Goal: Task Accomplishment & Management: Manage account settings

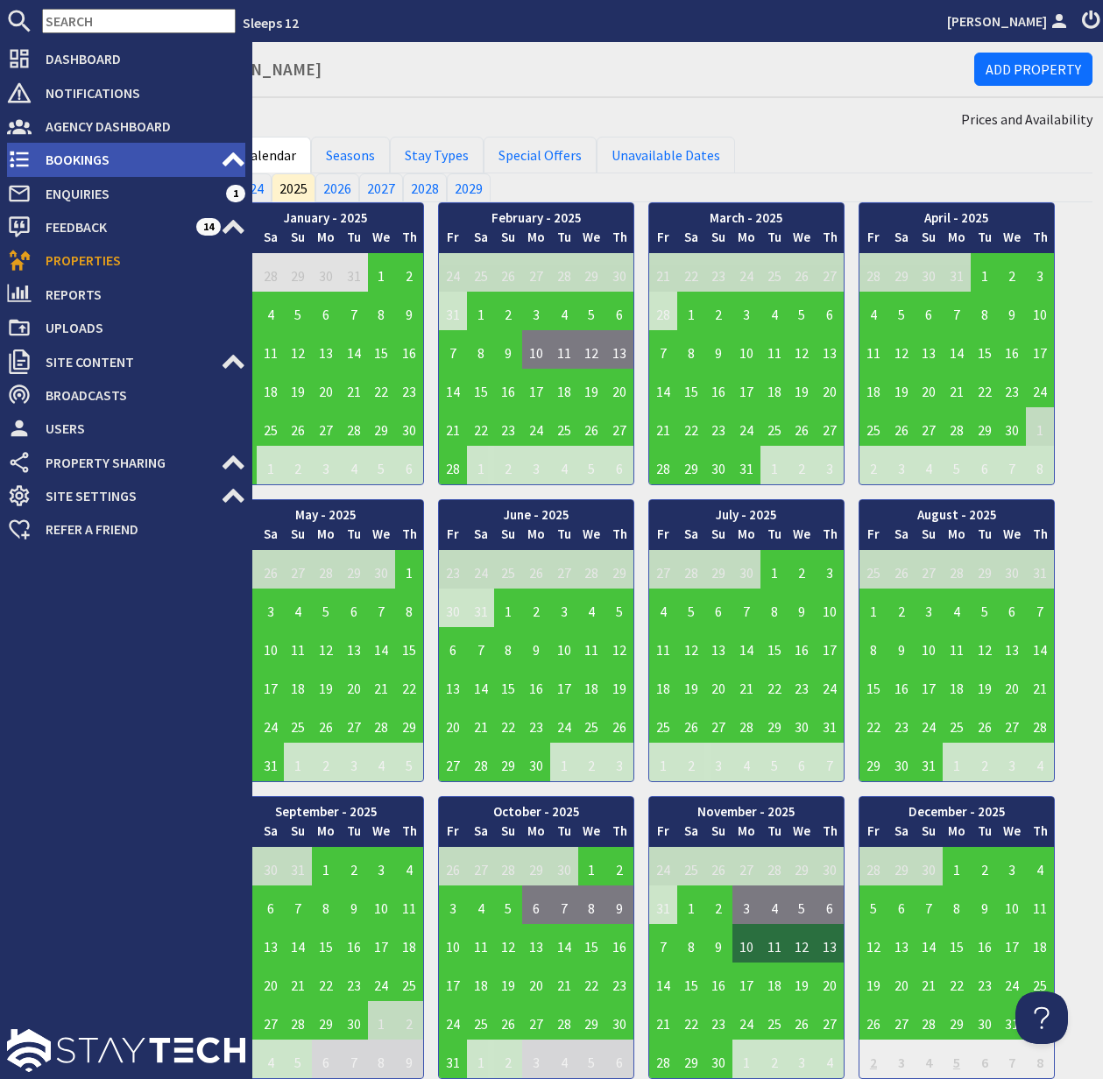
click at [81, 164] on span "Bookings" at bounding box center [126, 159] width 189 height 28
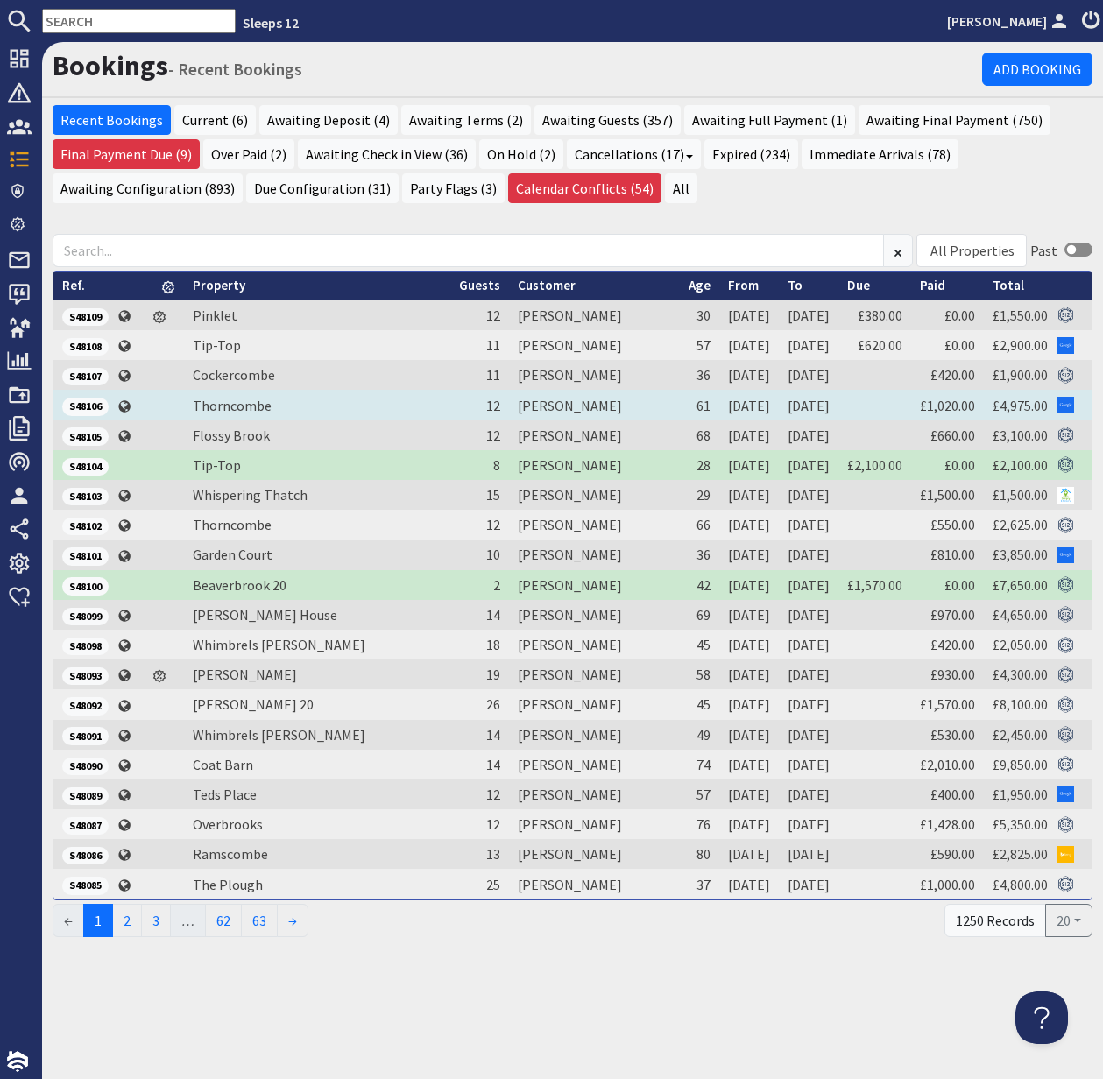
click at [89, 405] on span "S48106" at bounding box center [85, 407] width 46 height 18
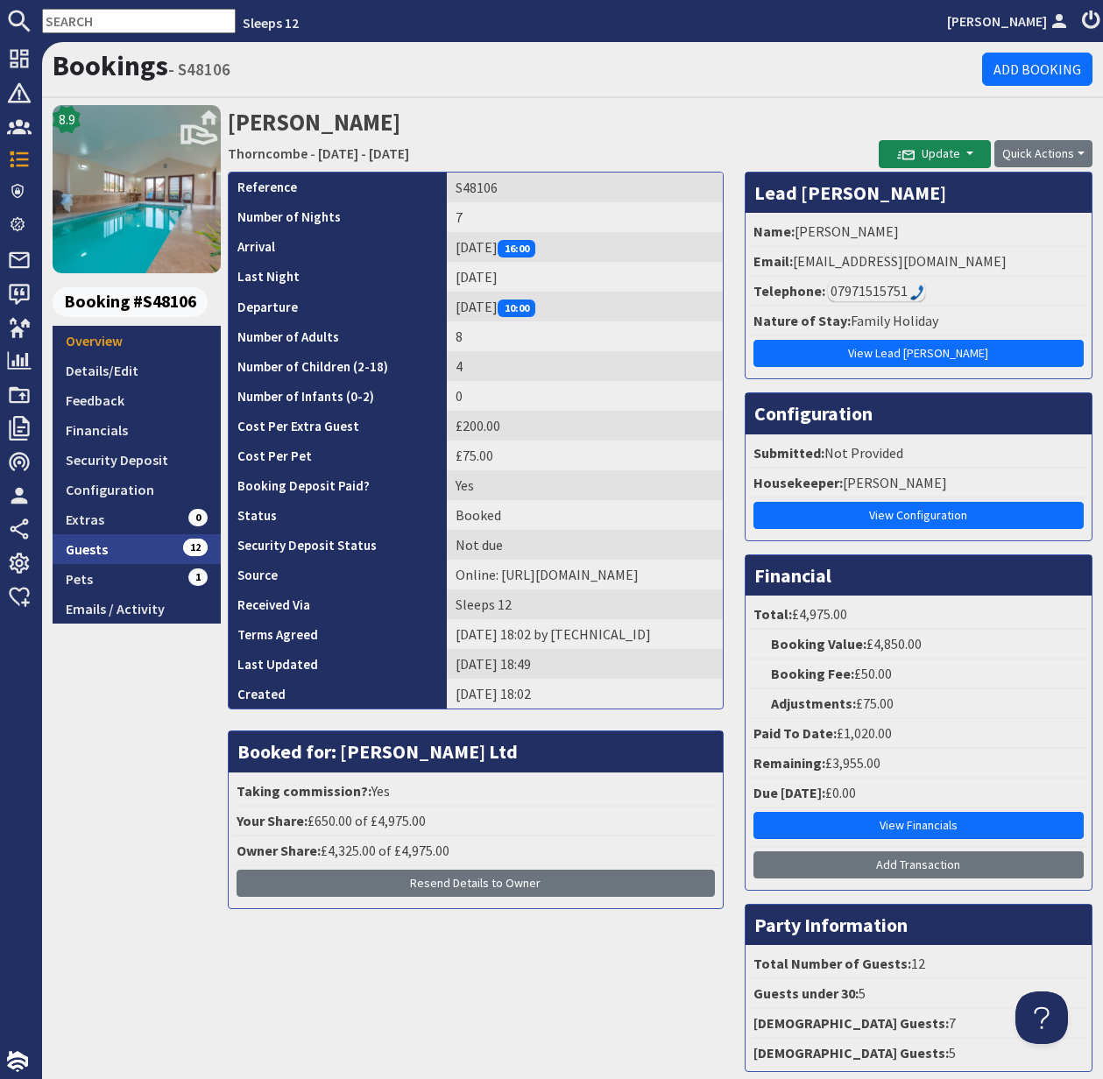
click at [92, 550] on link "Guests 12" at bounding box center [137, 549] width 168 height 30
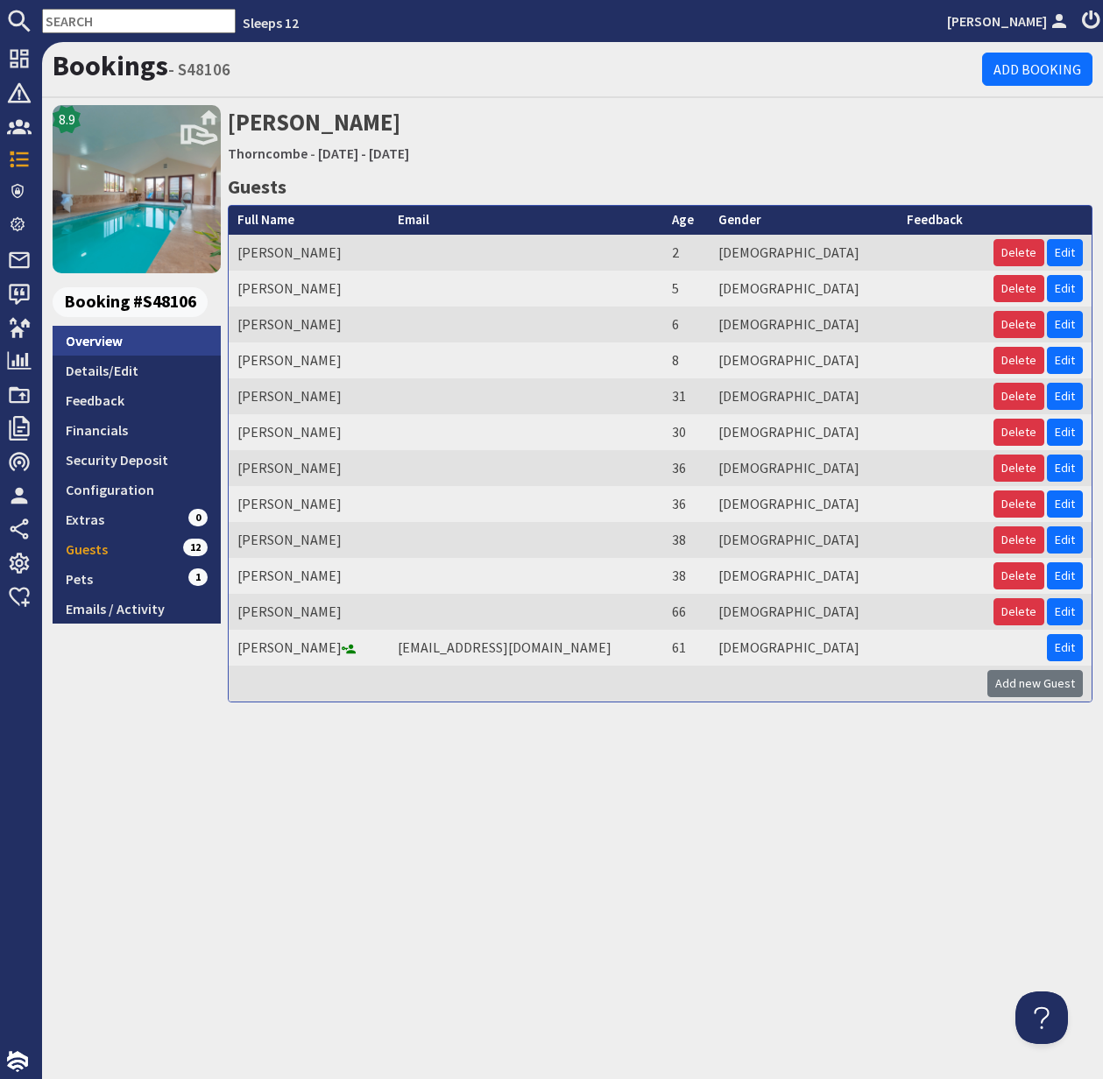
click at [104, 337] on link "Overview" at bounding box center [137, 341] width 168 height 30
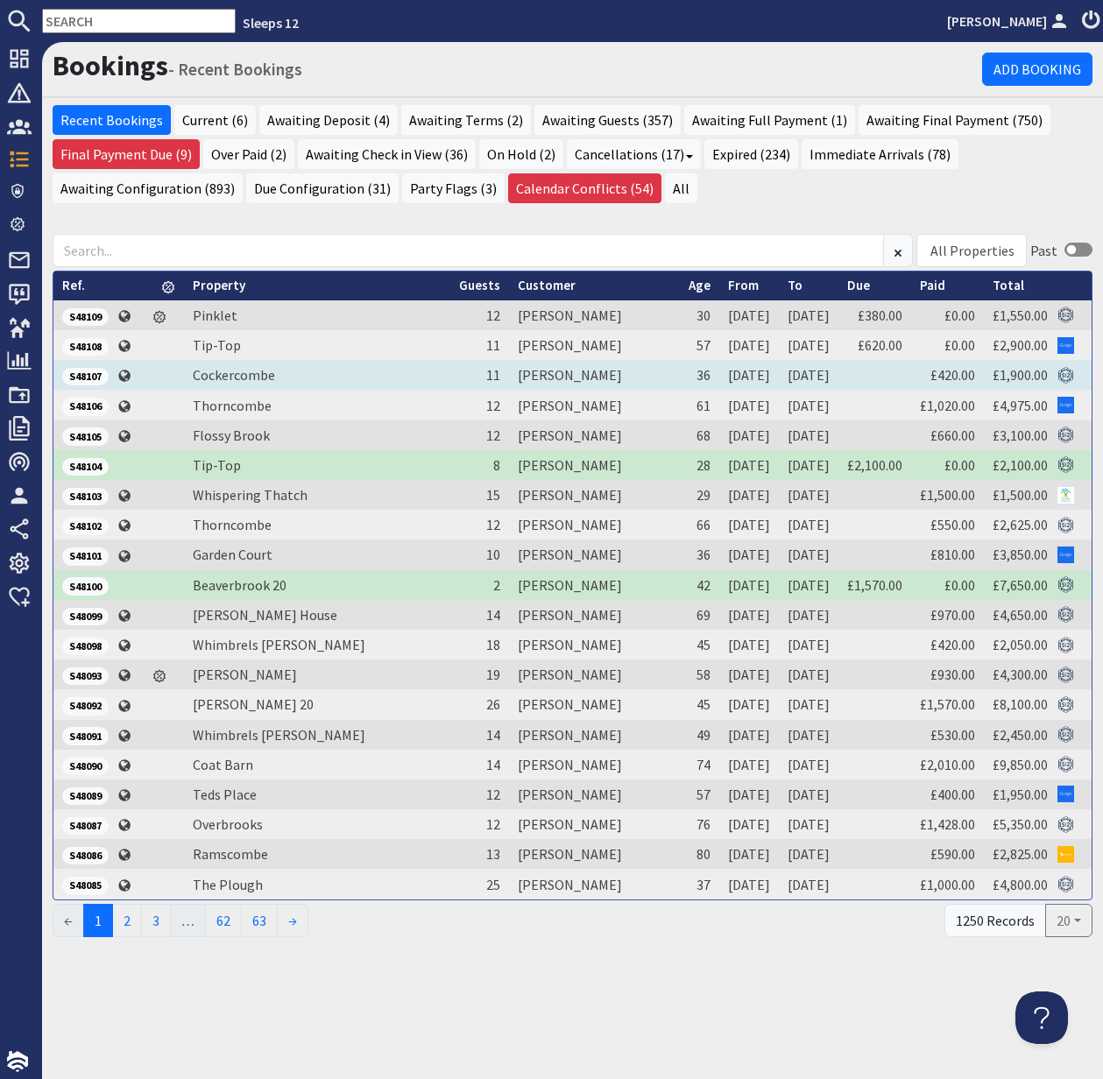
click at [88, 378] on span "S48107" at bounding box center [85, 377] width 46 height 18
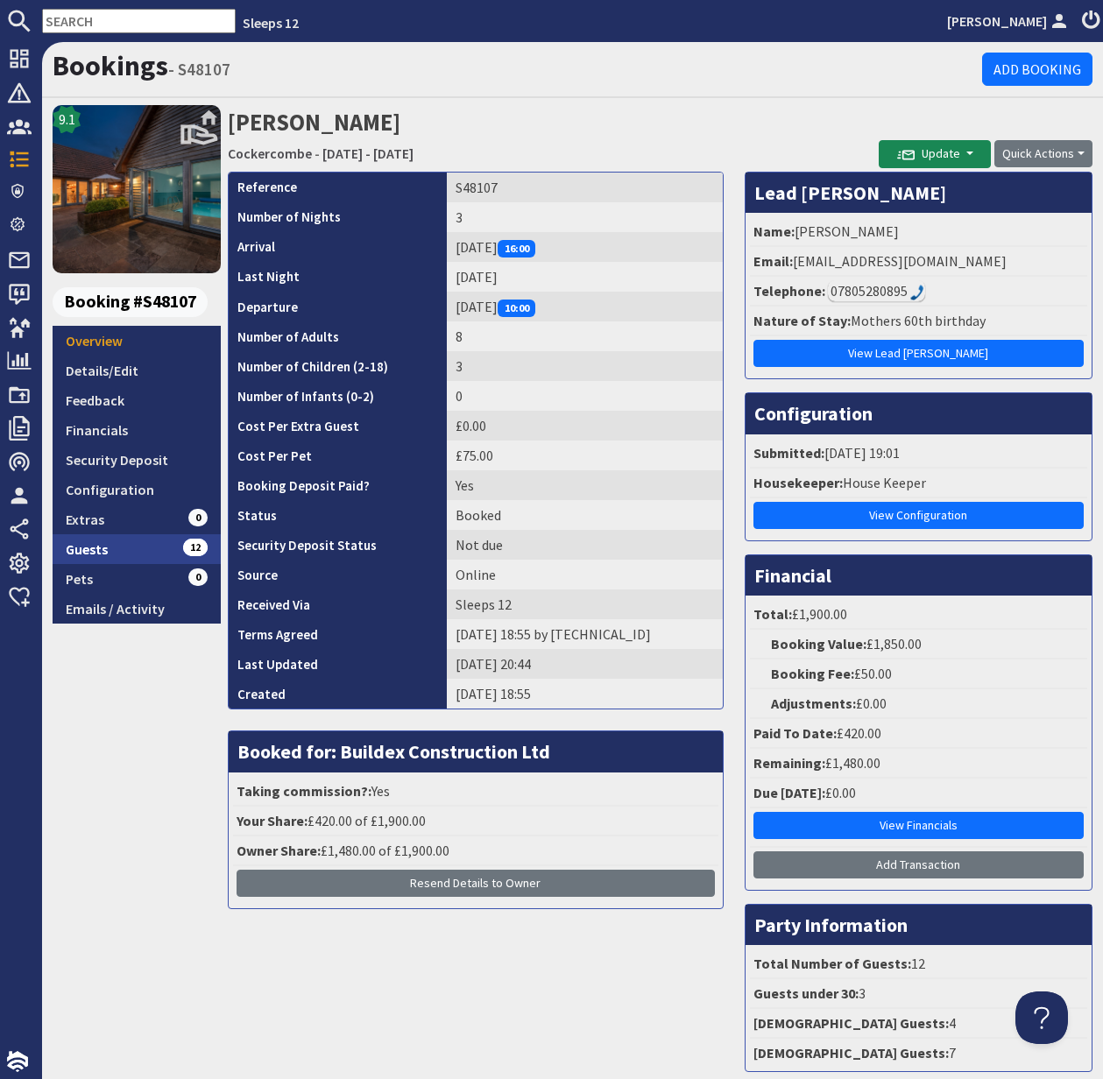
click at [94, 542] on link "Guests 12" at bounding box center [137, 549] width 168 height 30
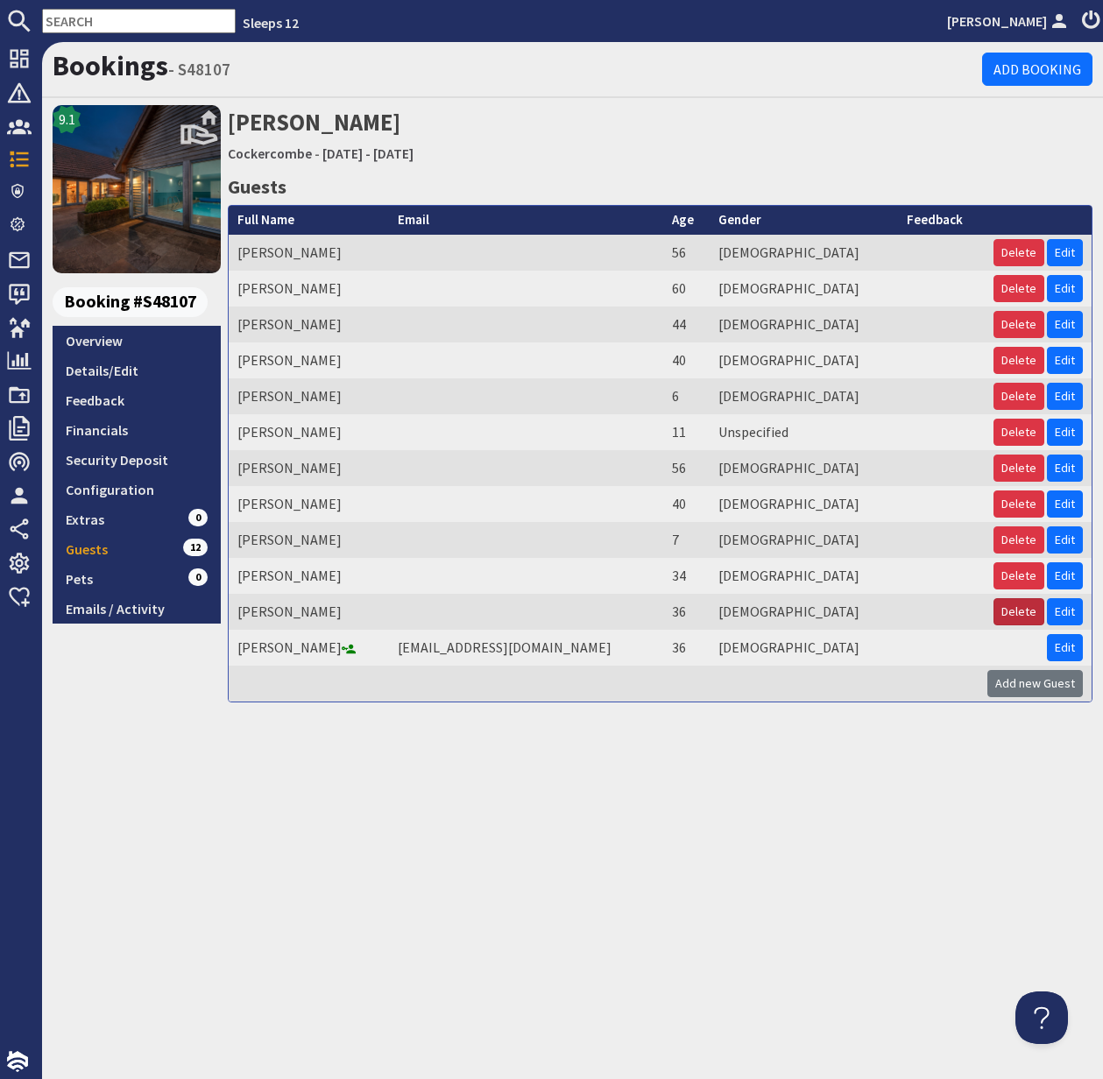
click at [1019, 611] on button "Delete" at bounding box center [1018, 611] width 51 height 27
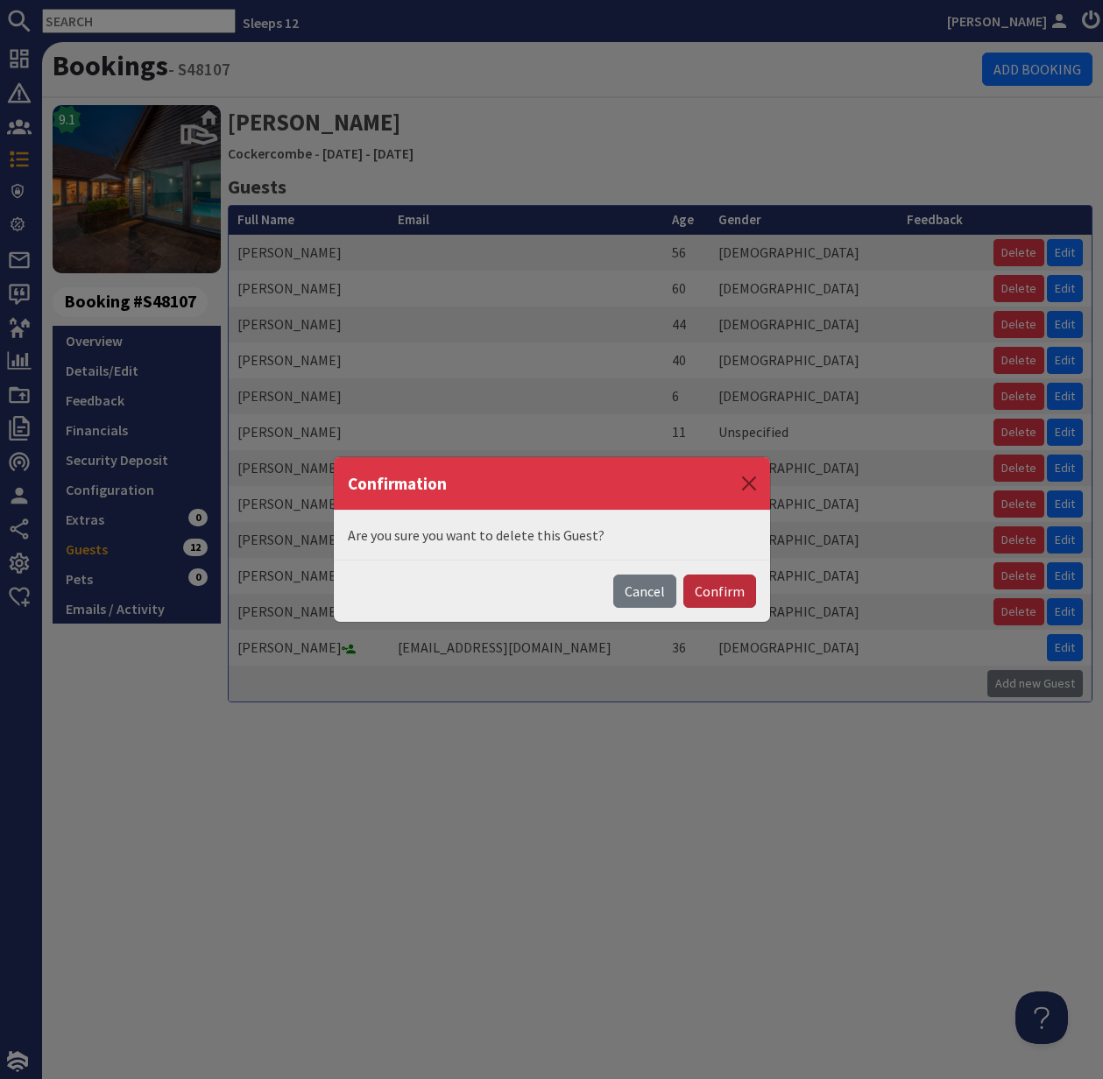
click at [725, 596] on button "Confirm" at bounding box center [719, 591] width 73 height 33
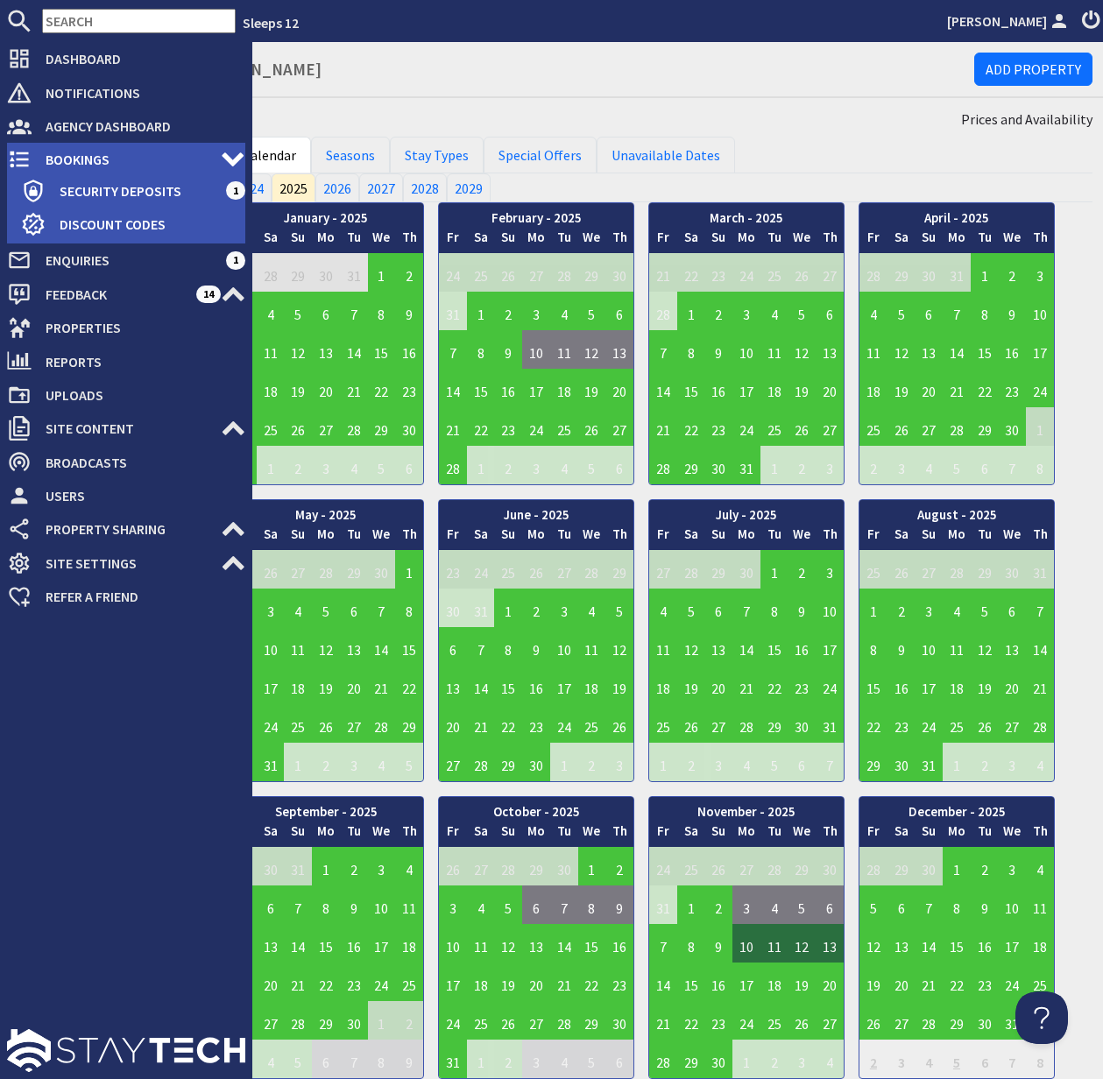
click at [98, 153] on span "Bookings" at bounding box center [126, 159] width 189 height 28
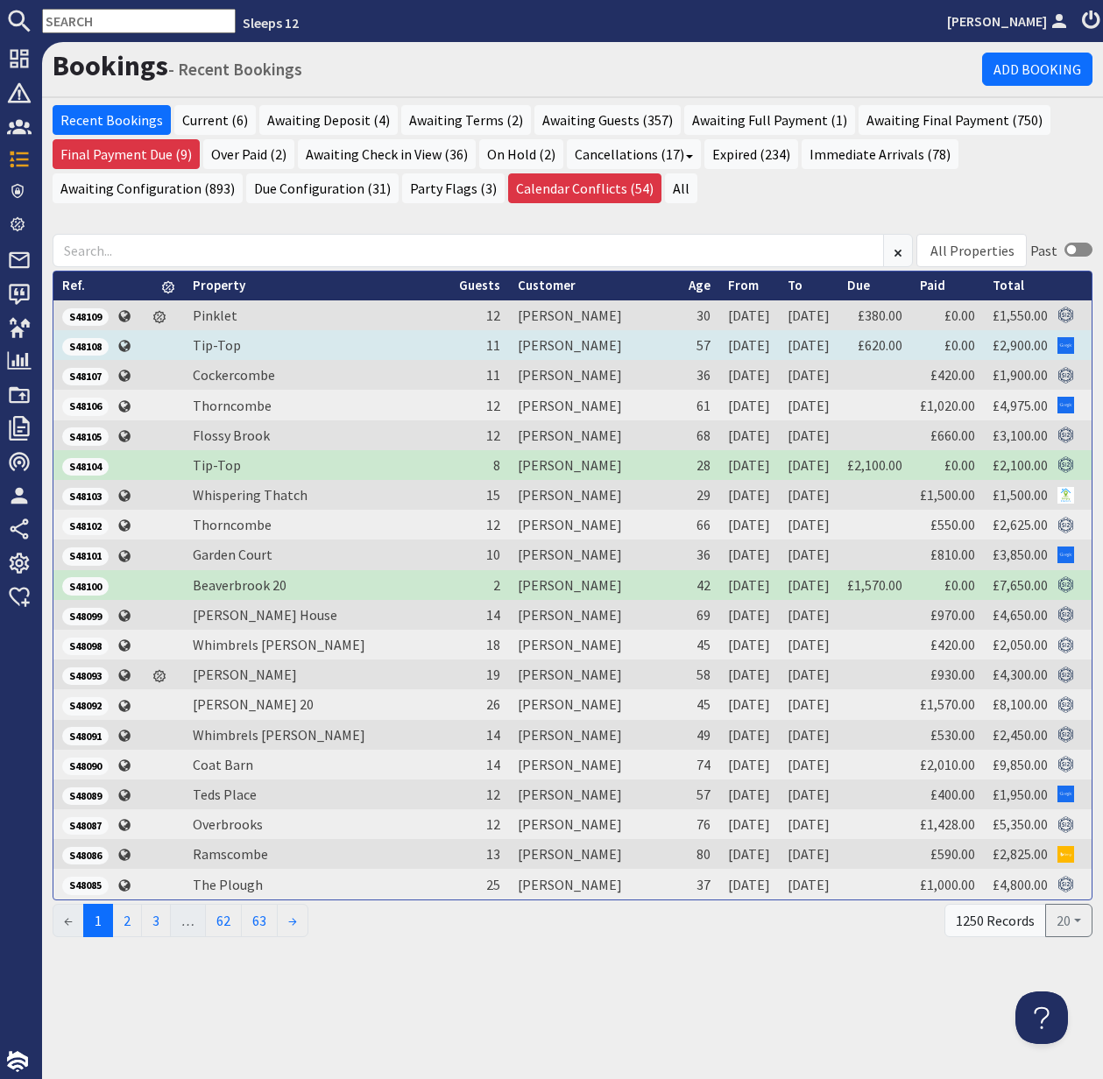
click at [79, 345] on span "S48108" at bounding box center [85, 347] width 46 height 18
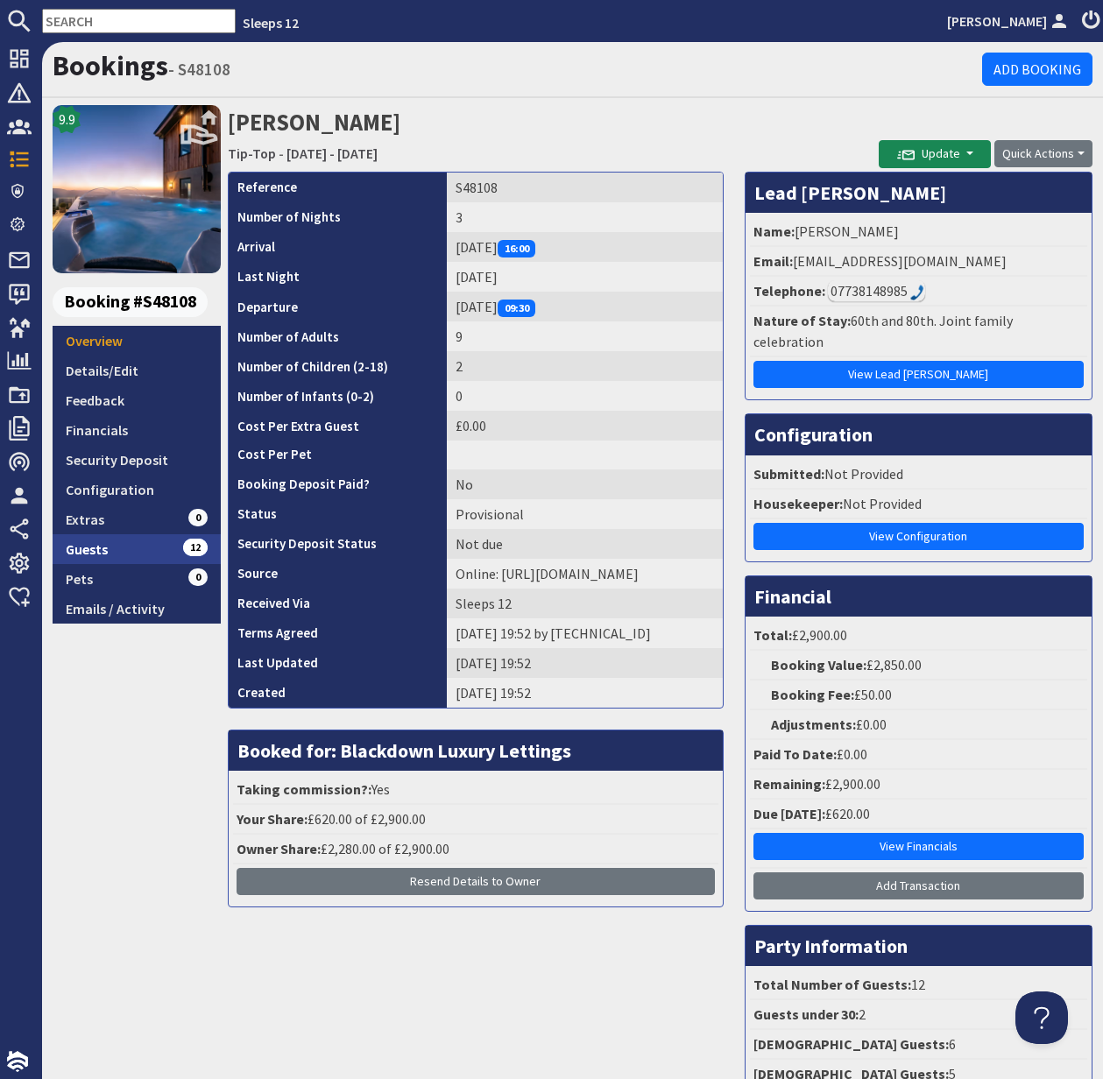
click at [91, 549] on link "Guests 12" at bounding box center [137, 549] width 168 height 30
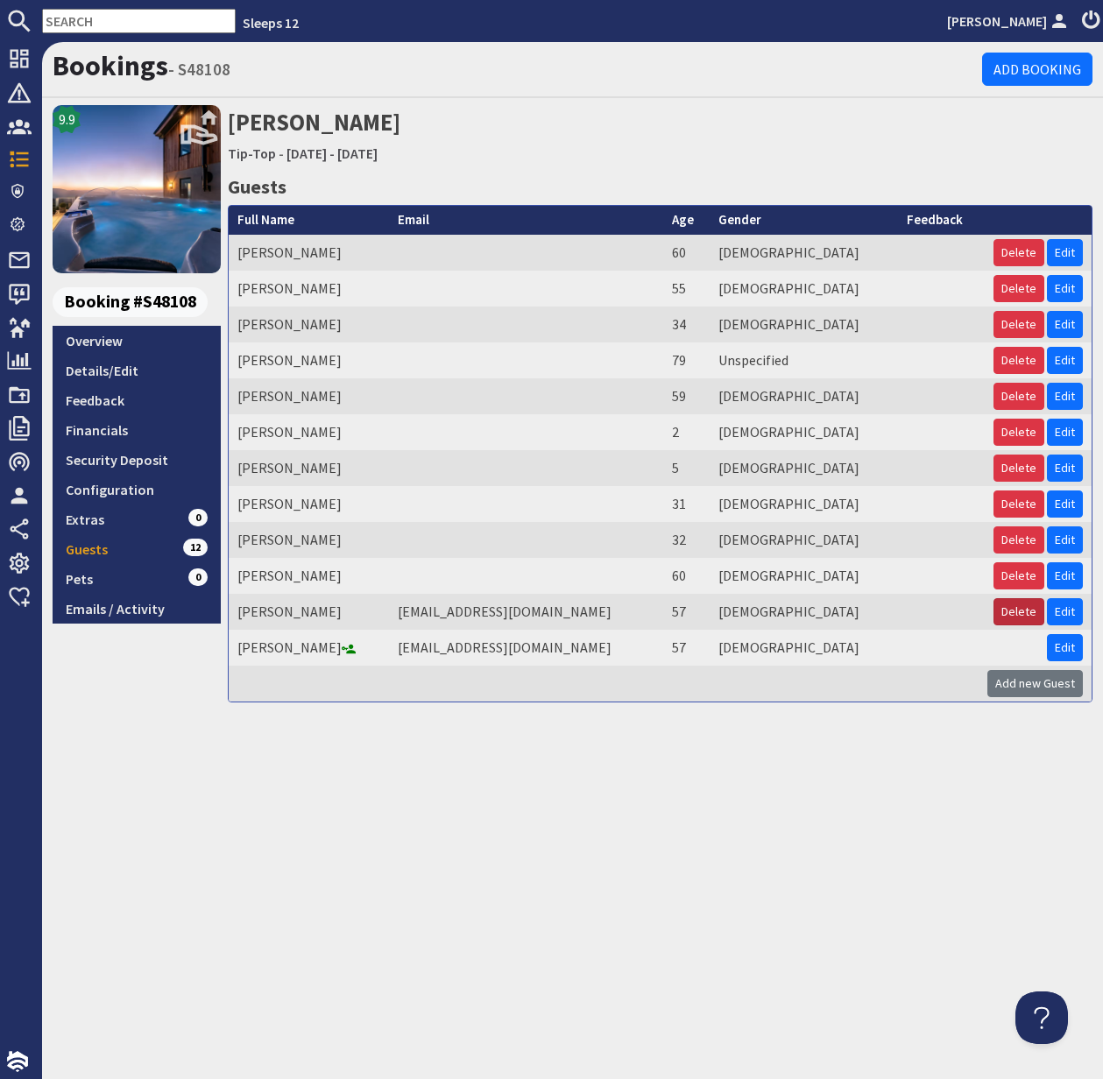
click at [1017, 610] on button "Delete" at bounding box center [1018, 611] width 51 height 27
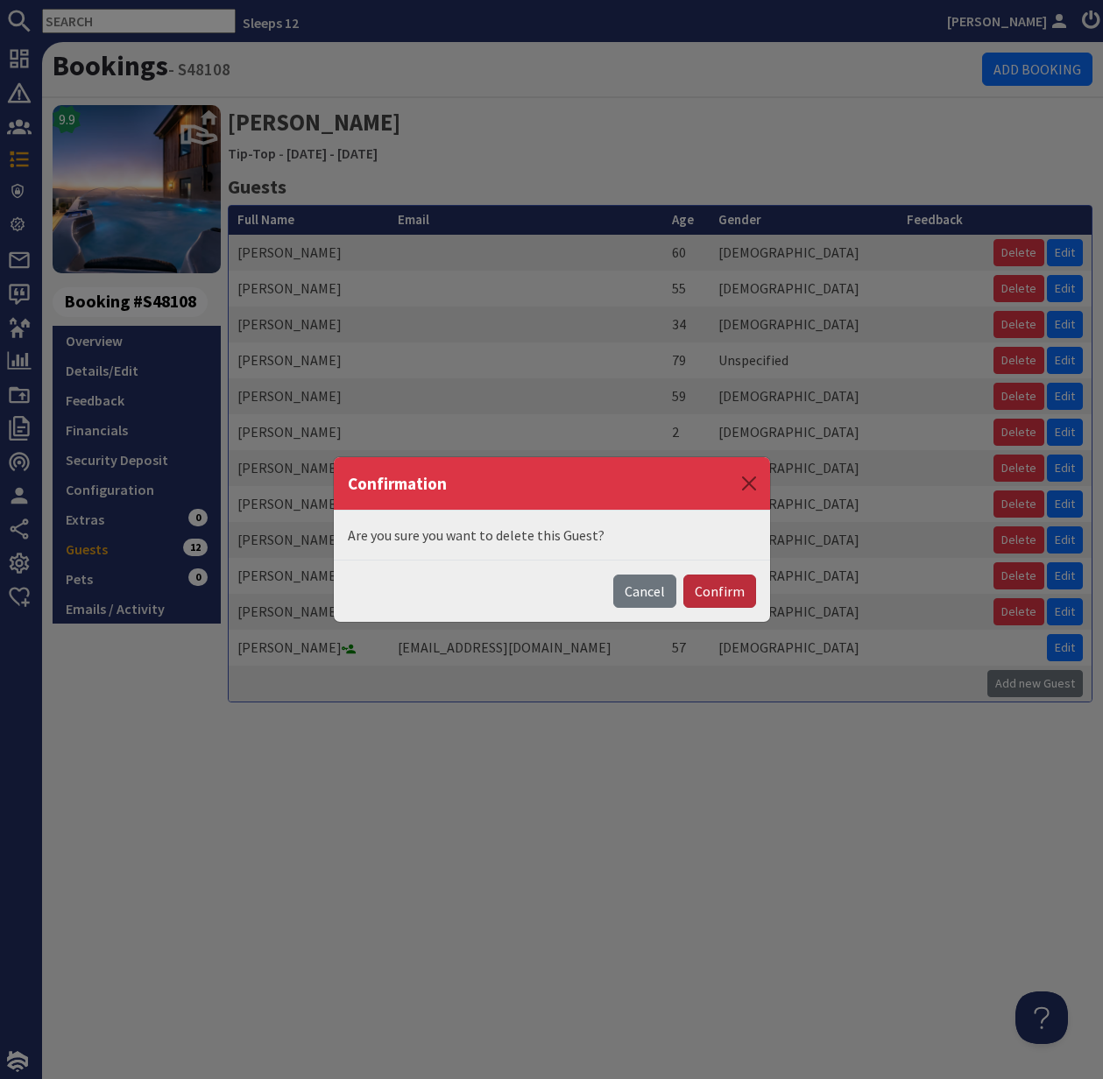
click at [723, 594] on button "Confirm" at bounding box center [719, 591] width 73 height 33
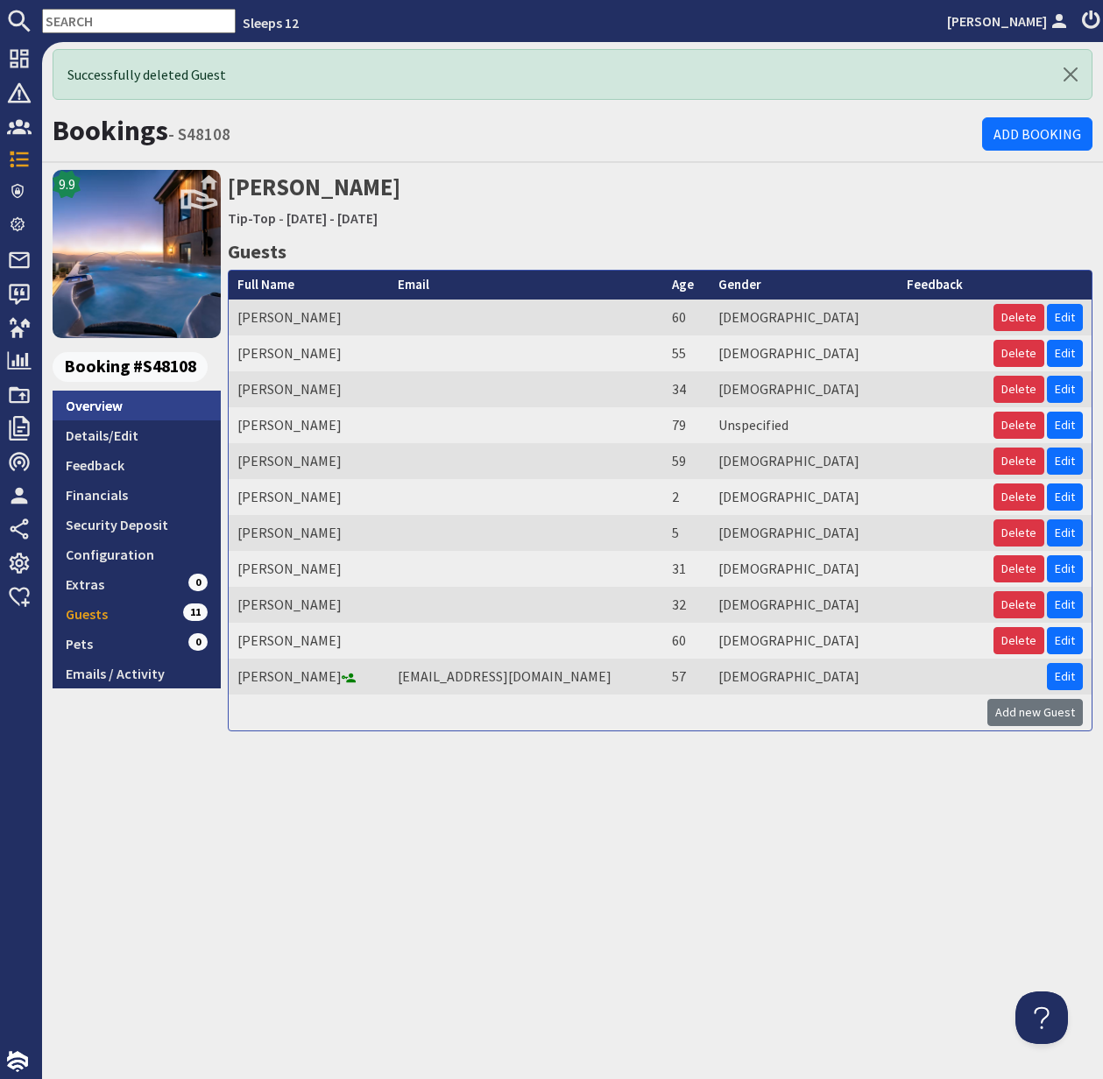
click at [116, 404] on link "Overview" at bounding box center [137, 406] width 168 height 30
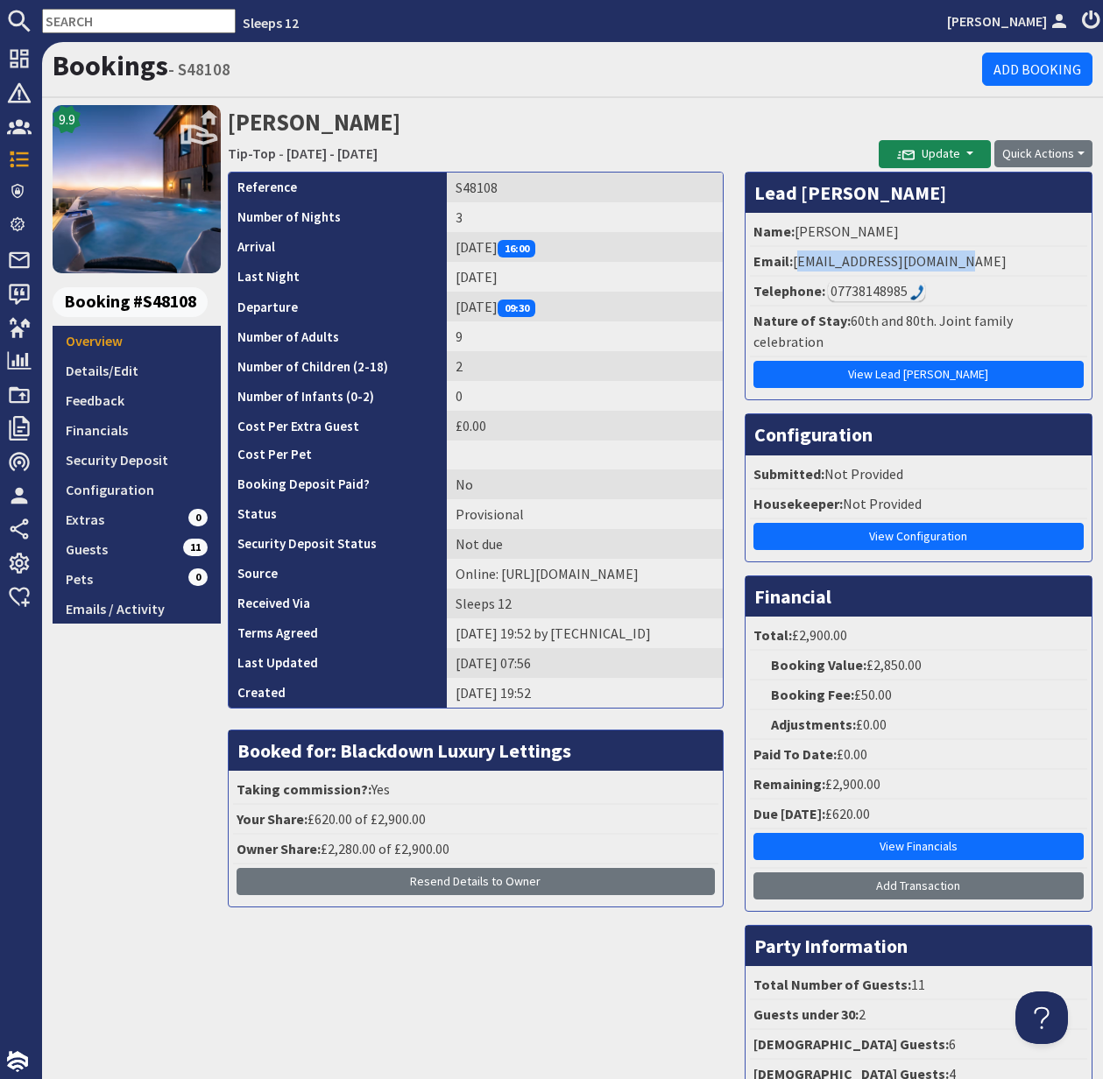
drag, startPoint x: 799, startPoint y: 264, endPoint x: 996, endPoint y: 265, distance: 197.1
click at [996, 265] on li "Email: wendyworden@hotmail.com" at bounding box center [918, 262] width 337 height 30
copy li "wendyworden@hotmail.com"
click at [31, 155] on icon at bounding box center [19, 159] width 25 height 25
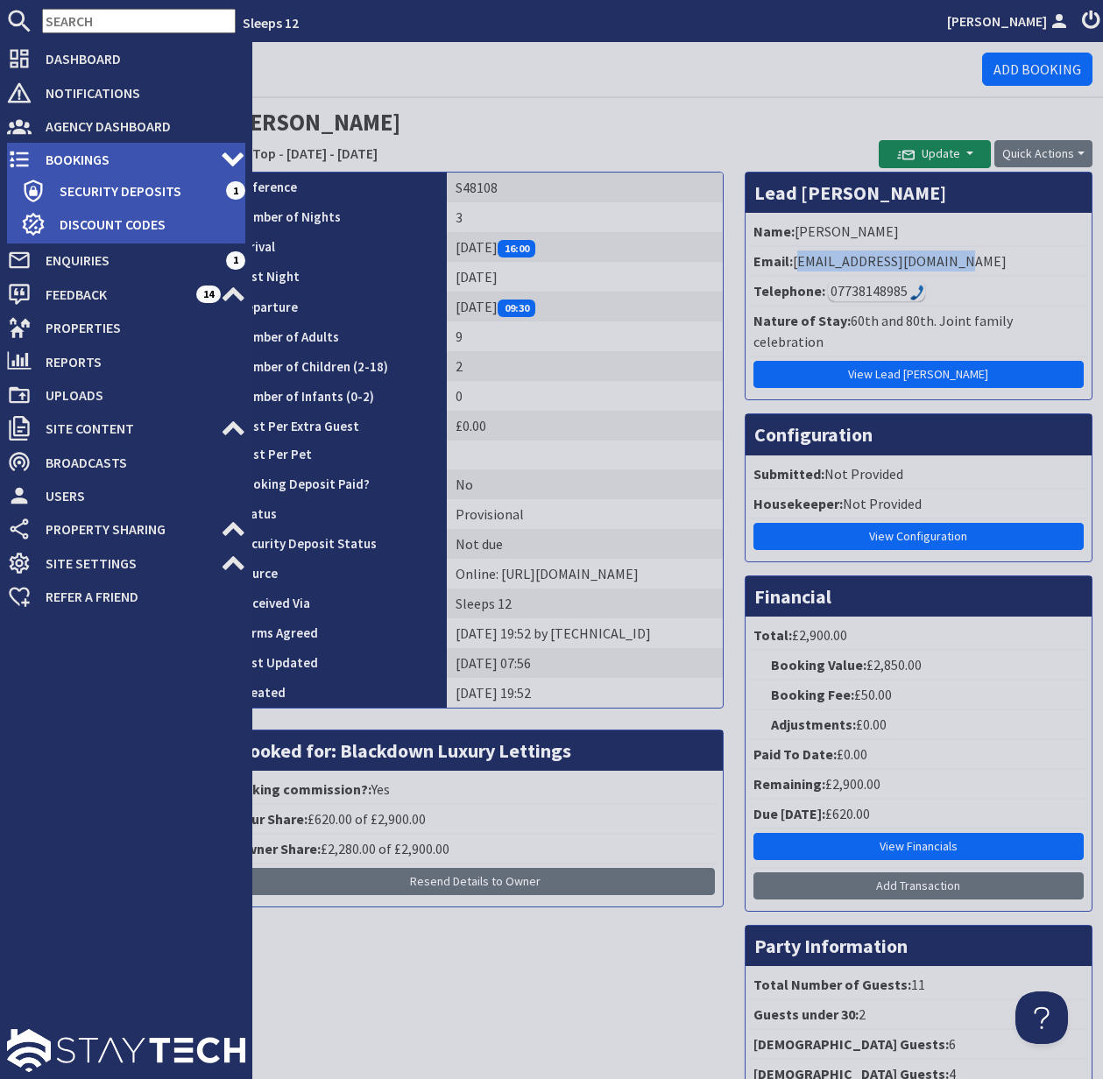
click at [31, 155] on icon at bounding box center [19, 159] width 25 height 25
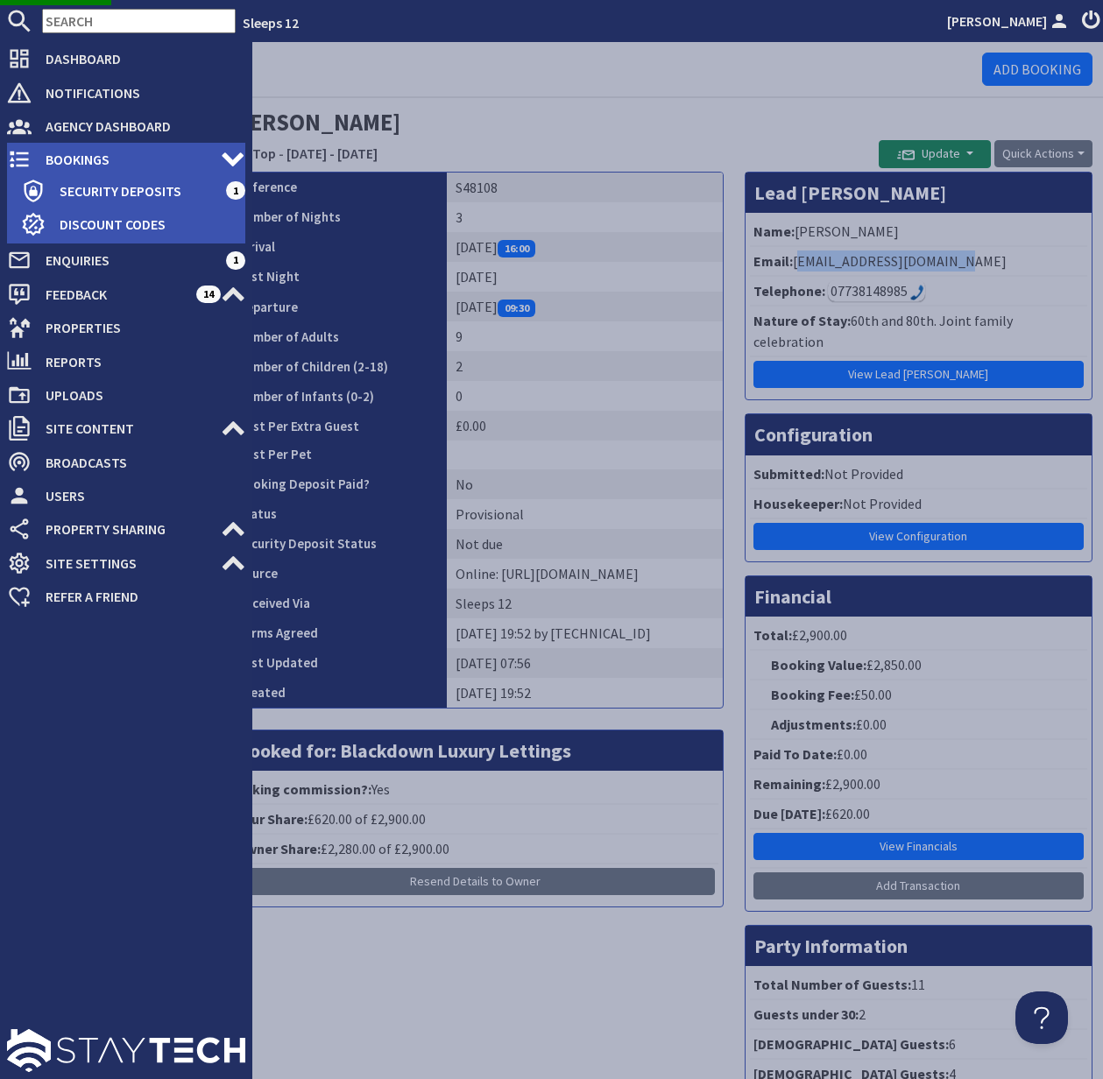
click at [72, 153] on span "Bookings" at bounding box center [126, 159] width 189 height 28
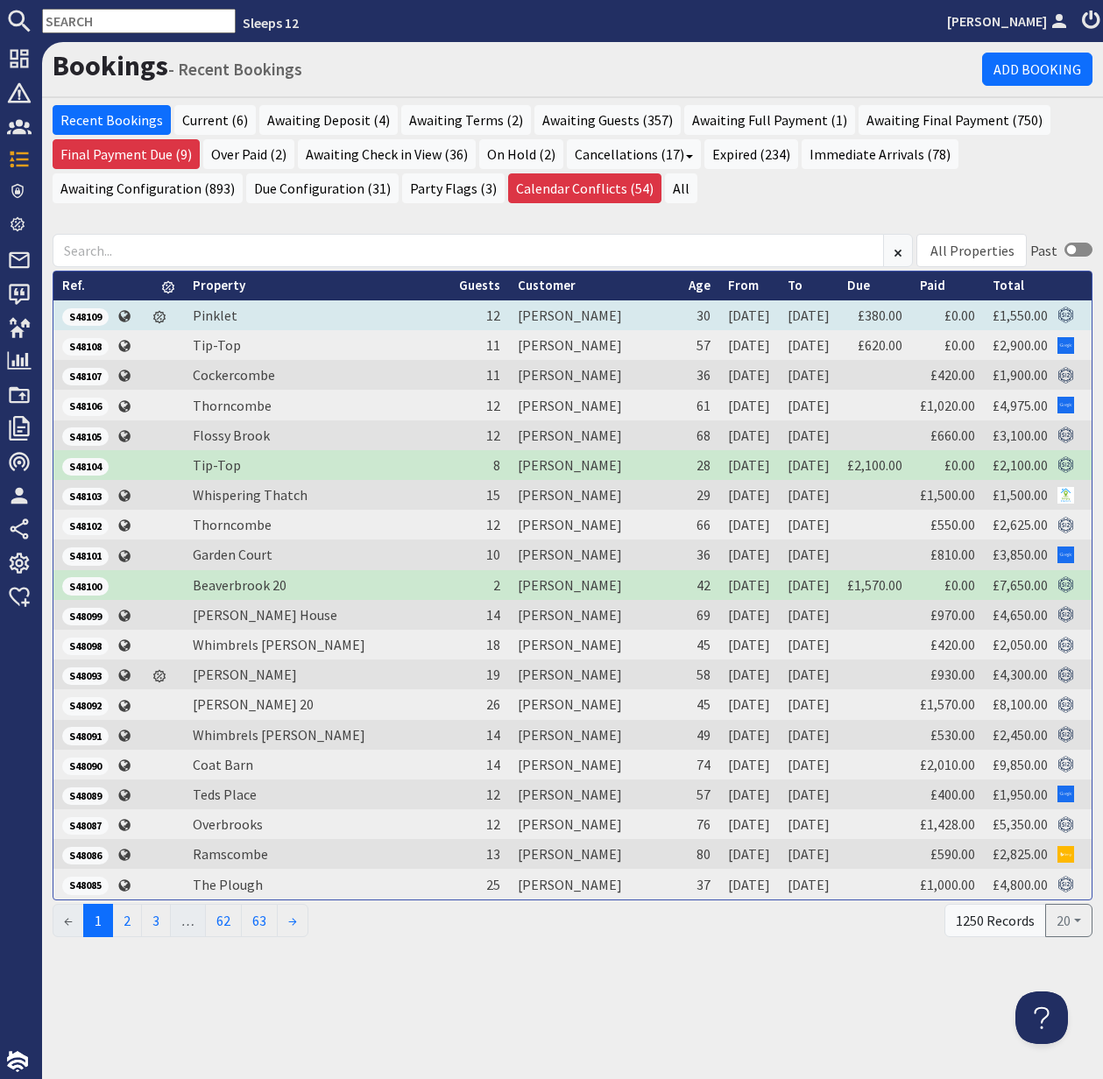
click at [88, 316] on span "S48109" at bounding box center [85, 317] width 46 height 18
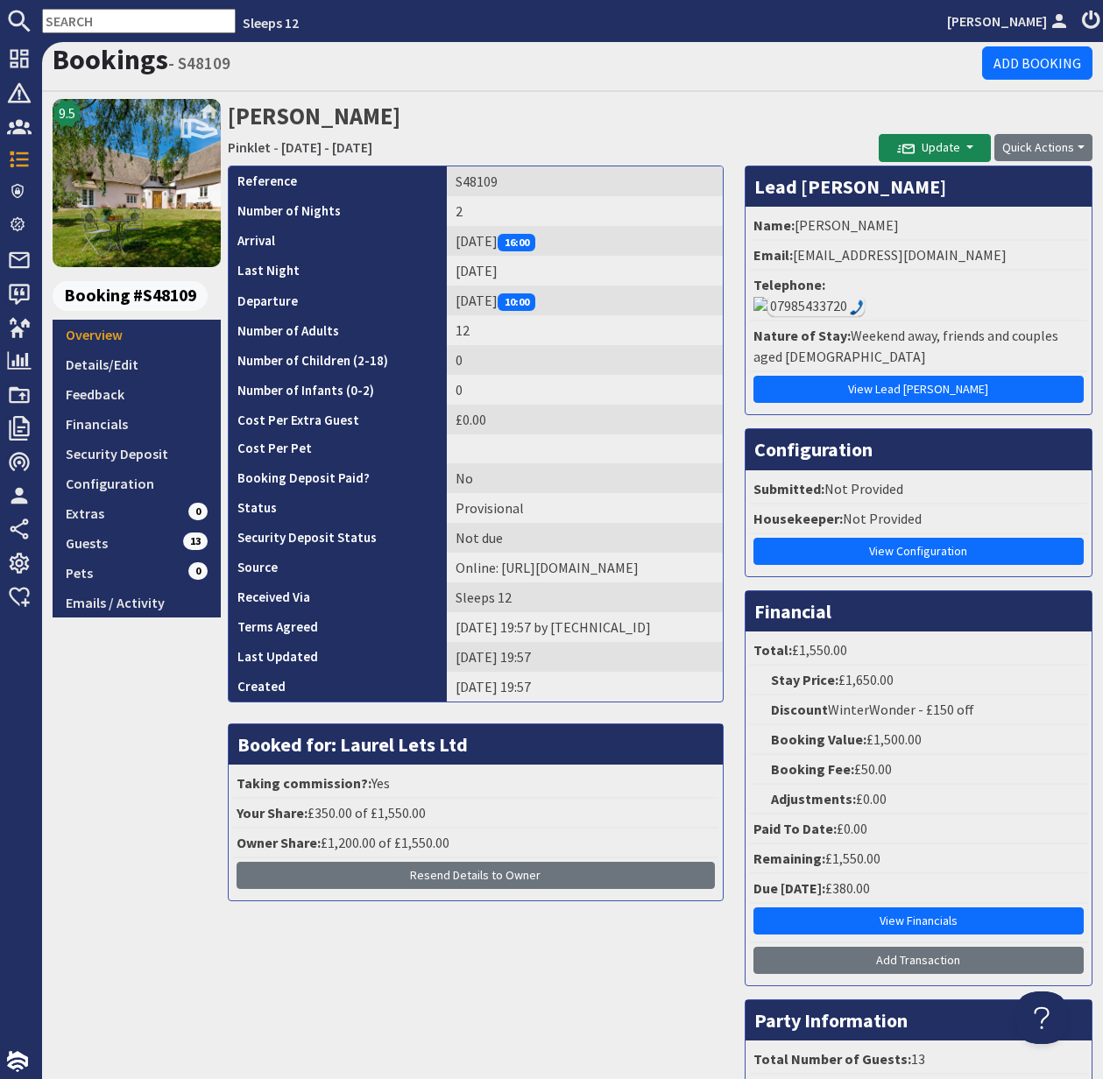
scroll to position [2, 0]
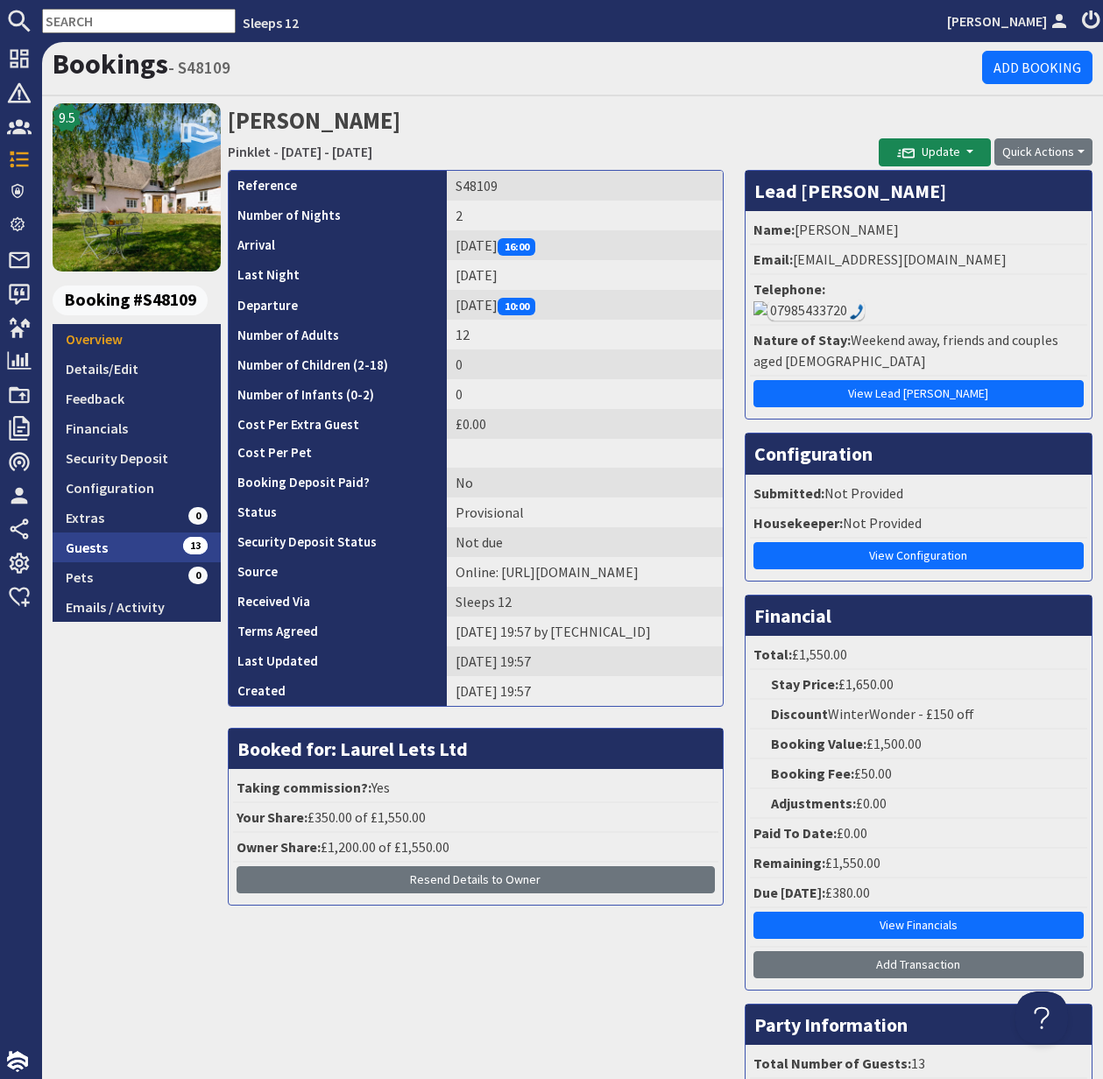
click at [83, 550] on link "Guests 13" at bounding box center [137, 548] width 168 height 30
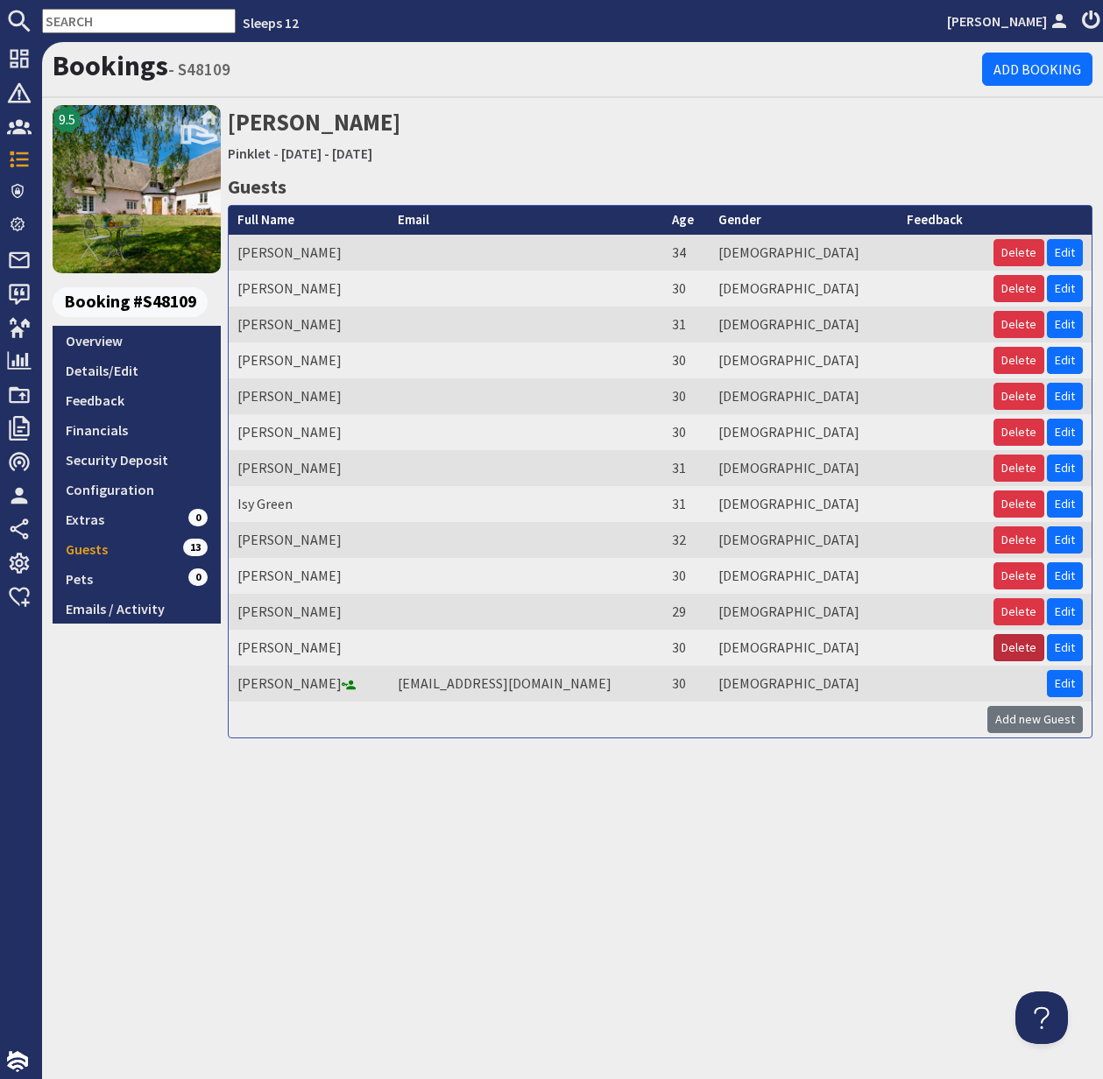
click at [1021, 653] on button "Delete" at bounding box center [1018, 647] width 51 height 27
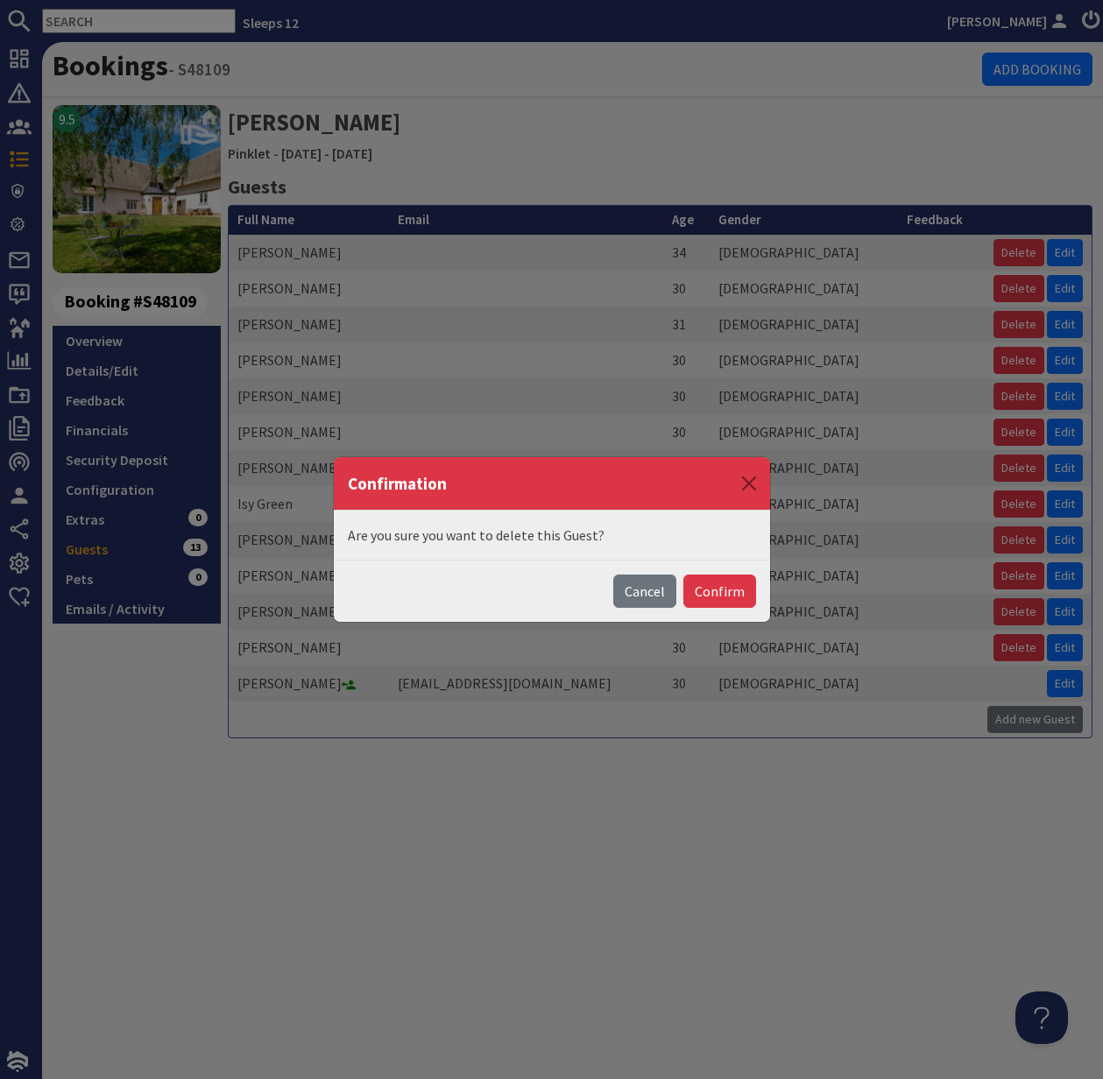
click at [730, 586] on button "Confirm" at bounding box center [719, 591] width 73 height 33
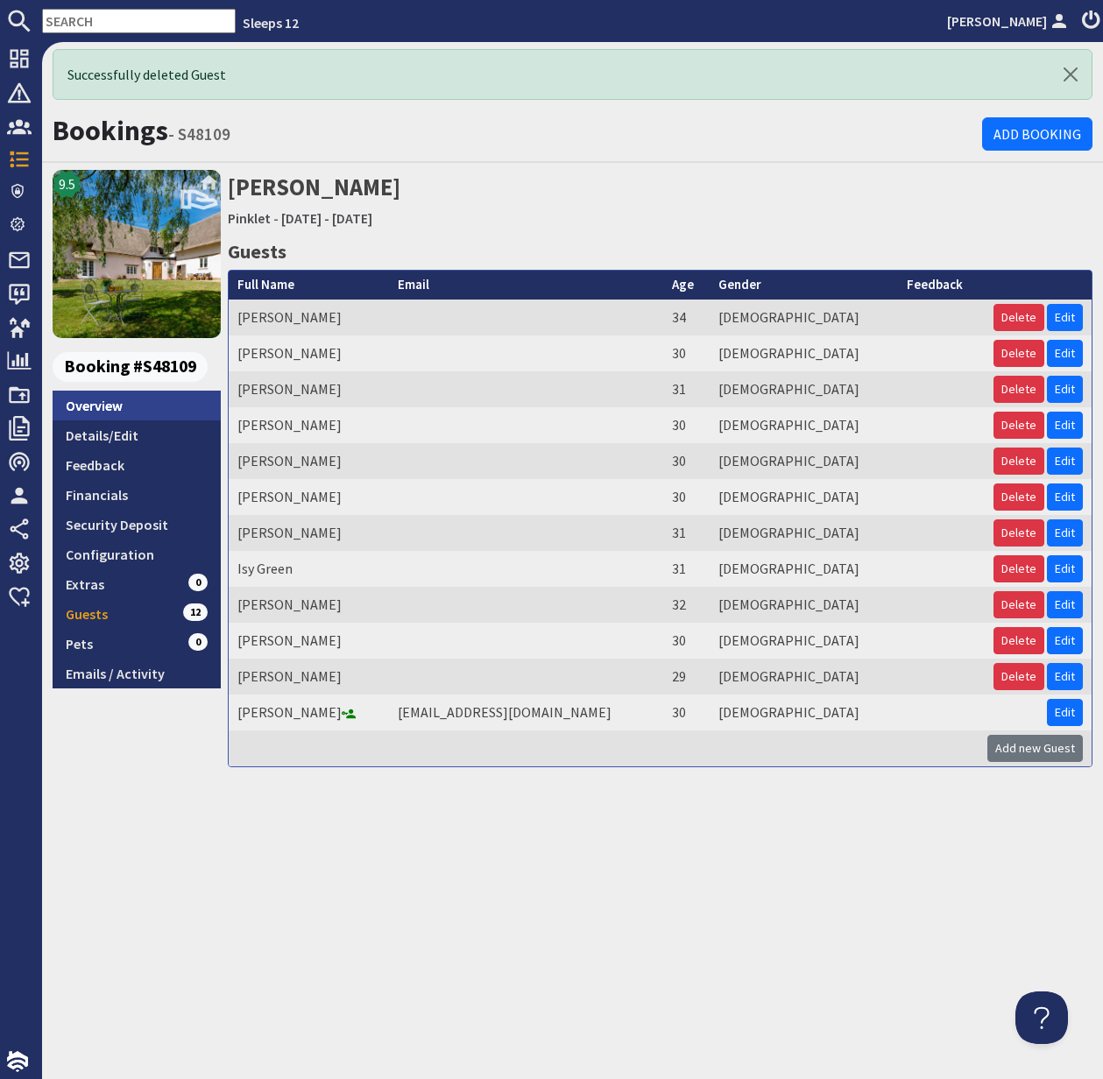
click at [81, 401] on link "Overview" at bounding box center [137, 406] width 168 height 30
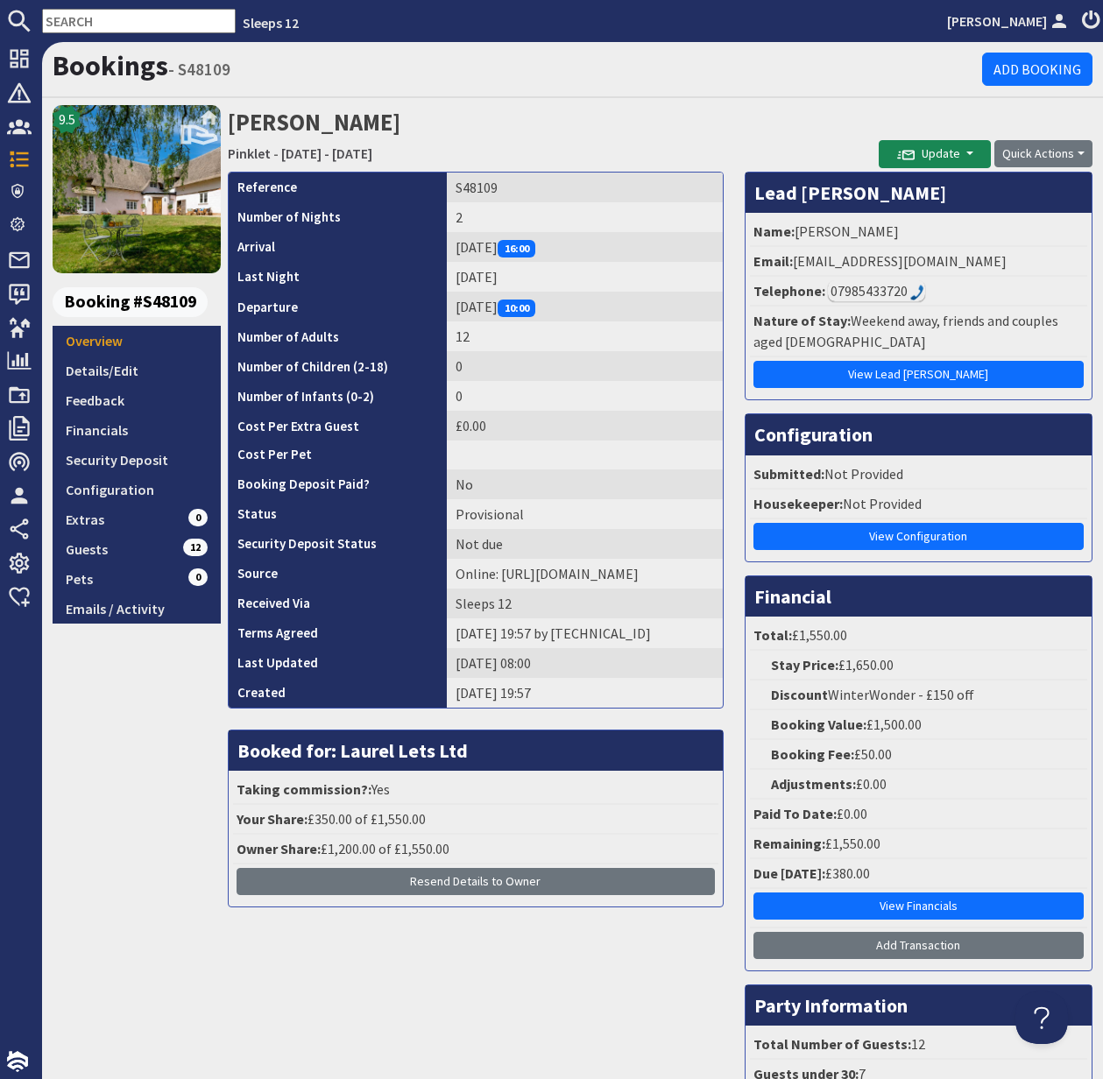
drag, startPoint x: 795, startPoint y: 259, endPoint x: 1013, endPoint y: 267, distance: 217.4
click at [1013, 267] on li "Email: alexkatelawrence@hotmail.co.uk" at bounding box center [918, 262] width 337 height 30
copy li "alexkatelawrence@hotmail.co.uk"
click at [28, 157] on icon at bounding box center [19, 159] width 25 height 25
click at [27, 157] on icon at bounding box center [19, 159] width 25 height 25
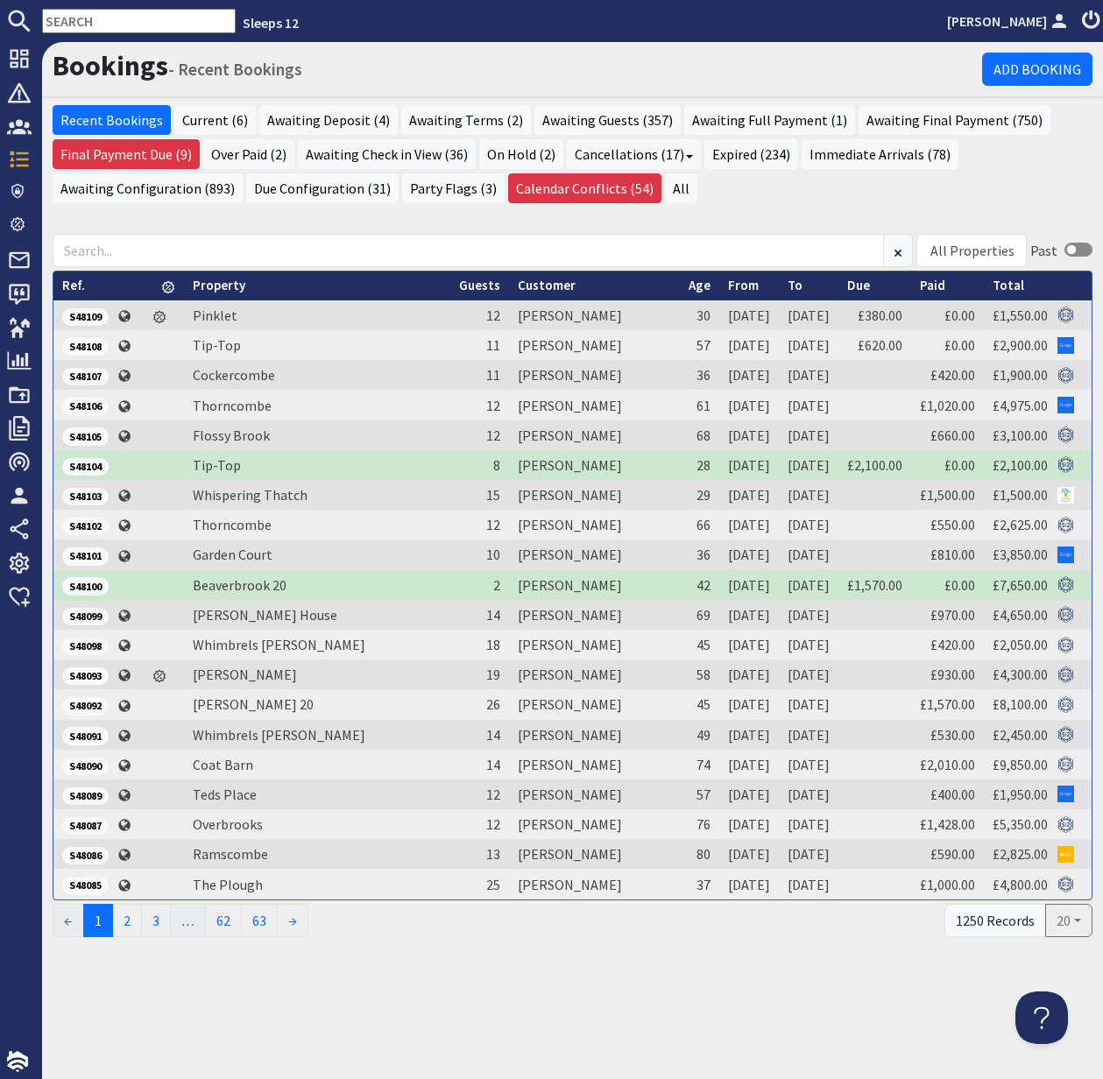
click at [99, 18] on input "text" at bounding box center [139, 21] width 194 height 25
click at [98, 18] on input "text" at bounding box center [139, 21] width 194 height 25
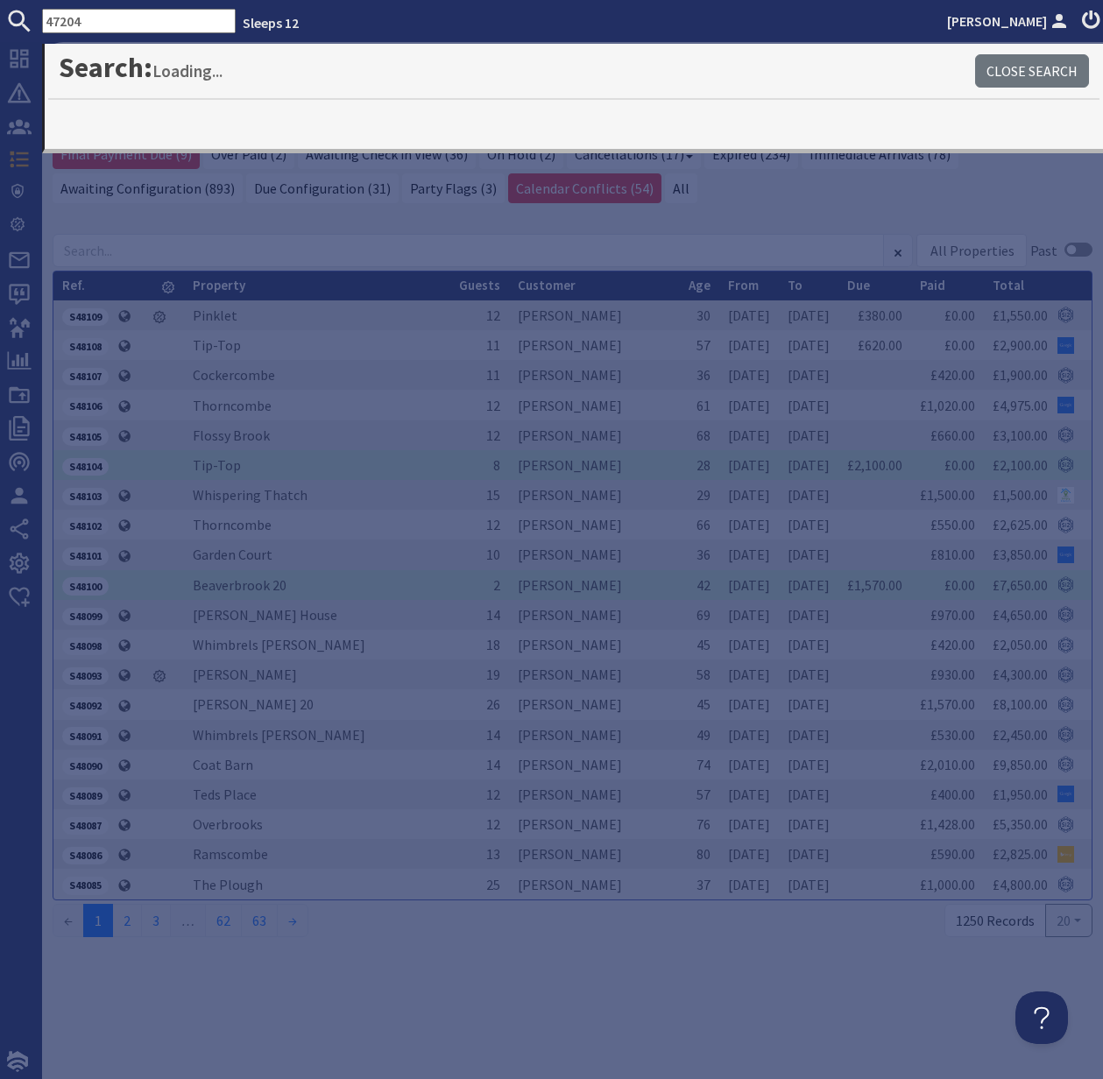
type input "47204"
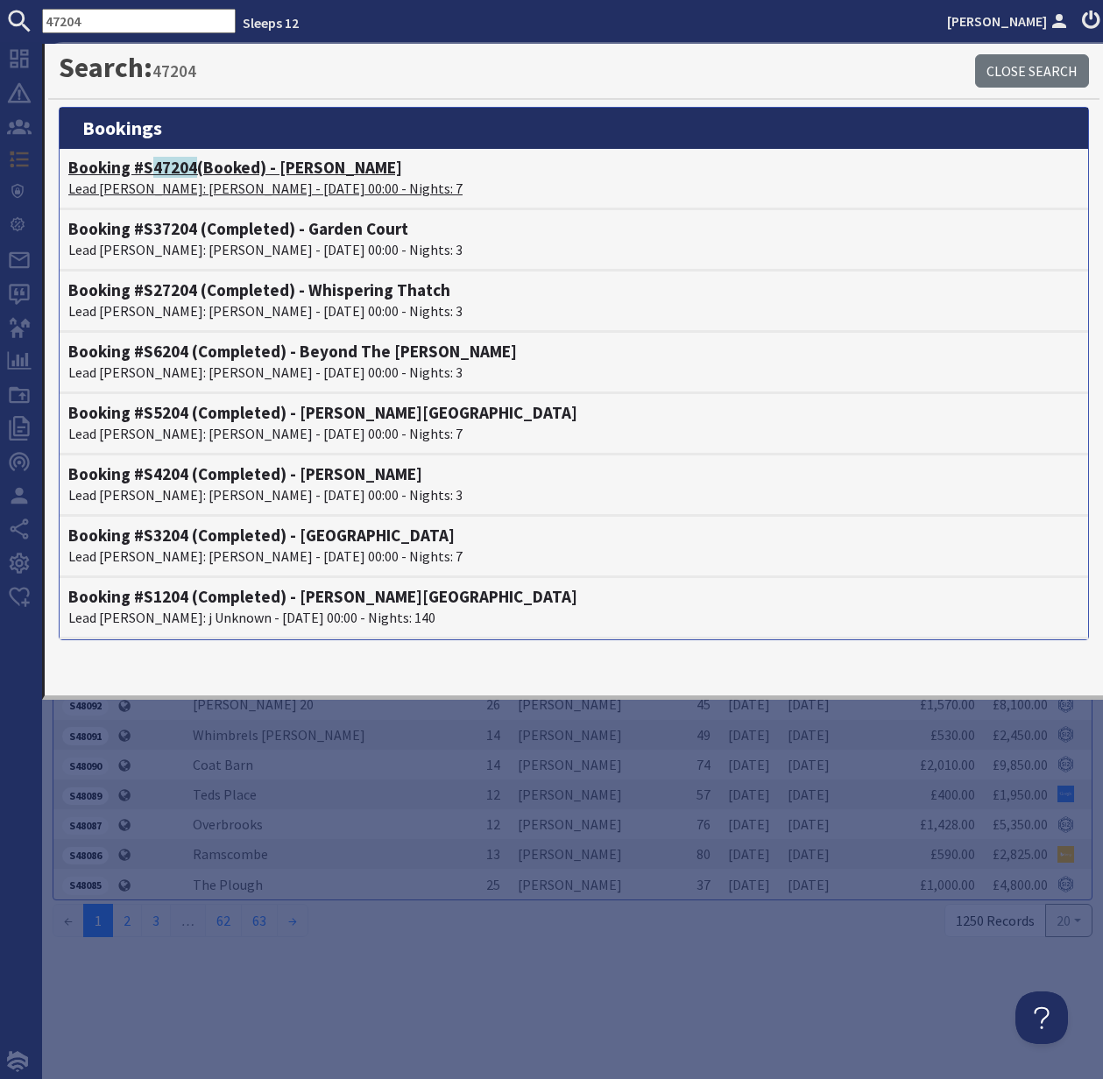
click at [187, 173] on span "47204" at bounding box center [175, 167] width 44 height 21
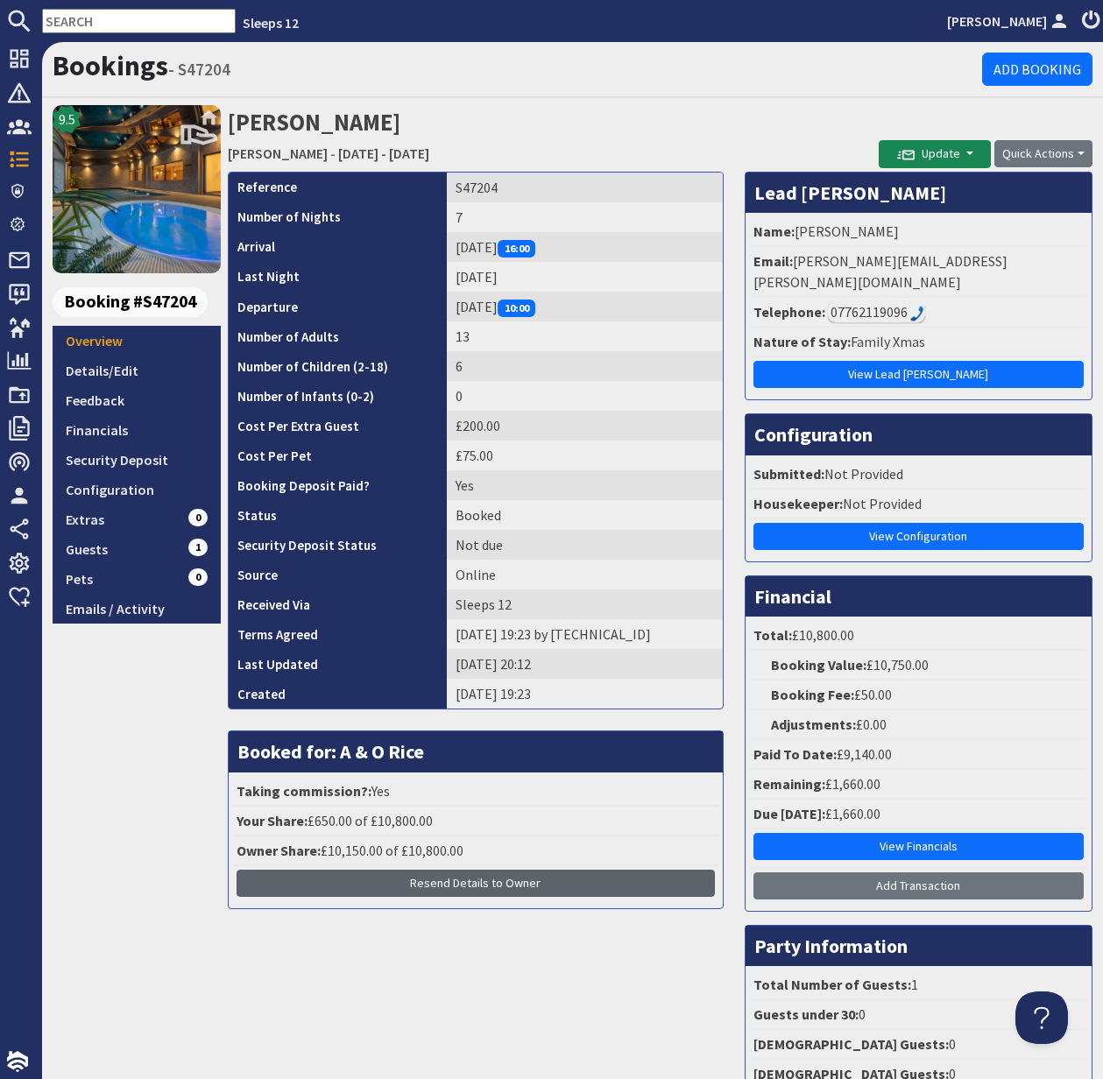
scroll to position [7, 0]
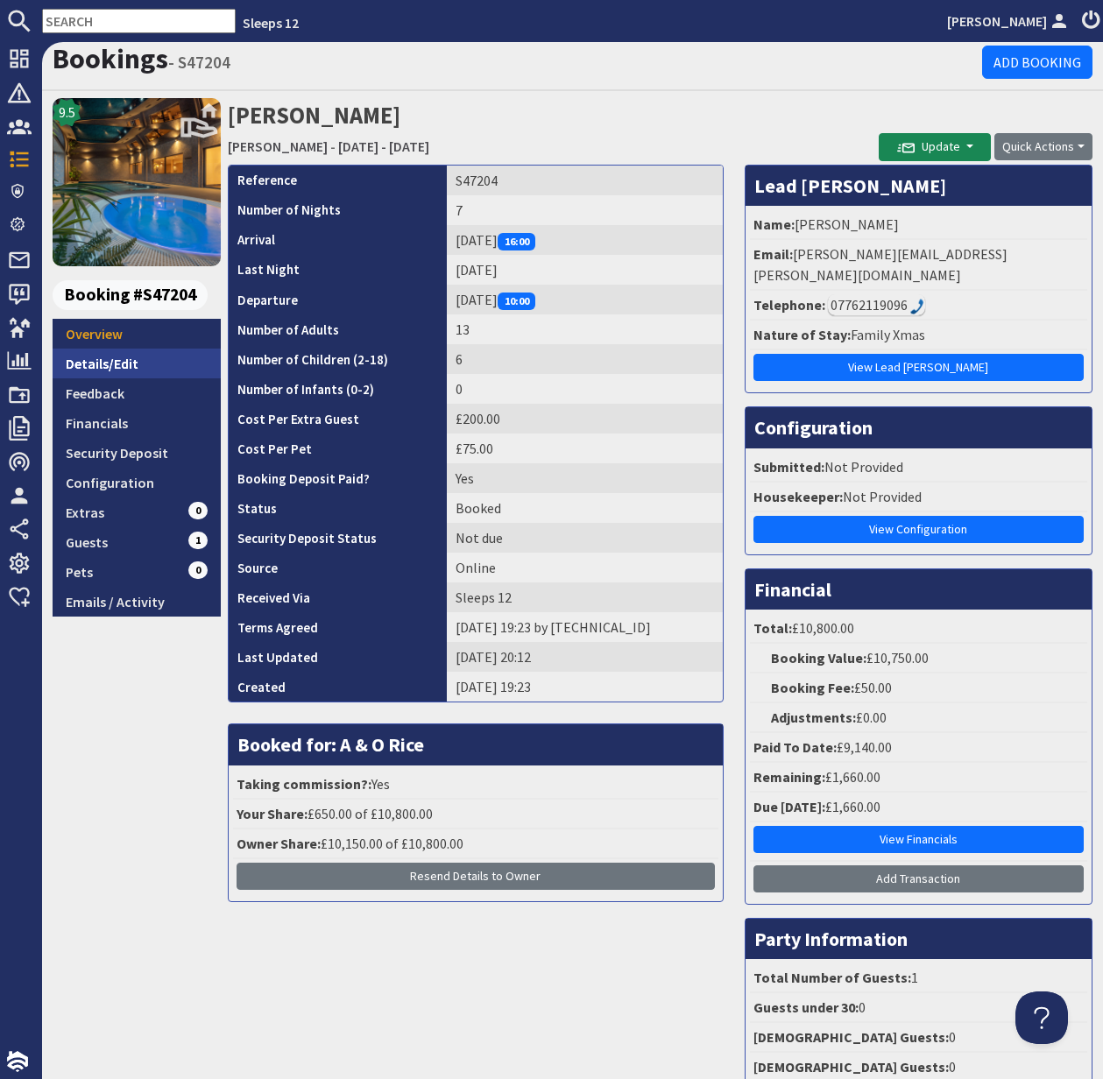
click at [107, 360] on link "Details/Edit" at bounding box center [137, 364] width 168 height 30
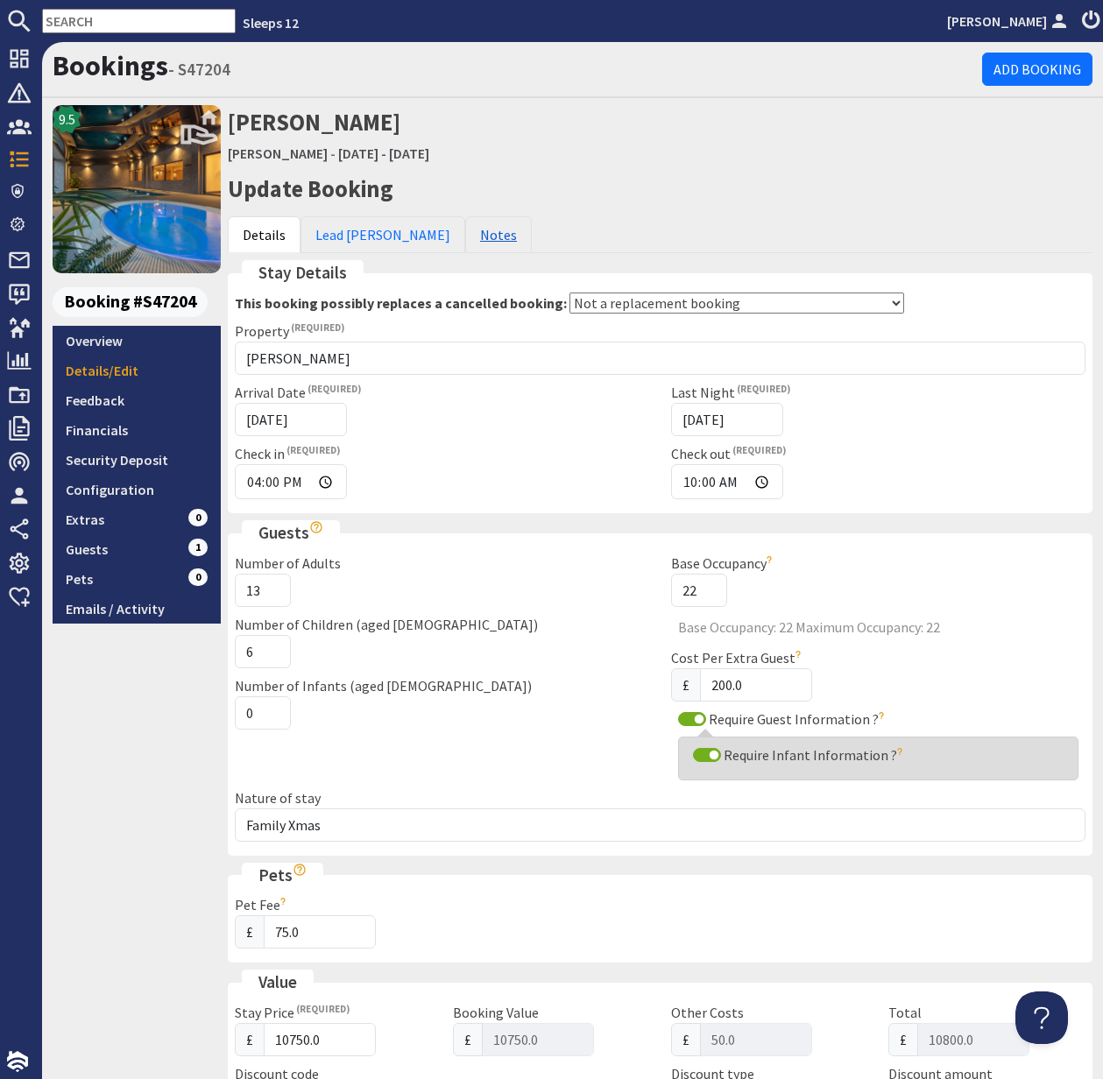
click at [465, 231] on link "Notes" at bounding box center [498, 234] width 67 height 37
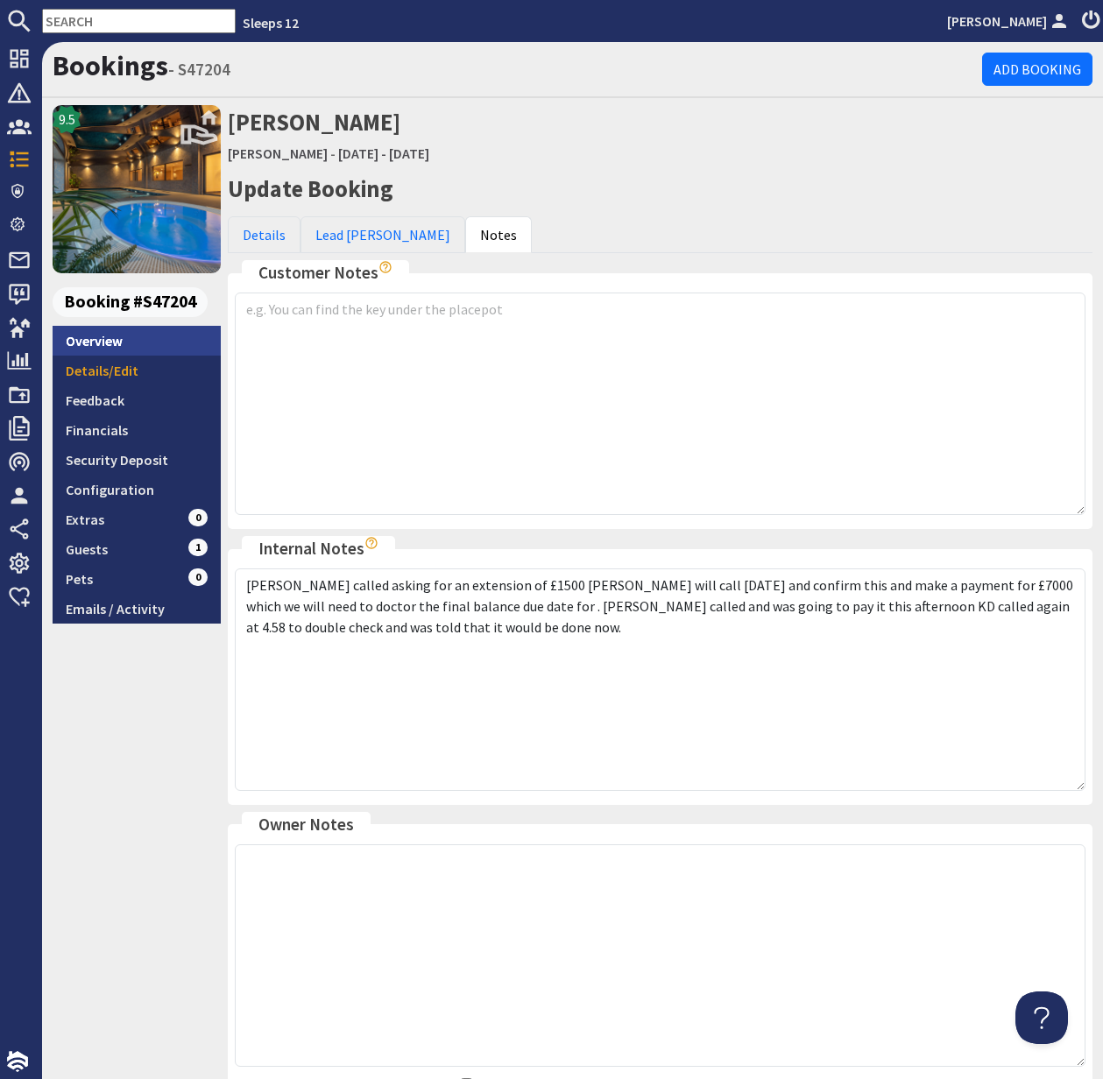
click at [97, 346] on link "Overview" at bounding box center [137, 341] width 168 height 30
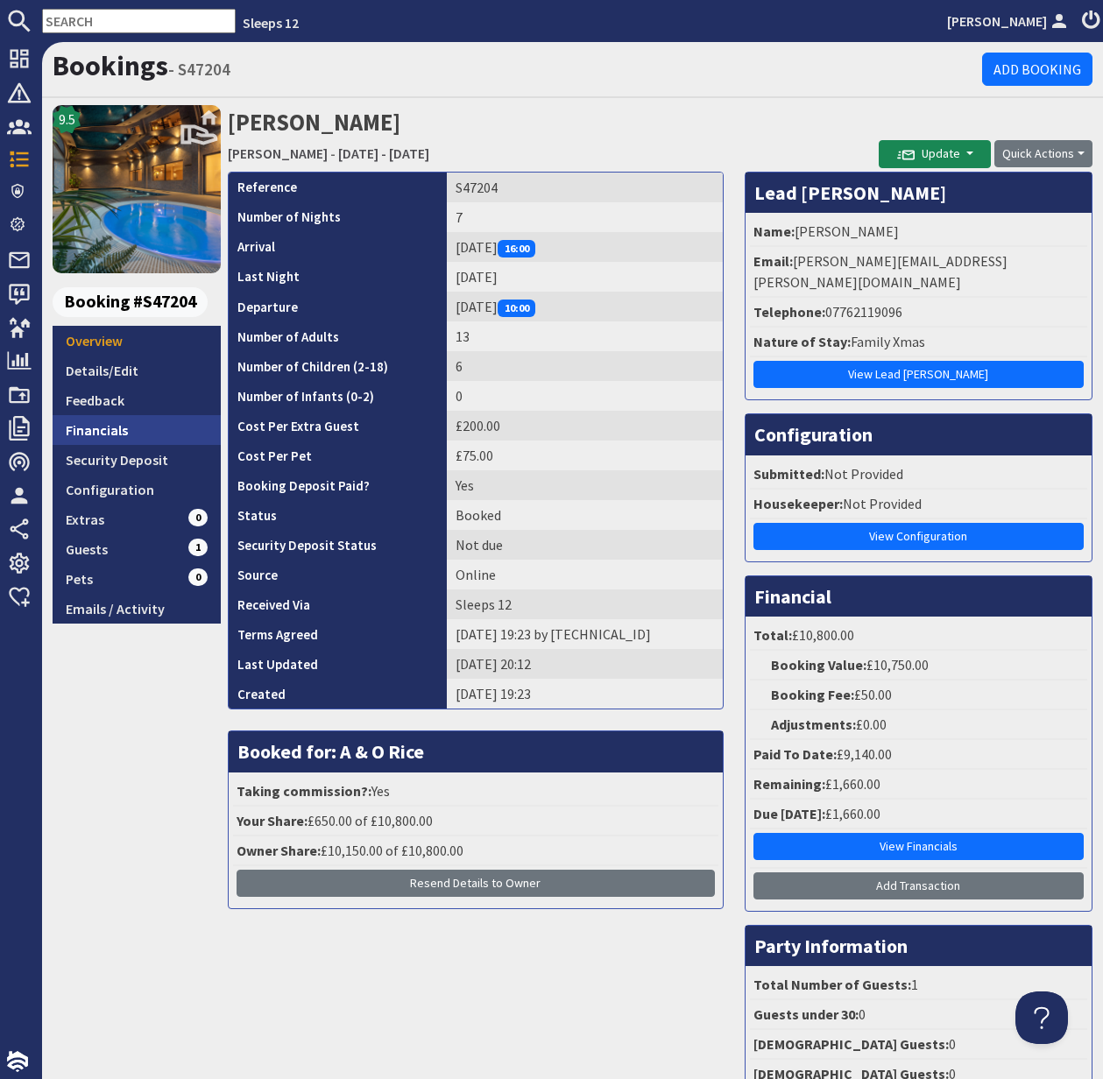
click at [98, 430] on link "Financials" at bounding box center [137, 430] width 168 height 30
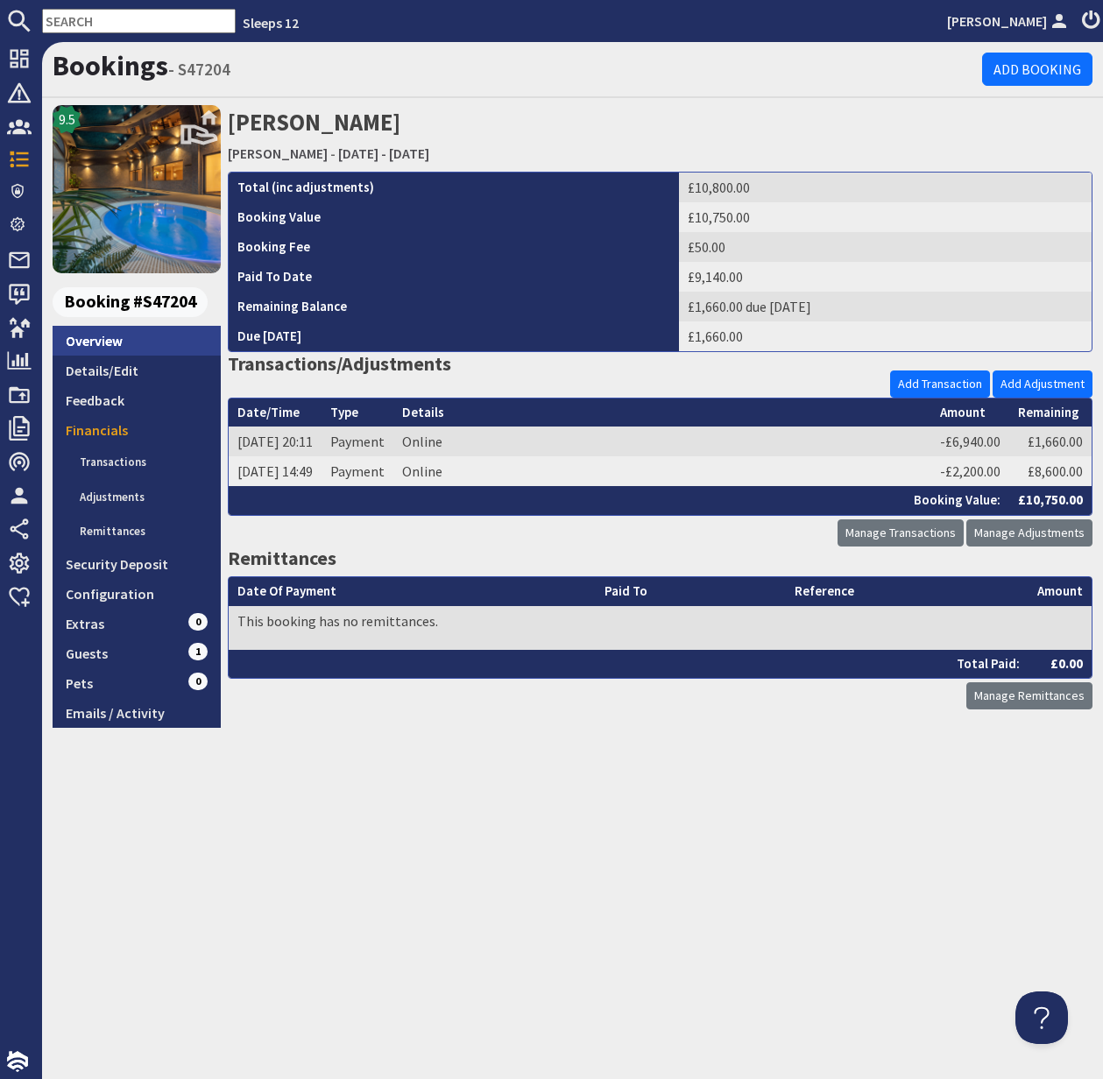
click at [95, 336] on link "Overview" at bounding box center [137, 341] width 168 height 30
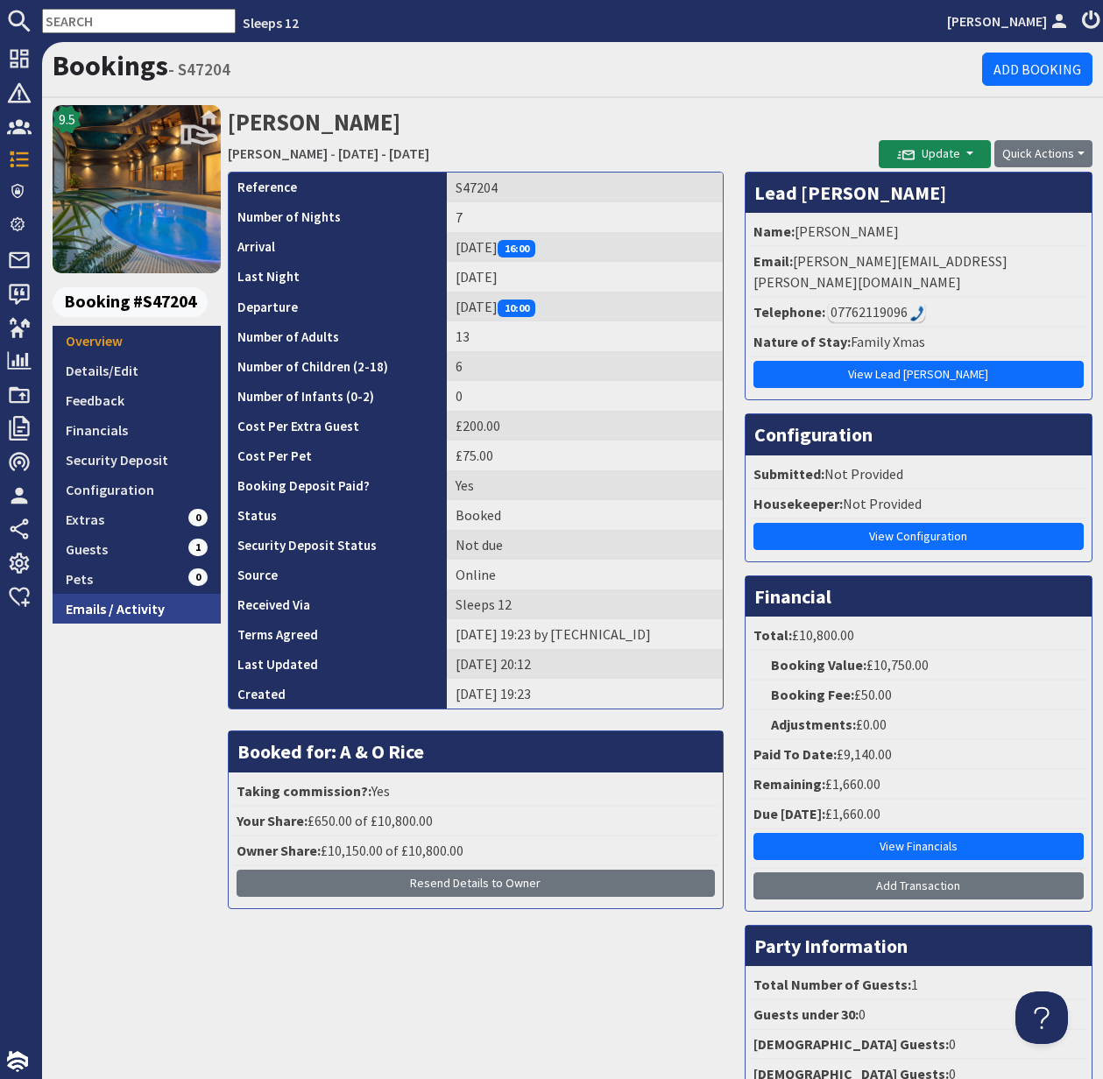
click at [141, 618] on link "Emails / Activity" at bounding box center [137, 609] width 168 height 30
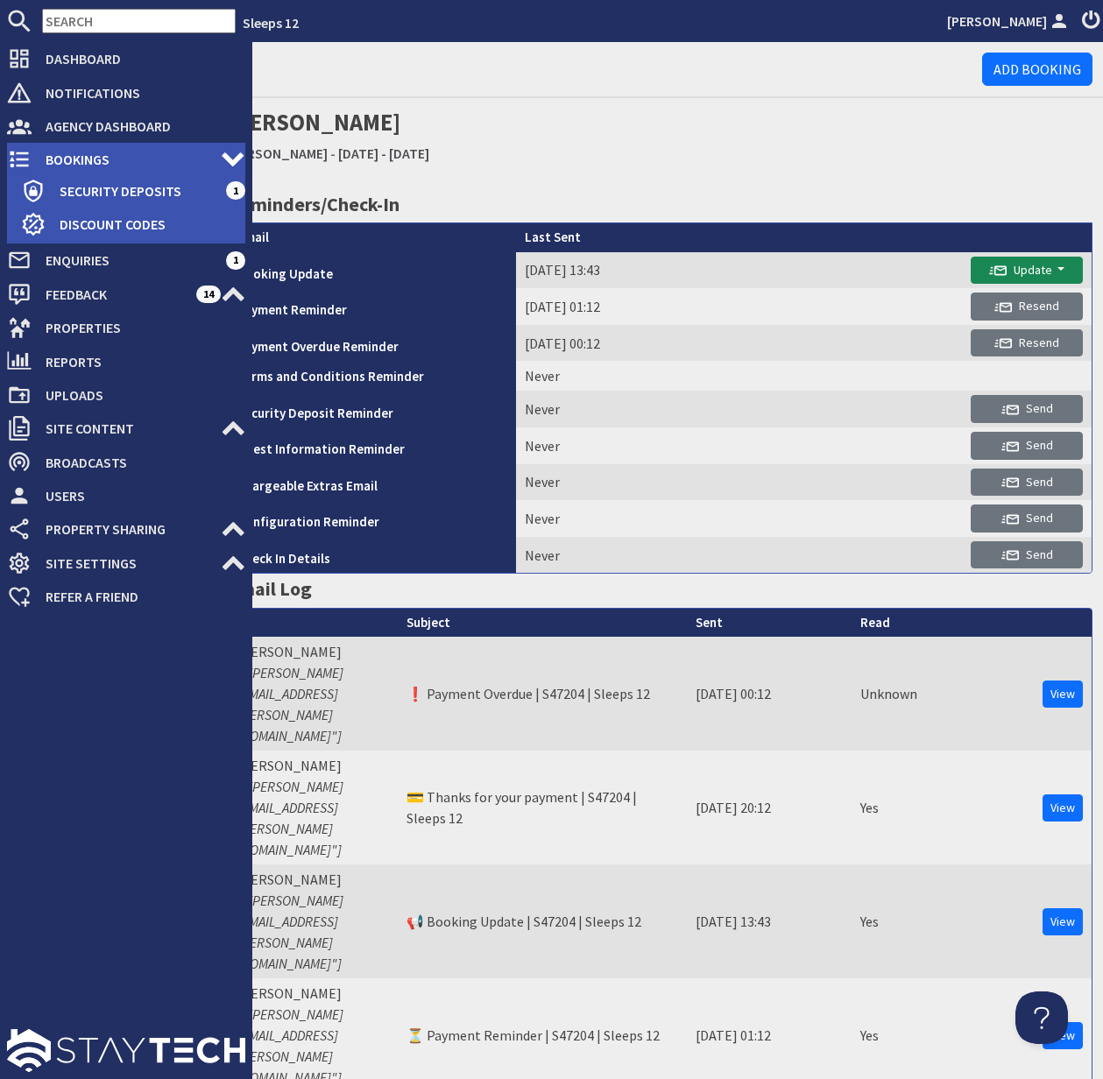
click at [63, 159] on span "Bookings" at bounding box center [126, 159] width 189 height 28
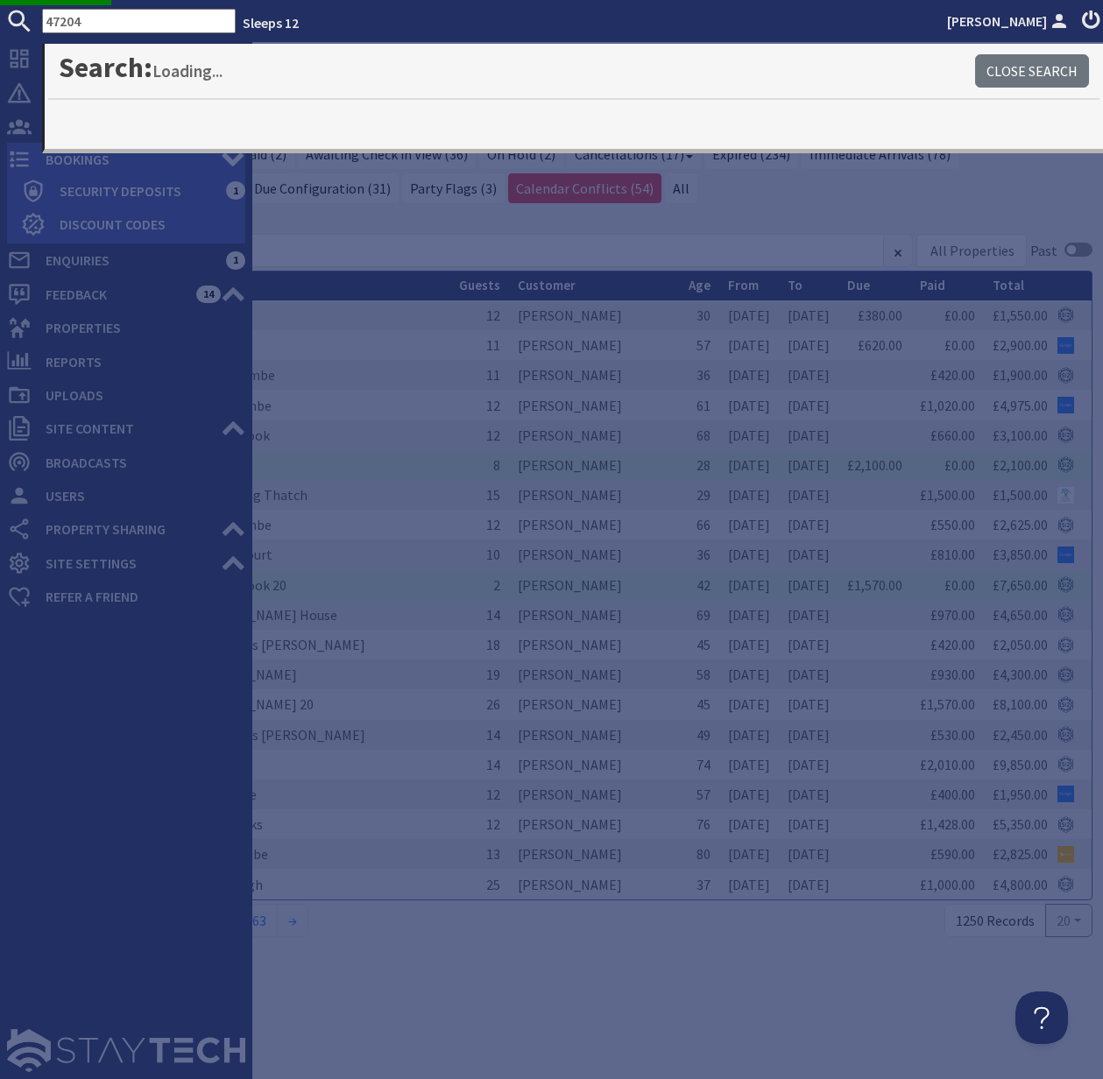
click at [81, 159] on span "Bookings" at bounding box center [126, 159] width 189 height 28
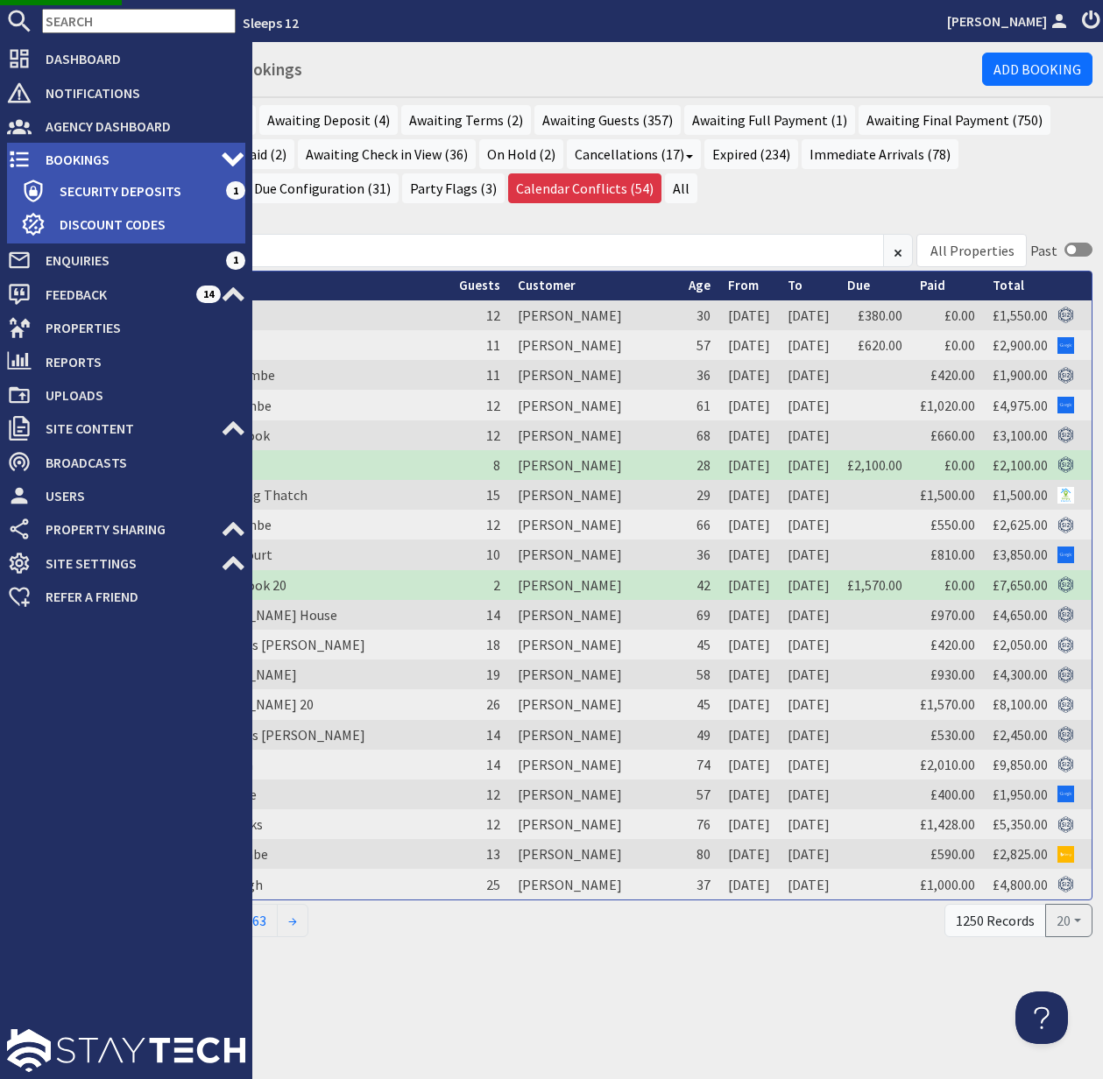
click at [88, 158] on span "Bookings" at bounding box center [126, 159] width 189 height 28
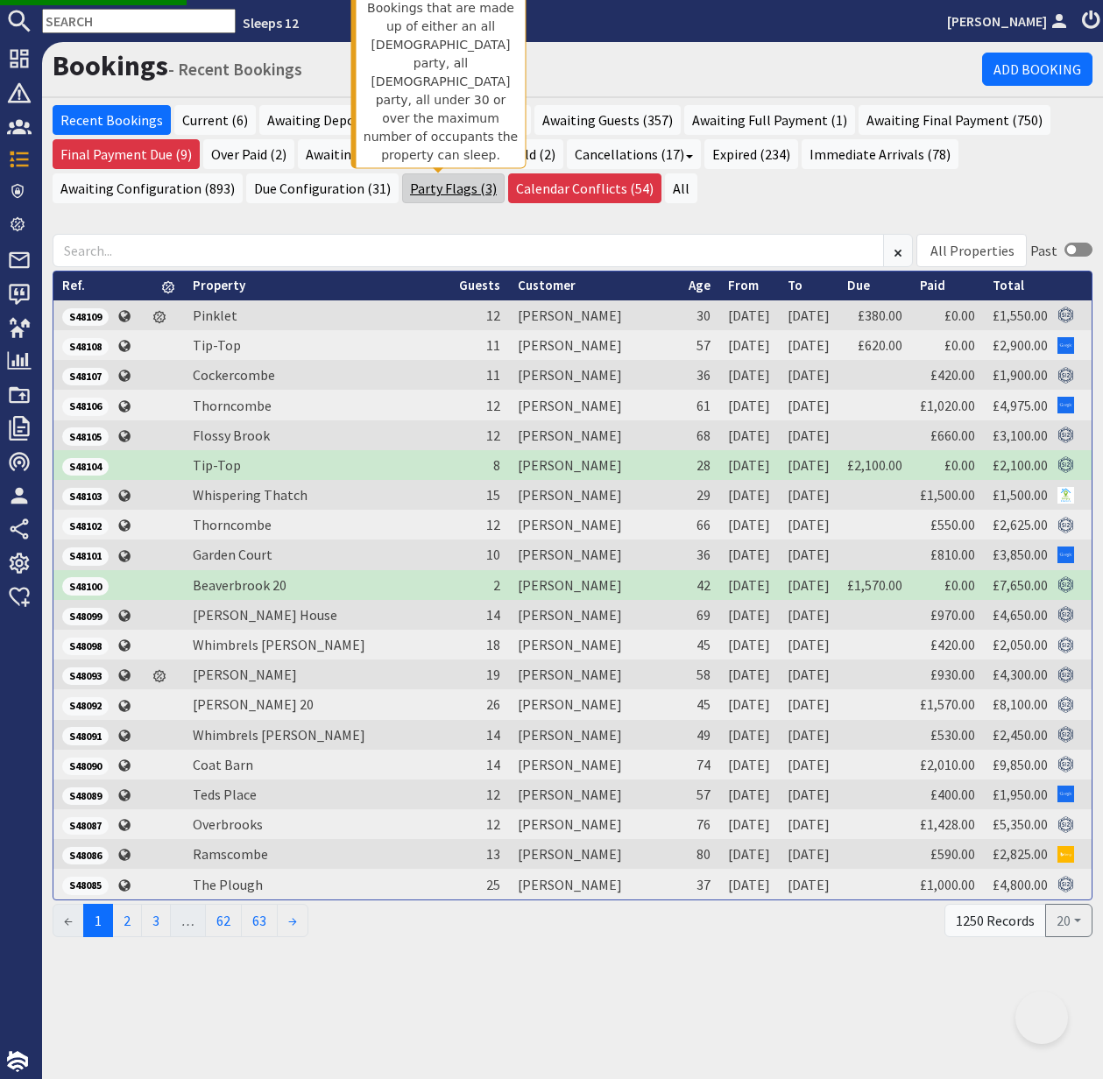
click at [448, 184] on link "Party Flags (3)" at bounding box center [453, 188] width 102 height 30
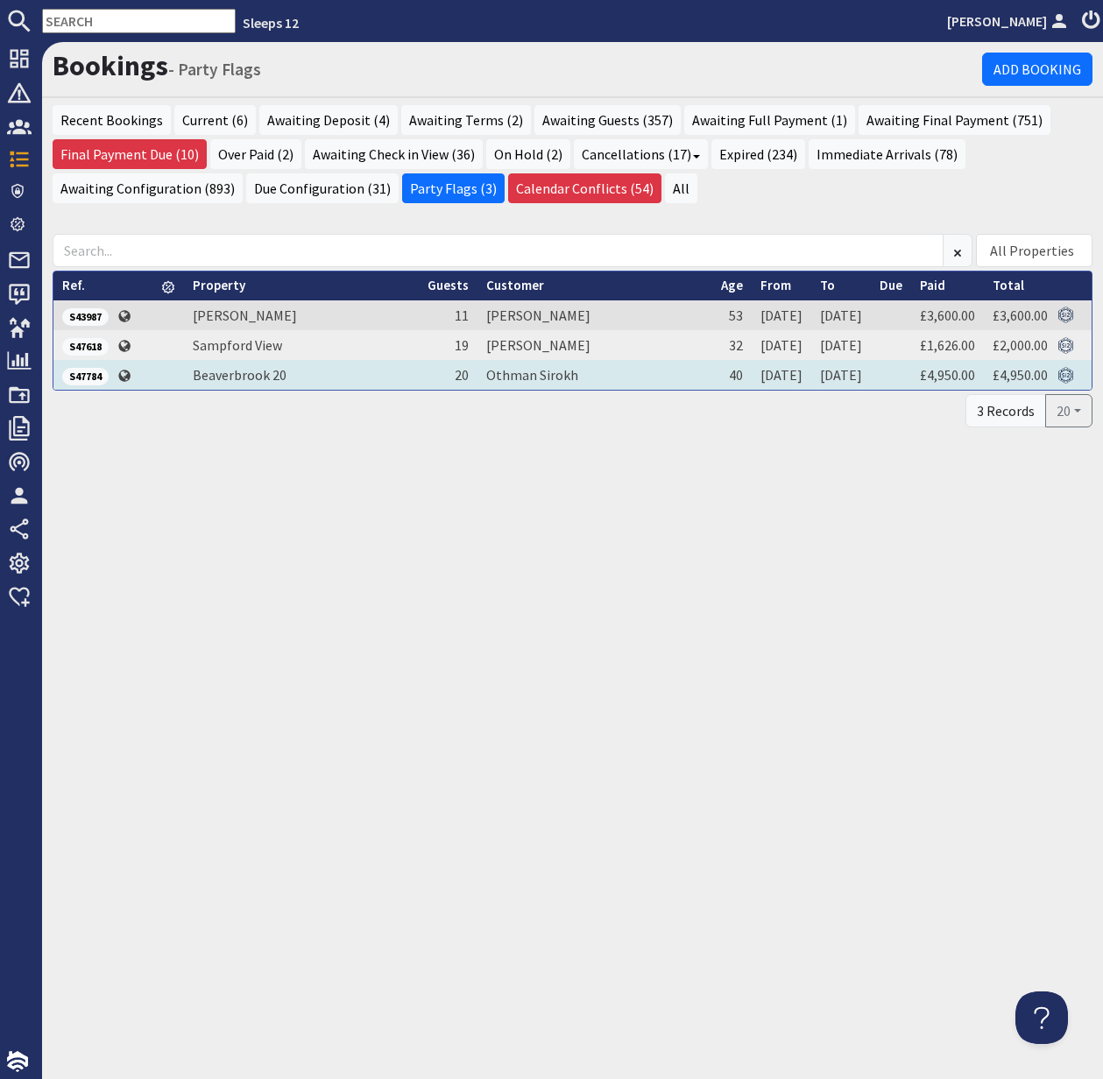
click at [78, 372] on span "S47784" at bounding box center [85, 377] width 46 height 18
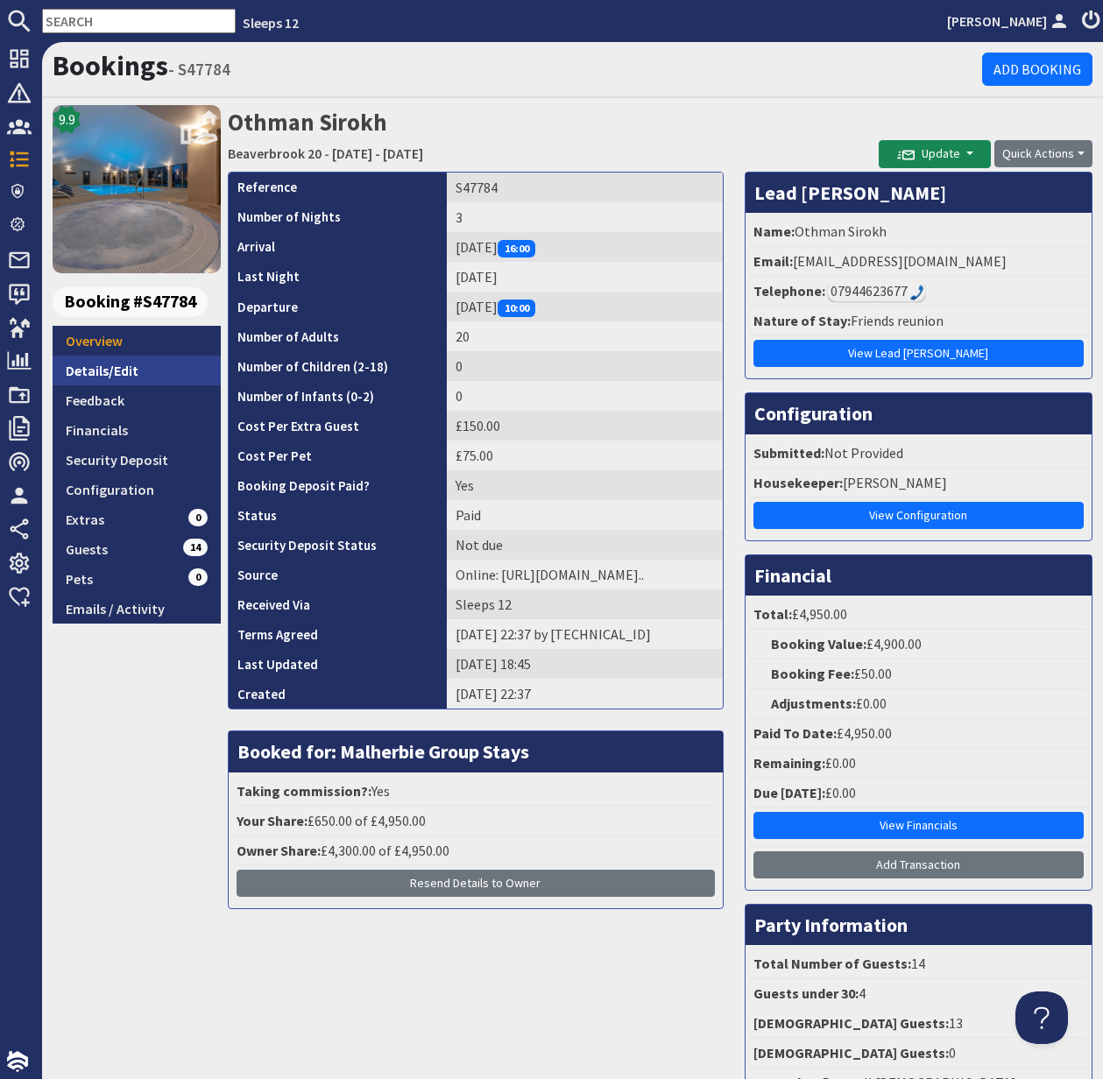
scroll to position [1, 0]
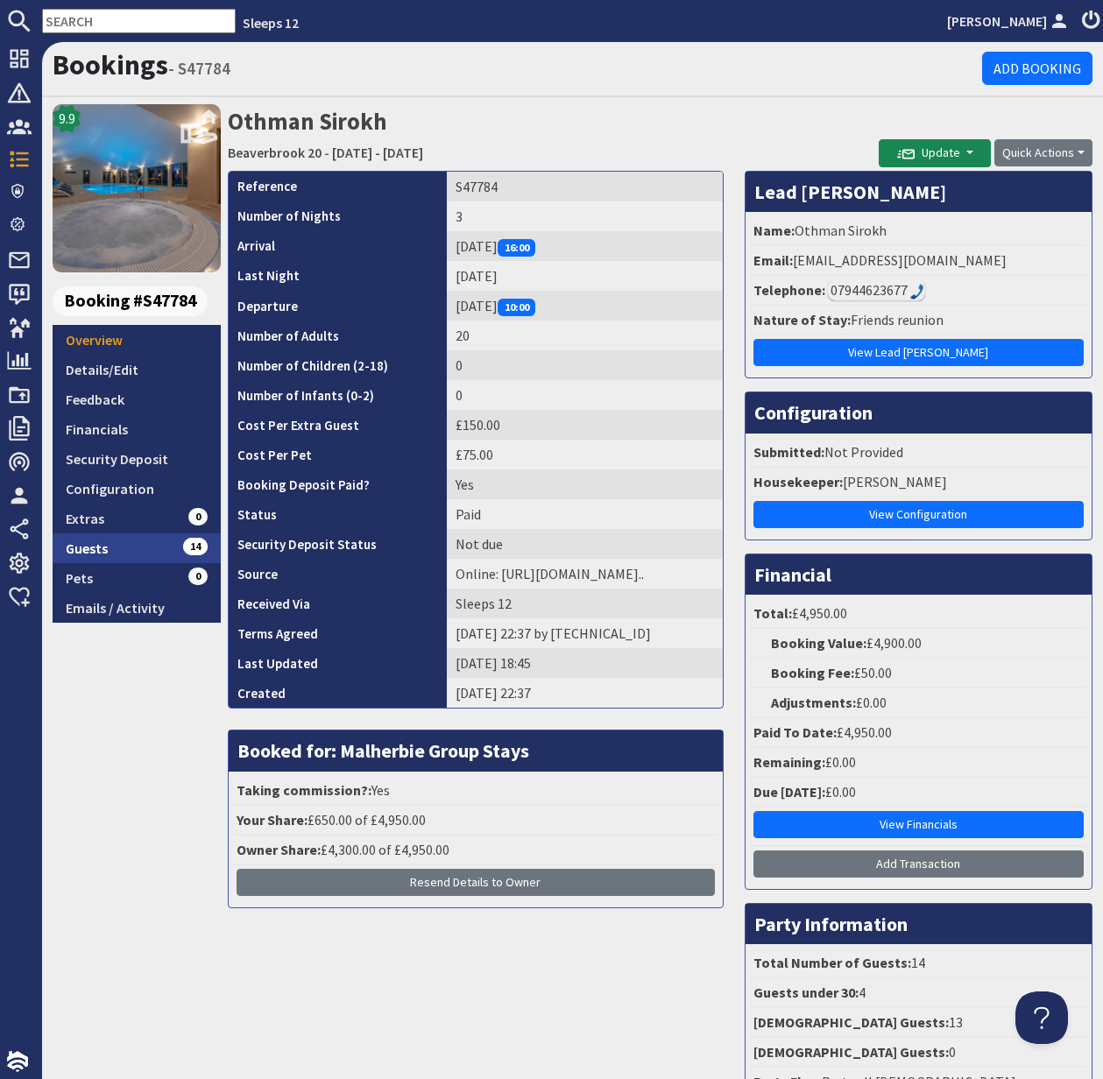
click at [101, 547] on link "Guests 14" at bounding box center [137, 548] width 168 height 30
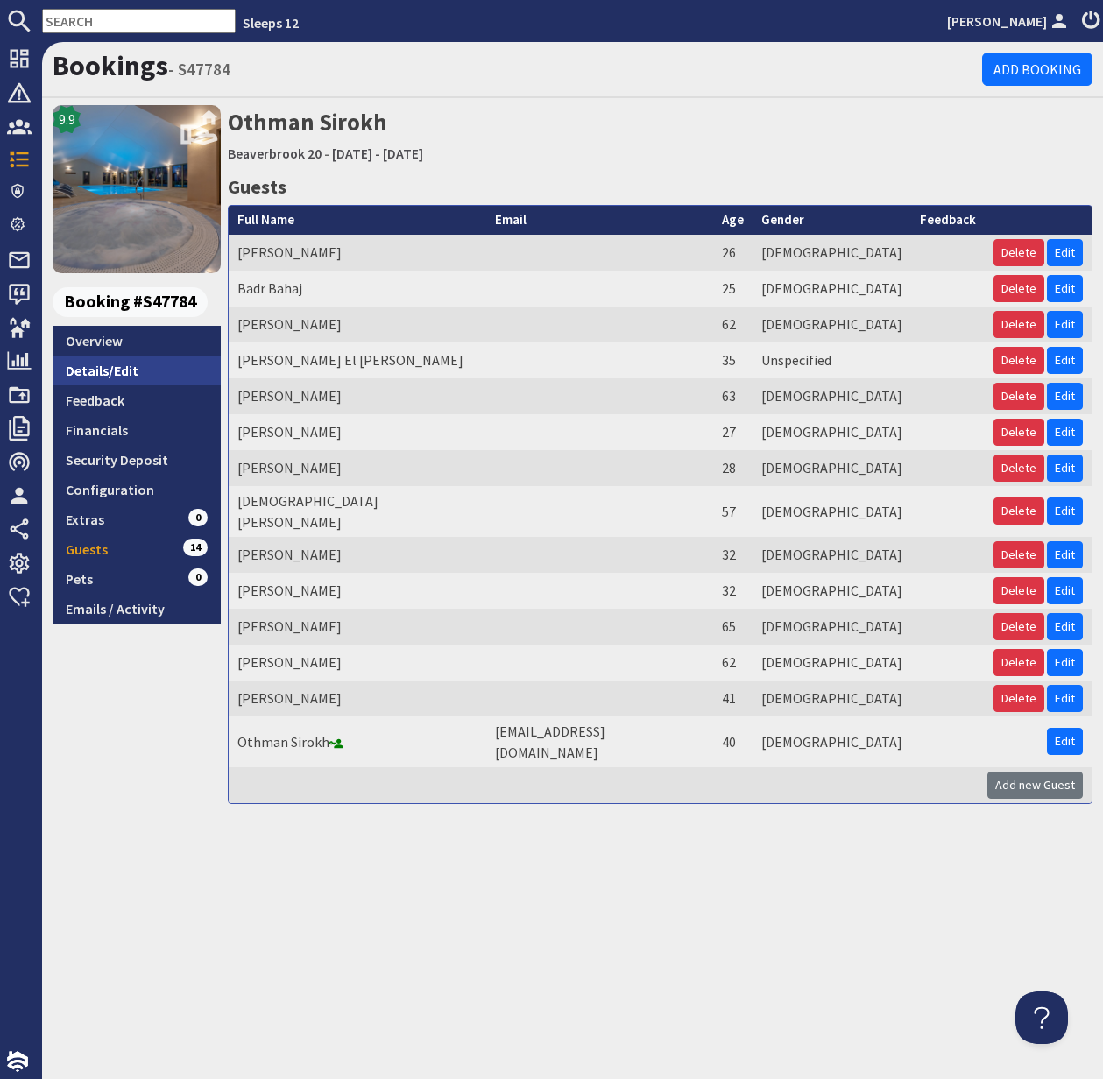
click at [121, 375] on link "Details/Edit" at bounding box center [137, 371] width 168 height 30
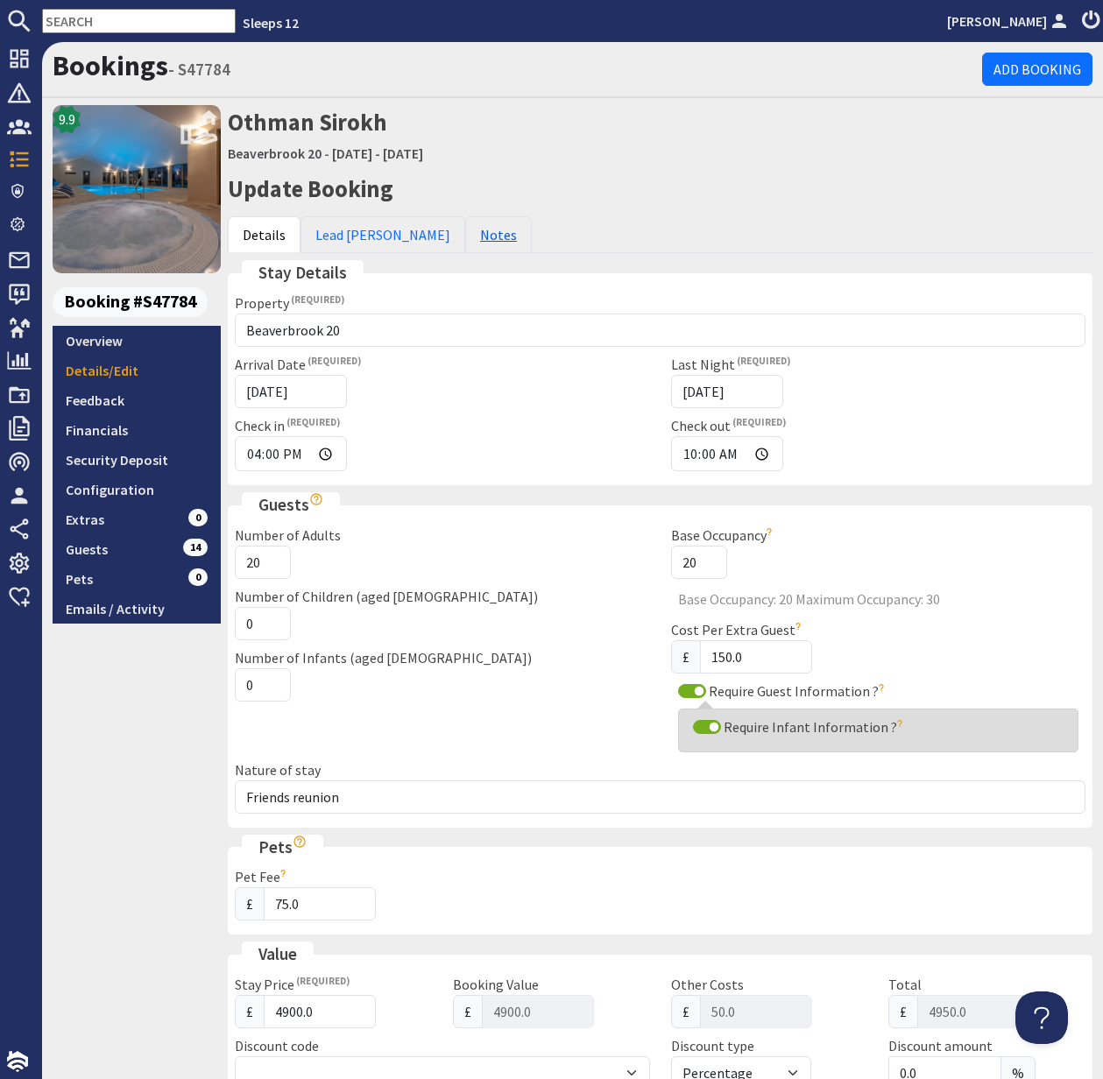
click at [465, 230] on link "Notes" at bounding box center [498, 234] width 67 height 37
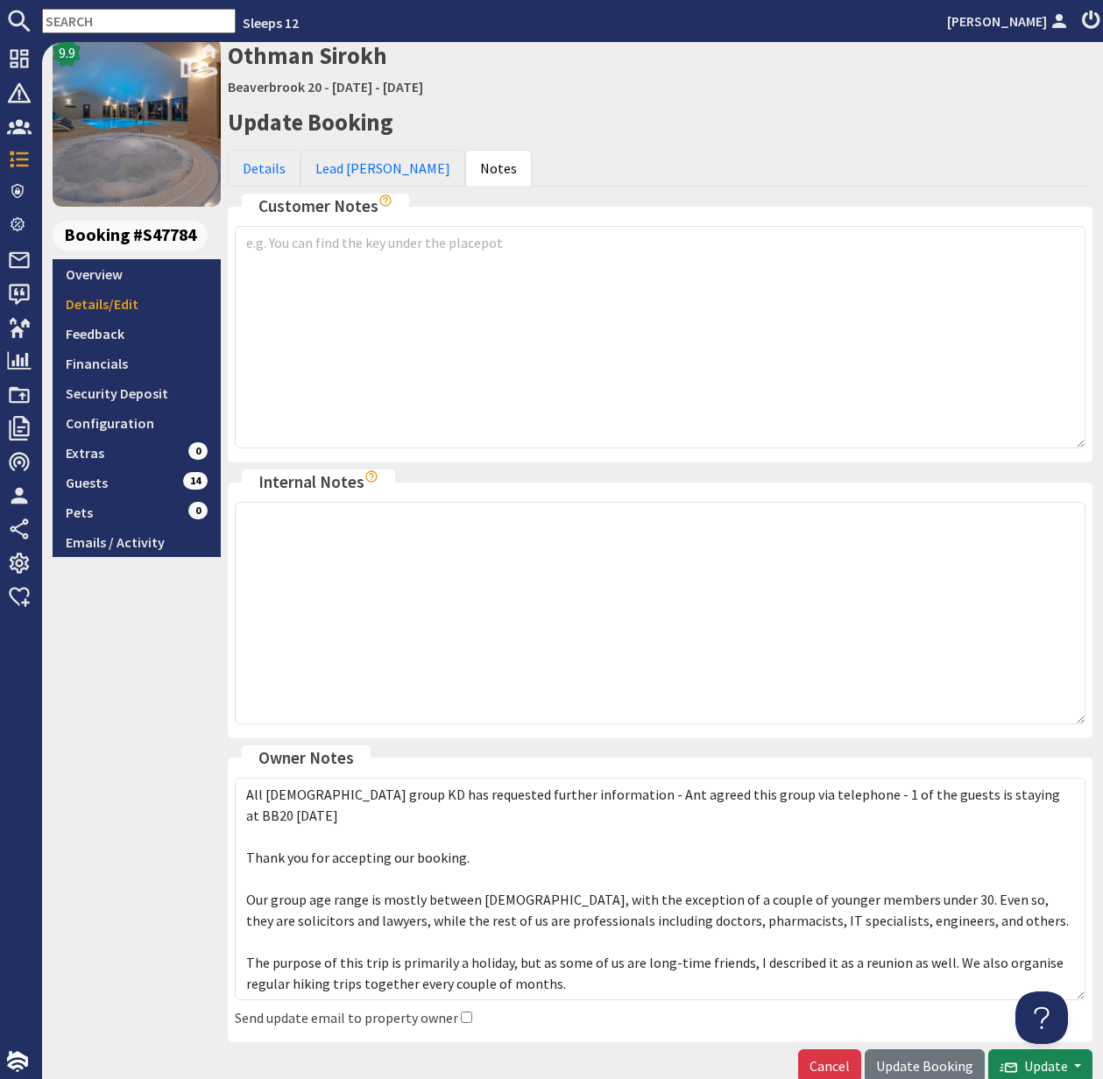
scroll to position [68, 0]
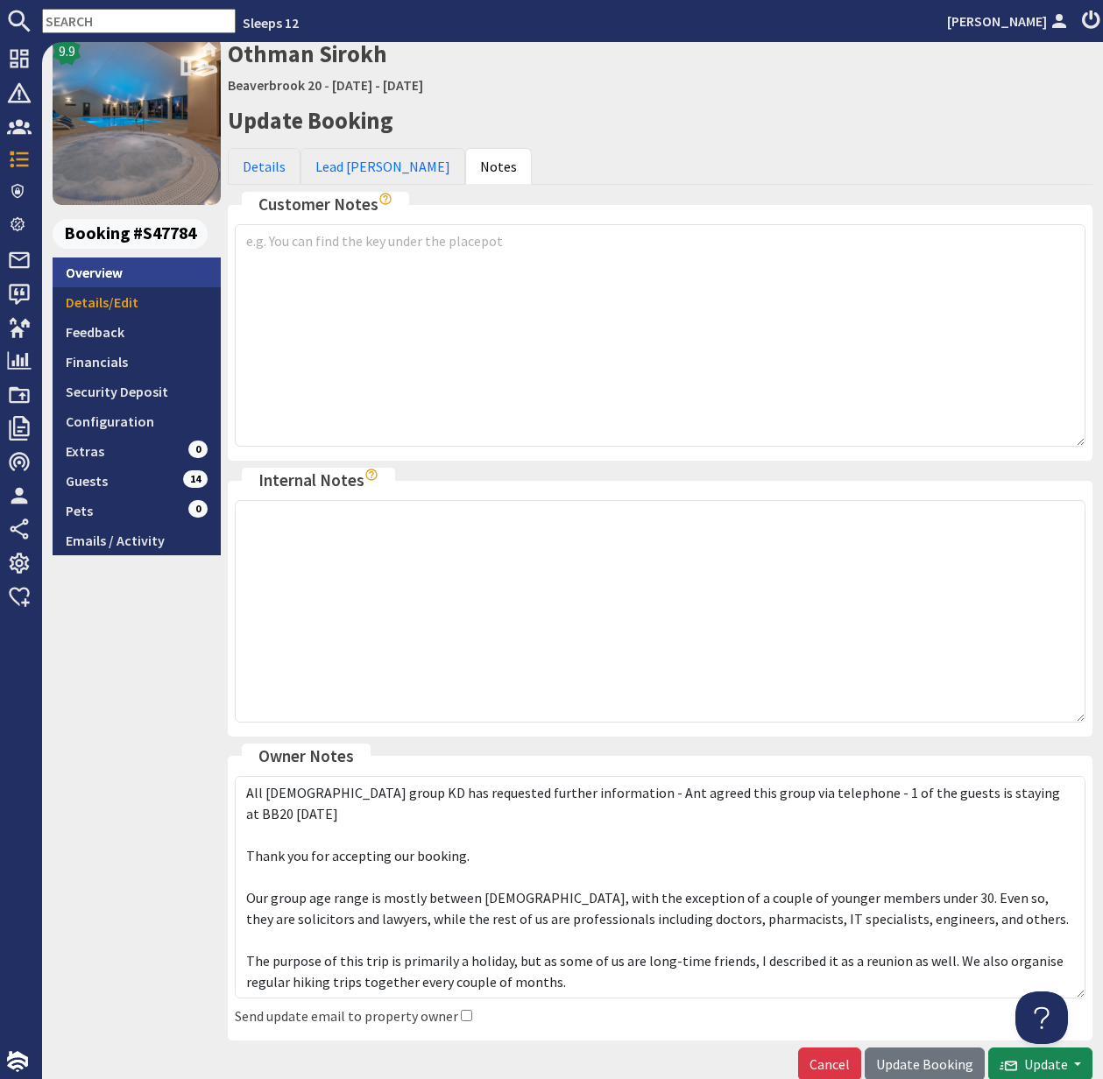
click at [95, 279] on link "Overview" at bounding box center [137, 273] width 168 height 30
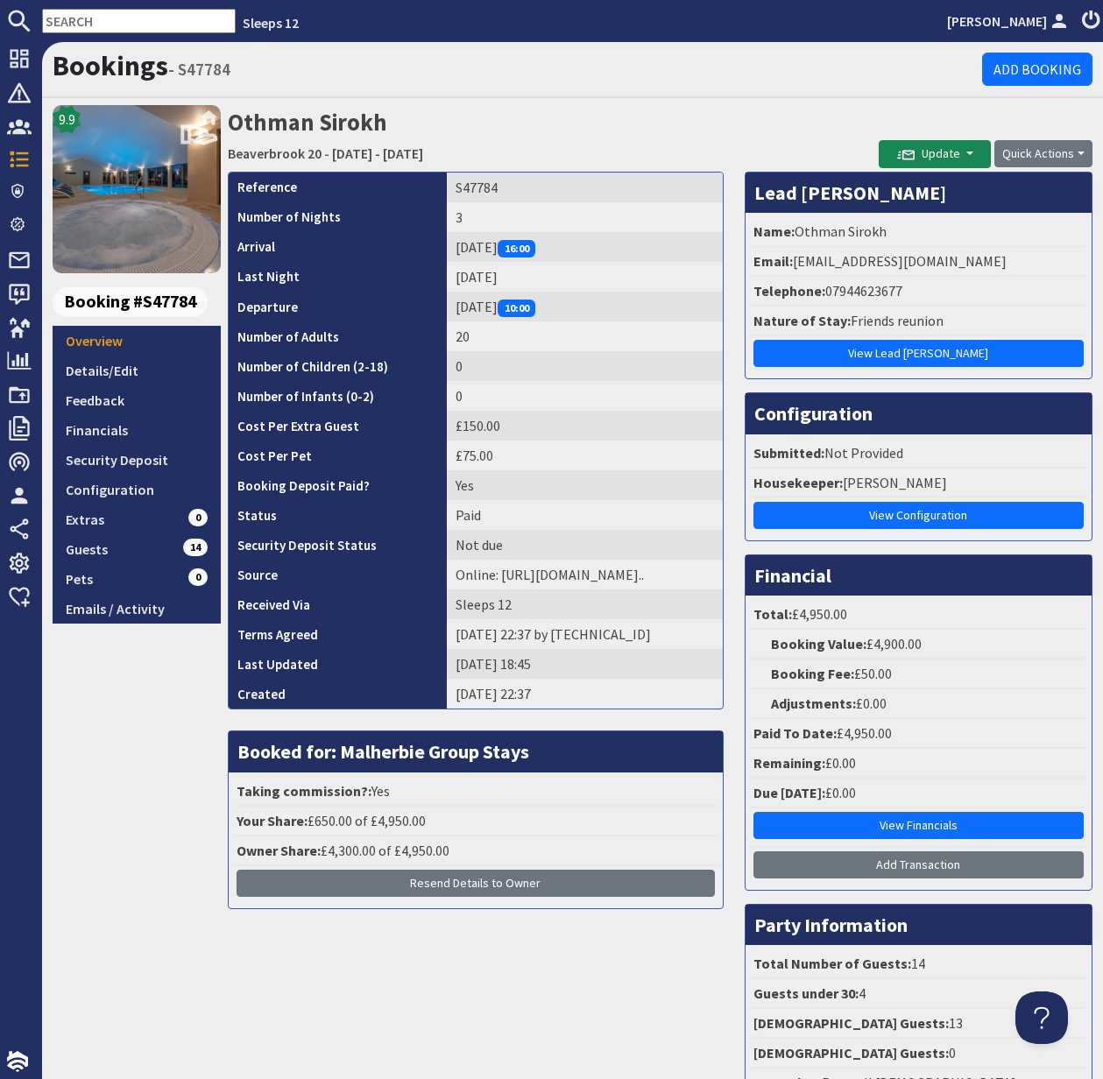
scroll to position [163, 0]
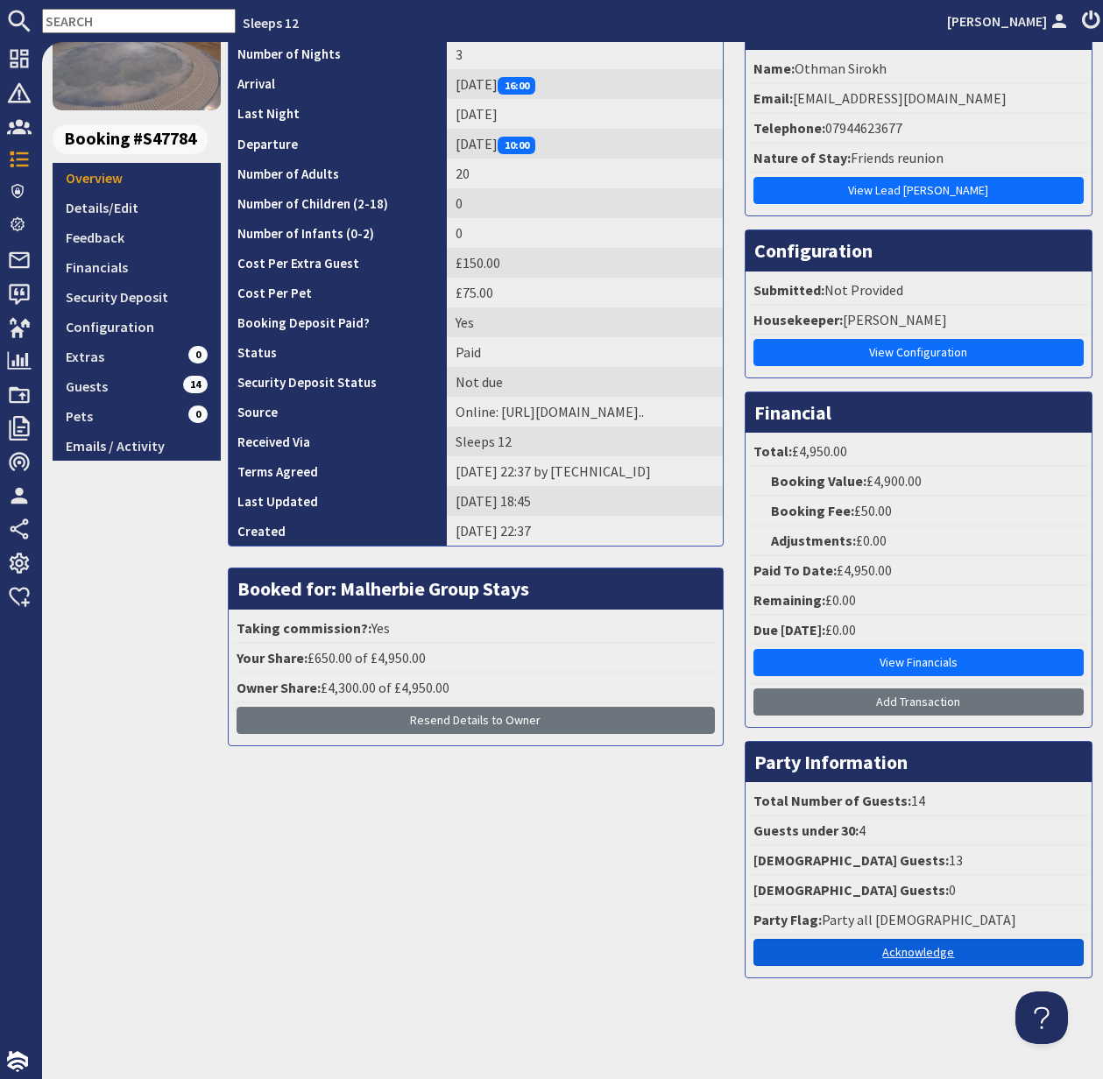
click at [902, 958] on link "Acknowledge" at bounding box center [918, 952] width 330 height 27
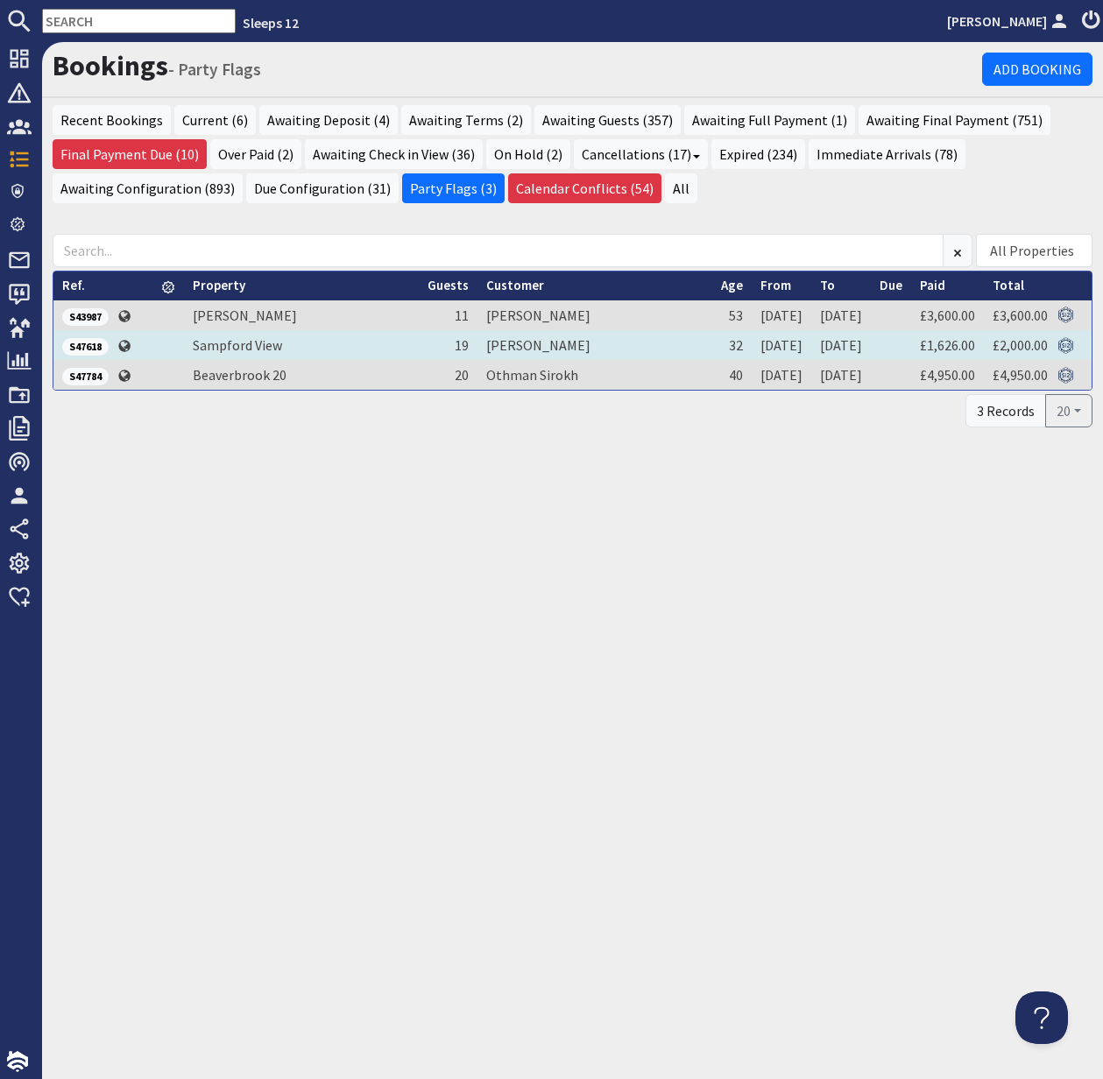
click at [93, 347] on span "S47618" at bounding box center [85, 347] width 46 height 18
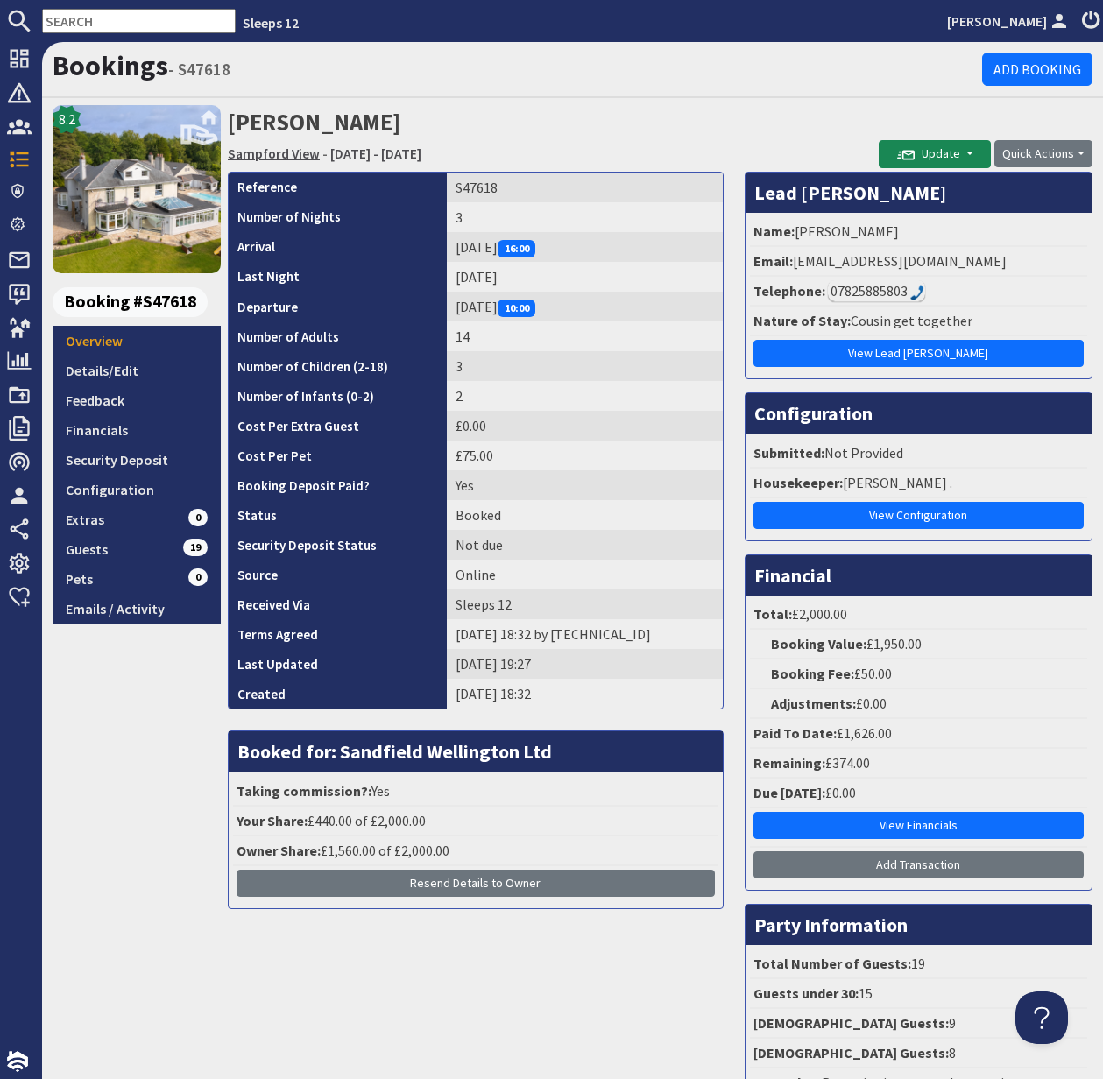
click at [272, 154] on link "Sampford View" at bounding box center [274, 154] width 92 height 18
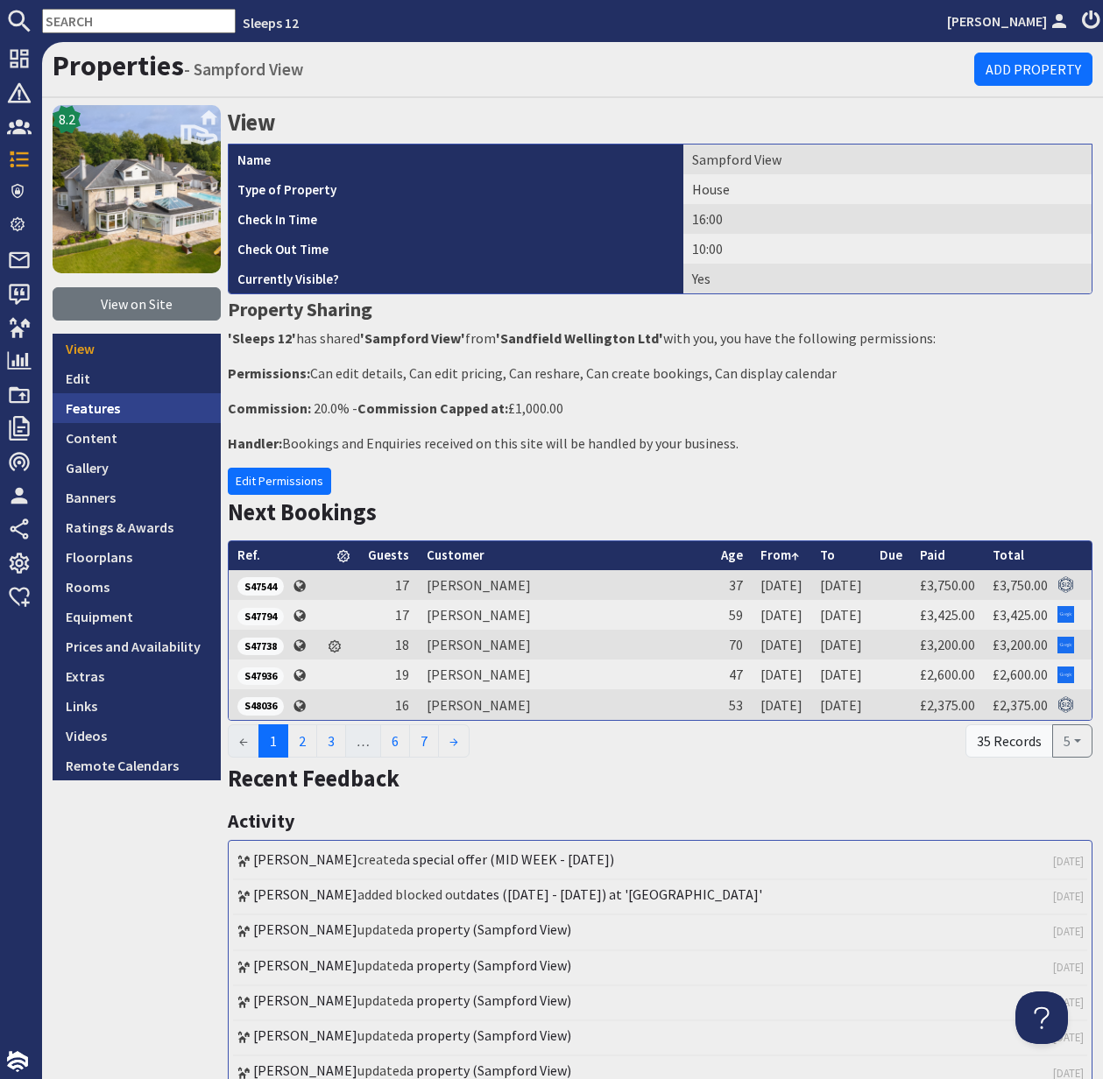
click at [110, 411] on link "Features" at bounding box center [137, 408] width 168 height 30
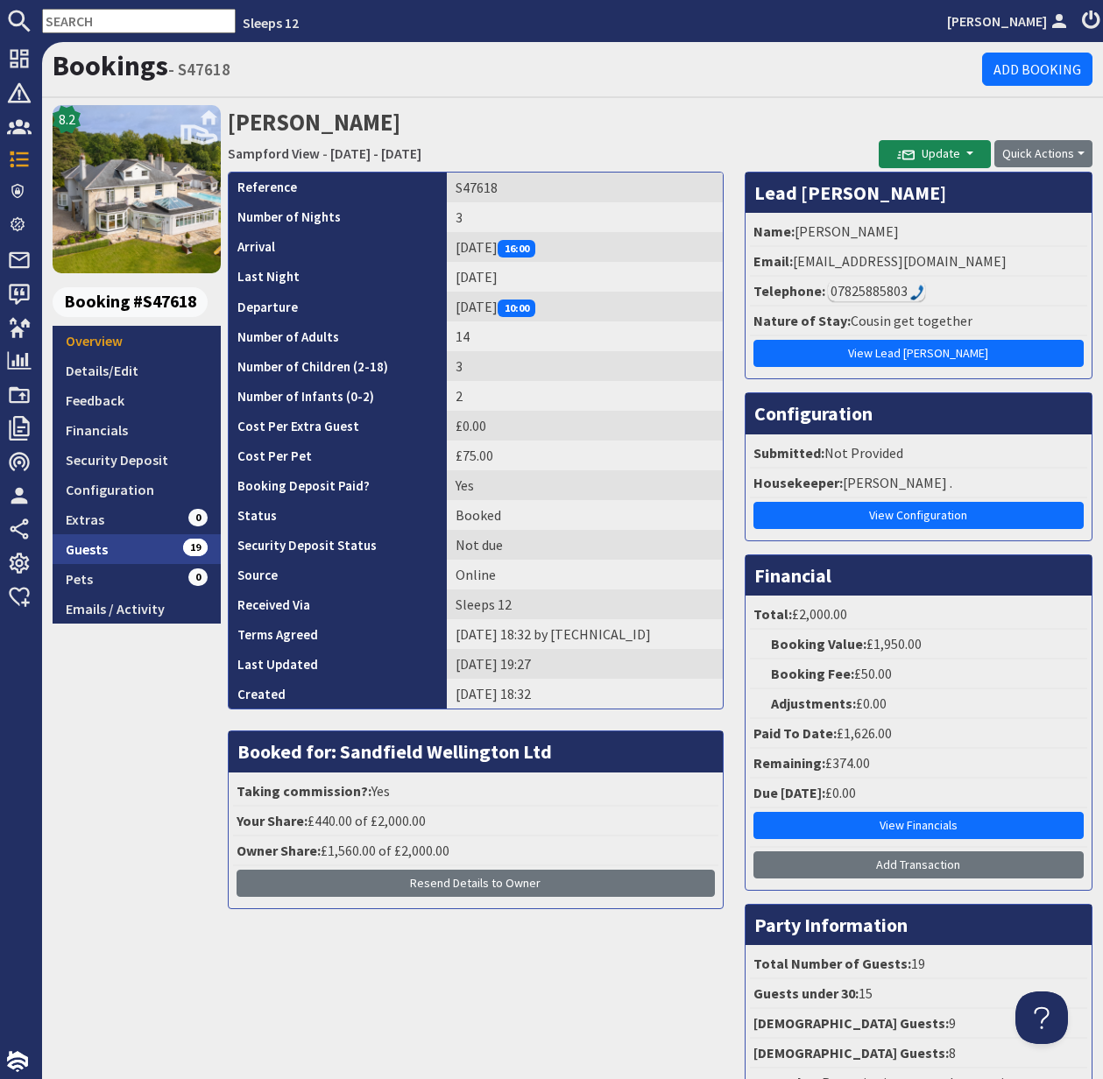
click at [119, 554] on link "Guests 19" at bounding box center [137, 549] width 168 height 30
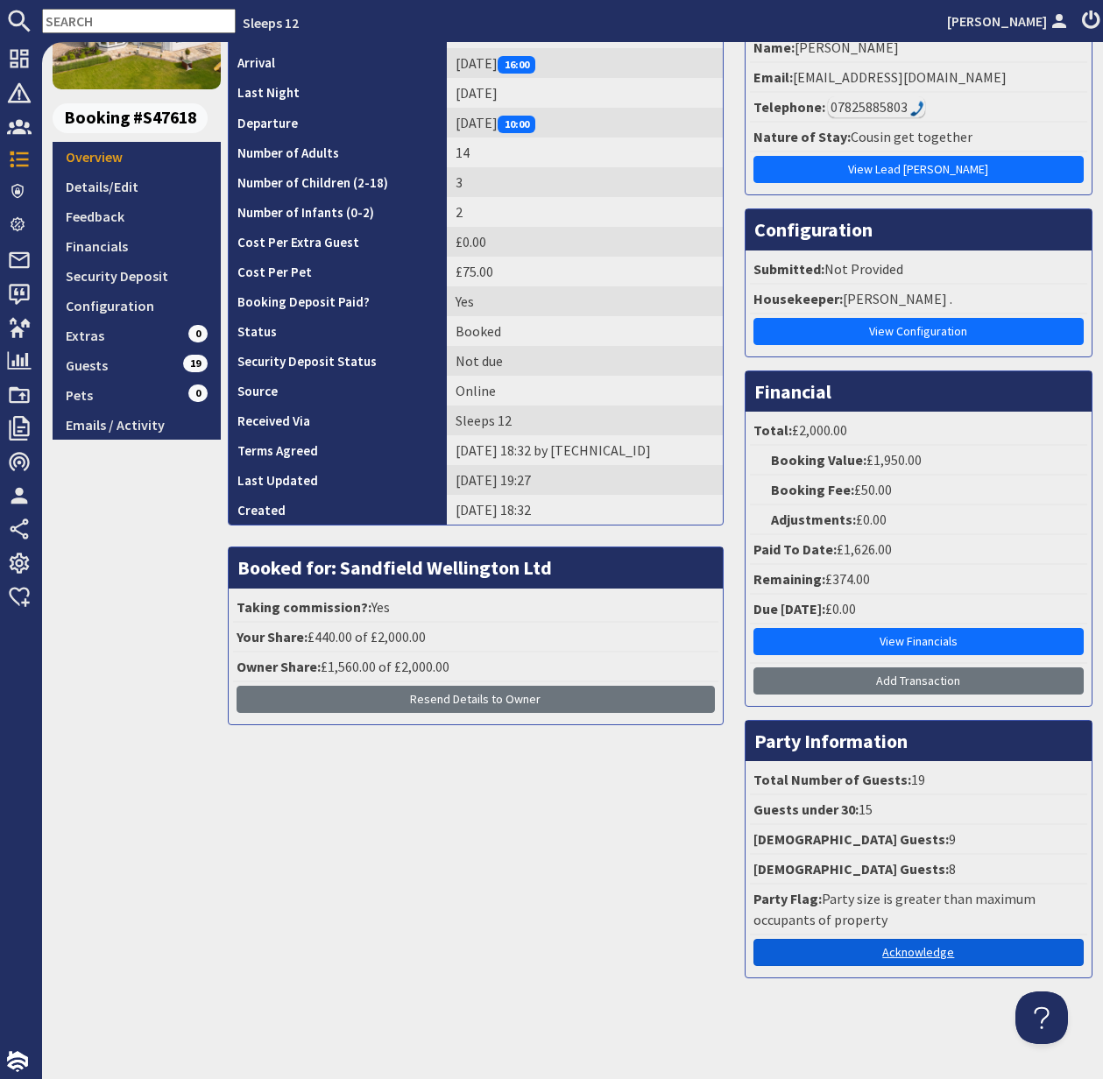
click at [929, 955] on link "Acknowledge" at bounding box center [918, 952] width 330 height 27
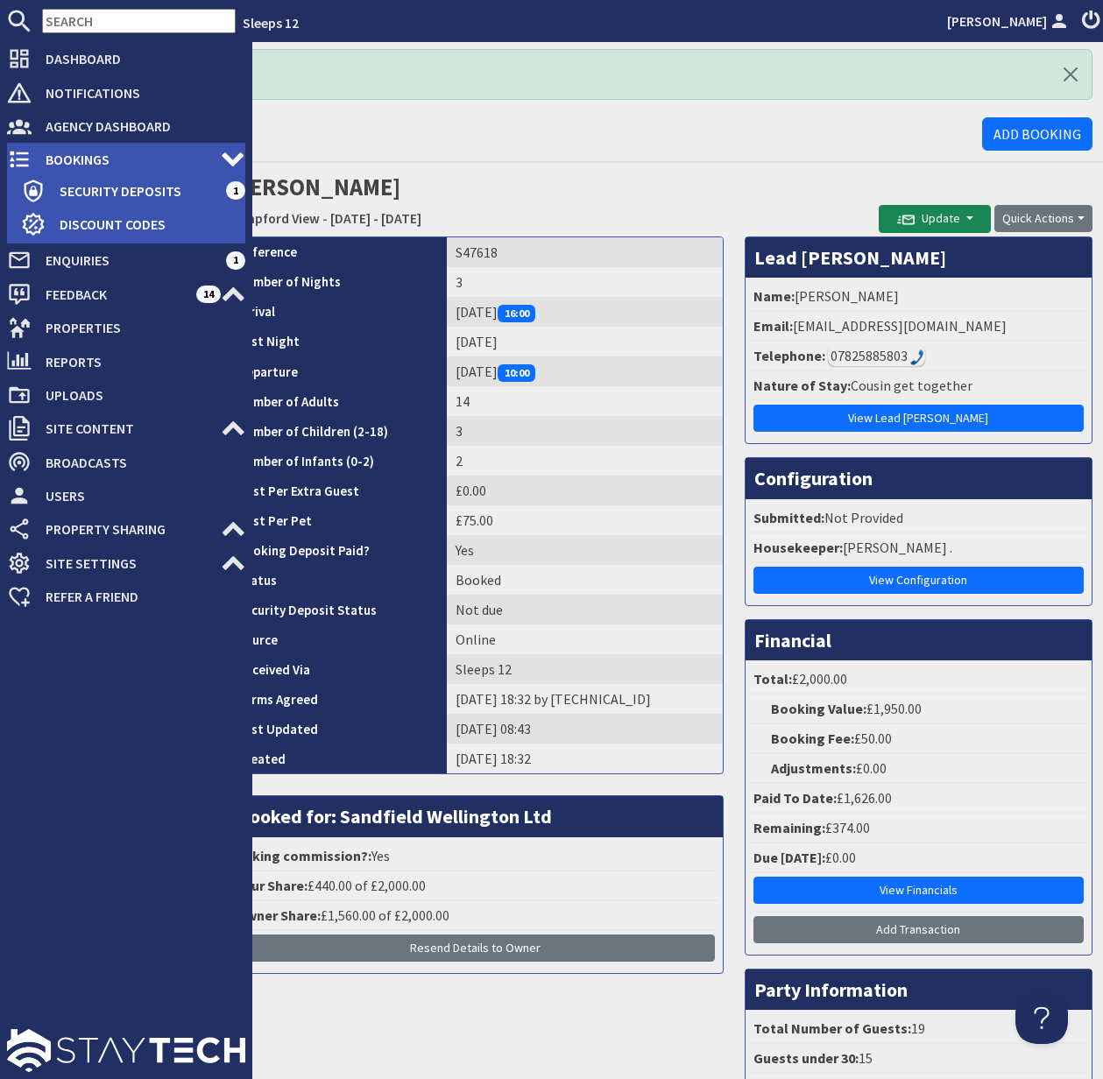
click at [70, 152] on span "Bookings" at bounding box center [126, 159] width 189 height 28
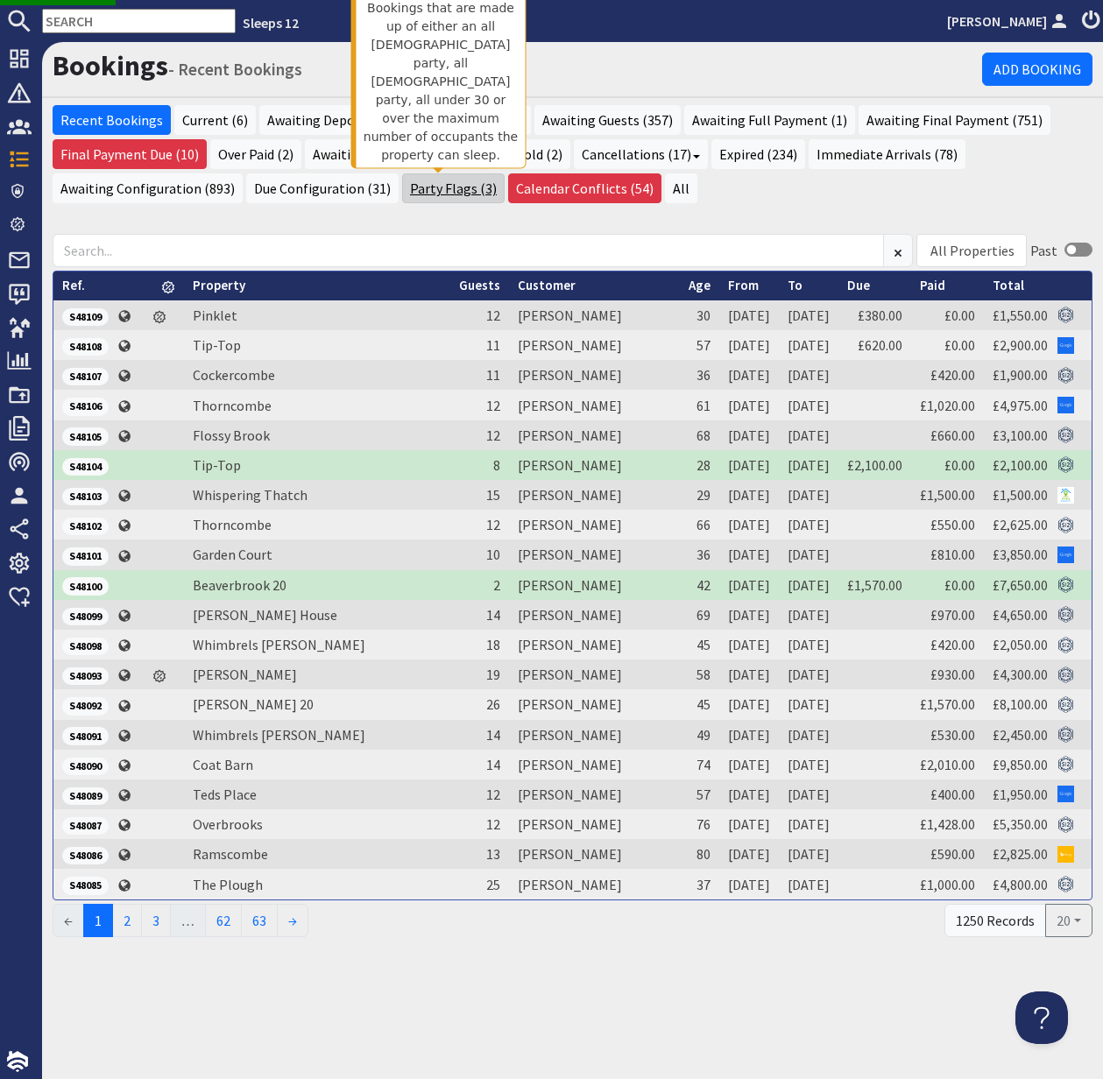
click at [443, 190] on link "Party Flags (3)" at bounding box center [453, 188] width 102 height 30
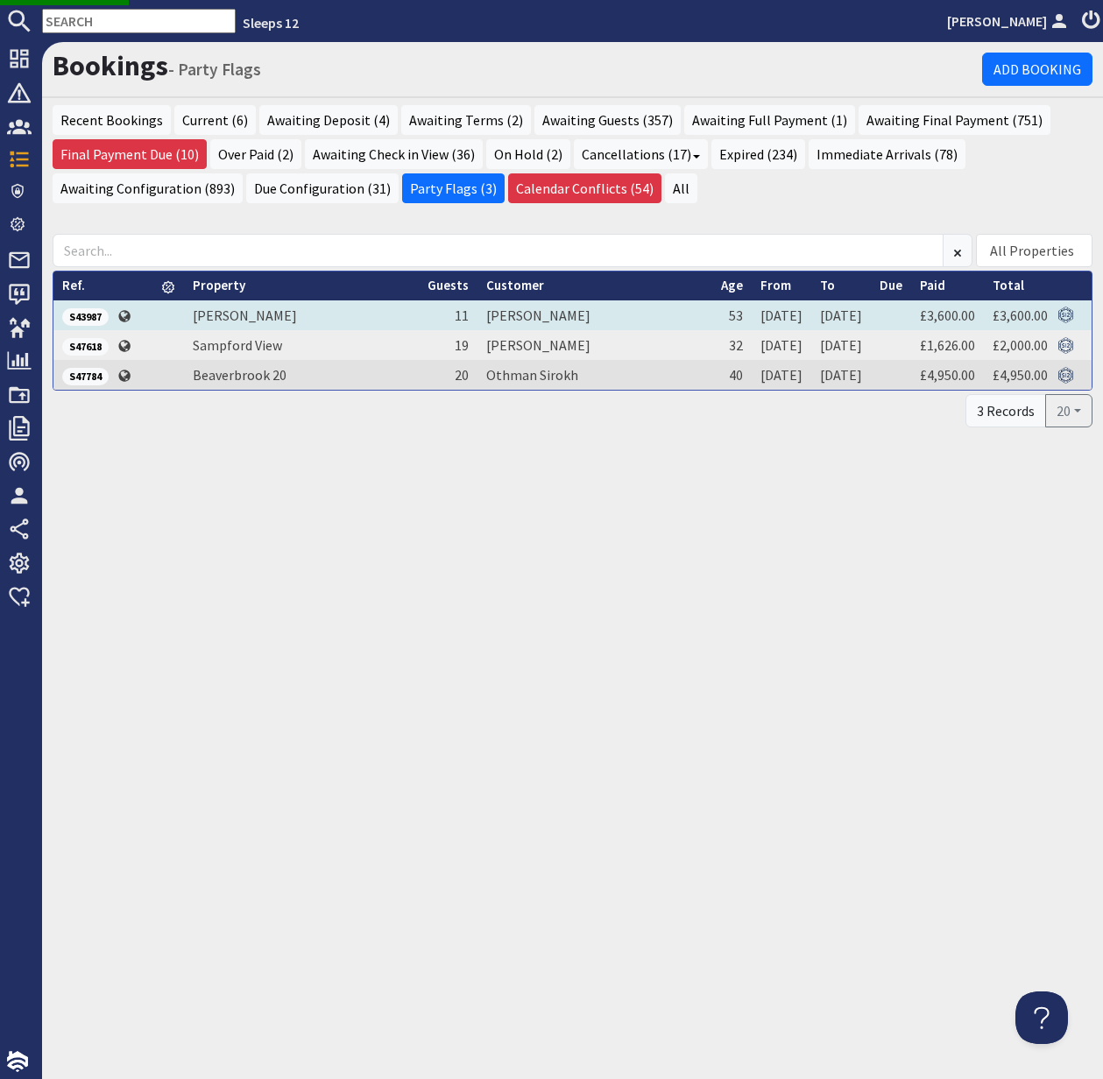
click at [101, 312] on span "S43987" at bounding box center [85, 317] width 46 height 18
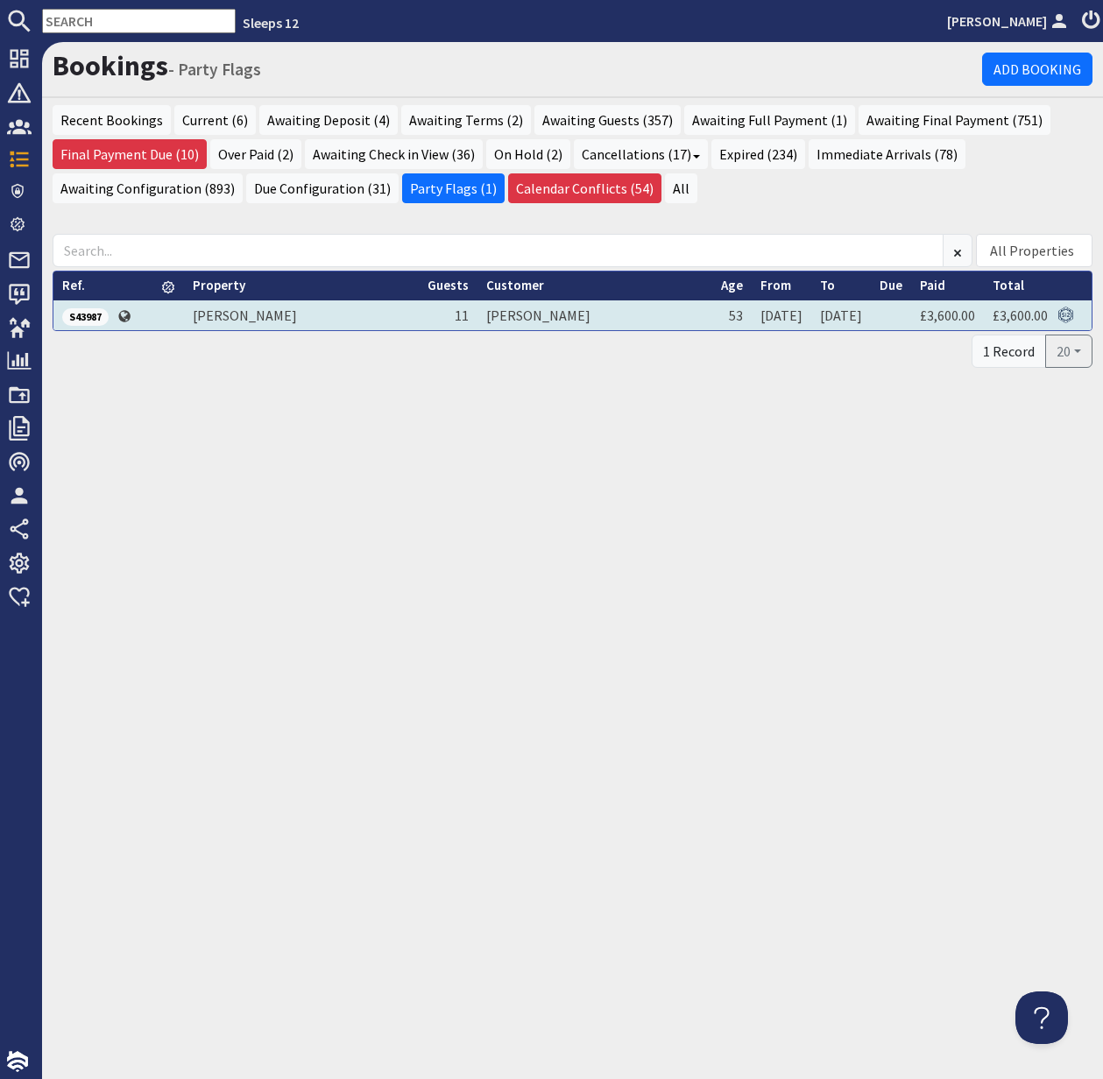
click at [99, 317] on span "S43987" at bounding box center [85, 317] width 46 height 18
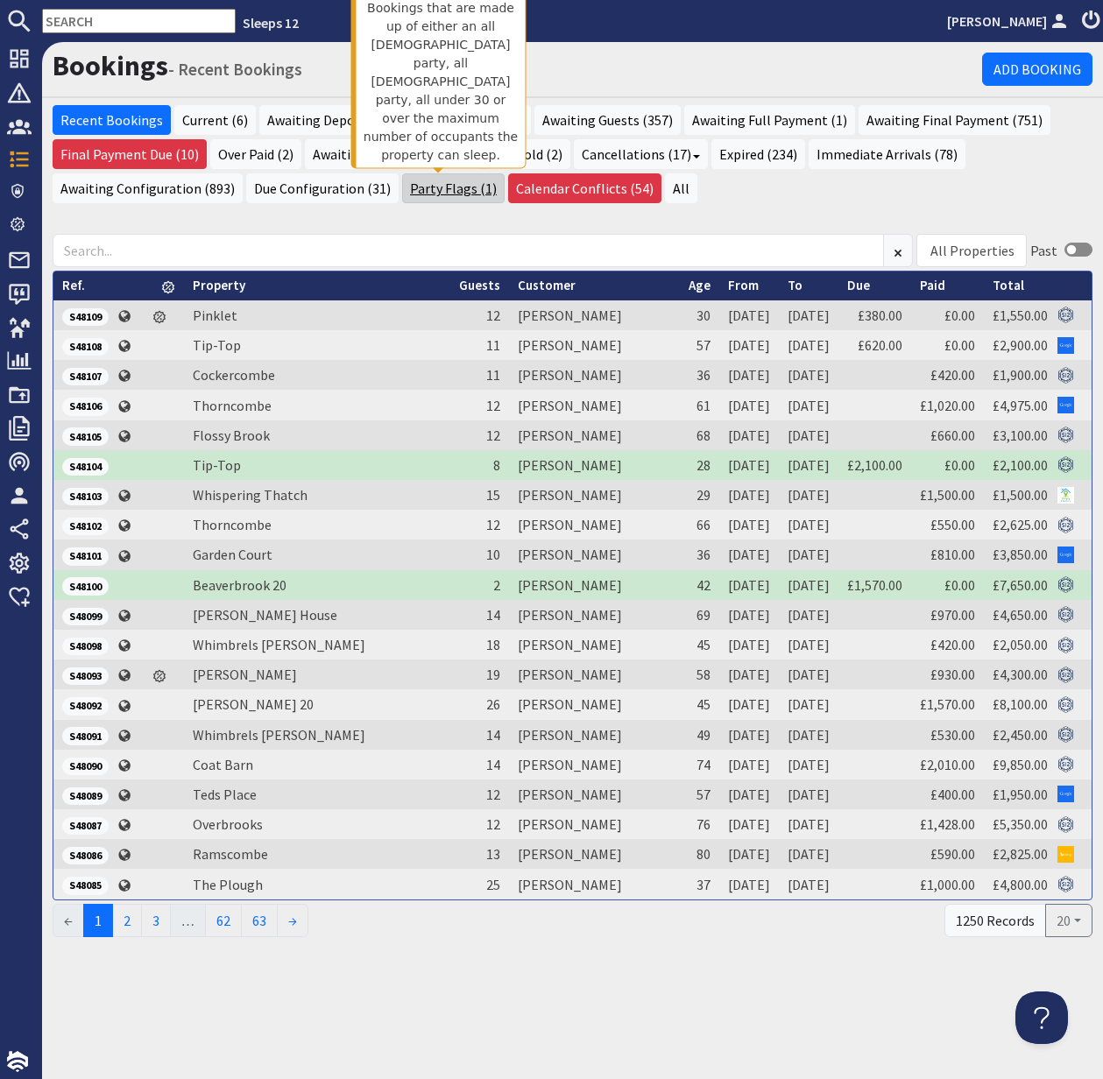
click at [441, 189] on link "Party Flags (1)" at bounding box center [453, 188] width 102 height 30
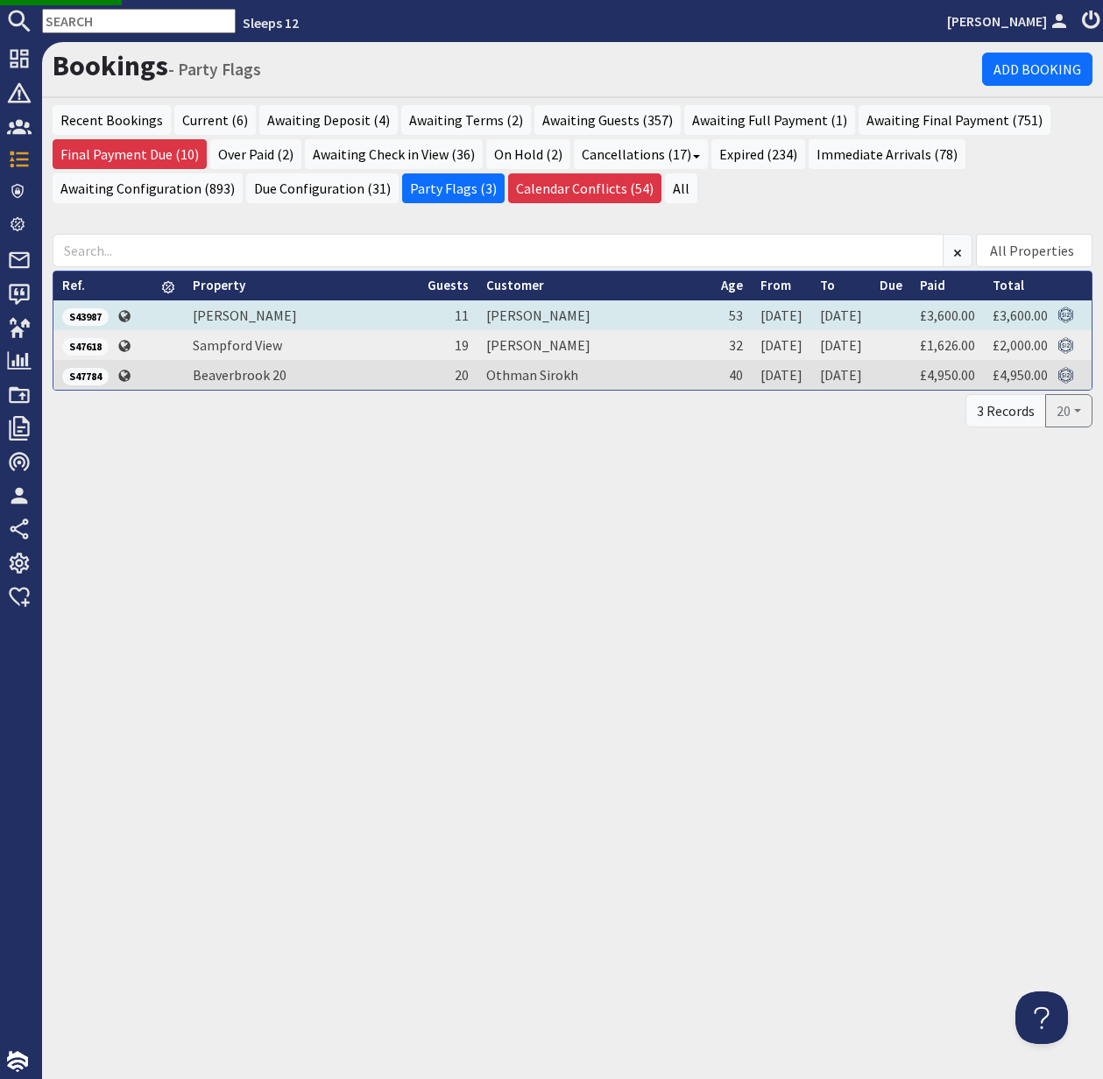
click at [85, 314] on span "S43987" at bounding box center [85, 317] width 46 height 18
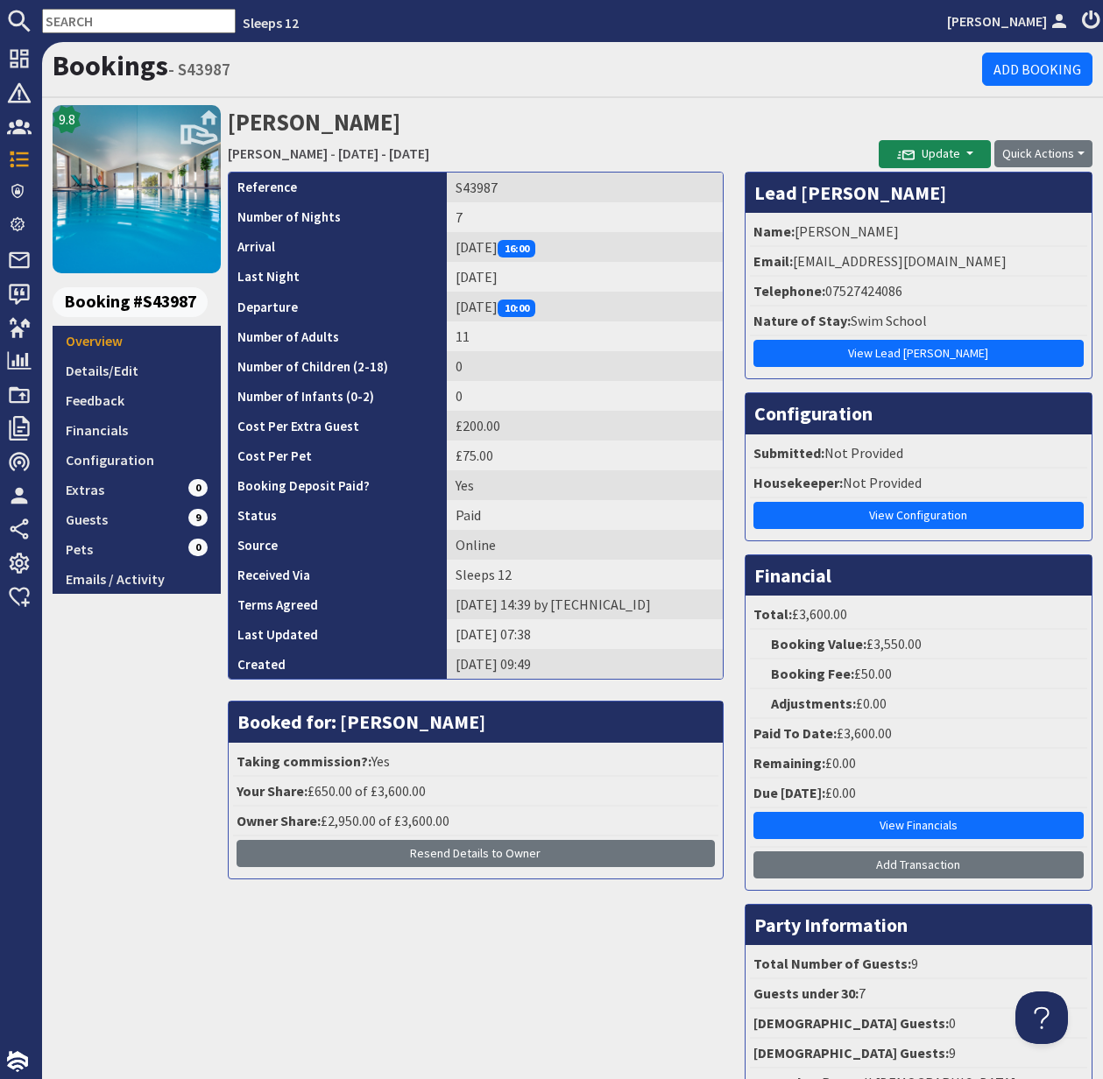
scroll to position [163, 0]
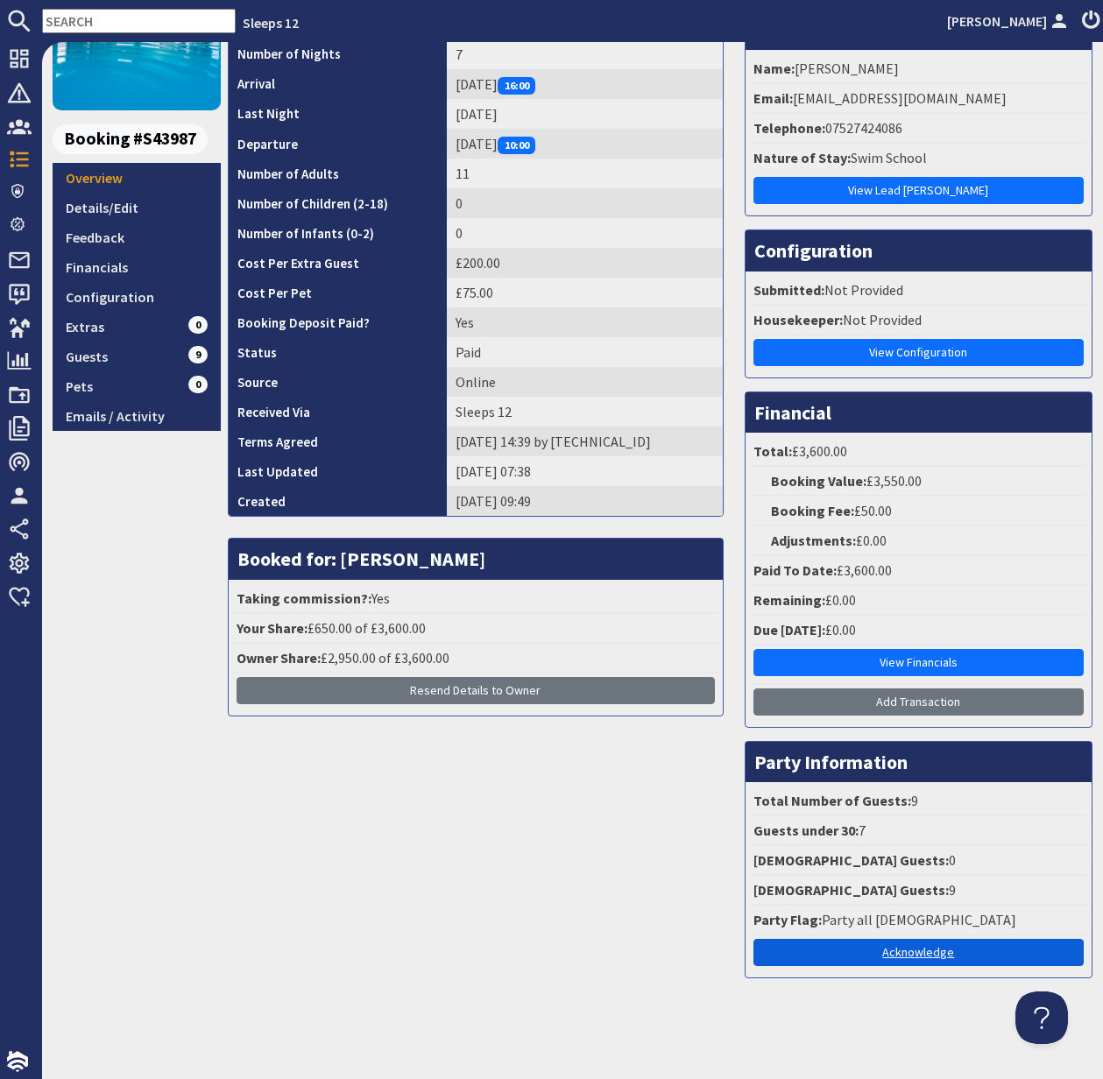
click at [922, 954] on link "Acknowledge" at bounding box center [918, 952] width 330 height 27
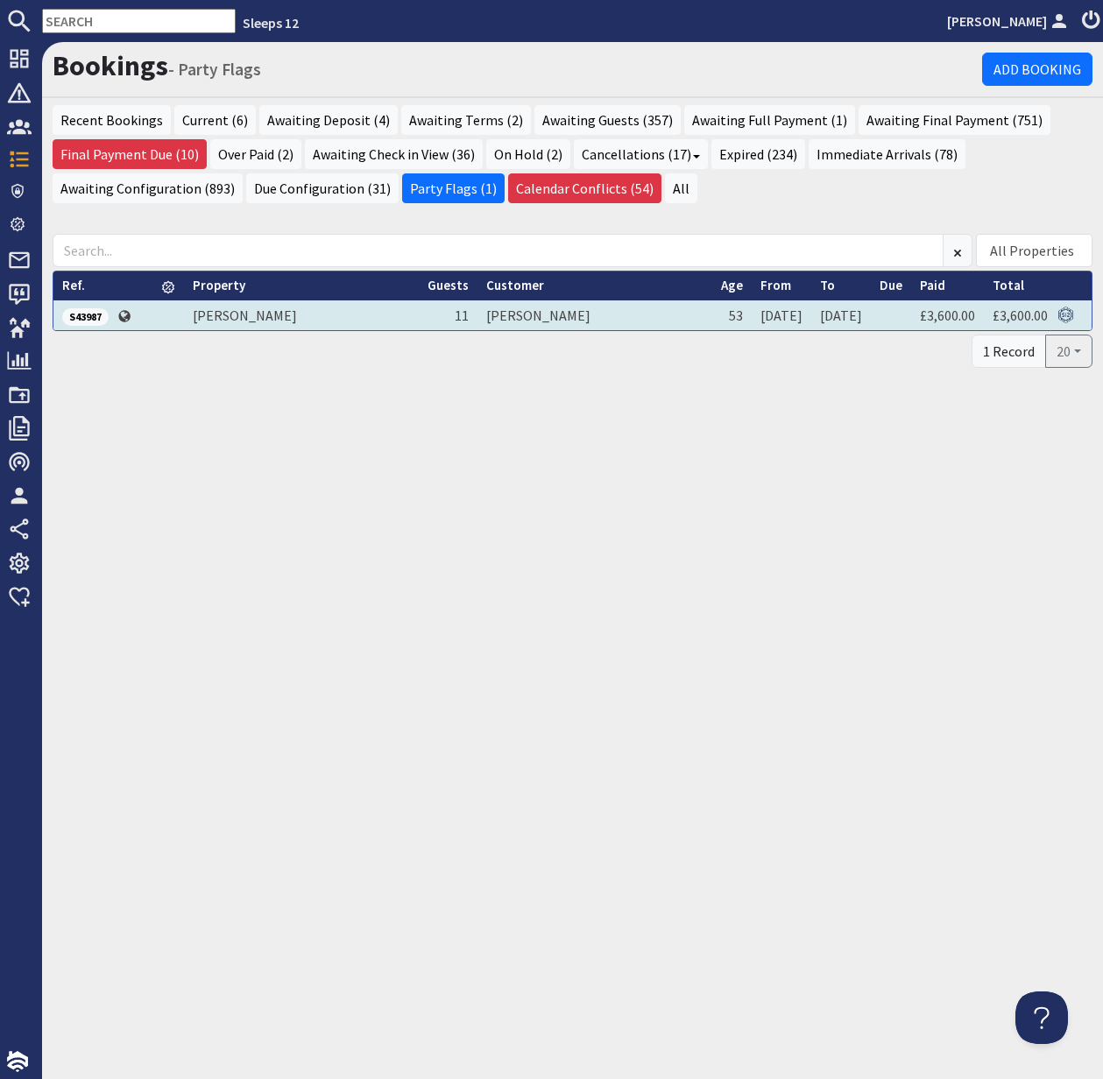
click at [88, 314] on span "S43987" at bounding box center [85, 317] width 46 height 18
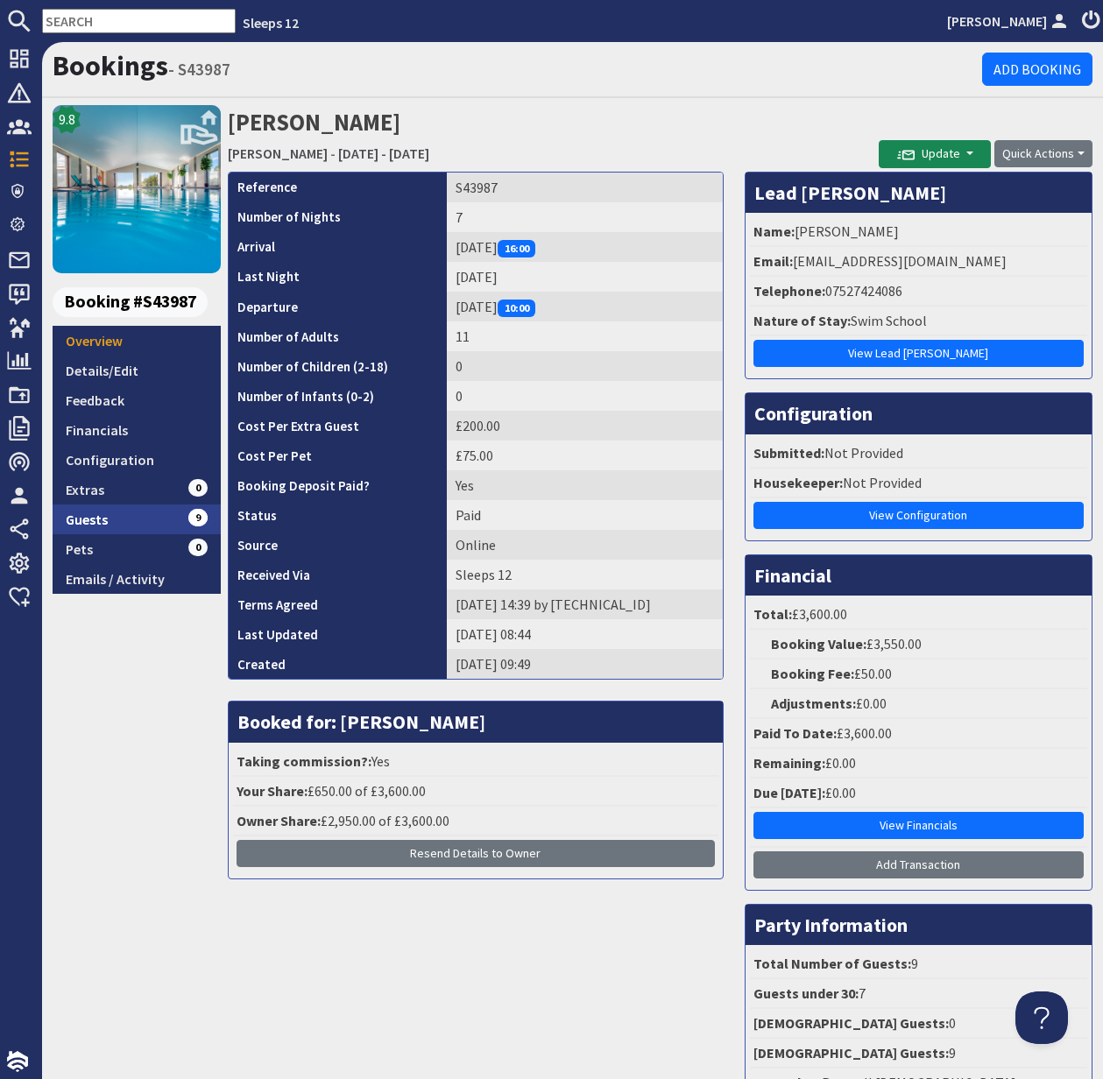
click at [93, 519] on link "Guests 9" at bounding box center [137, 520] width 168 height 30
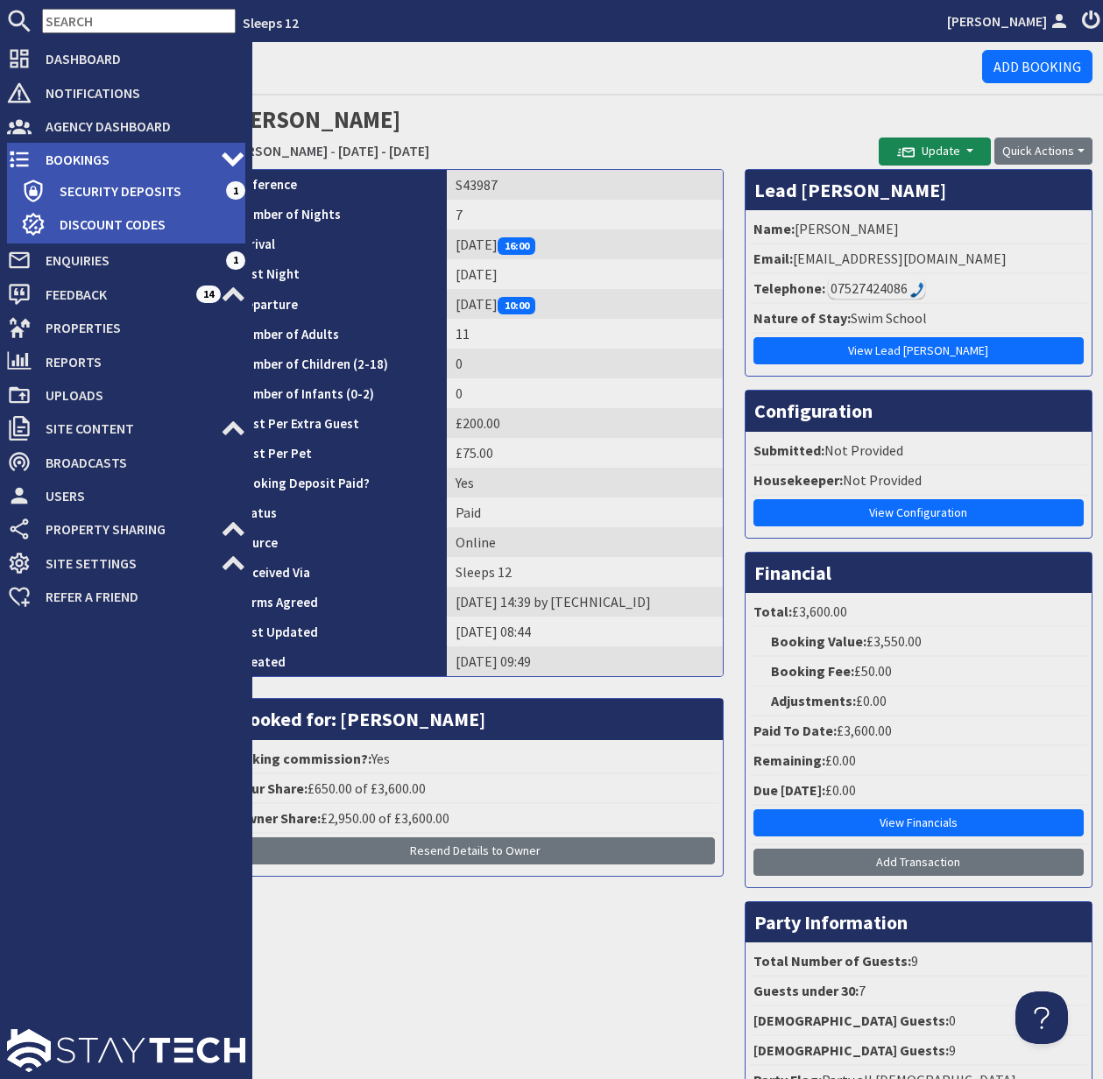
drag, startPoint x: 47, startPoint y: 158, endPoint x: 56, endPoint y: 157, distance: 8.8
click at [48, 158] on span "Bookings" at bounding box center [126, 159] width 189 height 28
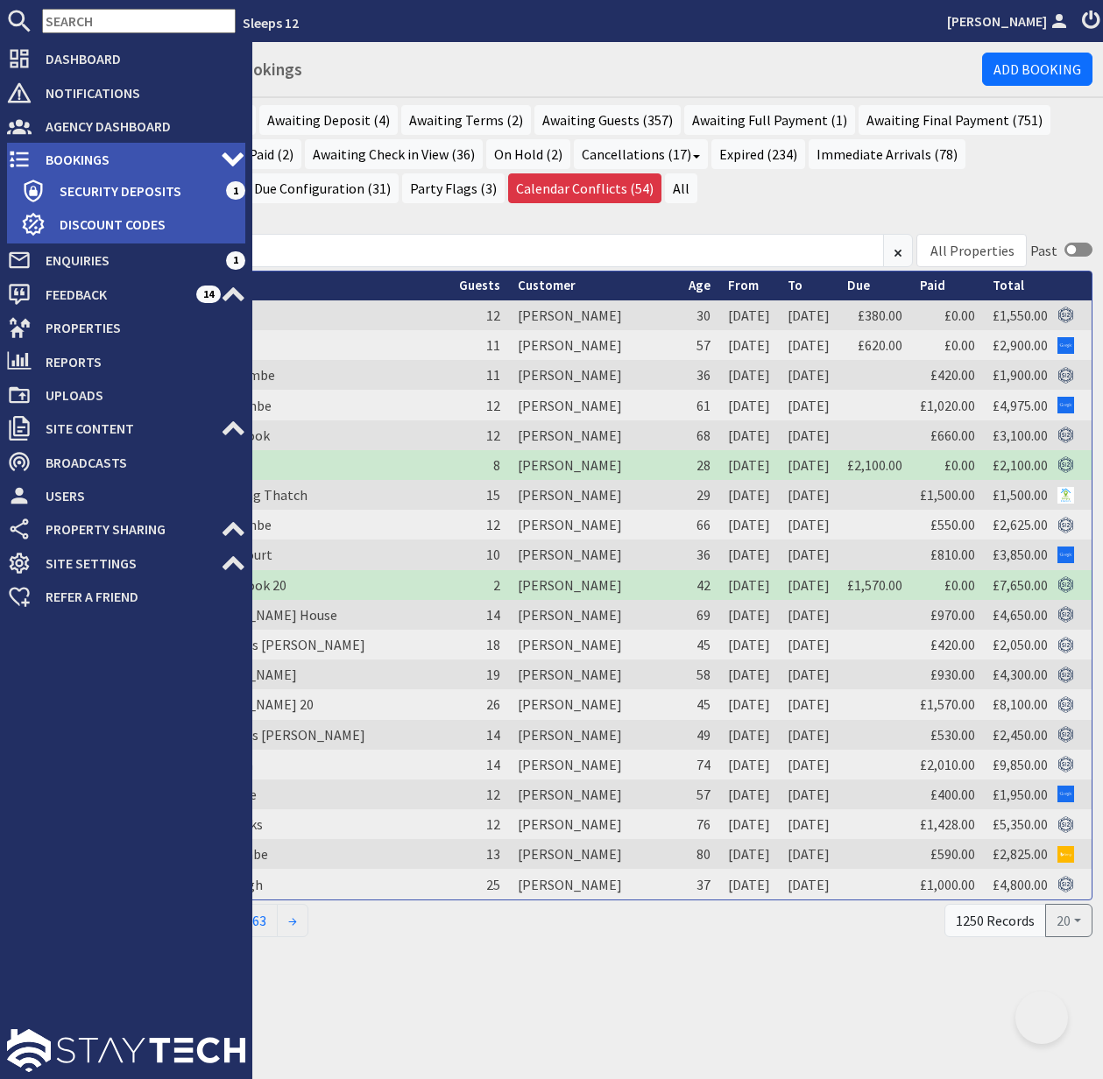
click at [66, 155] on span "Bookings" at bounding box center [126, 159] width 189 height 28
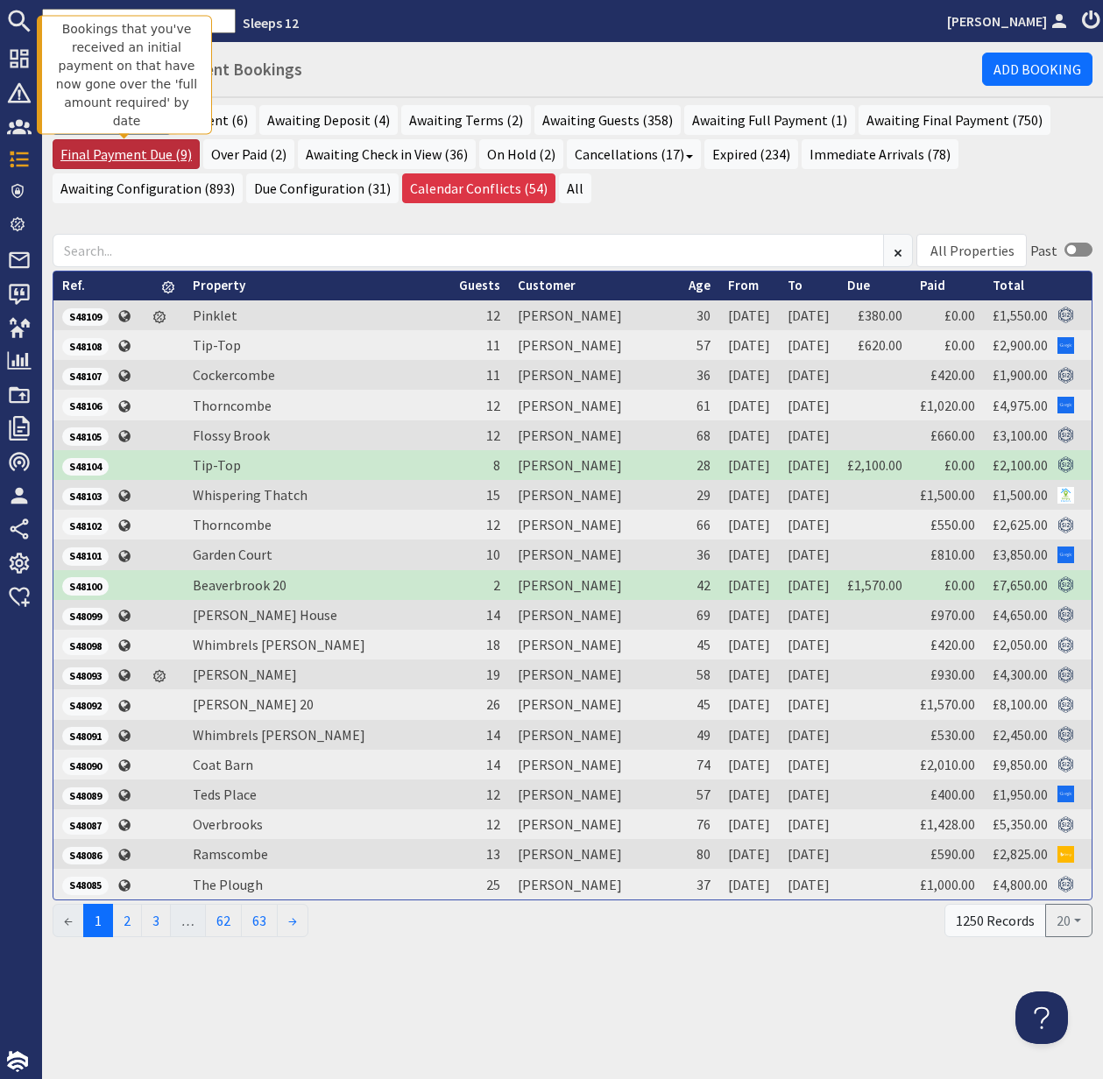
click at [156, 157] on link "Final Payment Due (9)" at bounding box center [126, 154] width 147 height 30
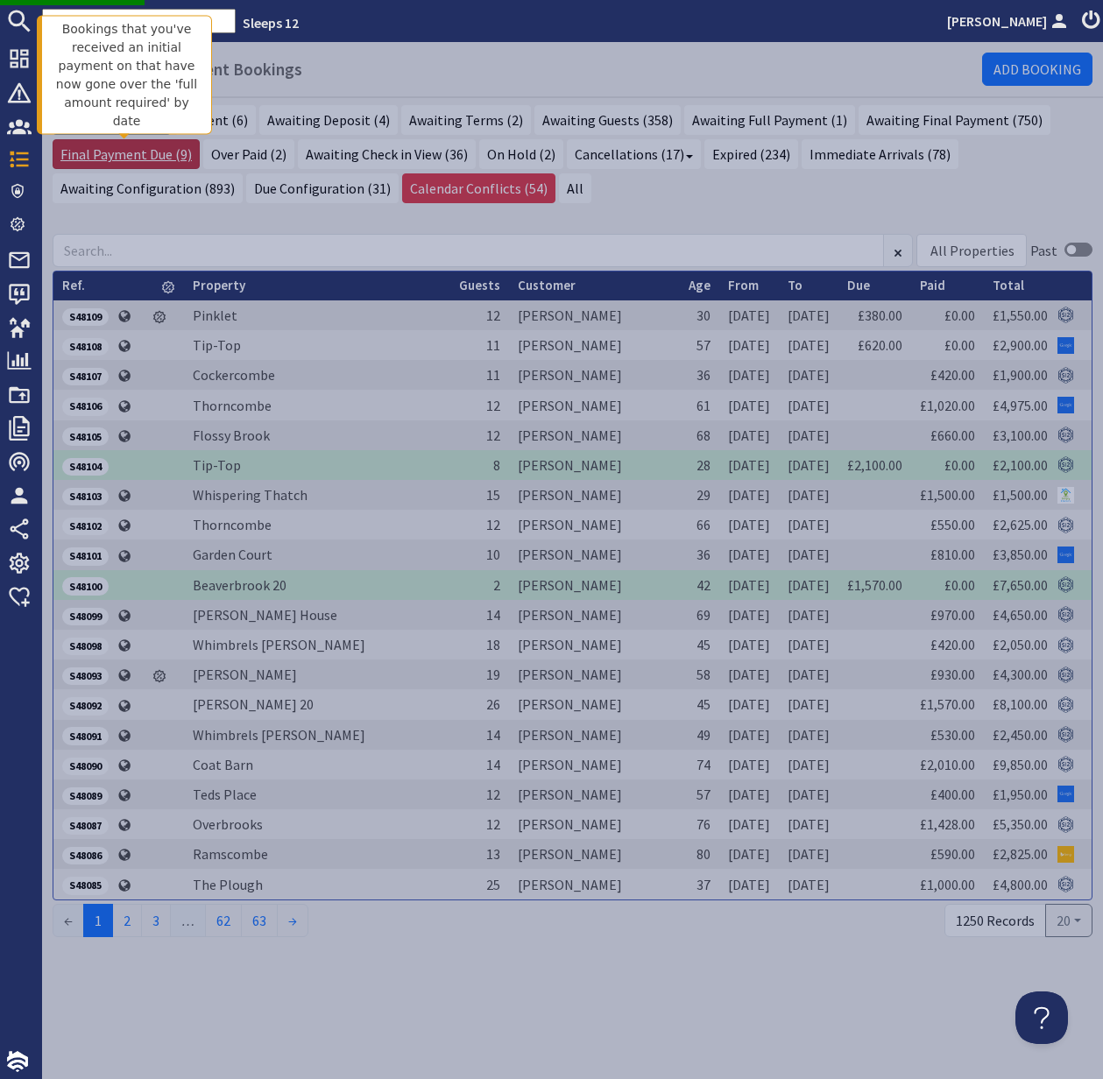
click at [141, 154] on link "Final Payment Due (9)" at bounding box center [126, 154] width 147 height 30
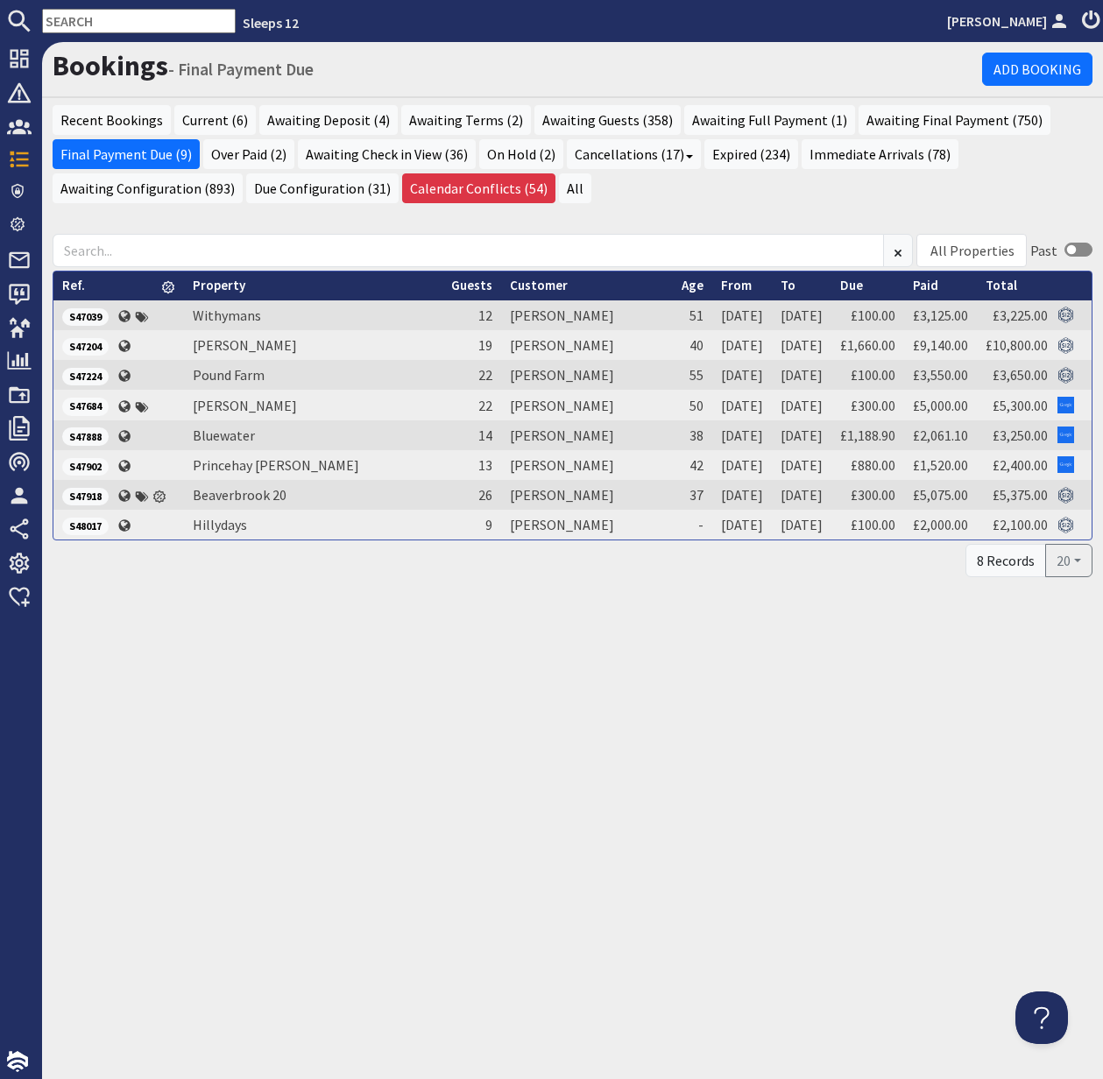
click at [78, 25] on input "text" at bounding box center [139, 21] width 194 height 25
click at [77, 23] on input "text" at bounding box center [139, 21] width 194 height 25
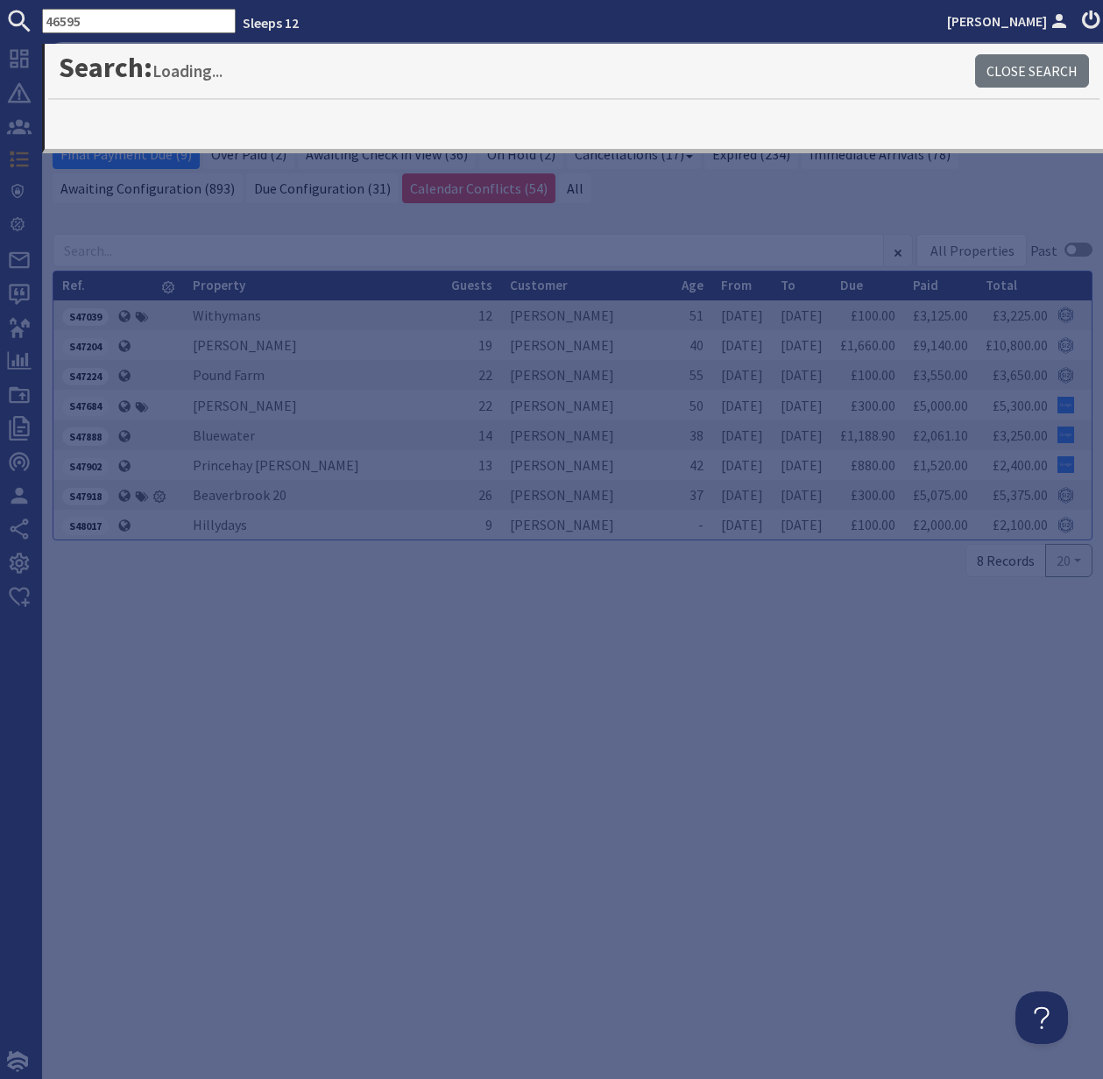
type input "46595"
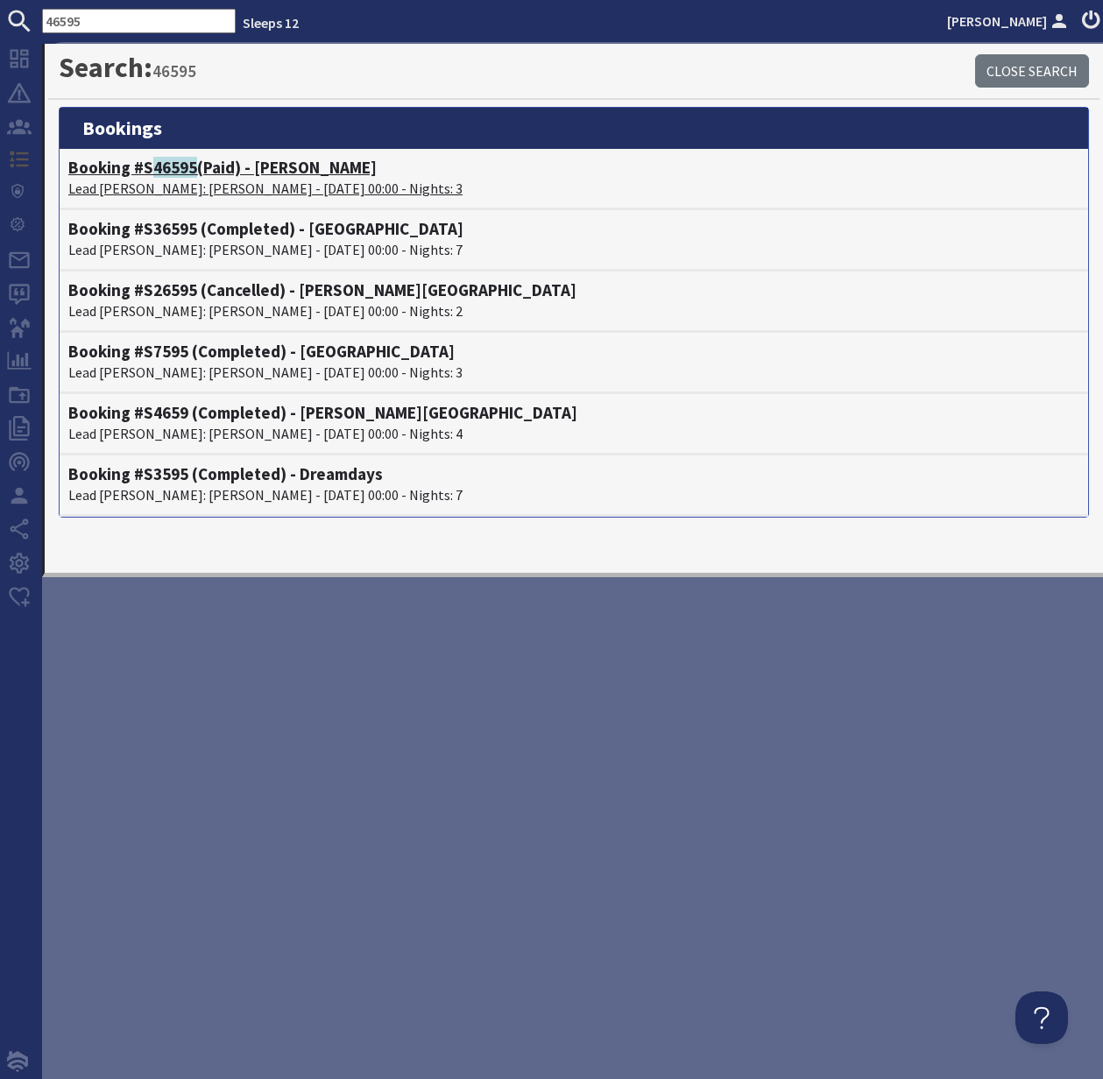
click at [140, 180] on p "Lead Booker: Jo Sole - 19/12/2025 00:00 - Nights: 3" at bounding box center [573, 188] width 1011 height 21
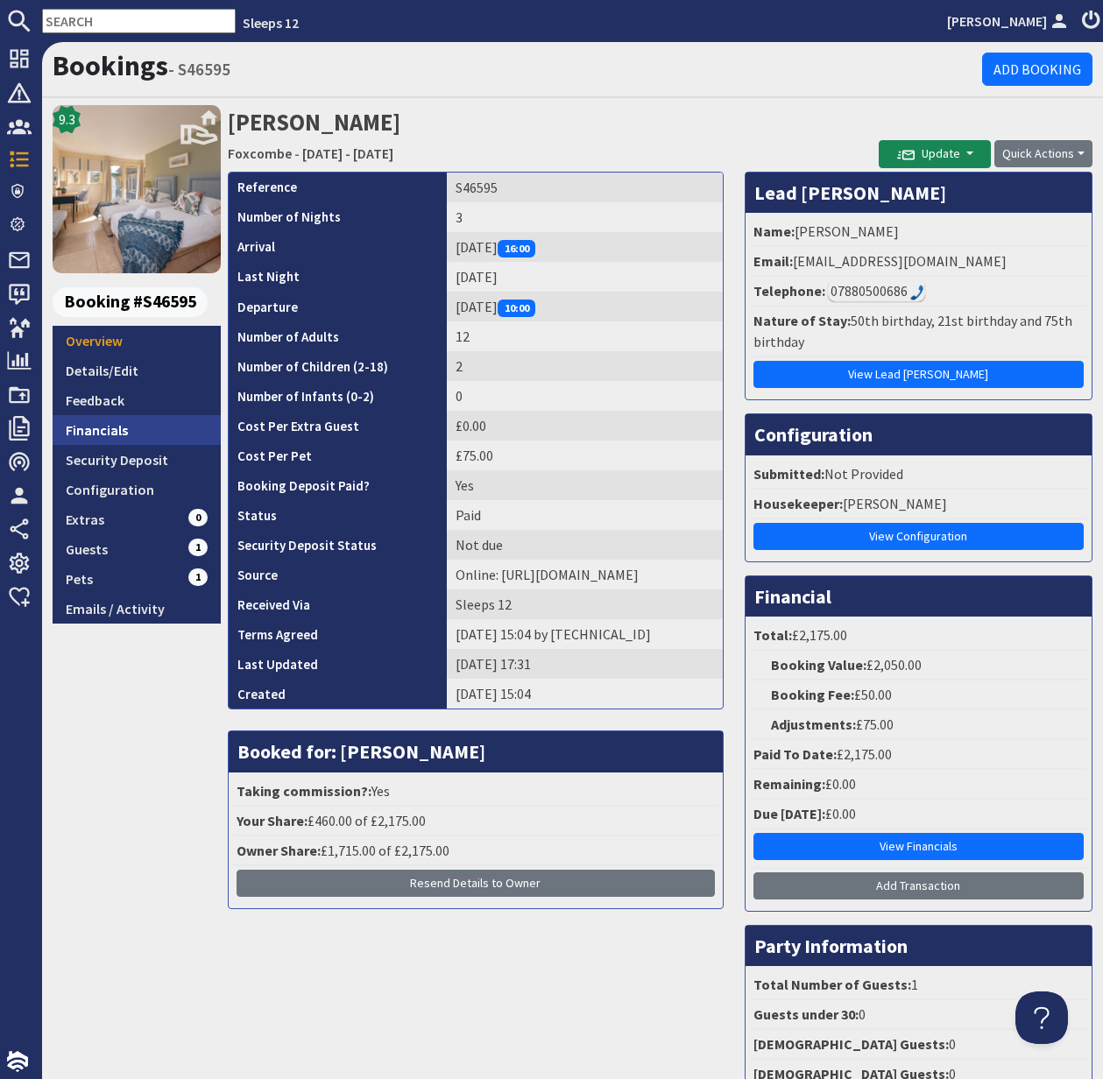
click at [116, 436] on link "Financials" at bounding box center [137, 430] width 168 height 30
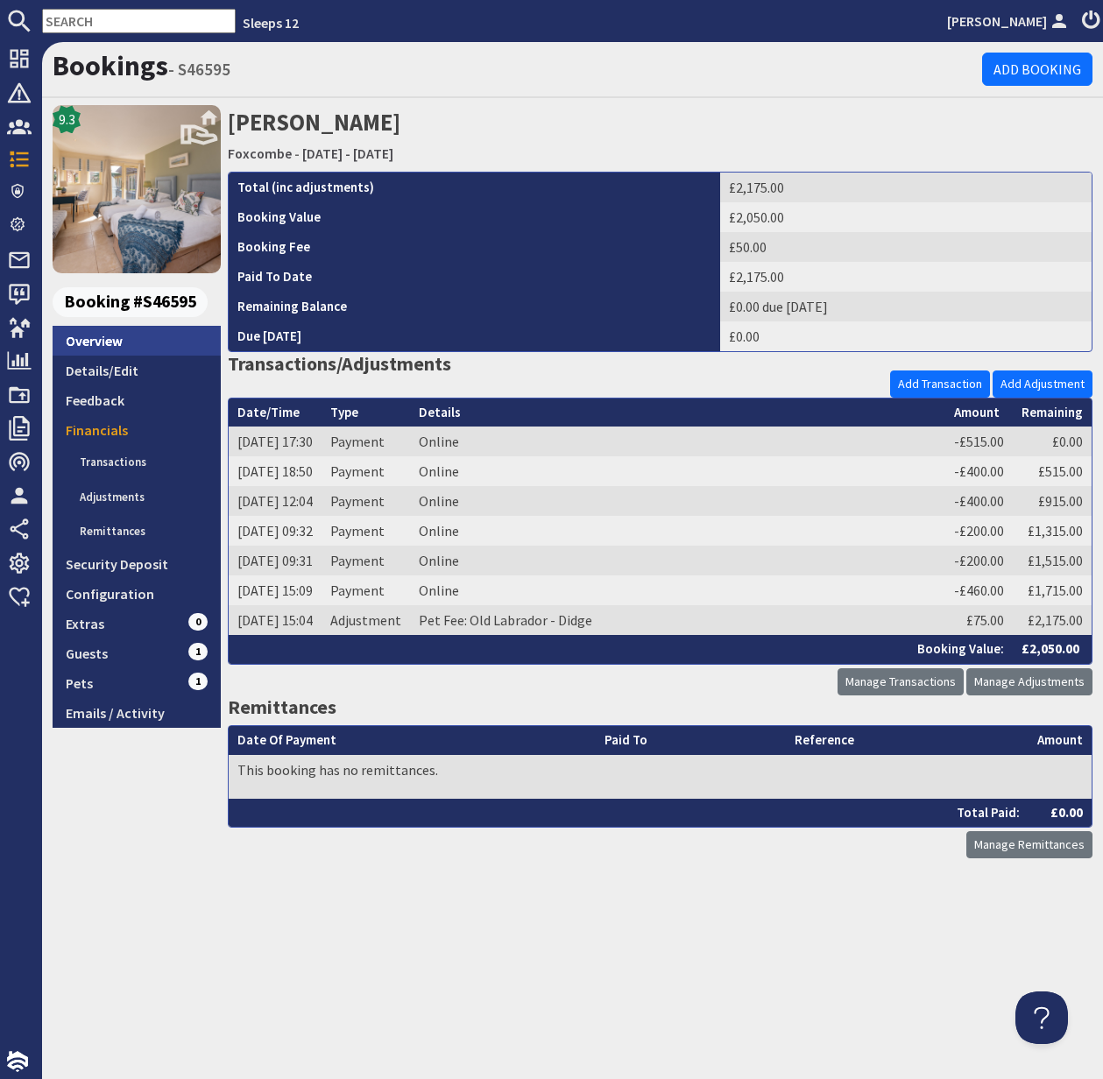
click at [99, 345] on link "Overview" at bounding box center [137, 341] width 168 height 30
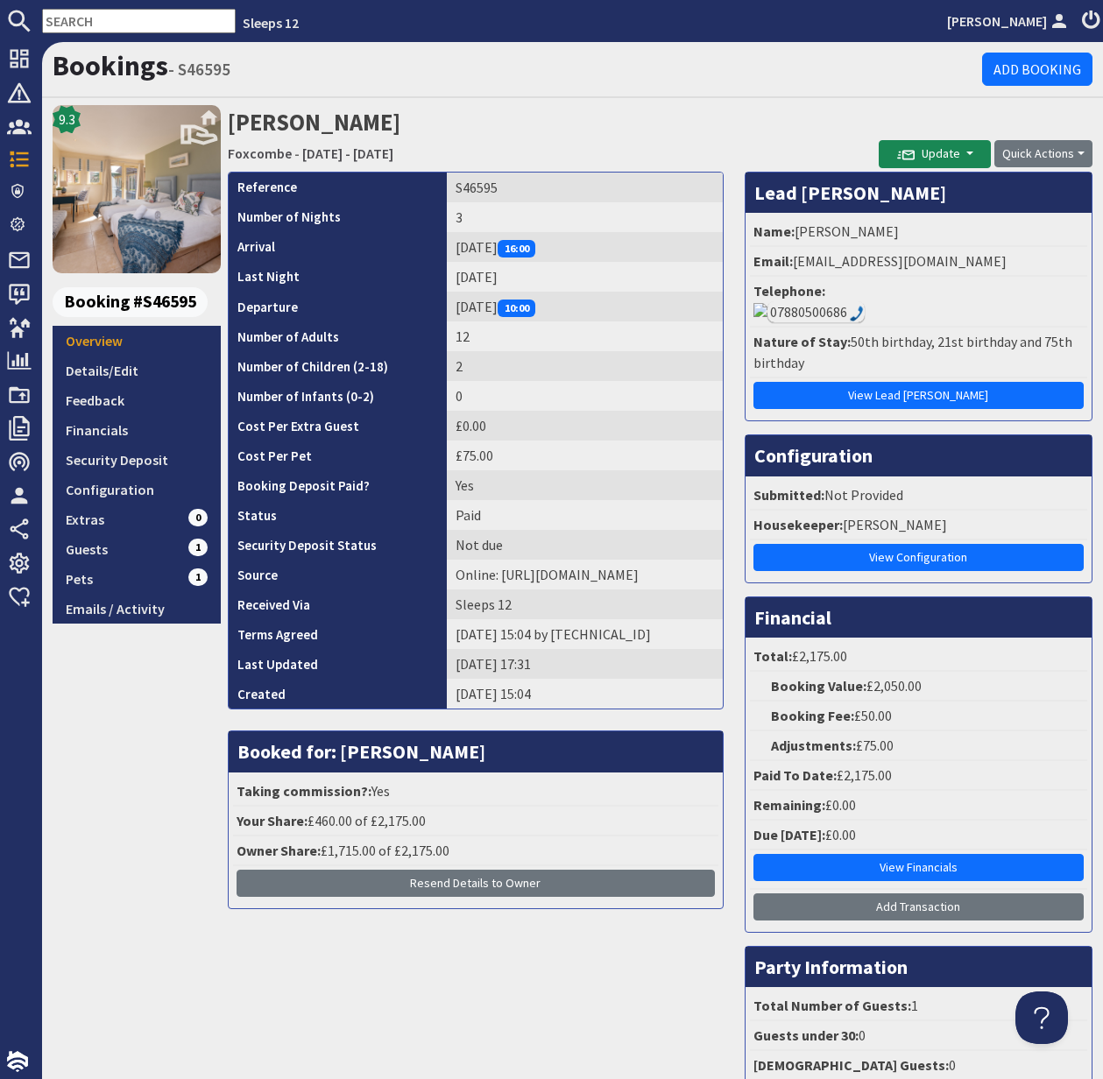
click at [88, 17] on input "text" at bounding box center [139, 21] width 194 height 25
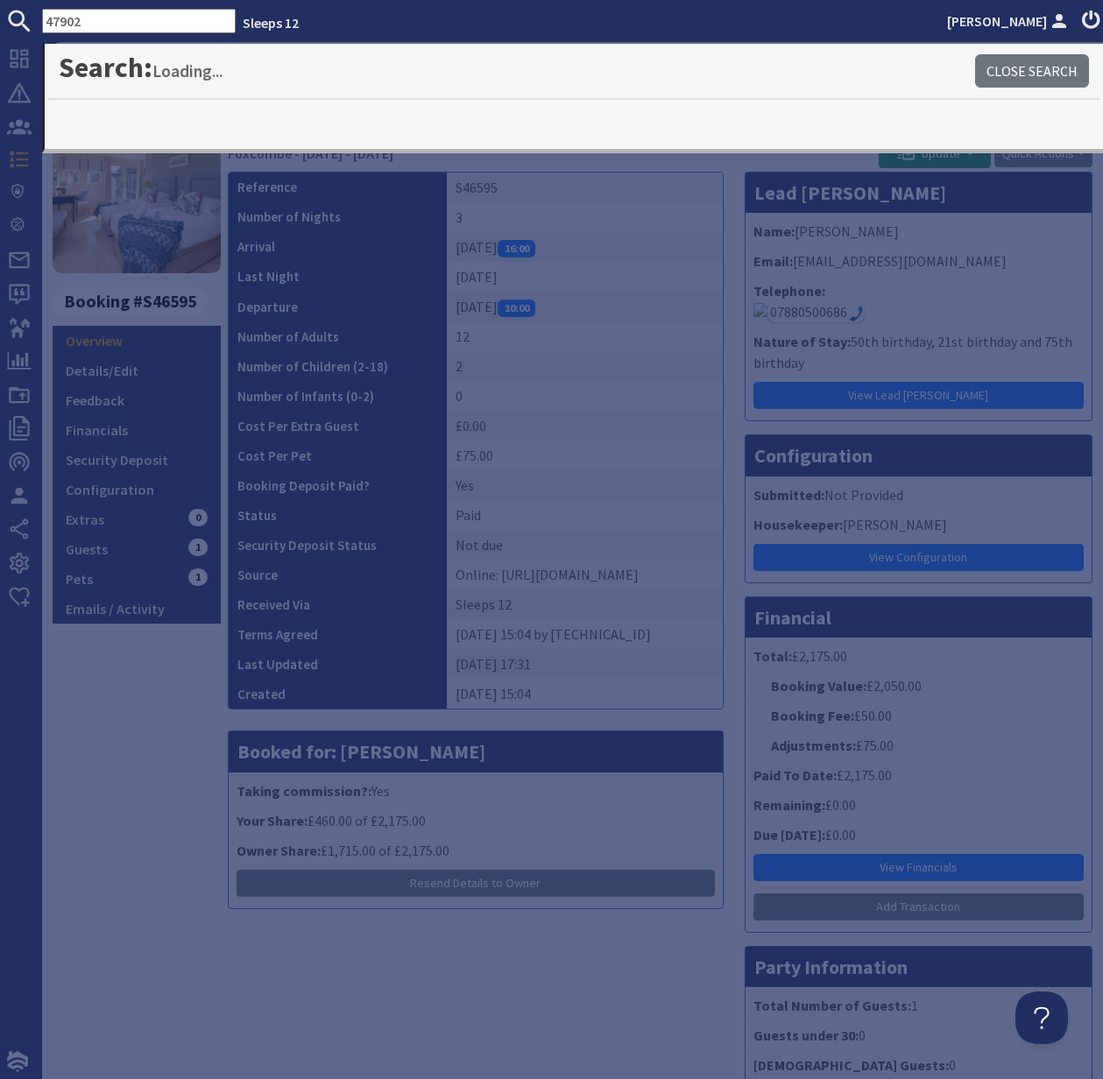
click at [48, 18] on input "47902" at bounding box center [139, 21] width 194 height 25
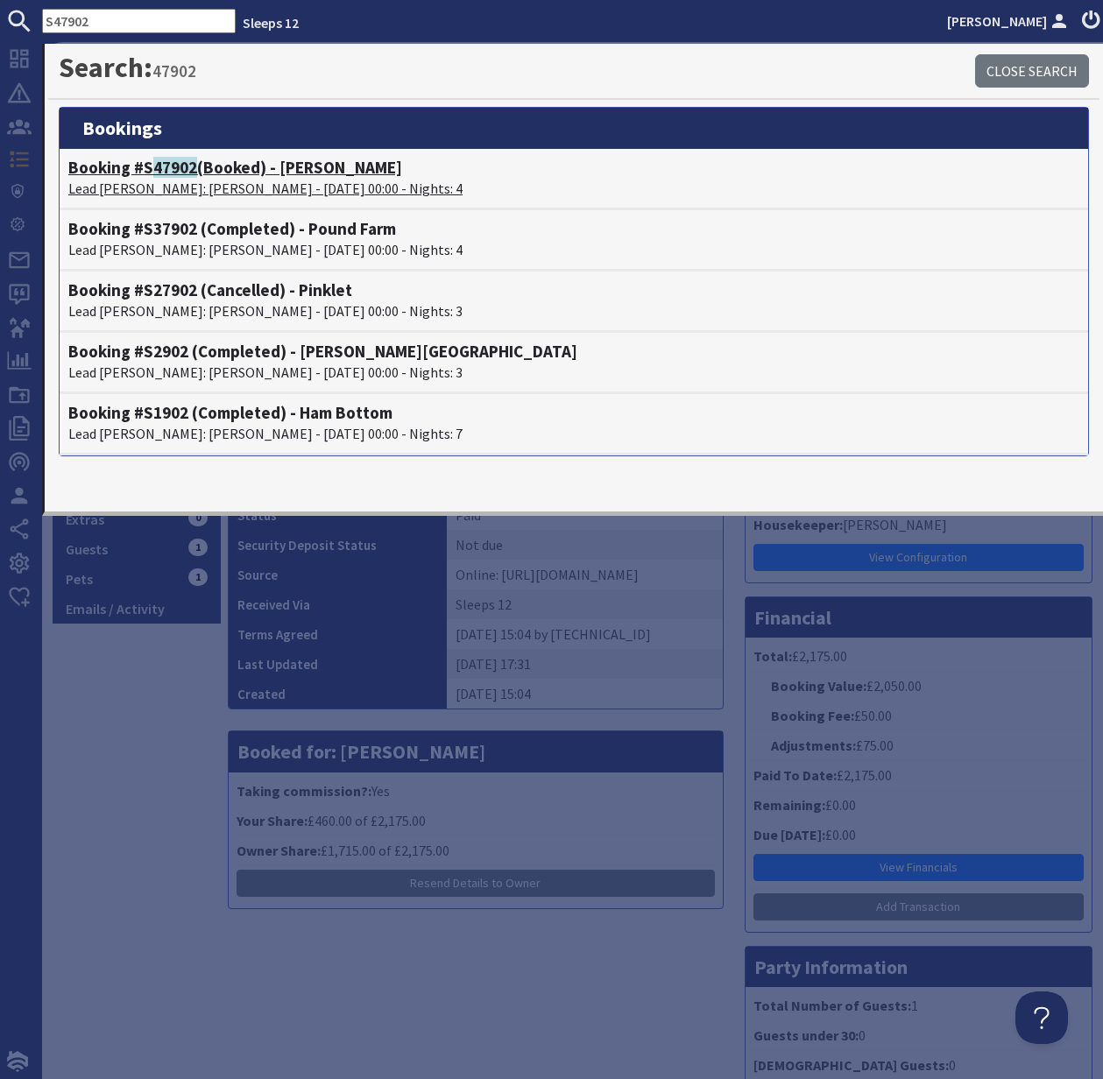
type input "S47902"
click at [124, 172] on h4 "Booking #S 47902 (Booked) - Princehay Barton" at bounding box center [573, 168] width 1011 height 20
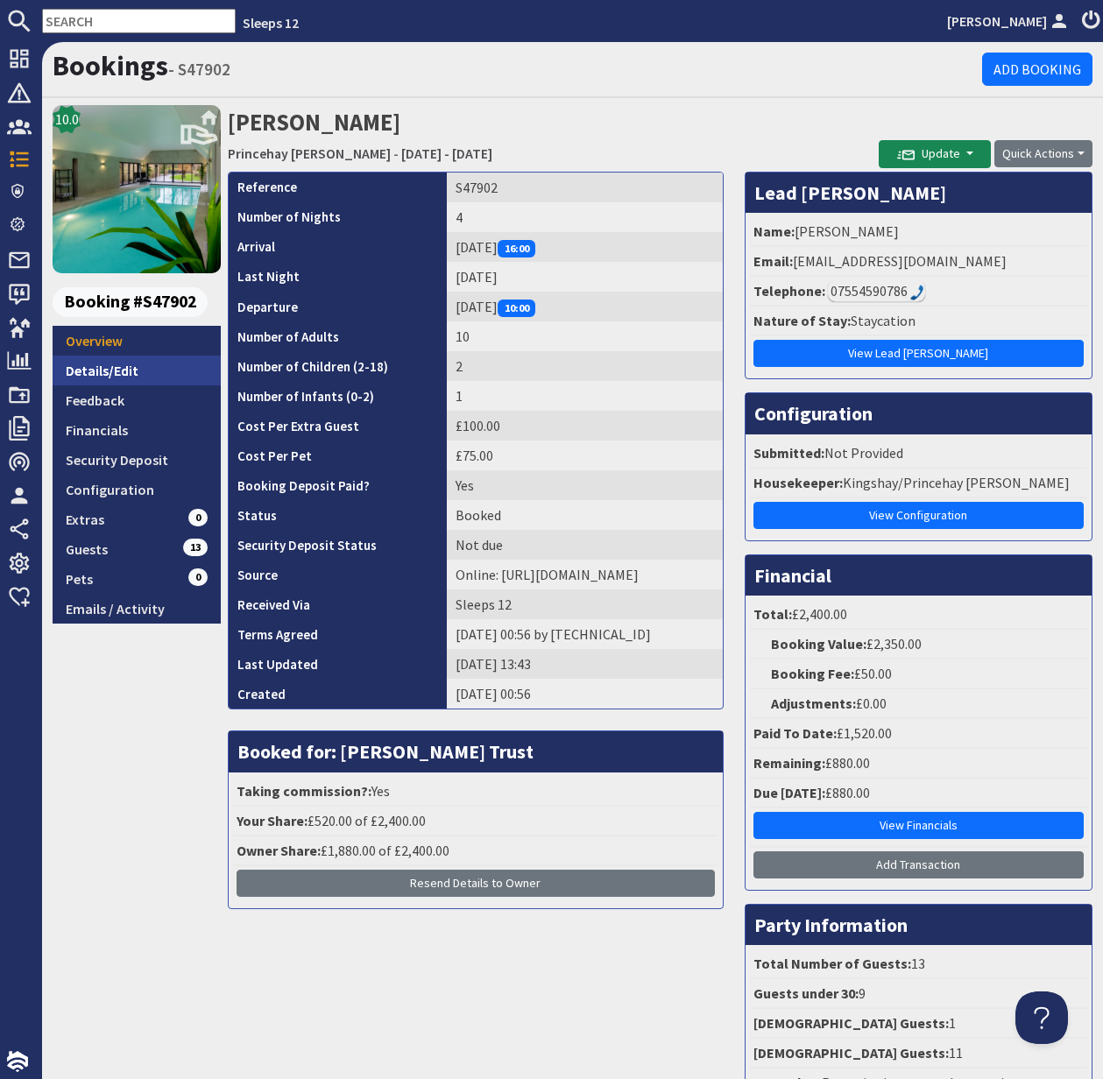
click at [108, 371] on link "Details/Edit" at bounding box center [137, 371] width 168 height 30
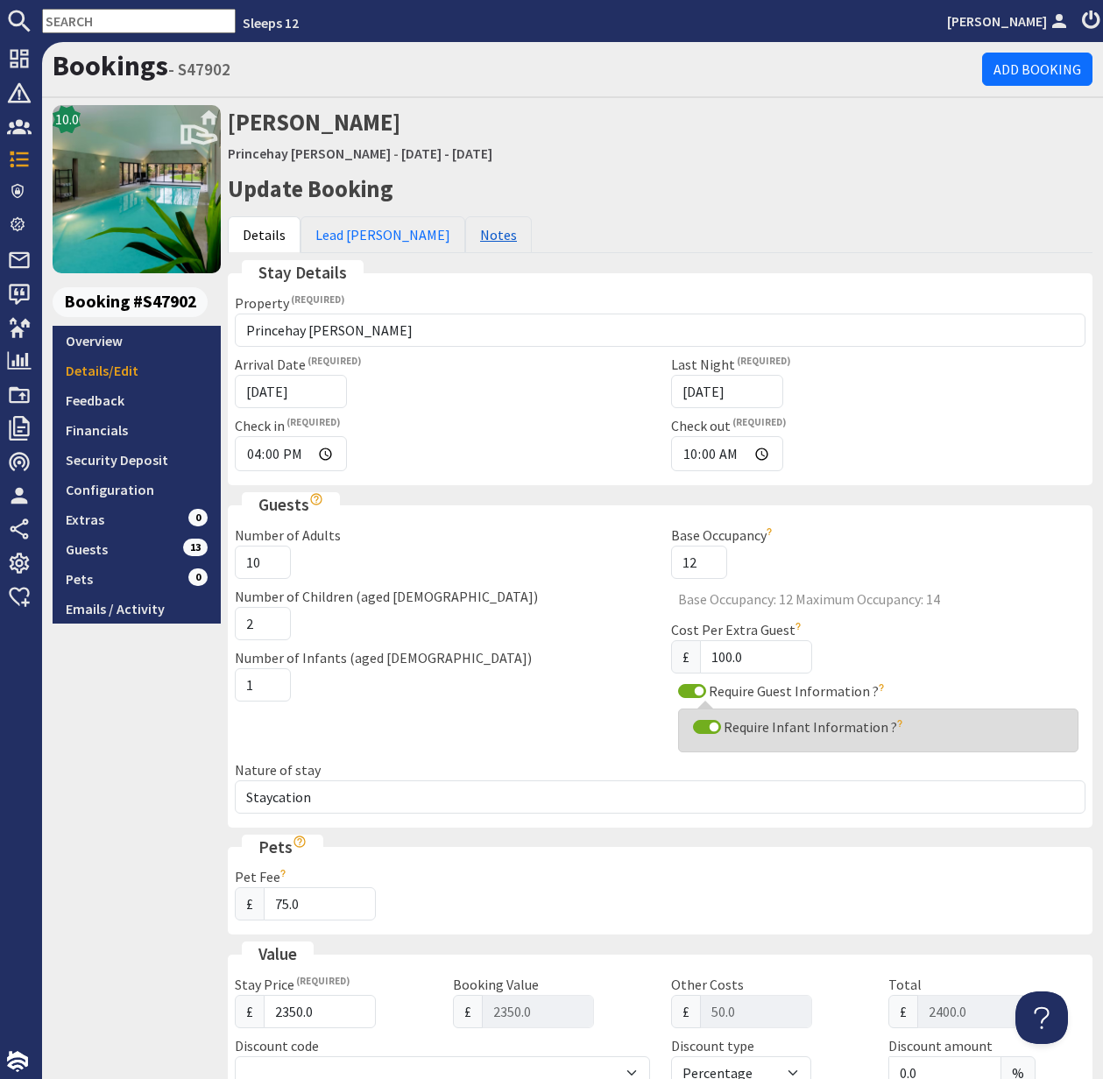
click at [465, 236] on link "Notes" at bounding box center [498, 234] width 67 height 37
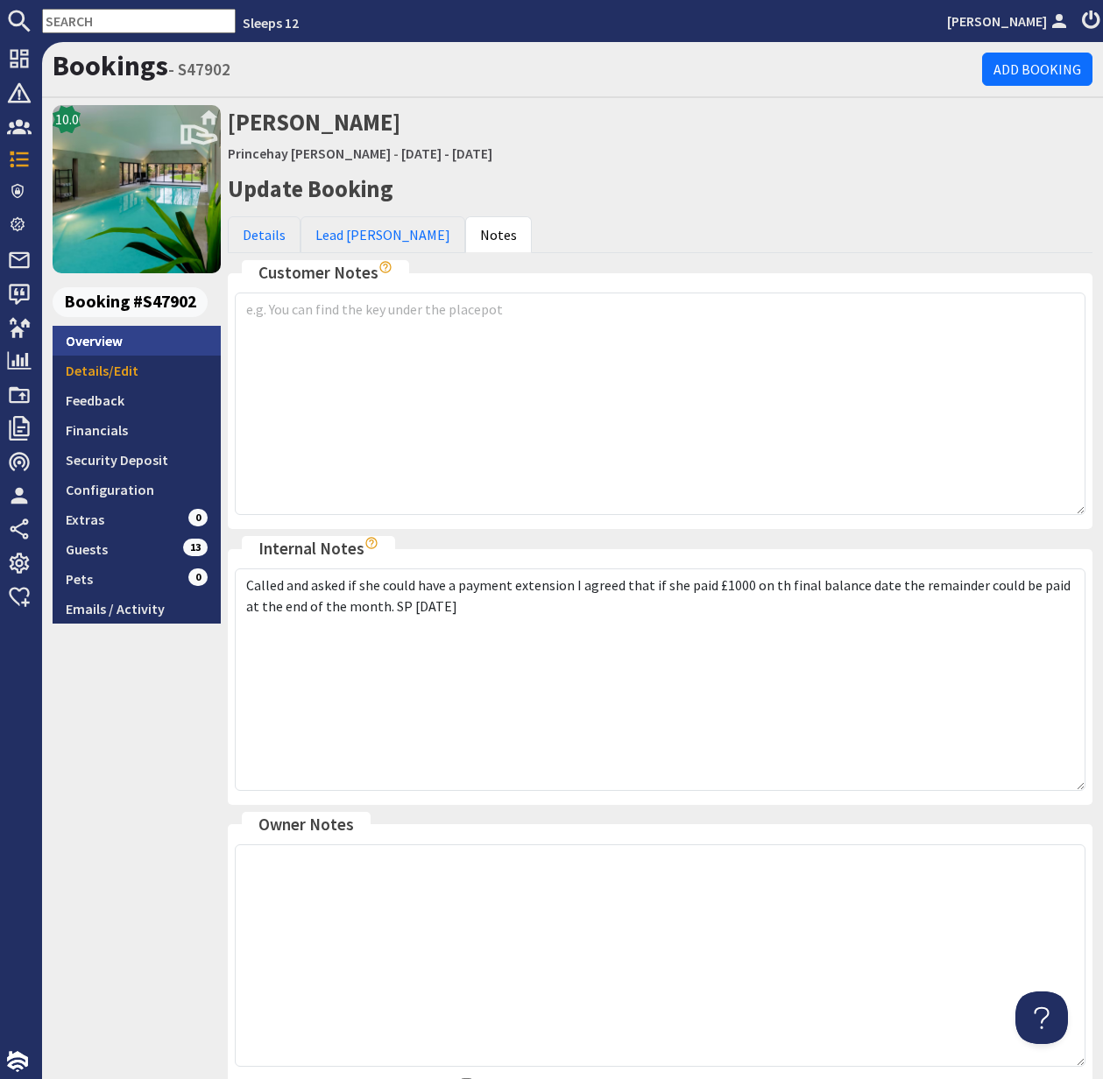
click at [97, 343] on link "Overview" at bounding box center [137, 341] width 168 height 30
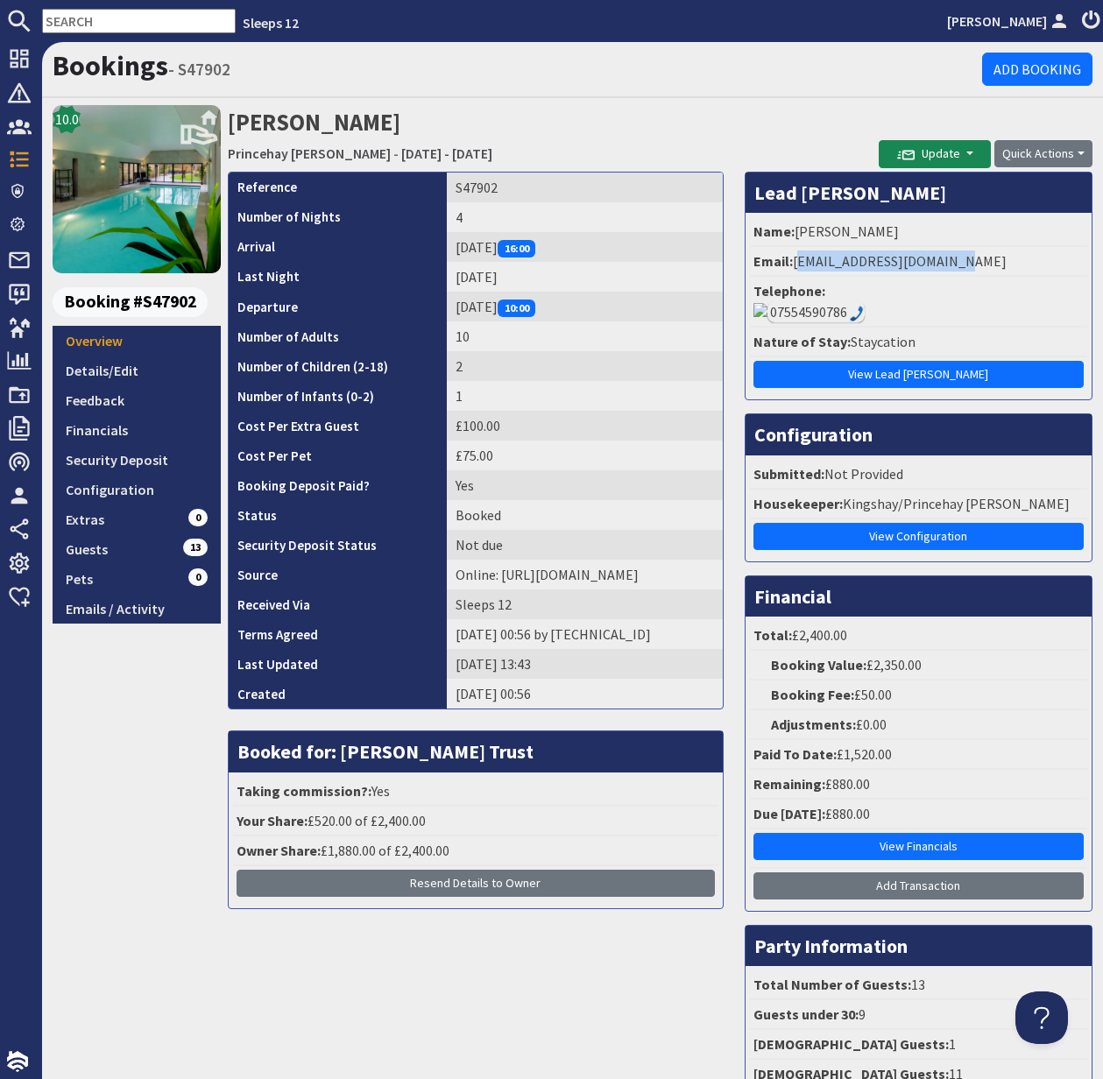
drag, startPoint x: 798, startPoint y: 263, endPoint x: 986, endPoint y: 266, distance: 188.4
click at [986, 266] on li "Email: hayatdeen01@outlook.com" at bounding box center [918, 262] width 337 height 30
copy li "hayatdeen01@outlook.com"
click at [110, 432] on link "Financials" at bounding box center [137, 430] width 168 height 30
click at [110, 431] on link "Financials" at bounding box center [137, 430] width 168 height 30
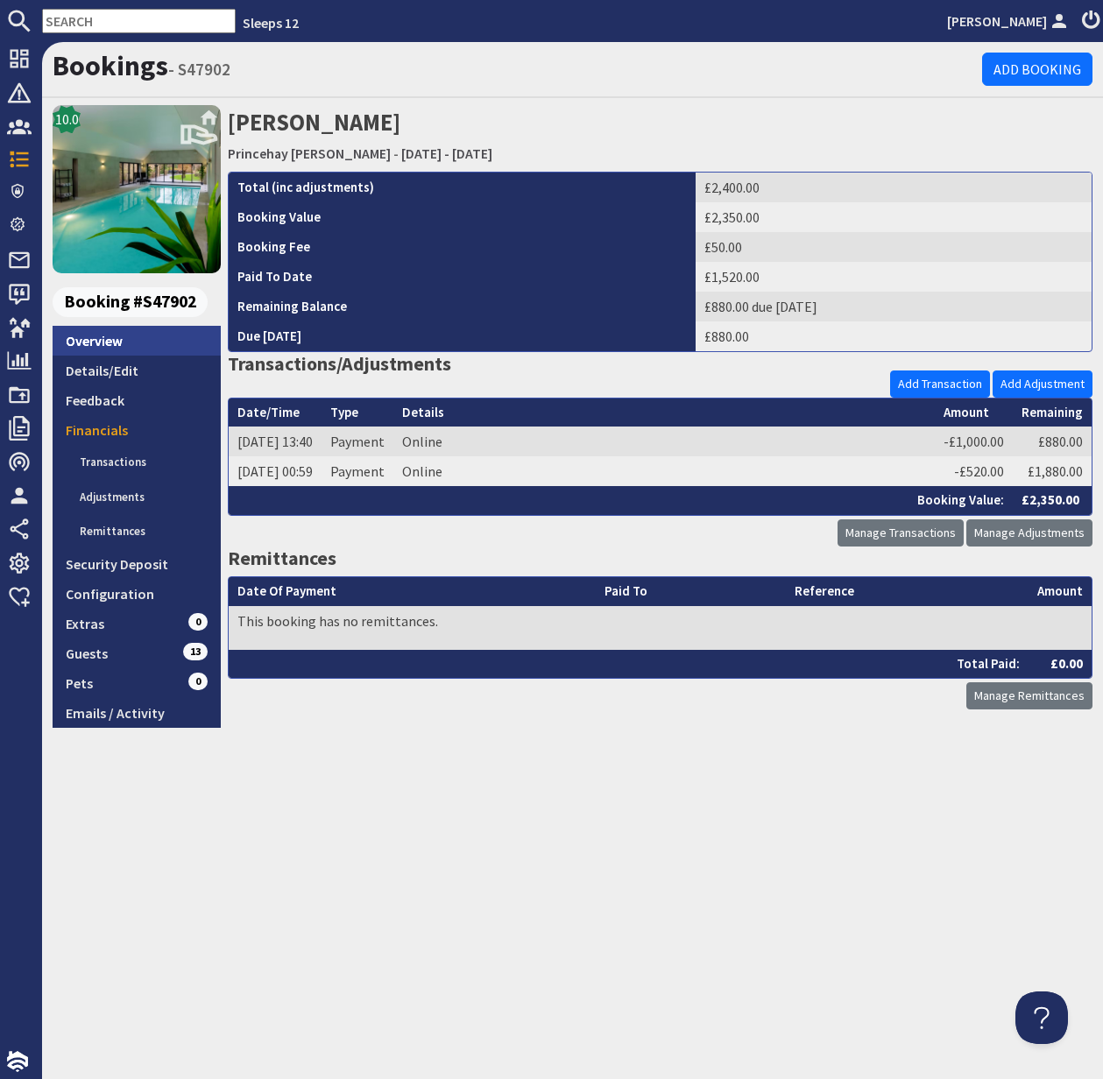
click at [99, 336] on link "Overview" at bounding box center [137, 341] width 168 height 30
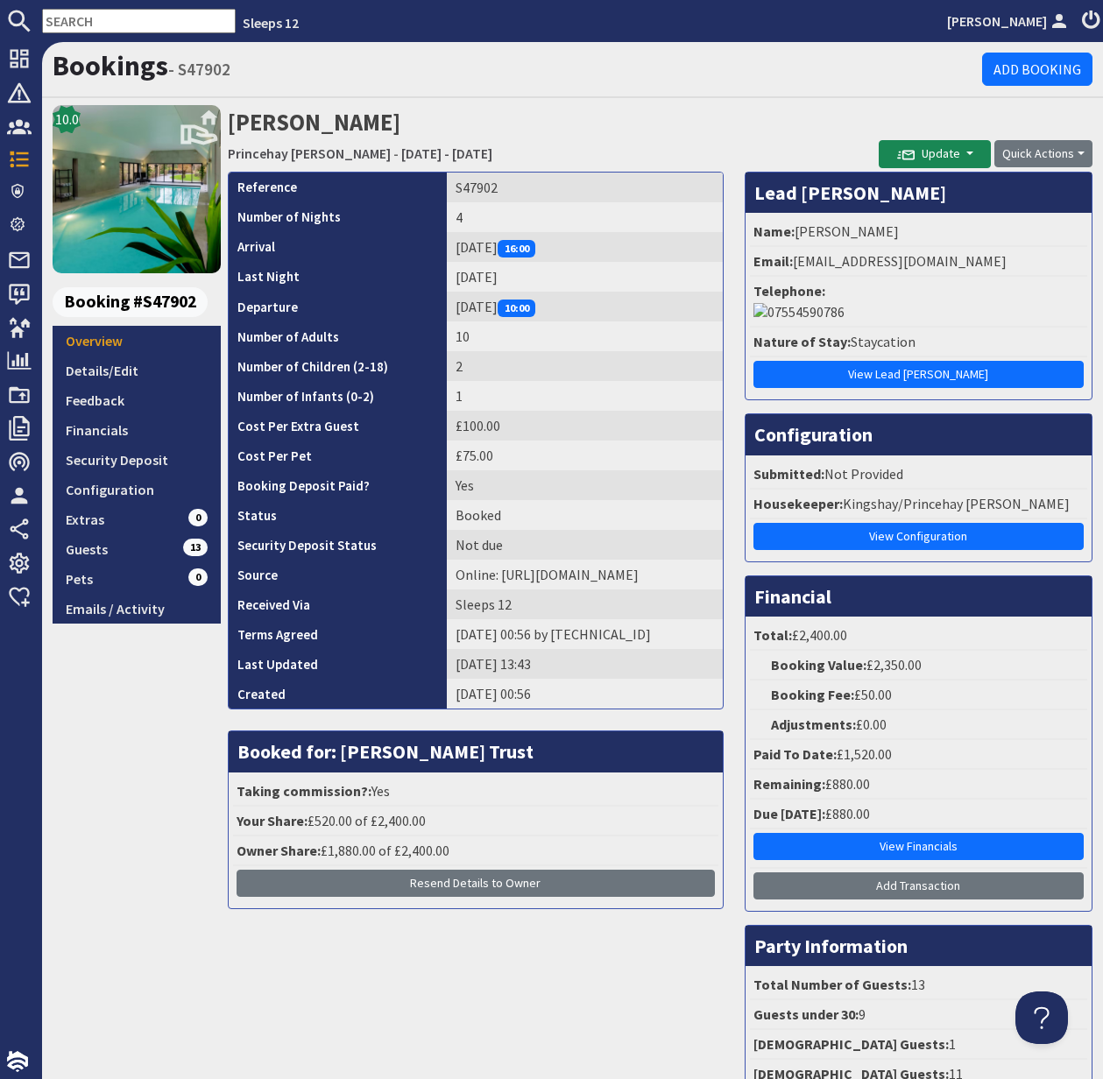
click at [874, 301] on div "07554590786" at bounding box center [918, 311] width 330 height 21
click at [127, 608] on link "Emails / Activity" at bounding box center [137, 609] width 168 height 30
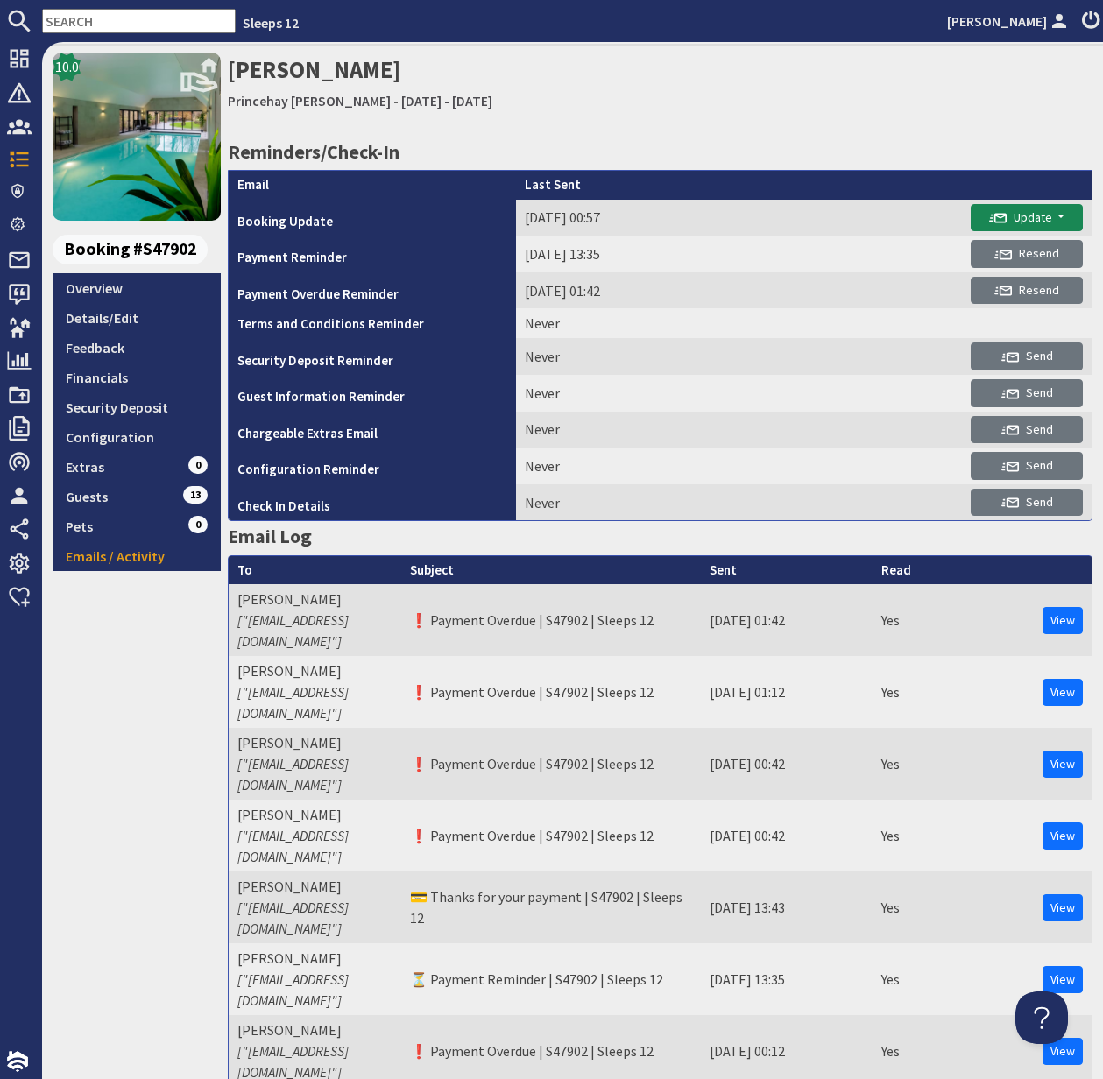
scroll to position [53, 0]
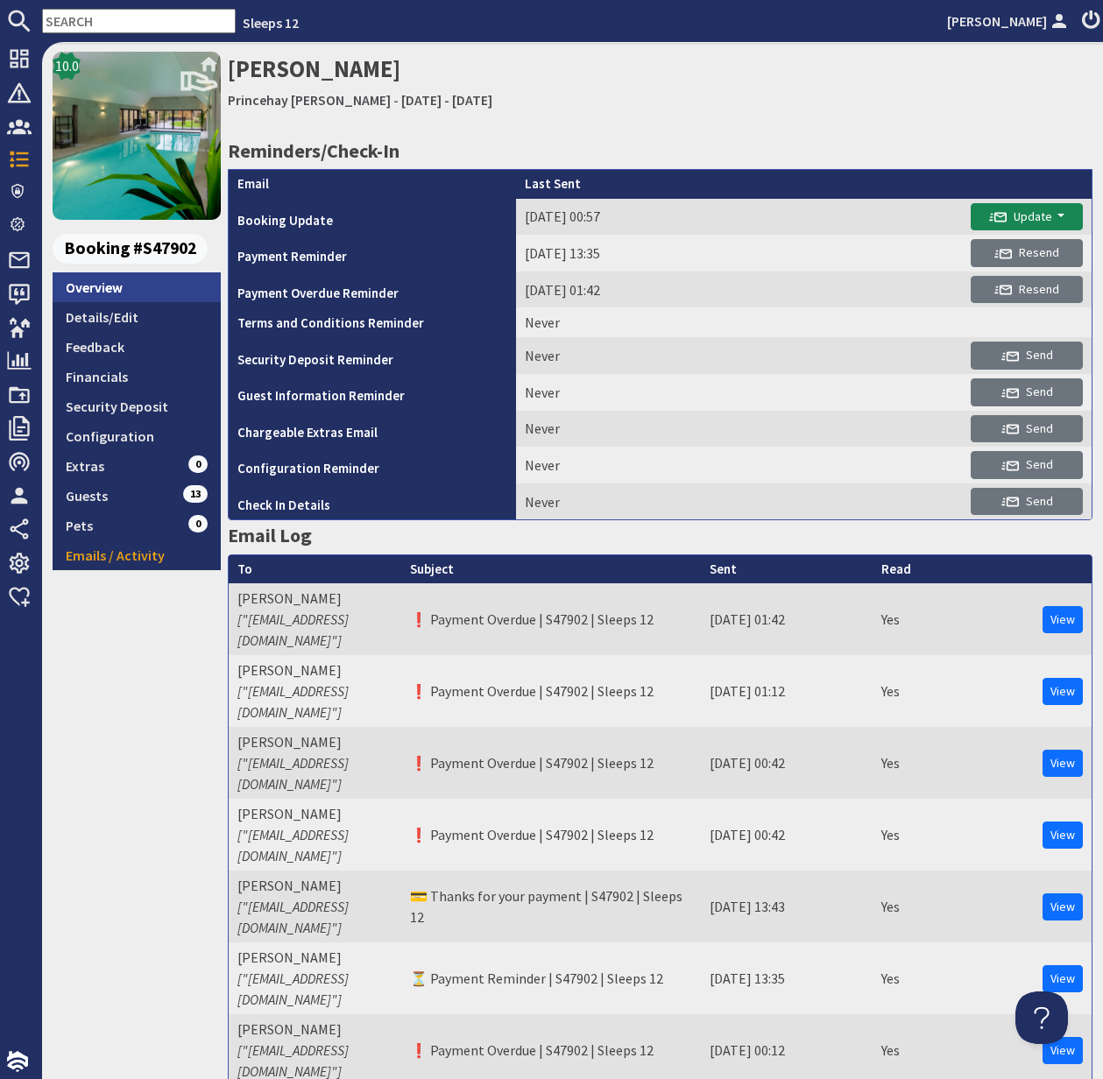
click at [98, 291] on link "Overview" at bounding box center [137, 287] width 168 height 30
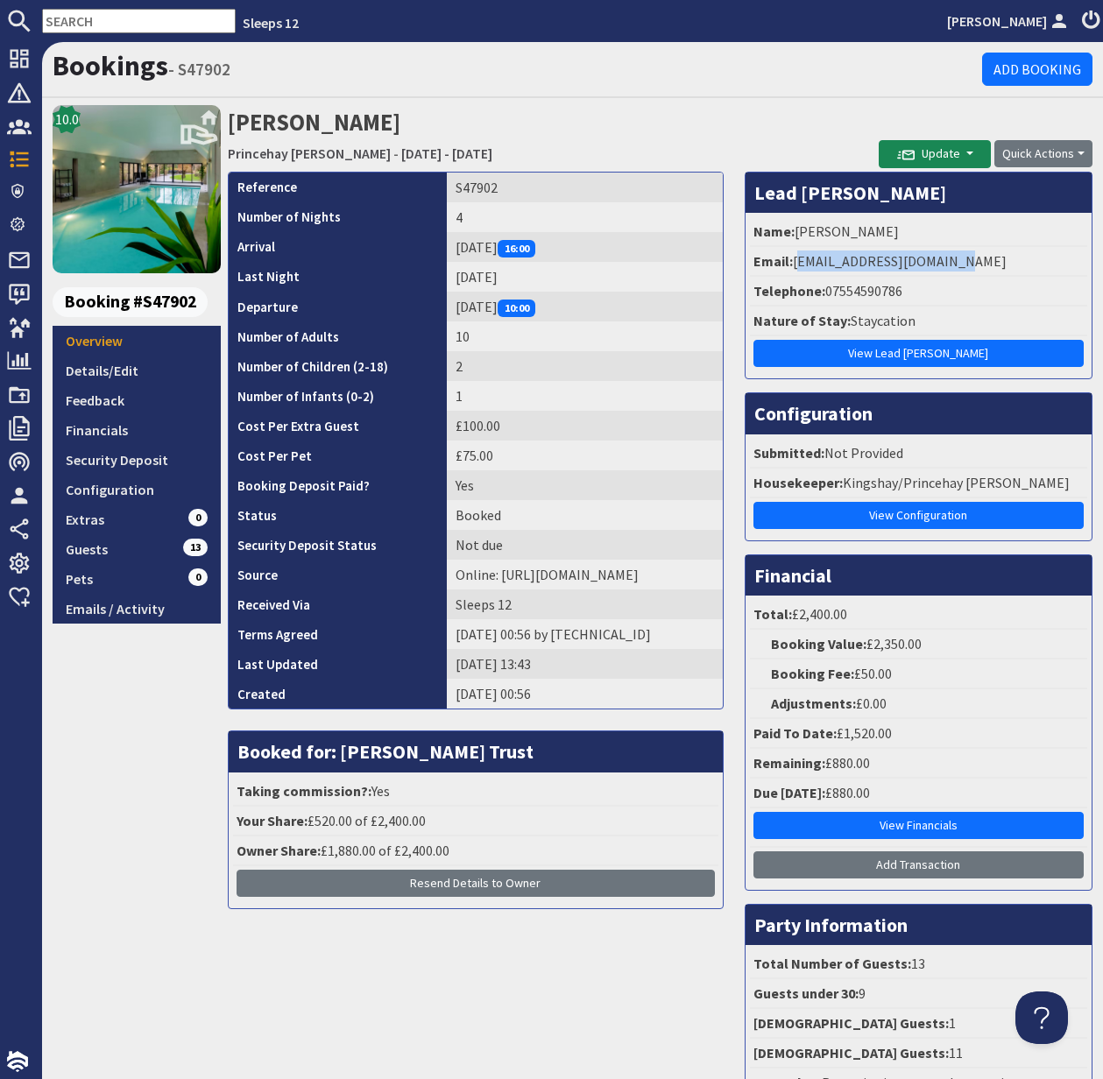
drag, startPoint x: 795, startPoint y: 258, endPoint x: 985, endPoint y: 259, distance: 190.1
click at [985, 259] on li "Email: hayatdeen01@outlook.com" at bounding box center [918, 262] width 337 height 30
copy li "hayatdeen01@outlook.com"
click at [81, 19] on input "text" at bounding box center [139, 21] width 194 height 25
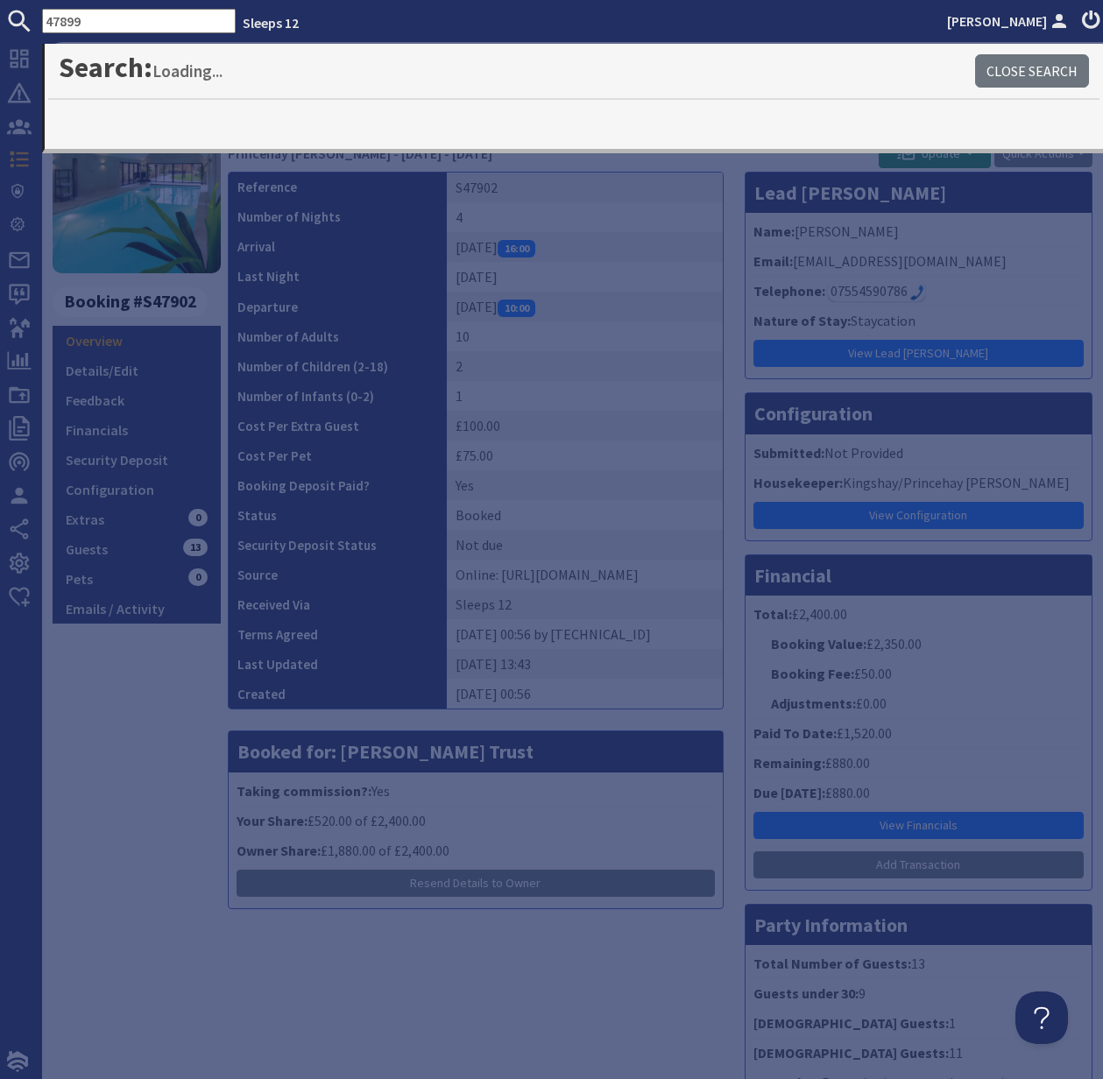
click at [46, 20] on input "47899" at bounding box center [139, 21] width 194 height 25
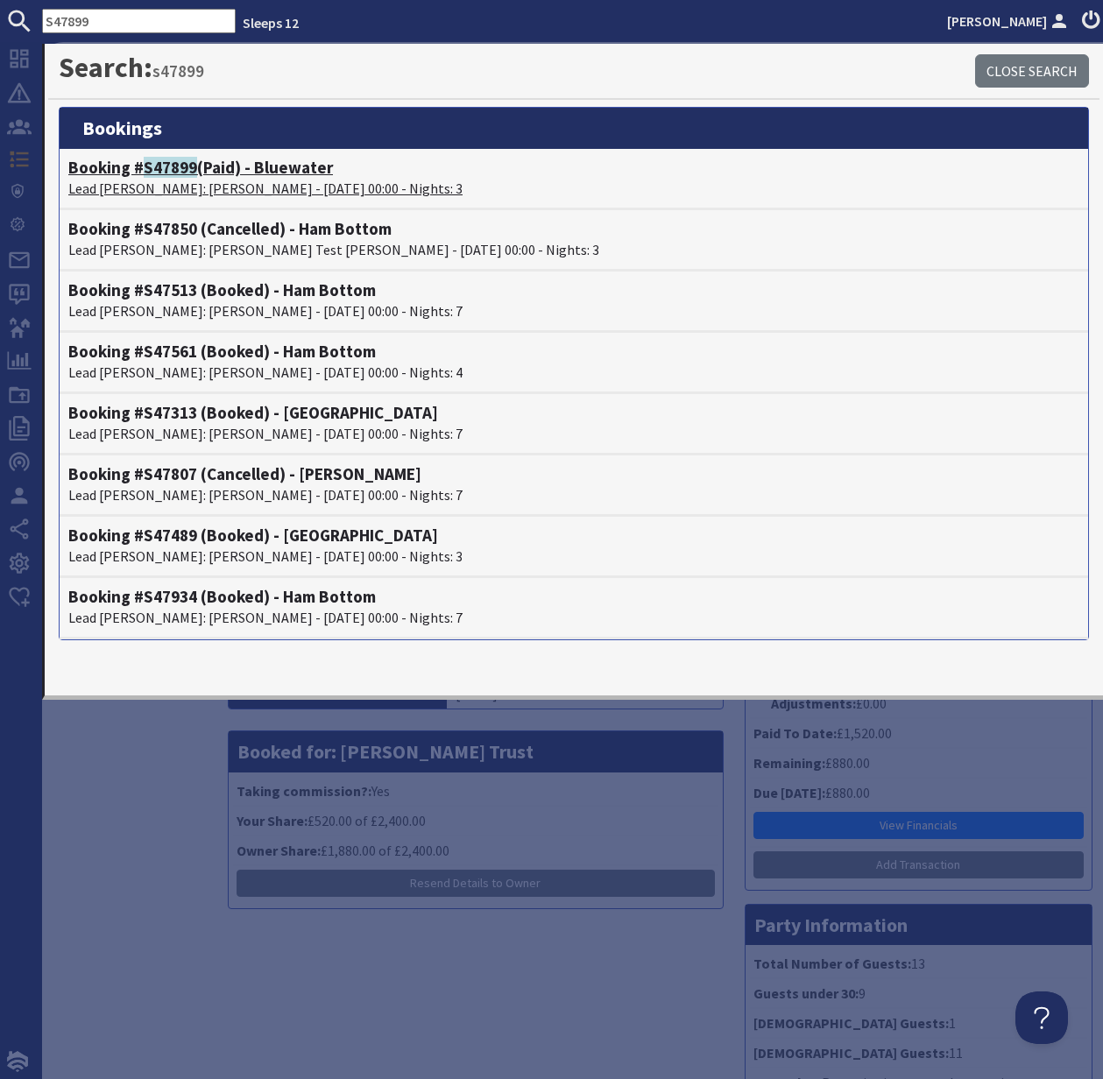
type input "S47899"
click at [154, 179] on p "Lead Booker: Jodie Parish - 14/11/2025 00:00 - Nights: 3" at bounding box center [573, 188] width 1011 height 21
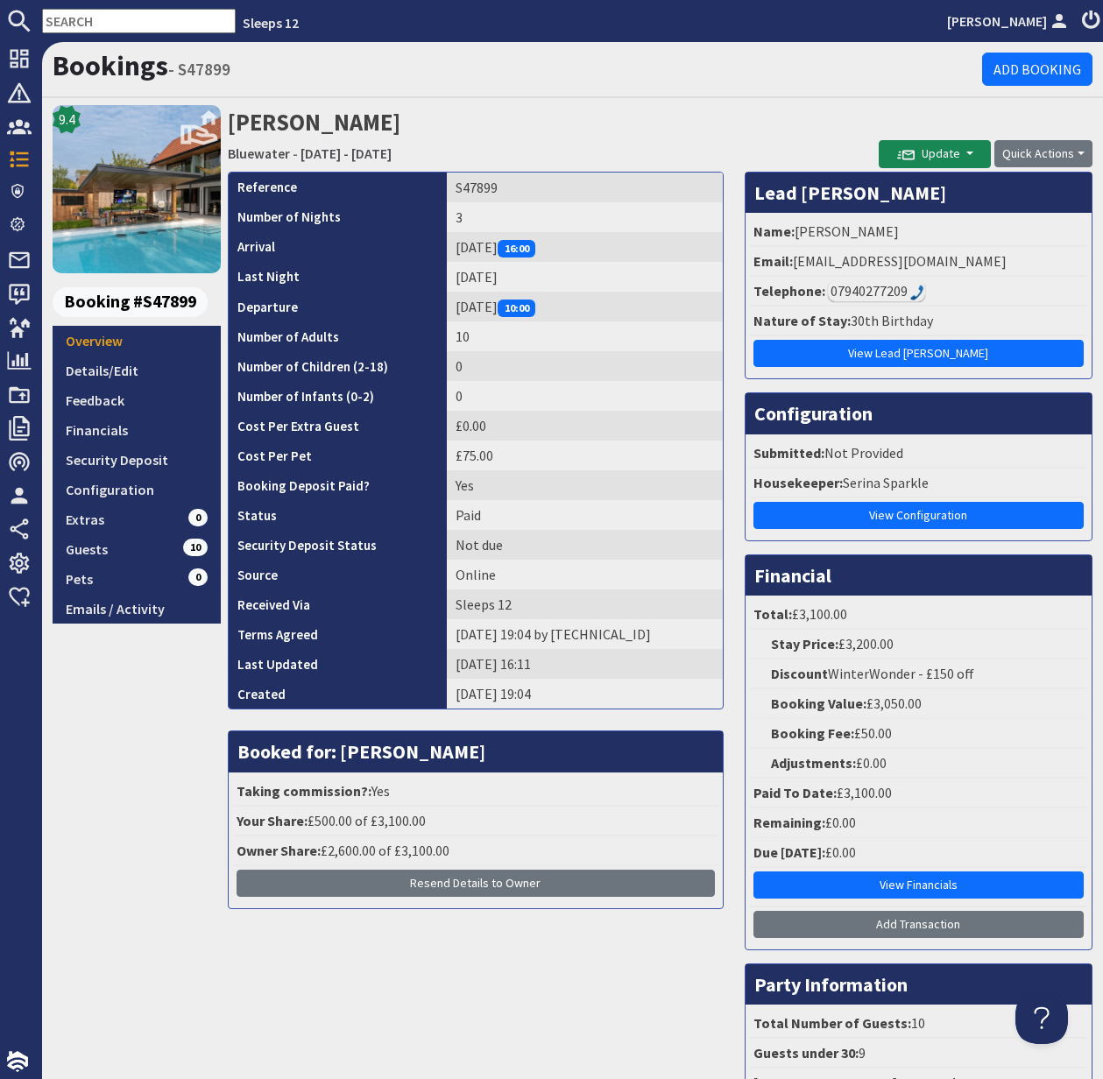
click at [93, 25] on input "text" at bounding box center [139, 21] width 194 height 25
paste input "[EMAIL_ADDRESS][DOMAIN_NAME]"
type input "[EMAIL_ADDRESS][DOMAIN_NAME]"
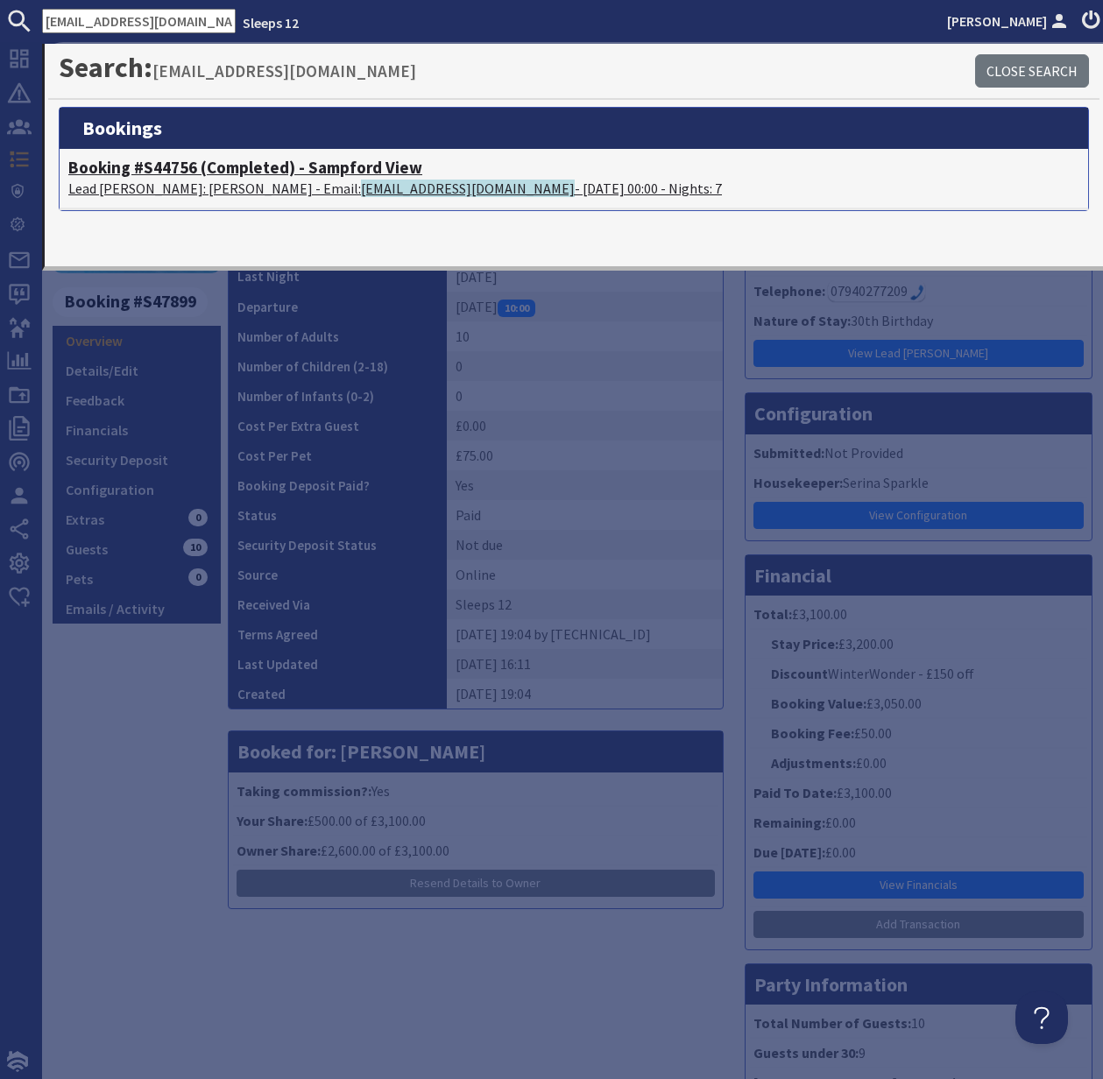
click at [127, 176] on h4 "Booking #S44756 (Completed) - Sampford View" at bounding box center [573, 168] width 1011 height 20
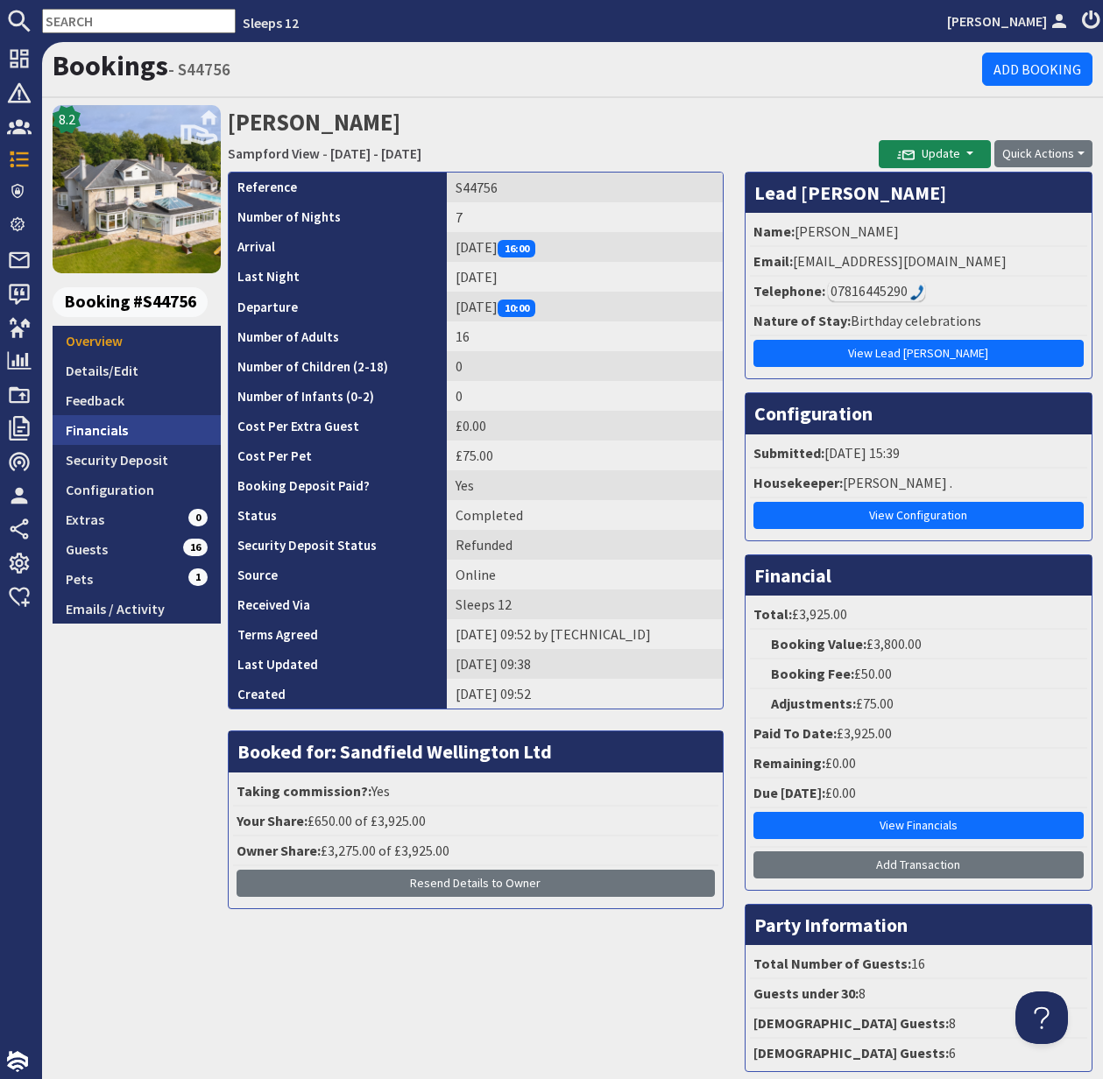
click at [107, 427] on link "Financials" at bounding box center [137, 430] width 168 height 30
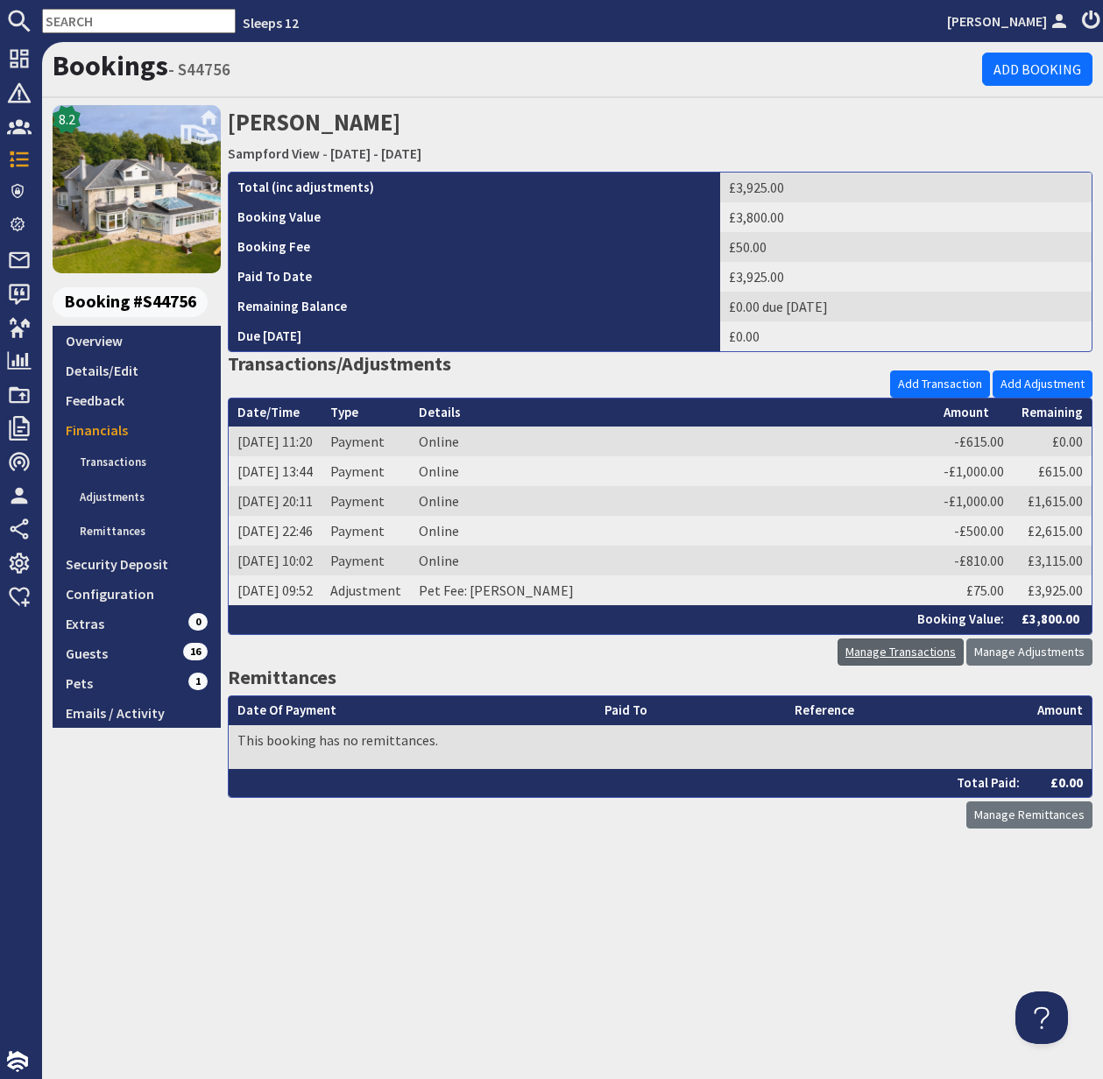
click at [920, 651] on link "Manage Transactions" at bounding box center [900, 652] width 126 height 27
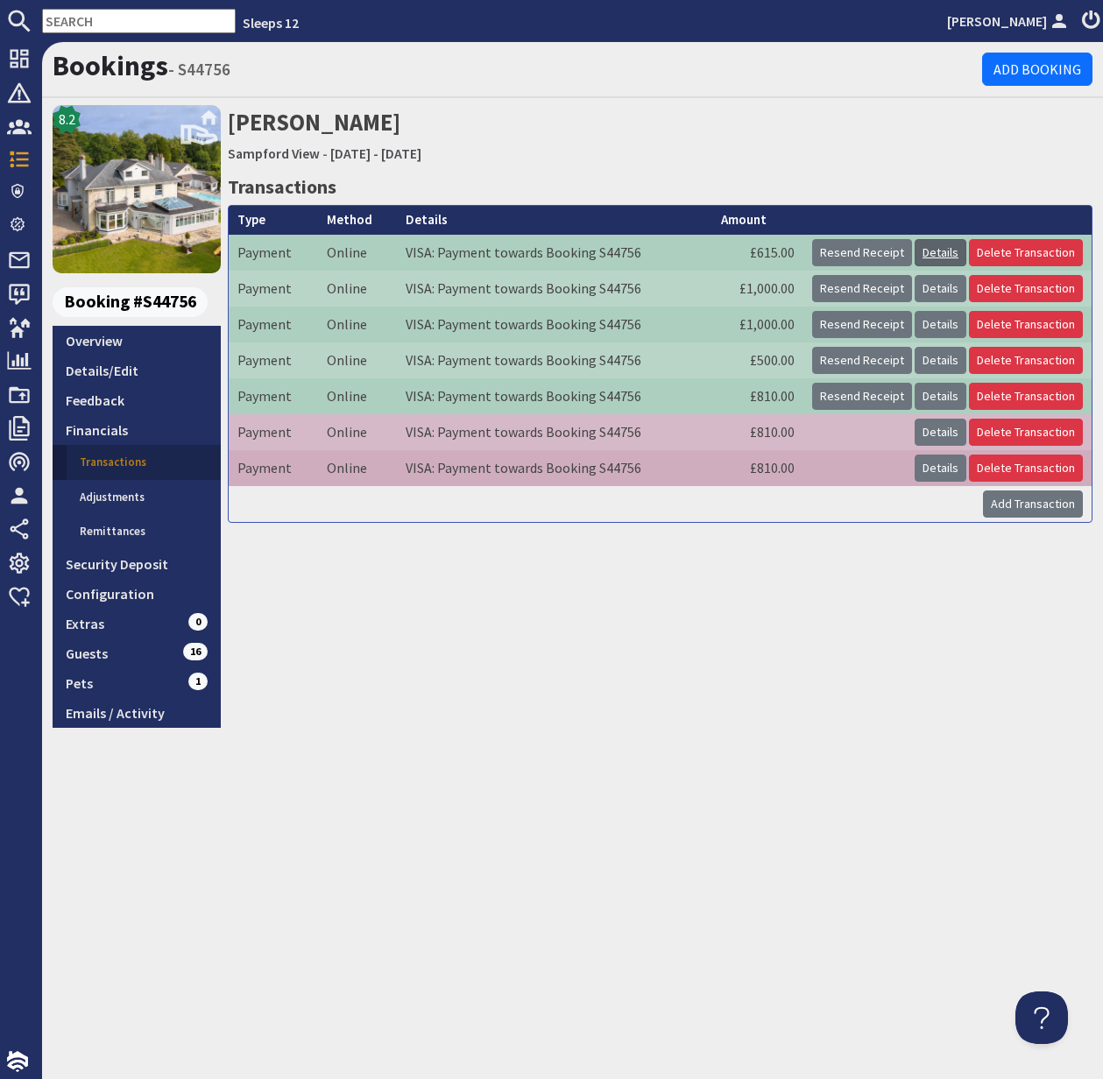
click at [945, 251] on link "Details" at bounding box center [941, 252] width 52 height 27
click at [947, 286] on link "Details" at bounding box center [941, 288] width 52 height 27
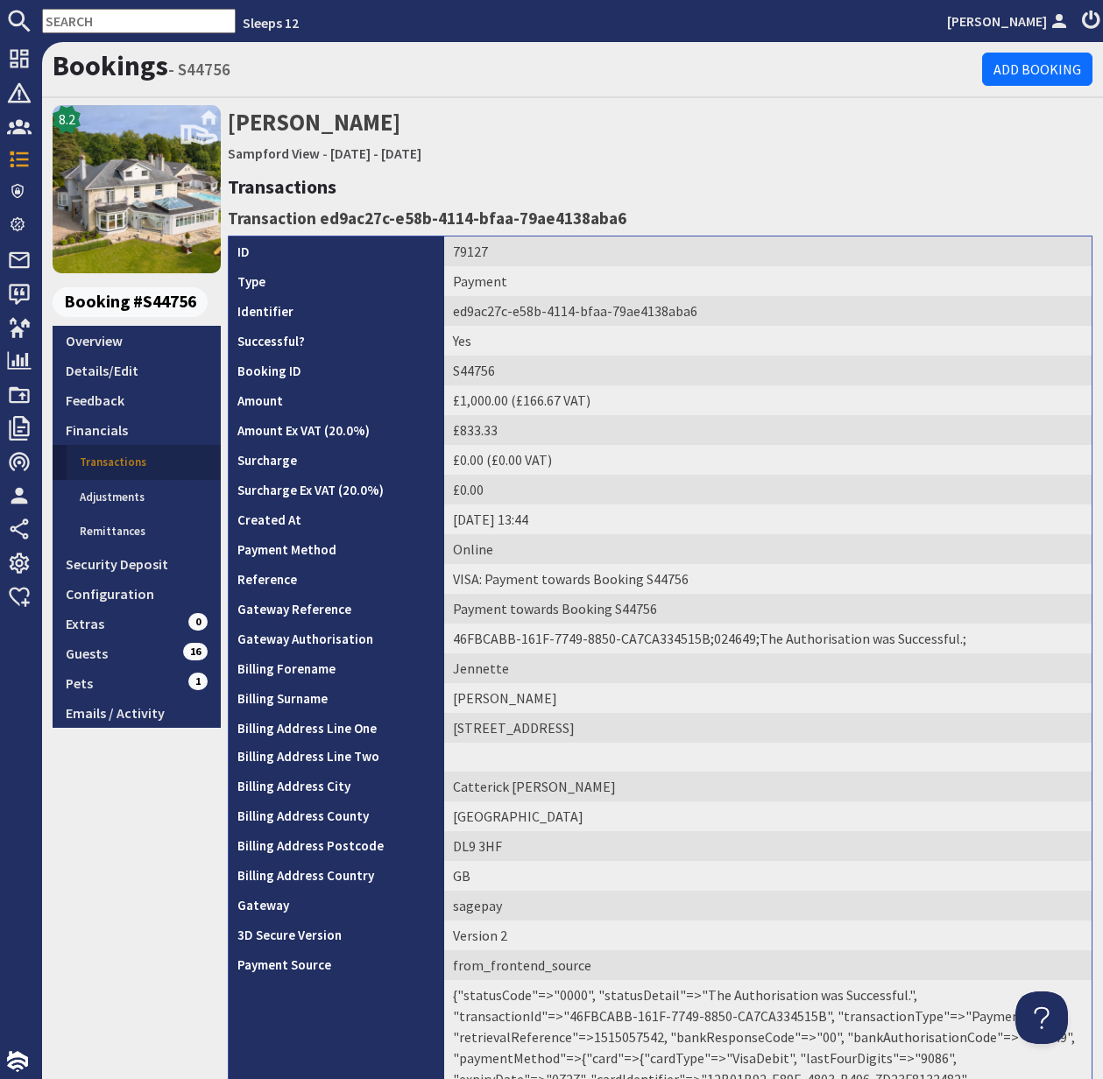
click at [81, 23] on input "text" at bounding box center [139, 21] width 194 height 25
paste input "joshua.bunce@hotmail.com"
type input "joshua.bunce@hotmail.com"
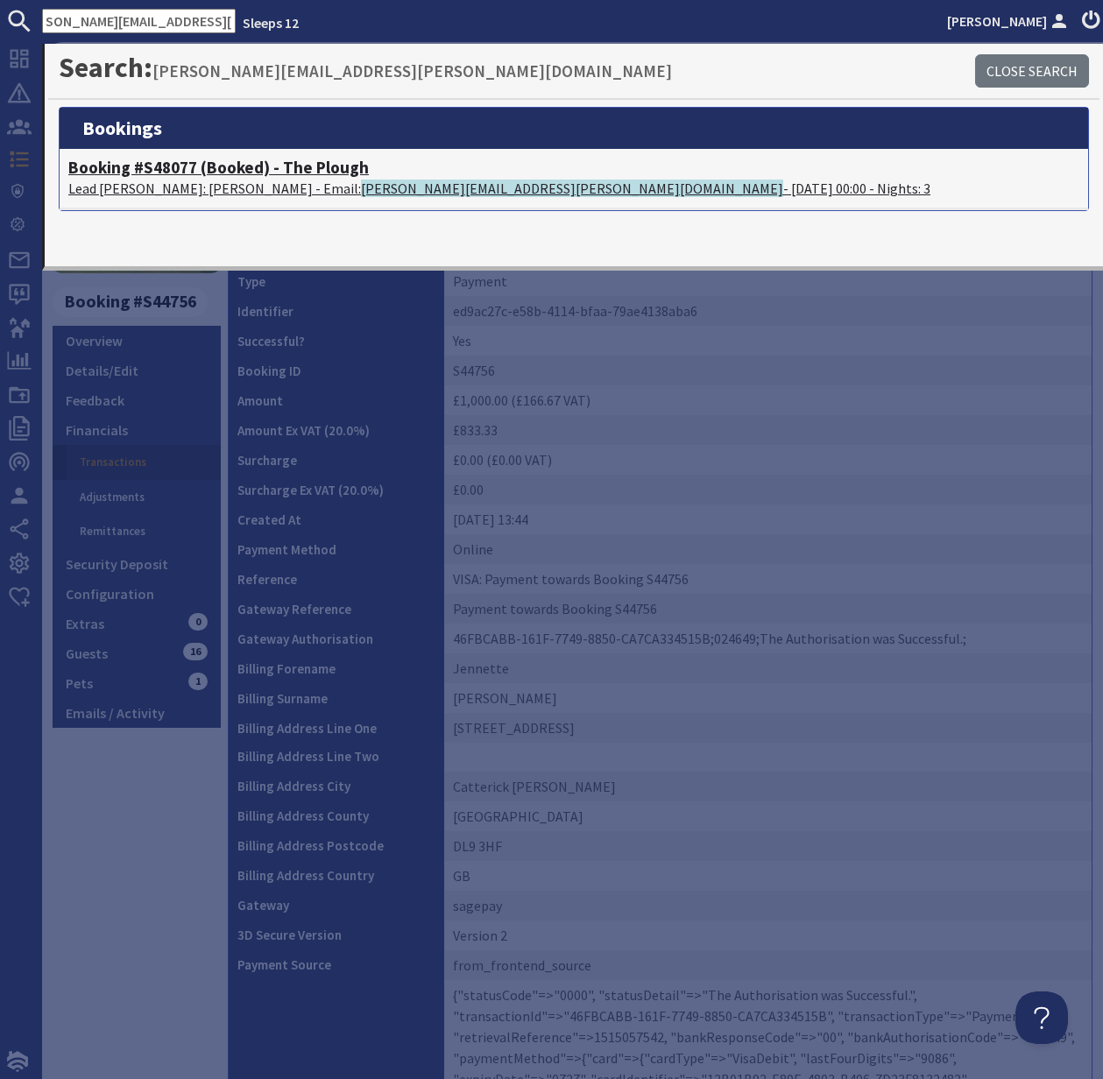
click at [157, 173] on h4 "Booking #S48077 (Booked) - The Plough" at bounding box center [573, 168] width 1011 height 20
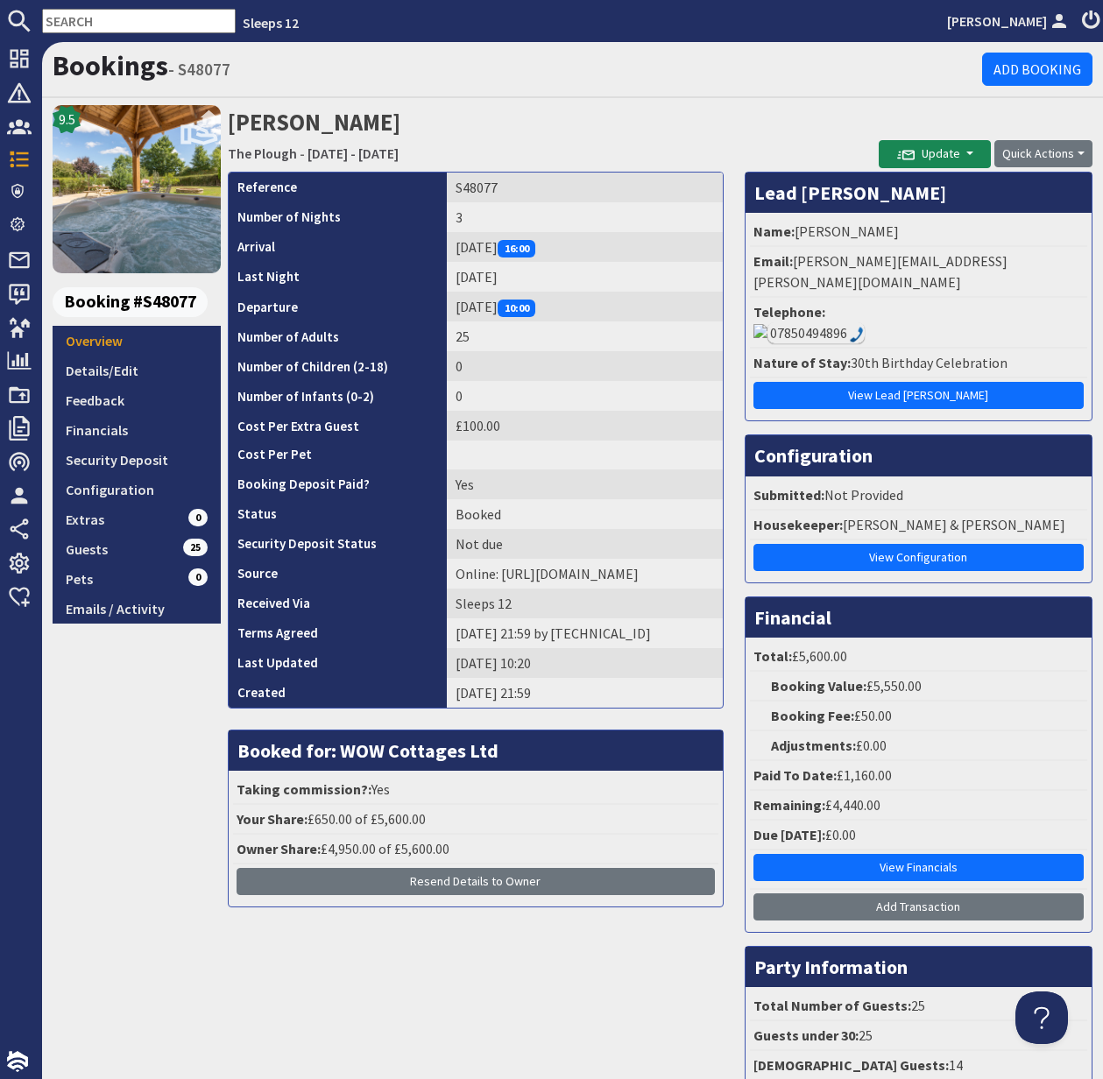
click at [87, 17] on input "text" at bounding box center [139, 21] width 194 height 25
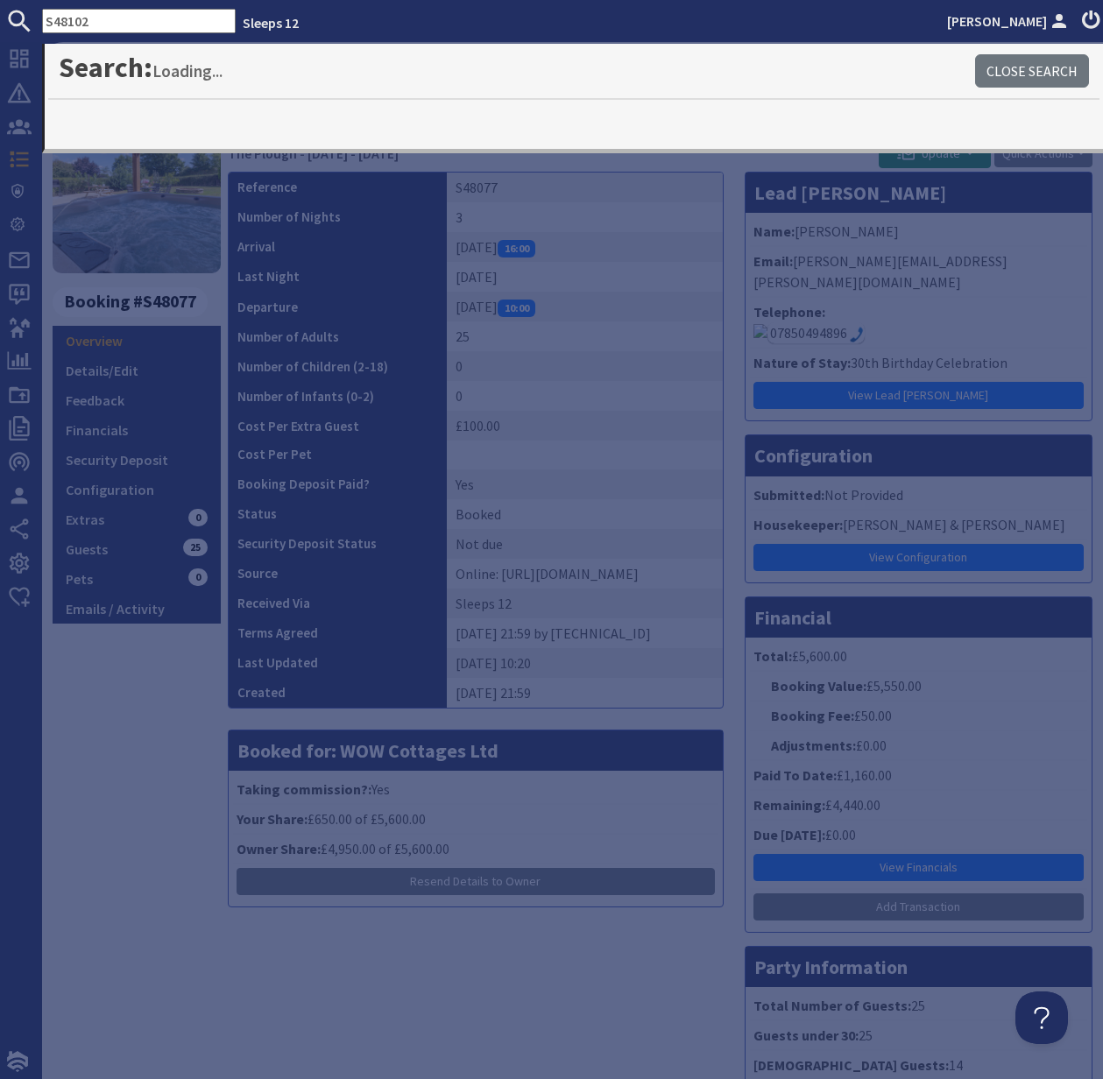
click at [102, 25] on input "S48102" at bounding box center [139, 21] width 194 height 25
type input "S48107"
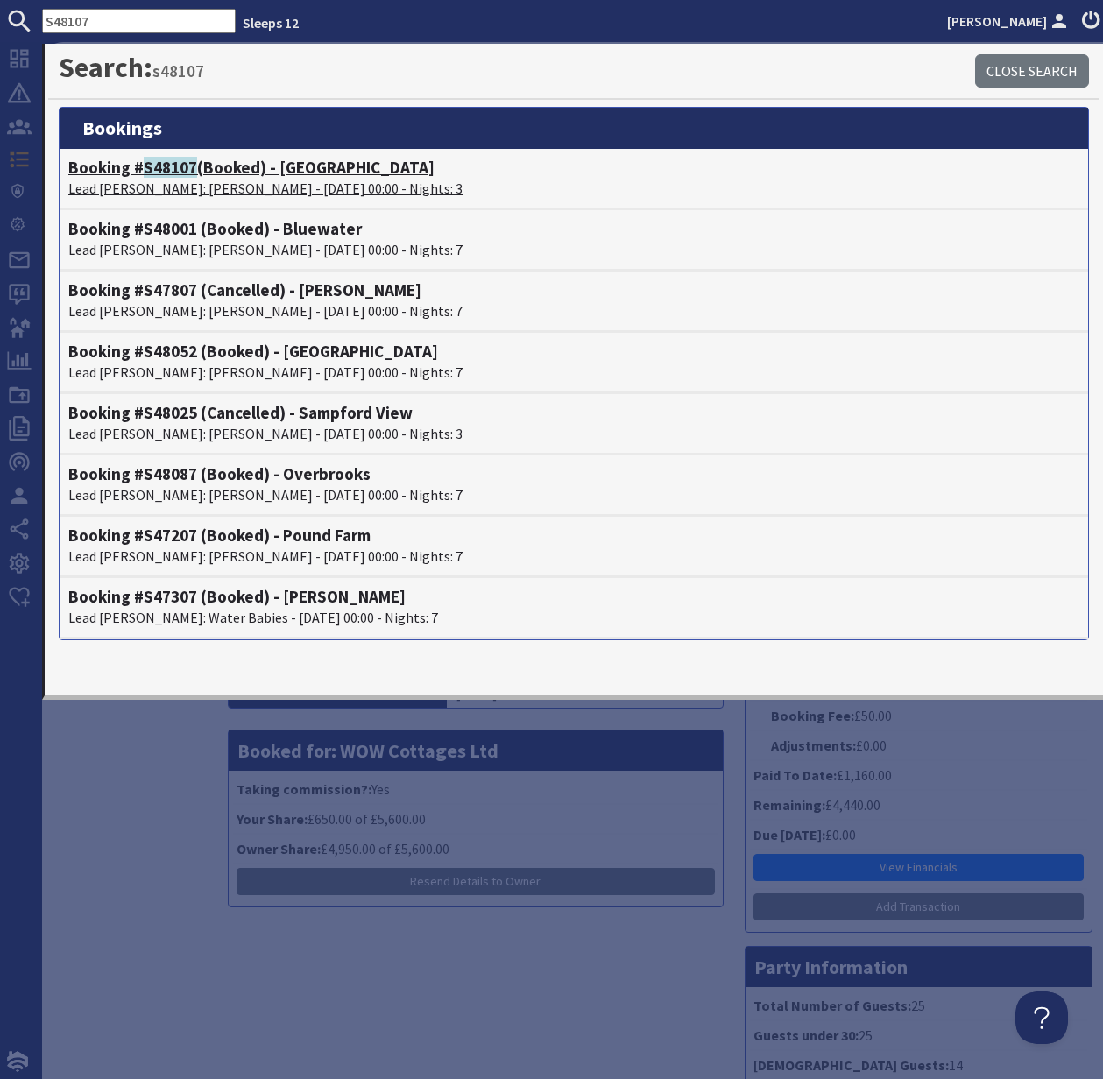
click at [166, 180] on p "Lead Booker: Nicola Forrester - 30/01/2026 00:00 - Nights: 3" at bounding box center [573, 188] width 1011 height 21
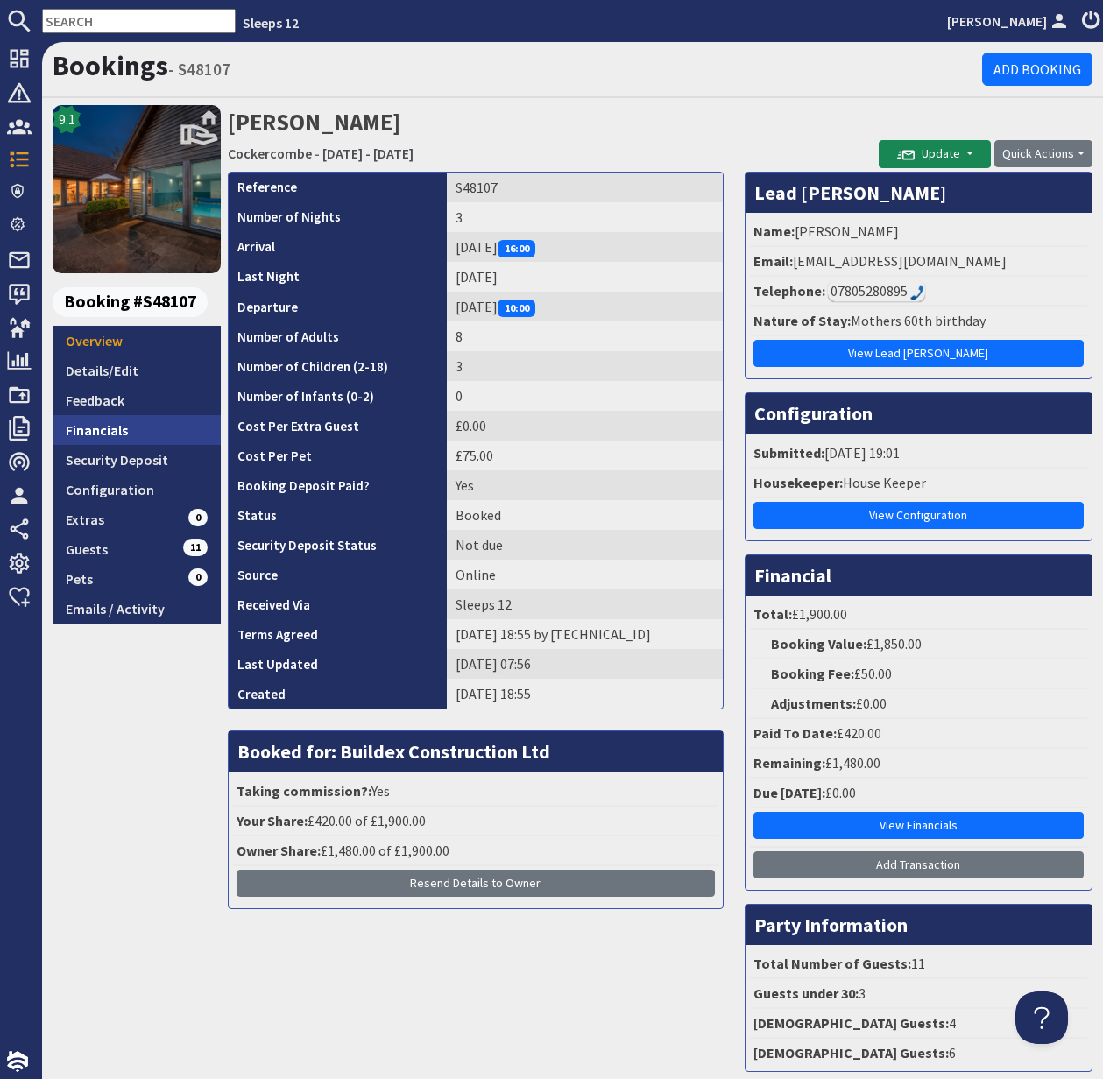
click at [109, 431] on link "Financials" at bounding box center [137, 430] width 168 height 30
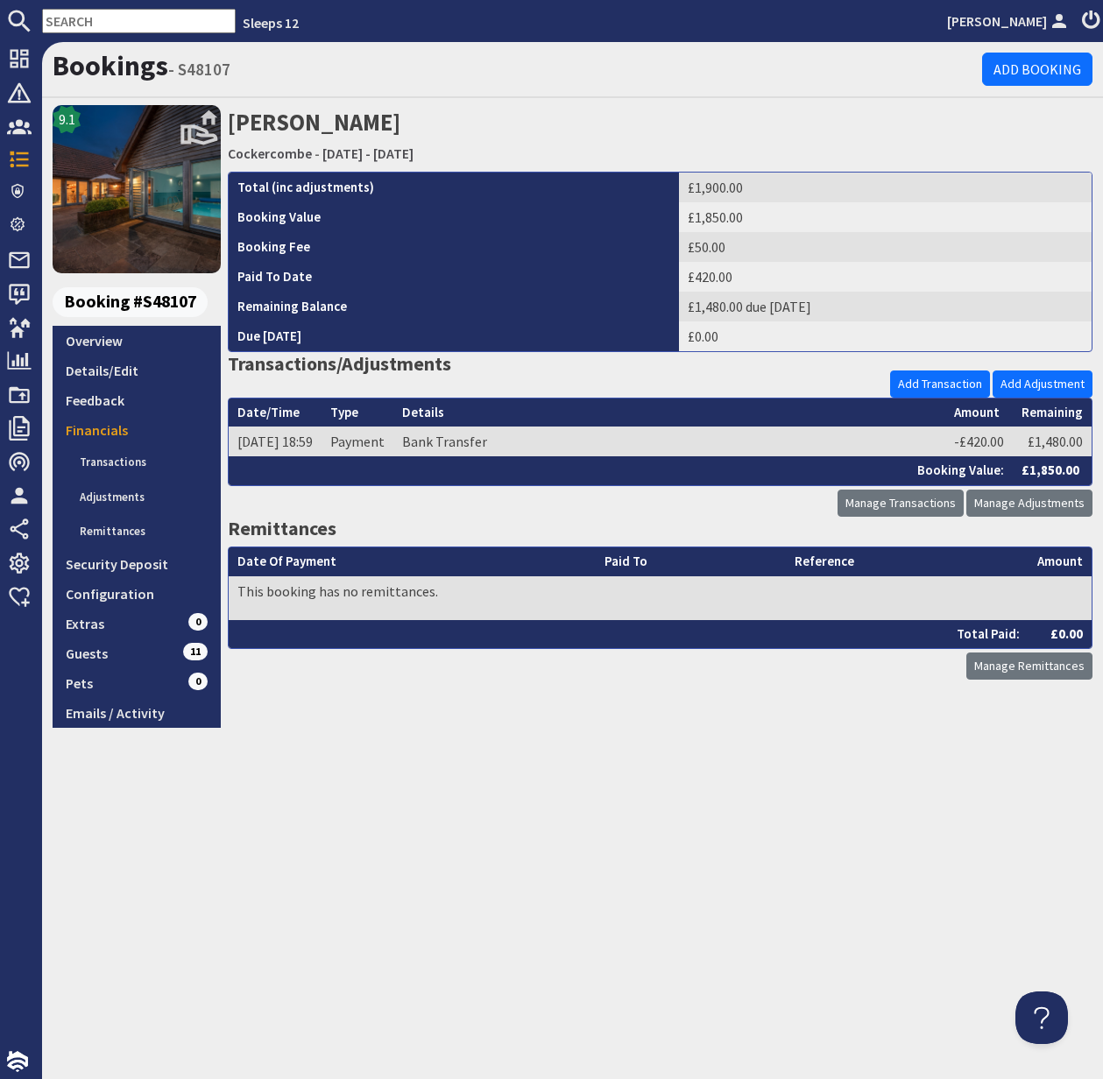
click at [63, 23] on input "text" at bounding box center [139, 21] width 194 height 25
paste input "georgia.ogunyomi@googlemail.com"
type input "georgia.ogunyomi@googlemail.com"
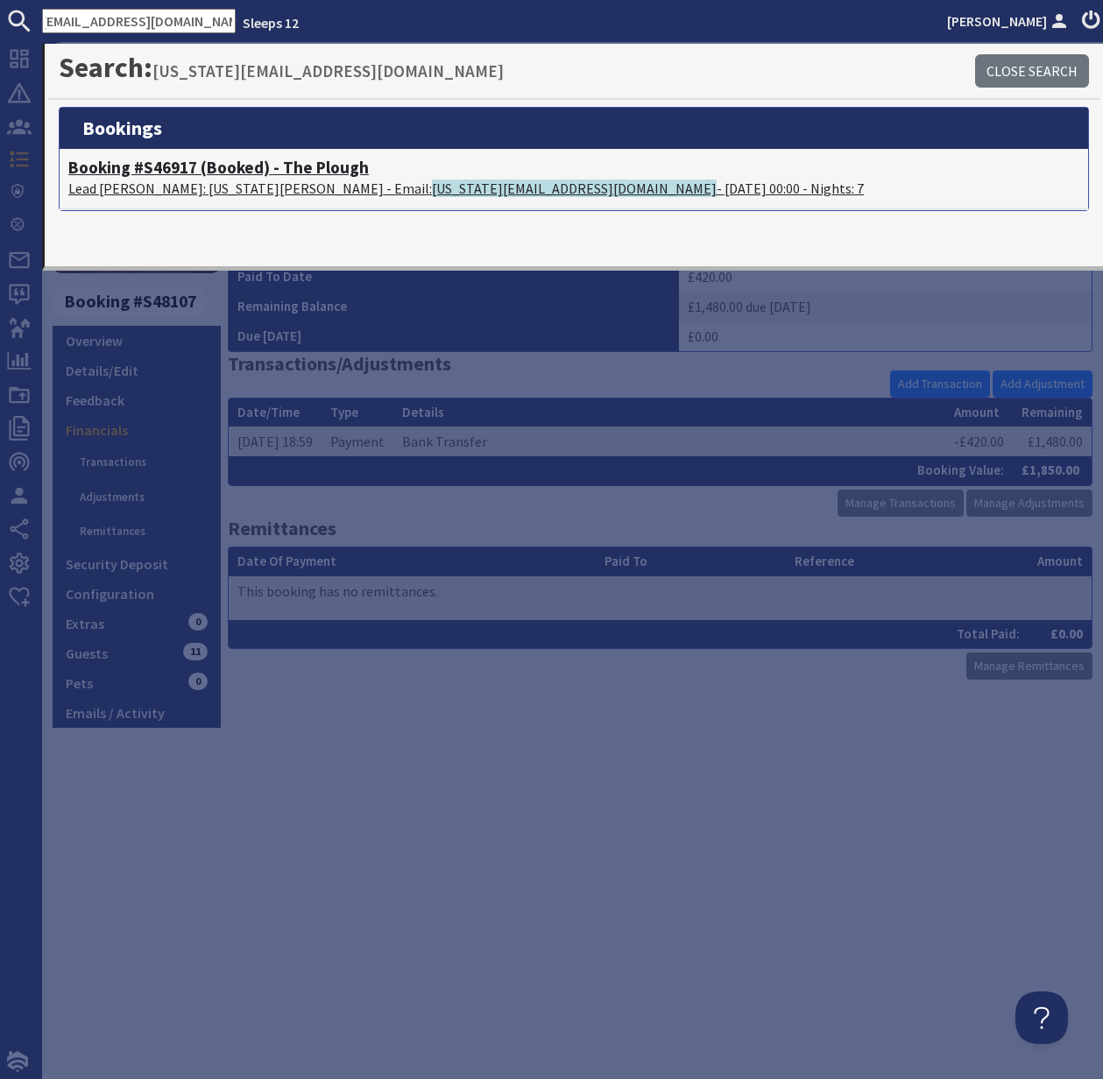
click at [166, 175] on h4 "Booking #S46917 (Booked) - The Plough" at bounding box center [573, 168] width 1011 height 20
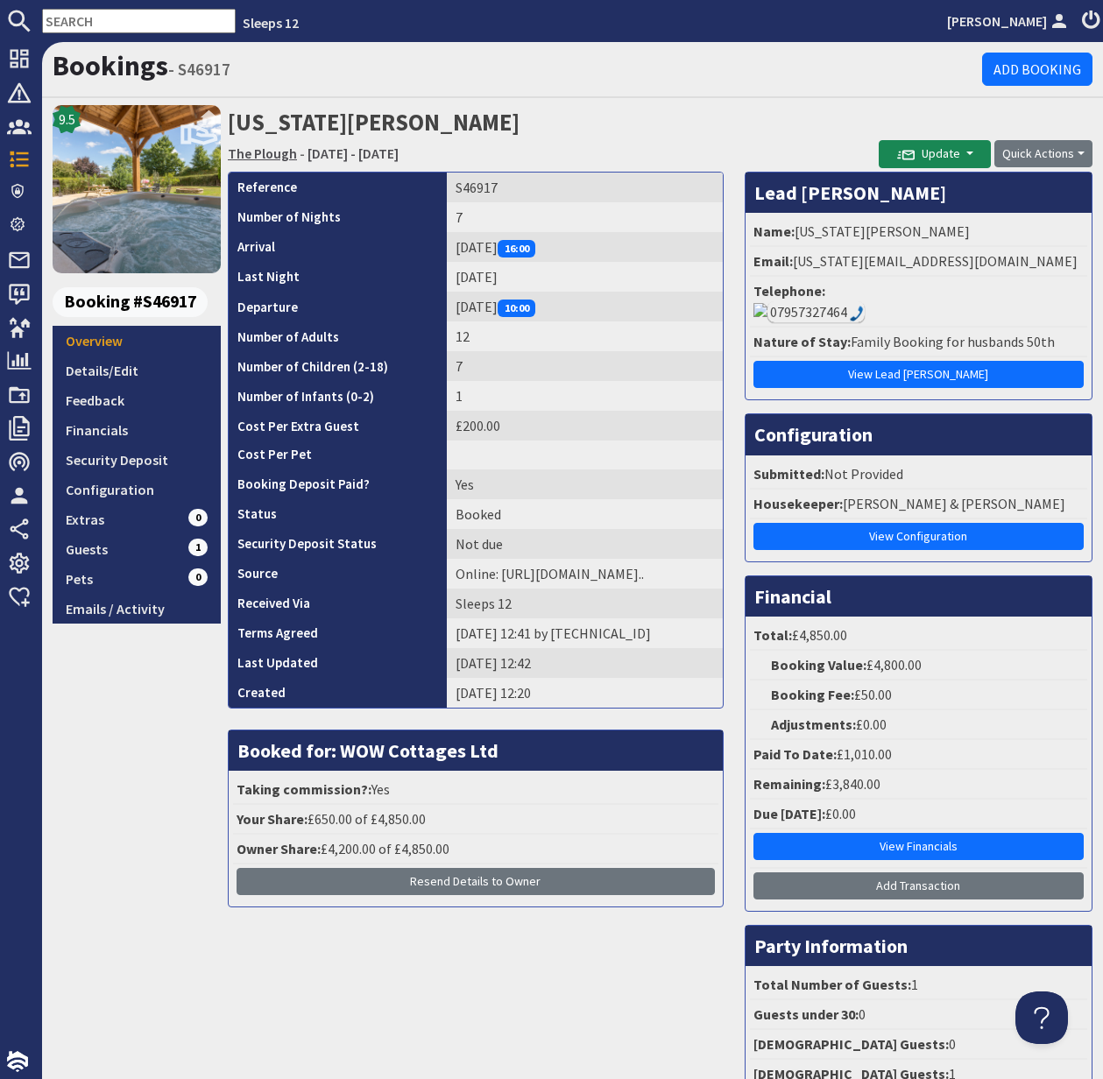
click at [267, 152] on link "The Plough" at bounding box center [262, 154] width 69 height 18
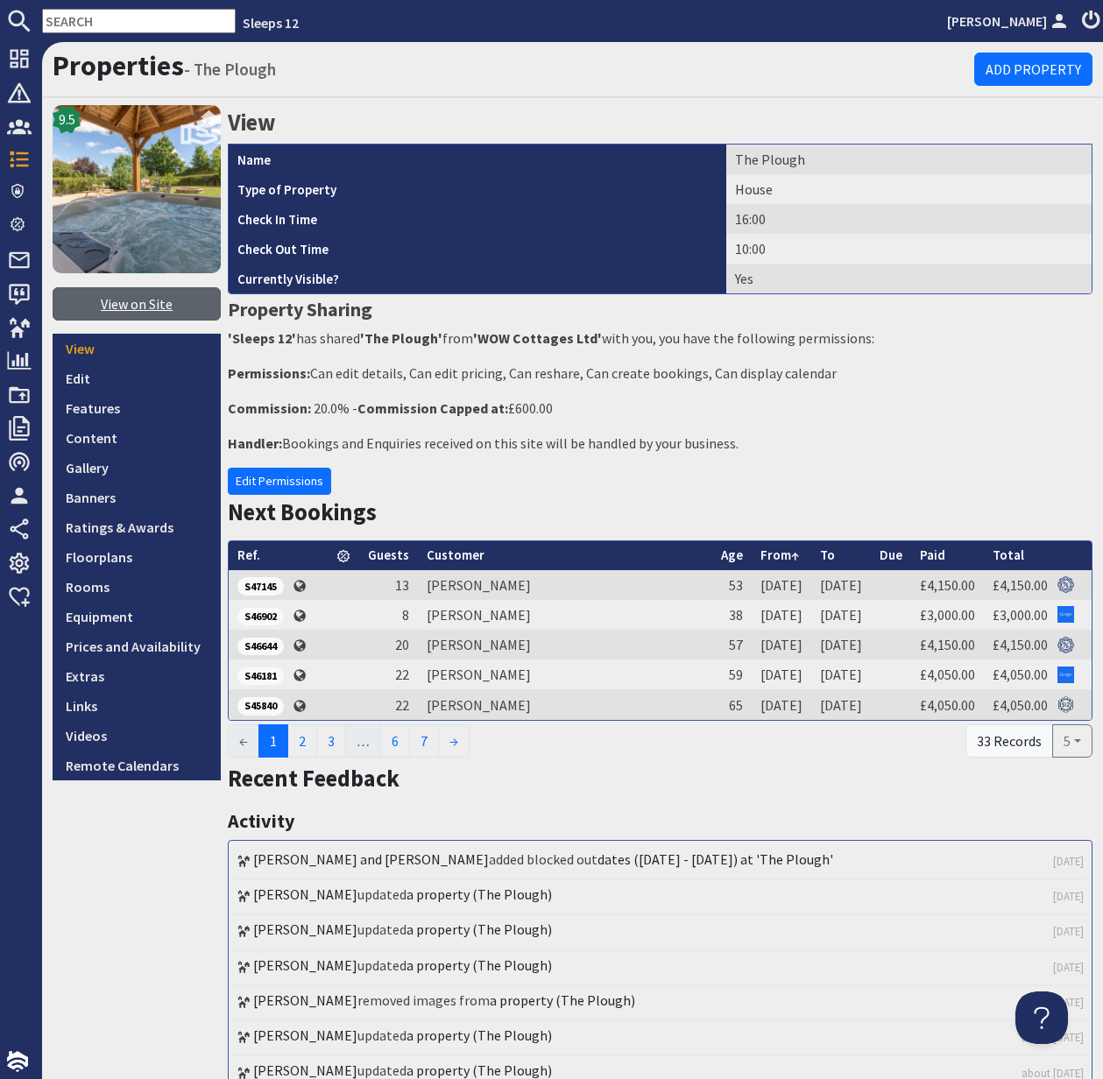
click at [138, 307] on link "View on Site" at bounding box center [137, 303] width 168 height 33
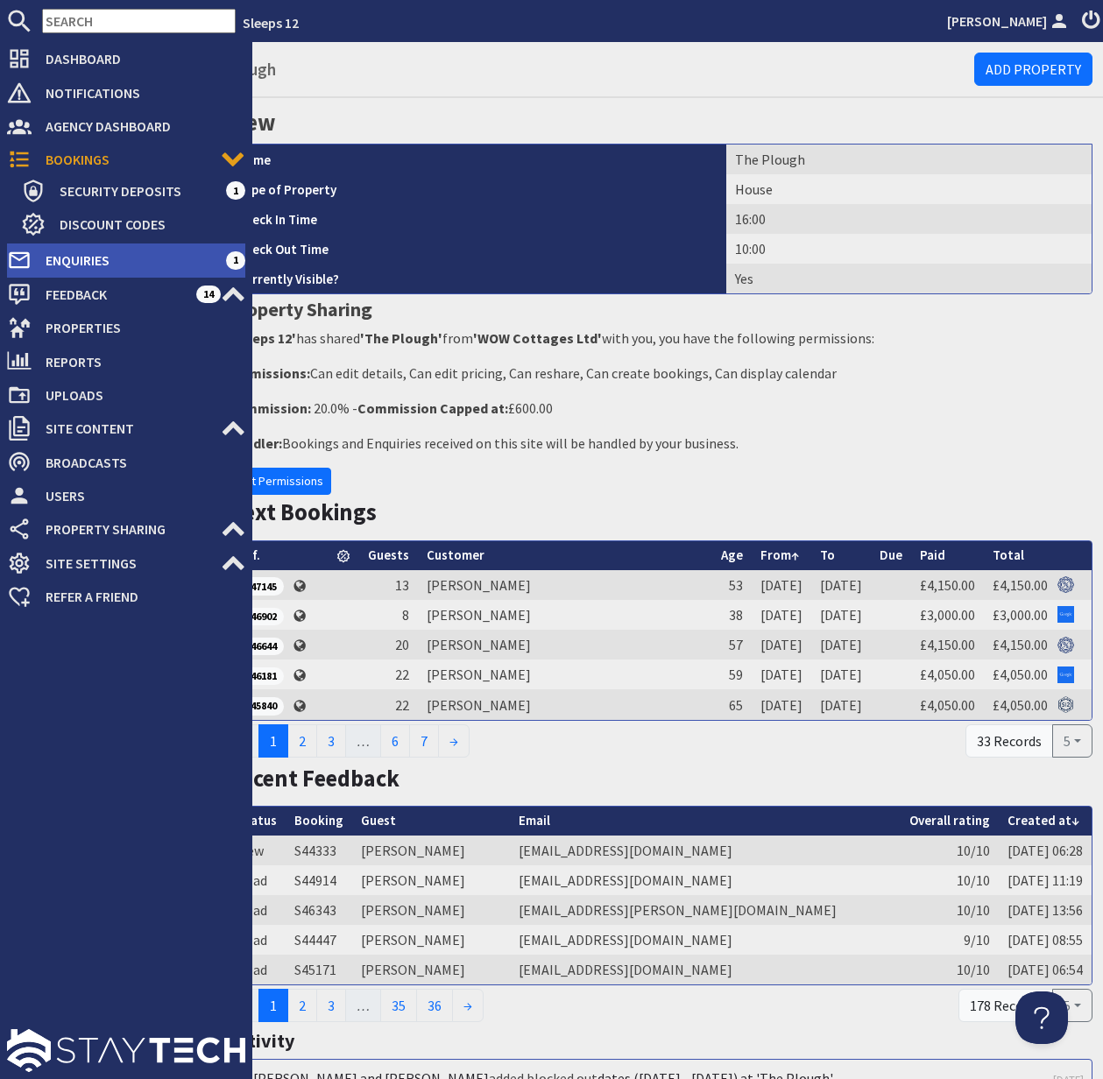
click at [80, 251] on span "Enquiries" at bounding box center [129, 260] width 194 height 28
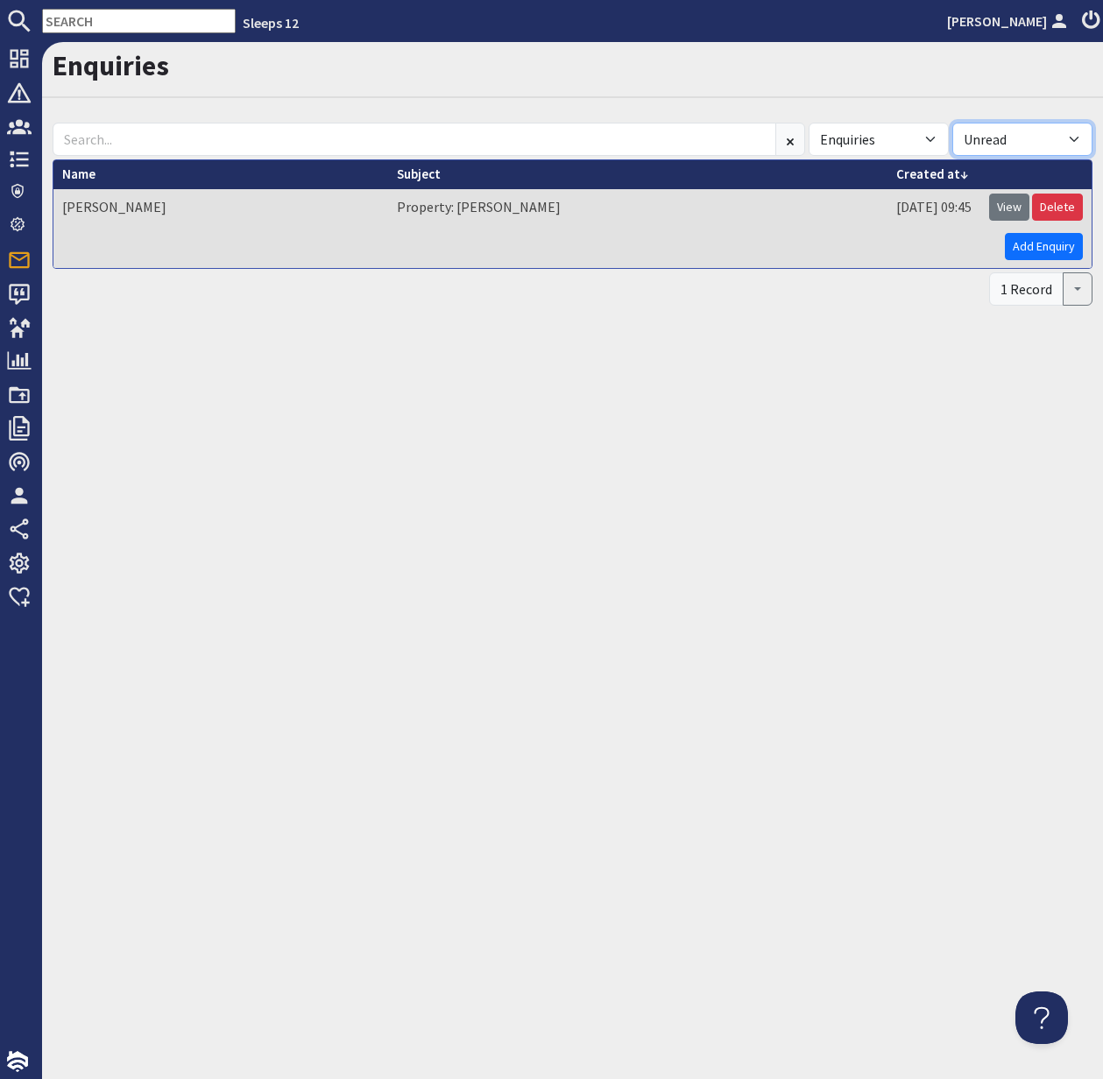
click at [1064, 138] on select "All Read Unread" at bounding box center [1022, 139] width 140 height 33
select select
click at [952, 123] on select "All Read Unread" at bounding box center [1022, 139] width 140 height 33
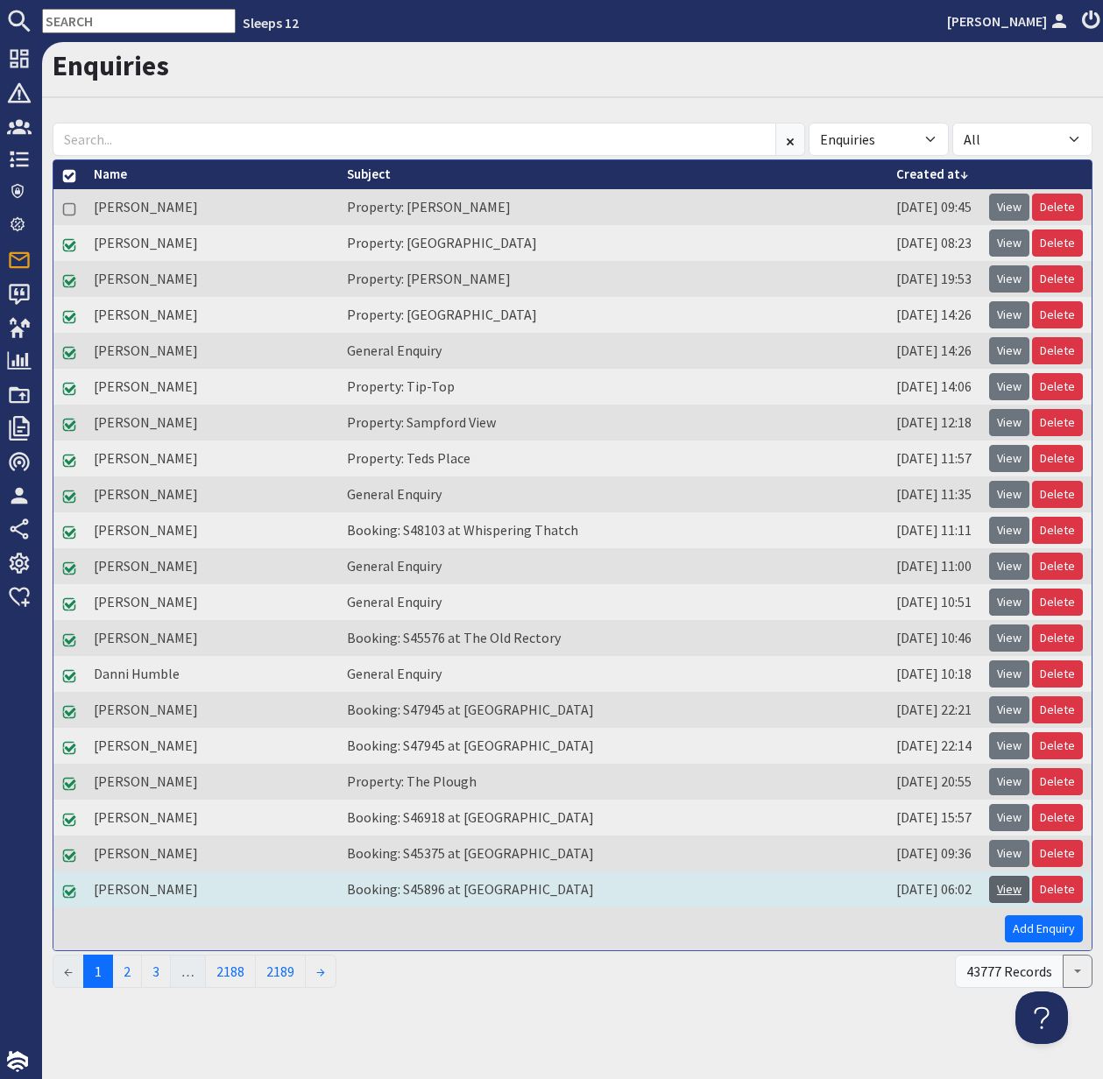
click at [1011, 888] on link "View" at bounding box center [1009, 889] width 40 height 27
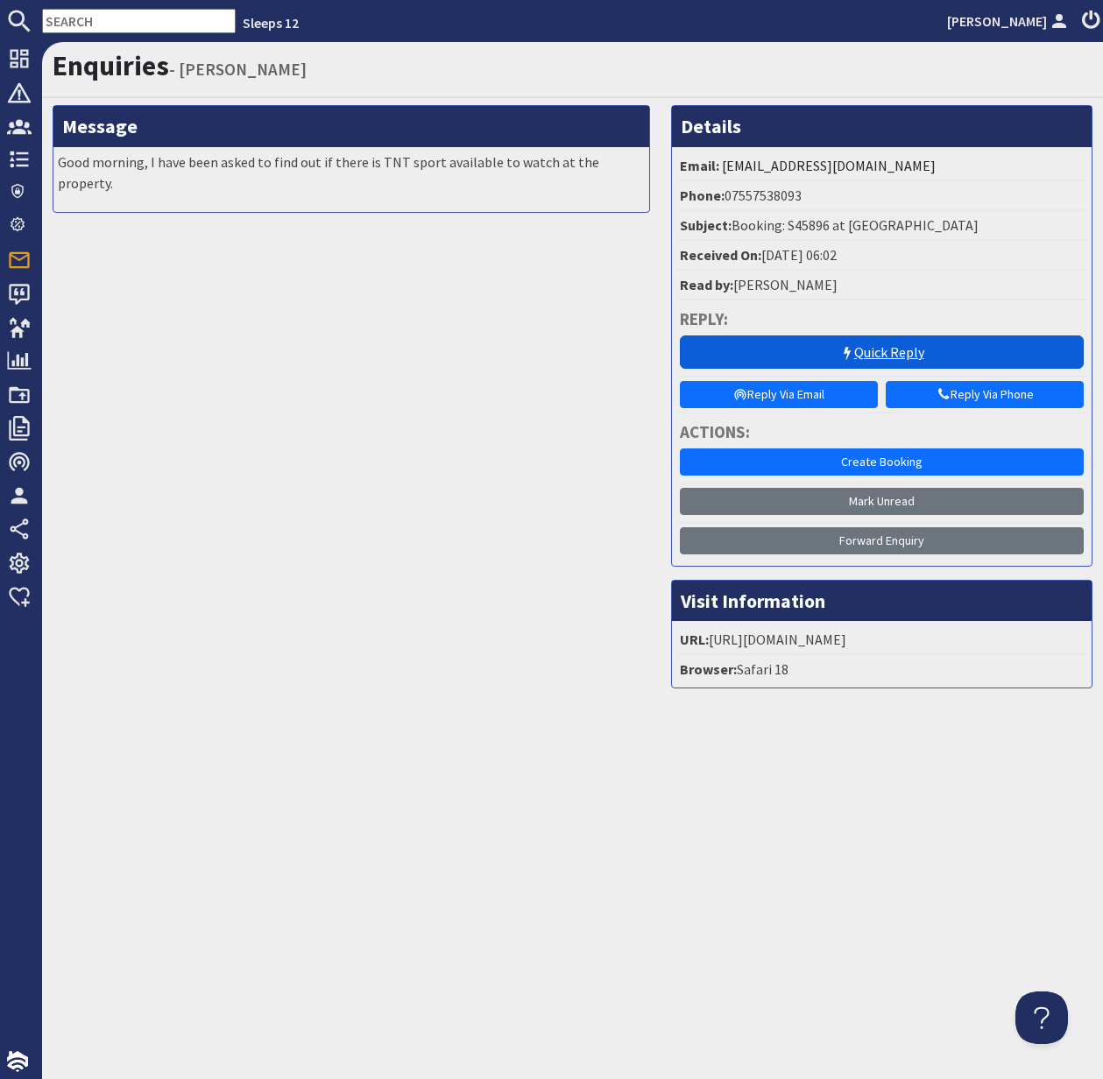
click at [897, 348] on link "Quick Reply" at bounding box center [882, 352] width 404 height 33
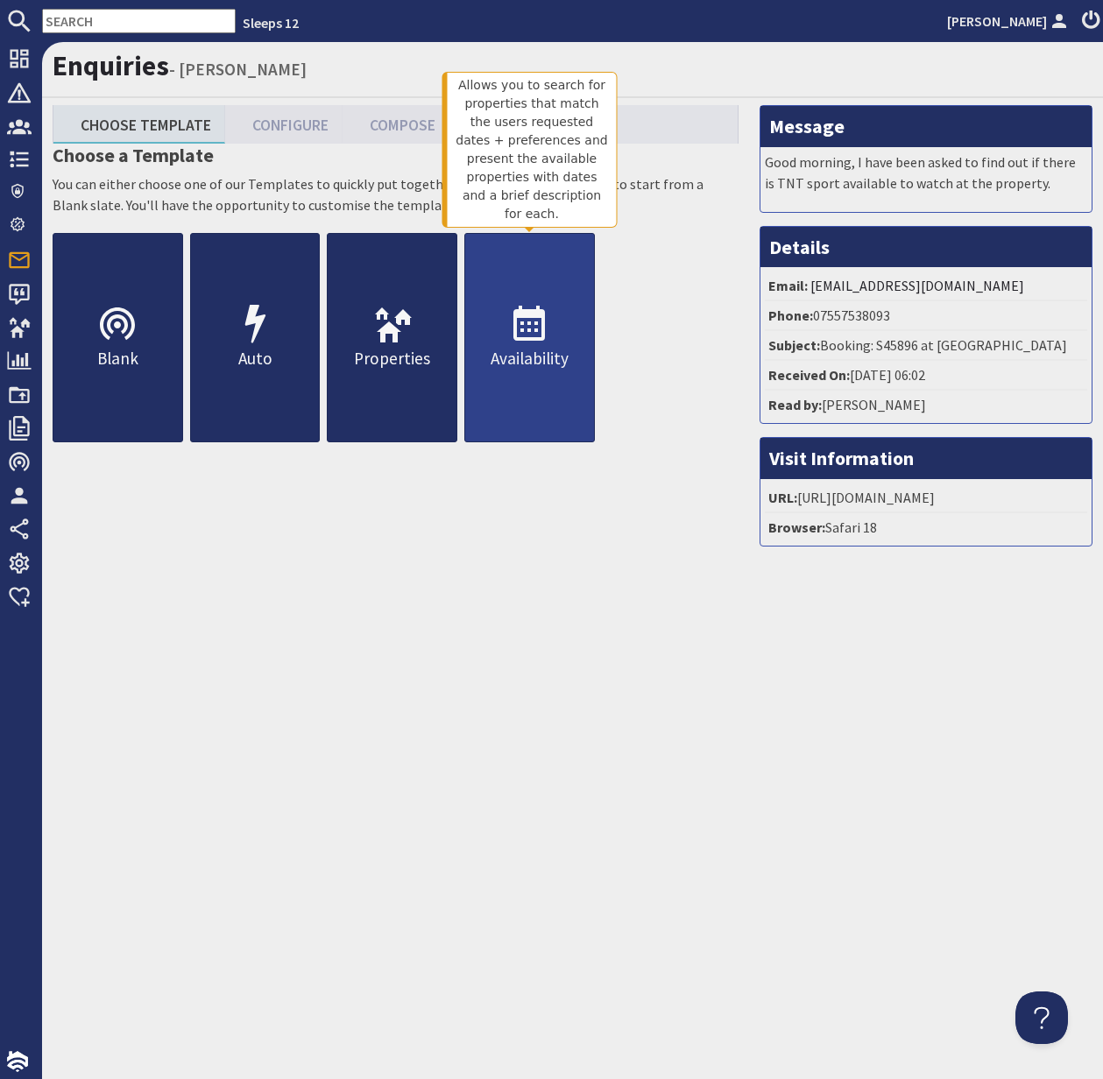
click at [533, 347] on p "Availability" at bounding box center [529, 358] width 129 height 25
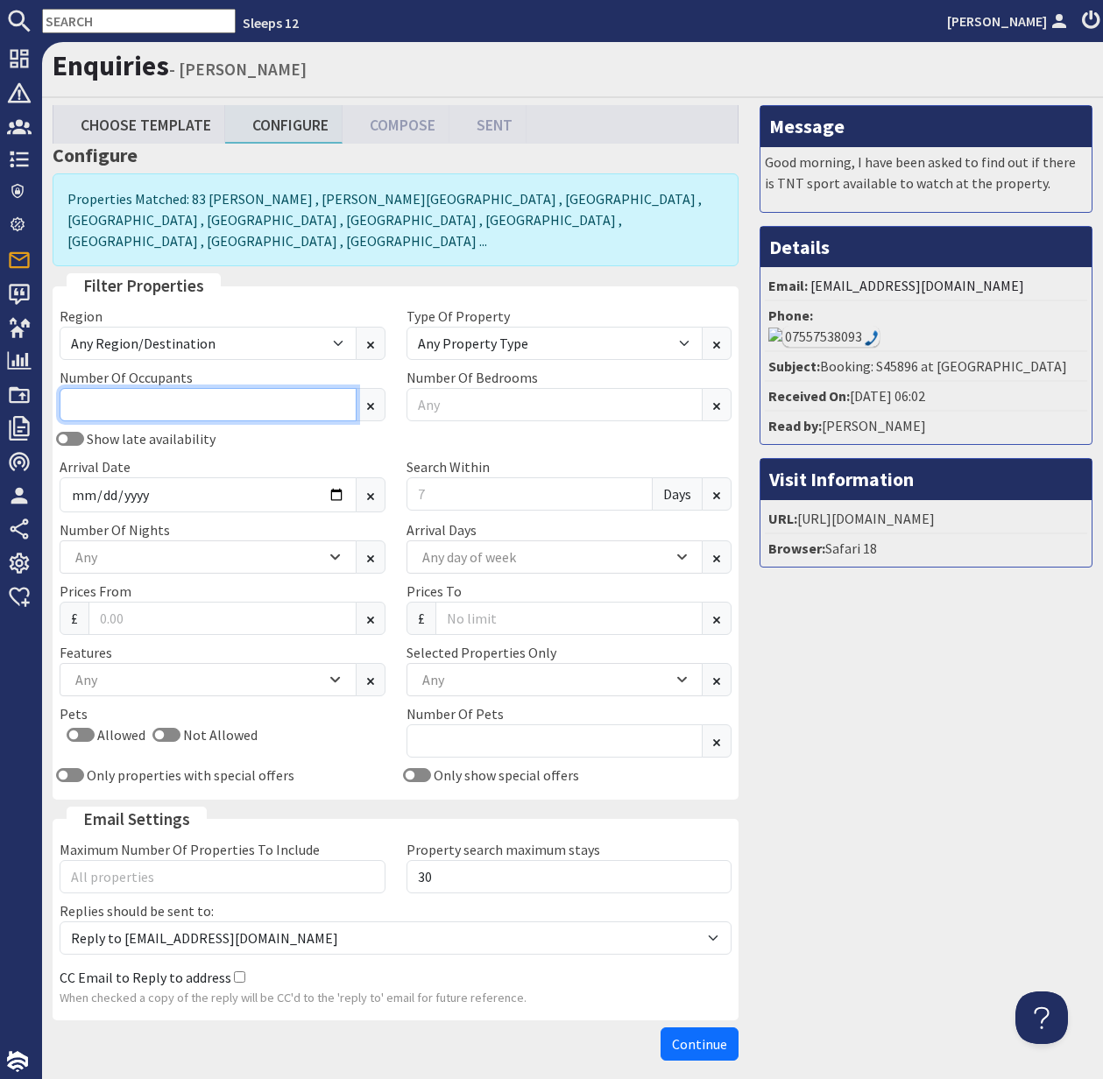
click at [243, 392] on input "Number Of Occupants" at bounding box center [208, 404] width 297 height 33
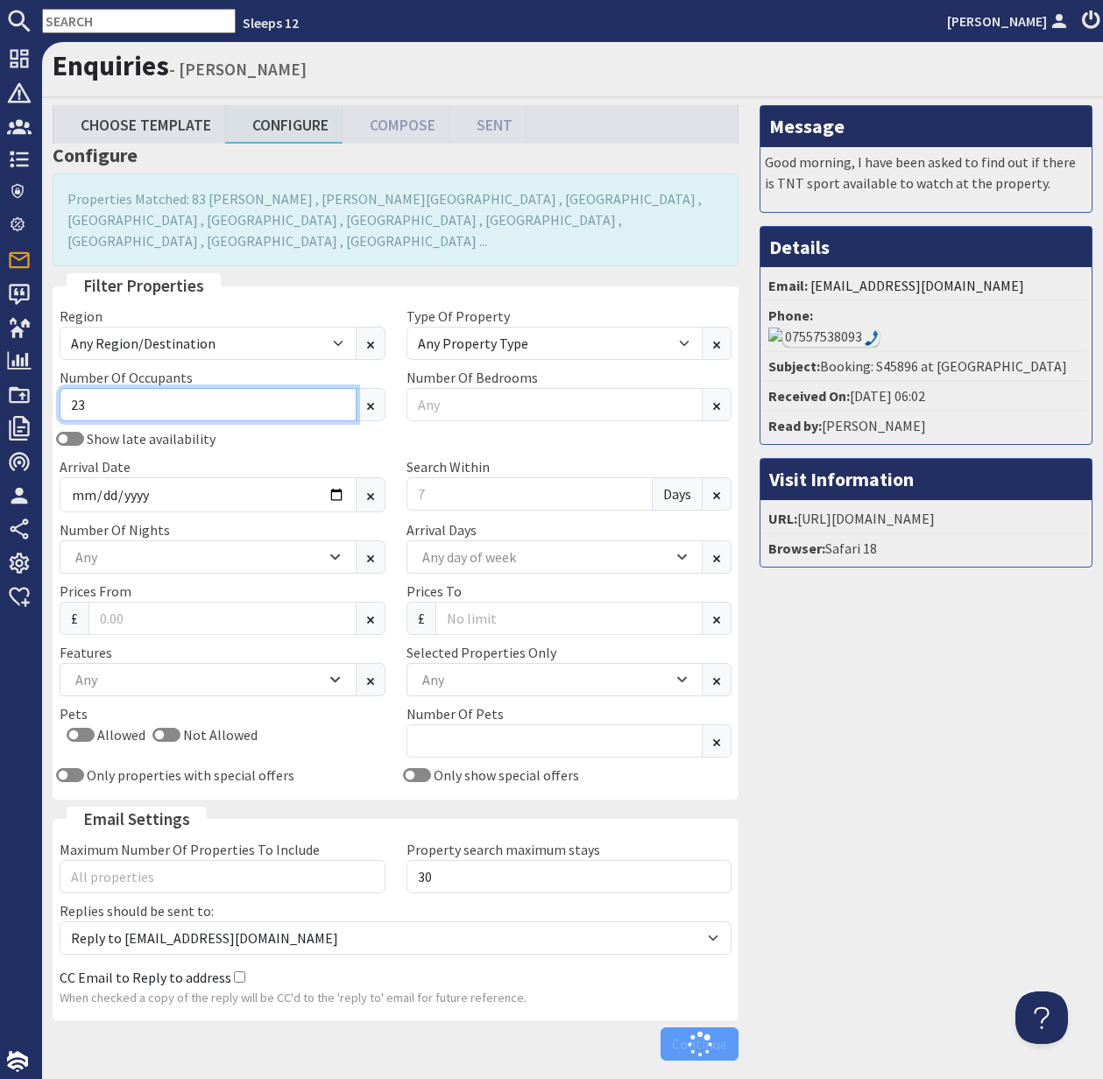
type input "23"
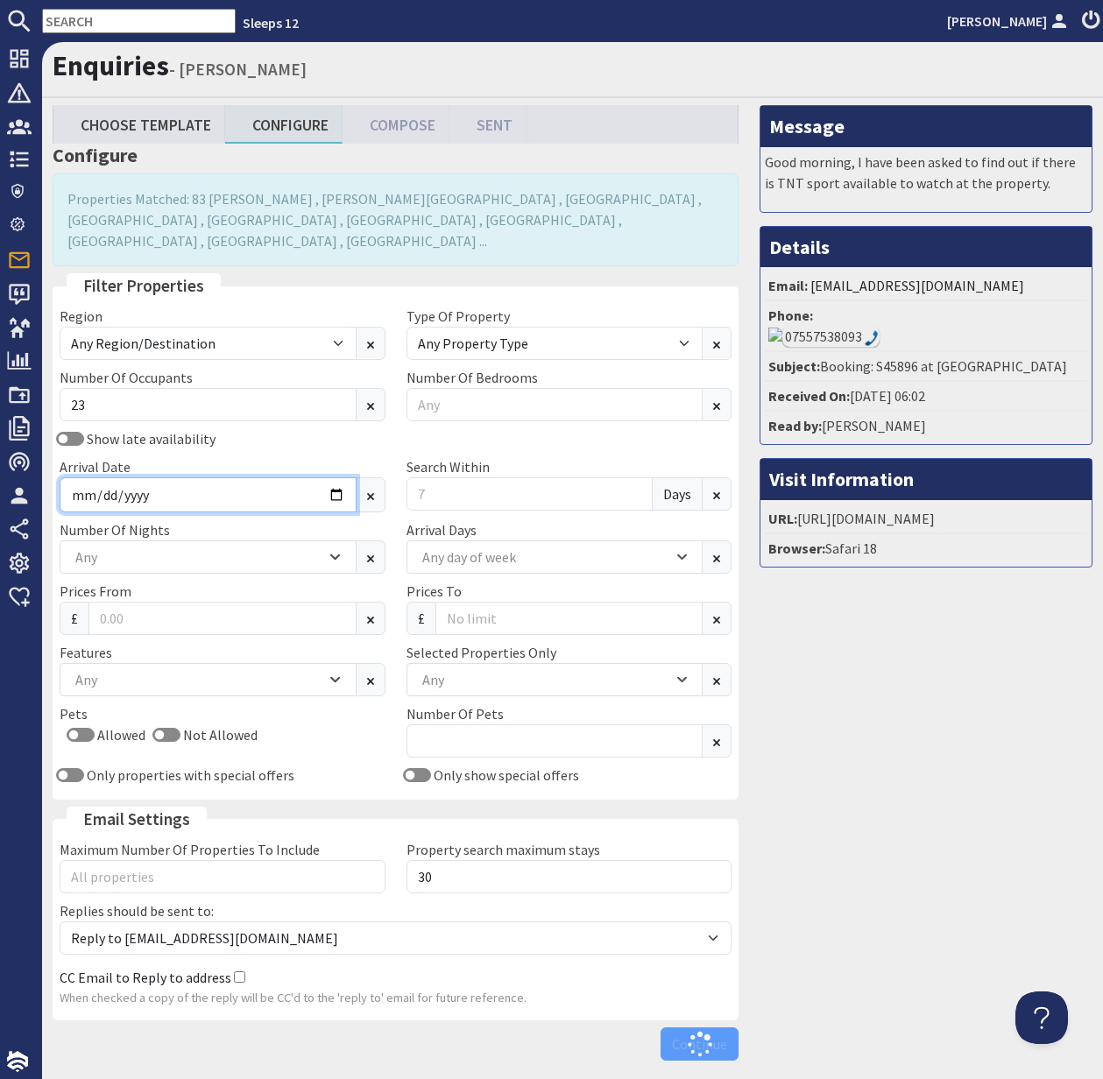
drag, startPoint x: 198, startPoint y: 469, endPoint x: 296, endPoint y: 479, distance: 98.7
click at [208, 477] on input "Arrival Date" at bounding box center [208, 494] width 297 height 35
click at [334, 477] on input "Arrival Date" at bounding box center [208, 494] width 297 height 35
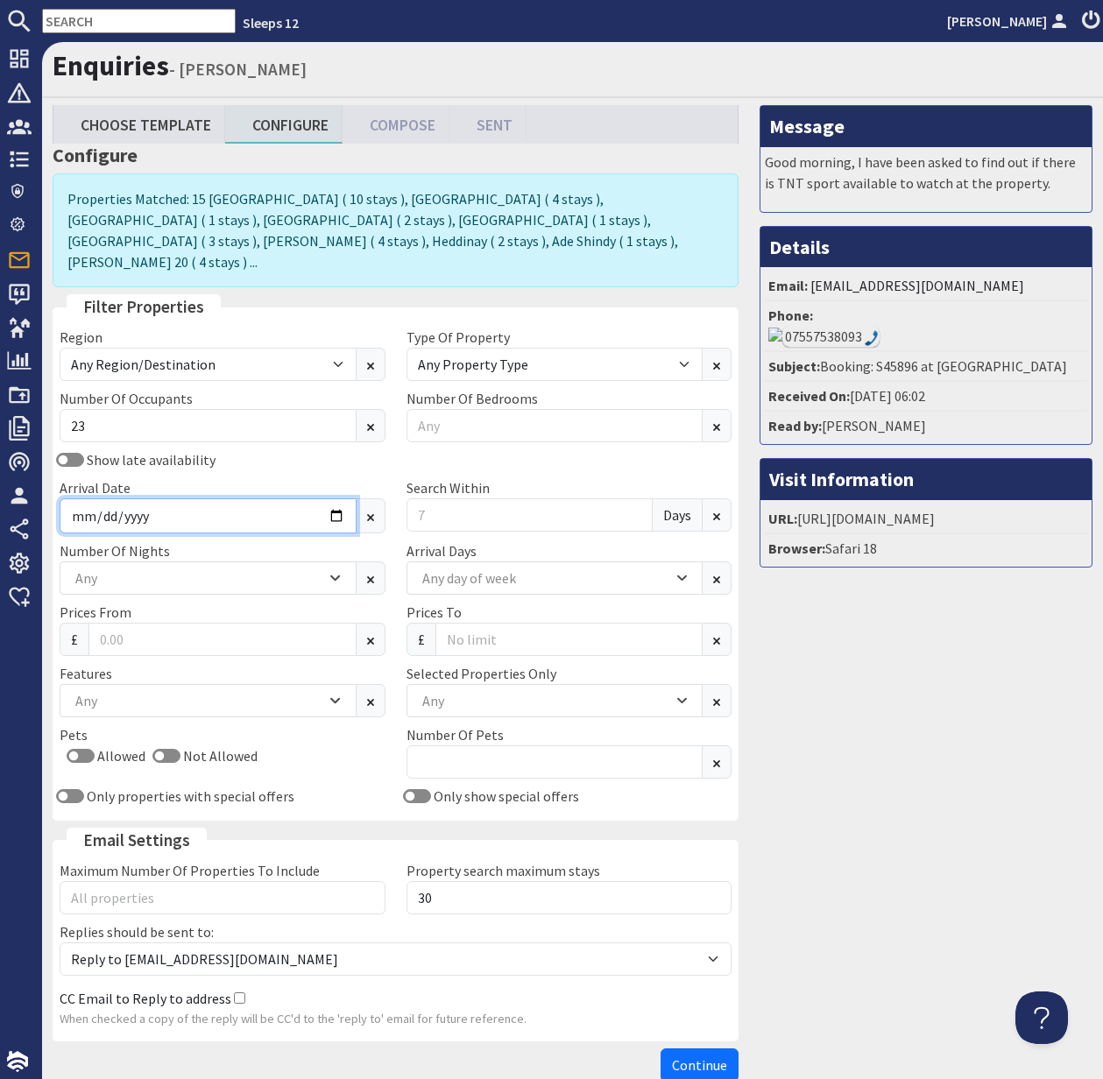
type input "2026-08-28"
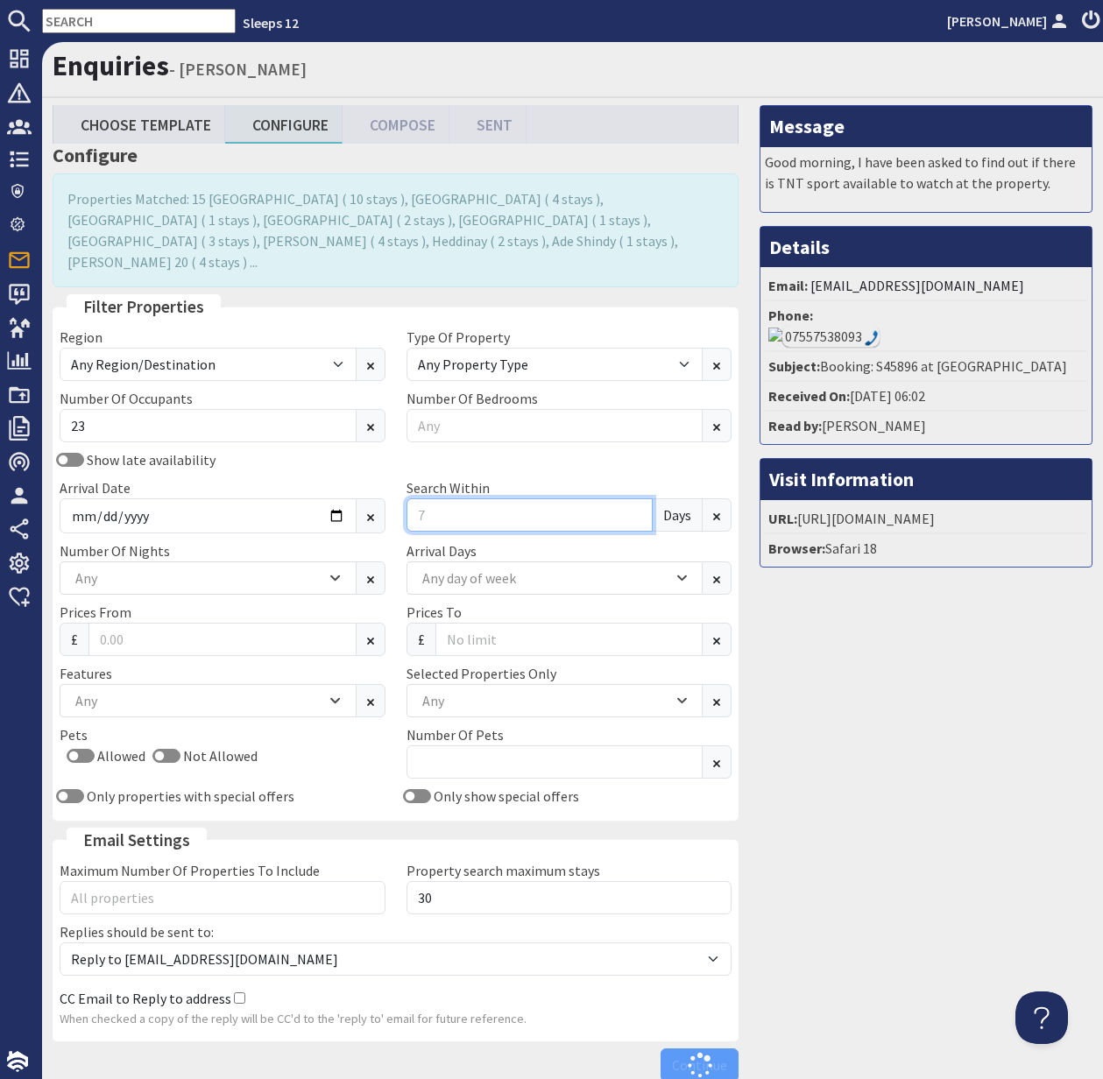
drag, startPoint x: 435, startPoint y: 491, endPoint x: 404, endPoint y: 496, distance: 31.8
click at [404, 496] on div "Search Within Days" at bounding box center [569, 505] width 347 height 56
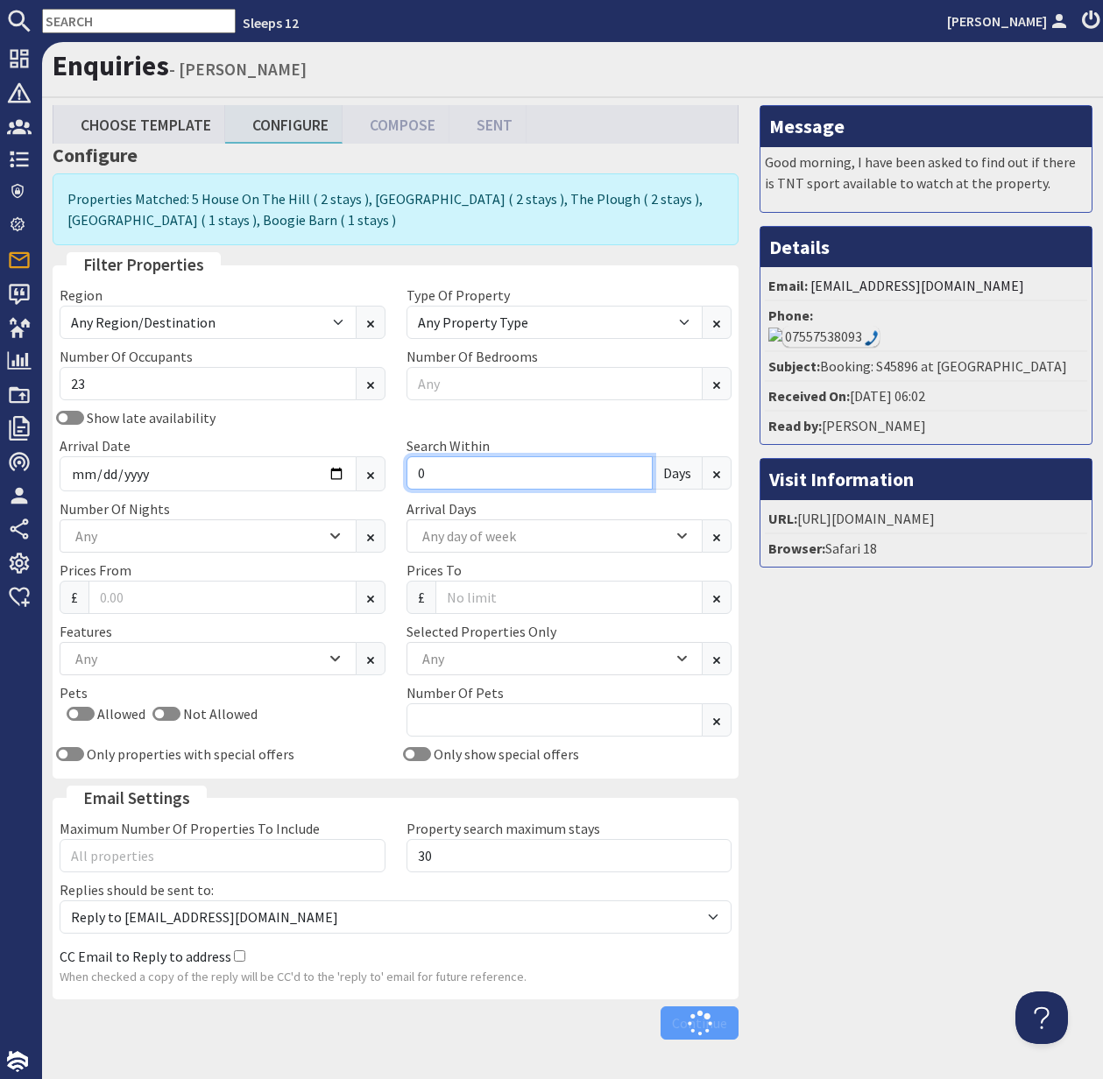
type input "0"
click at [181, 535] on div "Any" at bounding box center [198, 535] width 255 height 19
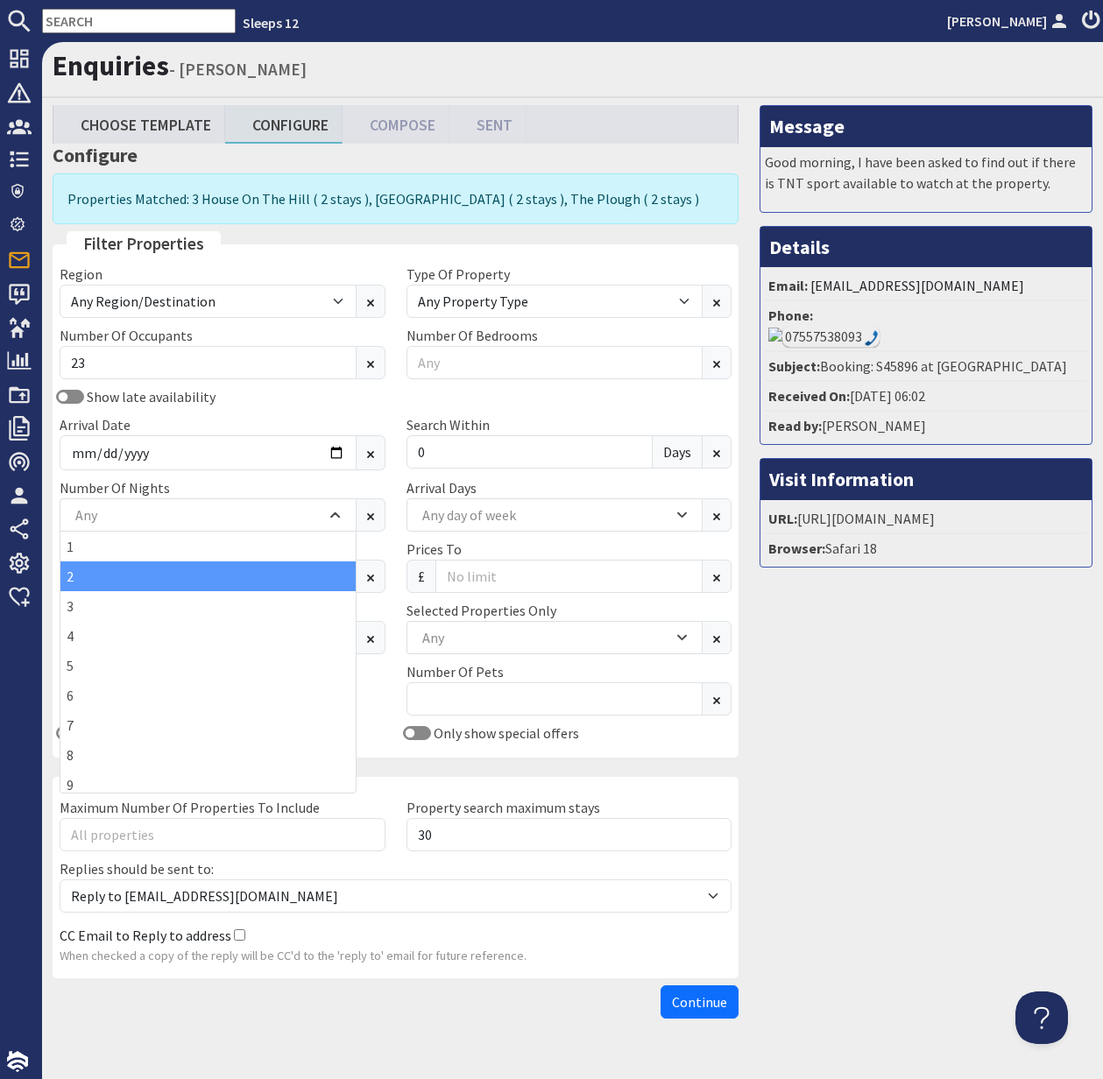
click at [151, 571] on div "2" at bounding box center [207, 577] width 295 height 30
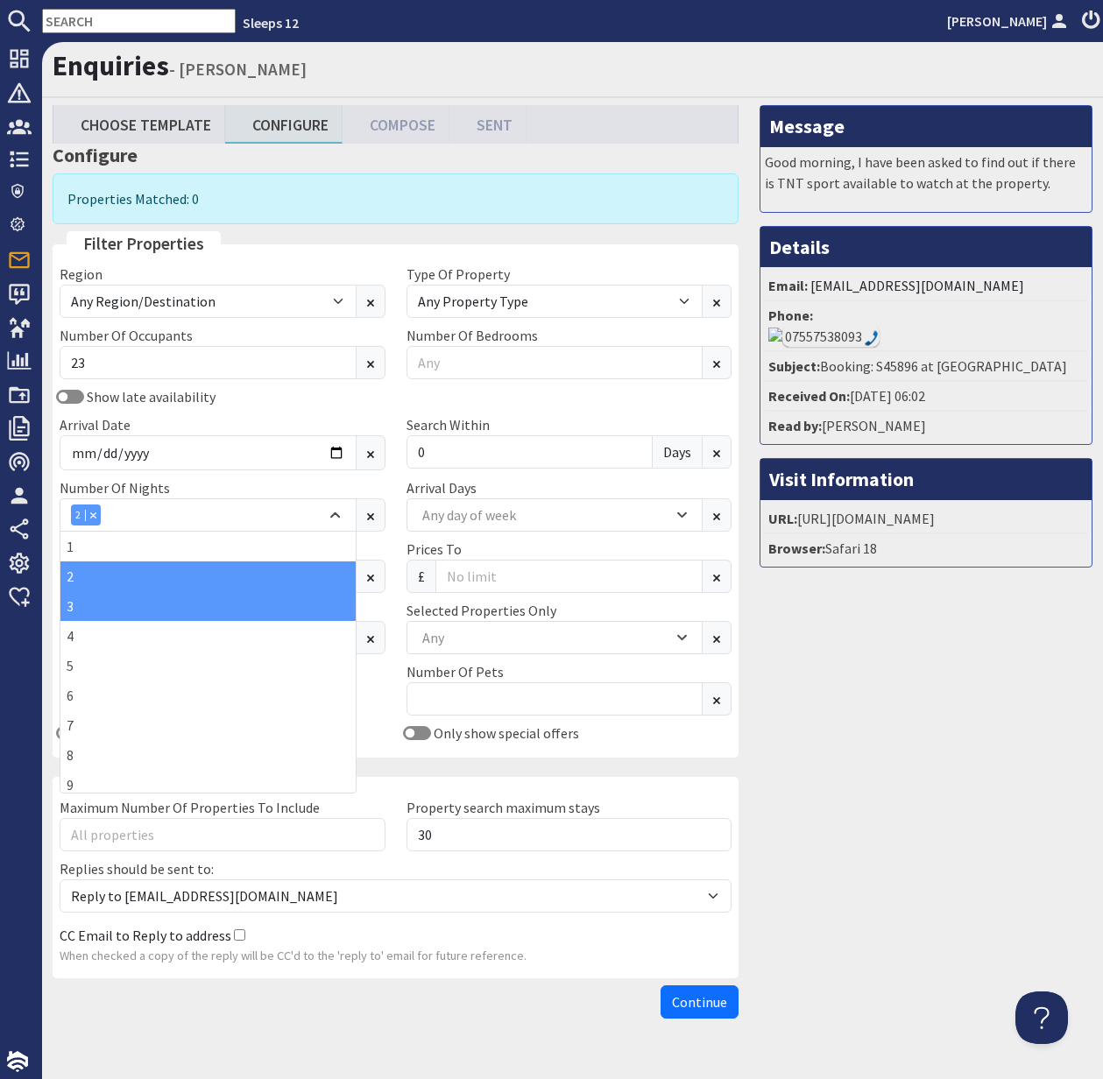
click at [134, 603] on div "3" at bounding box center [207, 606] width 295 height 30
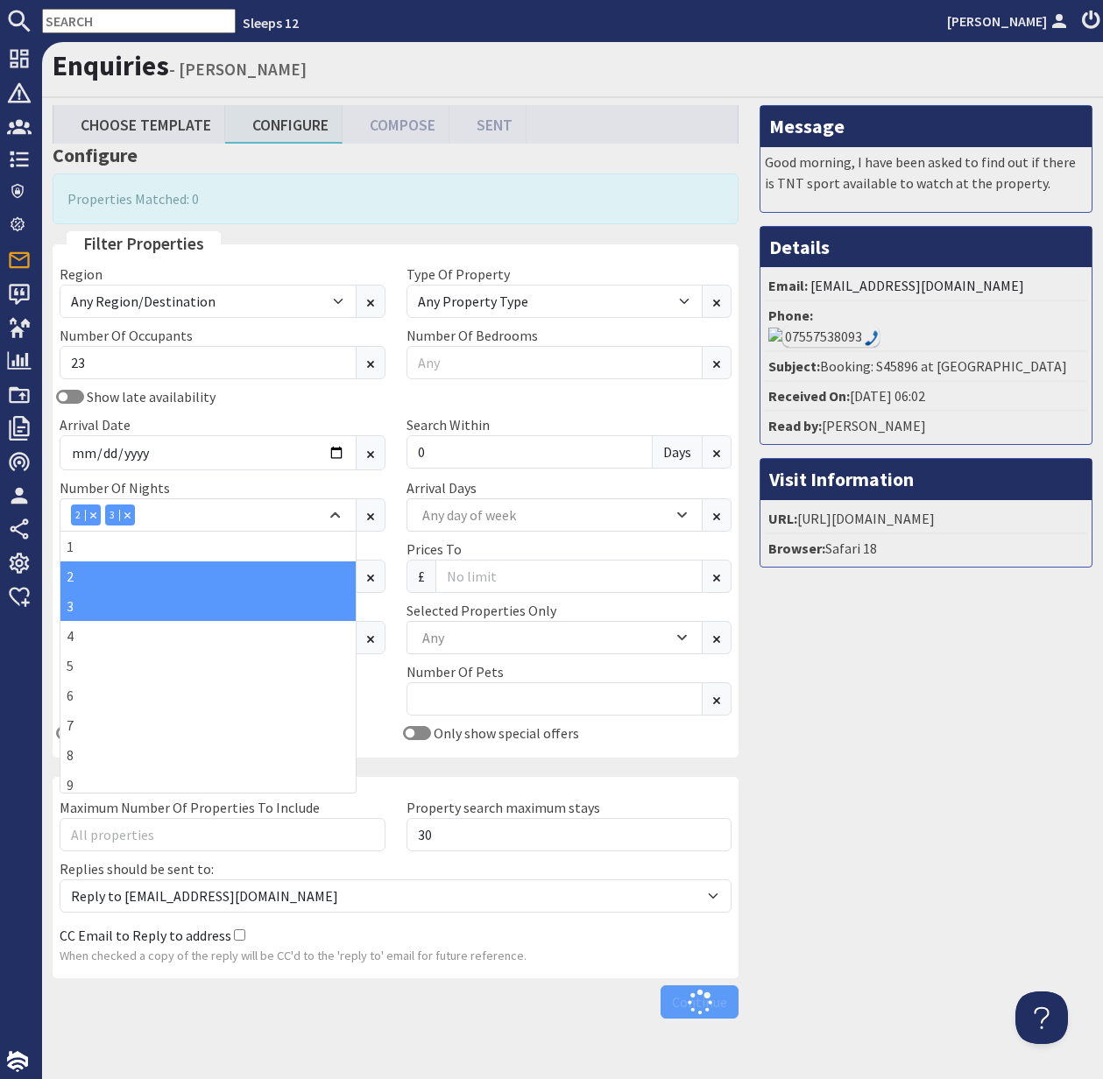
drag, startPoint x: 383, startPoint y: 700, endPoint x: 475, endPoint y: 657, distance: 101.5
click at [386, 696] on div "Pets Allowed Not Allowed" at bounding box center [222, 691] width 347 height 61
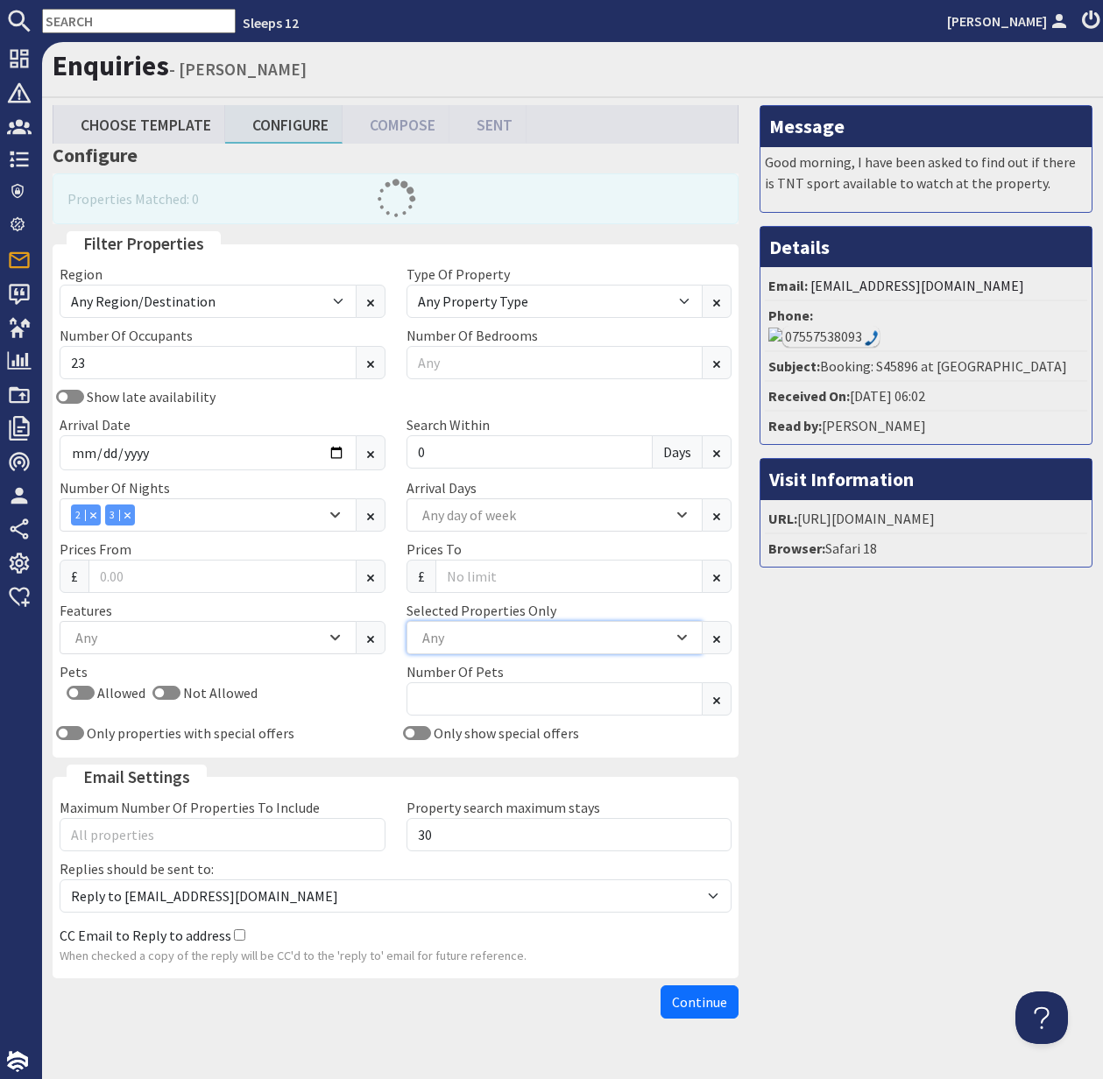
click at [498, 639] on div "Any" at bounding box center [545, 637] width 255 height 19
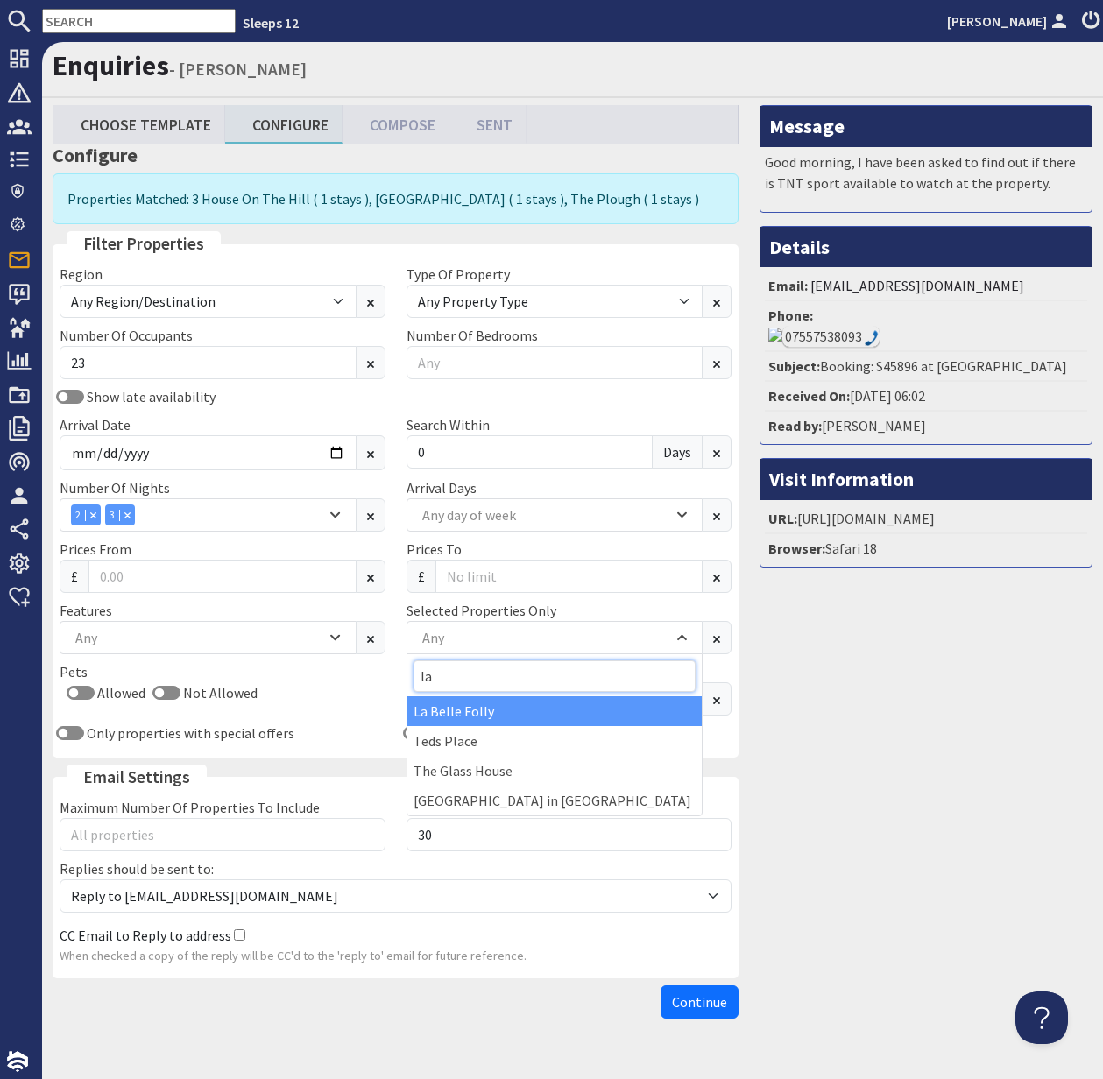
type input "la"
click at [473, 710] on div "La Belle Folly" at bounding box center [554, 711] width 295 height 30
click at [492, 633] on div "Combobox" at bounding box center [492, 637] width 16 height 11
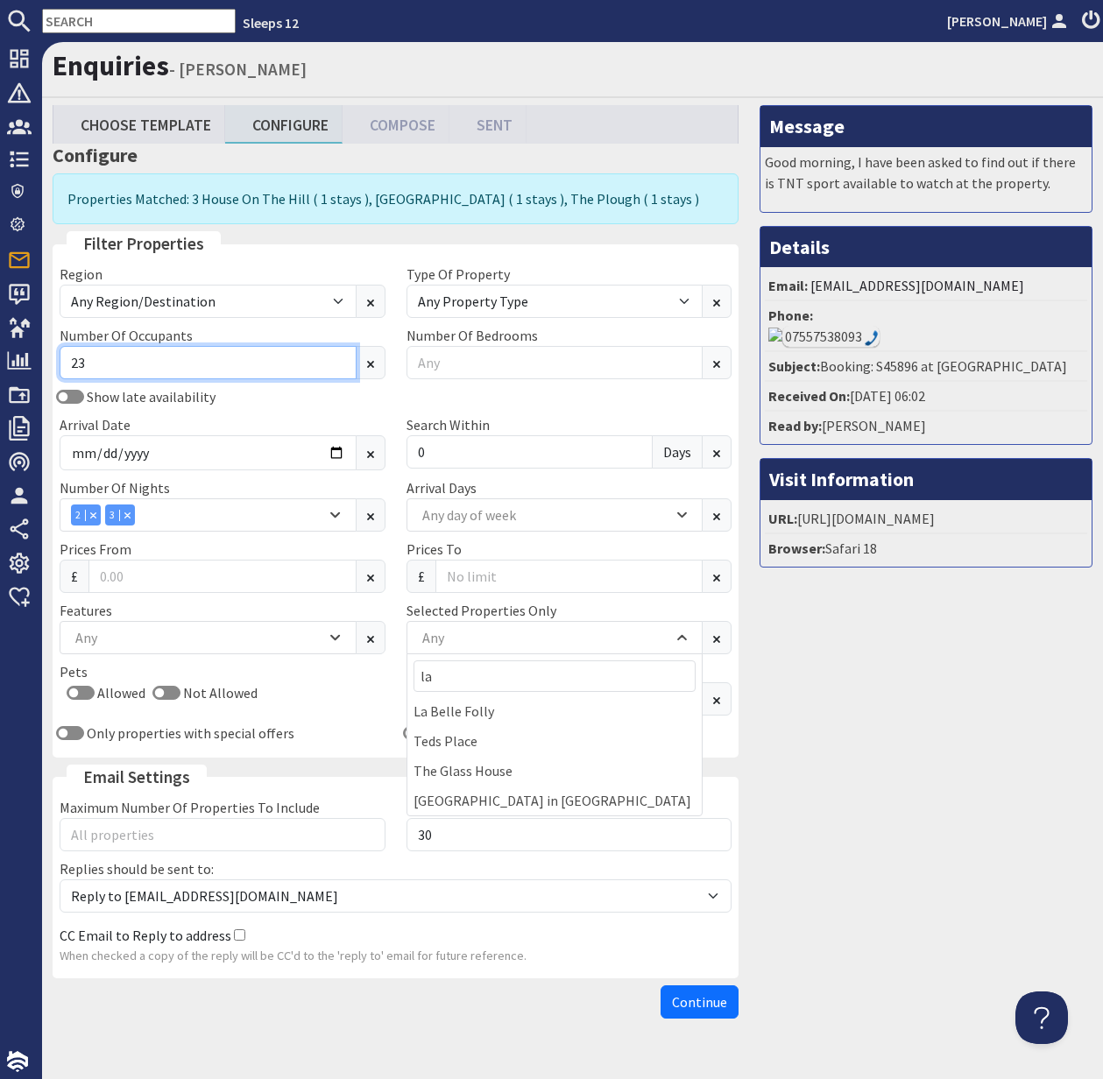
drag, startPoint x: 94, startPoint y: 360, endPoint x: 69, endPoint y: 359, distance: 24.5
click at [68, 360] on input "23" at bounding box center [208, 362] width 297 height 33
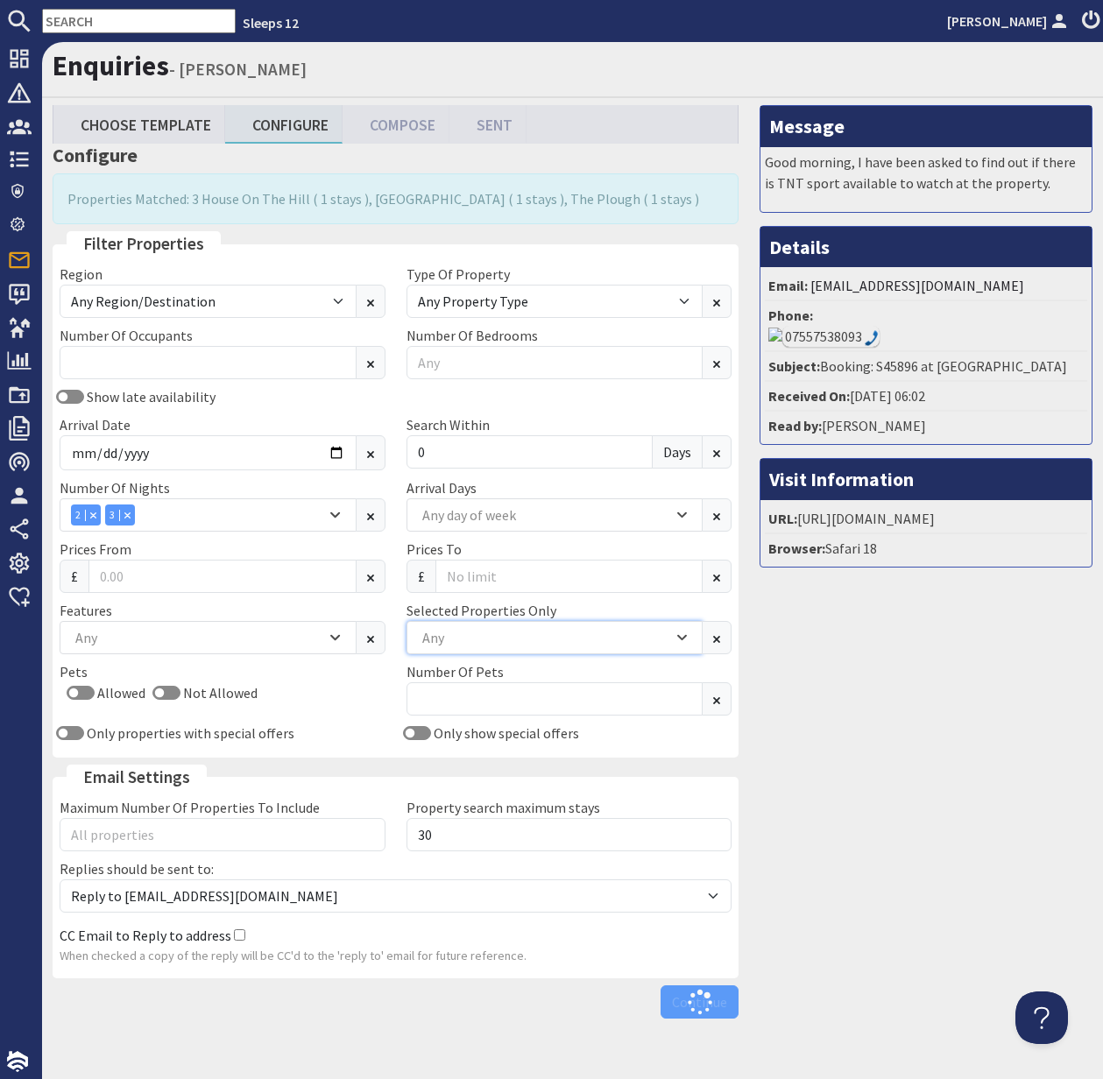
click at [459, 634] on div "Any" at bounding box center [545, 637] width 255 height 19
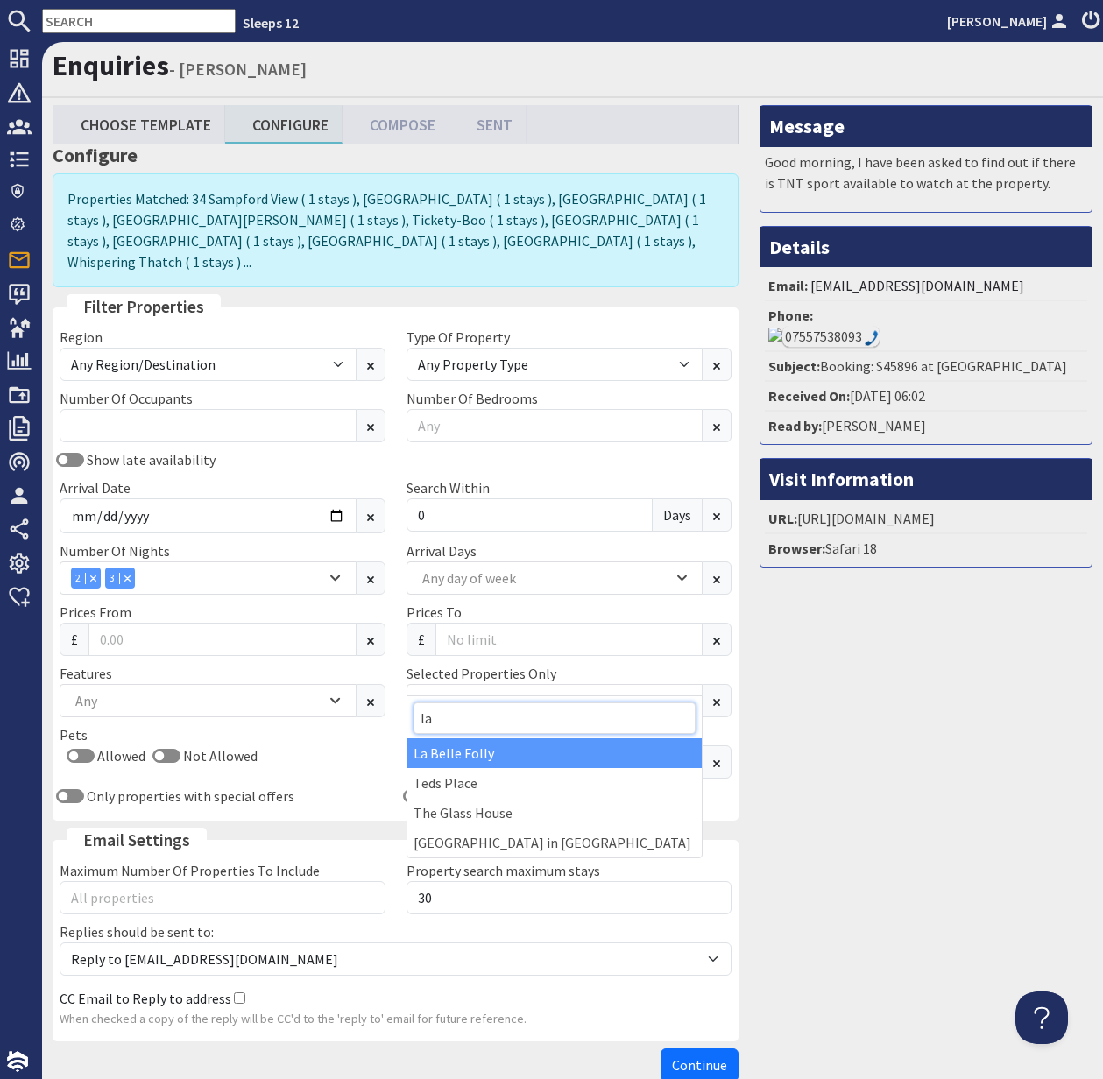
type input "la"
click at [484, 754] on div "La Belle Folly" at bounding box center [554, 753] width 295 height 30
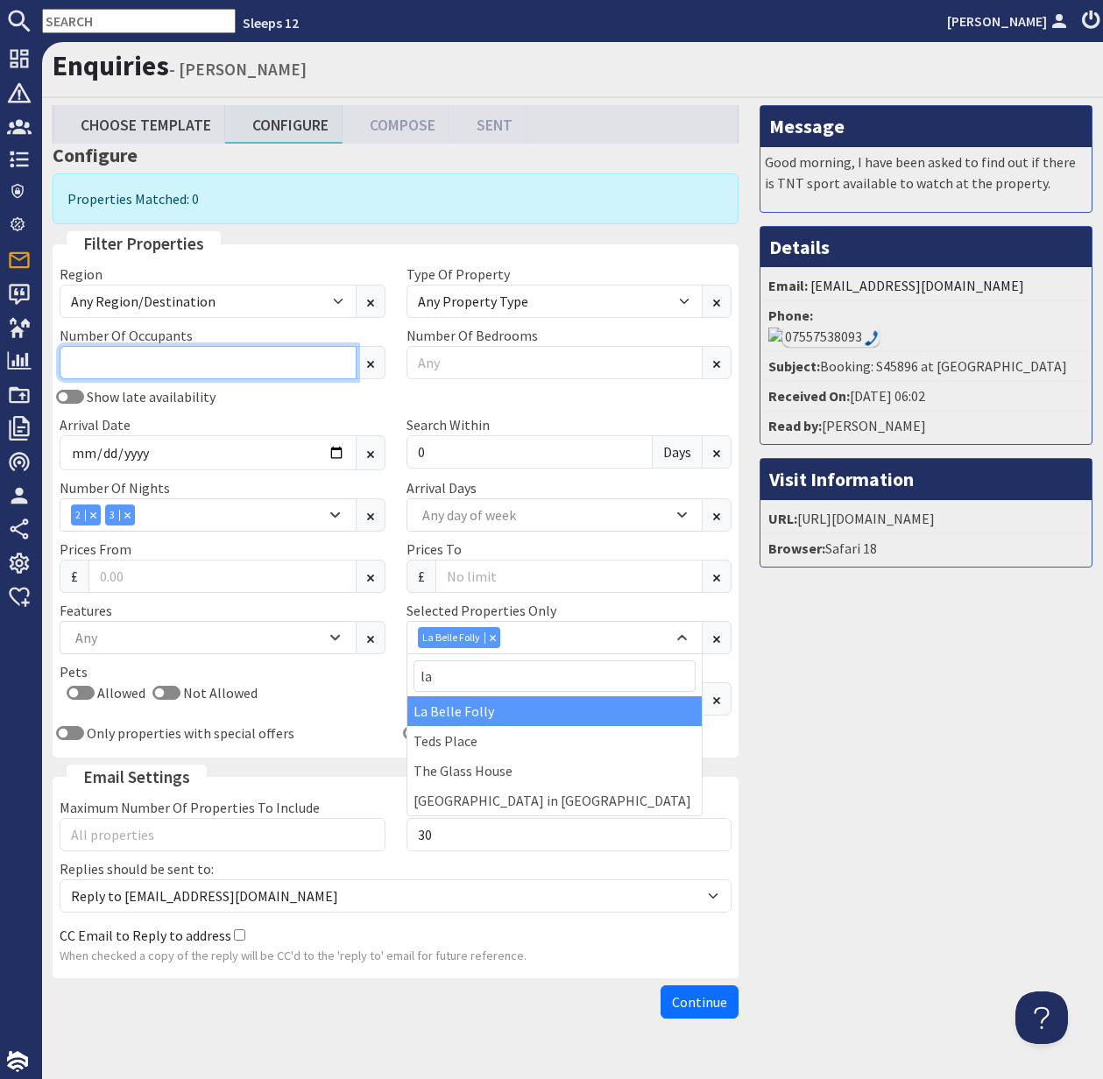
click at [104, 376] on input "Number Of Occupants" at bounding box center [208, 362] width 297 height 33
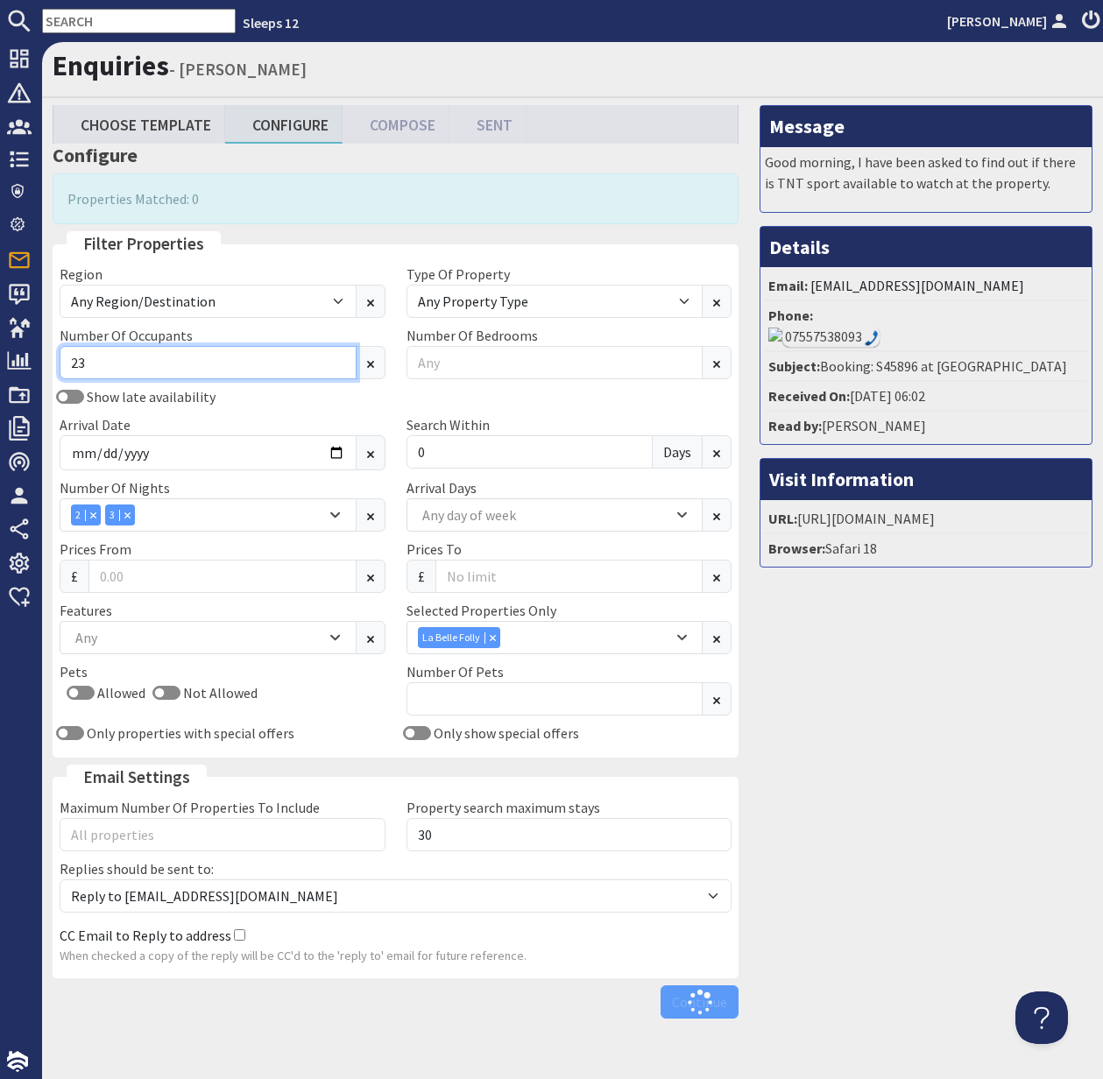
type input "23"
click at [490, 630] on div "La Belle Folly" at bounding box center [459, 637] width 82 height 21
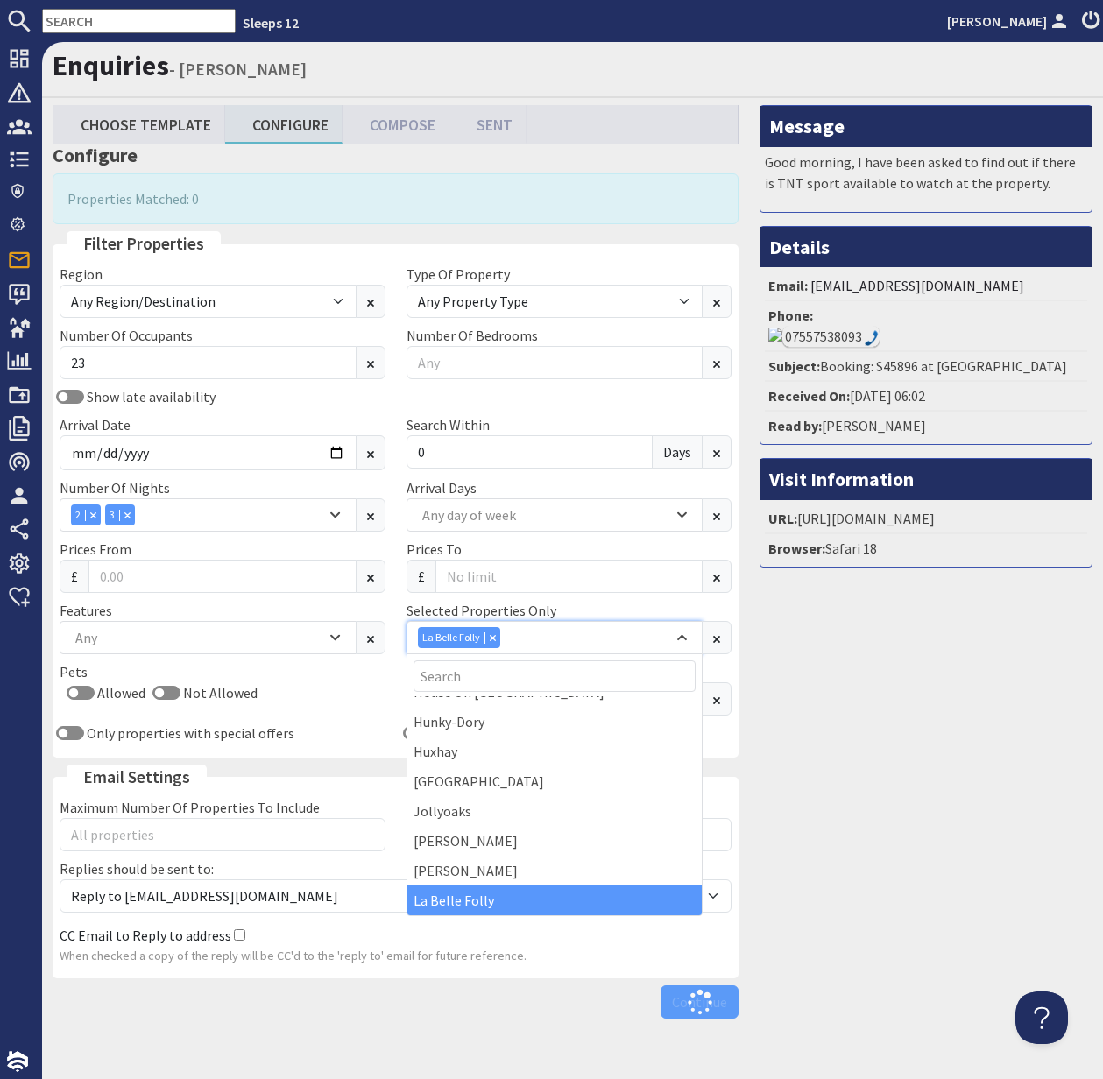
click at [494, 640] on div "Combobox" at bounding box center [492, 637] width 16 height 11
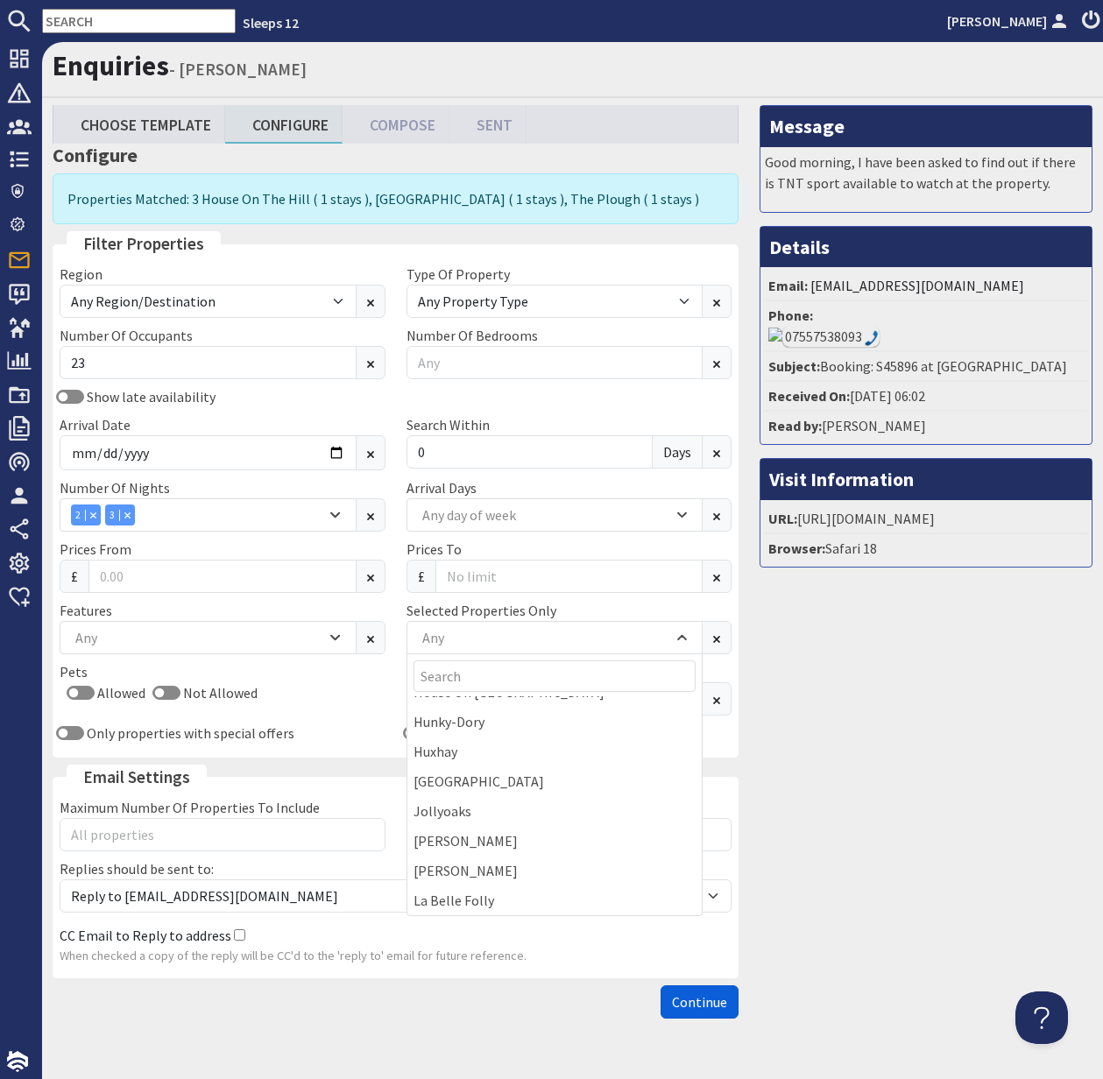
click at [702, 999] on span "Continue" at bounding box center [699, 1002] width 55 height 18
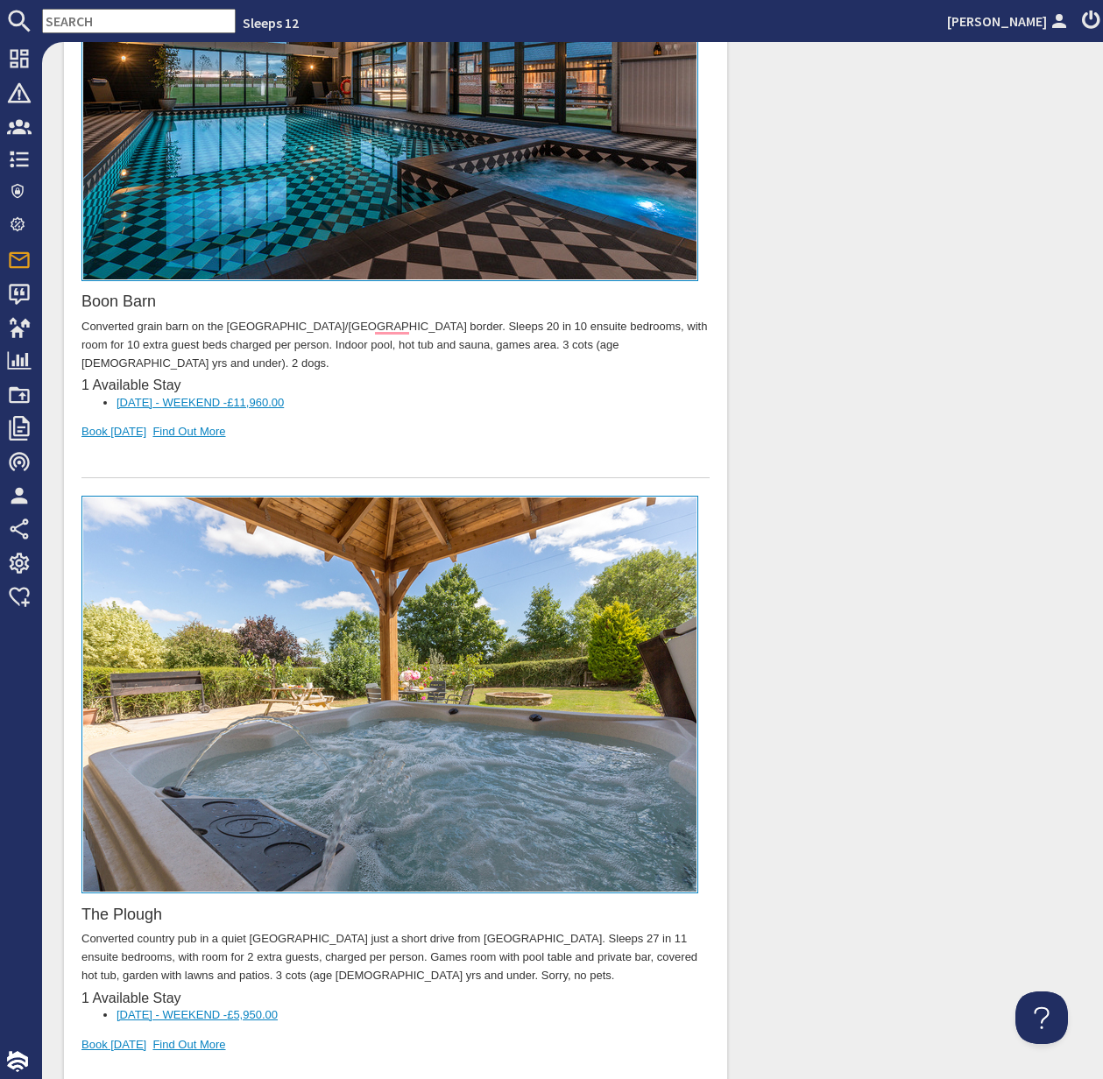
scroll to position [1396, 0]
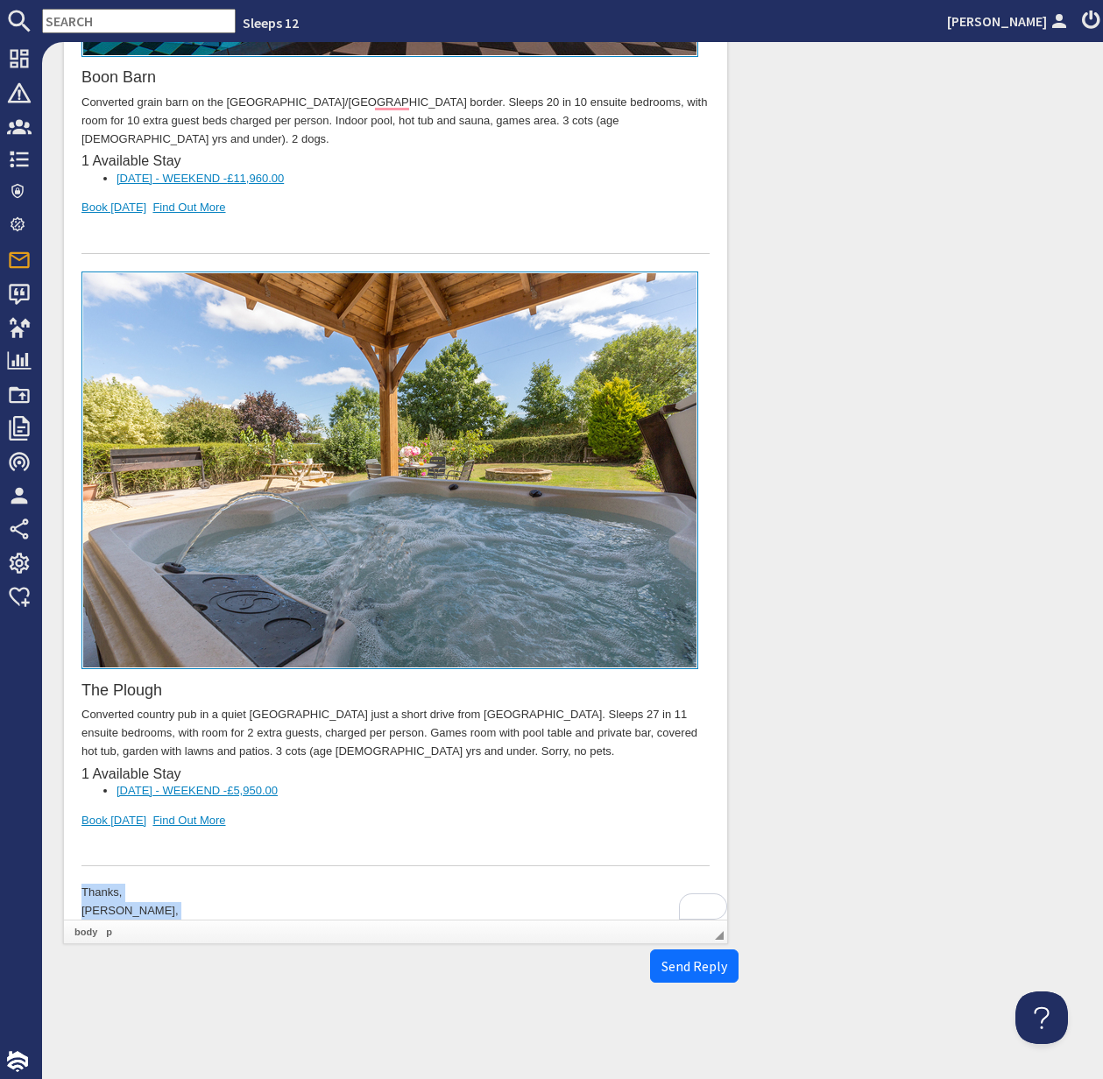
drag, startPoint x: 145, startPoint y: 899, endPoint x: 76, endPoint y: 852, distance: 82.6
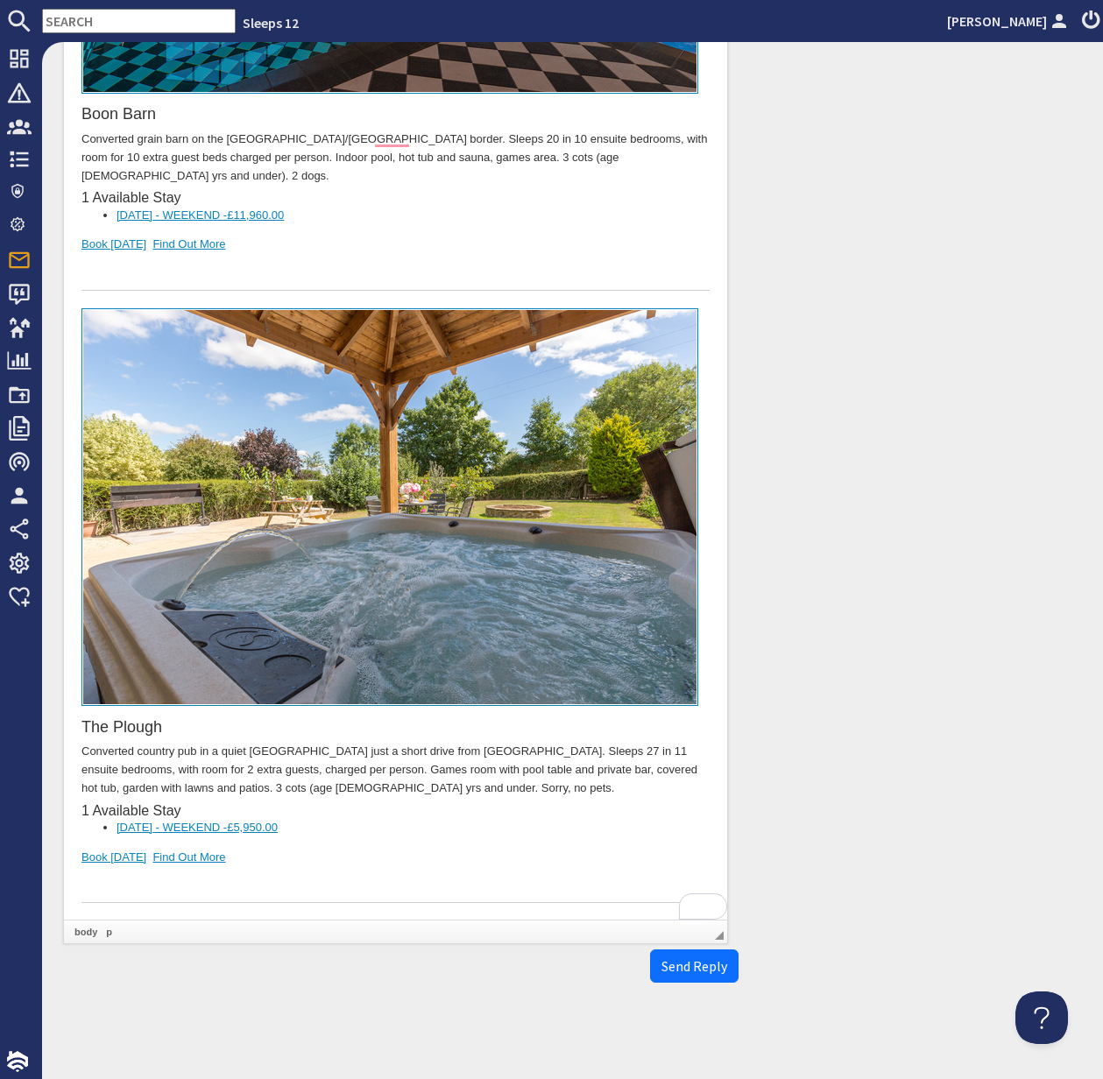
scroll to position [1359, 0]
click at [81, 851] on link "Book Today" at bounding box center [113, 857] width 65 height 13
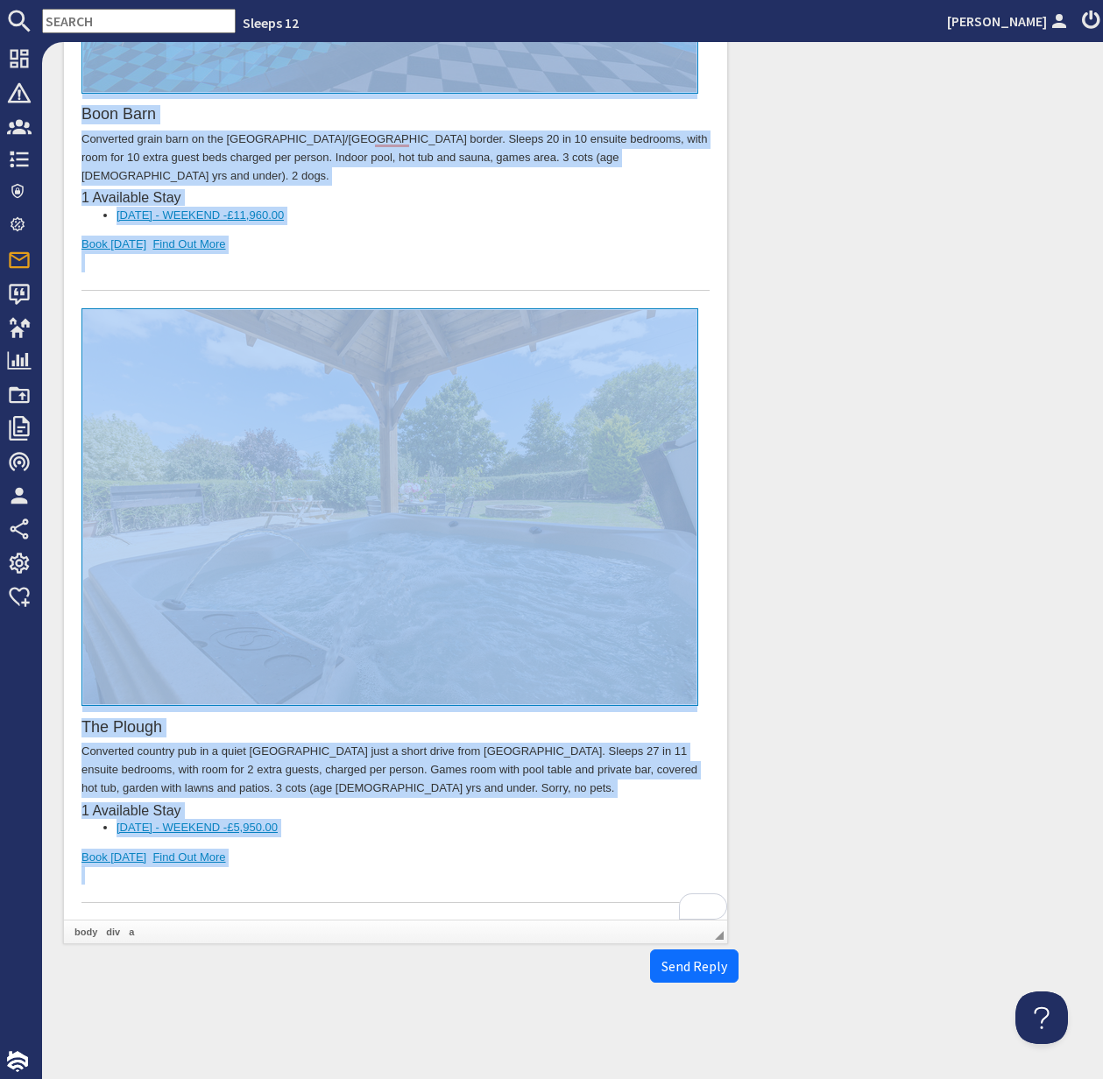
copy body "Dear Jennifer Cutler, Thank you for your enquiry. I've put together a list of p…"
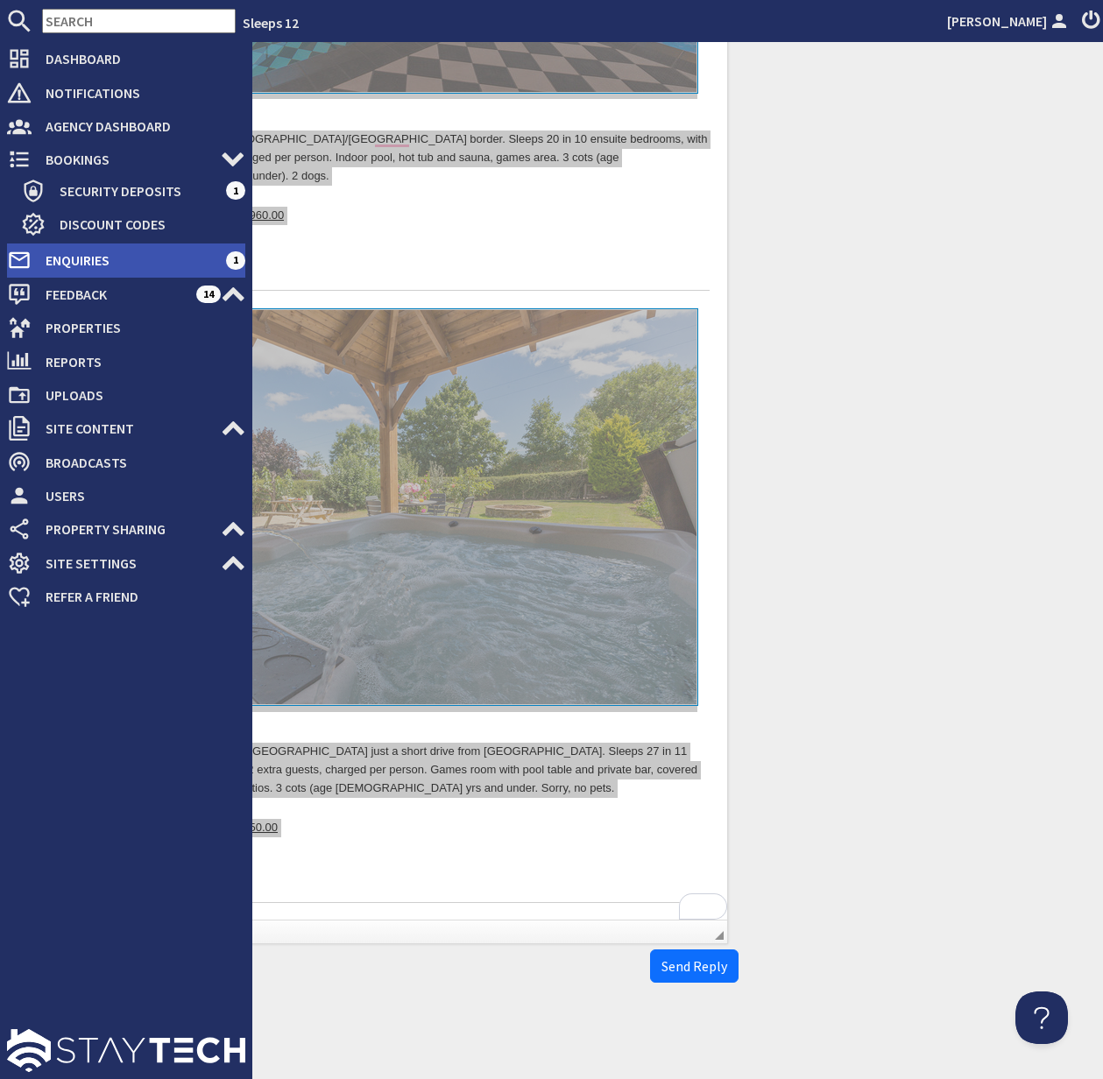
click at [97, 259] on span "Enquiries" at bounding box center [129, 260] width 194 height 28
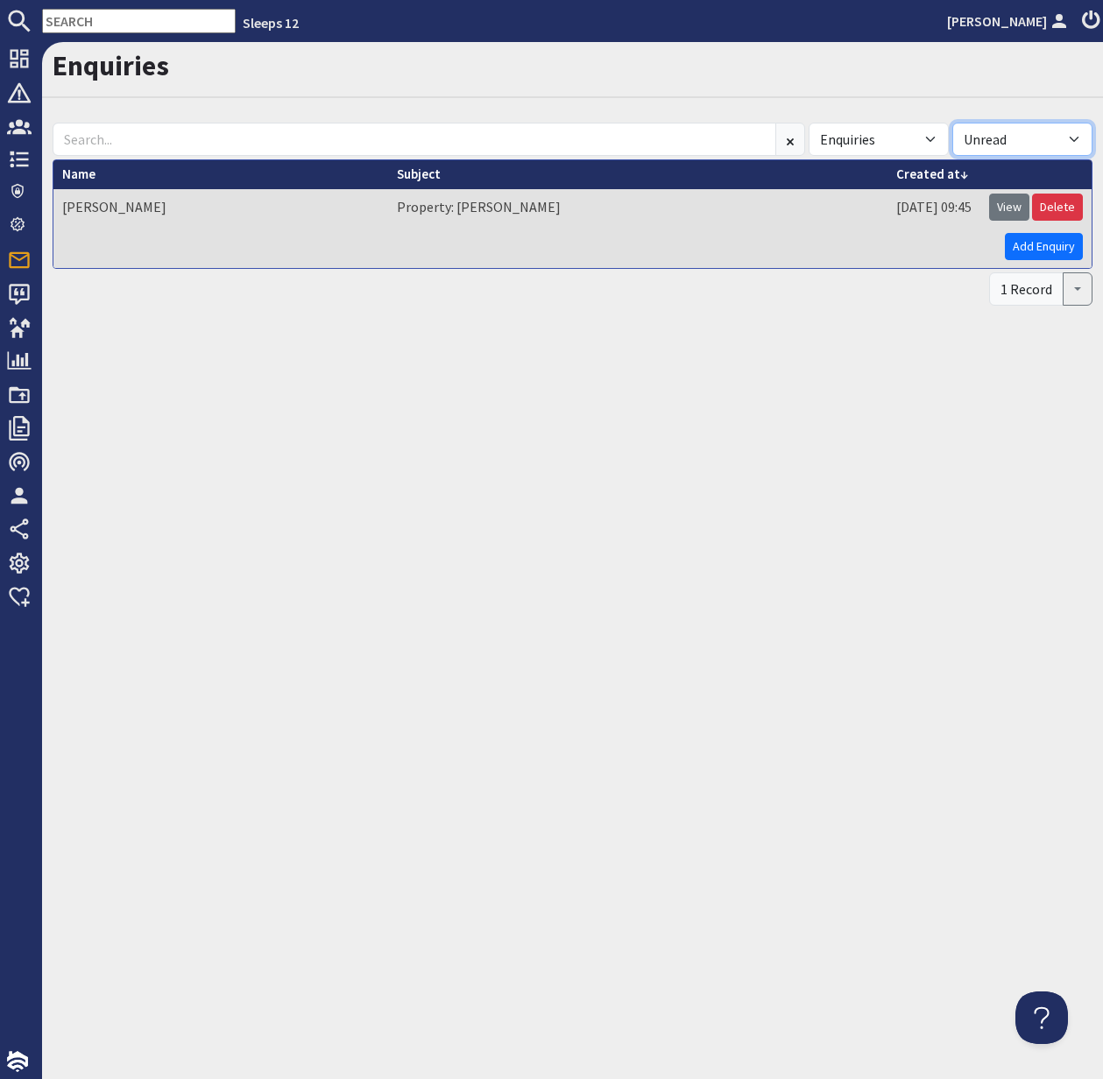
click at [1069, 135] on select "All Read Unread" at bounding box center [1022, 139] width 140 height 33
select select
click at [952, 123] on select "All Read Unread" at bounding box center [1022, 139] width 140 height 33
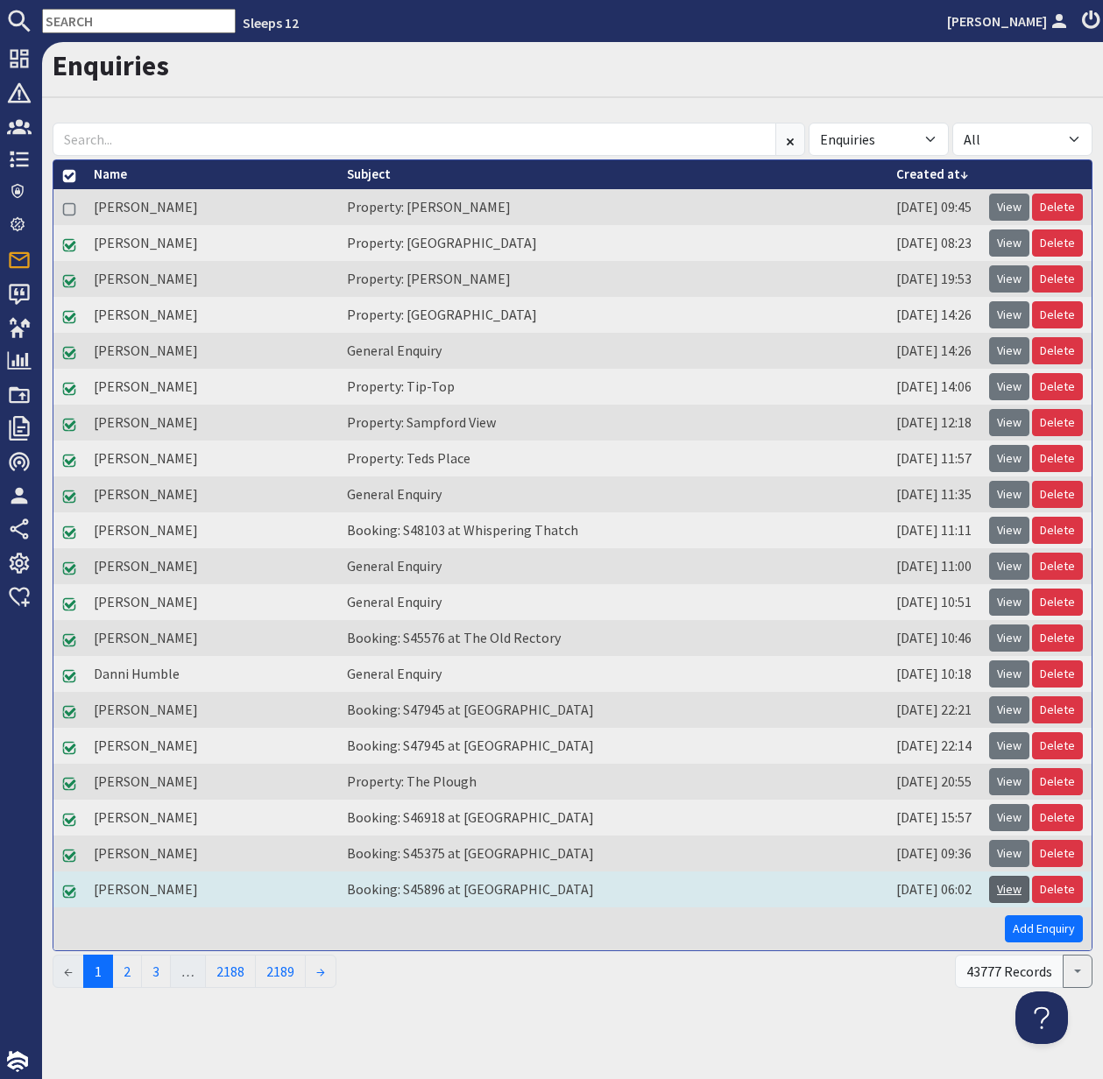
click at [1014, 886] on link "View" at bounding box center [1009, 889] width 40 height 27
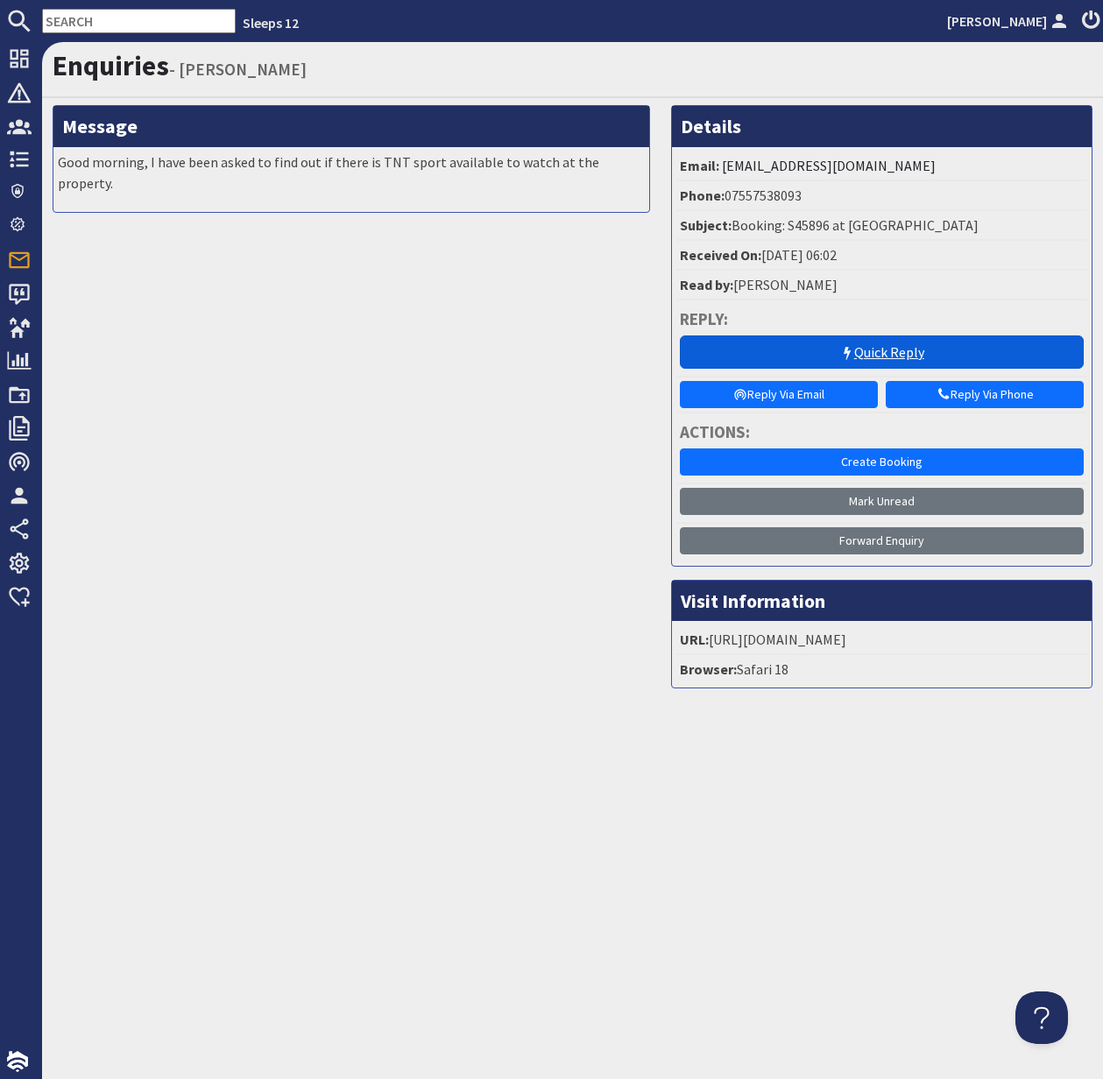
click at [896, 349] on link "Quick Reply" at bounding box center [882, 352] width 404 height 33
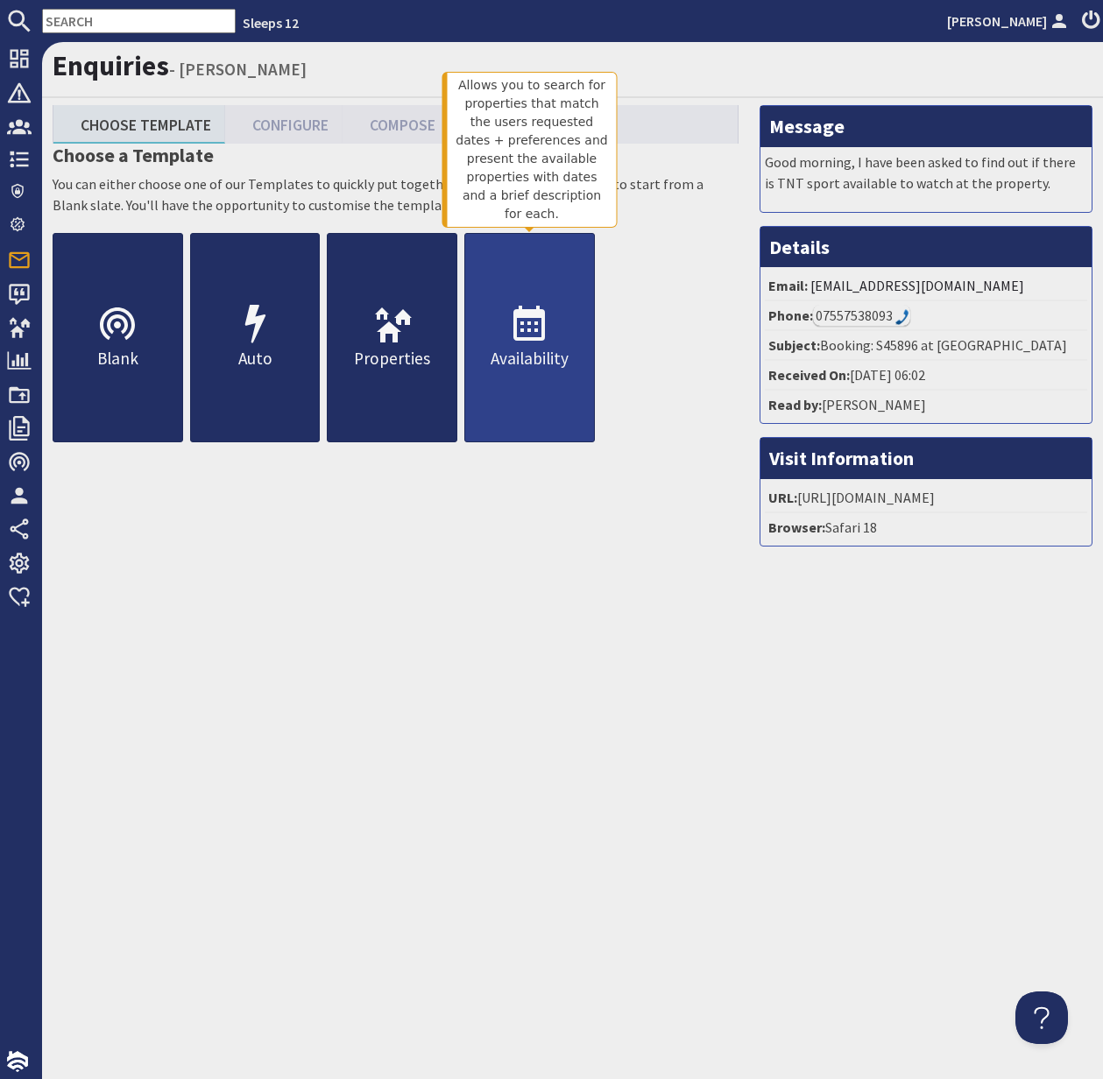
click at [526, 333] on icon at bounding box center [529, 325] width 42 height 42
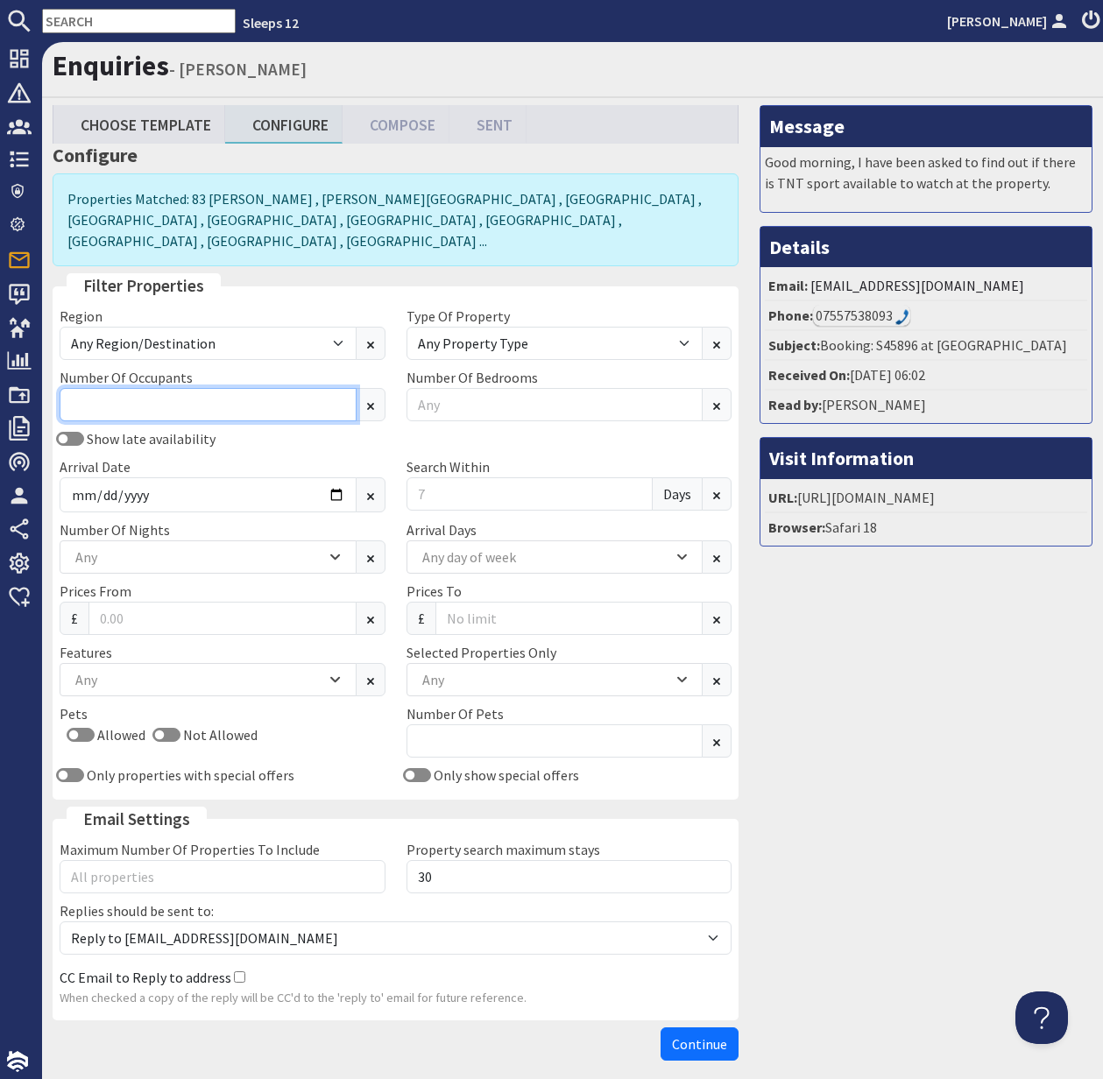
click at [149, 388] on input "Number Of Occupants" at bounding box center [208, 404] width 297 height 33
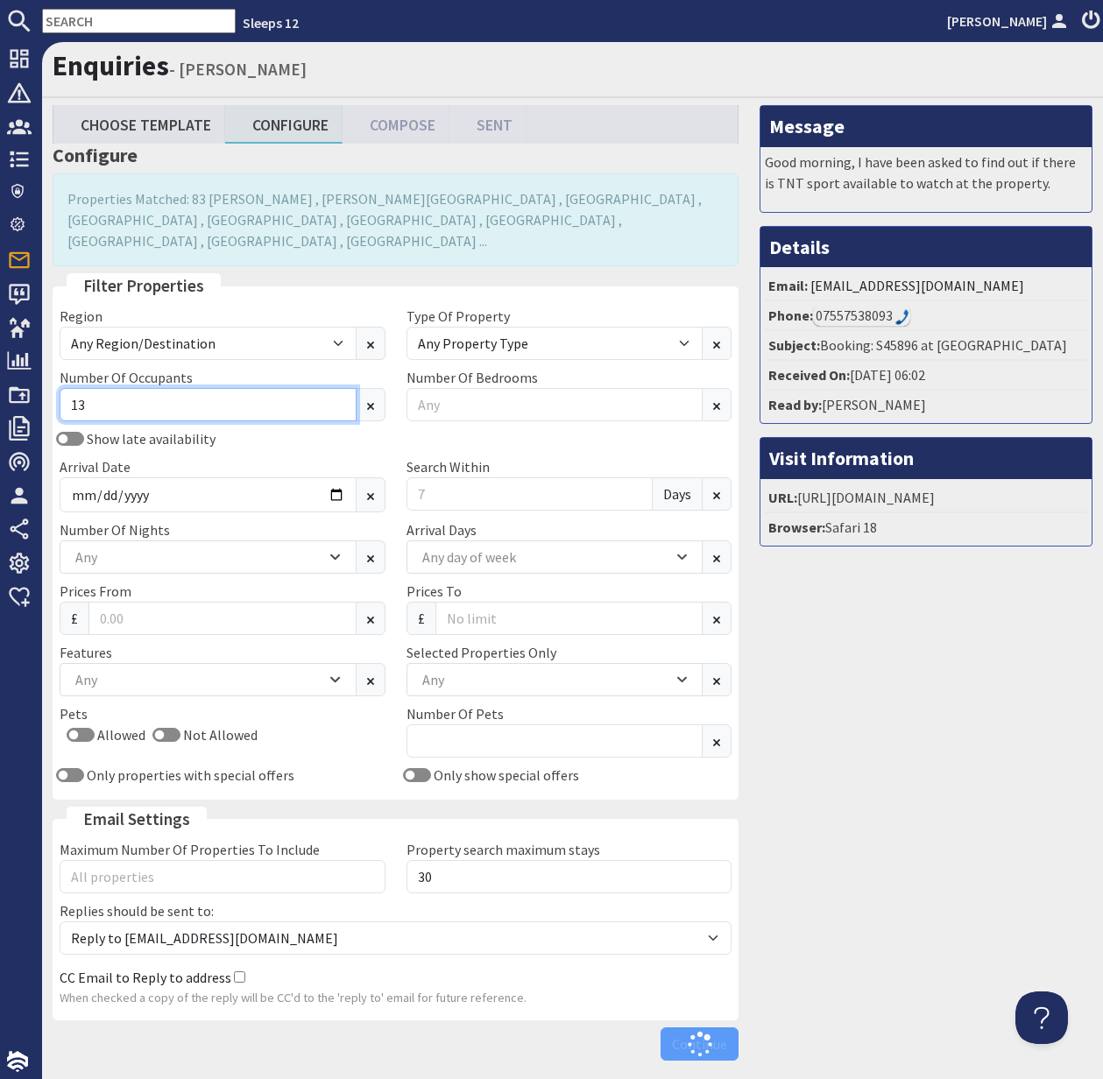
type input "13"
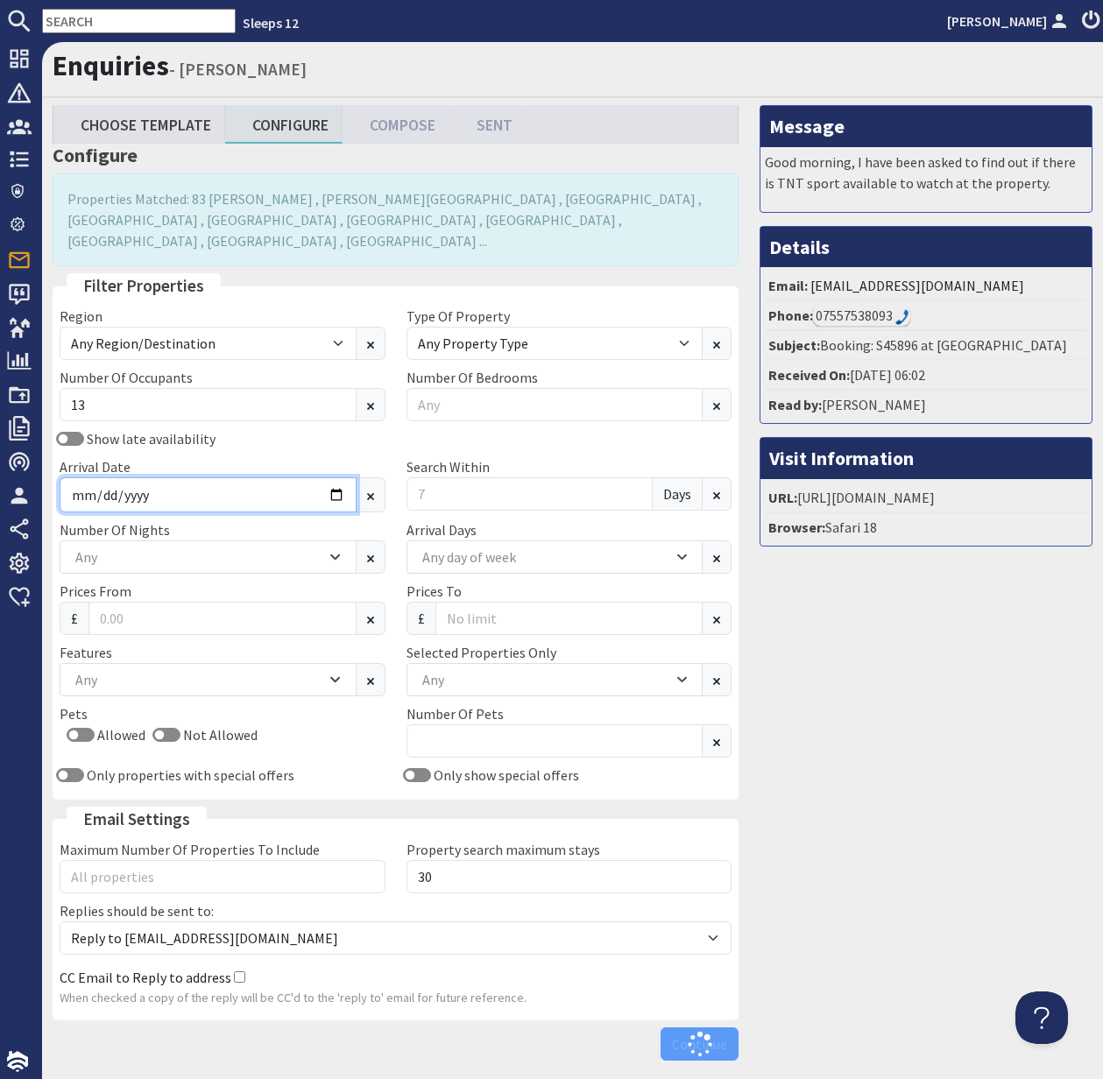
drag, startPoint x: 258, startPoint y: 469, endPoint x: 268, endPoint y: 471, distance: 10.0
click at [259, 477] on input "Arrival Date" at bounding box center [208, 494] width 297 height 35
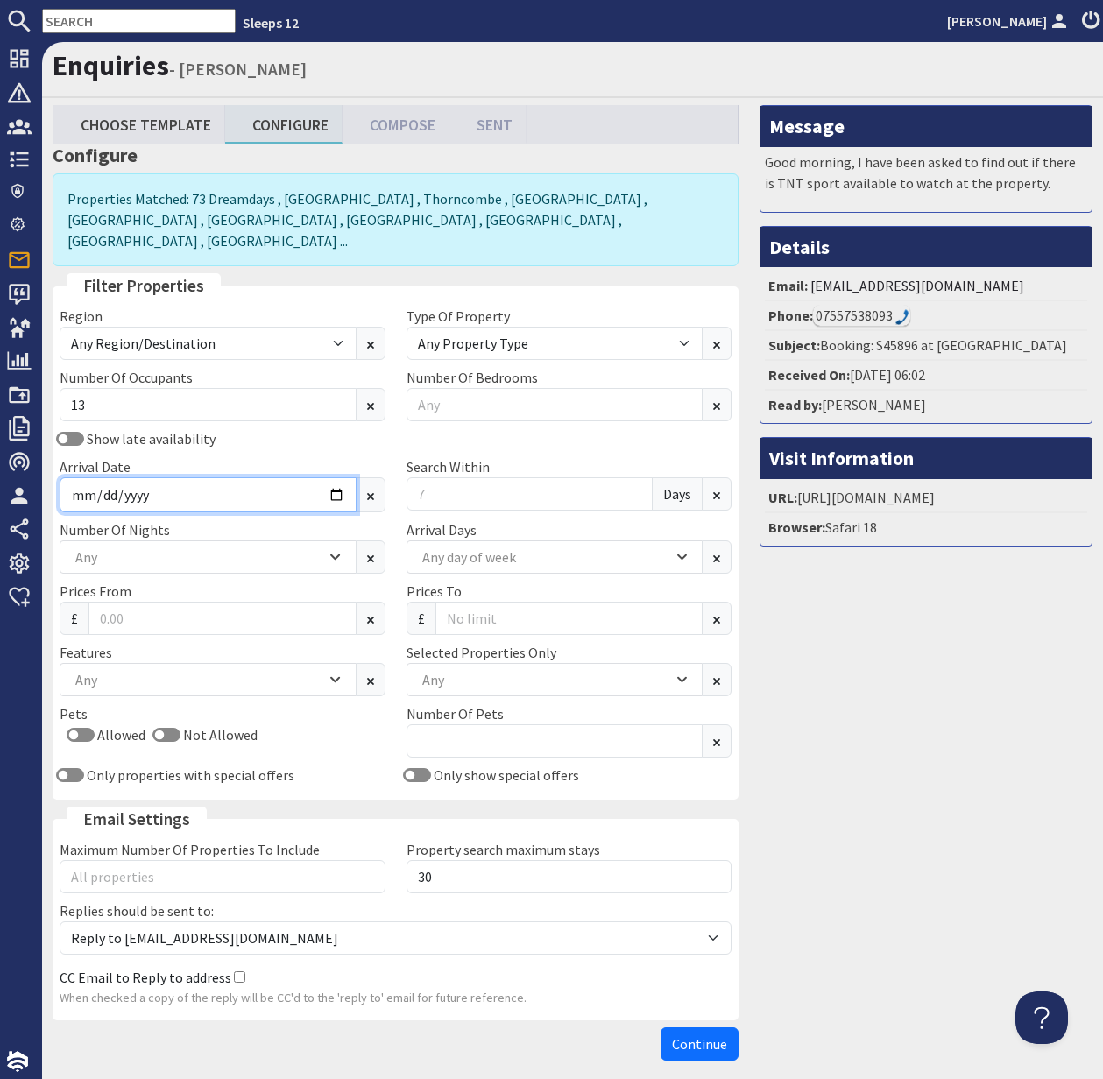
click at [334, 477] on input "Arrival Date" at bounding box center [208, 494] width 297 height 35
type input "2025-10-27"
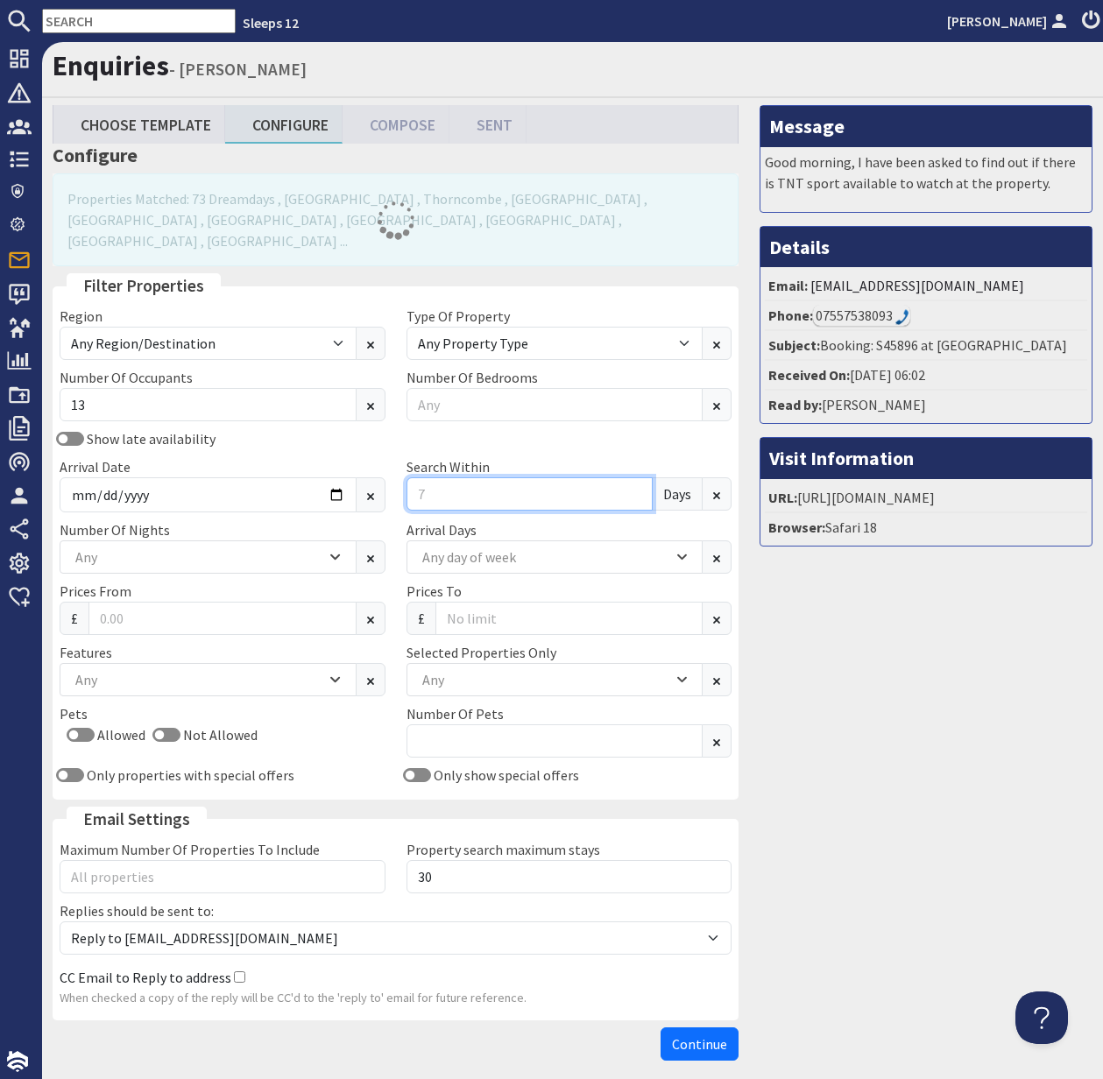
drag, startPoint x: 430, startPoint y: 474, endPoint x: 403, endPoint y: 473, distance: 27.2
click at [403, 473] on div "Search Within Days" at bounding box center [569, 484] width 347 height 56
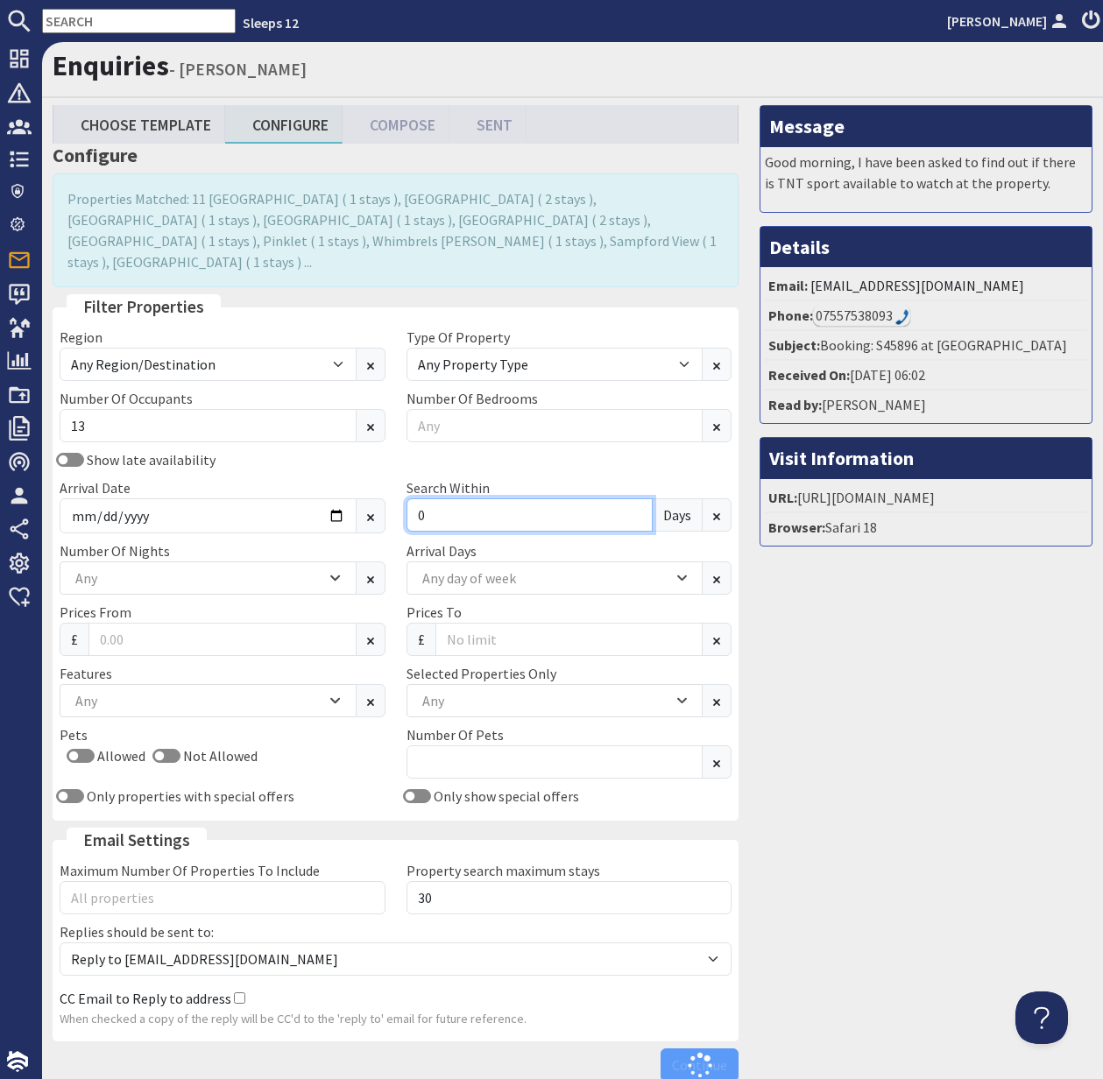
type input "0"
click at [228, 569] on div "Any" at bounding box center [198, 578] width 255 height 19
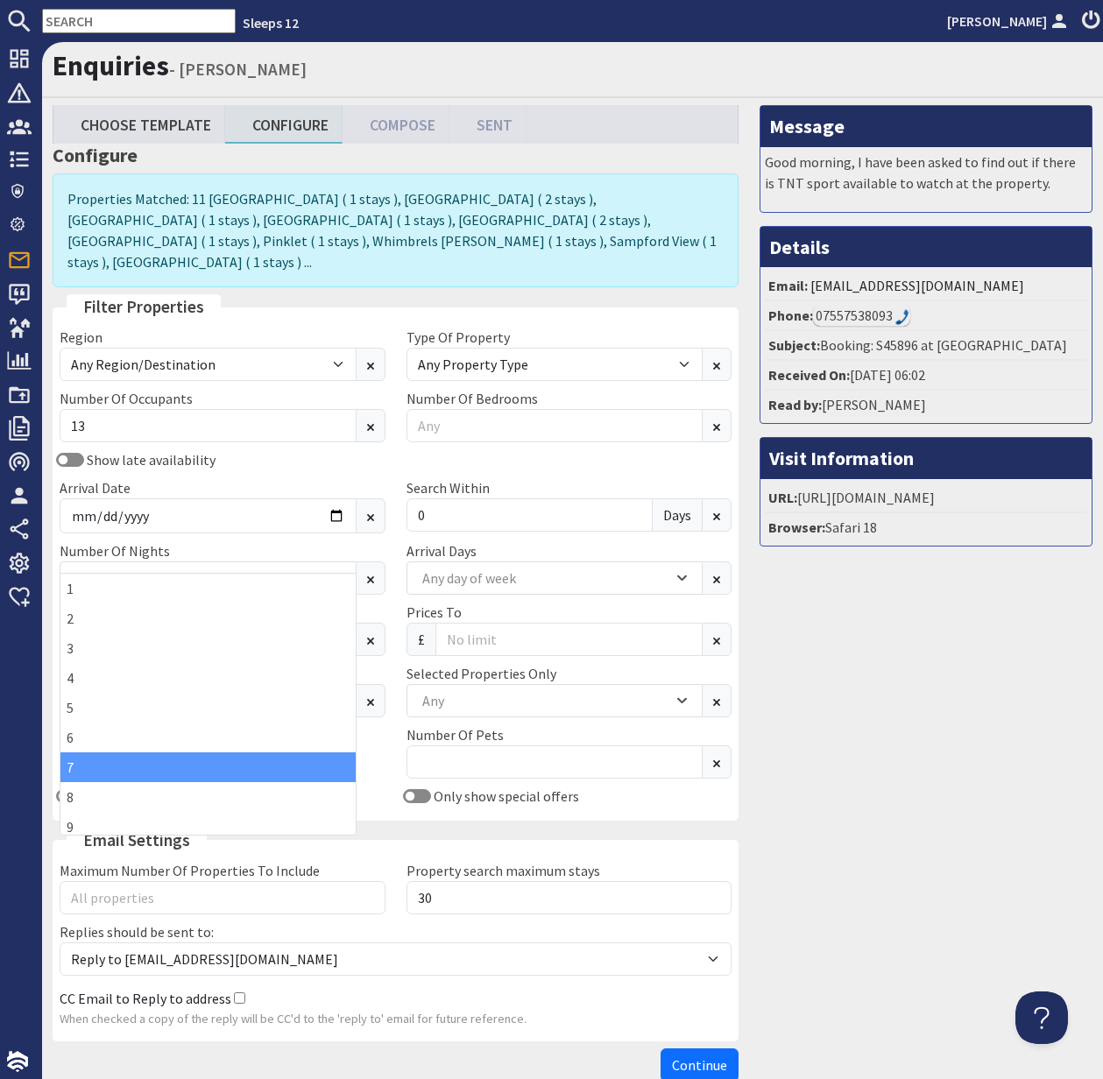
click at [154, 776] on div "7" at bounding box center [207, 768] width 295 height 30
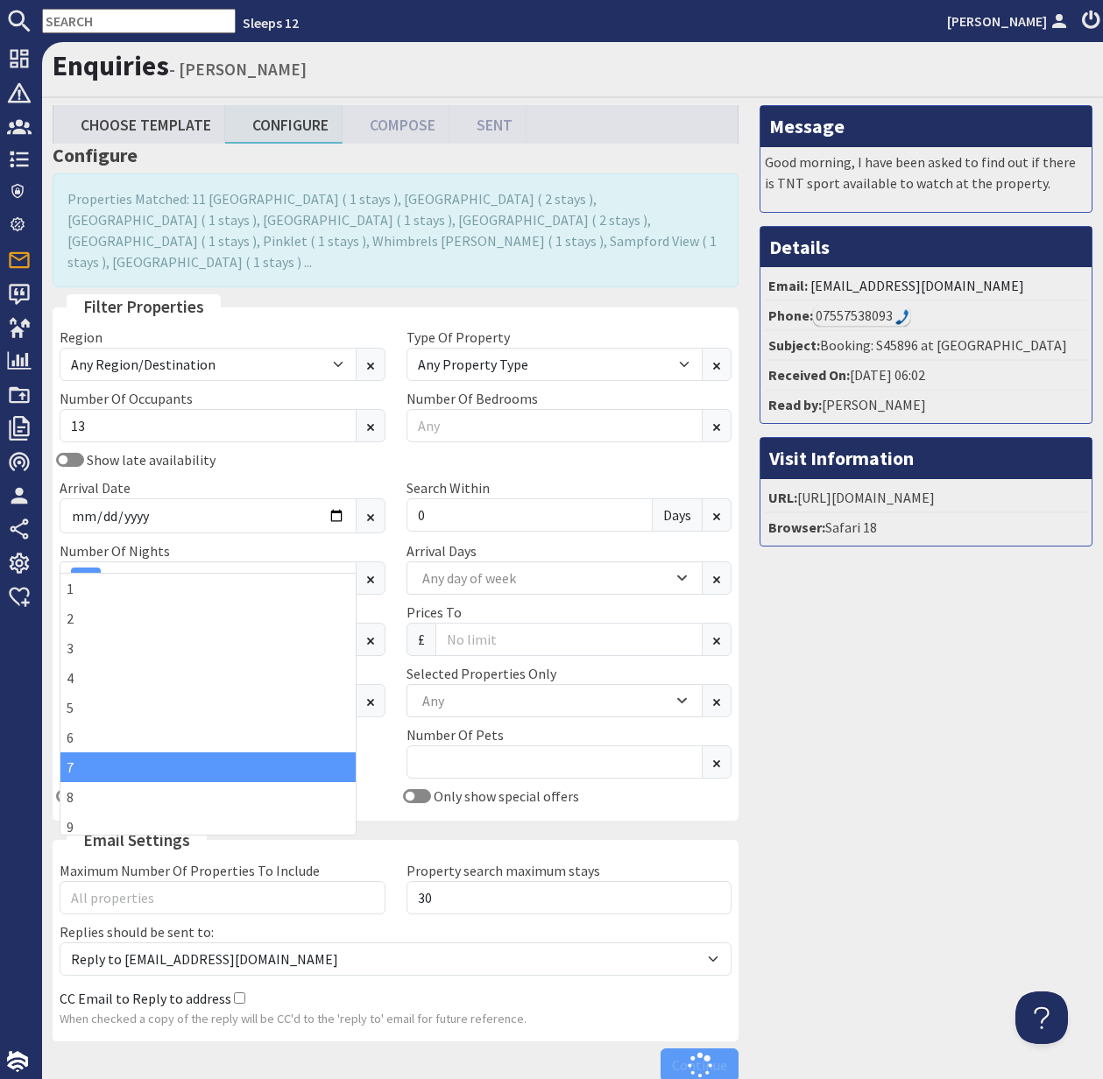
click at [389, 745] on div "Pets Allowed Not Allowed" at bounding box center [222, 754] width 347 height 61
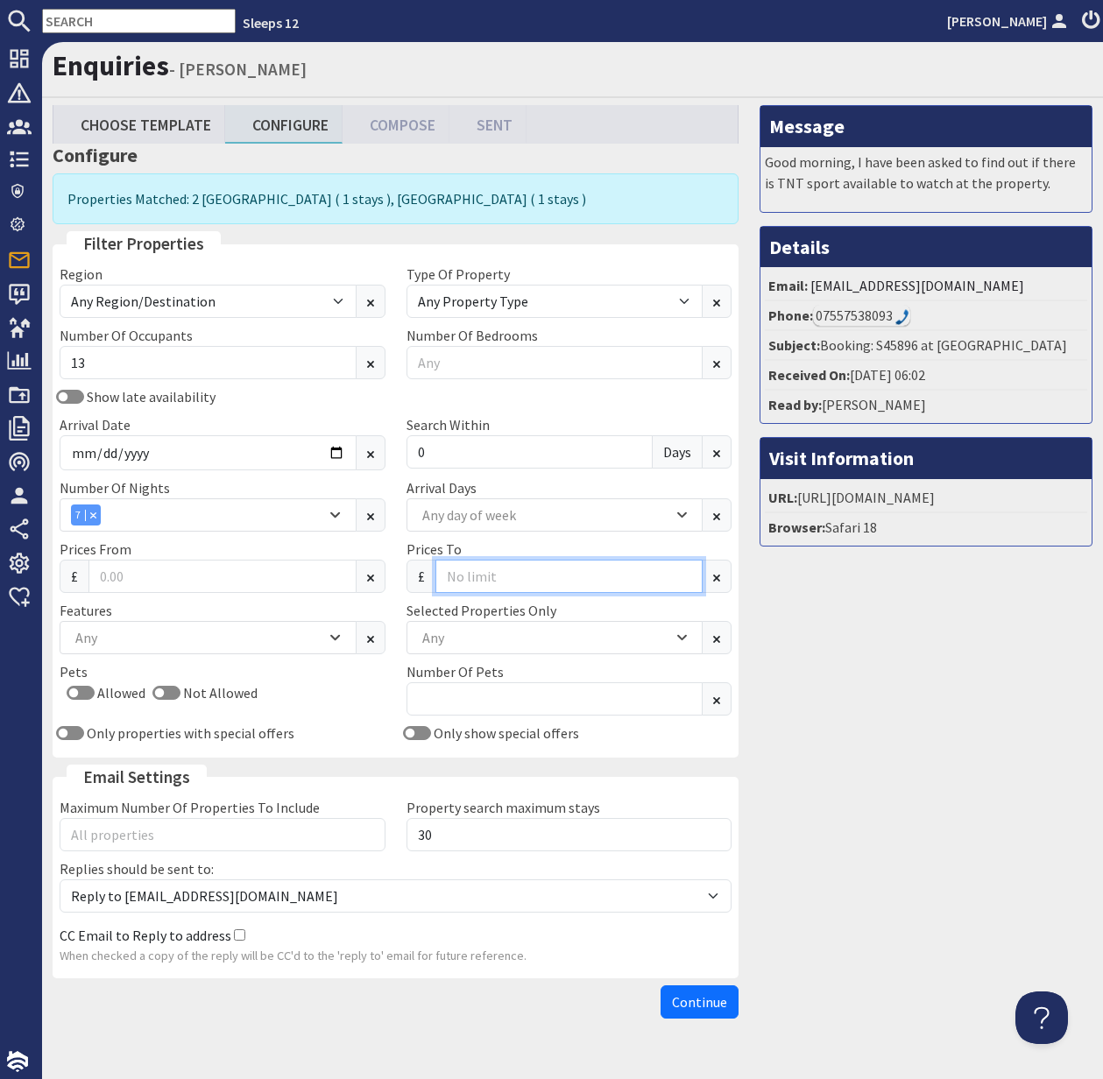
click at [478, 580] on input "Prices To" at bounding box center [569, 576] width 268 height 33
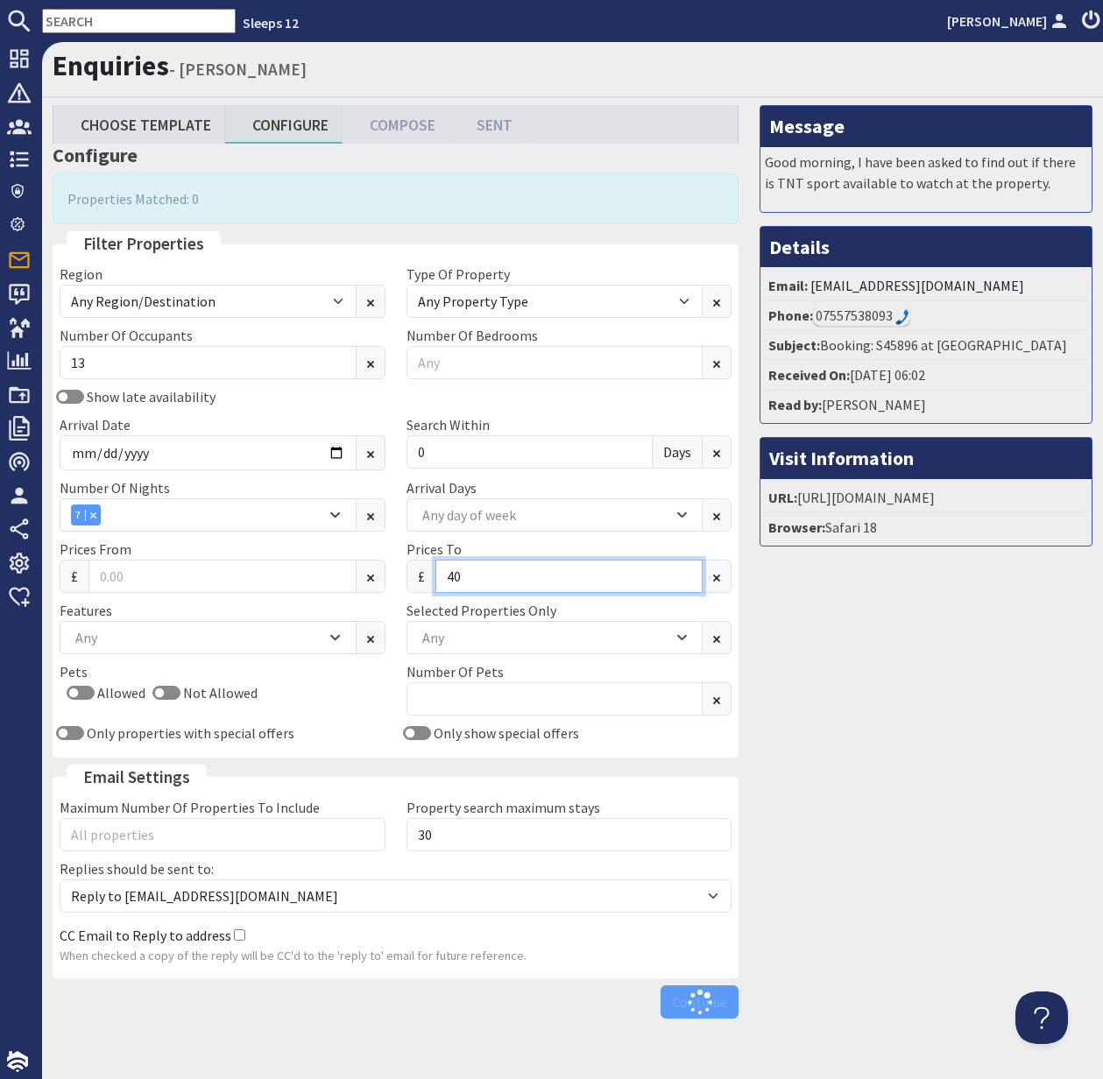
type input "4"
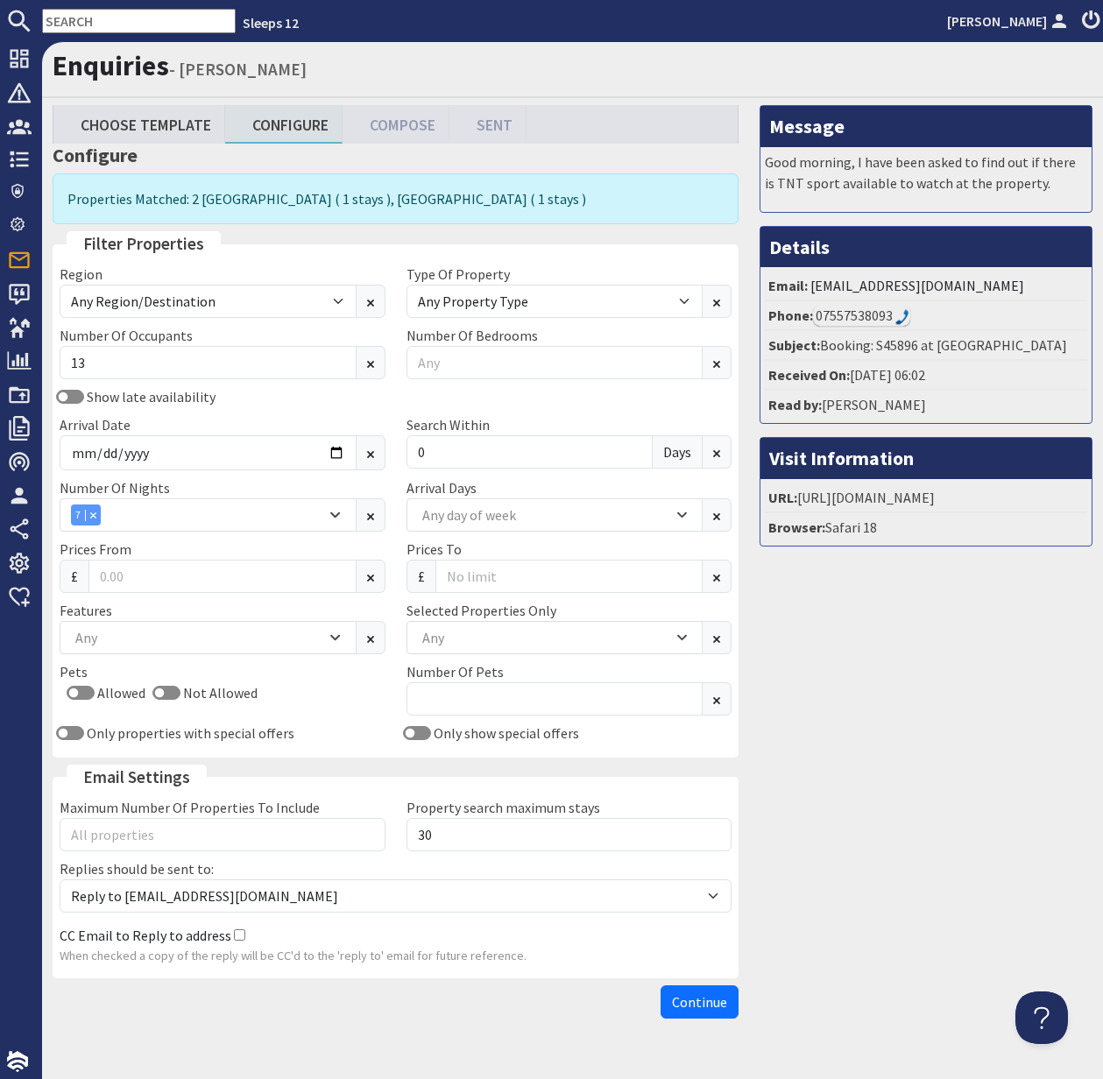
click at [699, 1002] on span "Continue" at bounding box center [699, 1002] width 55 height 18
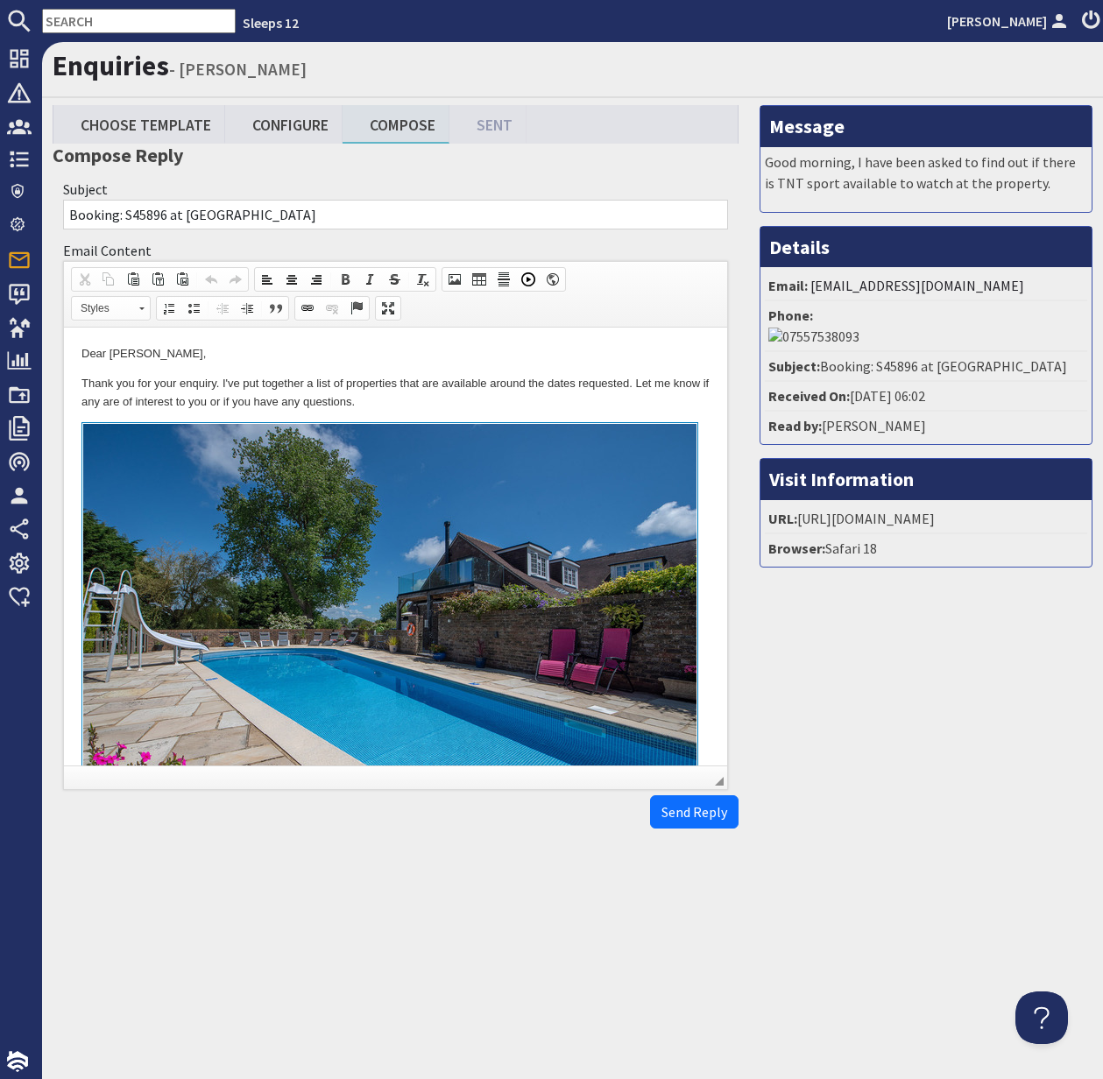
click at [78, 382] on html "Dear Jennifer Cutler, Thank you for your enquiry. I've put together a list of p…" at bounding box center [395, 1024] width 663 height 1393
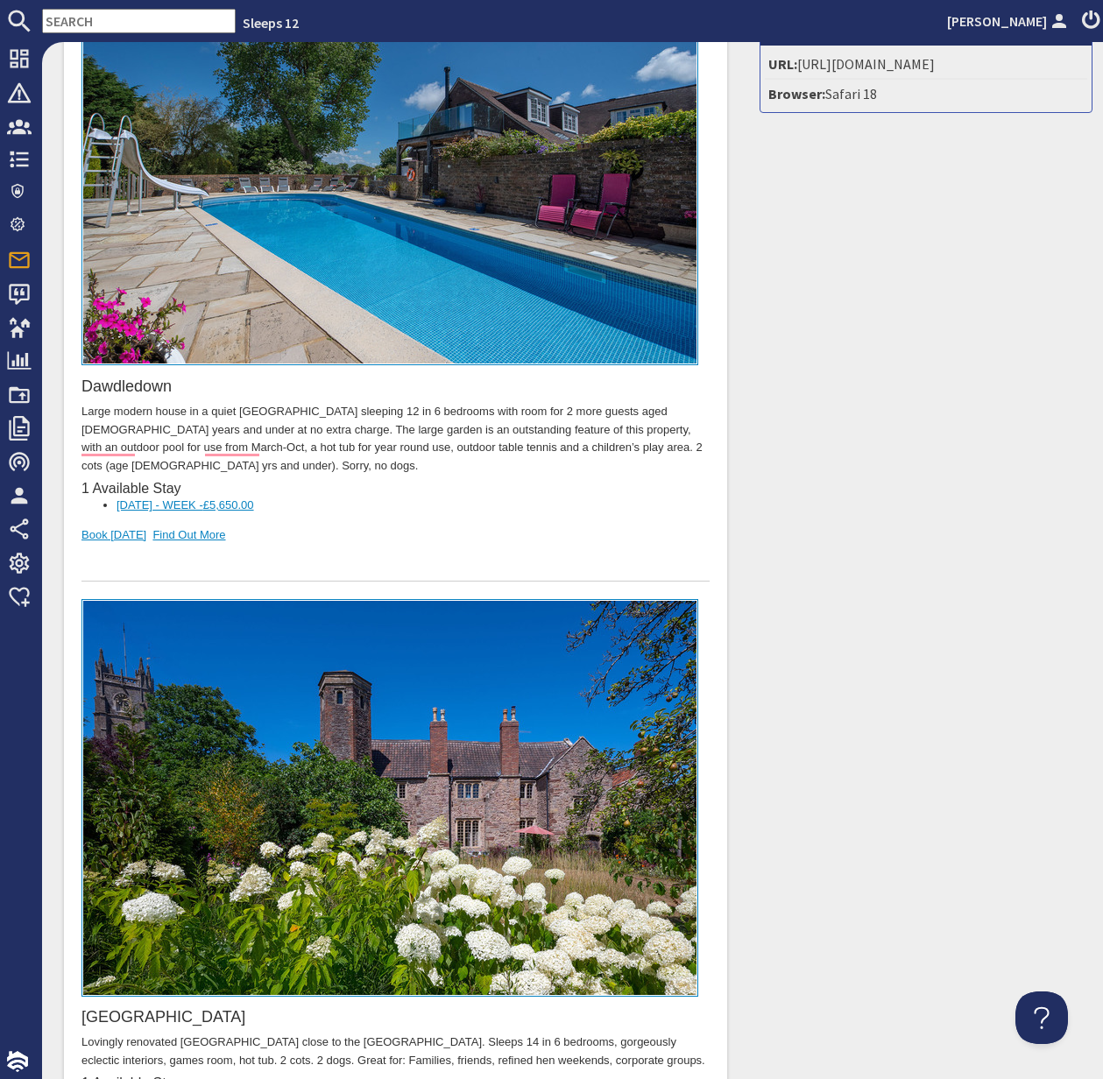
scroll to position [801, 0]
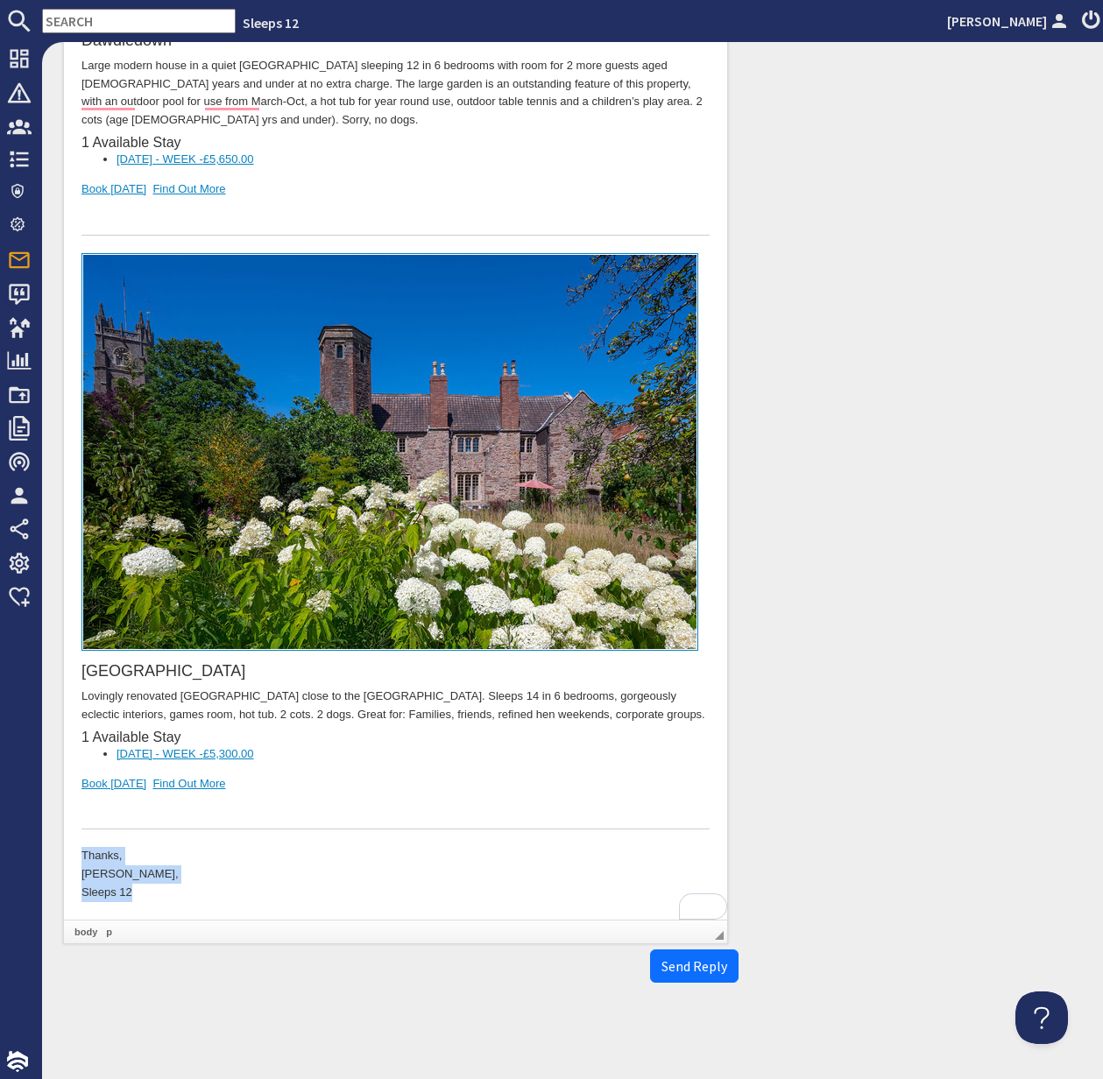
drag, startPoint x: 145, startPoint y: 893, endPoint x: 70, endPoint y: 851, distance: 85.9
click at [70, 851] on html "Dear Jennifer Cutler, Thank you for your enquiry. I've put together a list of p…" at bounding box center [395, 224] width 663 height 1393
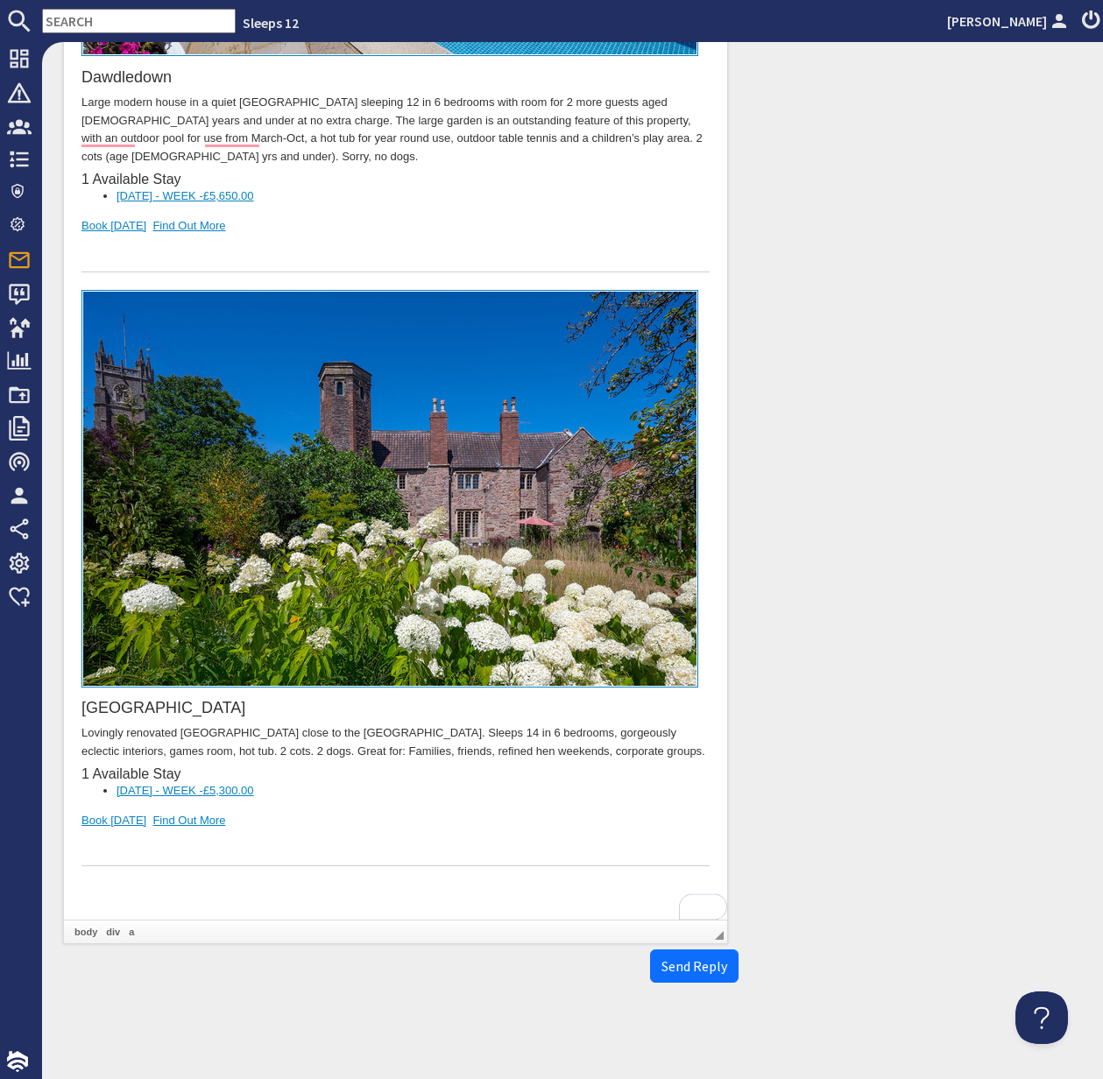
click at [67, 818] on html "Dear Jennifer Cutler, Thank you for your enquiry. I've put together a list of p…" at bounding box center [395, 243] width 663 height 1356
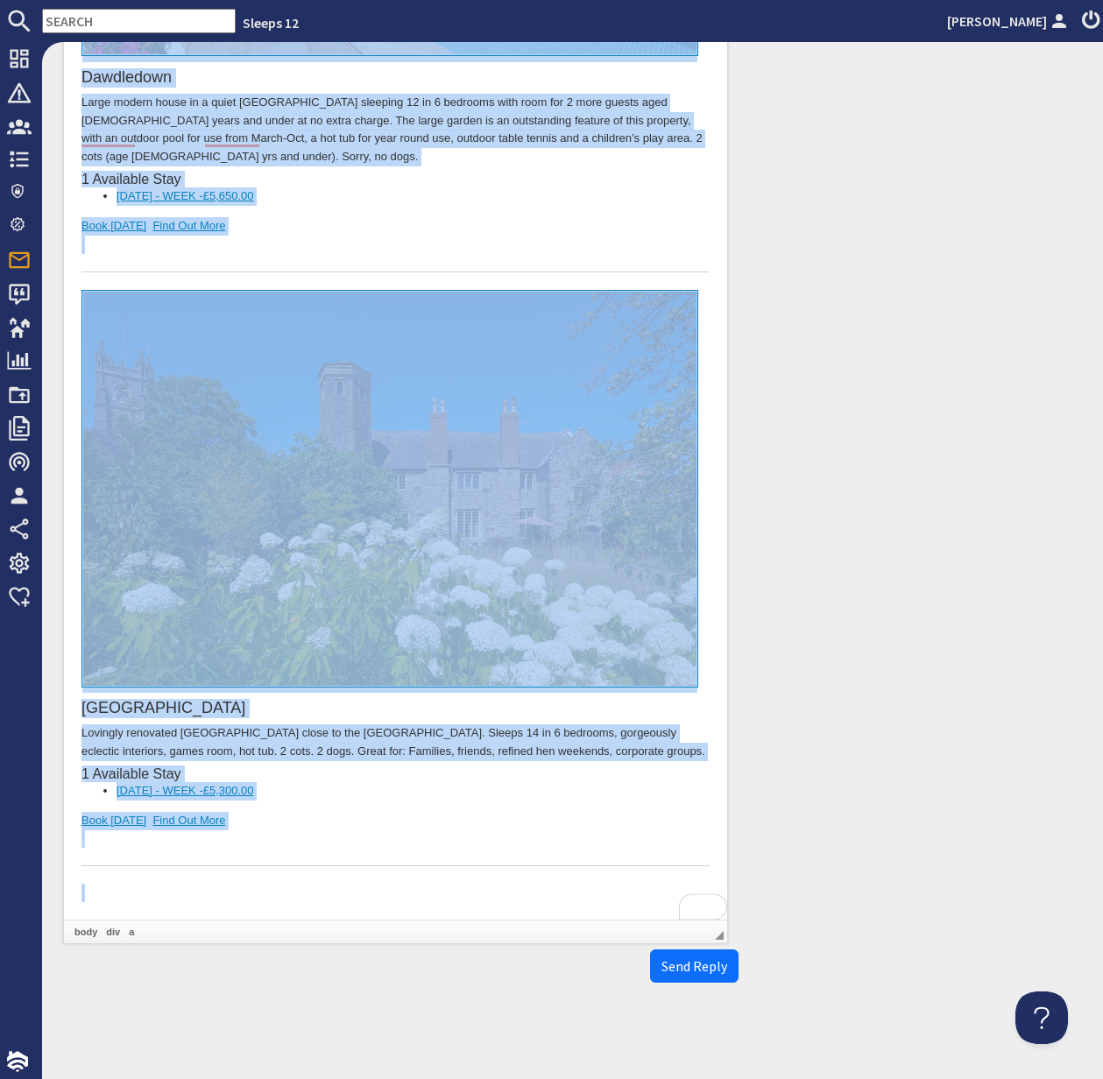
copy body "Dear Jennifer Cutler, Thank you for your enquiry. I've put together a list of p…"
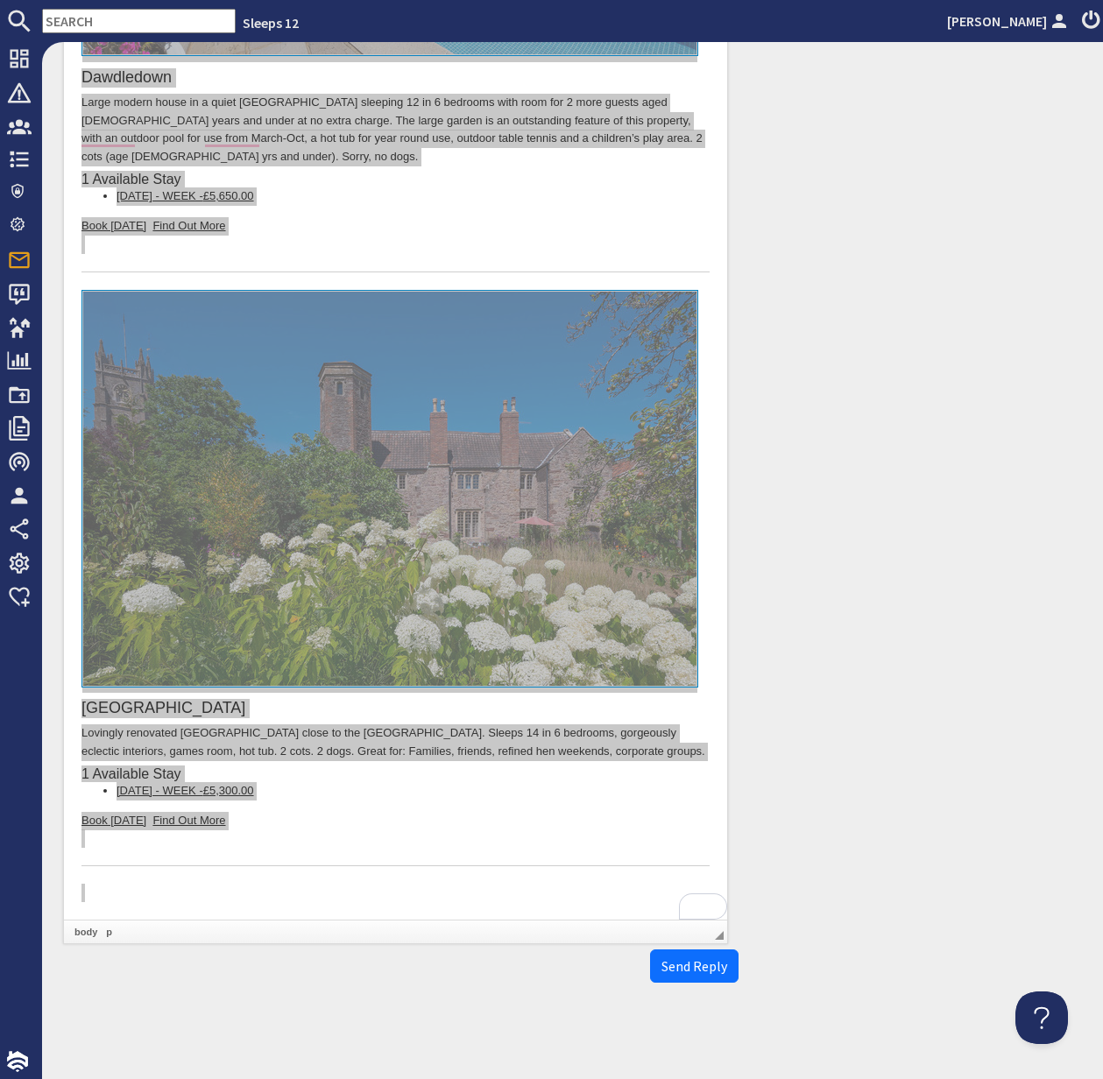
click at [93, 20] on input "text" at bounding box center [139, 21] width 194 height 25
type input "nfbeare@gmail.com"
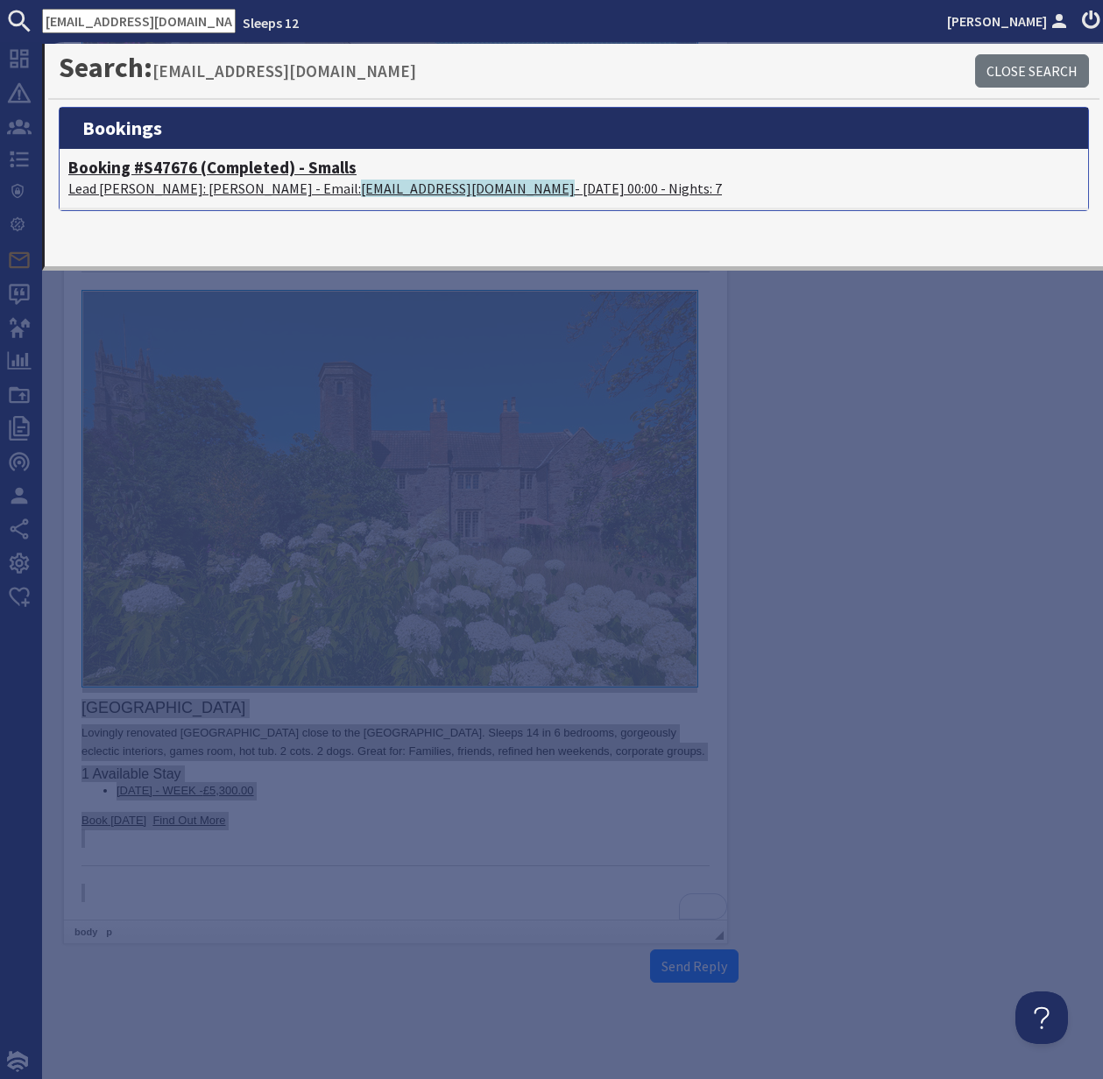
click at [133, 163] on h4 "Booking #S47676 (Completed) - Smalls" at bounding box center [573, 168] width 1011 height 20
type textarea "<p>Dear Jennifer Cutler,</p> <p>Thank you for your enquiry. I&#39;ve put togeth…"
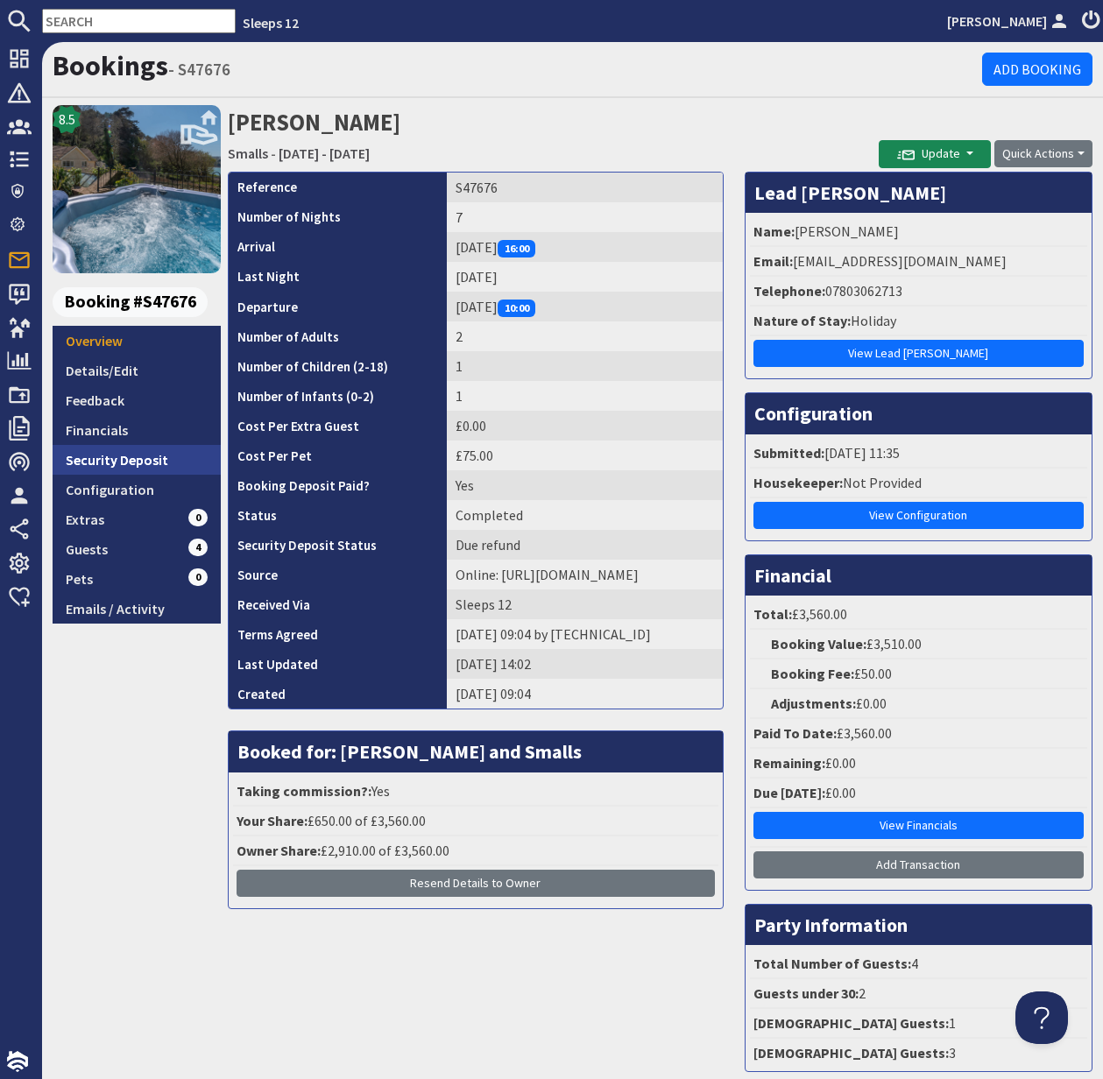
click at [117, 459] on link "Security Deposit" at bounding box center [137, 460] width 168 height 30
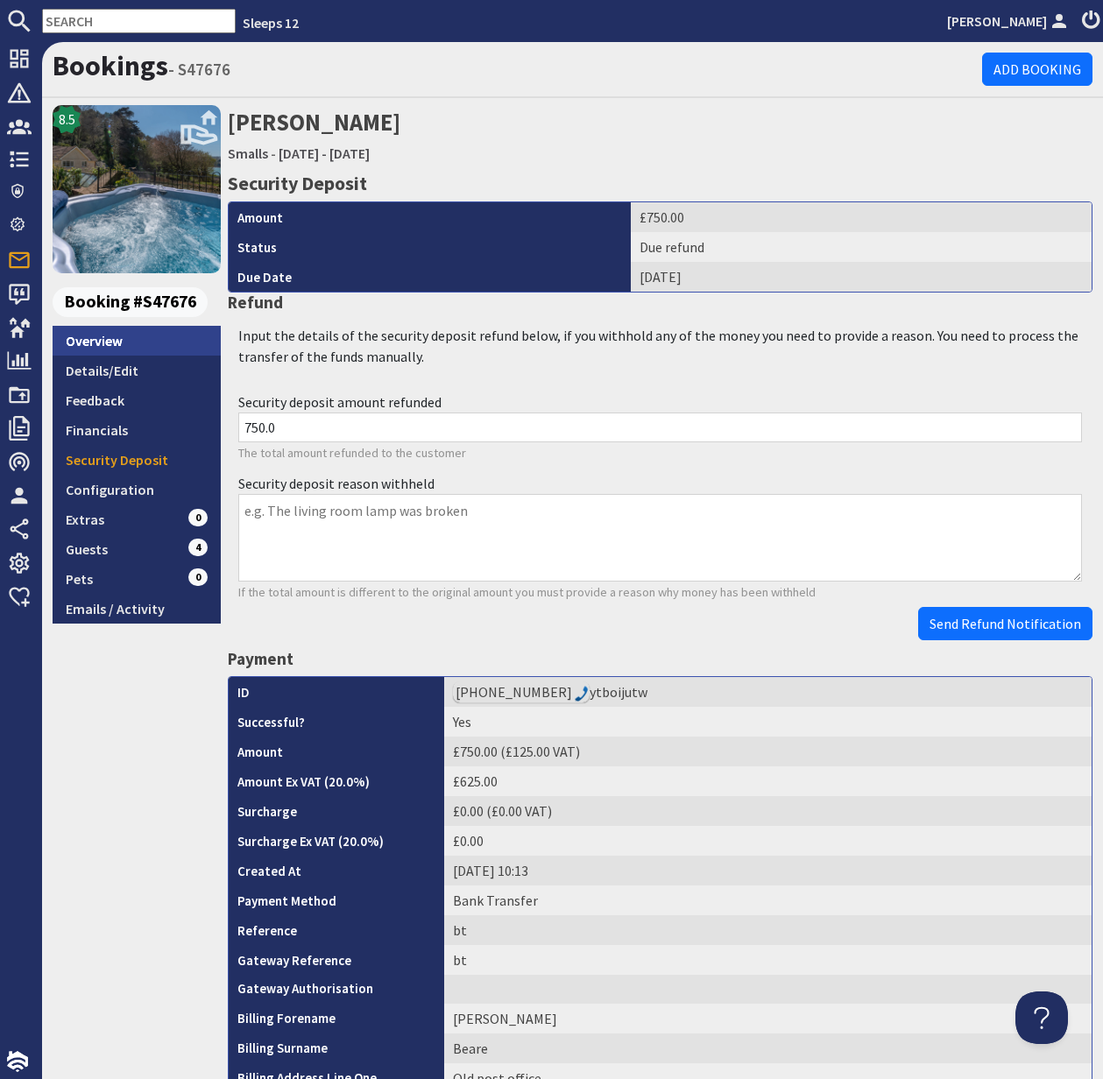
click at [103, 347] on link "Overview" at bounding box center [137, 341] width 168 height 30
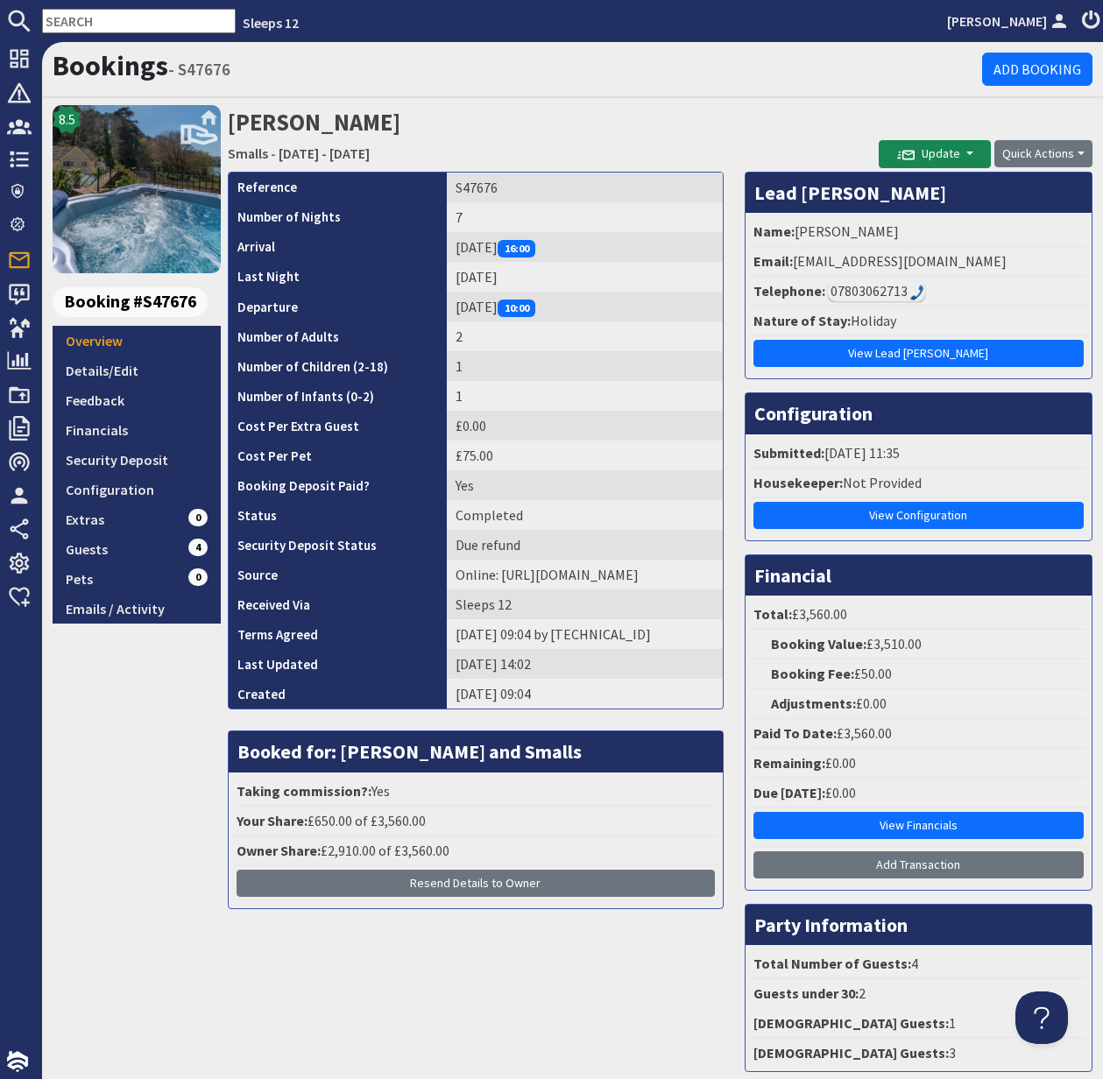
click at [881, 291] on div "07803062713" at bounding box center [876, 290] width 97 height 21
drag, startPoint x: 859, startPoint y: 290, endPoint x: 890, endPoint y: 297, distance: 31.5
click at [859, 289] on div "07803062713" at bounding box center [876, 290] width 97 height 21
click at [894, 290] on div "07803062713" at bounding box center [876, 290] width 97 height 21
click at [878, 292] on div "07803062713" at bounding box center [876, 290] width 97 height 21
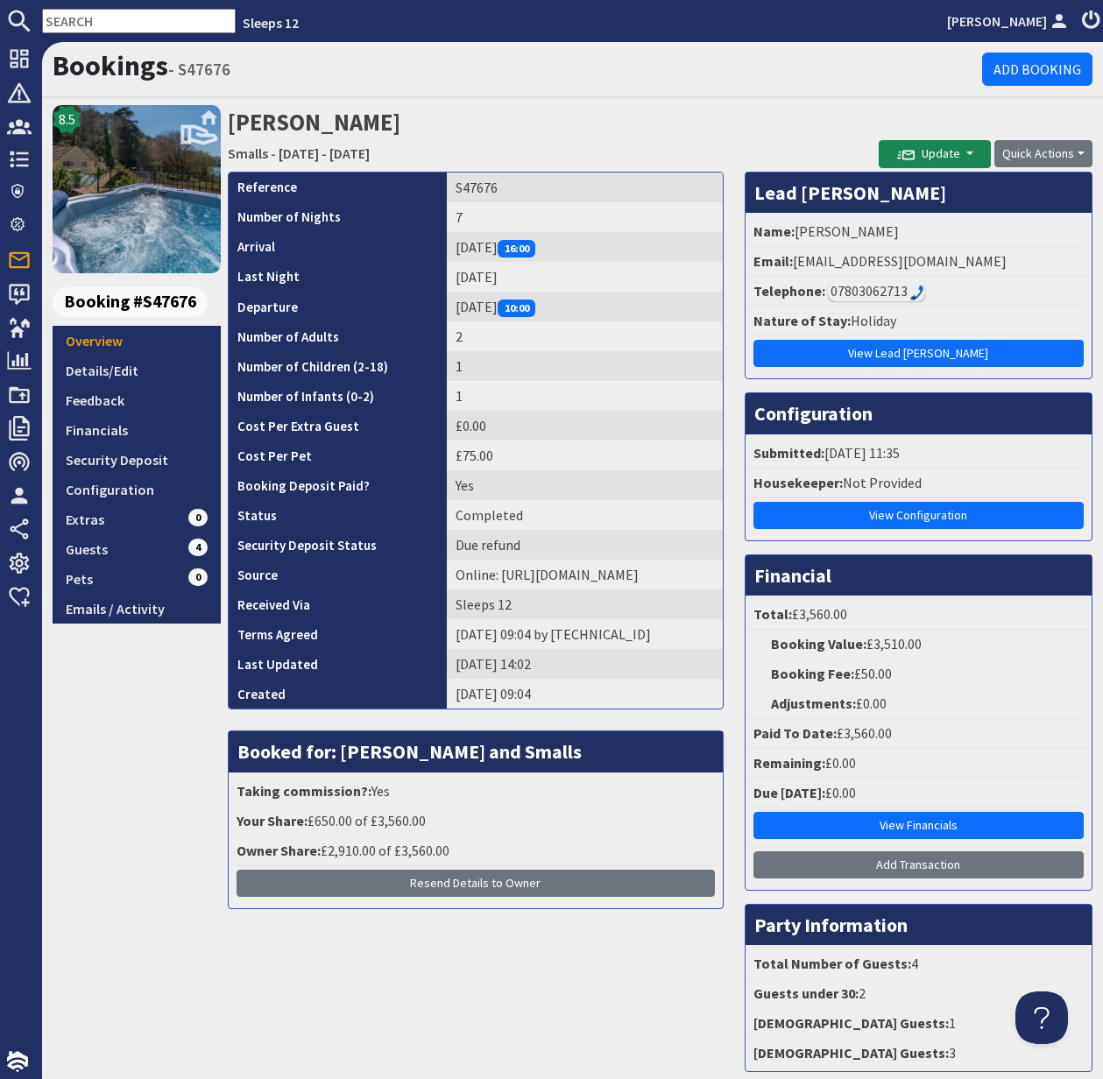
click at [903, 289] on div "07803062713" at bounding box center [876, 290] width 97 height 21
click at [832, 291] on div "07803062713" at bounding box center [876, 290] width 97 height 21
click at [836, 288] on div "07803062713" at bounding box center [876, 290] width 97 height 21
click at [107, 463] on link "Security Deposit" at bounding box center [137, 460] width 168 height 30
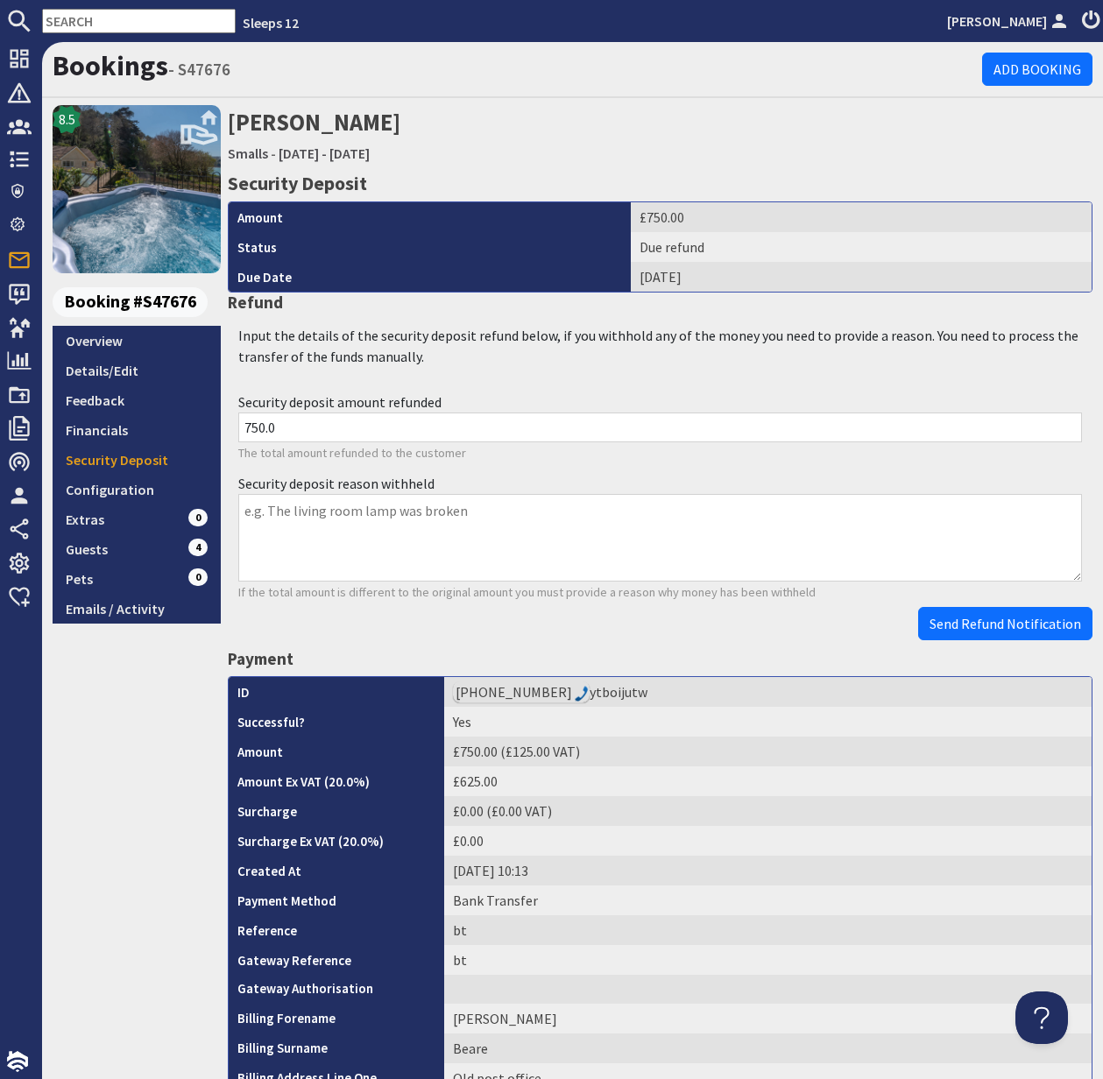
click at [88, 18] on input "text" at bounding box center [139, 21] width 194 height 25
click at [86, 18] on input "text" at bounding box center [139, 21] width 194 height 25
click at [81, 27] on input "text" at bounding box center [139, 21] width 194 height 25
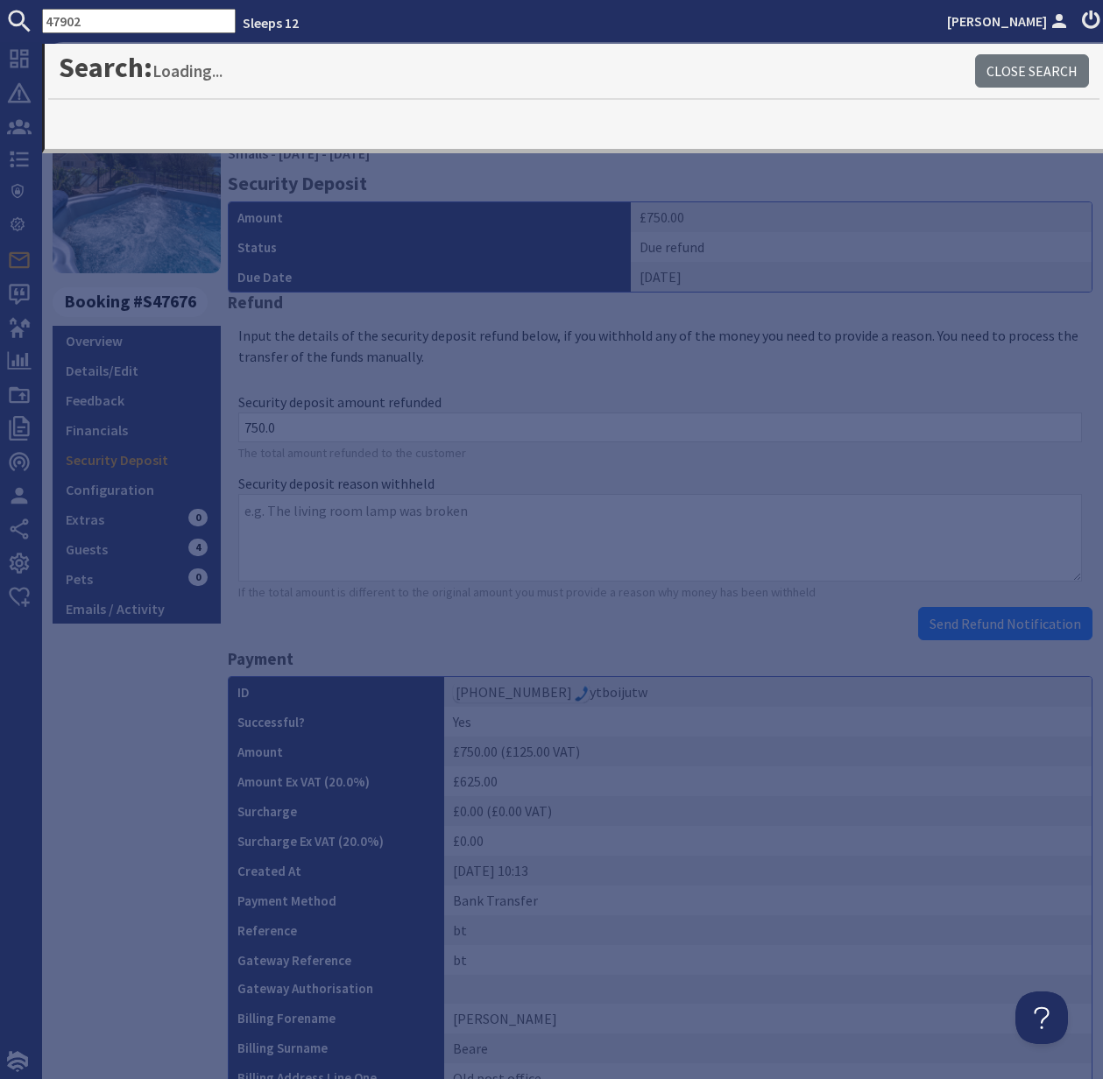
type input "47902"
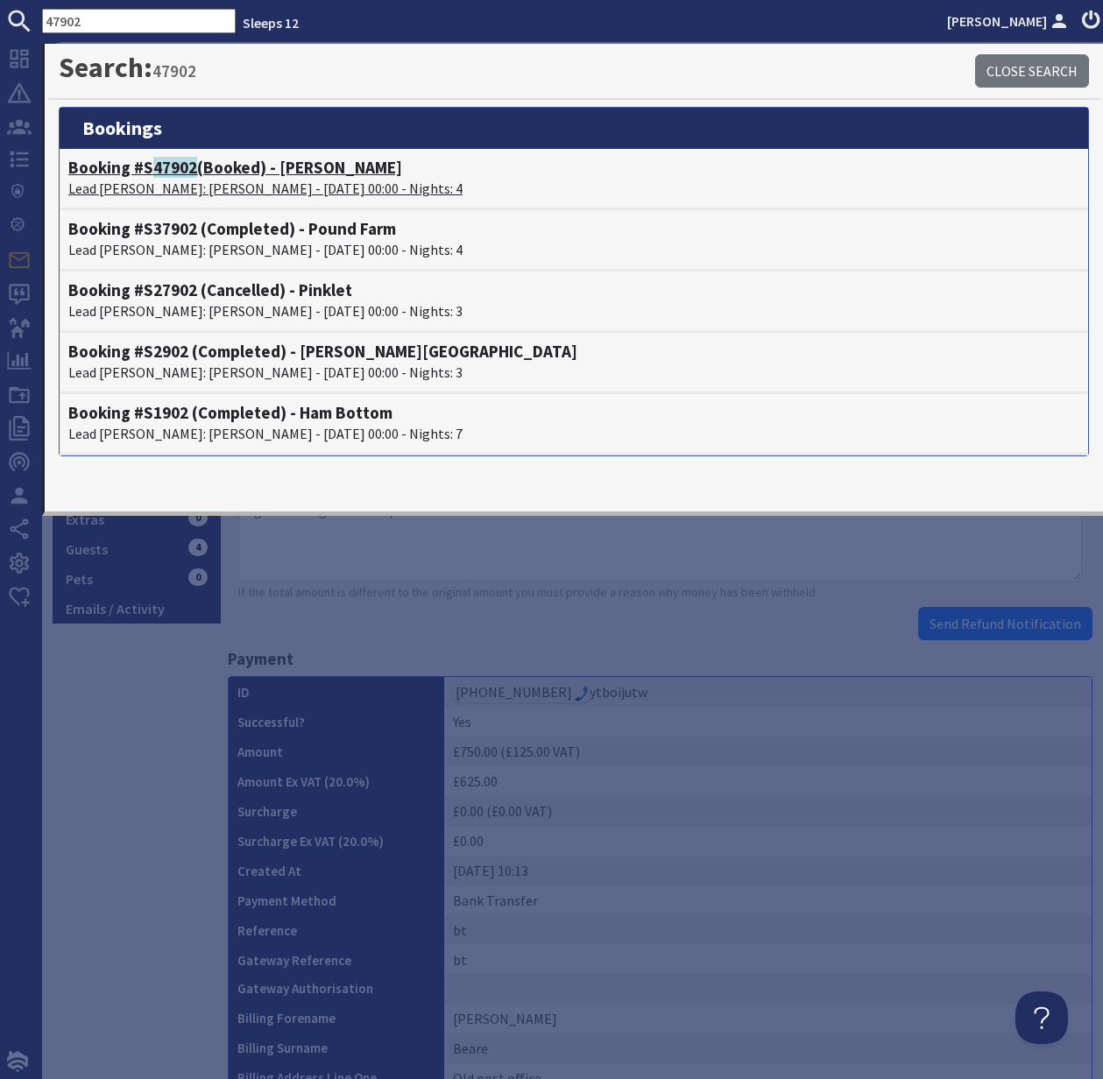
click at [155, 177] on span "47902" at bounding box center [175, 167] width 44 height 21
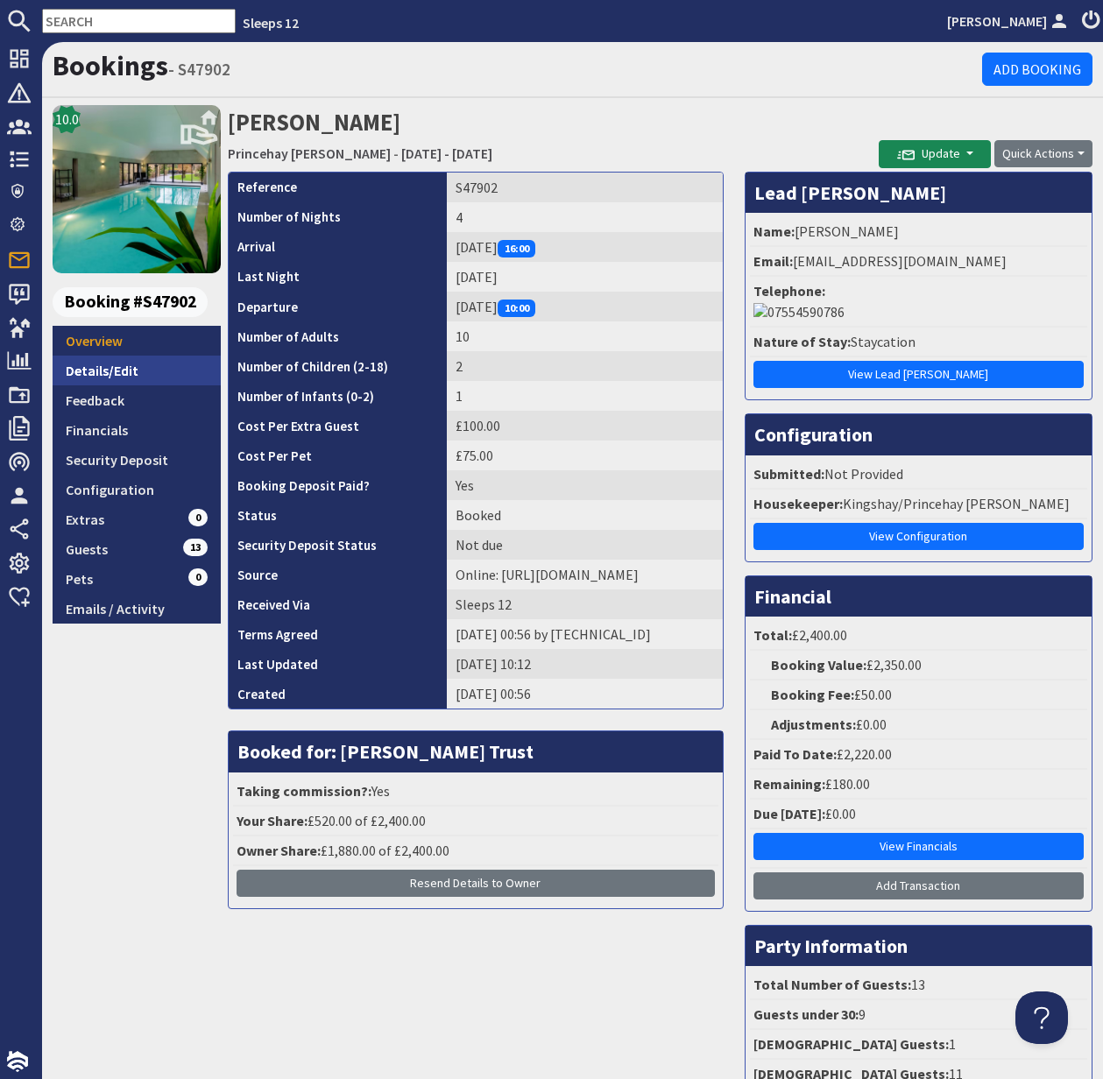
click at [113, 378] on link "Details/Edit" at bounding box center [137, 371] width 168 height 30
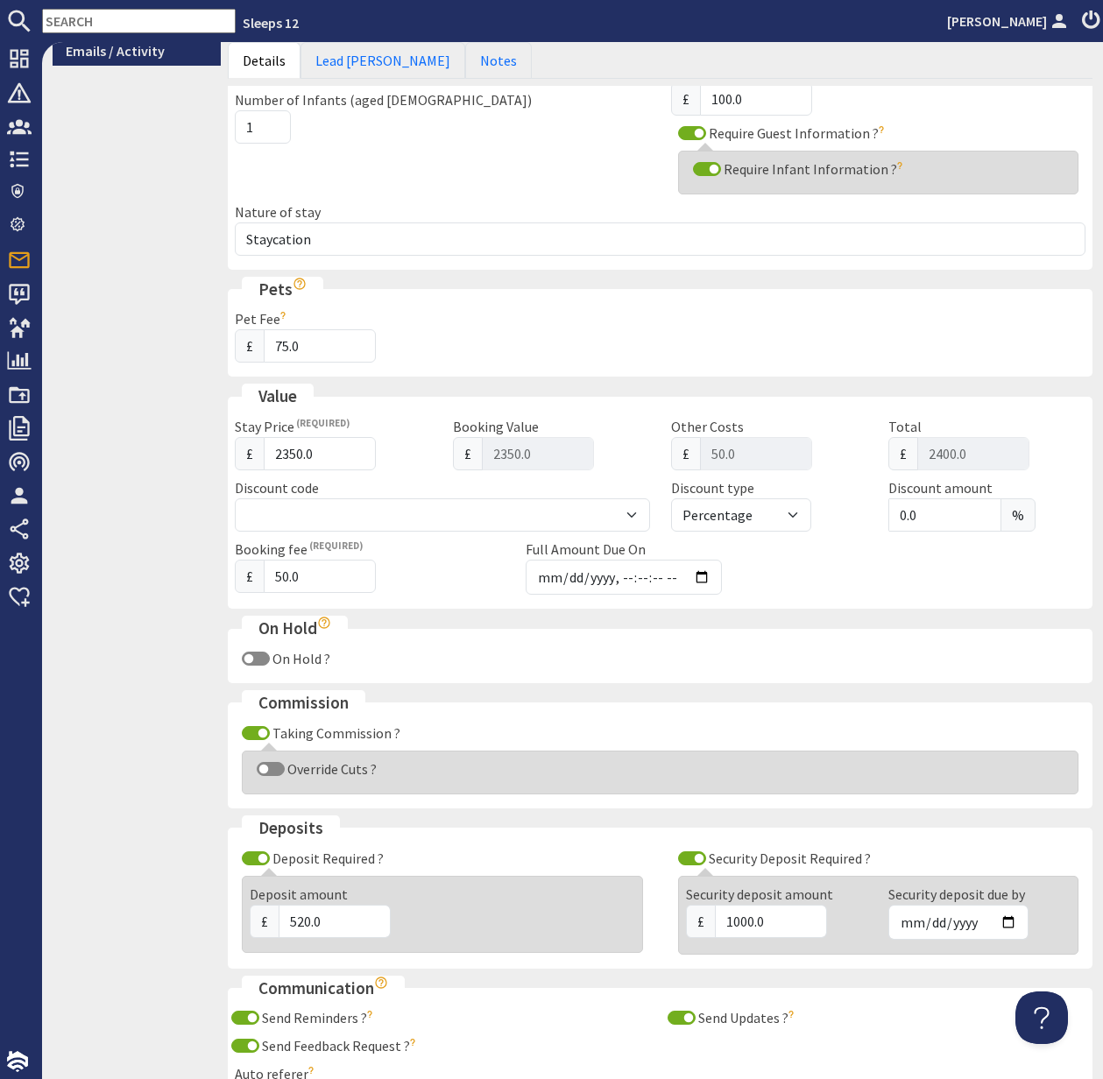
scroll to position [561, 0]
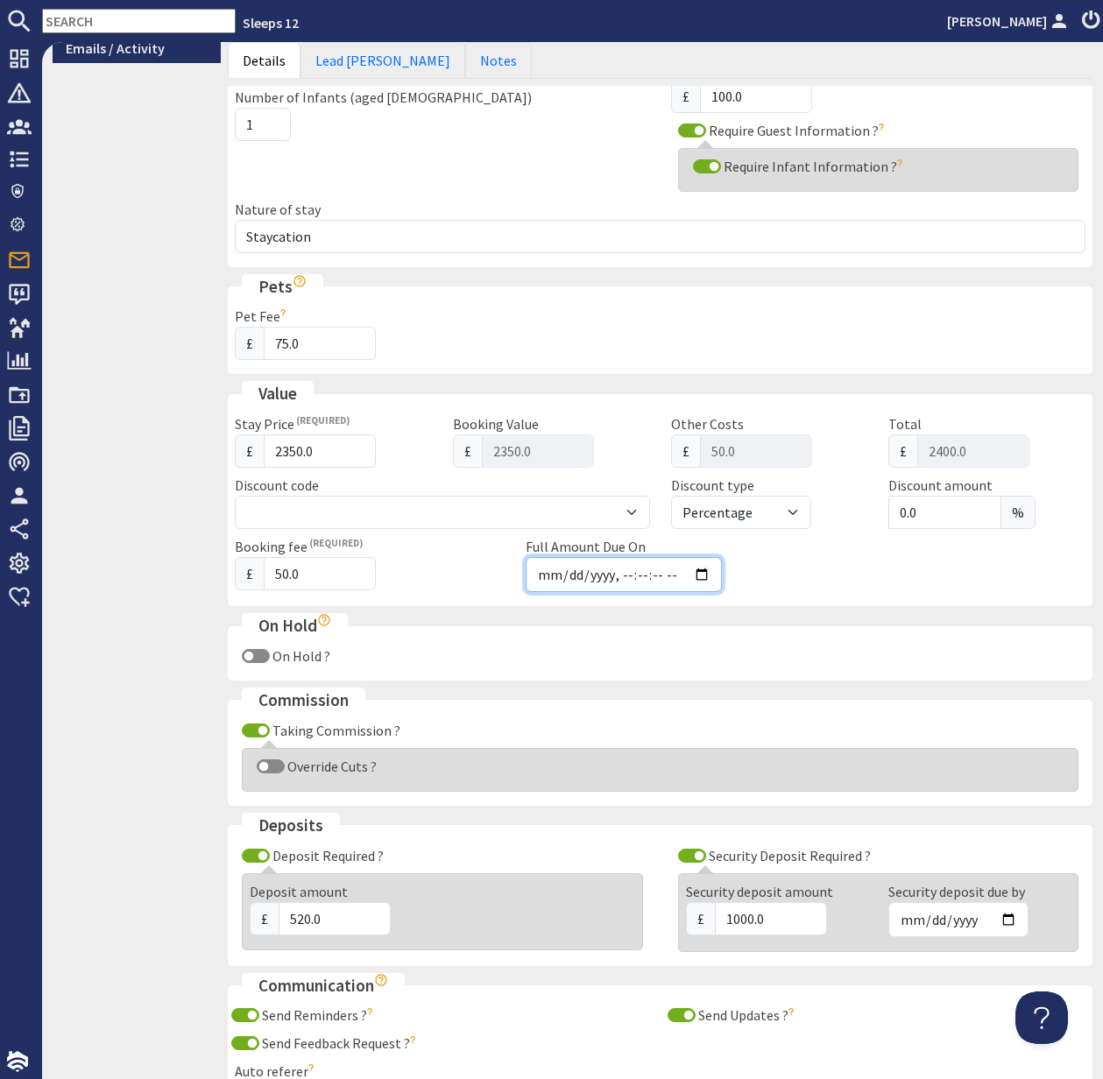
click at [639, 575] on input "Full Amount Due On" at bounding box center [624, 574] width 196 height 35
click at [702, 573] on input "Full Amount Due On" at bounding box center [624, 574] width 196 height 35
type input "2025-09-10T23:59:59"
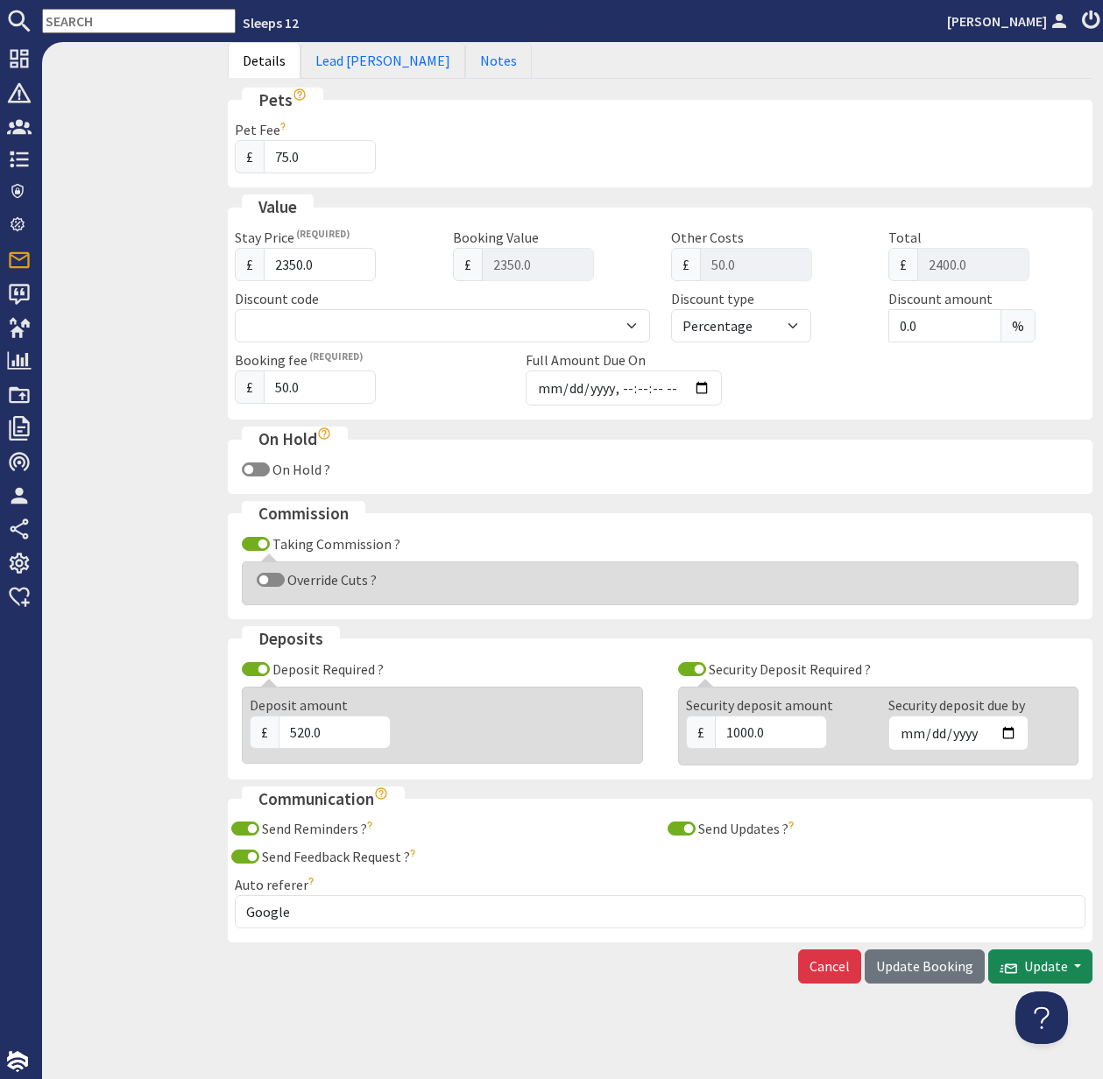
click at [915, 967] on span "Update Booking" at bounding box center [924, 966] width 97 height 18
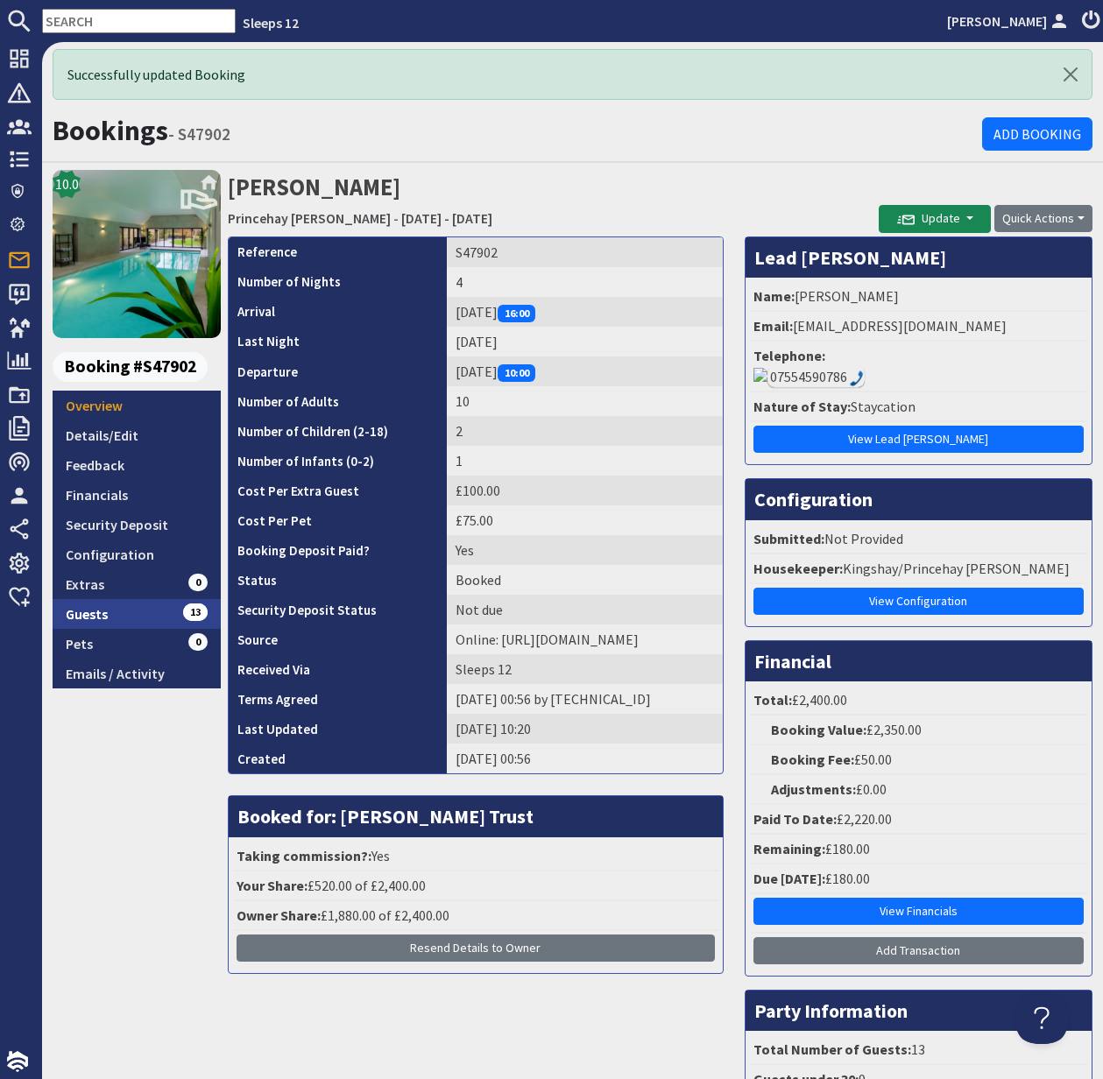
click at [94, 617] on link "Guests 13" at bounding box center [137, 614] width 168 height 30
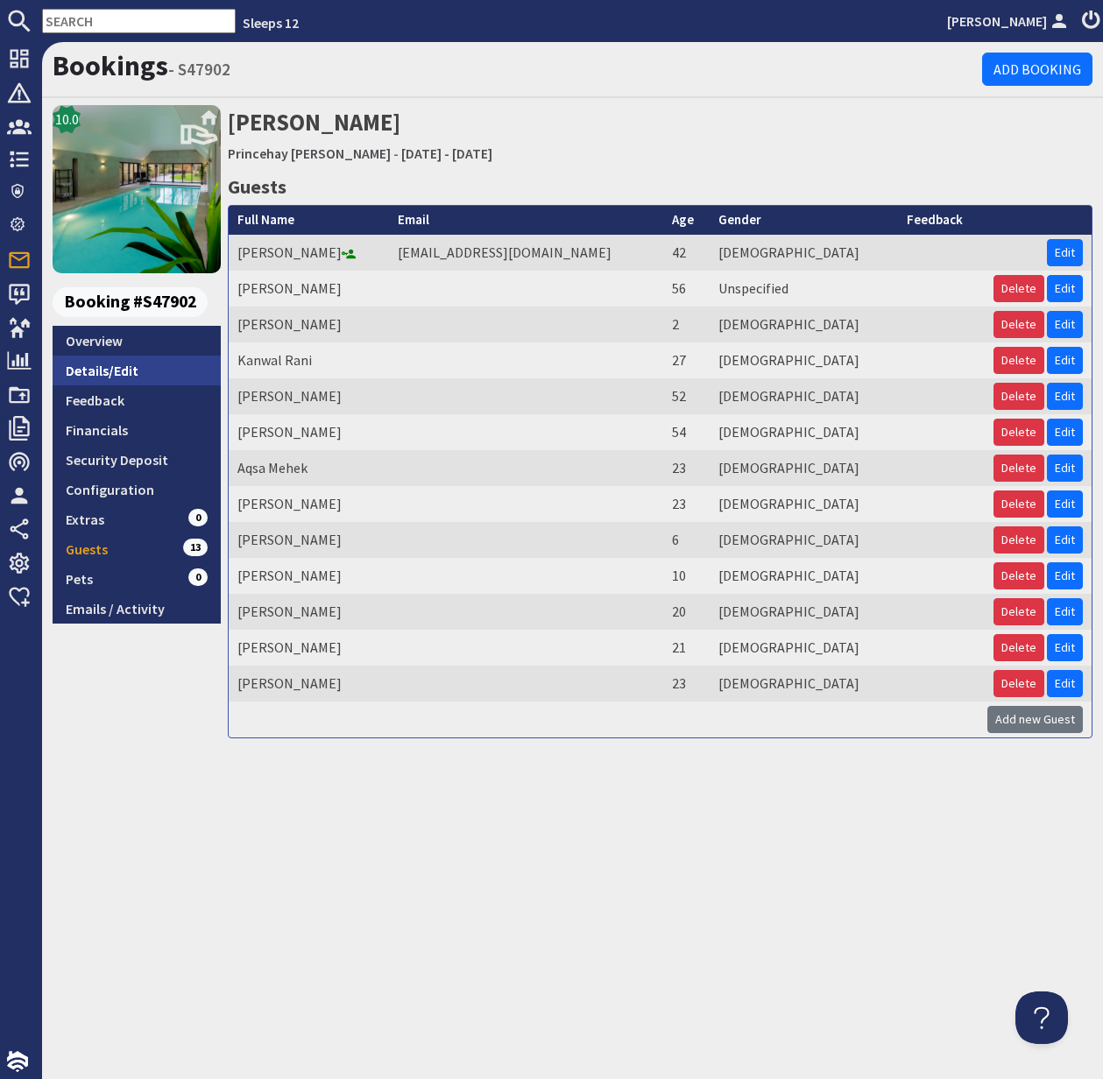
click at [103, 370] on link "Details/Edit" at bounding box center [137, 371] width 168 height 30
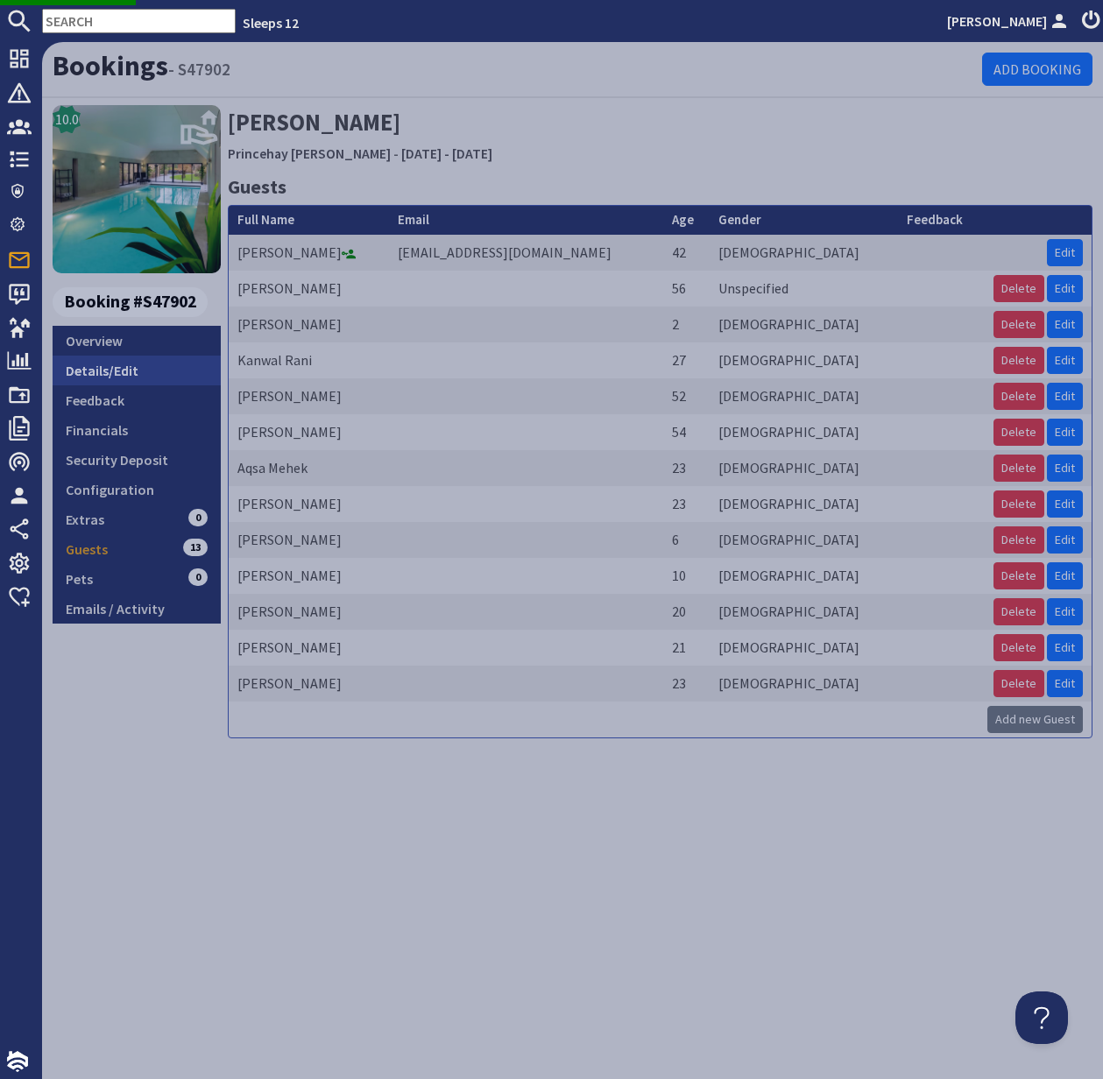
click at [91, 370] on link "Details/Edit" at bounding box center [137, 371] width 168 height 30
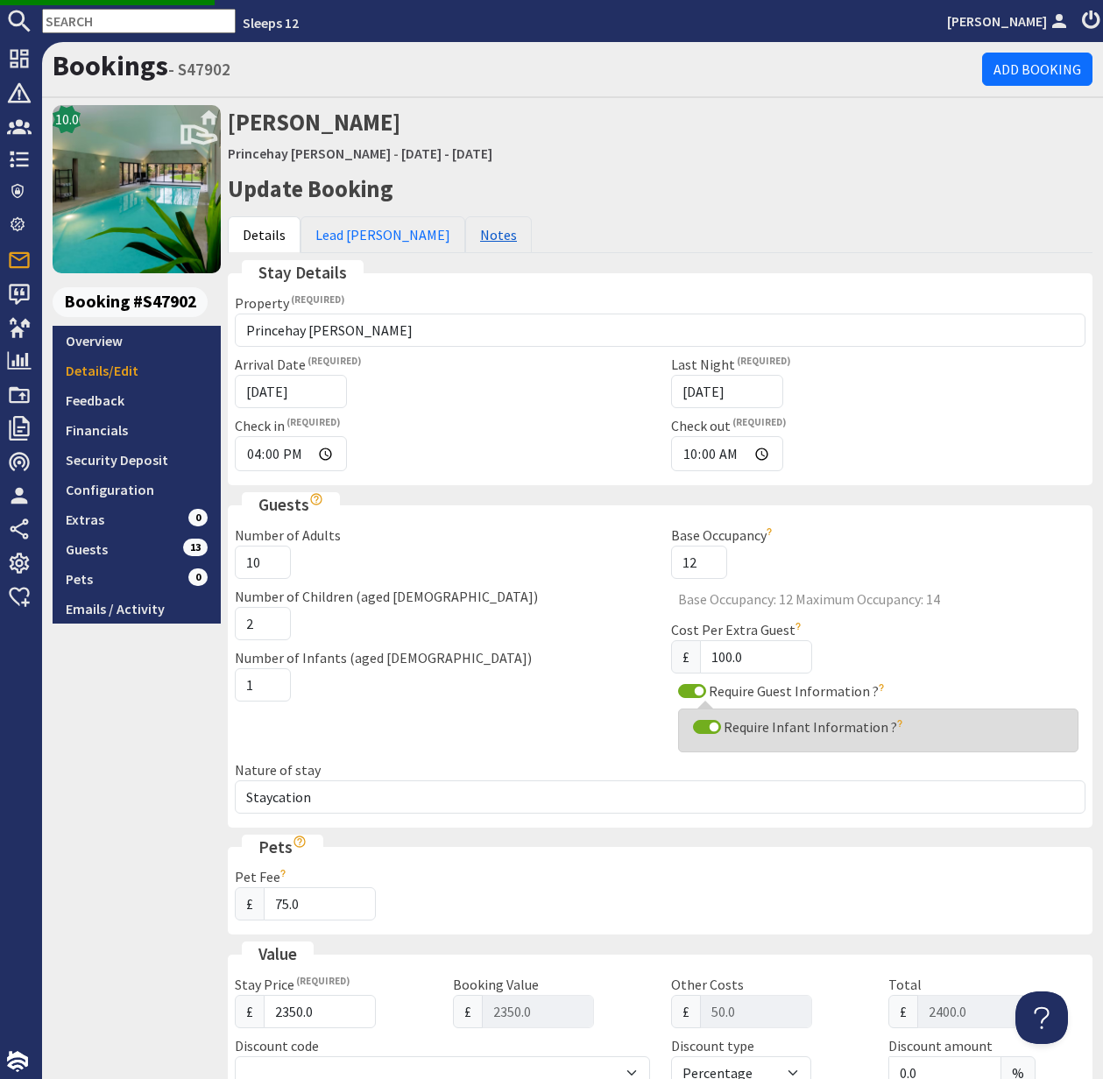
click at [465, 237] on link "Notes" at bounding box center [498, 234] width 67 height 37
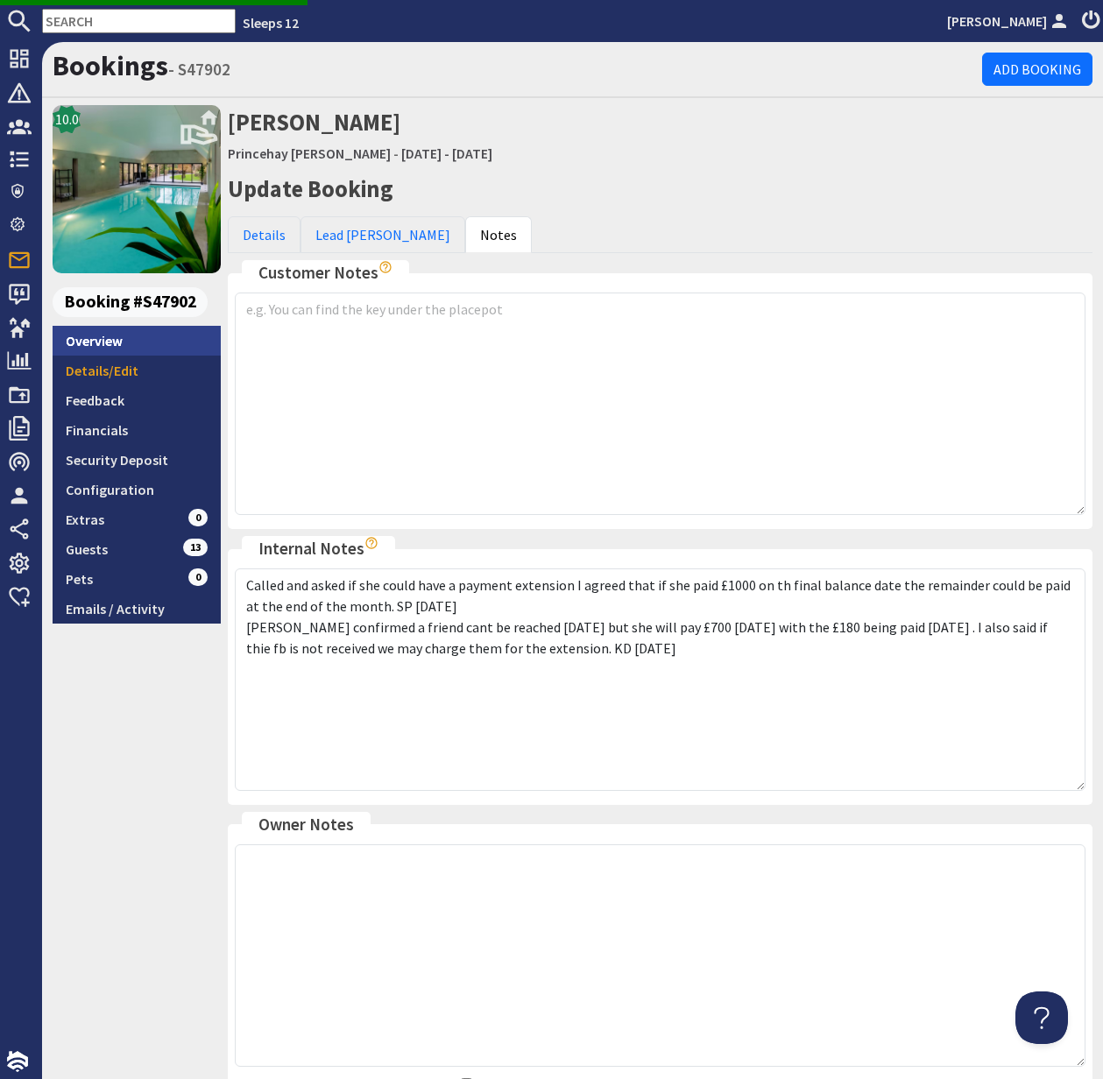
click at [98, 336] on link "Overview" at bounding box center [137, 341] width 168 height 30
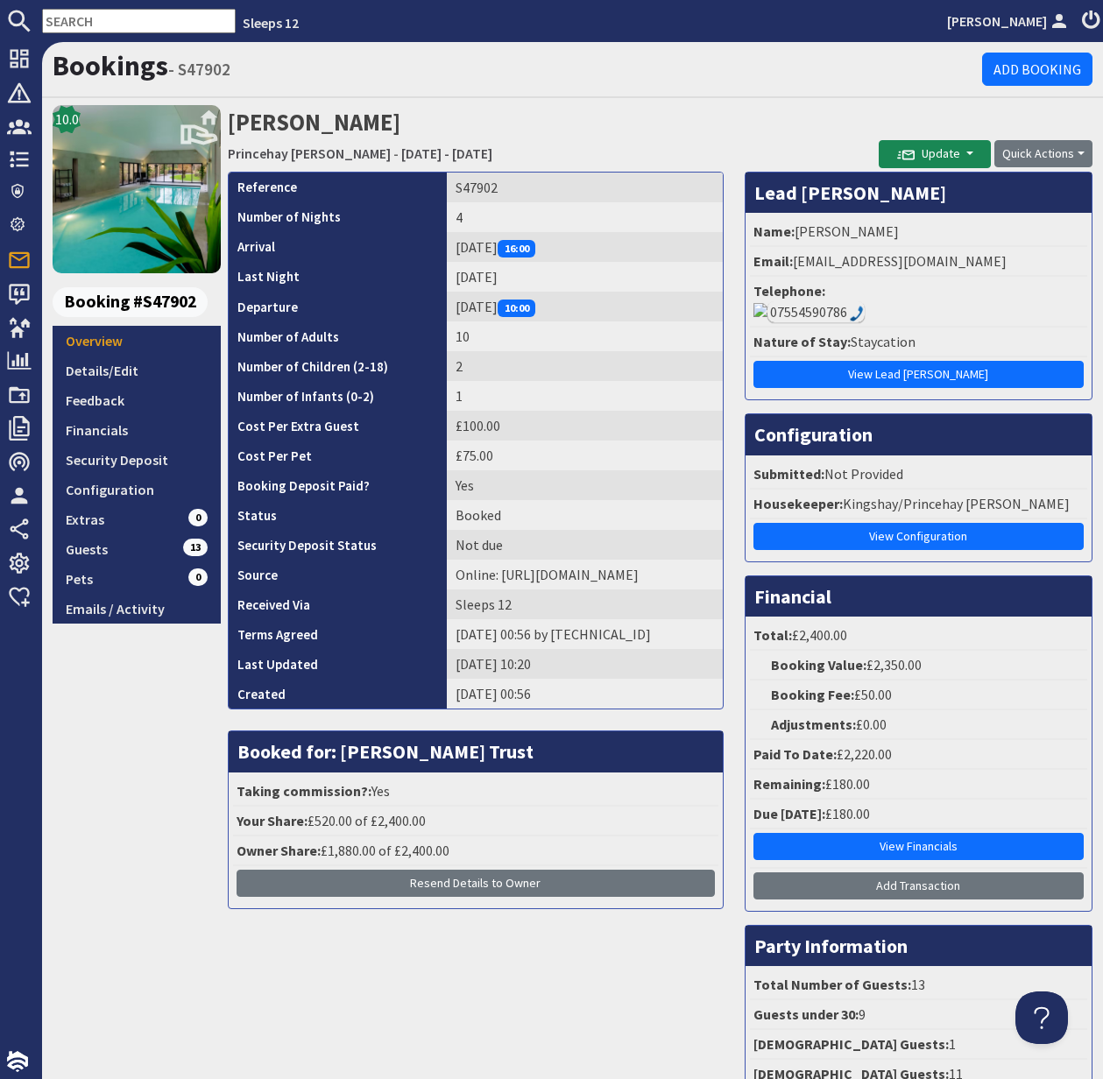
click at [81, 21] on input "text" at bounding box center [139, 21] width 194 height 25
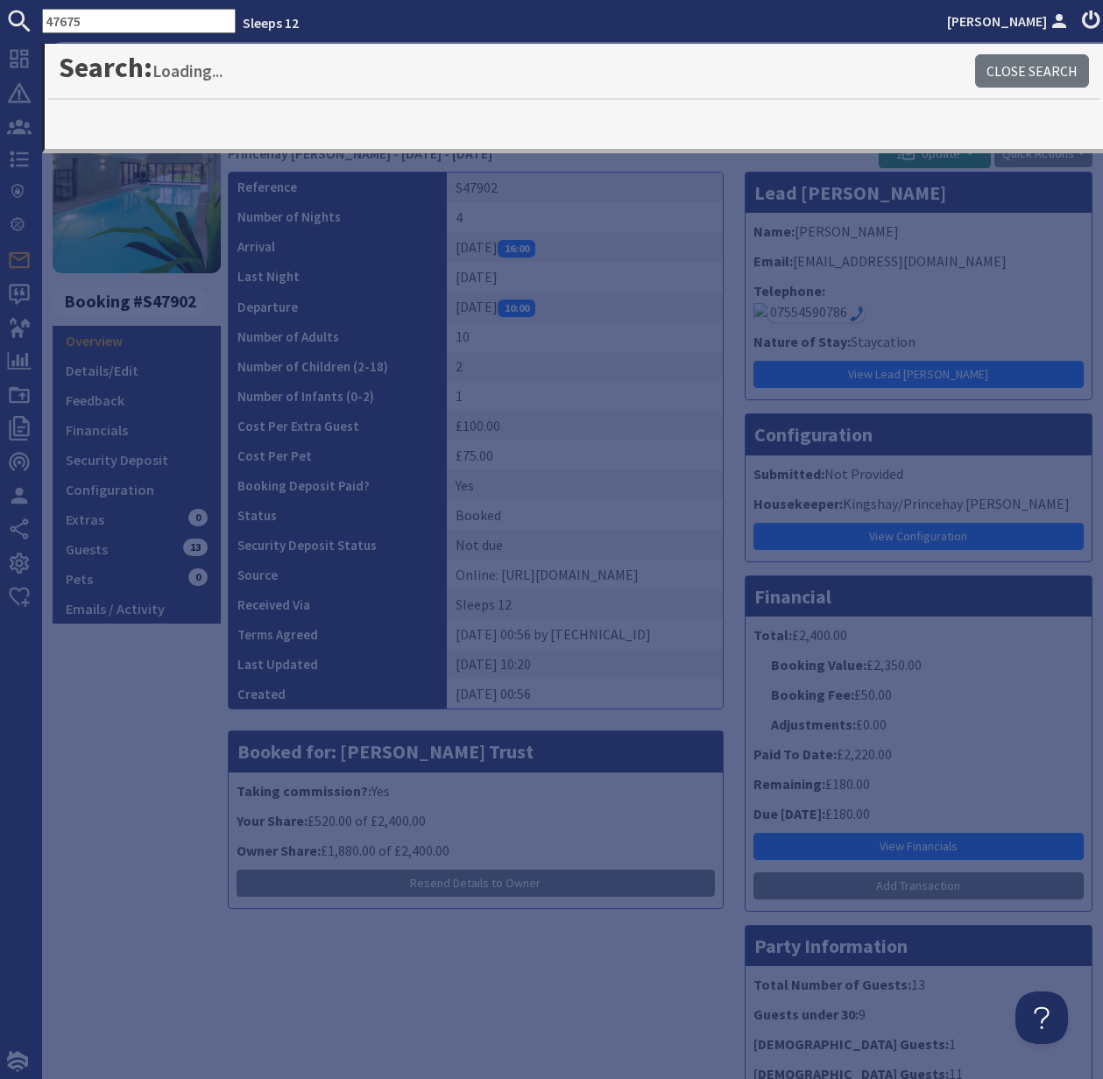
type input "47675"
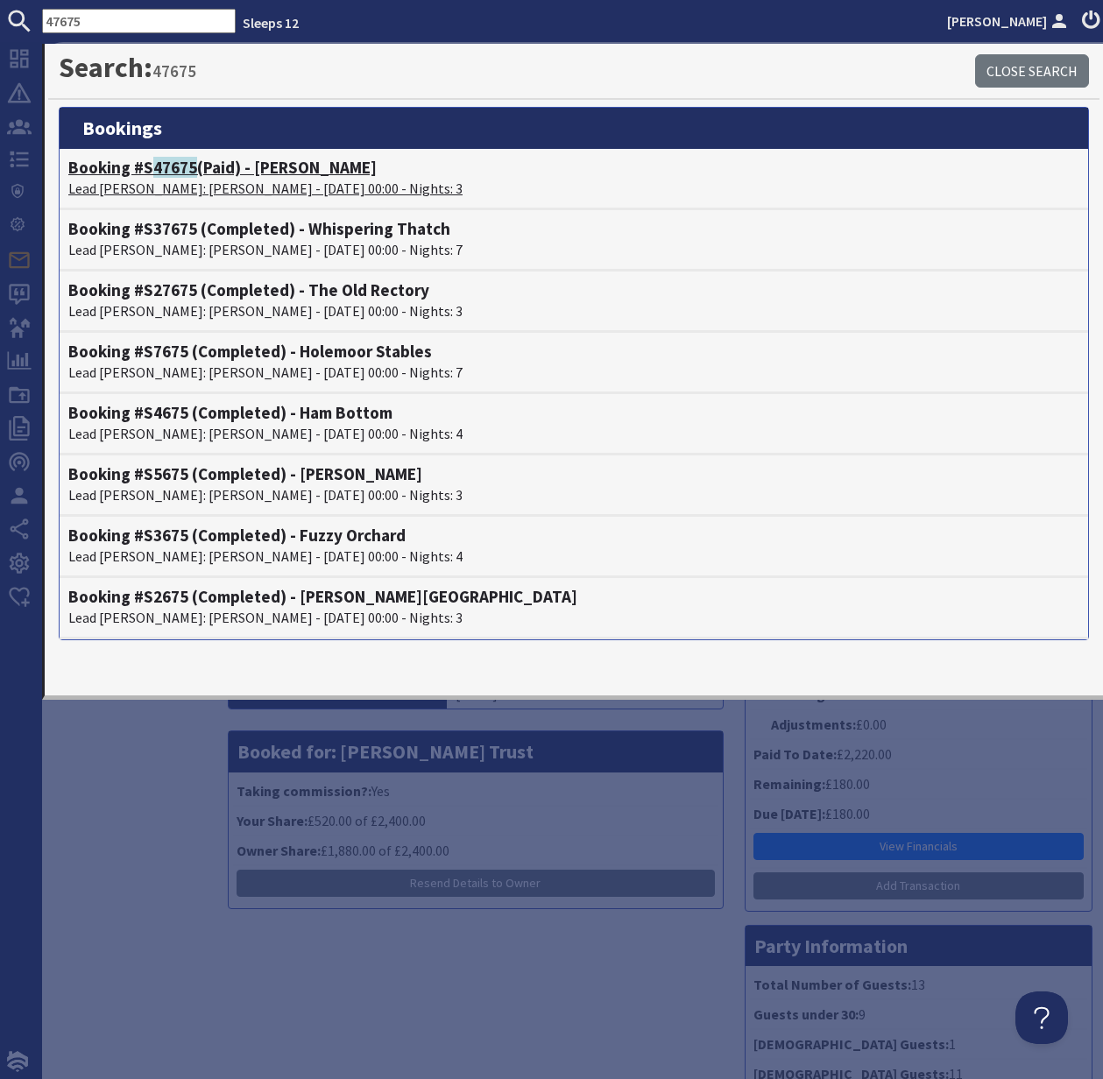
click at [198, 173] on h4 "Booking #S 47675 (Paid) - Shires" at bounding box center [573, 168] width 1011 height 20
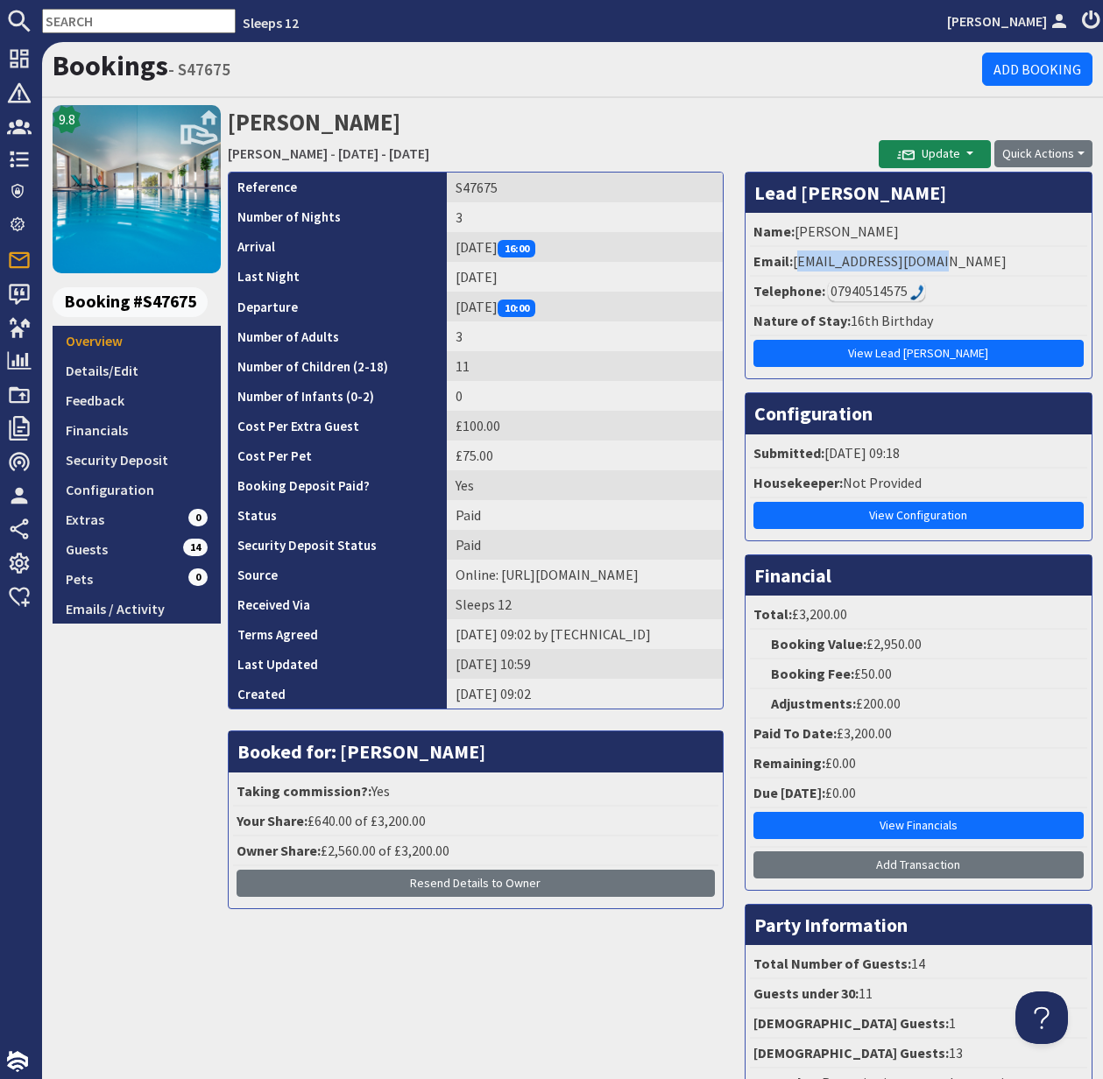
drag, startPoint x: 795, startPoint y: 259, endPoint x: 963, endPoint y: 262, distance: 168.2
click at [963, 262] on li "Email: ablett8888@gmail.com" at bounding box center [918, 262] width 337 height 30
copy li "ablett8888@gmail.com"
click at [251, 156] on link "Shires" at bounding box center [278, 154] width 100 height 18
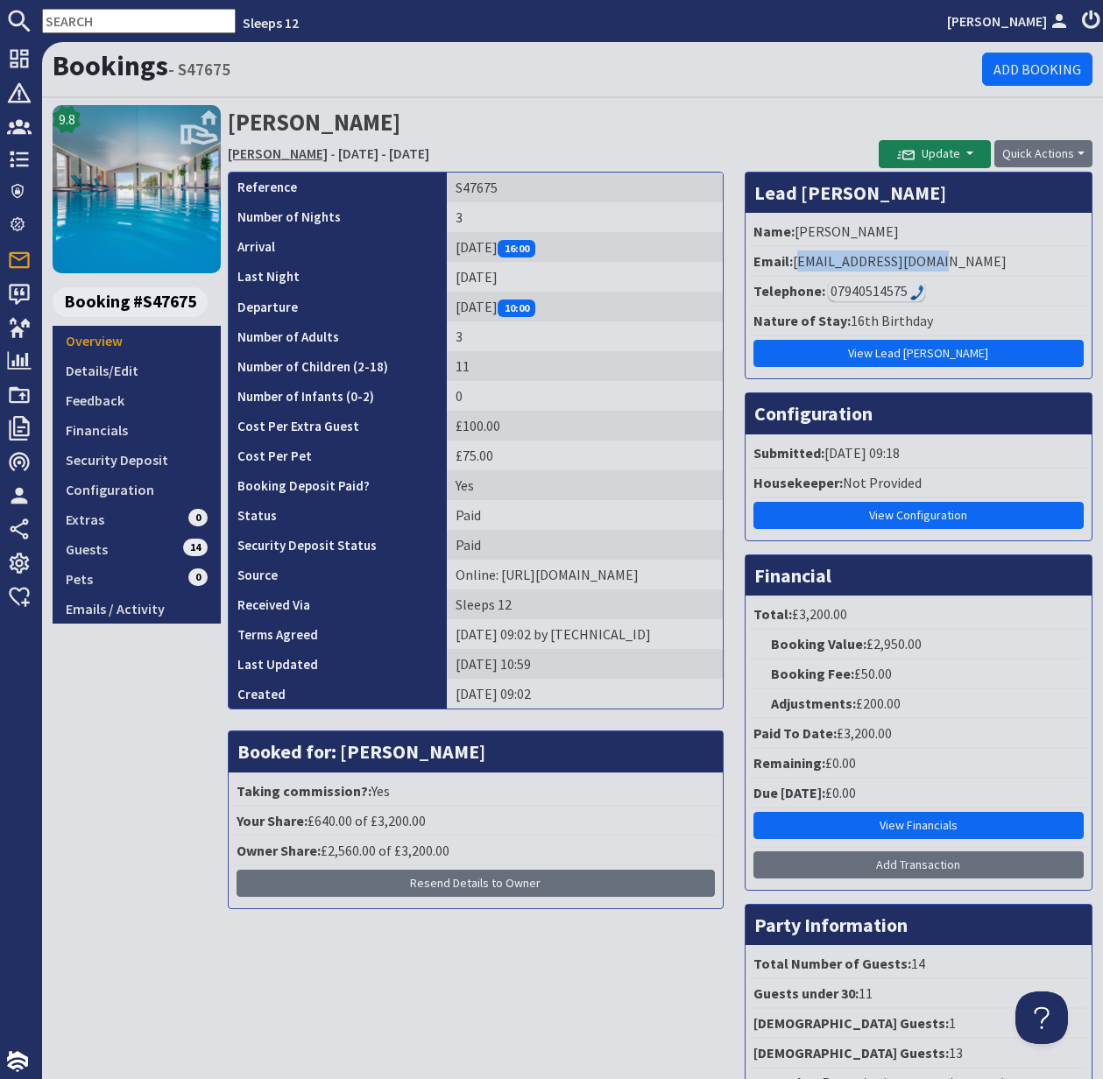
click at [251, 155] on link "Shires" at bounding box center [278, 154] width 100 height 18
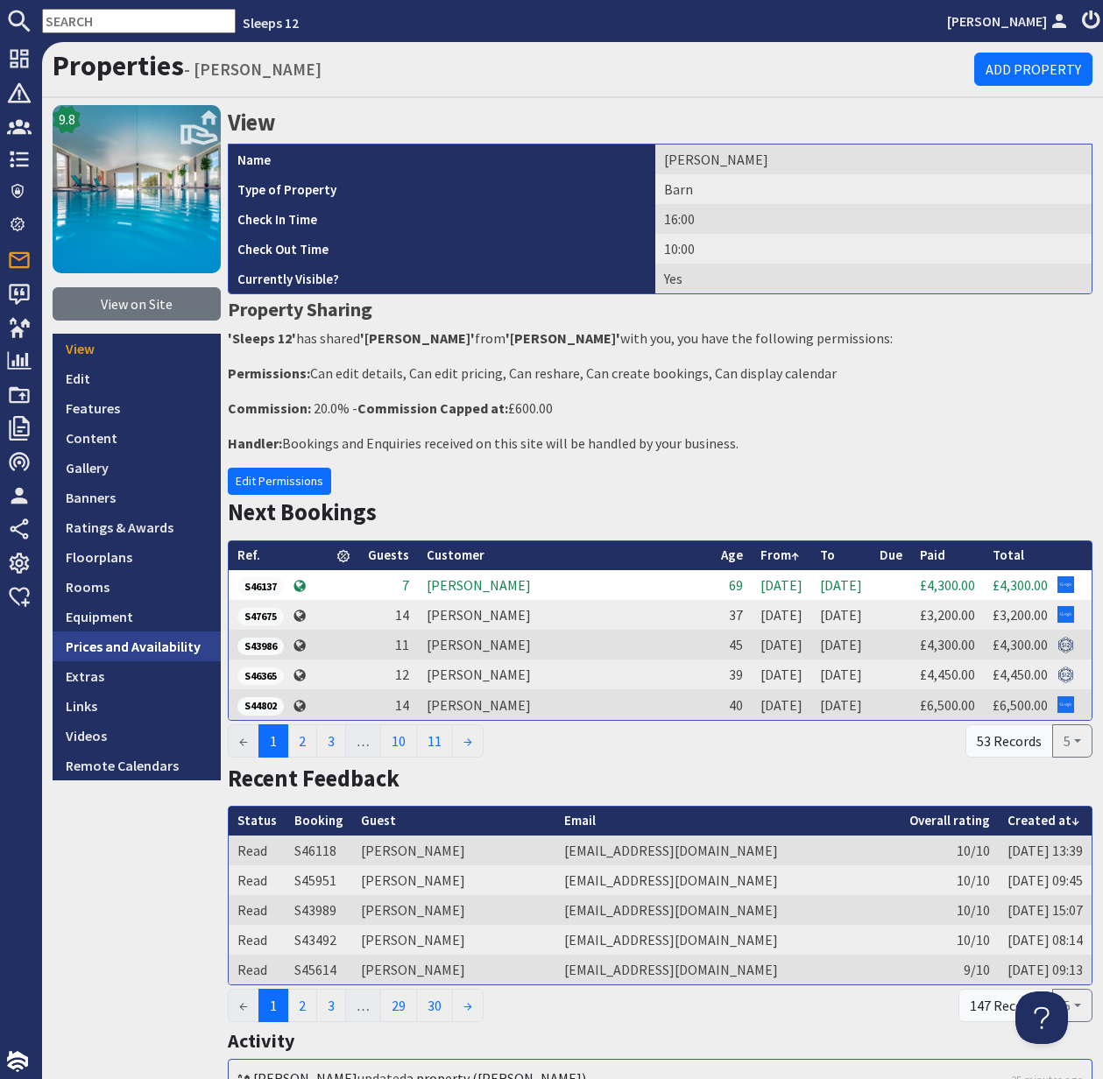
click at [132, 645] on link "Prices and Availability" at bounding box center [137, 647] width 168 height 30
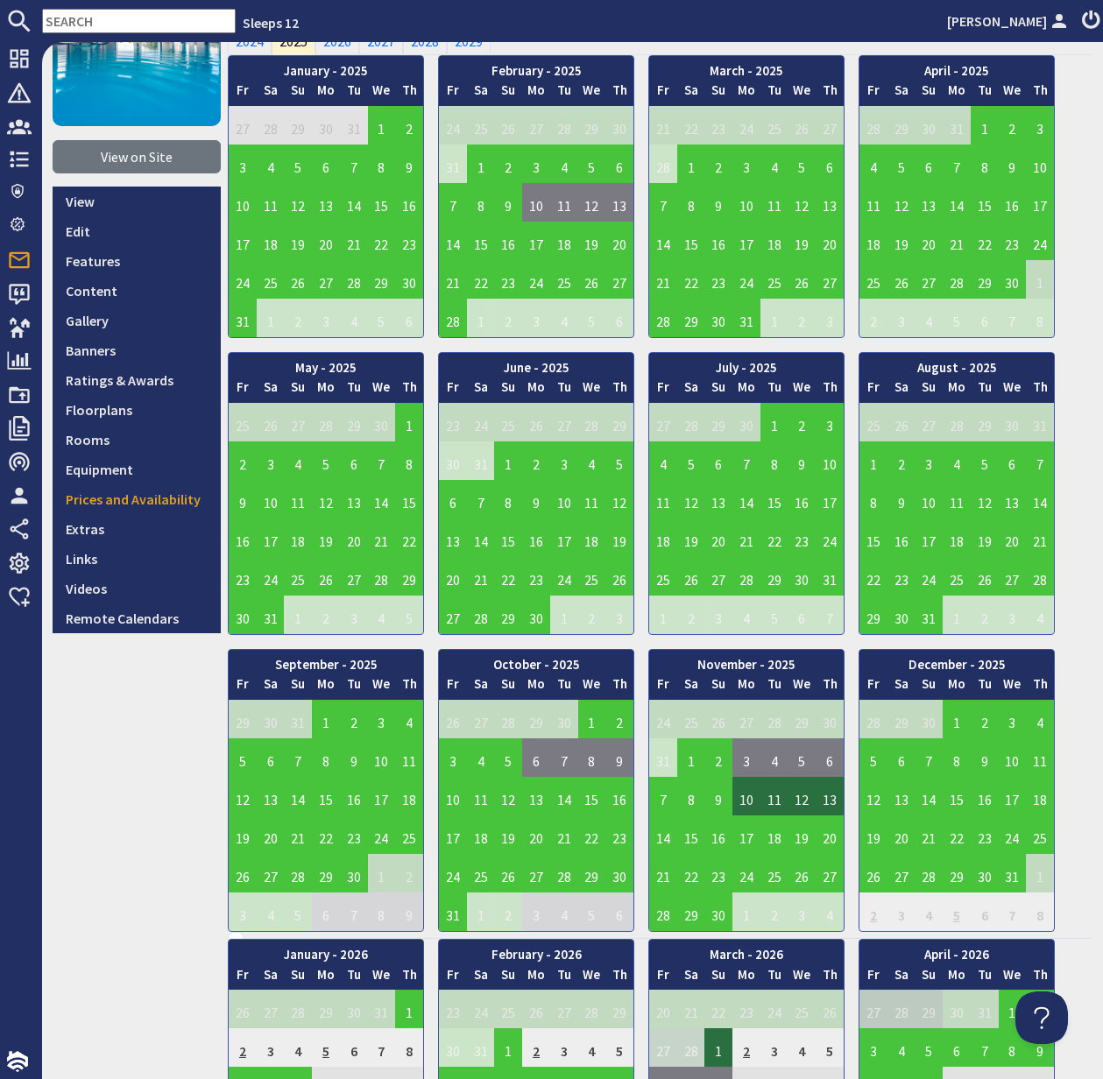
scroll to position [148, 0]
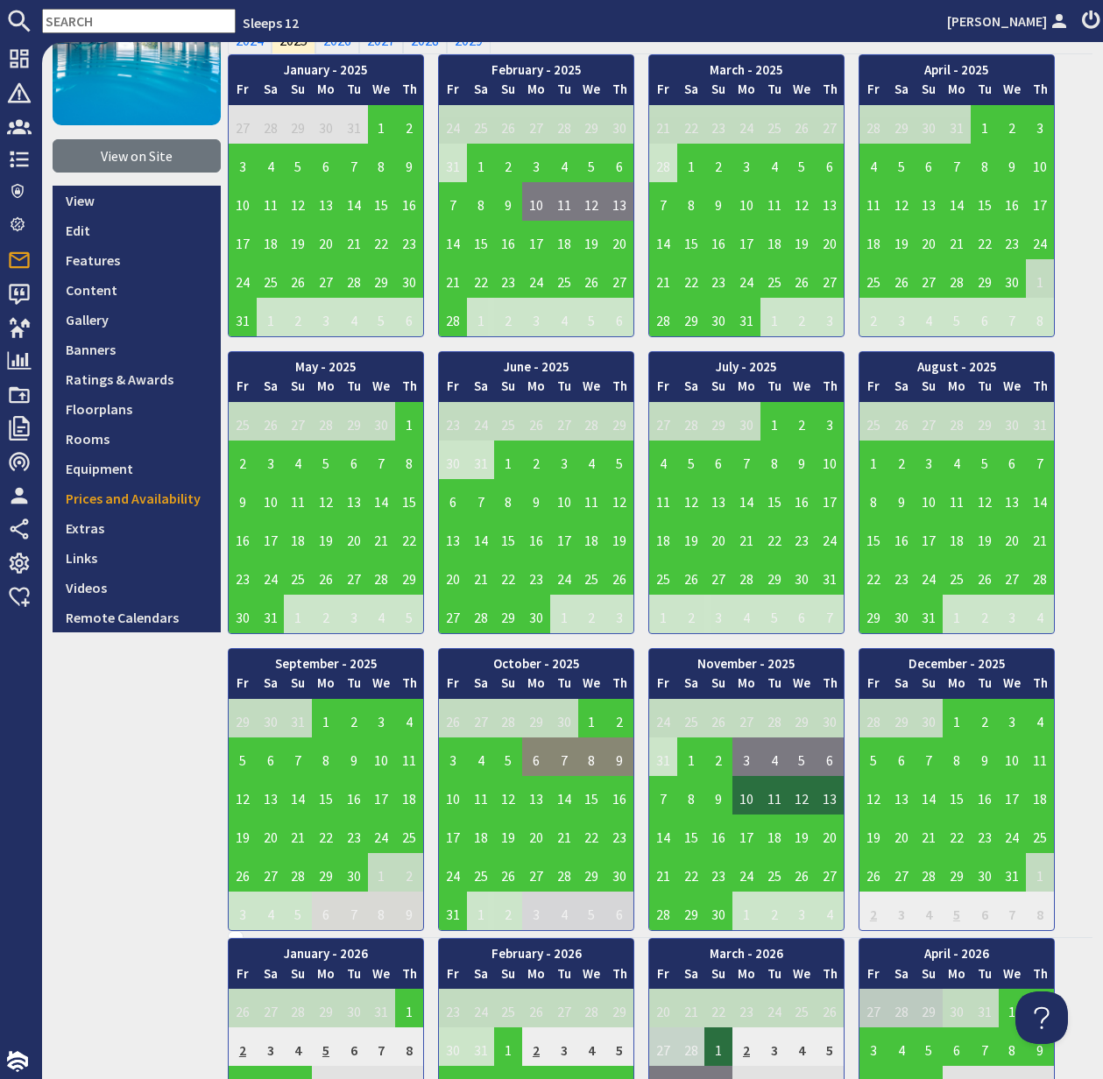
click at [540, 760] on td "6" at bounding box center [536, 757] width 28 height 39
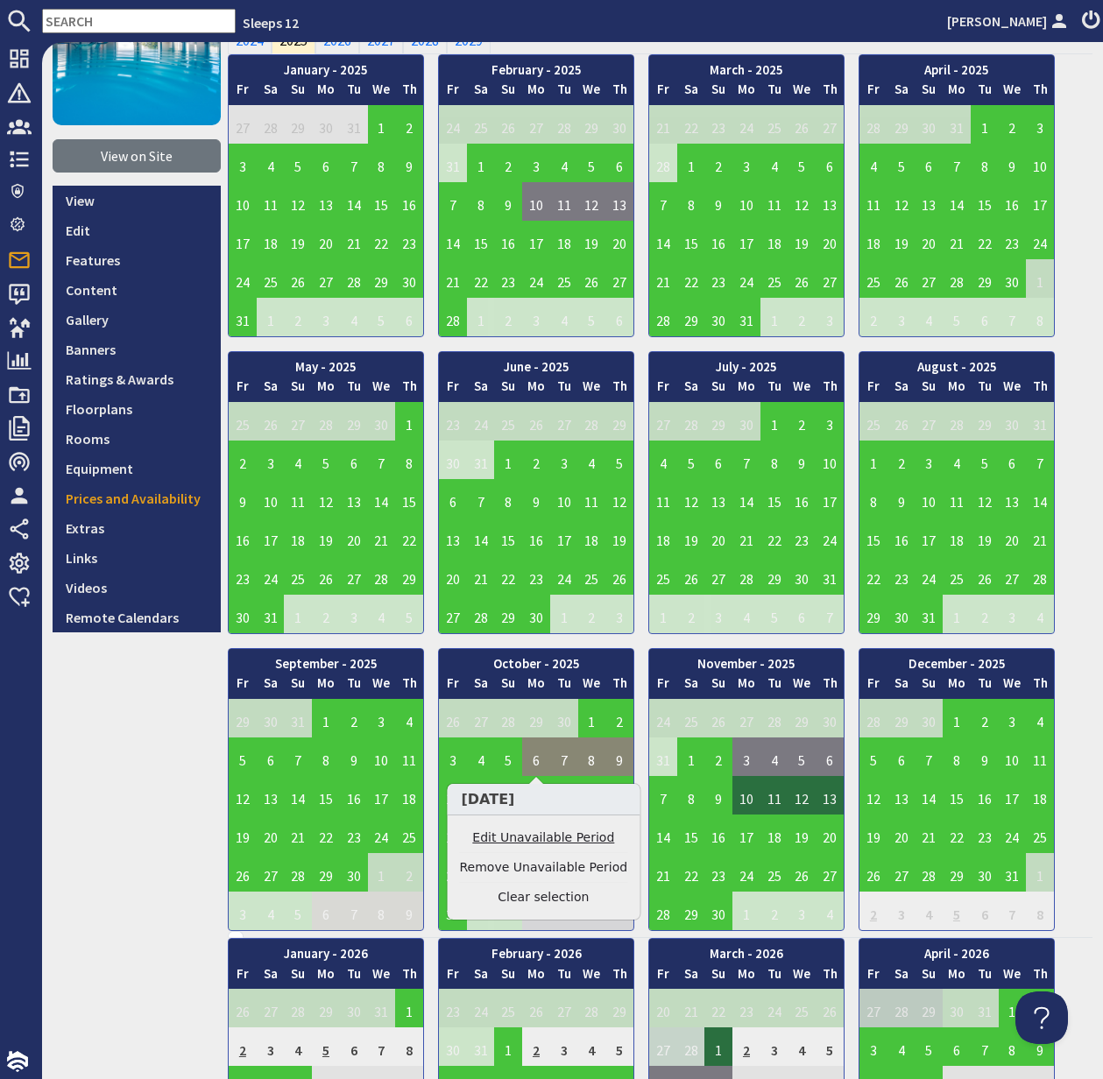
click at [548, 842] on link "Edit Unavailable Period" at bounding box center [544, 838] width 168 height 18
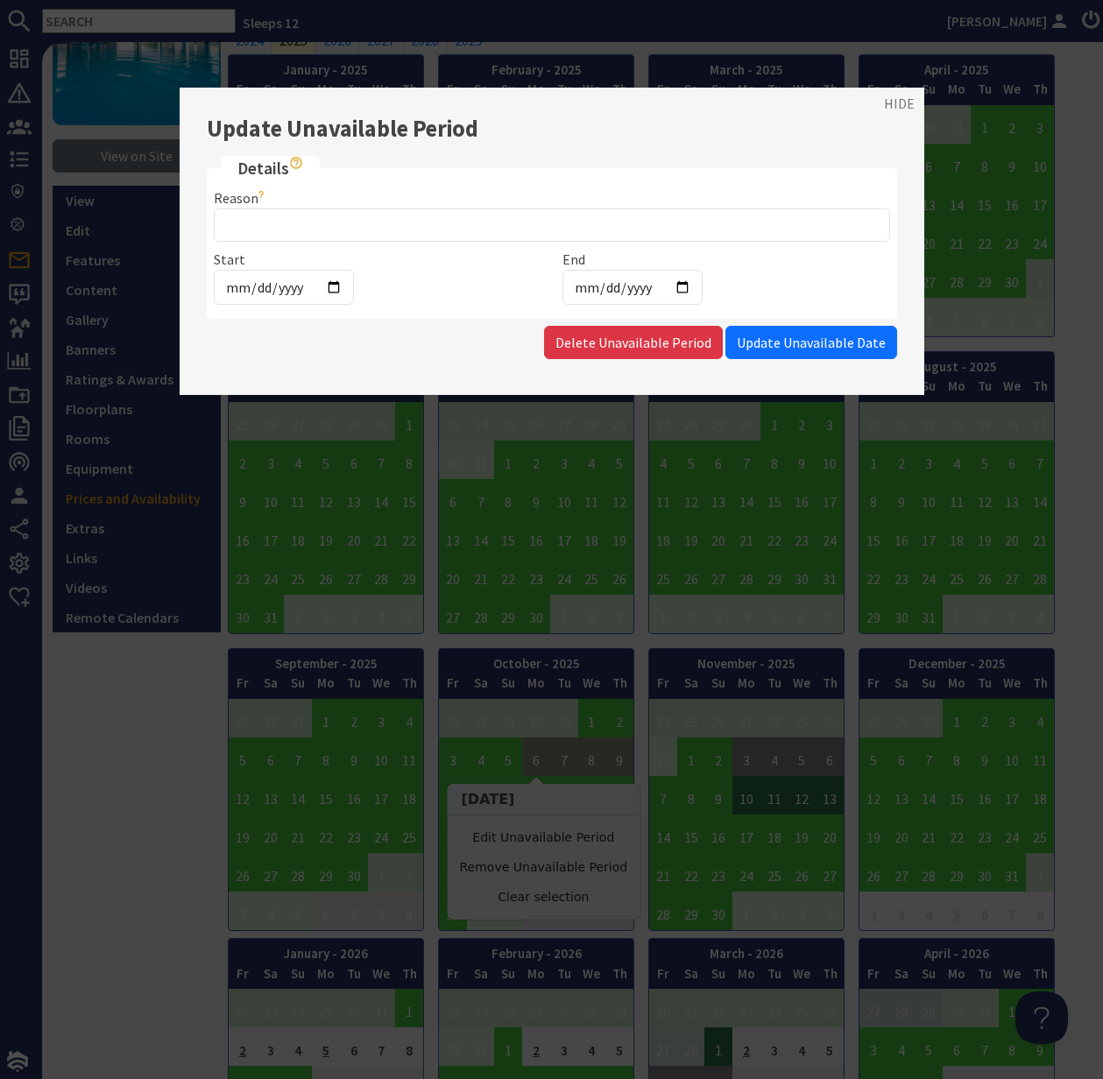
click at [176, 748] on div at bounding box center [551, 539] width 1103 height 1079
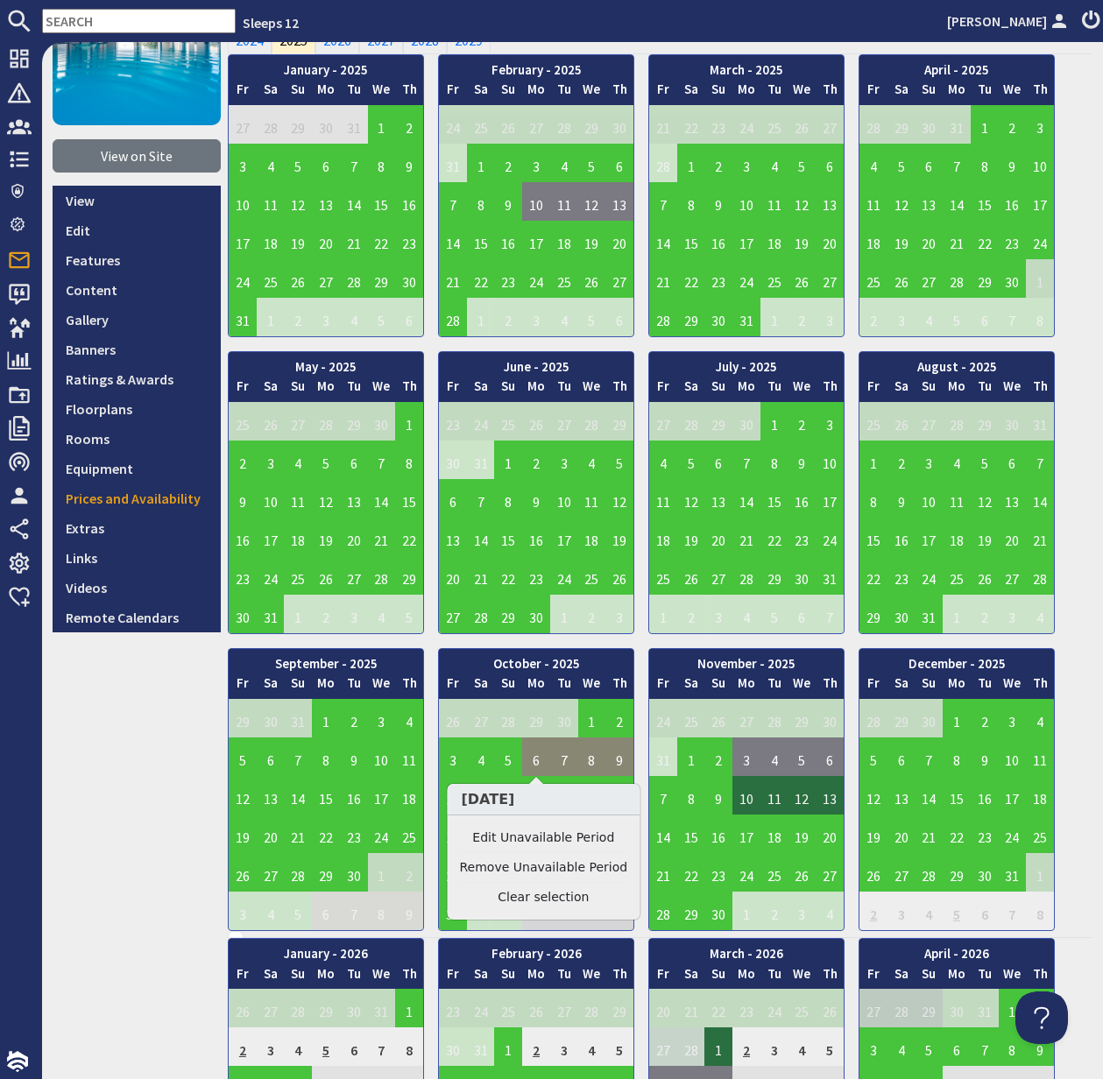
click at [184, 746] on div "9.8 View on Site View Edit Features Content Gallery Banners Ratings & Awards Fl…" at bounding box center [137, 1004] width 168 height 2095
click at [78, 210] on link "View" at bounding box center [137, 201] width 168 height 30
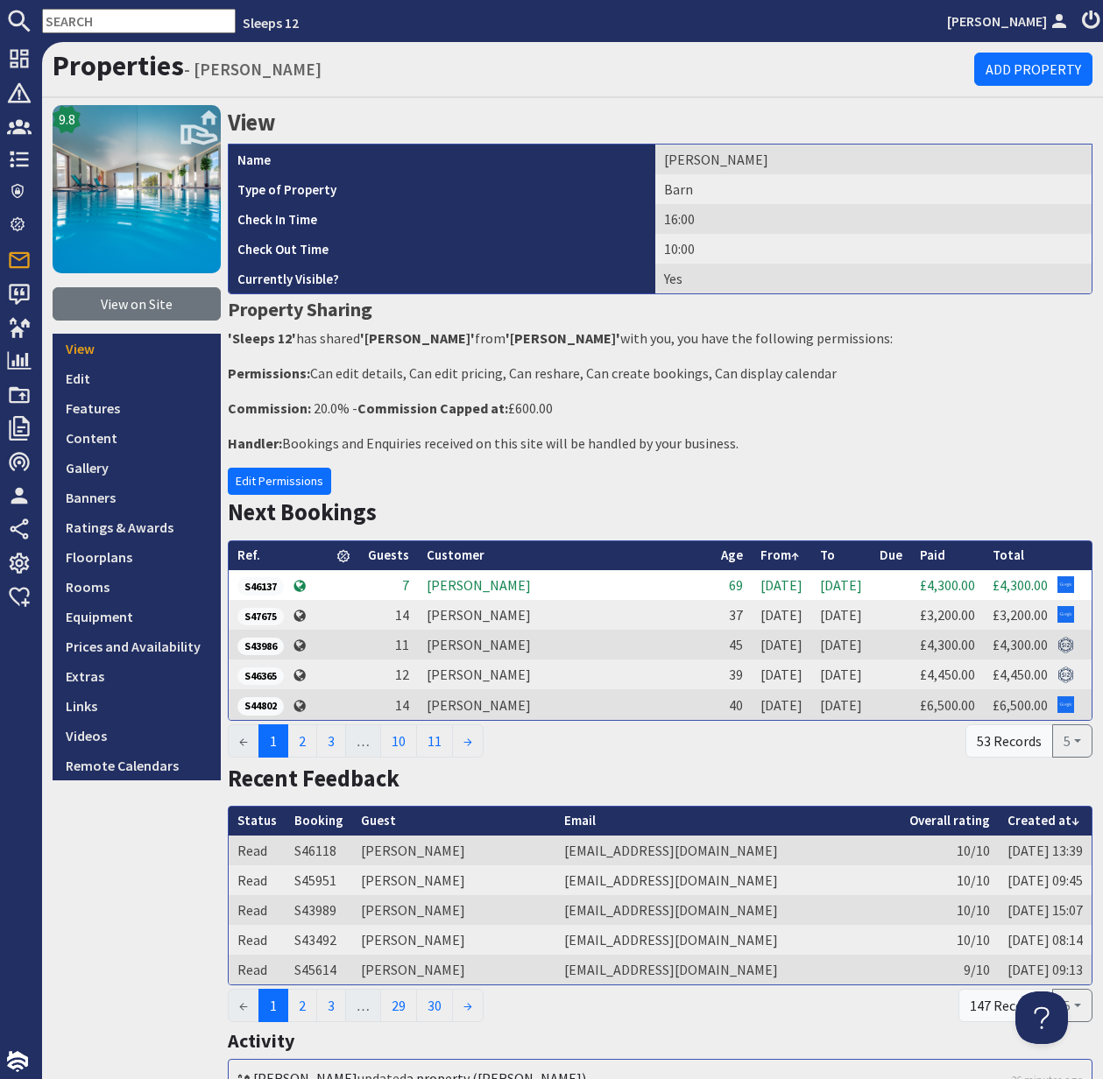
click at [74, 24] on input "text" at bounding box center [139, 21] width 194 height 25
paste input "georgie-daley@hotmail.co.uk"
type input "georgie-daley@hotmail.co.uk"
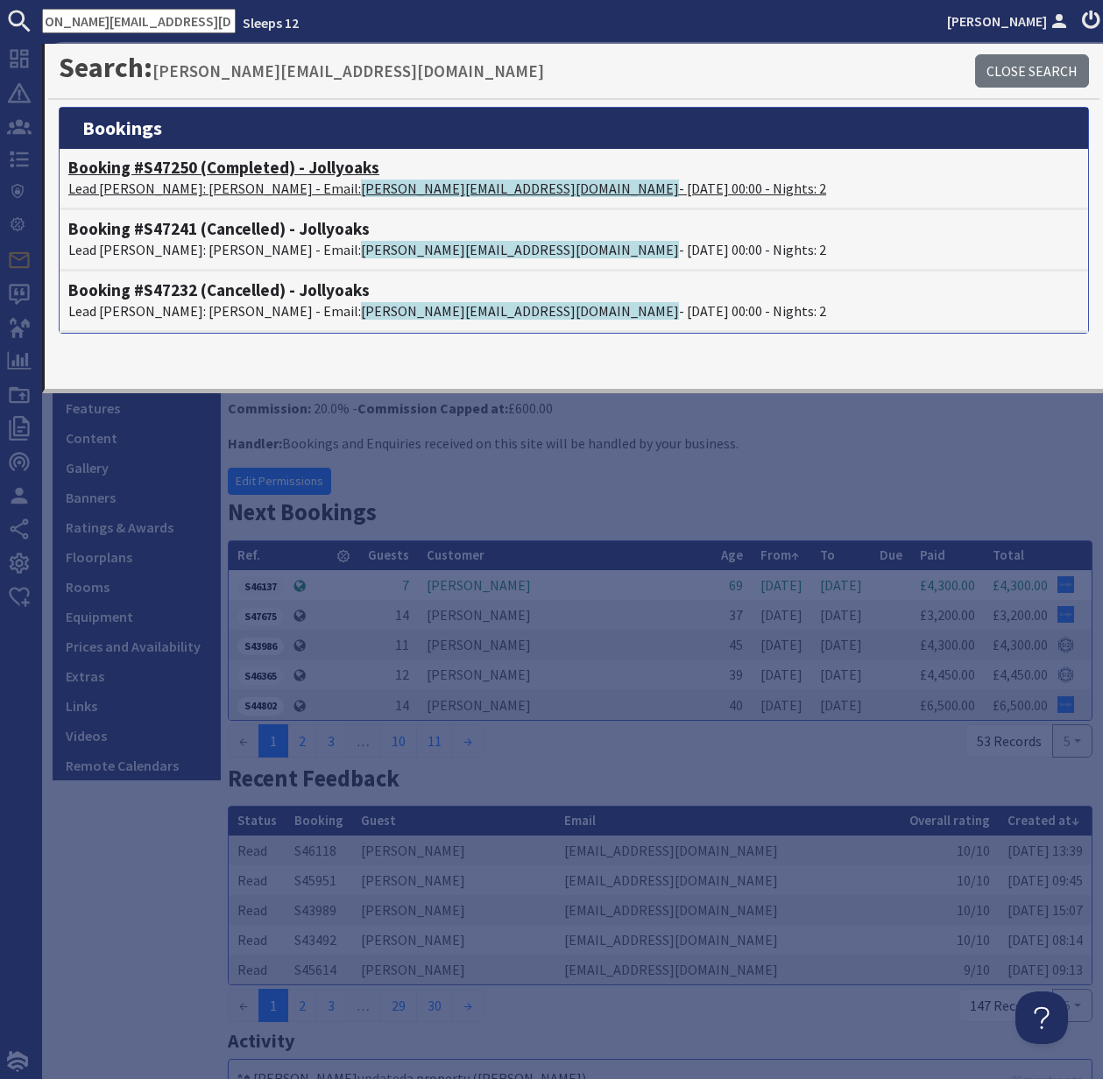
click at [150, 170] on h4 "Booking #S47250 (Completed) - Jollyoaks" at bounding box center [573, 168] width 1011 height 20
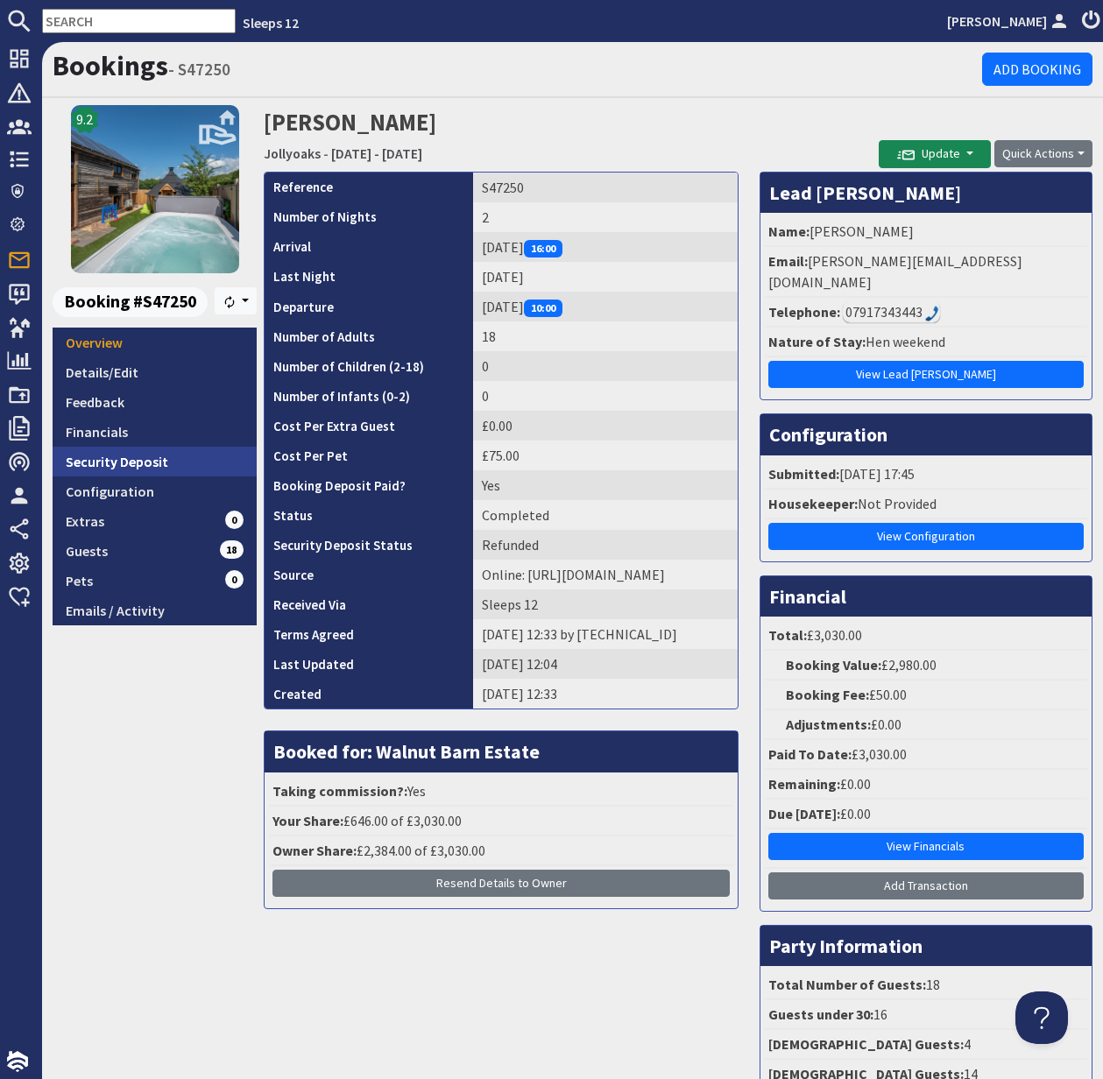
click at [118, 462] on link "Security Deposit" at bounding box center [155, 462] width 204 height 30
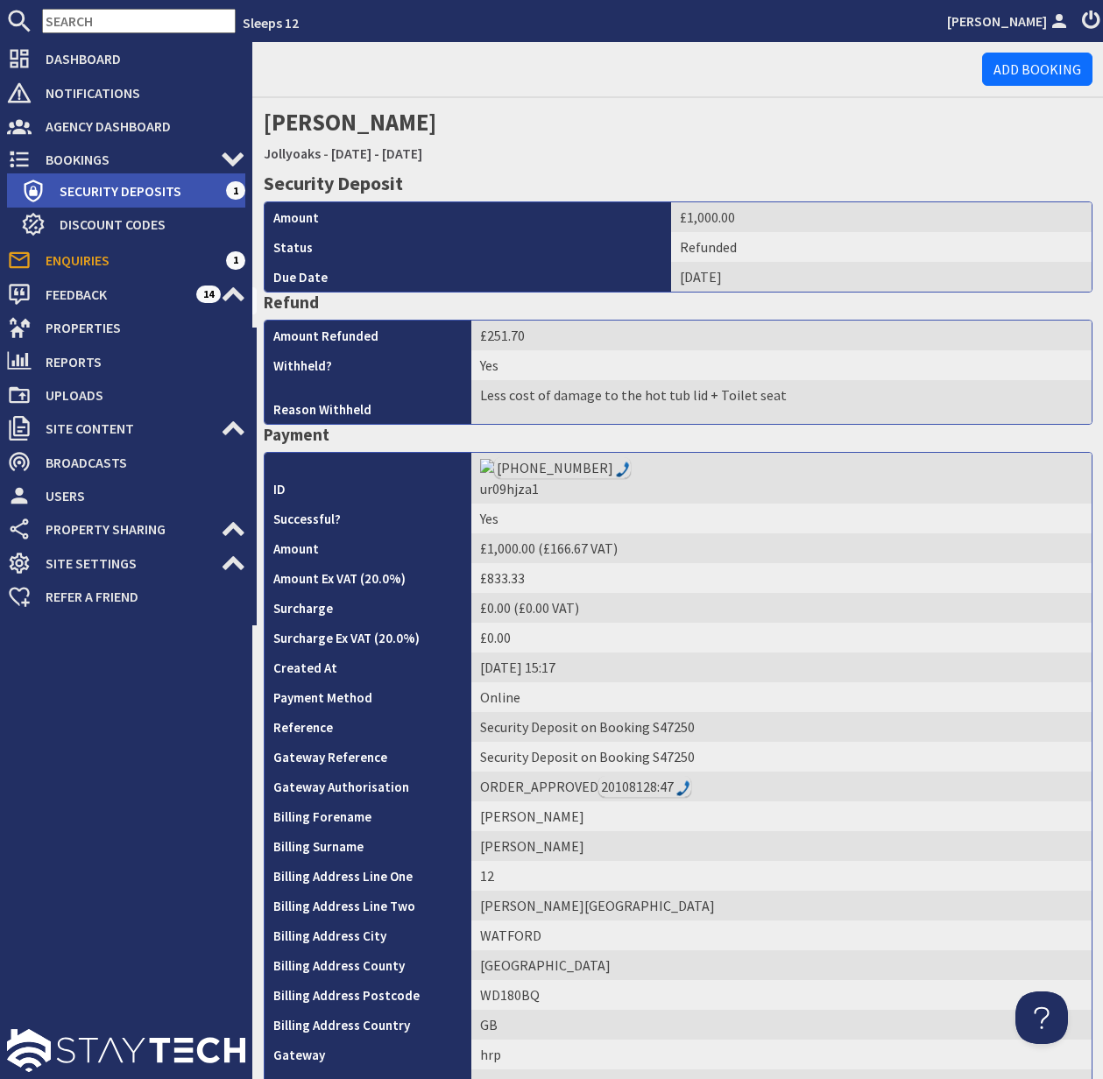
click at [109, 186] on span "Security Deposits" at bounding box center [136, 191] width 180 height 28
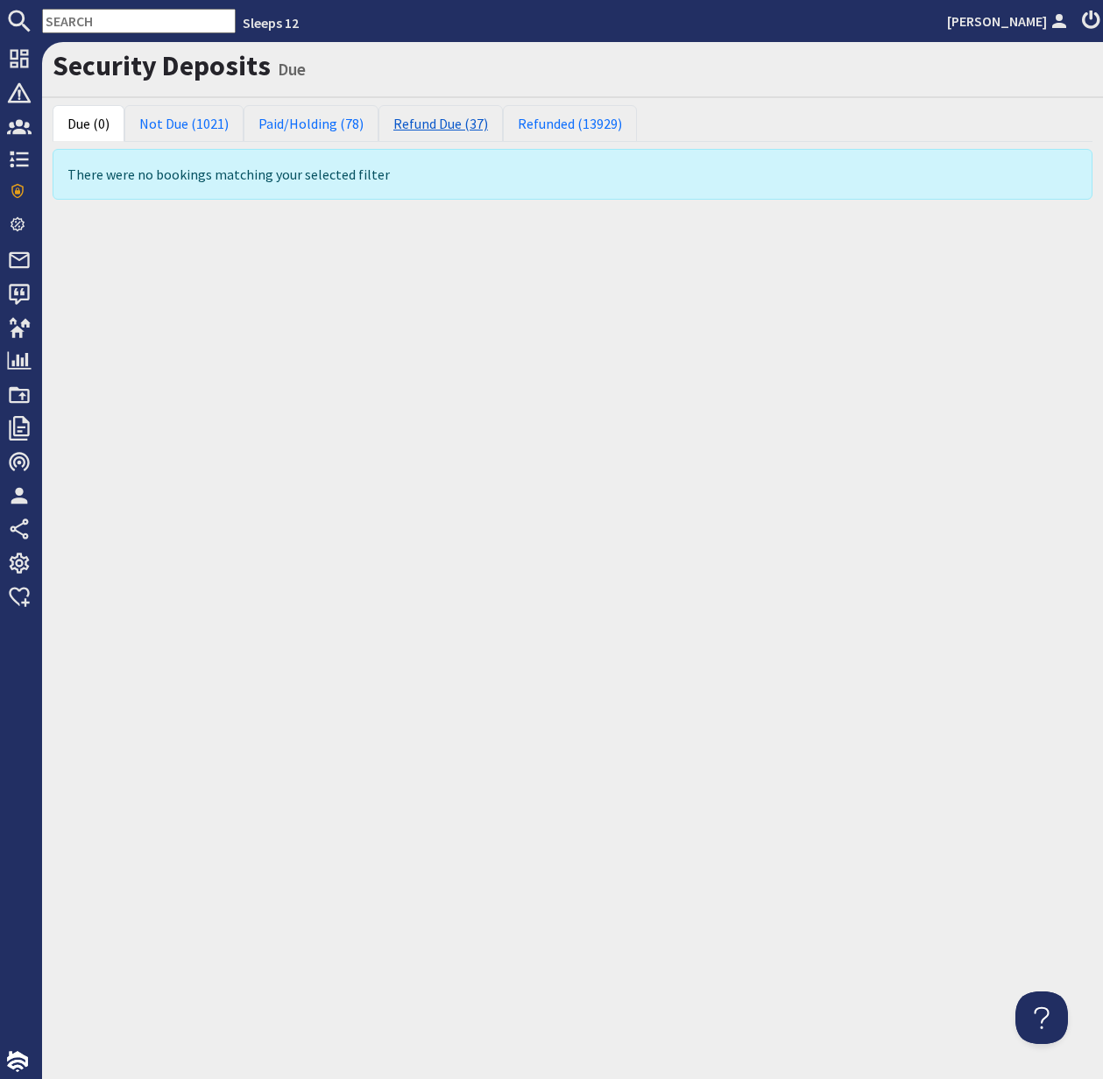
click at [429, 119] on link "Refund Due (37)" at bounding box center [440, 123] width 124 height 37
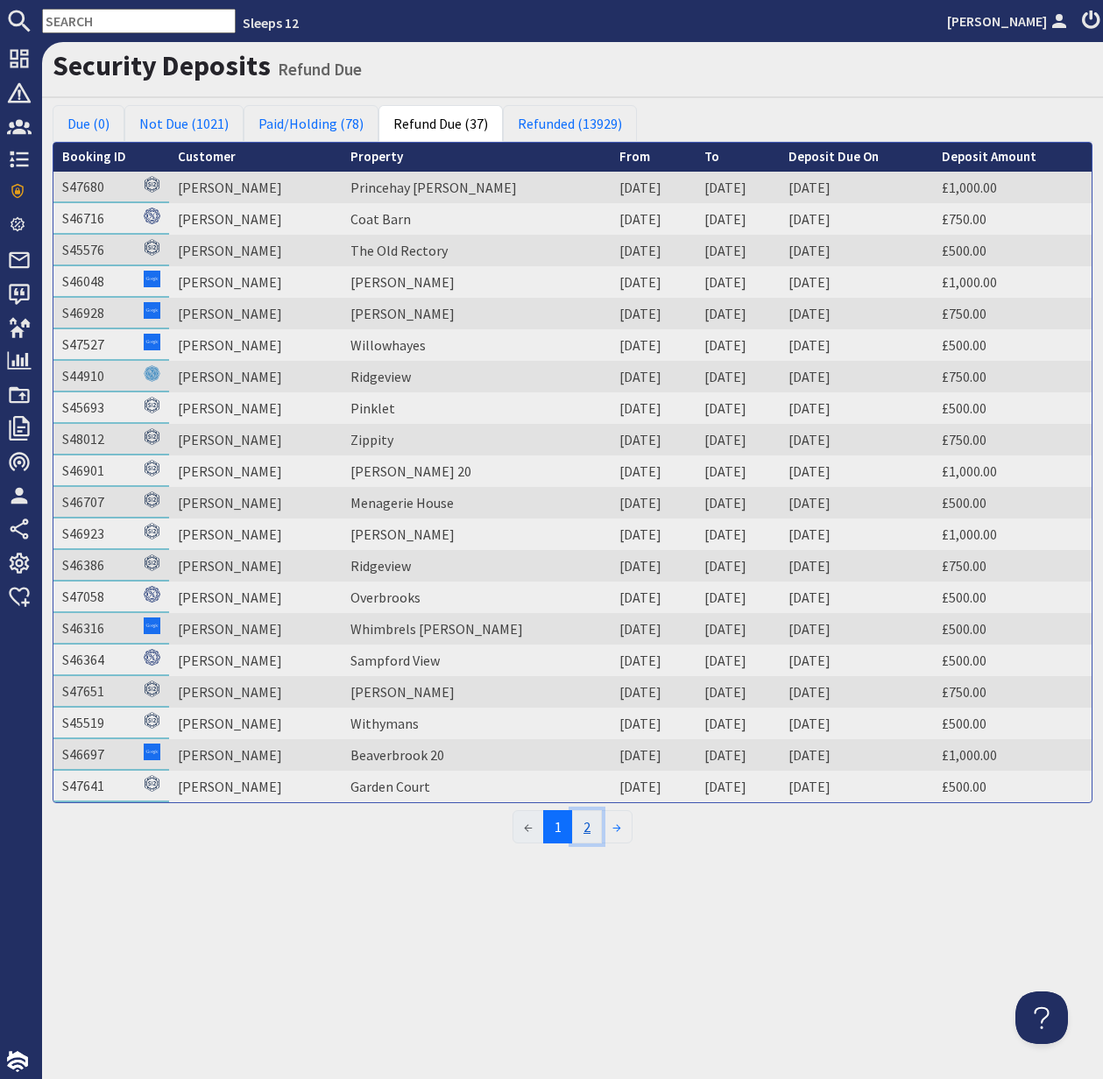
click at [586, 832] on link "2" at bounding box center [587, 826] width 30 height 33
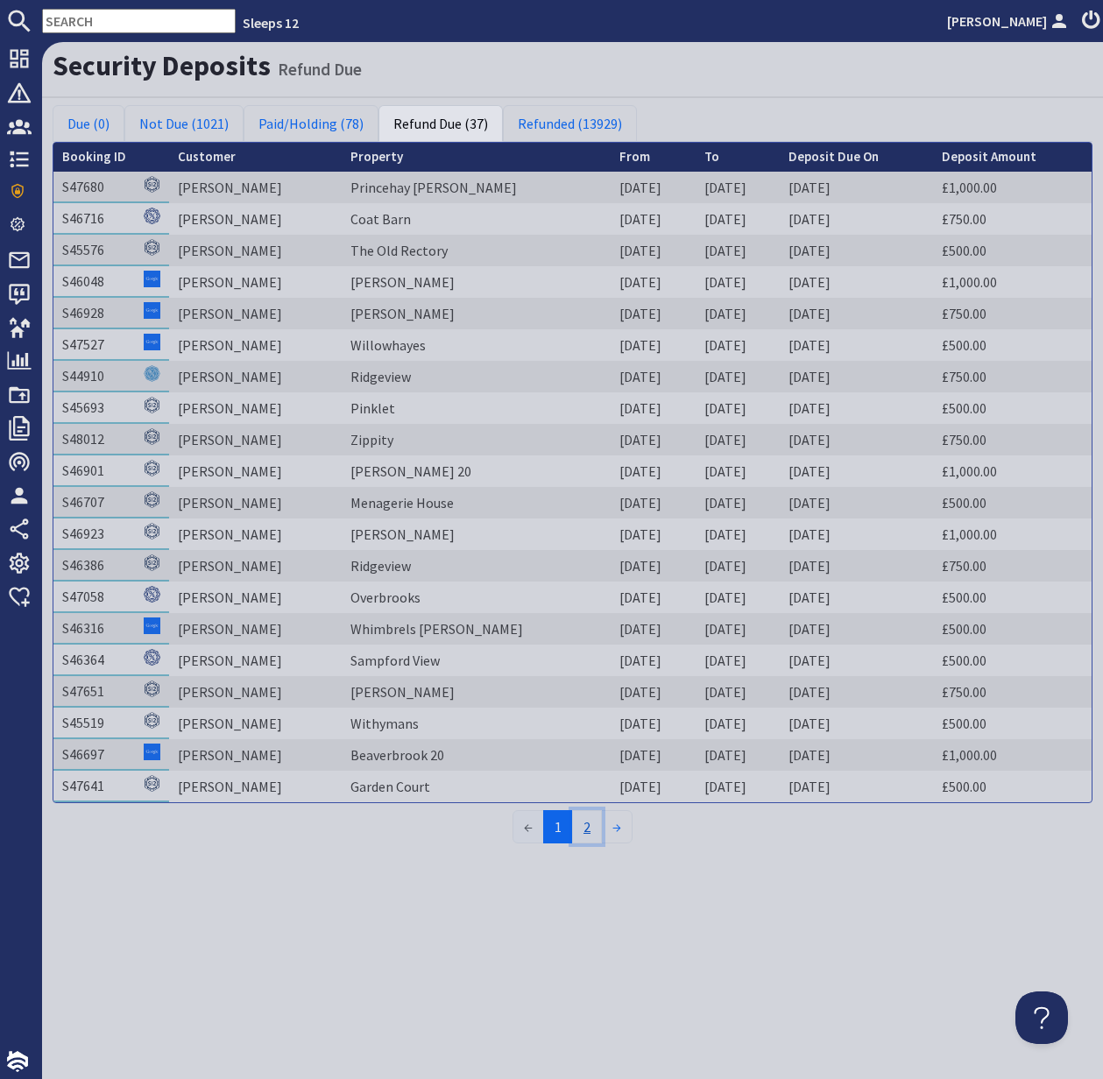
click at [586, 832] on link "2" at bounding box center [587, 826] width 30 height 33
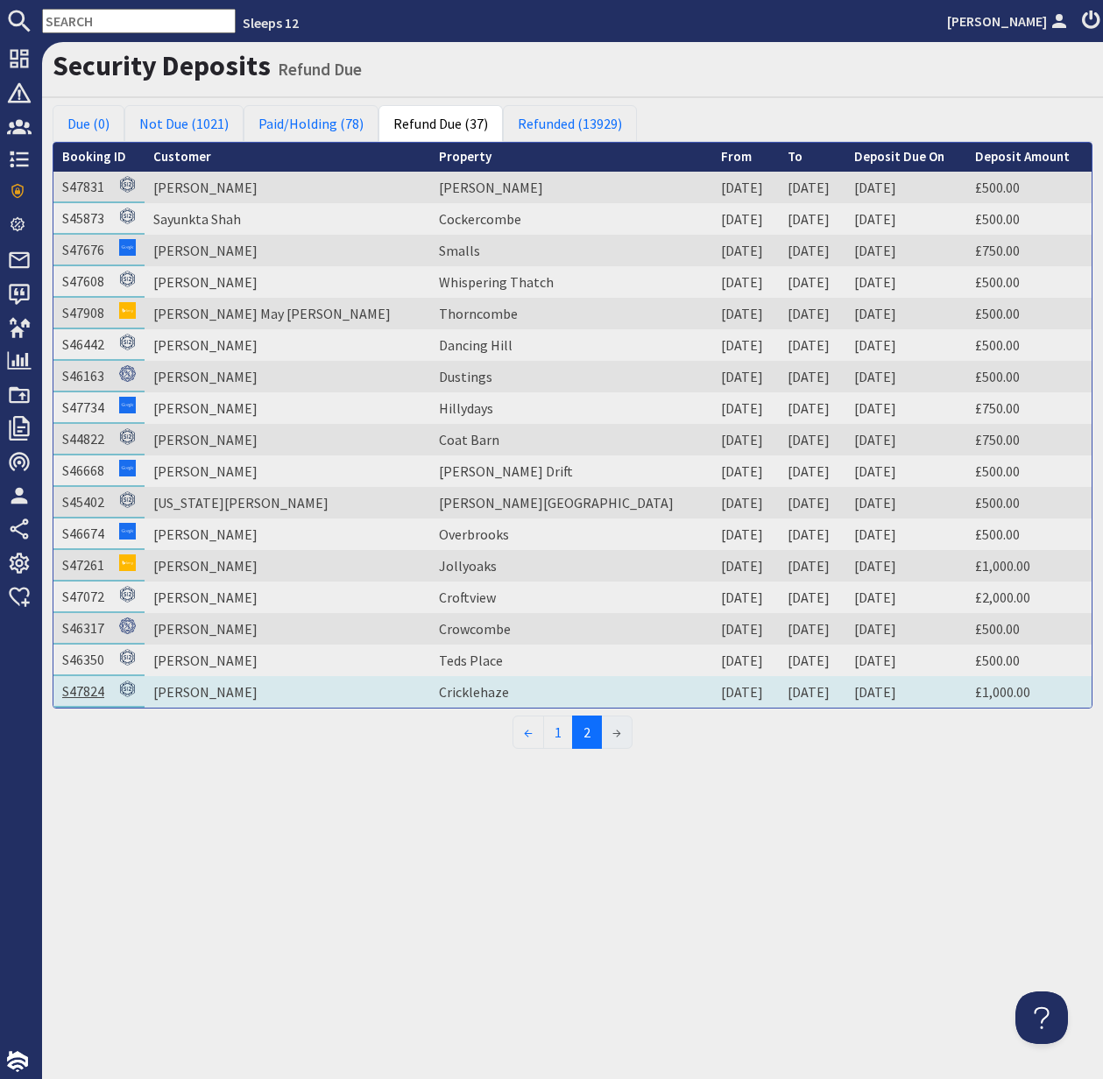
click at [79, 692] on link "S47824" at bounding box center [83, 691] width 42 height 18
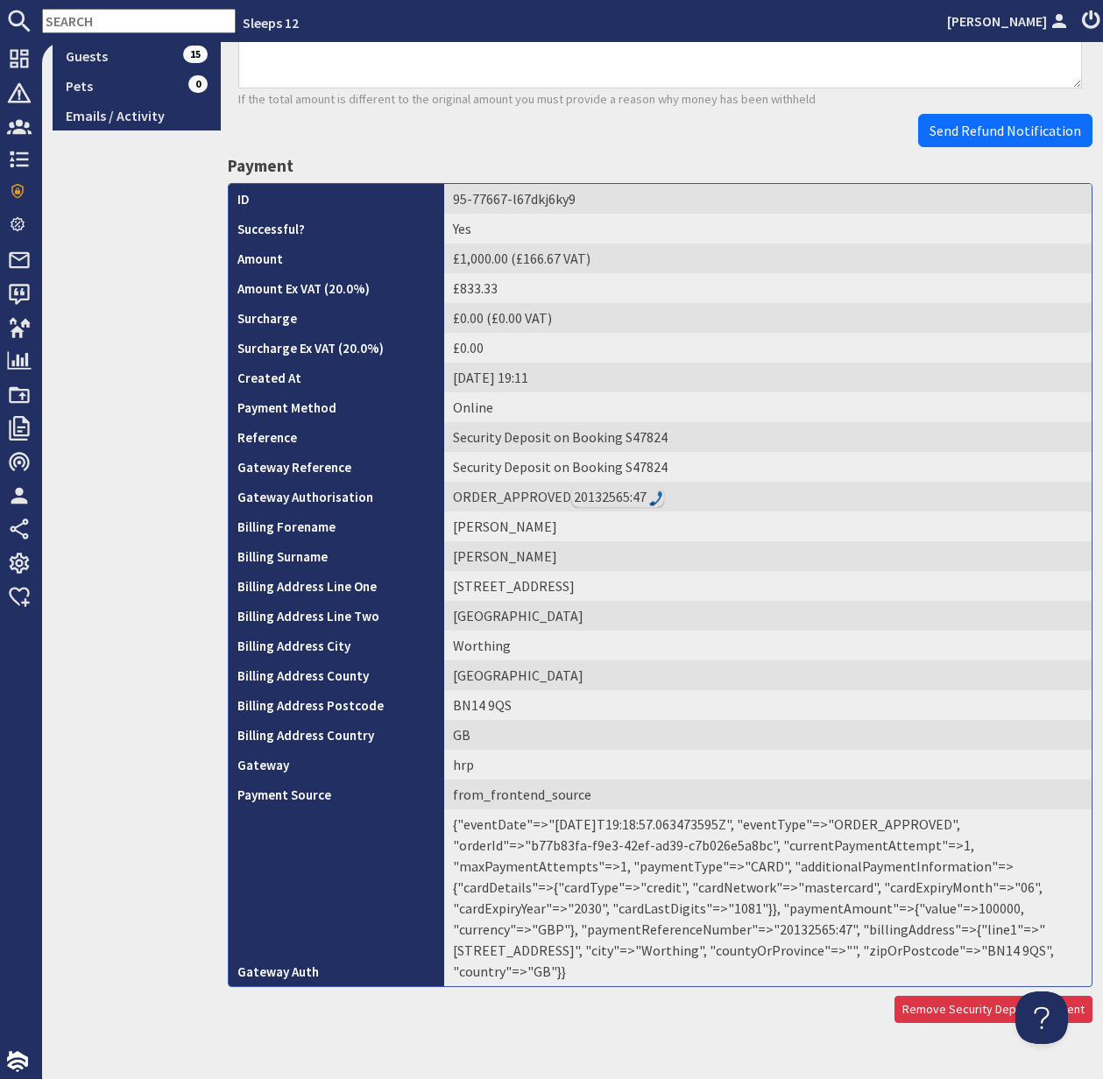
scroll to position [504, 0]
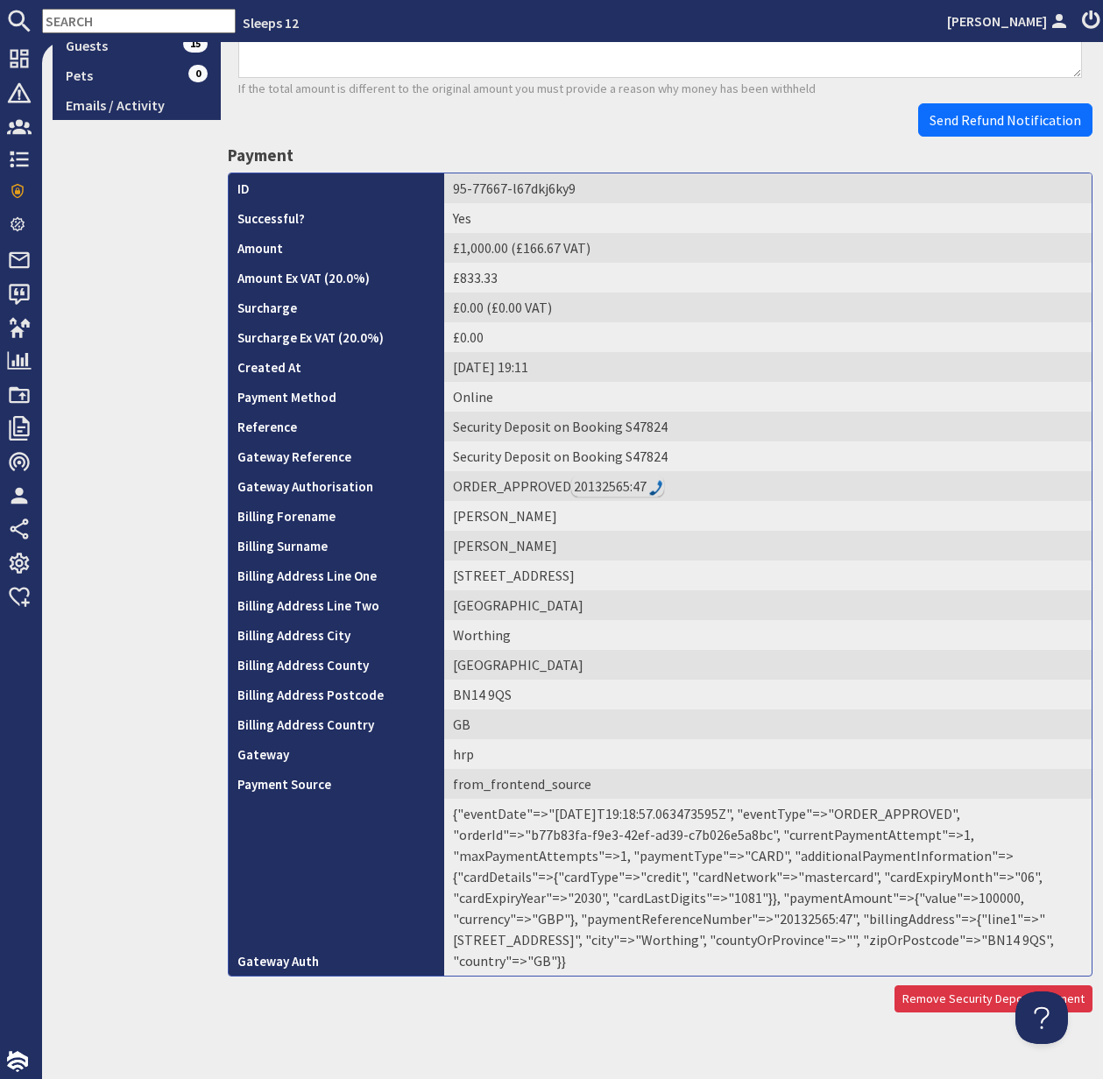
click at [677, 916] on td "{"eventDate"=>"2025-09-14T19:18:57.063473595Z", "eventType"=>"ORDER_APPROVED", …" at bounding box center [767, 887] width 647 height 177
click at [676, 916] on td "{"eventDate"=>"2025-09-14T19:18:57.063473595Z", "eventType"=>"ORDER_APPROVED", …" at bounding box center [767, 887] width 647 height 177
copy td "20132565"
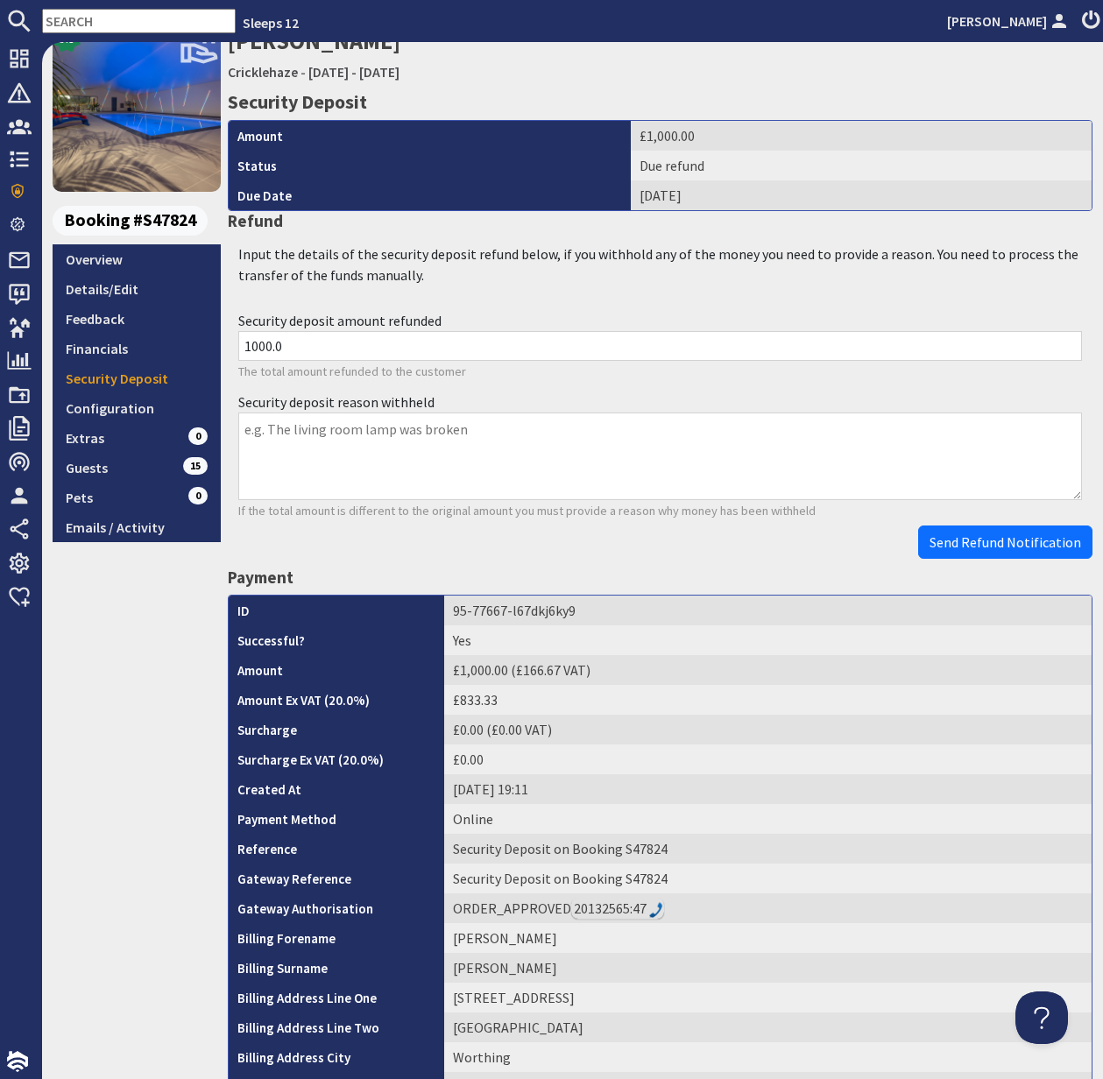
scroll to position [0, 0]
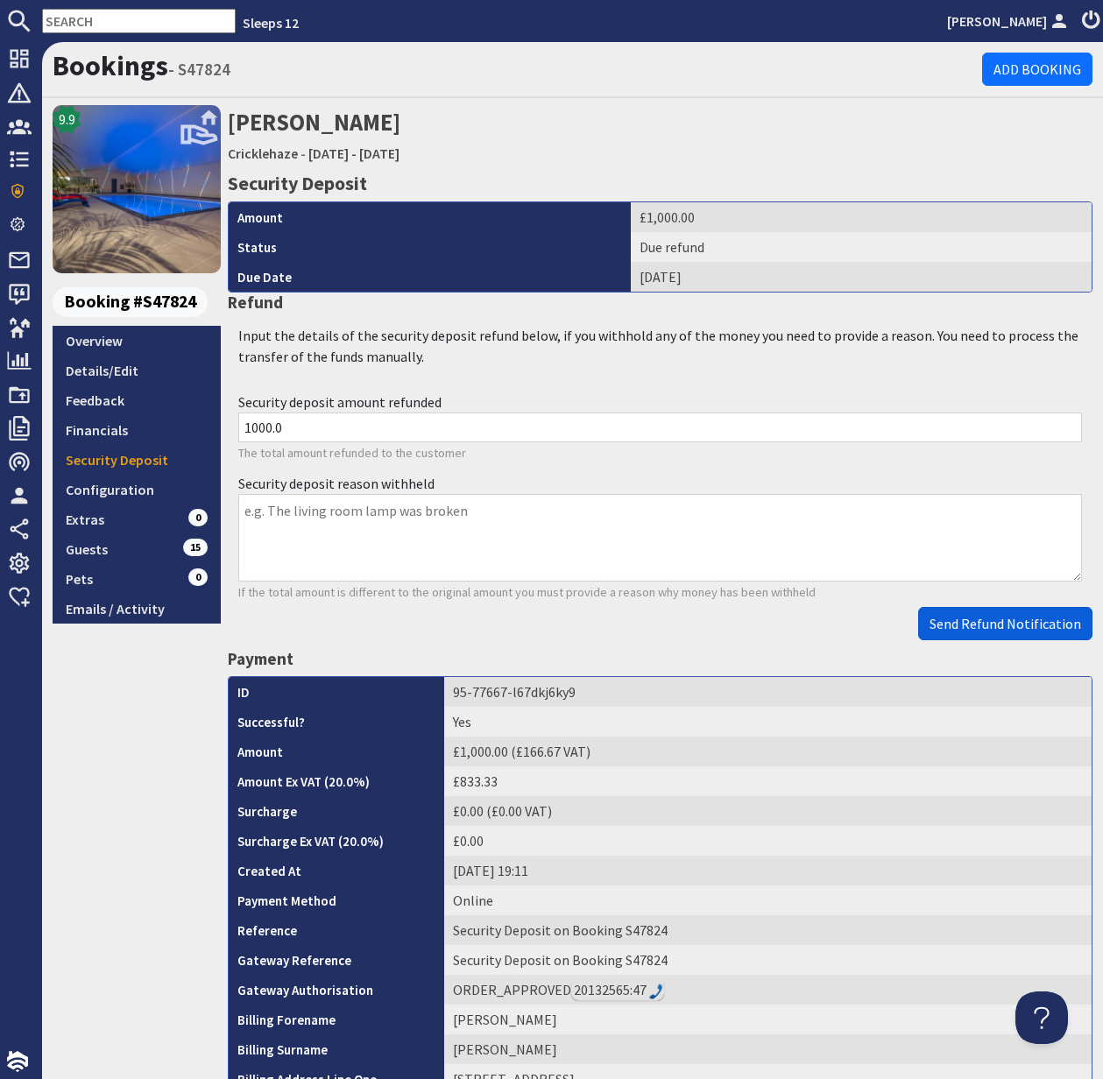
click at [1033, 626] on span "Send Refund Notification" at bounding box center [1005, 624] width 152 height 18
click at [1031, 625] on body "Sleeps 12 Kelly Dyke Dashboard Notifications 0 Agency Dashboard Bookings 0 Secu…" at bounding box center [551, 539] width 1103 height 1079
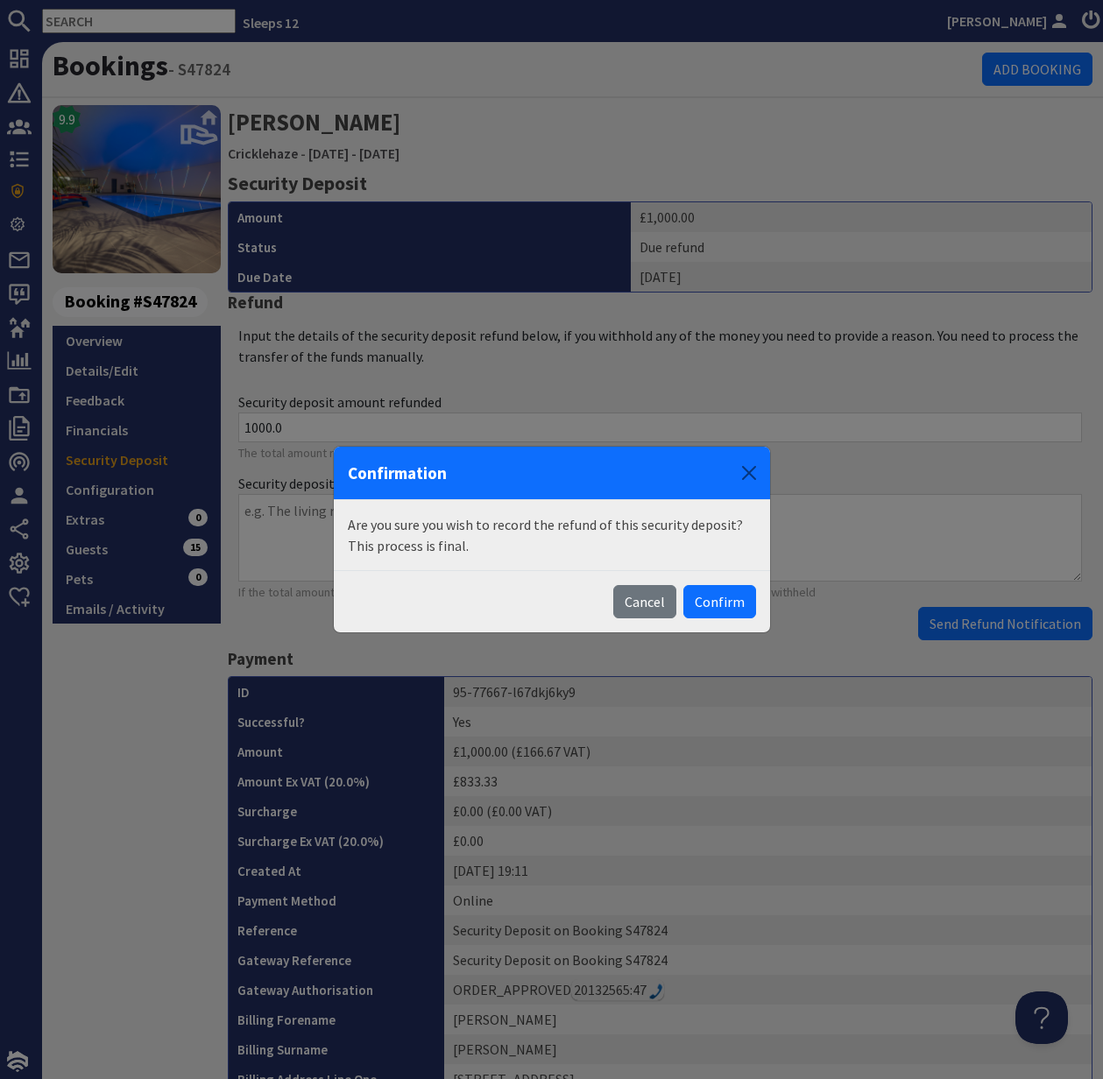
click at [724, 600] on button "Confirm" at bounding box center [719, 601] width 73 height 33
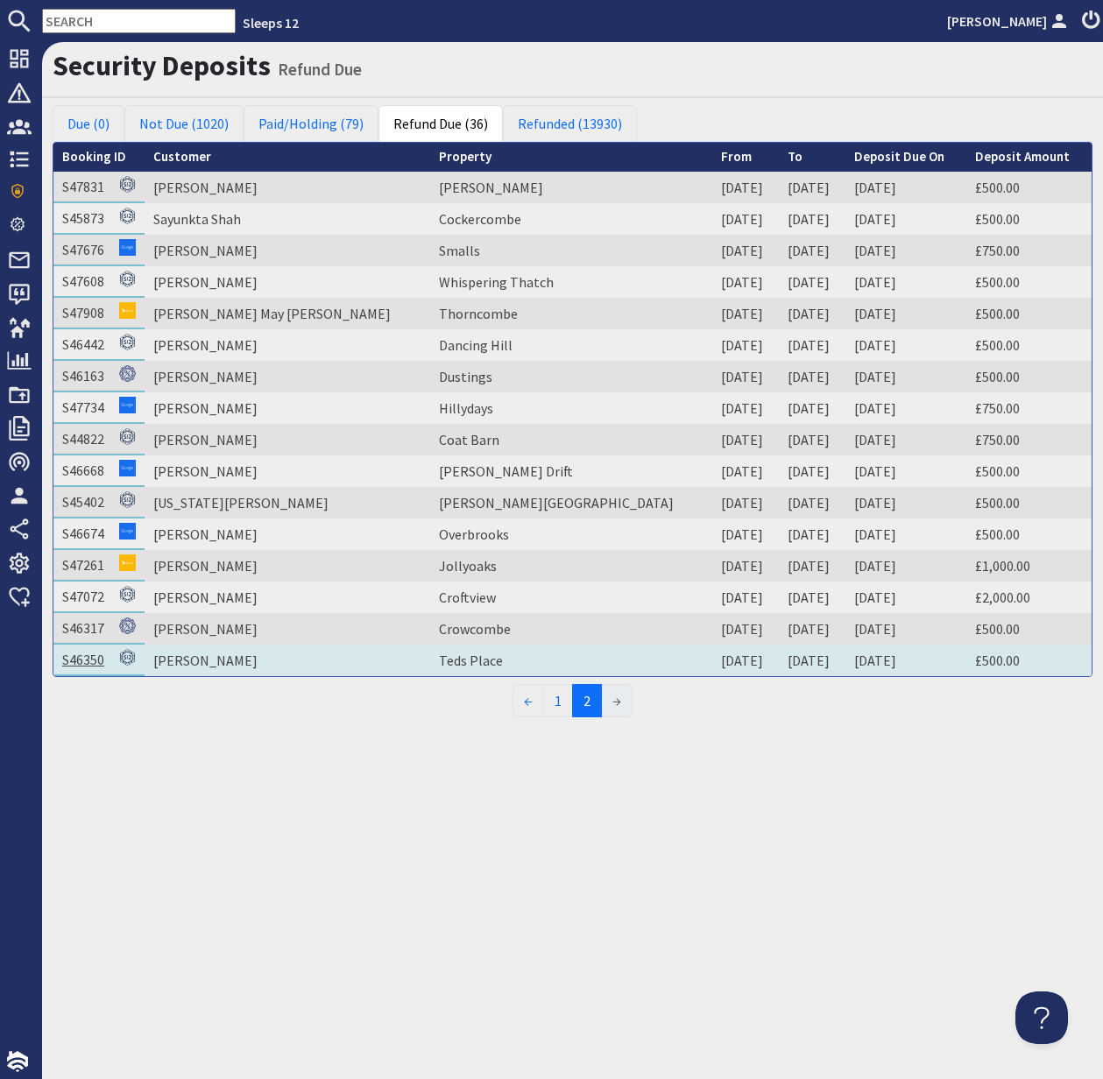
click at [72, 664] on link "S46350" at bounding box center [83, 660] width 42 height 18
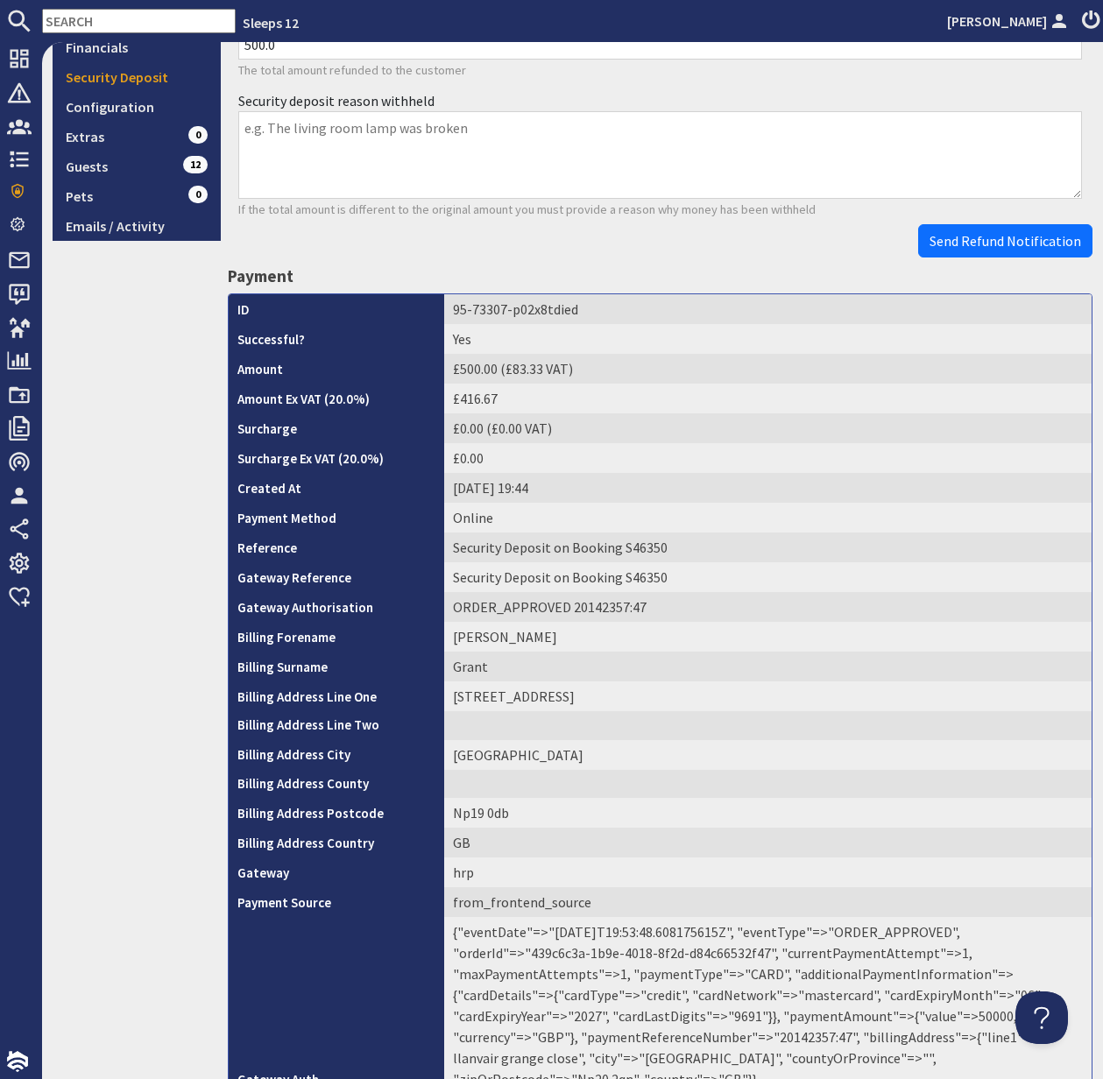
scroll to position [501, 0]
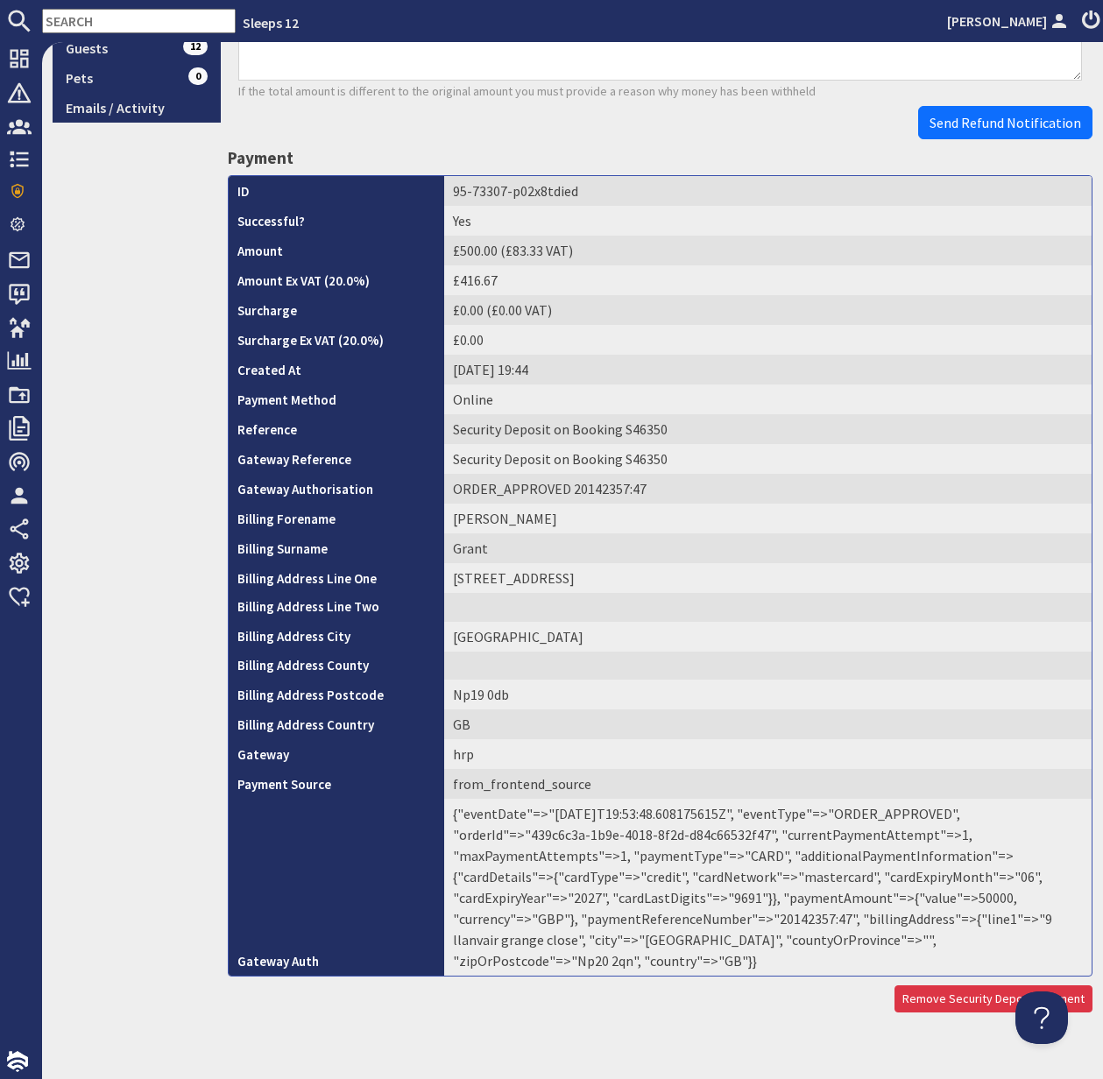
click at [685, 922] on td "{"eventDate"=>"2025-09-22T19:53:48.608175615Z", "eventType"=>"ORDER_APPROVED", …" at bounding box center [767, 887] width 647 height 177
click at [684, 922] on td "{"eventDate"=>"2025-09-22T19:53:48.608175615Z", "eventType"=>"ORDER_APPROVED", …" at bounding box center [767, 887] width 647 height 177
copy td "20142357"
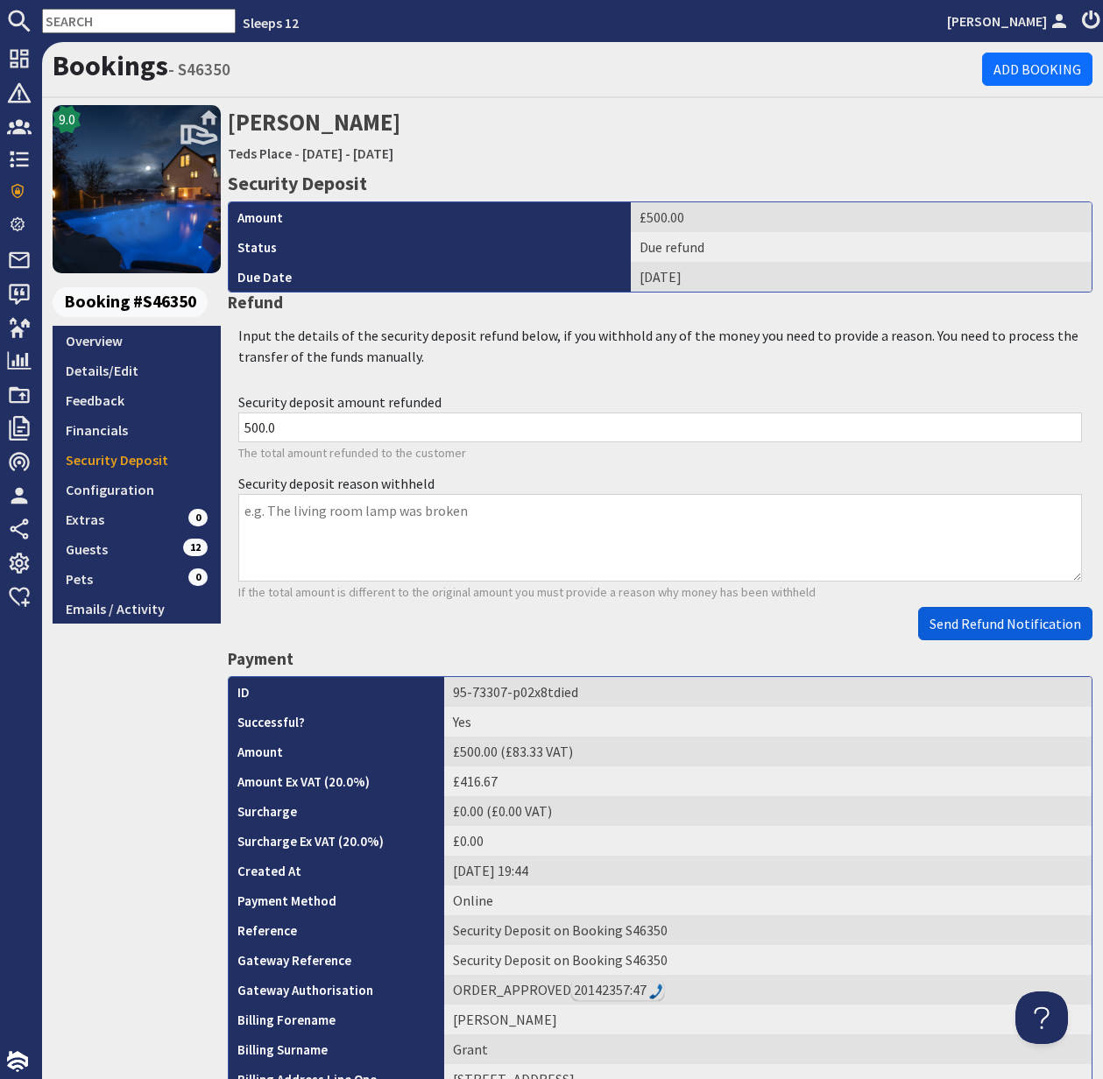
click at [1009, 623] on span "Send Refund Notification" at bounding box center [1005, 624] width 152 height 18
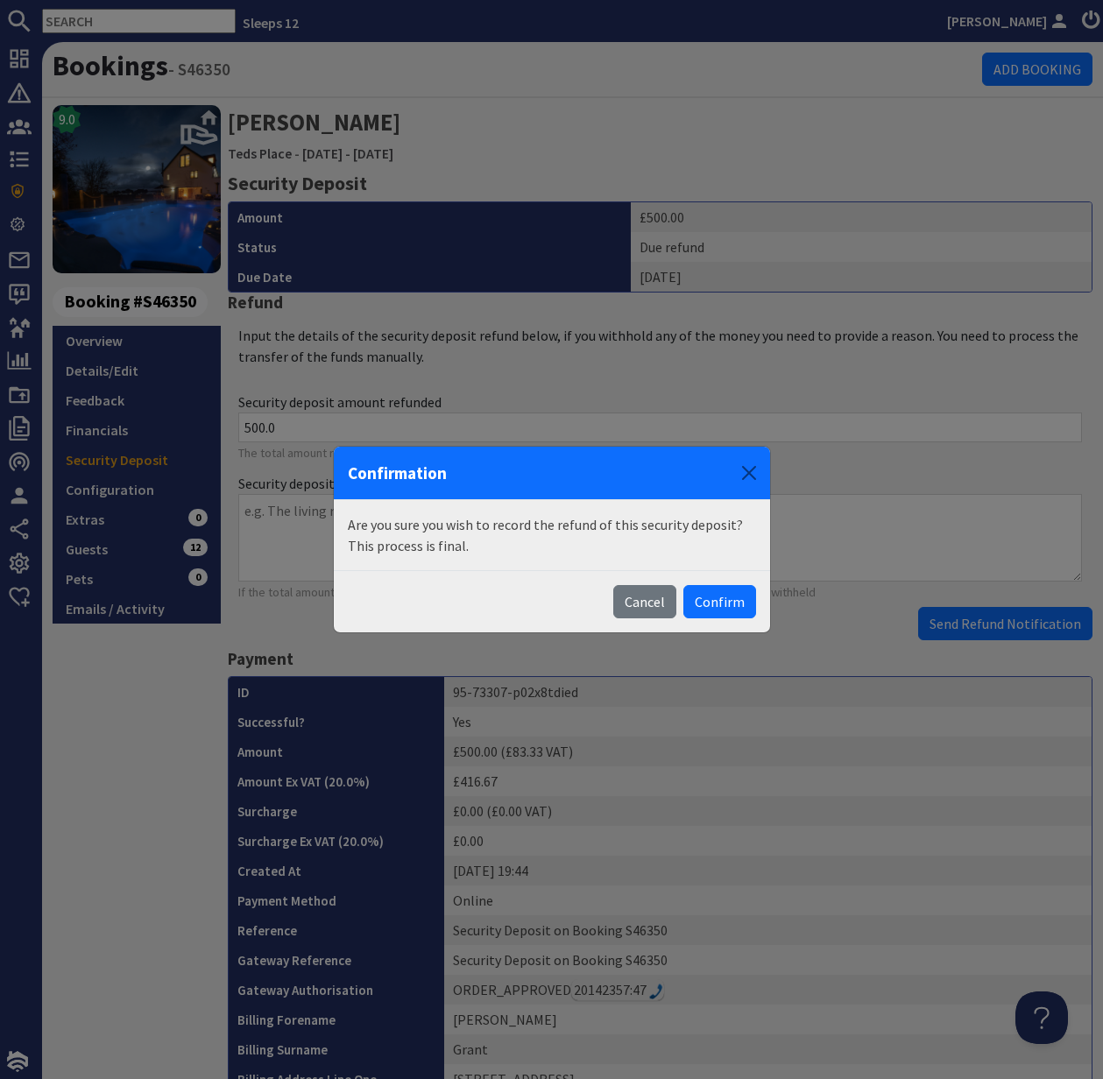
click at [1007, 620] on body "Sleeps 12 Kelly Dyke Dashboard Notifications 0 Agency Dashboard Bookings 0 Secu…" at bounding box center [551, 539] width 1103 height 1079
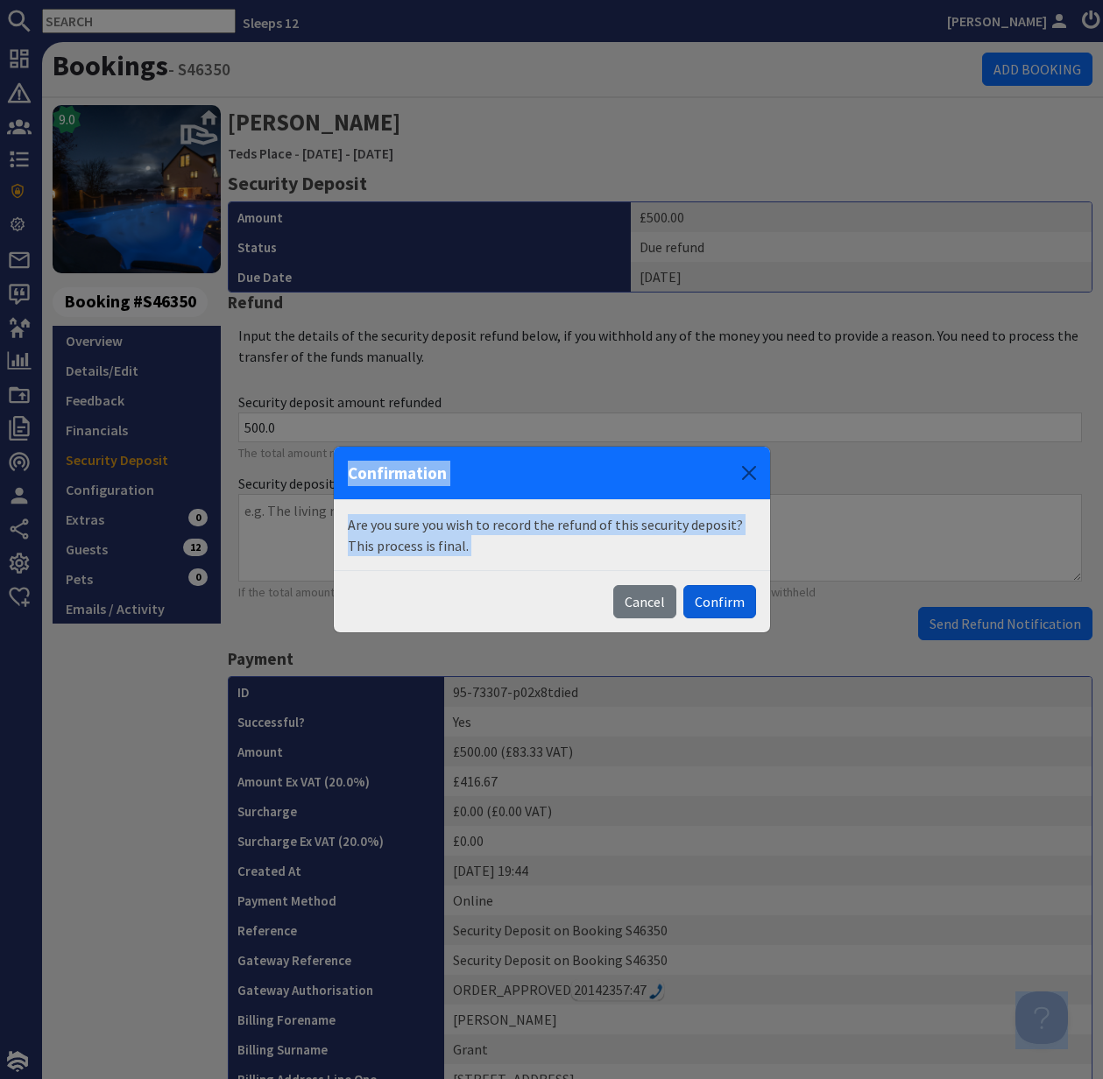
click at [713, 598] on button "Confirm" at bounding box center [719, 601] width 73 height 33
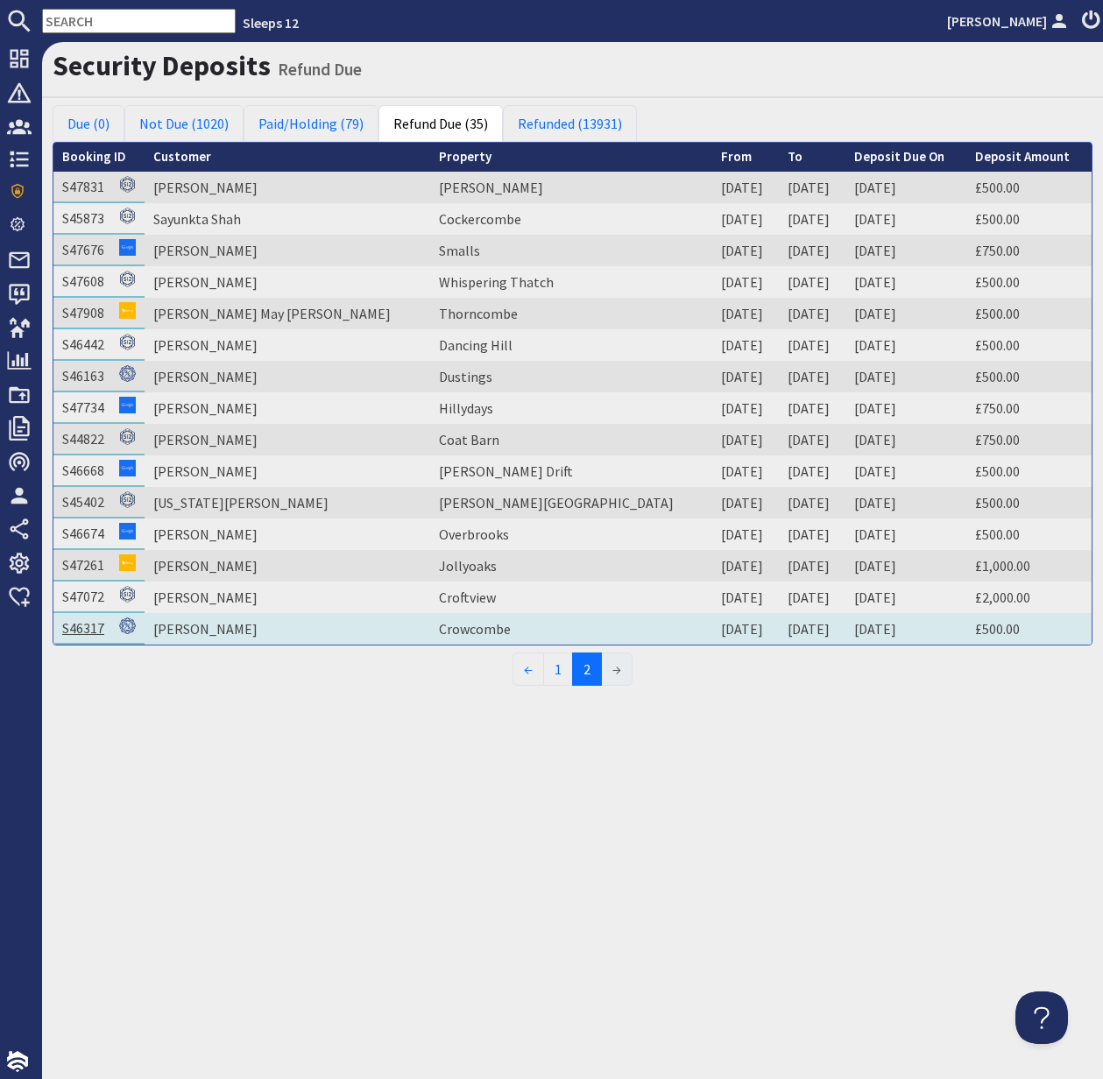
click at [95, 626] on link "S46317" at bounding box center [83, 628] width 42 height 18
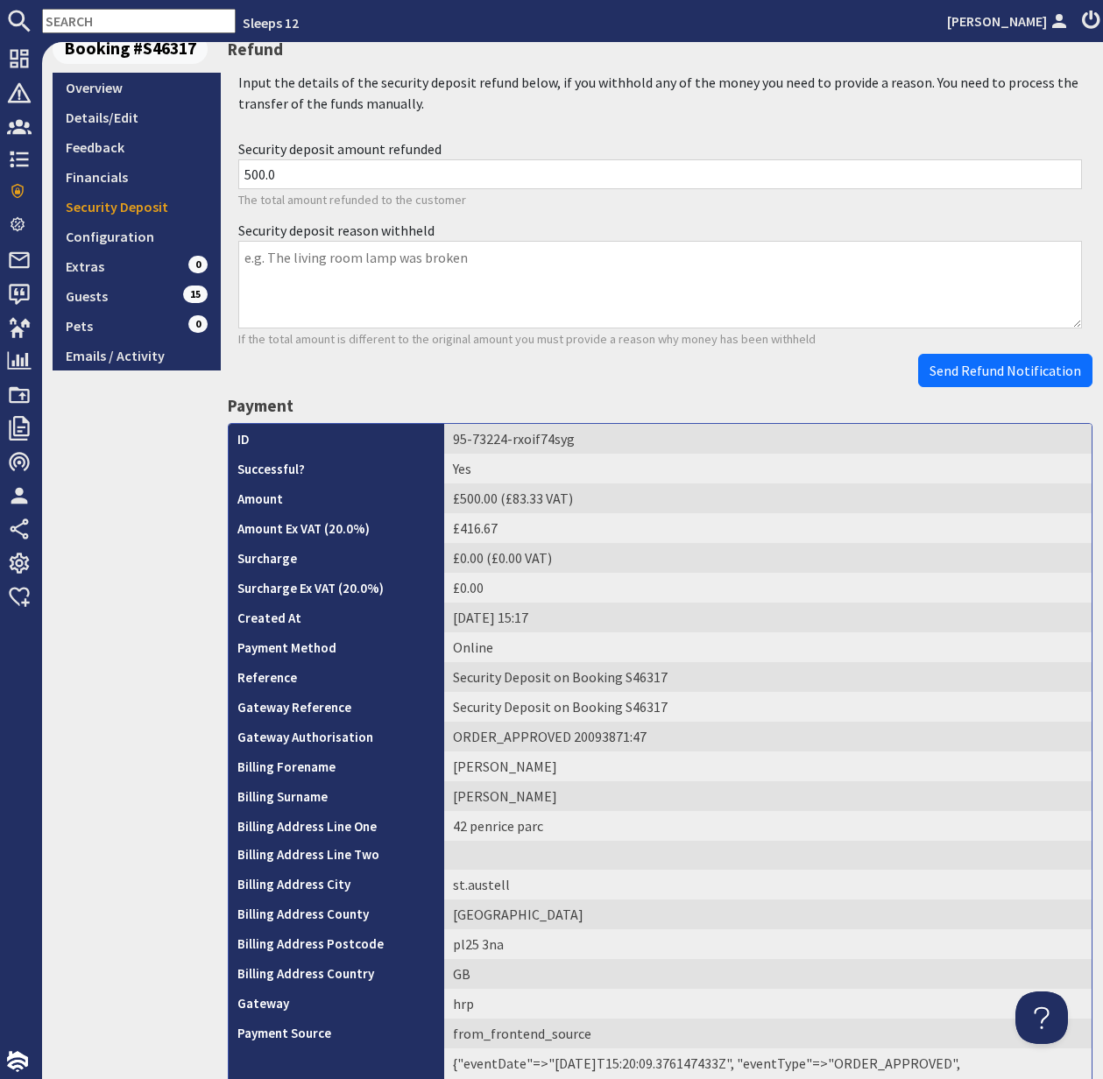
scroll to position [503, 0]
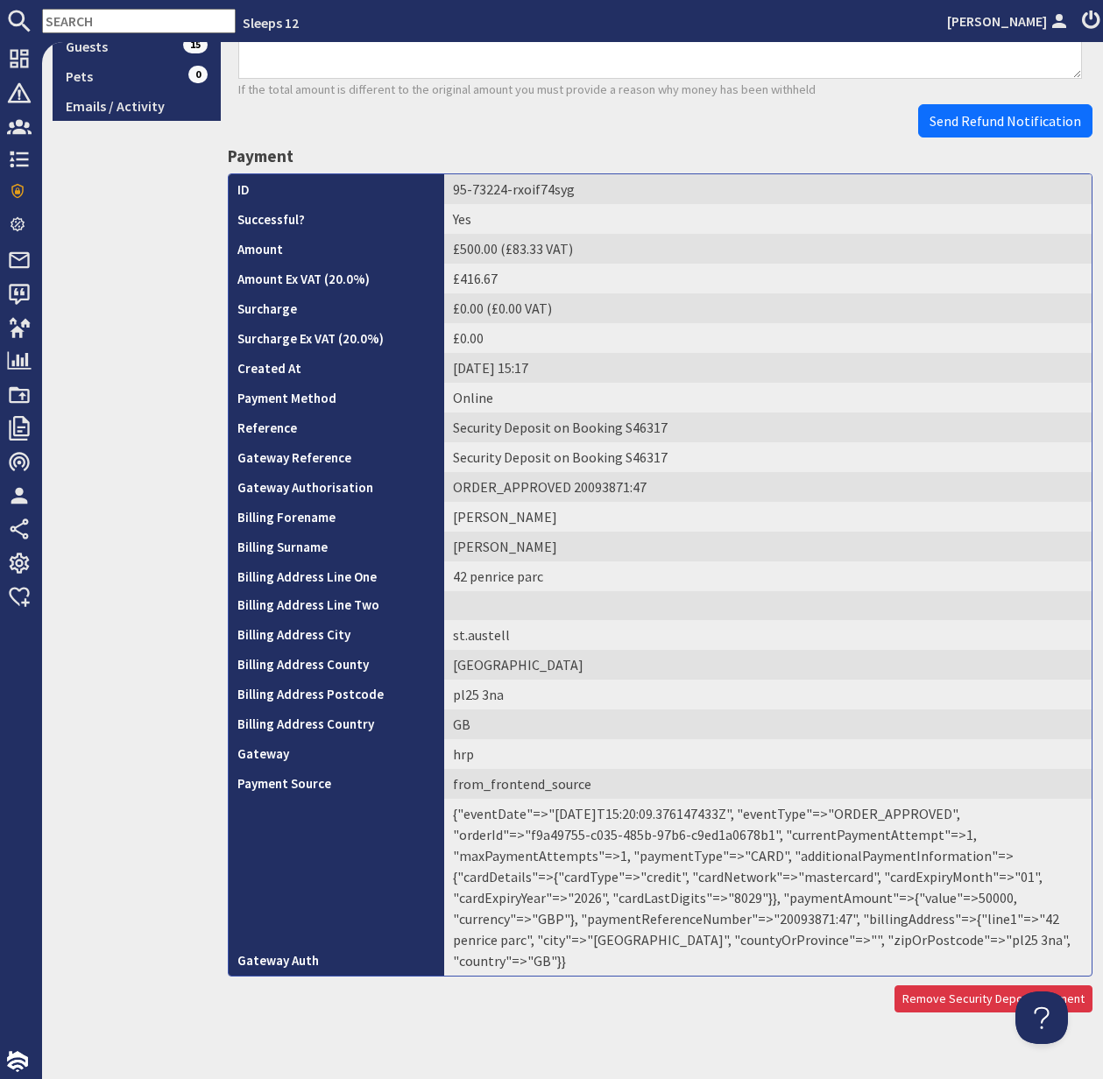
click at [677, 919] on td "{"eventDate"=>"2025-08-17T15:20:09.376147433Z", "eventType"=>"ORDER_APPROVED", …" at bounding box center [767, 887] width 647 height 177
click at [678, 919] on td "{"eventDate"=>"2025-08-17T15:20:09.376147433Z", "eventType"=>"ORDER_APPROVED", …" at bounding box center [767, 887] width 647 height 177
copy td "20093871"
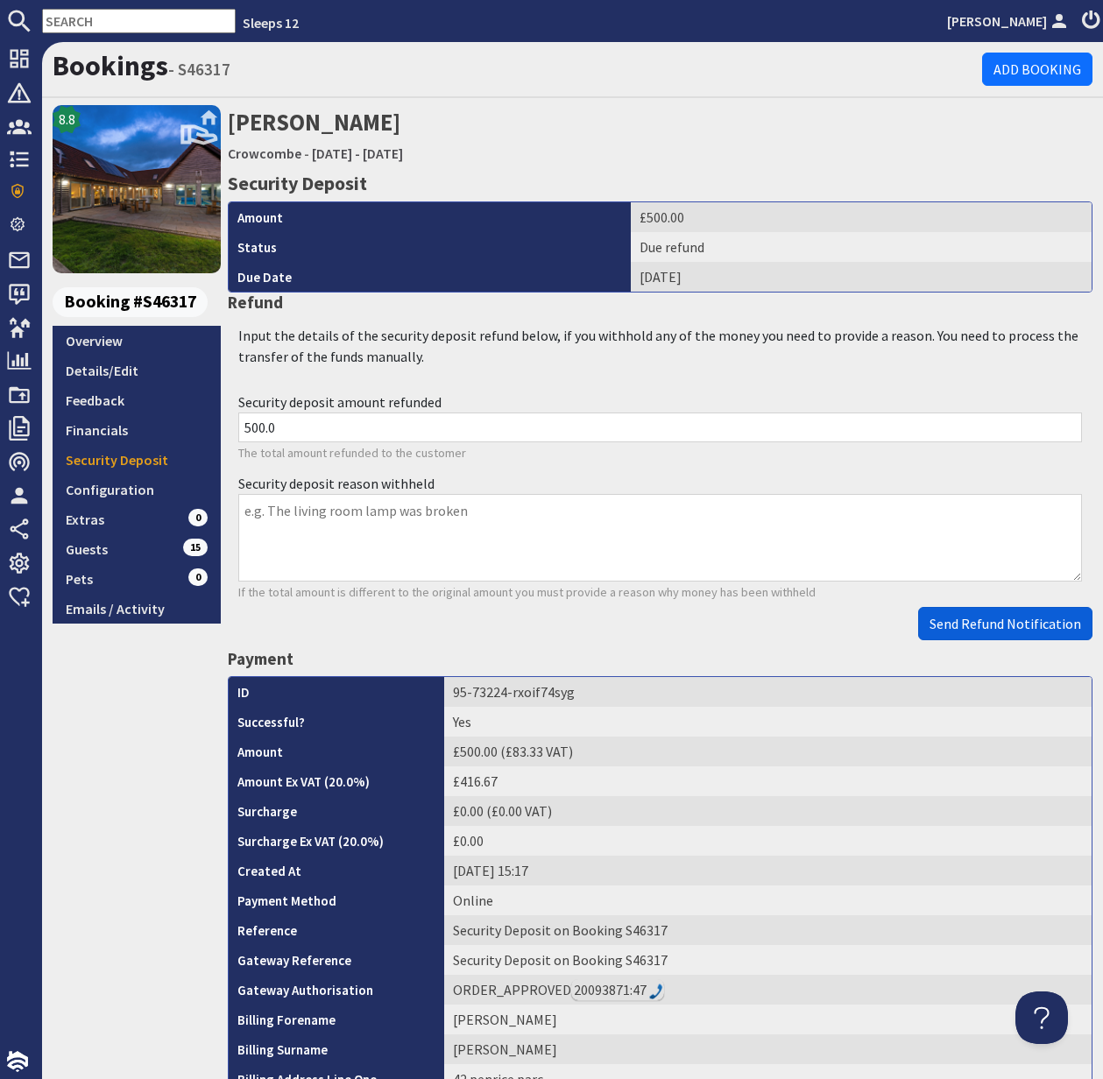
click at [996, 630] on span "Send Refund Notification" at bounding box center [1005, 624] width 152 height 18
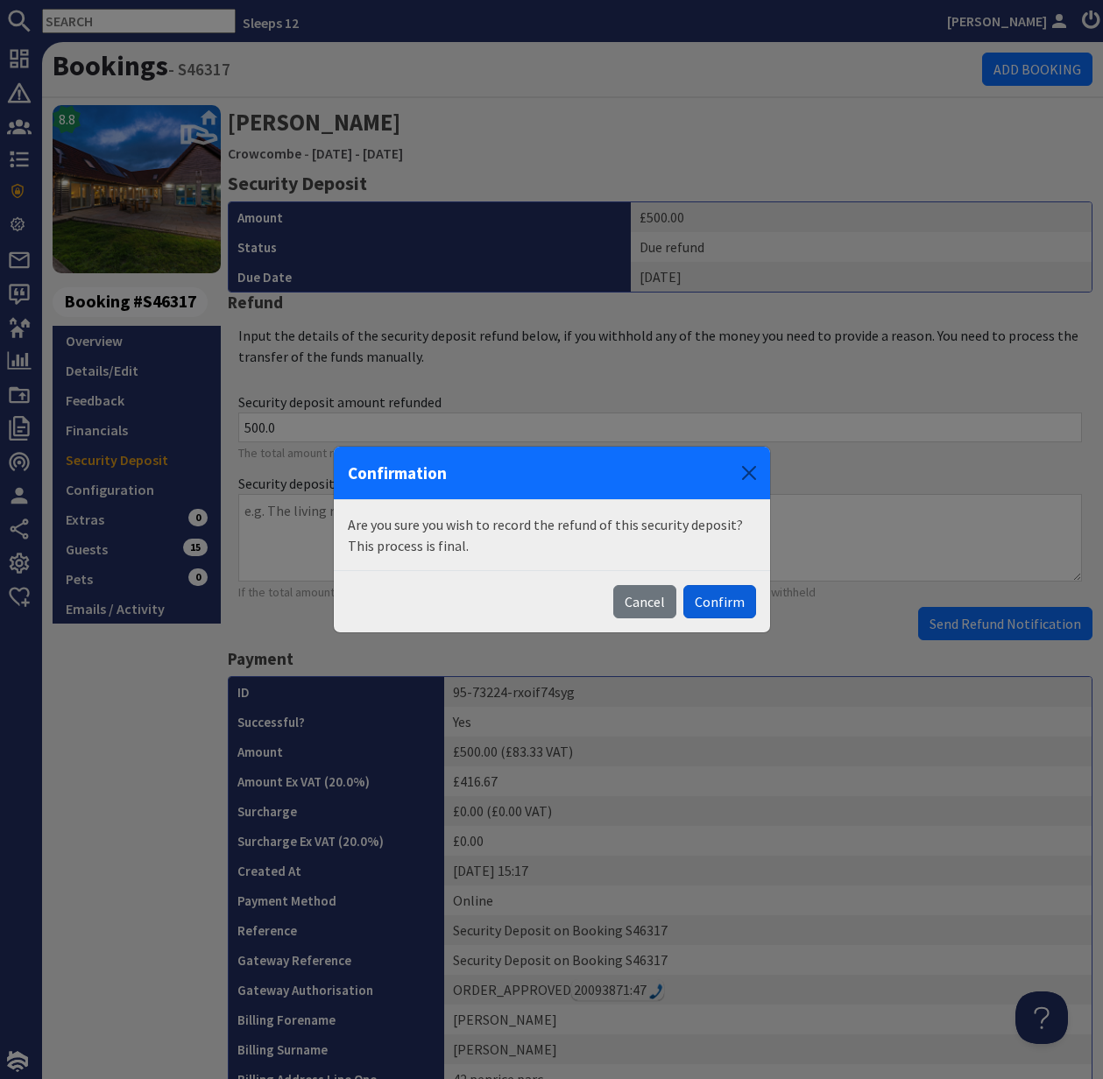
click at [713, 604] on button "Confirm" at bounding box center [719, 601] width 73 height 33
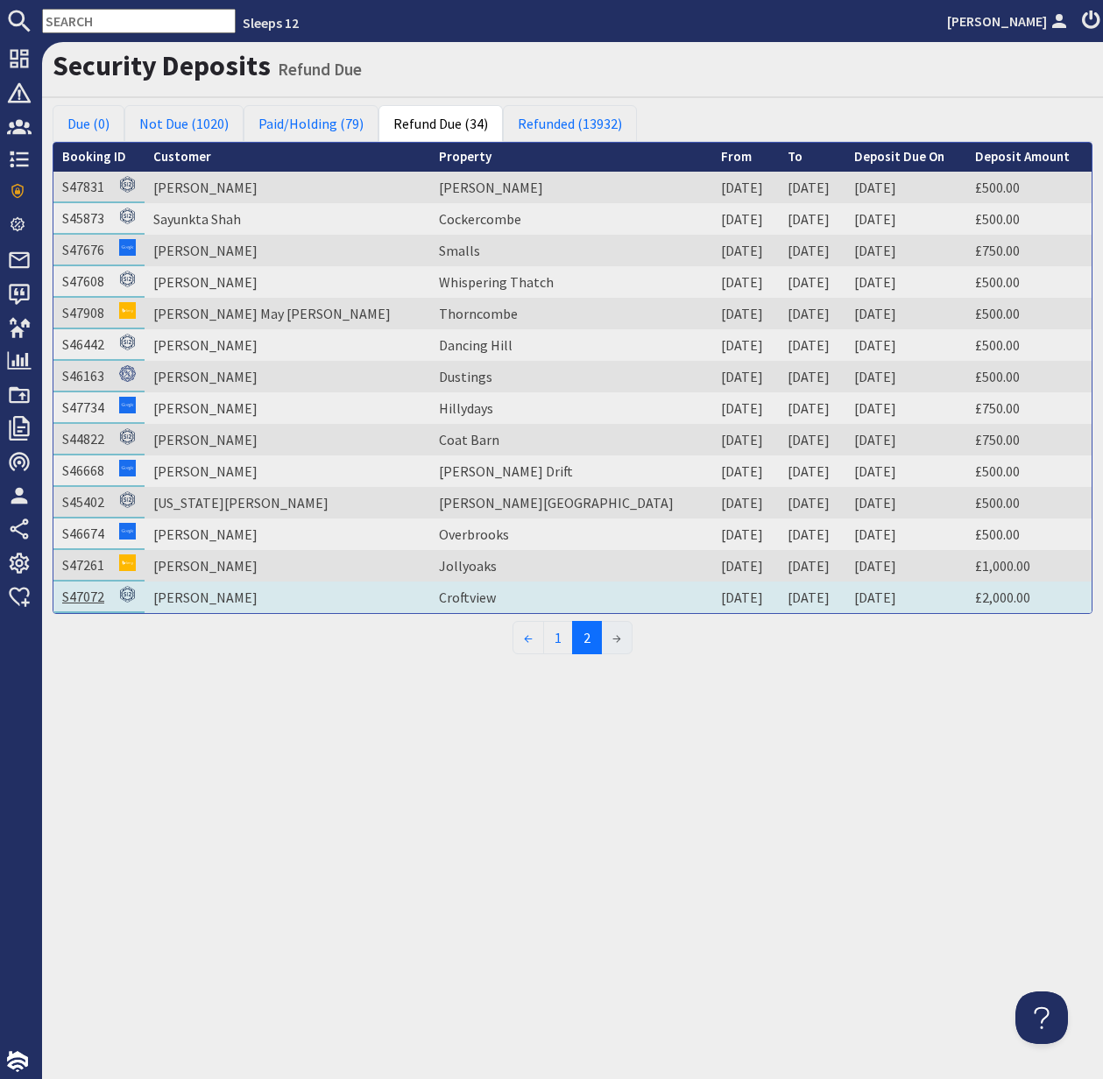
click at [90, 600] on link "S47072" at bounding box center [83, 597] width 42 height 18
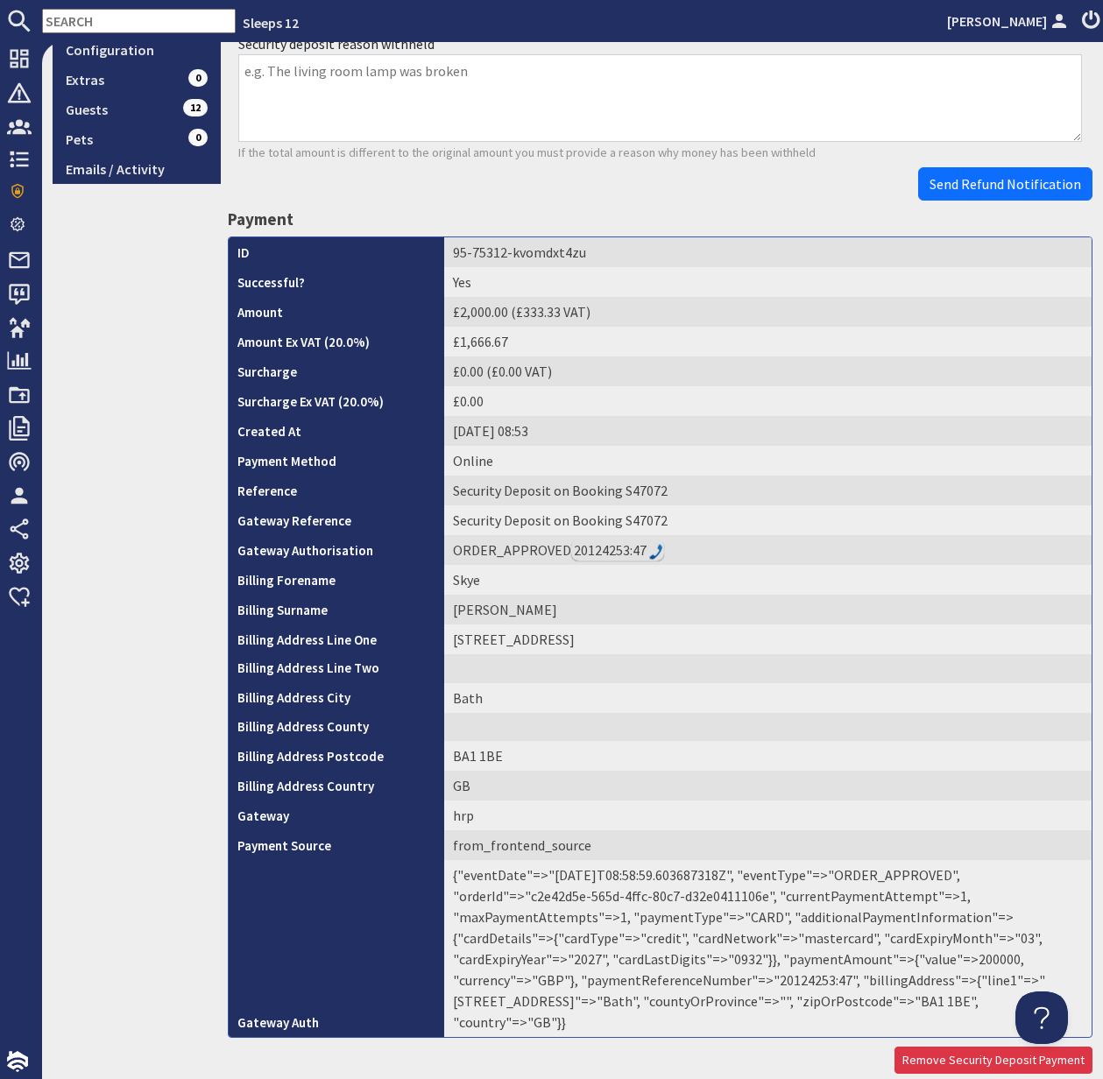
scroll to position [501, 0]
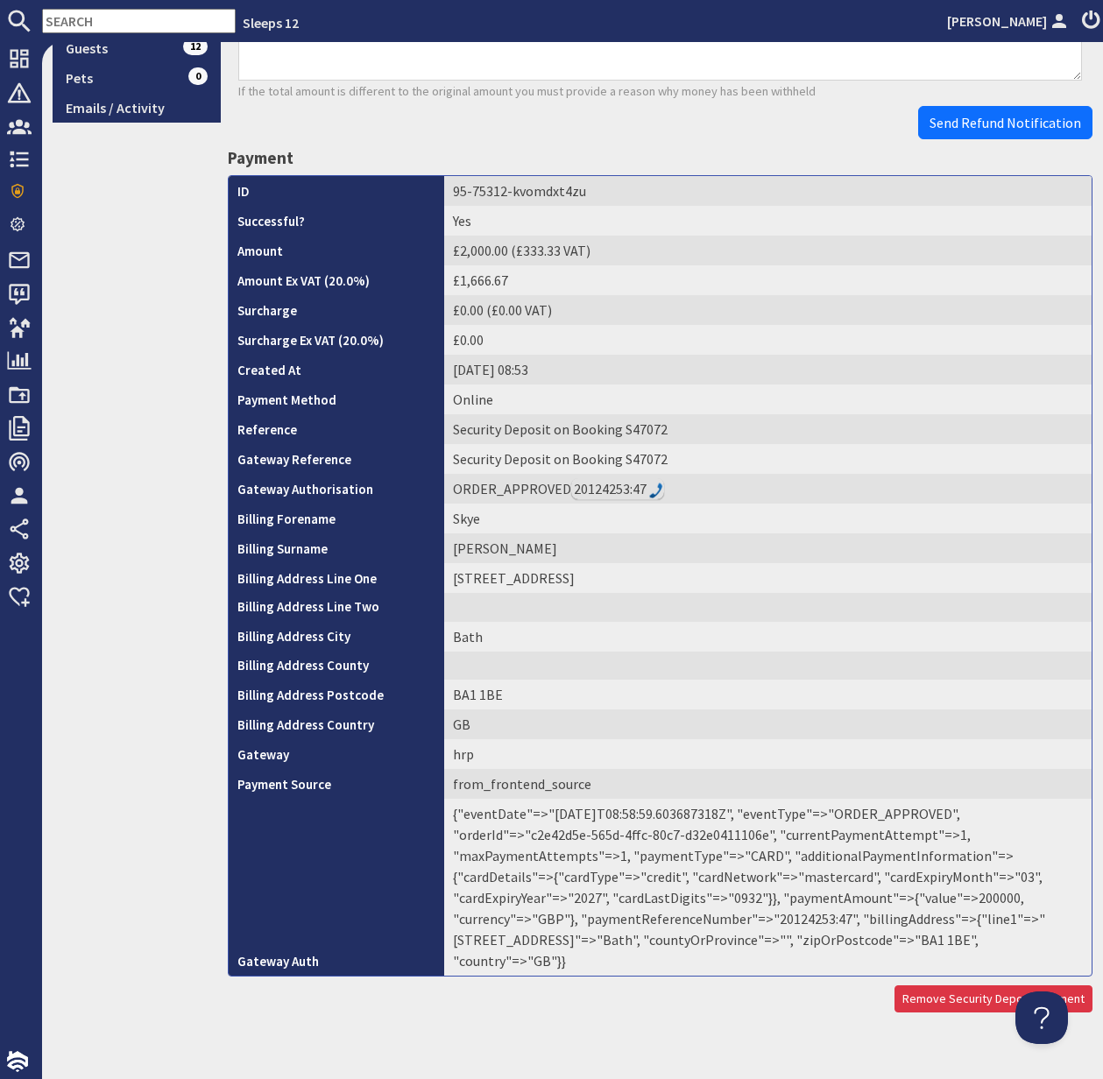
click at [690, 922] on td "{"eventDate"=>"2025-09-08T08:58:59.603687318Z", "eventType"=>"ORDER_APPROVED", …" at bounding box center [767, 887] width 647 height 177
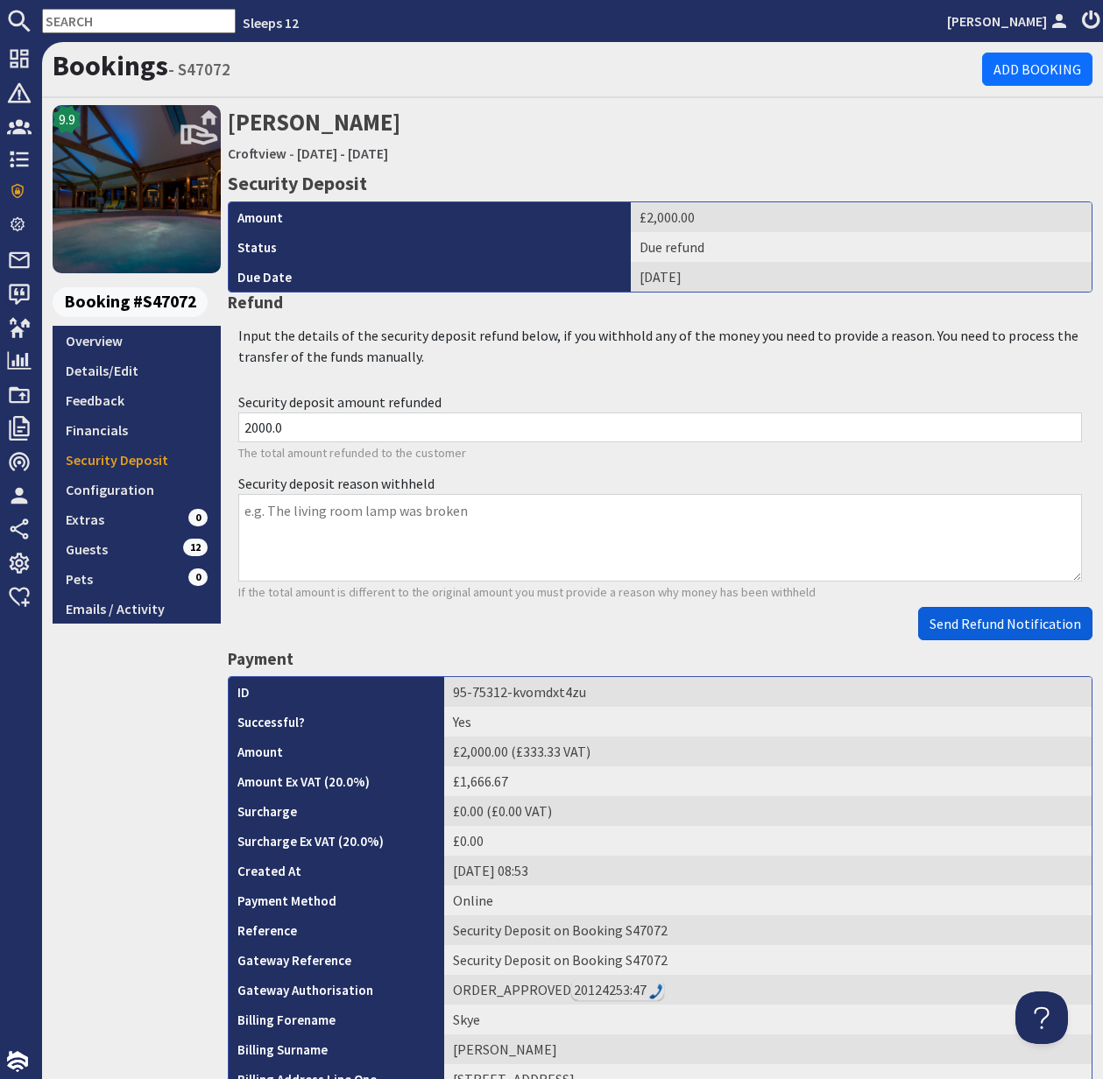
click at [1004, 624] on span "Send Refund Notification" at bounding box center [1005, 624] width 152 height 18
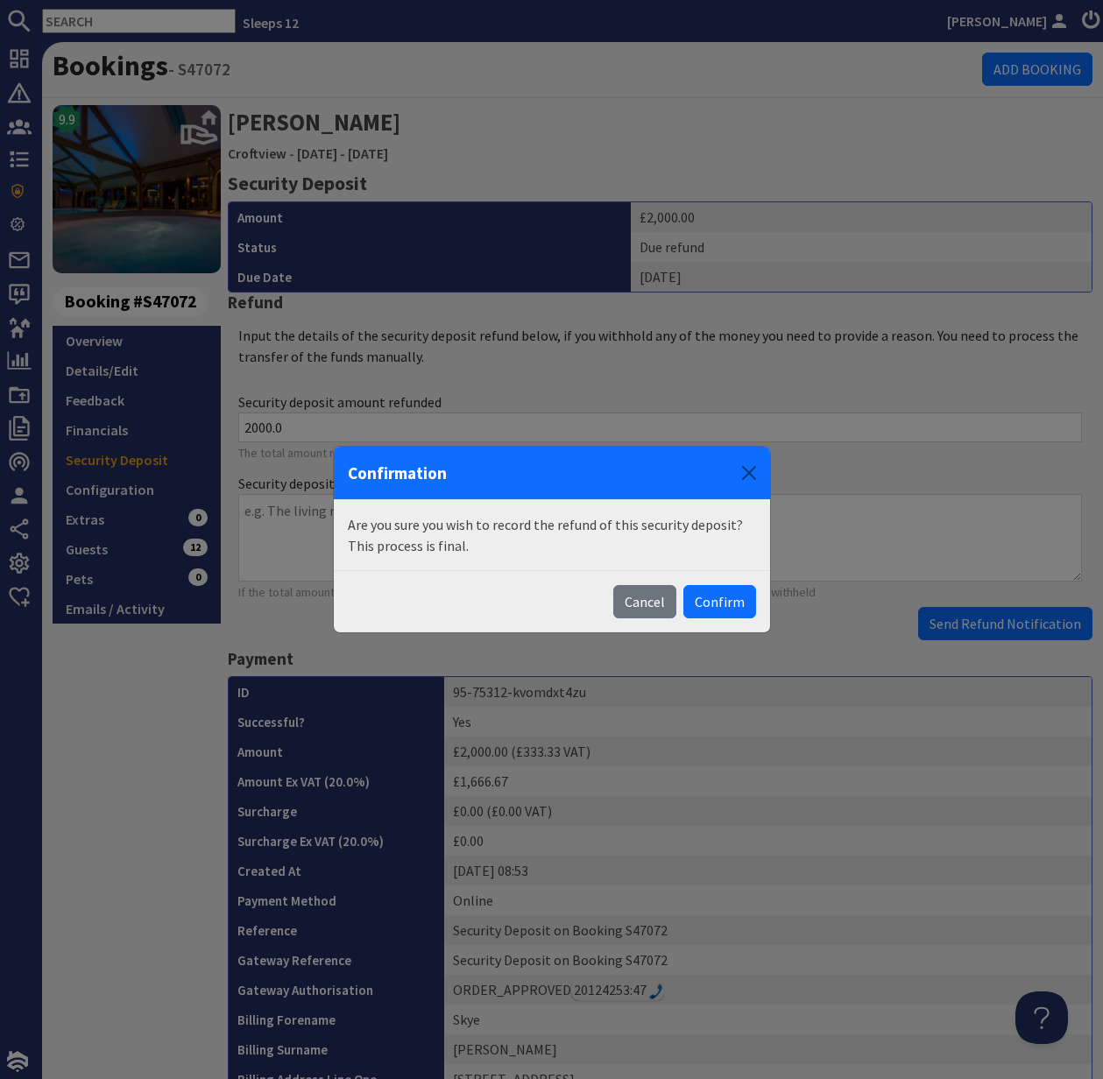
click at [729, 597] on button "Confirm" at bounding box center [719, 601] width 73 height 33
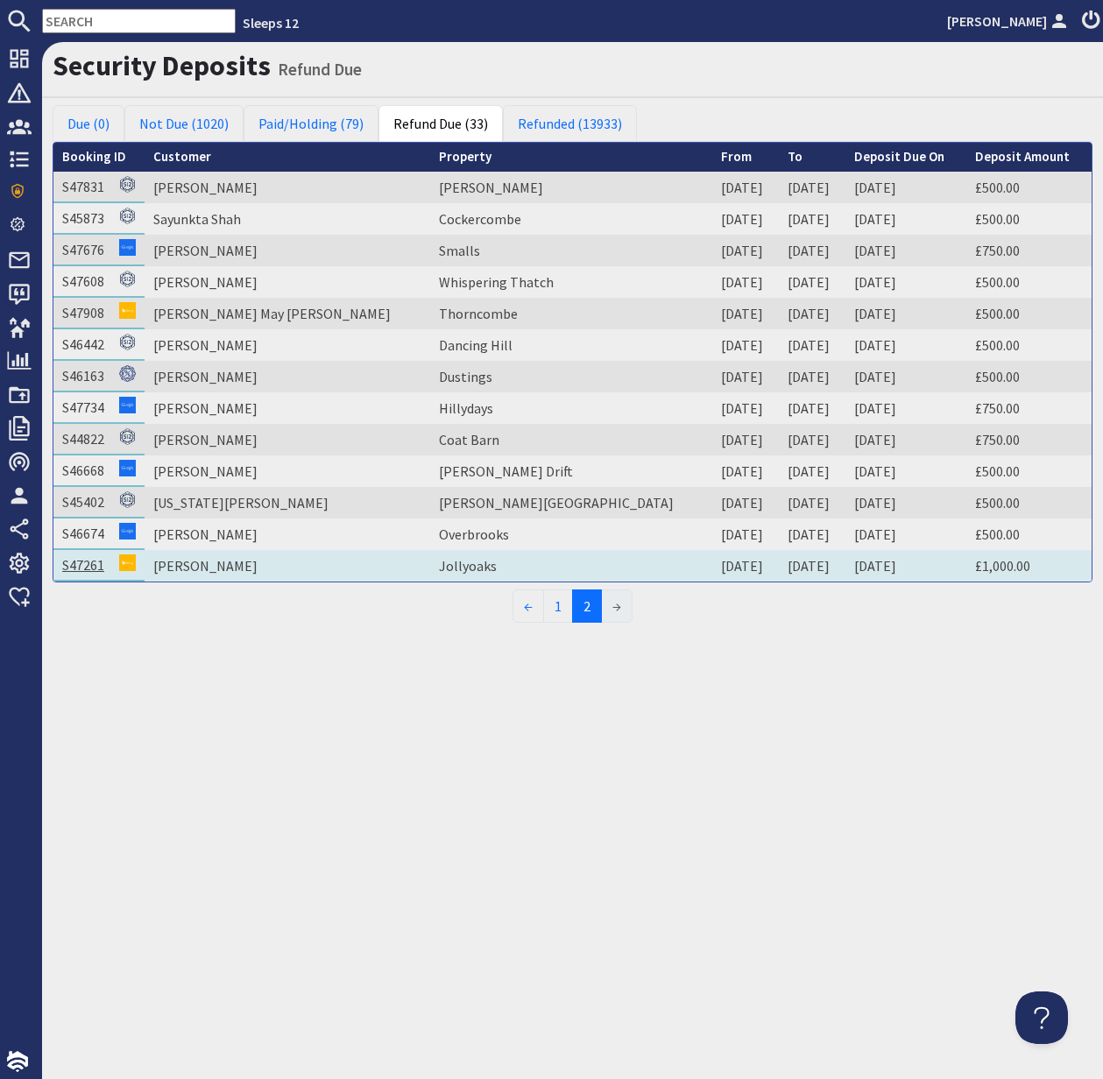
click at [81, 564] on link "S47261" at bounding box center [83, 565] width 42 height 18
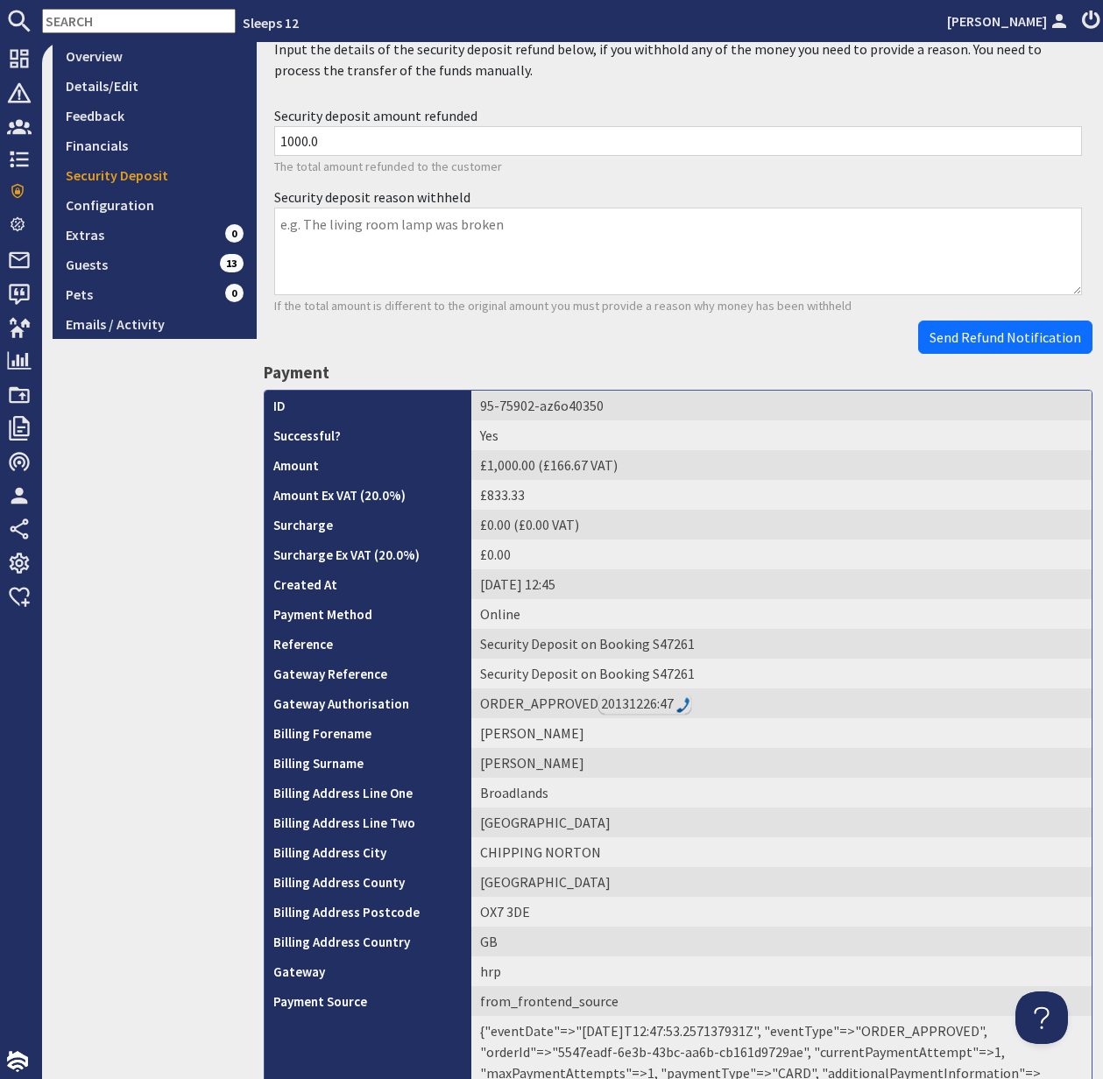
scroll to position [525, 0]
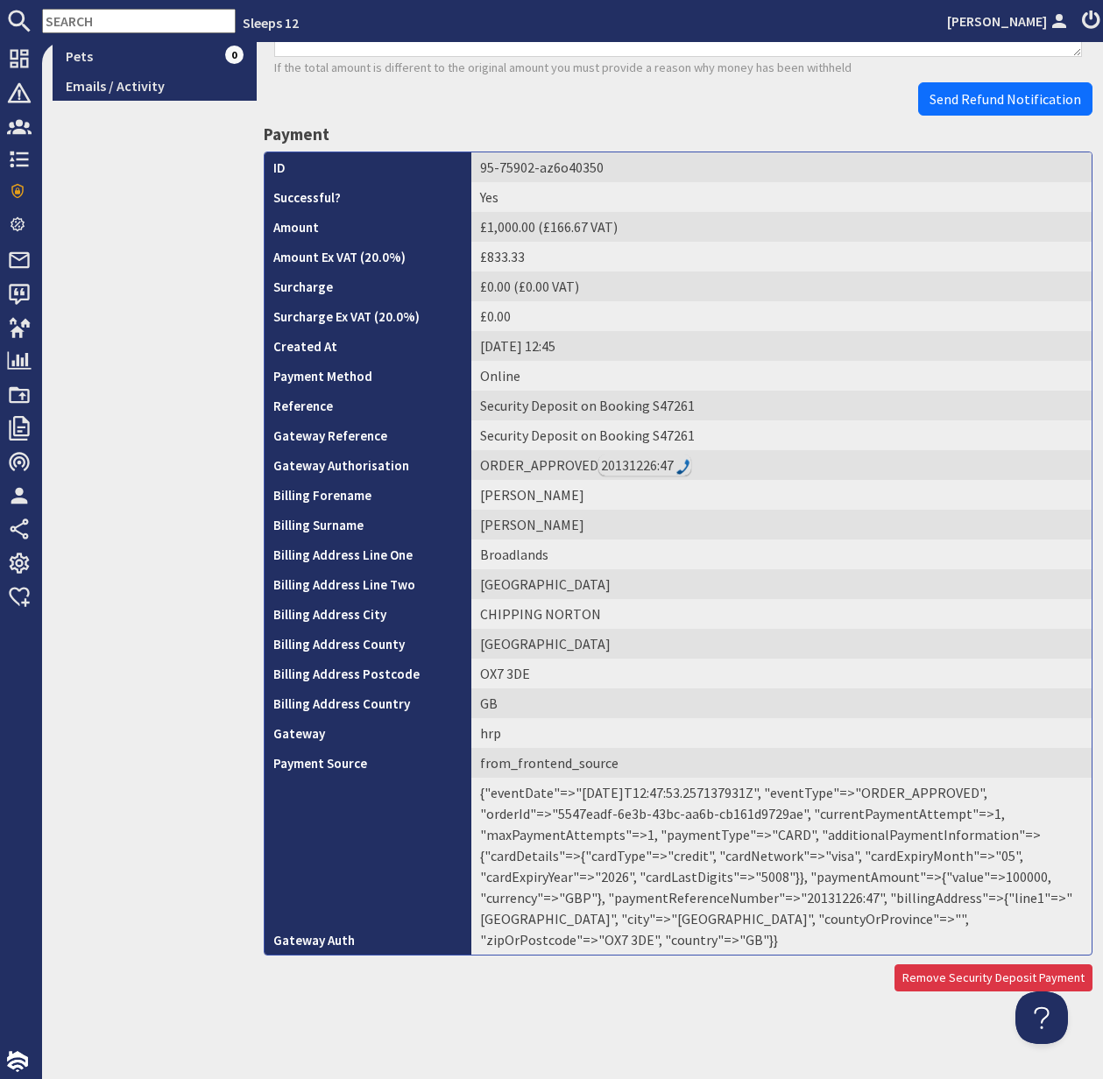
click at [829, 893] on td "{"eventDate"=>"2025-09-13T12:47:53.257137931Z", "eventType"=>"ORDER_APPROVED", …" at bounding box center [781, 866] width 620 height 177
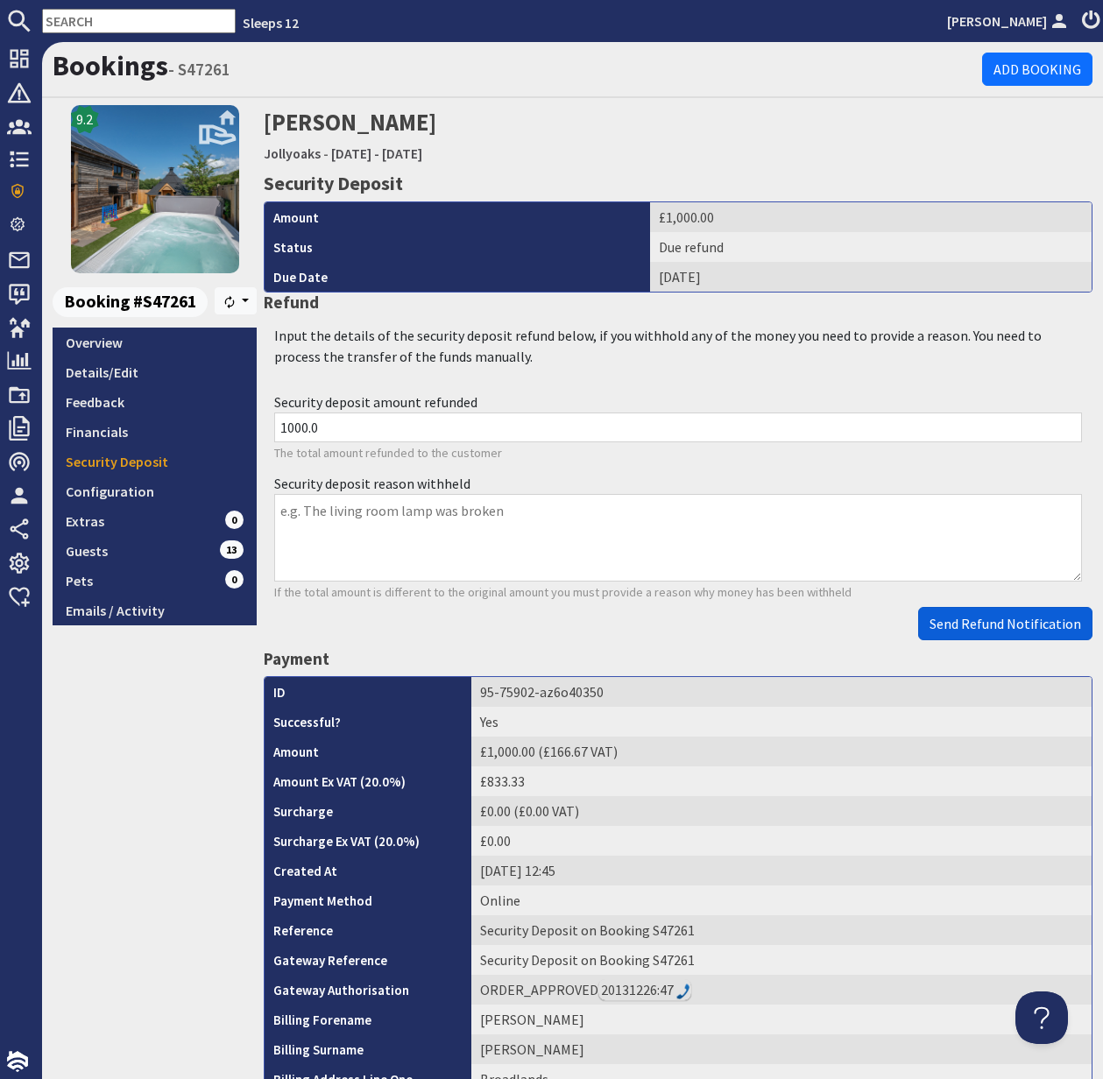
click at [993, 625] on span "Send Refund Notification" at bounding box center [1005, 624] width 152 height 18
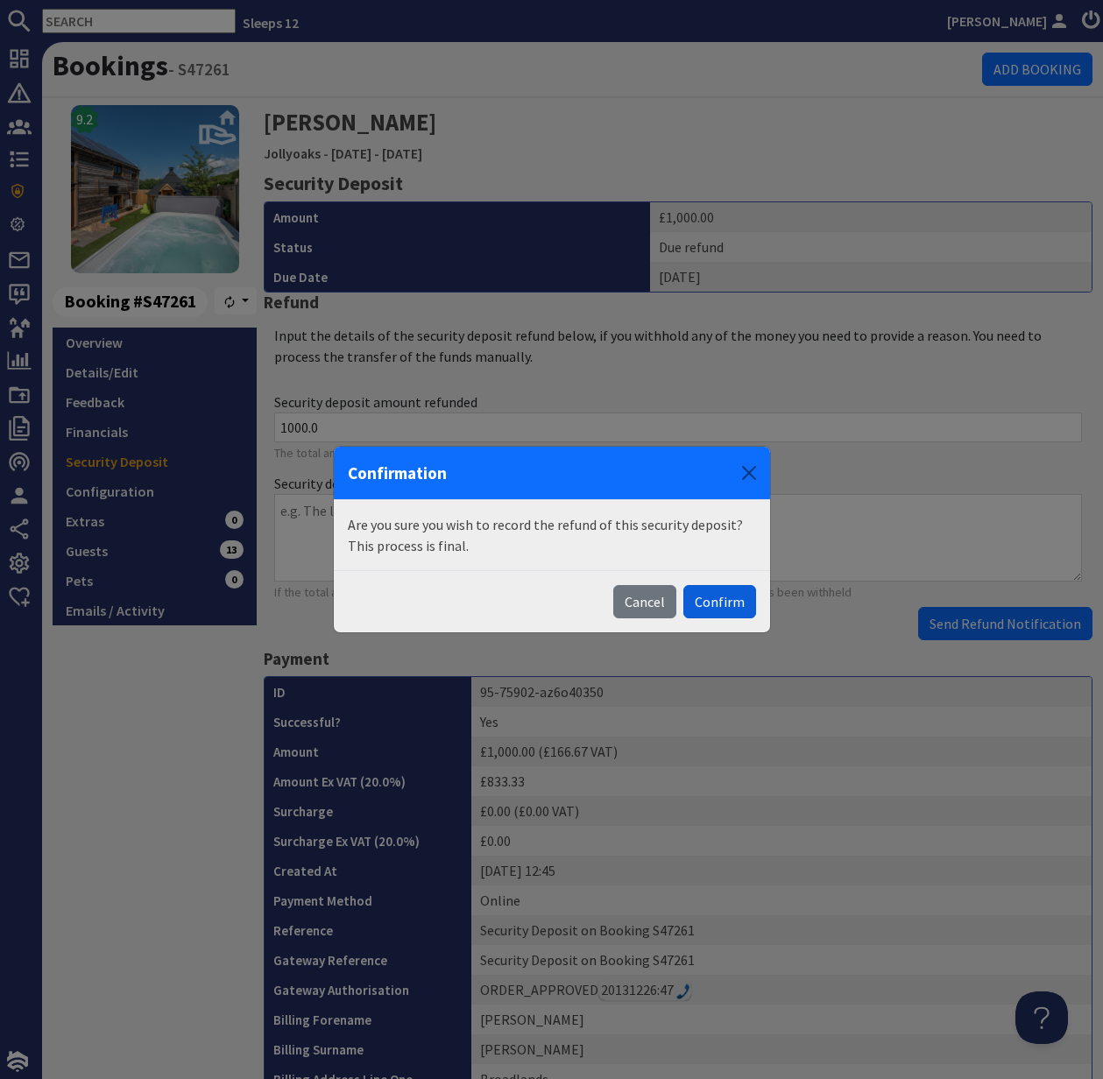
click at [726, 597] on button "Confirm" at bounding box center [719, 601] width 73 height 33
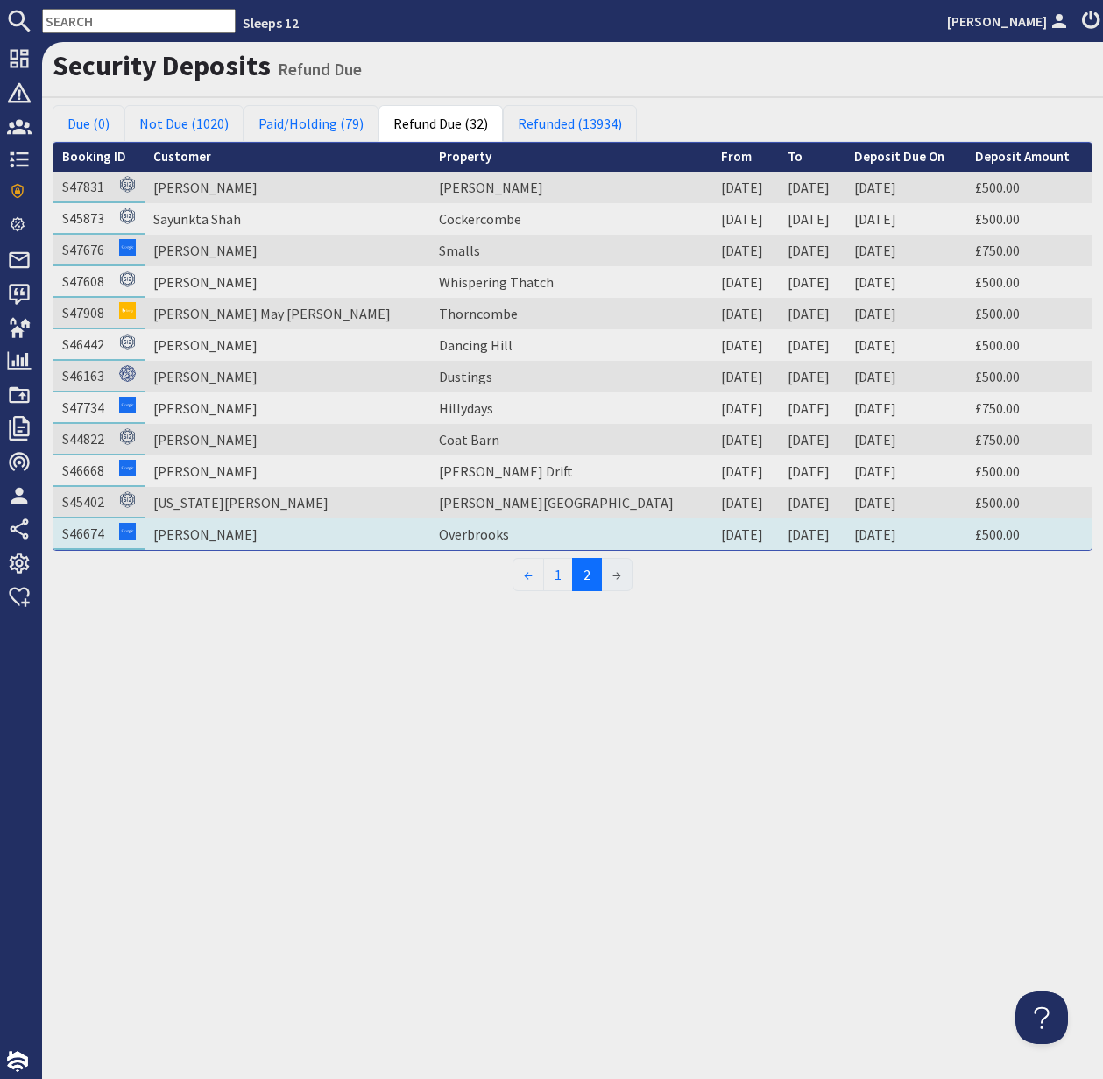
click at [82, 533] on link "S46674" at bounding box center [83, 534] width 42 height 18
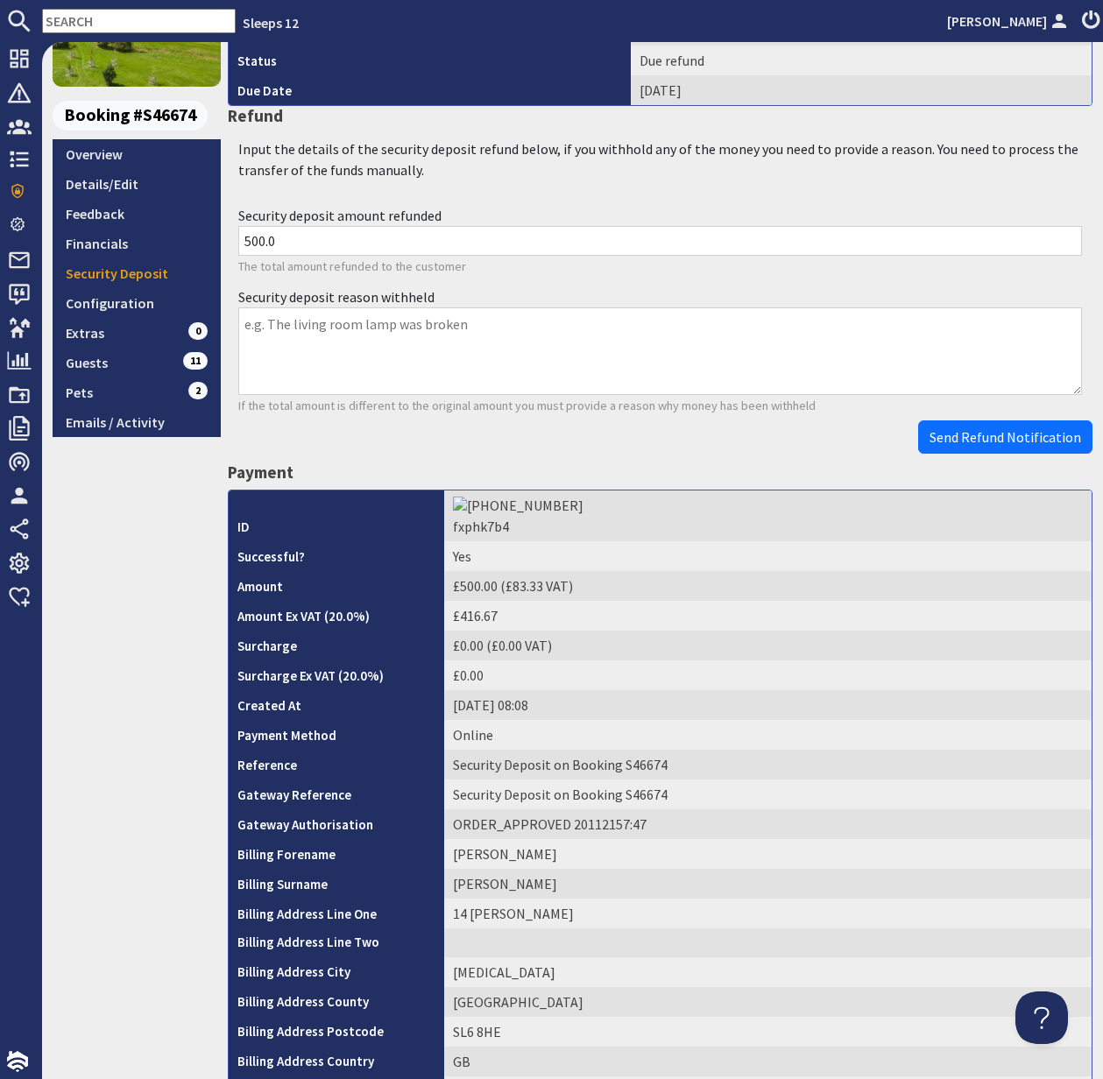
scroll to position [506, 0]
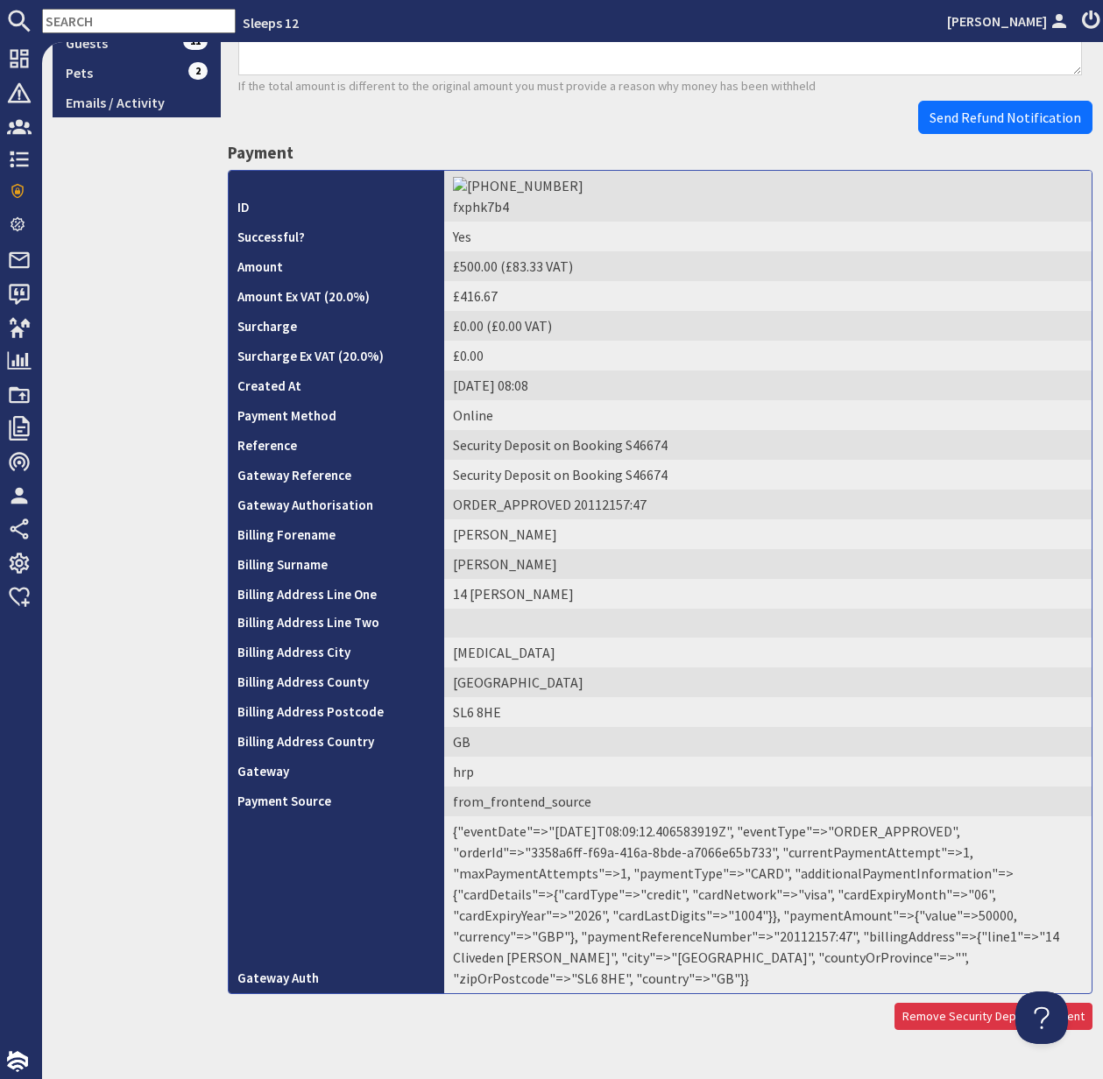
click at [665, 920] on td "{"eventDate"=>"2025-08-30T08:09:12.406583919Z", "eventType"=>"ORDER_APPROVED", …" at bounding box center [767, 904] width 647 height 177
click at [664, 921] on td "{"eventDate"=>"2025-08-30T08:09:12.406583919Z", "eventType"=>"ORDER_APPROVED", …" at bounding box center [767, 904] width 647 height 177
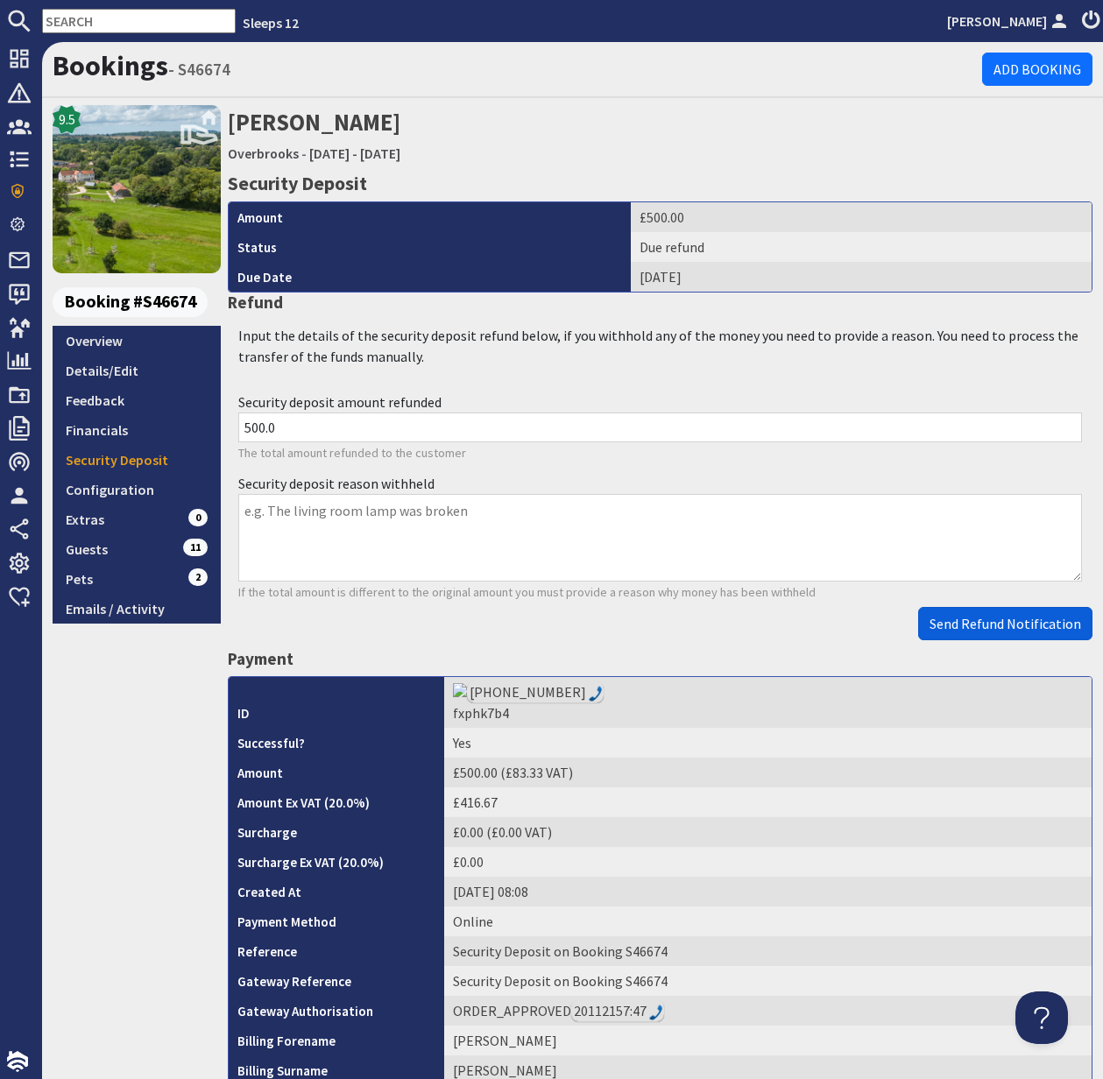
click at [1007, 624] on span "Send Refund Notification" at bounding box center [1005, 624] width 152 height 18
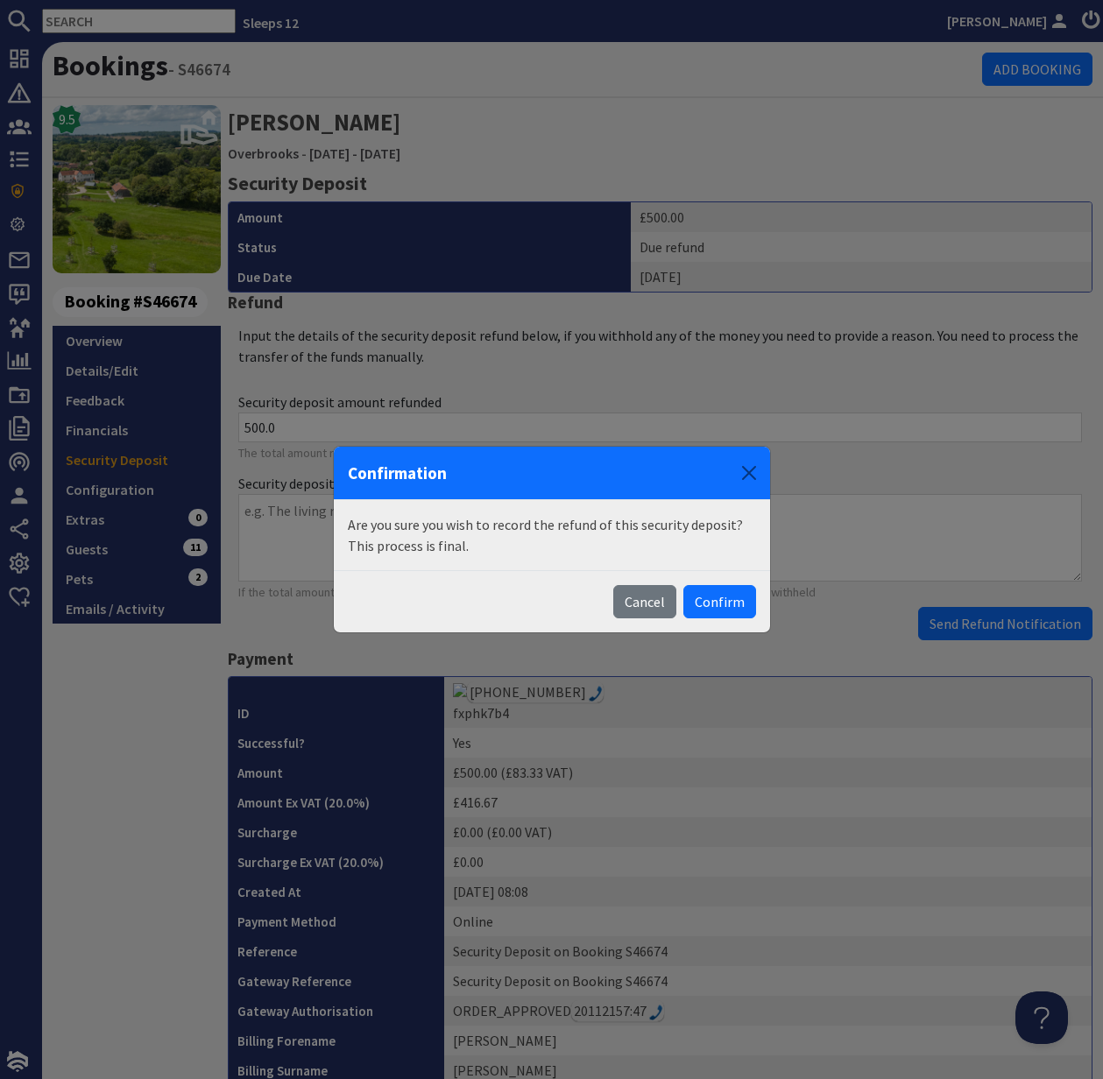
click at [1007, 624] on body "Sleeps 12 Kelly Dyke Dashboard Notifications 0 Agency Dashboard Bookings 0 Secu…" at bounding box center [551, 539] width 1103 height 1079
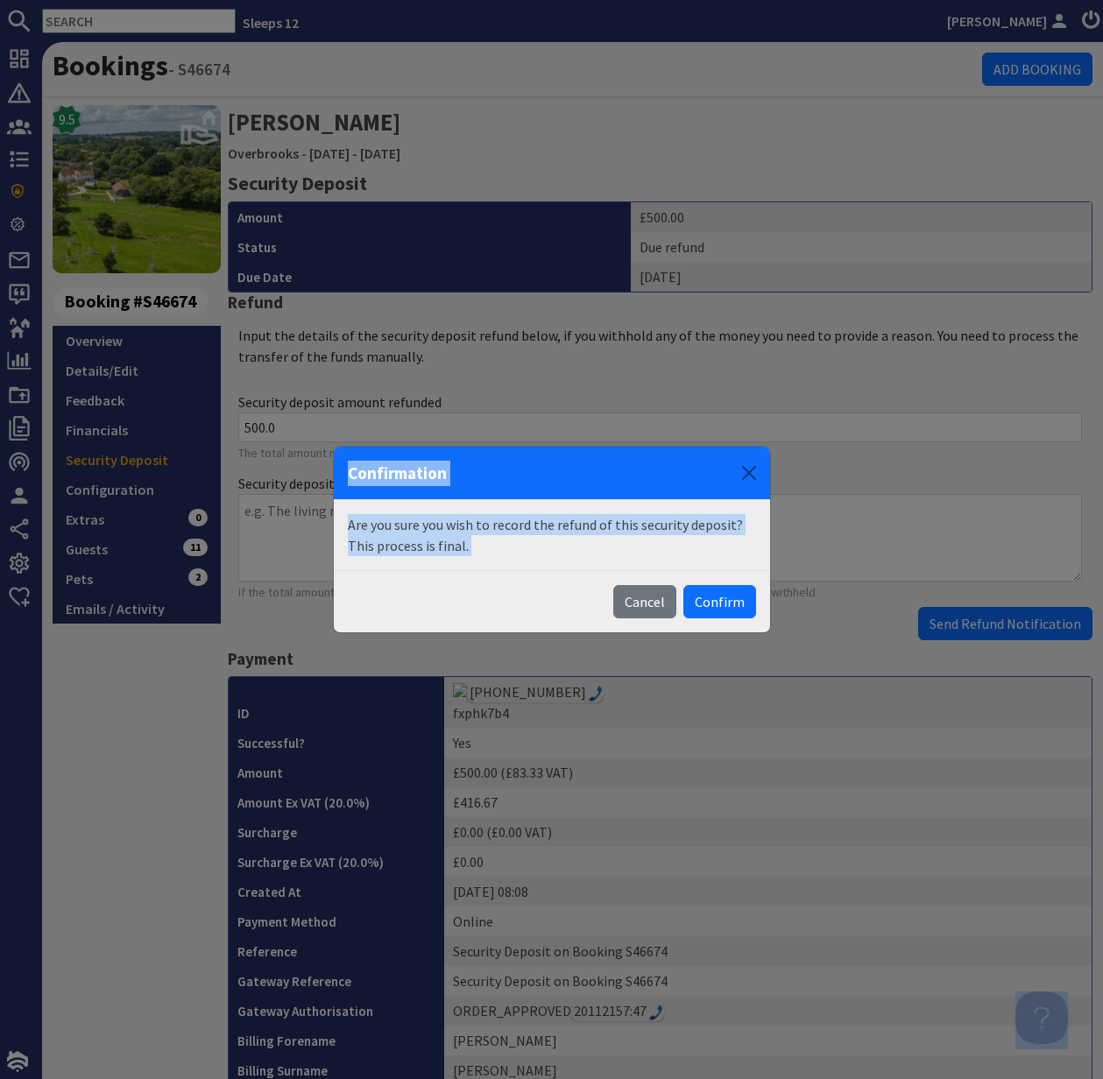
click at [727, 607] on button "Confirm" at bounding box center [719, 601] width 73 height 33
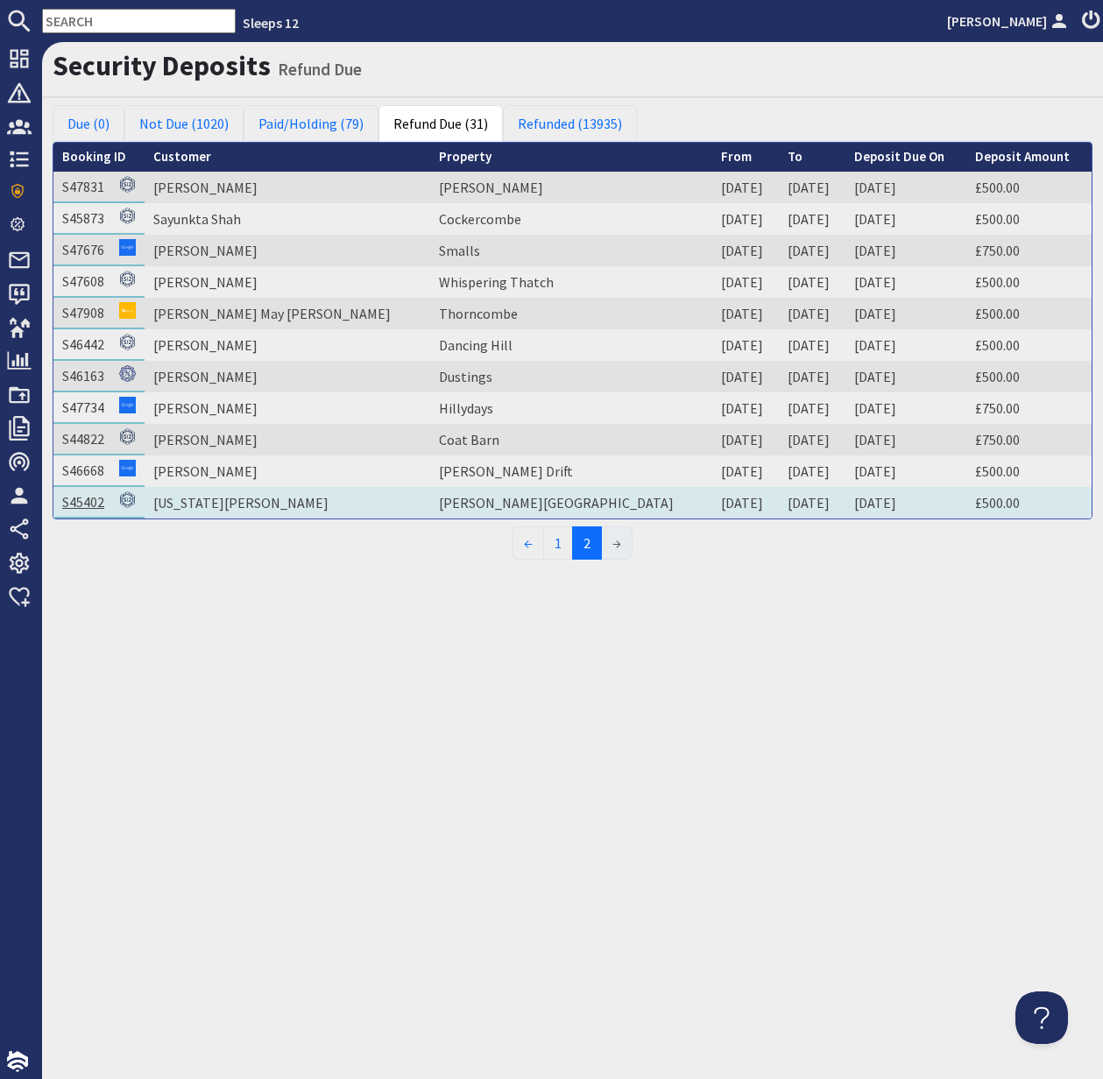
click at [91, 509] on link "S45402" at bounding box center [83, 502] width 42 height 18
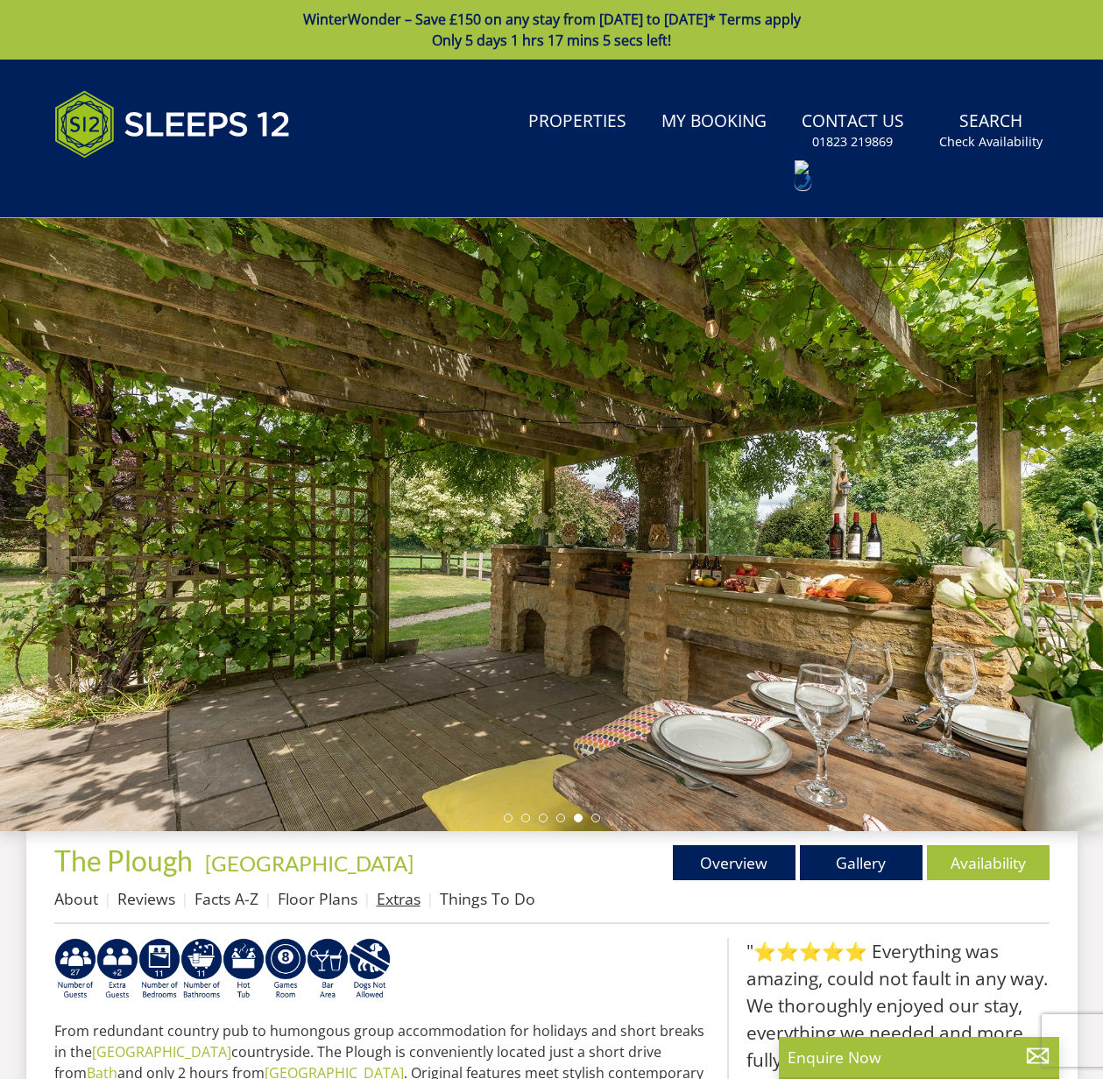
click at [395, 903] on link "Extras" at bounding box center [399, 898] width 44 height 21
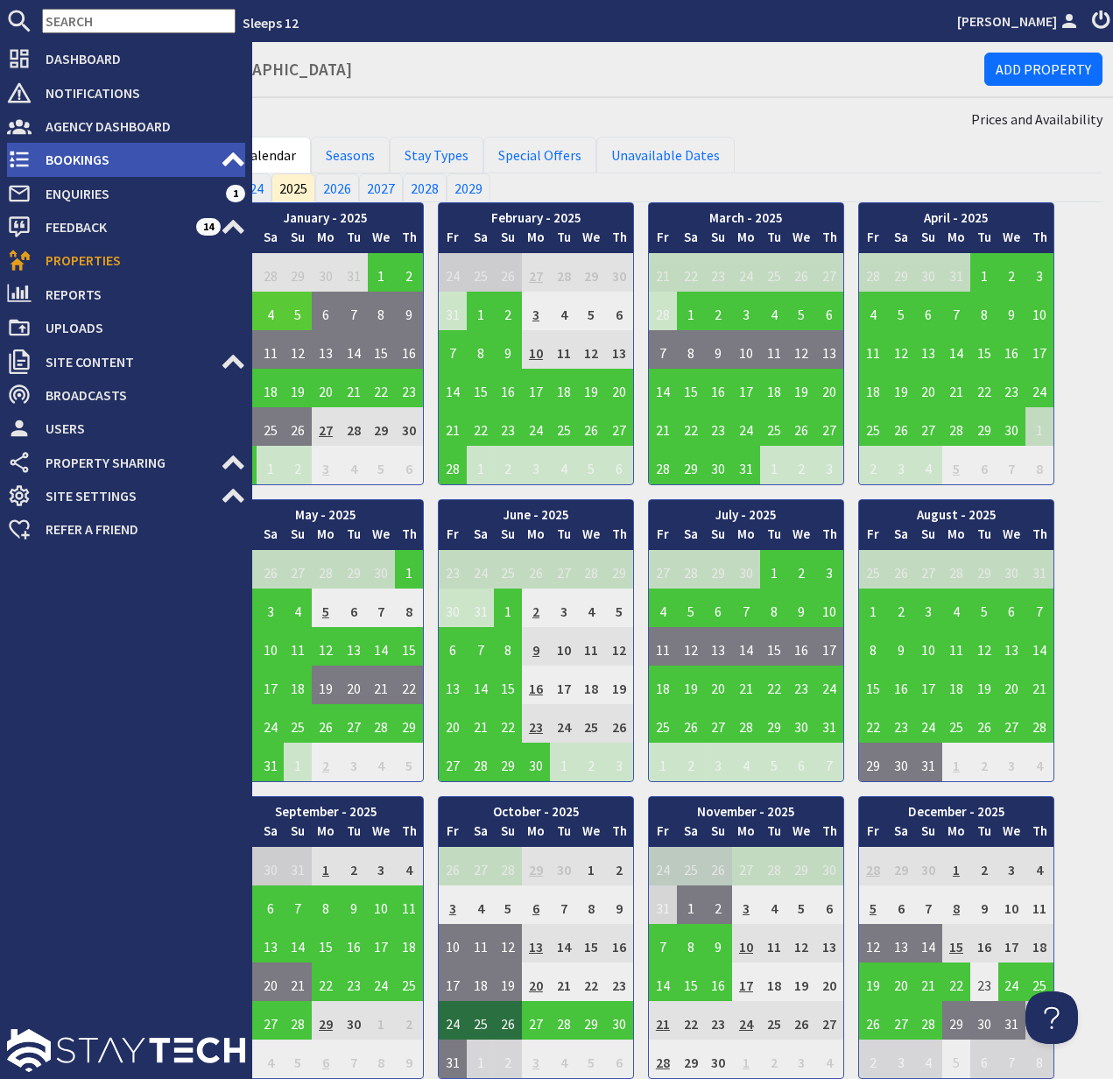
click at [89, 154] on span "Bookings" at bounding box center [126, 159] width 189 height 28
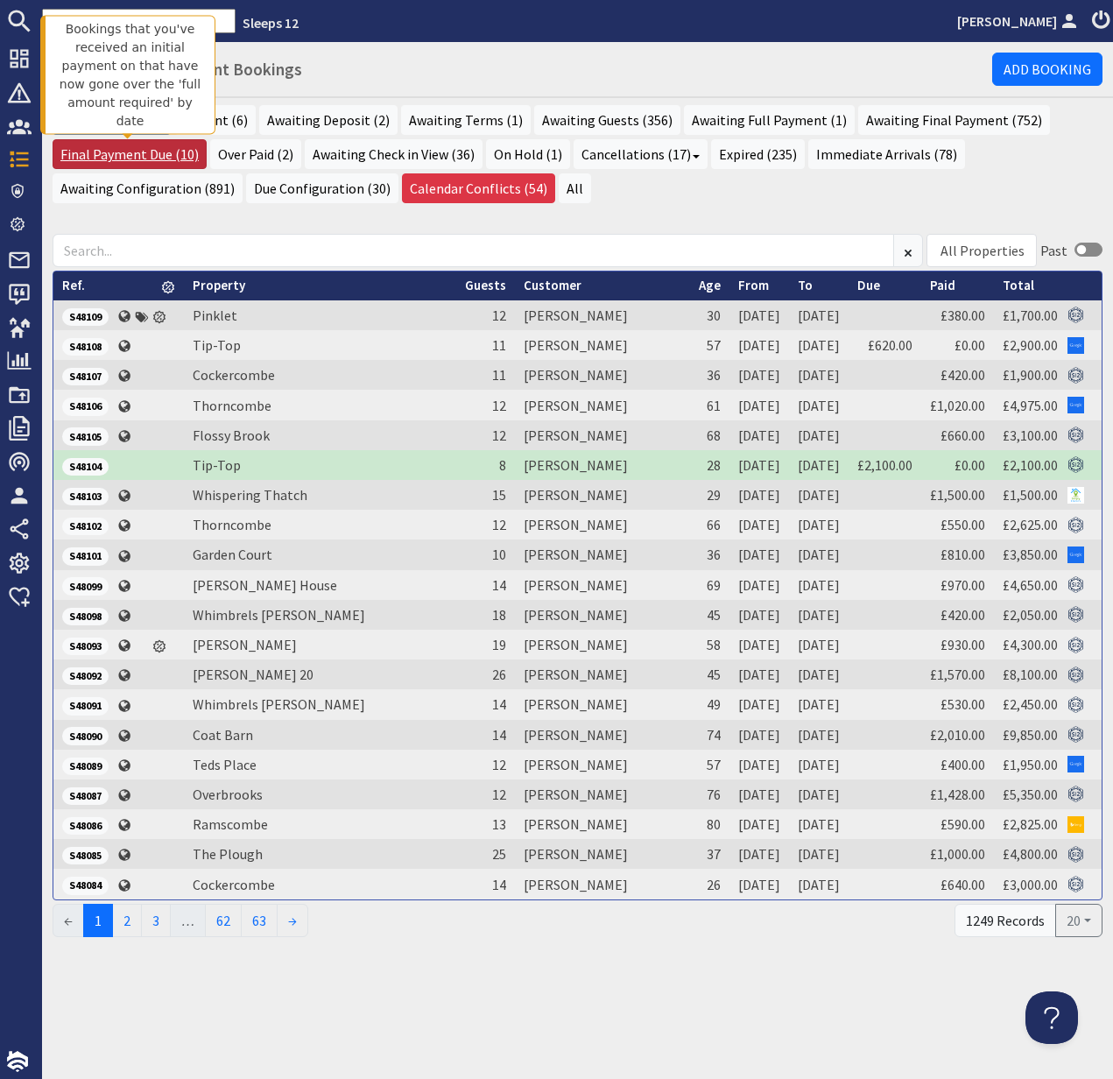
click at [146, 155] on link "Final Payment Due (10)" at bounding box center [130, 154] width 154 height 30
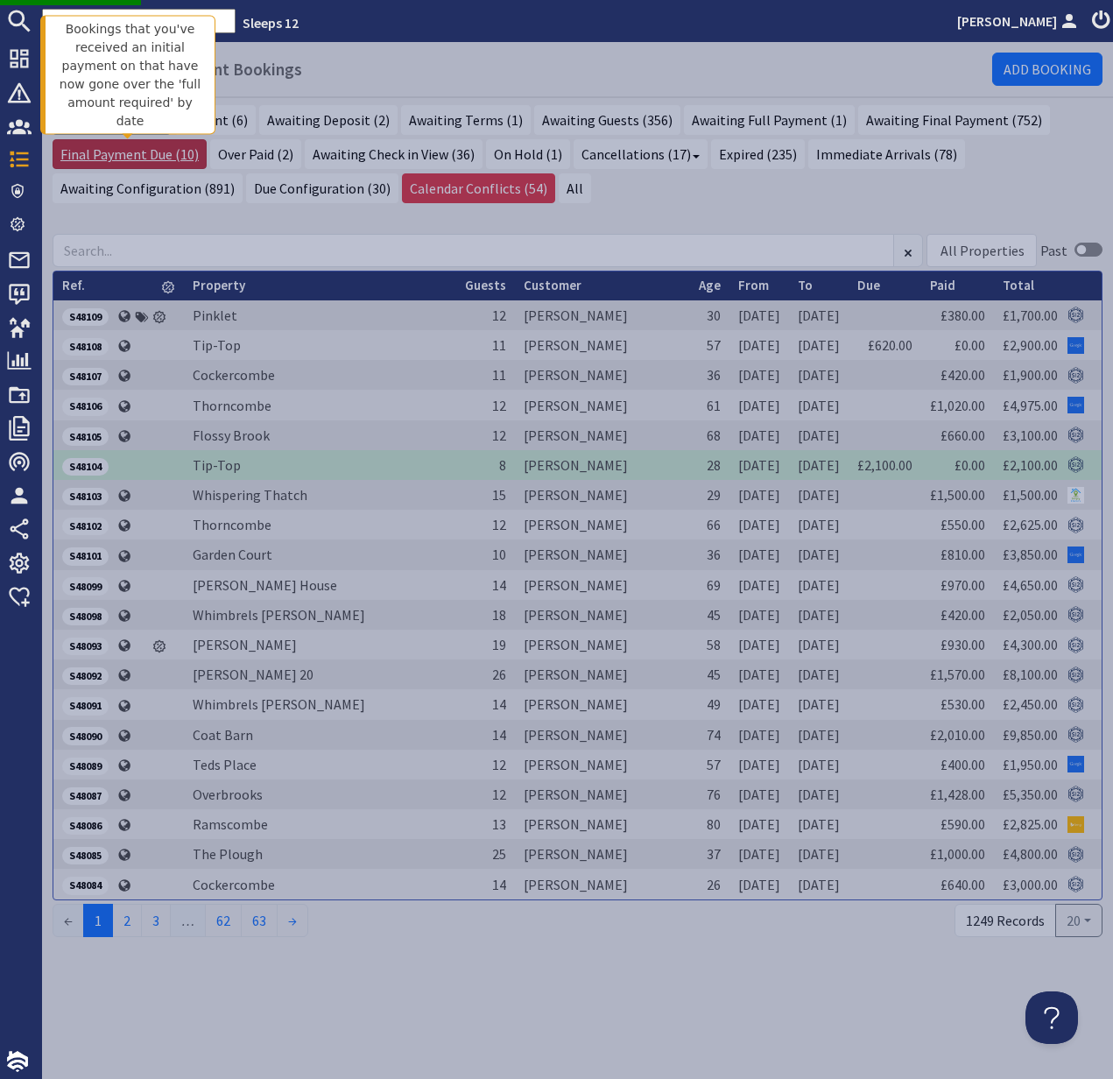
click at [134, 155] on link "Final Payment Due (10)" at bounding box center [130, 154] width 154 height 30
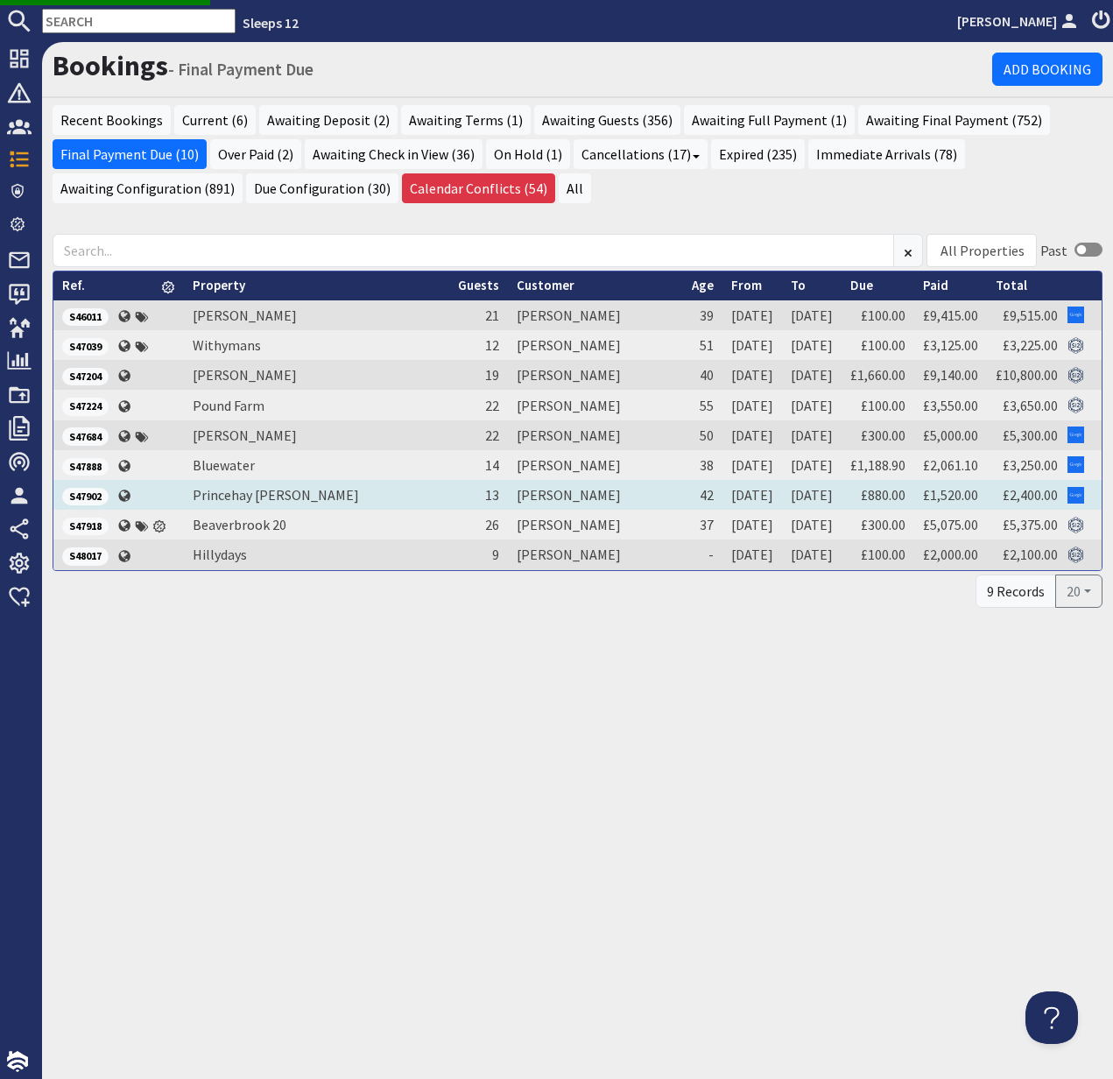
click at [81, 495] on span "S47902" at bounding box center [85, 497] width 46 height 18
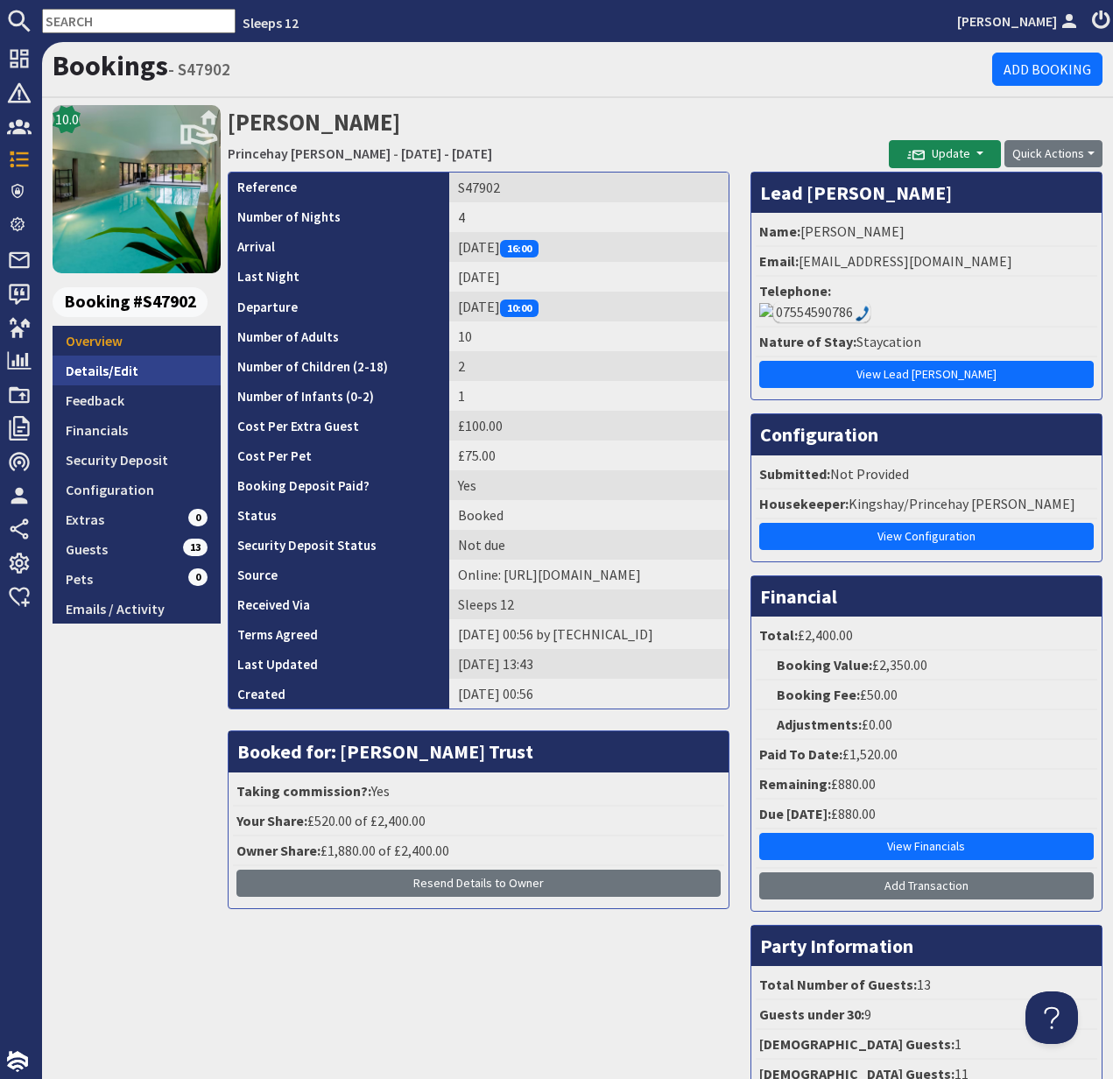
click at [109, 368] on link "Details/Edit" at bounding box center [137, 371] width 168 height 30
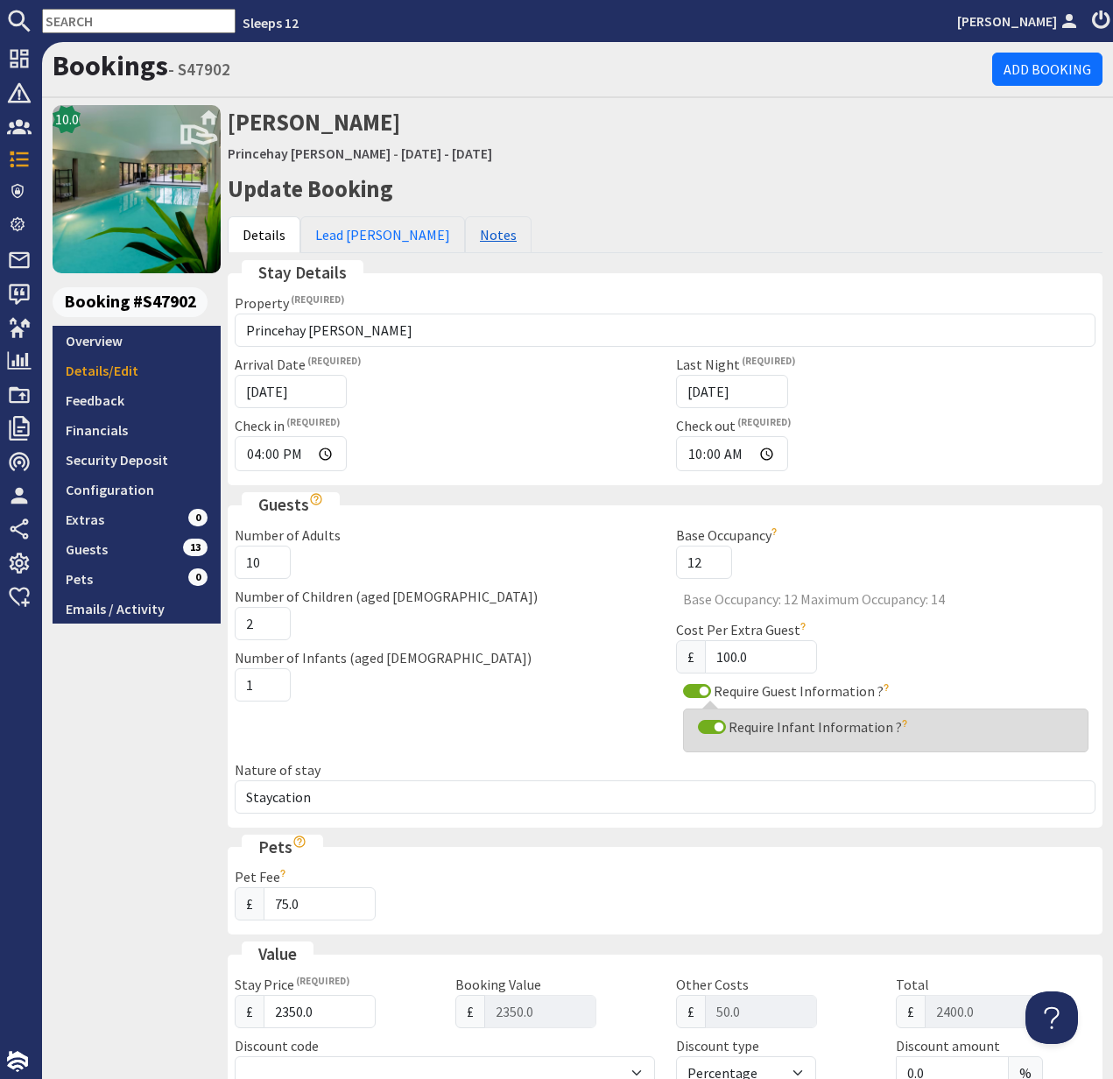
click at [465, 233] on link "Notes" at bounding box center [498, 234] width 67 height 37
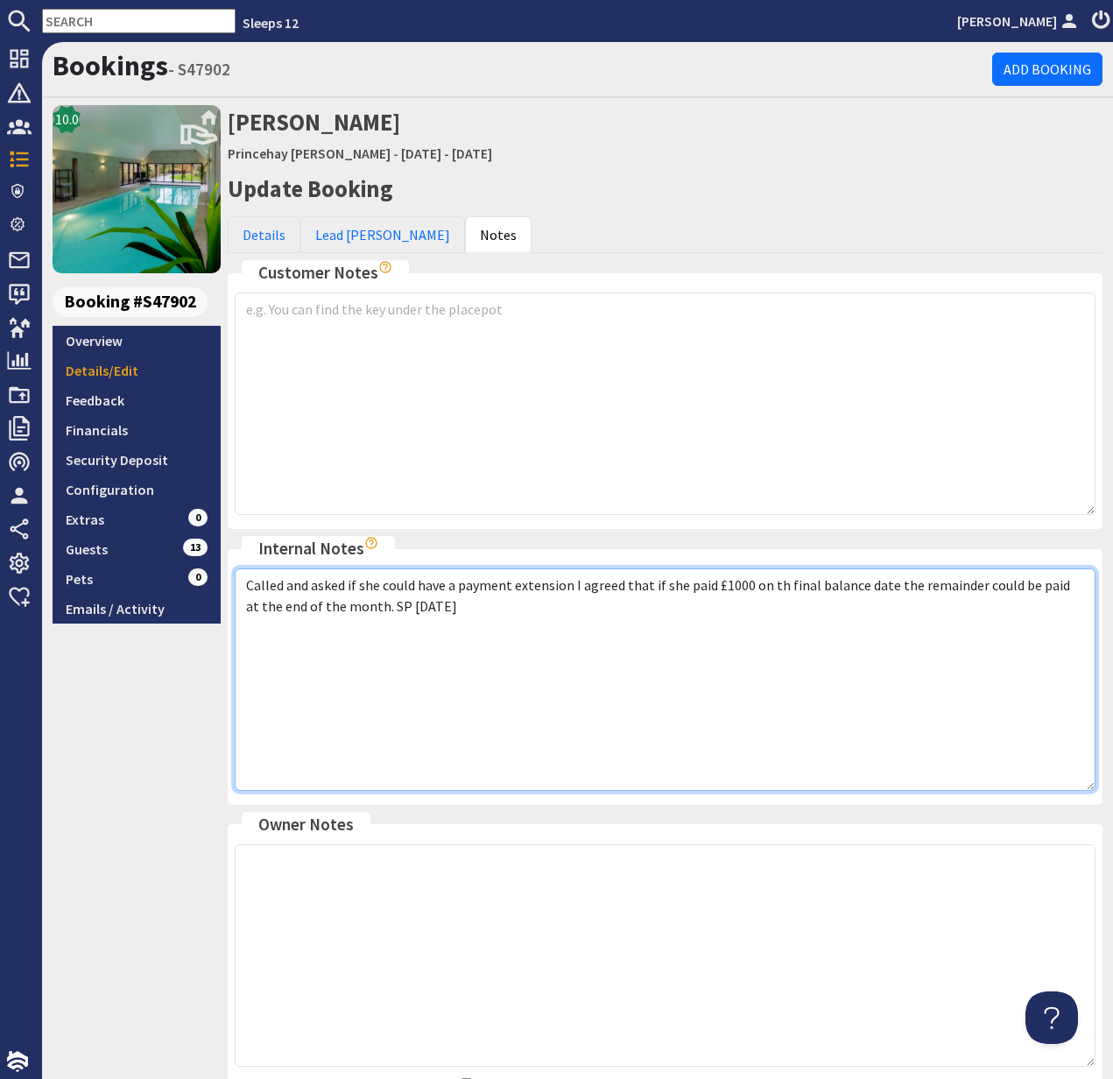
click at [455, 605] on textarea "Called and asked if she could have a payment extension I agreed that if she pai…" at bounding box center [665, 680] width 861 height 223
type textarea "Called and asked if she could have a payment extension I agreed that if she pai…"
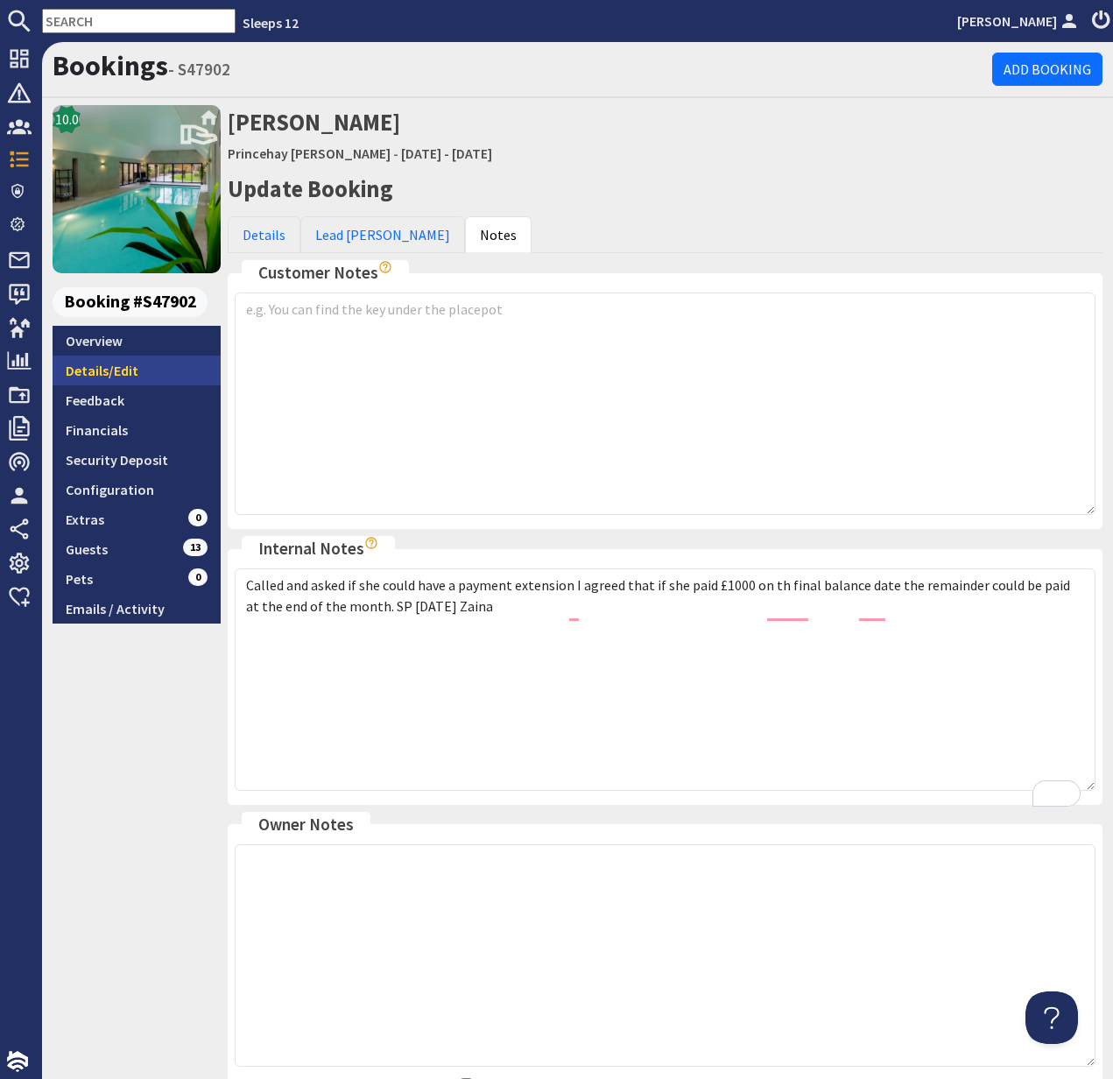
click at [119, 371] on link "Details/Edit" at bounding box center [137, 371] width 168 height 30
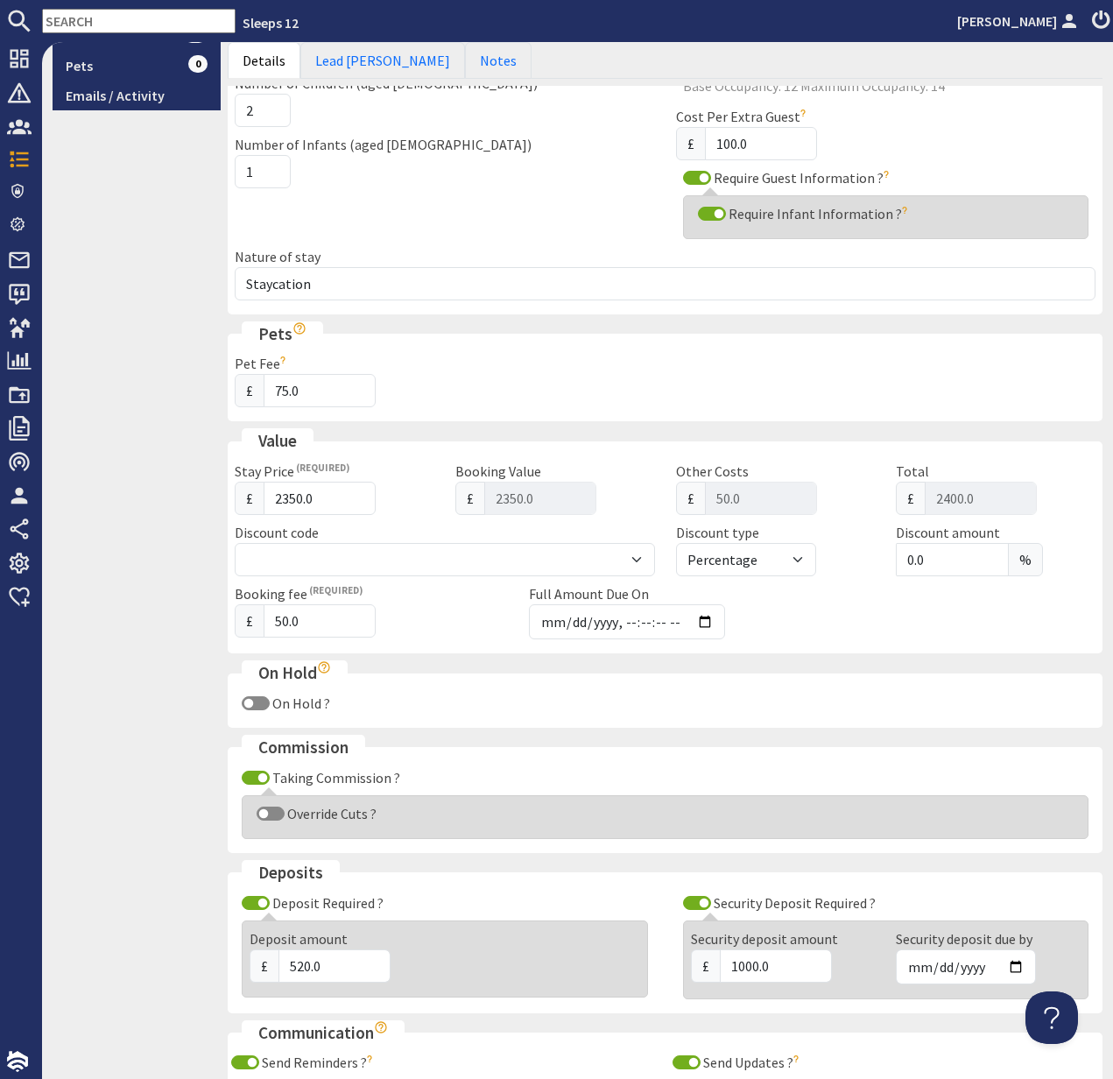
scroll to position [514, 0]
drag, startPoint x: 694, startPoint y: 618, endPoint x: 705, endPoint y: 618, distance: 11.4
click at [694, 618] on input "Full Amount Due On" at bounding box center [627, 621] width 196 height 35
click at [705, 617] on input "Full Amount Due On" at bounding box center [627, 621] width 196 height 35
type input "2025-10-02T23:59:59"
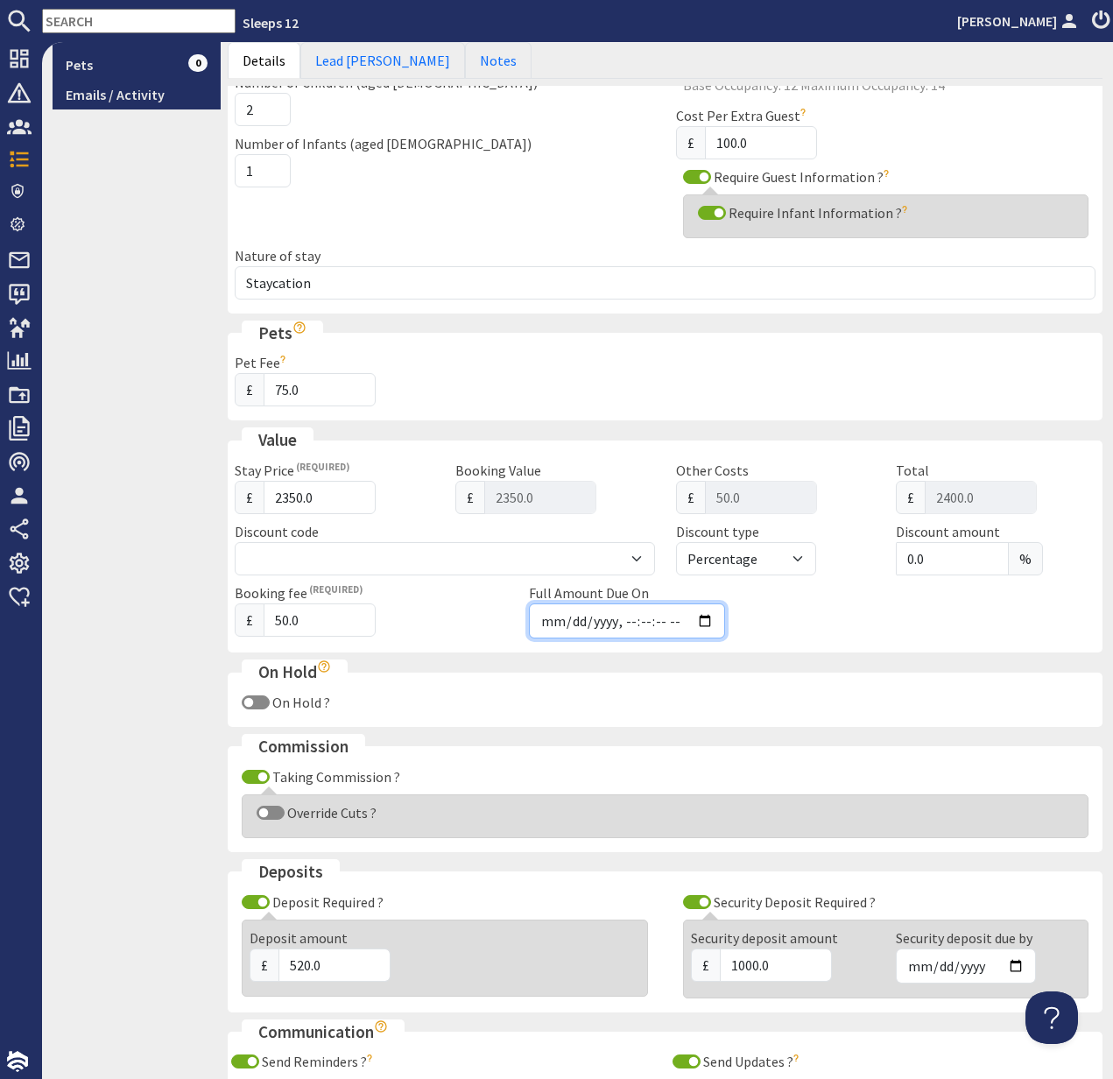
scroll to position [747, 0]
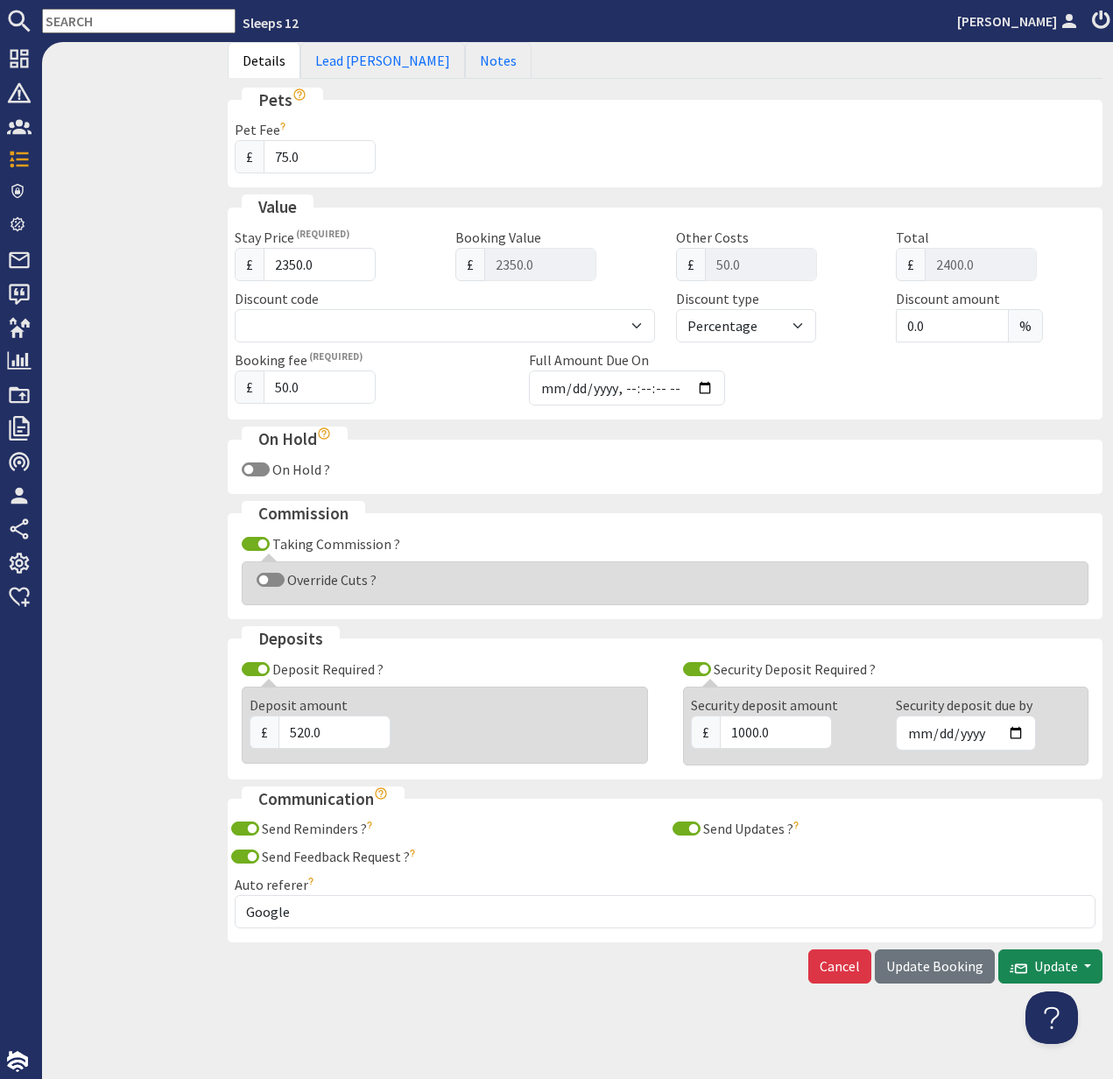
click at [945, 966] on span "Update Booking" at bounding box center [935, 966] width 97 height 18
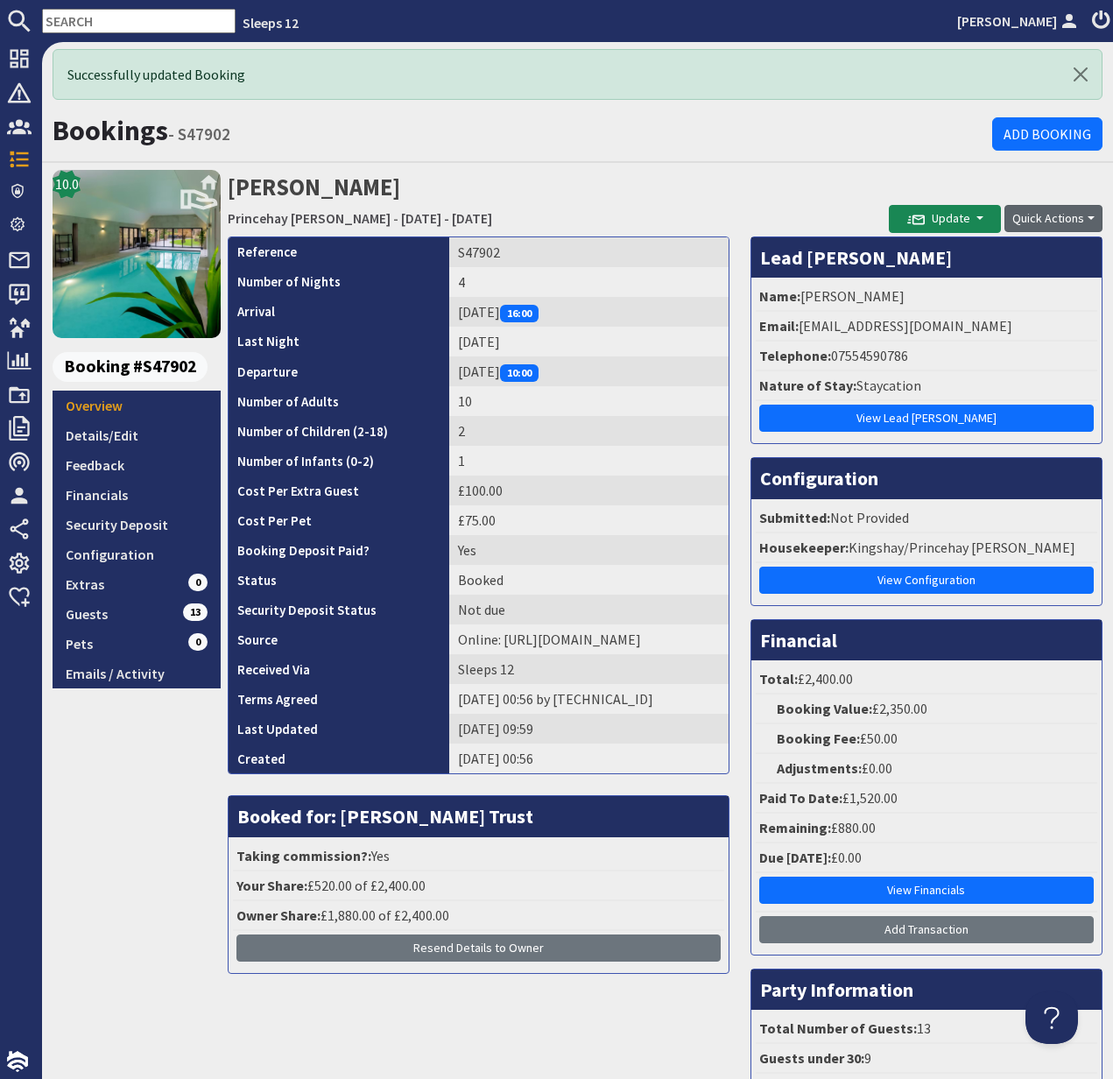
click at [1054, 217] on button "Quick Actions" at bounding box center [1054, 218] width 98 height 27
click at [950, 216] on span "Update" at bounding box center [939, 218] width 63 height 16
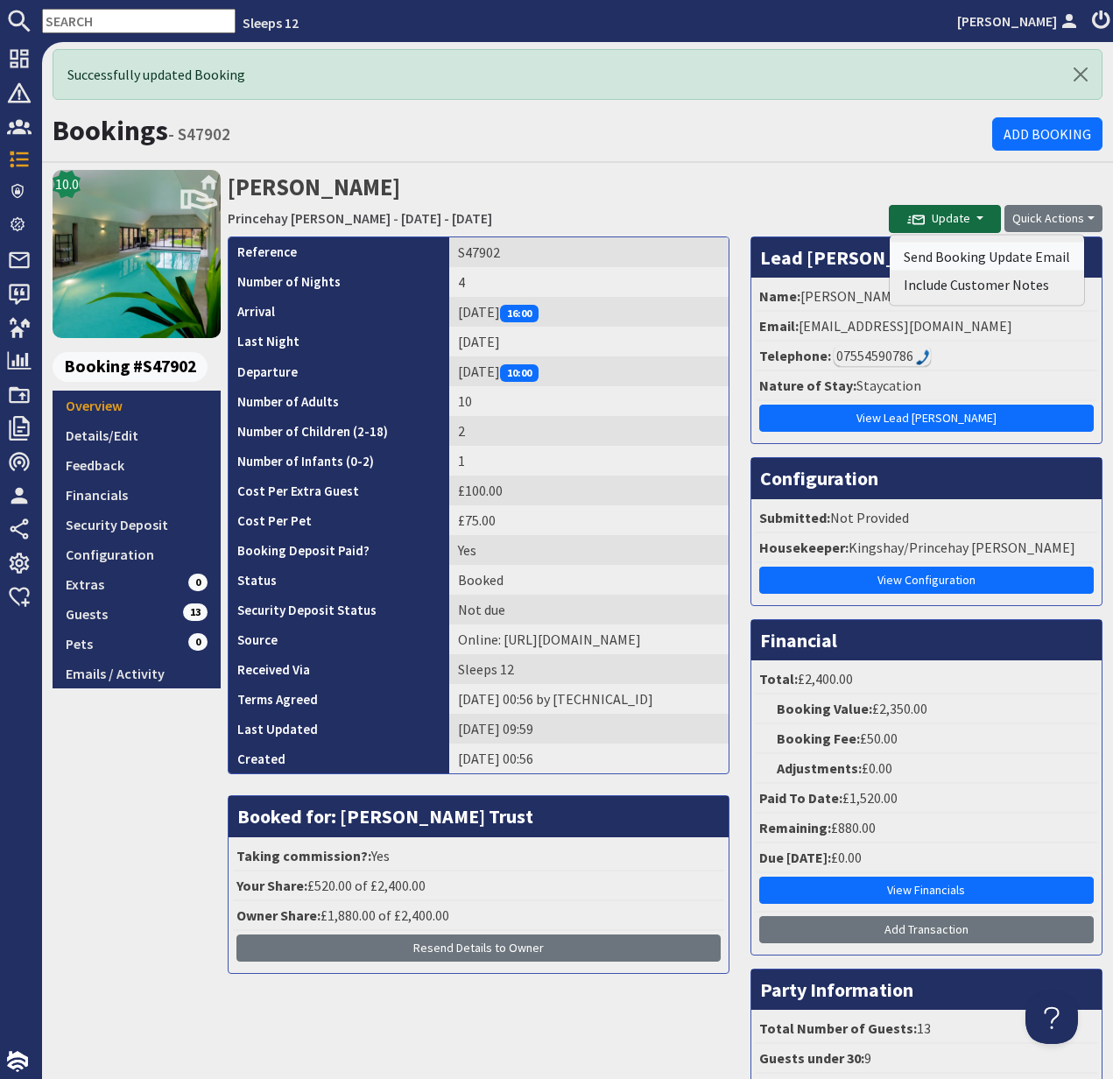
click at [977, 255] on button "Send Booking Update Email" at bounding box center [987, 257] width 194 height 28
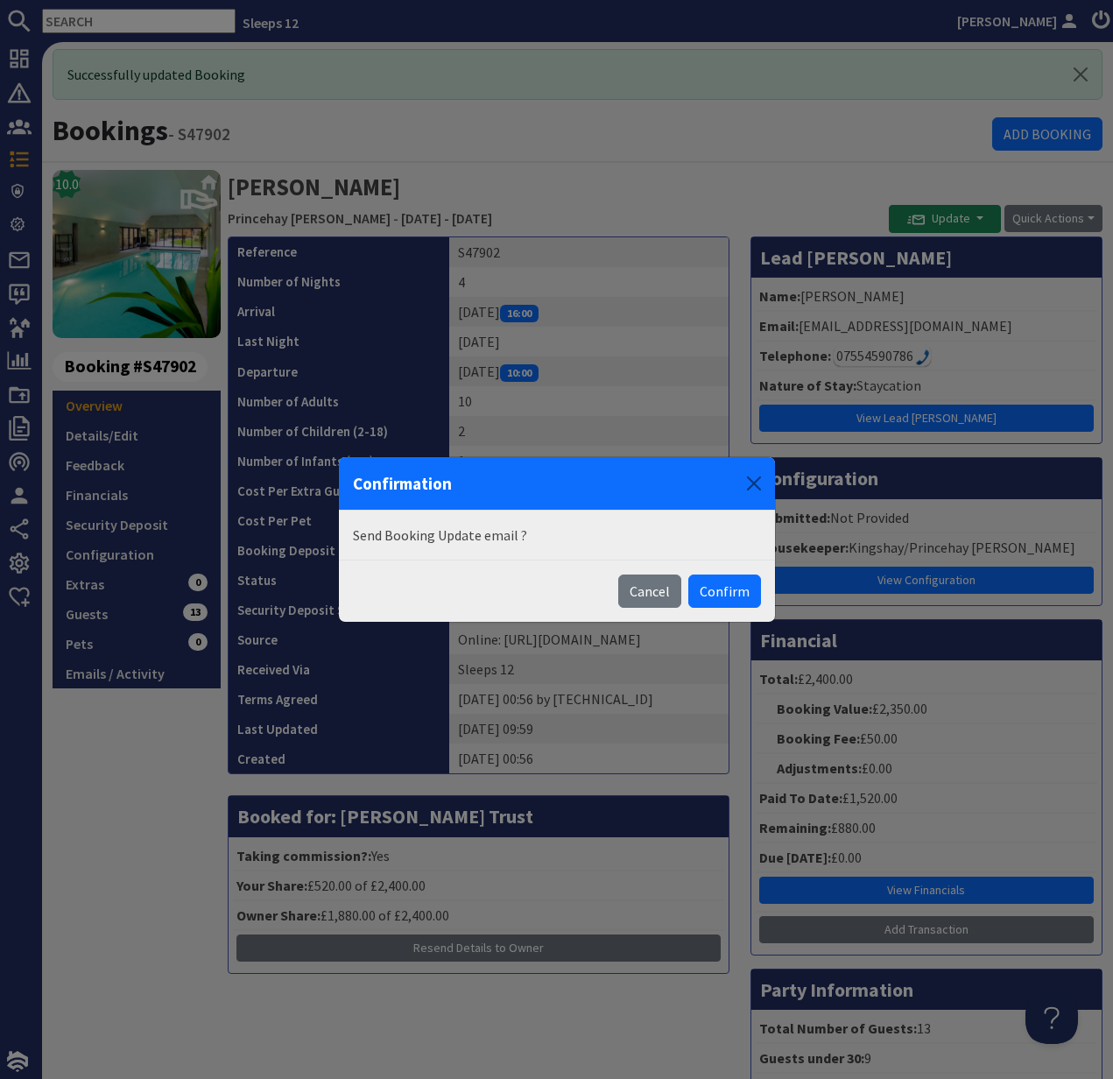
click at [734, 595] on button "Confirm" at bounding box center [725, 591] width 73 height 33
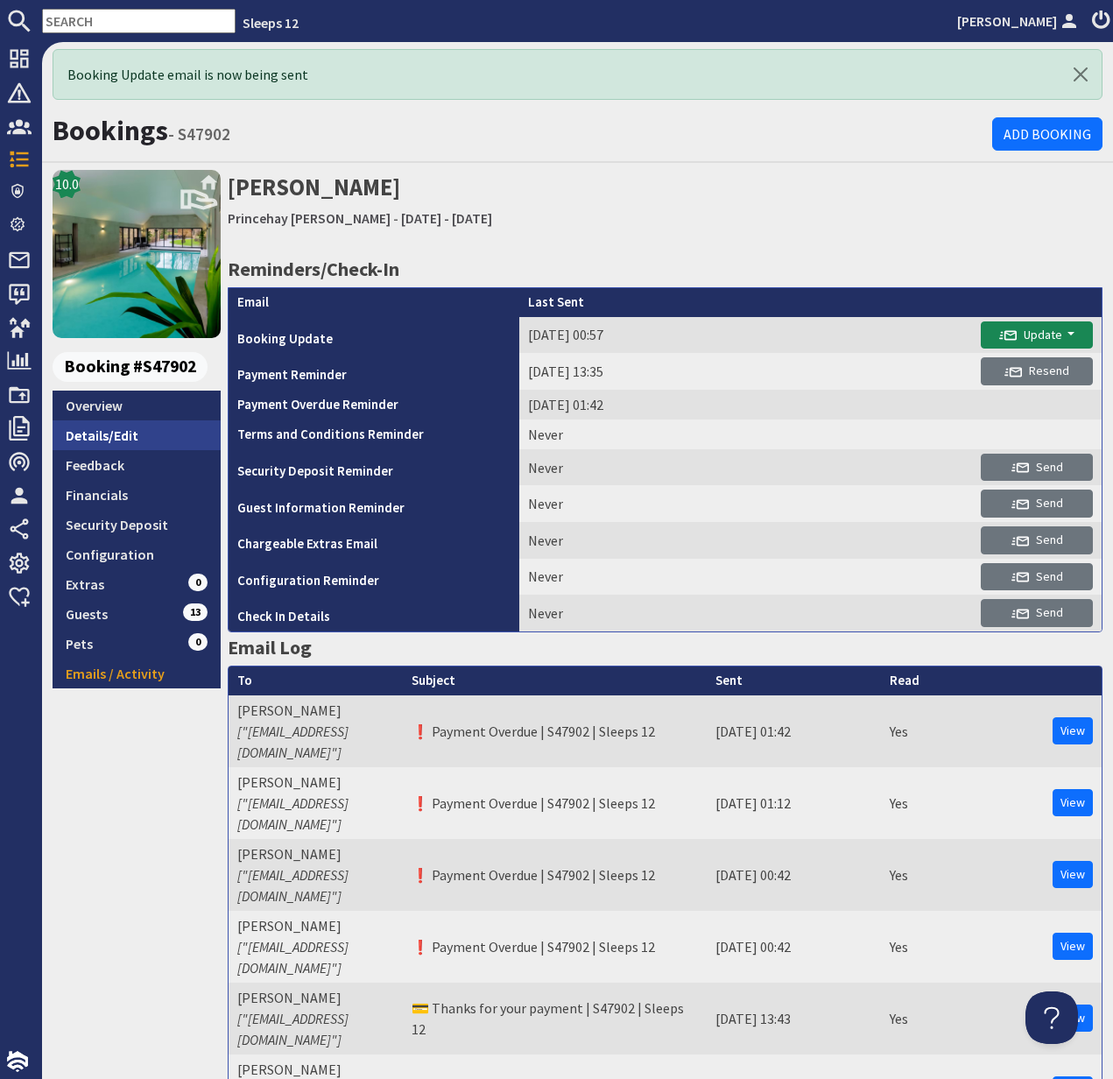
click at [96, 434] on link "Details/Edit" at bounding box center [137, 435] width 168 height 30
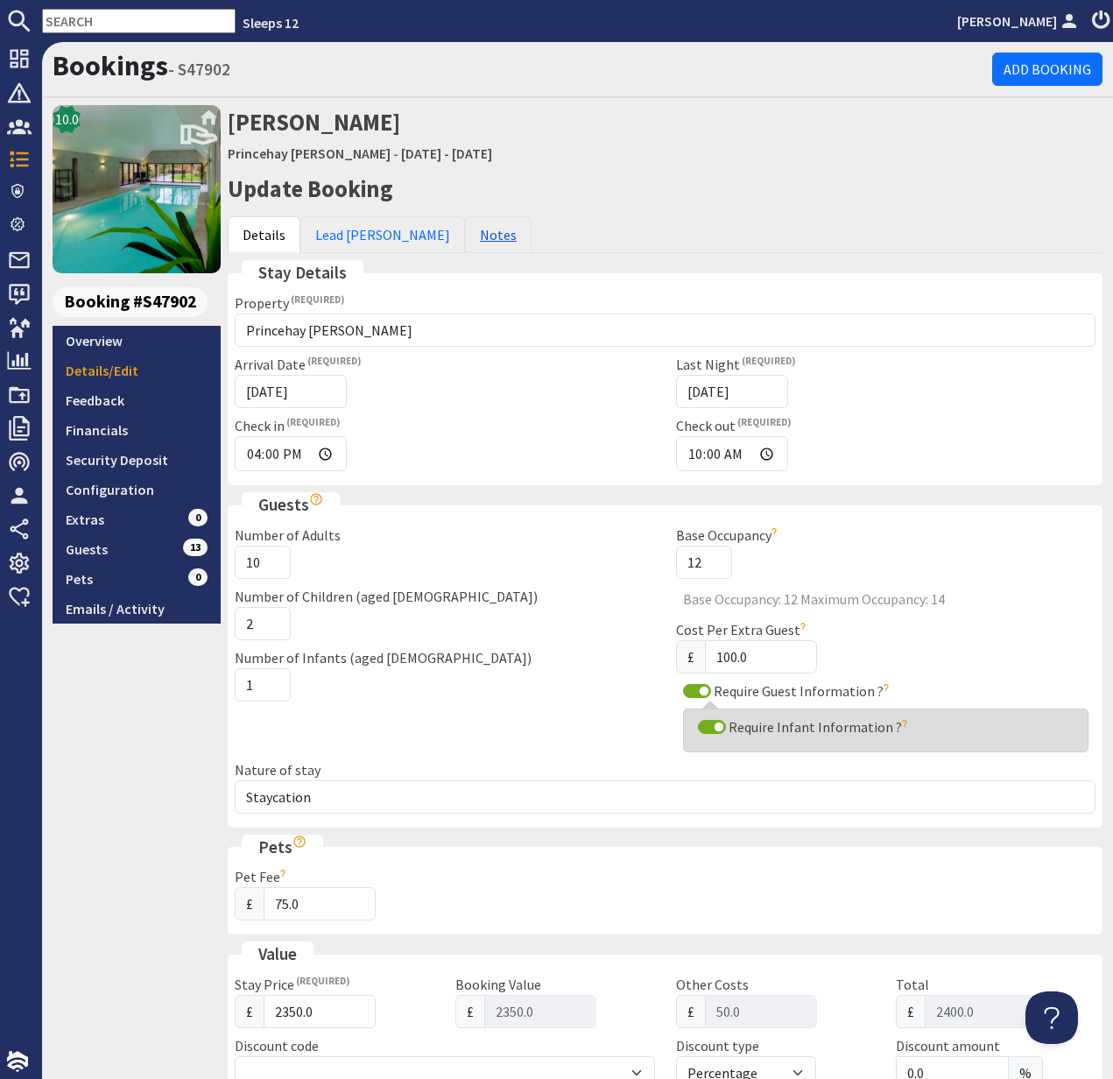
click at [465, 231] on link "Notes" at bounding box center [498, 234] width 67 height 37
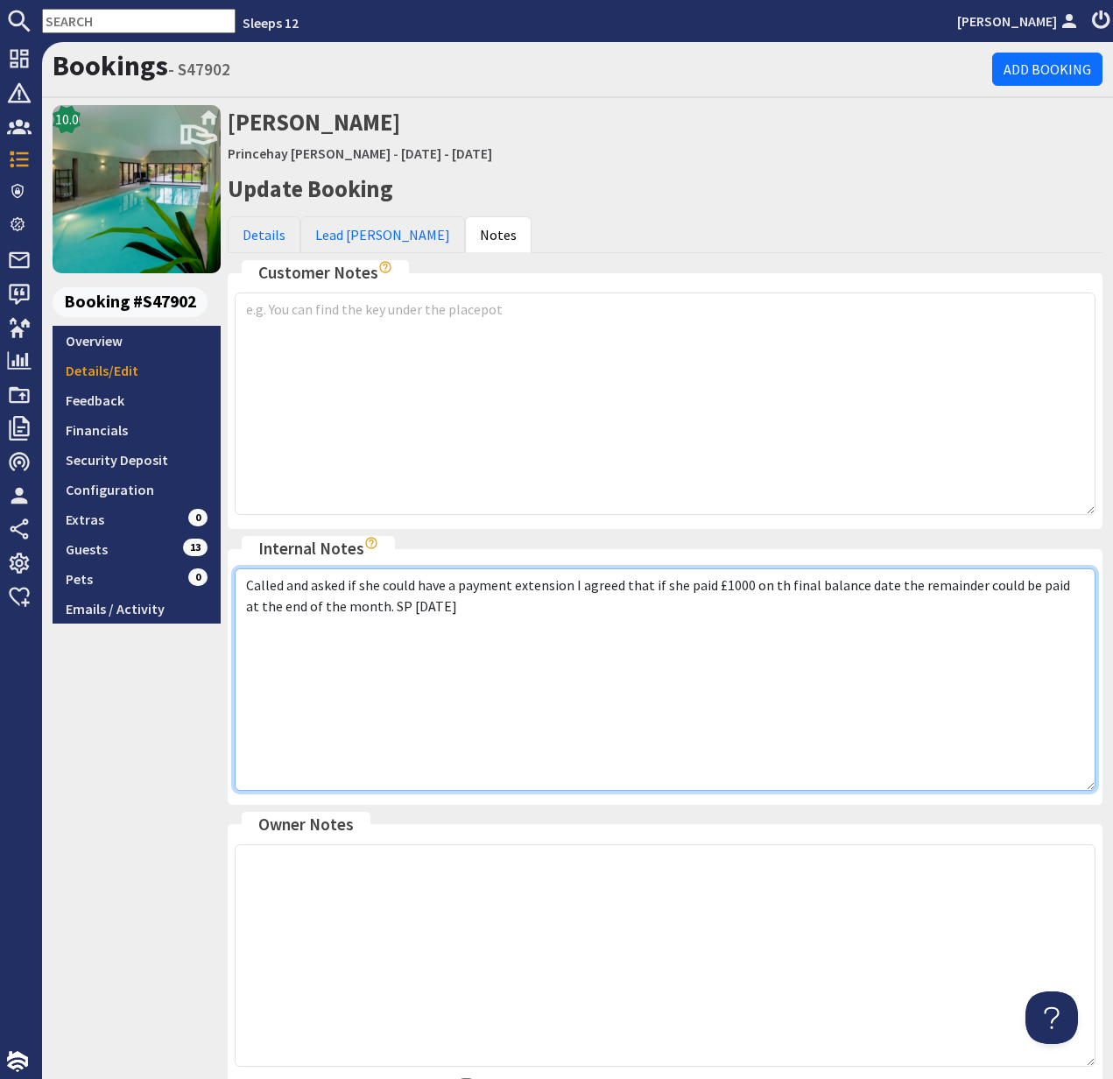
drag, startPoint x: 463, startPoint y: 612, endPoint x: 455, endPoint y: 605, distance: 10.5
click at [461, 611] on textarea "Called and asked if she could have a payment extension I agreed that if she pai…" at bounding box center [665, 680] width 861 height 223
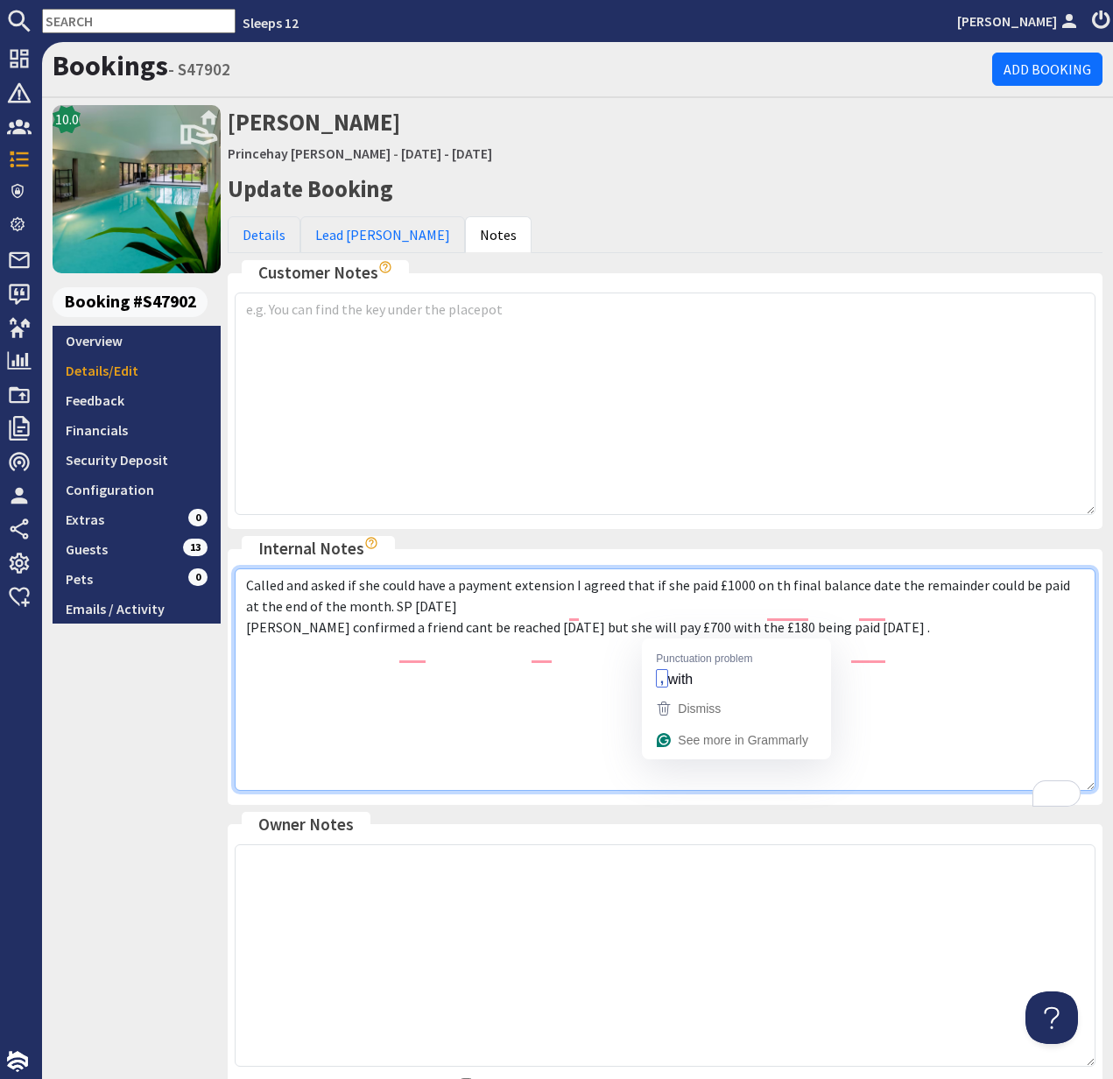
click at [658, 625] on textarea "Called and asked if she could have a payment extension I agreed that if she pai…" at bounding box center [665, 680] width 861 height 223
click at [935, 628] on textarea "Called and asked if she could have a payment extension I agreed that if she pai…" at bounding box center [665, 680] width 861 height 223
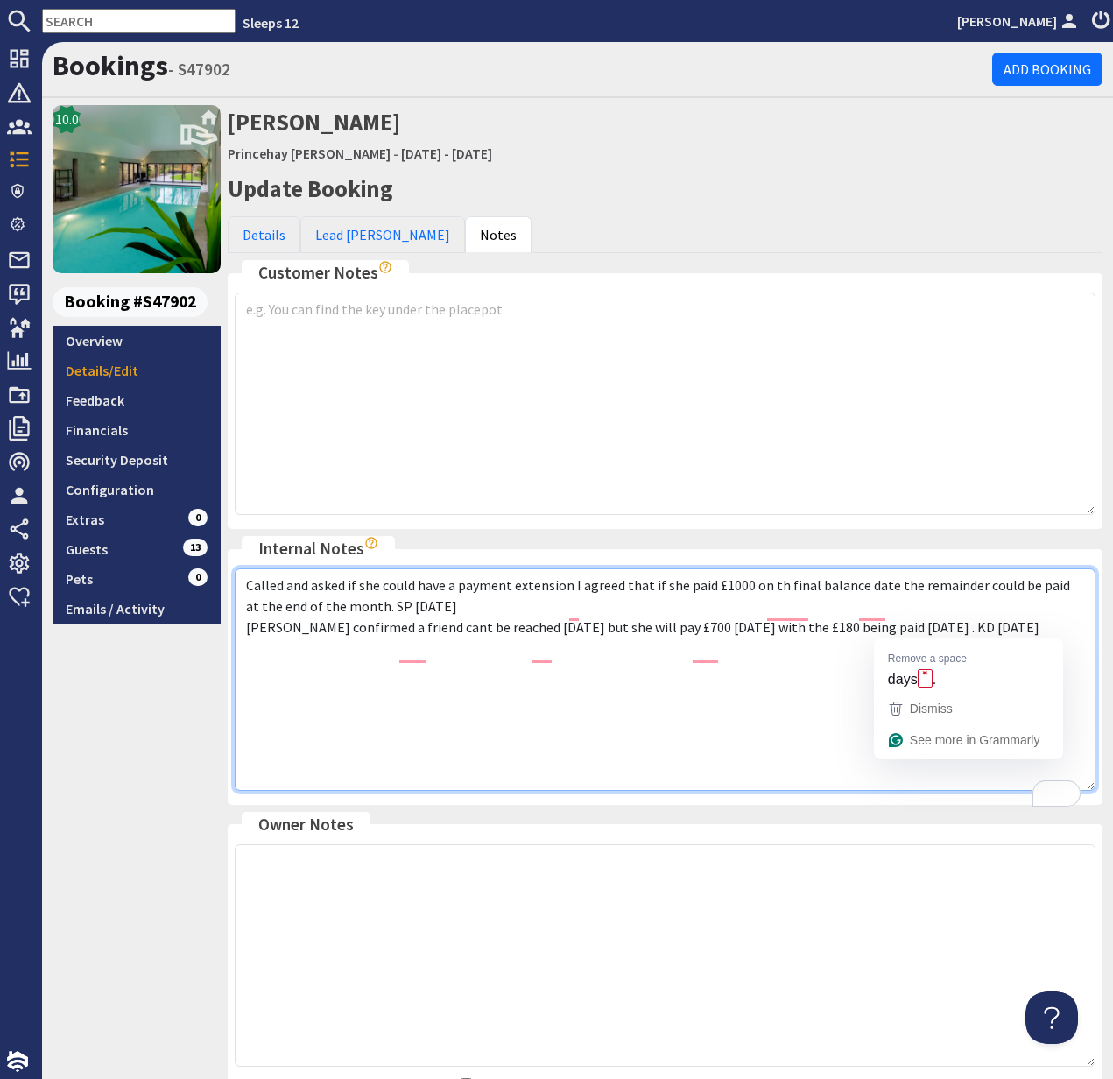
drag, startPoint x: 924, startPoint y: 626, endPoint x: 938, endPoint y: 624, distance: 14.3
click at [924, 626] on textarea "Called and asked if she could have a payment extension I agreed that if she pai…" at bounding box center [665, 680] width 861 height 223
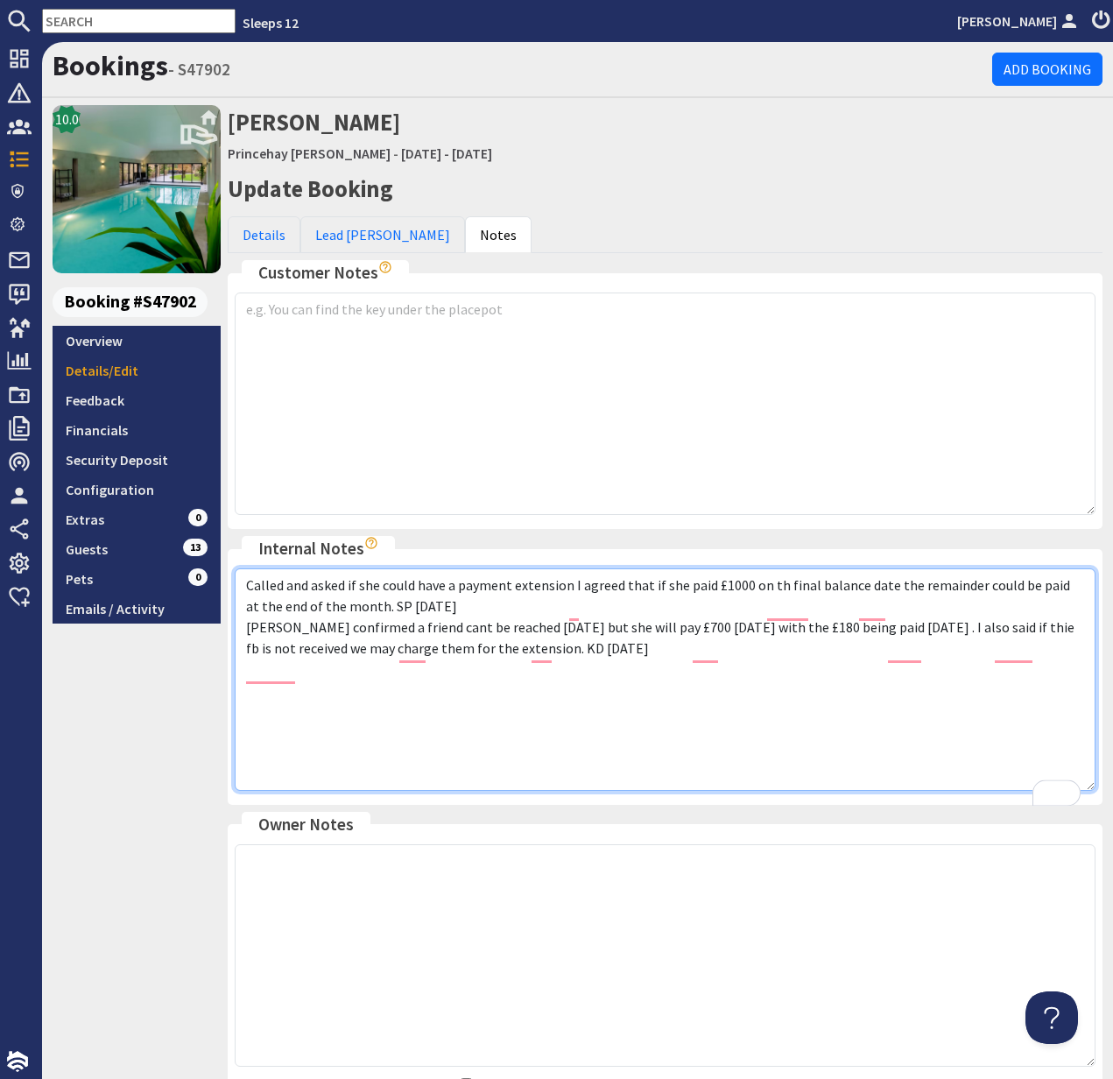
scroll to position [166, 0]
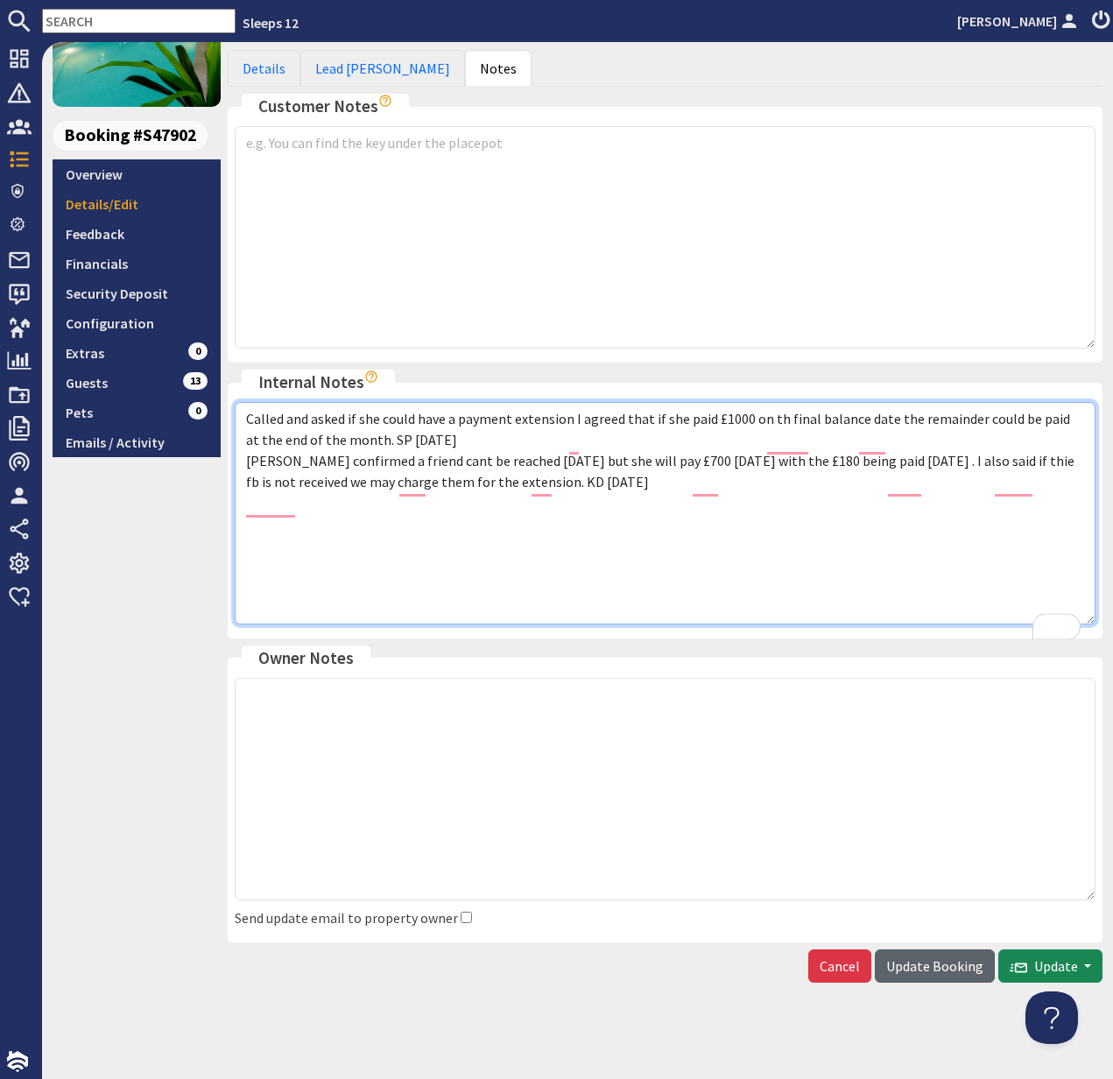
type textarea "Called and asked if she could have a payment extension I agreed that if she pai…"
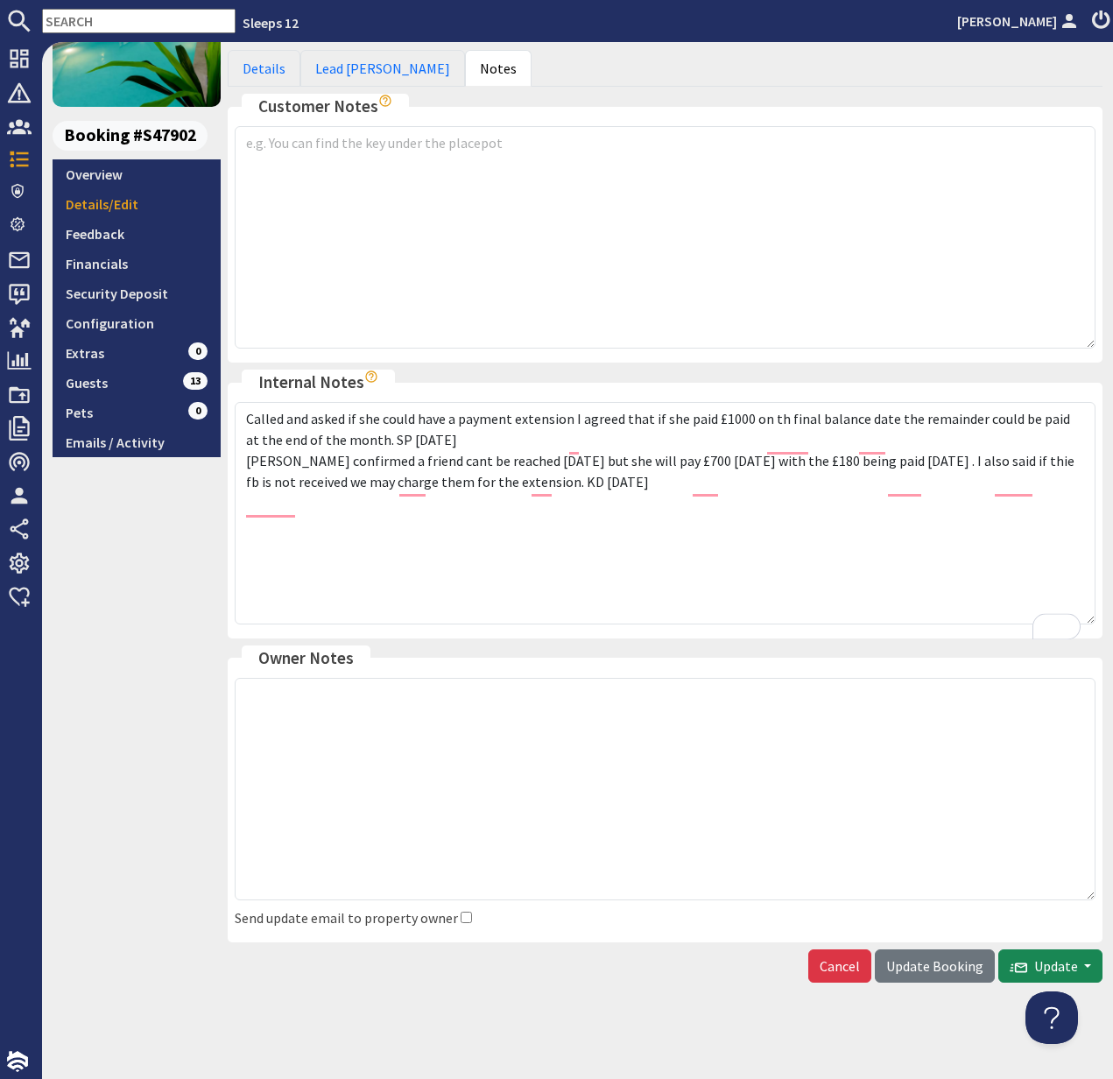
click at [934, 962] on span "Update Booking" at bounding box center [935, 966] width 97 height 18
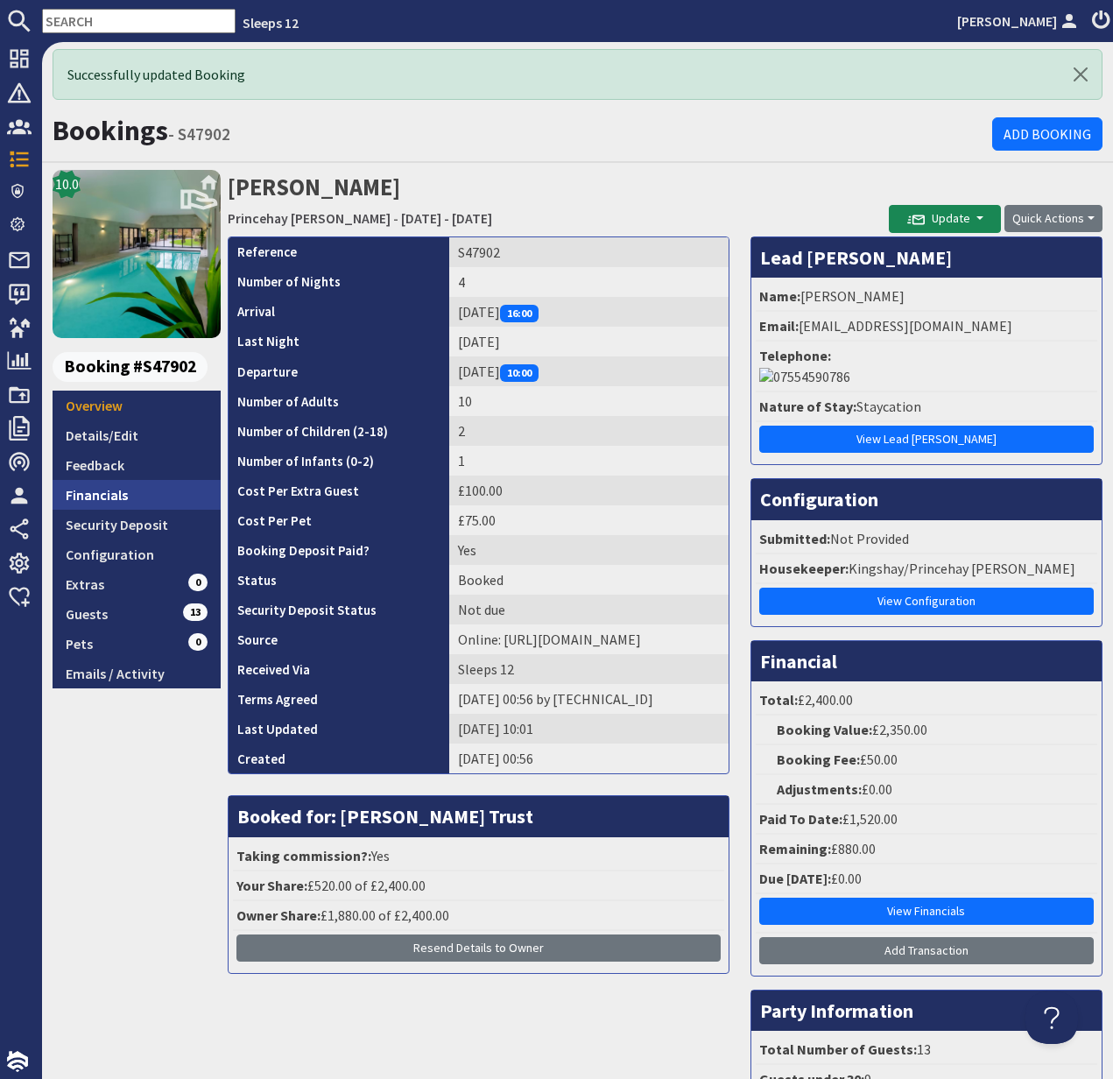
click at [115, 497] on link "Financials" at bounding box center [137, 495] width 168 height 30
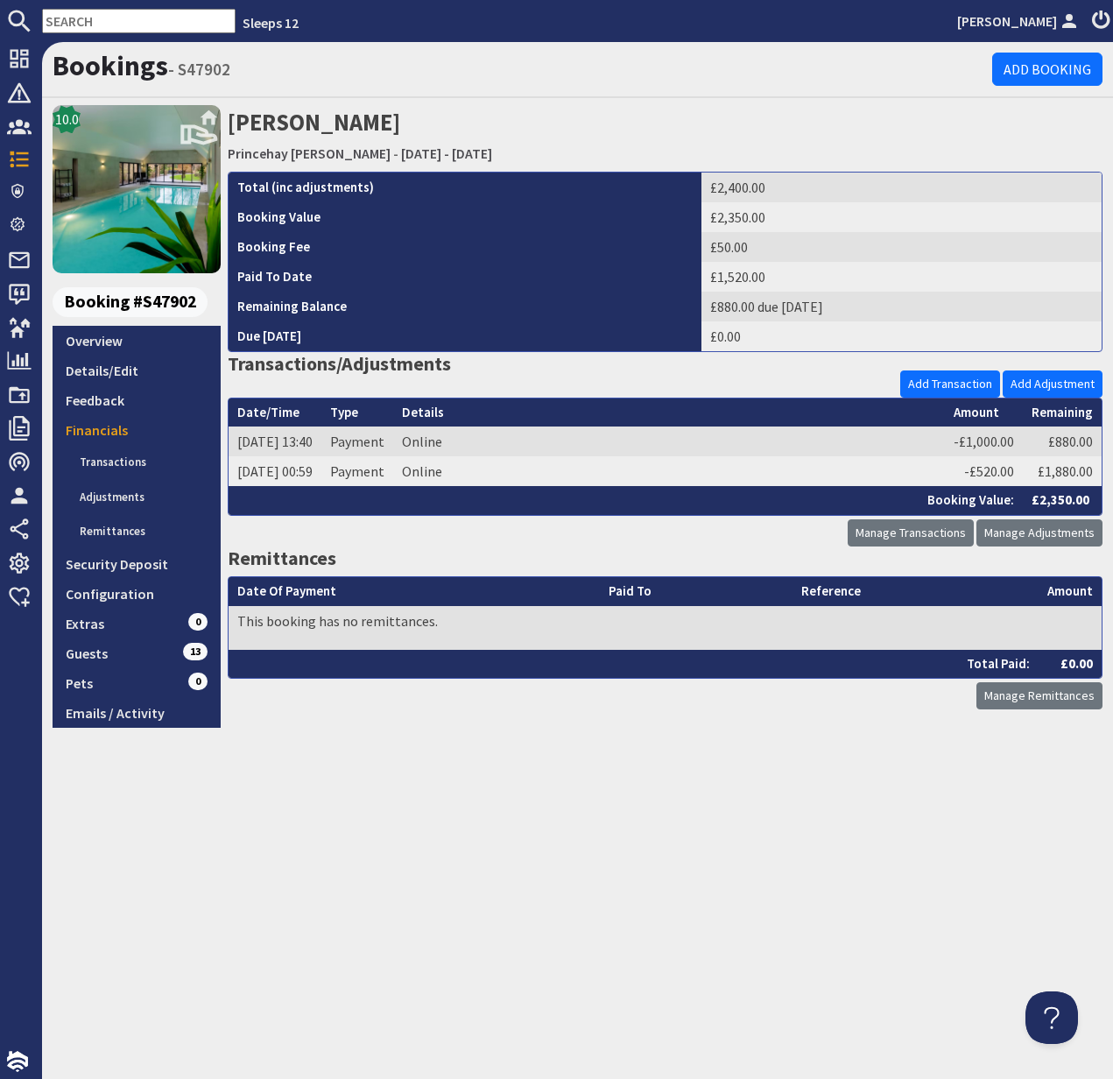
click at [110, 496] on link "Adjustments" at bounding box center [144, 497] width 154 height 35
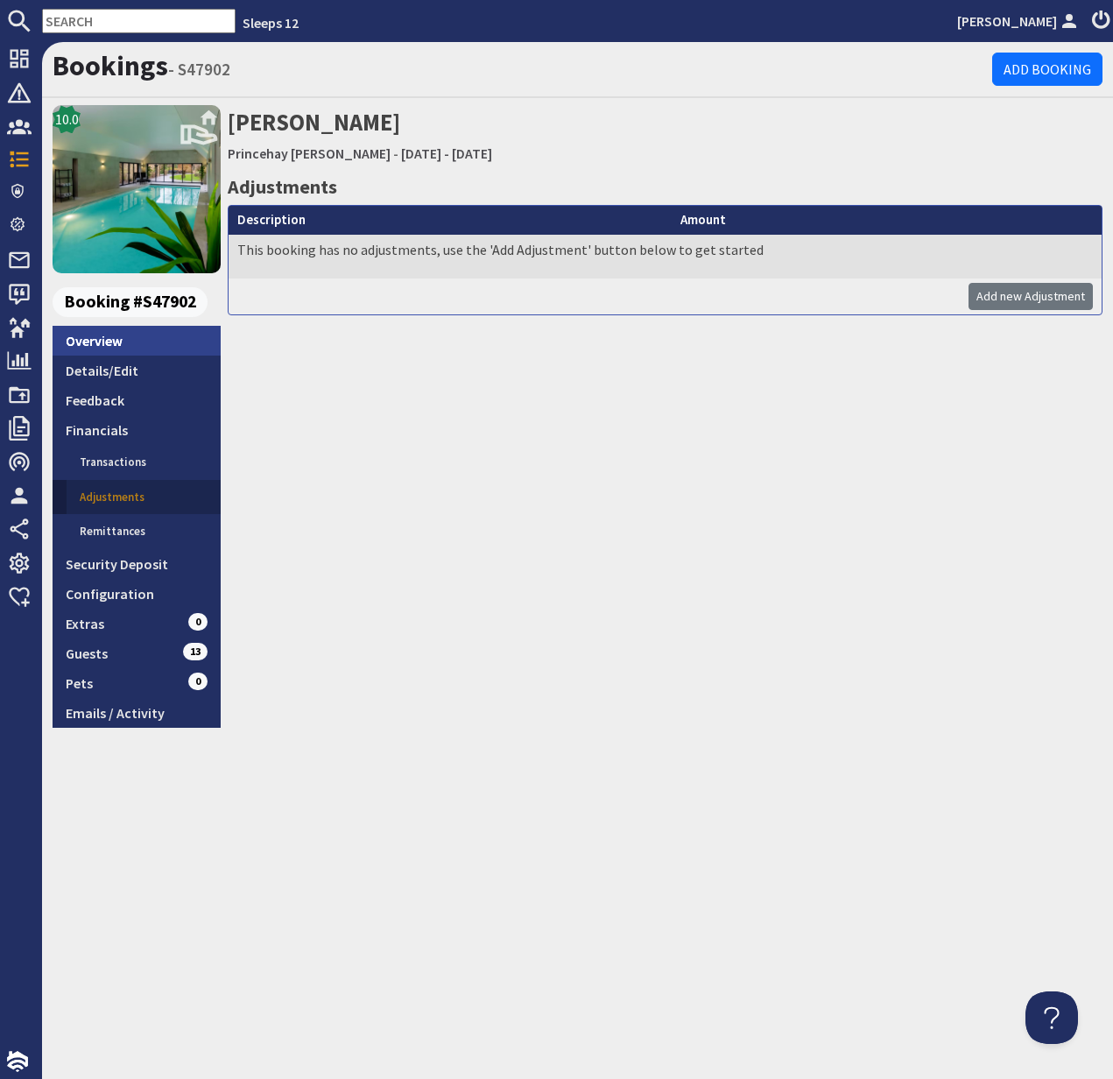
click at [102, 340] on link "Overview" at bounding box center [137, 341] width 168 height 30
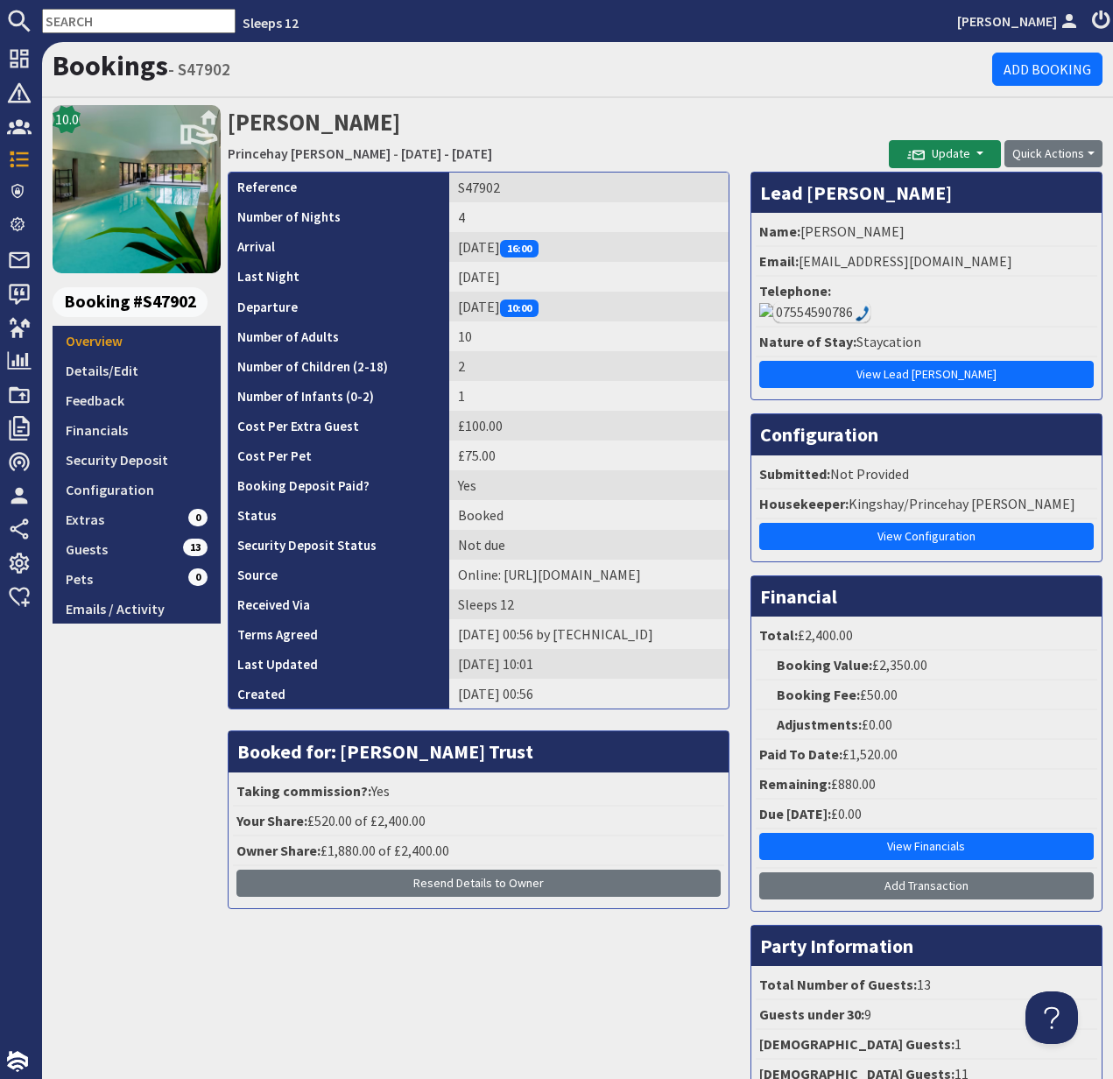
click at [82, 18] on input "text" at bounding box center [139, 21] width 194 height 25
click at [67, 19] on input "text" at bounding box center [139, 21] width 194 height 25
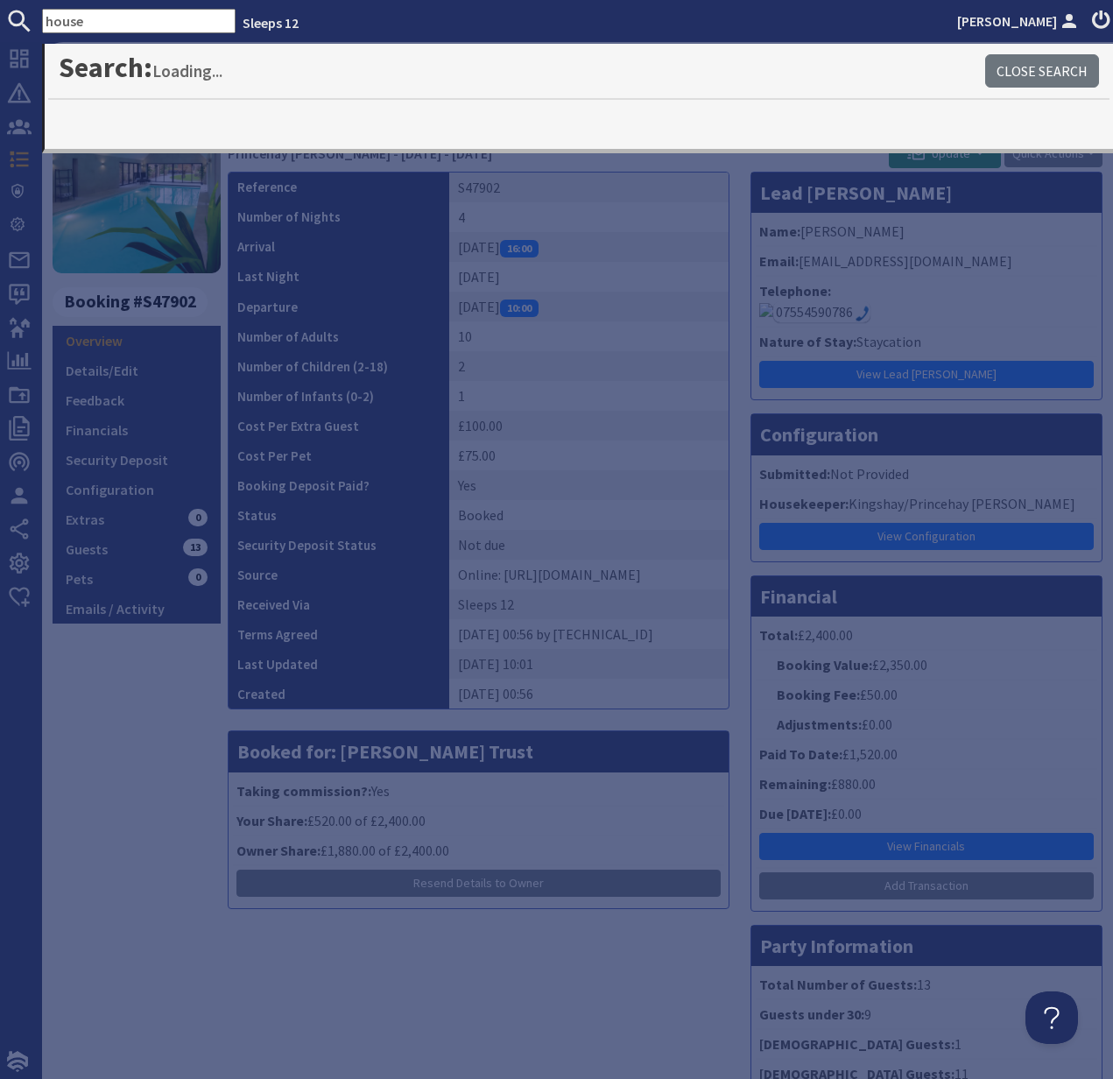
type input "house"
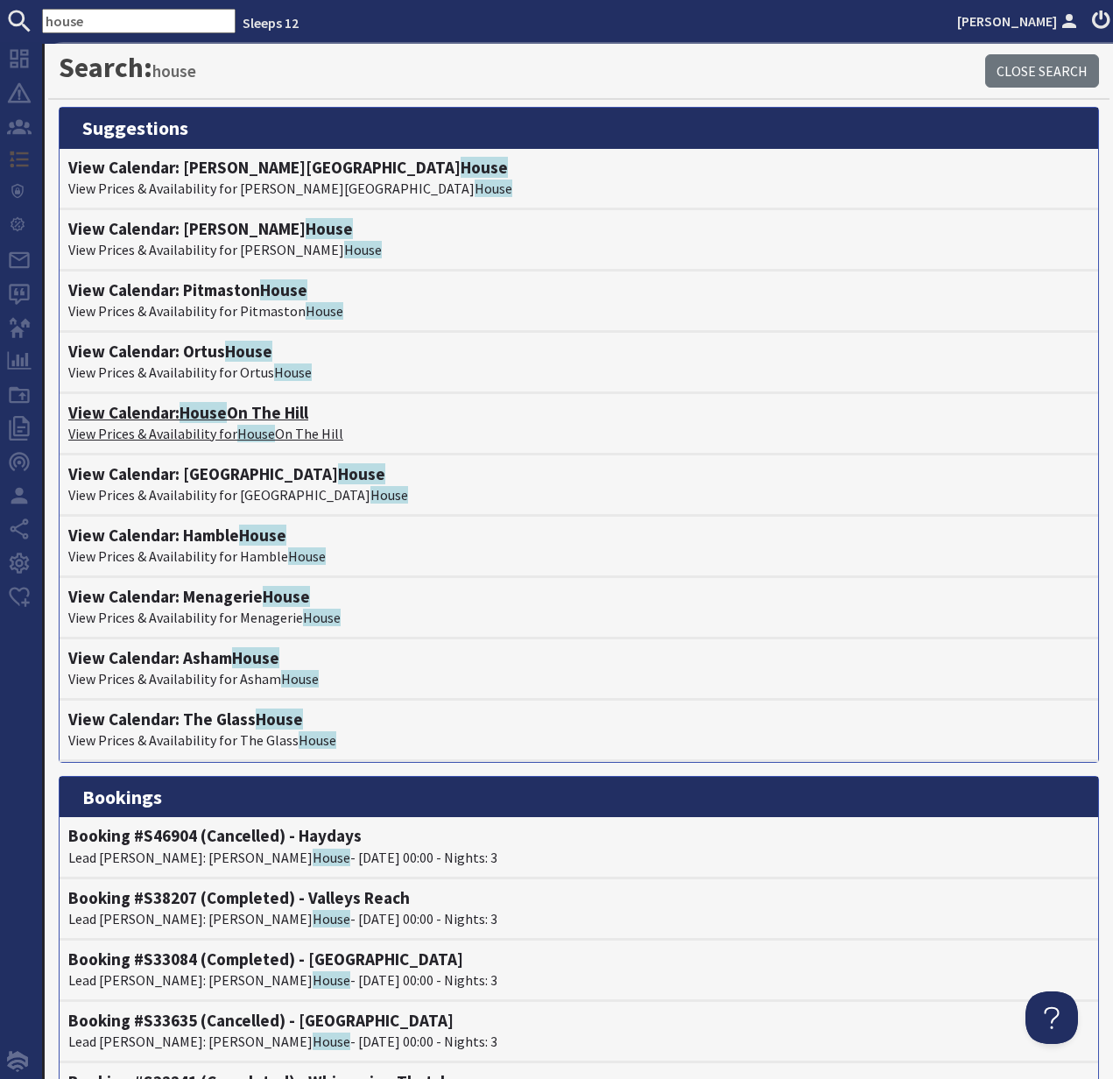
click at [145, 430] on p "View Prices & Availability for House On [GEOGRAPHIC_DATA]" at bounding box center [578, 433] width 1021 height 21
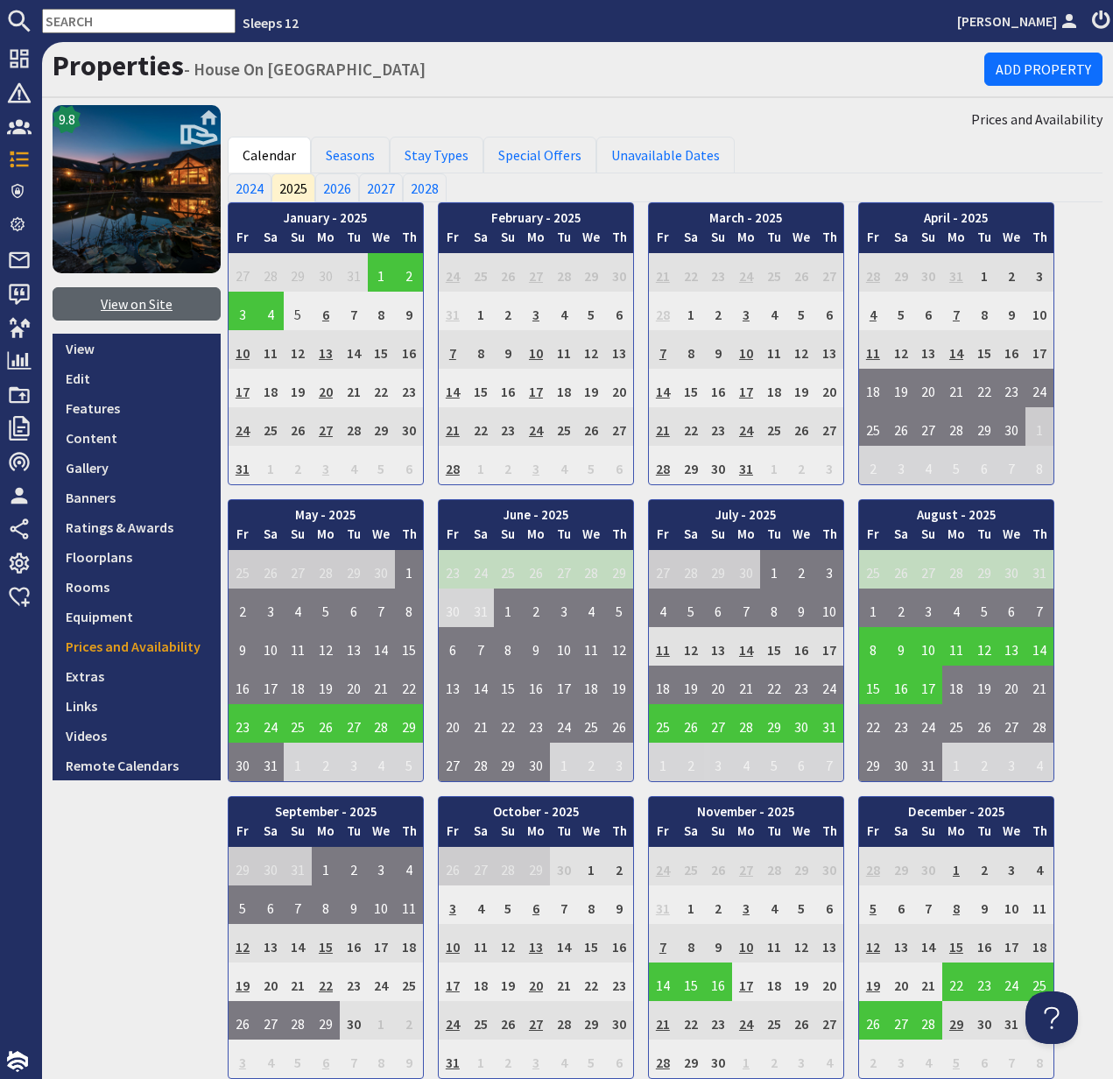
click at [152, 300] on link "View on Site" at bounding box center [137, 303] width 168 height 33
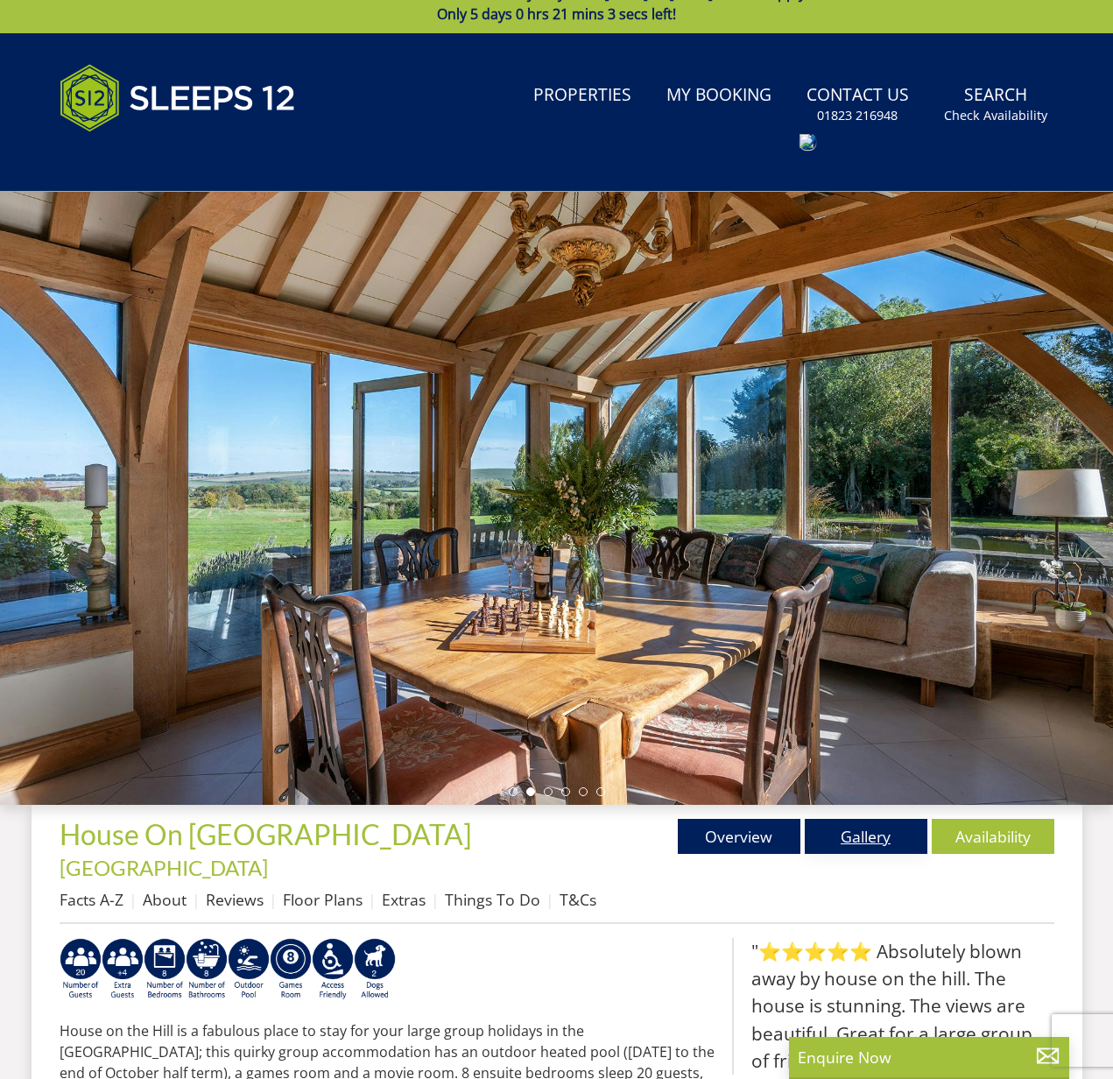
scroll to position [51, 0]
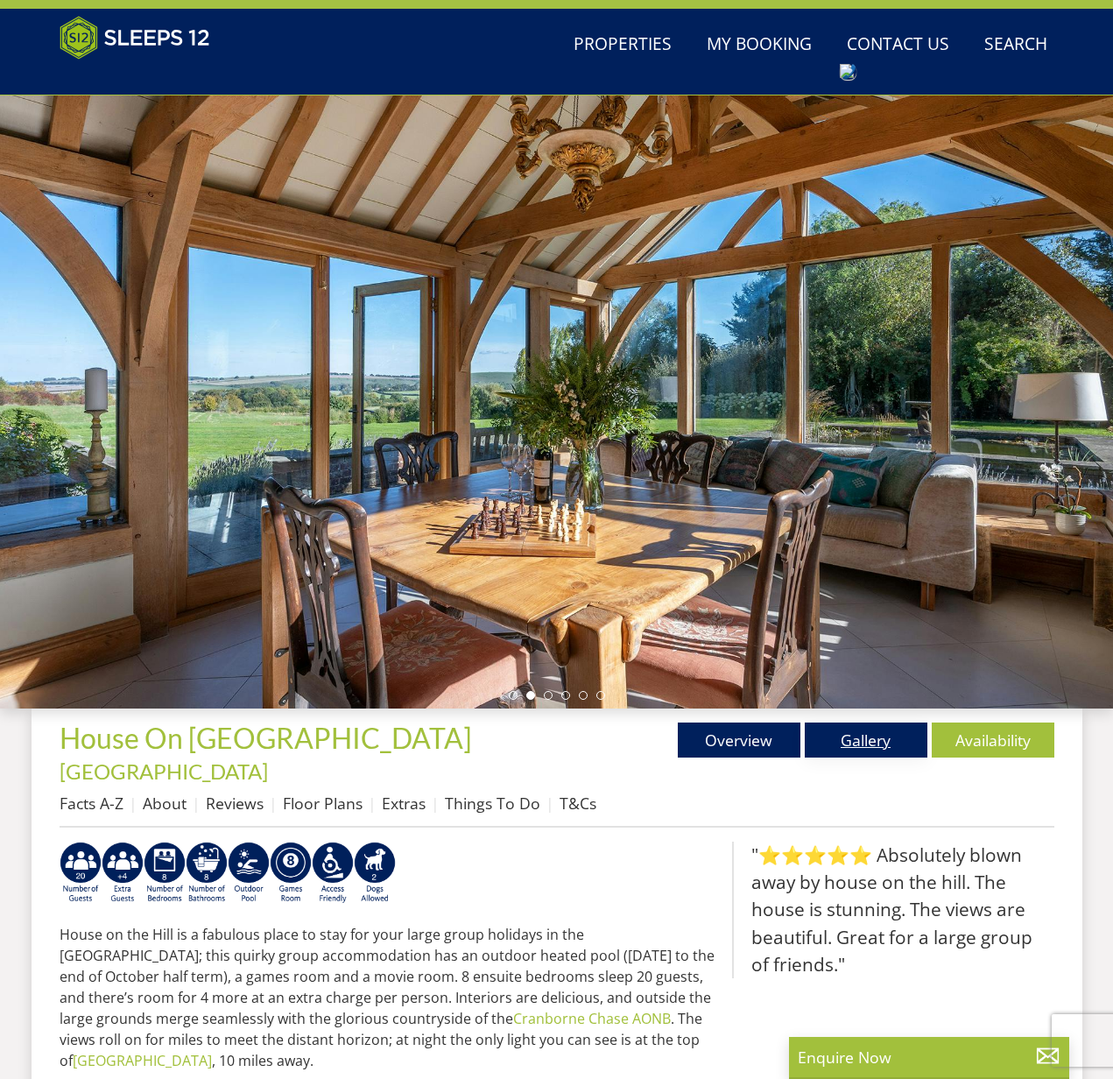
click at [872, 738] on link "Gallery" at bounding box center [866, 740] width 123 height 35
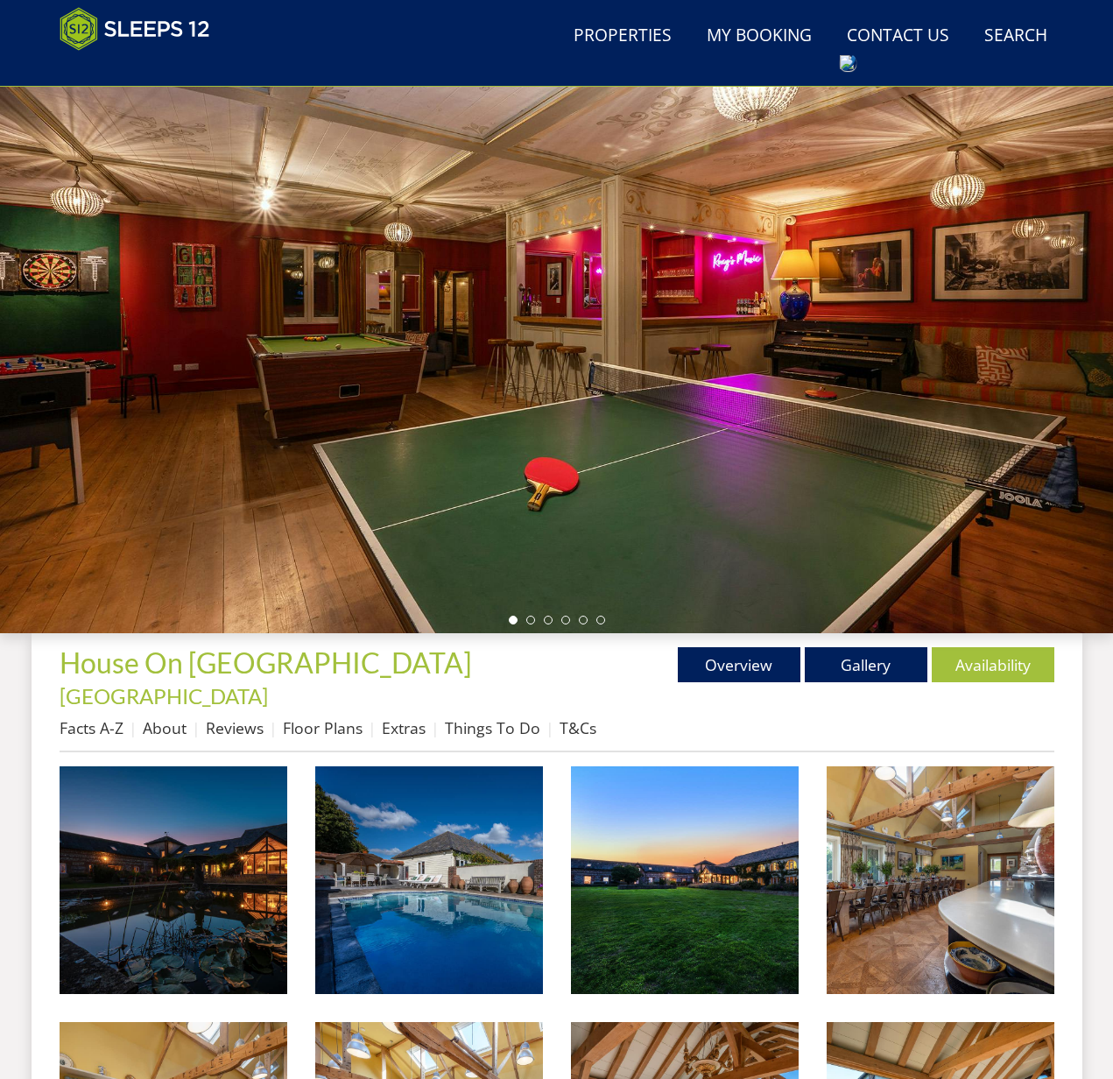
scroll to position [201, 0]
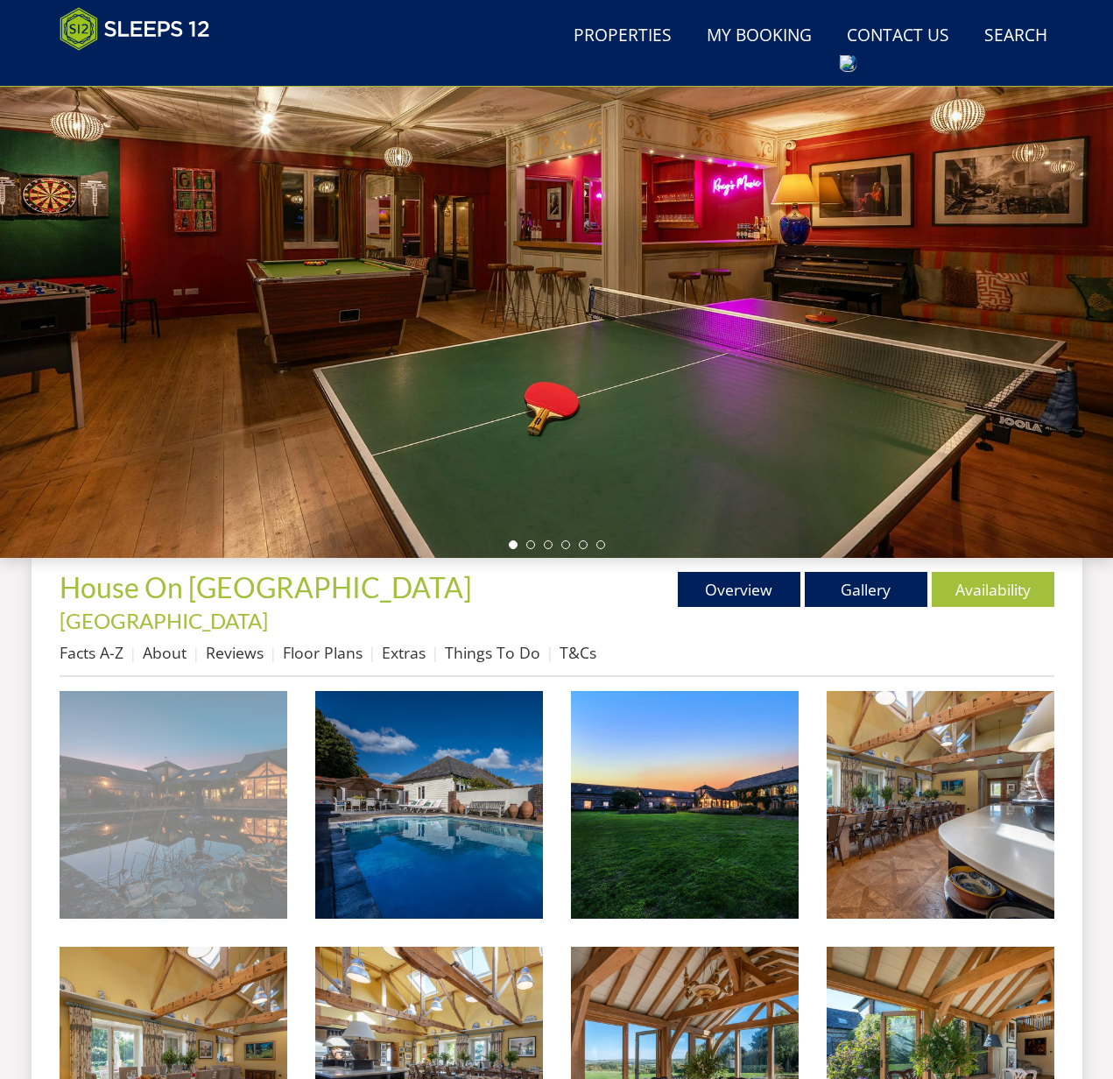
click at [209, 776] on img at bounding box center [174, 805] width 228 height 228
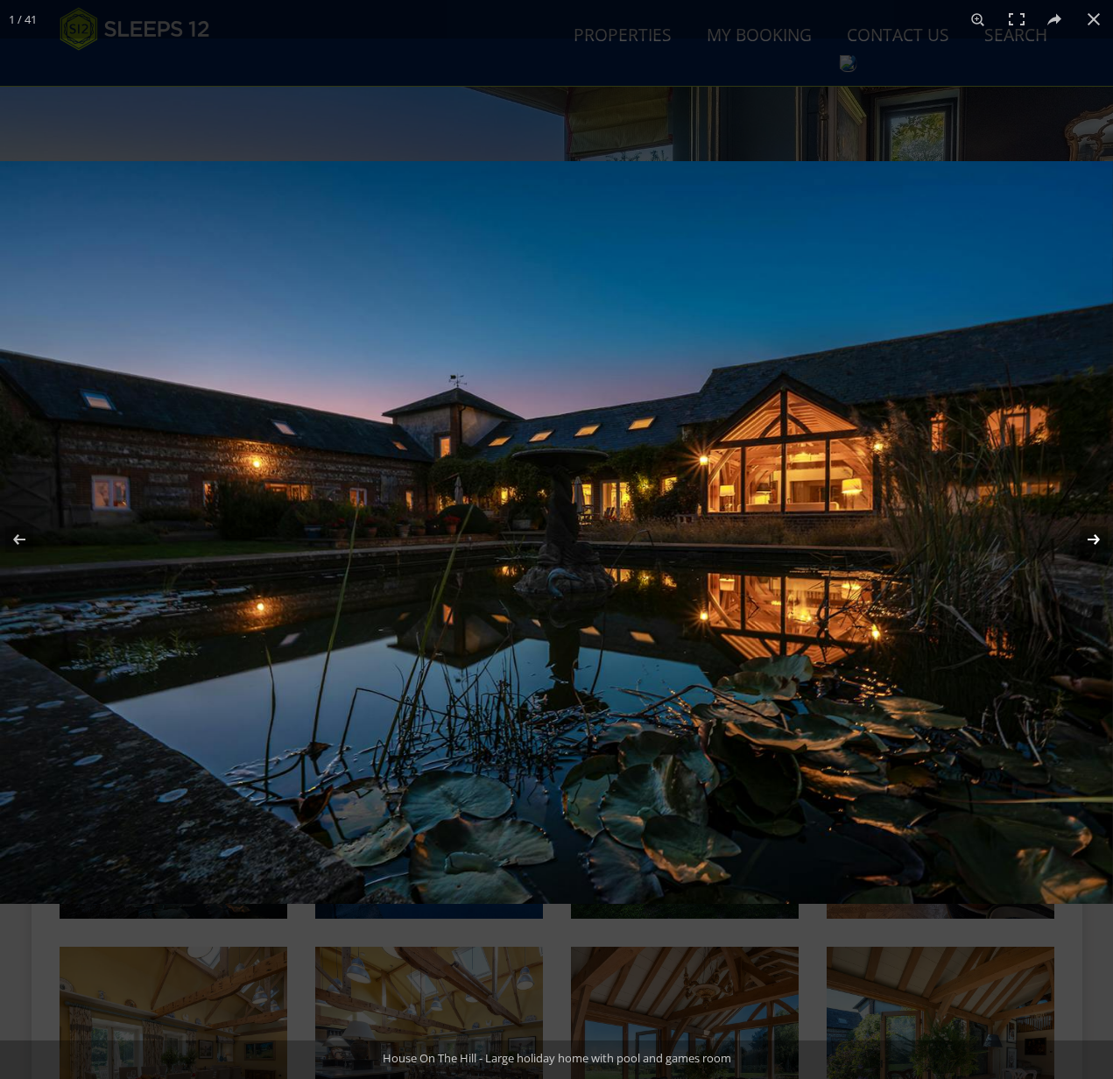
click at [1090, 534] on button at bounding box center [1082, 540] width 61 height 88
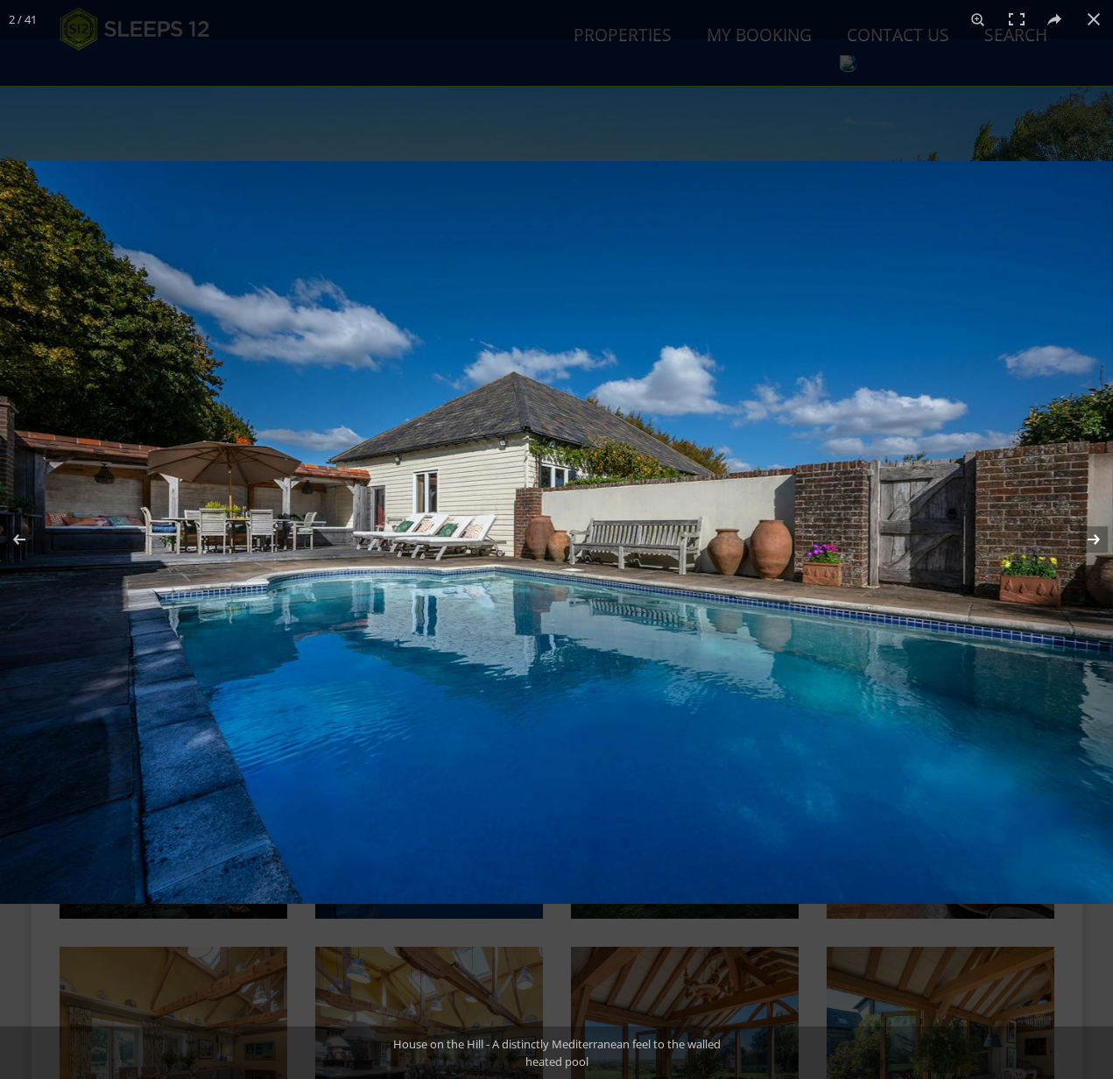
click at [1092, 538] on button at bounding box center [1082, 540] width 61 height 88
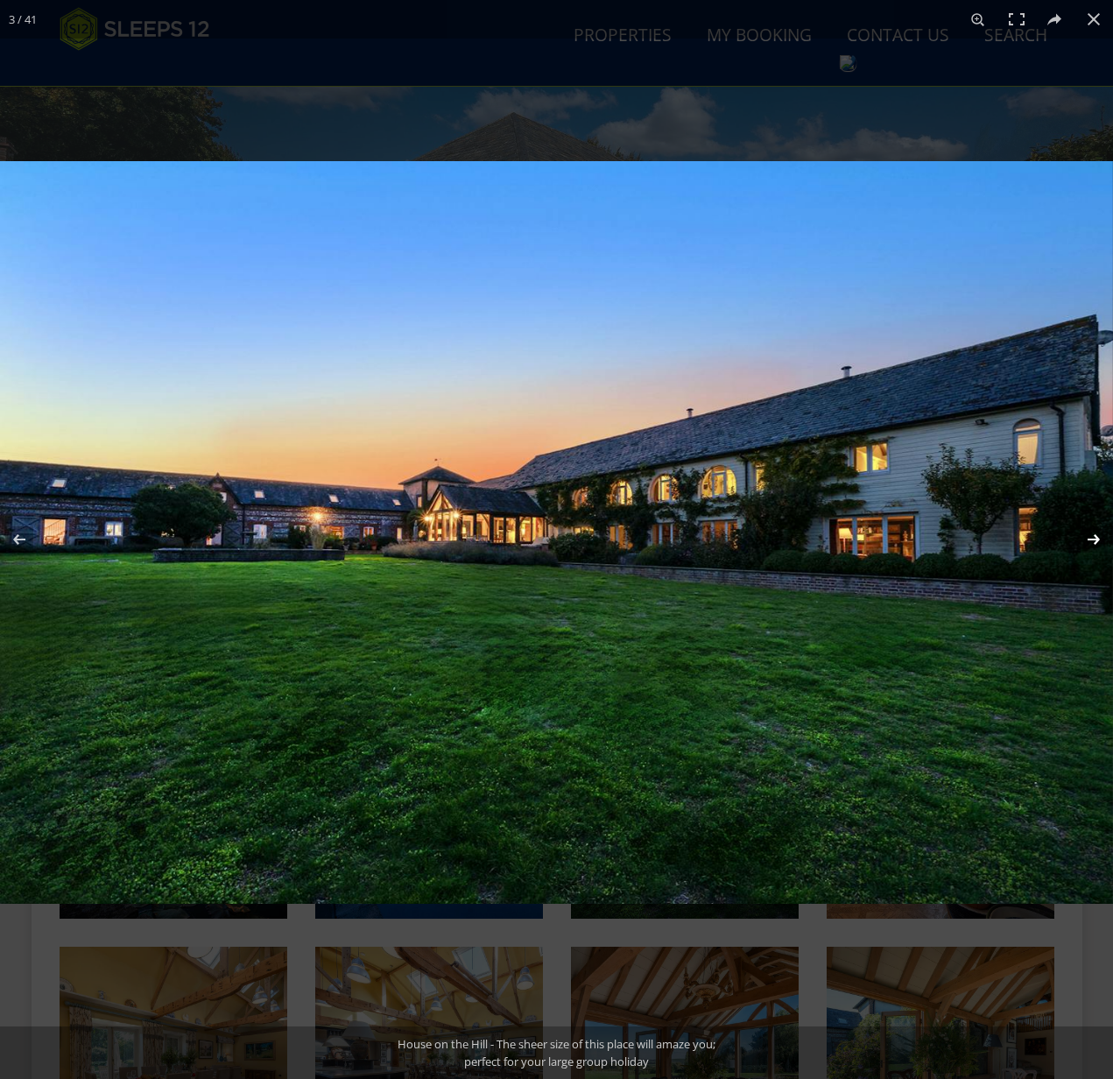
click at [1090, 538] on button at bounding box center [1082, 540] width 61 height 88
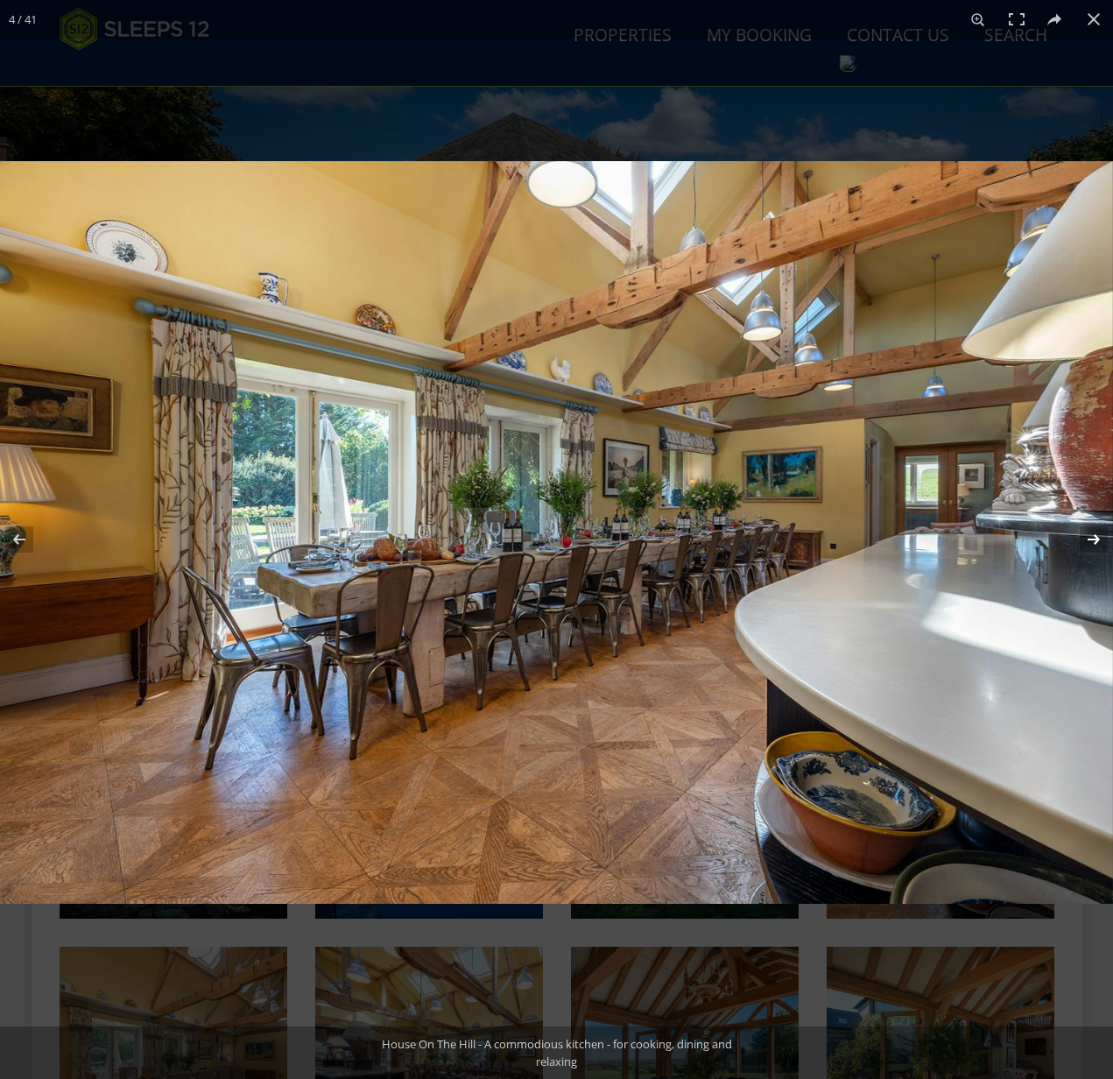
click at [1091, 538] on button at bounding box center [1082, 540] width 61 height 88
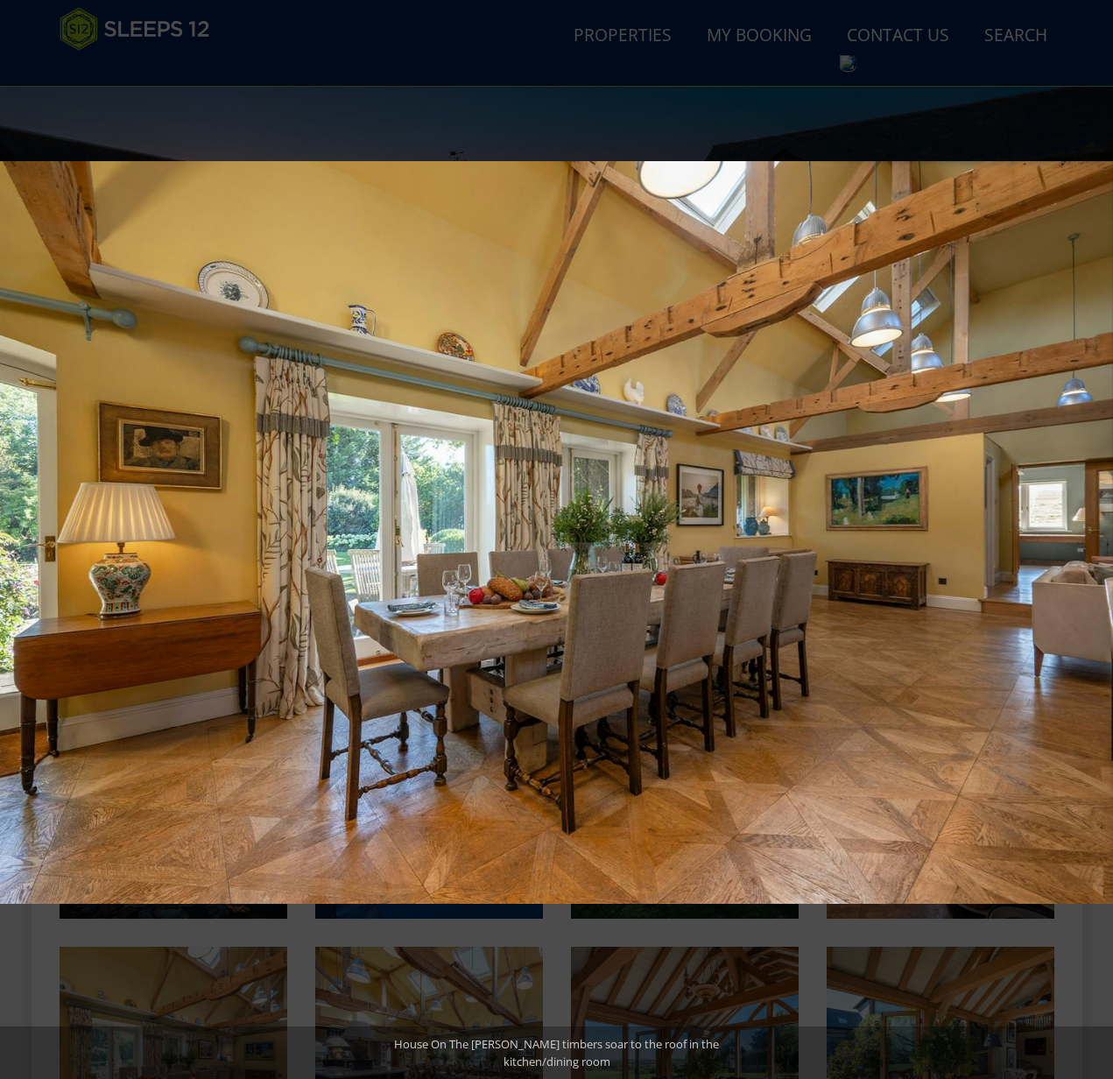
click at [1092, 538] on button at bounding box center [1082, 540] width 61 height 88
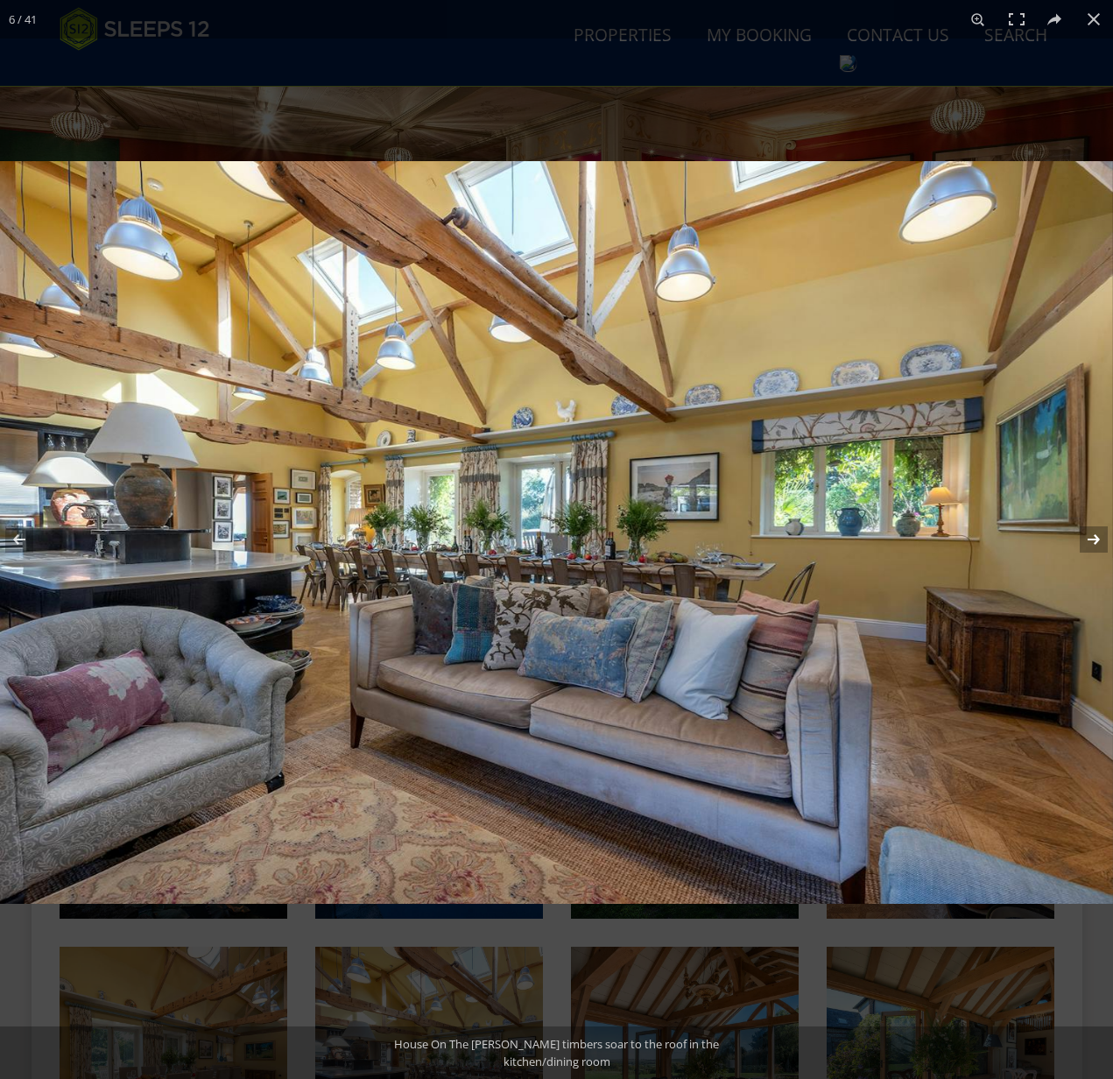
click at [1090, 536] on button at bounding box center [1082, 540] width 61 height 88
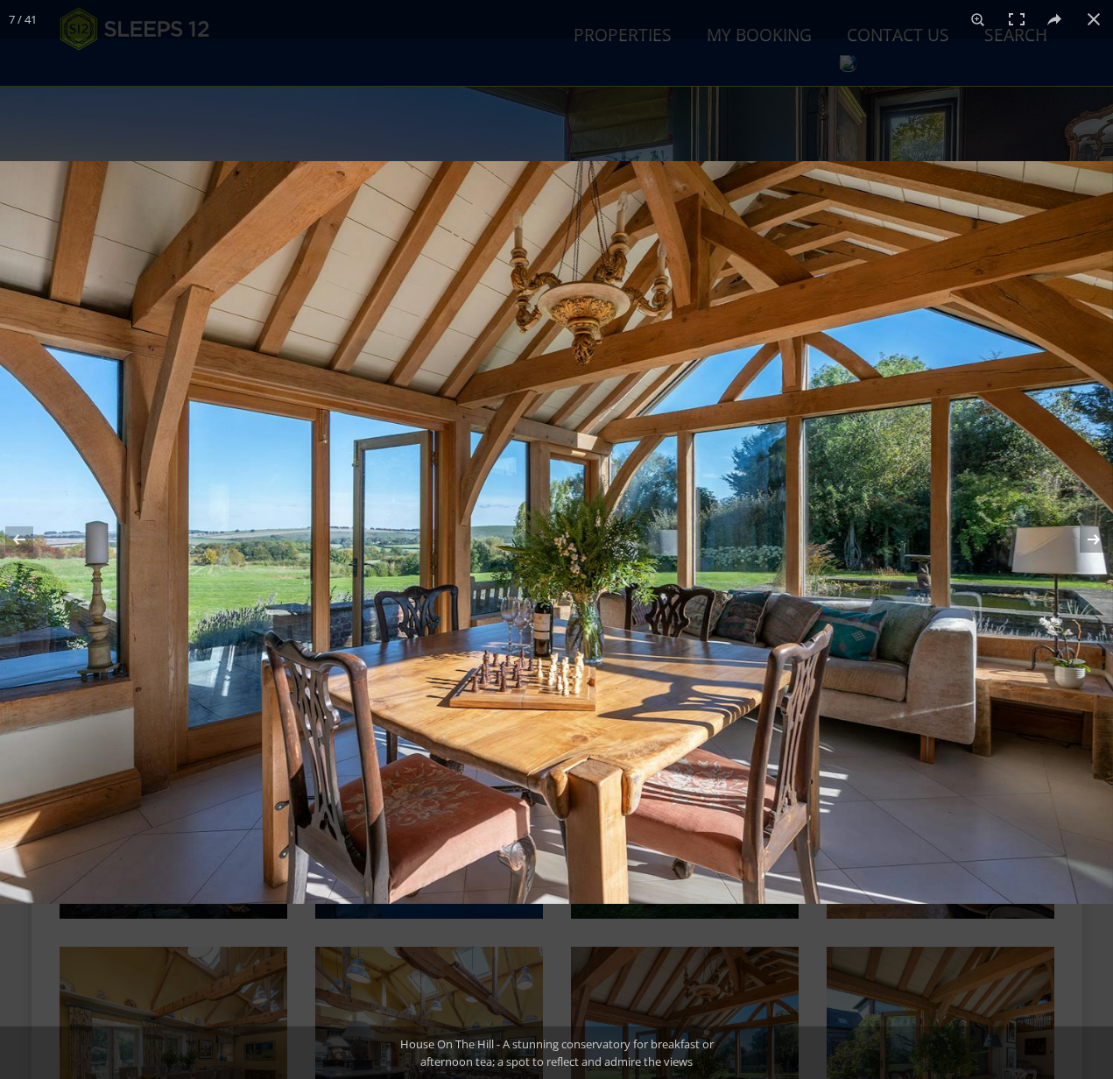
click at [1093, 539] on button at bounding box center [1082, 540] width 61 height 88
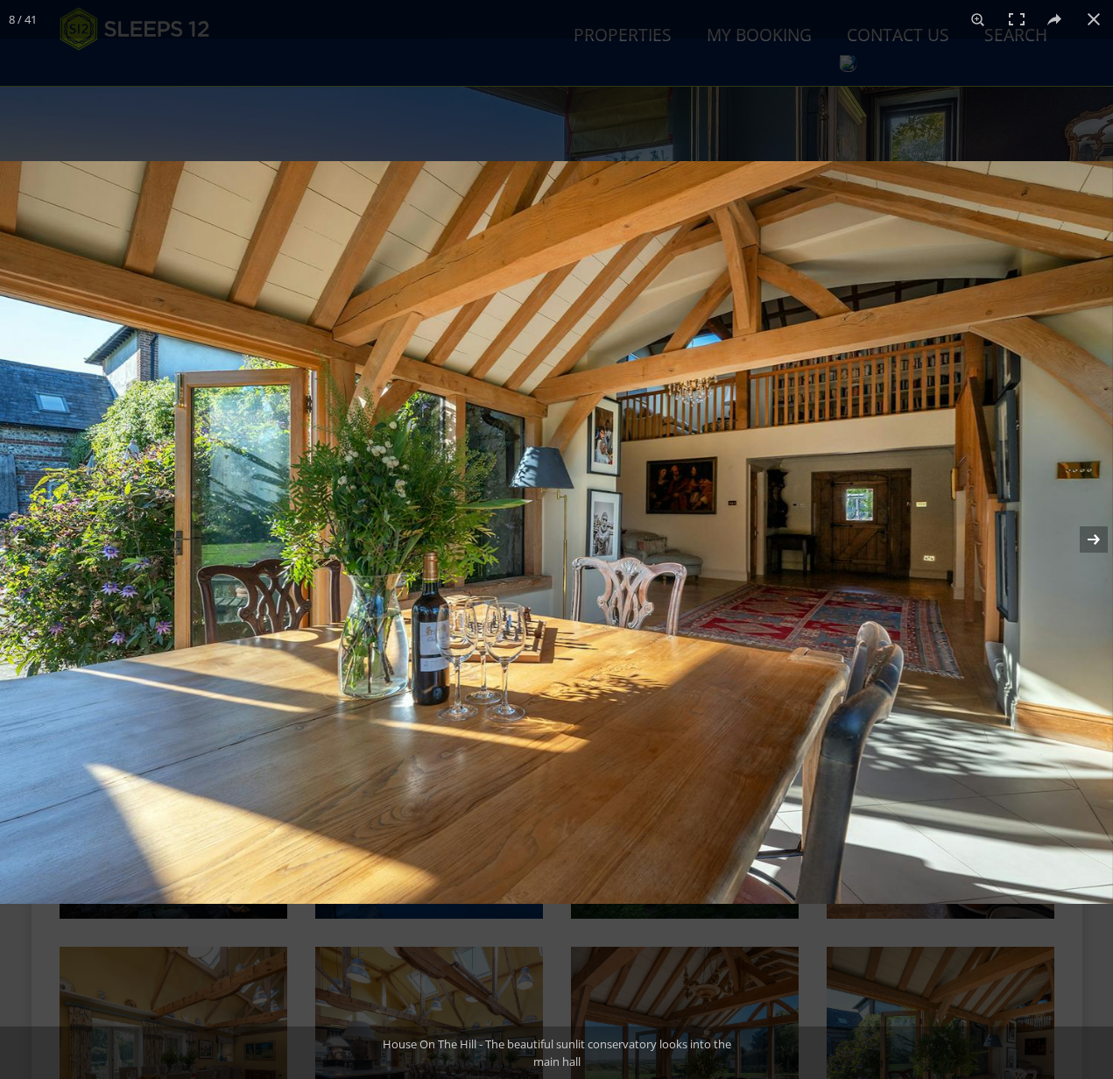
click at [1093, 539] on button at bounding box center [1082, 540] width 61 height 88
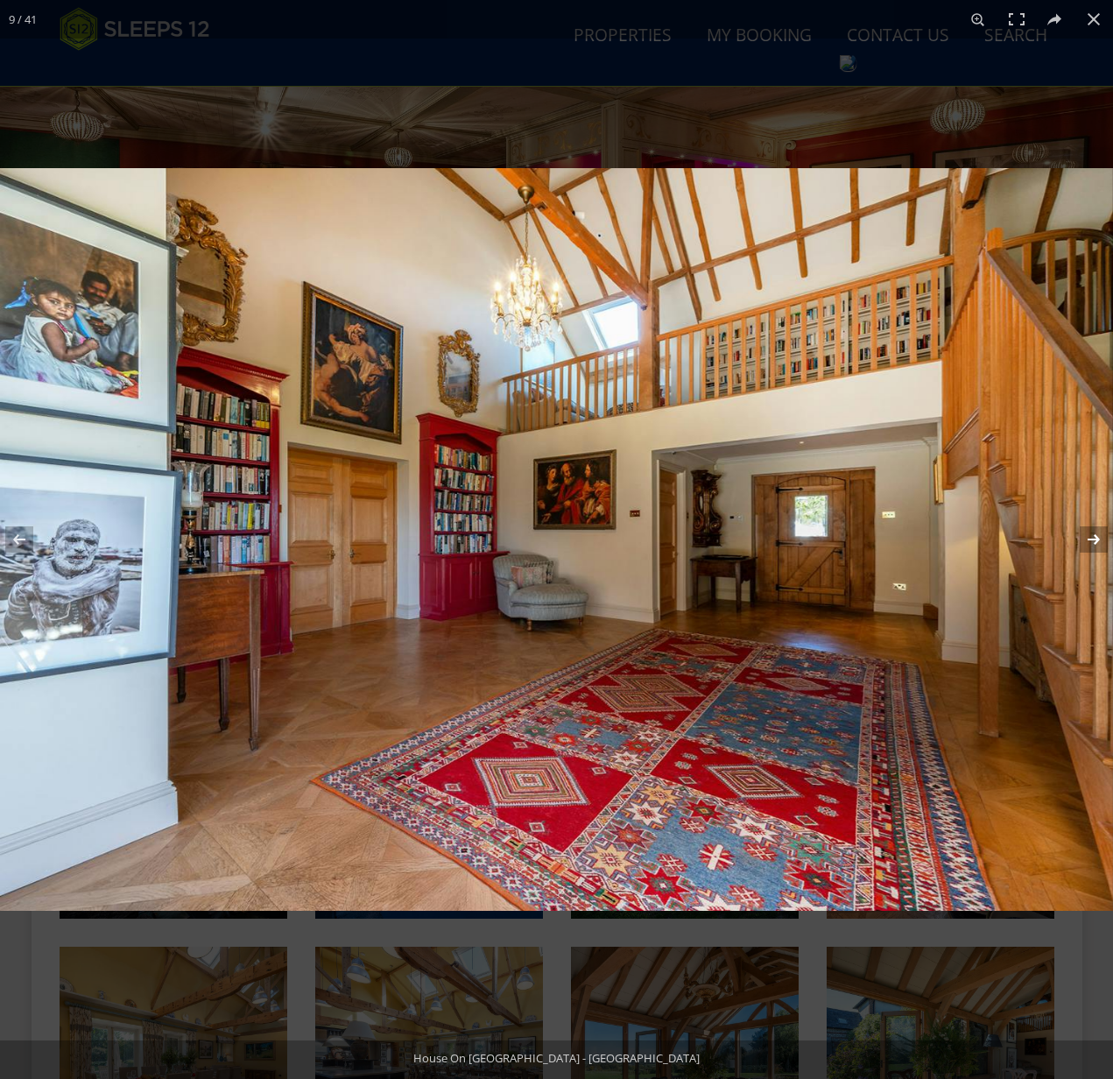
click at [1092, 541] on button at bounding box center [1082, 540] width 61 height 88
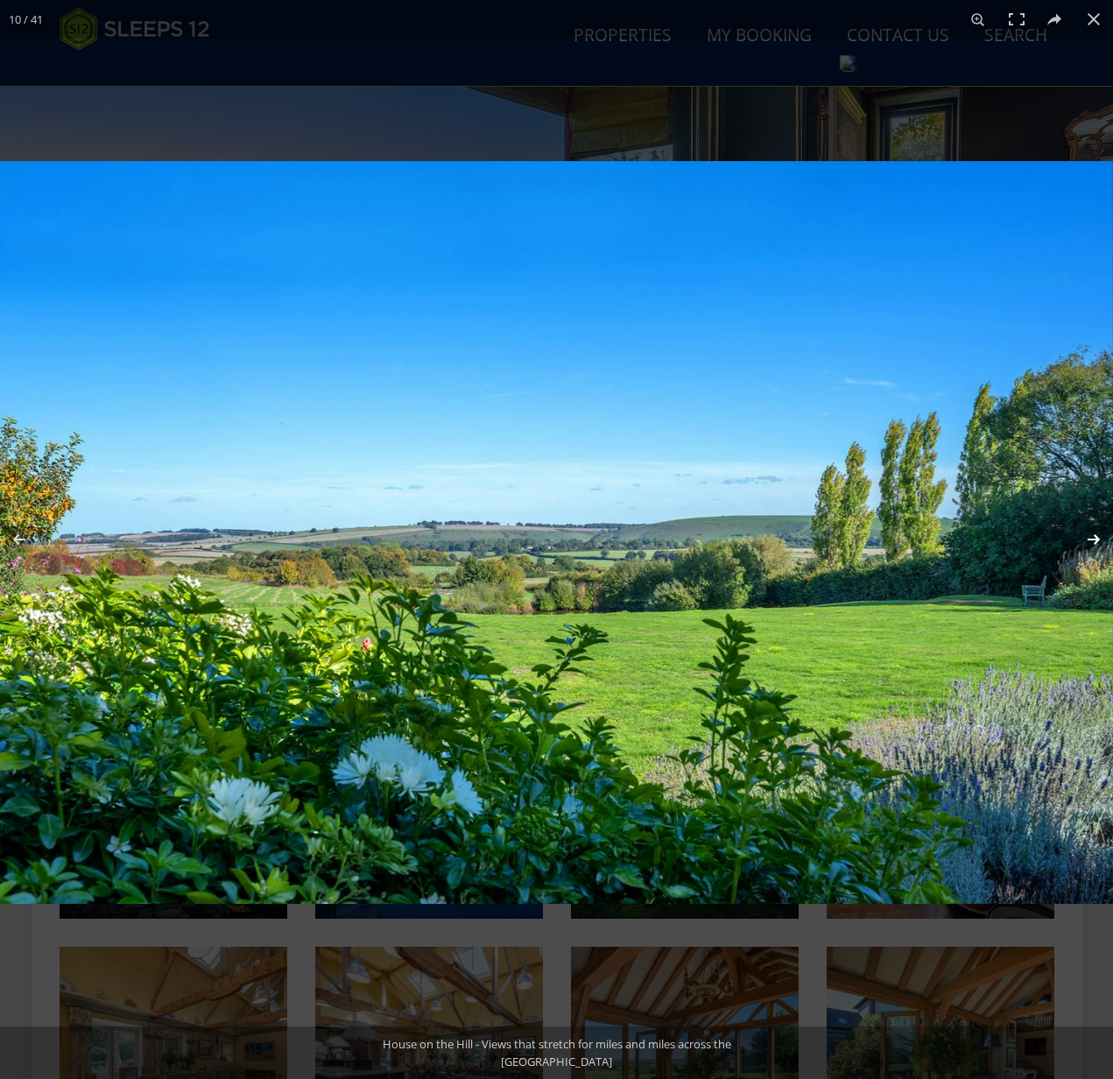
click at [1093, 541] on button at bounding box center [1082, 540] width 61 height 88
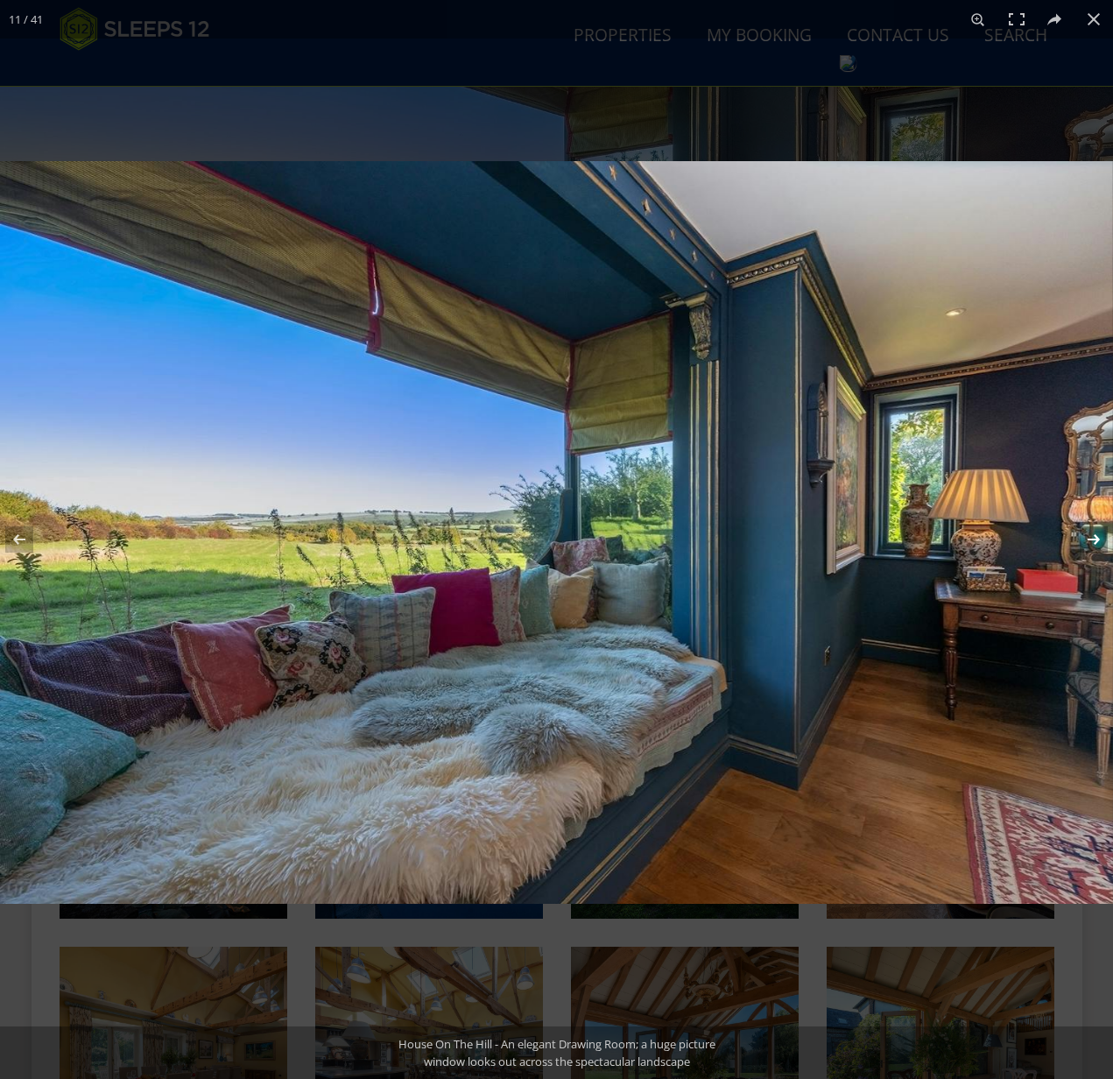
click at [1095, 537] on button at bounding box center [1082, 540] width 61 height 88
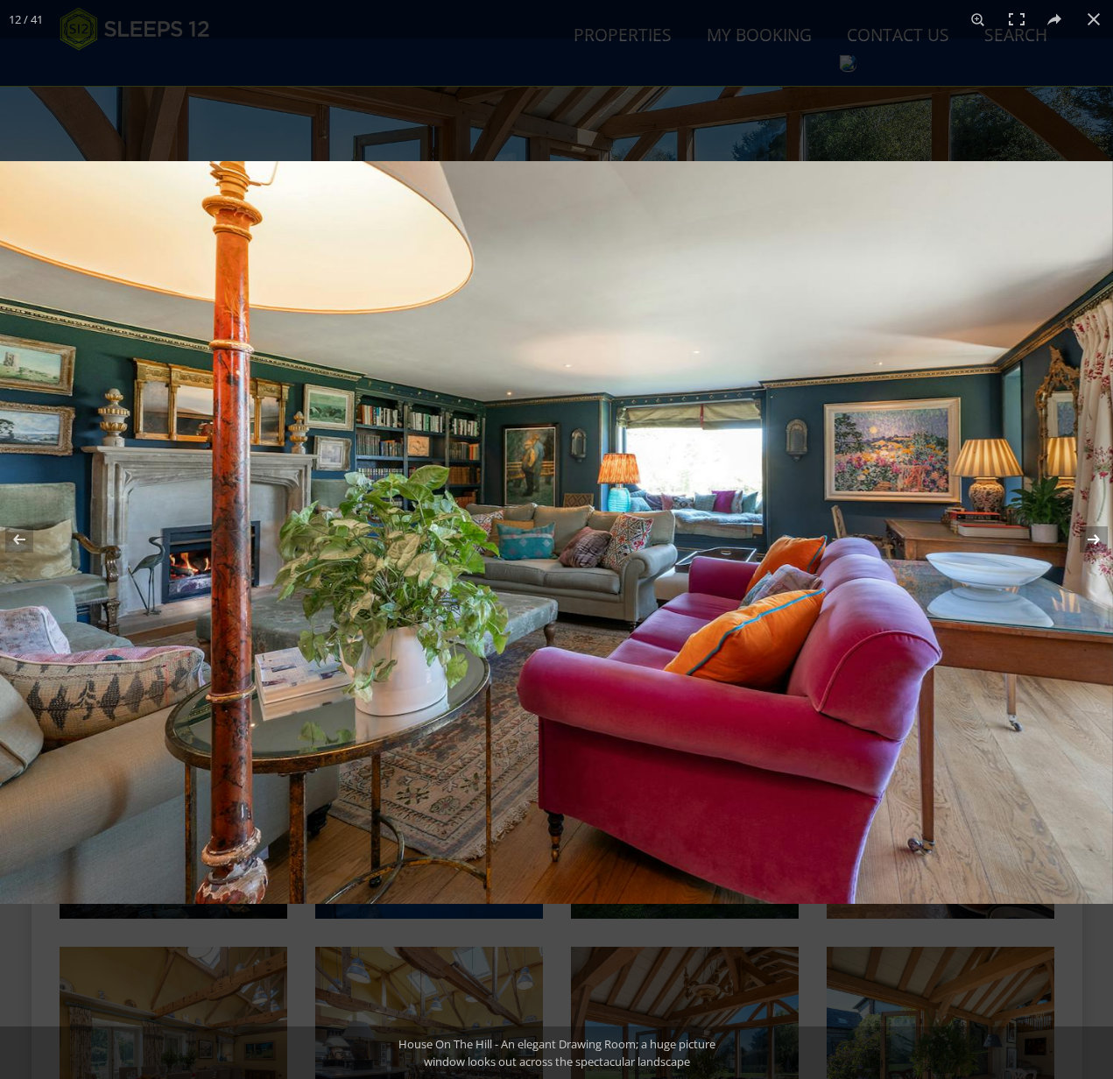
click at [1094, 537] on button at bounding box center [1082, 540] width 61 height 88
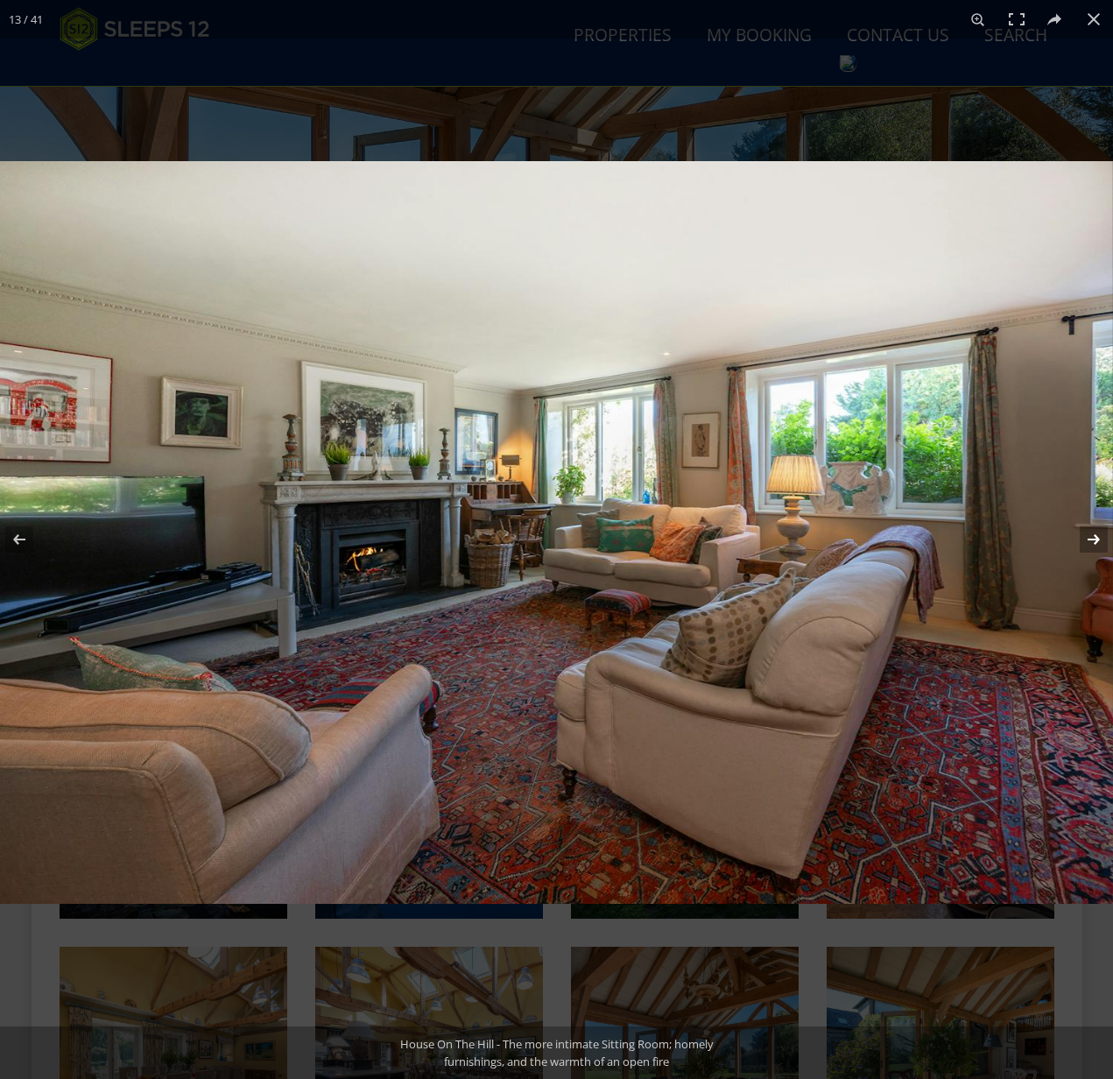
click at [1094, 537] on button at bounding box center [1082, 540] width 61 height 88
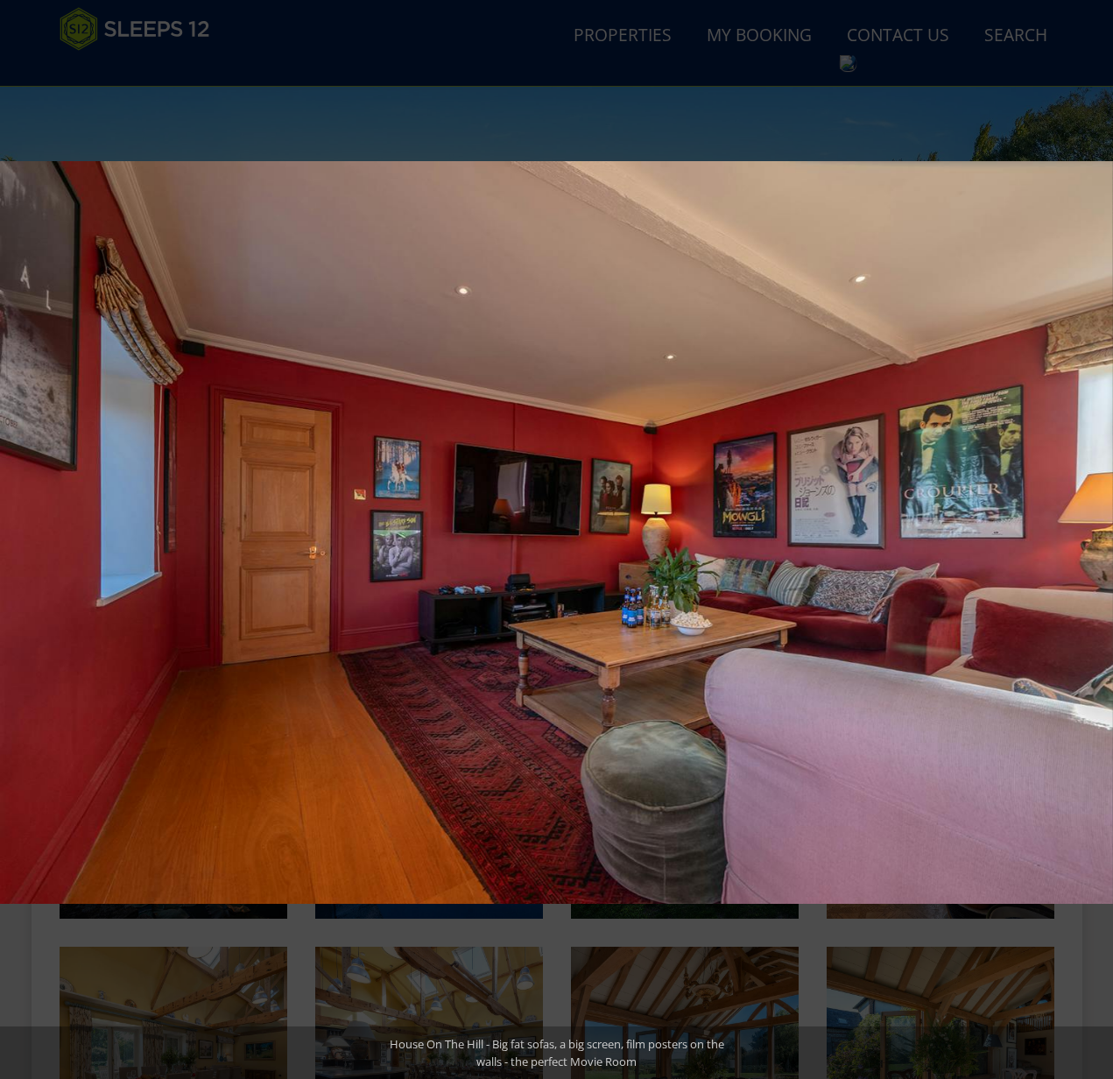
click at [1094, 537] on button at bounding box center [1082, 540] width 61 height 88
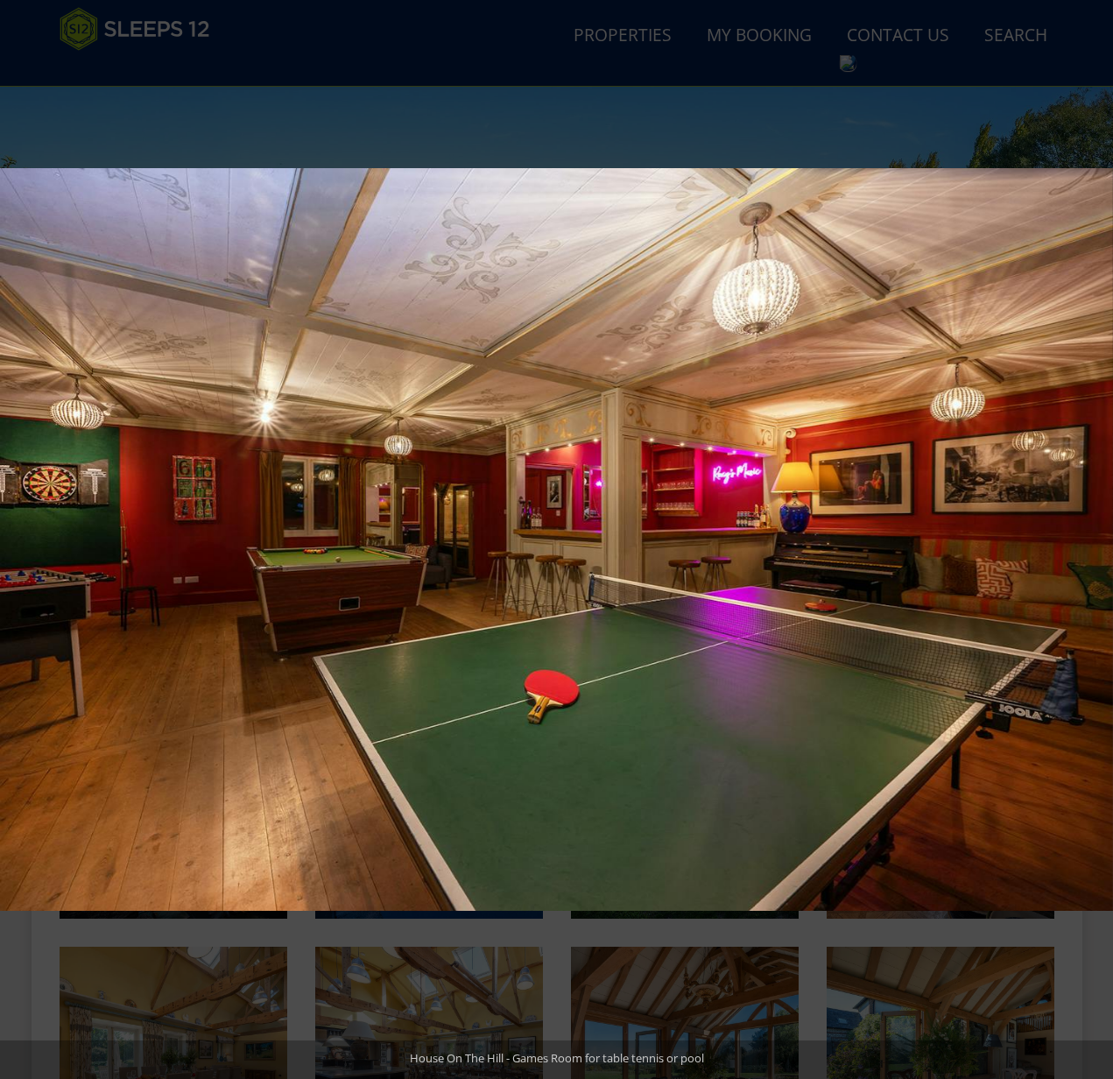
click at [1094, 537] on button at bounding box center [1082, 540] width 61 height 88
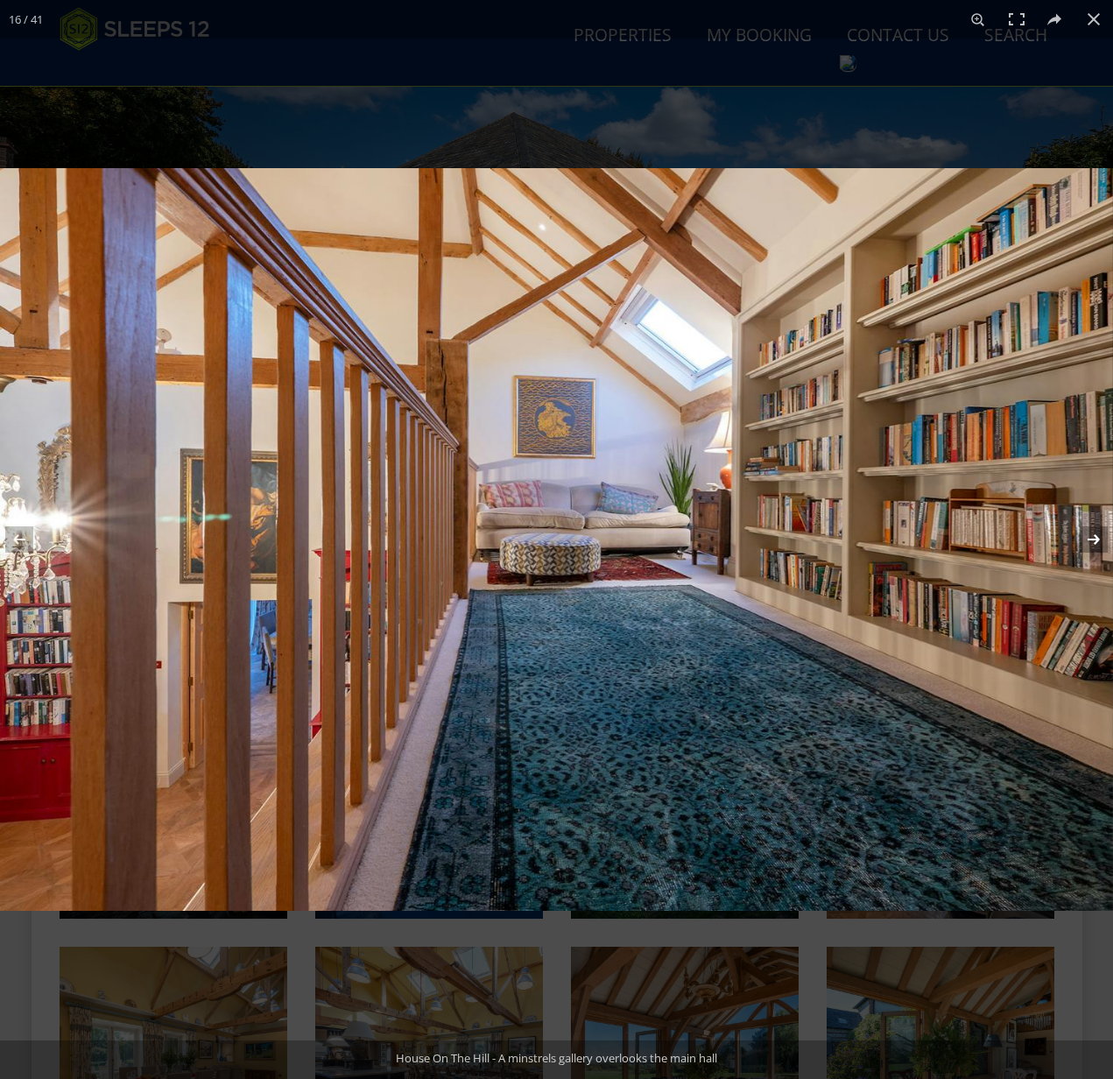
click at [1096, 537] on button at bounding box center [1082, 540] width 61 height 88
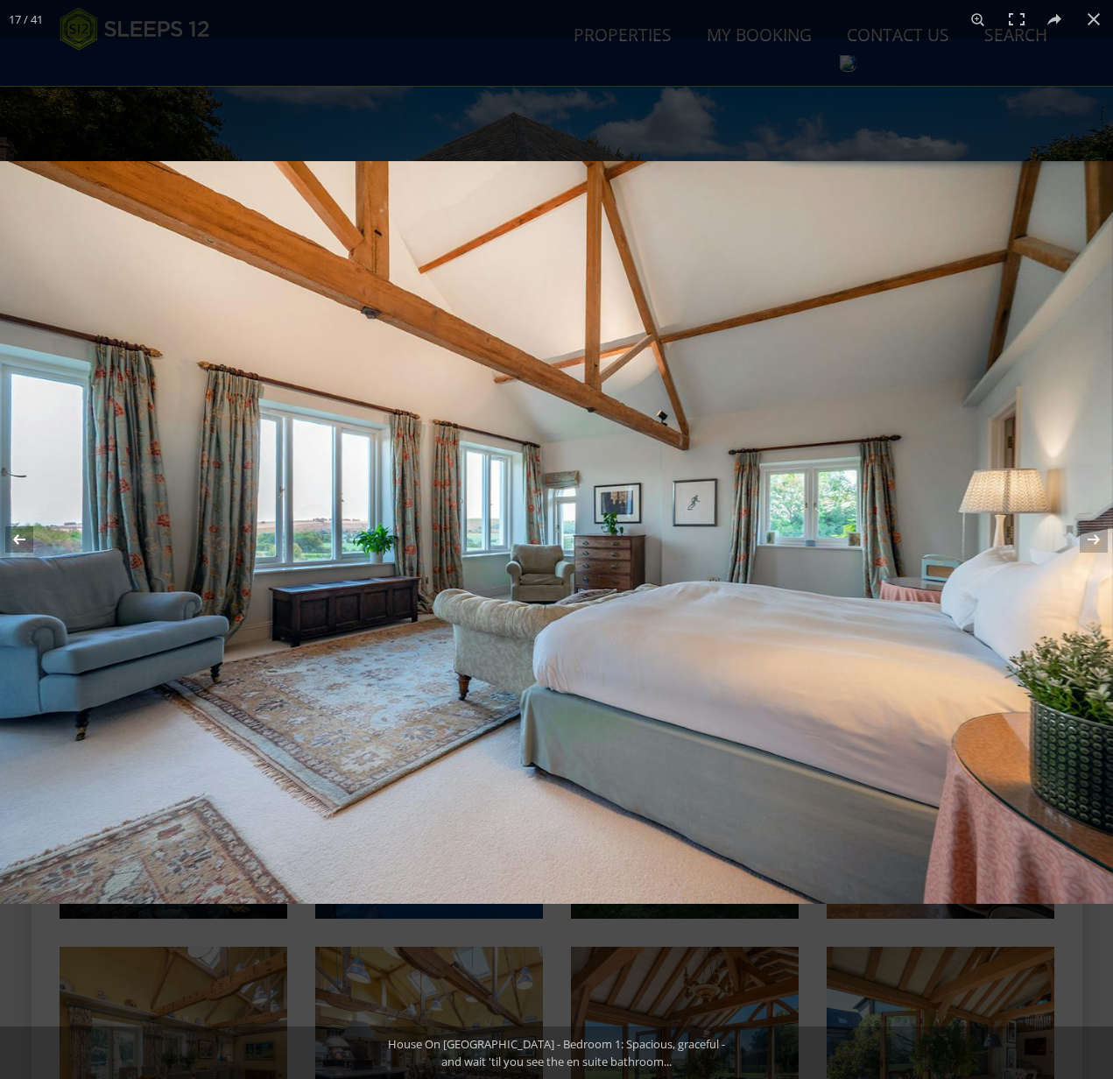
click at [18, 540] on button at bounding box center [30, 540] width 61 height 88
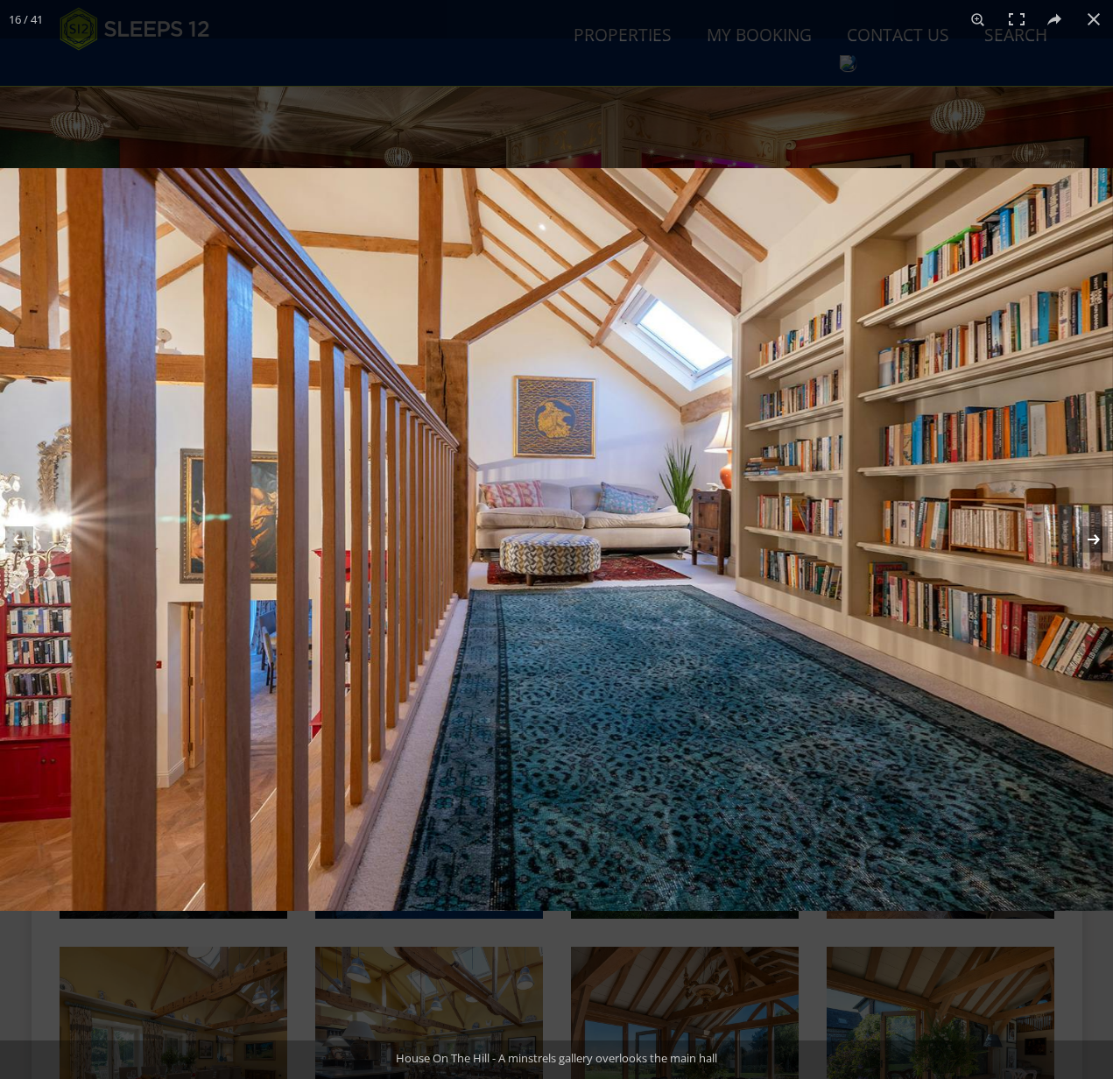
click at [1092, 542] on button at bounding box center [1082, 540] width 61 height 88
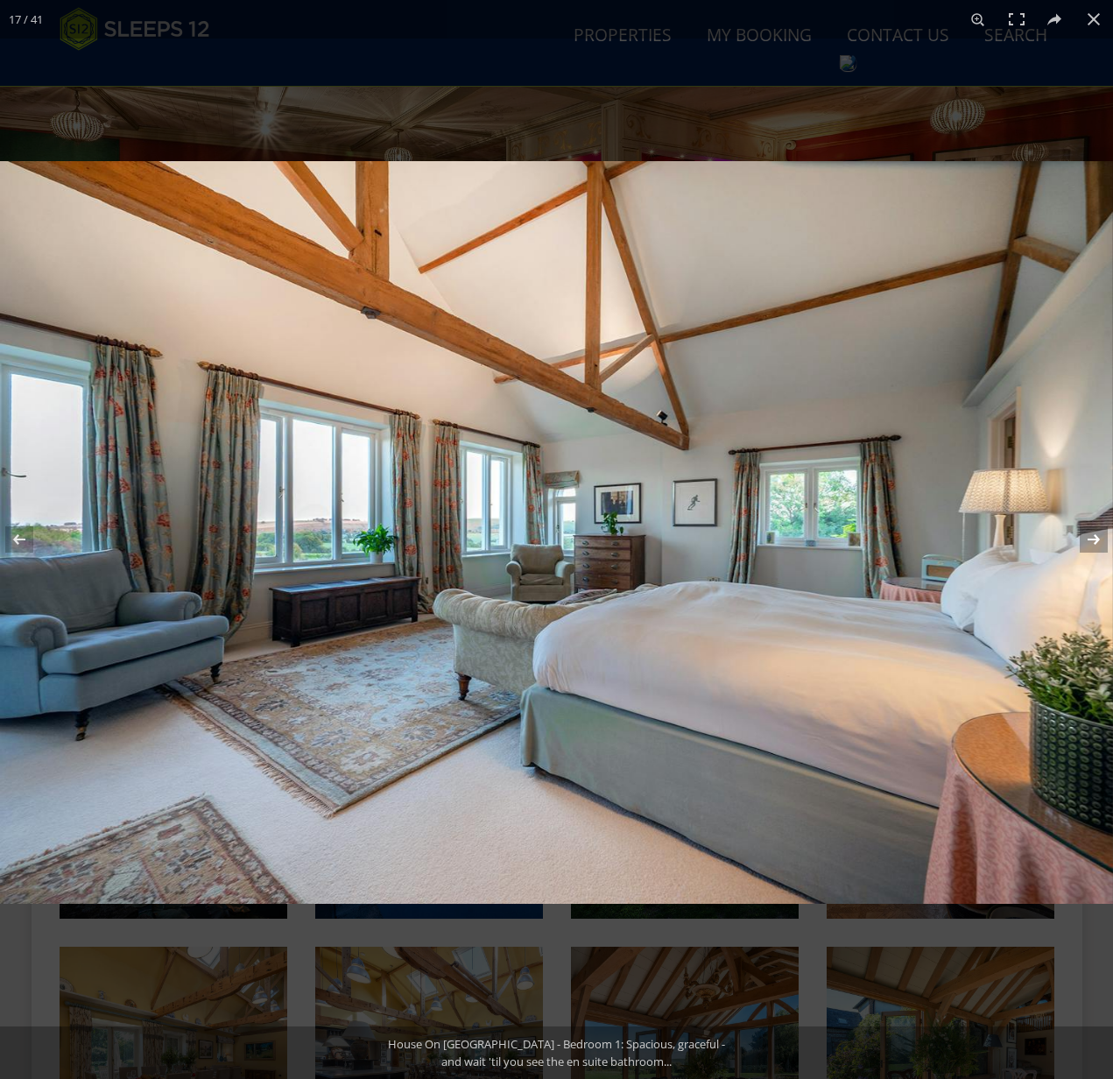
click at [1096, 533] on button at bounding box center [1082, 540] width 61 height 88
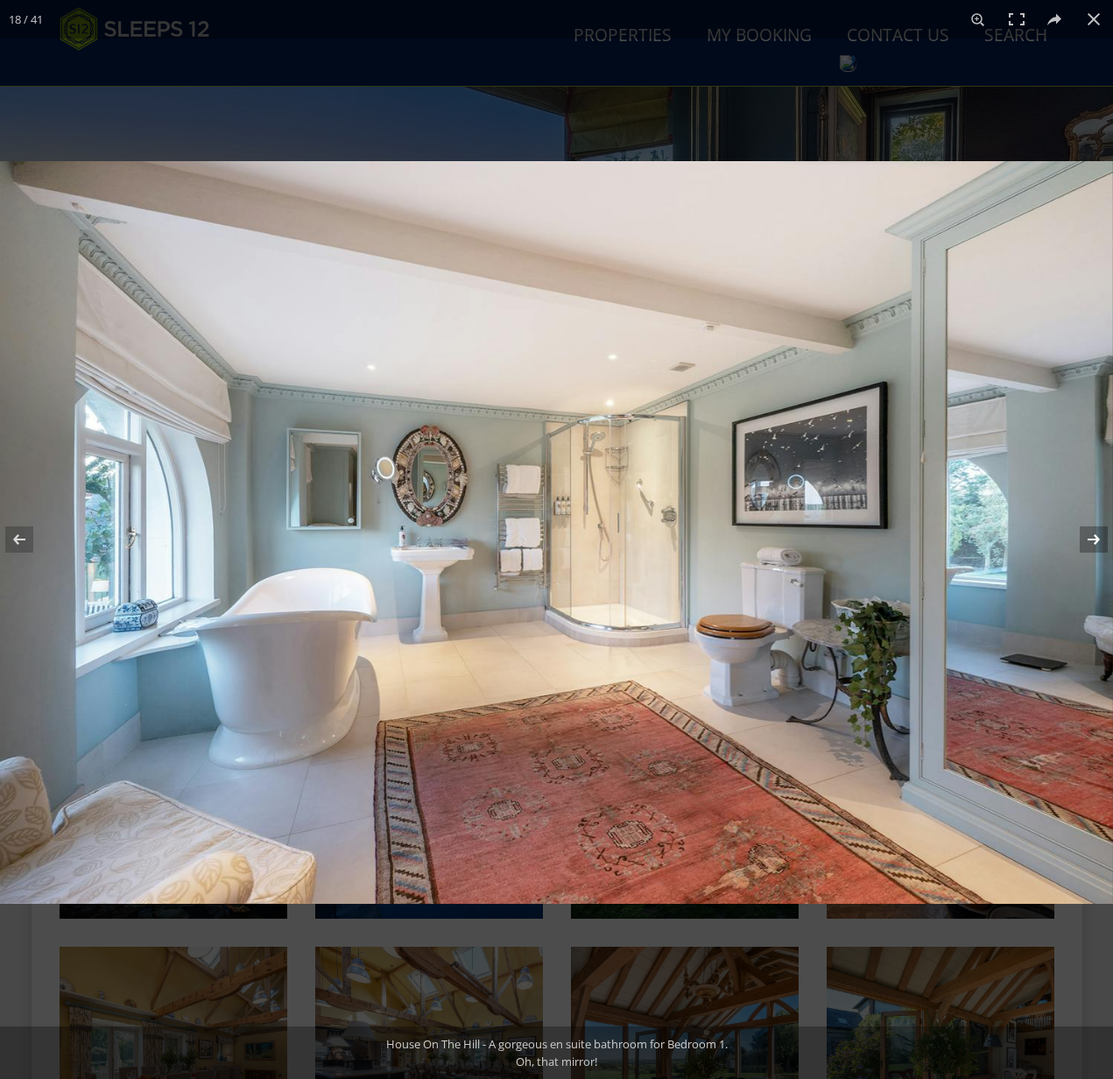
click at [1094, 537] on button at bounding box center [1082, 540] width 61 height 88
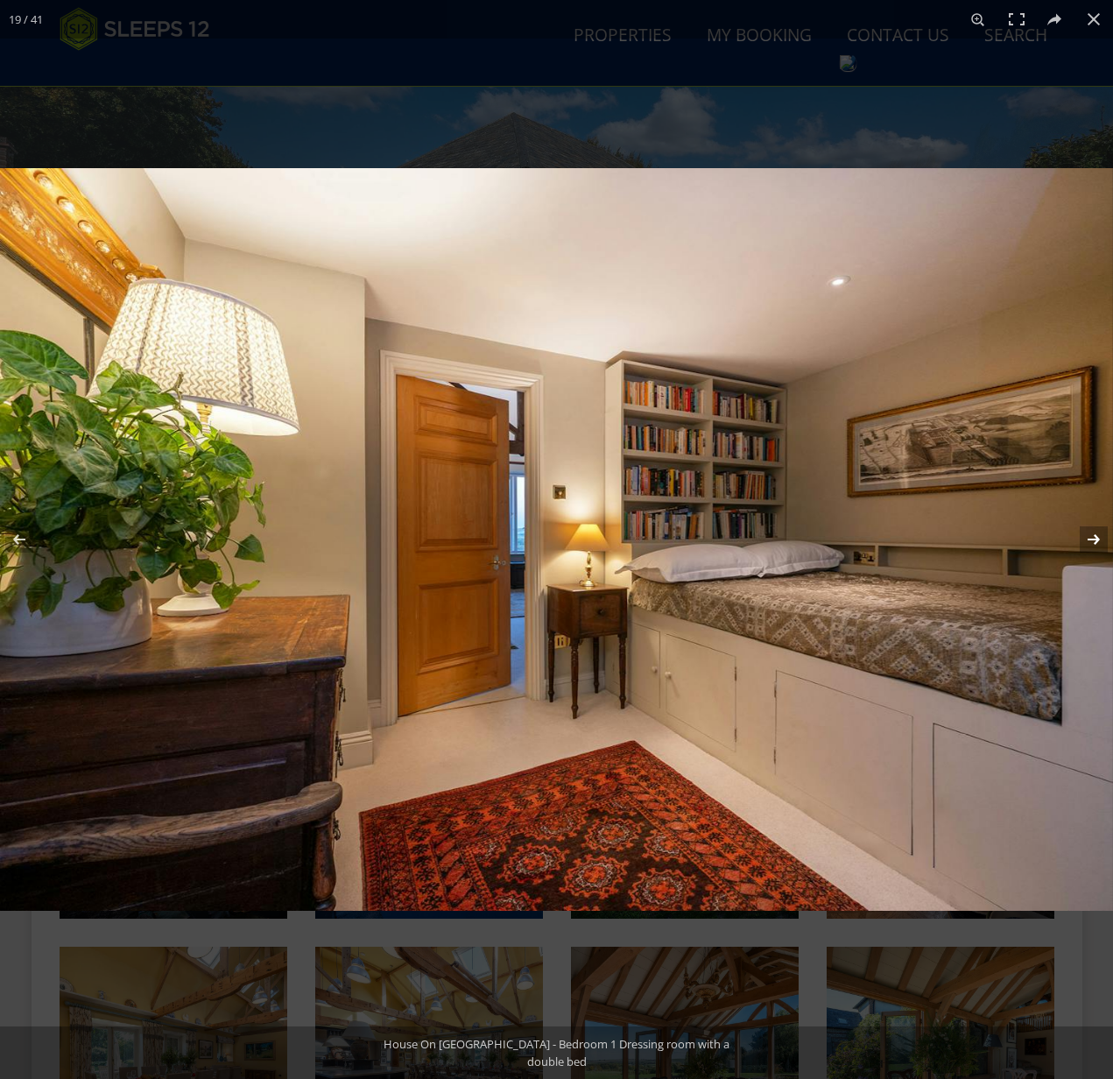
click at [1094, 541] on button at bounding box center [1082, 540] width 61 height 88
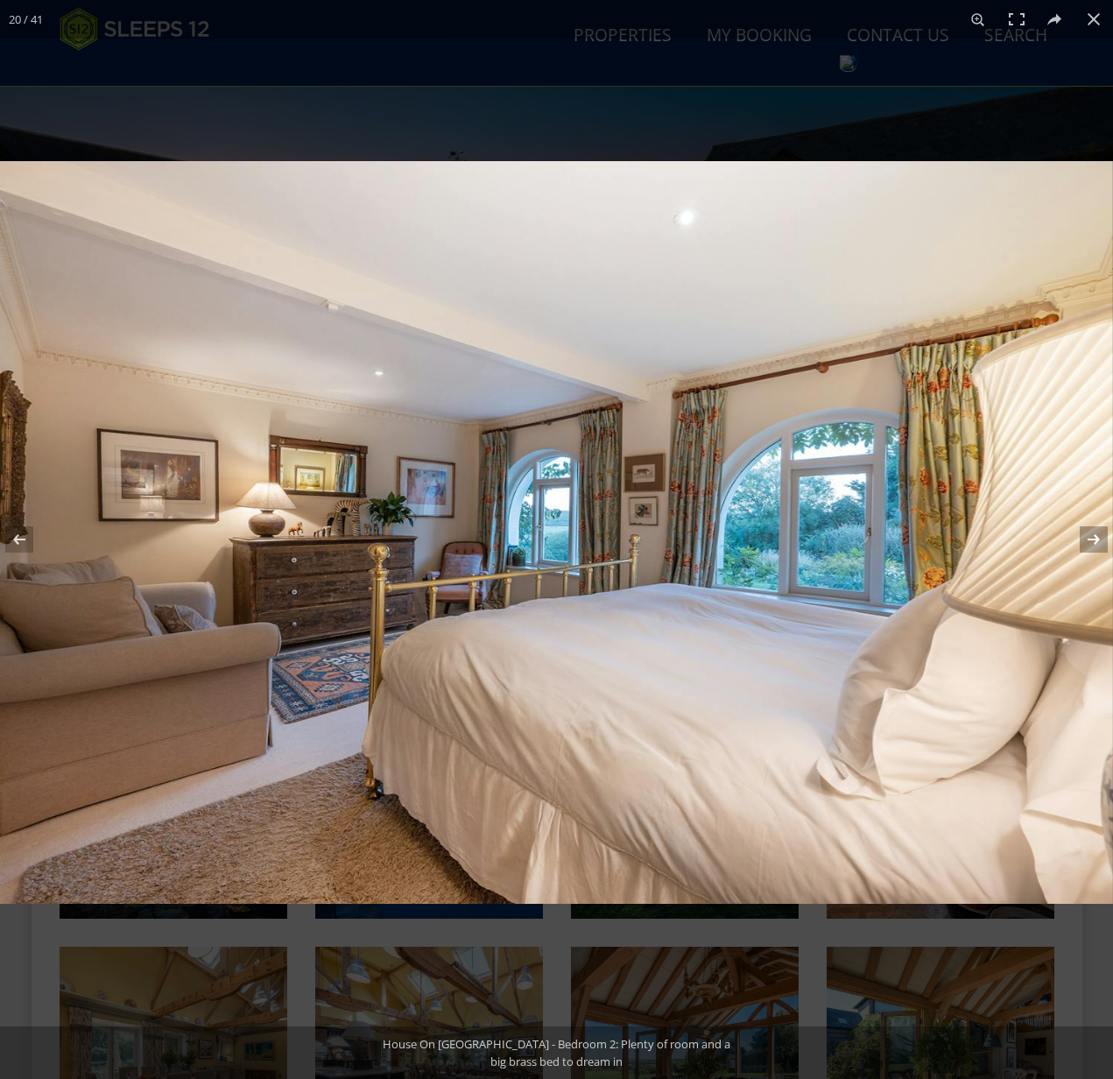
click at [1094, 536] on button at bounding box center [1082, 540] width 61 height 88
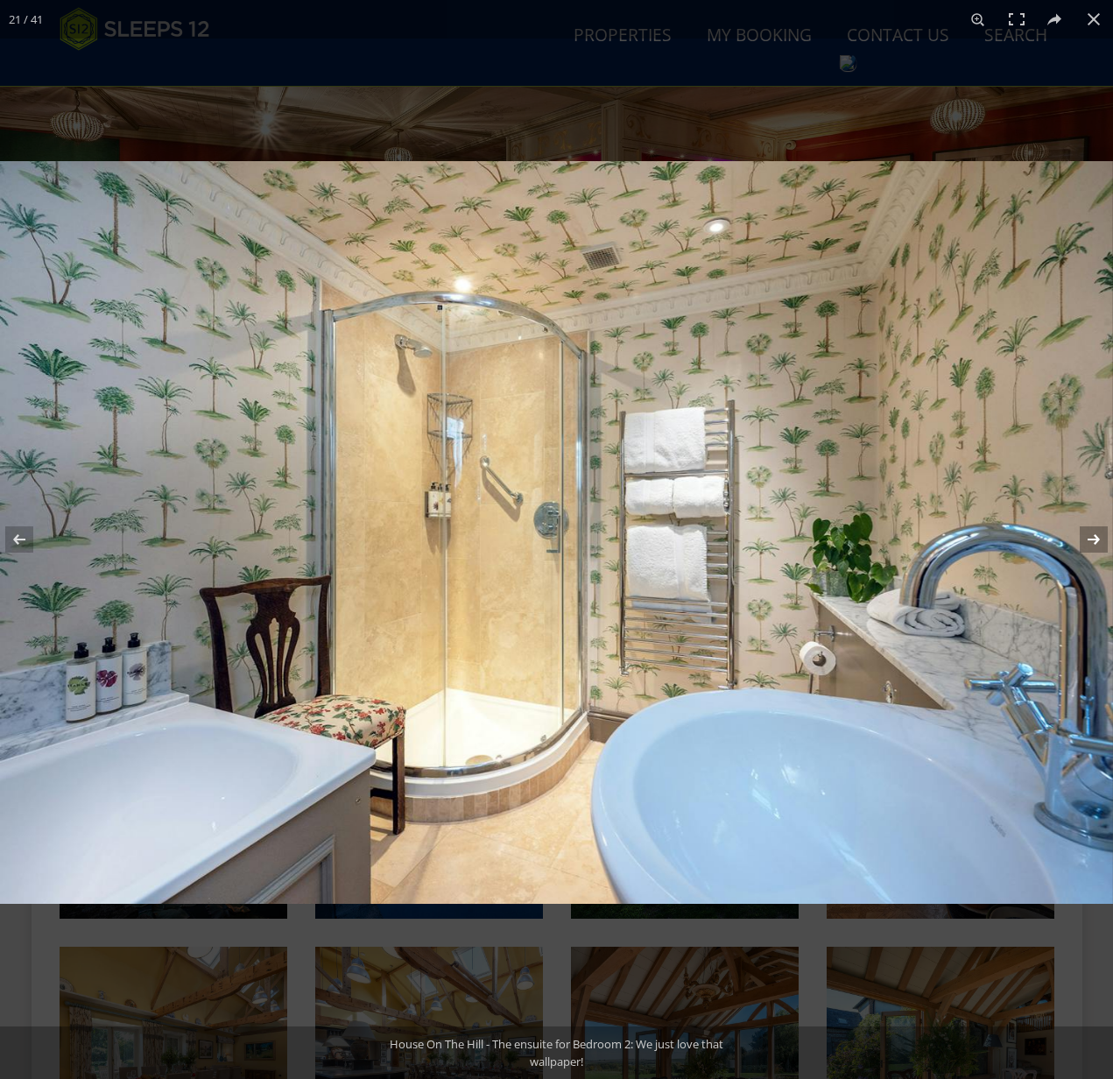
click at [1096, 542] on button at bounding box center [1082, 540] width 61 height 88
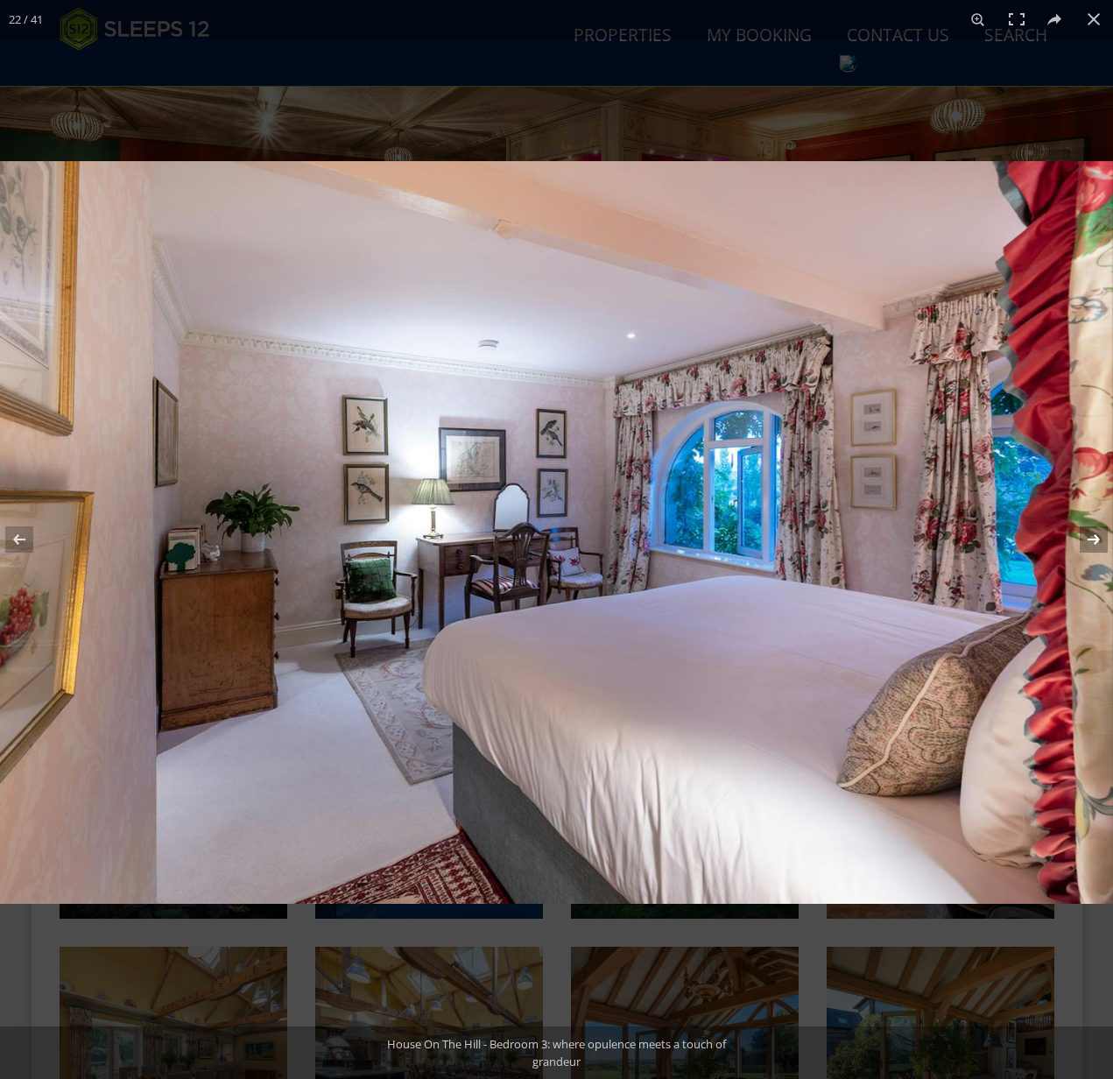
click at [1096, 542] on button at bounding box center [1082, 540] width 61 height 88
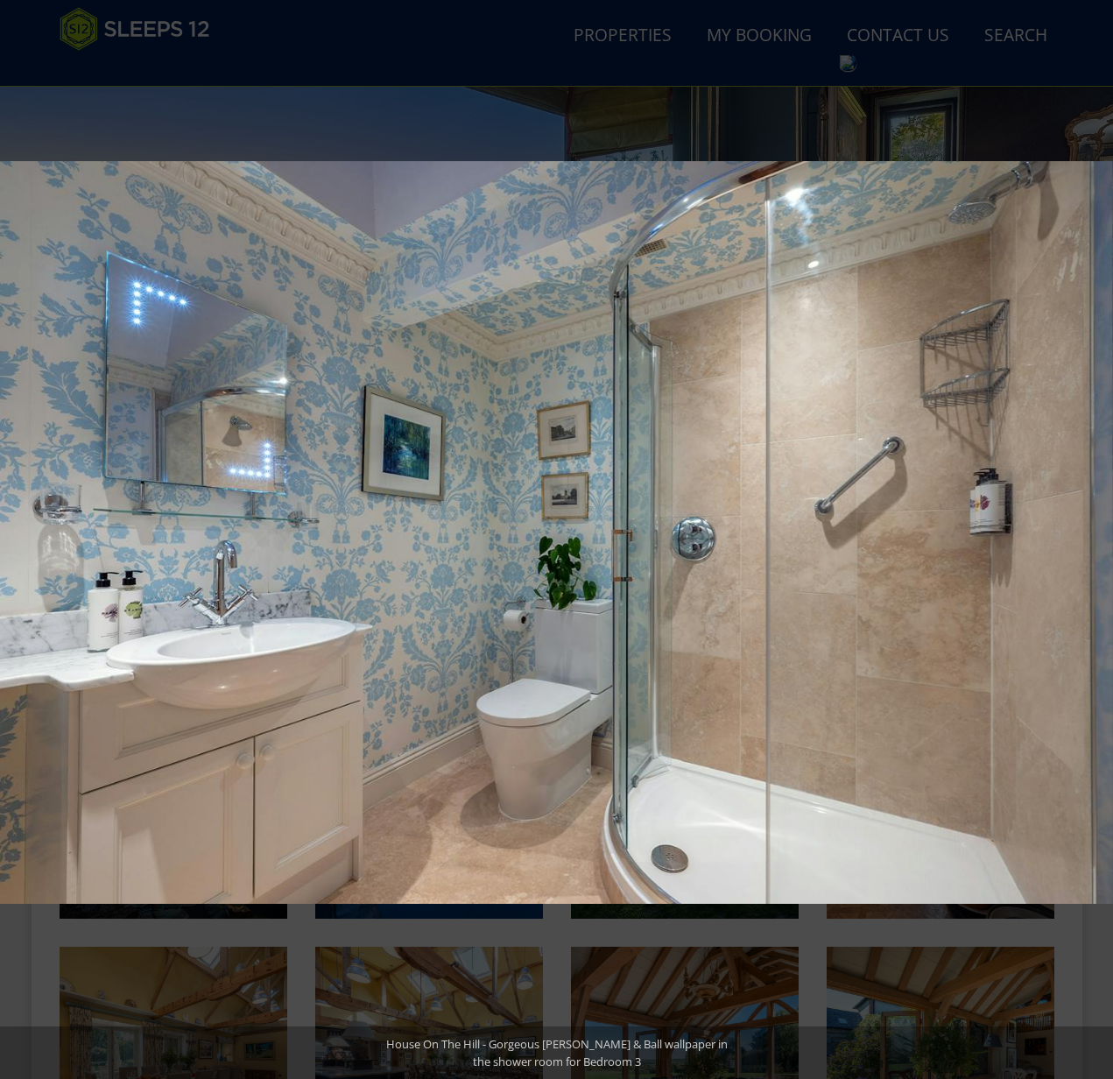
click at [1096, 542] on button at bounding box center [1082, 540] width 61 height 88
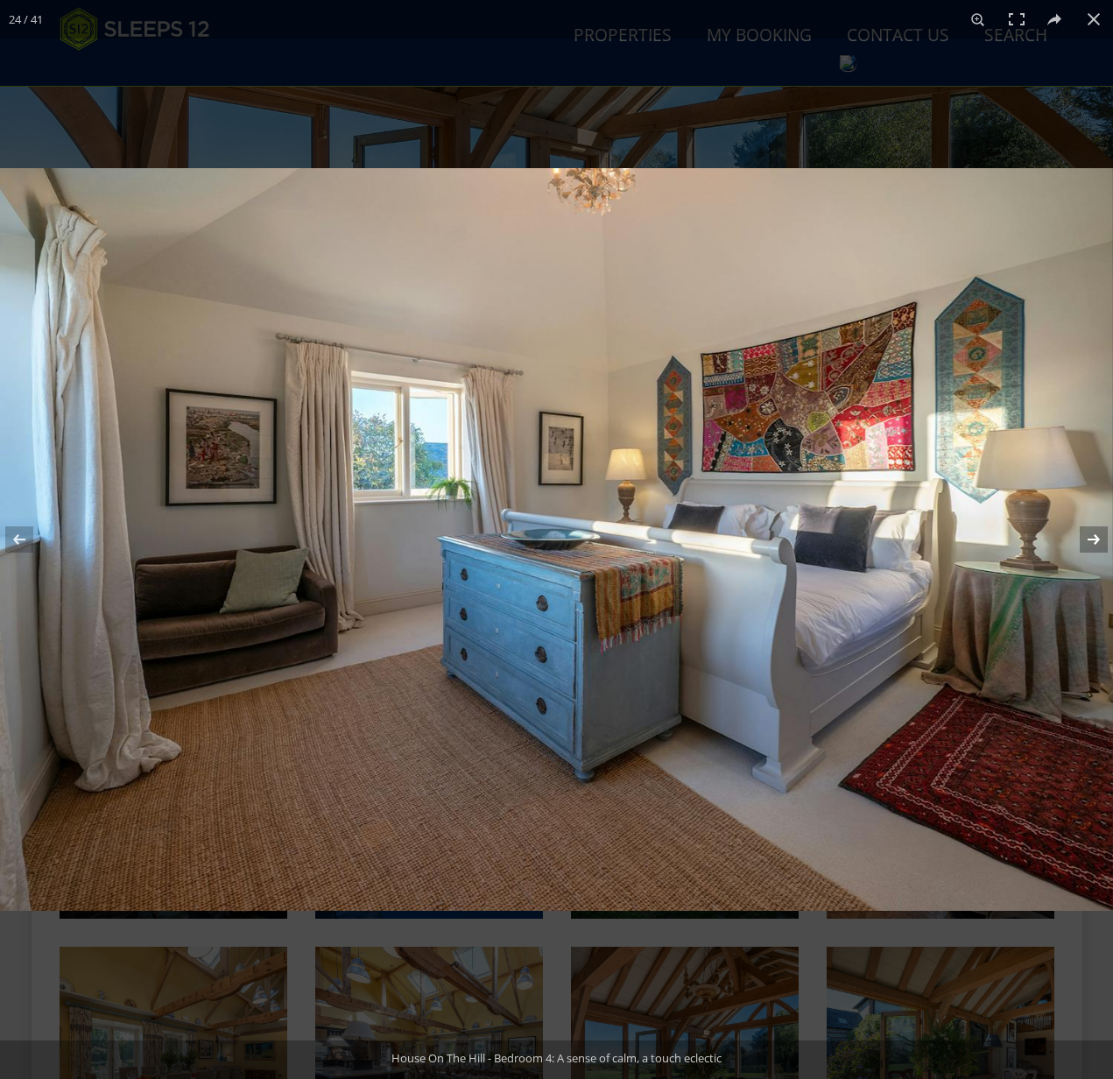
click at [1096, 540] on button at bounding box center [1082, 540] width 61 height 88
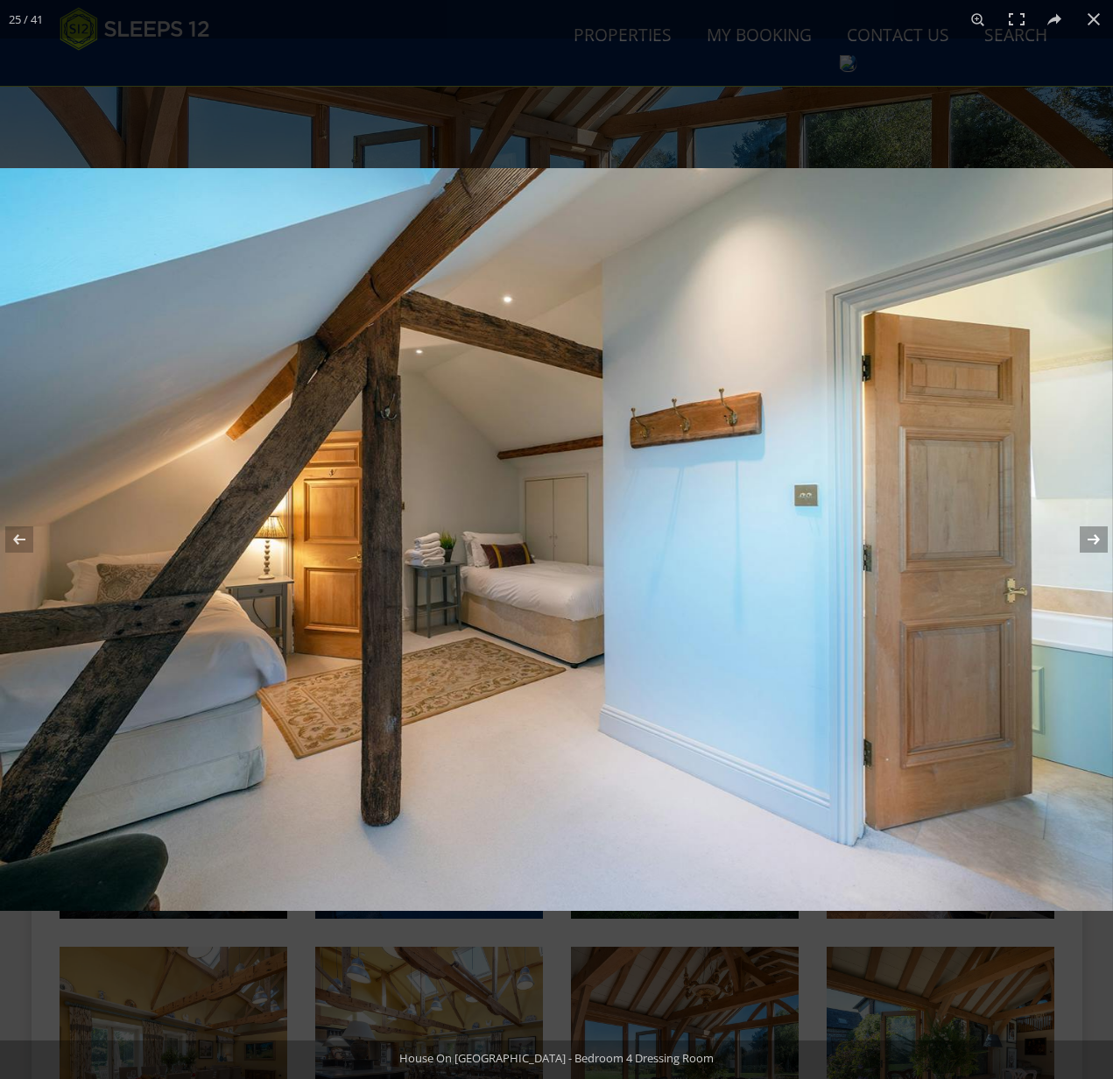
click at [1094, 541] on button at bounding box center [1082, 540] width 61 height 88
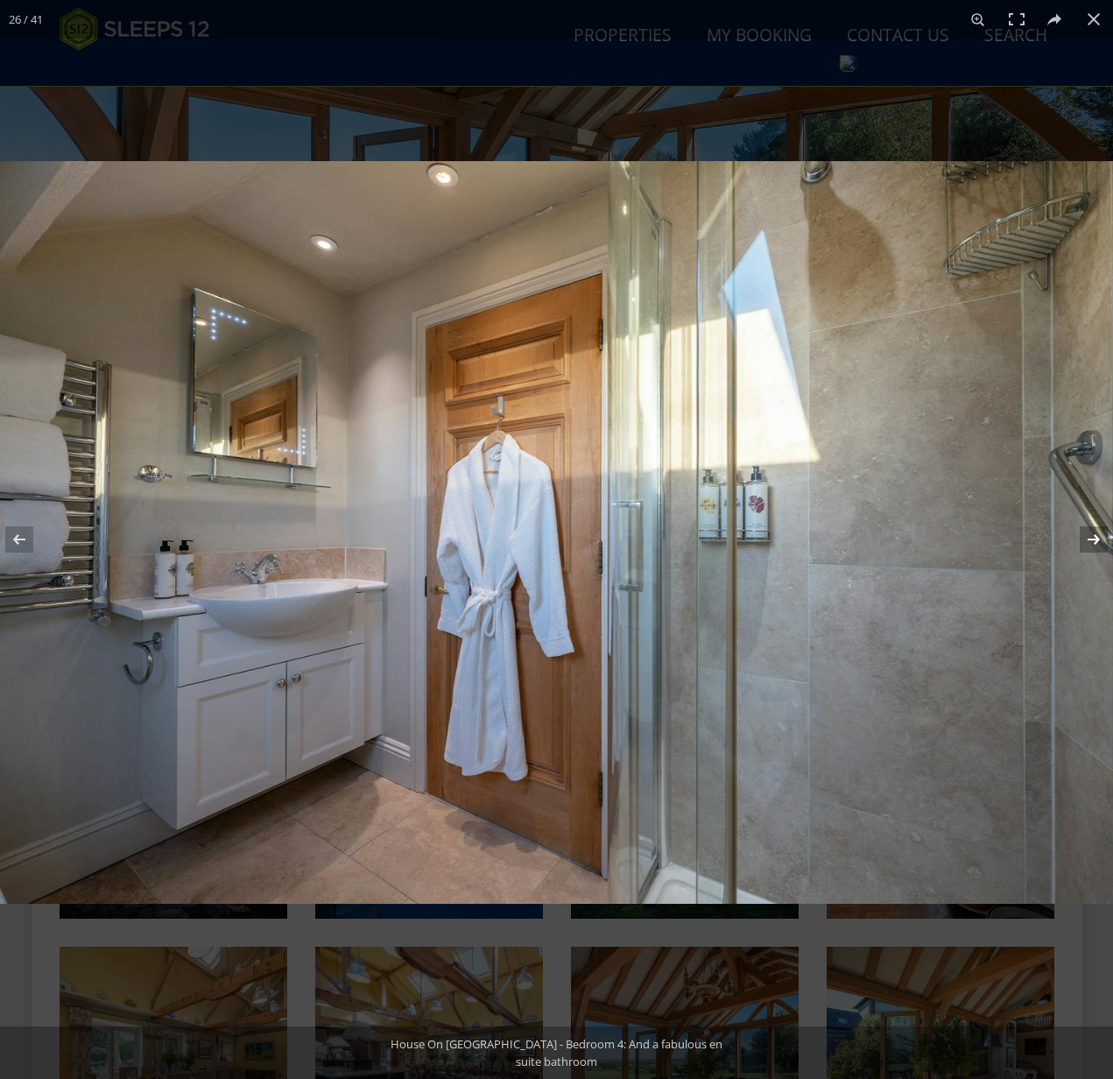
click at [1092, 541] on button at bounding box center [1082, 540] width 61 height 88
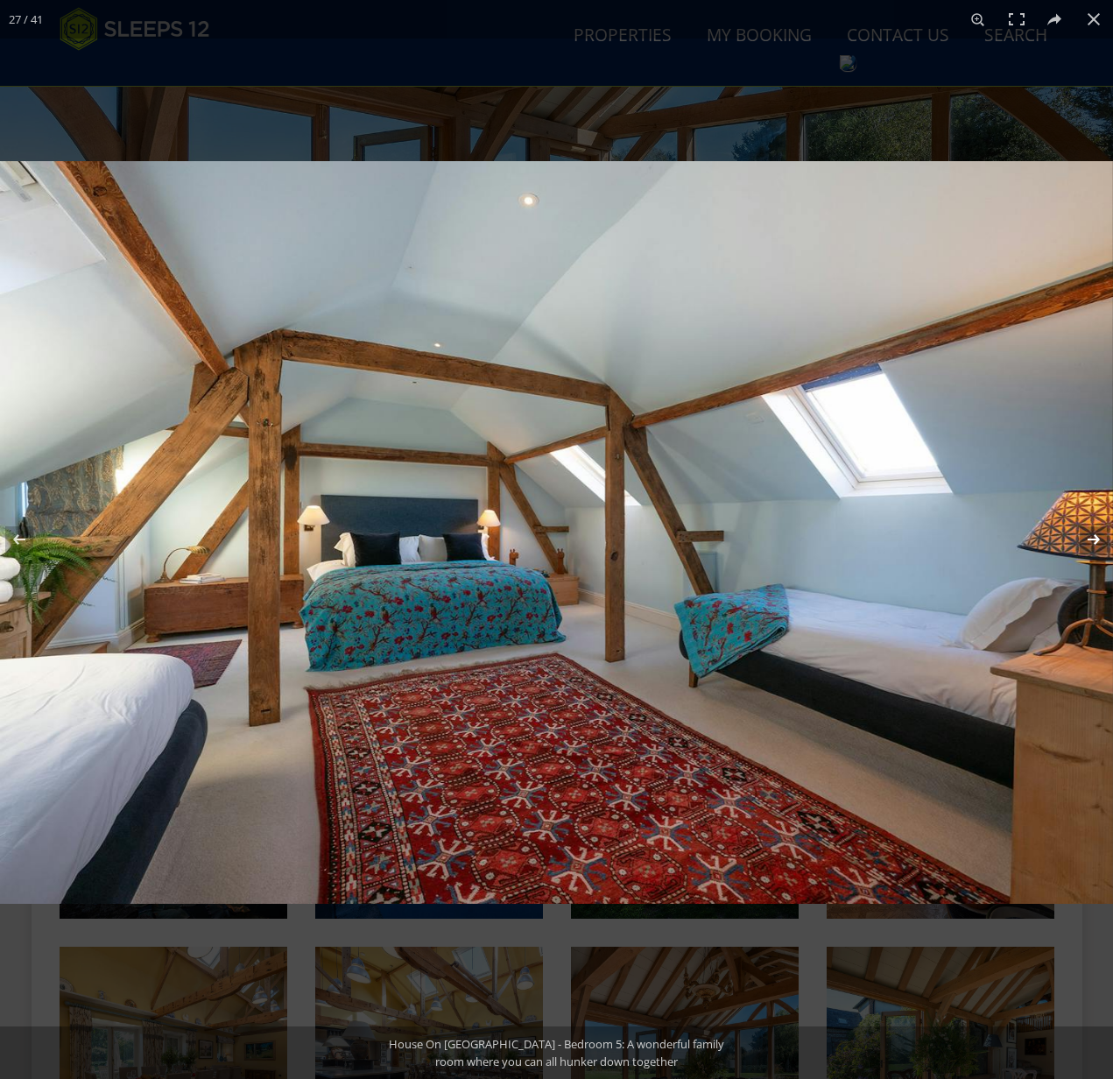
click at [1092, 541] on button at bounding box center [1082, 540] width 61 height 88
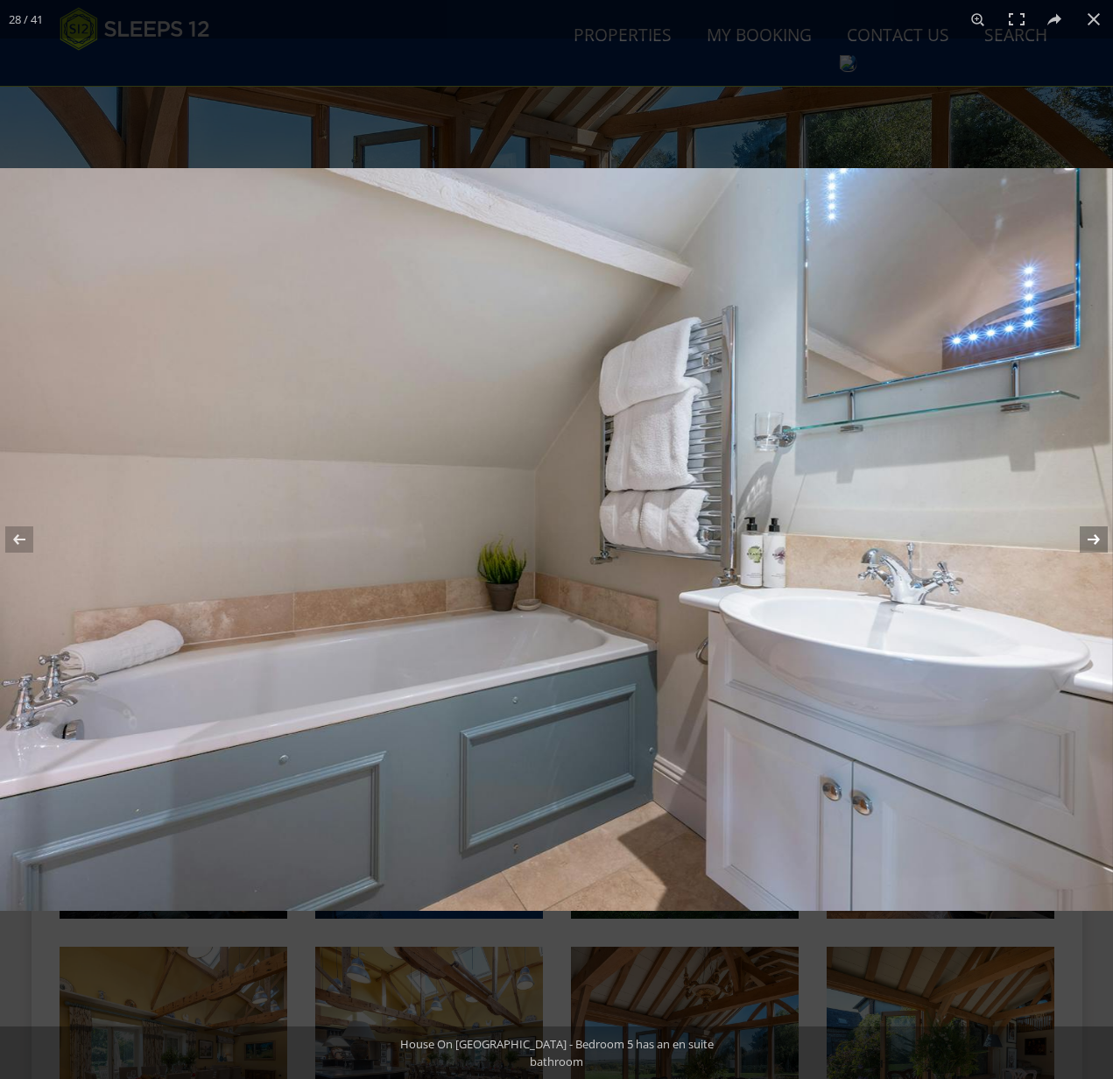
click at [1092, 541] on button at bounding box center [1082, 540] width 61 height 88
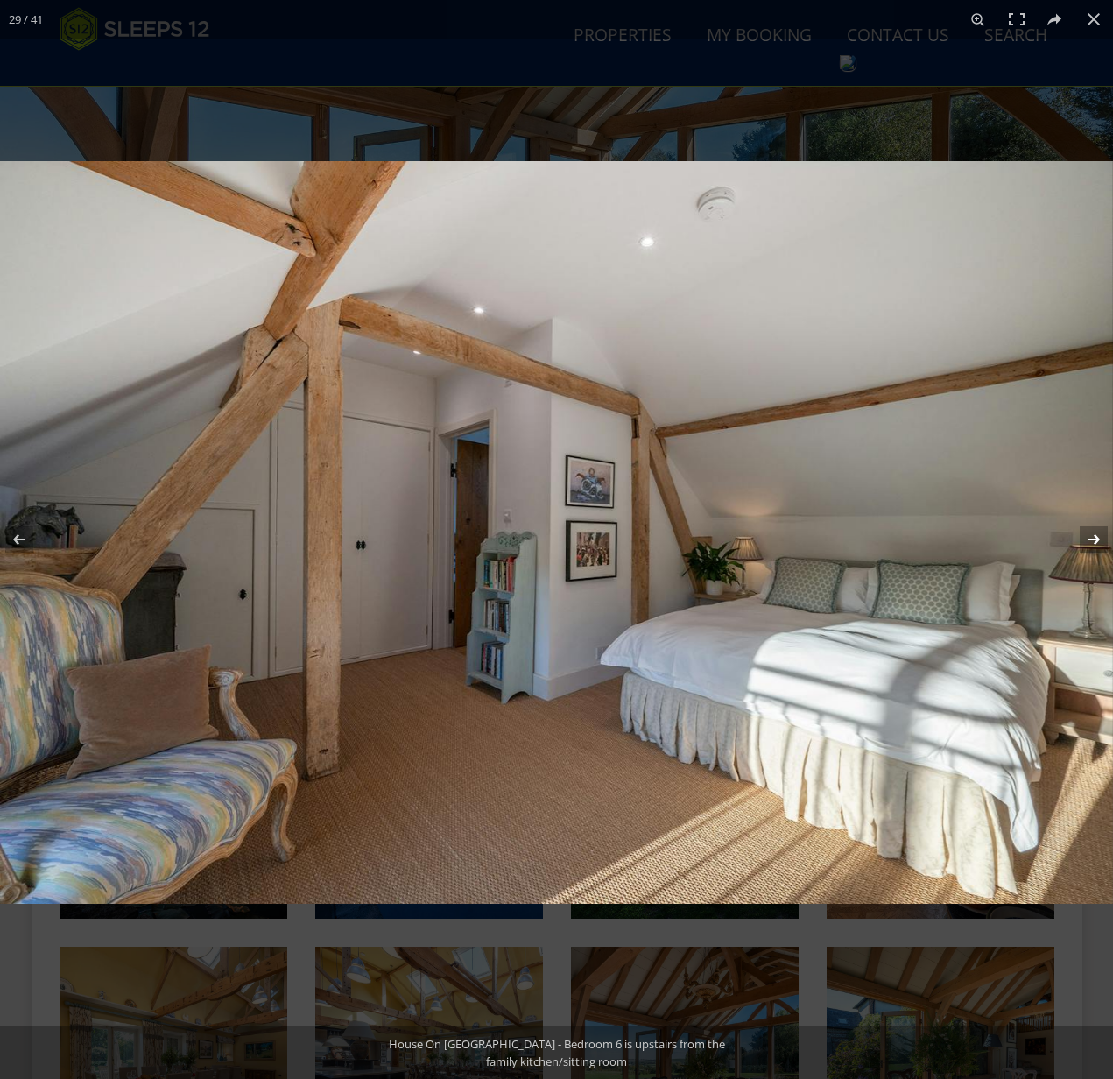
click at [1092, 541] on button at bounding box center [1082, 540] width 61 height 88
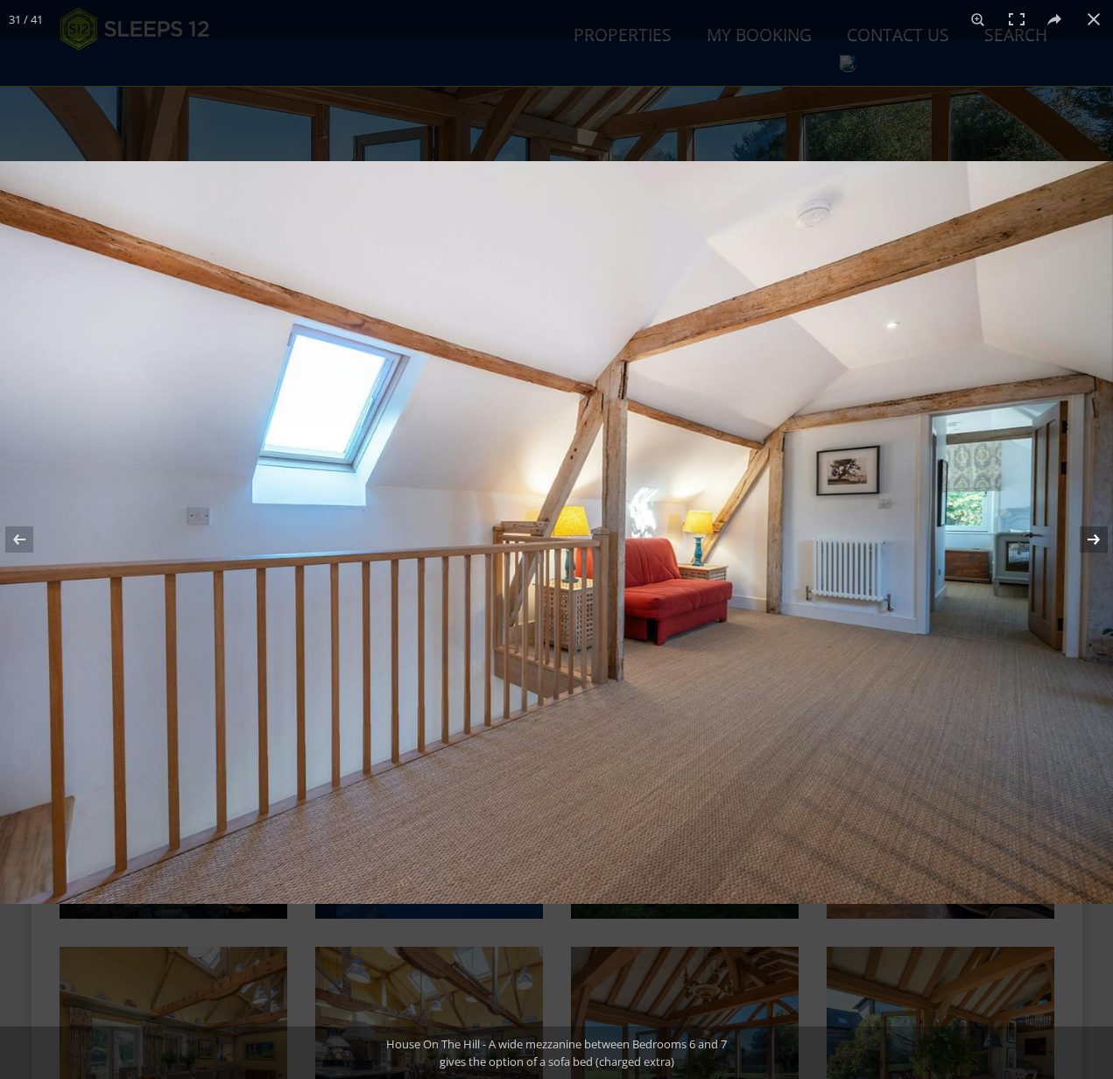
click at [1092, 541] on button at bounding box center [1082, 540] width 61 height 88
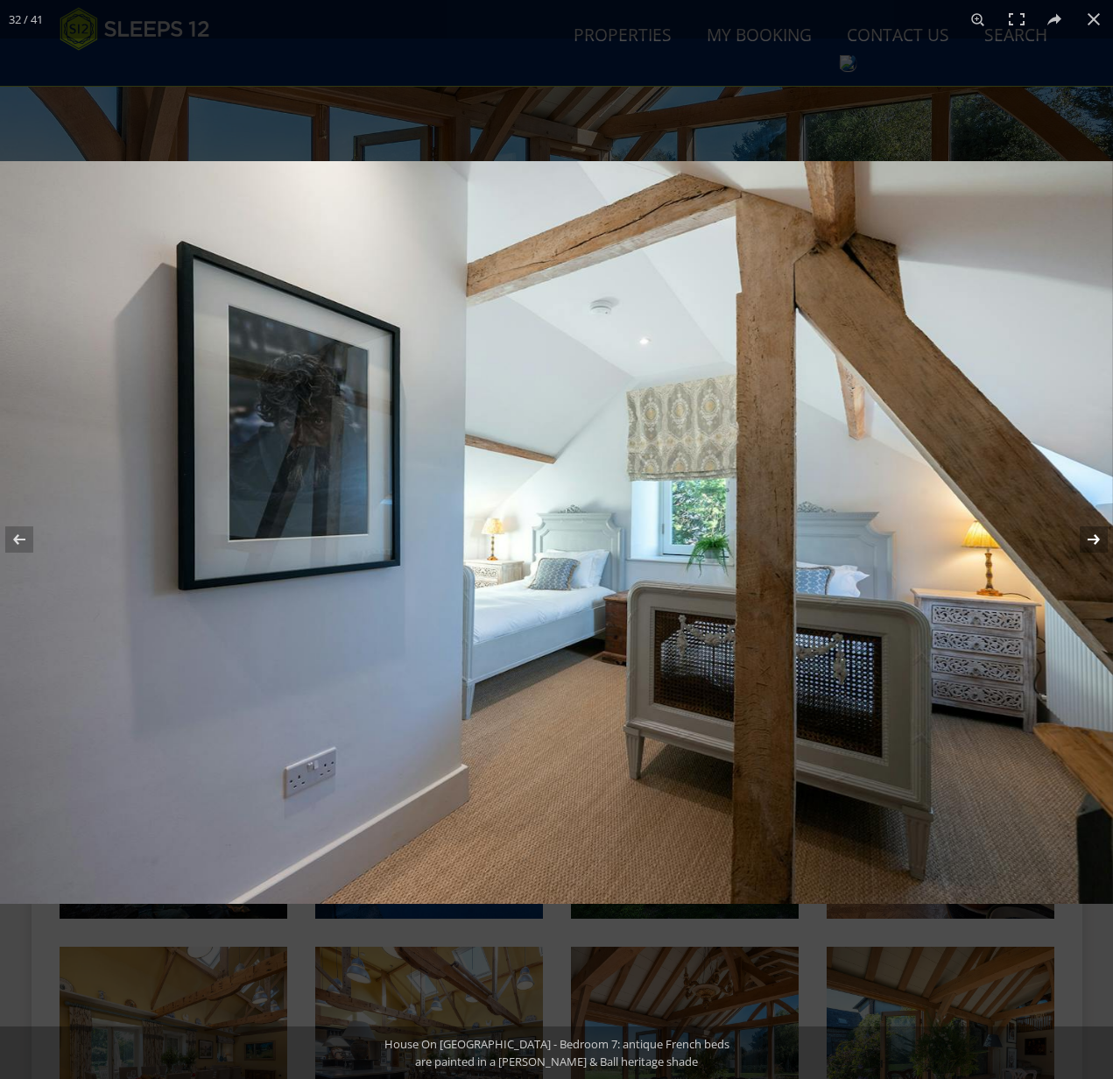
click at [1092, 541] on button at bounding box center [1082, 540] width 61 height 88
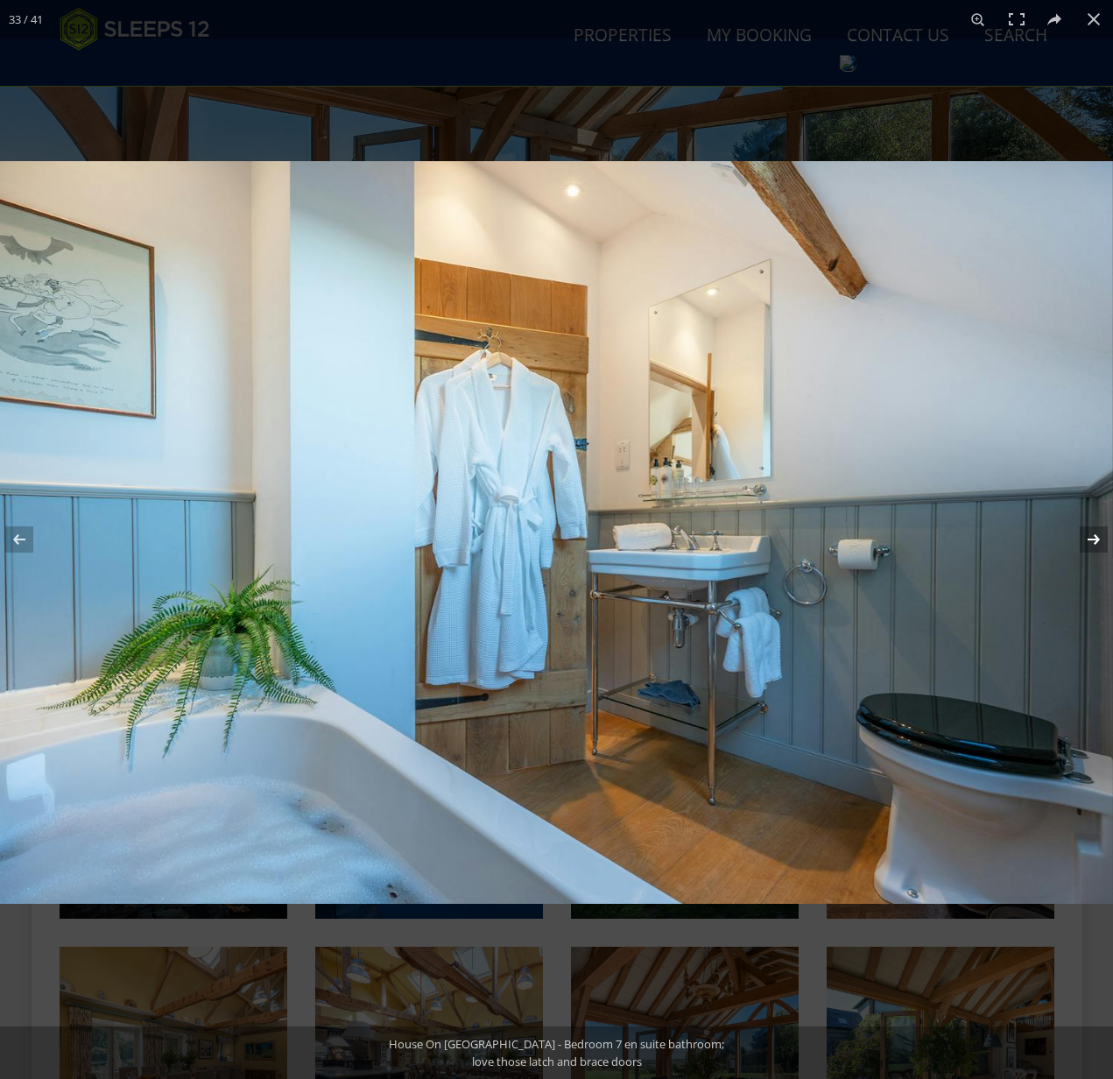
click at [1092, 541] on button at bounding box center [1082, 540] width 61 height 88
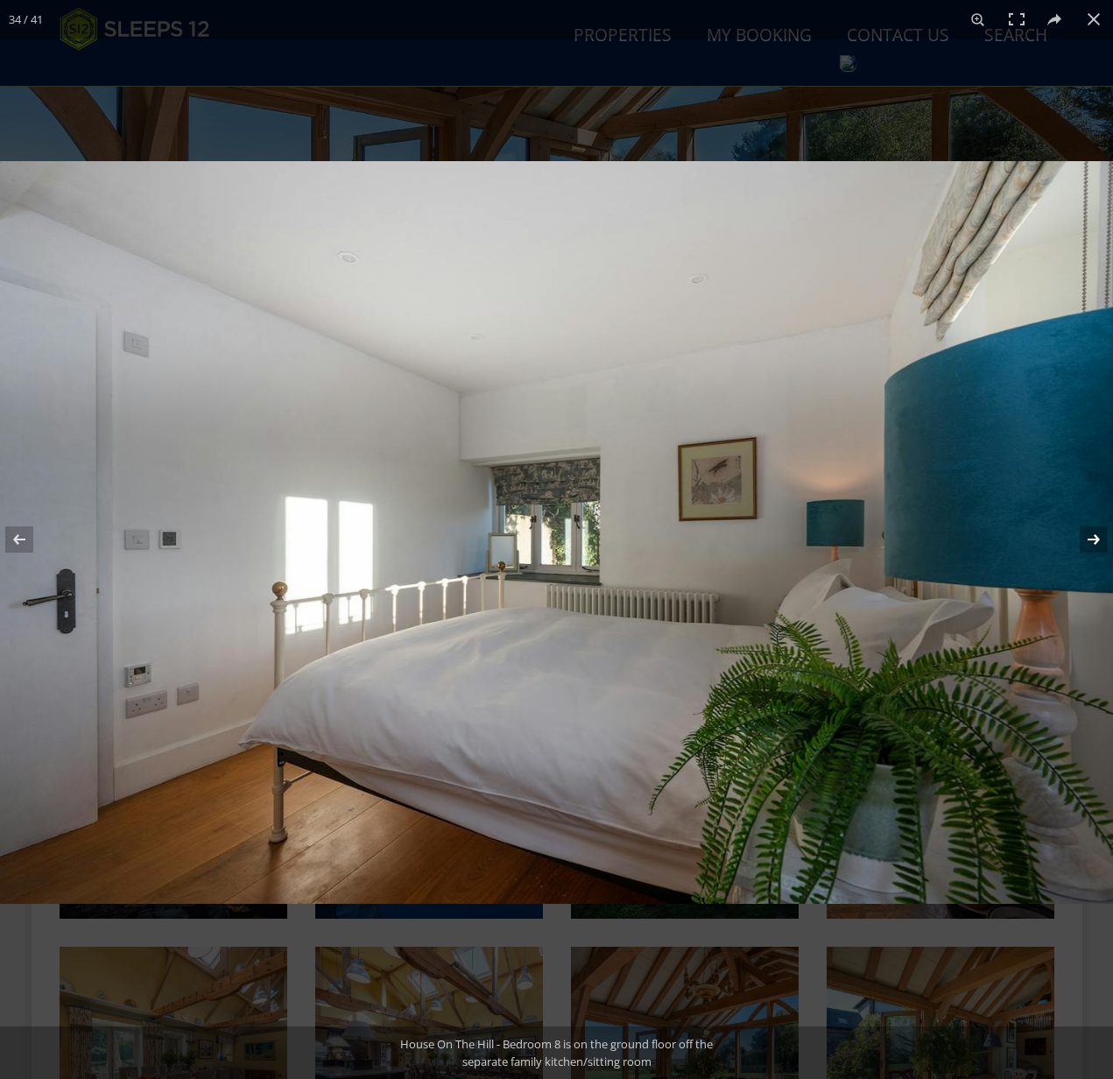
click at [1092, 541] on button at bounding box center [1082, 540] width 61 height 88
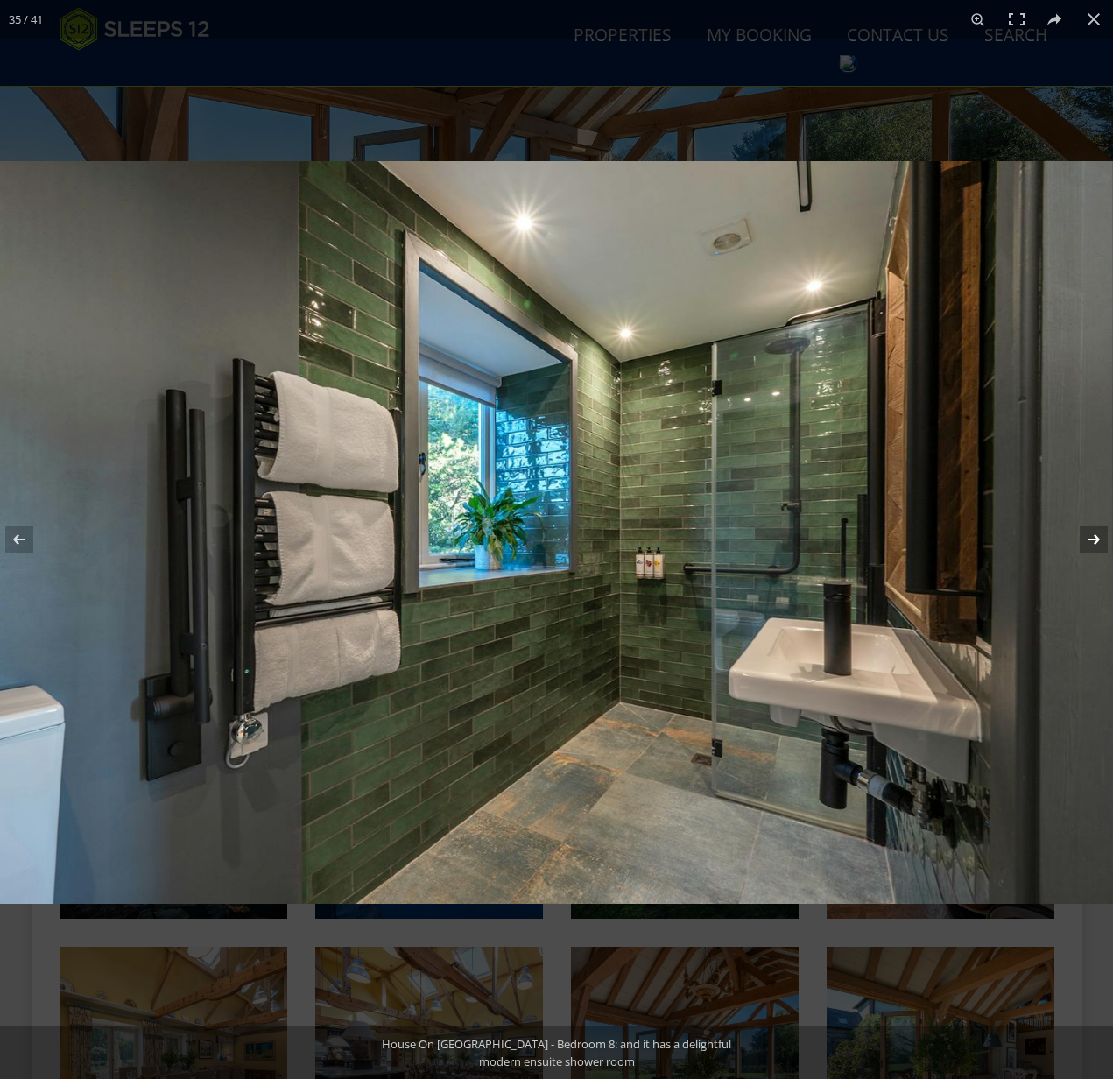
click at [1092, 541] on button at bounding box center [1082, 540] width 61 height 88
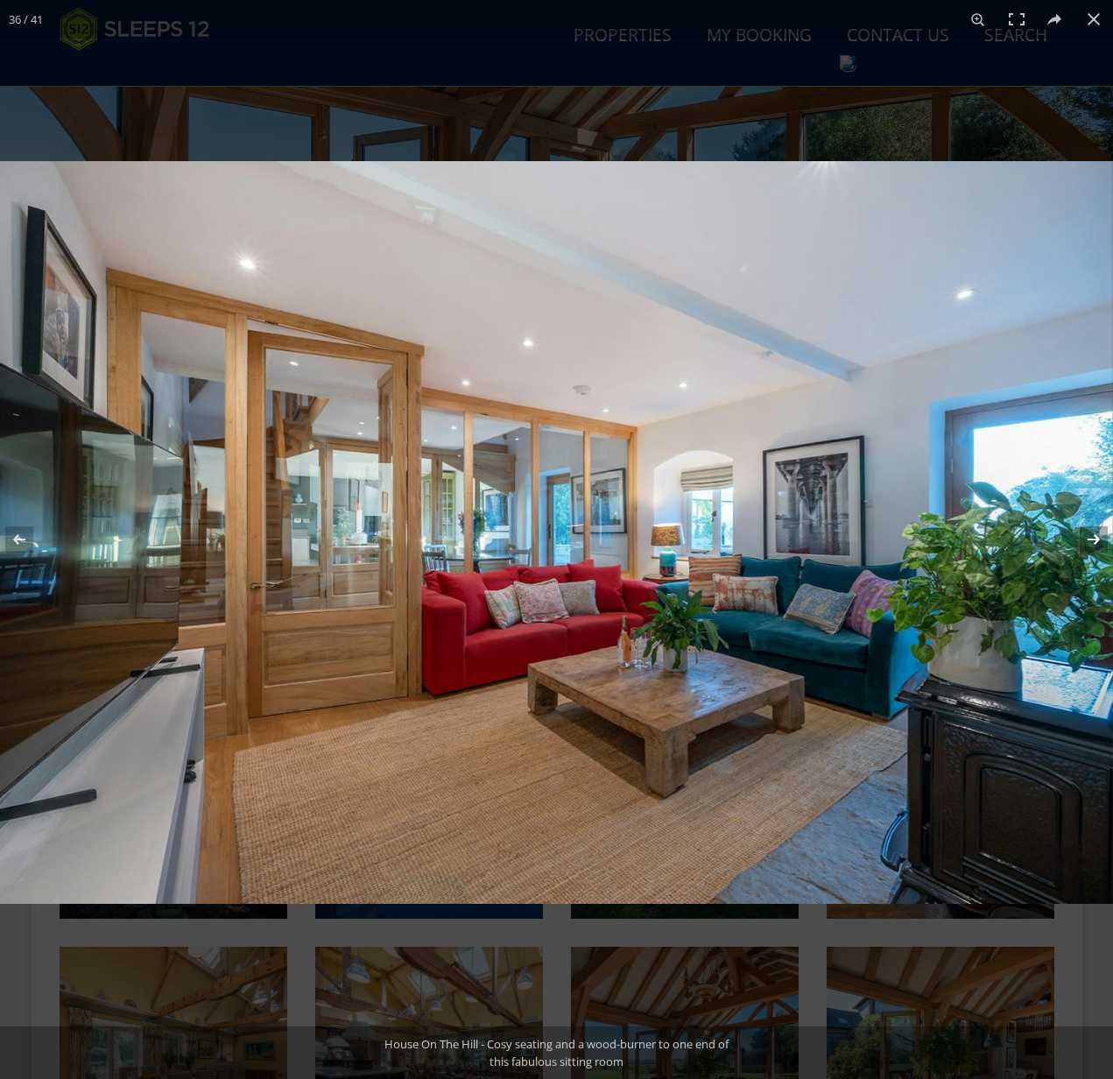
click at [1092, 541] on button at bounding box center [1082, 540] width 61 height 88
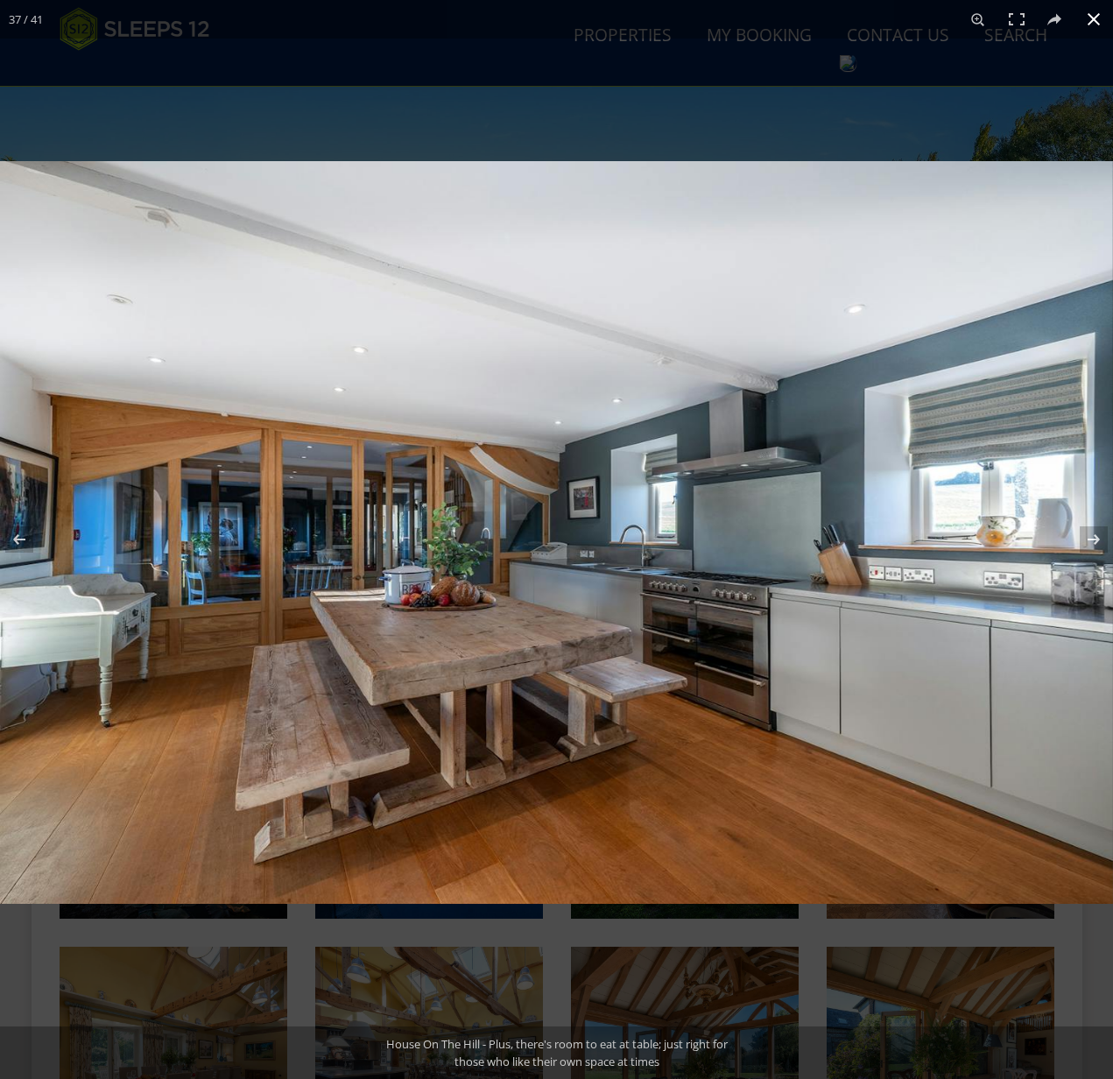
click at [1086, 21] on button at bounding box center [1094, 19] width 39 height 39
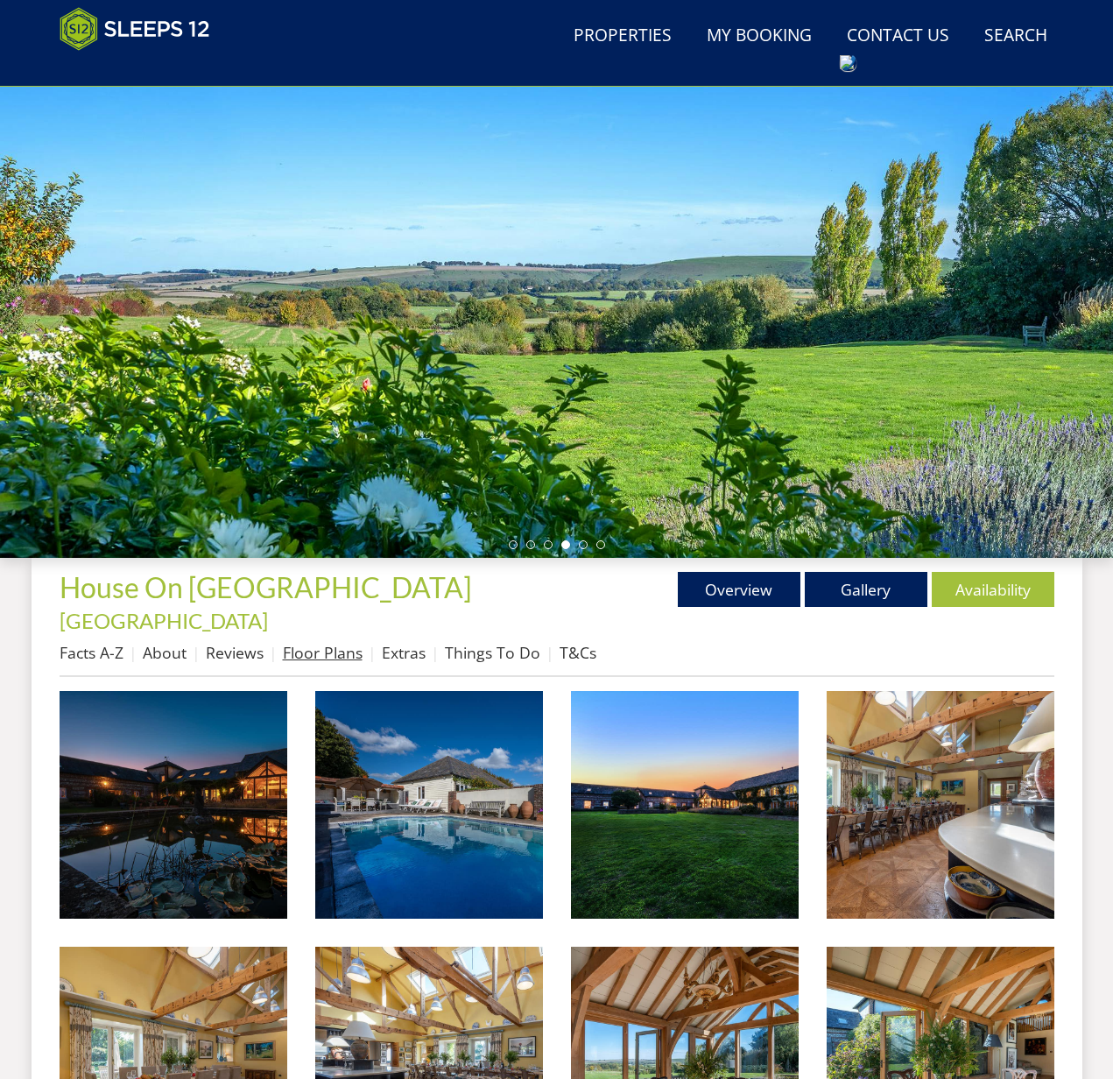
click at [315, 642] on link "Floor Plans" at bounding box center [323, 652] width 80 height 21
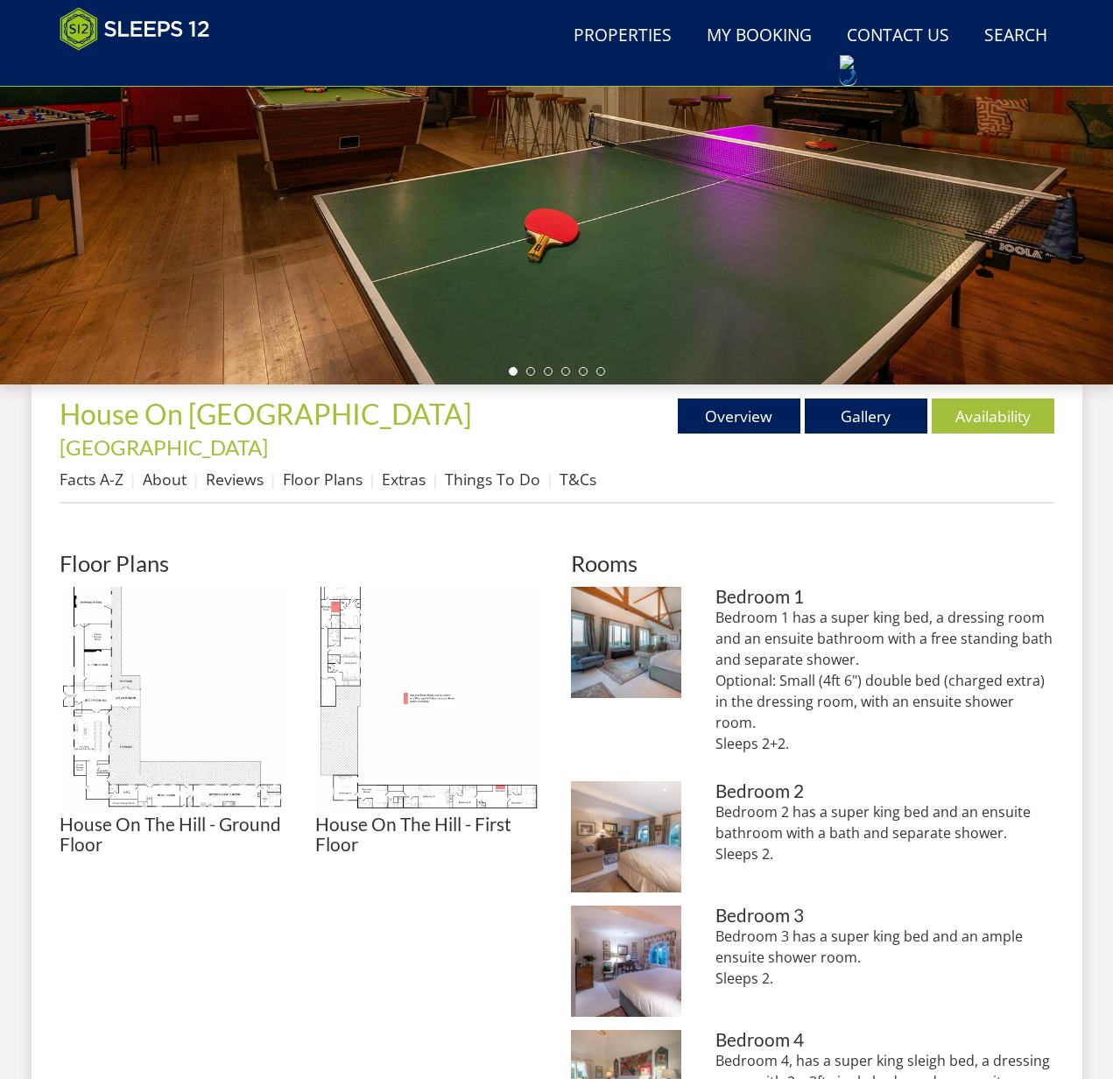
scroll to position [376, 0]
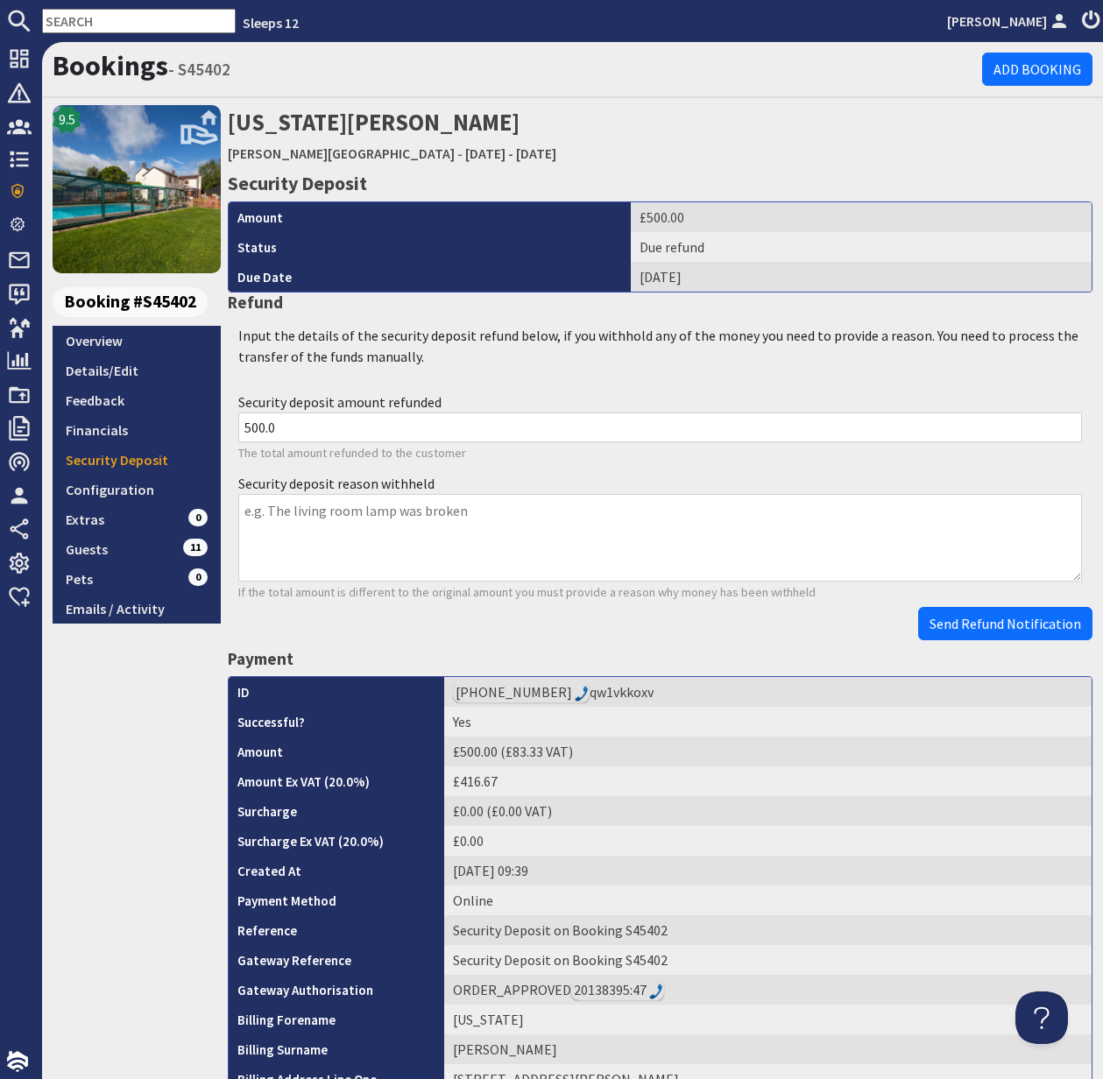
scroll to position [503, 0]
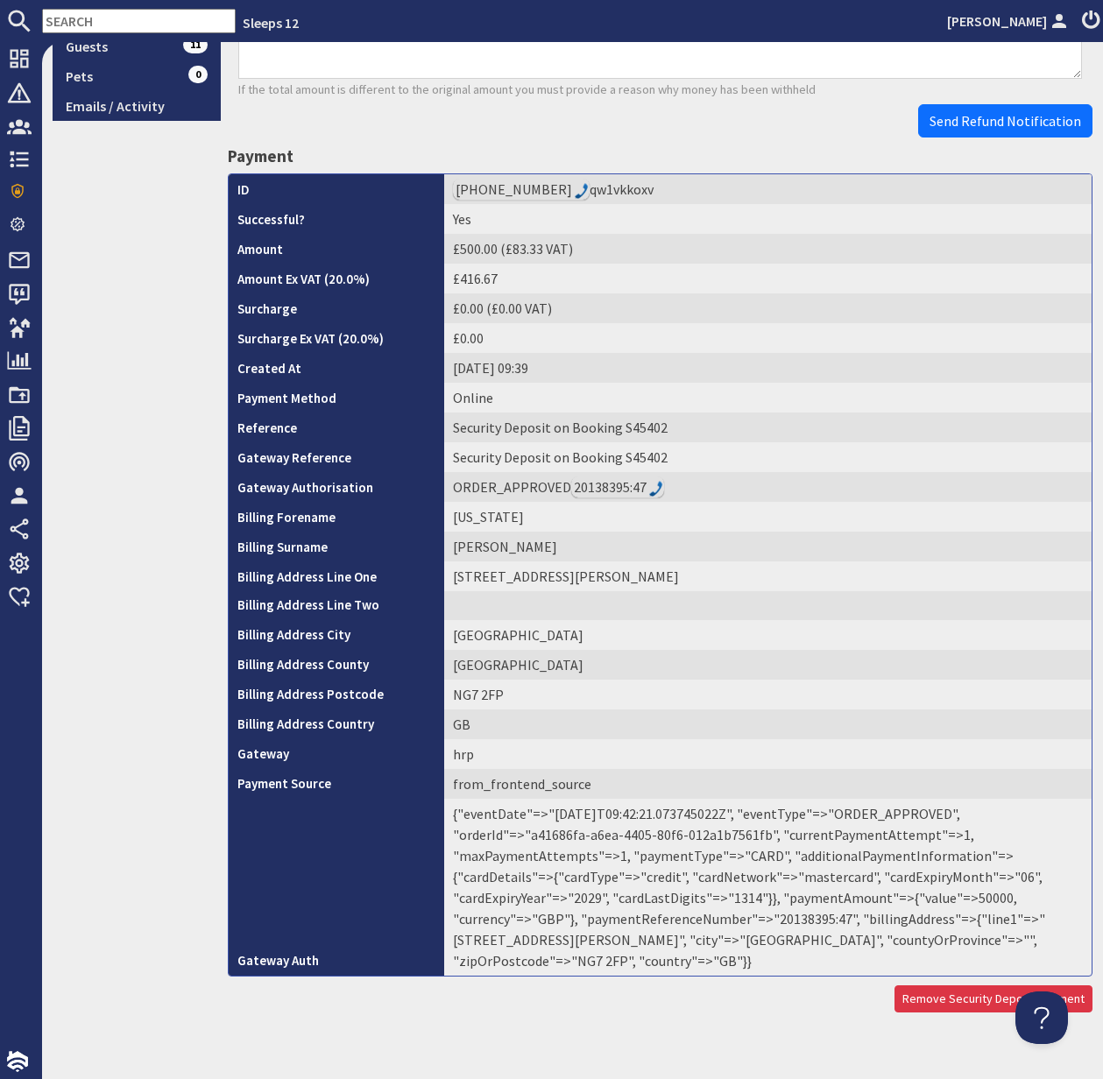
click at [679, 920] on td "{"eventDate"=>"[DATE]T09:42:21.073745022Z", "eventType"=>"ORDER_APPROVED", "ord…" at bounding box center [767, 887] width 647 height 177
click at [676, 919] on td "{"eventDate"=>"[DATE]T09:42:21.073745022Z", "eventType"=>"ORDER_APPROVED", "ord…" at bounding box center [767, 887] width 647 height 177
copy td "20138395"
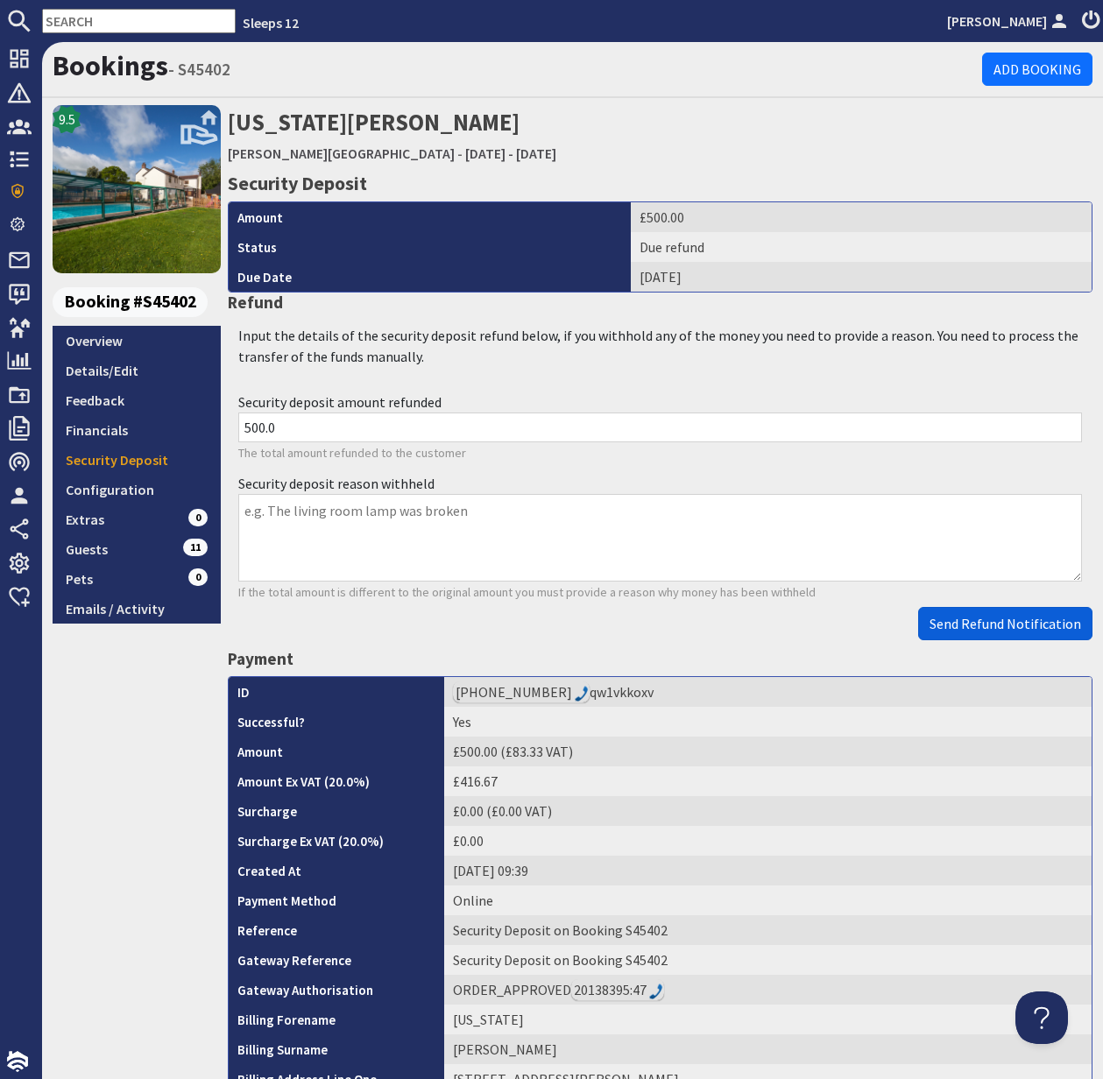
click at [1019, 632] on span "Send Refund Notification" at bounding box center [1005, 624] width 152 height 18
click at [1019, 632] on body "Sleeps 12 [PERSON_NAME] Dashboard Notifications 0 Agency Dashboard Bookings 0 S…" at bounding box center [551, 539] width 1103 height 1079
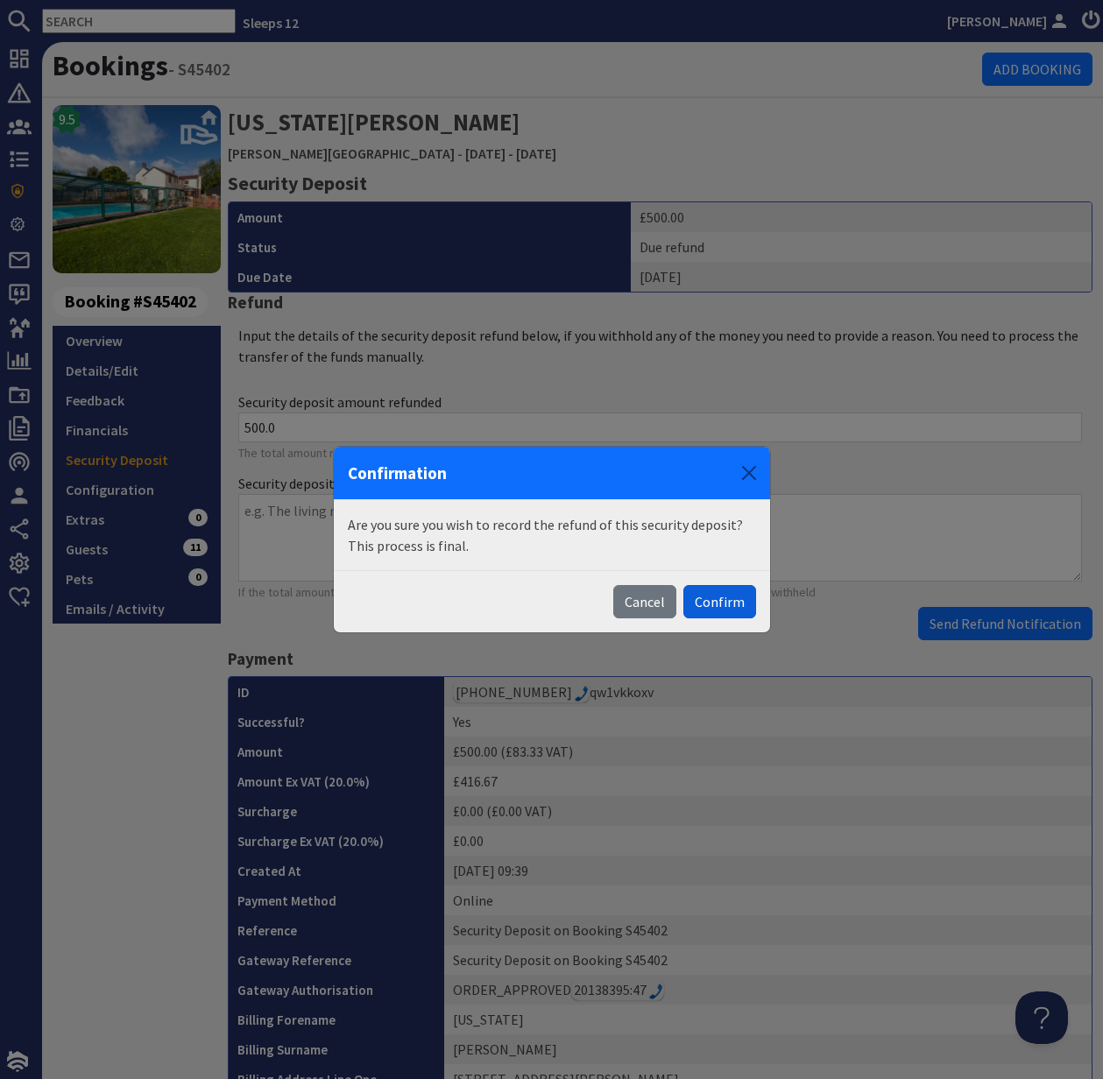
click at [724, 599] on button "Confirm" at bounding box center [719, 601] width 73 height 33
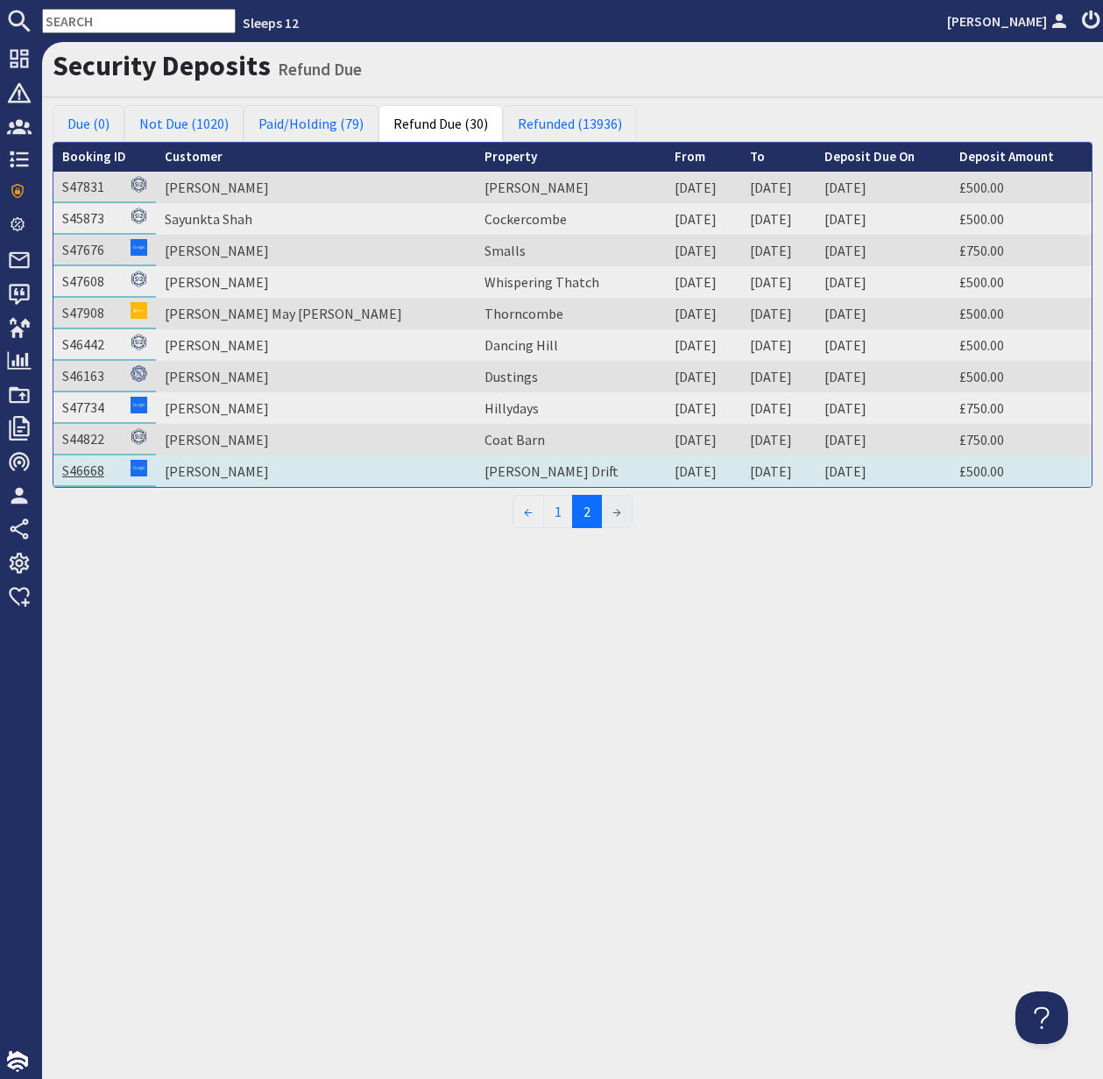
click at [86, 471] on link "S46668" at bounding box center [83, 471] width 42 height 18
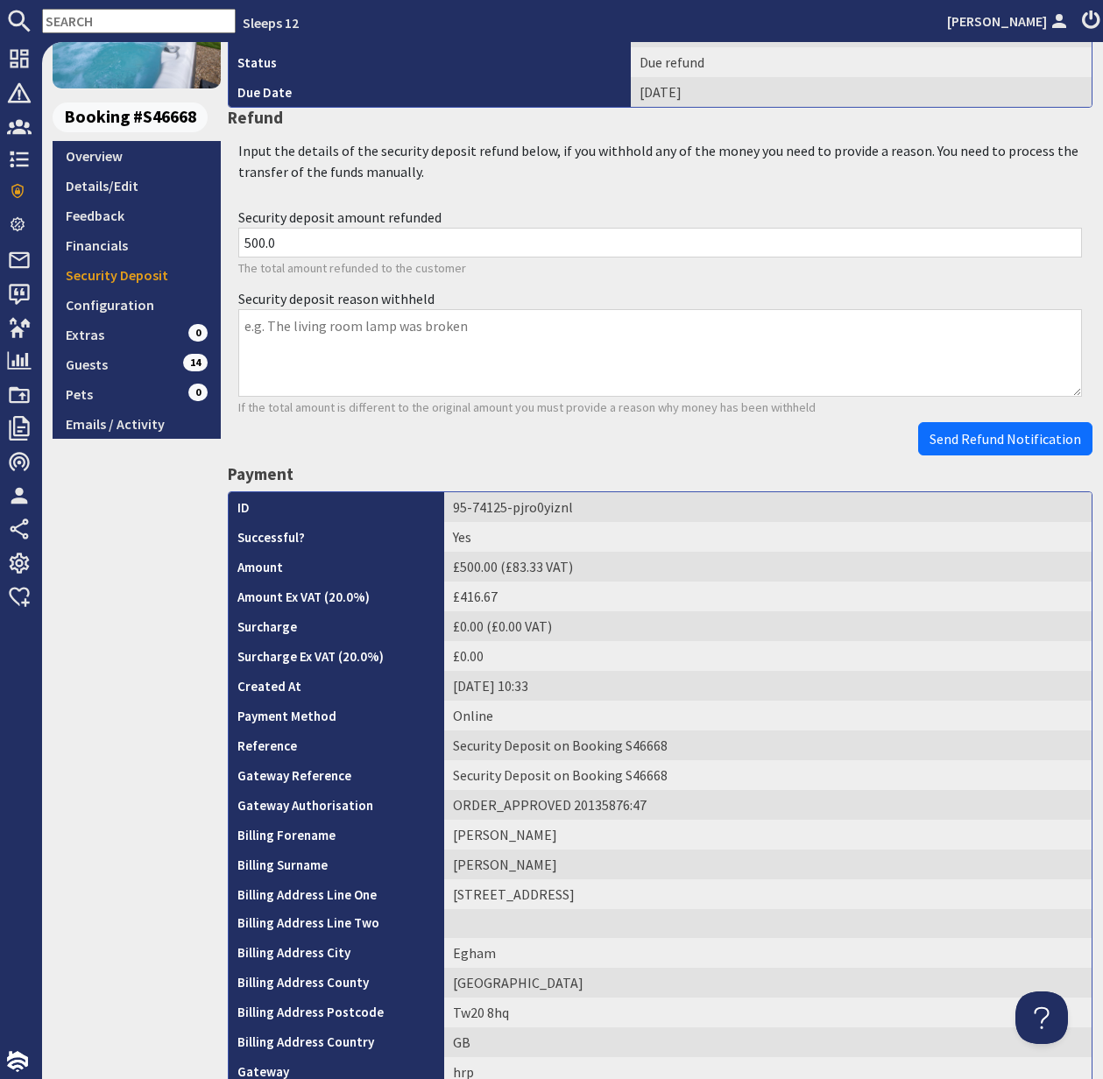
scroll to position [503, 0]
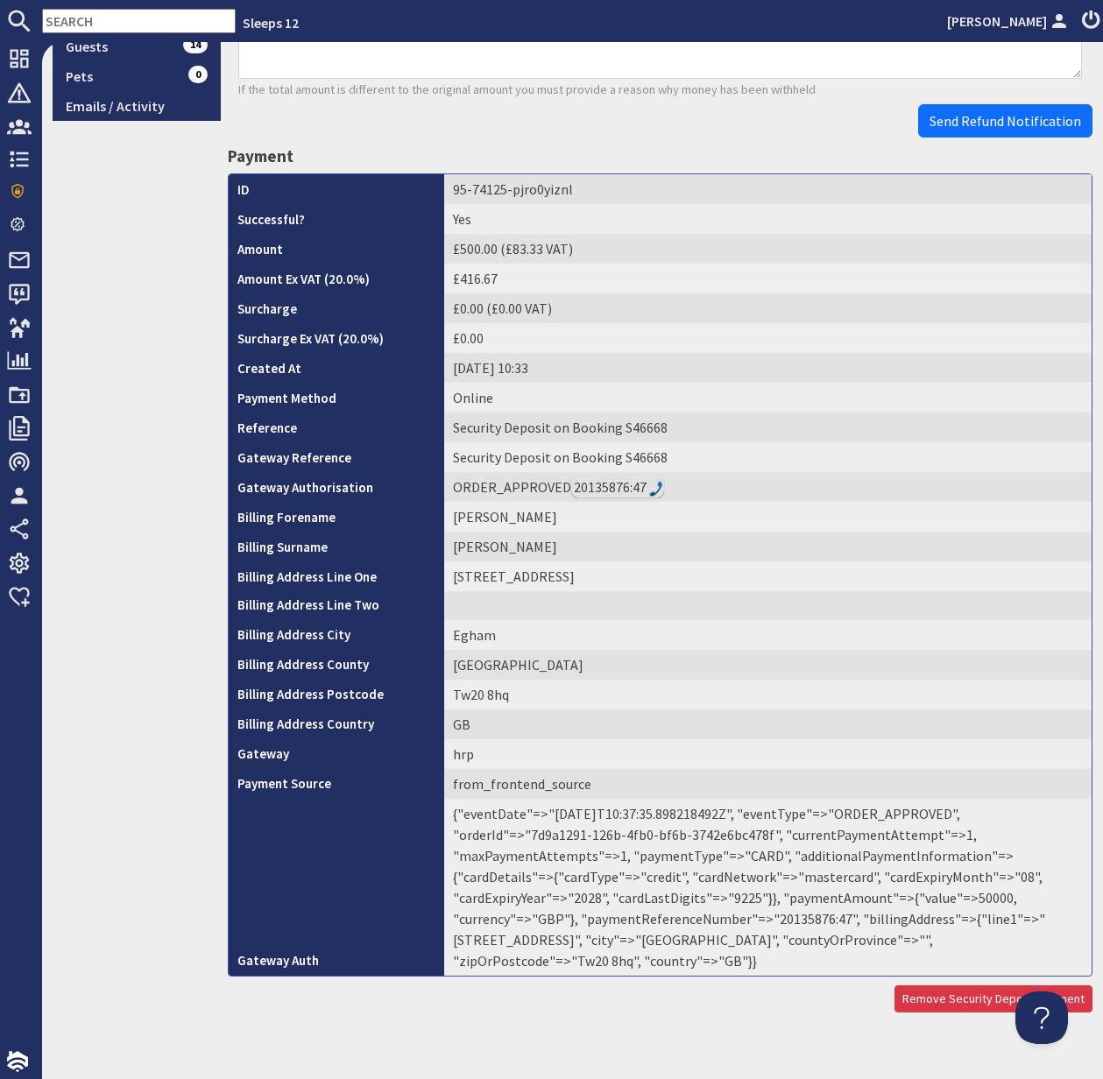
click at [676, 919] on td "{"eventDate"=>"2025-09-17T10:37:35.898218492Z", "eventType"=>"ORDER_APPROVED", …" at bounding box center [767, 887] width 647 height 177
click at [675, 919] on td "{"eventDate"=>"2025-09-17T10:37:35.898218492Z", "eventType"=>"ORDER_APPROVED", …" at bounding box center [767, 887] width 647 height 177
copy td "20135876"
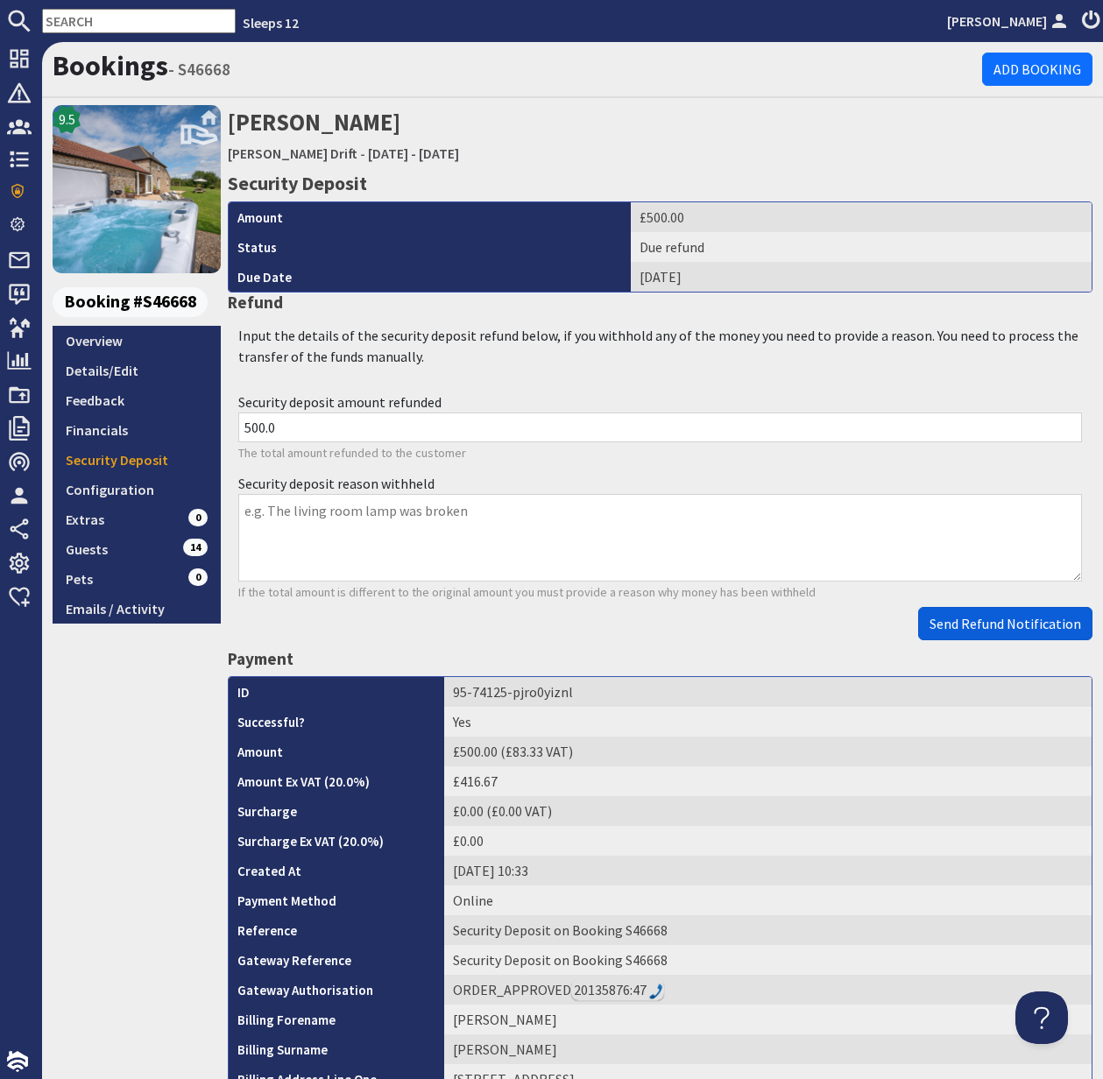
click at [1014, 626] on span "Send Refund Notification" at bounding box center [1005, 624] width 152 height 18
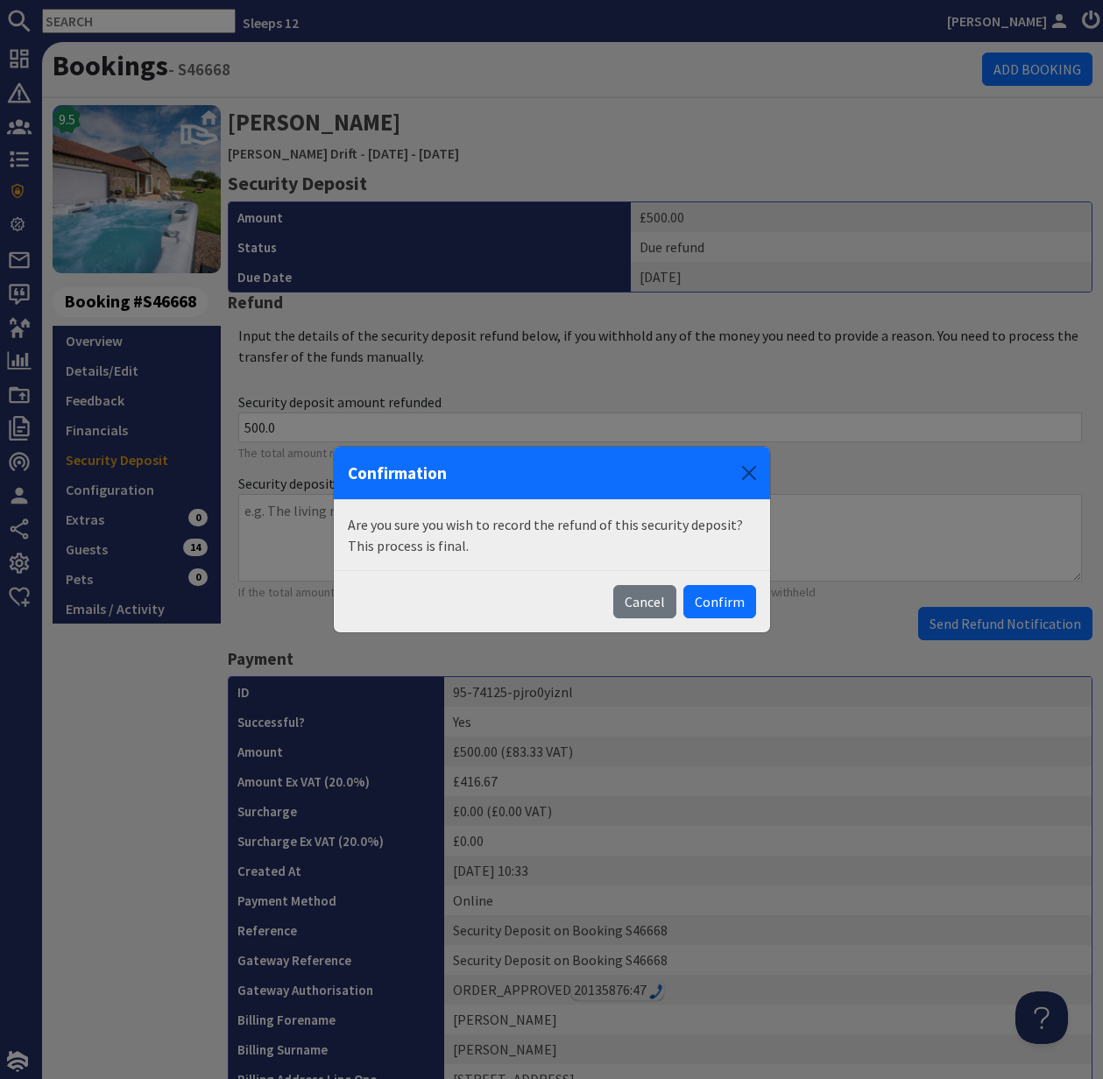
click at [1013, 625] on body "Sleeps 12 Kelly Dyke Dashboard Notifications 0 Agency Dashboard Bookings 0 Secu…" at bounding box center [551, 539] width 1103 height 1079
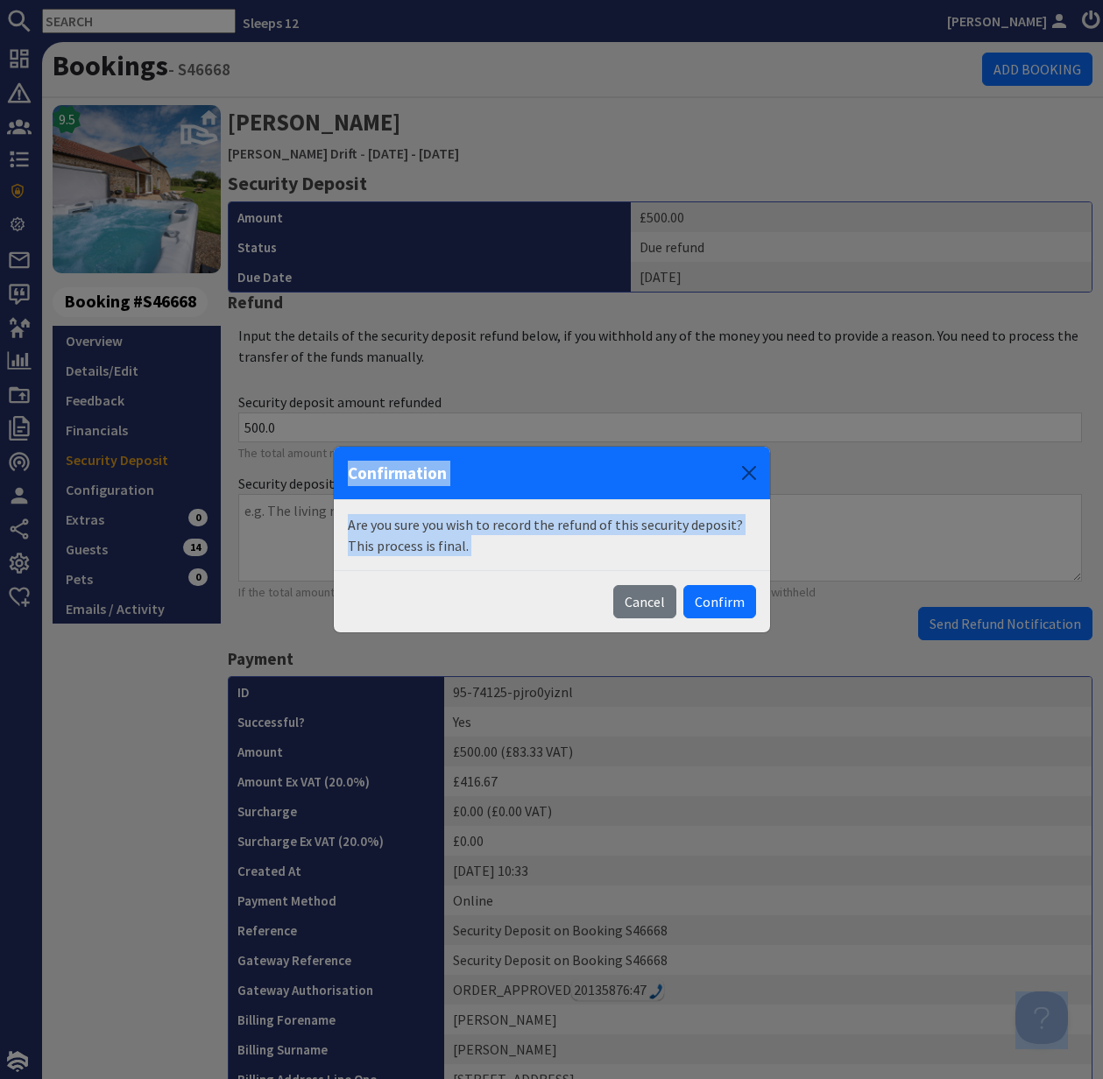
click at [729, 602] on button "Confirm" at bounding box center [719, 601] width 73 height 33
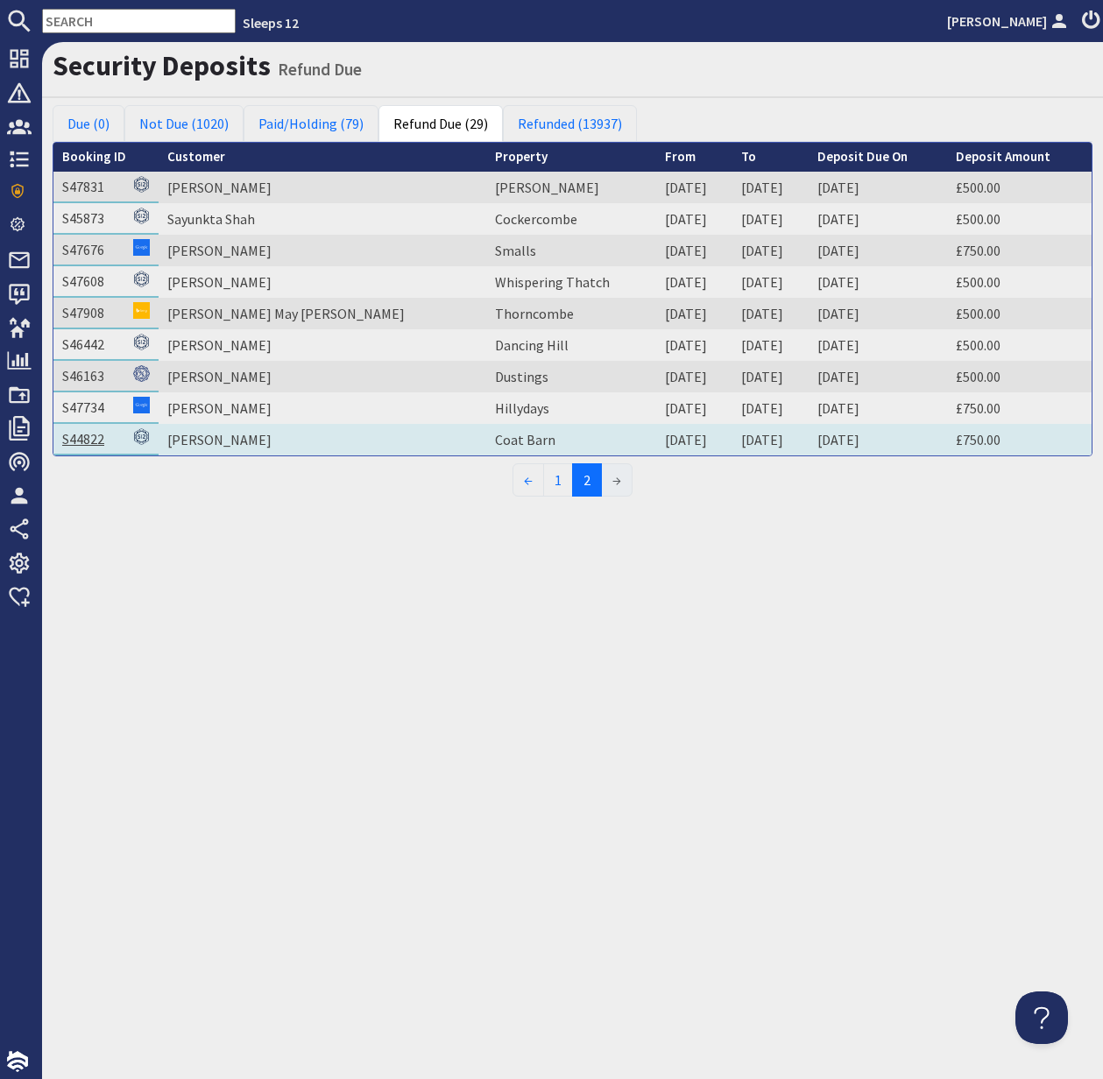
click at [84, 436] on link "S44822" at bounding box center [83, 439] width 42 height 18
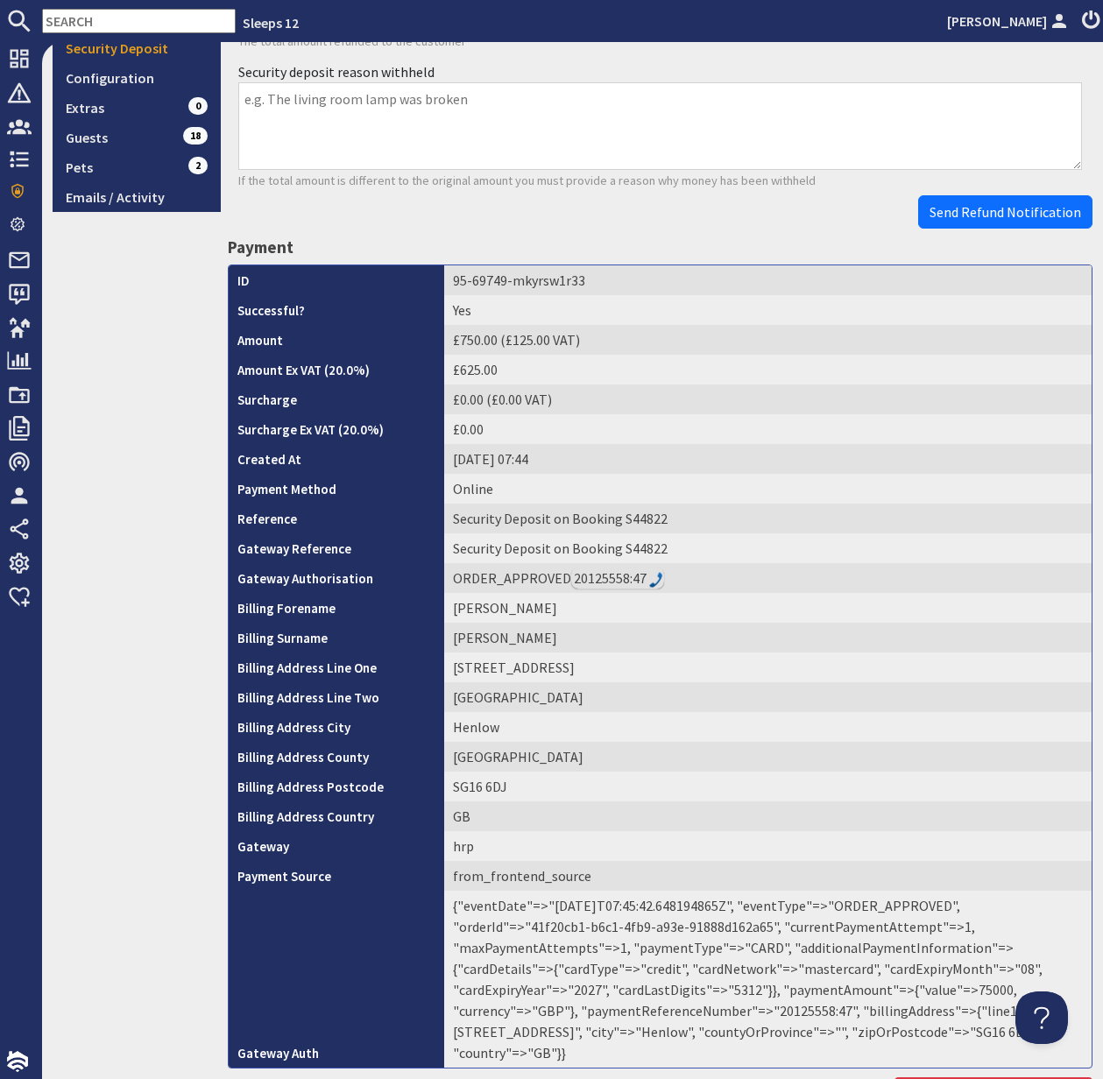
scroll to position [461, 0]
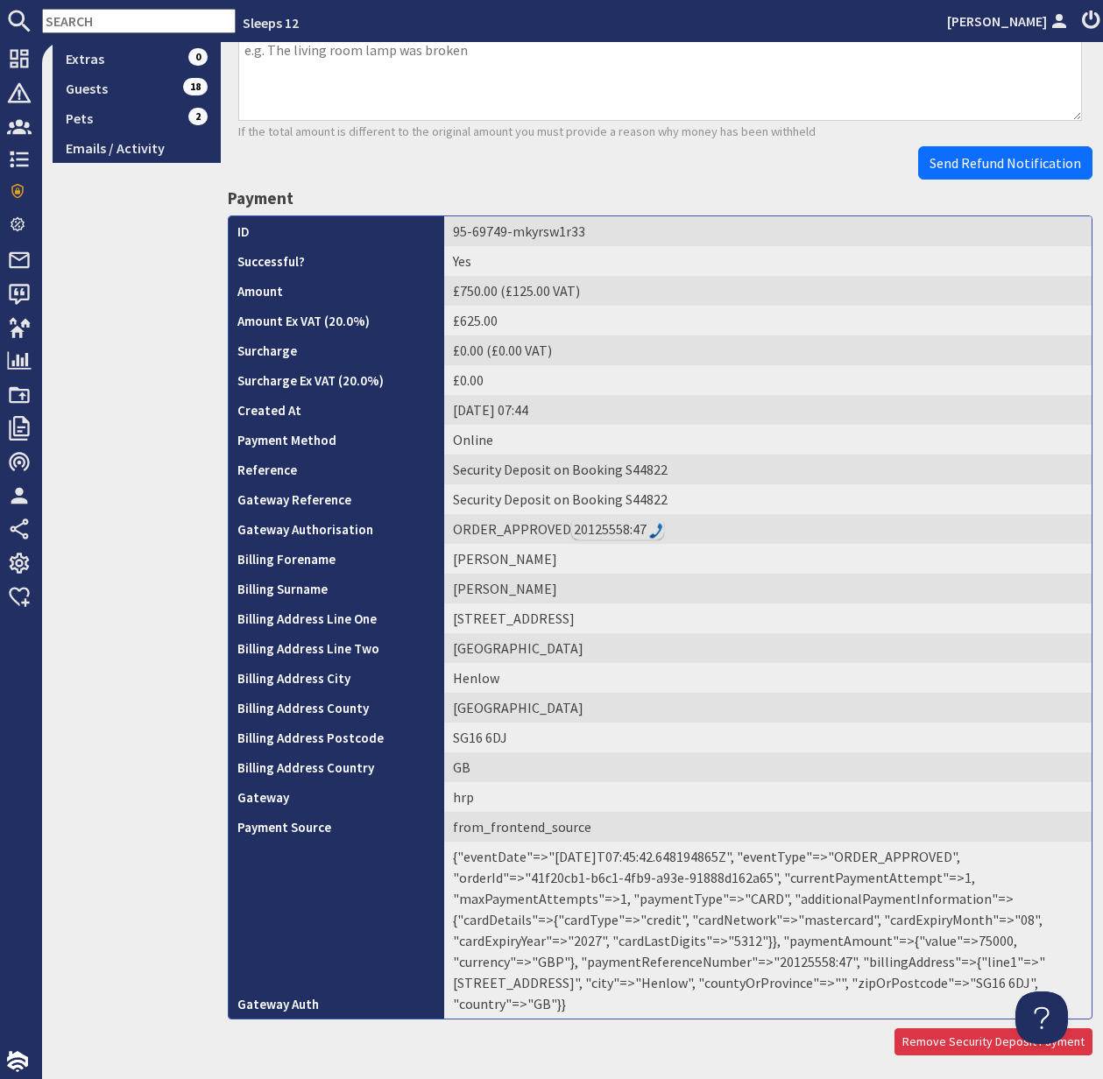
click at [677, 961] on td "{"eventDate"=>"2025-09-09T07:45:42.648194865Z", "eventType"=>"ORDER_APPROVED", …" at bounding box center [767, 930] width 647 height 177
copy td "20125558"
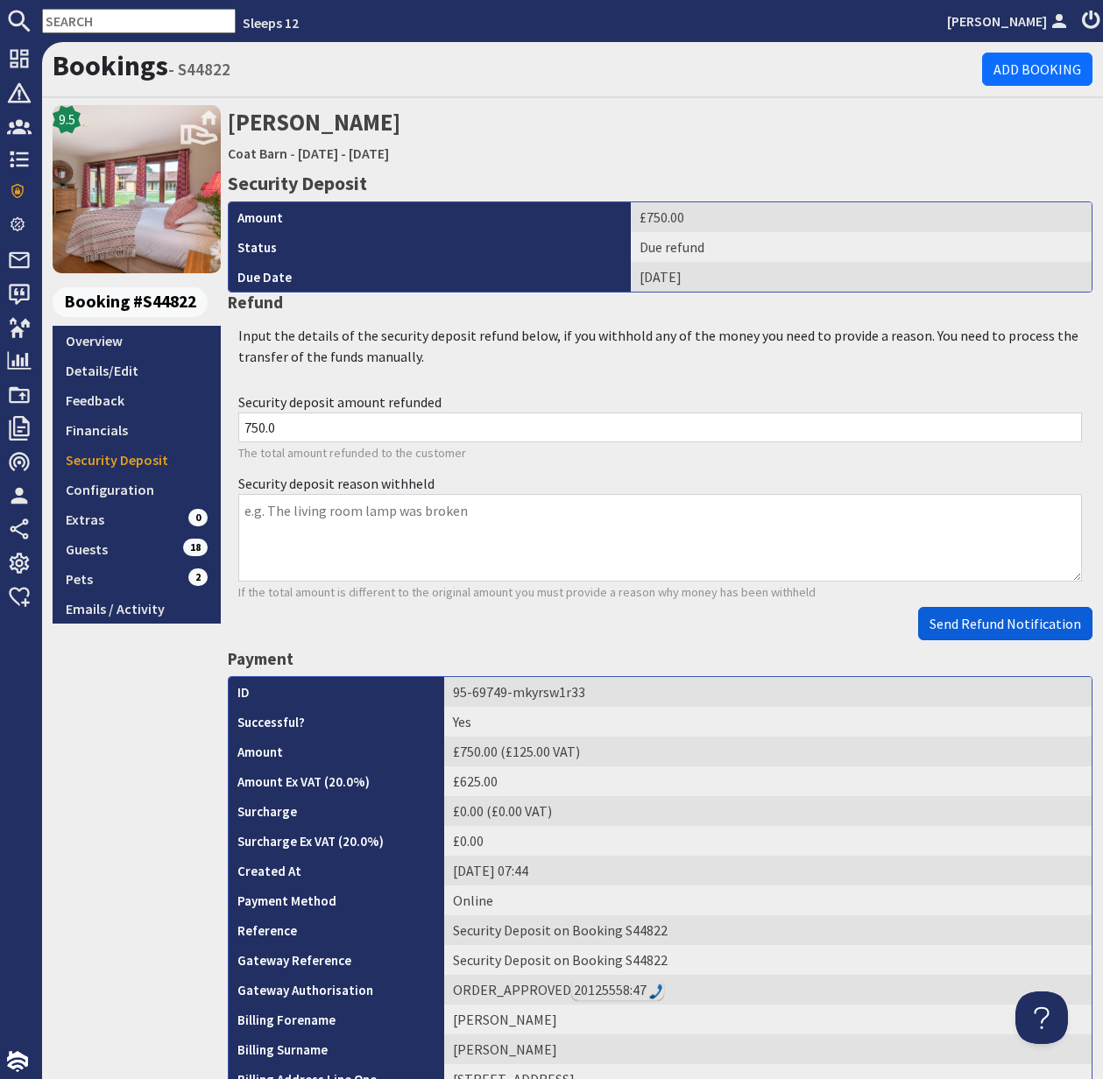
click at [1017, 628] on span "Send Refund Notification" at bounding box center [1005, 624] width 152 height 18
click at [1017, 628] on body "Sleeps 12 Kelly Dyke Dashboard Notifications 0 Agency Dashboard Bookings 0 Secu…" at bounding box center [551, 539] width 1103 height 1079
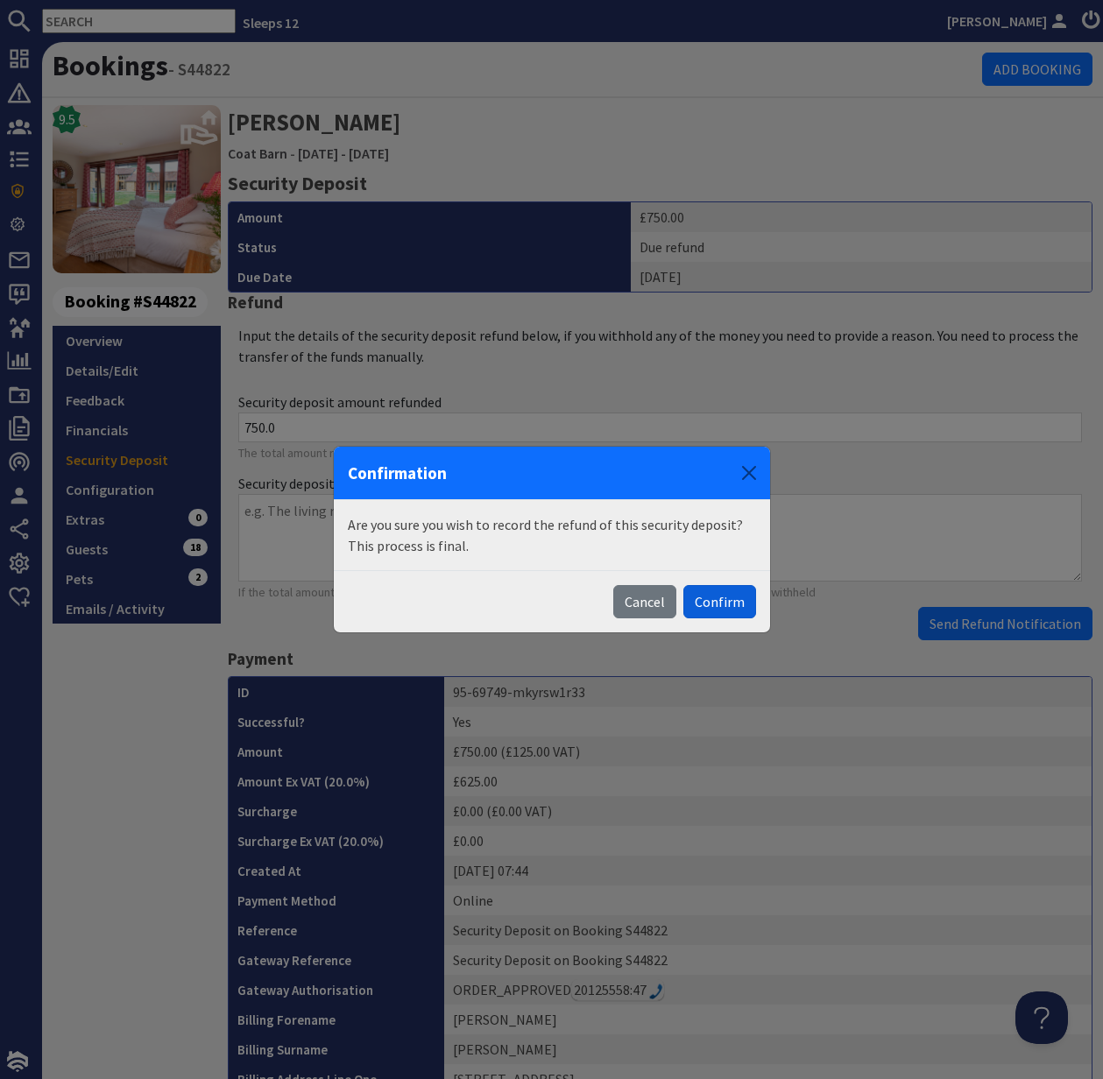
click at [711, 604] on button "Confirm" at bounding box center [719, 601] width 73 height 33
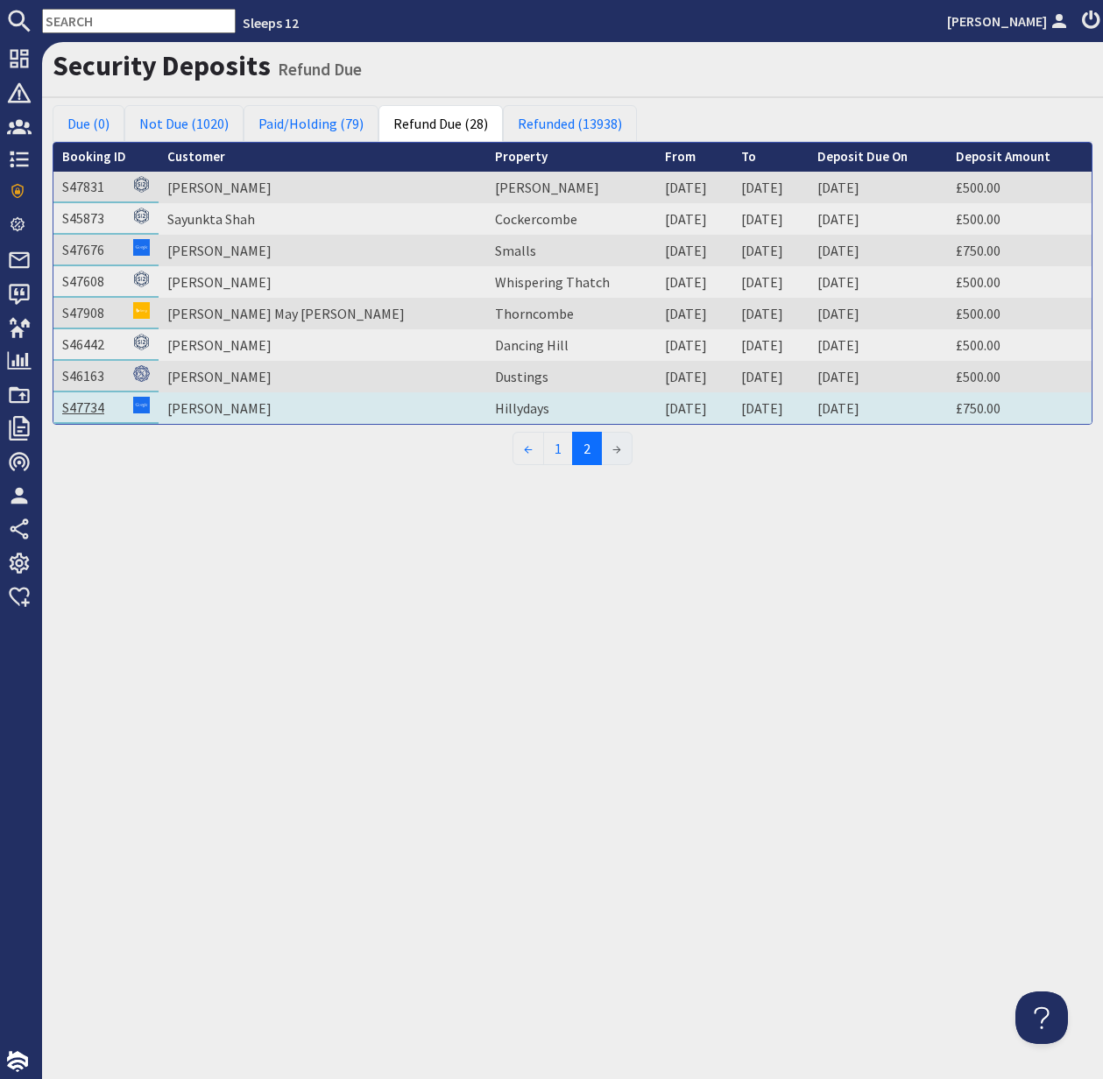
click at [89, 406] on link "S47734" at bounding box center [83, 408] width 42 height 18
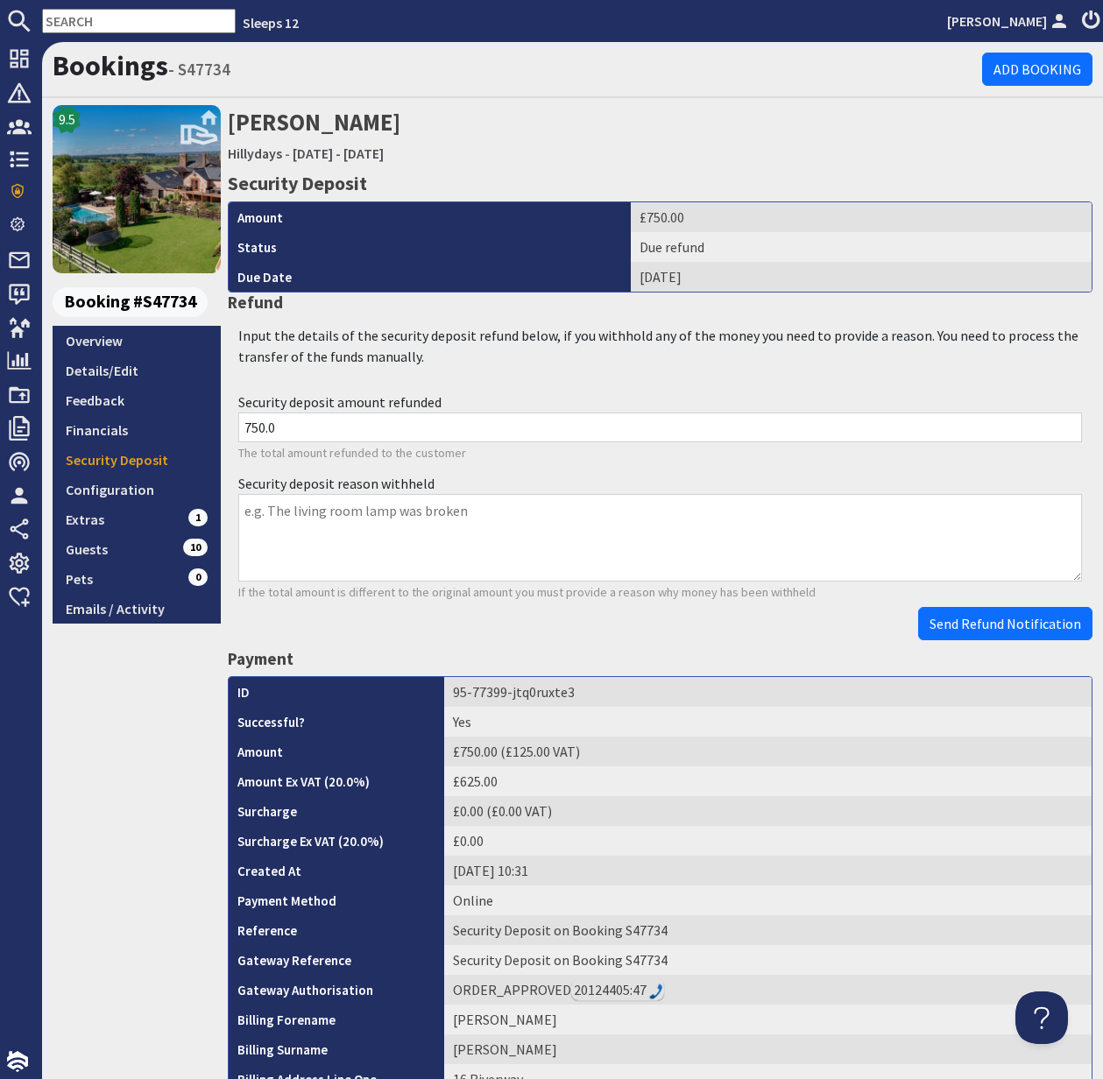
scroll to position [501, 0]
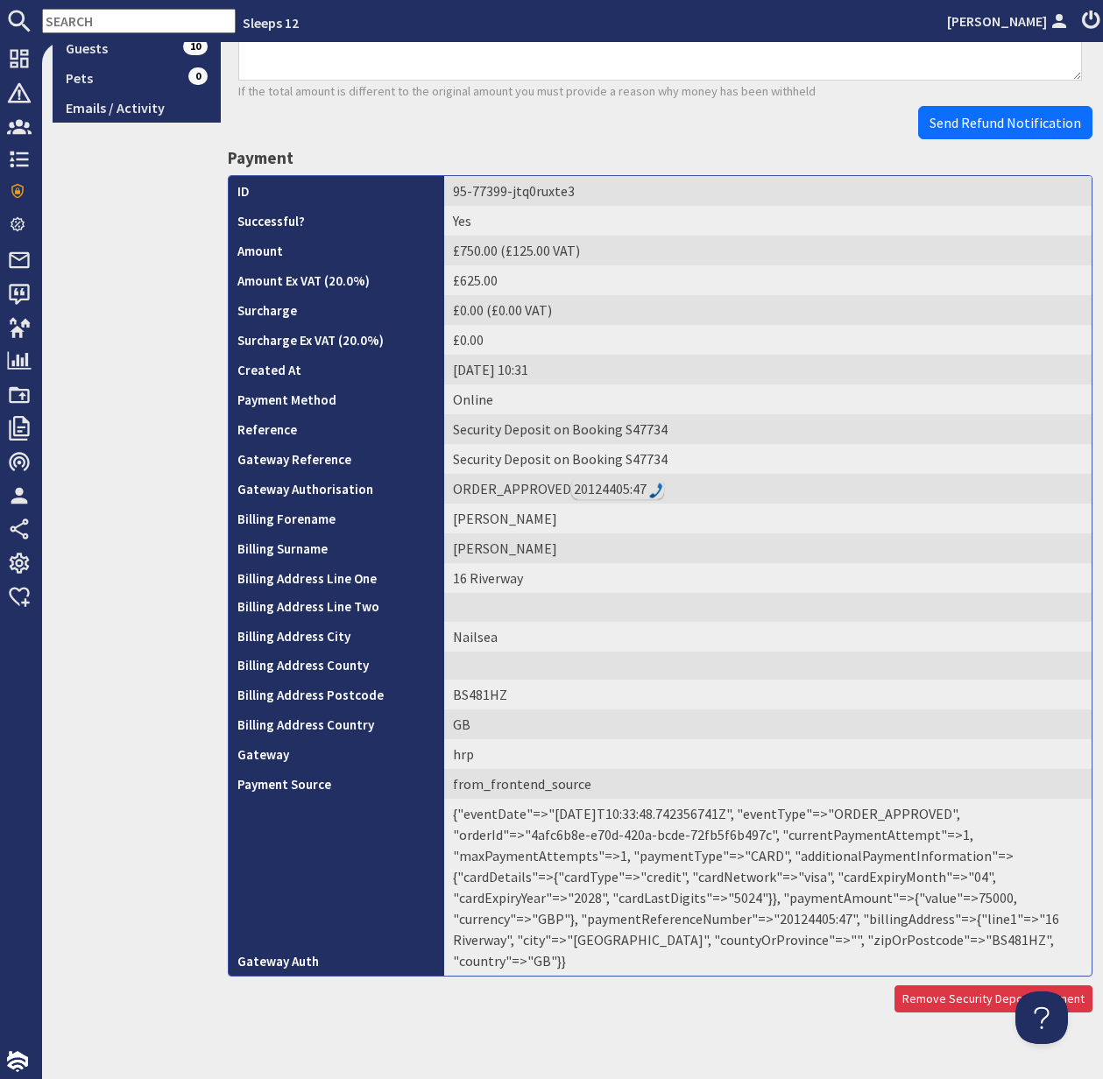
click at [674, 918] on td "{"eventDate"=>"2025-09-08T10:33:48.742356741Z", "eventType"=>"ORDER_APPROVED", …" at bounding box center [767, 887] width 647 height 177
copy td "20124405"
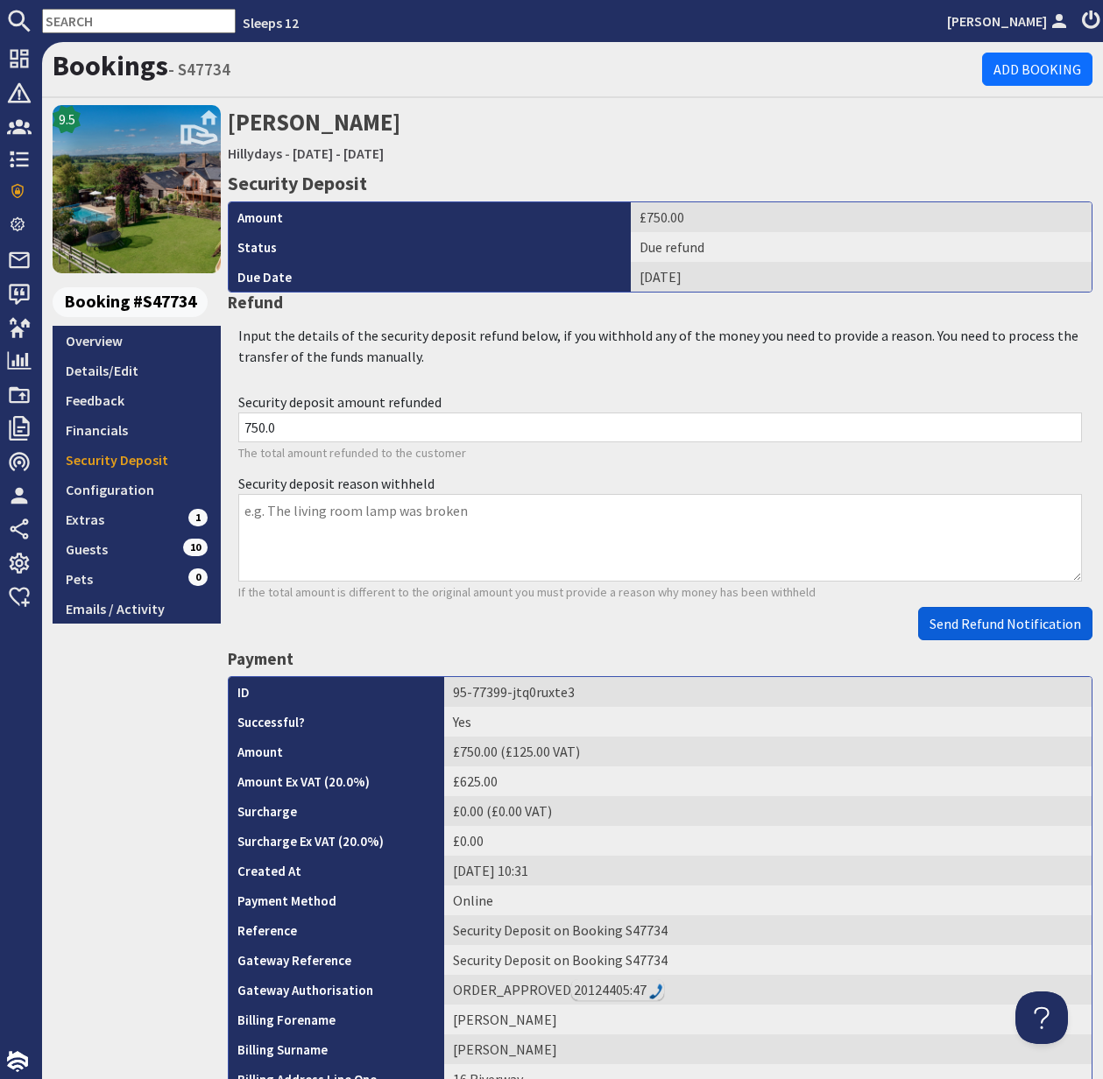
click at [1014, 618] on span "Send Refund Notification" at bounding box center [1005, 624] width 152 height 18
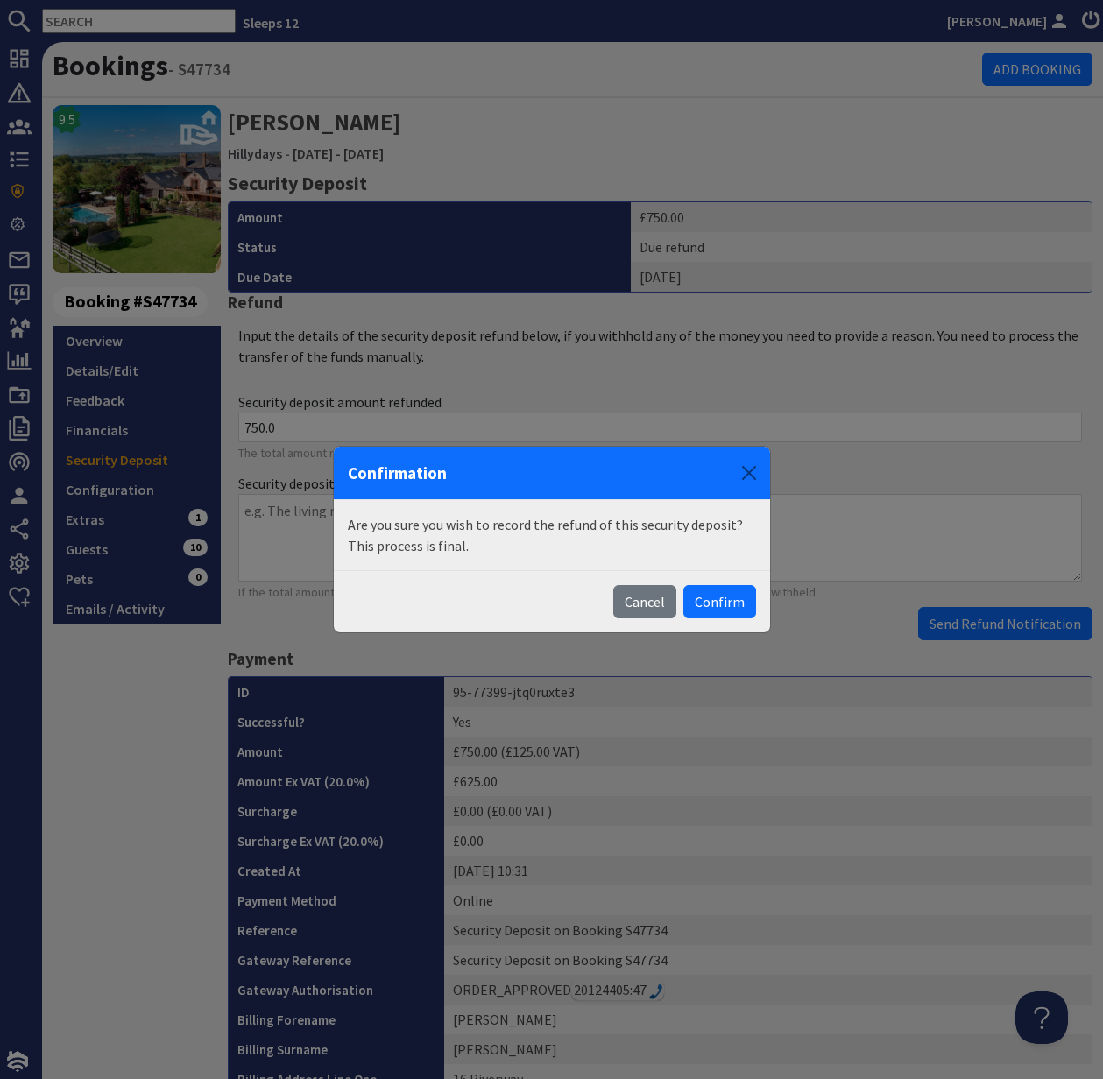
click at [1014, 618] on body "Sleeps 12 Kelly Dyke Dashboard Notifications 0 Agency Dashboard Bookings 0 Secu…" at bounding box center [551, 539] width 1103 height 1079
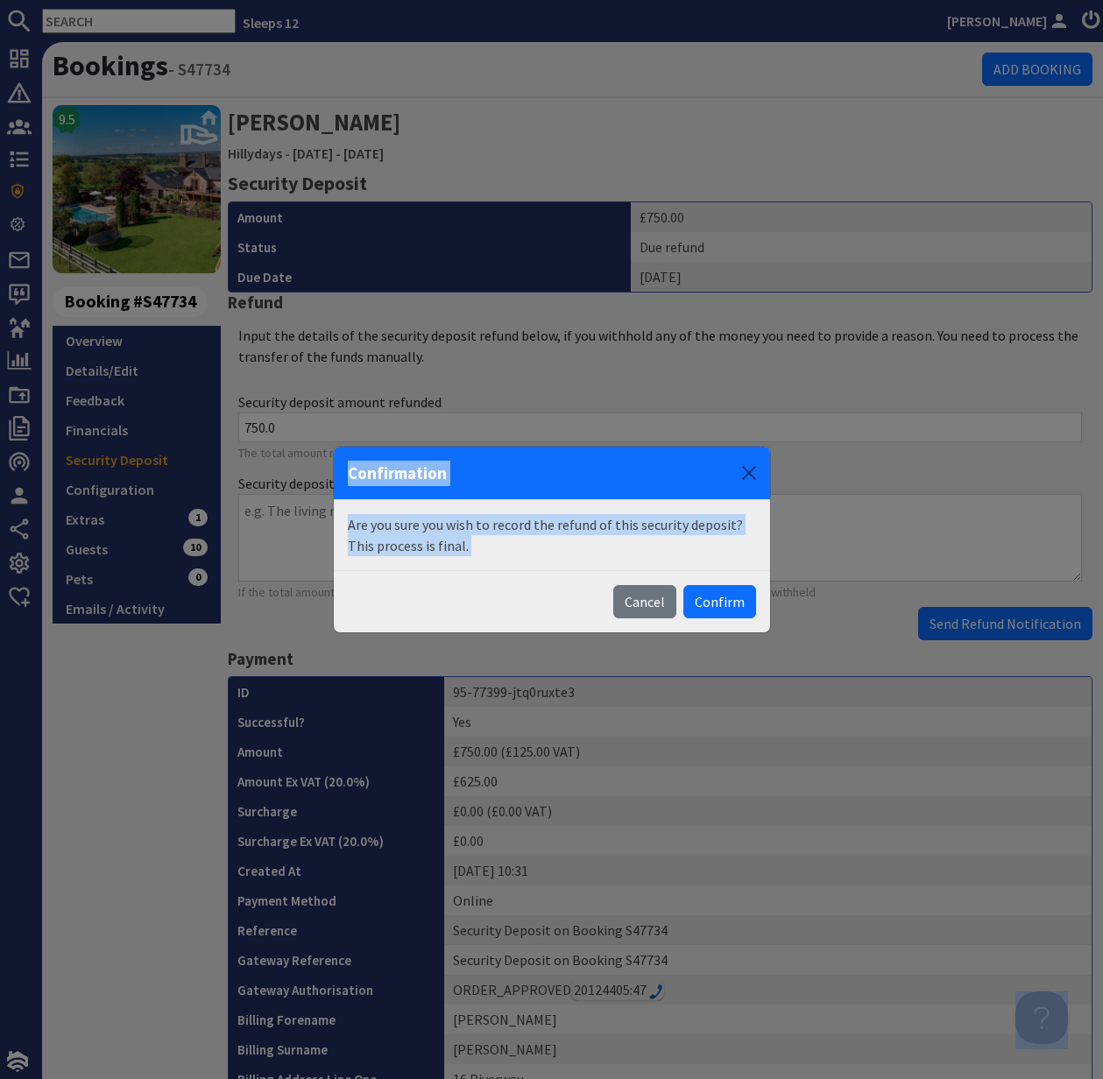
click at [715, 597] on button "Confirm" at bounding box center [719, 601] width 73 height 33
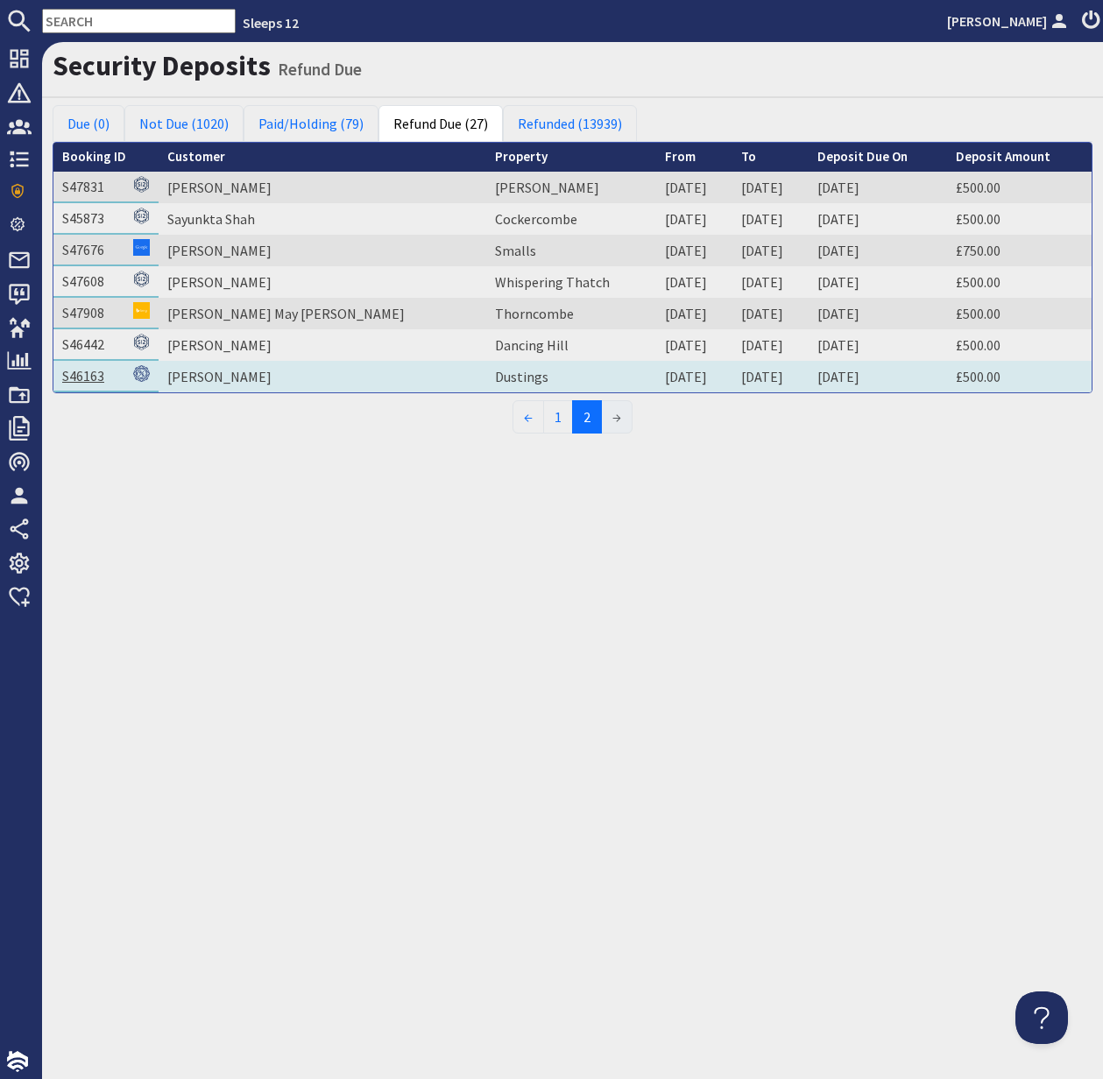
click at [90, 380] on link "S46163" at bounding box center [83, 376] width 42 height 18
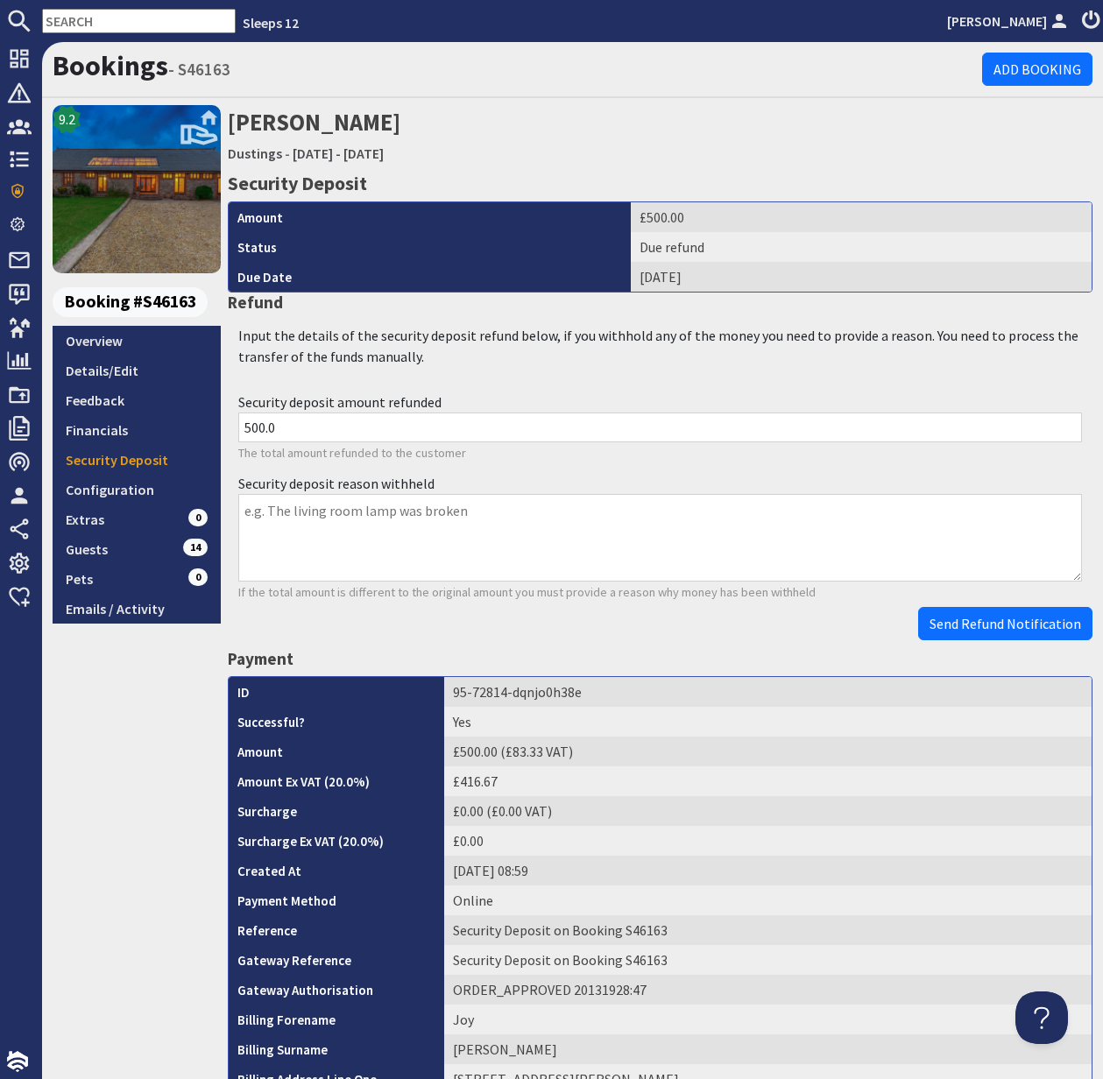
scroll to position [501, 0]
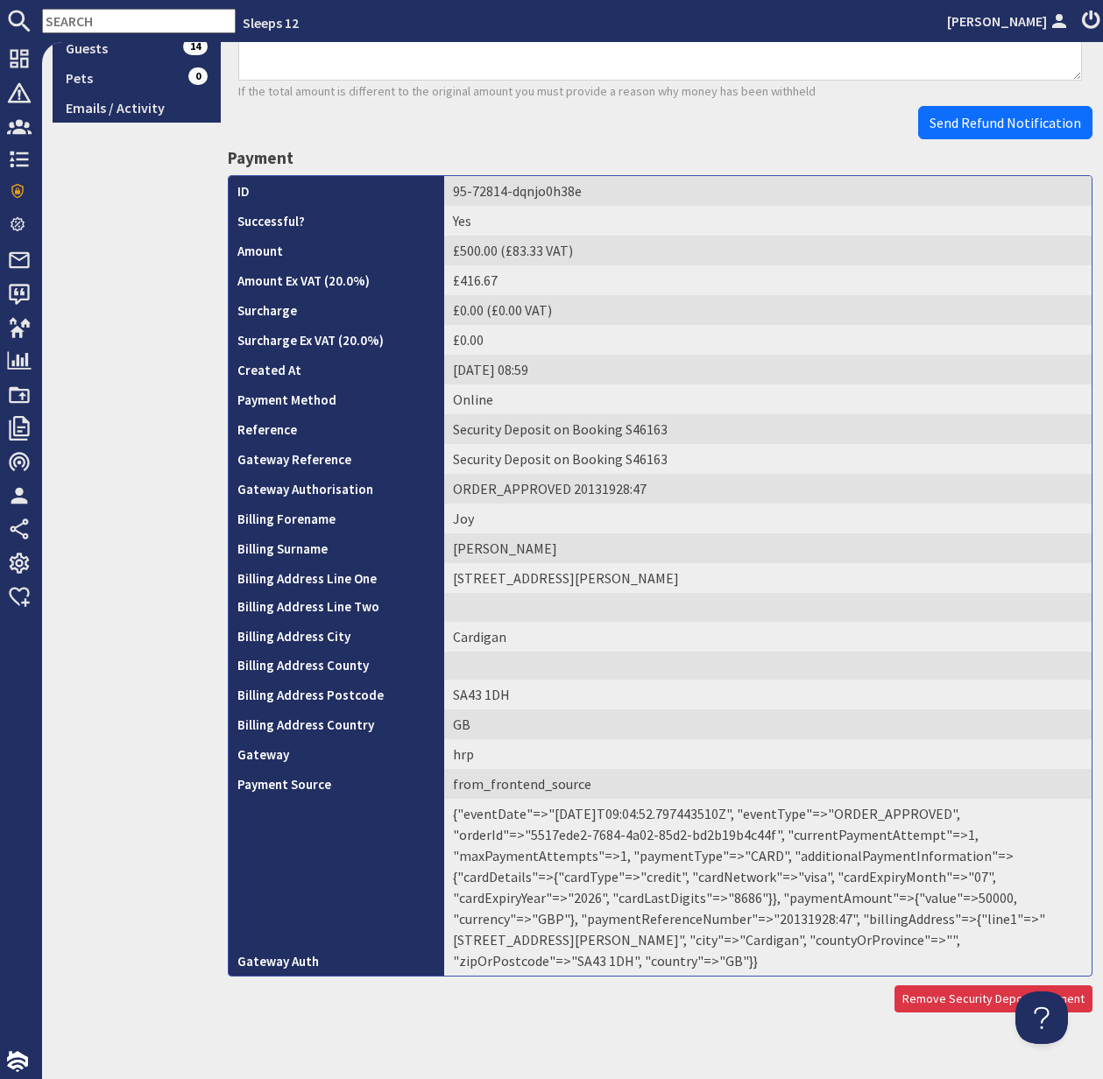
click at [683, 922] on td "{"eventDate"=>"2025-09-14T09:04:52.797443510Z", "eventType"=>"ORDER_APPROVED", …" at bounding box center [767, 887] width 647 height 177
click at [682, 922] on td "{"eventDate"=>"2025-09-14T09:04:52.797443510Z", "eventType"=>"ORDER_APPROVED", …" at bounding box center [767, 887] width 647 height 177
copy td "20131928"
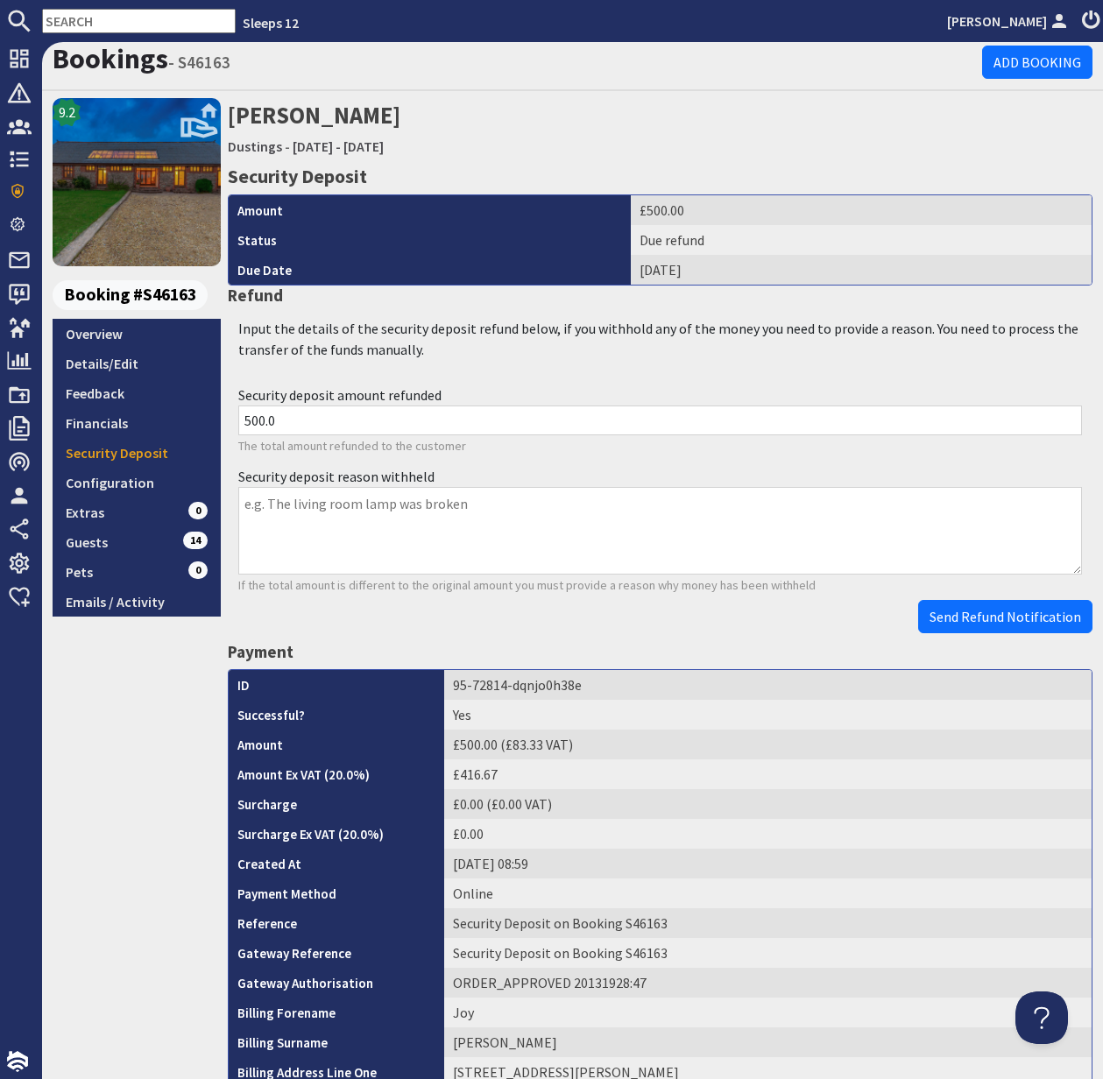
scroll to position [0, 0]
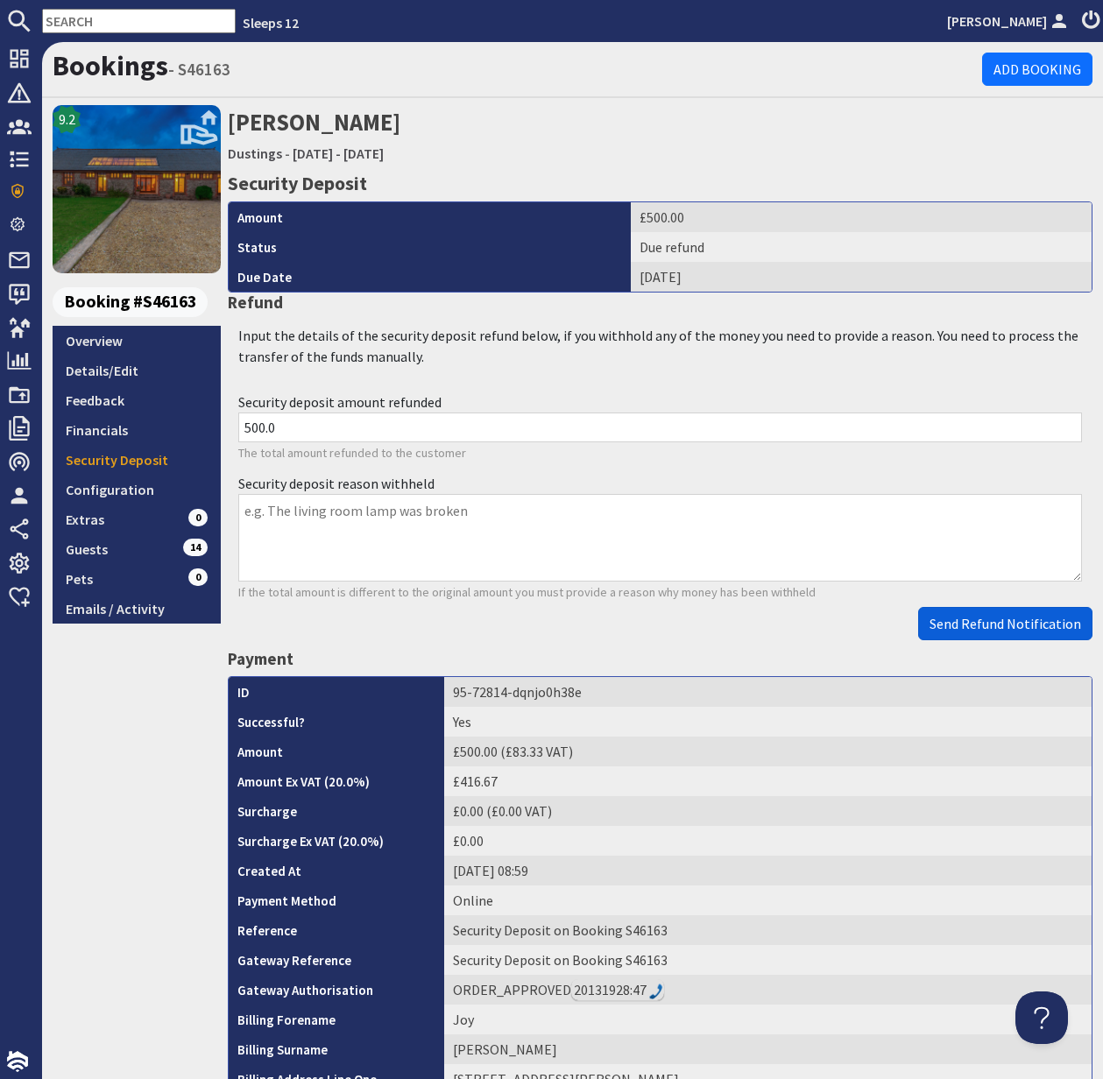
click at [991, 622] on span "Send Refund Notification" at bounding box center [1005, 624] width 152 height 18
click at [991, 622] on body "Sleeps 12 Kelly Dyke Dashboard Notifications 0 Agency Dashboard Bookings 0 Secu…" at bounding box center [551, 539] width 1103 height 1079
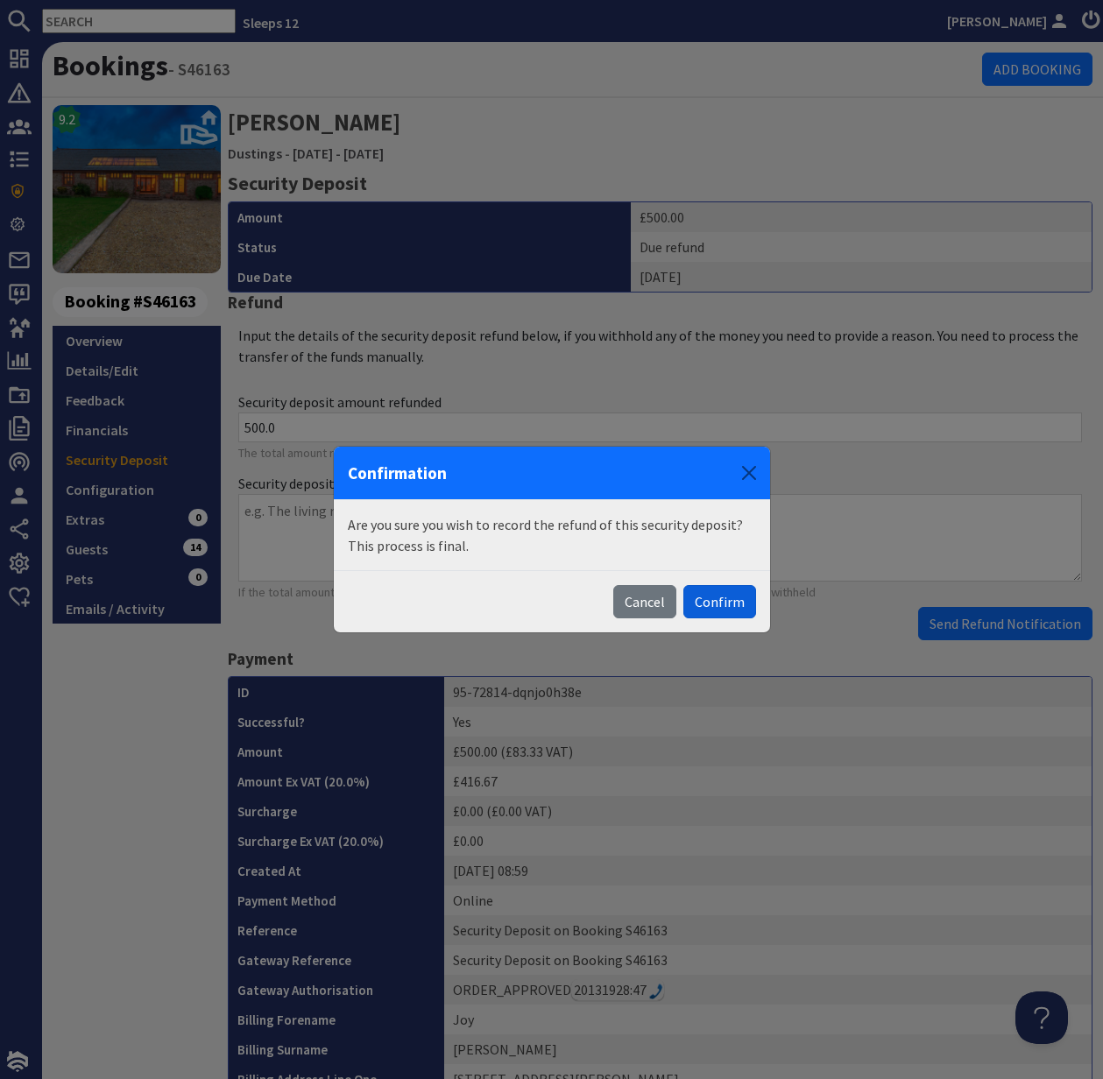
drag, startPoint x: 715, startPoint y: 596, endPoint x: 704, endPoint y: 541, distance: 56.2
click at [715, 596] on button "Confirm" at bounding box center [719, 601] width 73 height 33
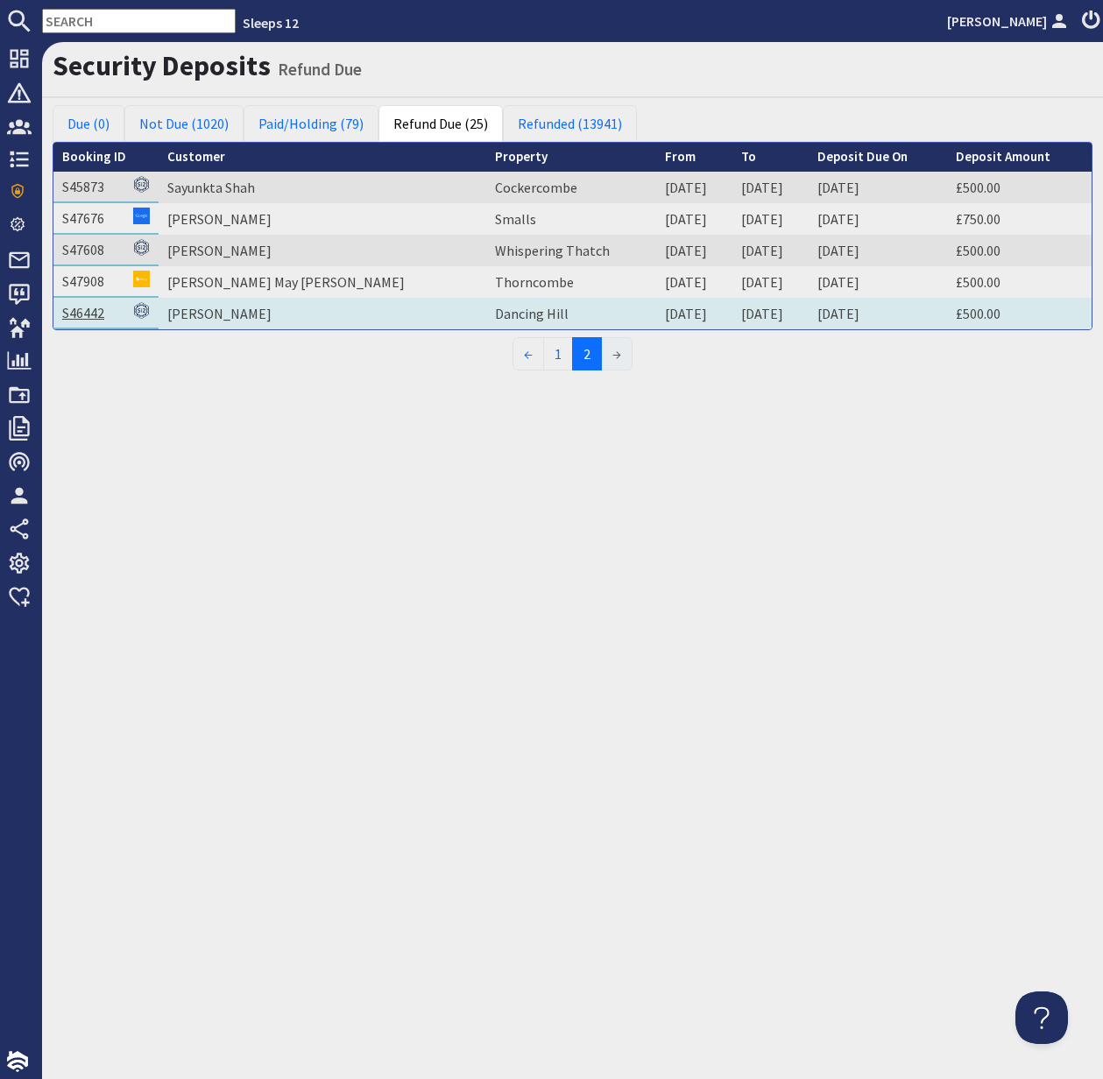
click at [95, 315] on link "S46442" at bounding box center [83, 313] width 42 height 18
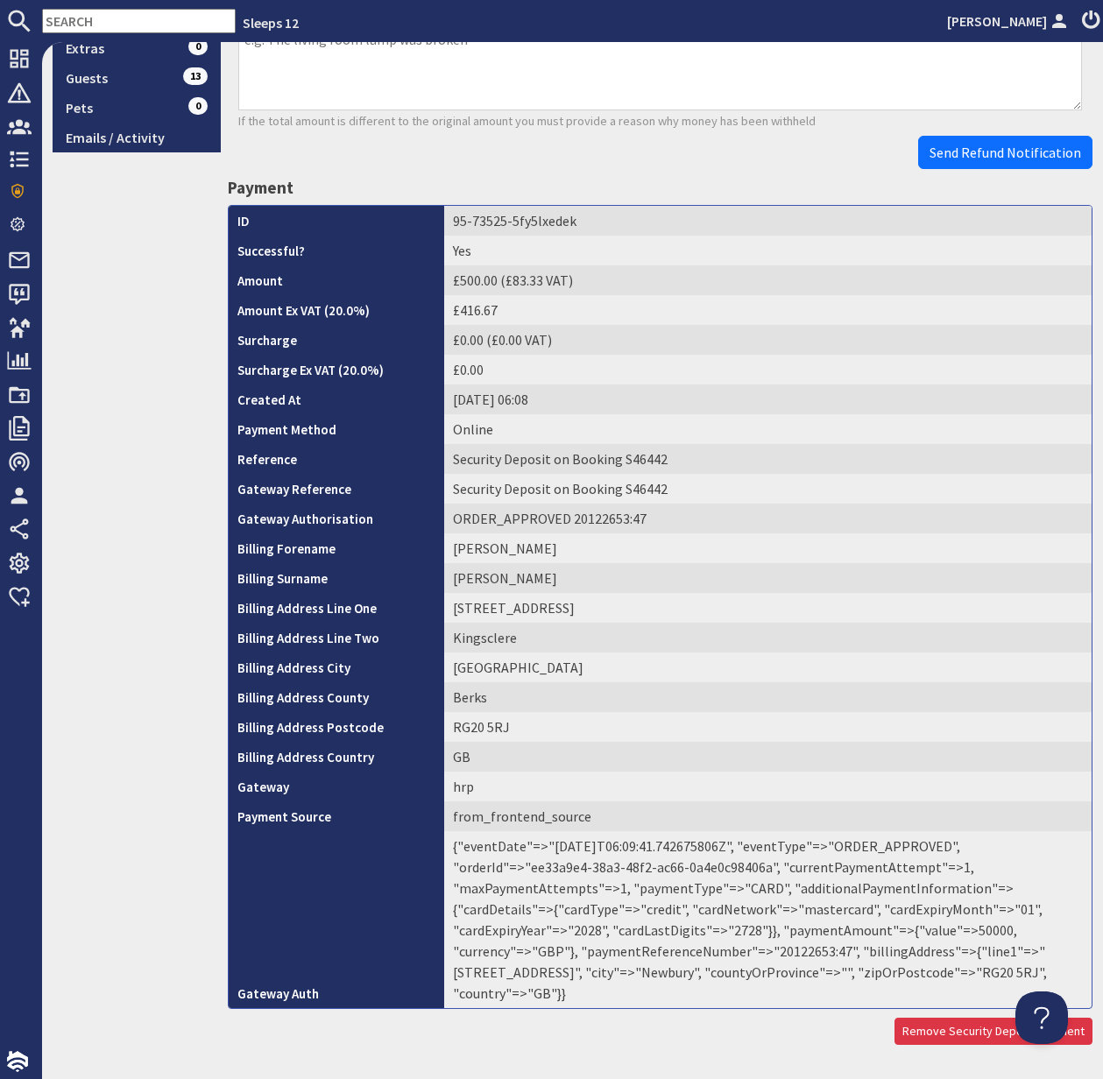
scroll to position [504, 0]
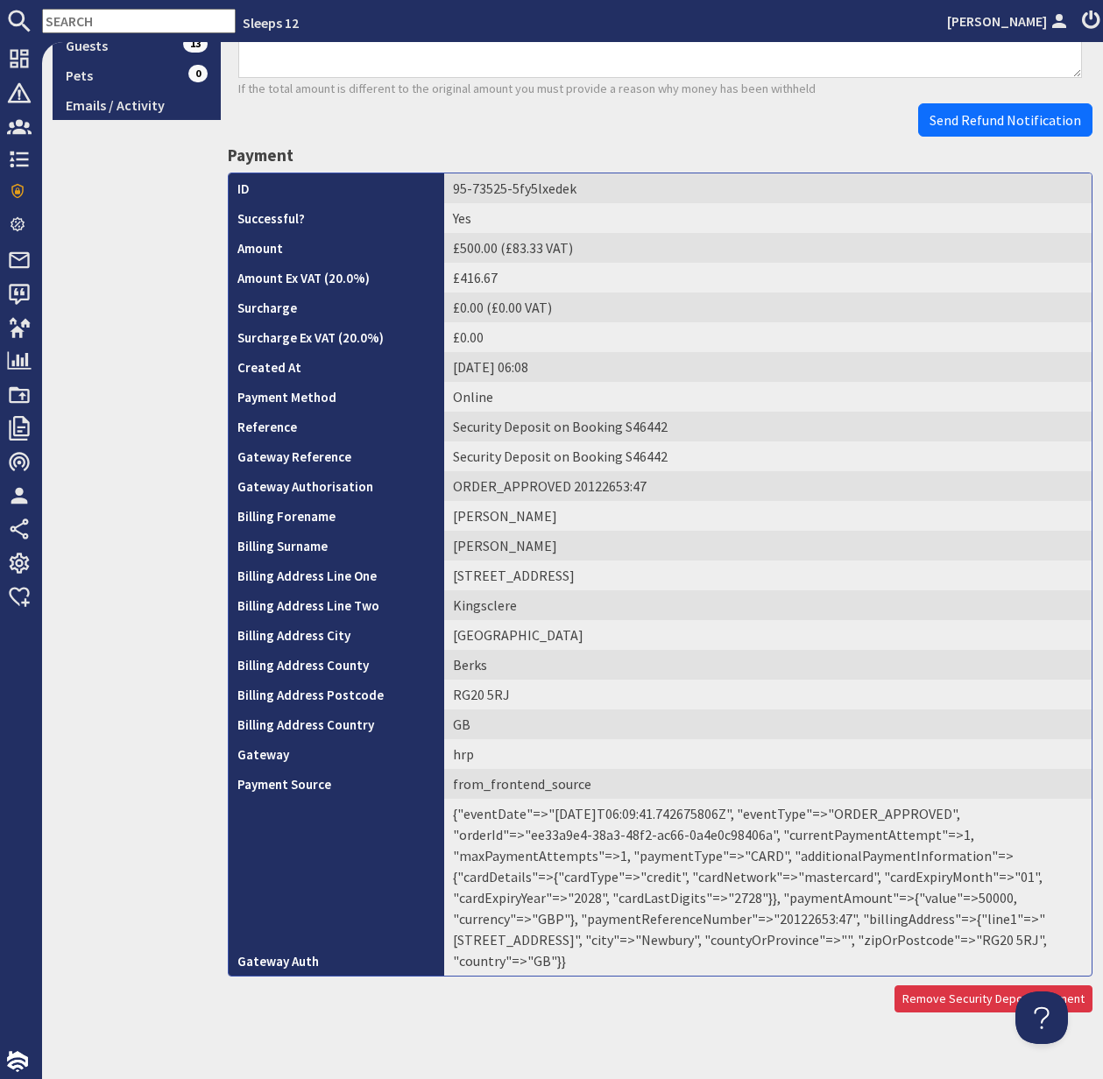
click at [679, 922] on td "{"eventDate"=>"2025-09-07T06:09:41.742675806Z", "eventType"=>"ORDER_APPROVED", …" at bounding box center [767, 887] width 647 height 177
click at [678, 921] on td "{"eventDate"=>"2025-09-07T06:09:41.742675806Z", "eventType"=>"ORDER_APPROVED", …" at bounding box center [767, 887] width 647 height 177
copy td "20122653"
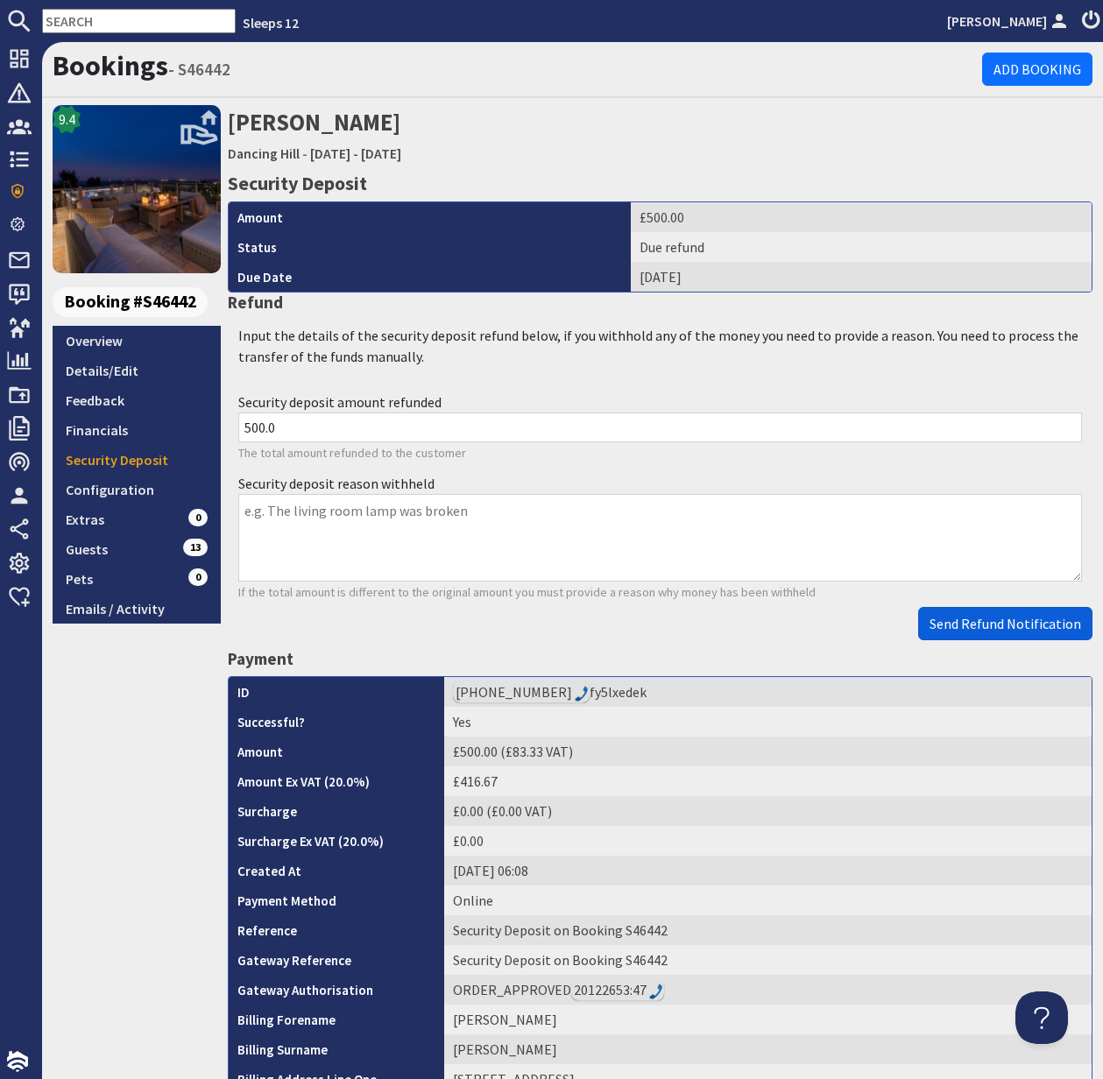
click at [1009, 629] on span "Send Refund Notification" at bounding box center [1005, 624] width 152 height 18
click at [1009, 629] on body "Sleeps 12 Kelly Dyke Dashboard Notifications 0 Agency Dashboard Bookings 0 Secu…" at bounding box center [551, 539] width 1103 height 1079
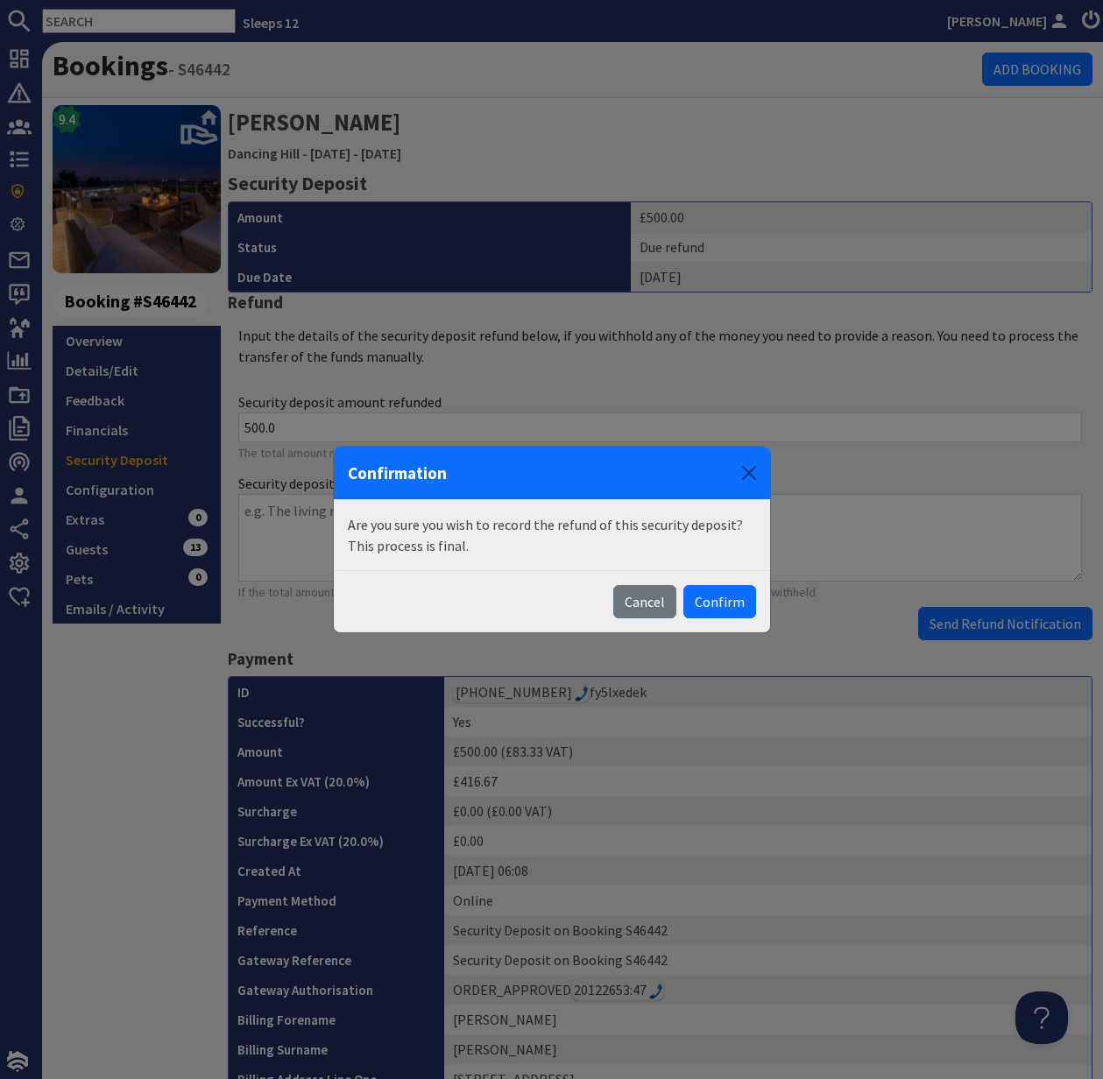
click at [725, 594] on button "Confirm" at bounding box center [719, 601] width 73 height 33
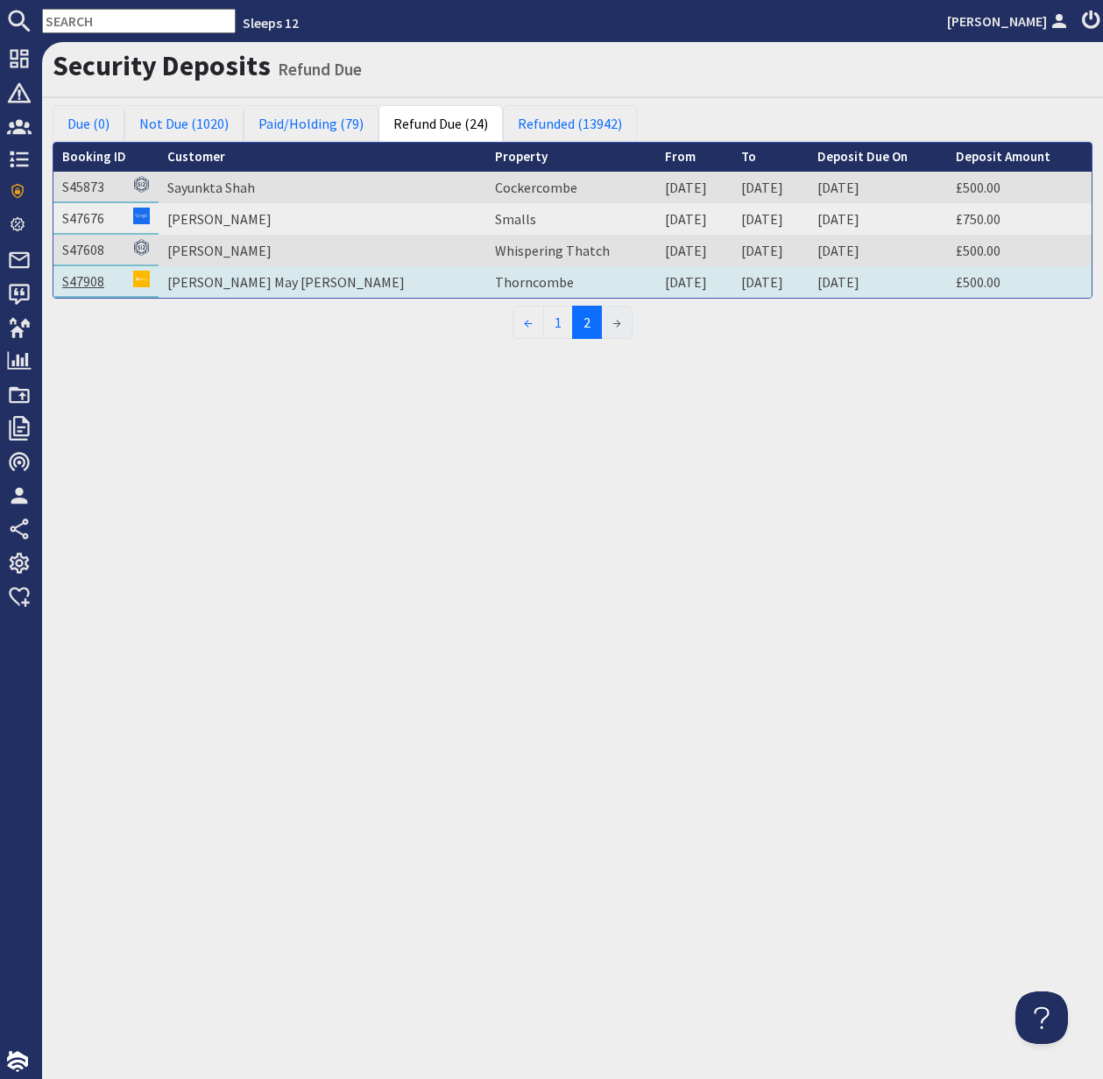
click at [88, 278] on link "S47908" at bounding box center [83, 281] width 42 height 18
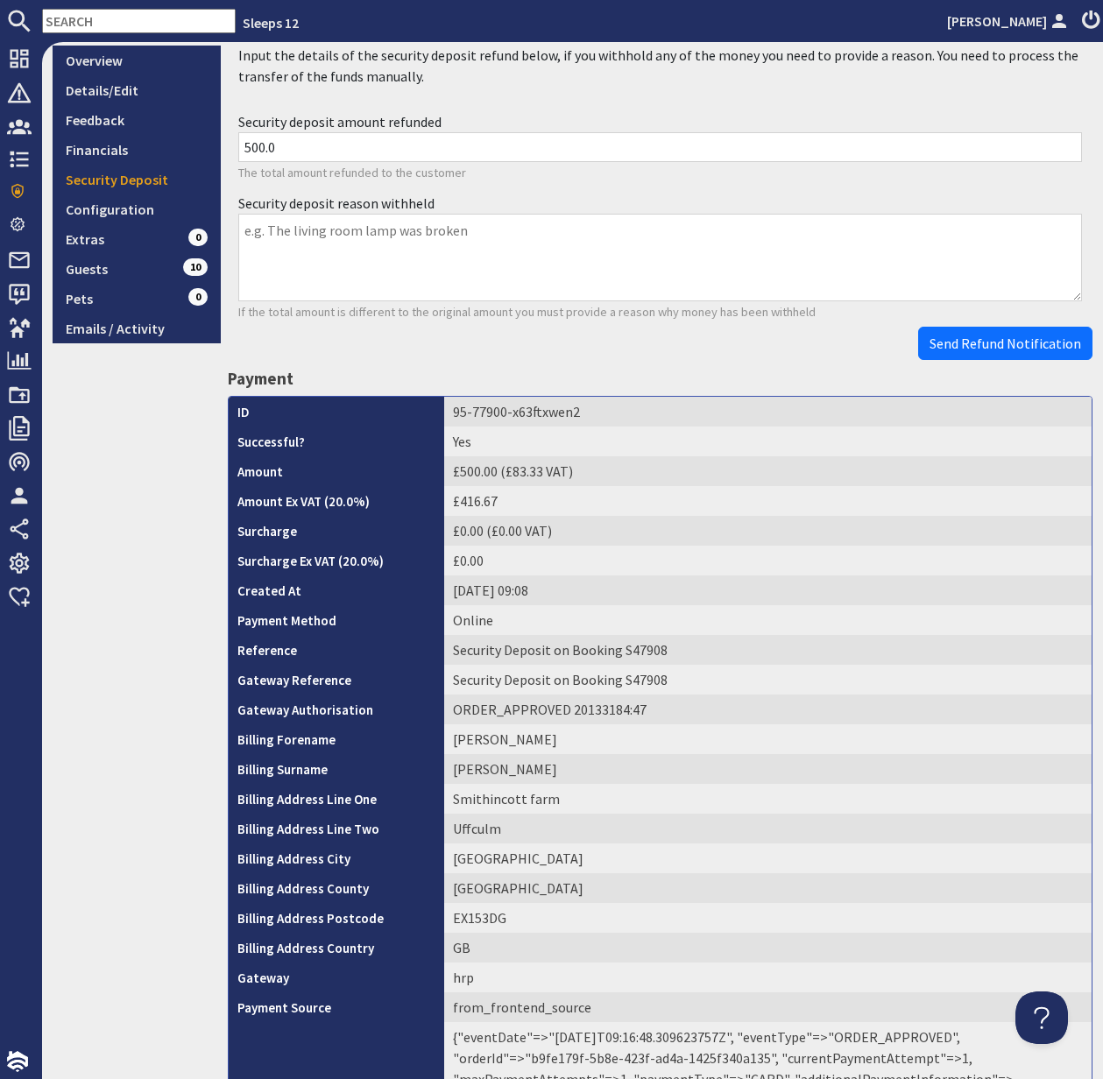
scroll to position [504, 0]
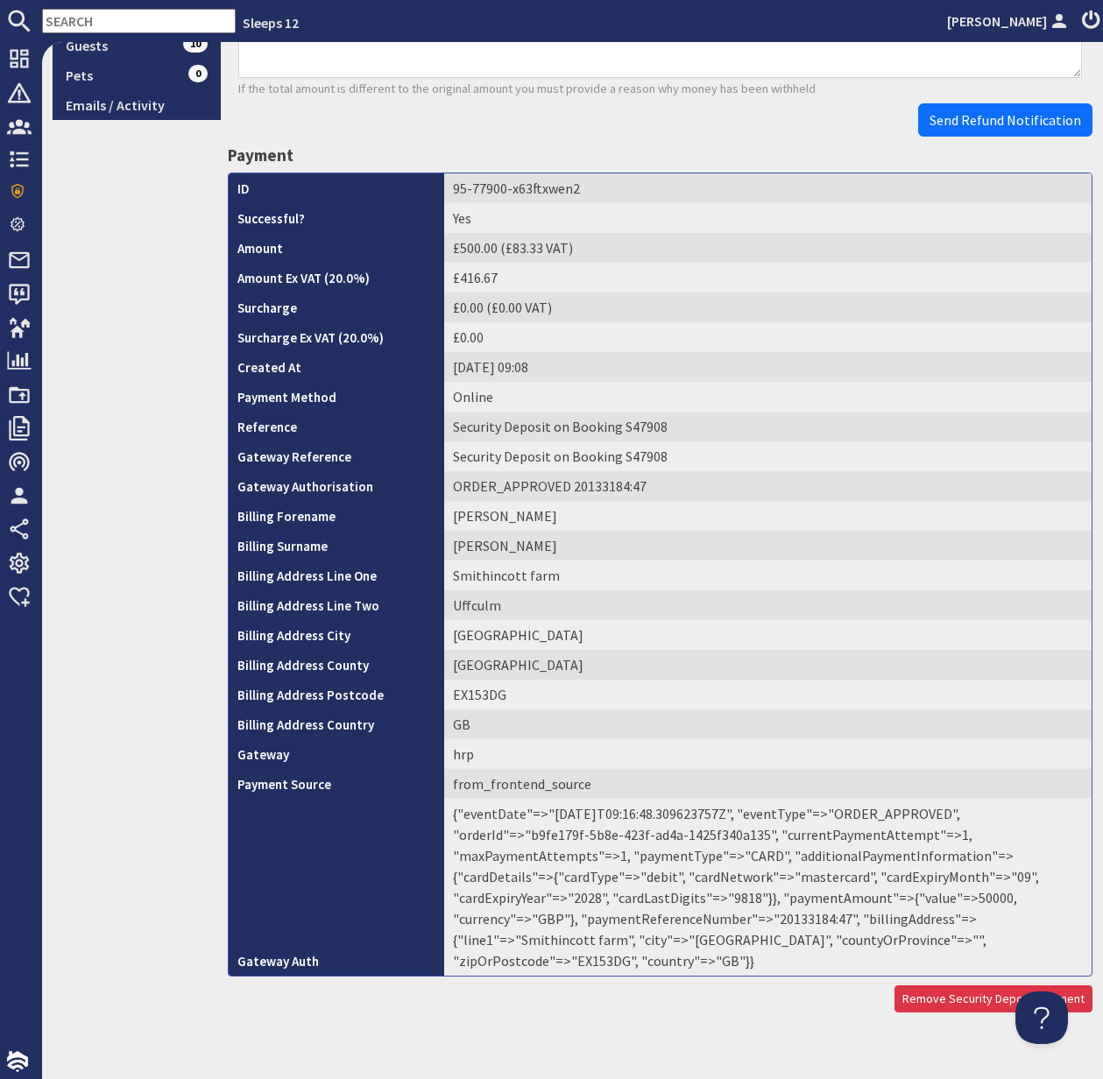
click at [668, 920] on td "{"eventDate"=>"2025-09-15T09:16:48.309623757Z", "eventType"=>"ORDER_APPROVED", …" at bounding box center [767, 887] width 647 height 177
click at [667, 920] on td "{"eventDate"=>"2025-09-15T09:16:48.309623757Z", "eventType"=>"ORDER_APPROVED", …" at bounding box center [767, 887] width 647 height 177
copy td "20133184"
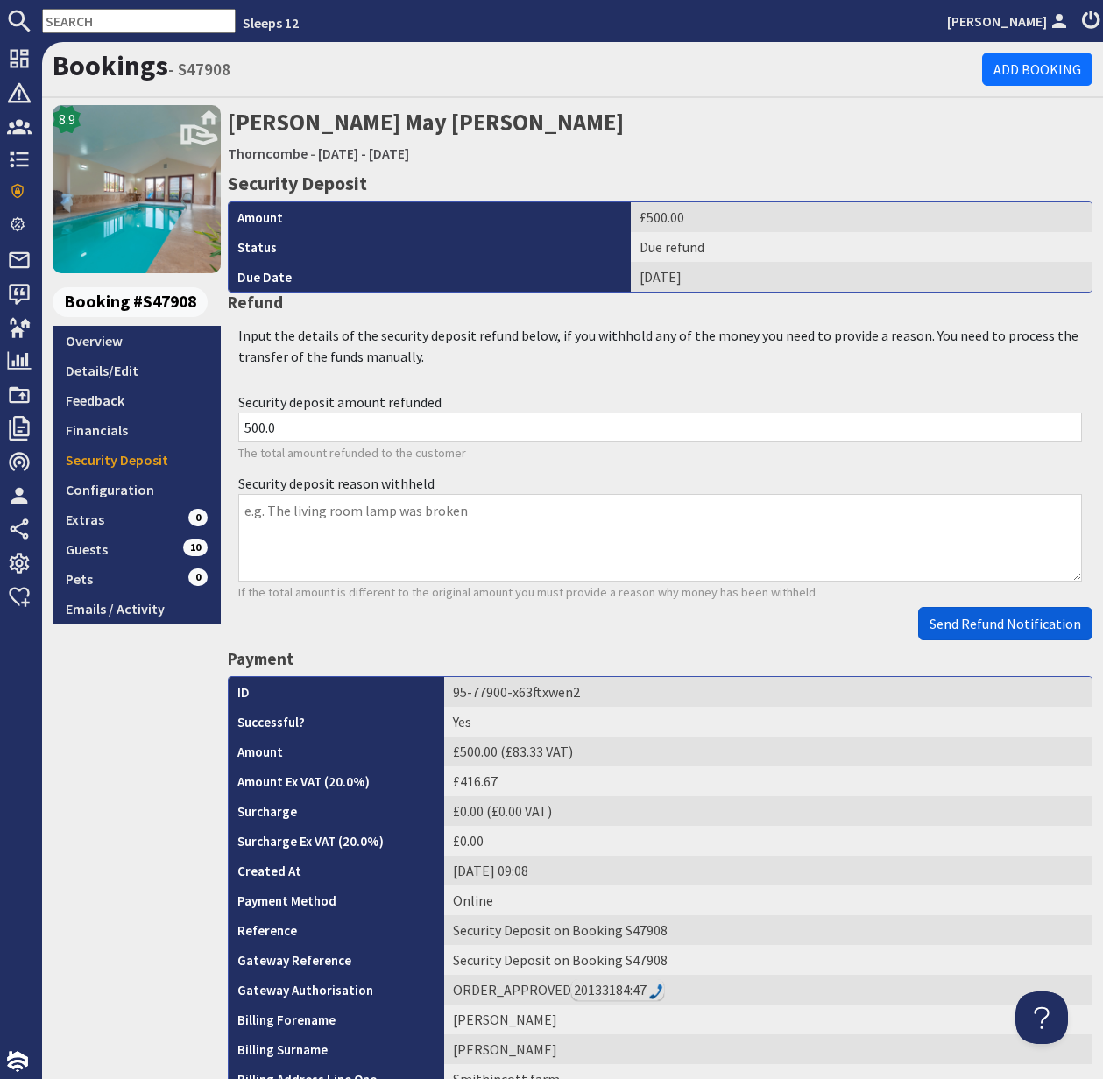
click at [1008, 630] on span "Send Refund Notification" at bounding box center [1005, 624] width 152 height 18
click at [1007, 630] on body "Sleeps 12 Kelly Dyke Dashboard Notifications 0 Agency Dashboard Bookings 0 Secu…" at bounding box center [551, 539] width 1103 height 1079
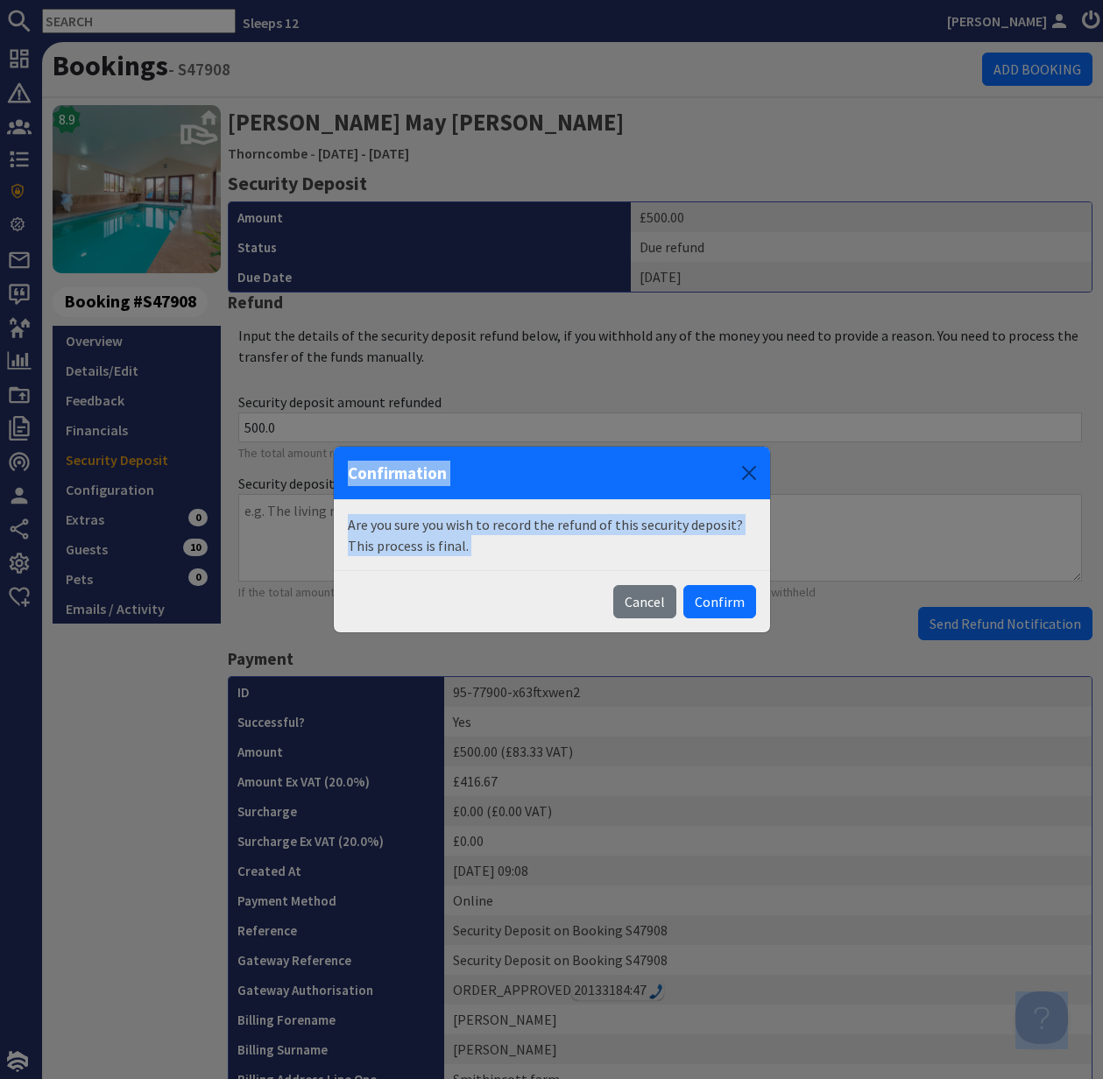
click at [715, 610] on button "Confirm" at bounding box center [719, 601] width 73 height 33
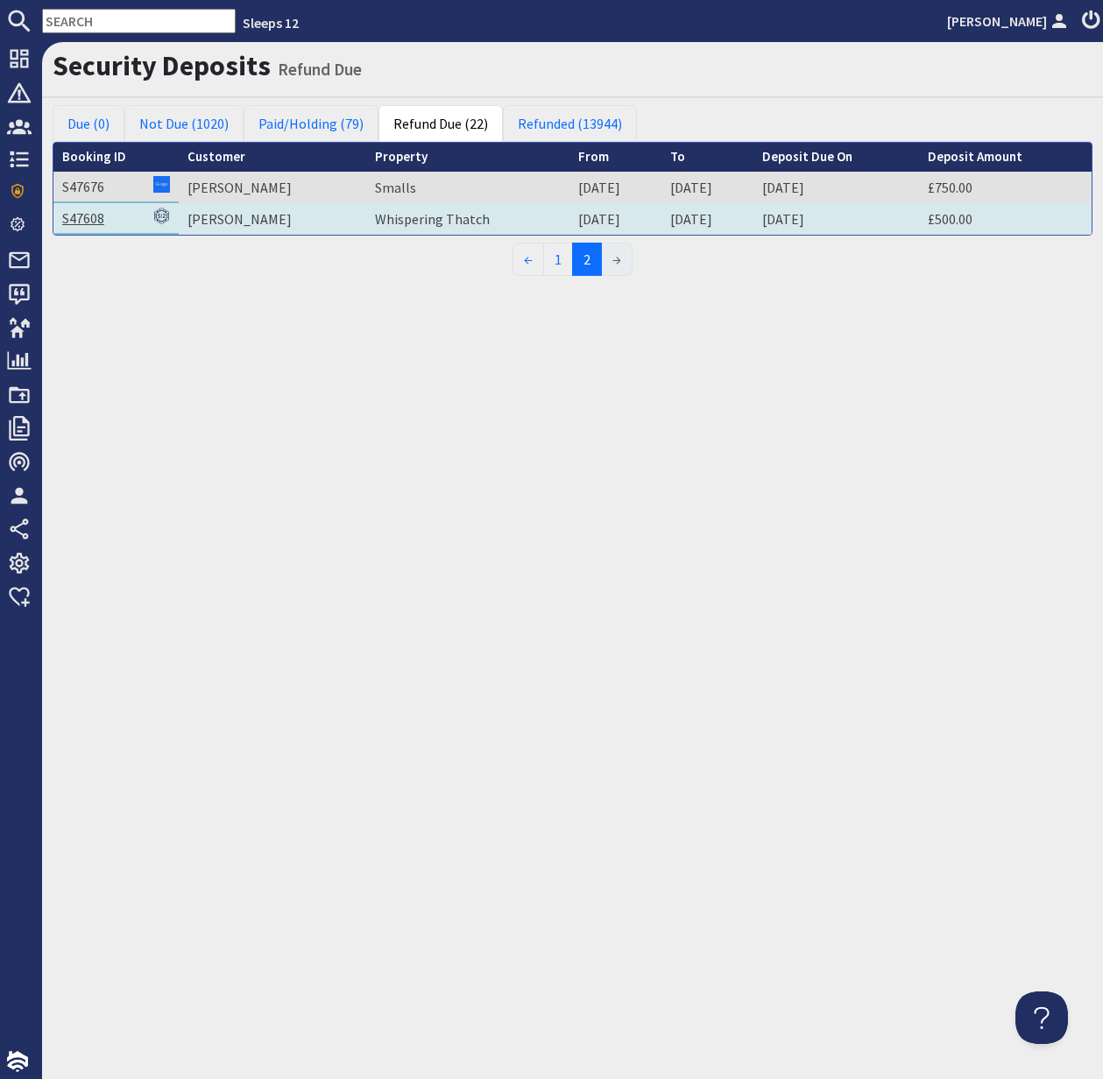
click at [103, 221] on link "S47608" at bounding box center [83, 218] width 42 height 18
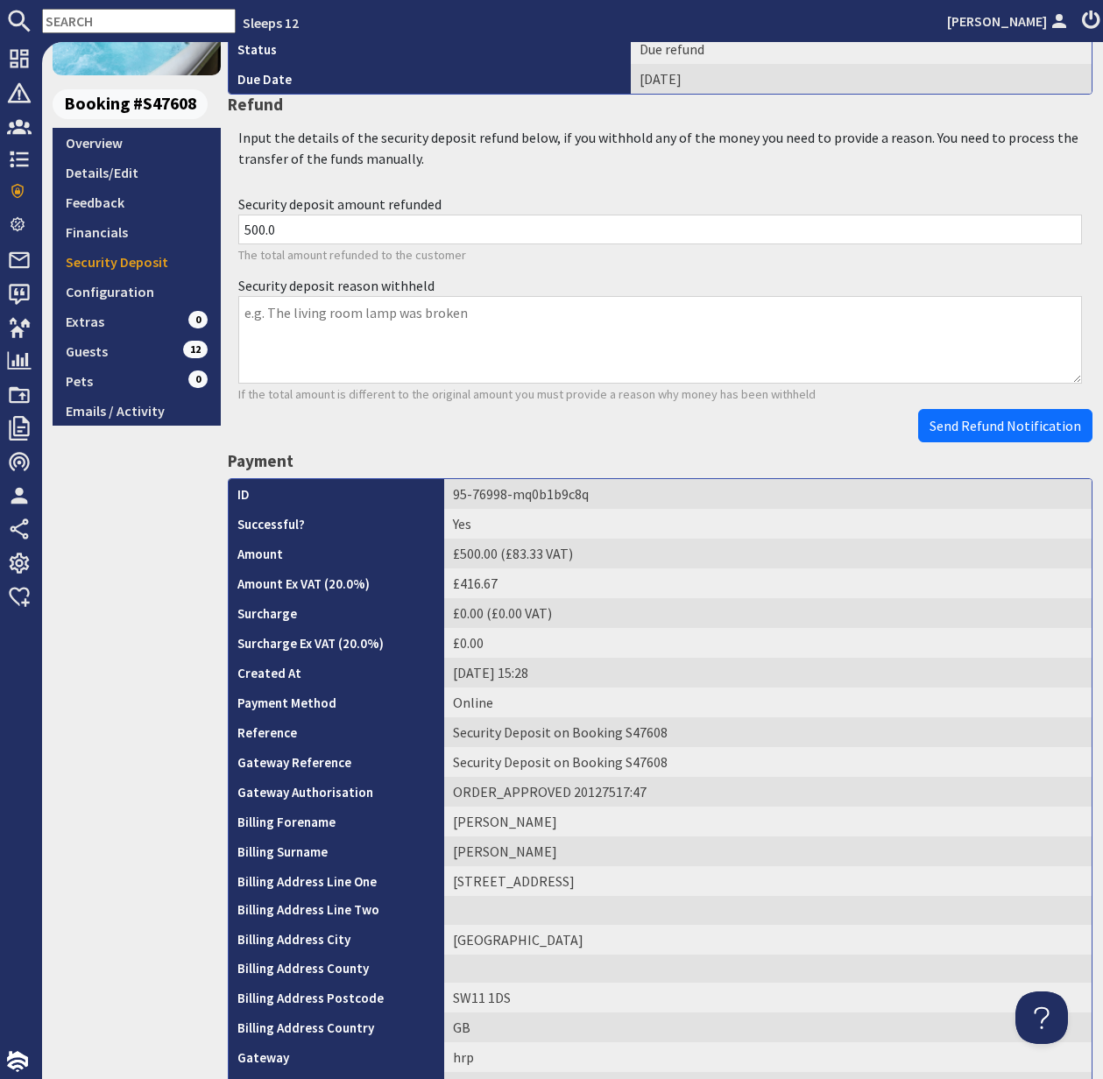
scroll to position [501, 0]
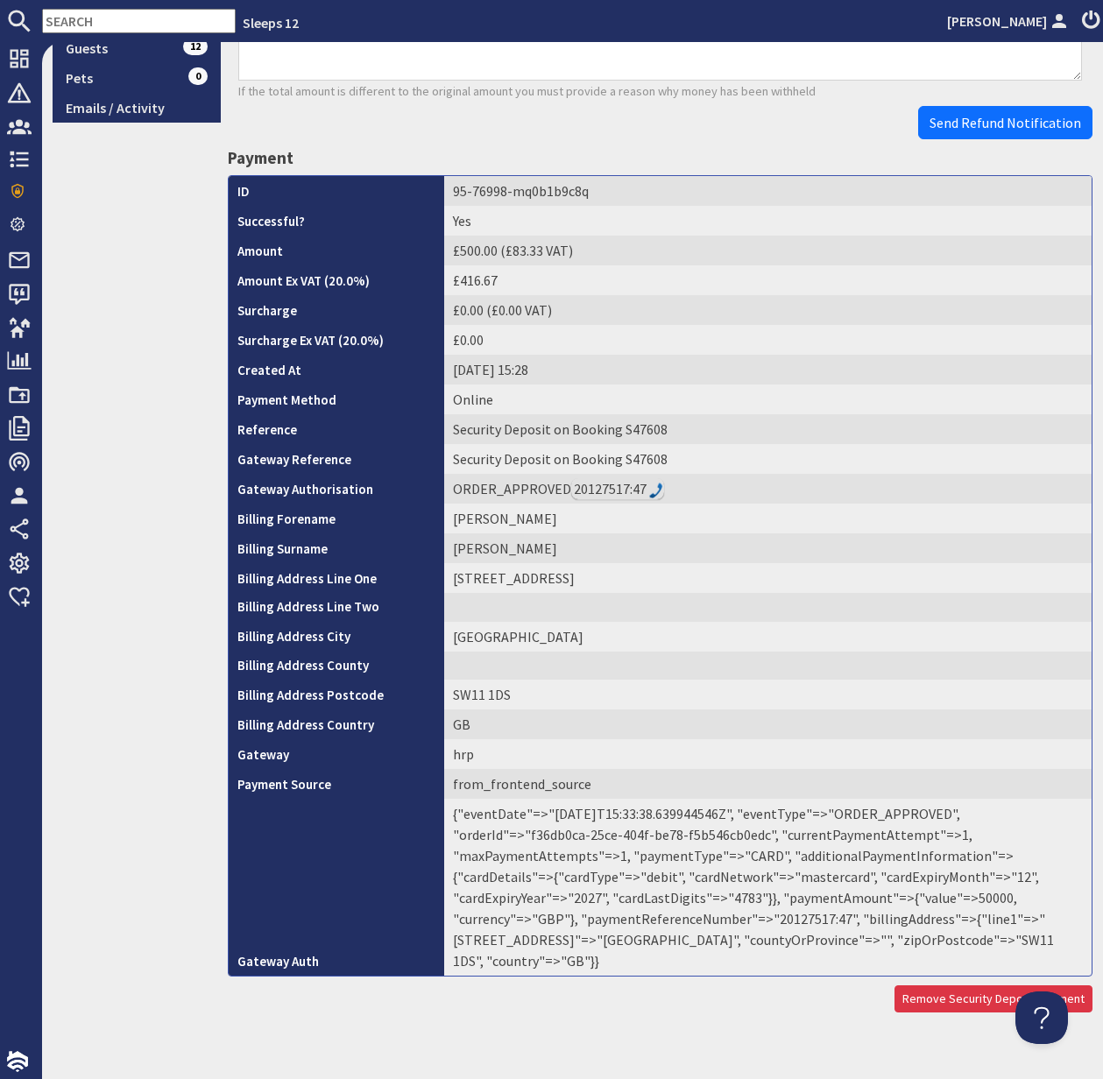
click at [684, 920] on td "{"eventDate"=>"2025-09-10T15:33:38.639944546Z", "eventType"=>"ORDER_APPROVED", …" at bounding box center [767, 887] width 647 height 177
copy td "20127517"
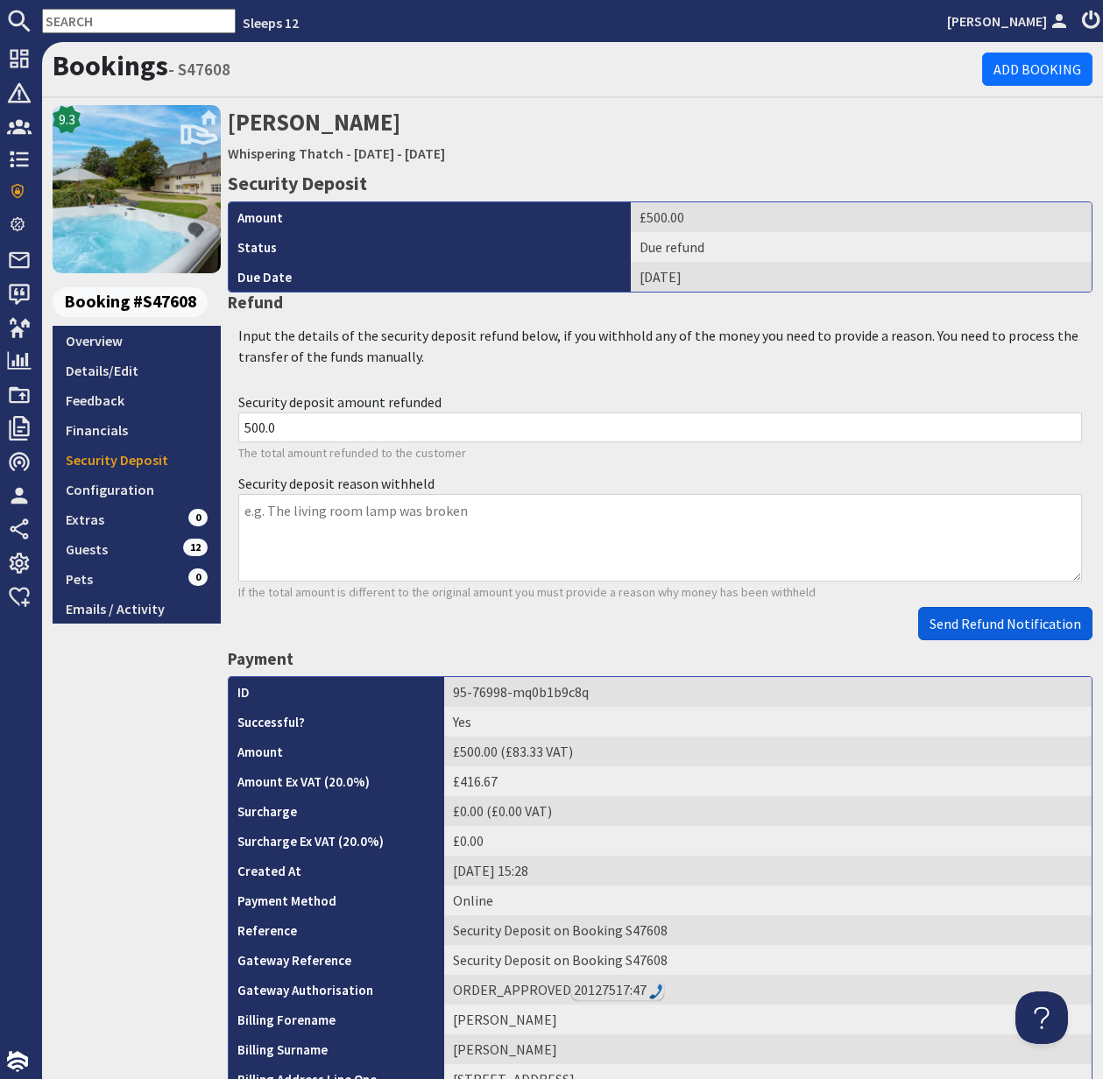
click at [1000, 624] on span "Send Refund Notification" at bounding box center [1005, 624] width 152 height 18
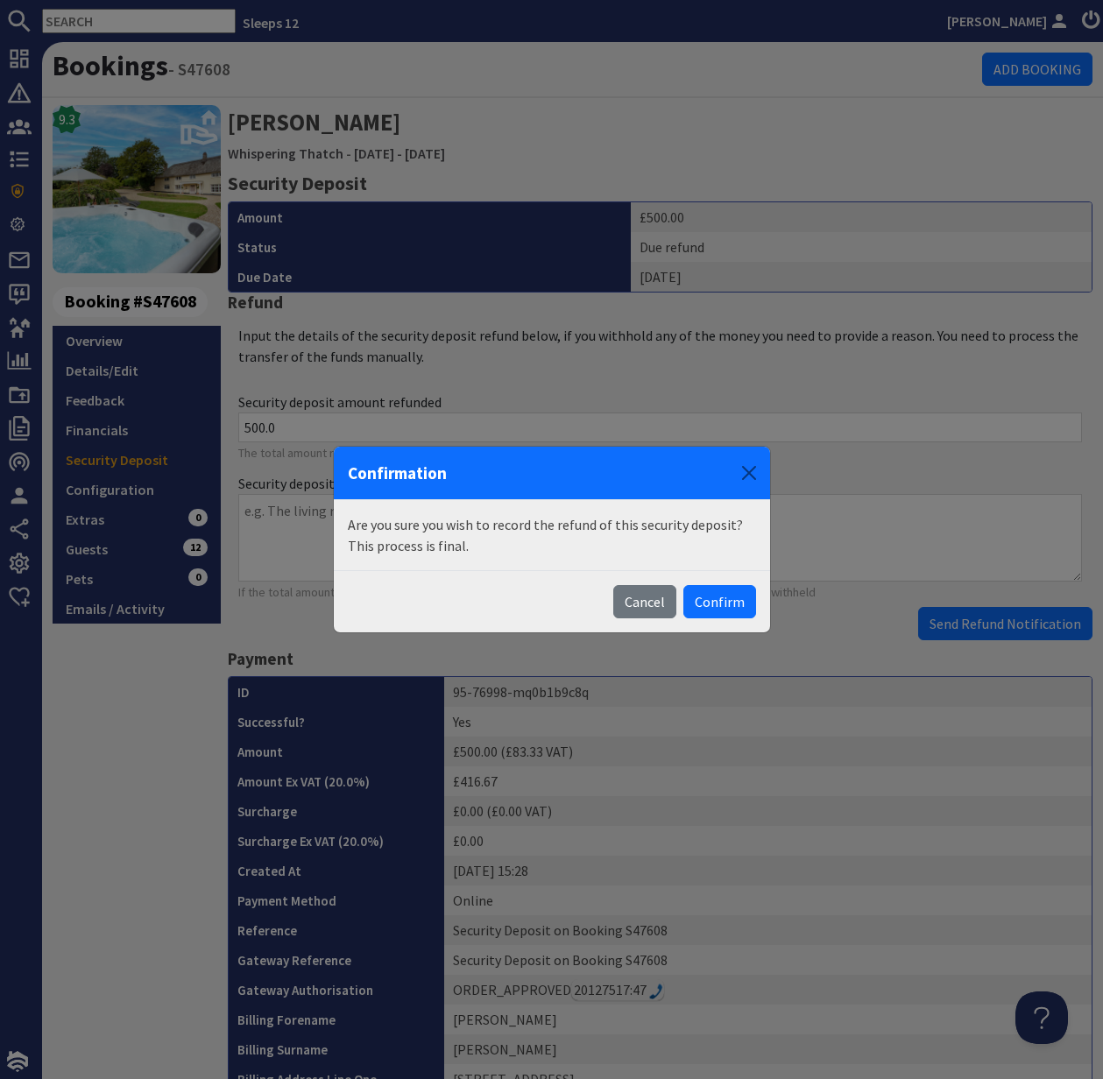
click at [1000, 624] on body "Sleeps 12 Kelly Dyke Dashboard Notifications 0 Agency Dashboard Bookings 0 Secu…" at bounding box center [551, 539] width 1103 height 1079
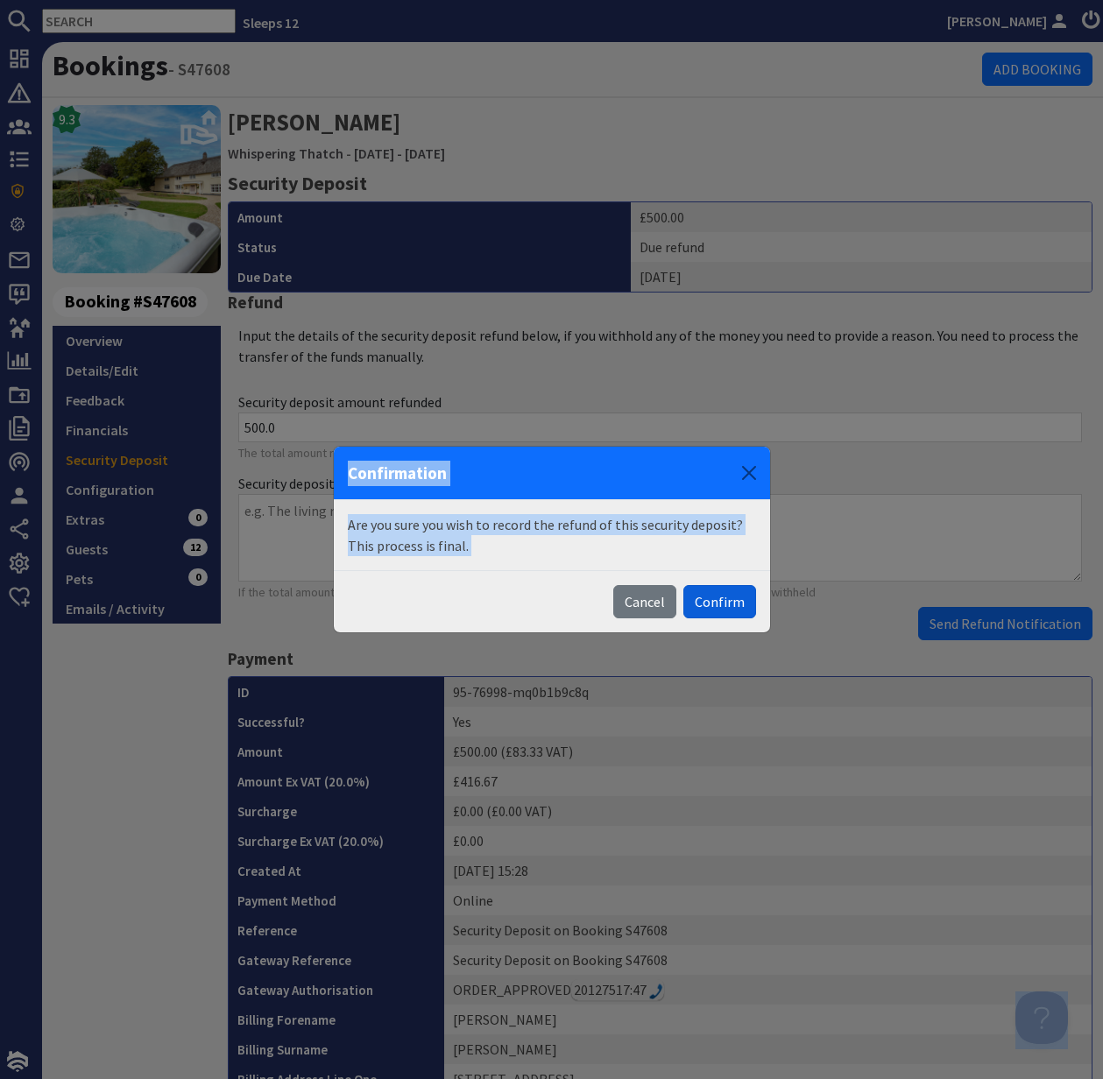
click at [726, 599] on button "Confirm" at bounding box center [719, 601] width 73 height 33
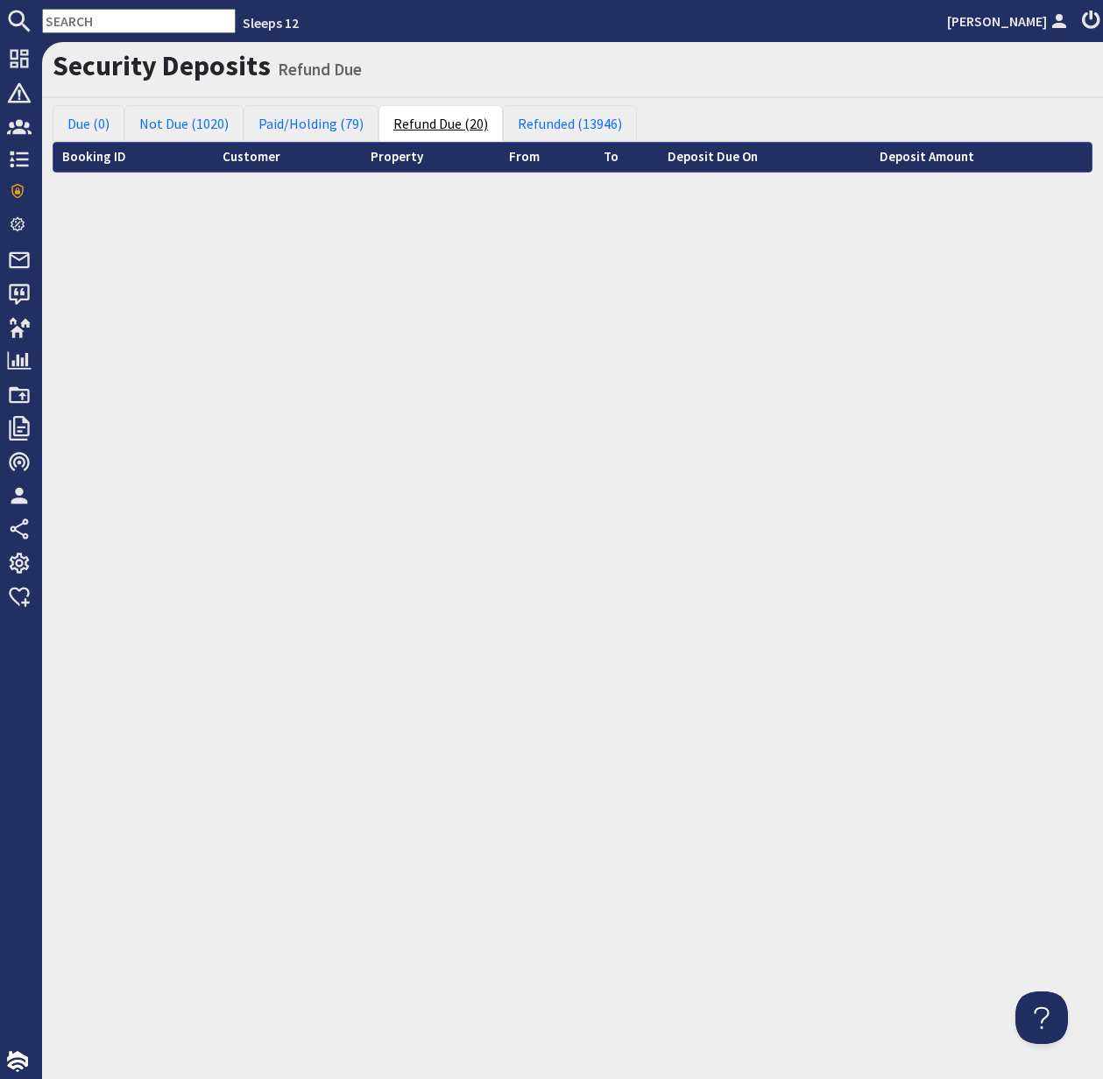
click at [442, 129] on link "Refund Due (20)" at bounding box center [440, 123] width 124 height 37
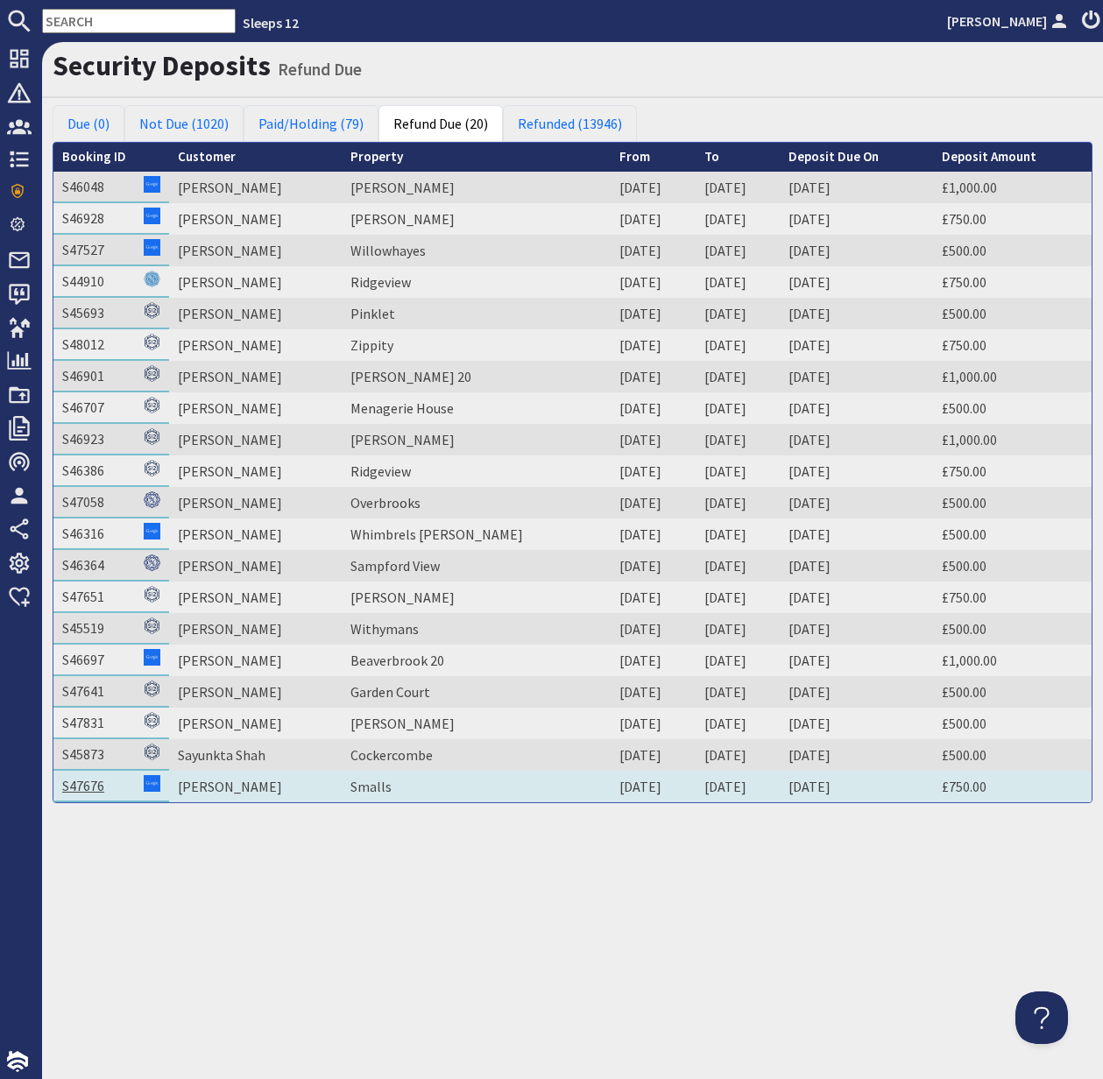
click at [83, 790] on link "S47676" at bounding box center [83, 786] width 42 height 18
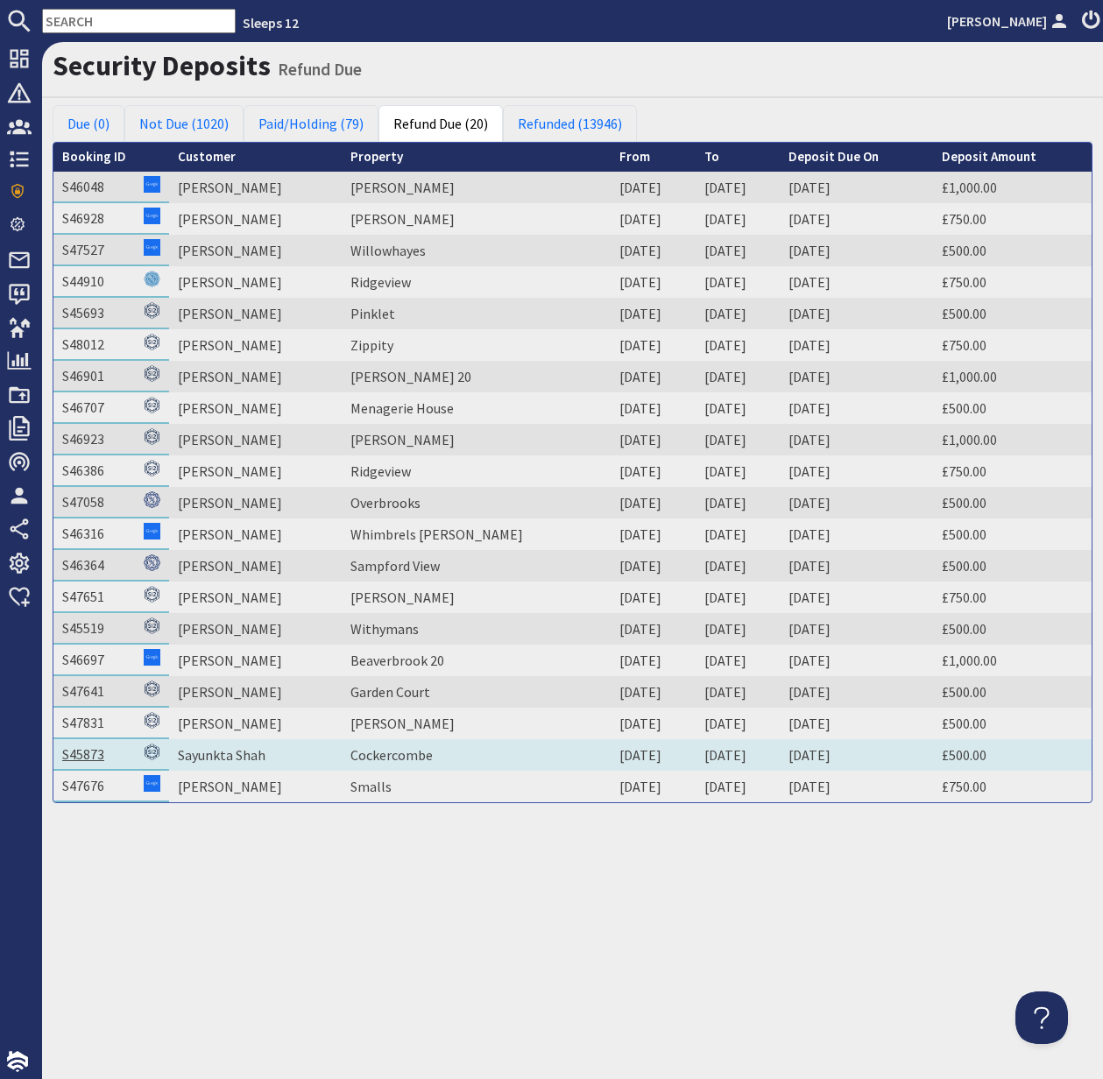
click at [81, 757] on link "S45873" at bounding box center [83, 754] width 42 height 18
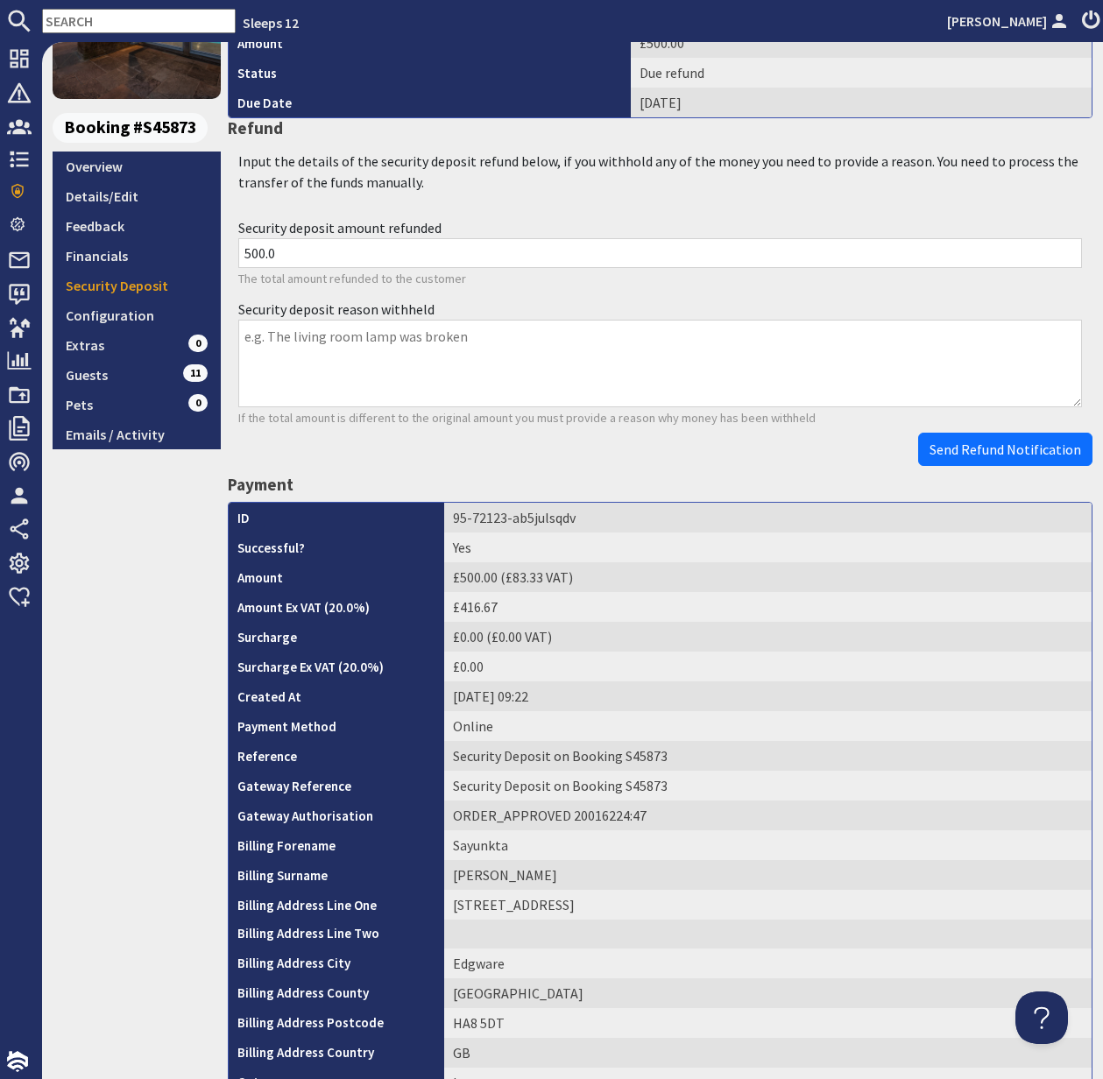
scroll to position [503, 0]
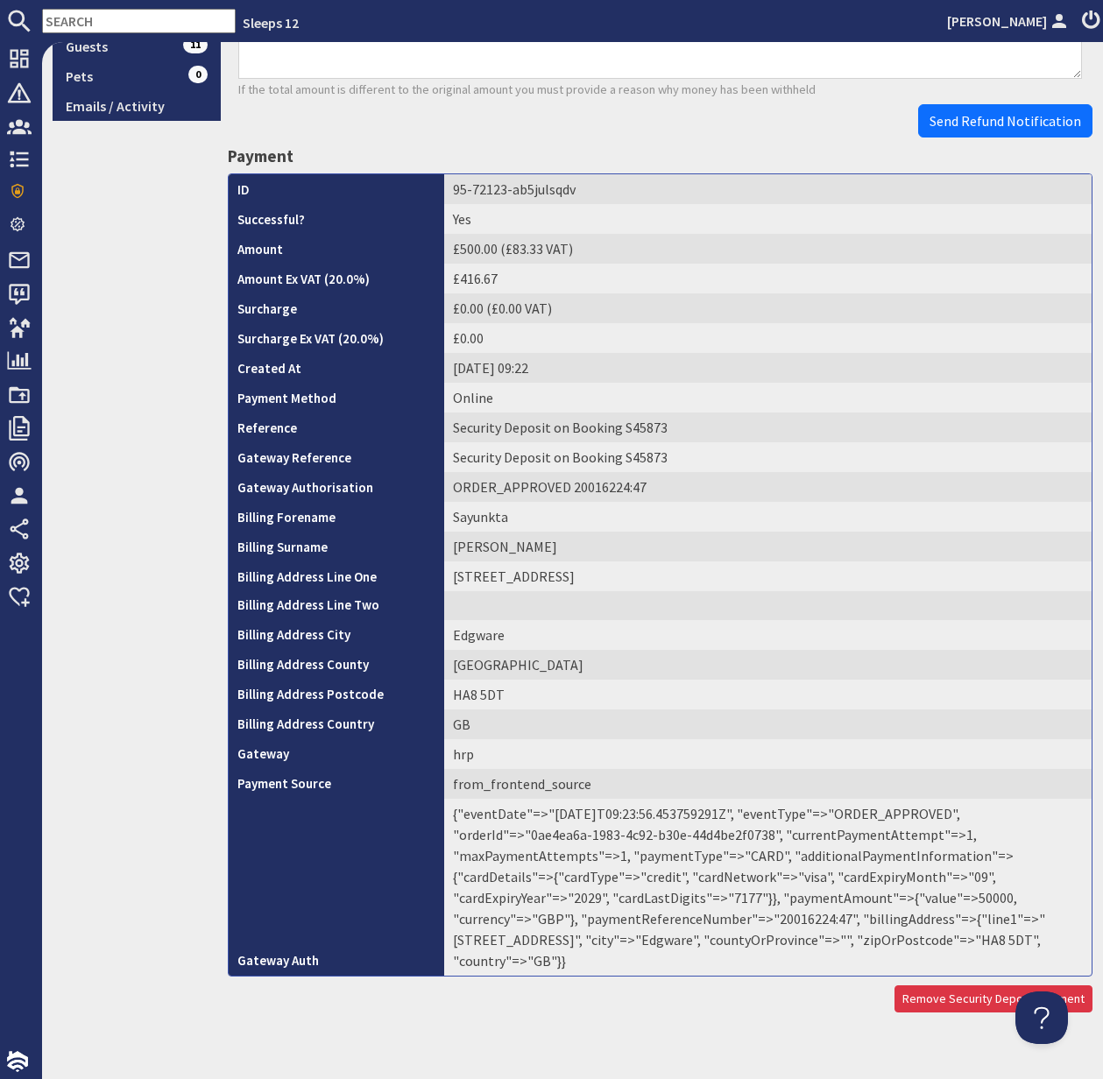
click at [668, 919] on td "{"eventDate"=>"2025-06-30T09:23:56.453759291Z", "eventType"=>"ORDER_APPROVED", …" at bounding box center [767, 887] width 647 height 177
click at [667, 919] on td "{"eventDate"=>"2025-06-30T09:23:56.453759291Z", "eventType"=>"ORDER_APPROVED", …" at bounding box center [767, 887] width 647 height 177
copy td "20016224"
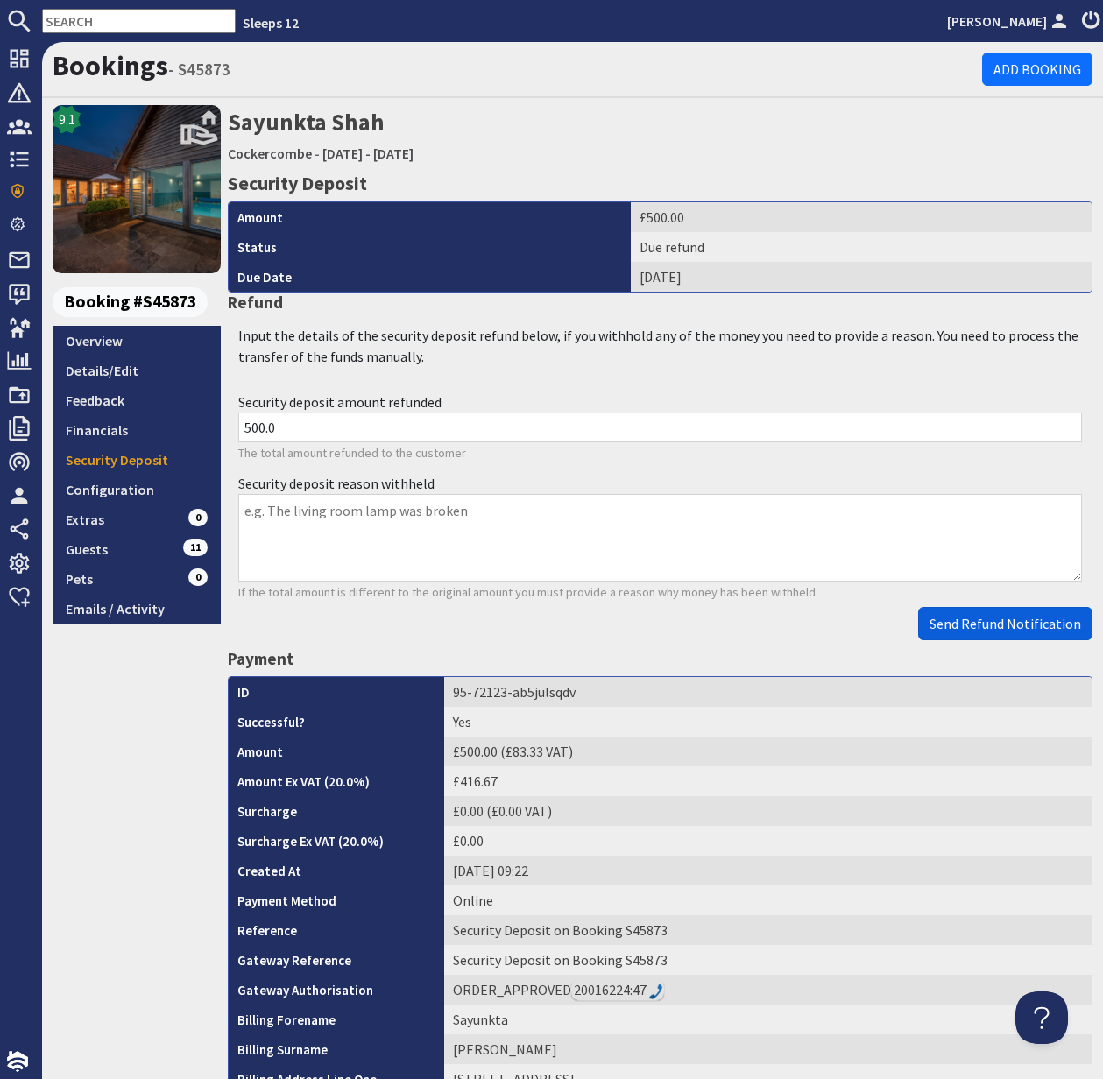
click at [1032, 607] on button "Send Refund Notification" at bounding box center [1005, 623] width 174 height 33
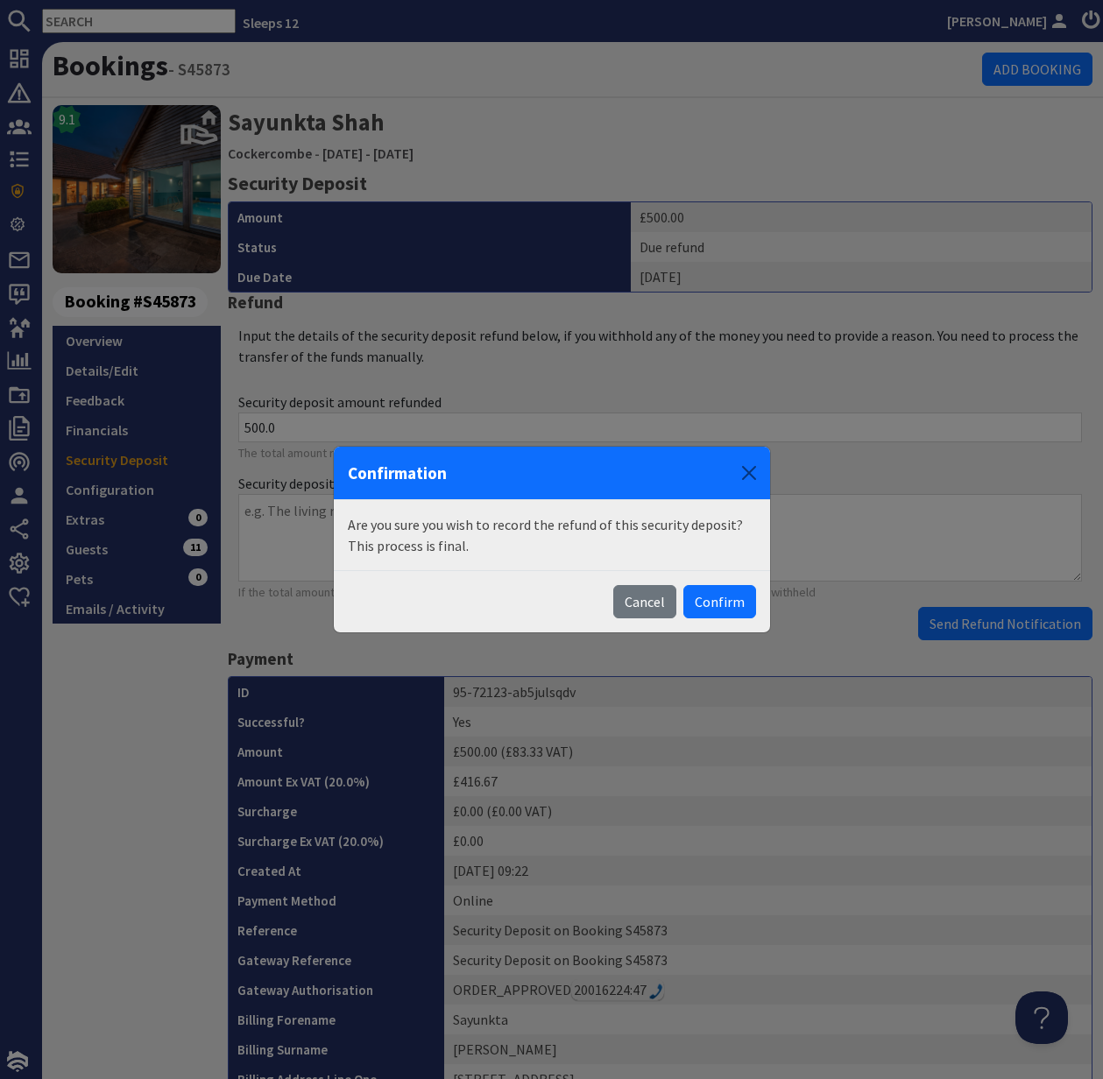
drag, startPoint x: 716, startPoint y: 600, endPoint x: 737, endPoint y: 590, distance: 23.1
click at [716, 601] on button "Confirm" at bounding box center [719, 601] width 73 height 33
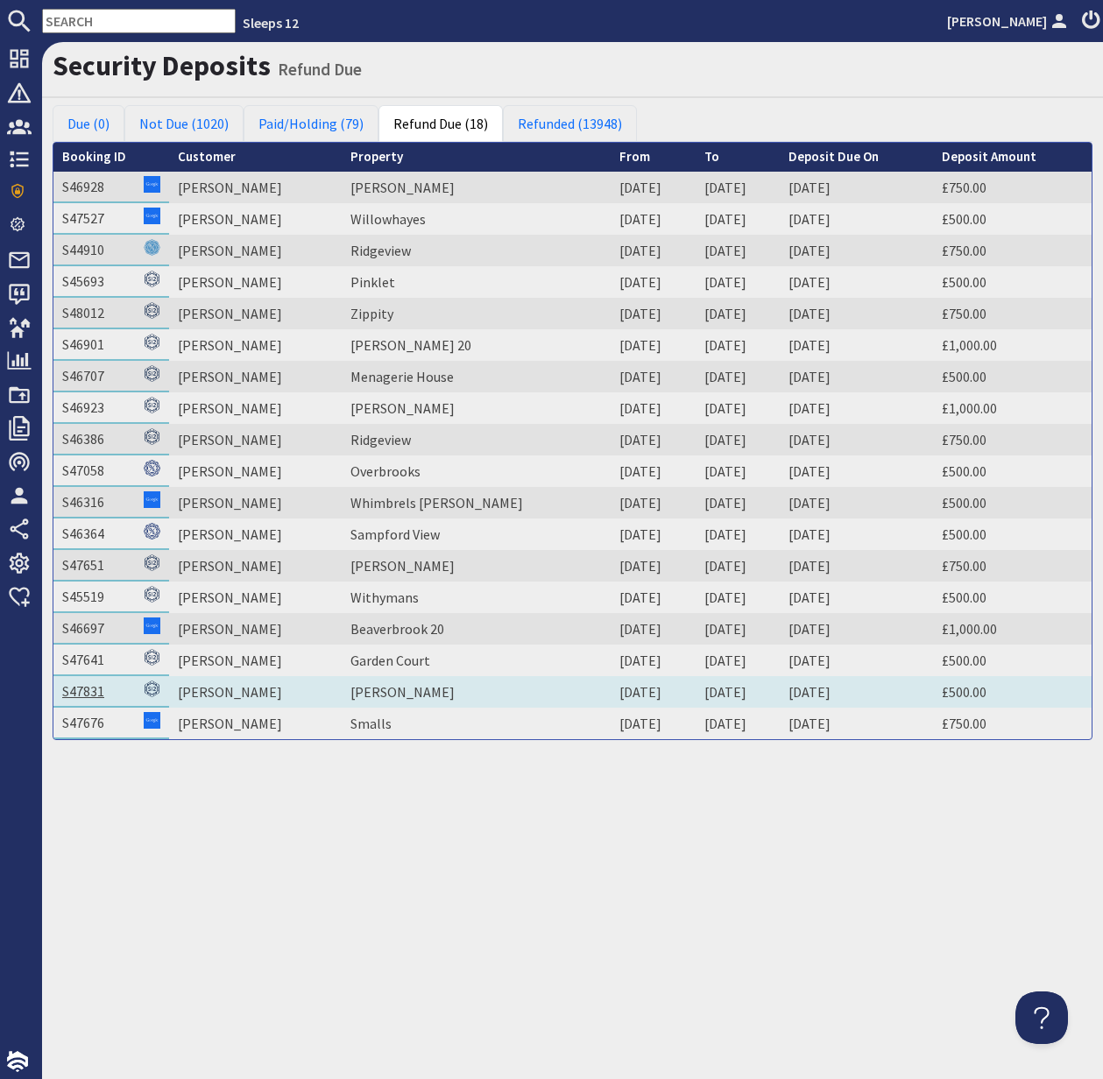
click at [82, 693] on link "S47831" at bounding box center [83, 691] width 42 height 18
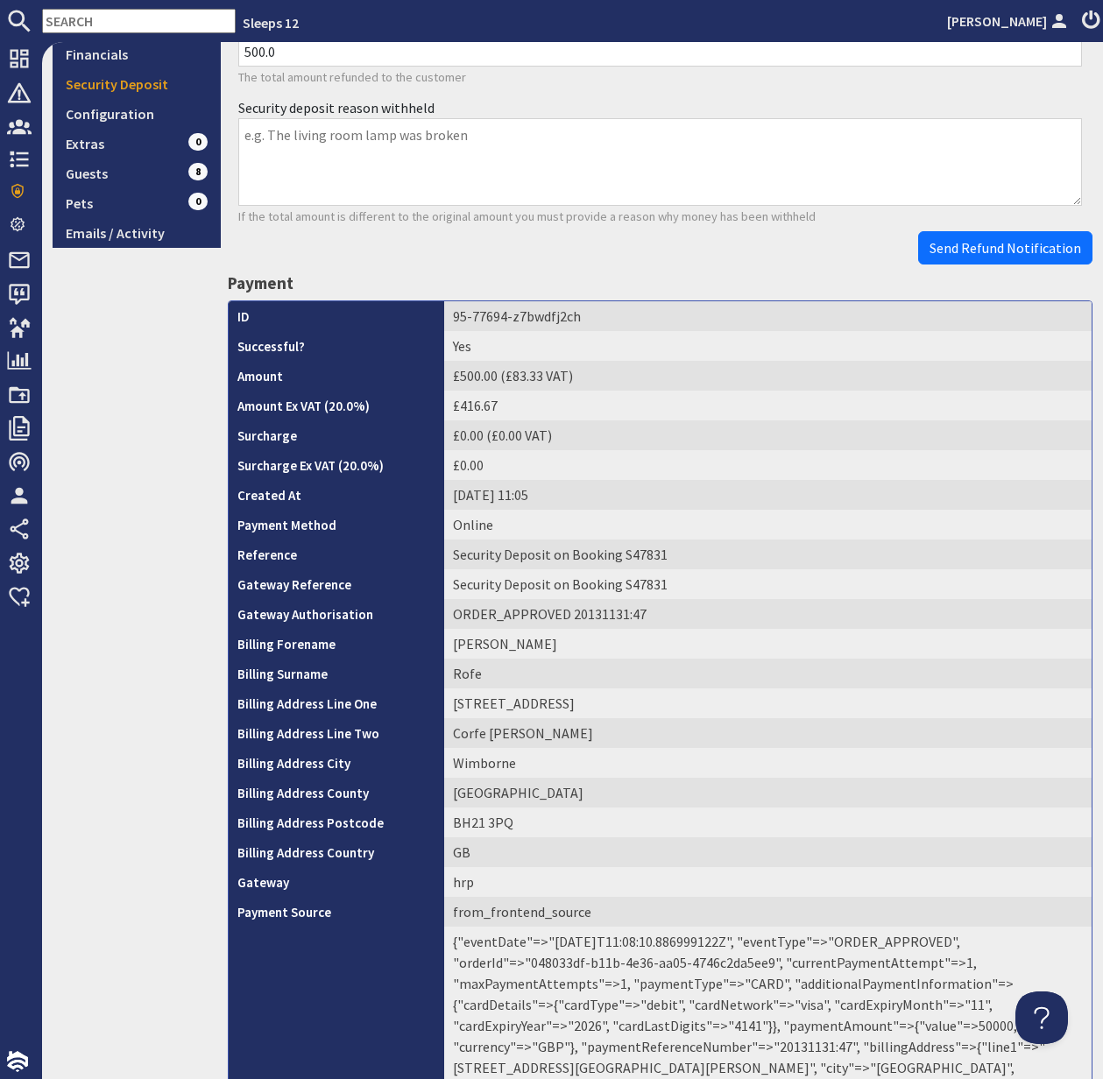
scroll to position [504, 0]
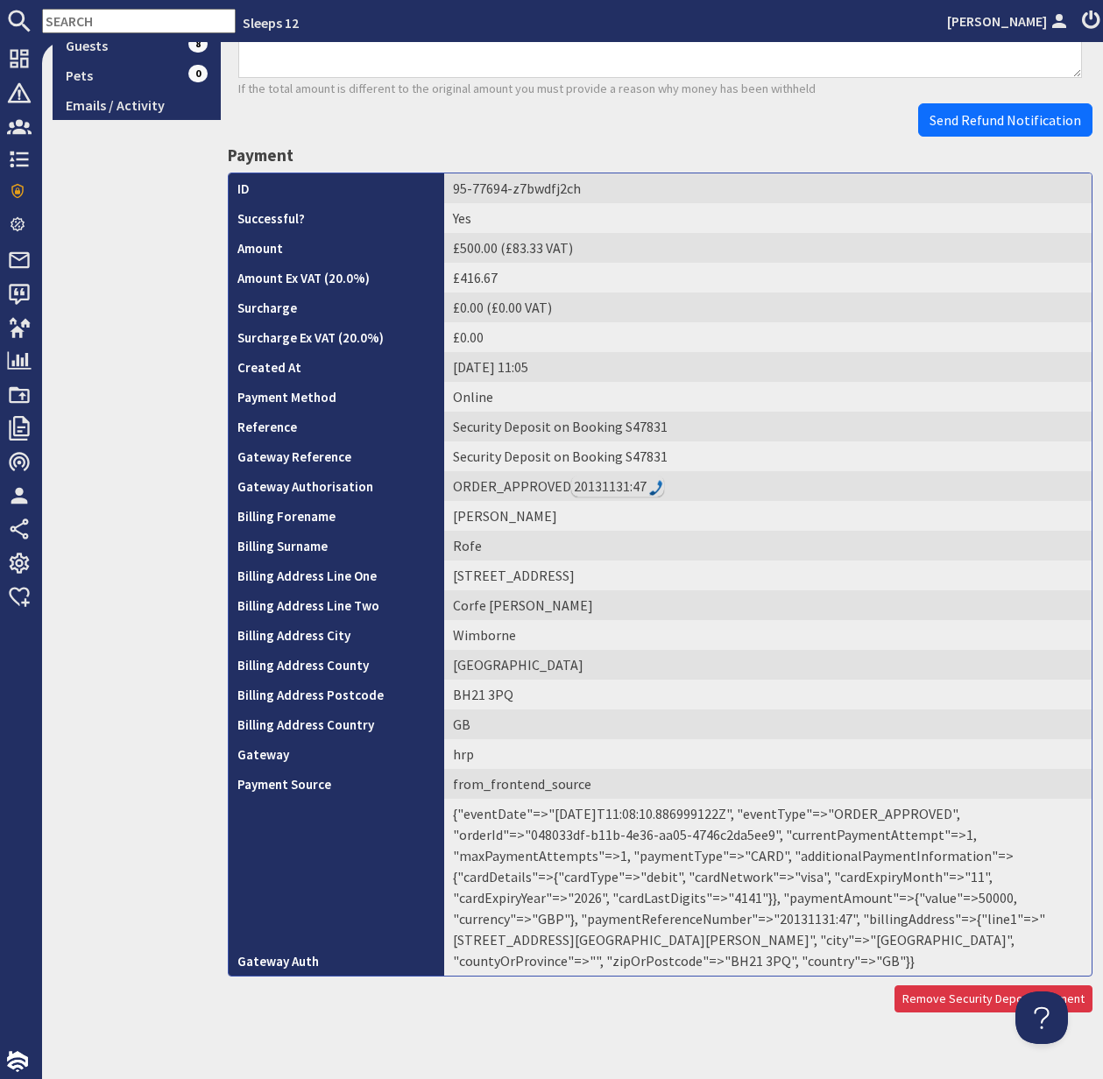
click at [688, 920] on td "{"eventDate"=>"2025-09-13T11:08:10.886999122Z", "eventType"=>"ORDER_APPROVED", …" at bounding box center [767, 887] width 647 height 177
click at [688, 921] on td "{"eventDate"=>"2025-09-13T11:08:10.886999122Z", "eventType"=>"ORDER_APPROVED", …" at bounding box center [767, 887] width 647 height 177
copy td "20131131"
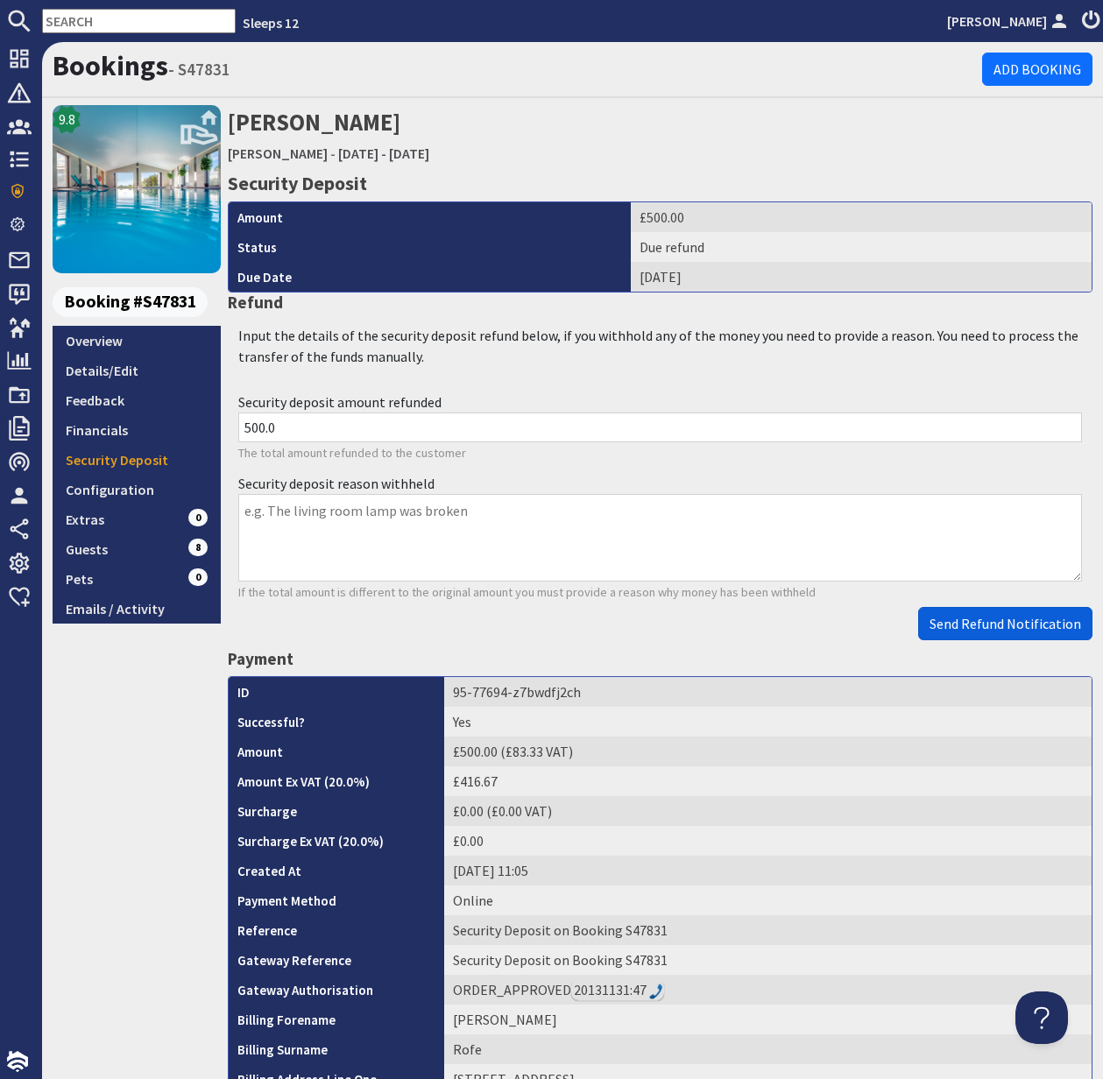
click at [993, 634] on button "Send Refund Notification" at bounding box center [1005, 623] width 174 height 33
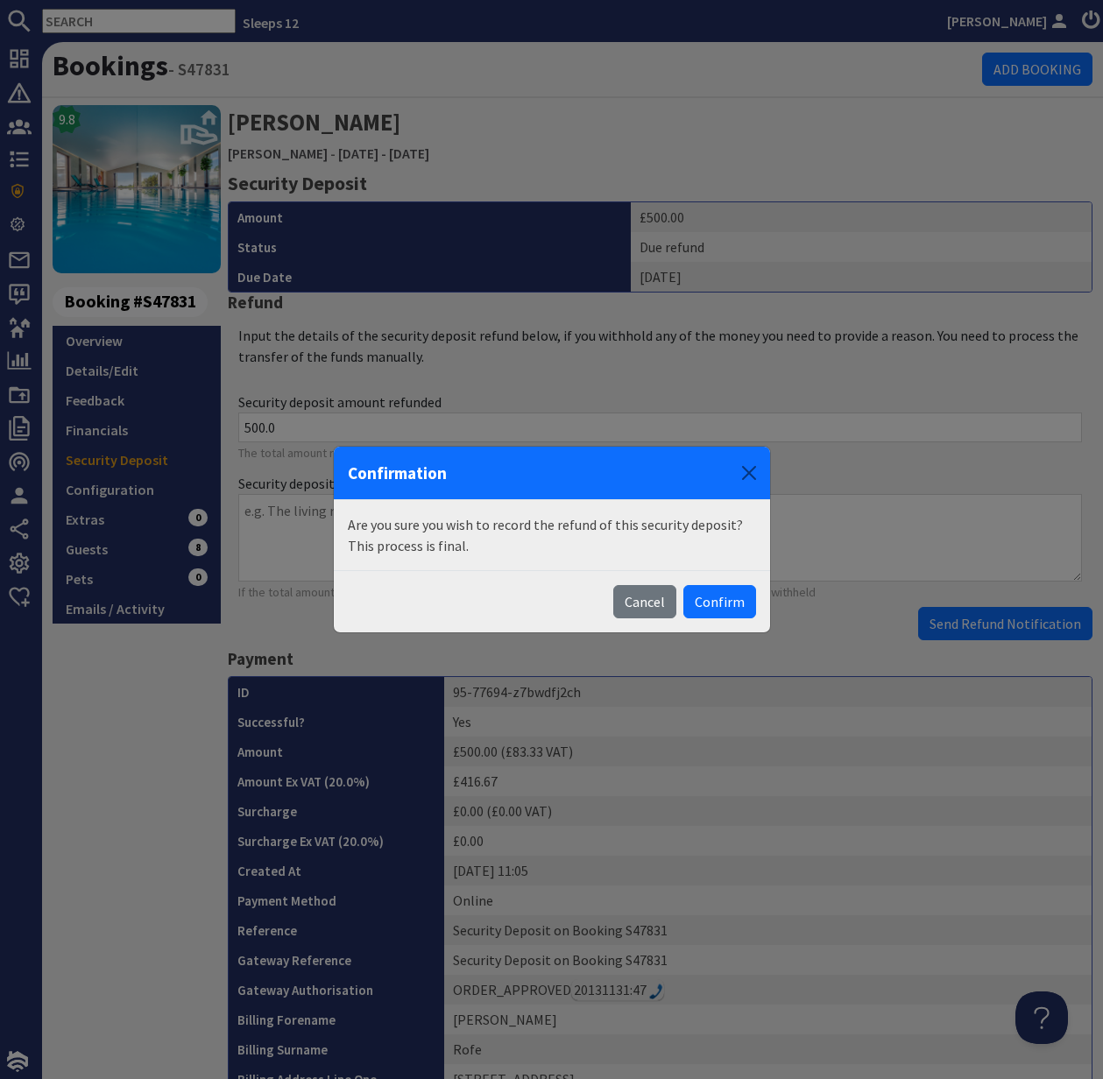
click at [991, 632] on body "Sleeps 12 Kelly Dyke Dashboard Notifications 0 Agency Dashboard Bookings 0 Secu…" at bounding box center [551, 539] width 1103 height 1079
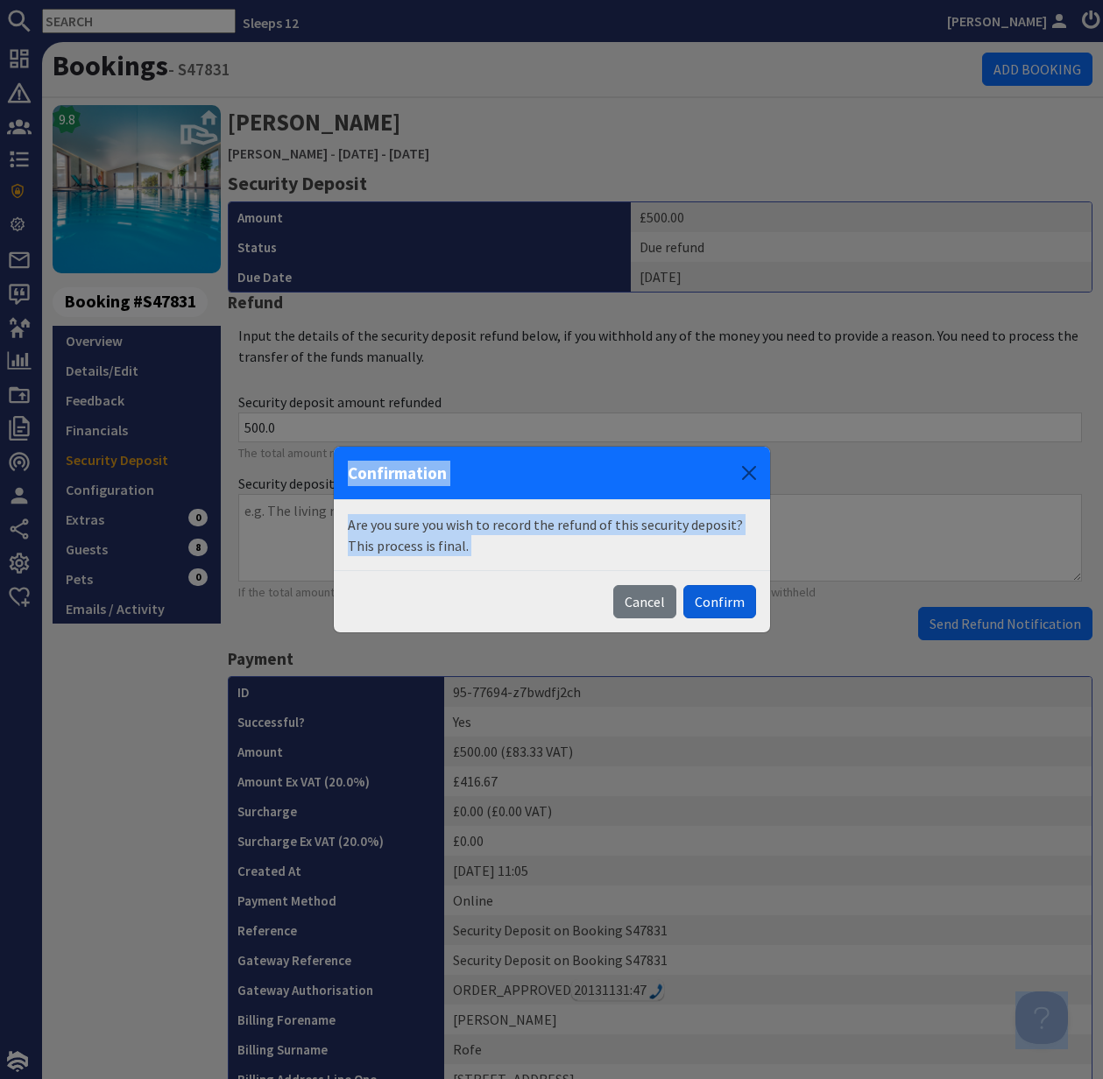
click at [721, 604] on button "Confirm" at bounding box center [719, 601] width 73 height 33
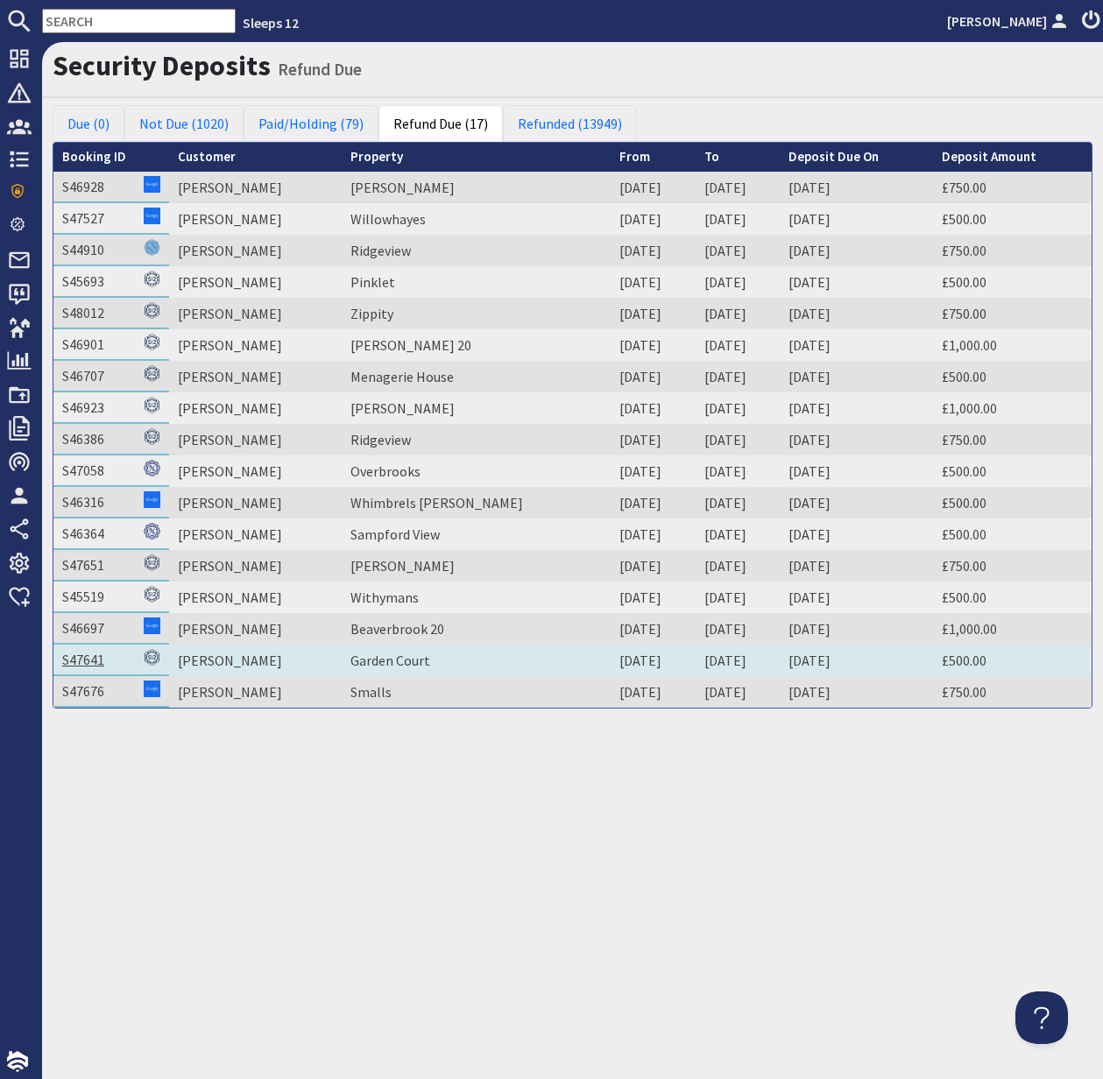
click at [80, 662] on link "S47641" at bounding box center [83, 660] width 42 height 18
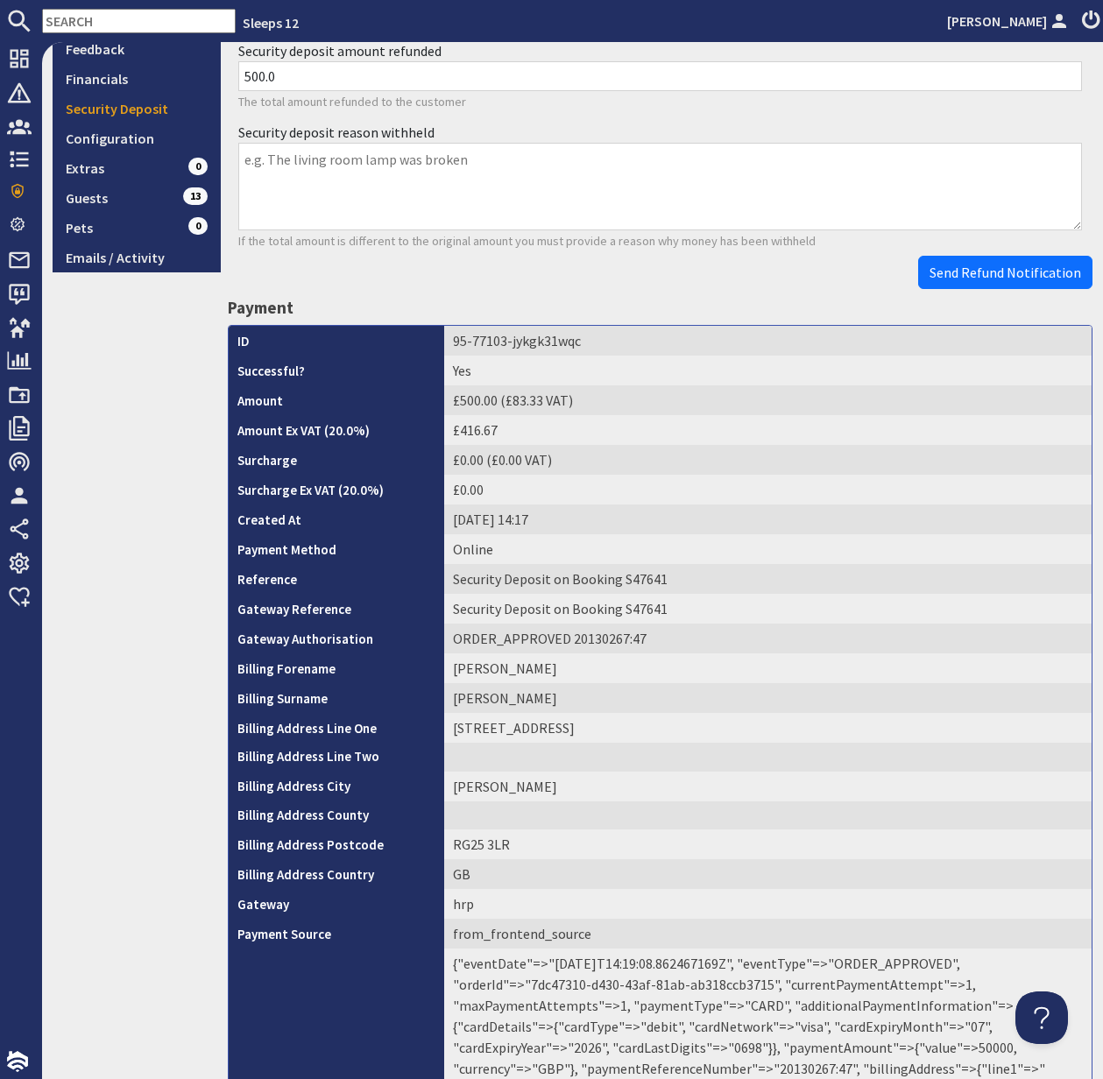
scroll to position [501, 0]
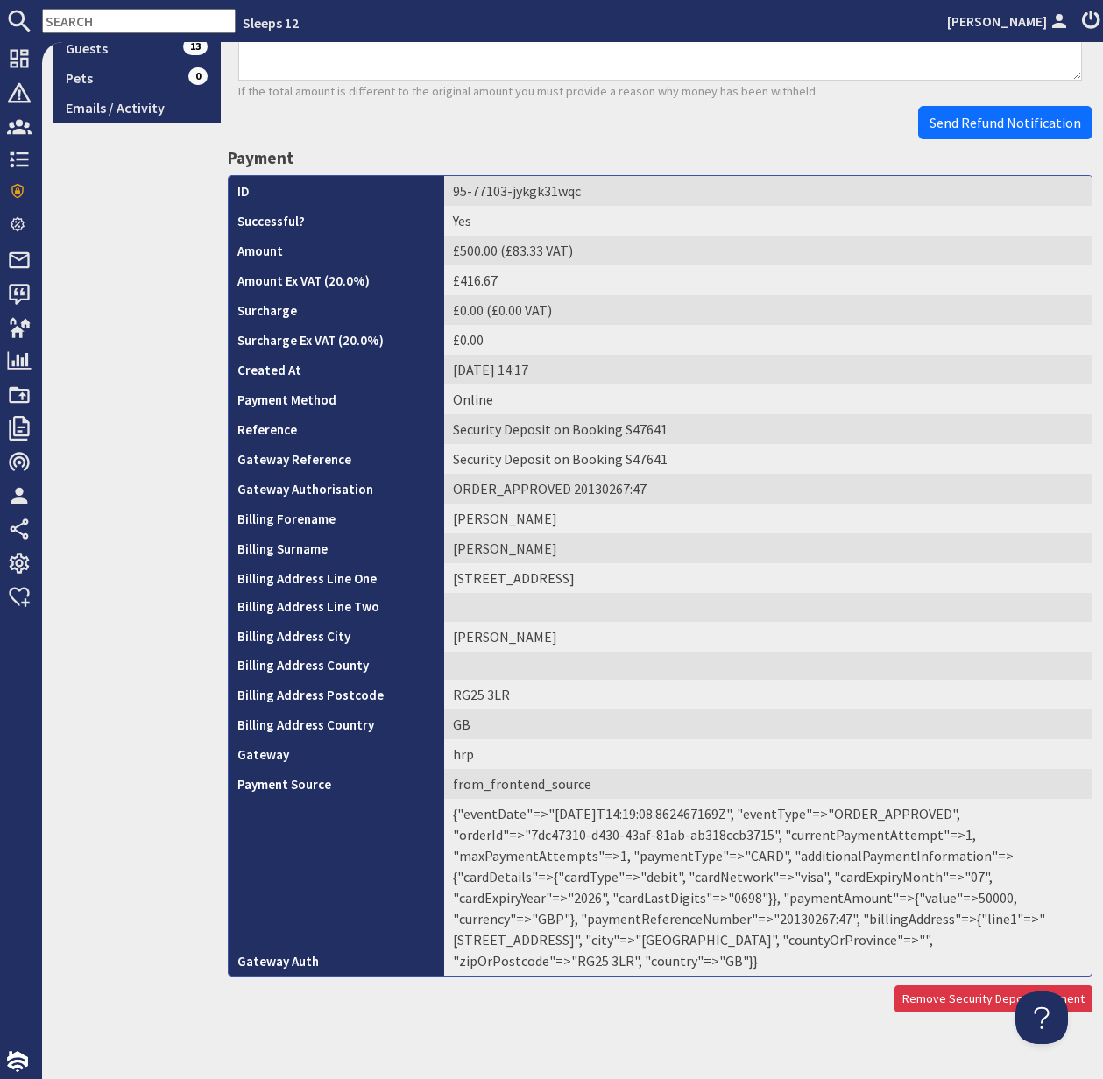
click at [672, 922] on td "{"eventDate"=>"2025-09-12T14:19:08.862467169Z", "eventType"=>"ORDER_APPROVED", …" at bounding box center [767, 887] width 647 height 177
click at [668, 922] on td "{"eventDate"=>"2025-09-12T14:19:08.862467169Z", "eventType"=>"ORDER_APPROVED", …" at bounding box center [767, 887] width 647 height 177
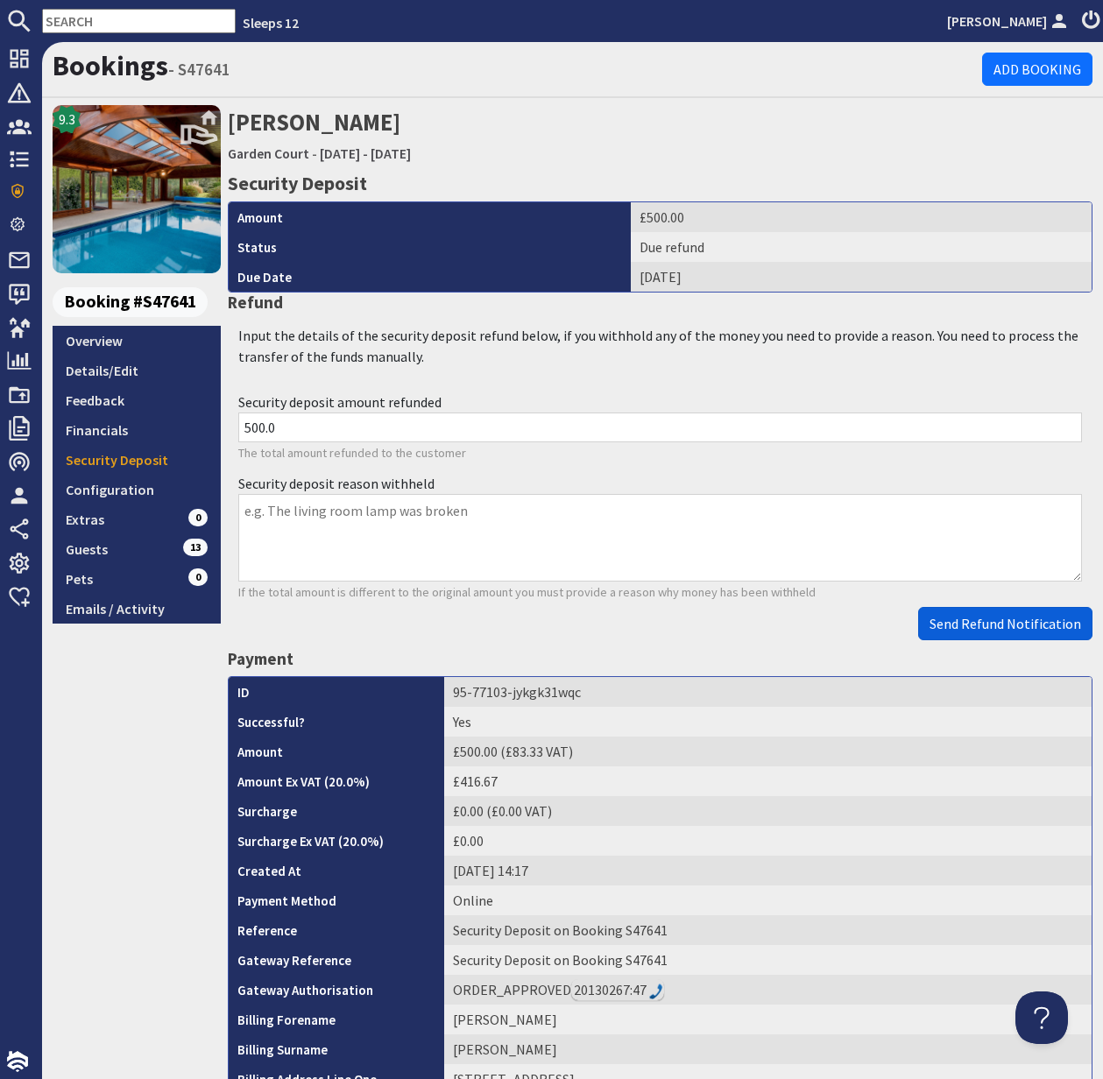
click at [983, 628] on span "Send Refund Notification" at bounding box center [1005, 624] width 152 height 18
click at [983, 628] on body "Sleeps 12 Kelly Dyke Dashboard Notifications 0 Agency Dashboard Bookings 0 Secu…" at bounding box center [551, 539] width 1103 height 1079
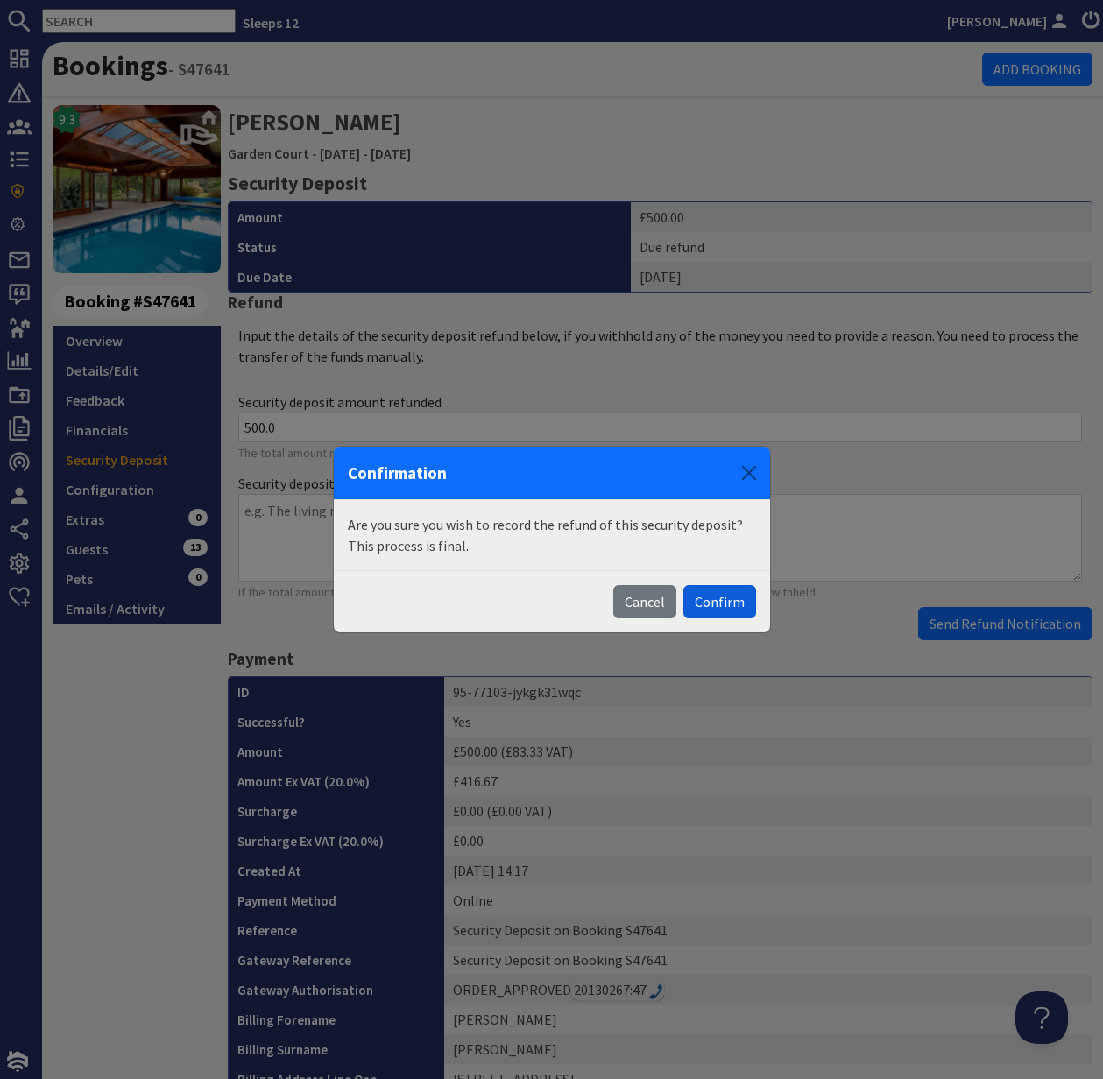
click at [724, 606] on button "Confirm" at bounding box center [719, 601] width 73 height 33
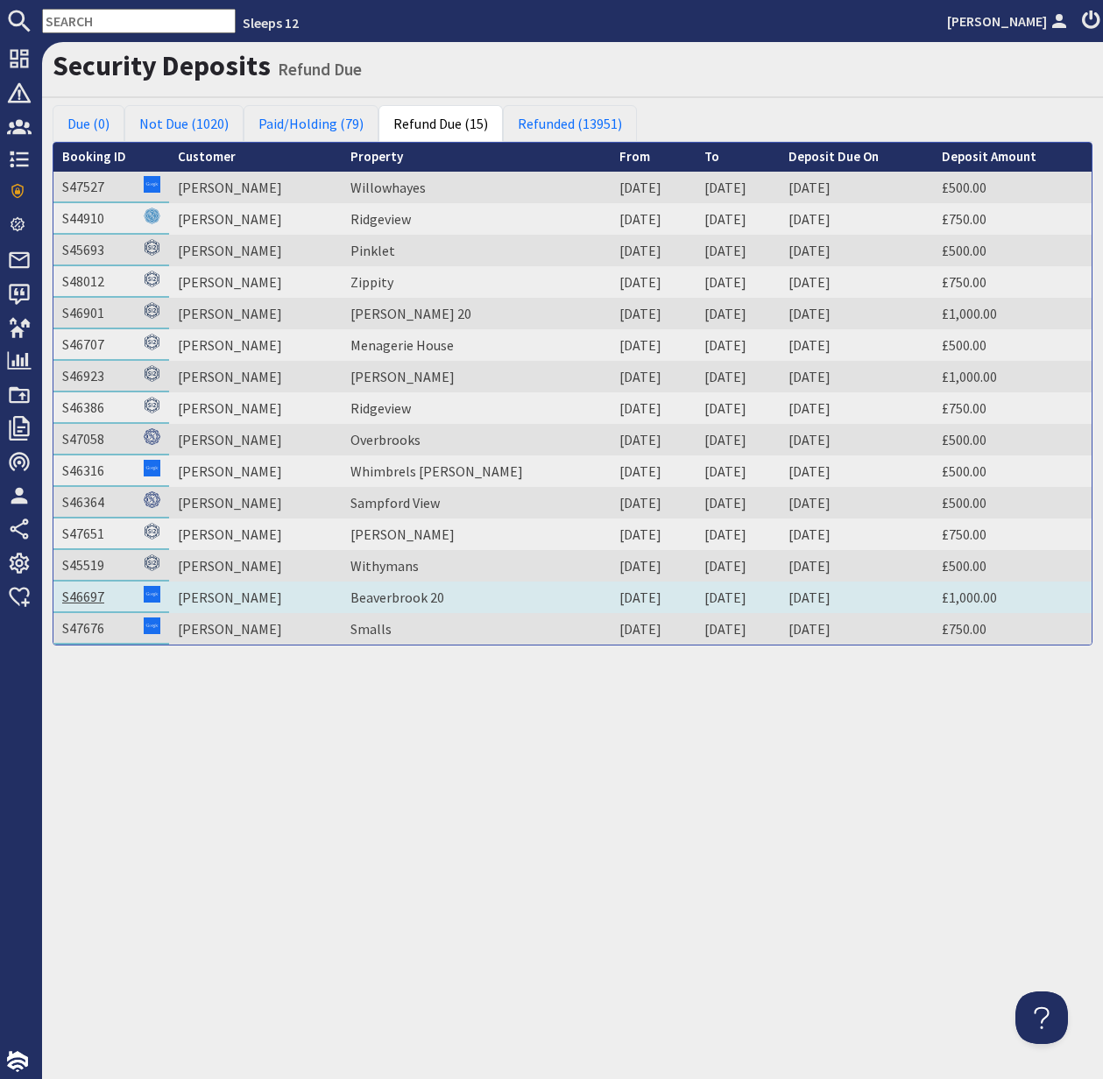
click at [80, 601] on link "S46697" at bounding box center [83, 597] width 42 height 18
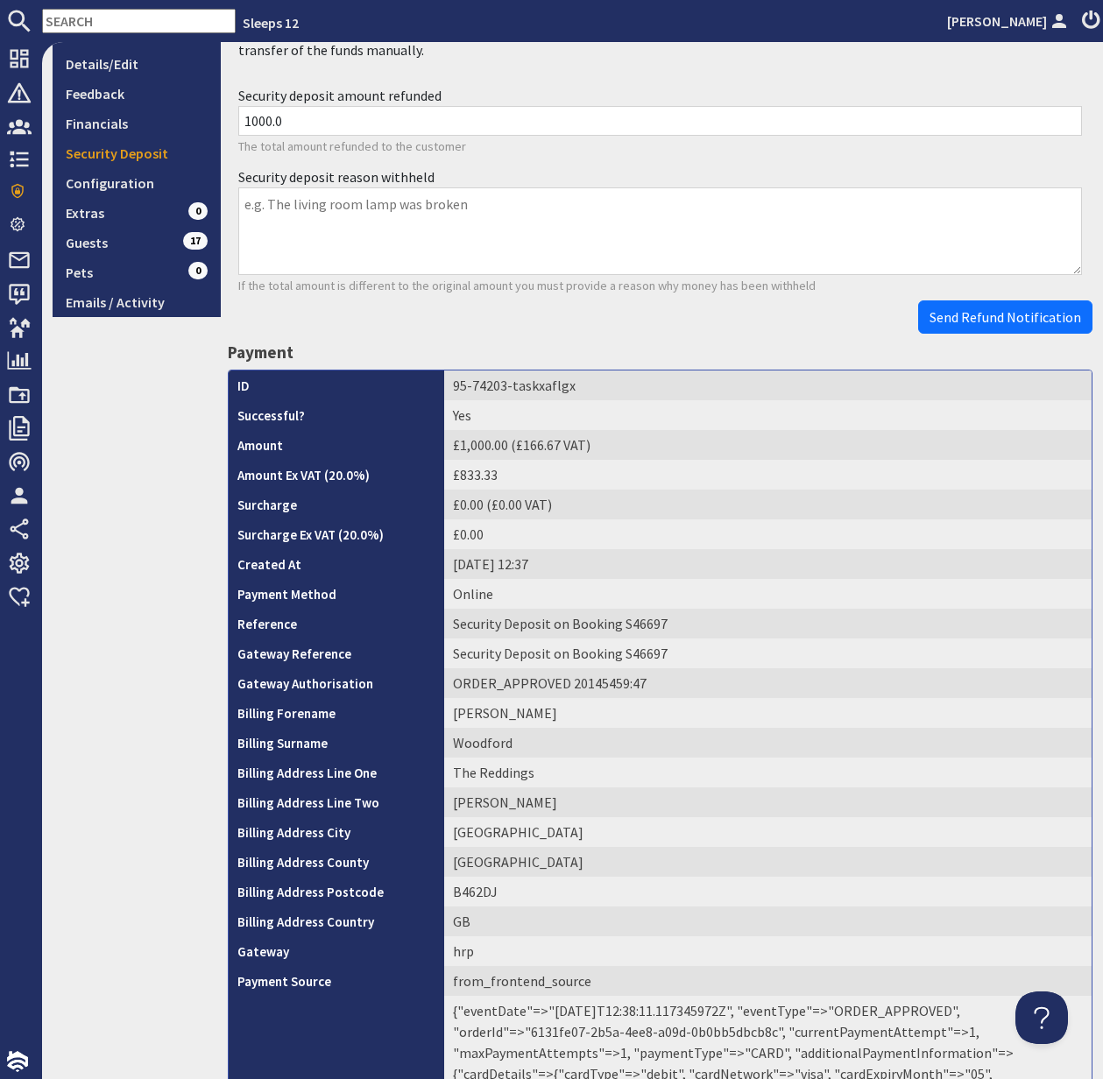
scroll to position [504, 0]
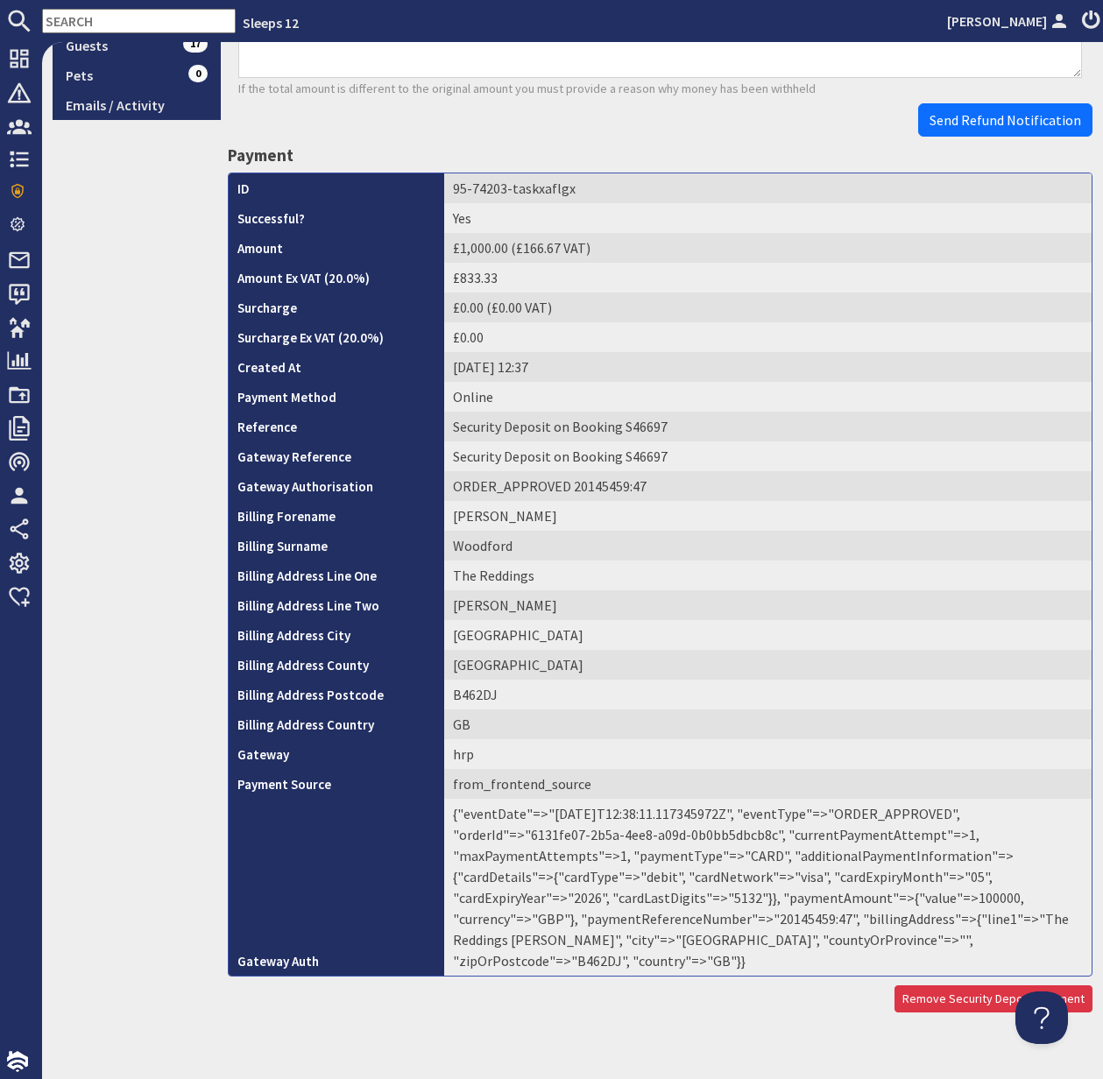
click at [682, 920] on td "{"eventDate"=>"2025-09-25T12:38:11.117345972Z", "eventType"=>"ORDER_APPROVED", …" at bounding box center [767, 887] width 647 height 177
click at [681, 920] on td "{"eventDate"=>"2025-09-25T12:38:11.117345972Z", "eventType"=>"ORDER_APPROVED", …" at bounding box center [767, 887] width 647 height 177
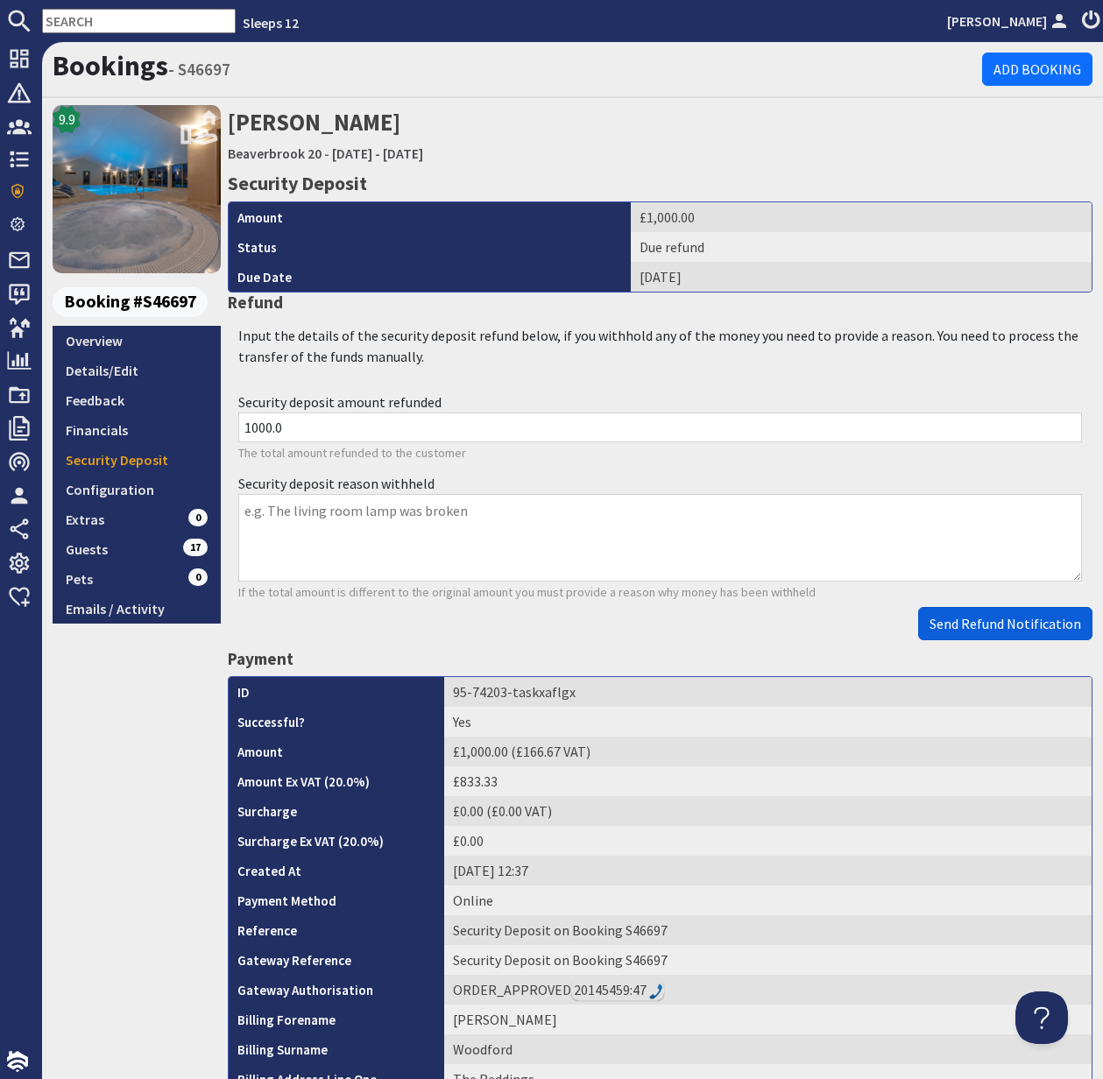
click at [992, 623] on span "Send Refund Notification" at bounding box center [1005, 624] width 152 height 18
click at [989, 619] on body "Sleeps 12 Kelly Dyke Dashboard Notifications 0 Agency Dashboard Bookings 0 Secu…" at bounding box center [551, 539] width 1103 height 1079
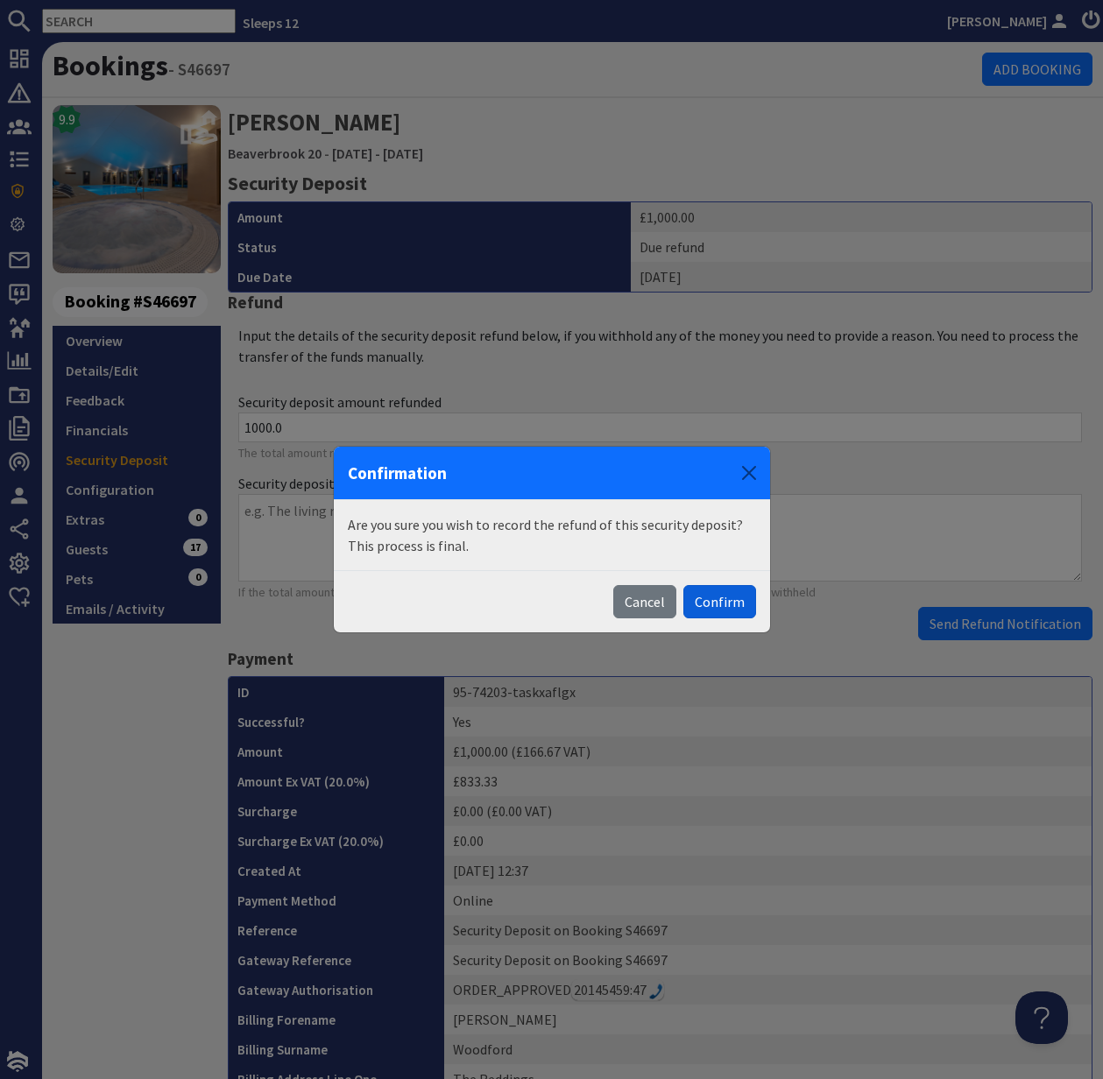
click at [734, 607] on button "Confirm" at bounding box center [719, 601] width 73 height 33
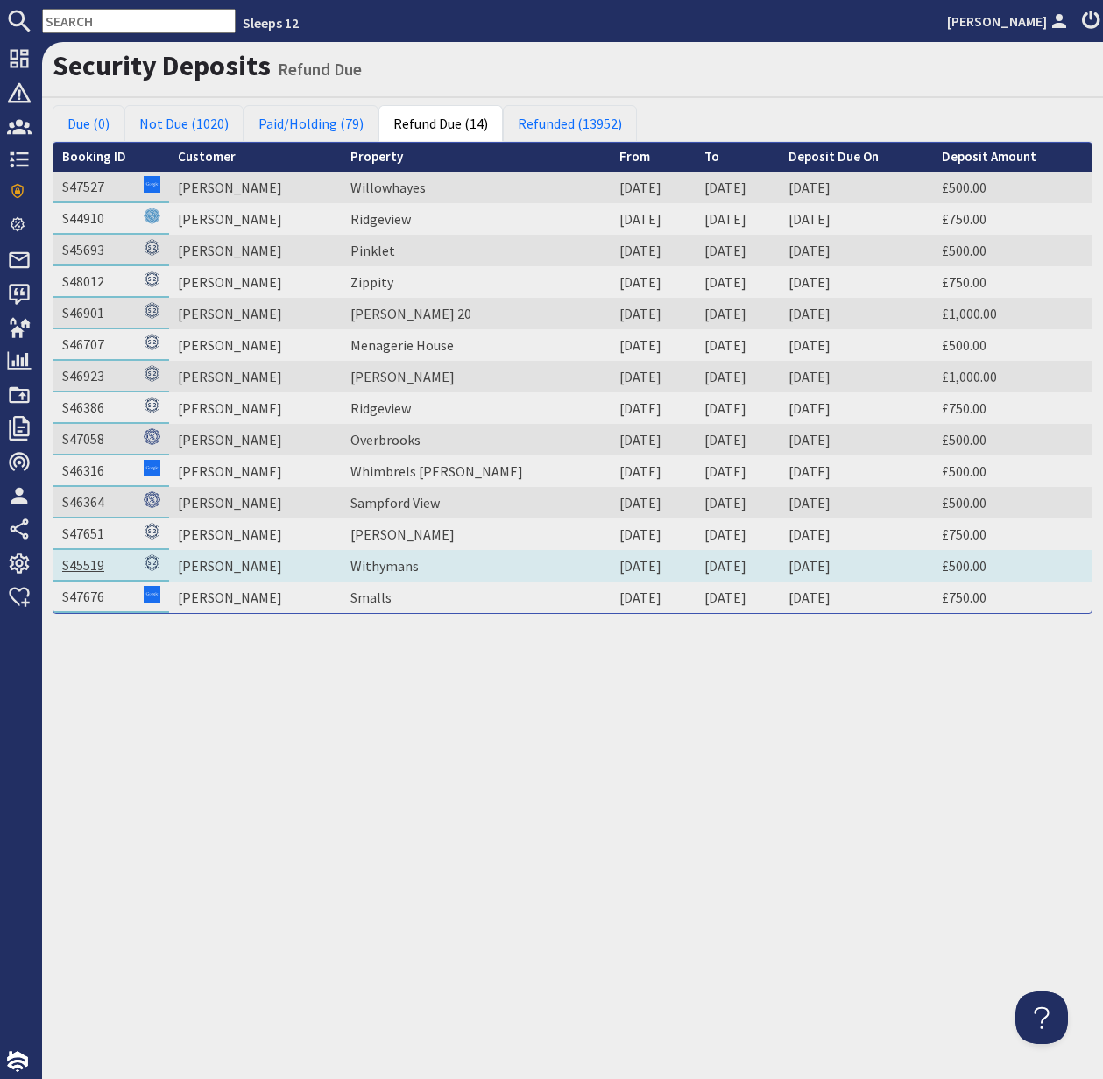
click at [91, 565] on link "S45519" at bounding box center [83, 565] width 42 height 18
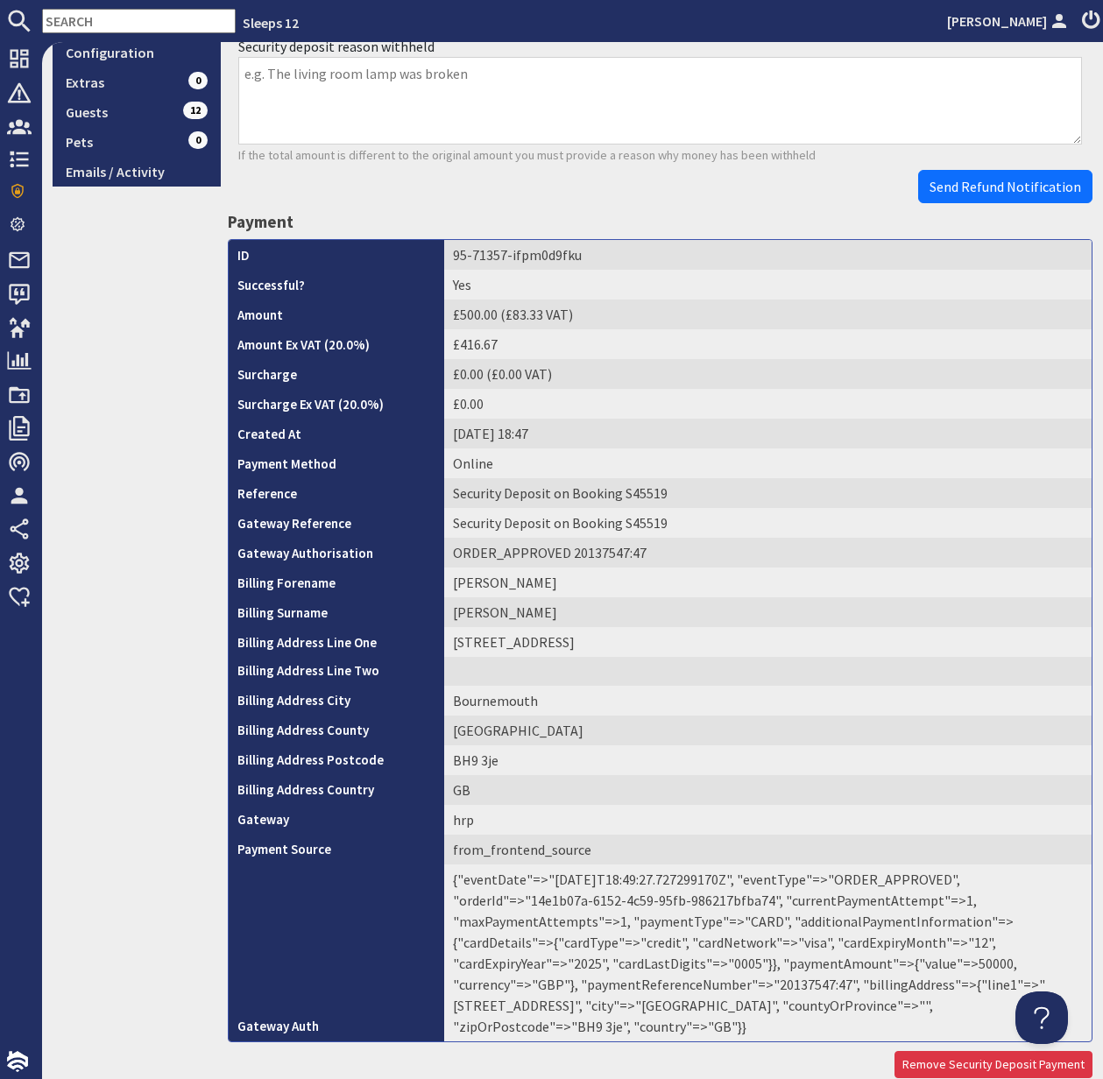
scroll to position [503, 0]
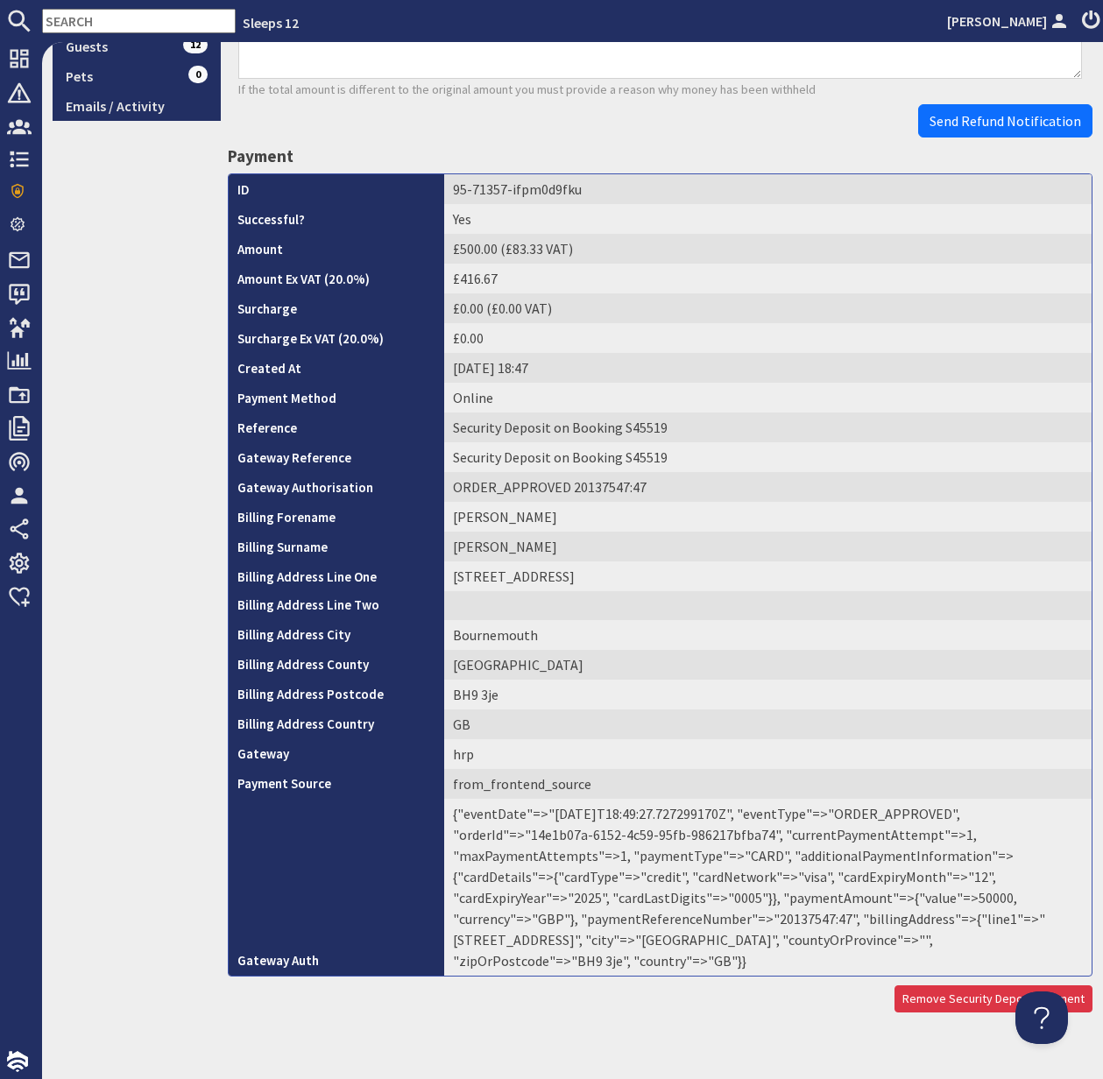
click at [661, 916] on td "{"eventDate"=>"2025-09-18T18:49:27.727299170Z", "eventType"=>"ORDER_APPROVED", …" at bounding box center [767, 887] width 647 height 177
click at [668, 919] on td "{"eventDate"=>"2025-09-18T18:49:27.727299170Z", "eventType"=>"ORDER_APPROVED", …" at bounding box center [767, 887] width 647 height 177
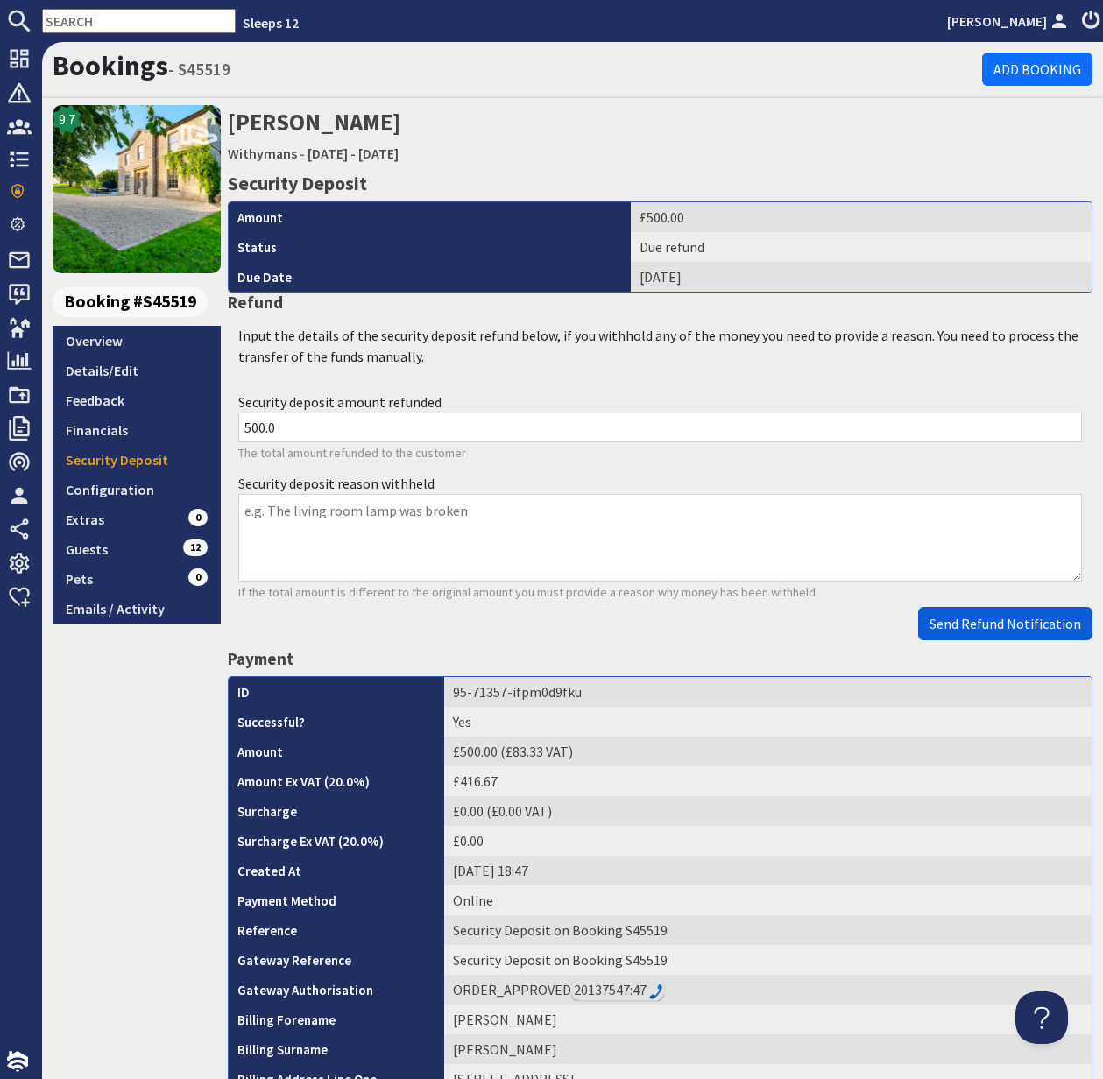
click at [1005, 618] on span "Send Refund Notification" at bounding box center [1005, 624] width 152 height 18
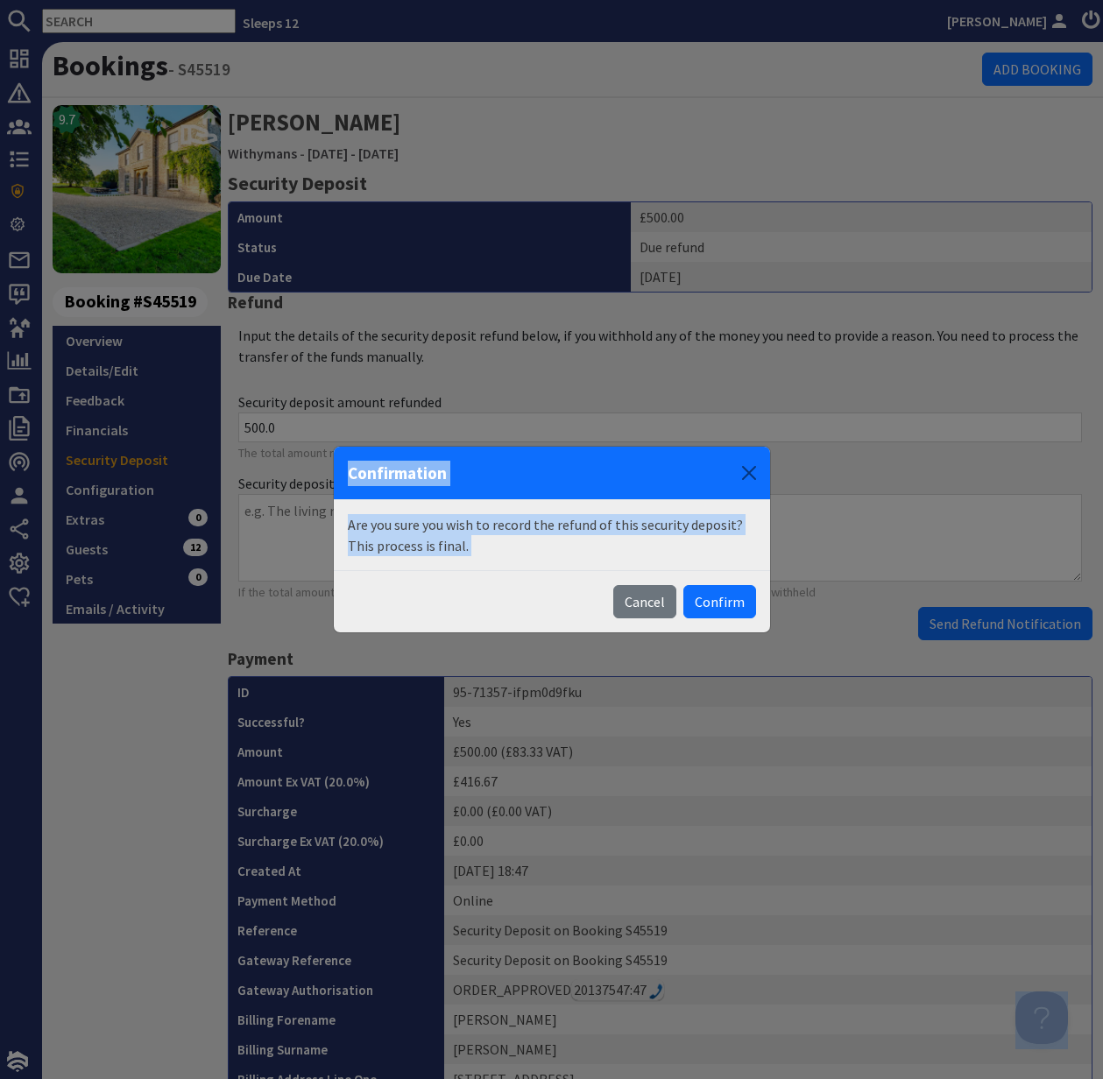
click at [1004, 618] on body "Sleeps 12 Kelly Dyke Dashboard Notifications 0 Agency Dashboard Bookings 0 Secu…" at bounding box center [551, 539] width 1103 height 1079
click at [723, 604] on button "Confirm" at bounding box center [719, 601] width 73 height 33
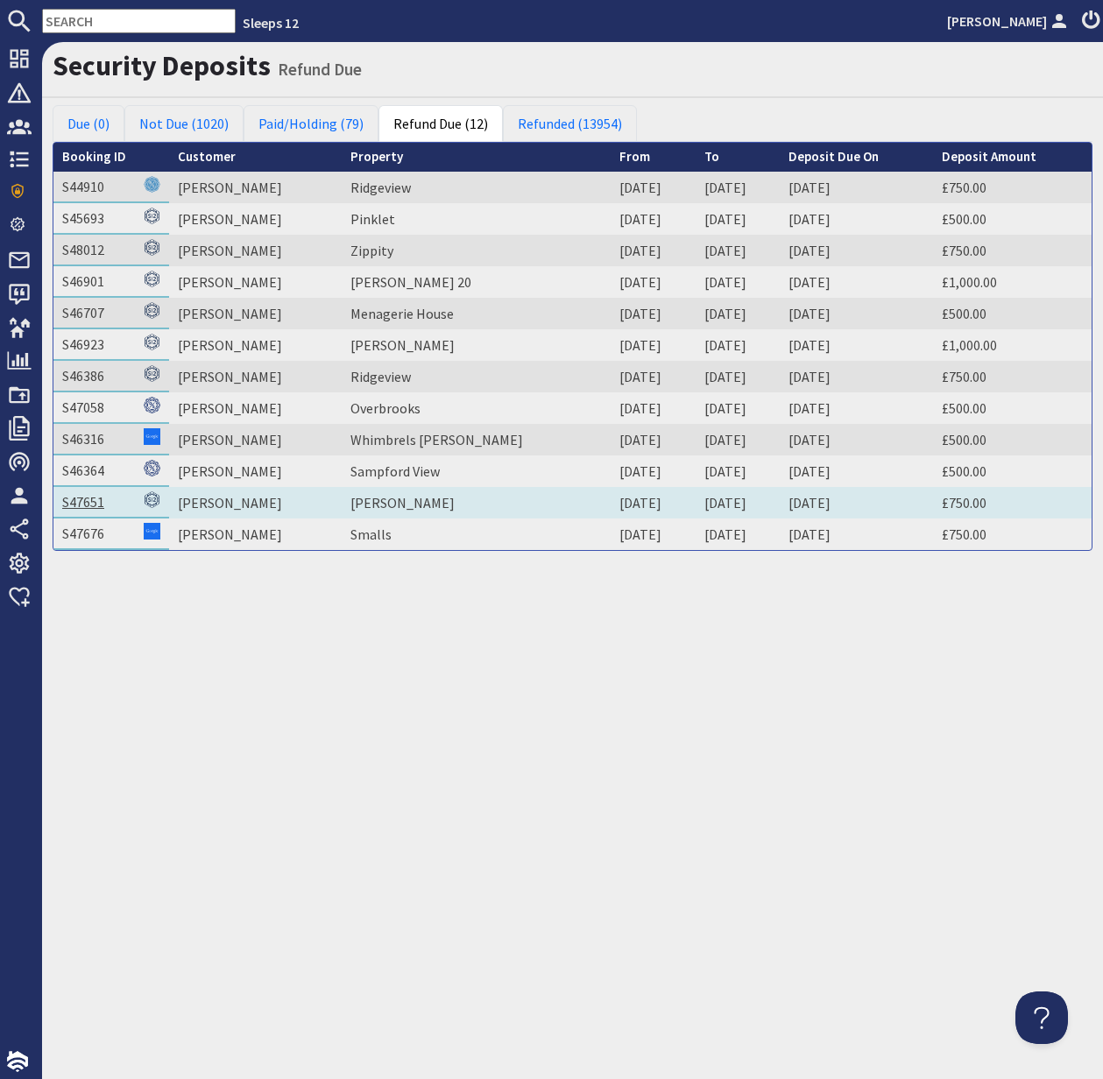
click at [86, 499] on link "S47651" at bounding box center [83, 502] width 42 height 18
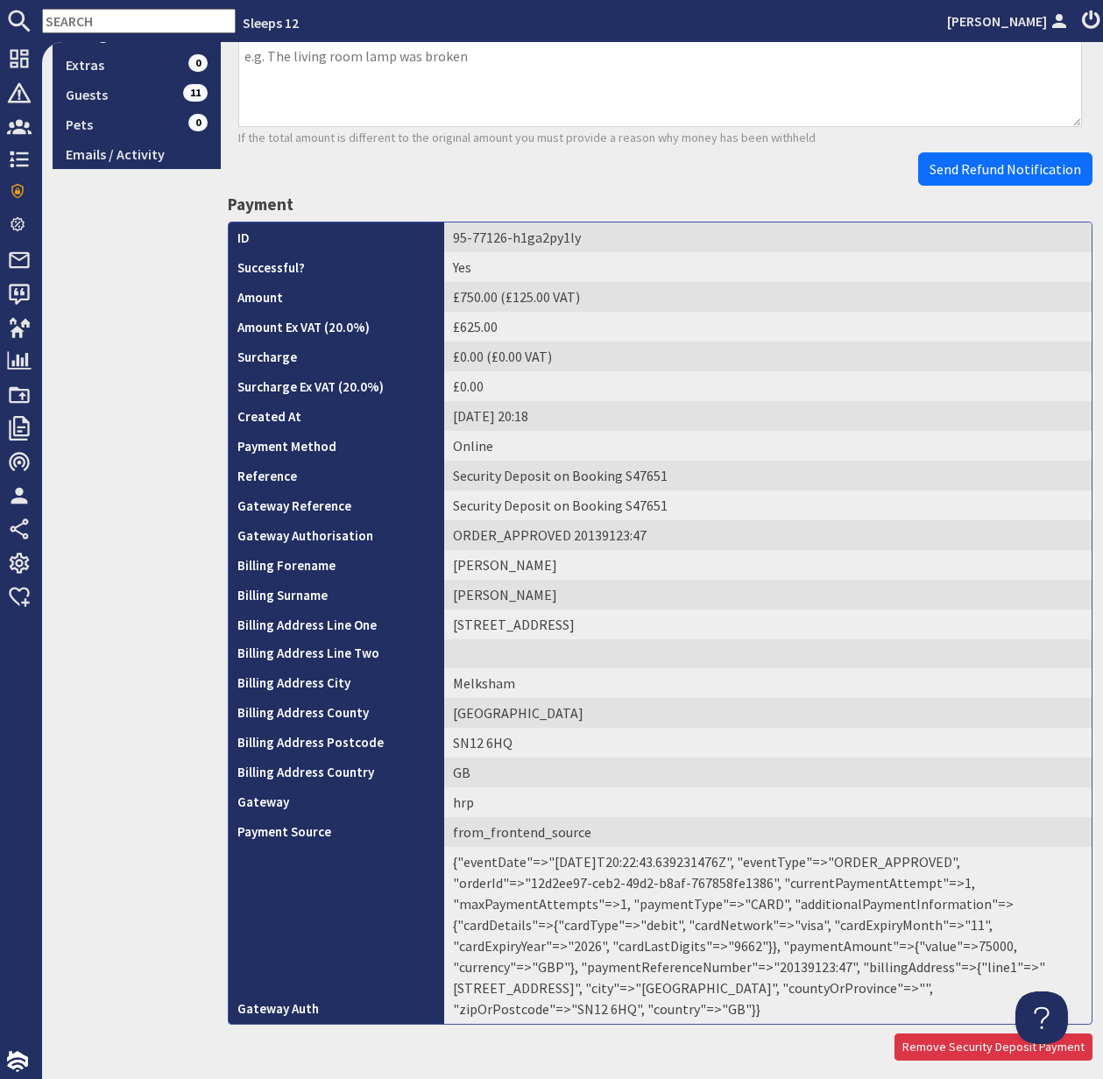
scroll to position [503, 0]
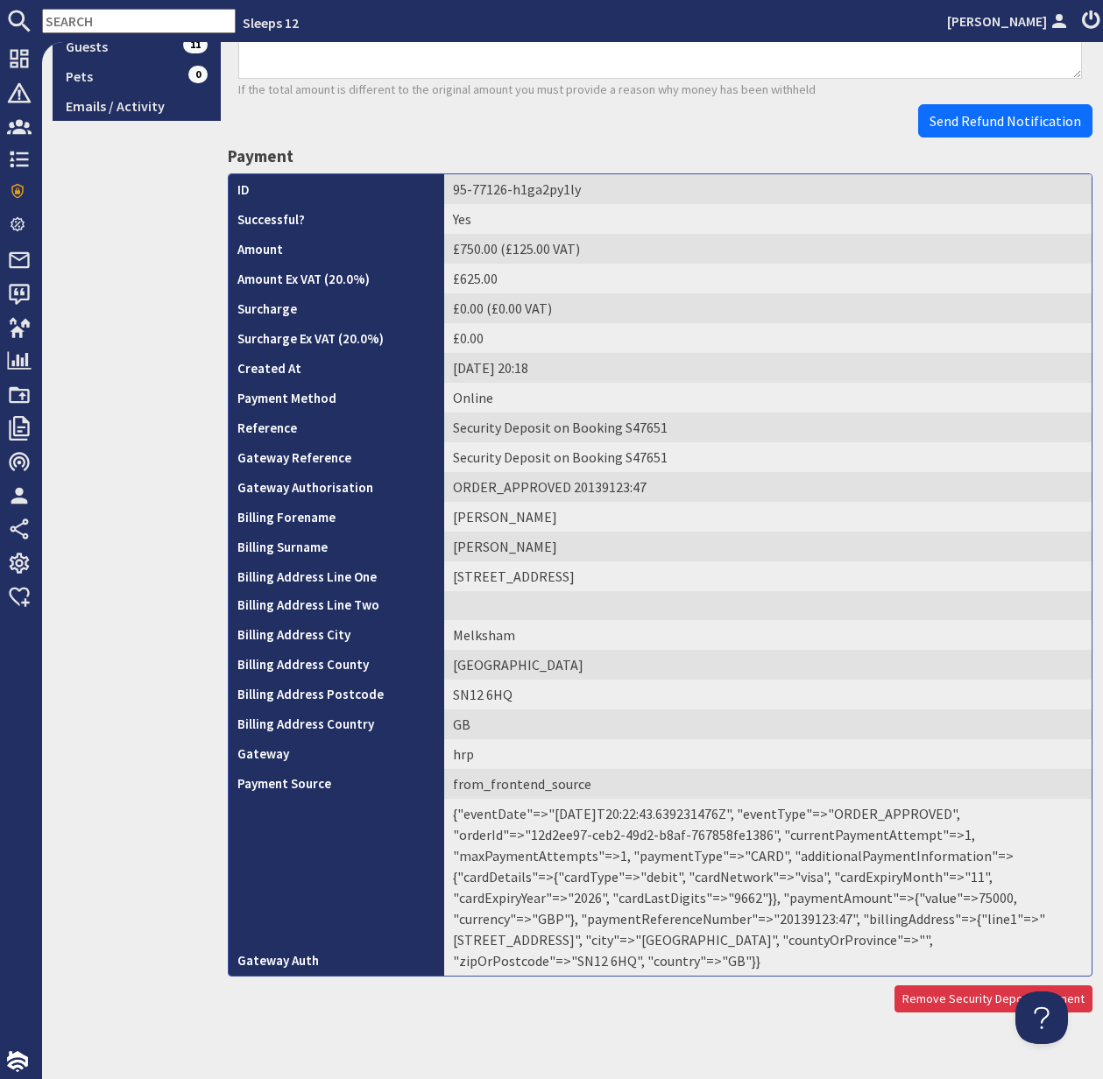
click at [682, 921] on td "{"eventDate"=>"2025-09-19T20:22:43.639231476Z", "eventType"=>"ORDER_APPROVED", …" at bounding box center [767, 887] width 647 height 177
click at [680, 920] on td "{"eventDate"=>"2025-09-19T20:22:43.639231476Z", "eventType"=>"ORDER_APPROVED", …" at bounding box center [767, 887] width 647 height 177
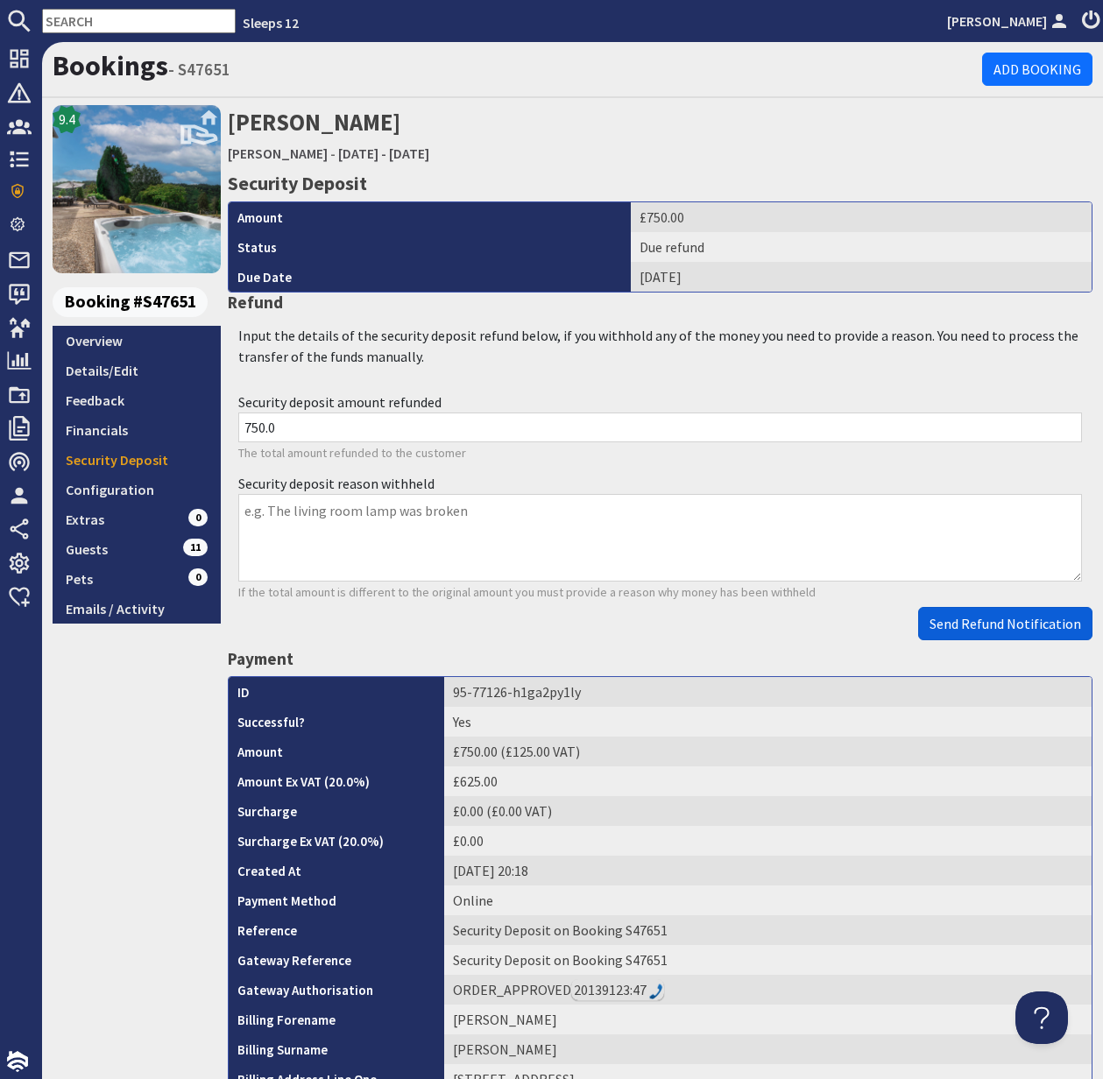
click at [1011, 625] on span "Send Refund Notification" at bounding box center [1005, 624] width 152 height 18
click at [1010, 625] on body "Sleeps 12 Kelly Dyke Dashboard Notifications 0 Agency Dashboard Bookings 0 Secu…" at bounding box center [551, 539] width 1103 height 1079
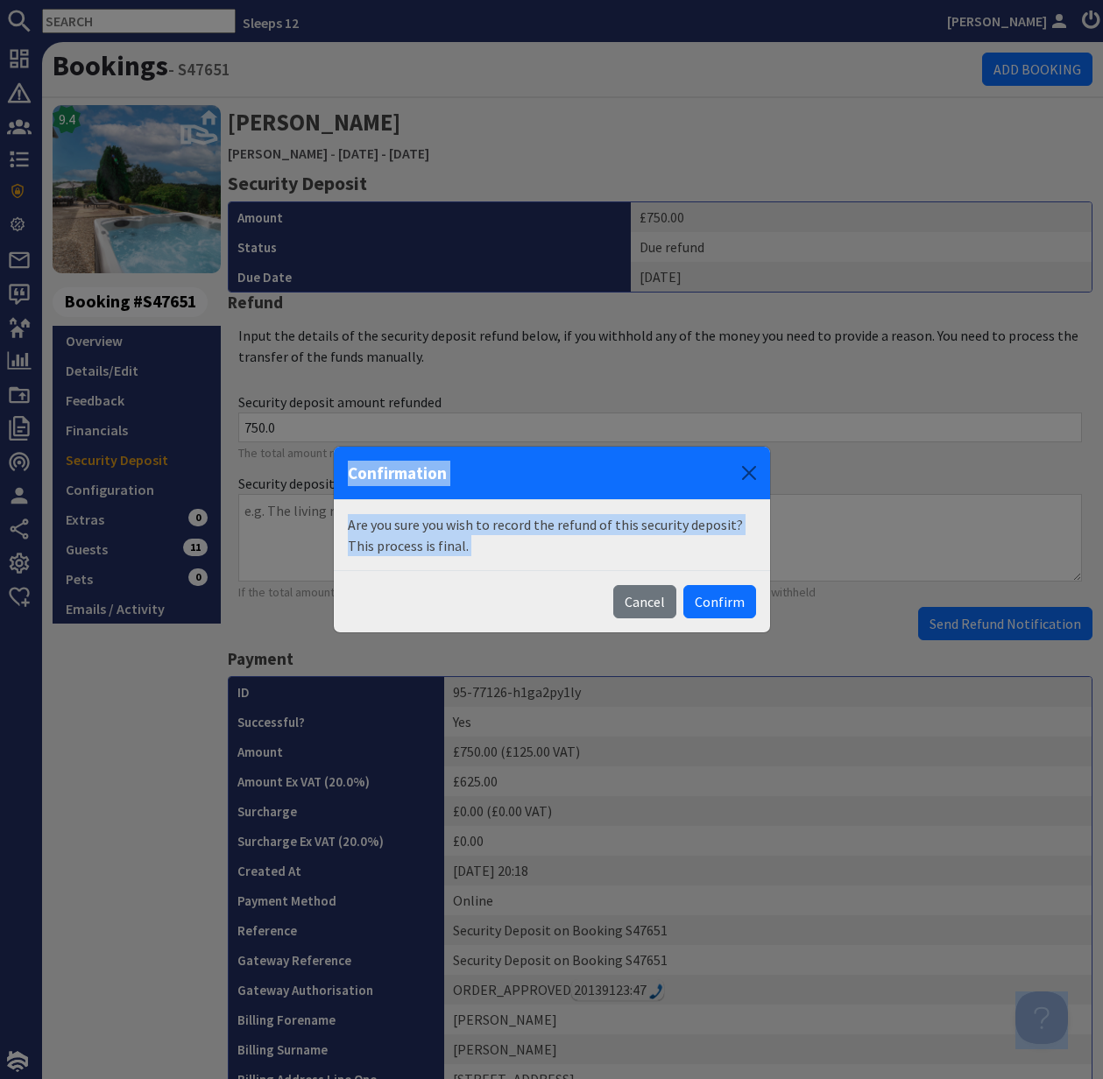
click at [732, 604] on button "Confirm" at bounding box center [719, 601] width 73 height 33
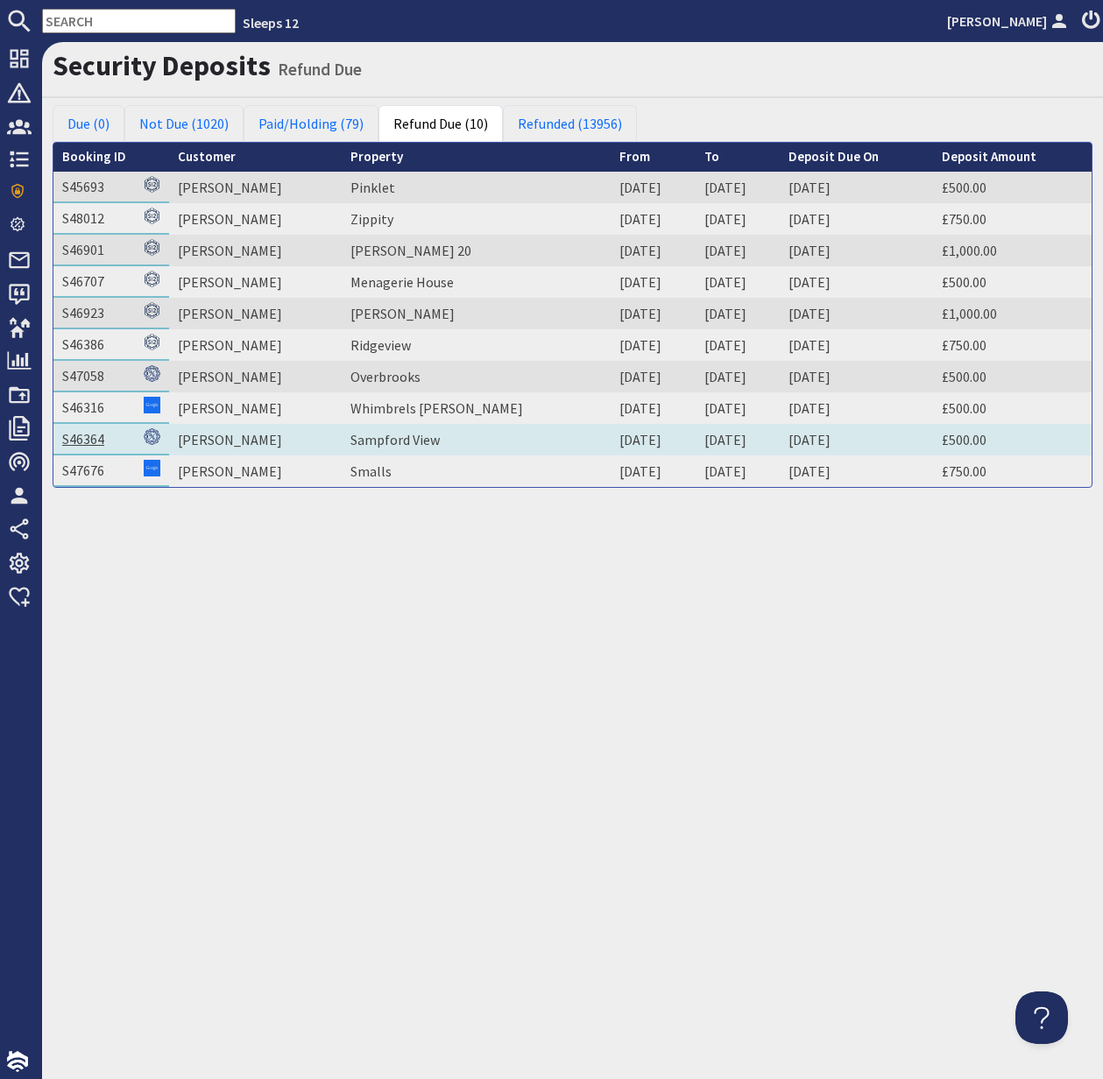
click at [81, 438] on link "S46364" at bounding box center [83, 439] width 42 height 18
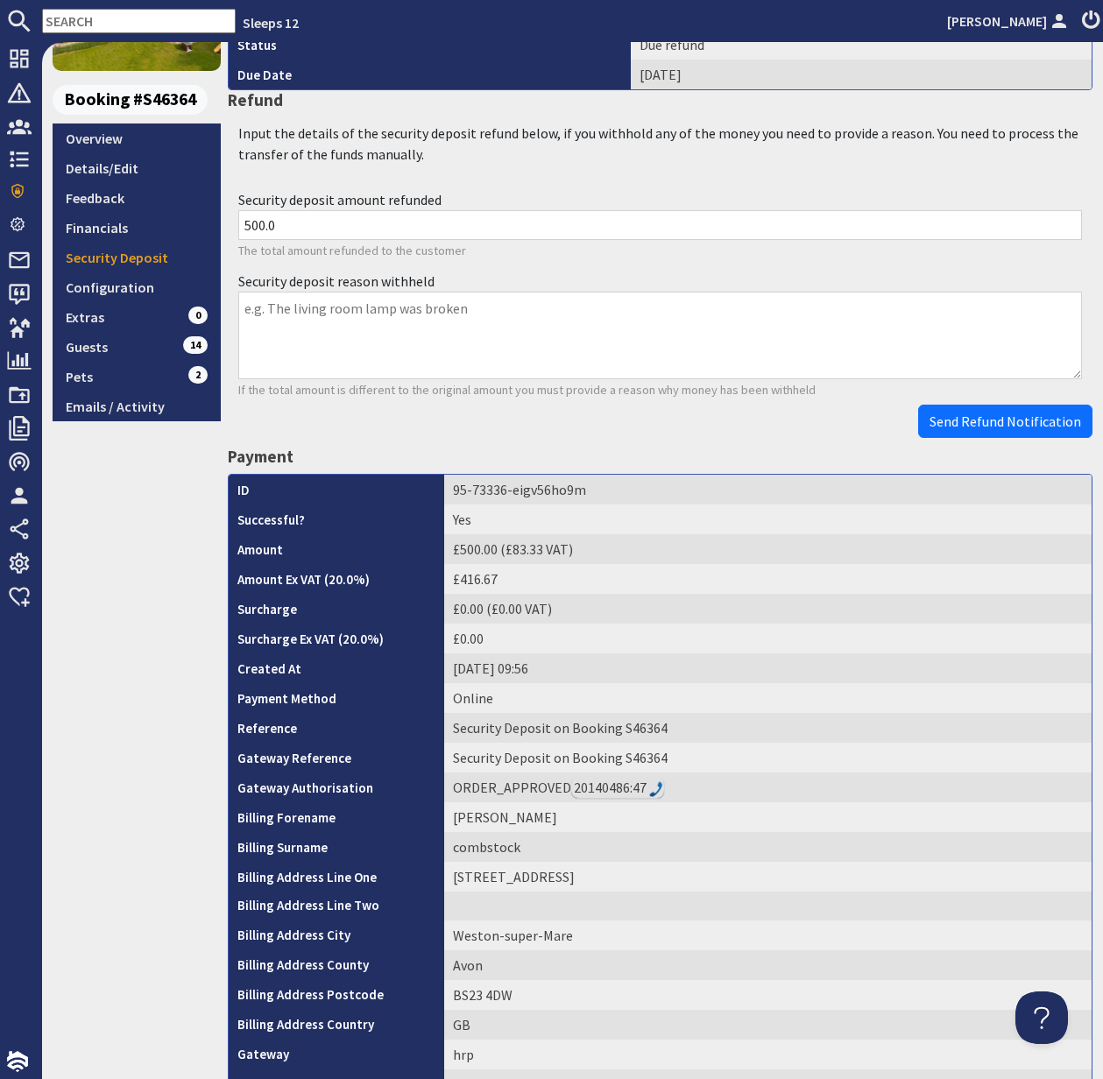
scroll to position [503, 0]
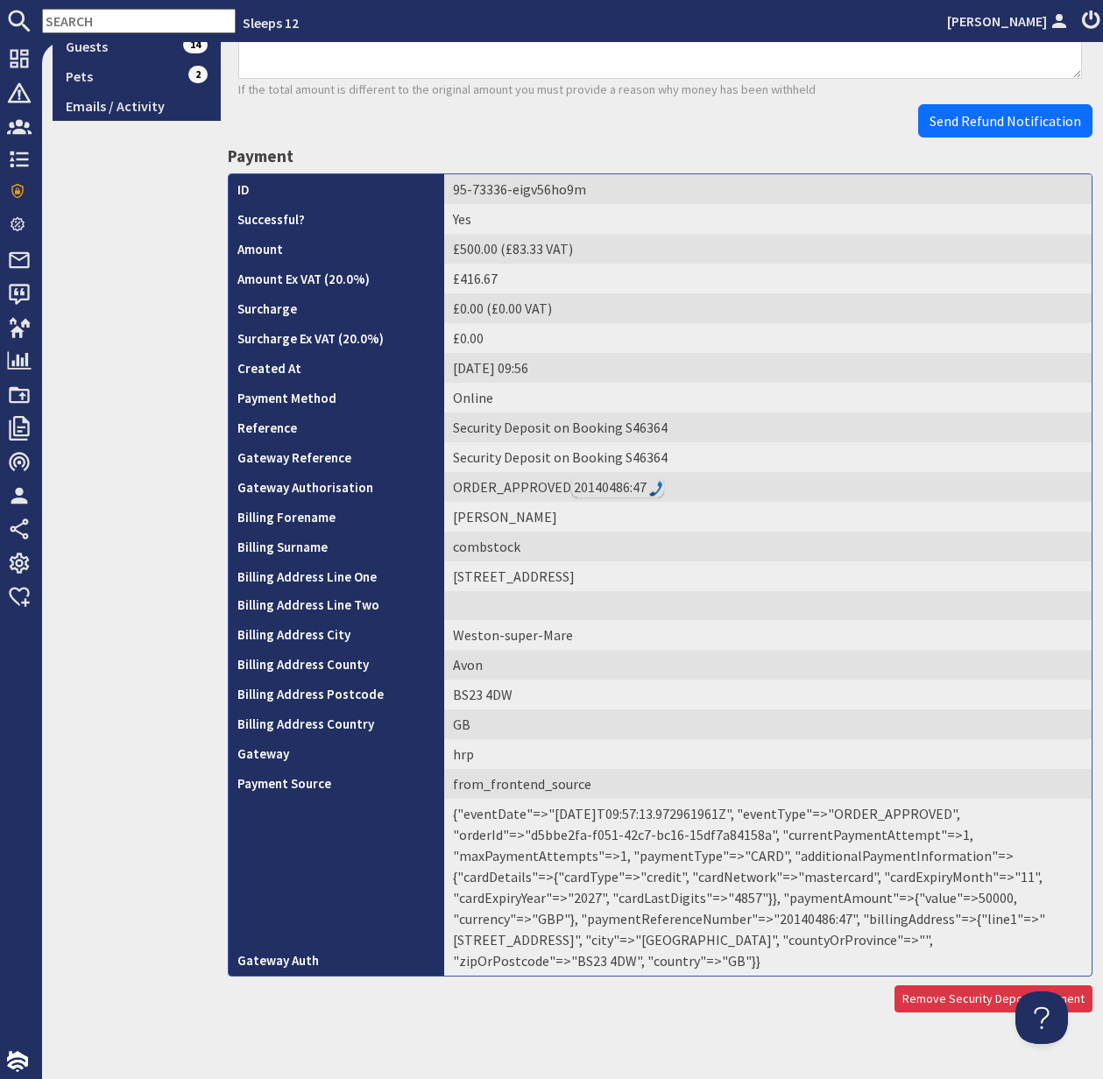
click at [669, 915] on td "{"eventDate"=>"2025-09-21T09:57:13.972961961Z", "eventType"=>"ORDER_APPROVED", …" at bounding box center [767, 887] width 647 height 177
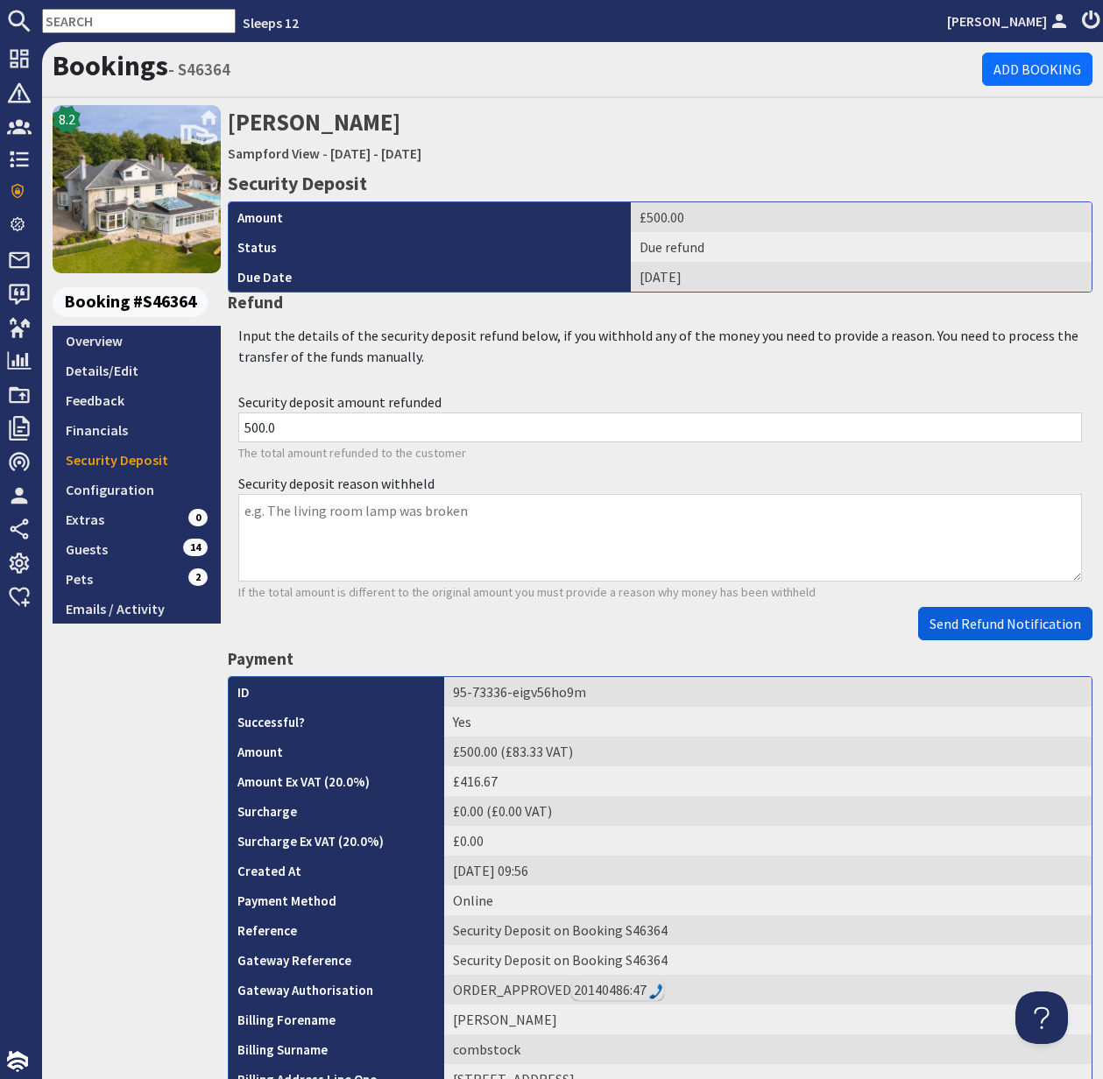
click at [1000, 634] on button "Send Refund Notification" at bounding box center [1005, 623] width 174 height 33
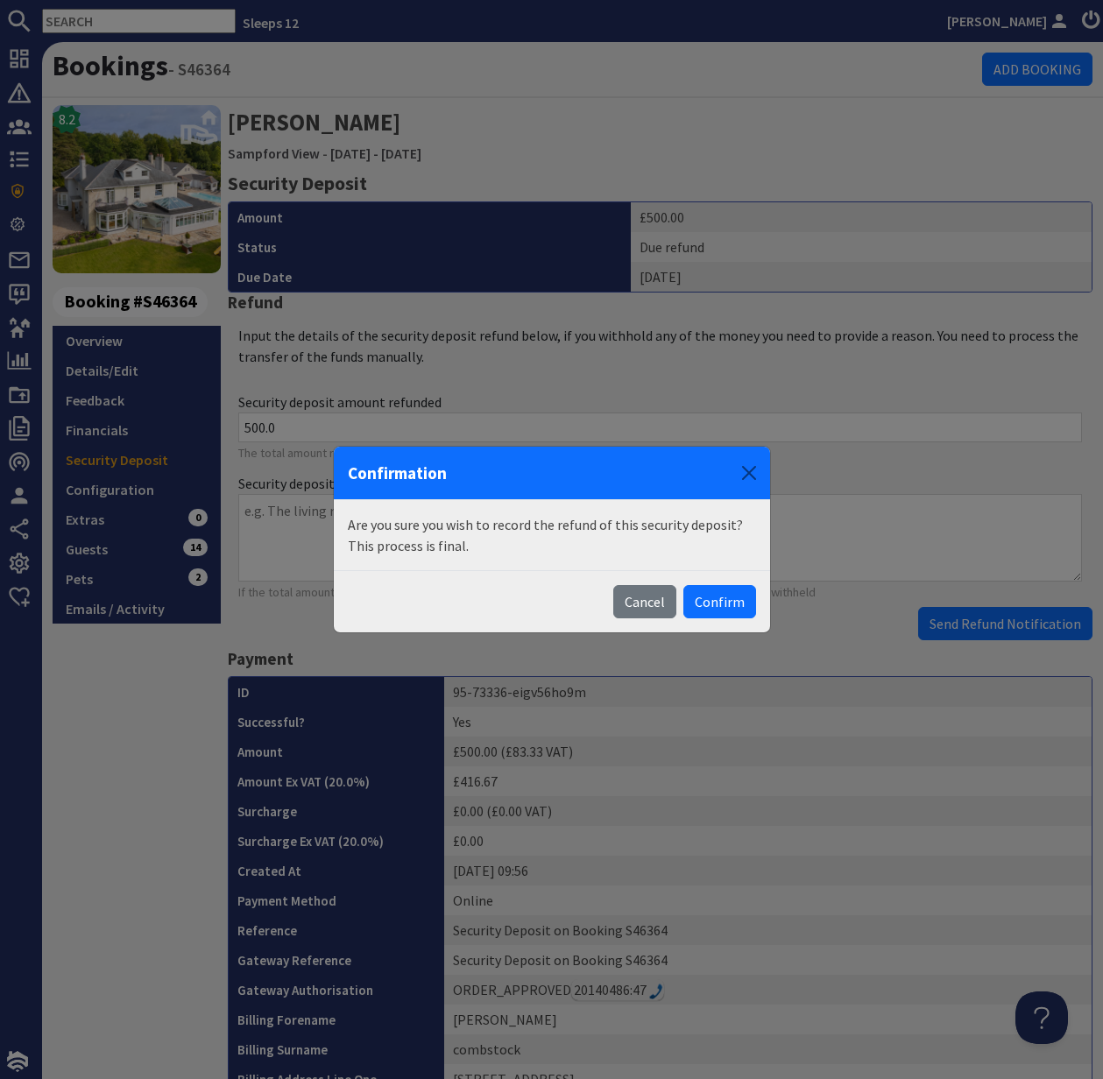
click at [995, 632] on body "Sleeps 12 Kelly Dyke Dashboard Notifications 0 Agency Dashboard Bookings 0 Secu…" at bounding box center [551, 539] width 1103 height 1079
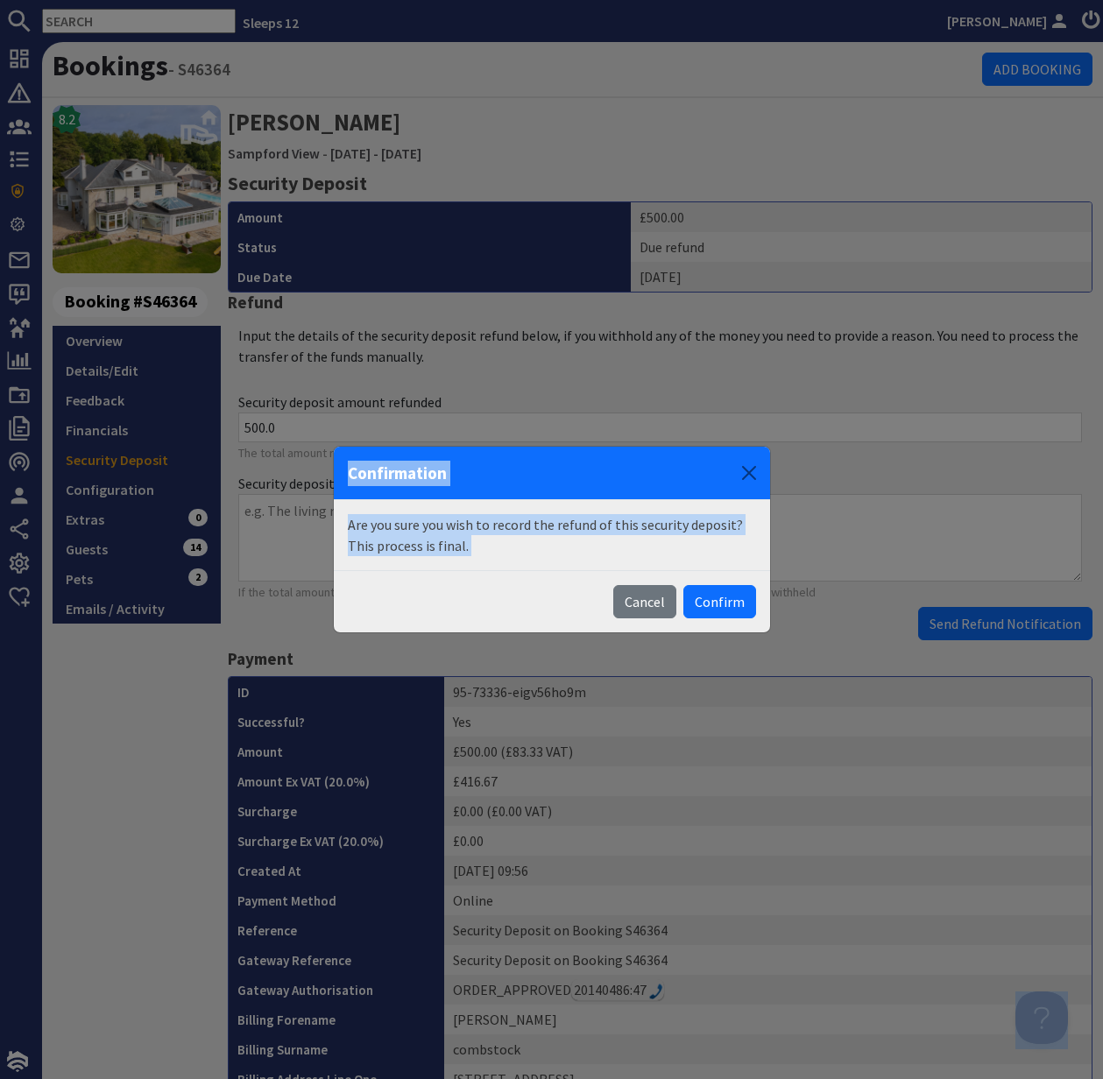
click at [725, 610] on button "Confirm" at bounding box center [719, 601] width 73 height 33
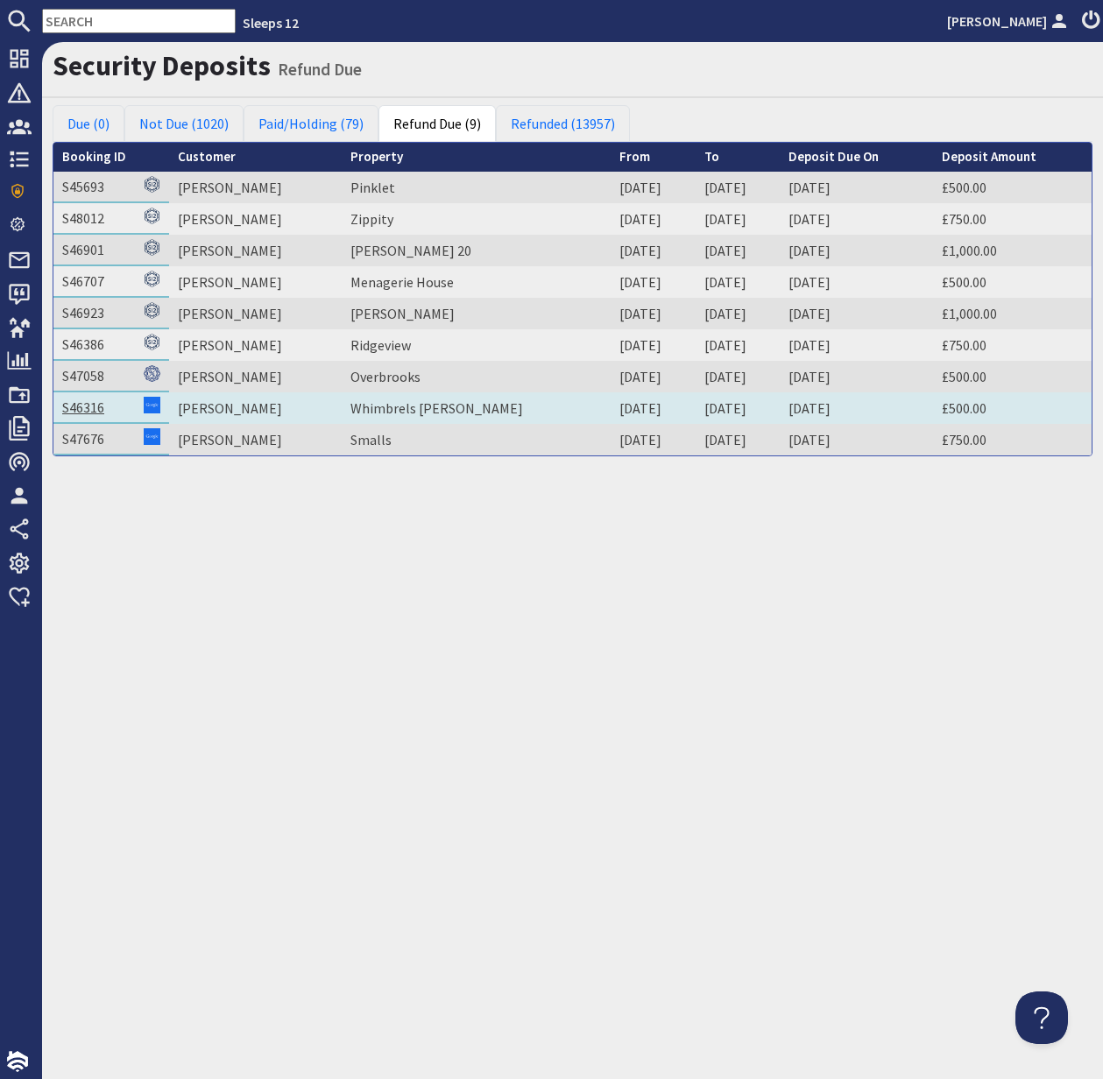
click at [88, 399] on link "S46316" at bounding box center [83, 408] width 42 height 18
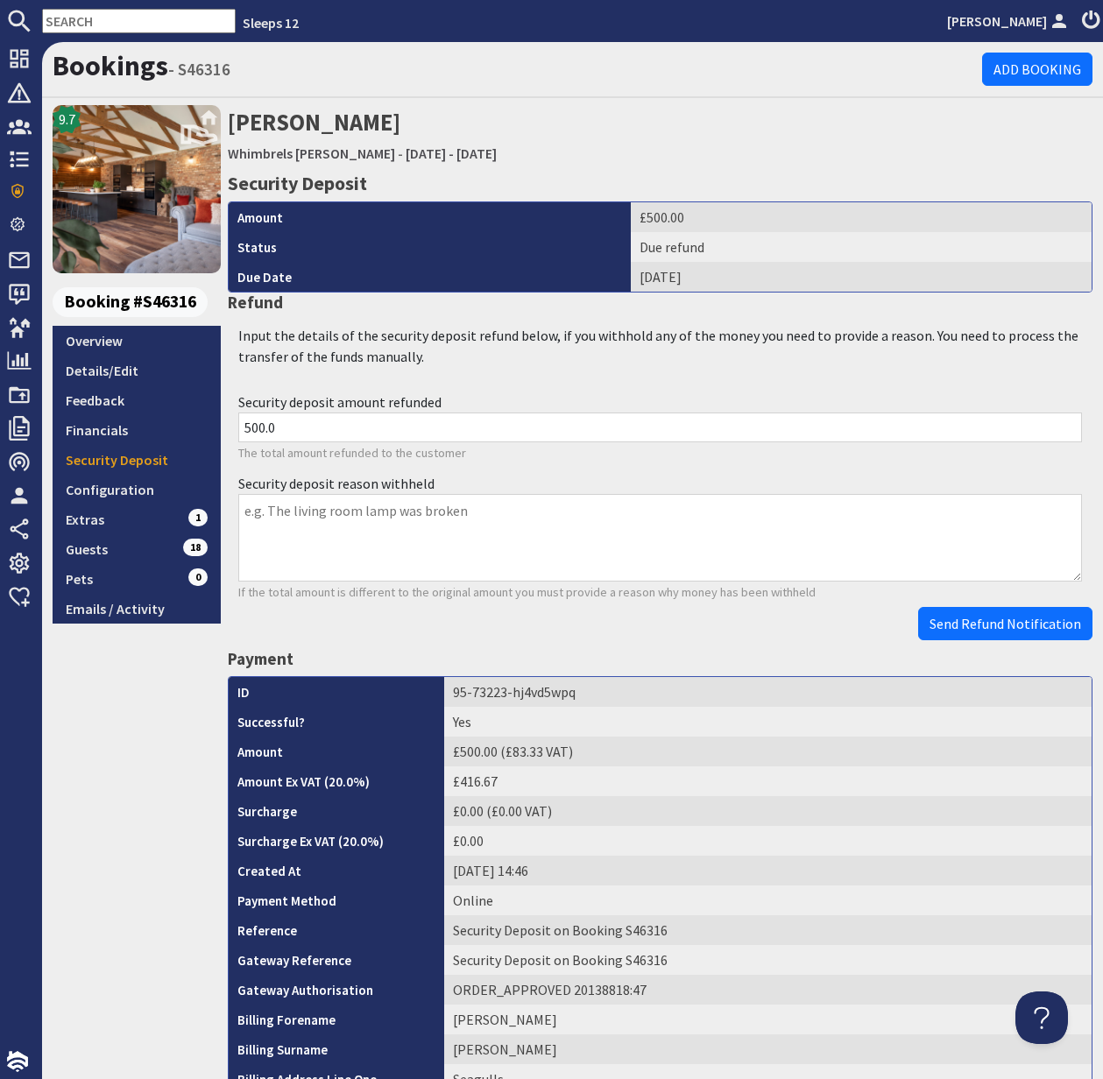
scroll to position [504, 0]
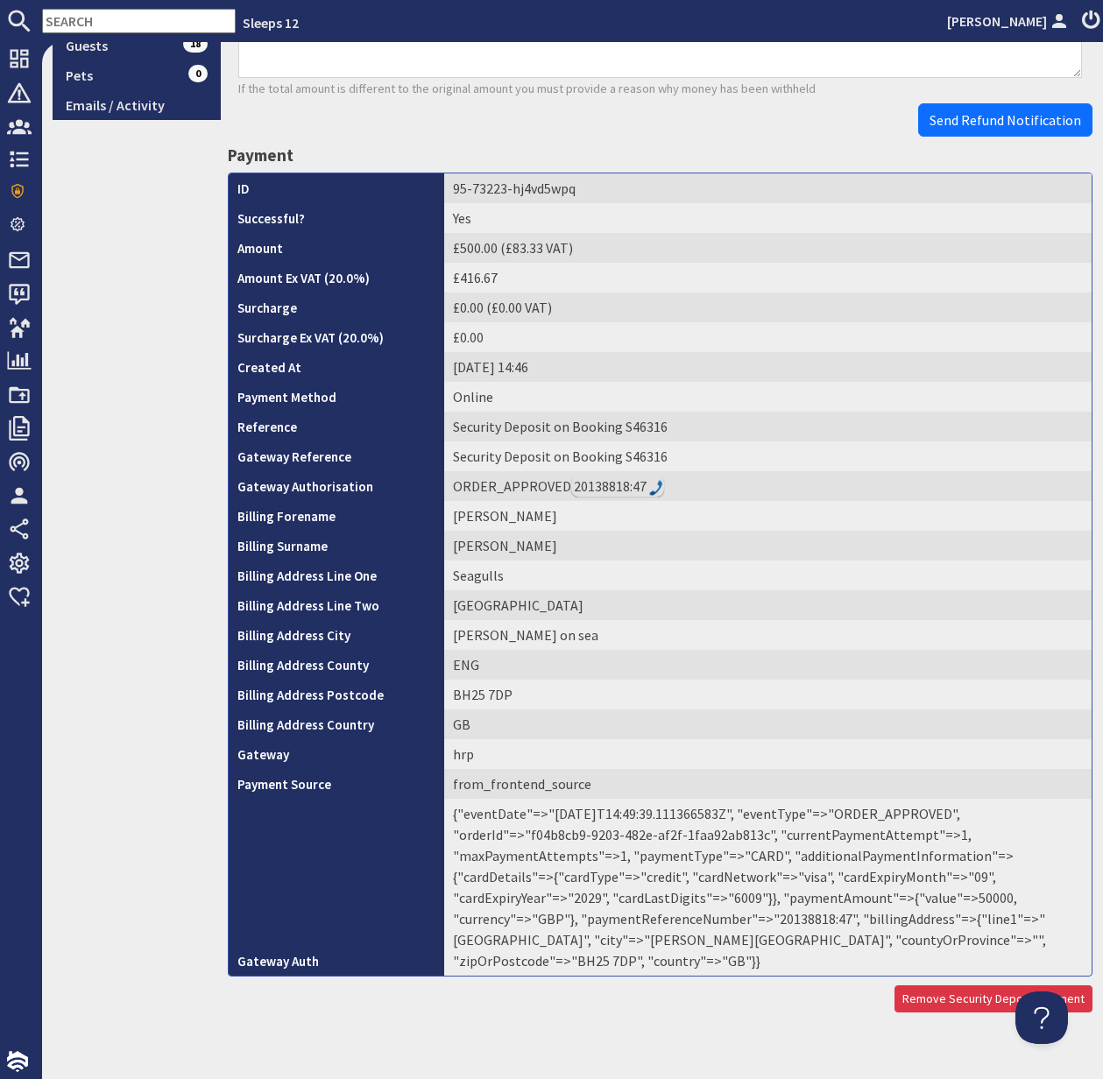
click at [689, 913] on td "{"eventDate"=>"2025-09-19T14:49:39.111366583Z", "eventType"=>"ORDER_APPROVED", …" at bounding box center [767, 887] width 647 height 177
click at [688, 913] on td "{"eventDate"=>"2025-09-19T14:49:39.111366583Z", "eventType"=>"ORDER_APPROVED", …" at bounding box center [767, 887] width 647 height 177
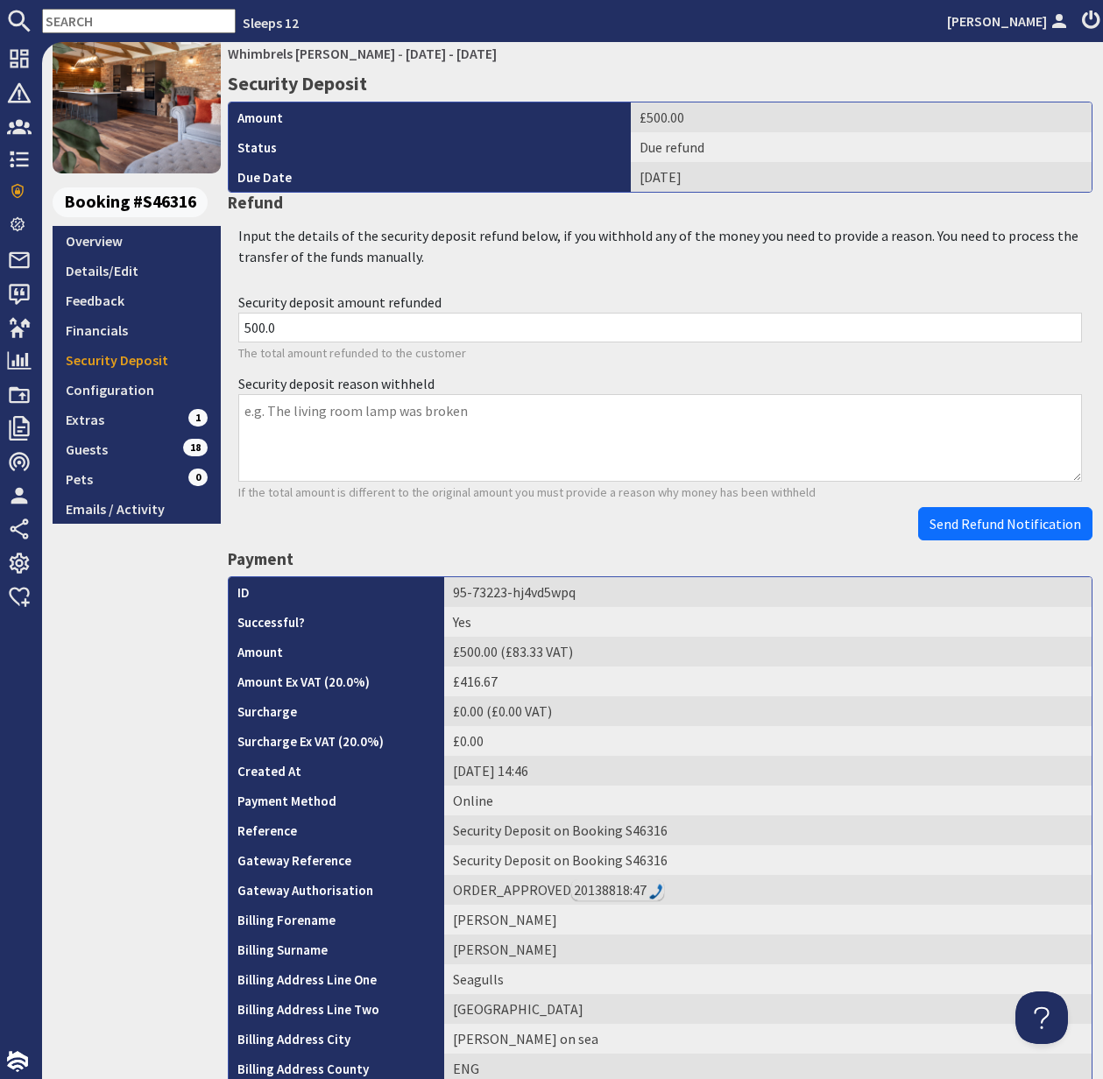
scroll to position [0, 0]
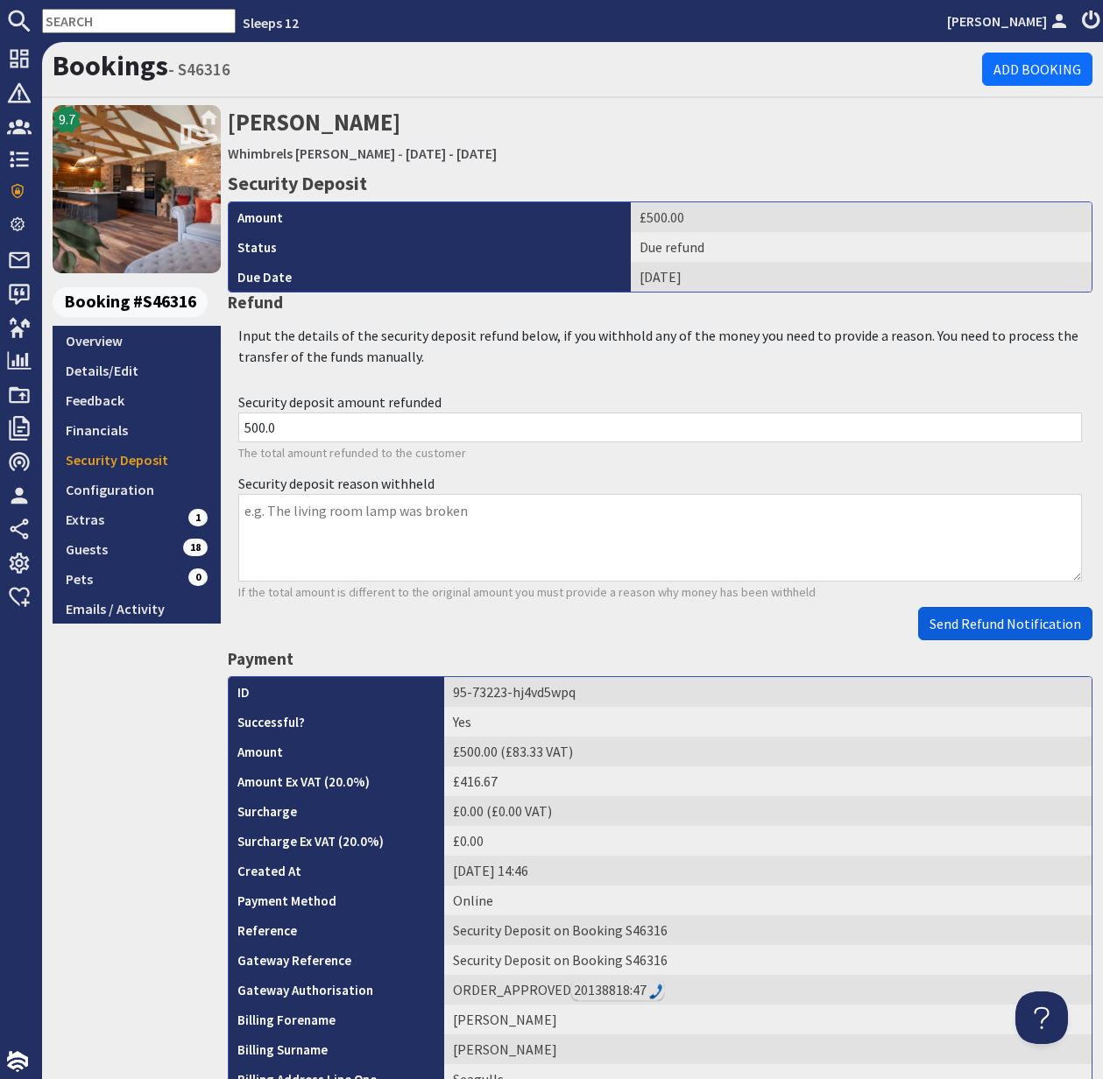
click at [1011, 625] on span "Send Refund Notification" at bounding box center [1005, 624] width 152 height 18
click at [1011, 625] on body "Sleeps 12 Kelly Dyke Dashboard Notifications 0 Agency Dashboard Bookings 0 Secu…" at bounding box center [551, 539] width 1103 height 1079
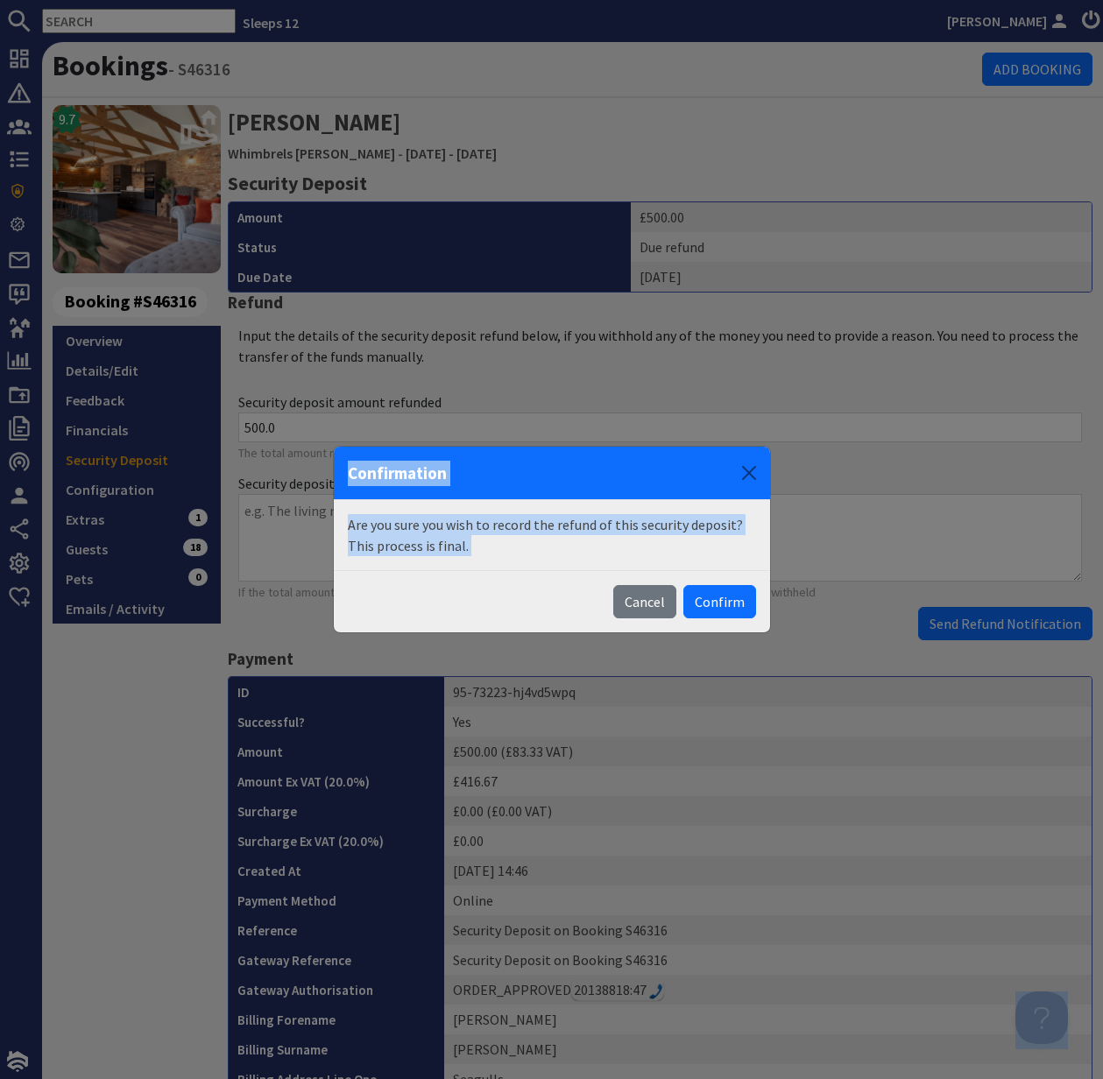
drag, startPoint x: 726, startPoint y: 597, endPoint x: 947, endPoint y: 488, distance: 246.4
click at [726, 597] on button "Confirm" at bounding box center [719, 601] width 73 height 33
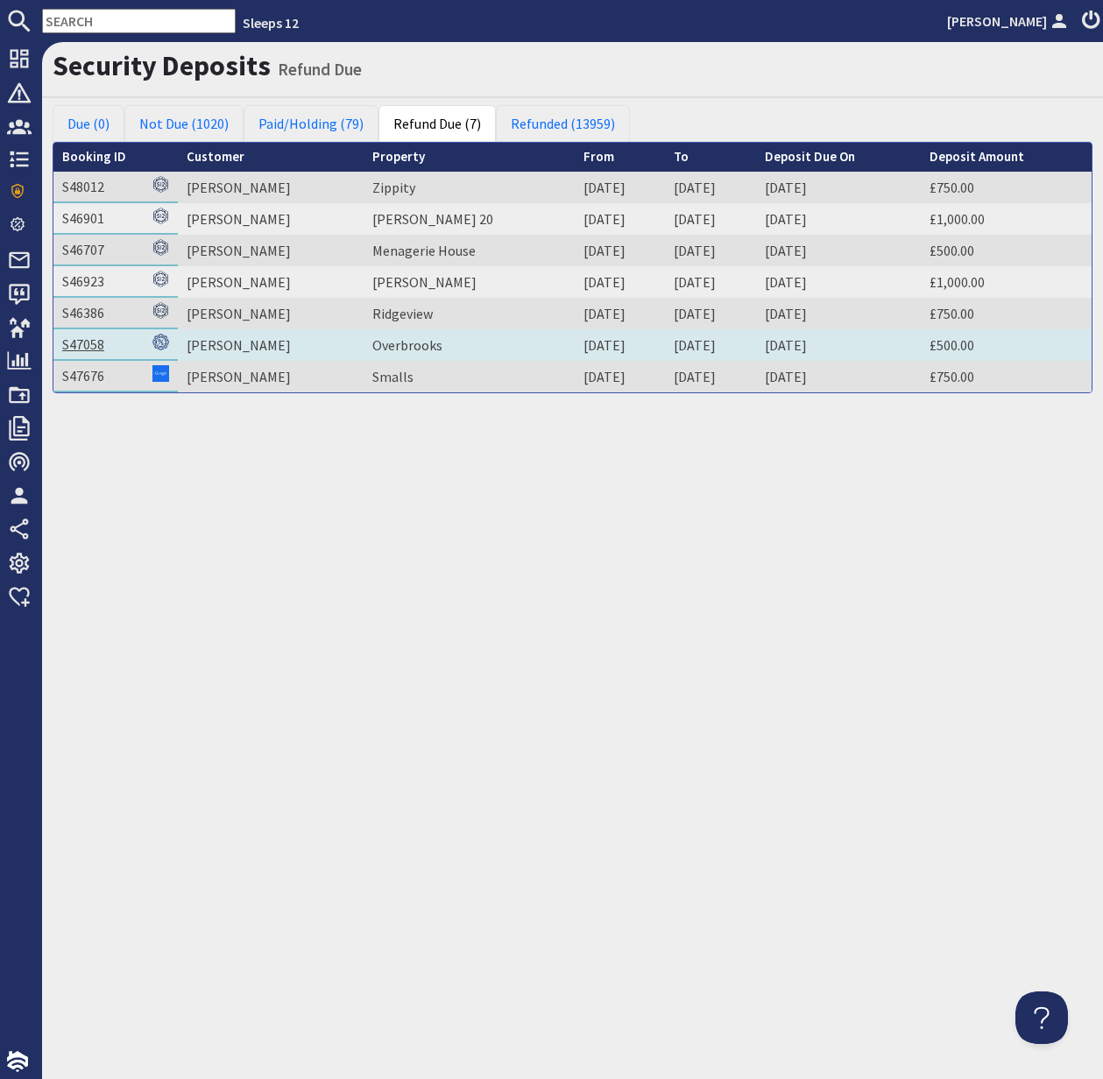
click at [83, 343] on link "S47058" at bounding box center [83, 345] width 42 height 18
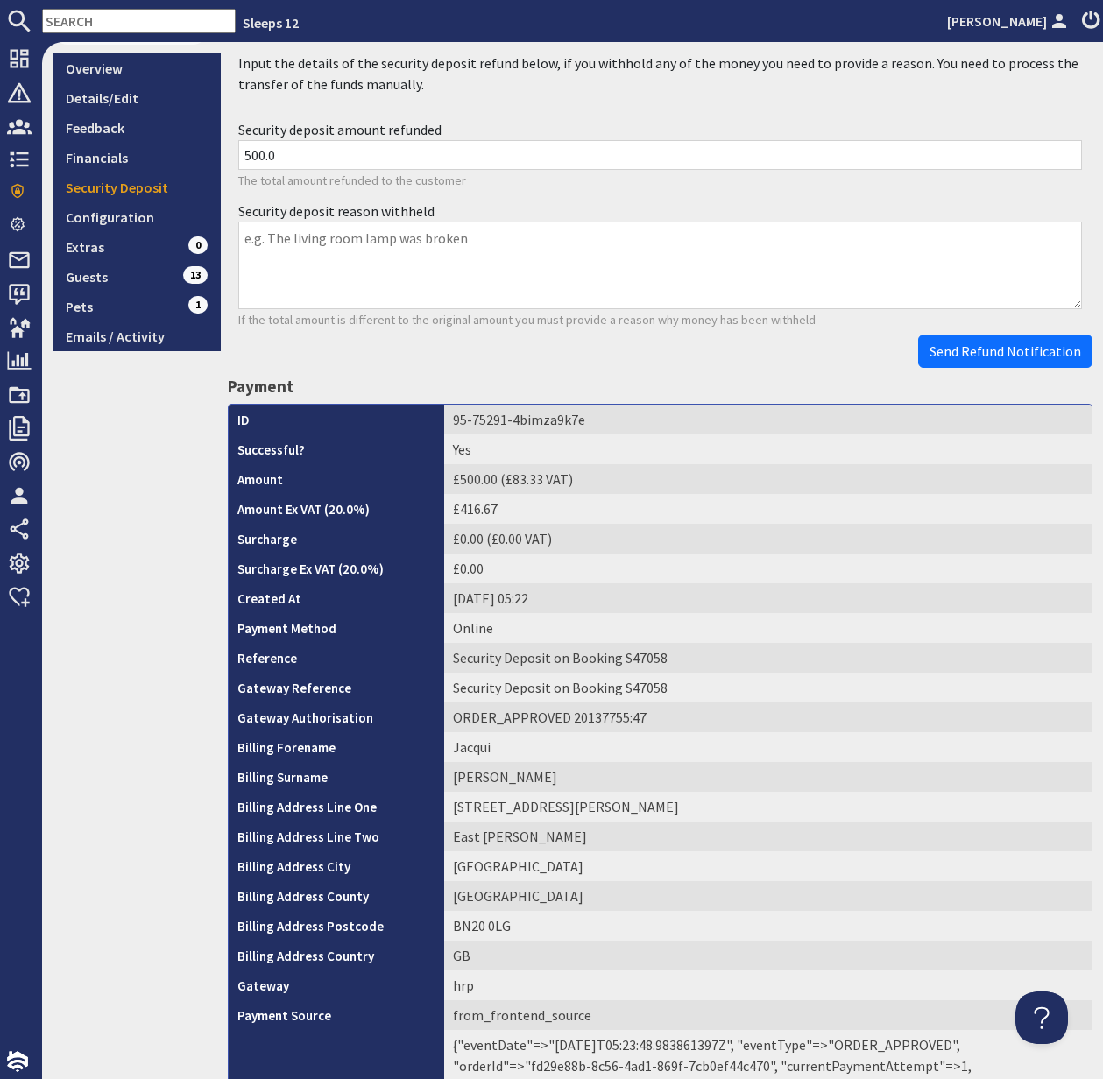
scroll to position [504, 0]
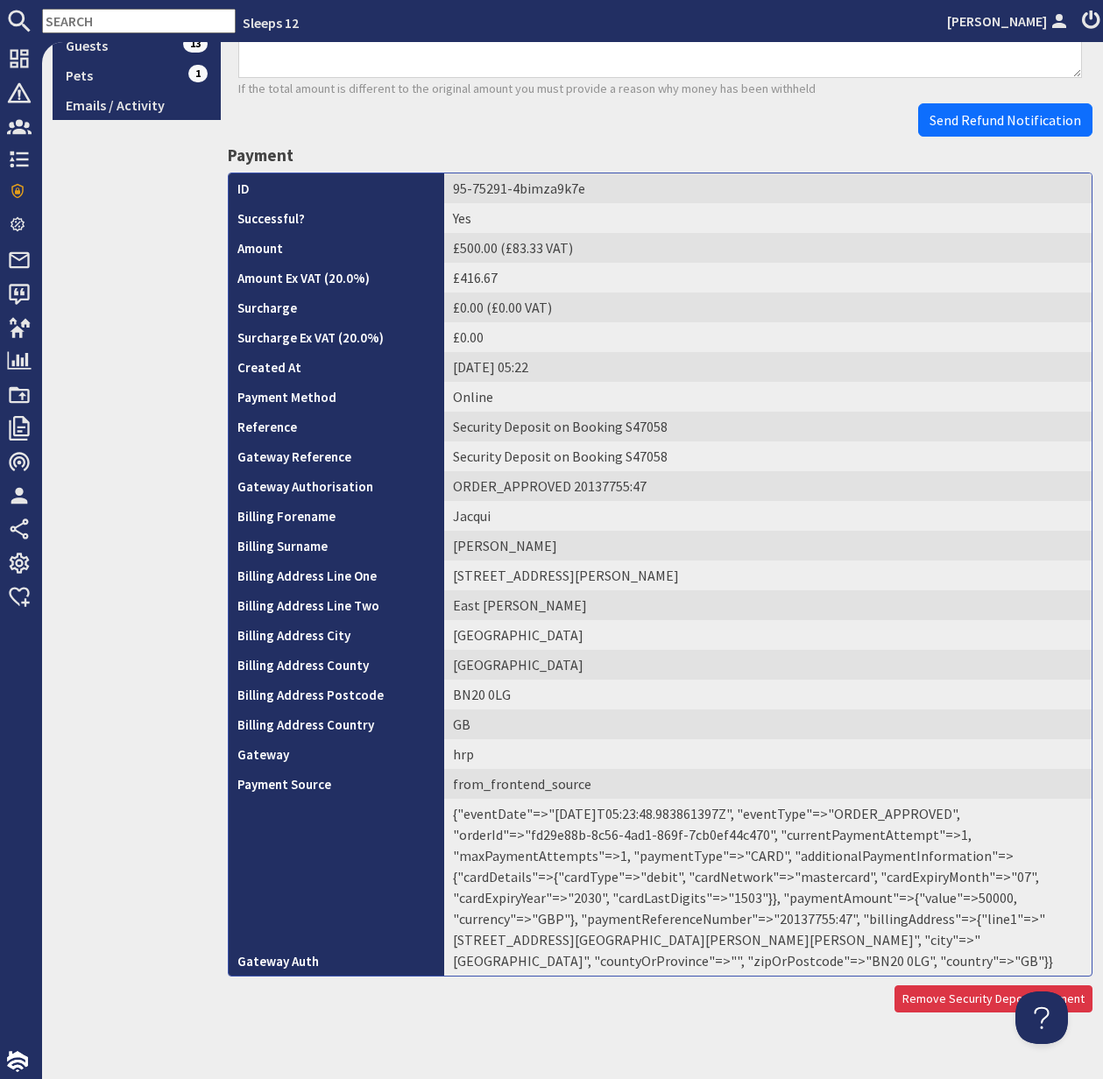
click at [682, 915] on td "{"eventDate"=>"2025-09-19T05:23:48.983861397Z", "eventType"=>"ORDER_APPROVED", …" at bounding box center [767, 887] width 647 height 177
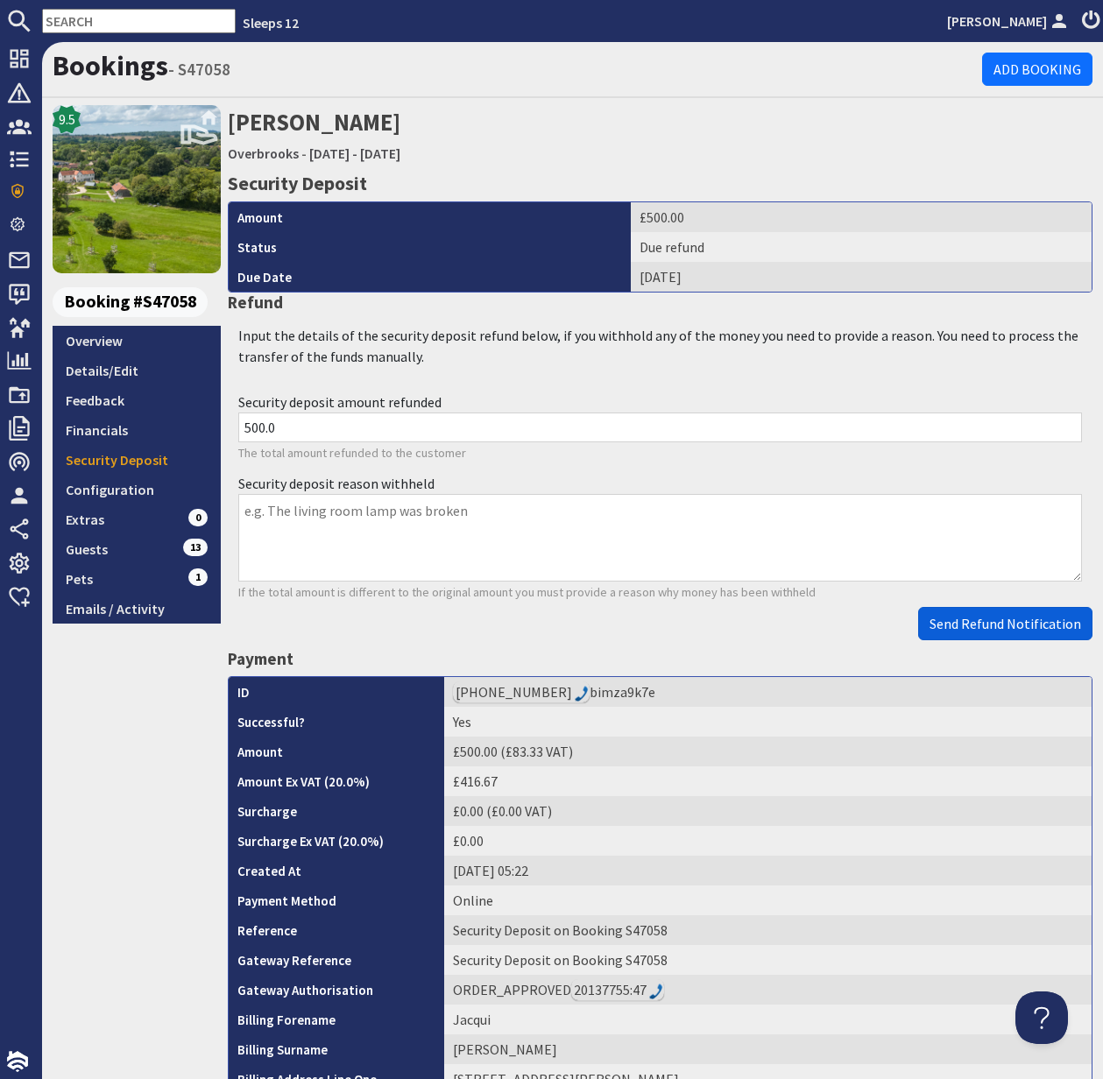
click at [1023, 618] on span "Send Refund Notification" at bounding box center [1005, 624] width 152 height 18
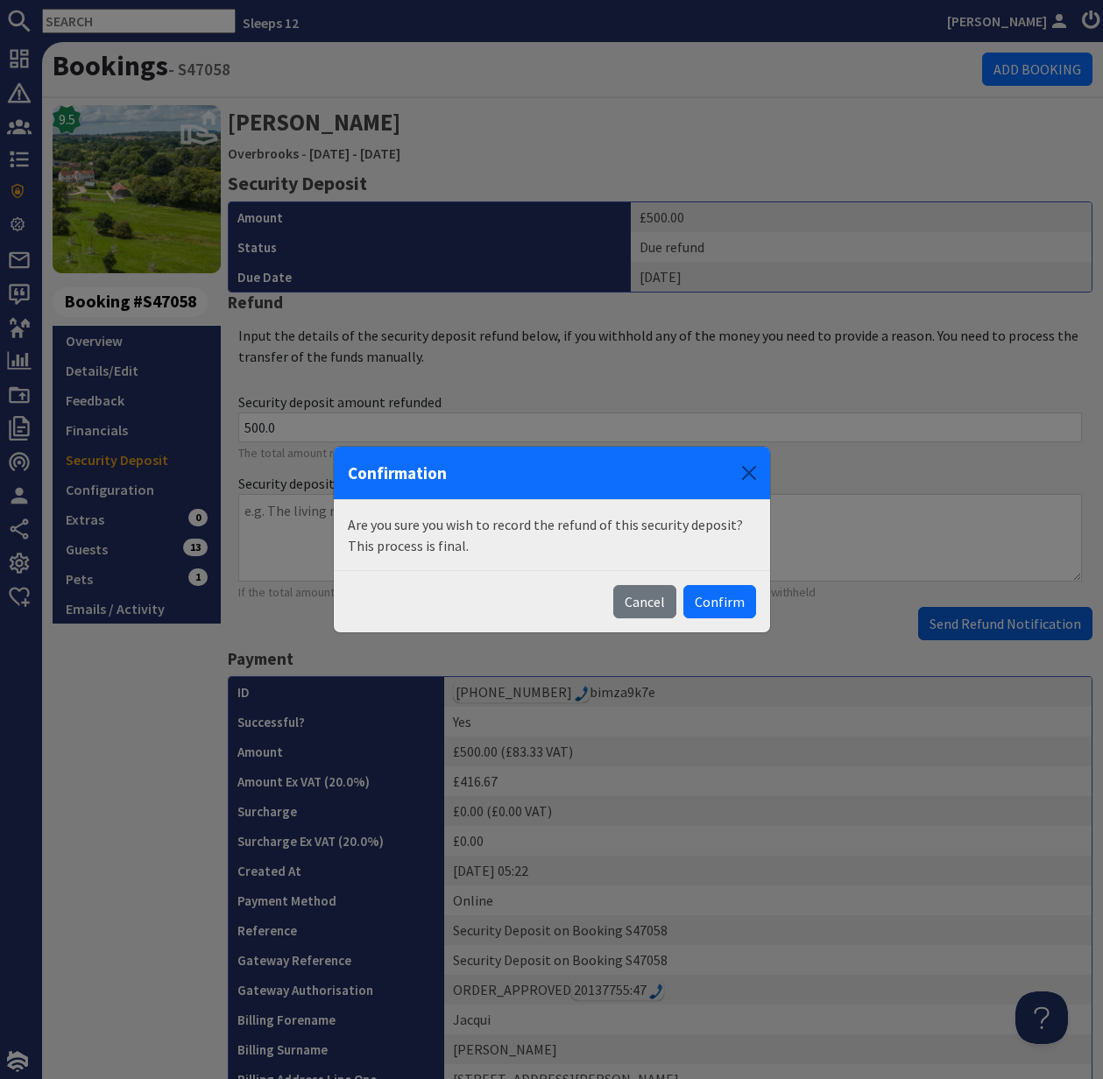
click at [1023, 618] on body "Sleeps 12 Kelly Dyke Dashboard Notifications 0 Agency Dashboard Bookings 0 Secu…" at bounding box center [551, 539] width 1103 height 1079
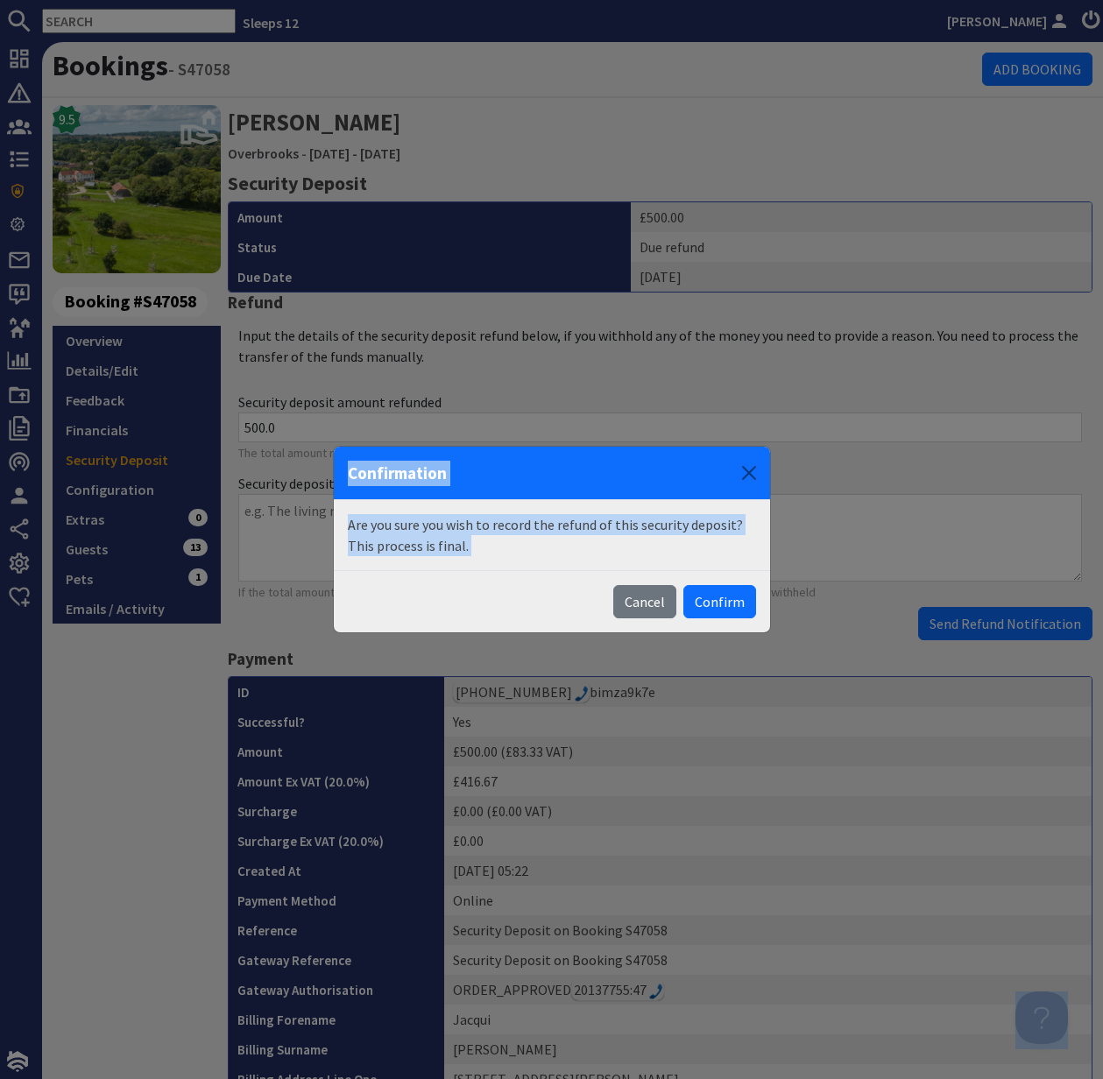
click at [729, 606] on button "Confirm" at bounding box center [719, 601] width 73 height 33
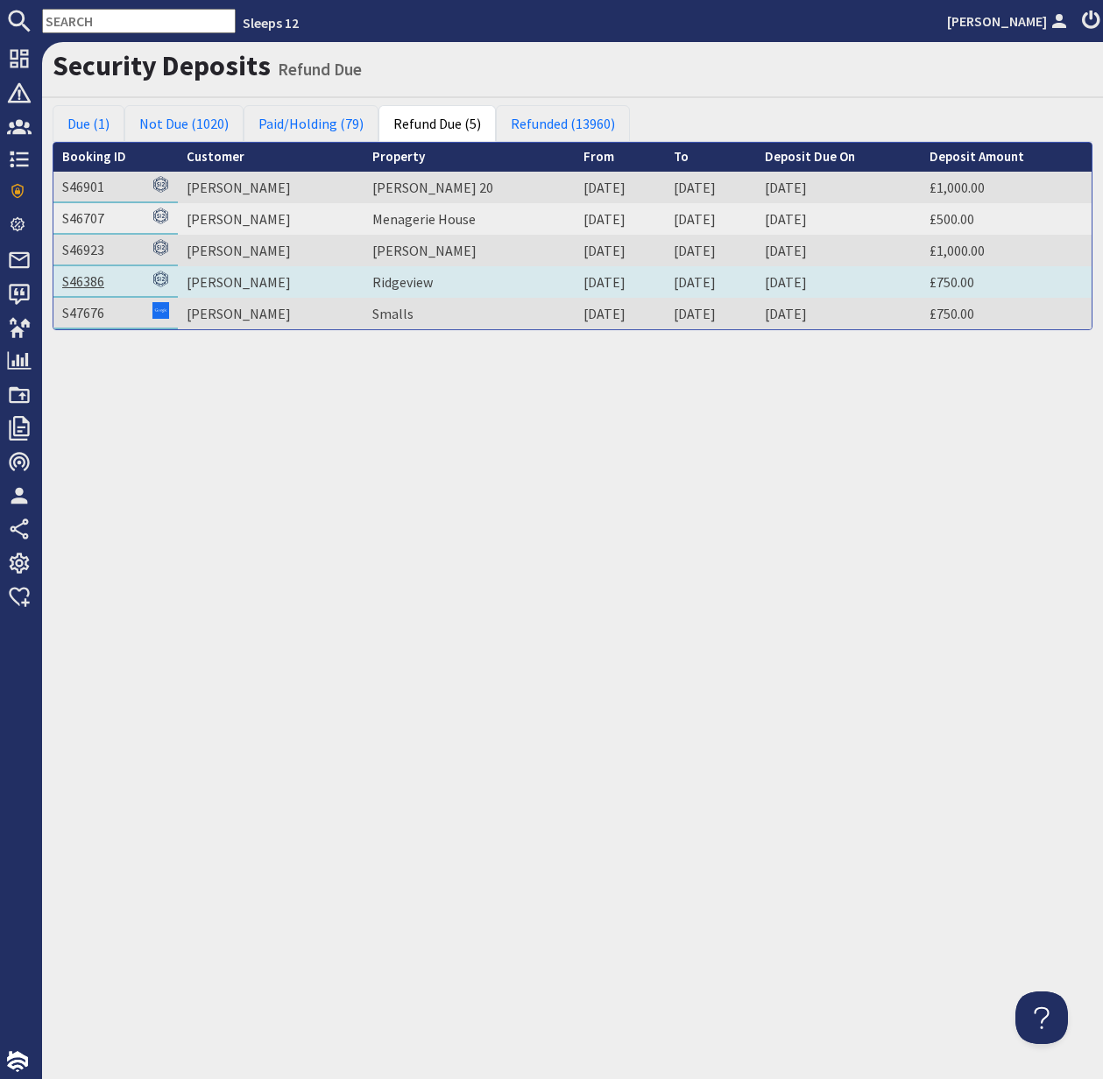
click at [66, 280] on link "S46386" at bounding box center [83, 281] width 42 height 18
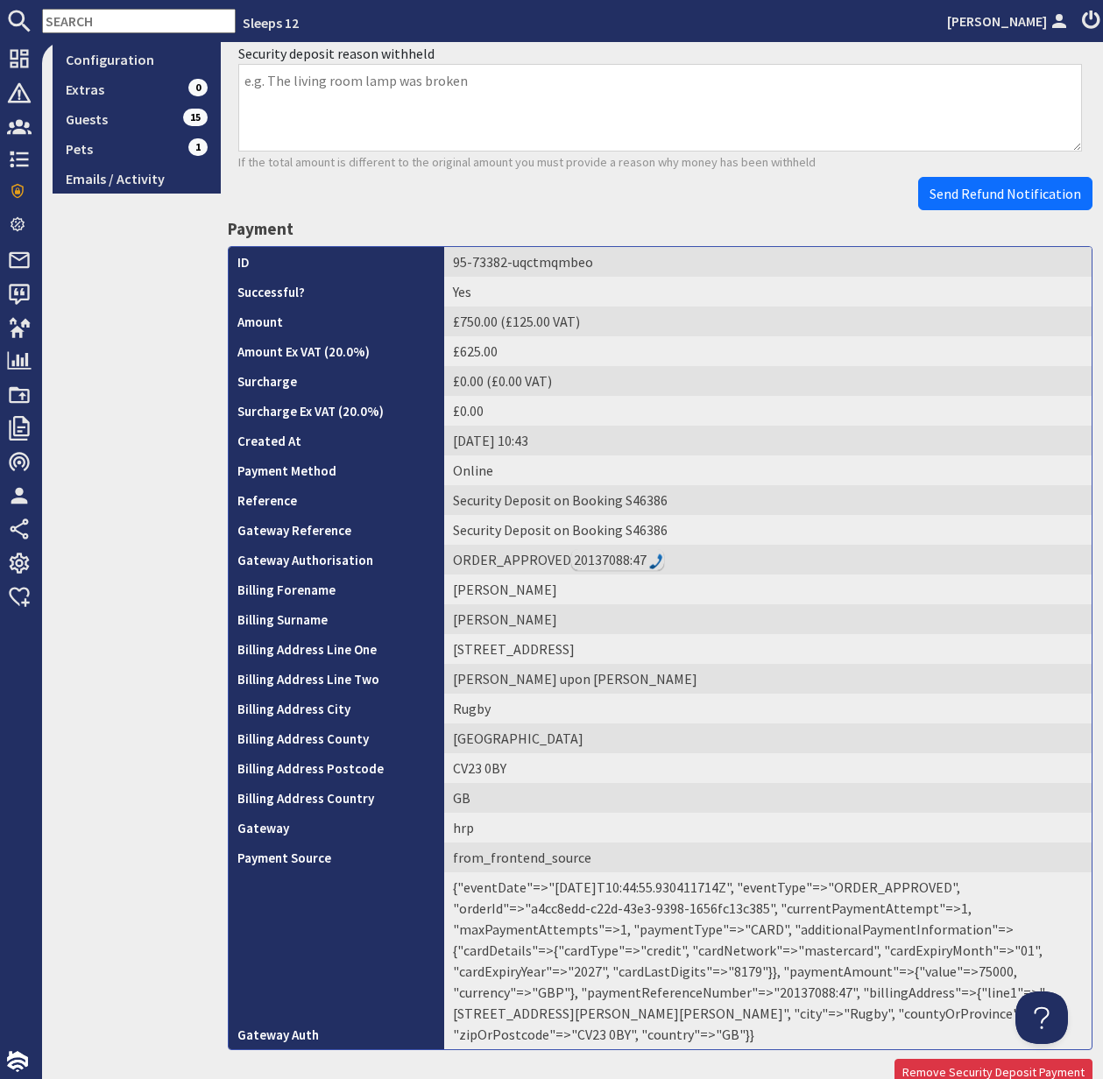
scroll to position [504, 0]
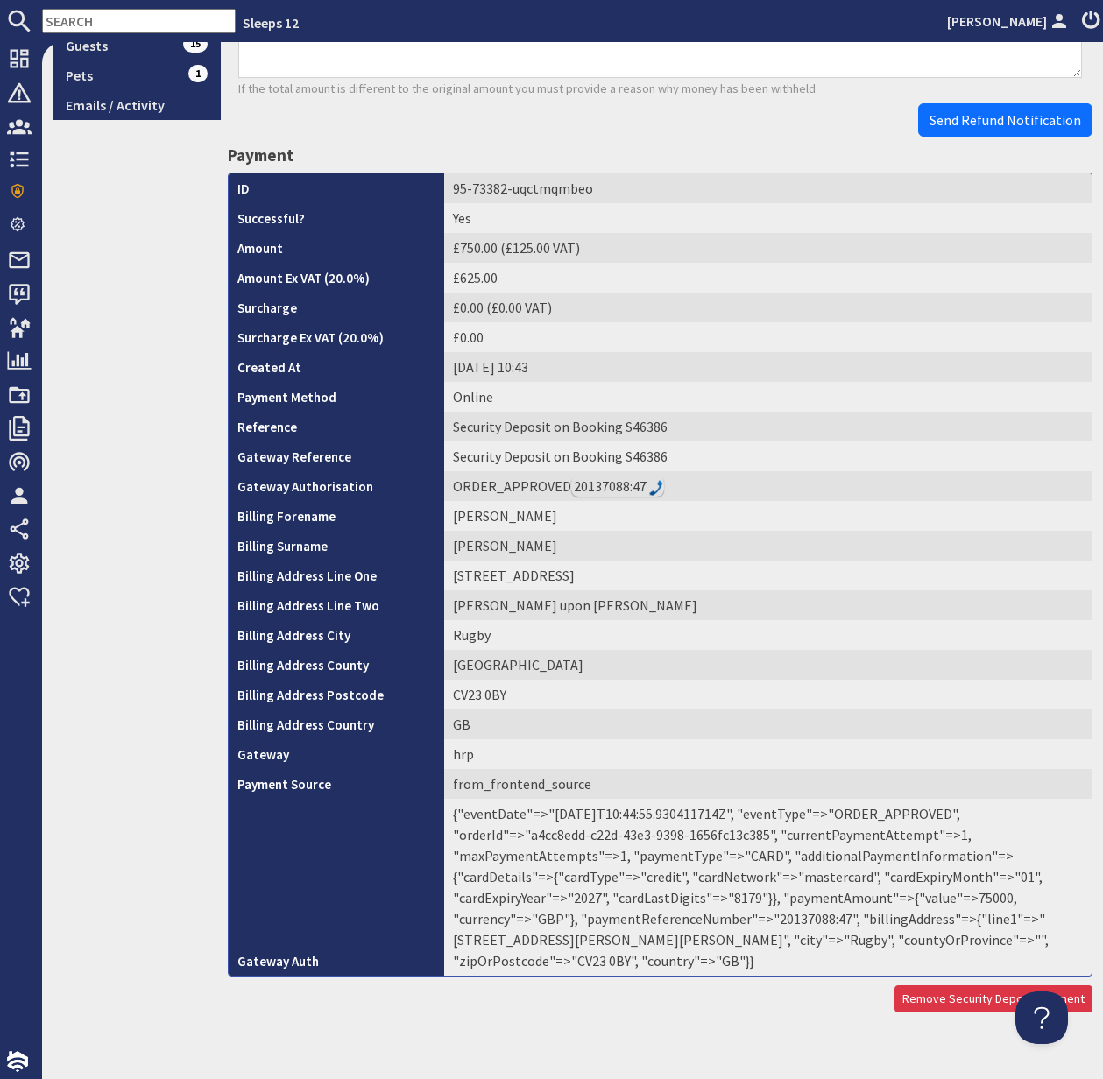
click at [676, 917] on td "{"eventDate"=>"2025-09-18T10:44:55.930411714Z", "eventType"=>"ORDER_APPROVED", …" at bounding box center [767, 887] width 647 height 177
click at [675, 916] on td "{"eventDate"=>"2025-09-18T10:44:55.930411714Z", "eventType"=>"ORDER_APPROVED", …" at bounding box center [767, 887] width 647 height 177
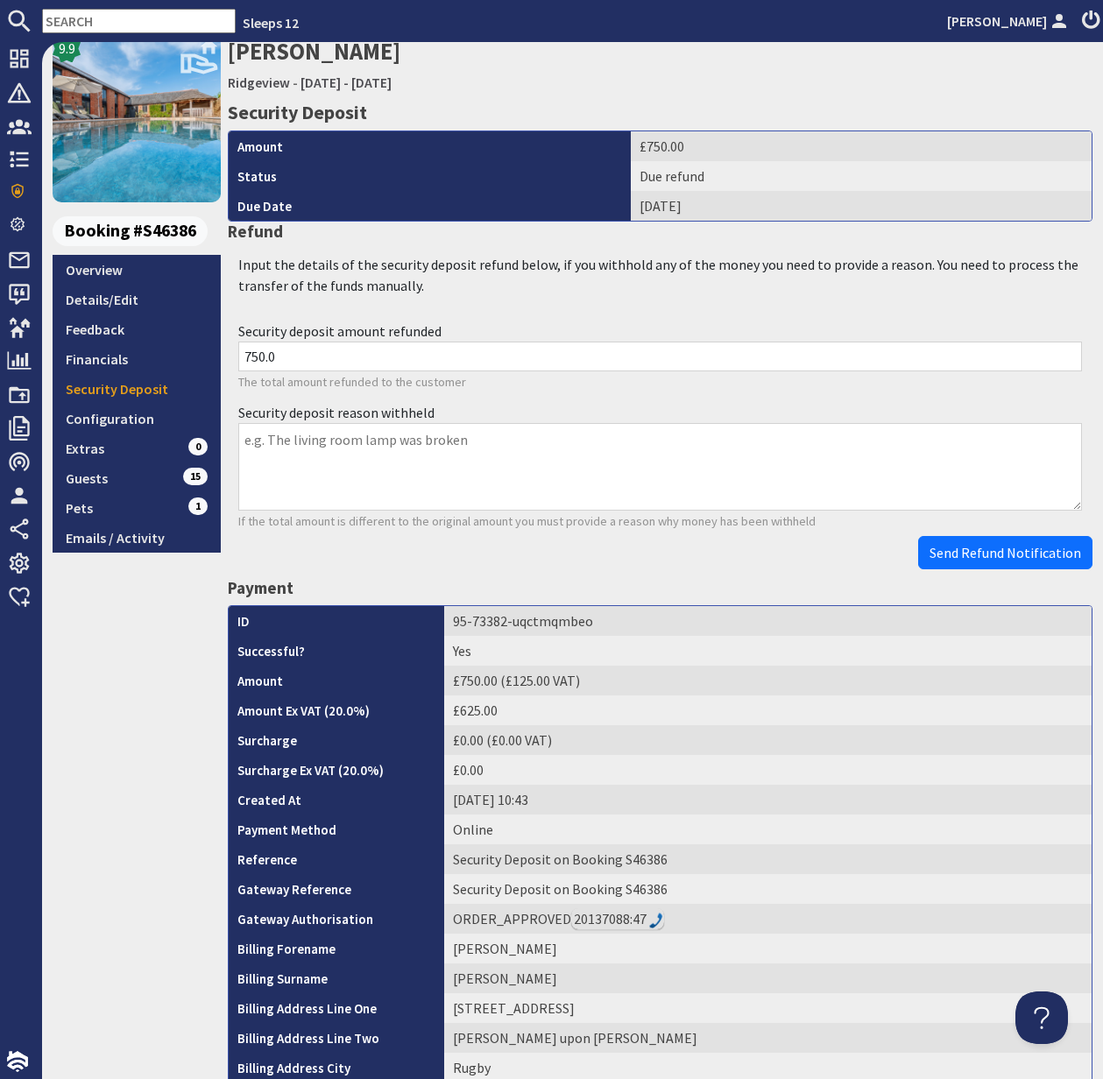
scroll to position [0, 0]
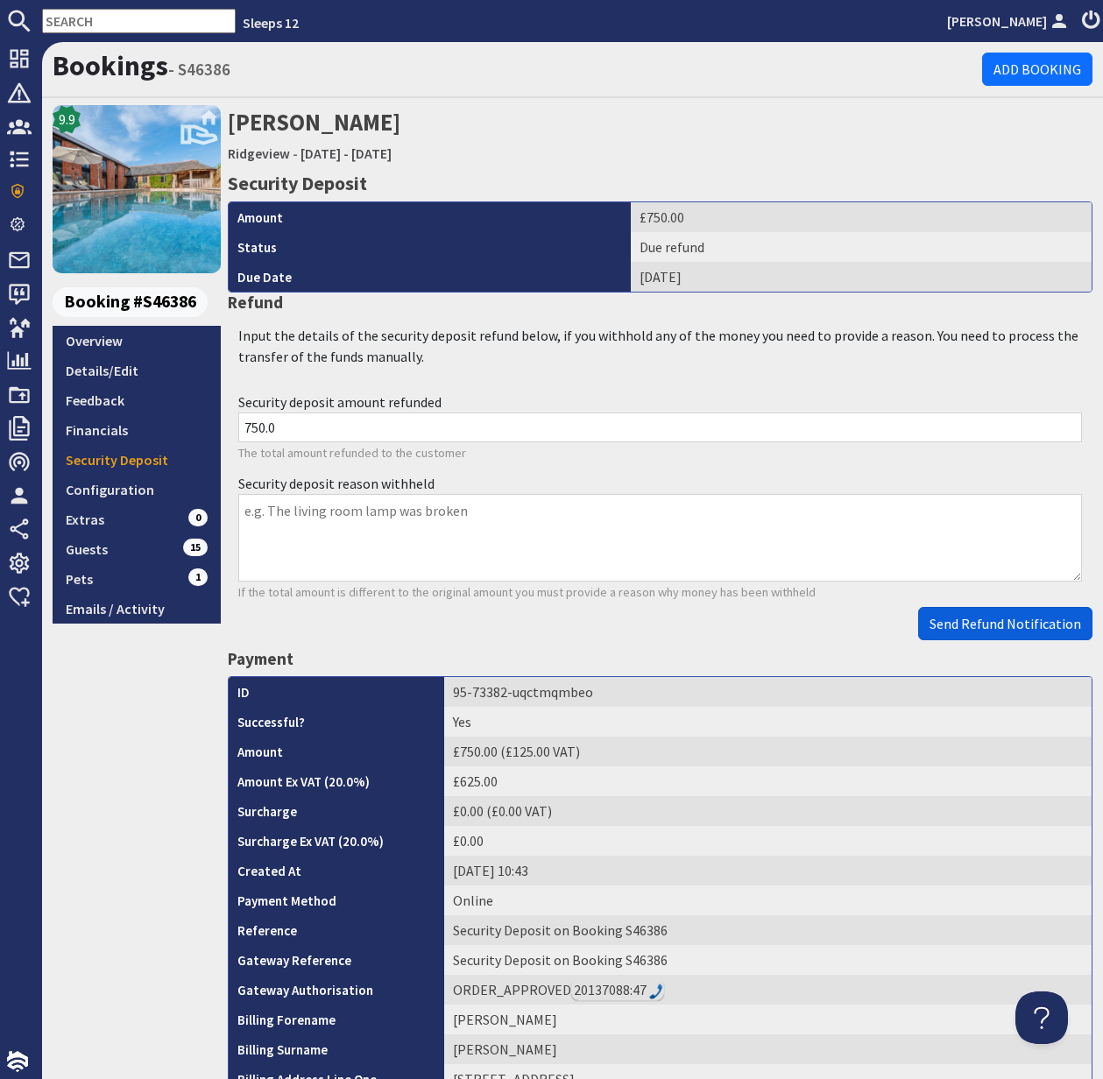
click at [1026, 628] on span "Send Refund Notification" at bounding box center [1005, 624] width 152 height 18
click at [1024, 628] on body "Sleeps 12 Kelly Dyke Dashboard Notifications 0 Agency Dashboard Bookings 0 Secu…" at bounding box center [551, 539] width 1103 height 1079
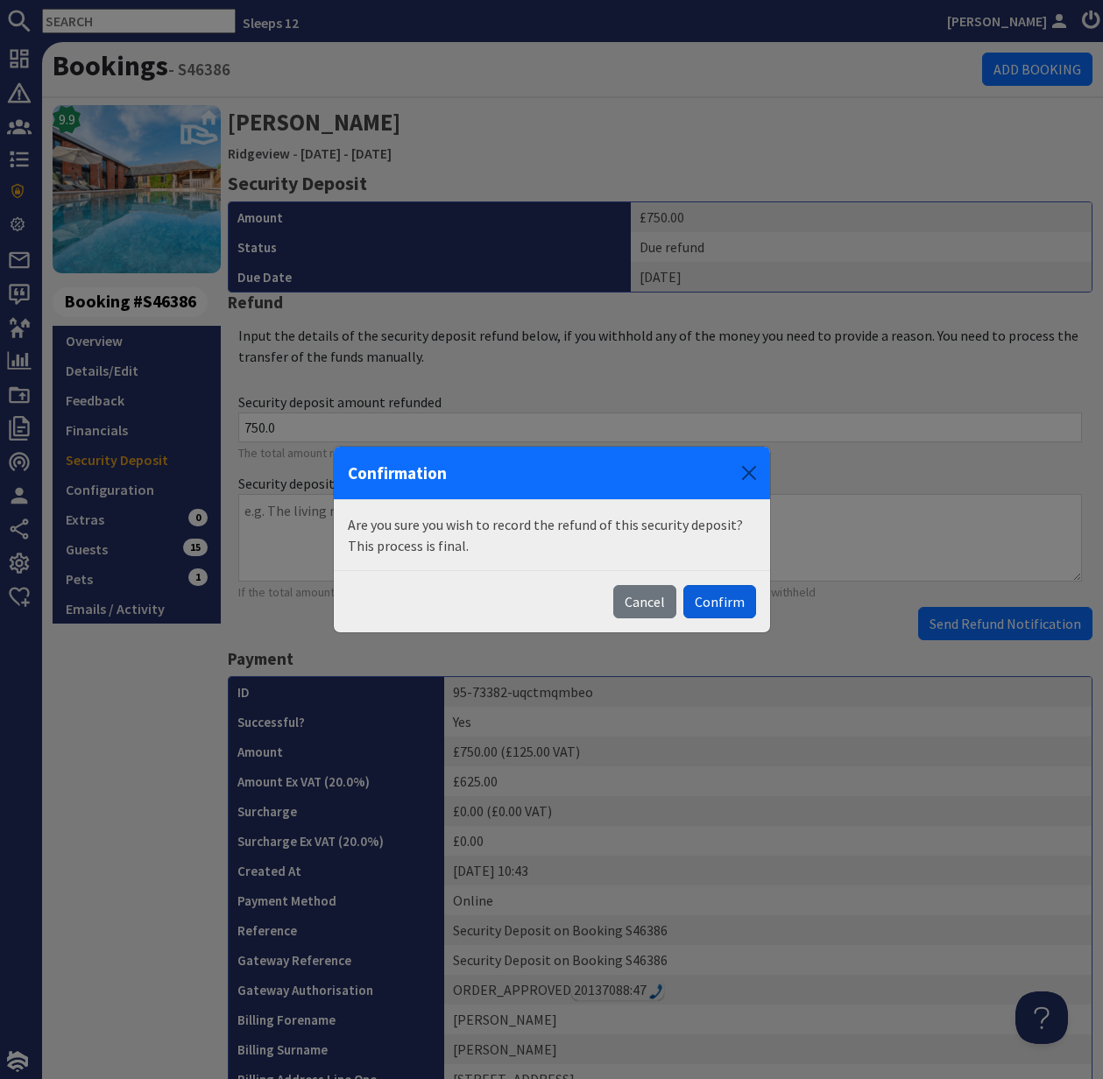
click at [728, 603] on button "Confirm" at bounding box center [719, 601] width 73 height 33
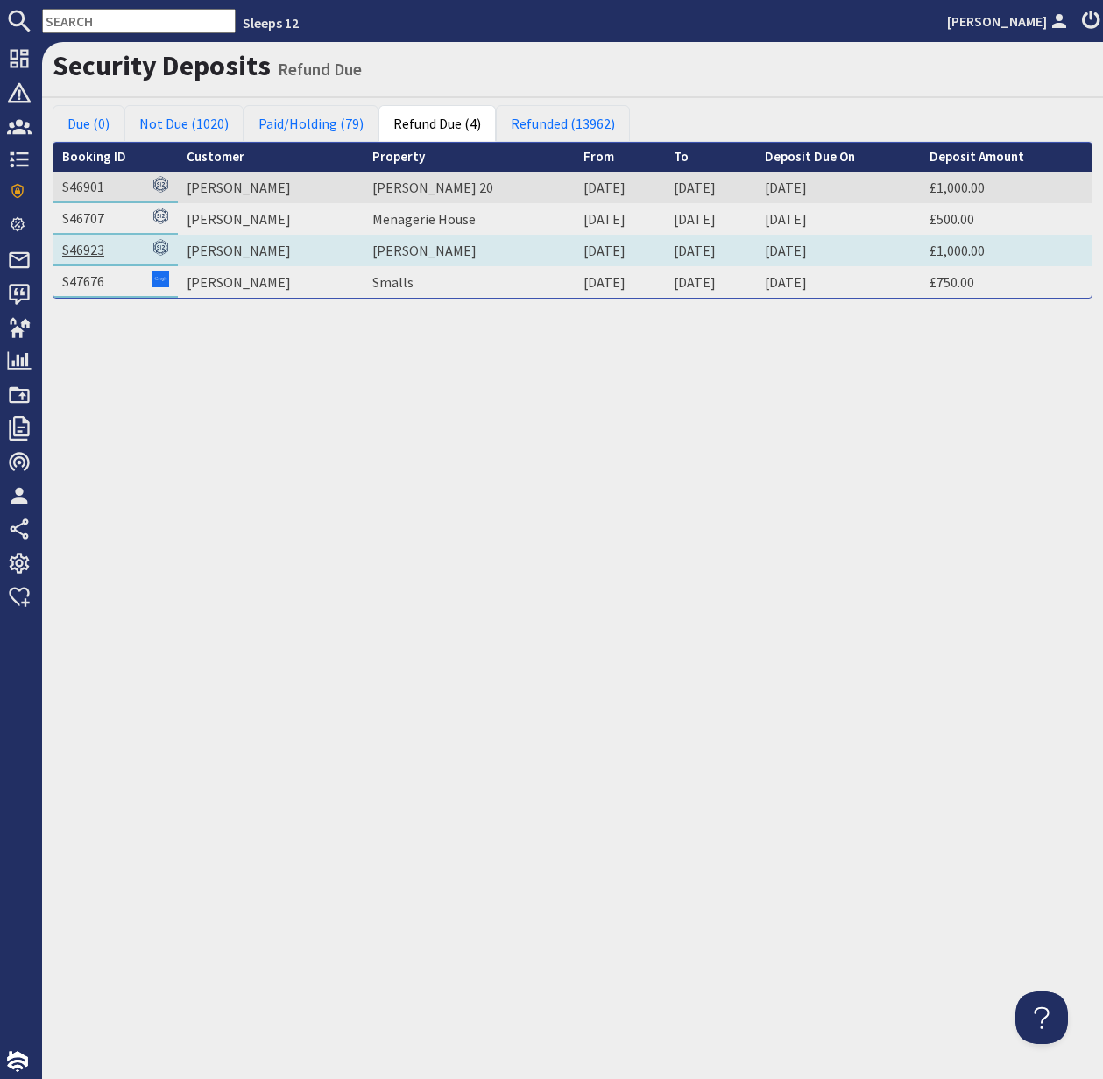
click at [85, 242] on link "S46923" at bounding box center [83, 250] width 42 height 18
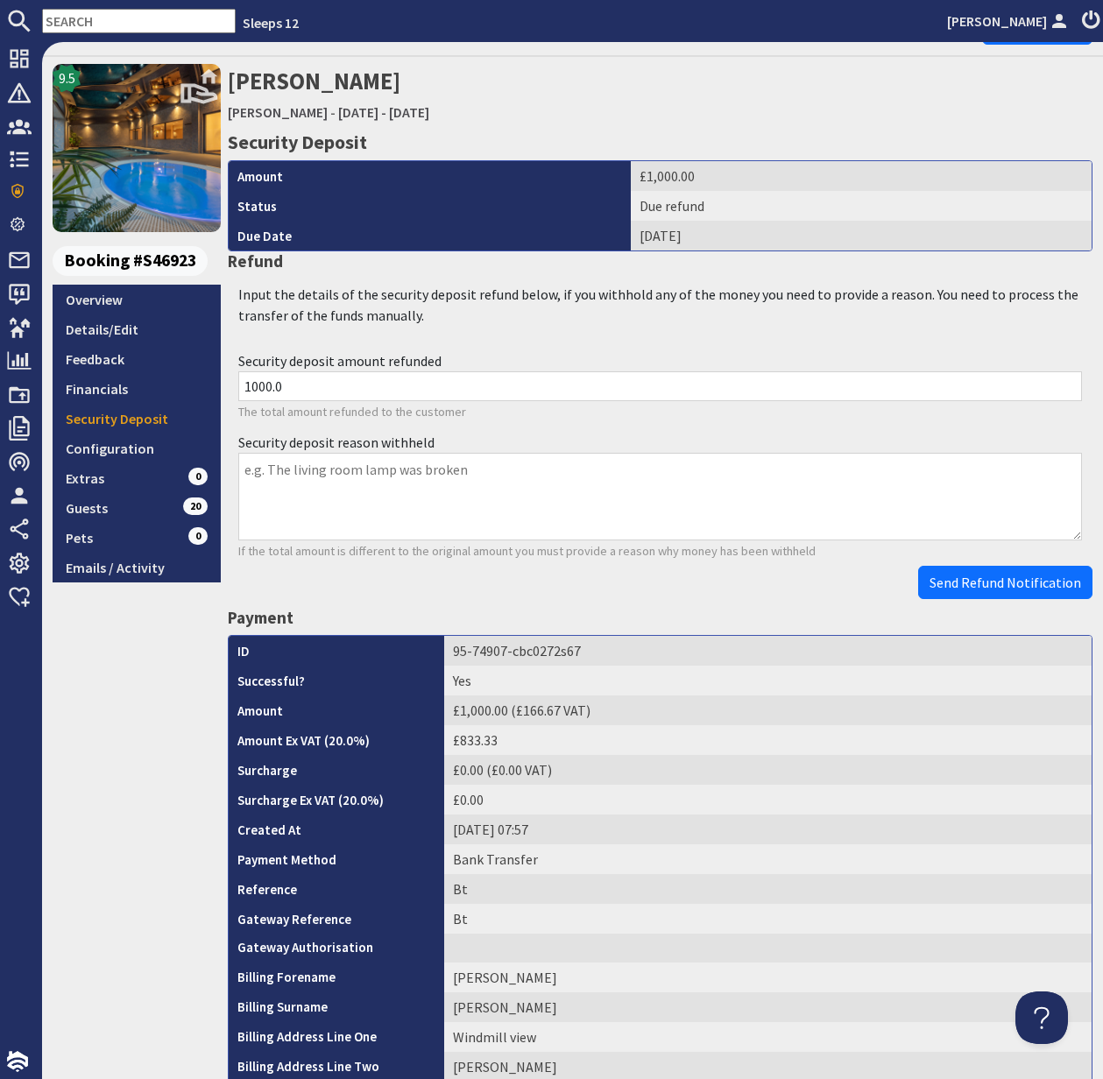
scroll to position [43, 0]
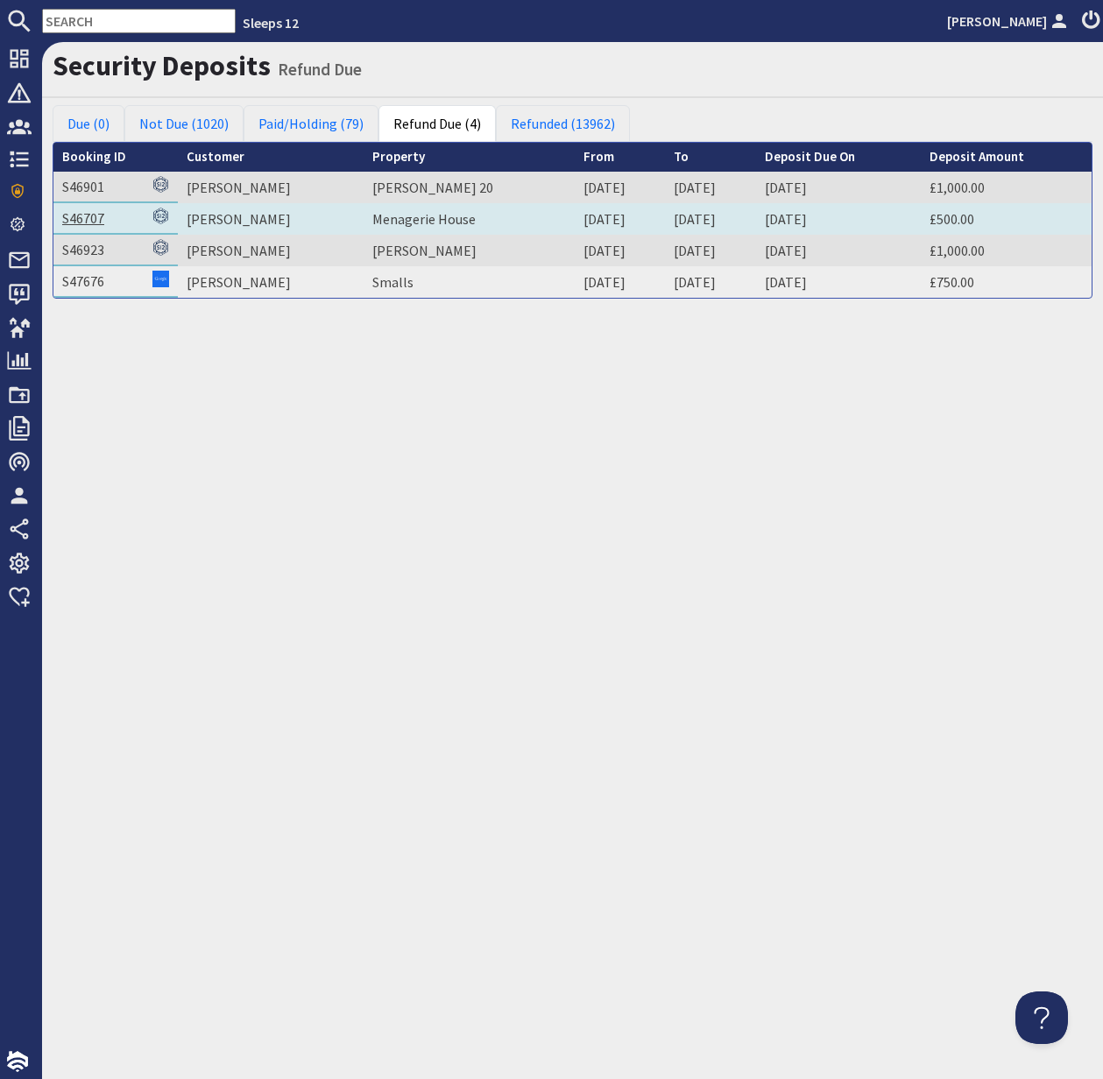
click at [92, 214] on link "S46707" at bounding box center [83, 218] width 42 height 18
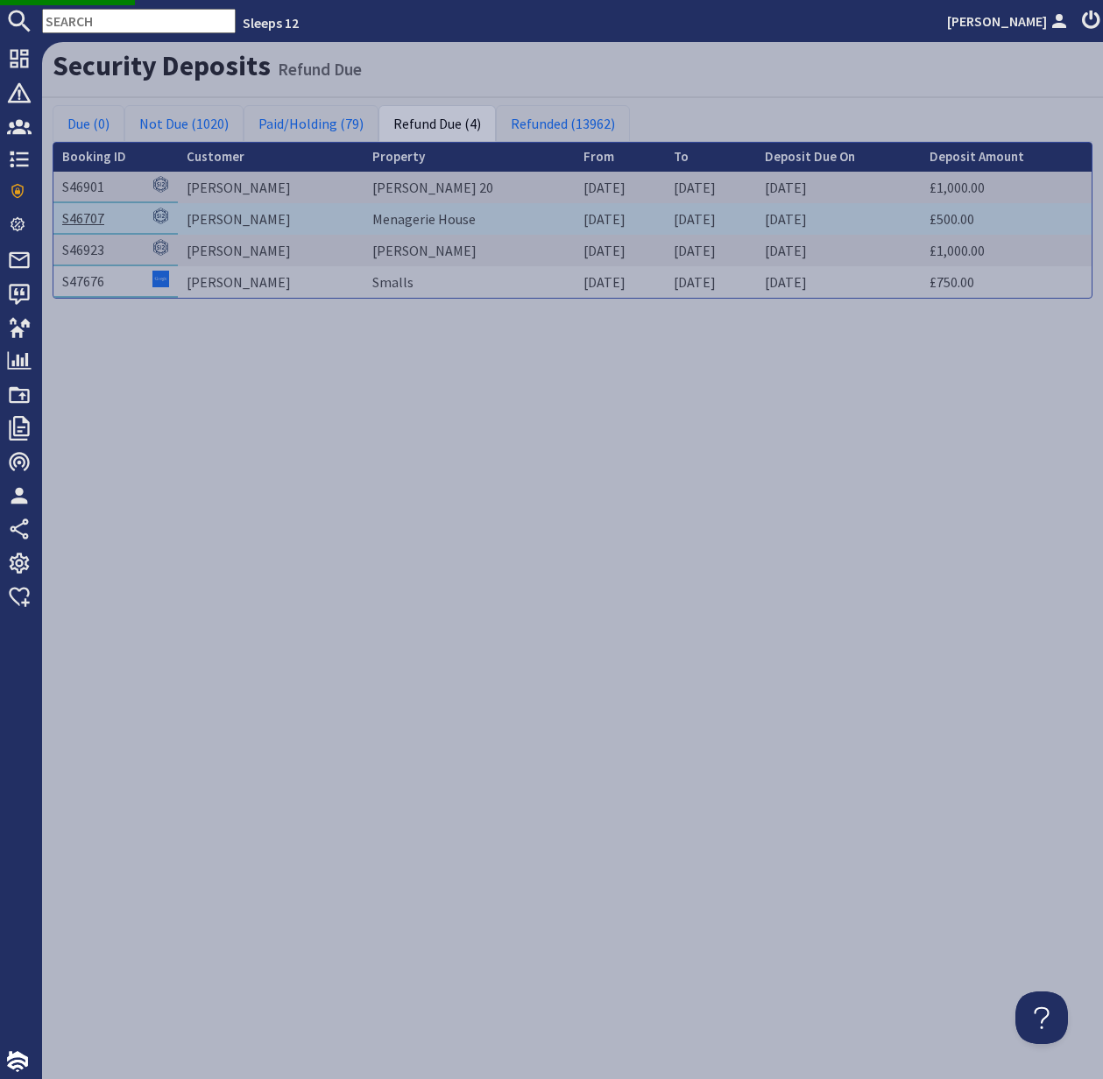
click at [90, 217] on link "S46707" at bounding box center [83, 218] width 42 height 18
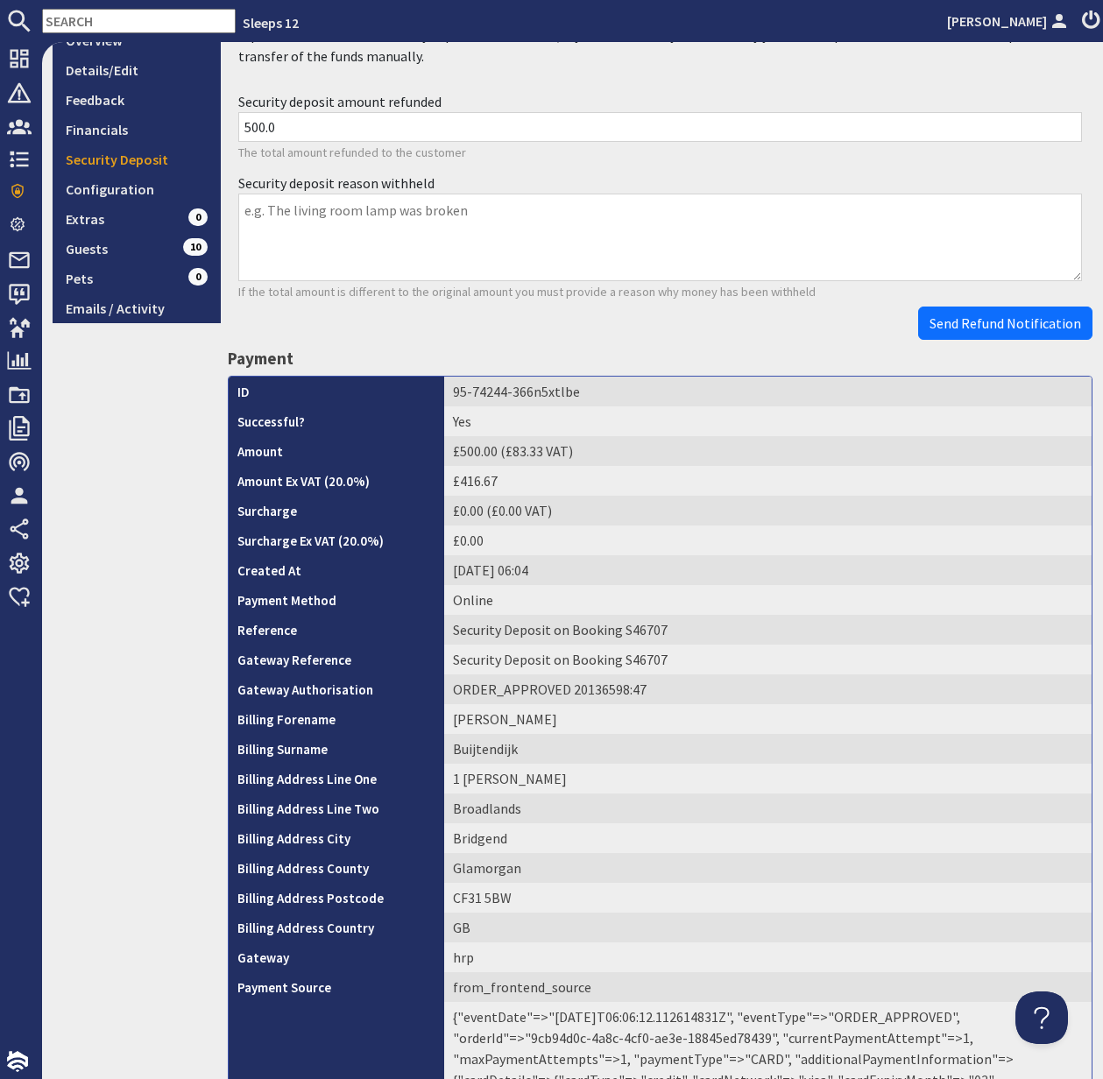
scroll to position [504, 0]
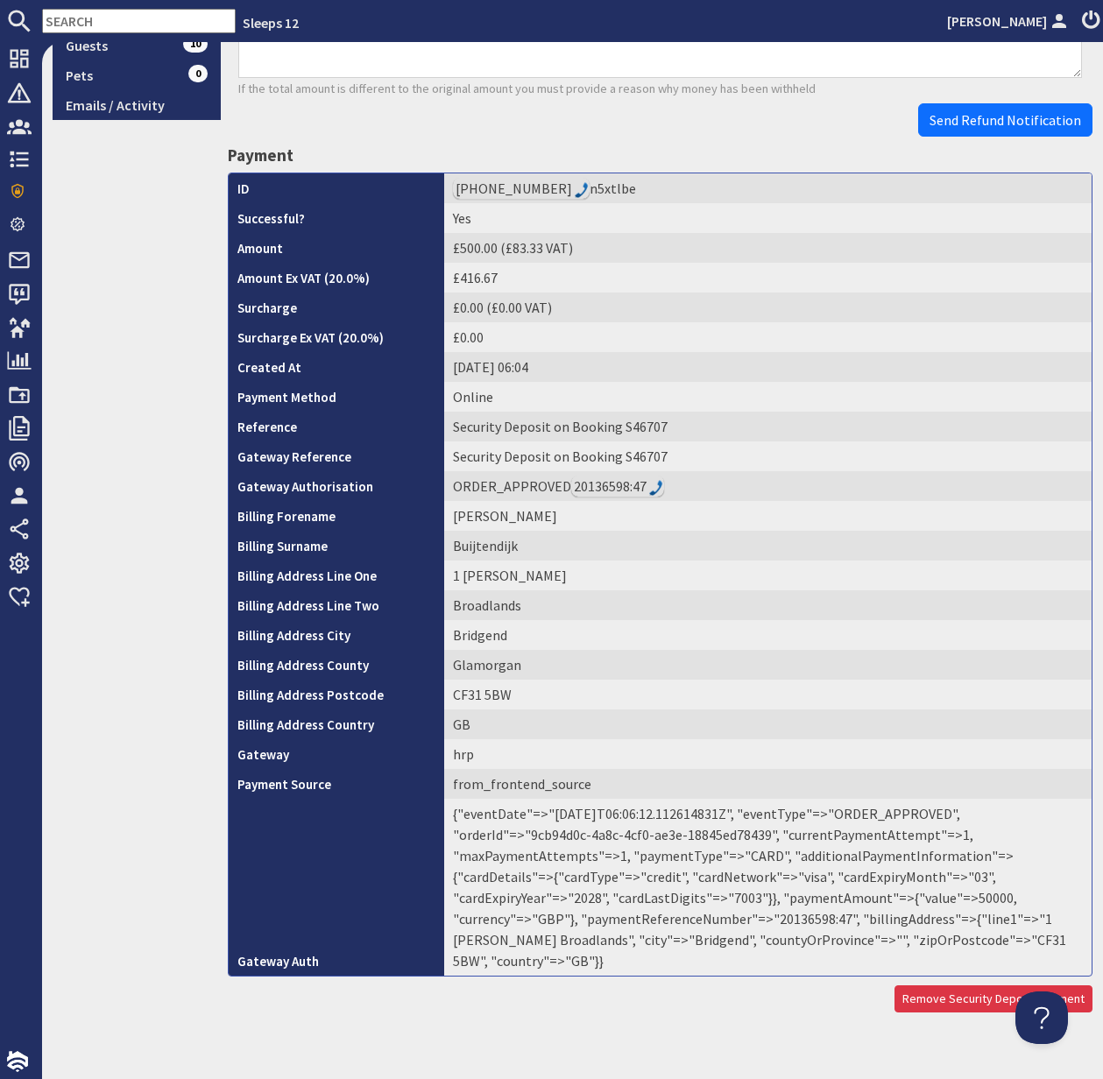
click at [675, 919] on td "{"eventDate"=>"2025-09-18T06:06:12.112614831Z", "eventType"=>"ORDER_APPROVED", …" at bounding box center [767, 887] width 647 height 177
click at [672, 917] on td "{"eventDate"=>"2025-09-18T06:06:12.112614831Z", "eventType"=>"ORDER_APPROVED", …" at bounding box center [767, 887] width 647 height 177
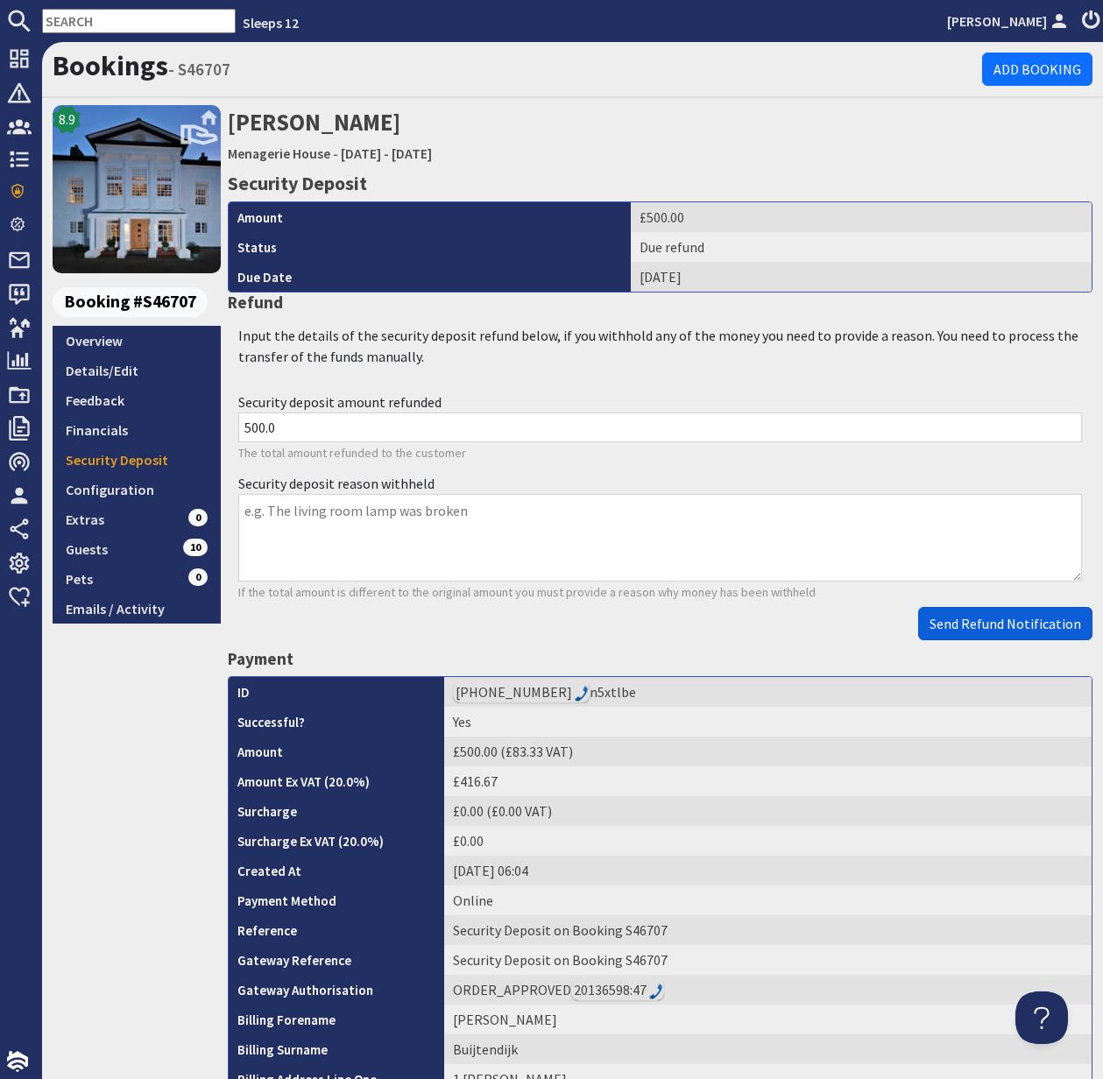
click at [1017, 623] on span "Send Refund Notification" at bounding box center [1005, 624] width 152 height 18
click at [1017, 623] on body "Sleeps 12 Kelly Dyke Dashboard Notifications 0 Agency Dashboard Bookings 0 Secu…" at bounding box center [551, 539] width 1103 height 1079
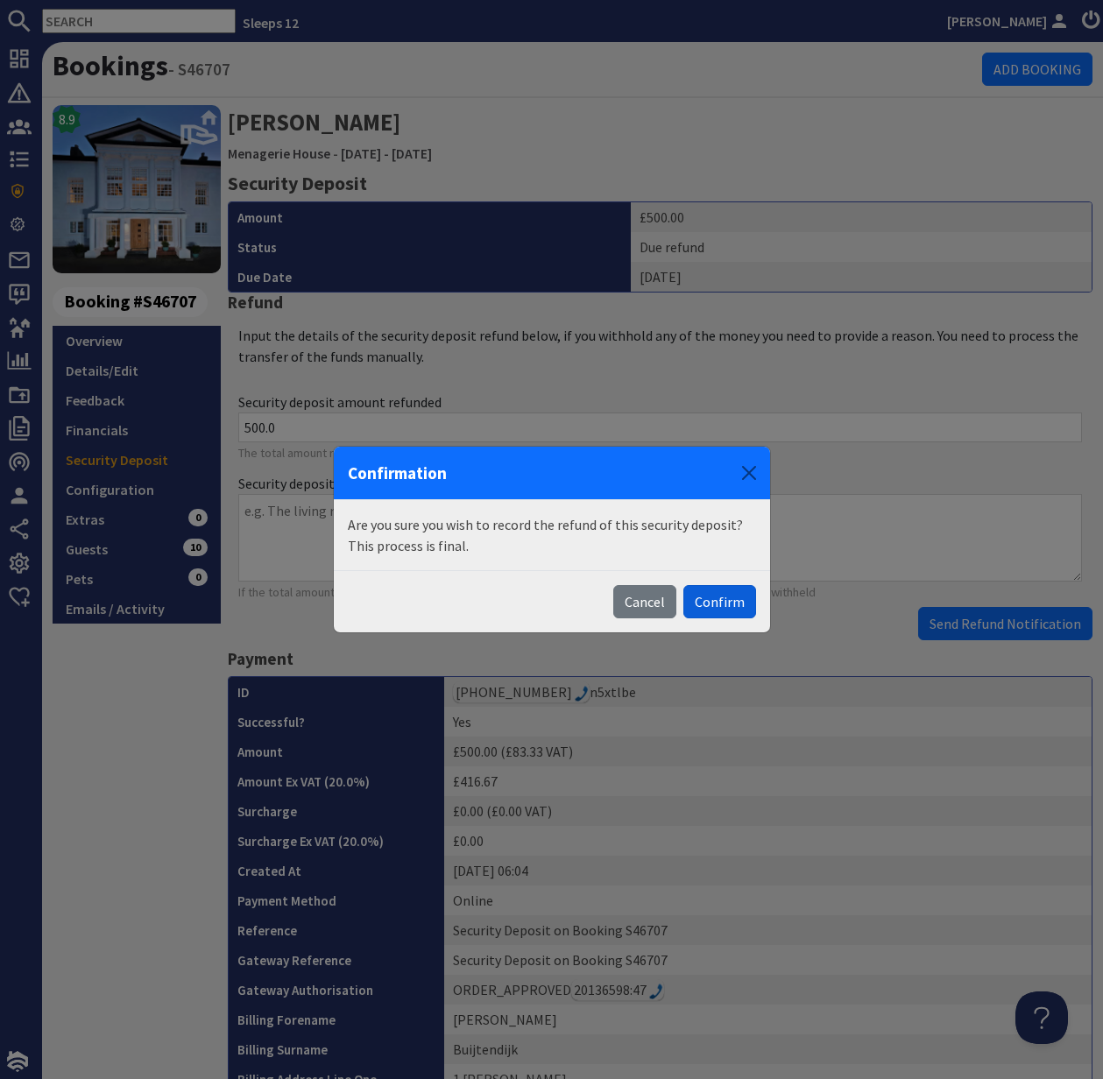
click at [712, 616] on button "Confirm" at bounding box center [719, 601] width 73 height 33
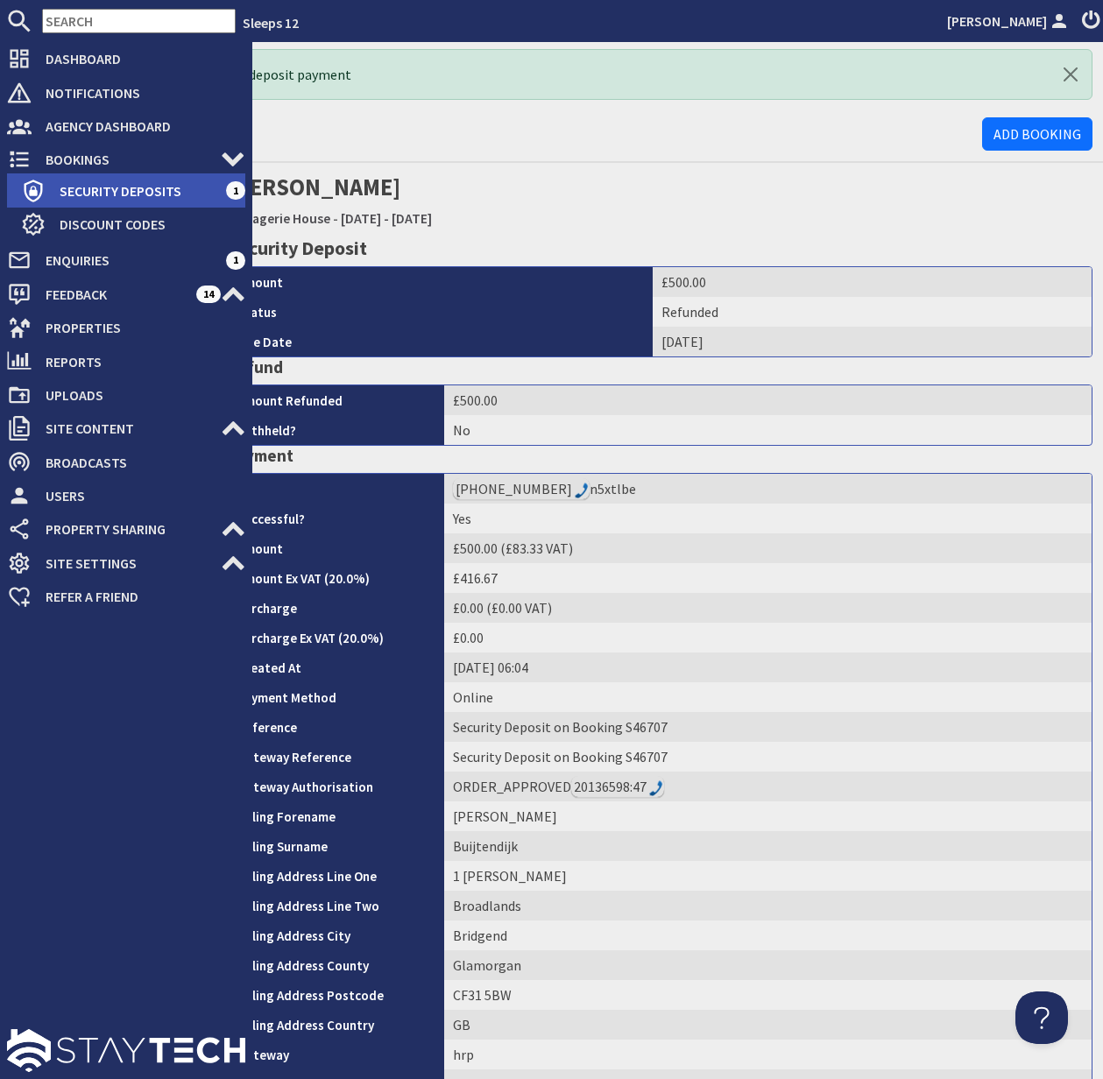
click at [106, 180] on span "Security Deposits" at bounding box center [136, 191] width 180 height 28
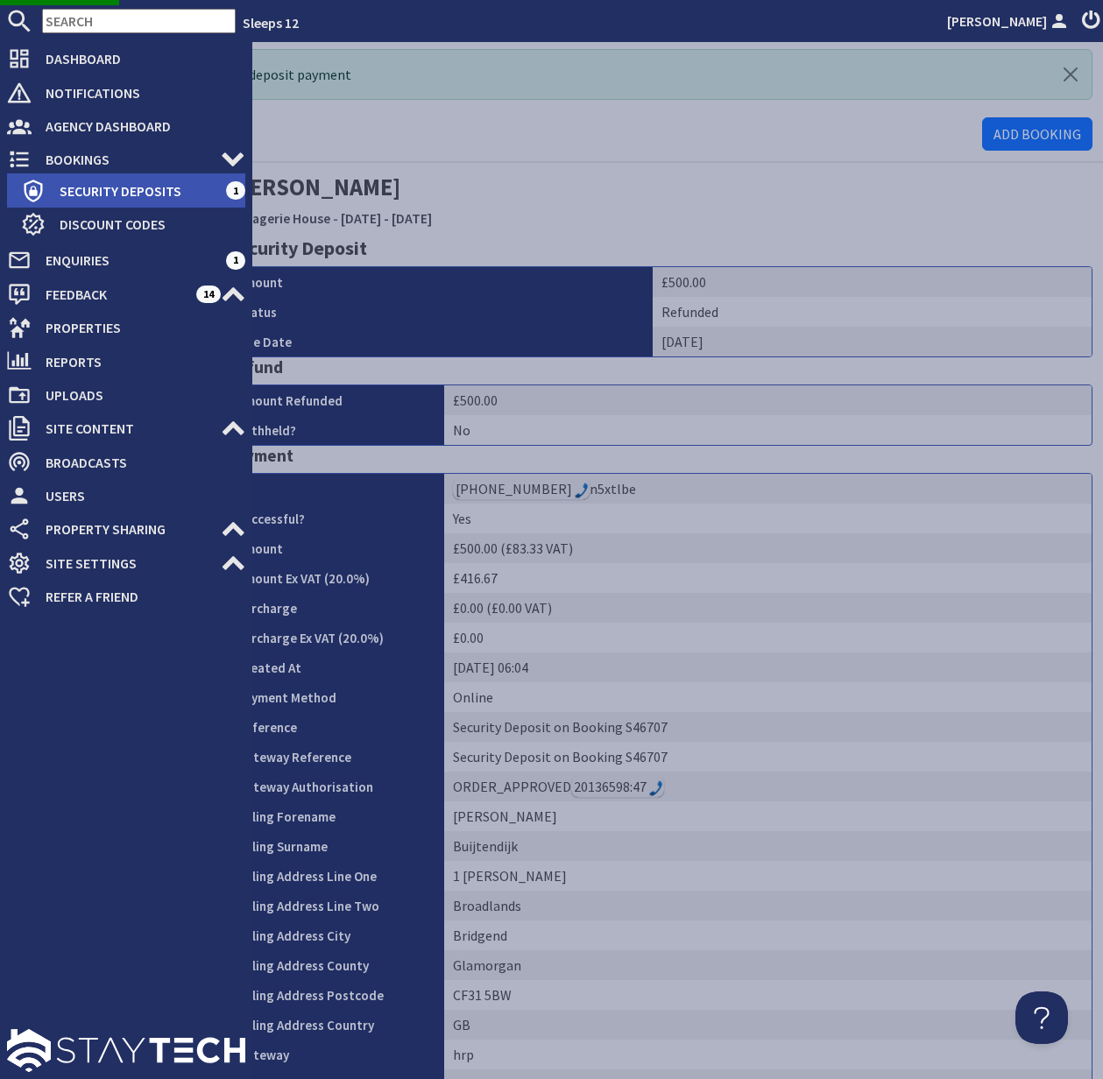
click at [105, 186] on span "Security Deposits" at bounding box center [136, 191] width 180 height 28
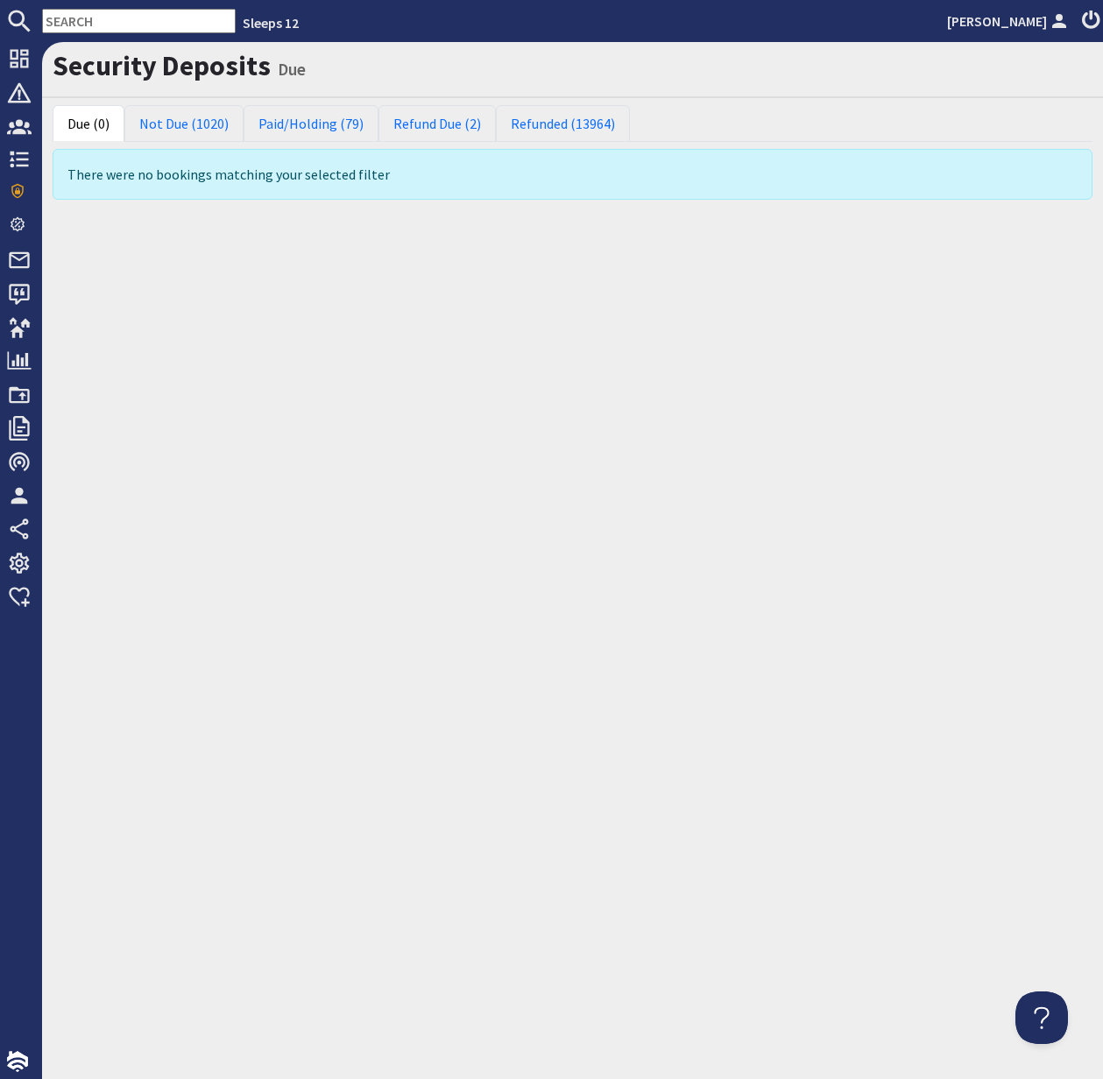
click at [83, 33] on nav "Sleeps 12 Kelly Dyke" at bounding box center [551, 21] width 1103 height 42
click at [88, 19] on input "text" at bounding box center [139, 21] width 194 height 25
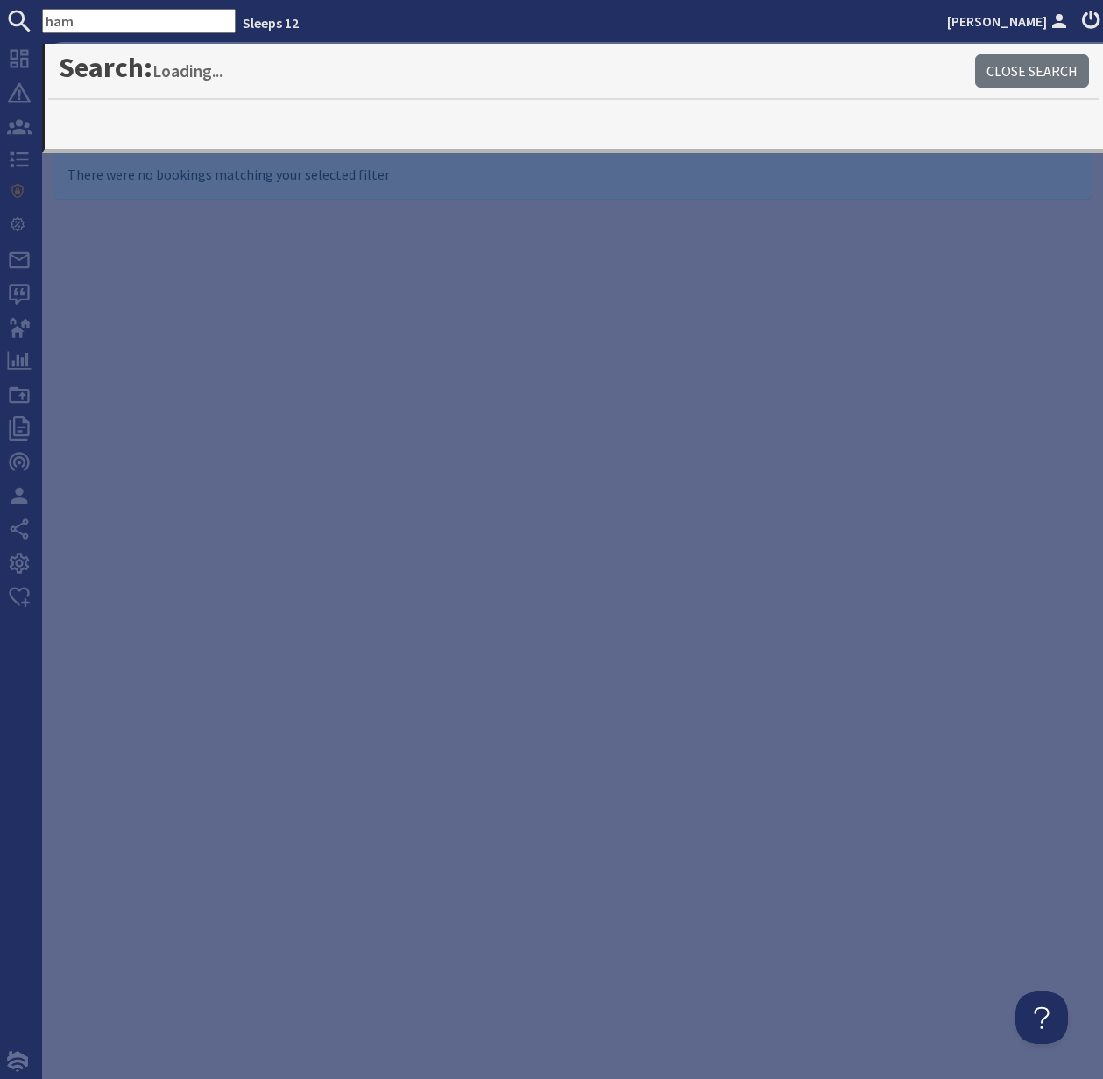
type input "ham"
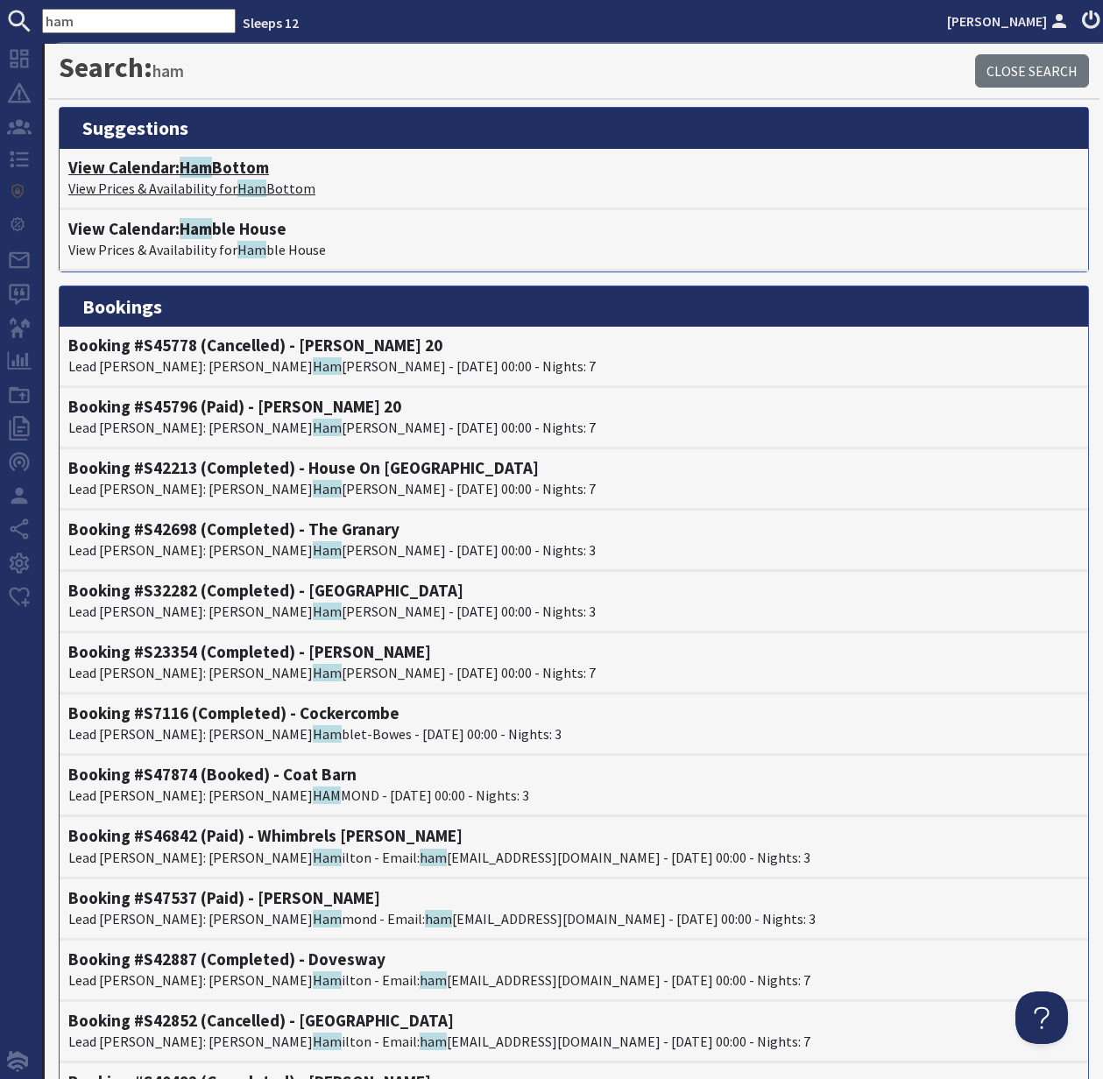
click at [180, 182] on p "View Prices & Availability for Ham Bottom" at bounding box center [573, 188] width 1011 height 21
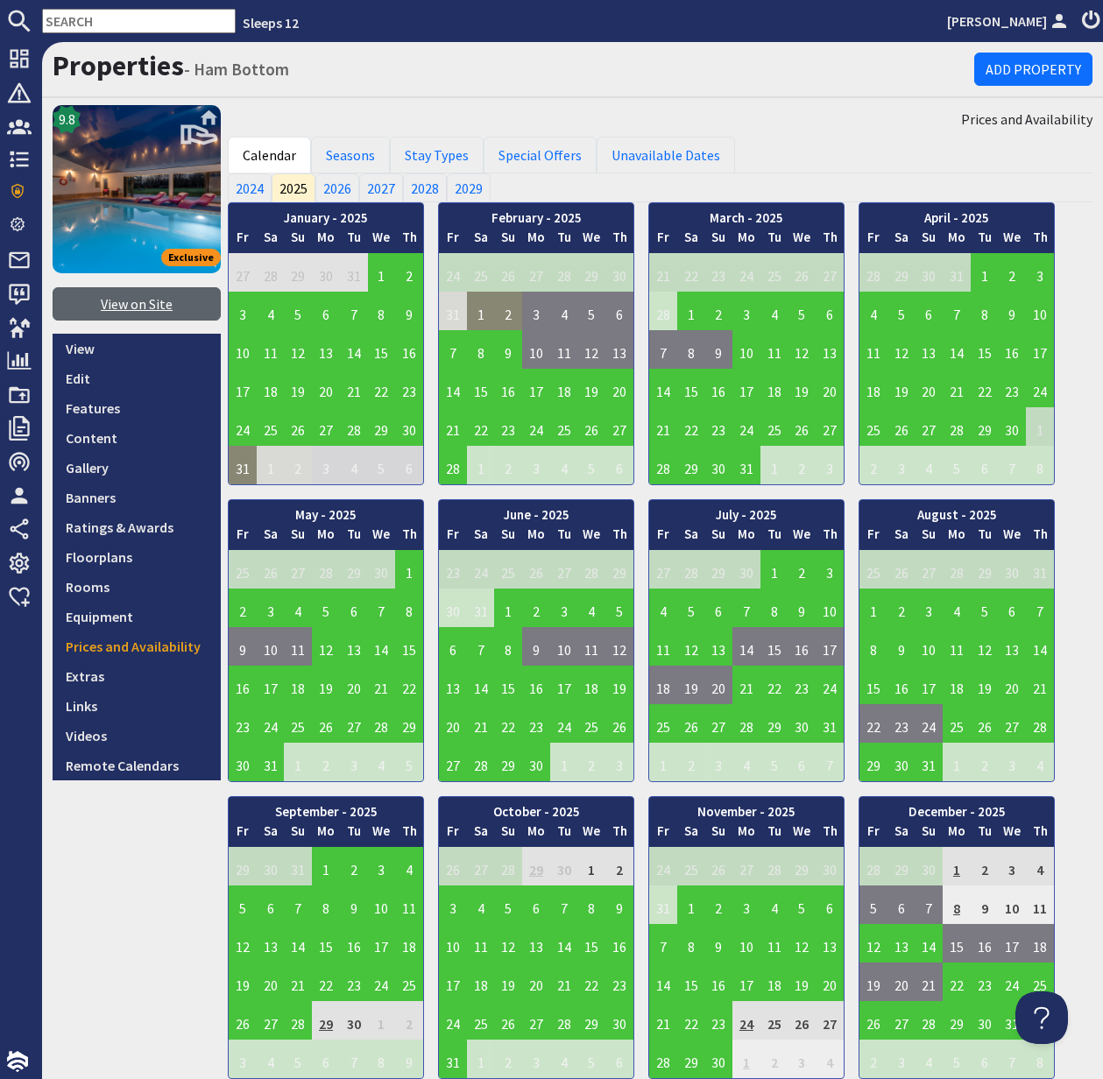
click at [125, 311] on link "View on Site" at bounding box center [137, 303] width 168 height 33
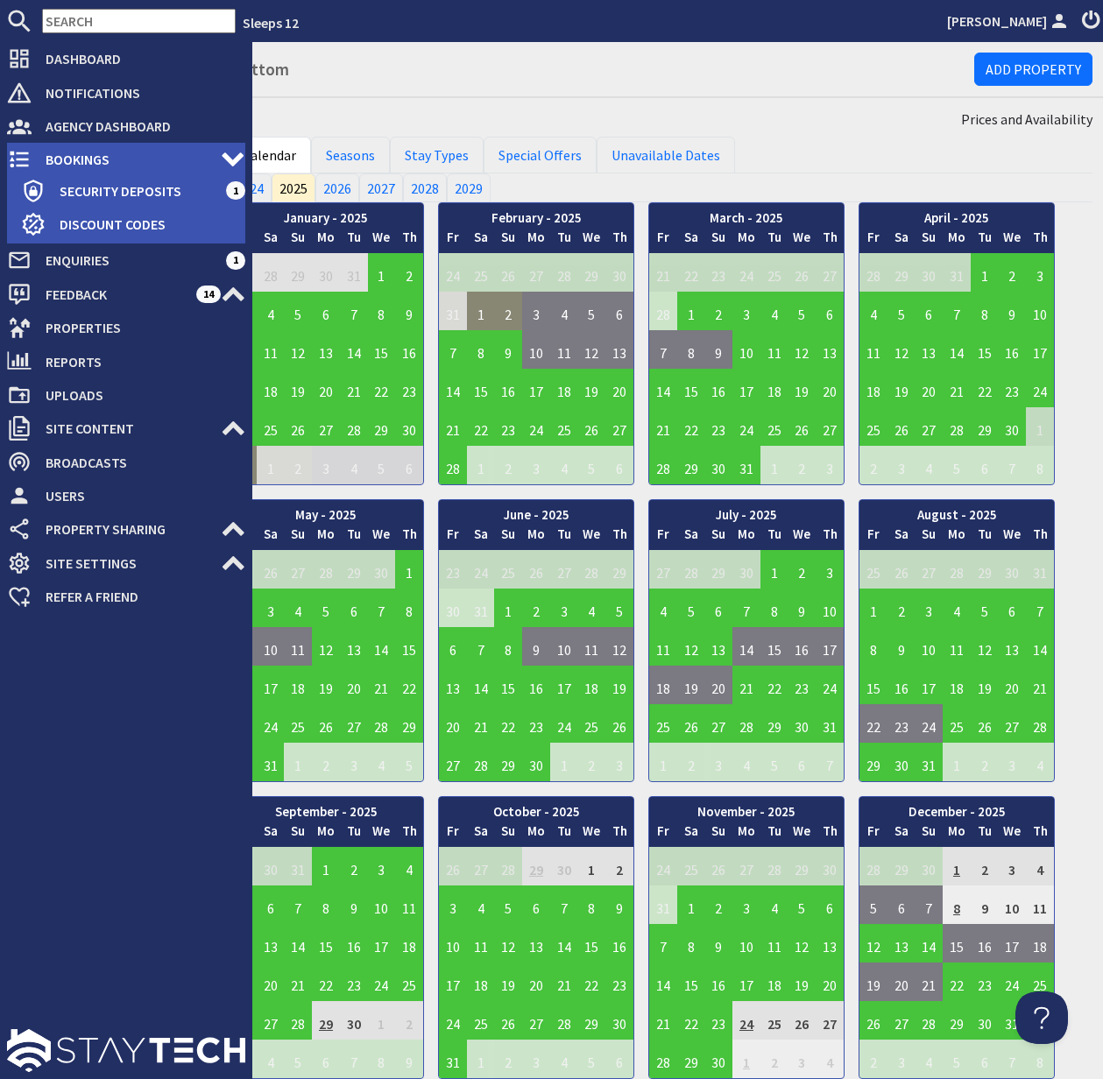
click at [84, 158] on span "Bookings" at bounding box center [126, 159] width 189 height 28
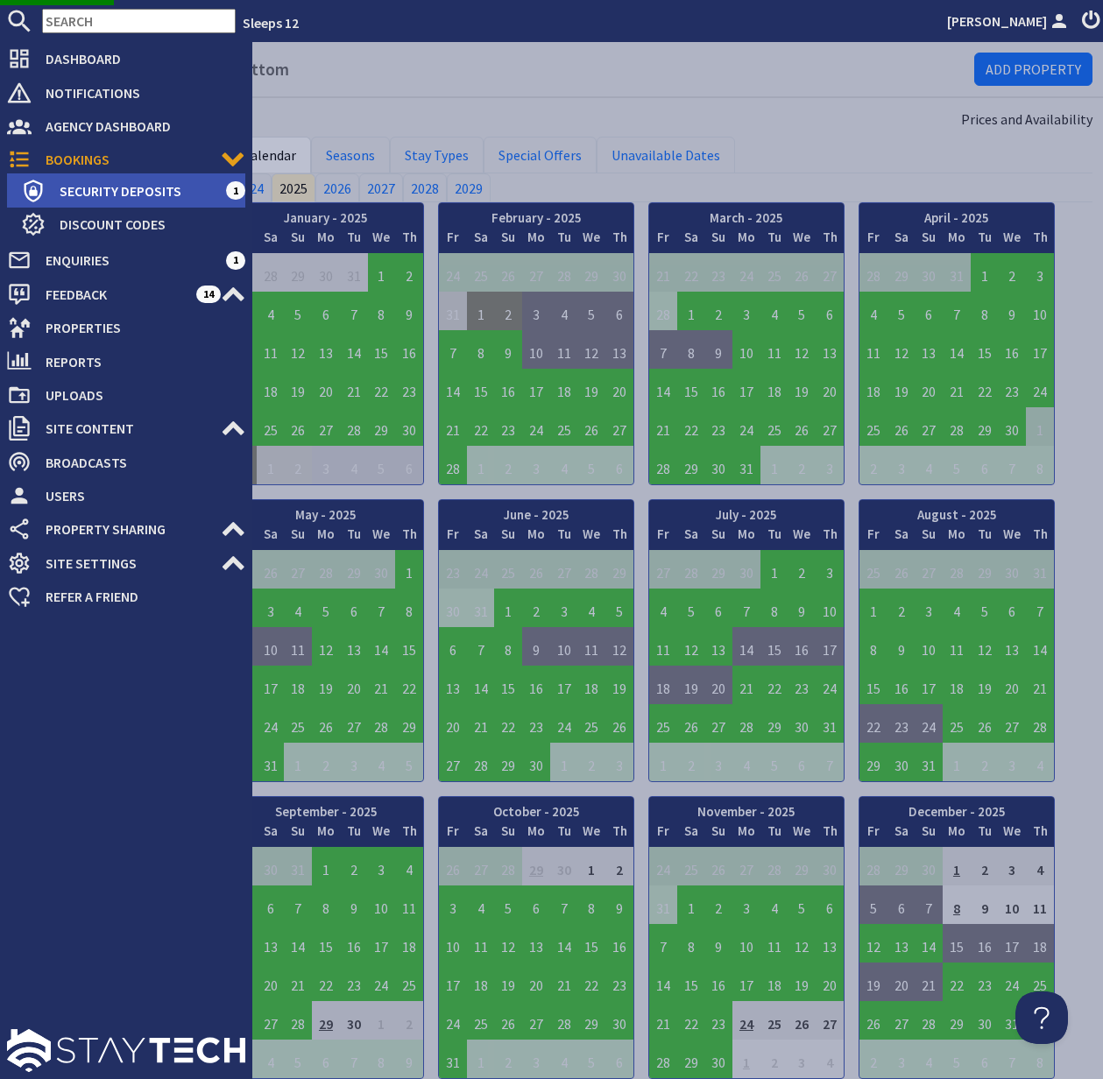
click at [102, 187] on span "Security Deposits" at bounding box center [136, 191] width 180 height 28
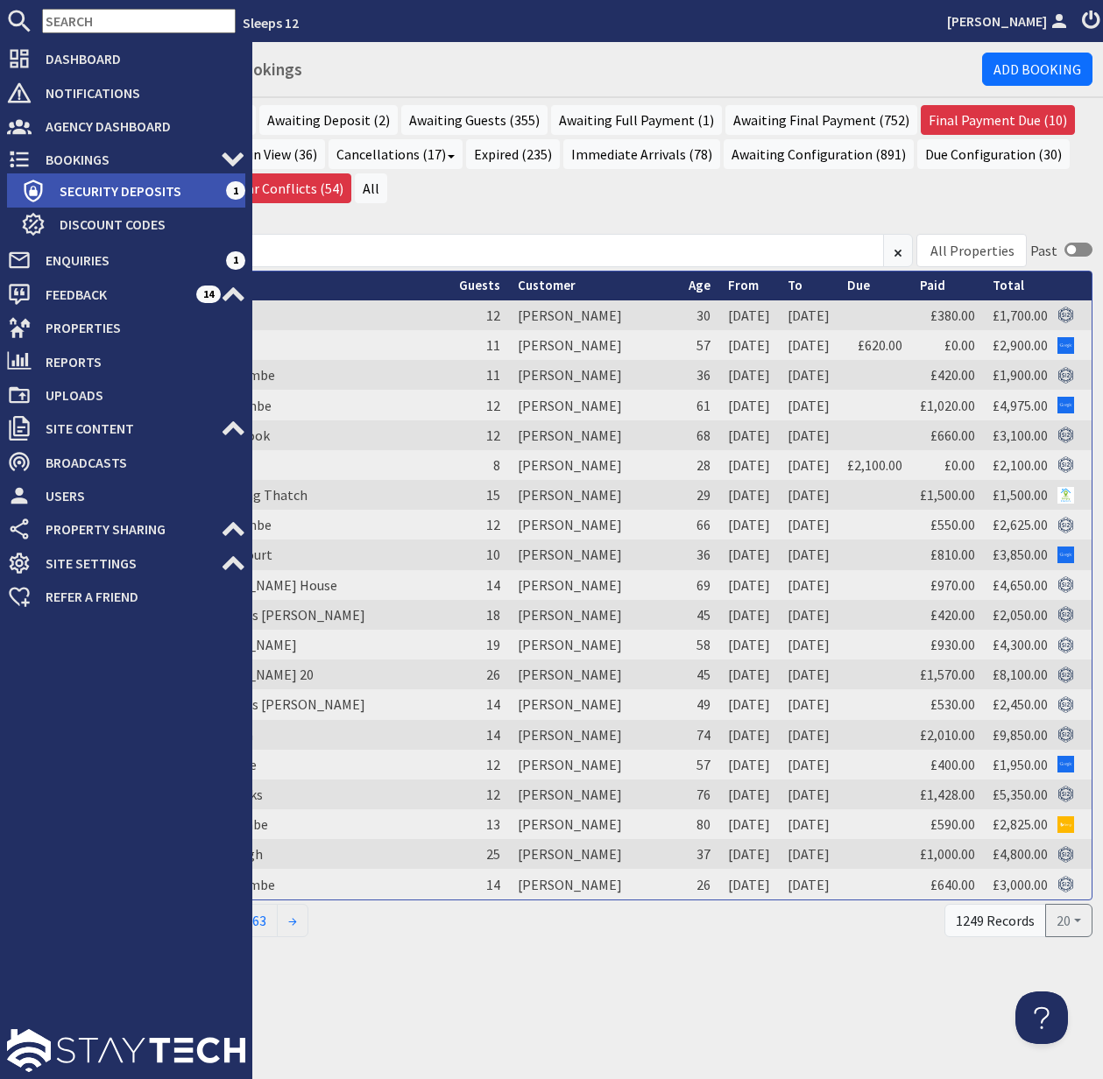
click at [100, 190] on span "Security Deposits" at bounding box center [136, 191] width 180 height 28
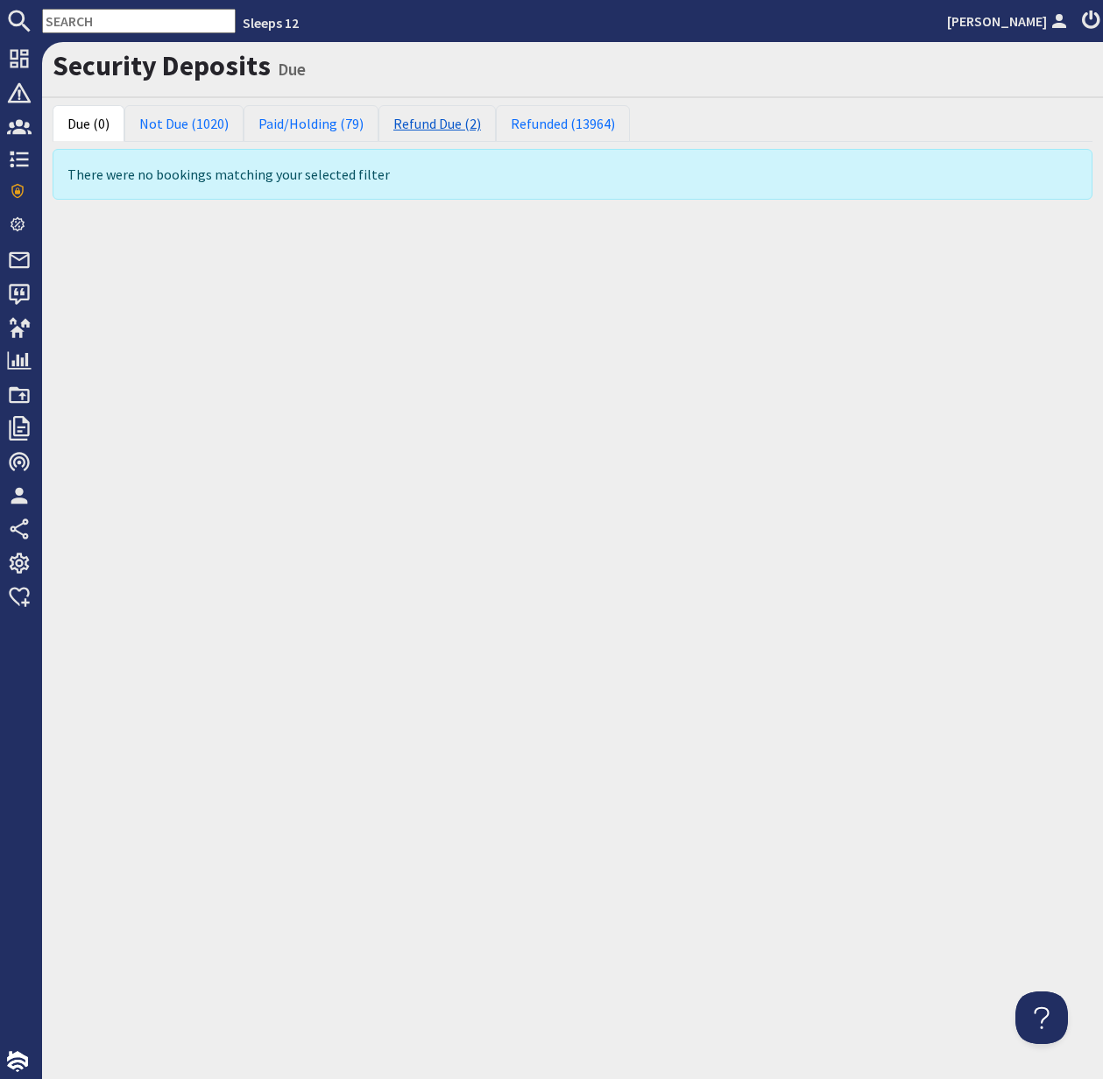
click at [423, 124] on link "Refund Due (2)" at bounding box center [436, 123] width 117 height 37
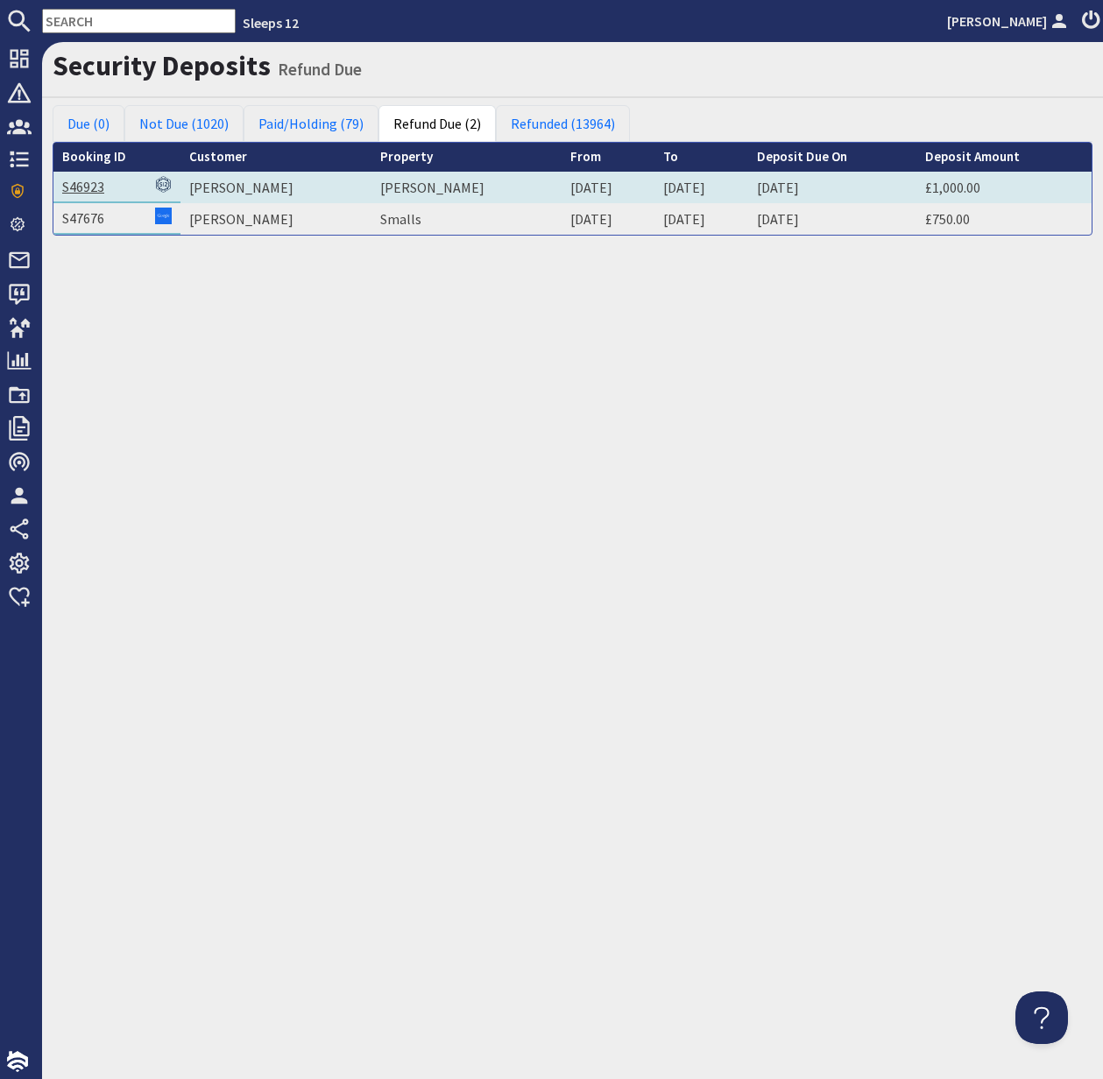
click at [86, 186] on link "S46923" at bounding box center [83, 187] width 42 height 18
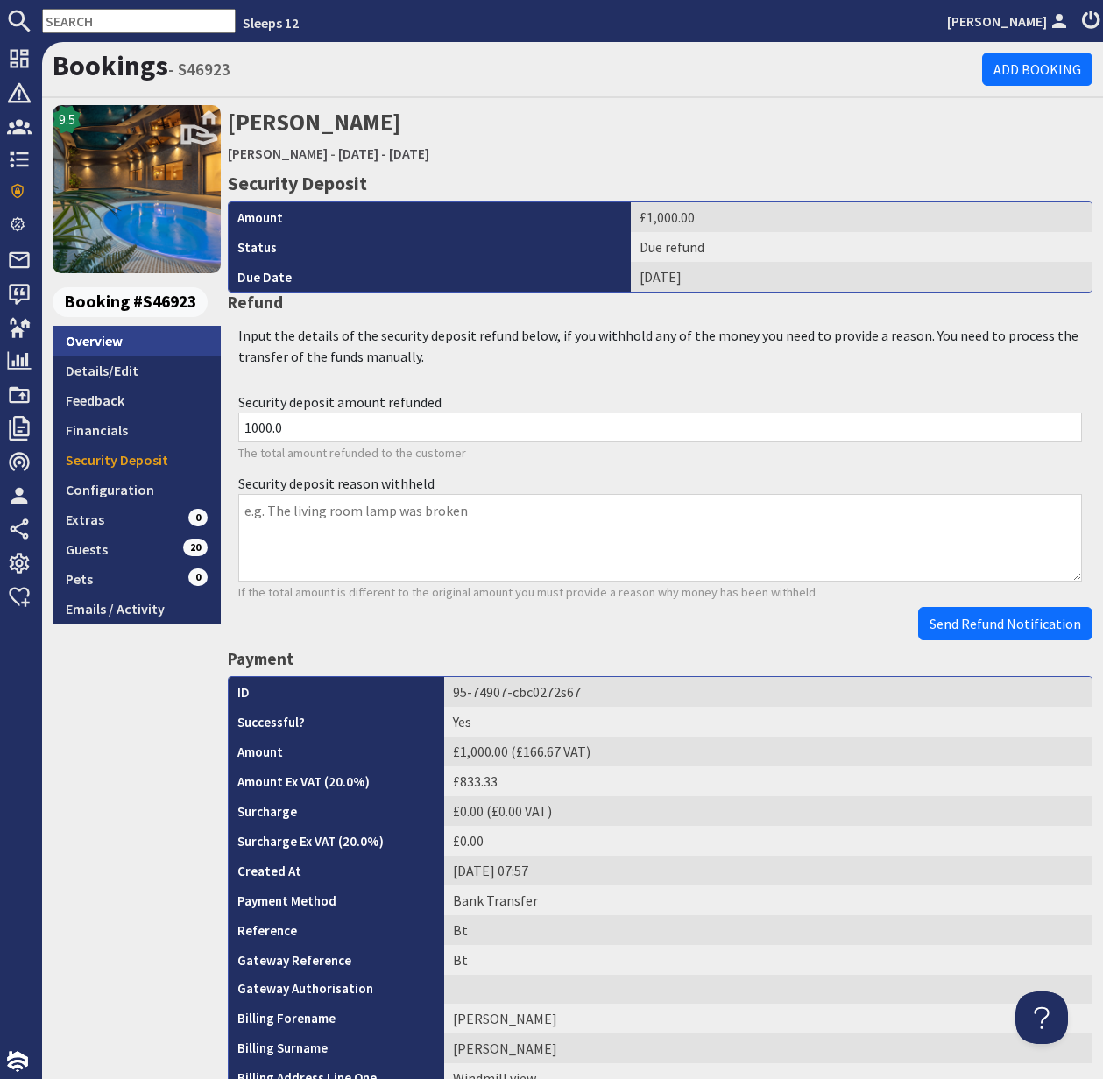
click at [95, 337] on link "Overview" at bounding box center [137, 341] width 168 height 30
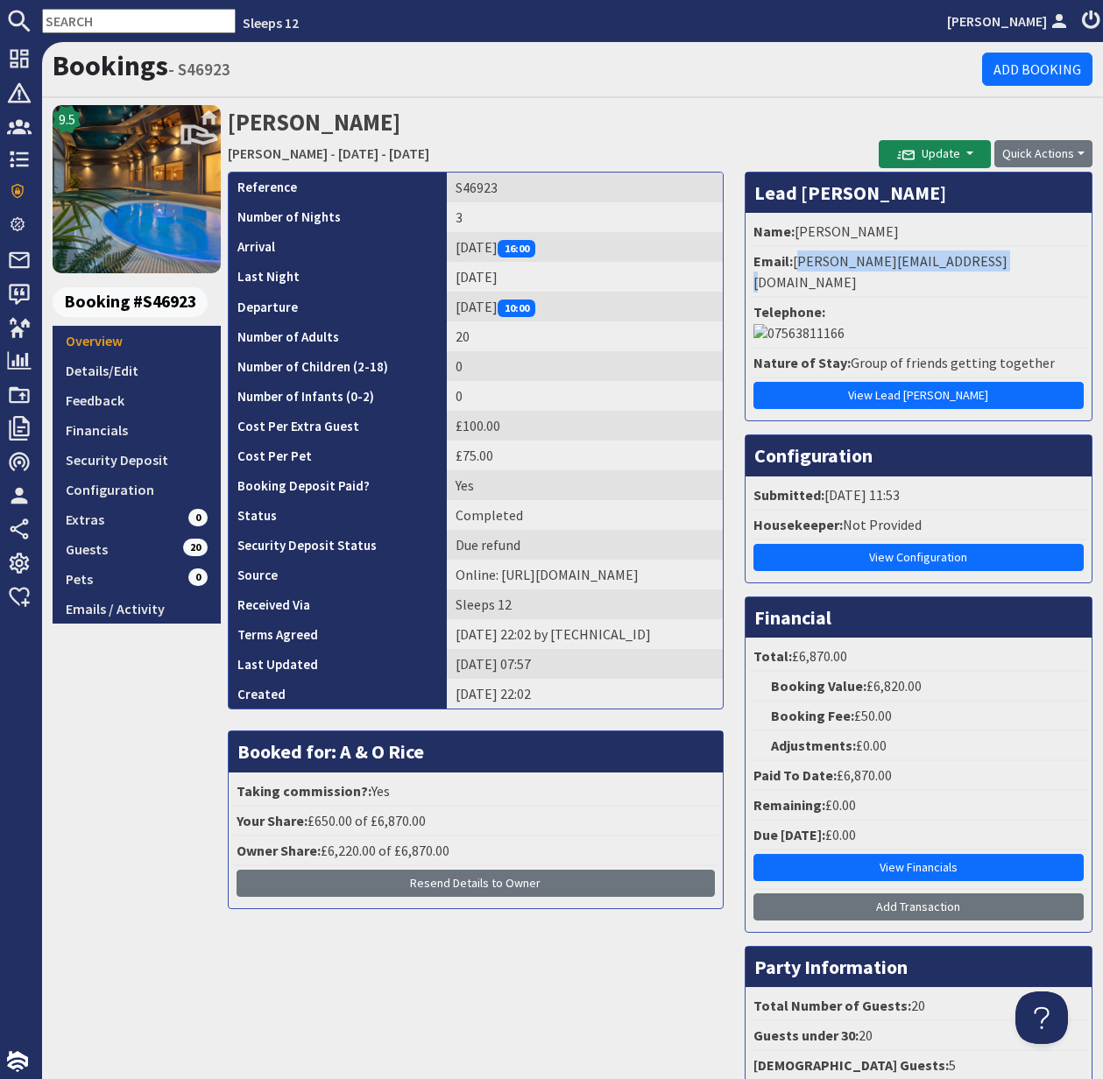
drag, startPoint x: 795, startPoint y: 258, endPoint x: 1000, endPoint y: 256, distance: 204.1
click at [1000, 256] on li "Email: becky-smith-22@hotmail.co.uk" at bounding box center [918, 272] width 337 height 51
click at [68, 24] on input "text" at bounding box center [139, 21] width 194 height 25
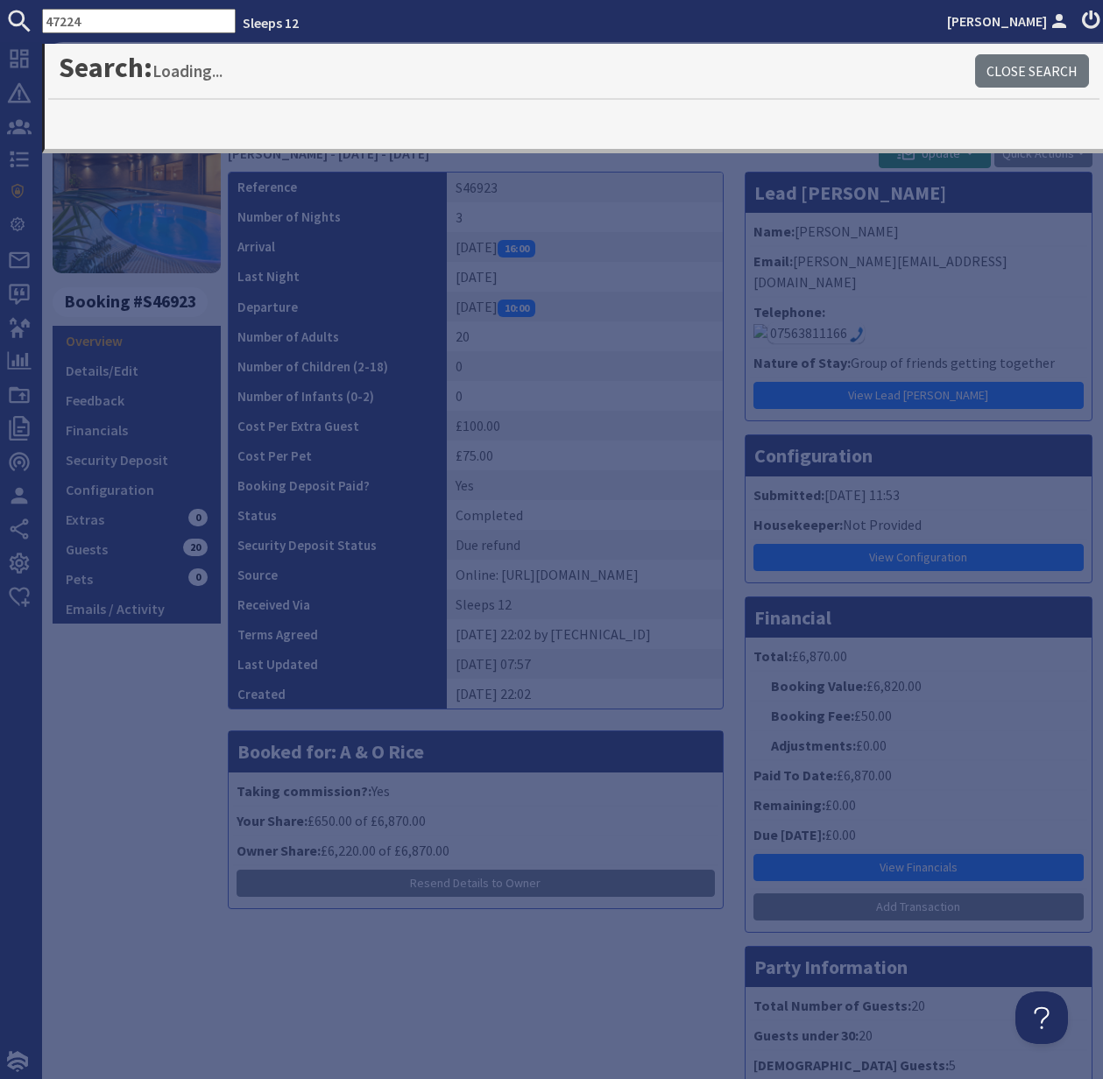
type input "47224"
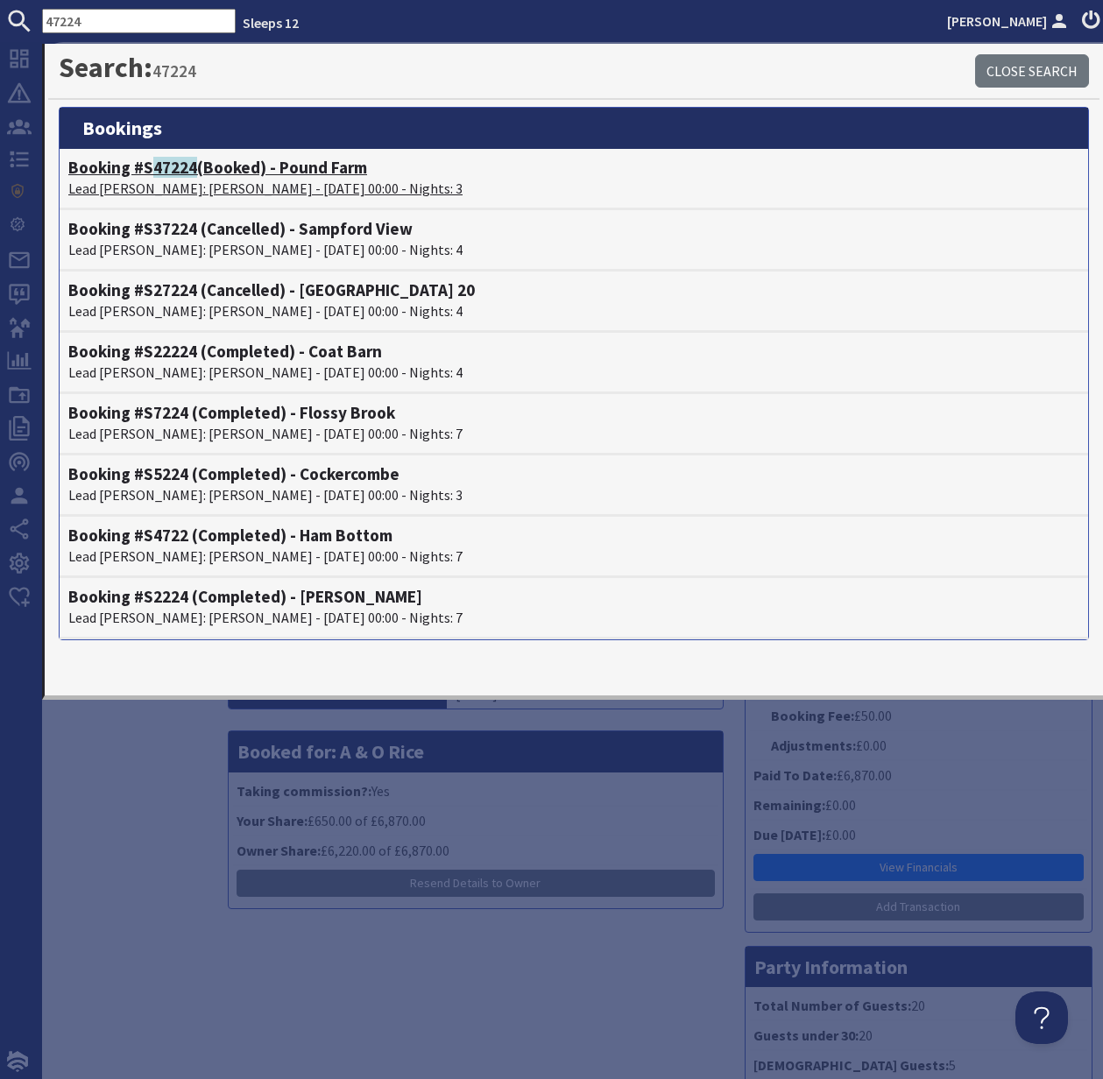
click at [201, 176] on h4 "Booking #S 47224 (Booked) - Pound Farm" at bounding box center [573, 168] width 1011 height 20
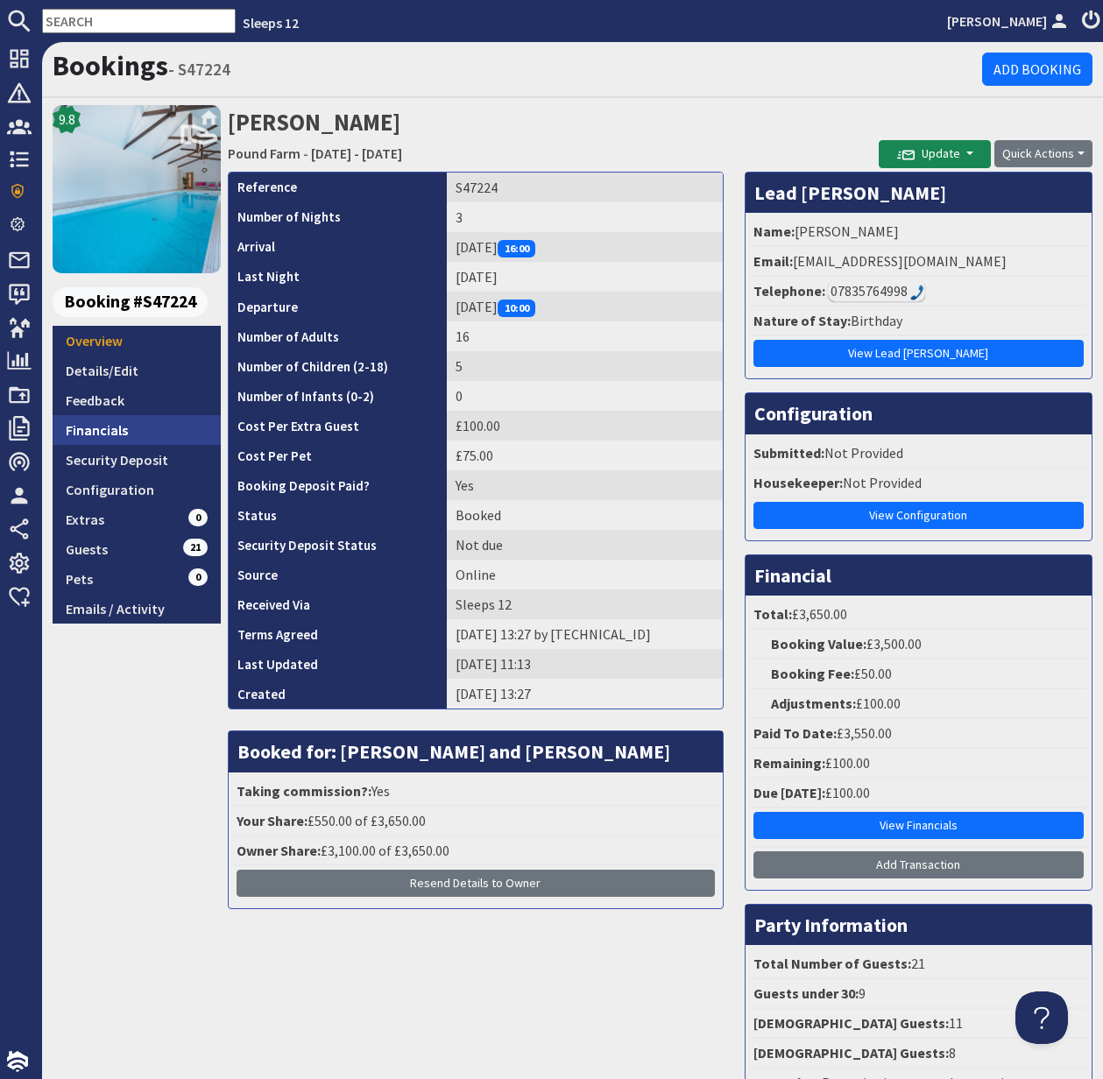
click at [116, 428] on link "Financials" at bounding box center [137, 430] width 168 height 30
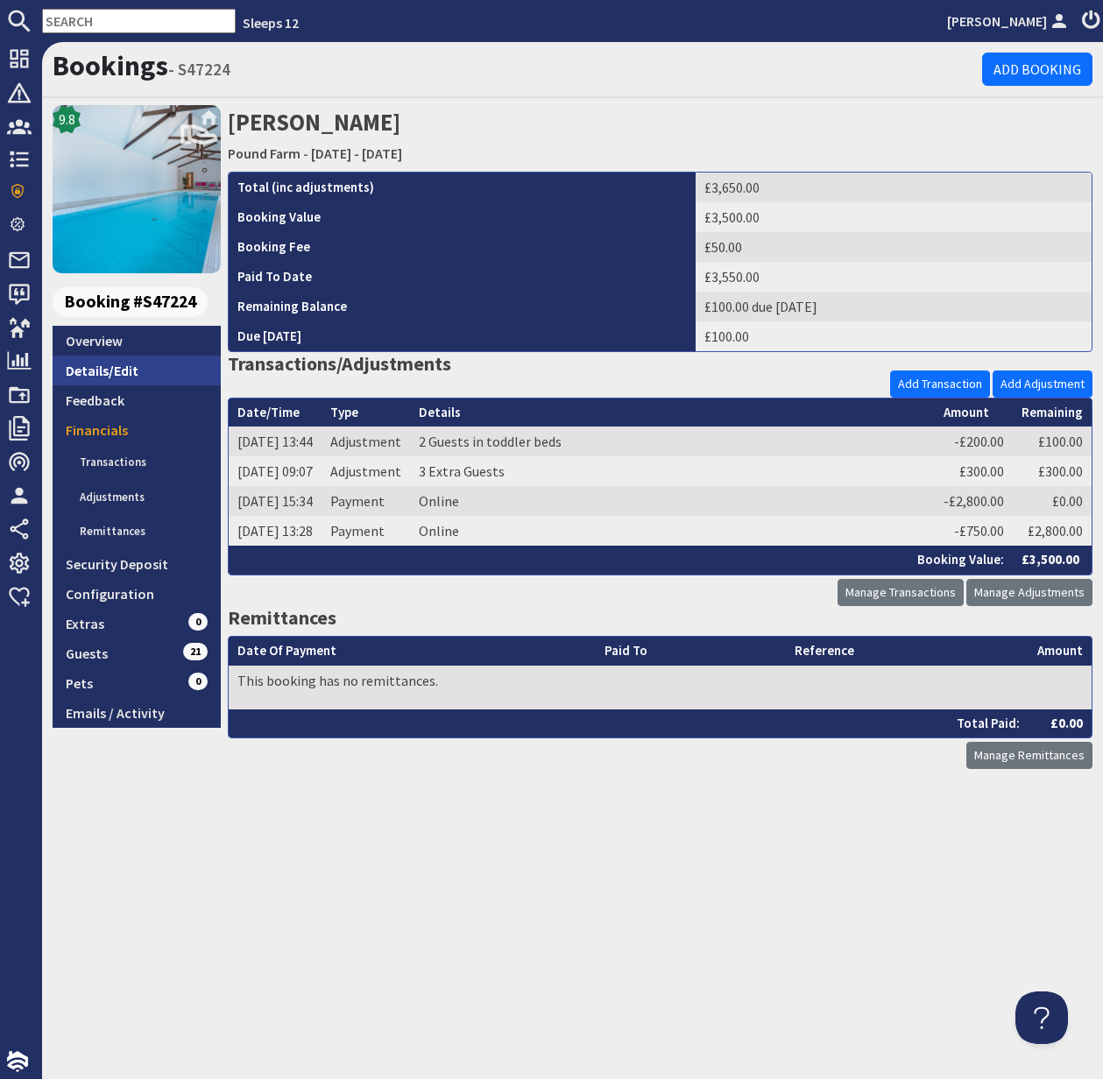
click at [116, 371] on link "Details/Edit" at bounding box center [137, 371] width 168 height 30
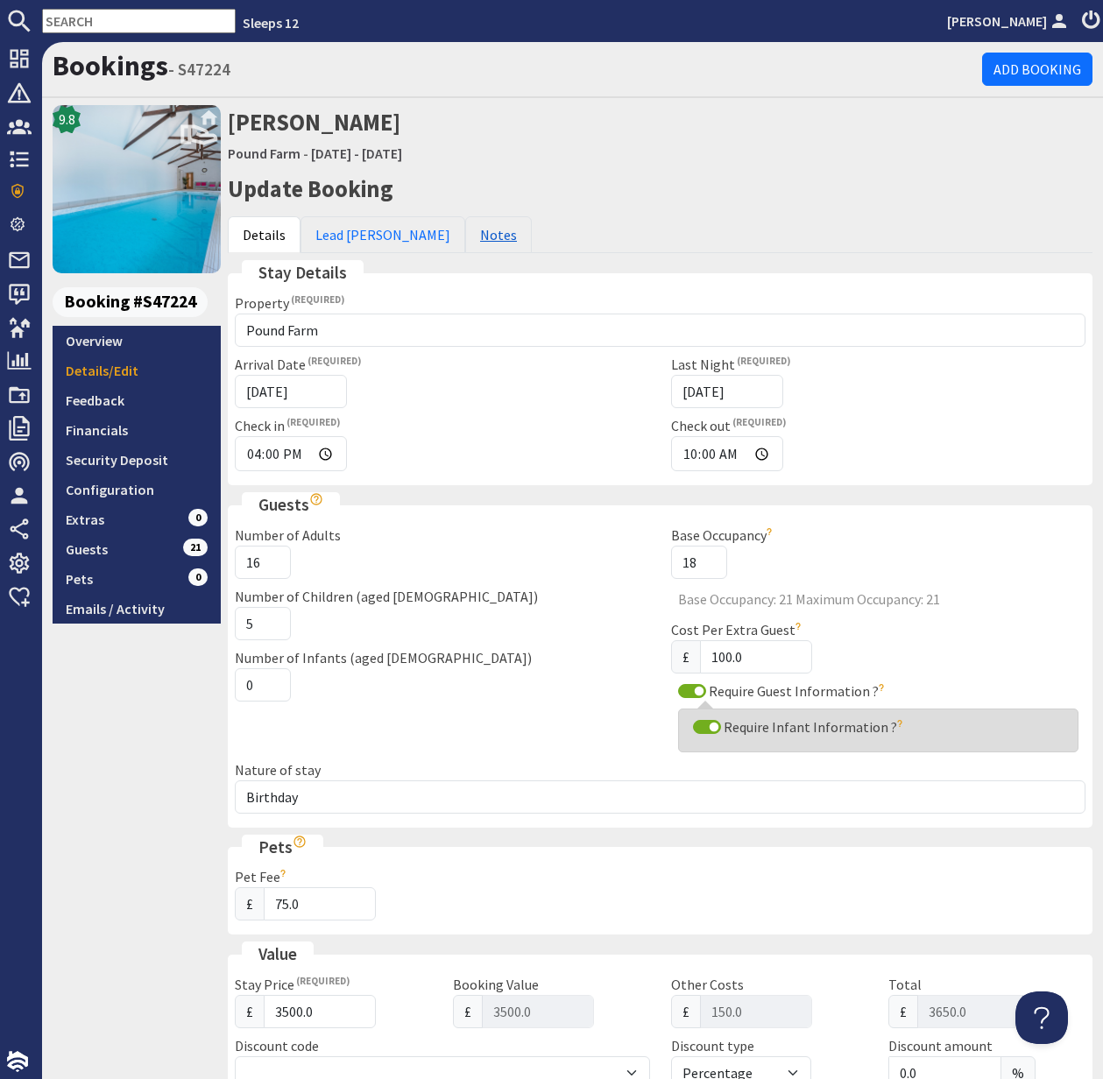
click at [465, 234] on link "Notes" at bounding box center [498, 234] width 67 height 37
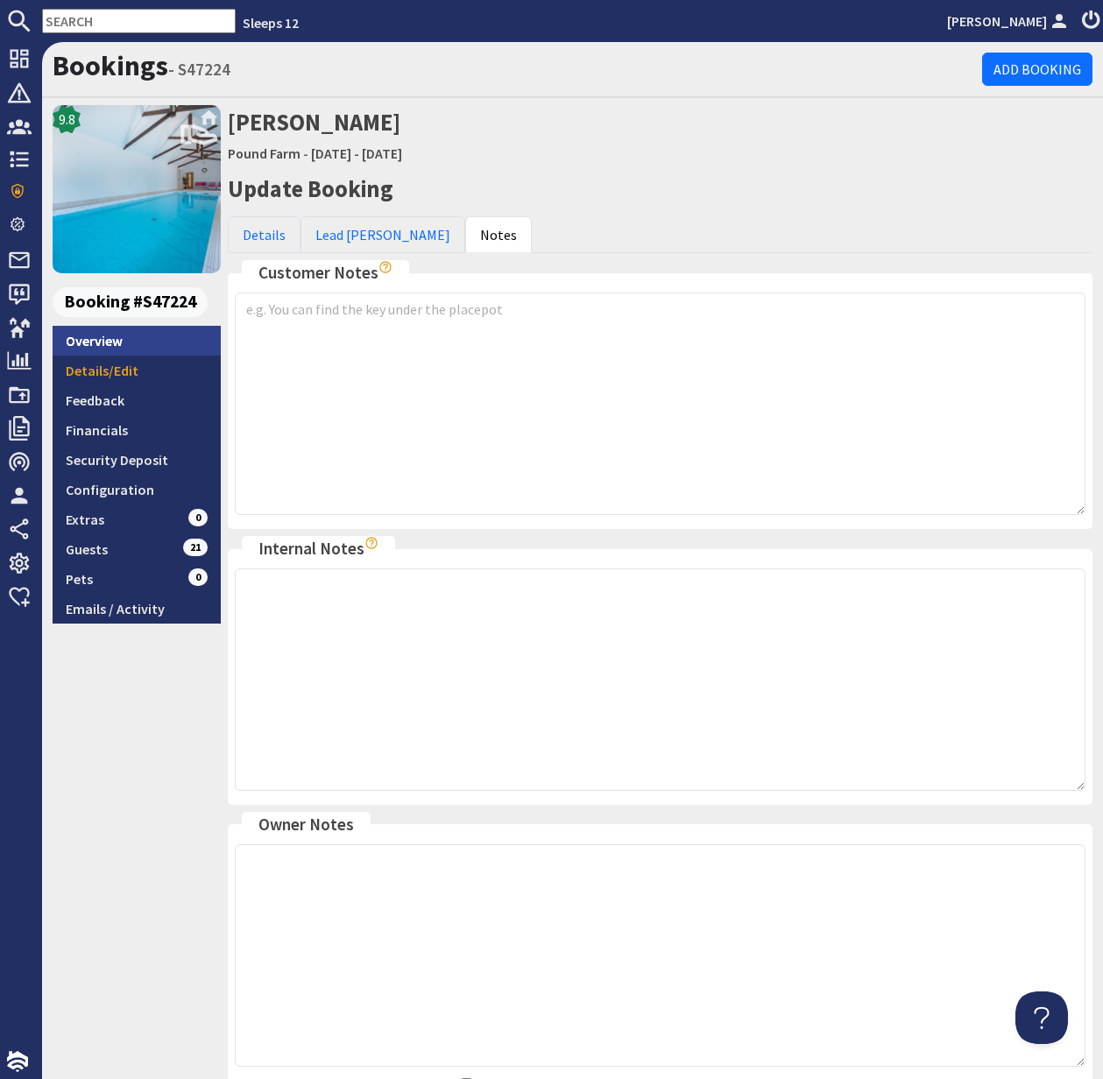
click at [104, 337] on link "Overview" at bounding box center [137, 341] width 168 height 30
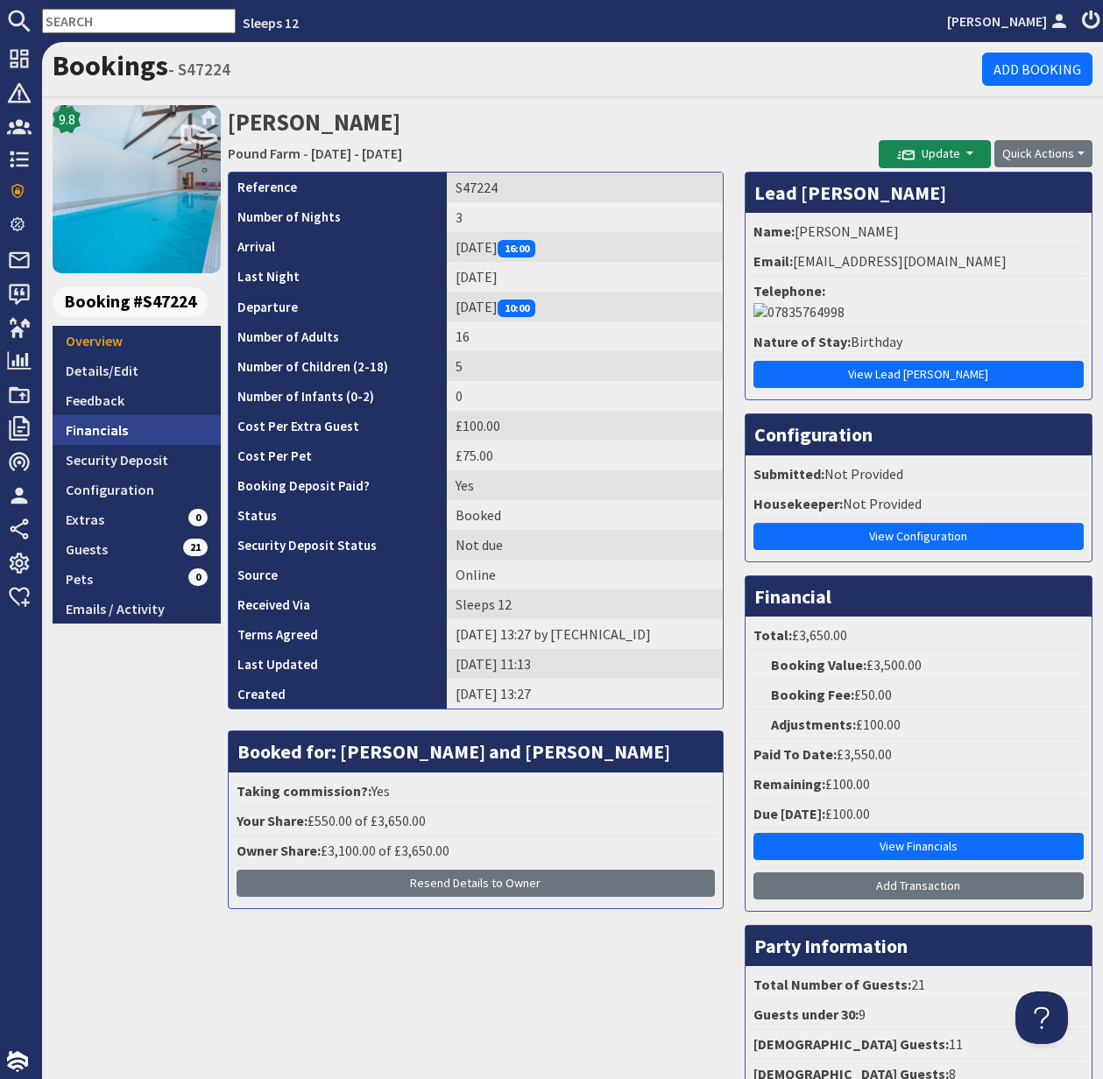
click at [103, 433] on link "Financials" at bounding box center [137, 430] width 168 height 30
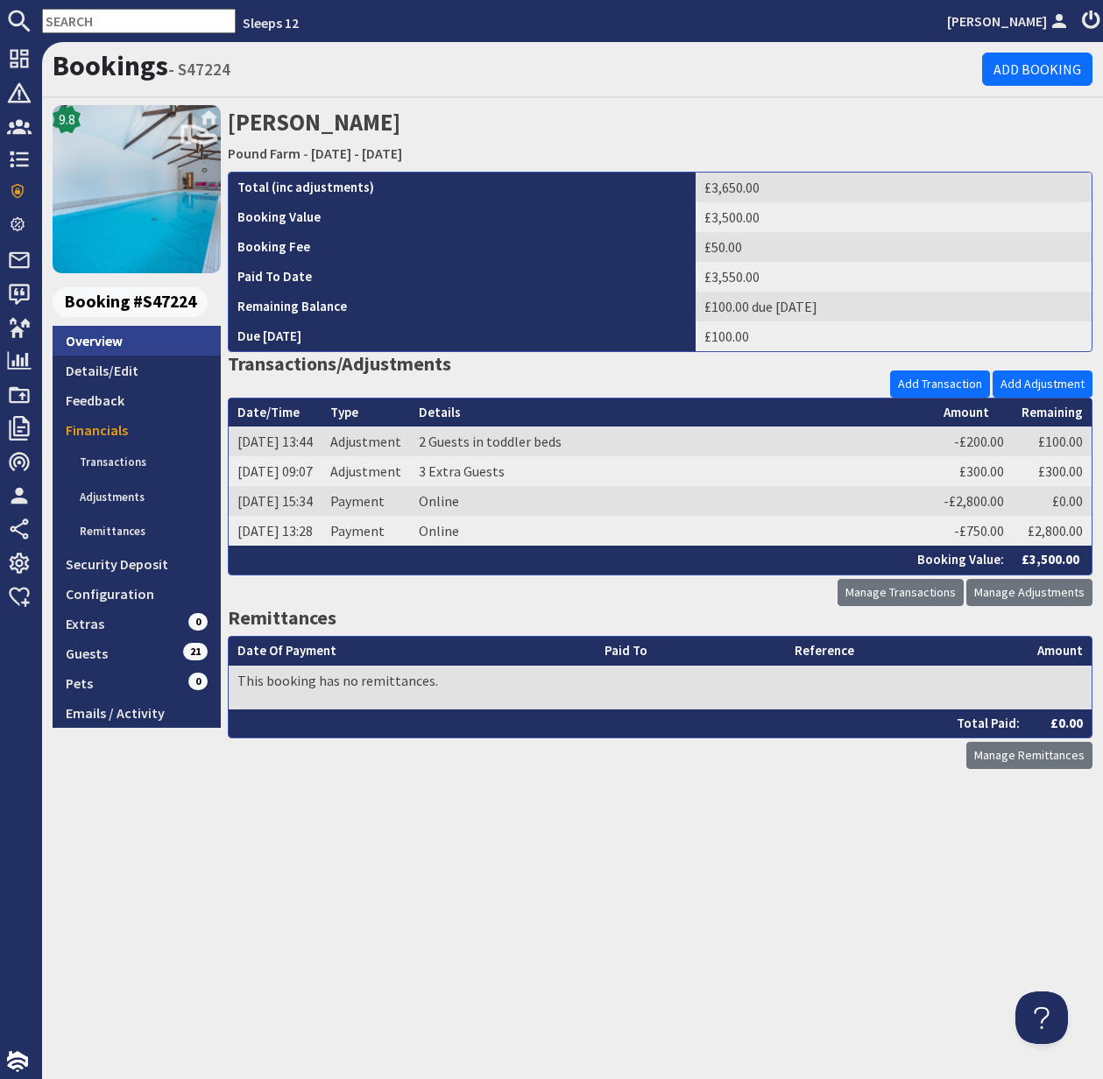
click at [108, 342] on link "Overview" at bounding box center [137, 341] width 168 height 30
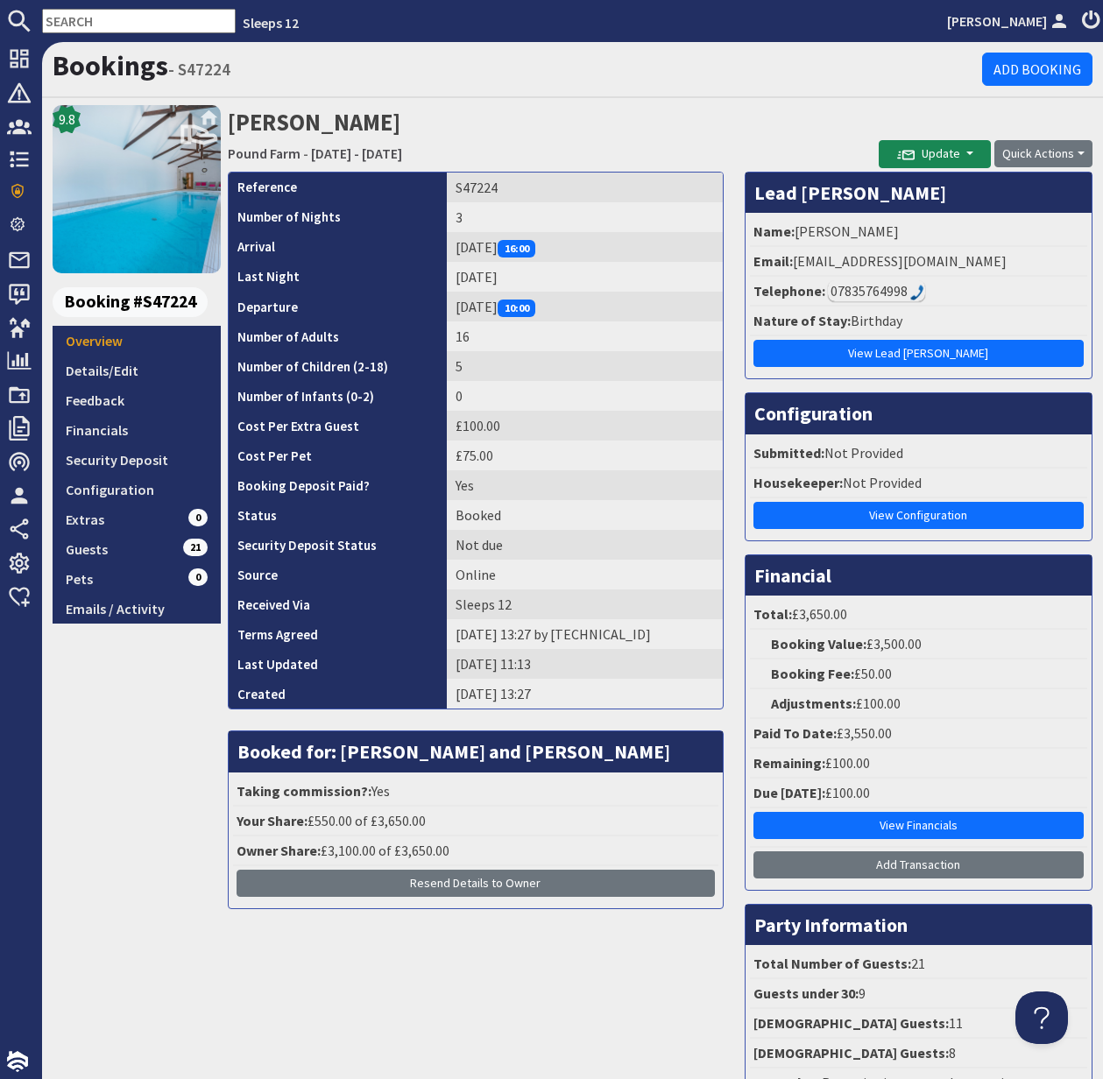
click at [795, 262] on li "Email: pstaple@stcuthbertsmill.com" at bounding box center [918, 262] width 337 height 30
drag, startPoint x: 795, startPoint y: 262, endPoint x: 1017, endPoint y: 260, distance: 222.5
click at [1017, 260] on li "Email: pstaple@stcuthbertsmill.com" at bounding box center [918, 262] width 337 height 30
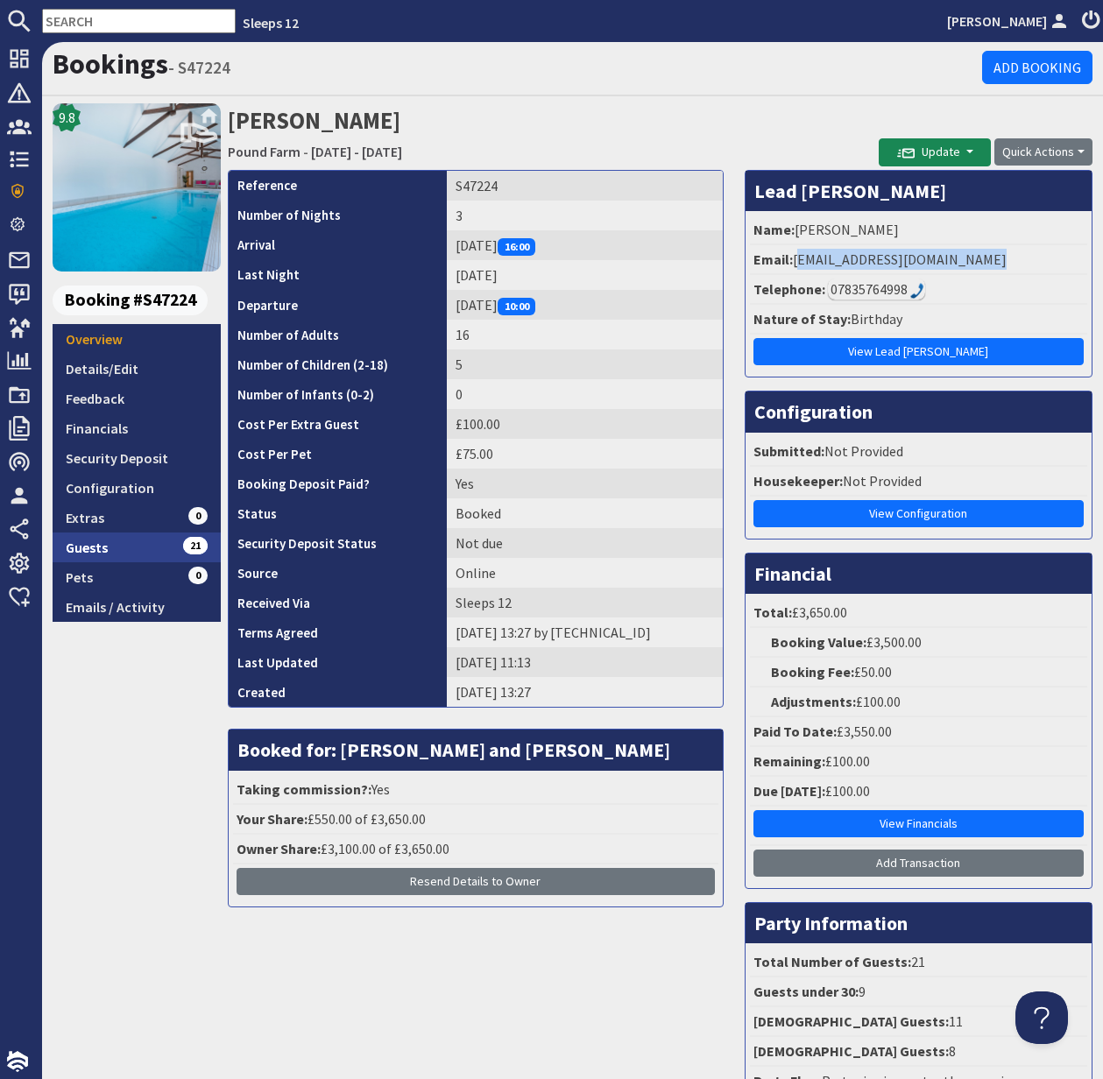
click at [109, 547] on link "Guests 21" at bounding box center [137, 548] width 168 height 30
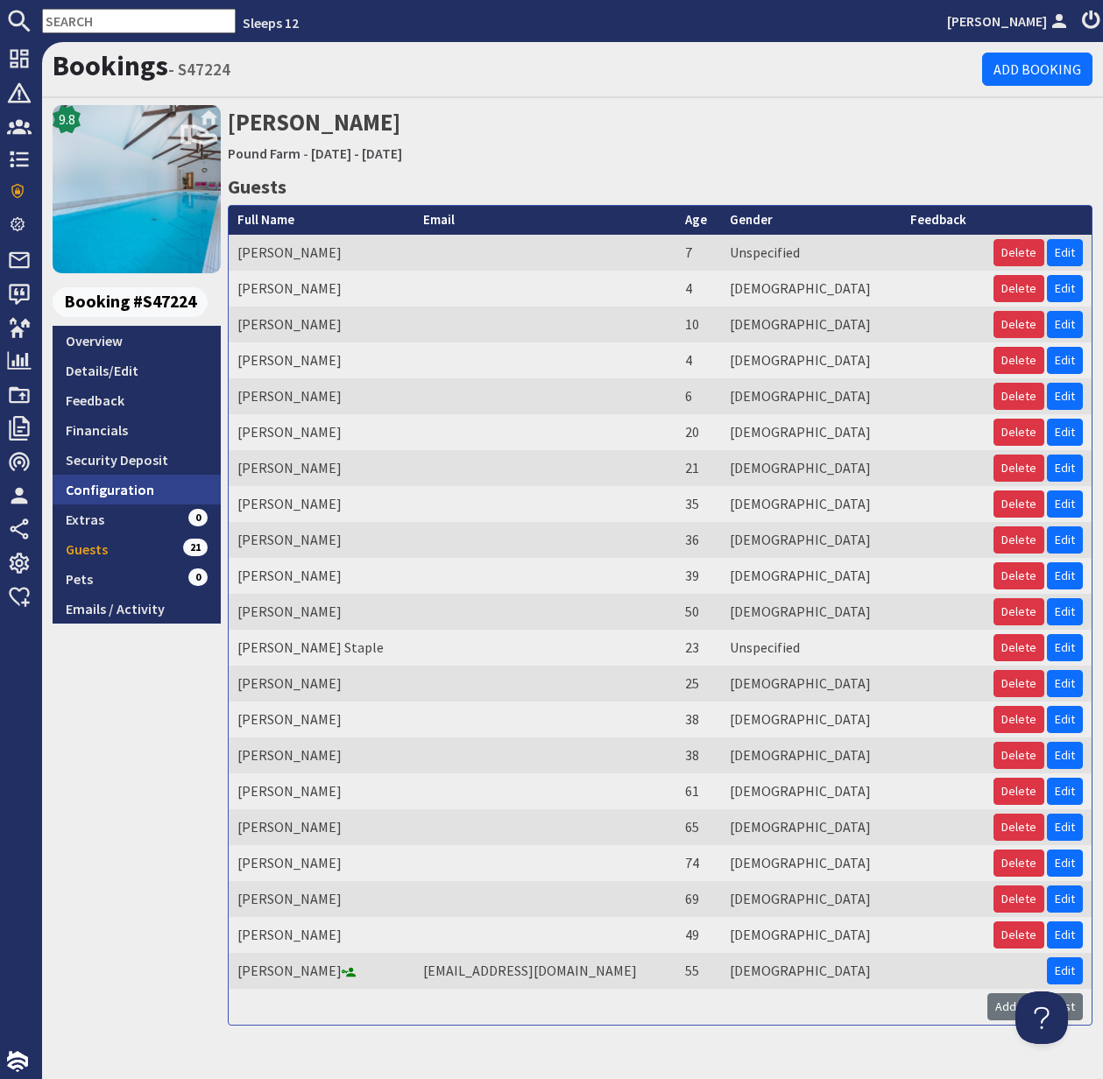
click at [120, 488] on link "Configuration" at bounding box center [137, 490] width 168 height 30
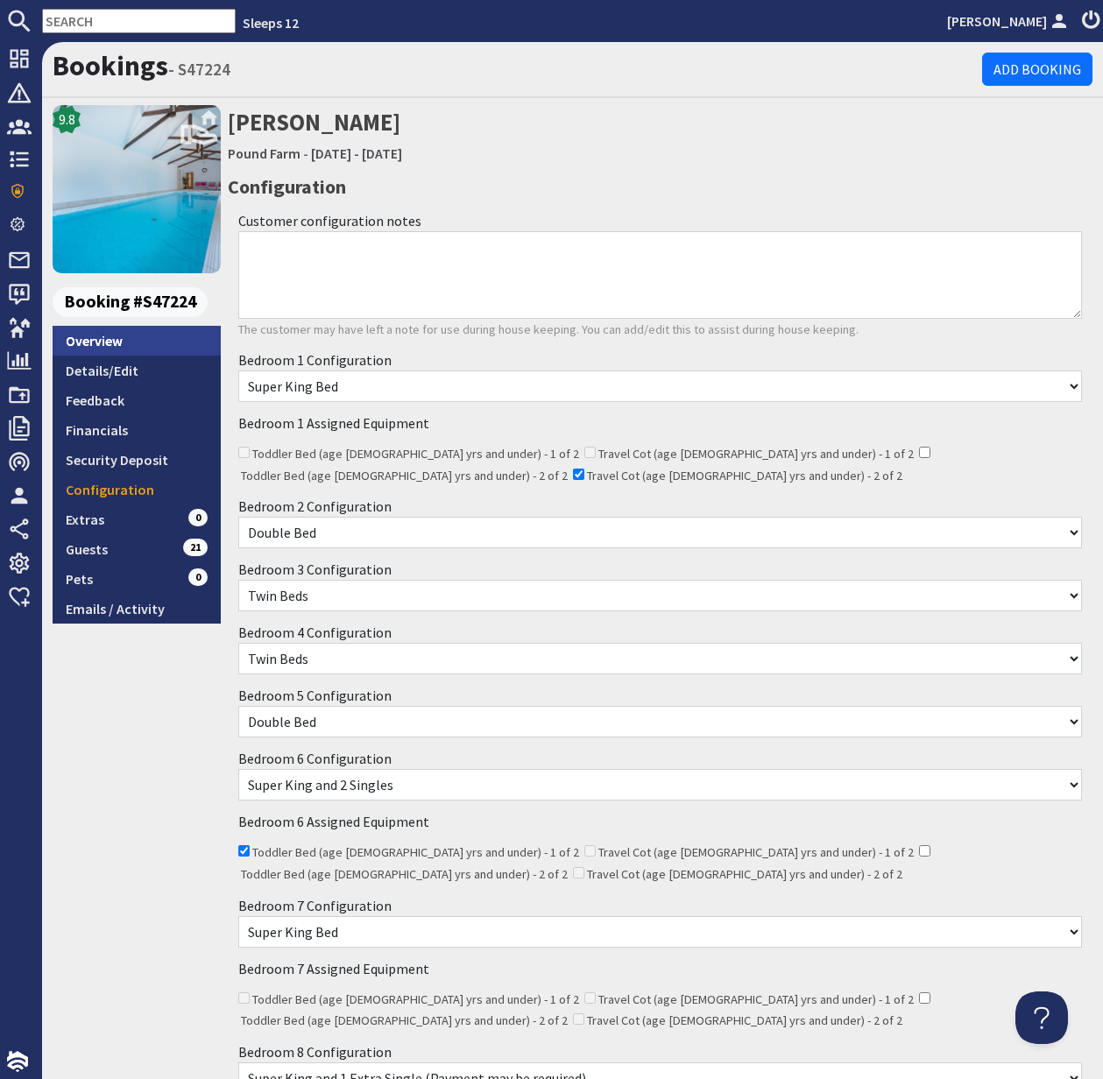
click at [105, 349] on link "Overview" at bounding box center [137, 341] width 168 height 30
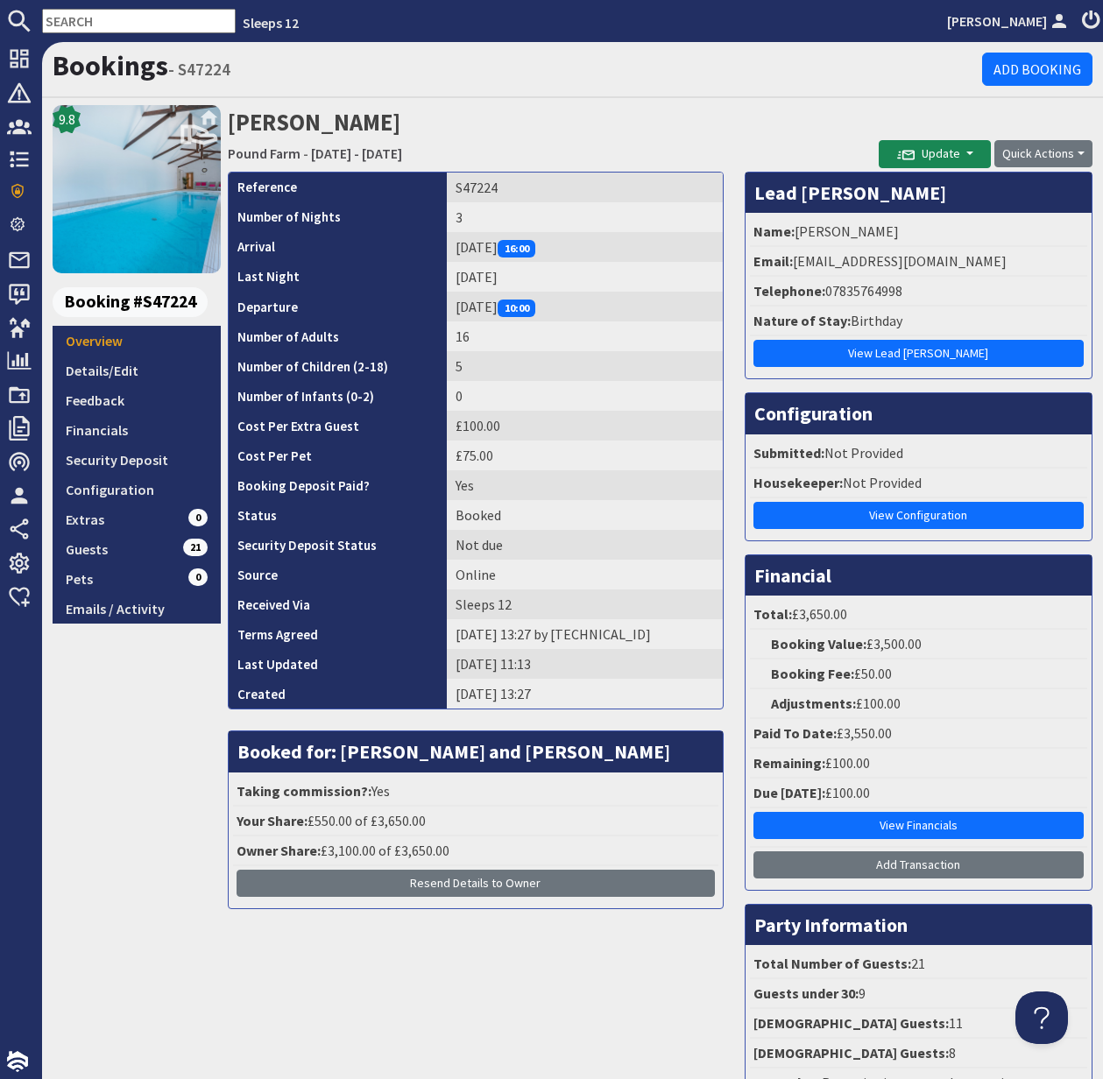
click at [880, 293] on li "Telephone: 07835764998" at bounding box center [918, 292] width 337 height 30
click at [873, 290] on div "07835764998" at bounding box center [876, 290] width 97 height 21
click at [864, 293] on div "07835764998" at bounding box center [876, 290] width 97 height 21
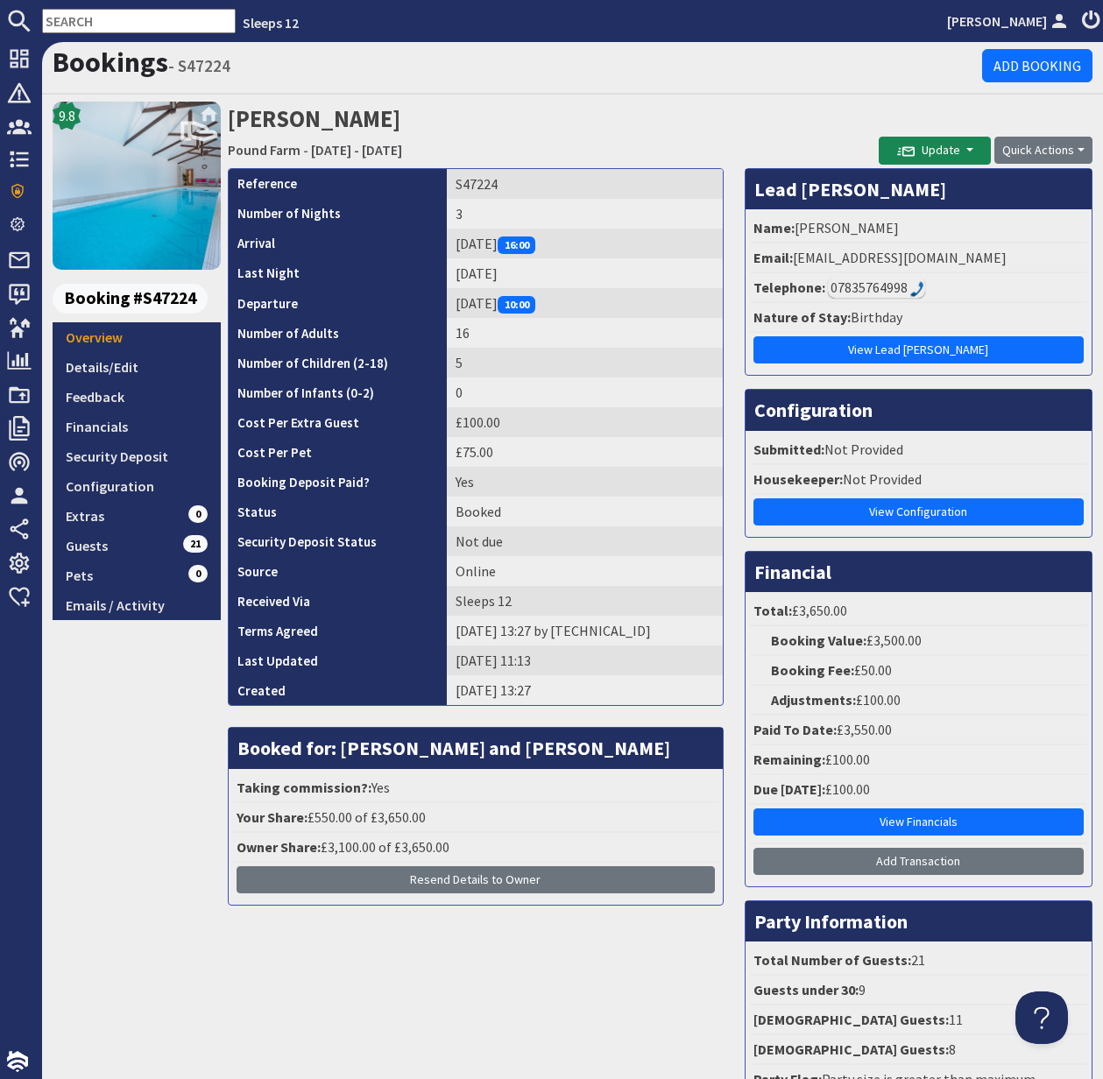
click at [910, 286] on img at bounding box center [917, 289] width 14 height 16
click at [840, 289] on div "07835764998" at bounding box center [876, 287] width 97 height 21
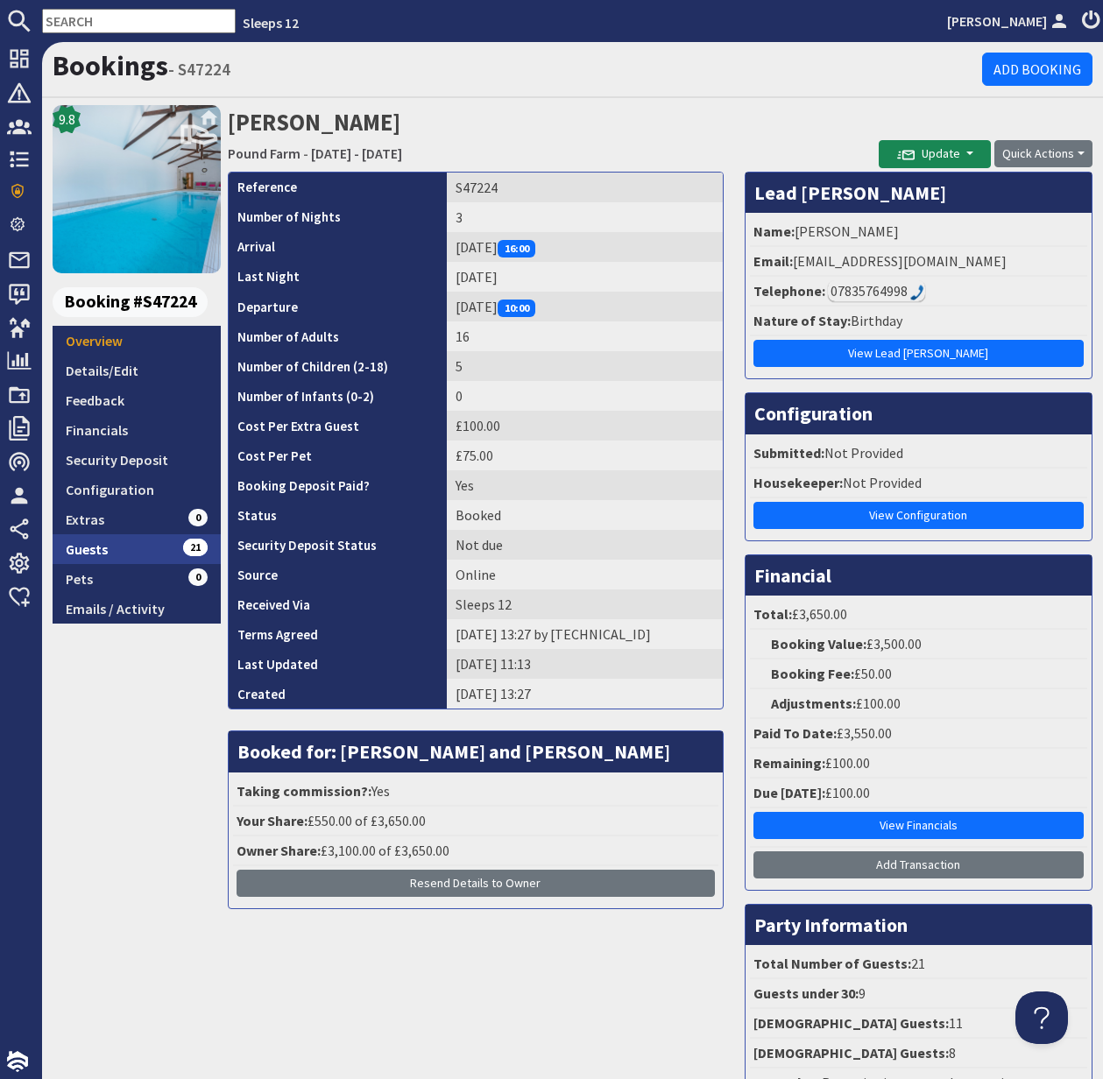
click at [91, 555] on link "Guests 21" at bounding box center [137, 549] width 168 height 30
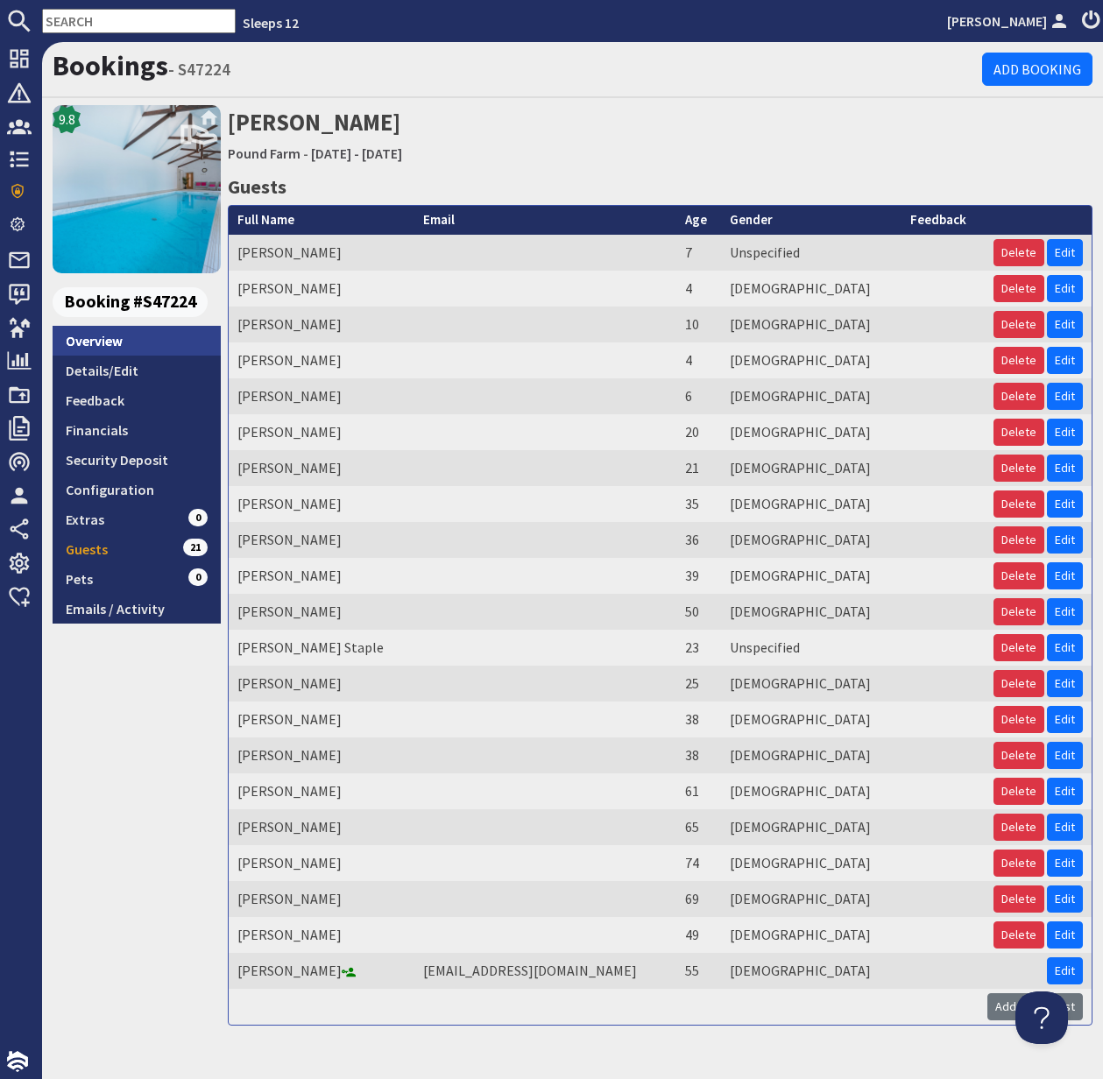
click at [115, 339] on link "Overview" at bounding box center [137, 341] width 168 height 30
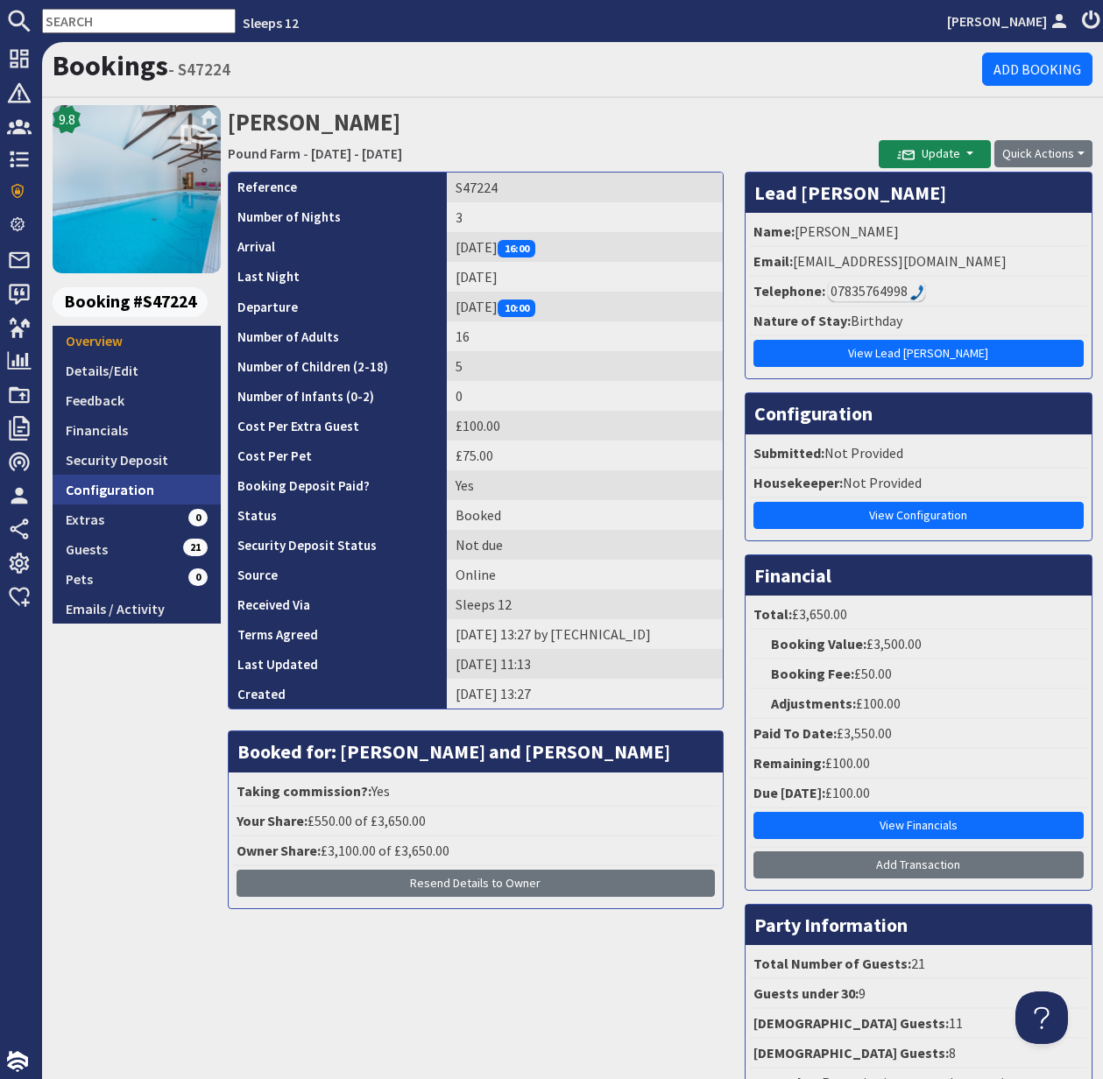
click at [97, 488] on link "Configuration" at bounding box center [137, 490] width 168 height 30
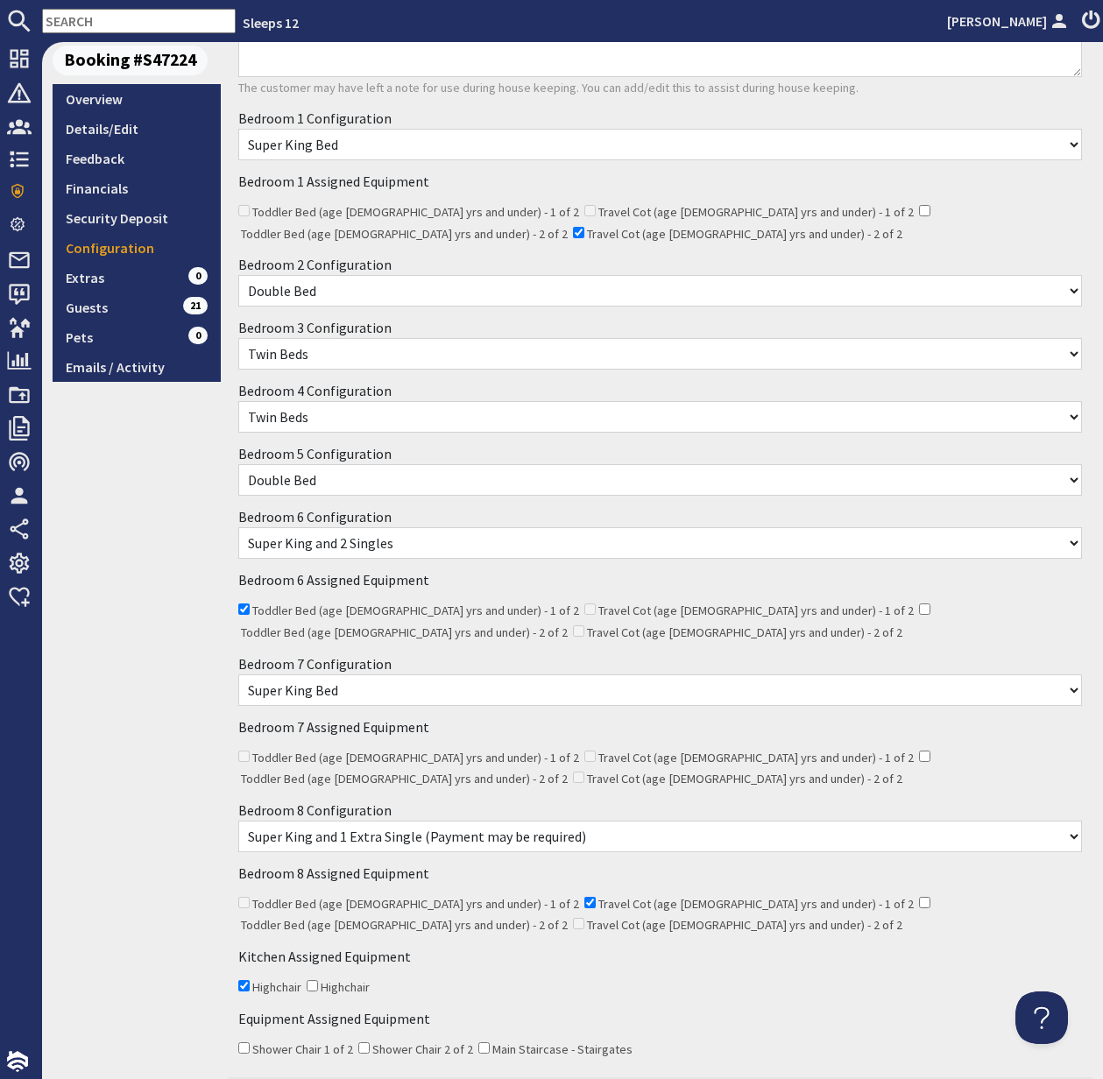
scroll to position [252, 0]
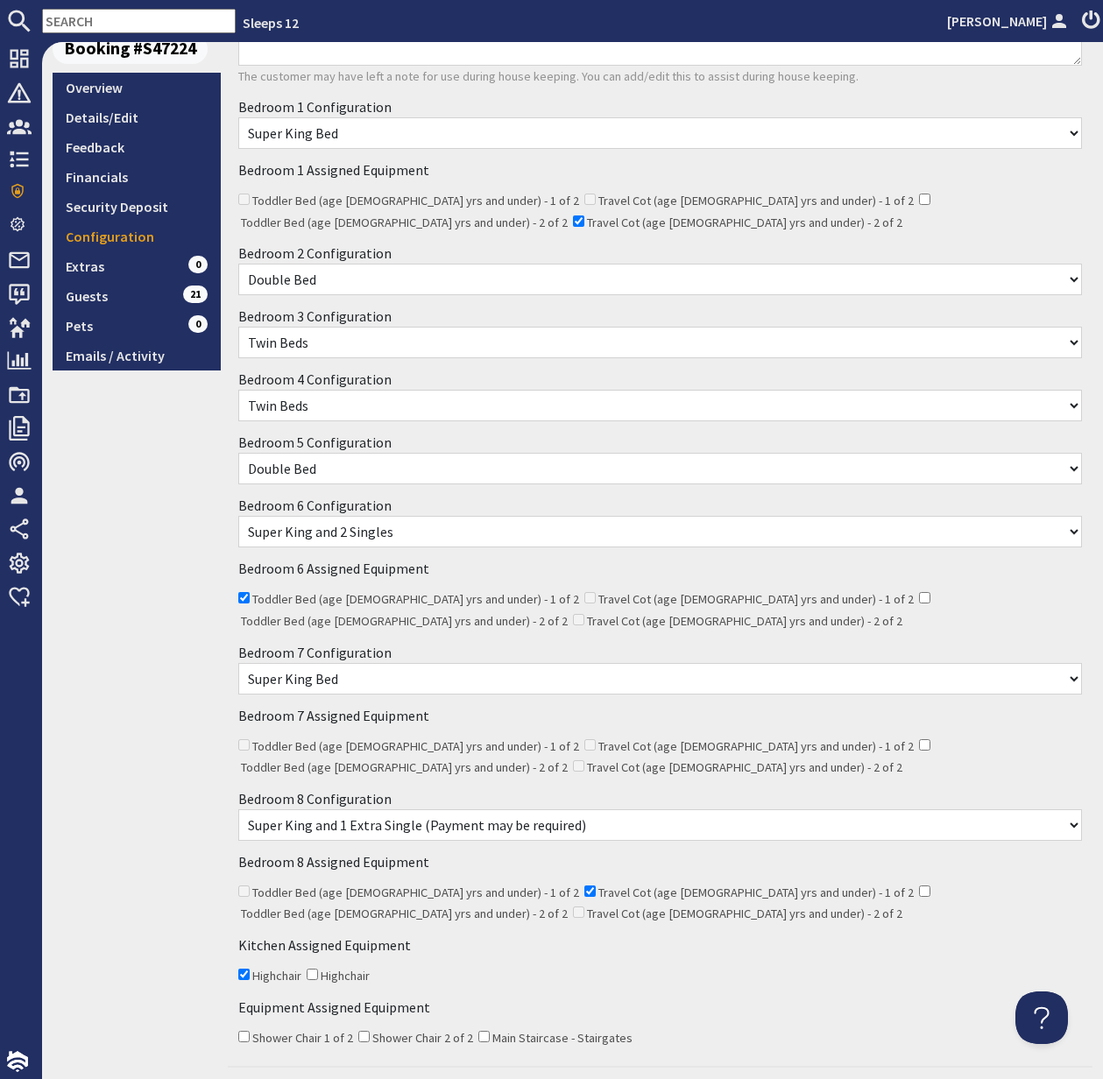
click at [584, 888] on input "Travel Cot (age 2 yrs and under) - 1 of 2" at bounding box center [589, 891] width 11 height 11
checkbox input "false"
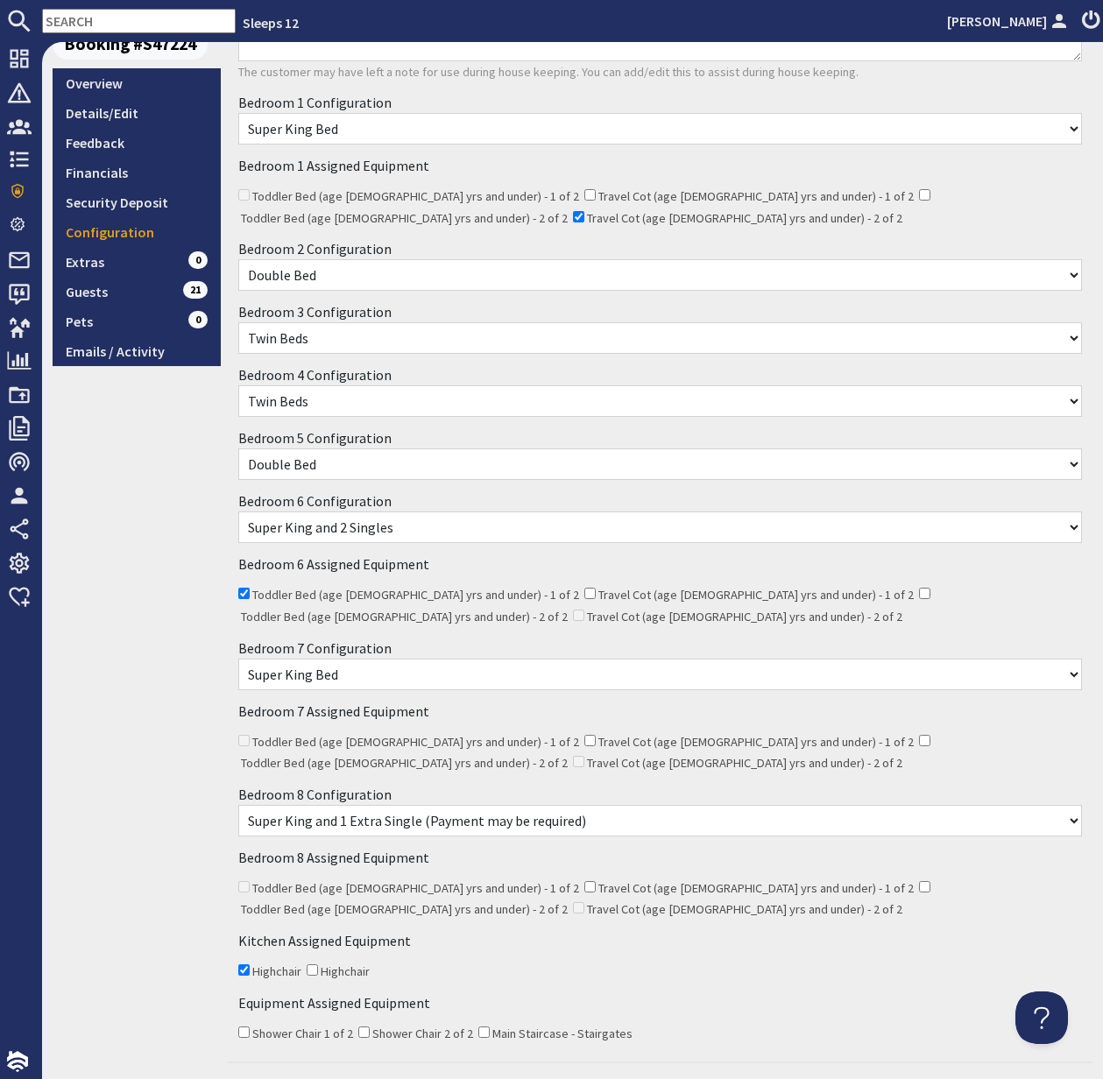
click at [243, 965] on input "Highchair" at bounding box center [243, 970] width 11 height 11
checkbox input "false"
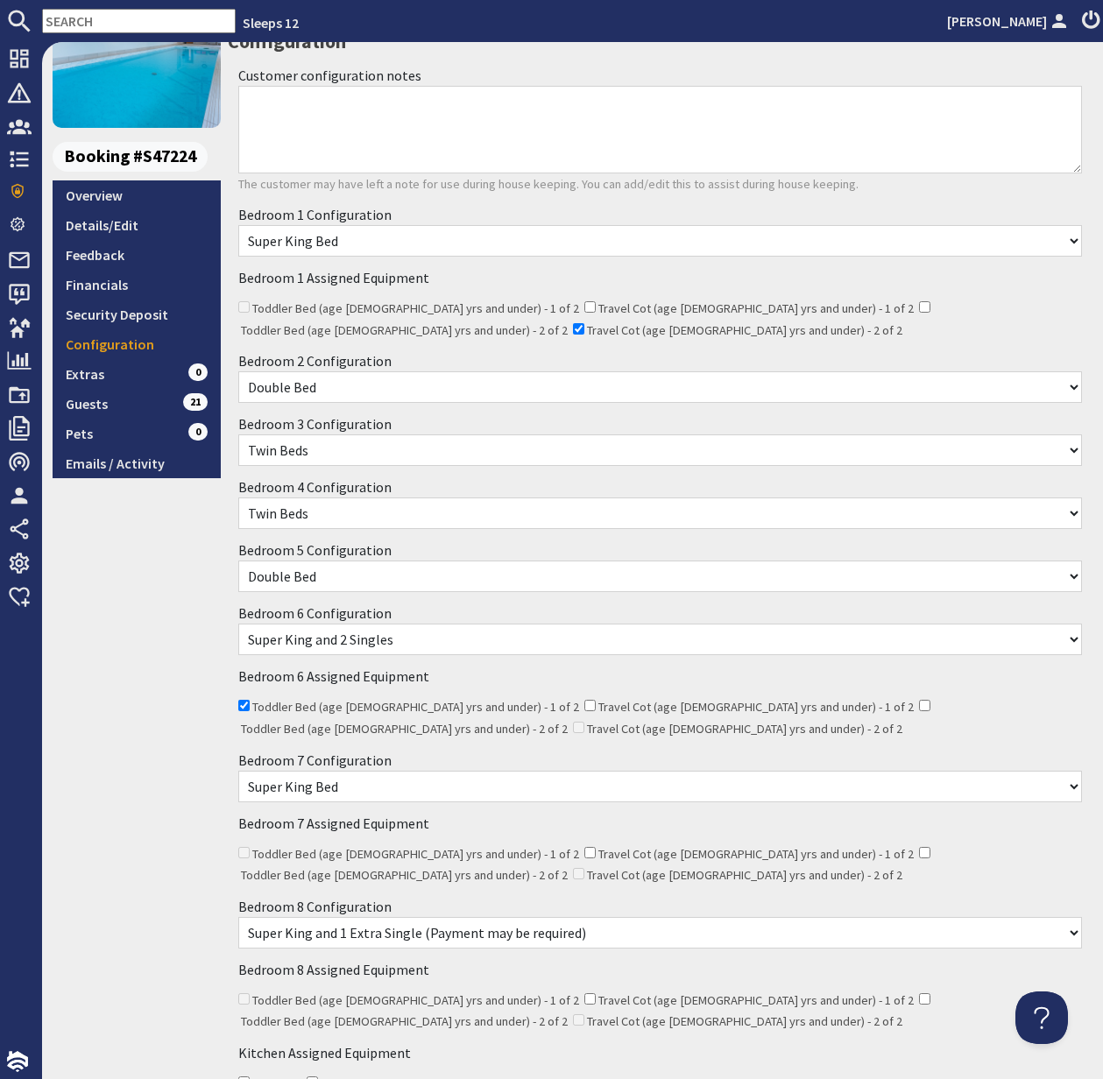
scroll to position [144, 0]
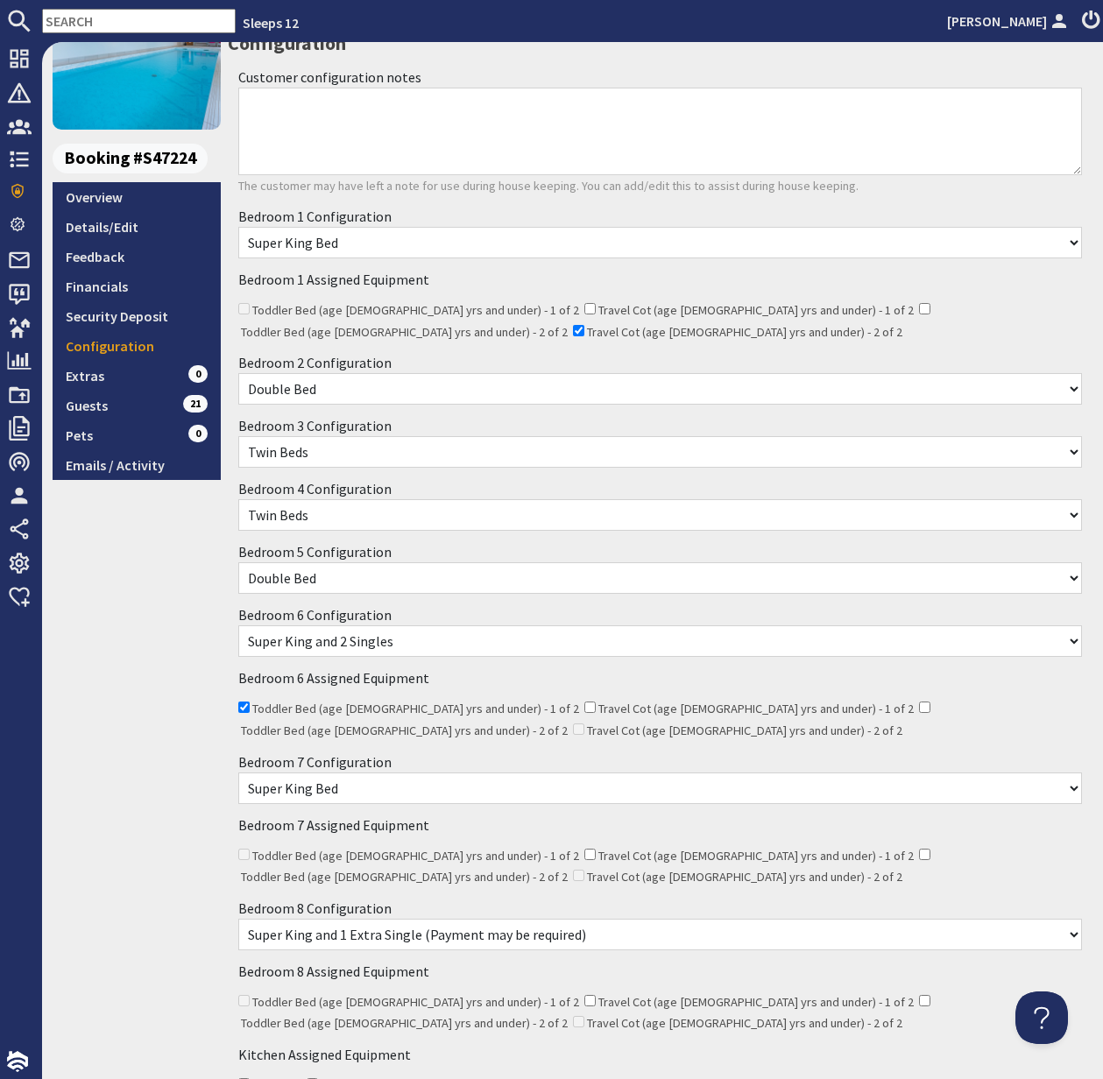
click at [584, 325] on input "Travel Cot (age 2 yrs and under) - 2 of 2" at bounding box center [578, 330] width 11 height 11
checkbox input "false"
click at [919, 307] on input "Toddler Bed (age 4 yrs and under) - 2 of 2" at bounding box center [924, 308] width 11 height 11
click at [919, 308] on input "Toddler Bed (age 4 yrs and under) - 2 of 2" at bounding box center [924, 308] width 11 height 11
checkbox input "false"
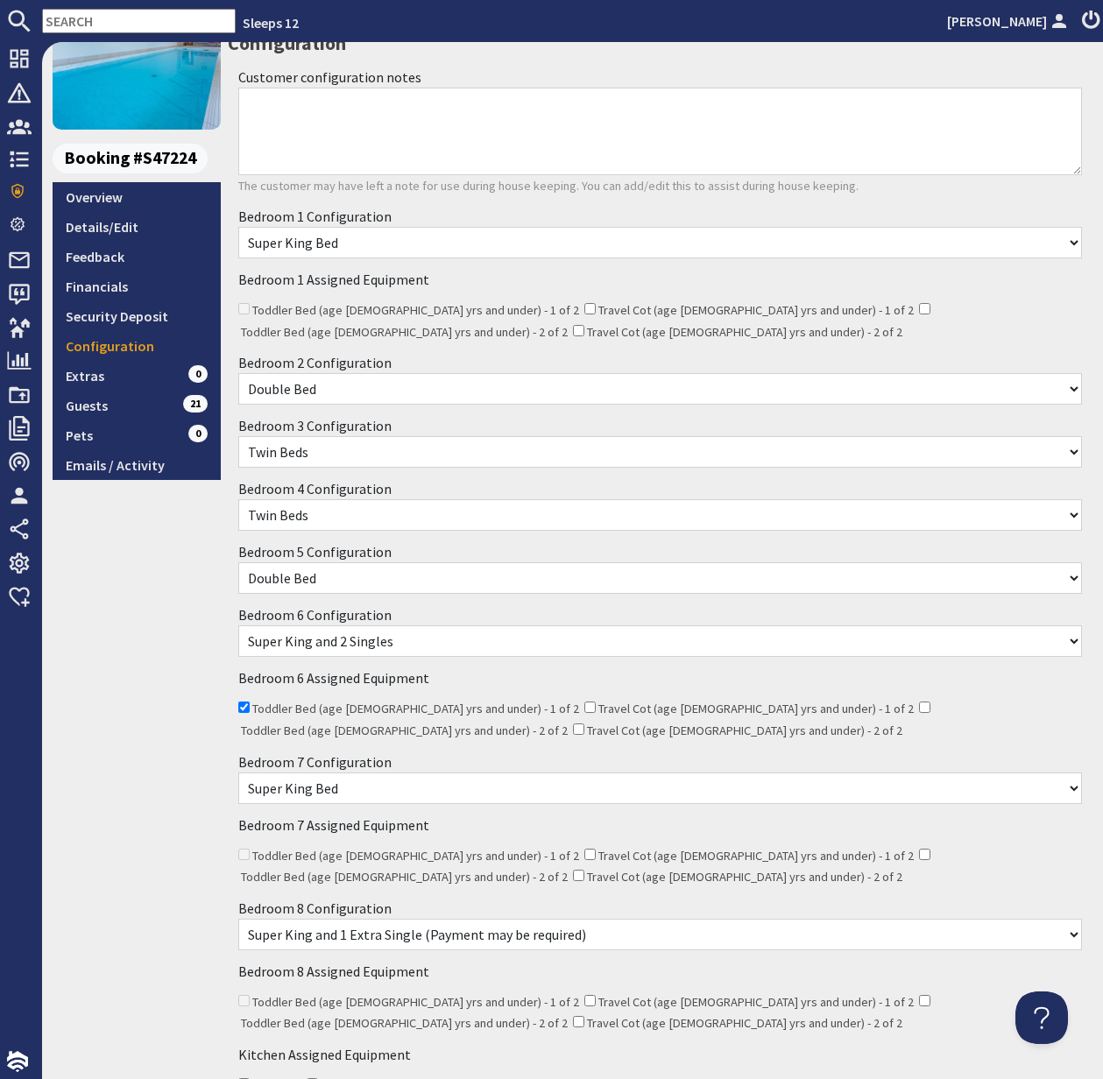
scroll to position [431, 0]
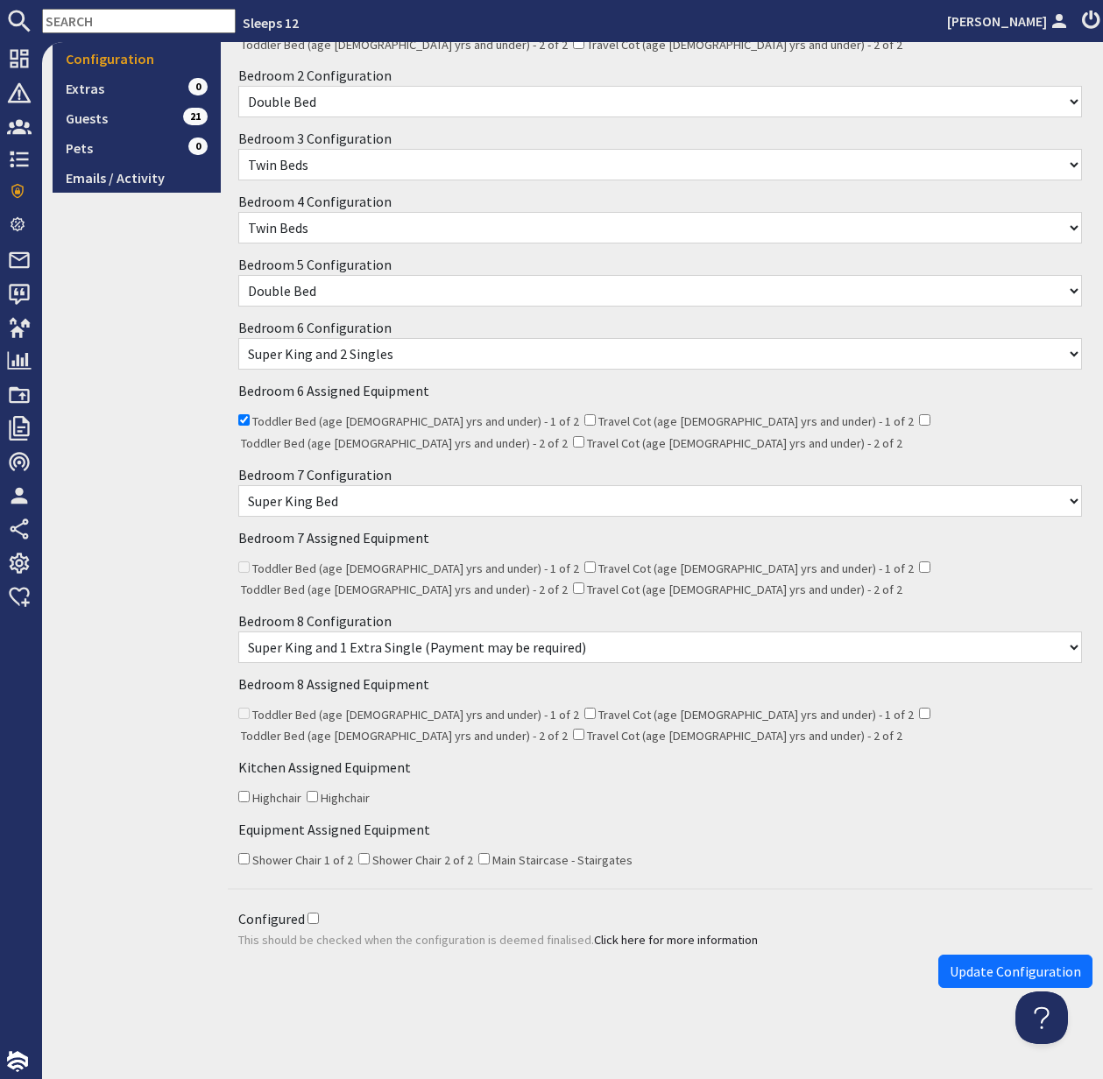
click at [986, 963] on span "Update Configuration" at bounding box center [1015, 972] width 131 height 18
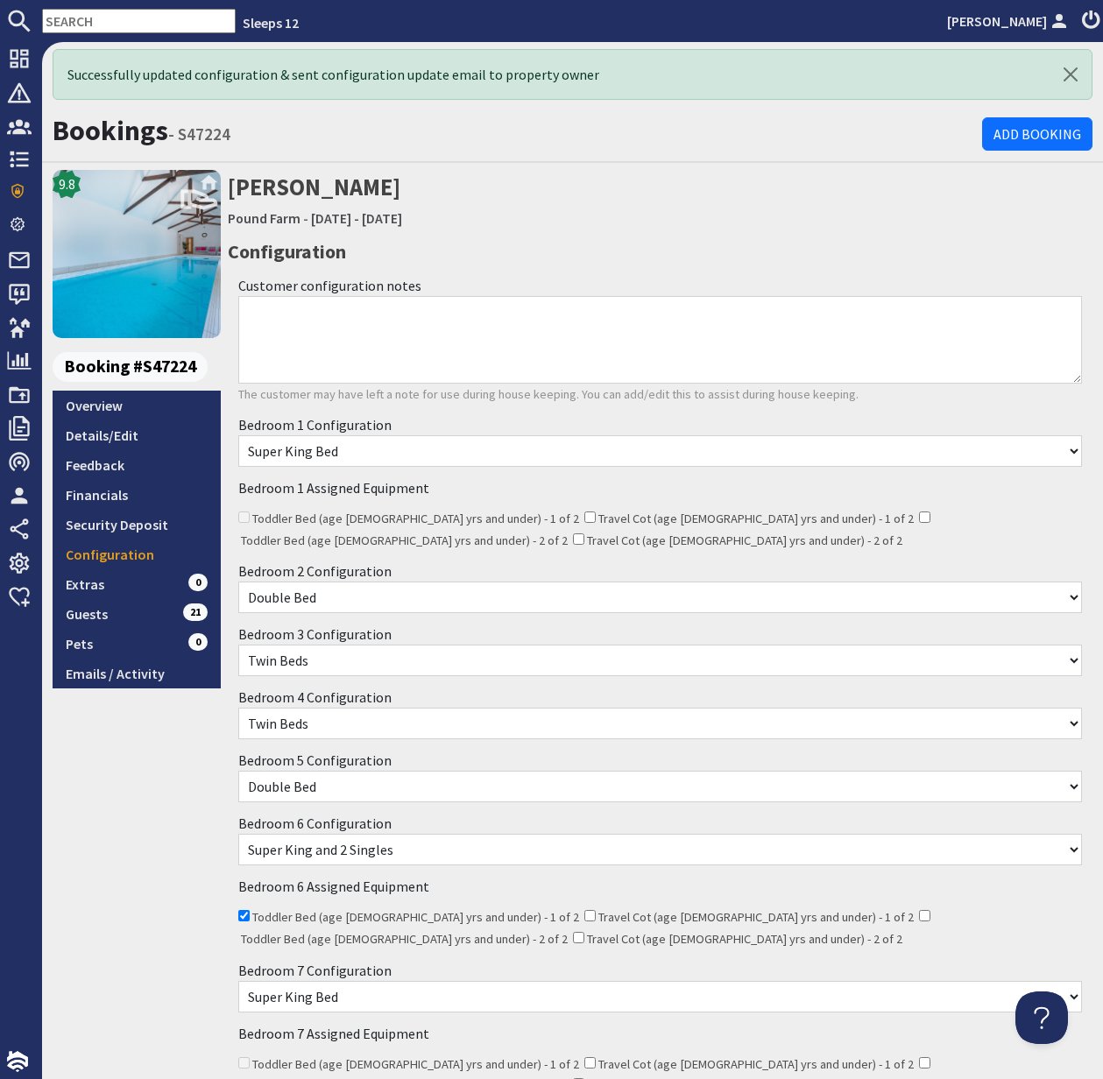
scroll to position [0, 0]
click at [96, 401] on link "Overview" at bounding box center [137, 406] width 168 height 30
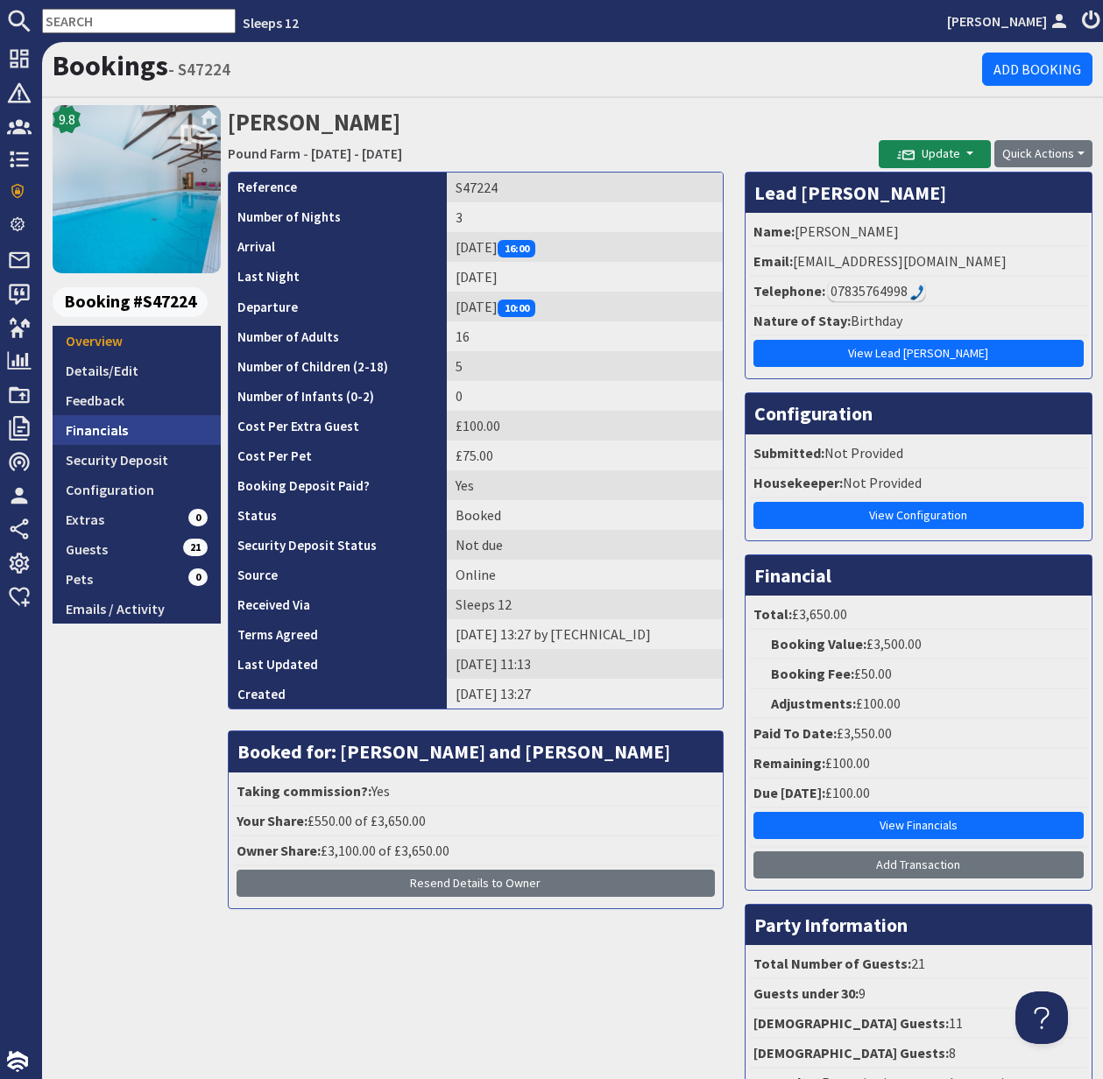
click at [110, 424] on link "Financials" at bounding box center [137, 430] width 168 height 30
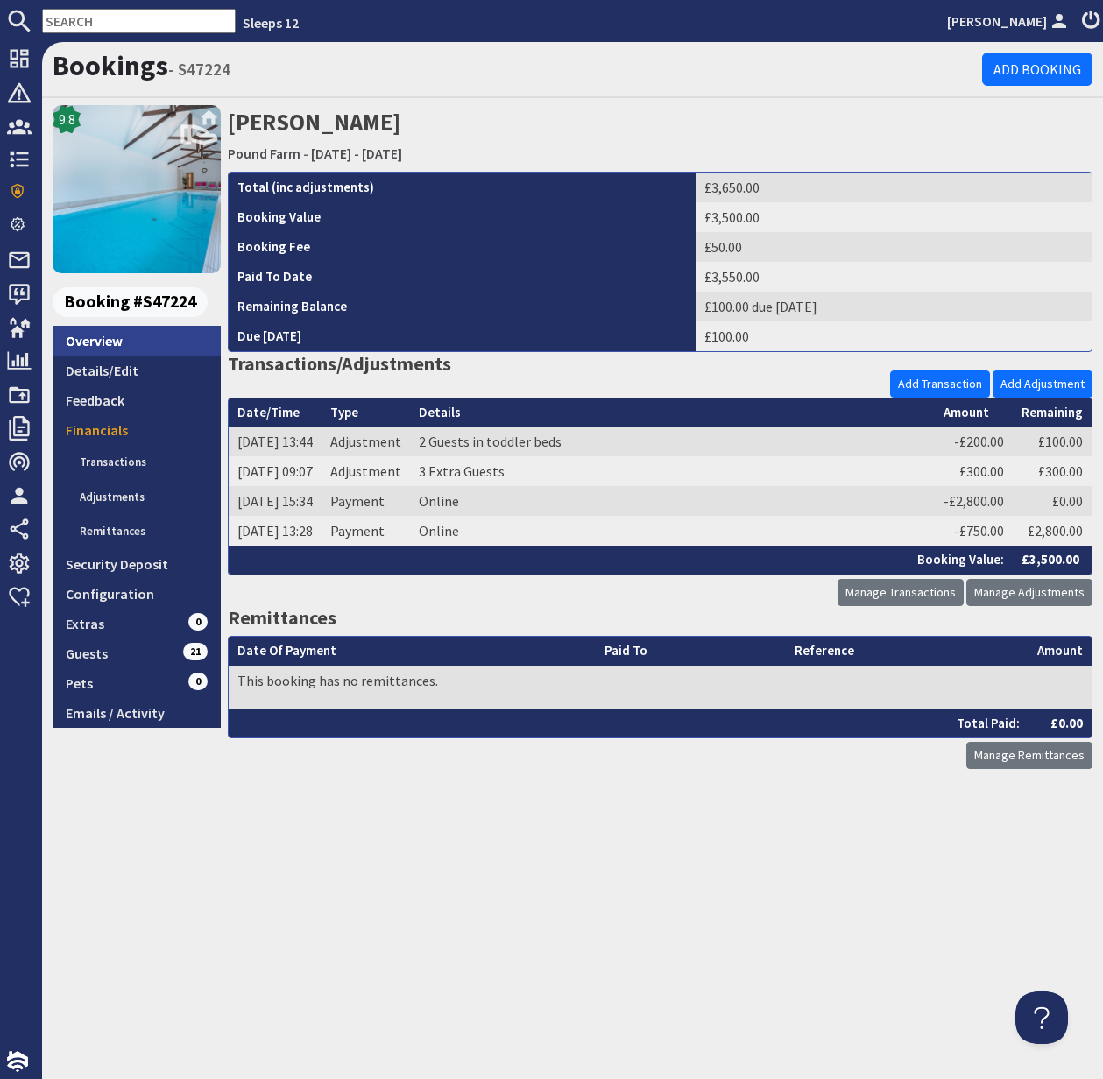
click at [103, 341] on link "Overview" at bounding box center [137, 341] width 168 height 30
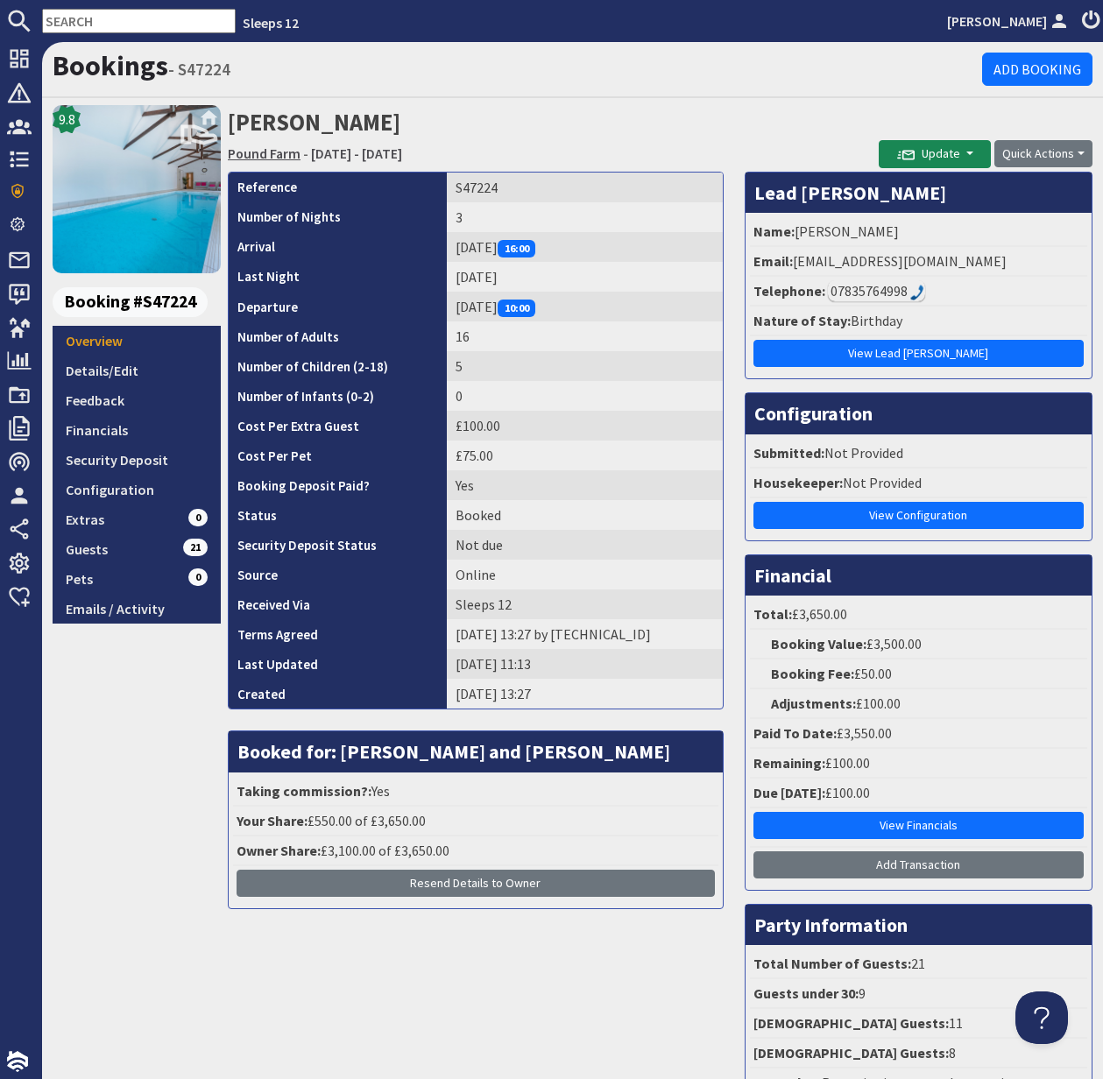
click at [269, 155] on link "Pound Farm" at bounding box center [264, 154] width 73 height 18
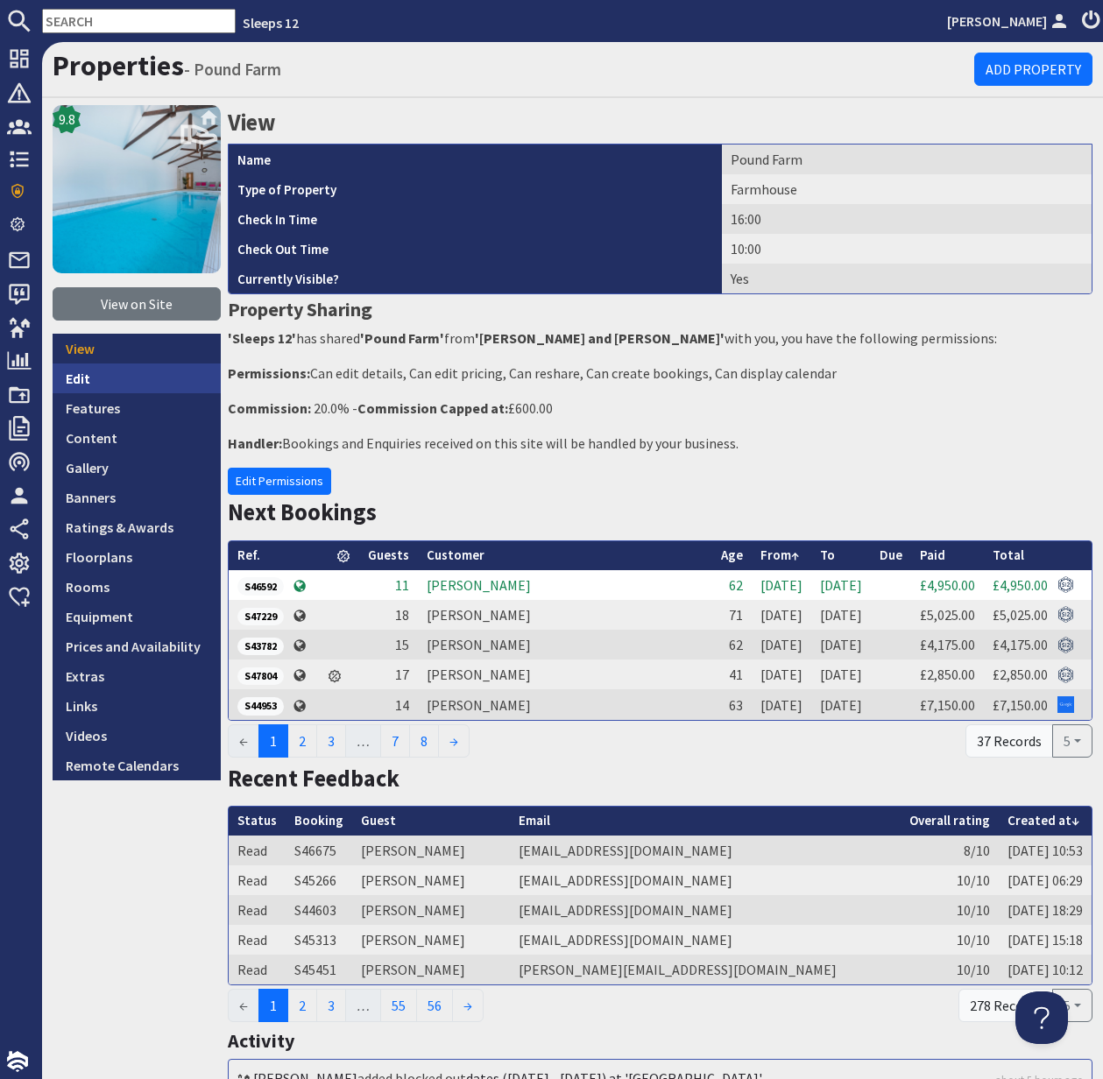
click at [74, 373] on link "Edit" at bounding box center [137, 379] width 168 height 30
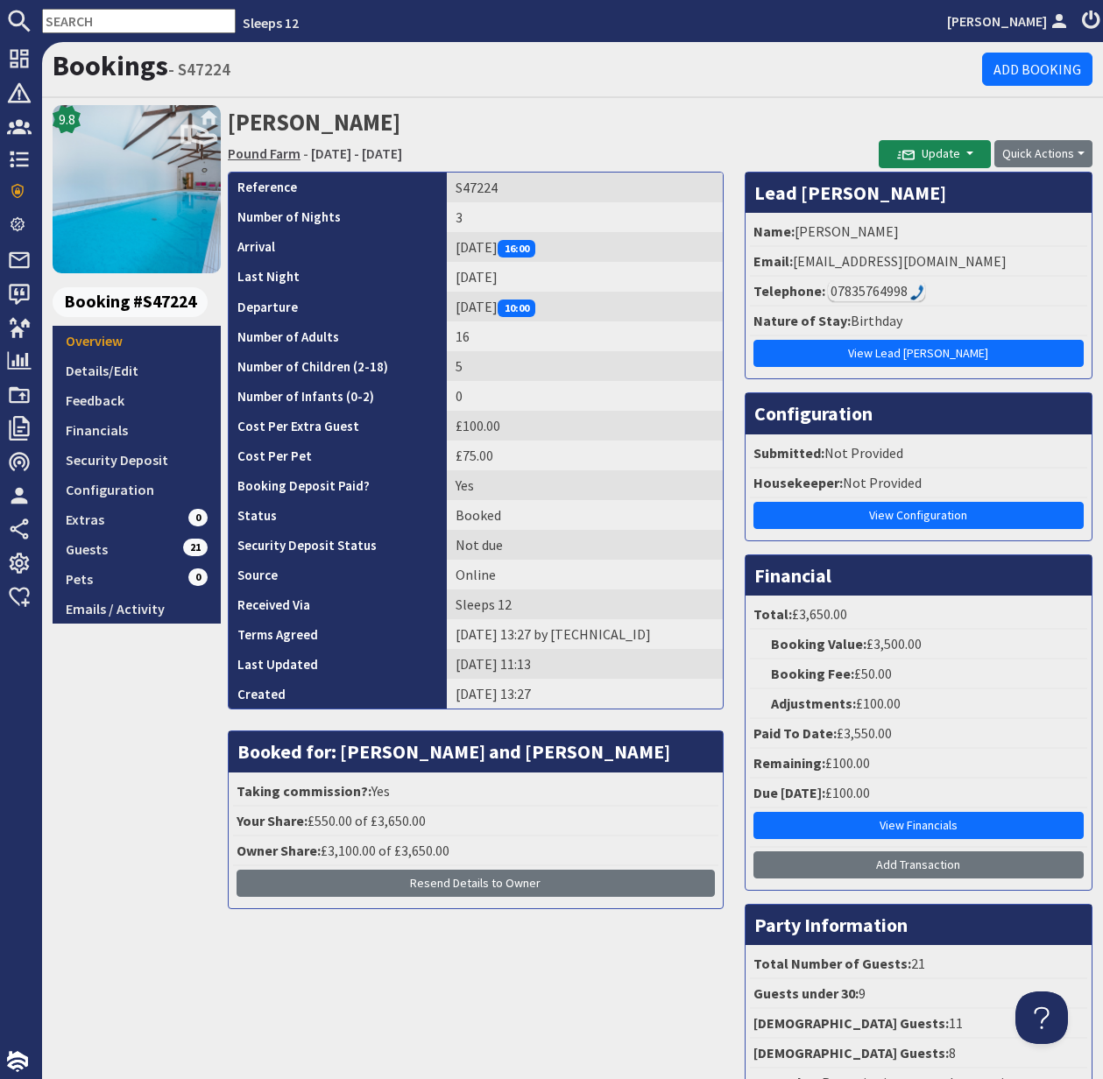
click at [261, 153] on link "Pound Farm" at bounding box center [264, 154] width 73 height 18
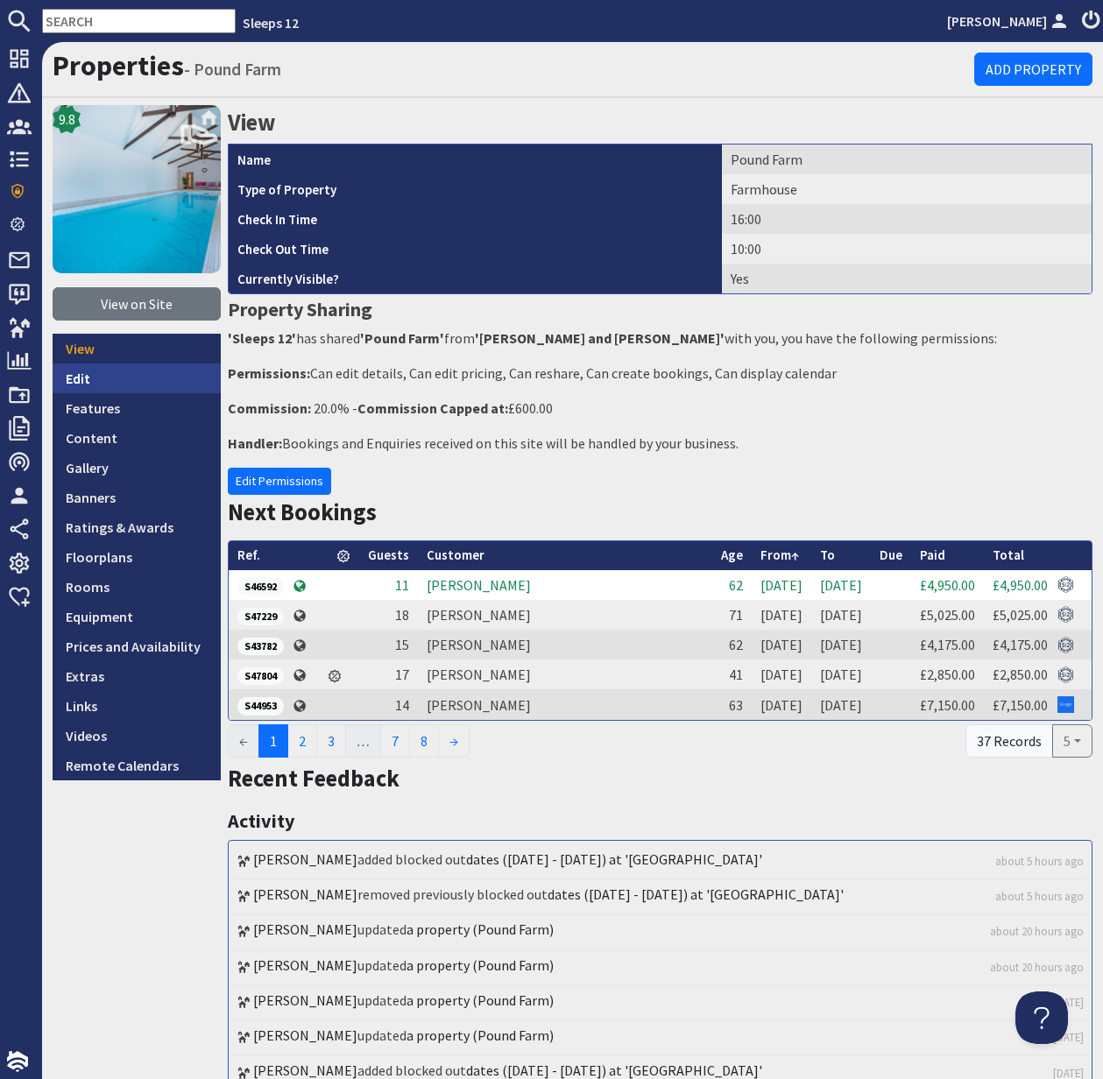
click at [83, 382] on link "Edit" at bounding box center [137, 379] width 168 height 30
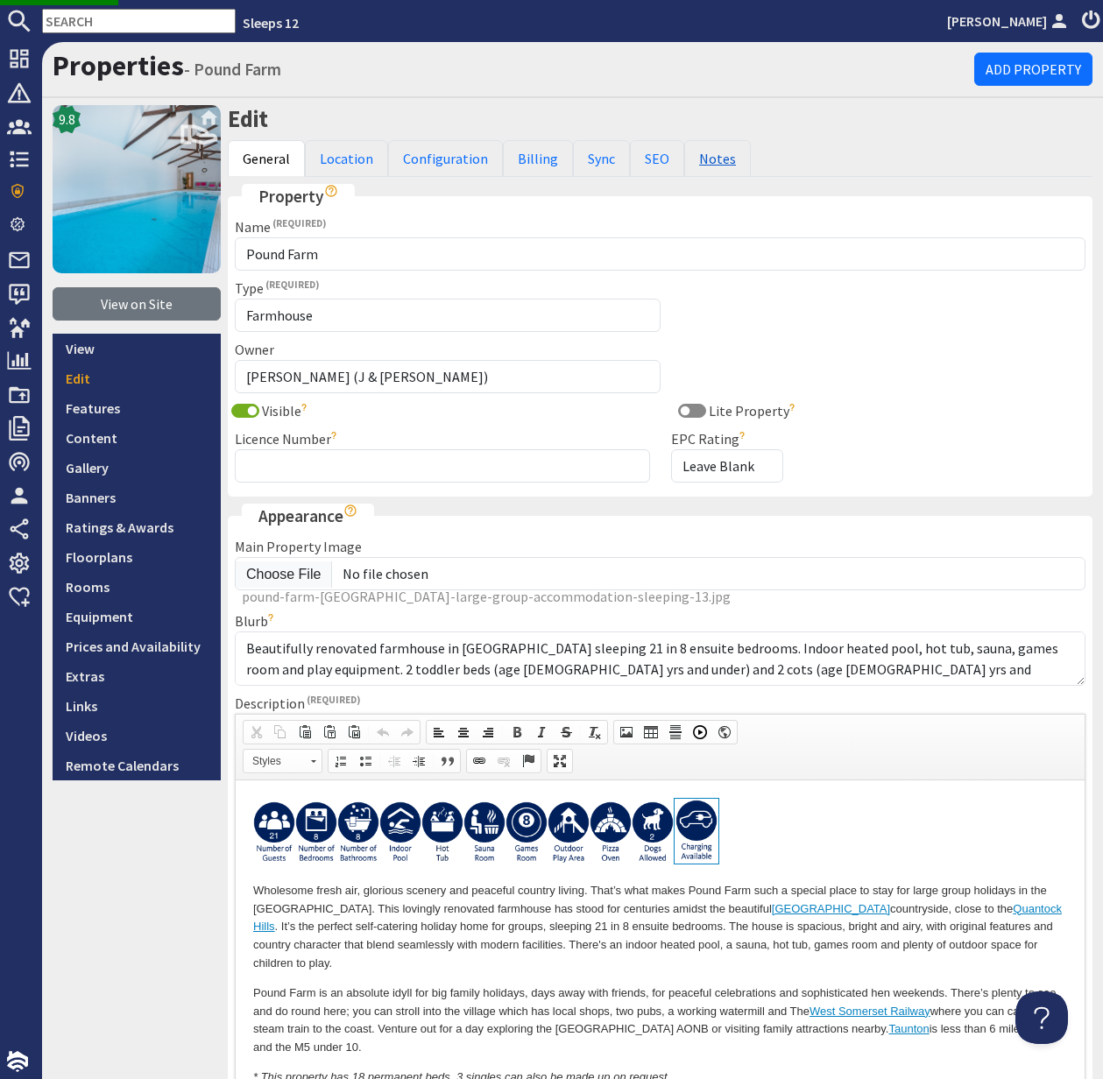
click at [699, 164] on link "Notes" at bounding box center [717, 158] width 67 height 37
click at [698, 164] on link "Notes" at bounding box center [717, 158] width 67 height 37
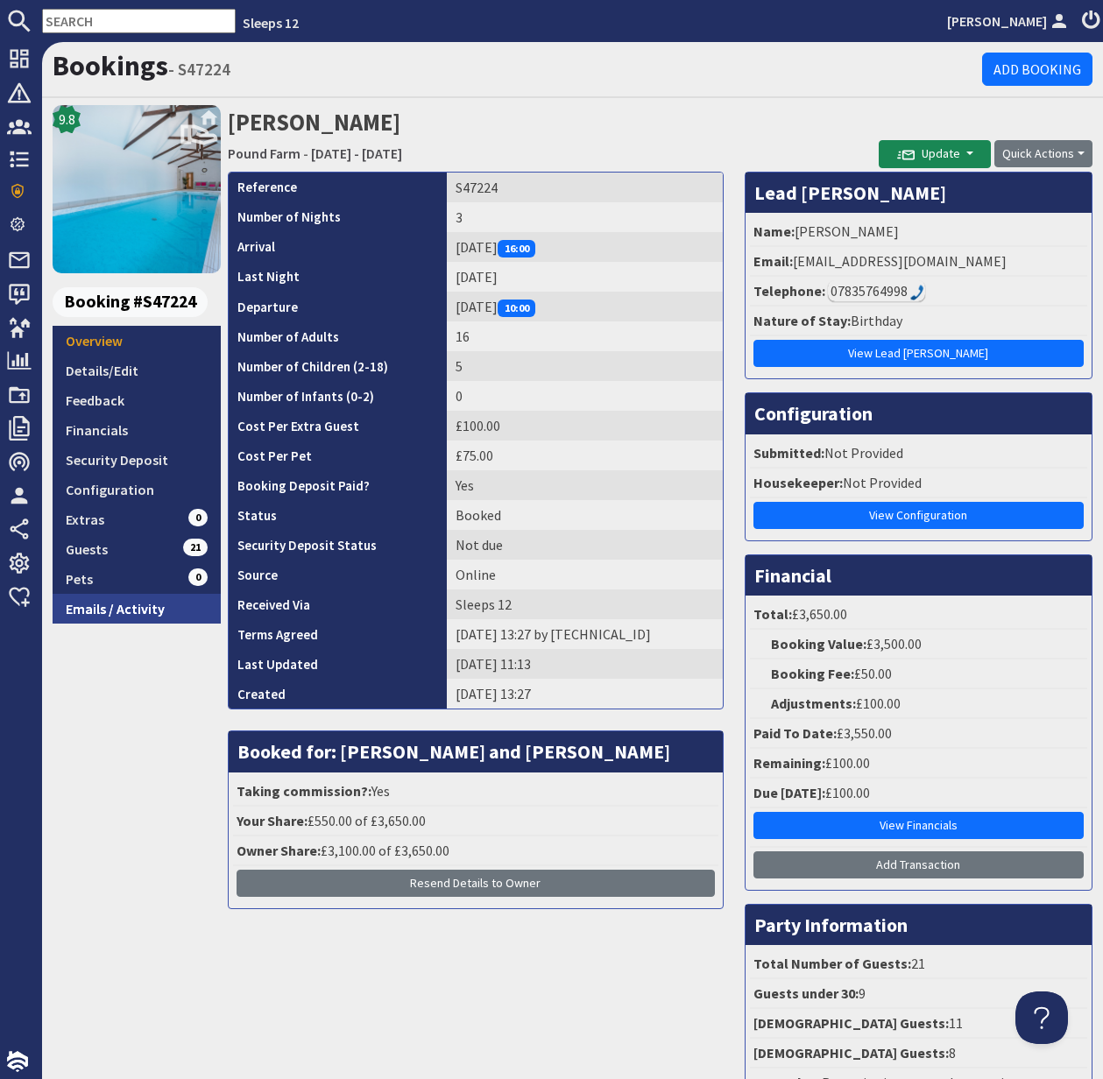
click at [117, 606] on link "Emails / Activity" at bounding box center [137, 609] width 168 height 30
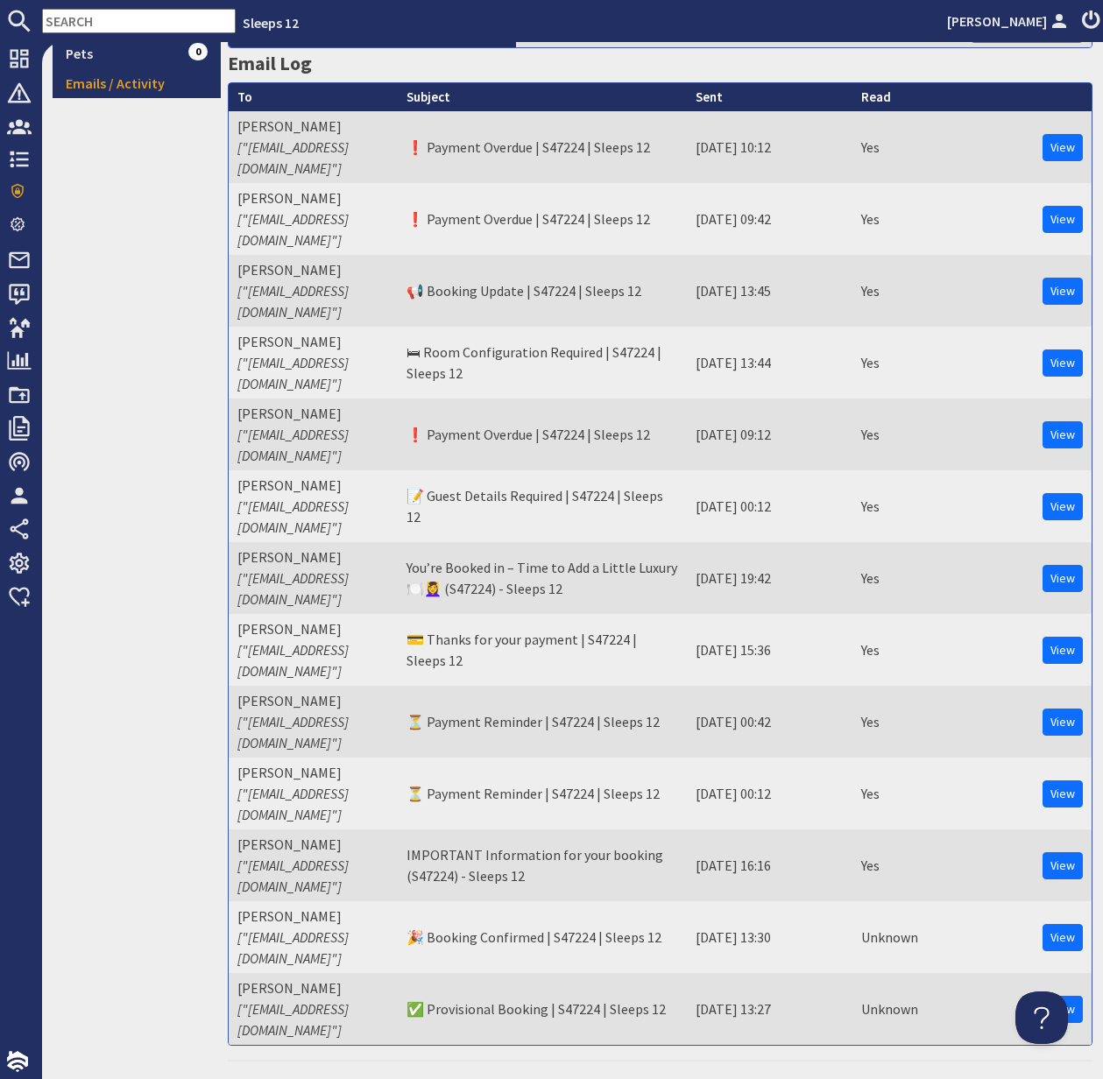
scroll to position [700, 0]
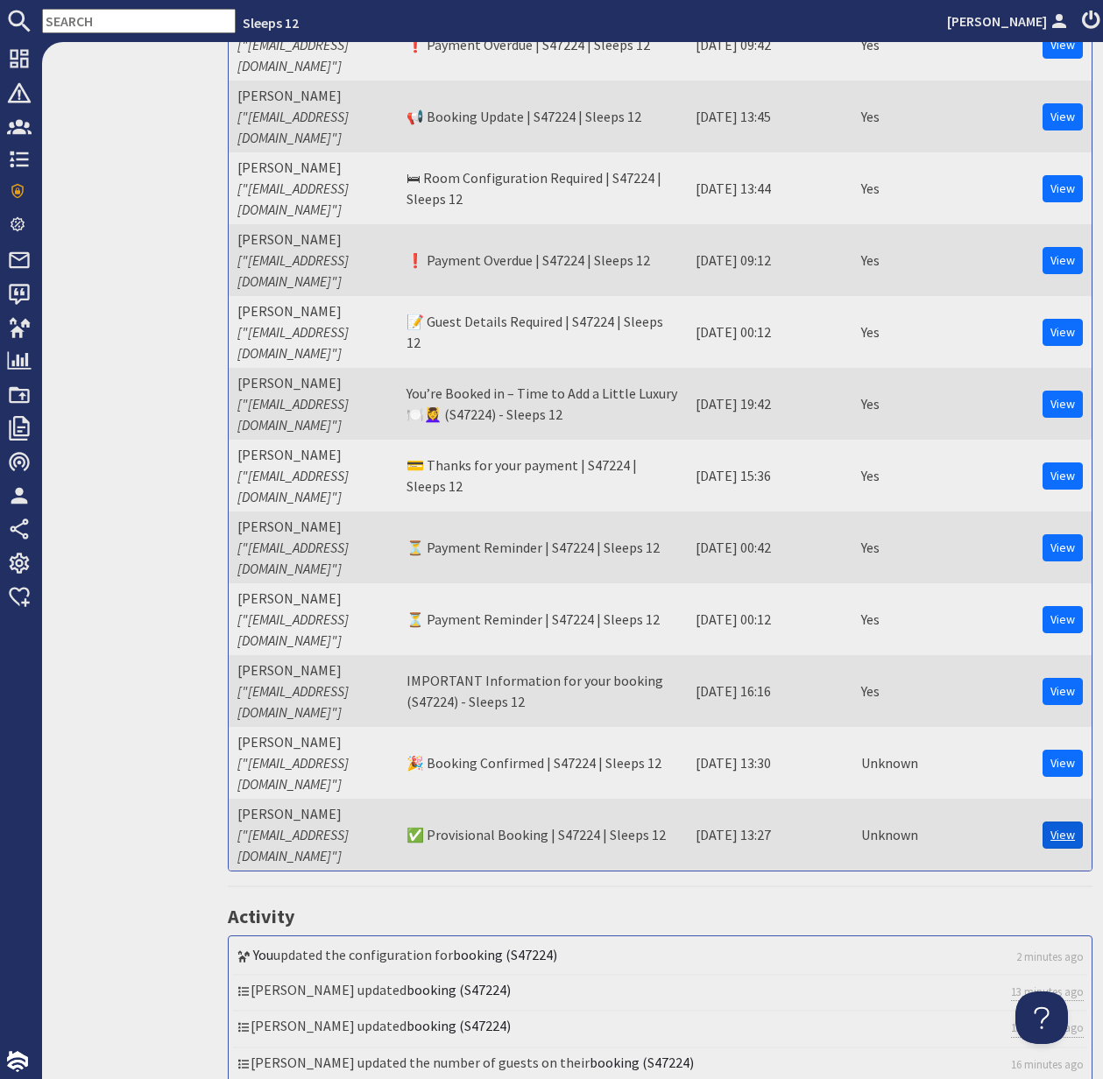
click at [1056, 822] on link "View" at bounding box center [1062, 835] width 40 height 27
click at [1066, 822] on link "View" at bounding box center [1062, 835] width 40 height 27
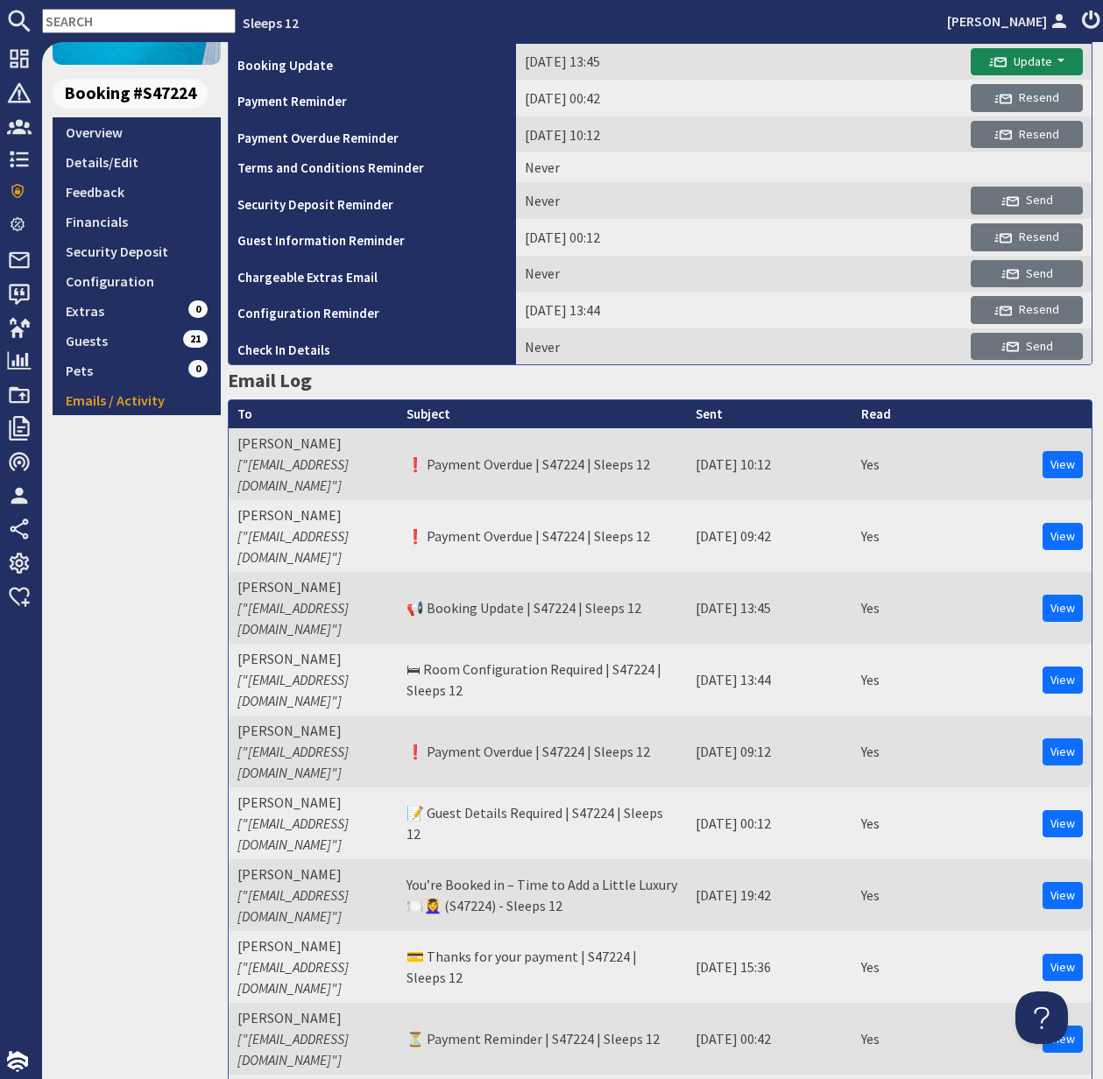
scroll to position [0, 0]
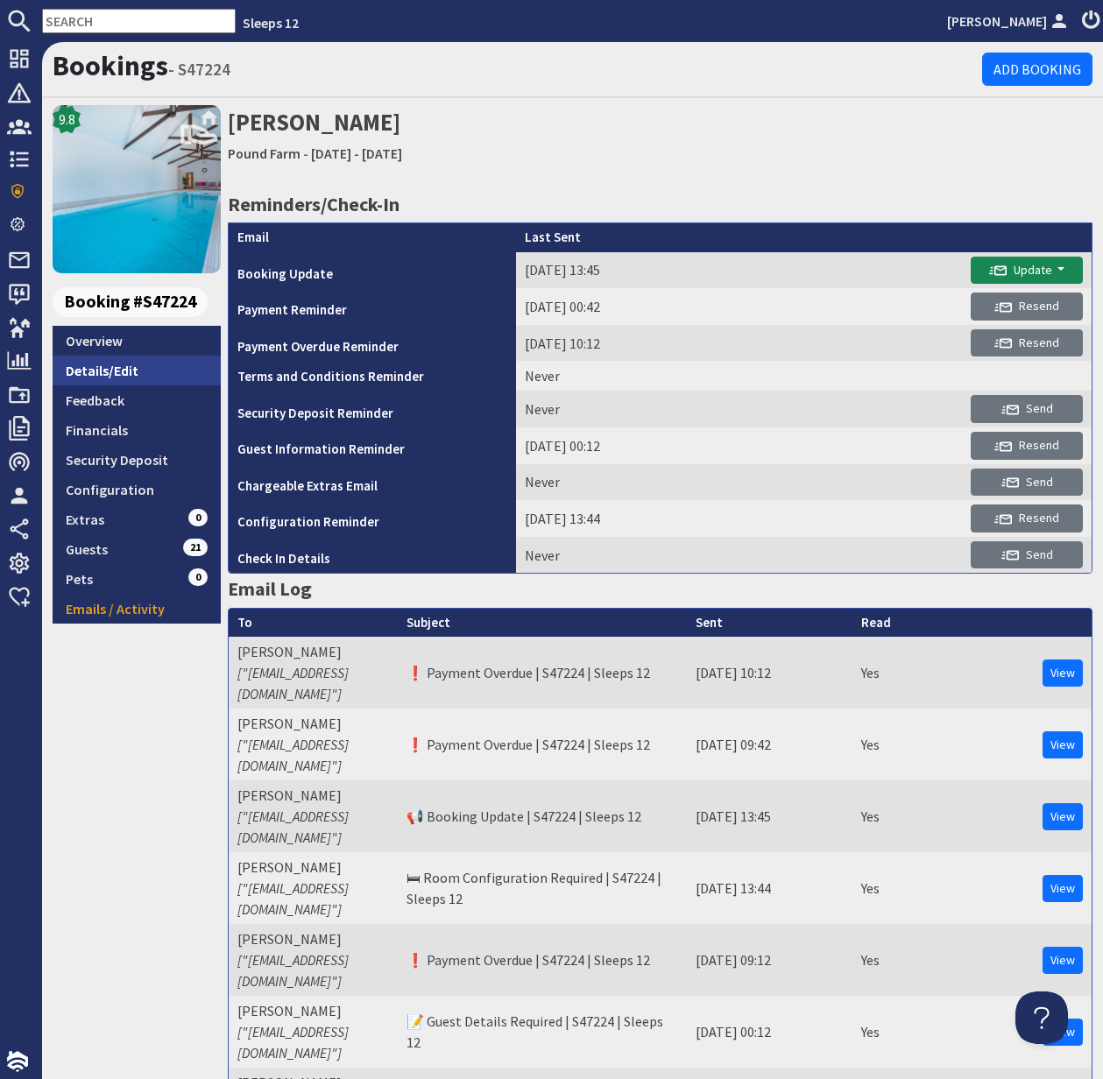
click at [110, 364] on link "Details/Edit" at bounding box center [137, 371] width 168 height 30
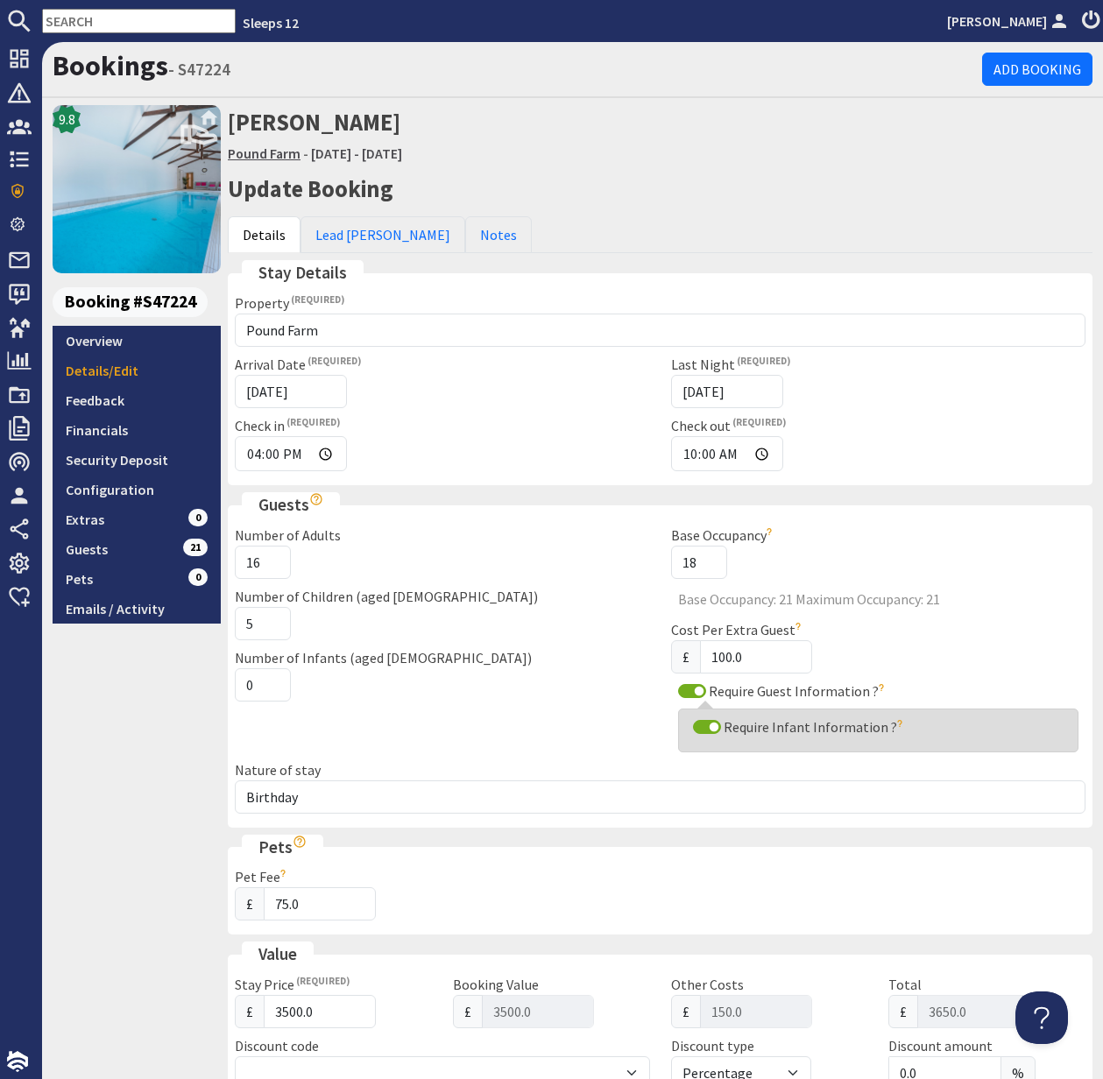
click at [267, 148] on link "Pound Farm" at bounding box center [264, 154] width 73 height 18
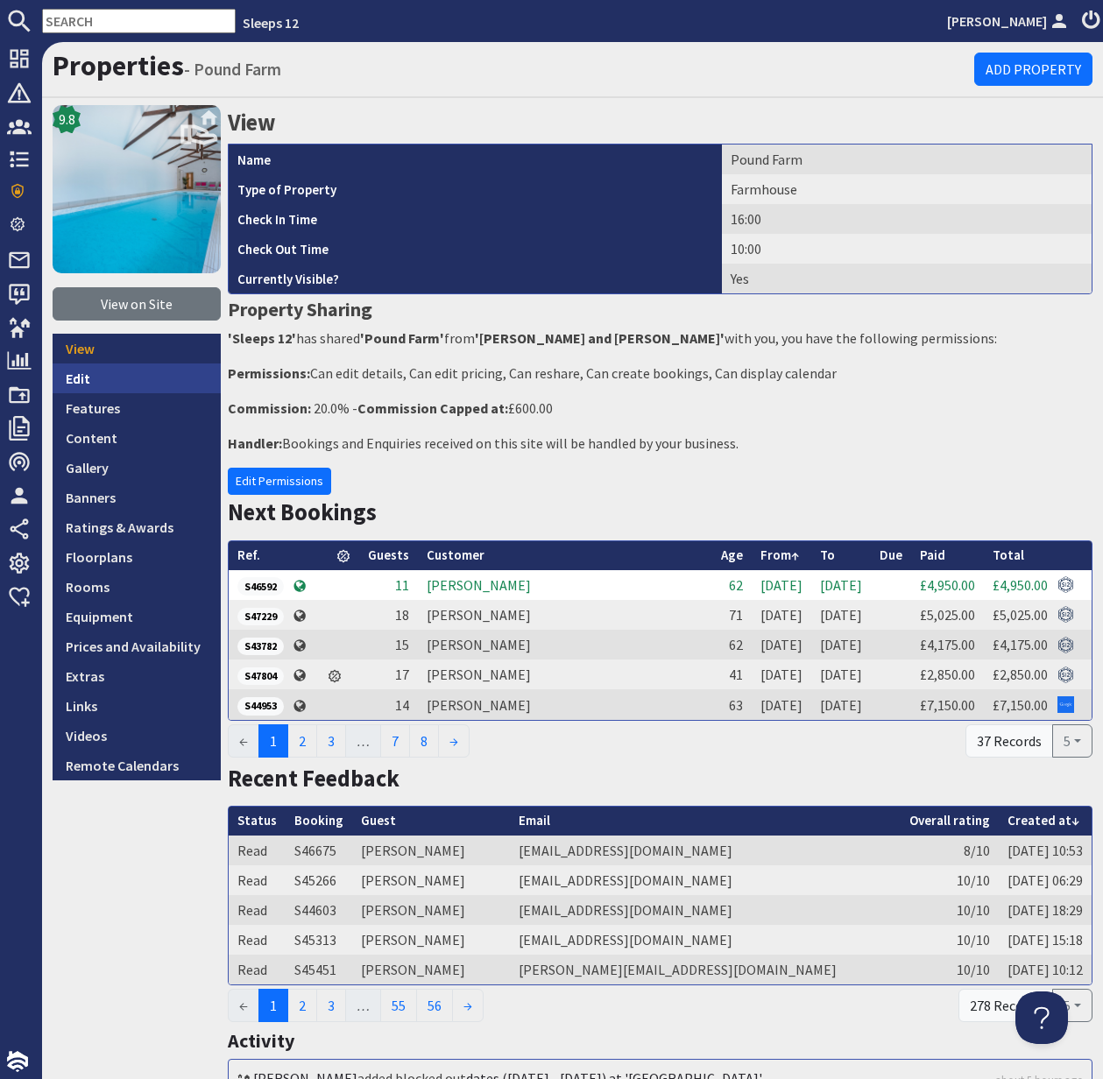
click at [102, 380] on link "Edit" at bounding box center [137, 379] width 168 height 30
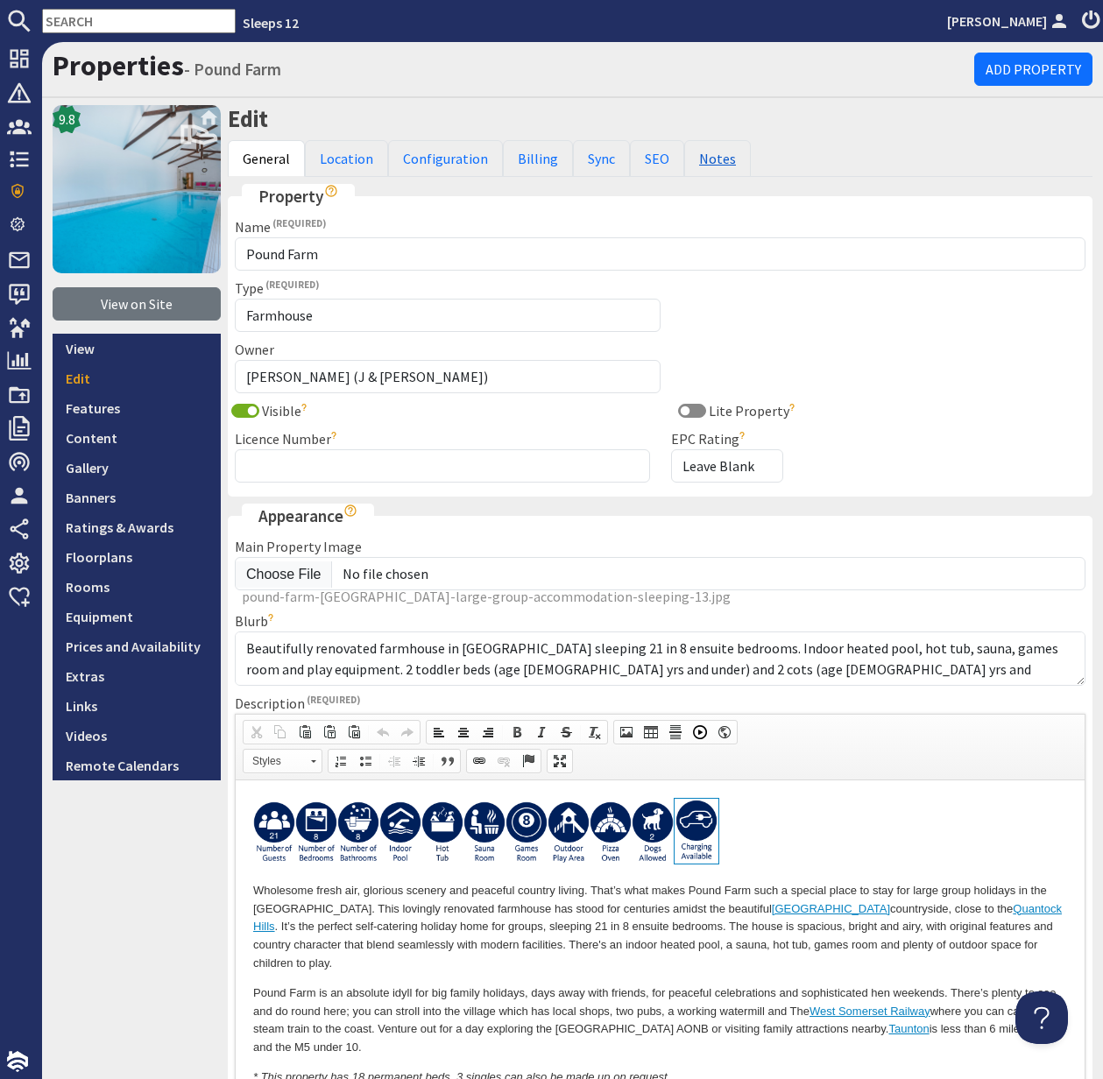
click at [697, 159] on link "Notes" at bounding box center [717, 158] width 67 height 37
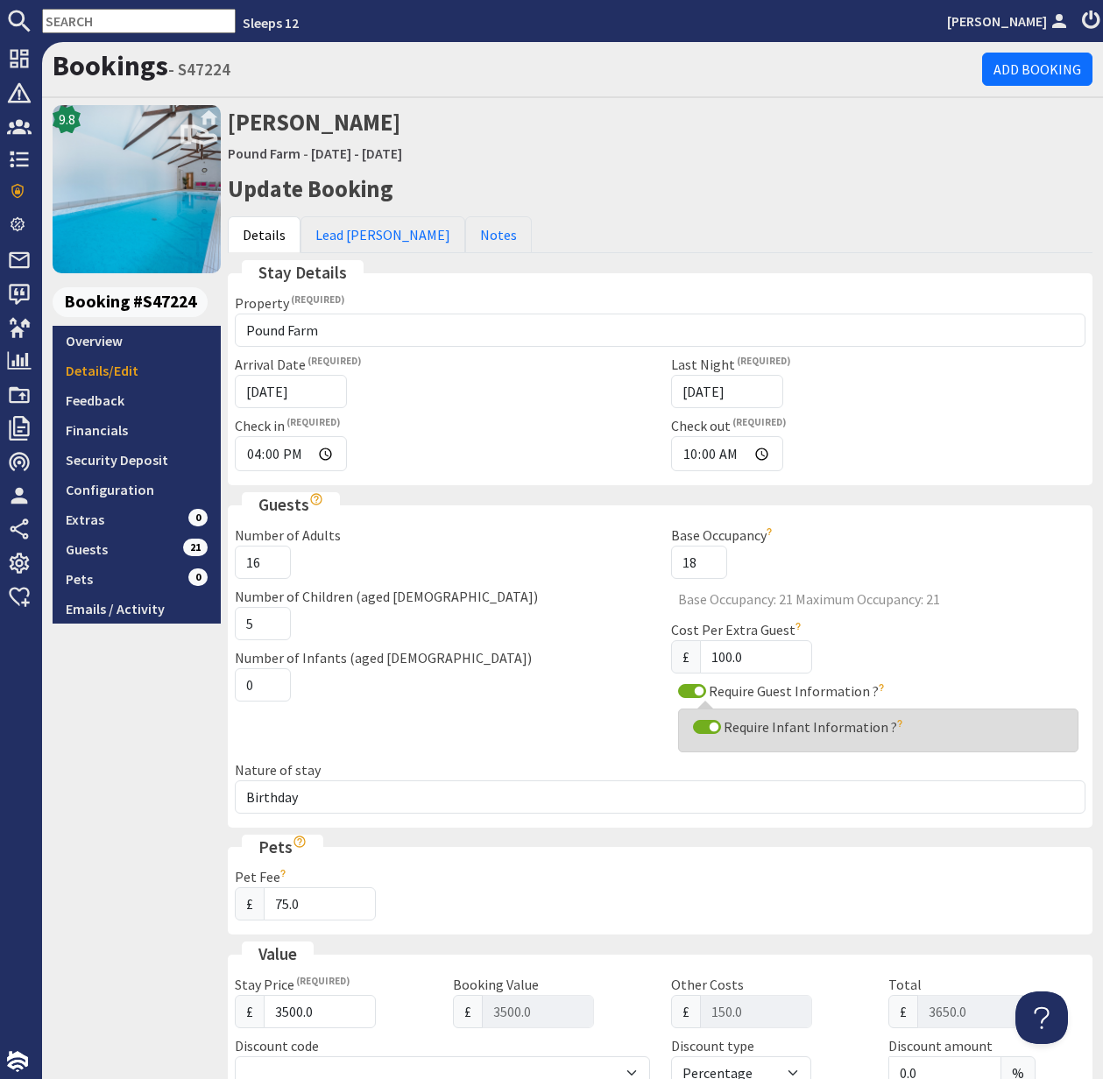
click at [74, 15] on input "text" at bounding box center [139, 21] width 194 height 25
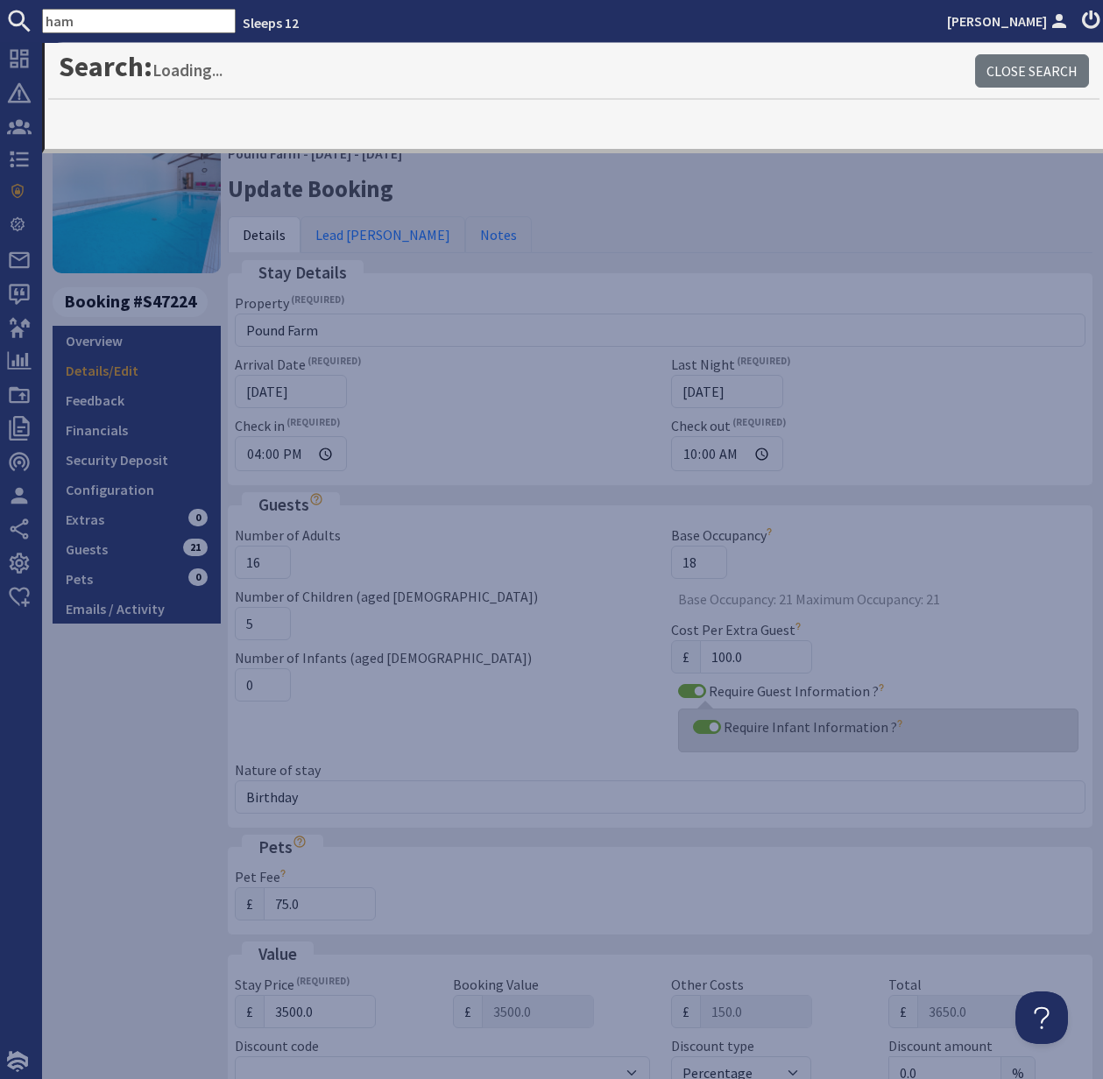
type input "ham"
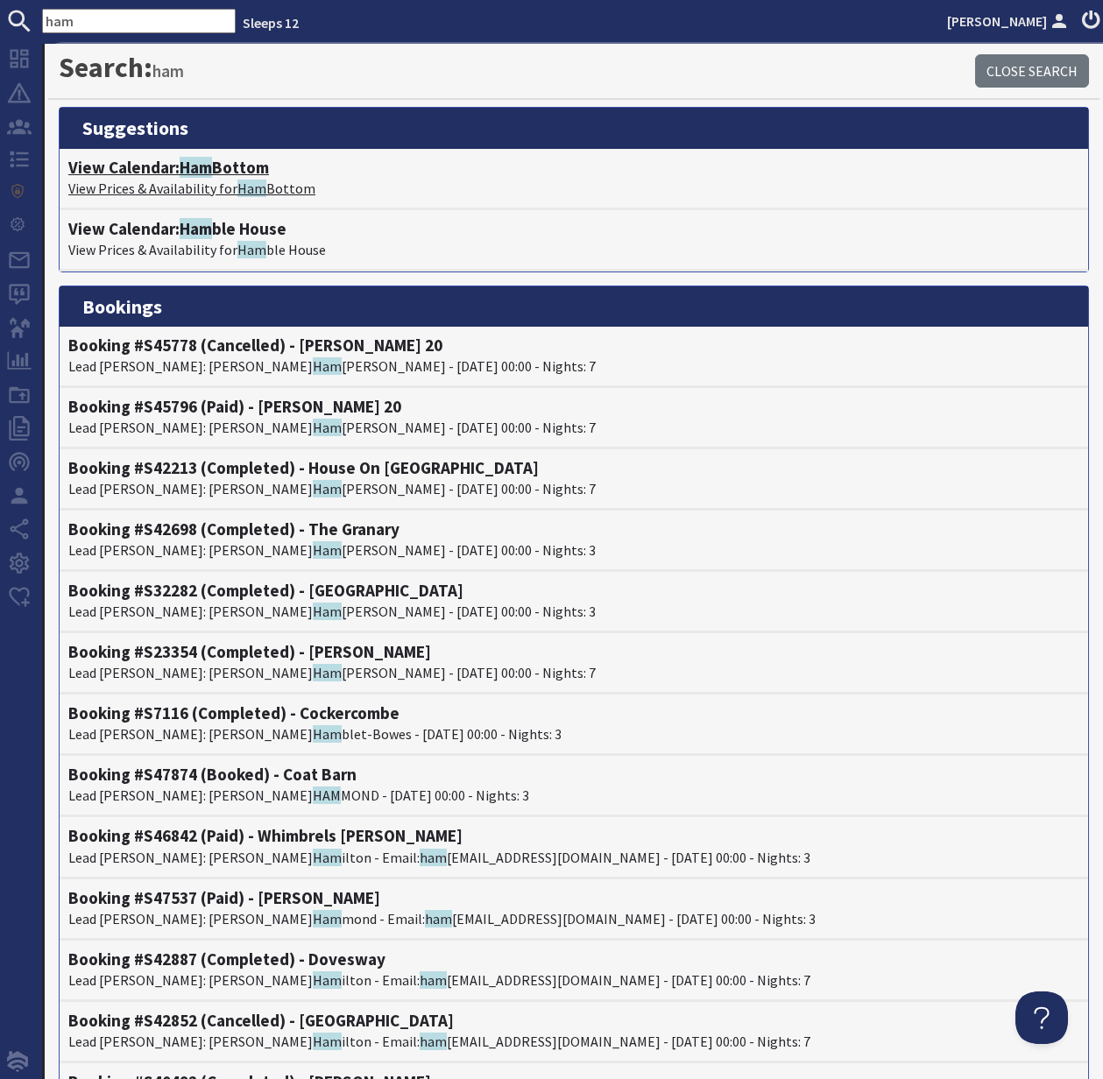
click at [170, 174] on h4 "View Calendar: Ham Bottom" at bounding box center [573, 168] width 1011 height 20
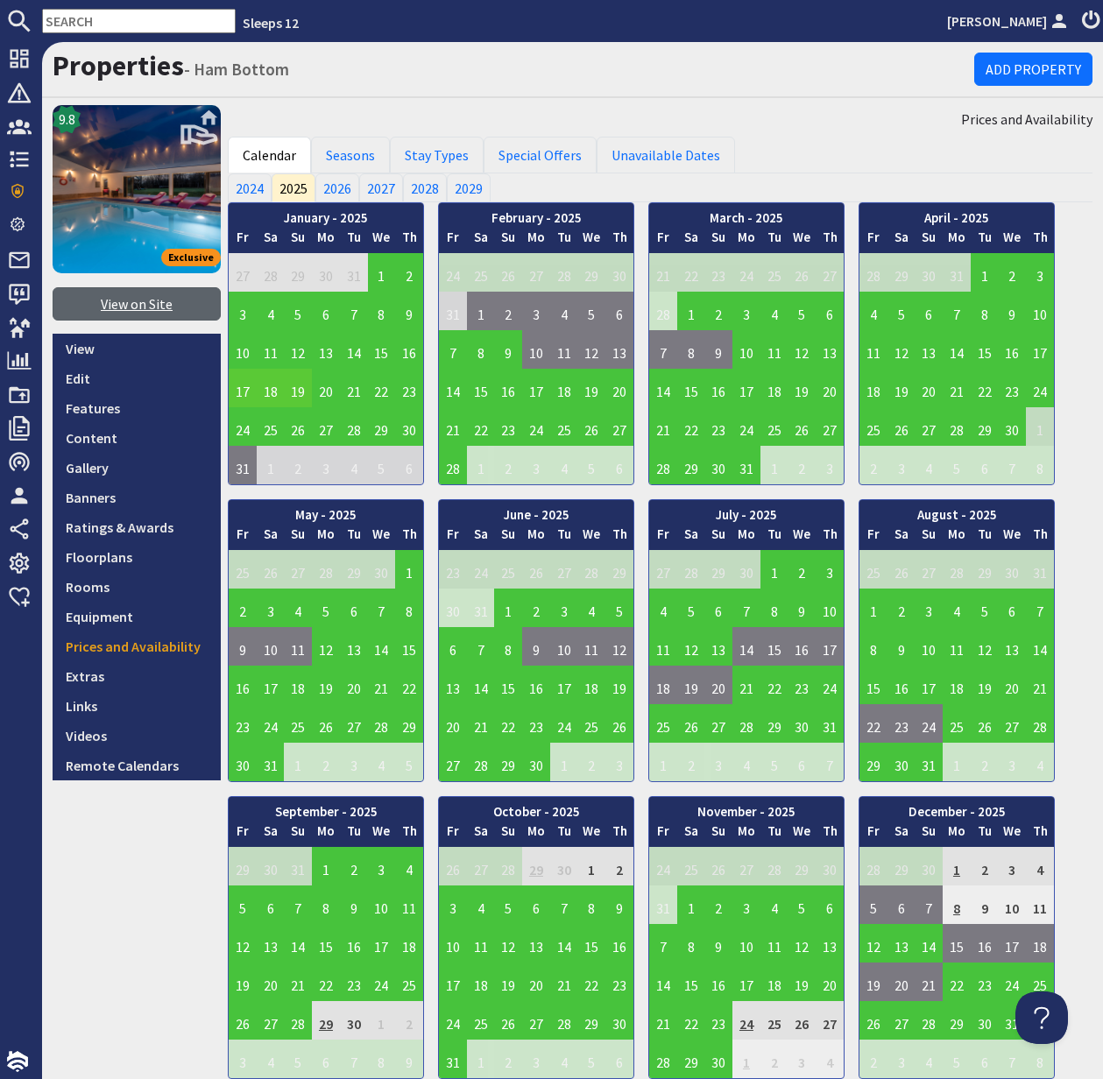
click at [141, 308] on link "View on Site" at bounding box center [137, 303] width 168 height 33
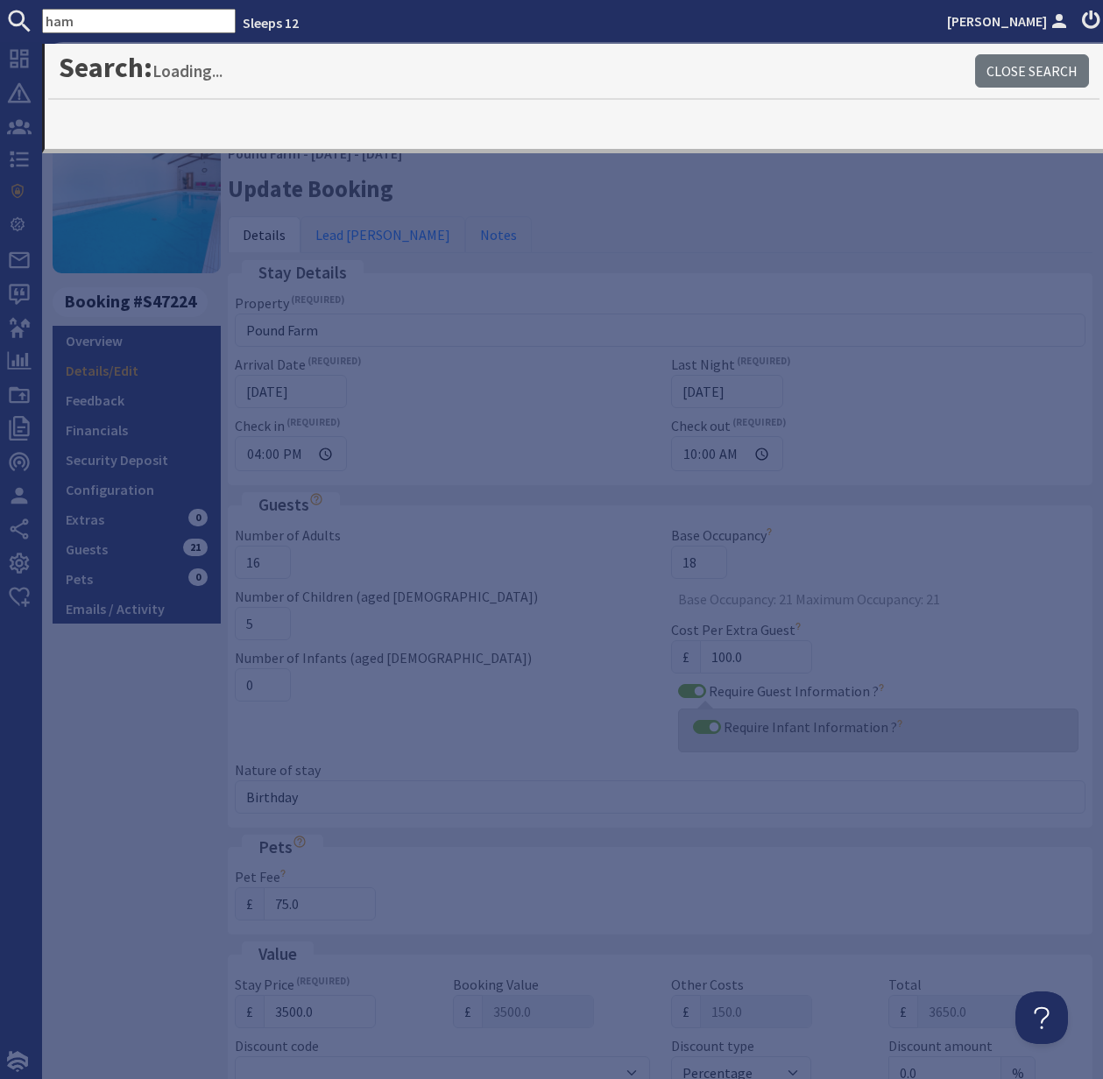
click at [141, 723] on div "9.8 Booking #S47224 Overview Details/Edit Feedback Financials Security Deposit …" at bounding box center [137, 922] width 168 height 1634
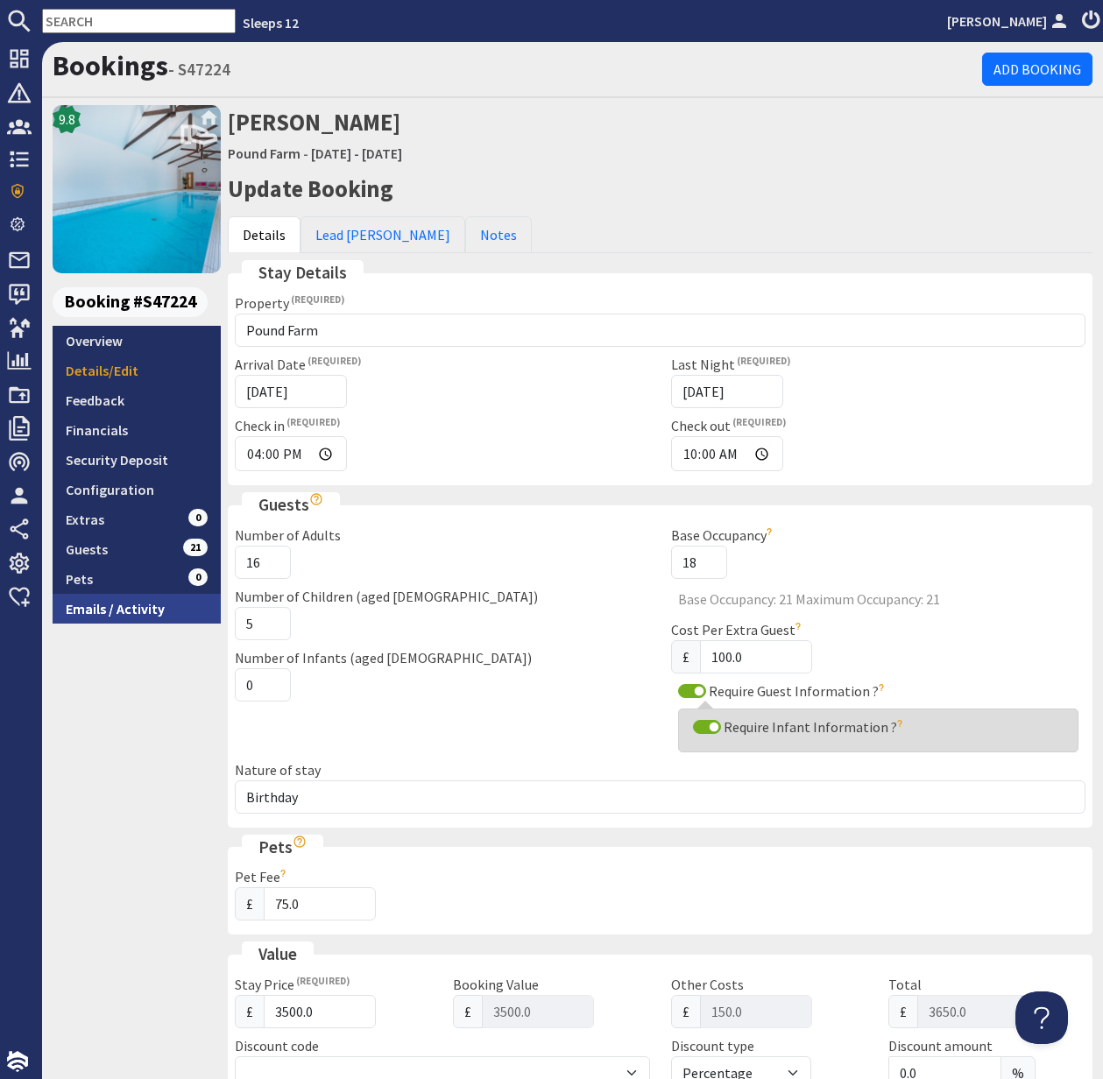
click at [135, 606] on link "Emails / Activity" at bounding box center [137, 609] width 168 height 30
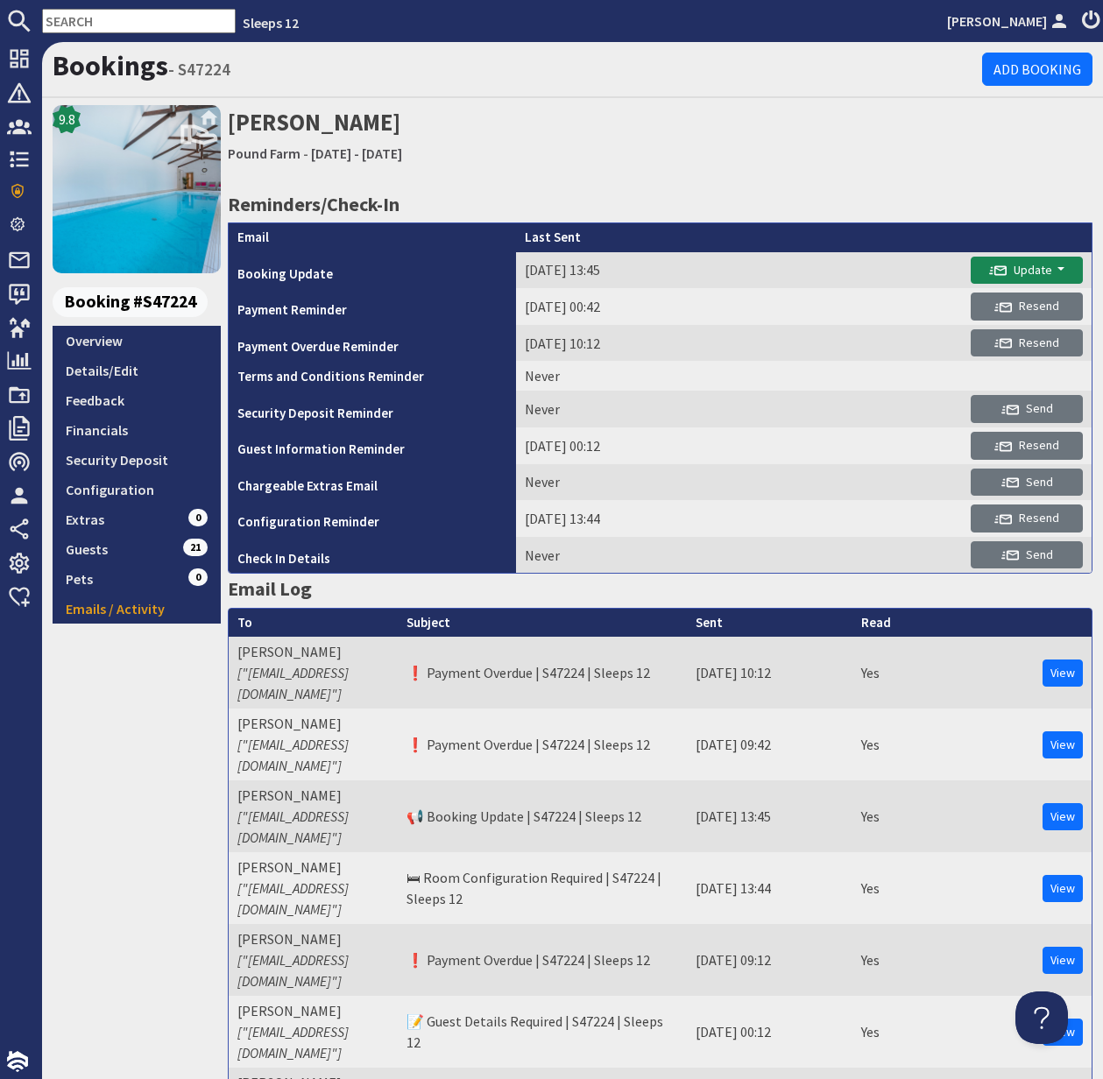
scroll to position [578, 0]
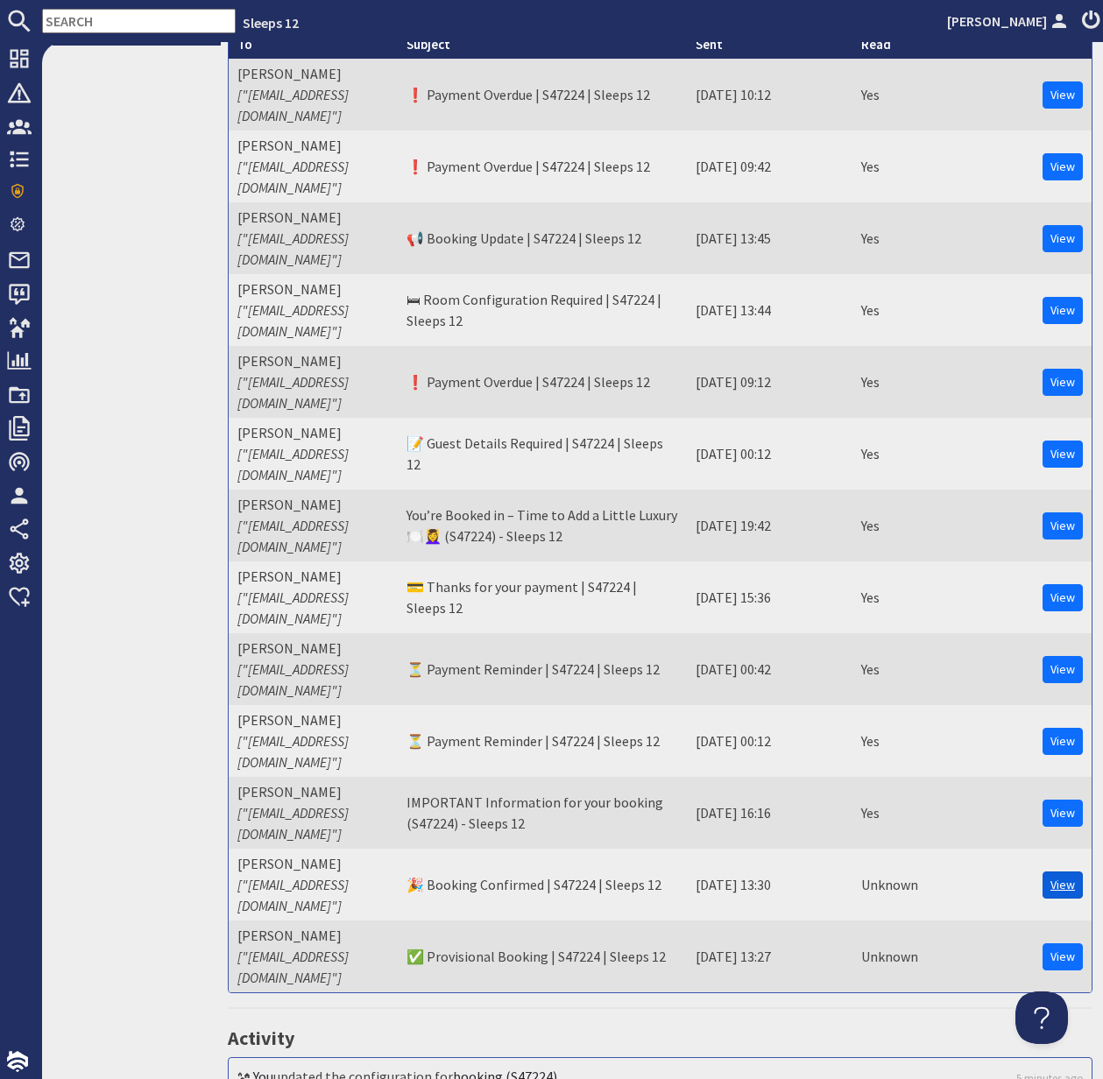
click at [1067, 872] on link "View" at bounding box center [1062, 885] width 40 height 27
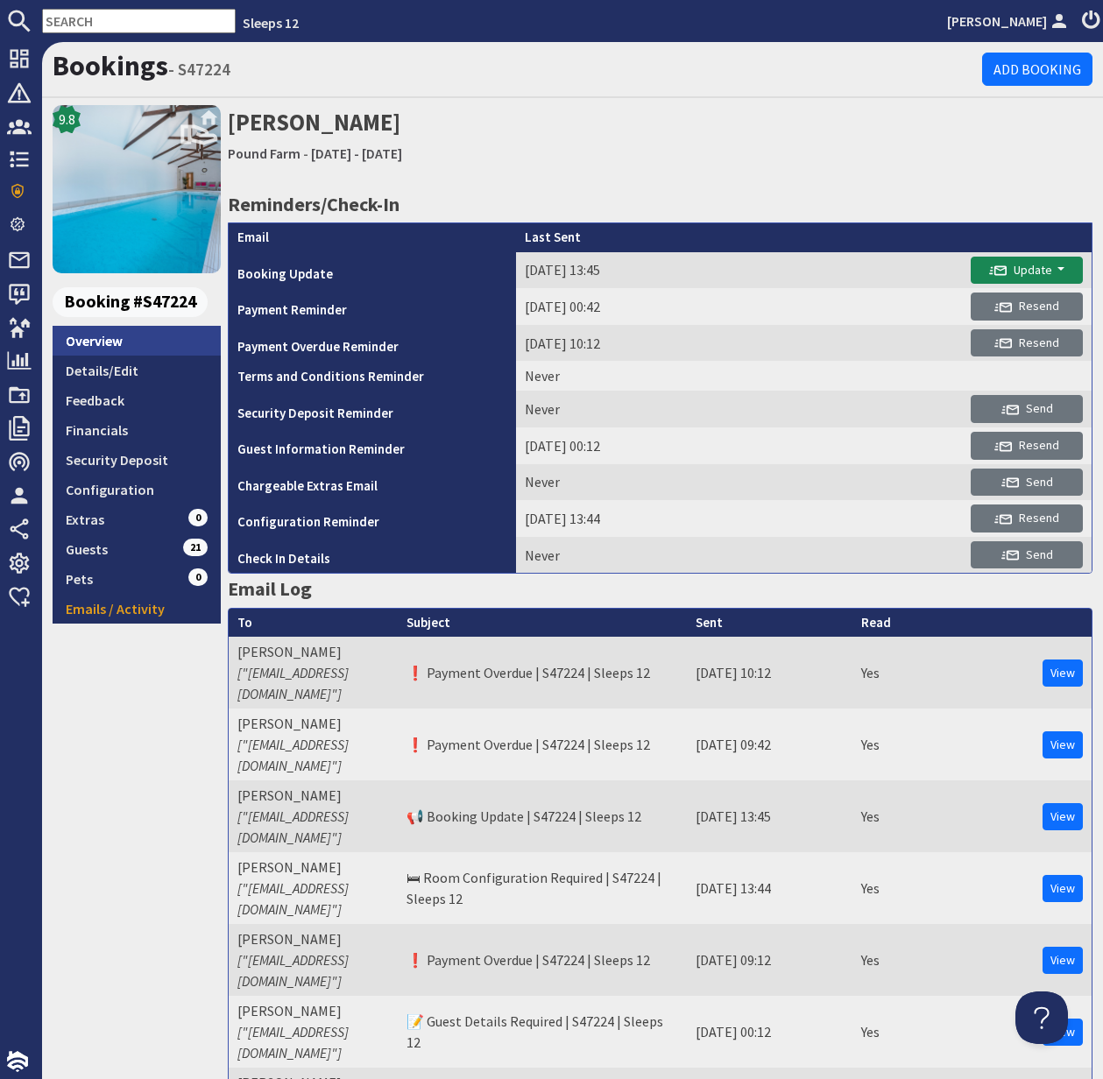
click at [99, 343] on link "Overview" at bounding box center [137, 341] width 168 height 30
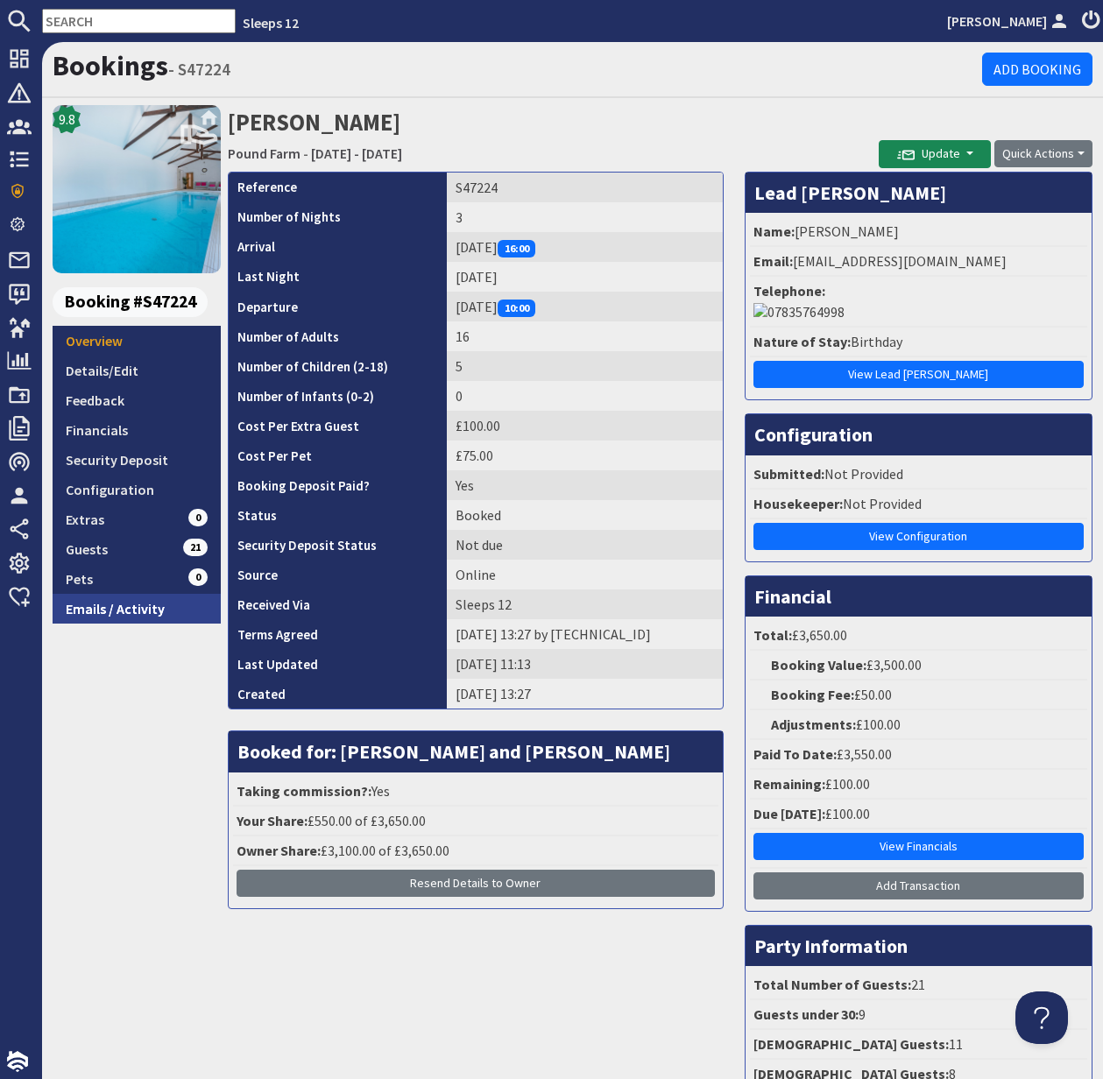
click at [108, 608] on link "Emails / Activity" at bounding box center [137, 609] width 168 height 30
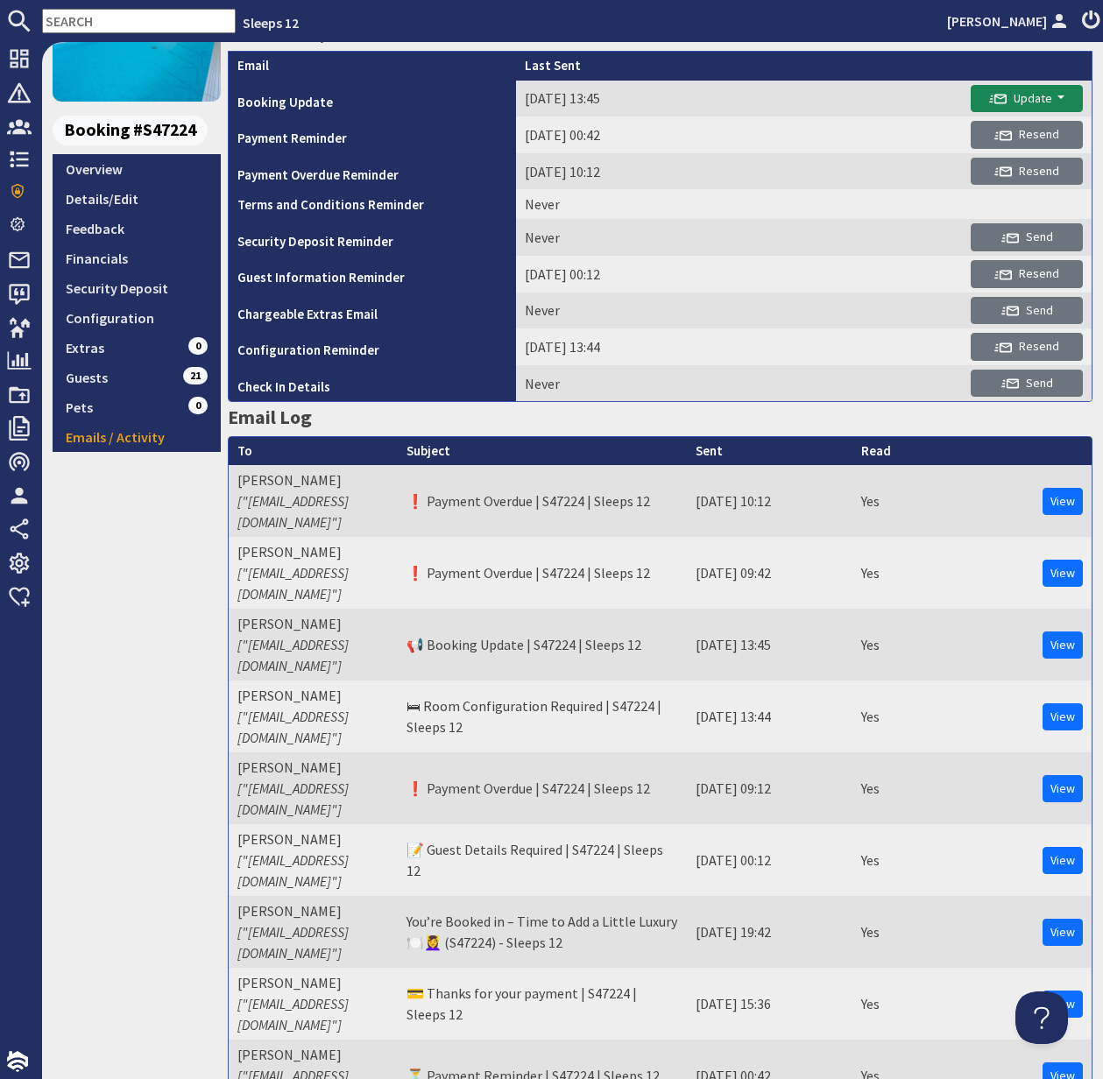
scroll to position [434, 0]
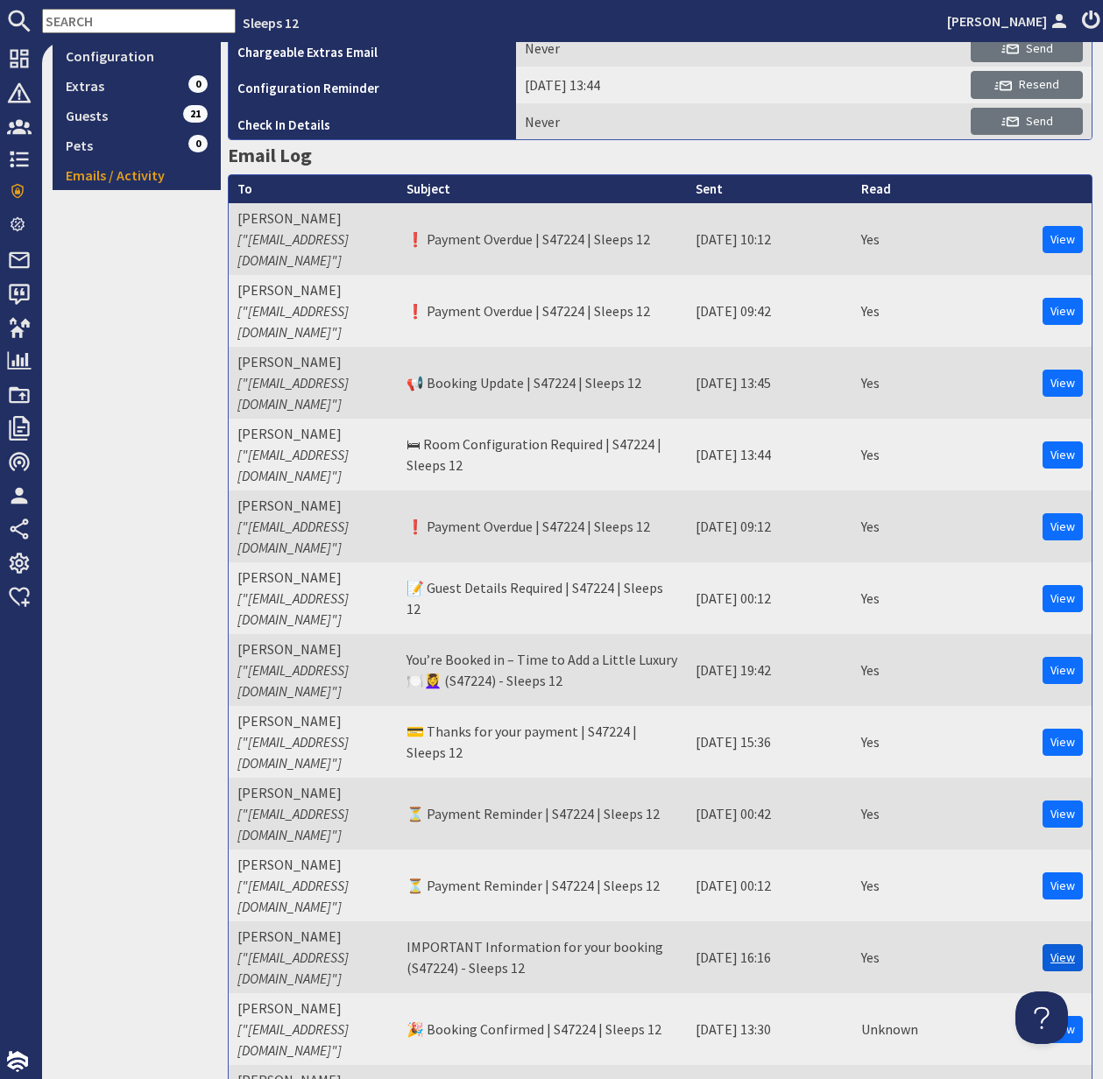
click at [1061, 944] on link "View" at bounding box center [1062, 957] width 40 height 27
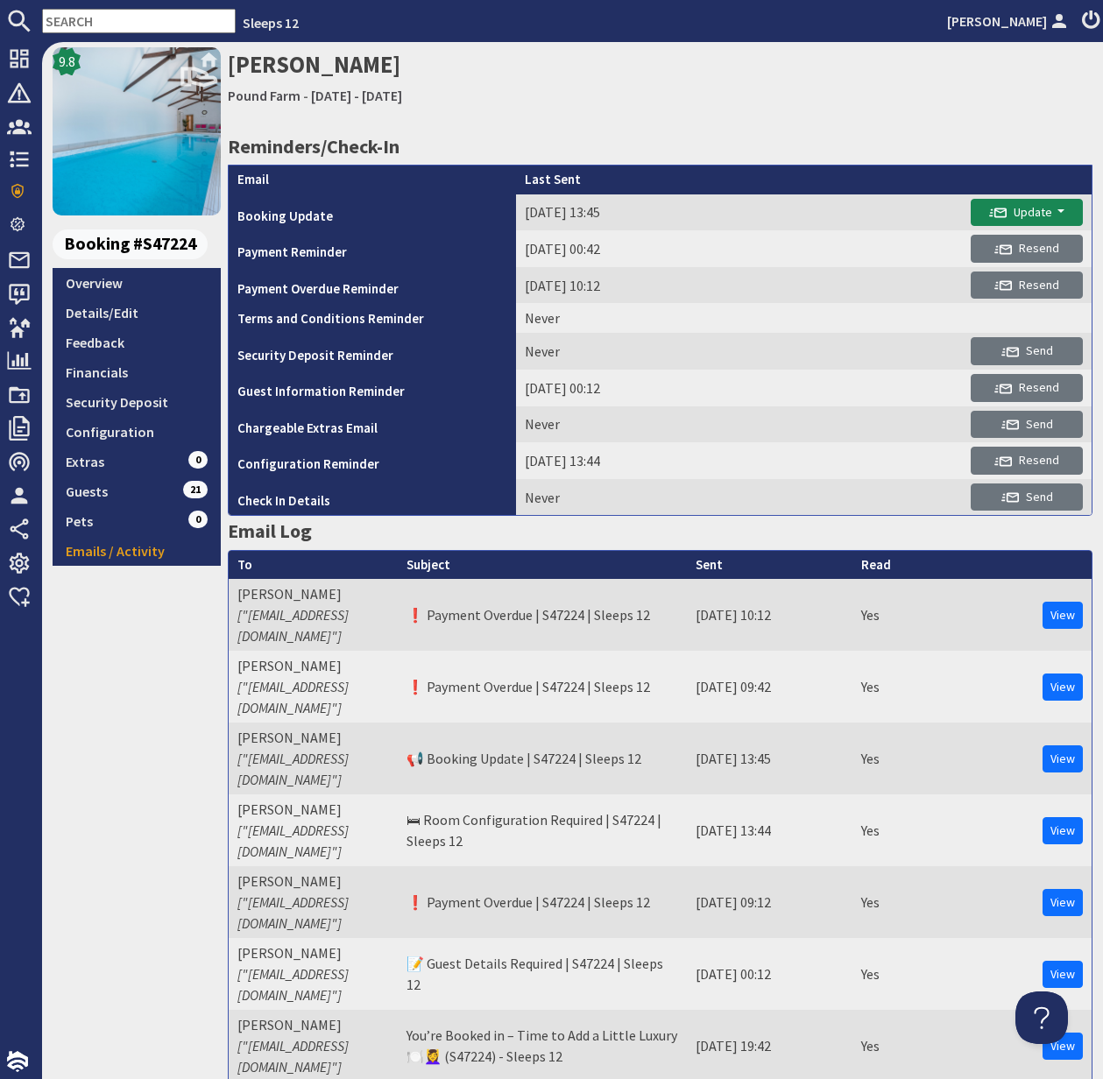
scroll to position [0, 0]
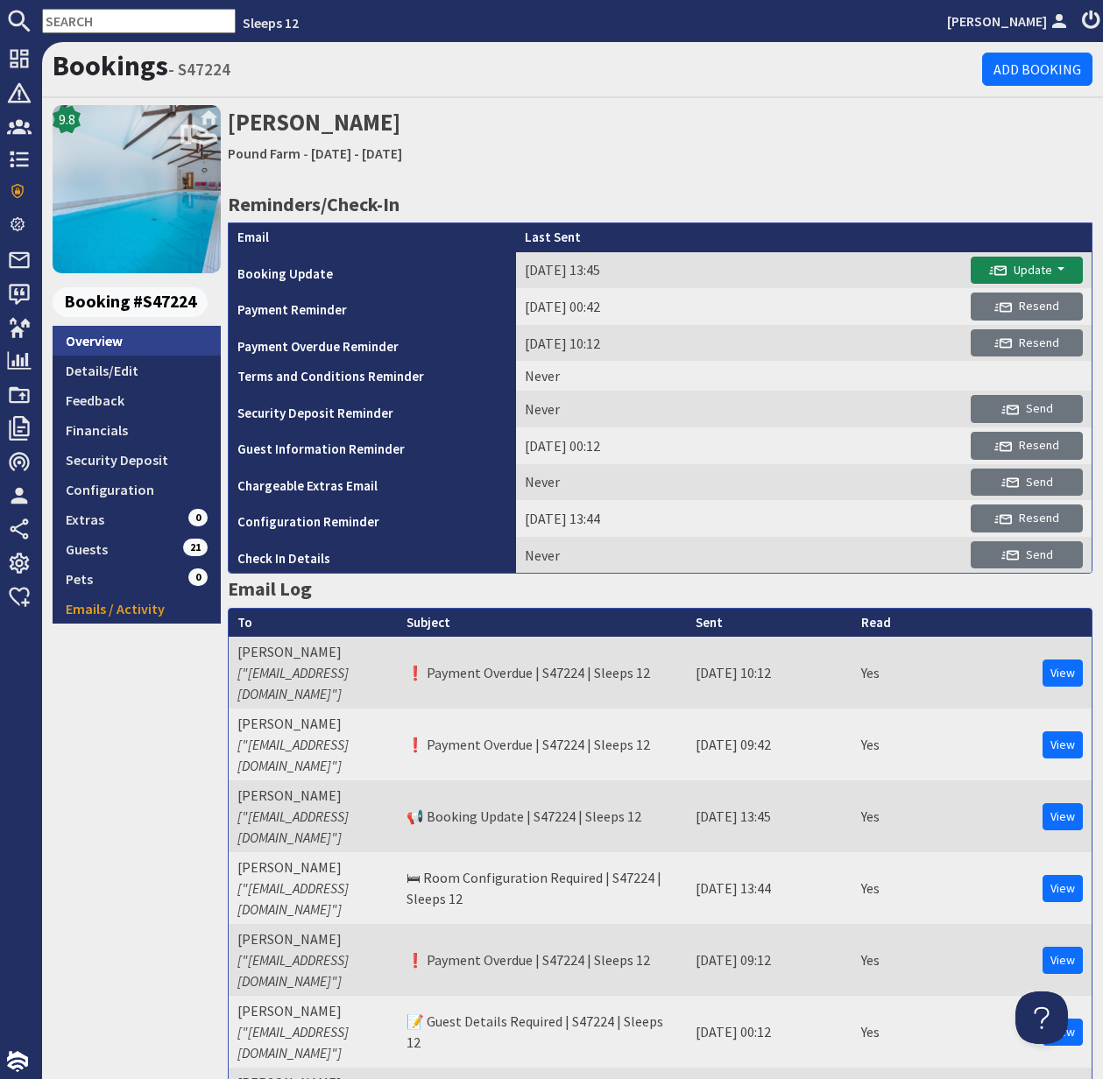
click at [92, 336] on link "Overview" at bounding box center [137, 341] width 168 height 30
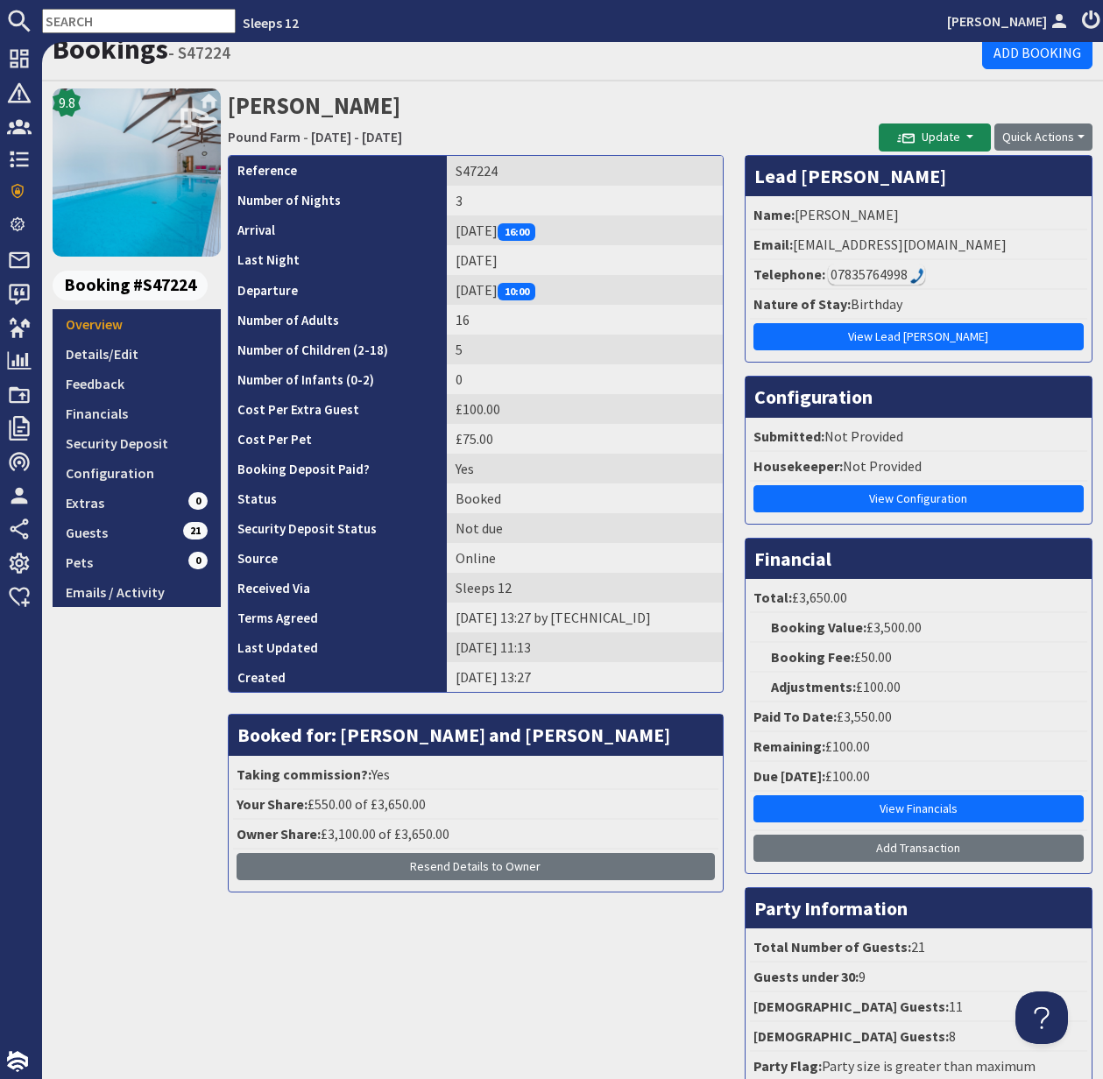
scroll to position [18, 0]
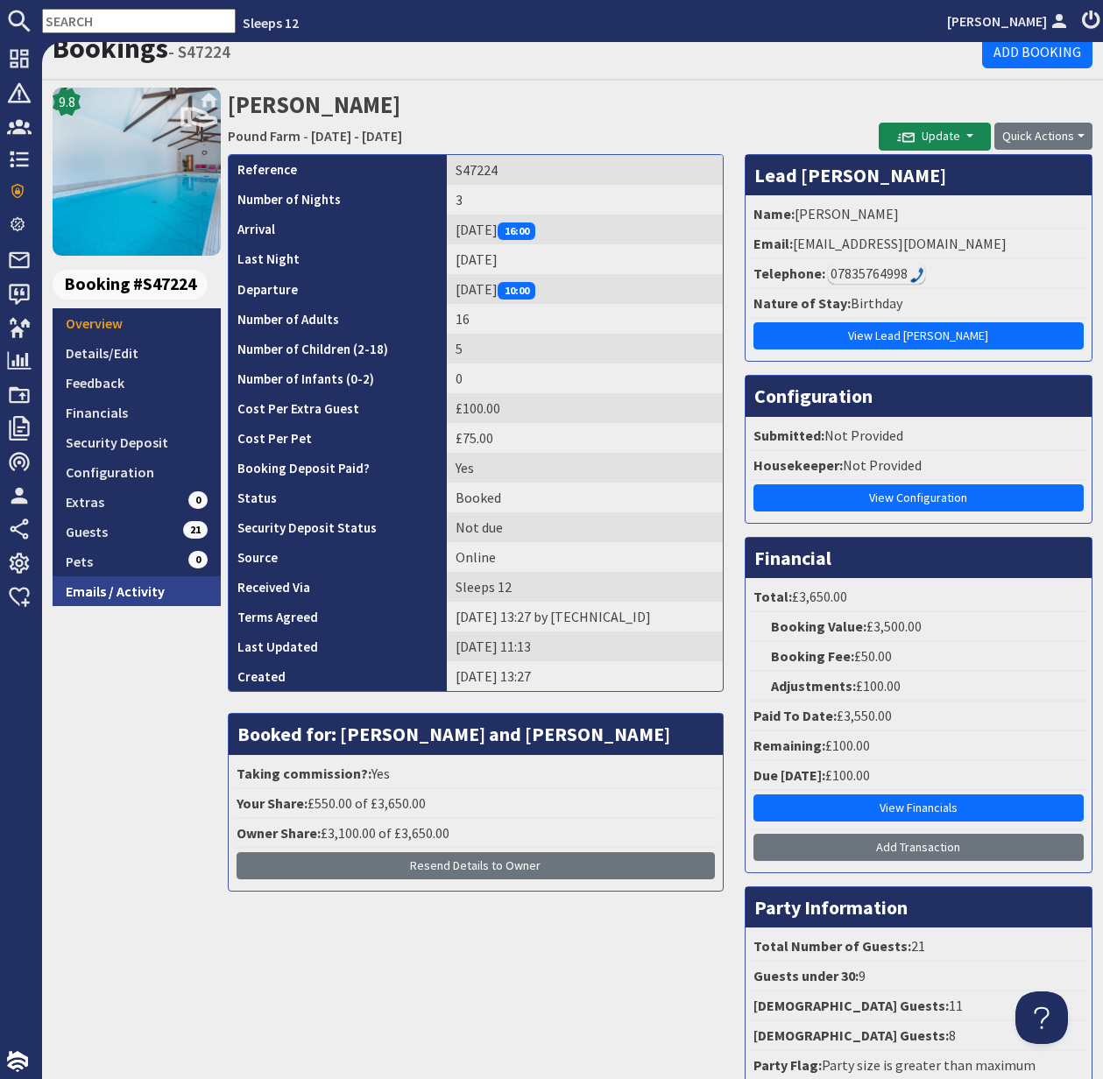
click at [108, 587] on link "Emails / Activity" at bounding box center [137, 591] width 168 height 30
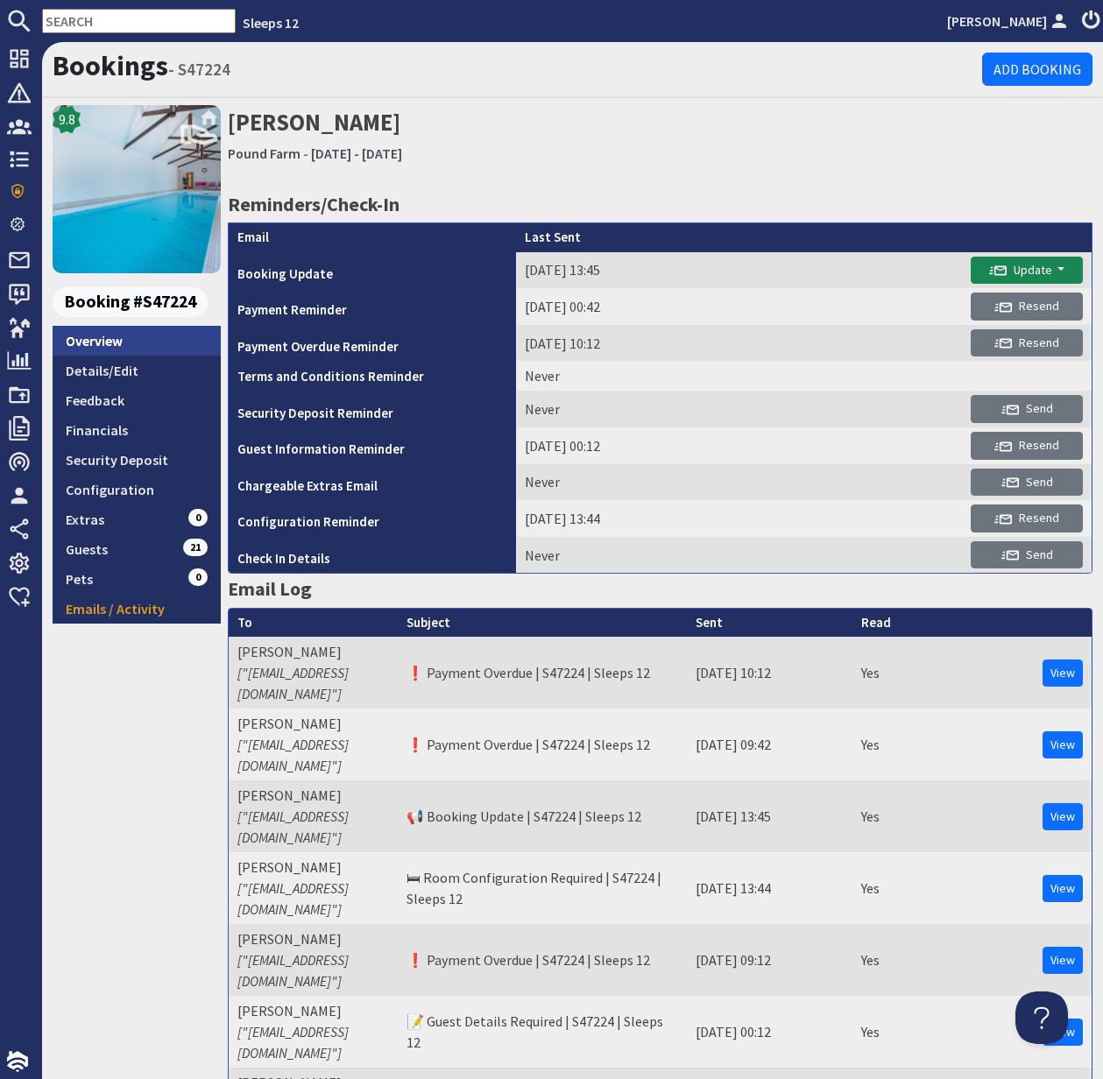
click at [96, 337] on link "Overview" at bounding box center [137, 341] width 168 height 30
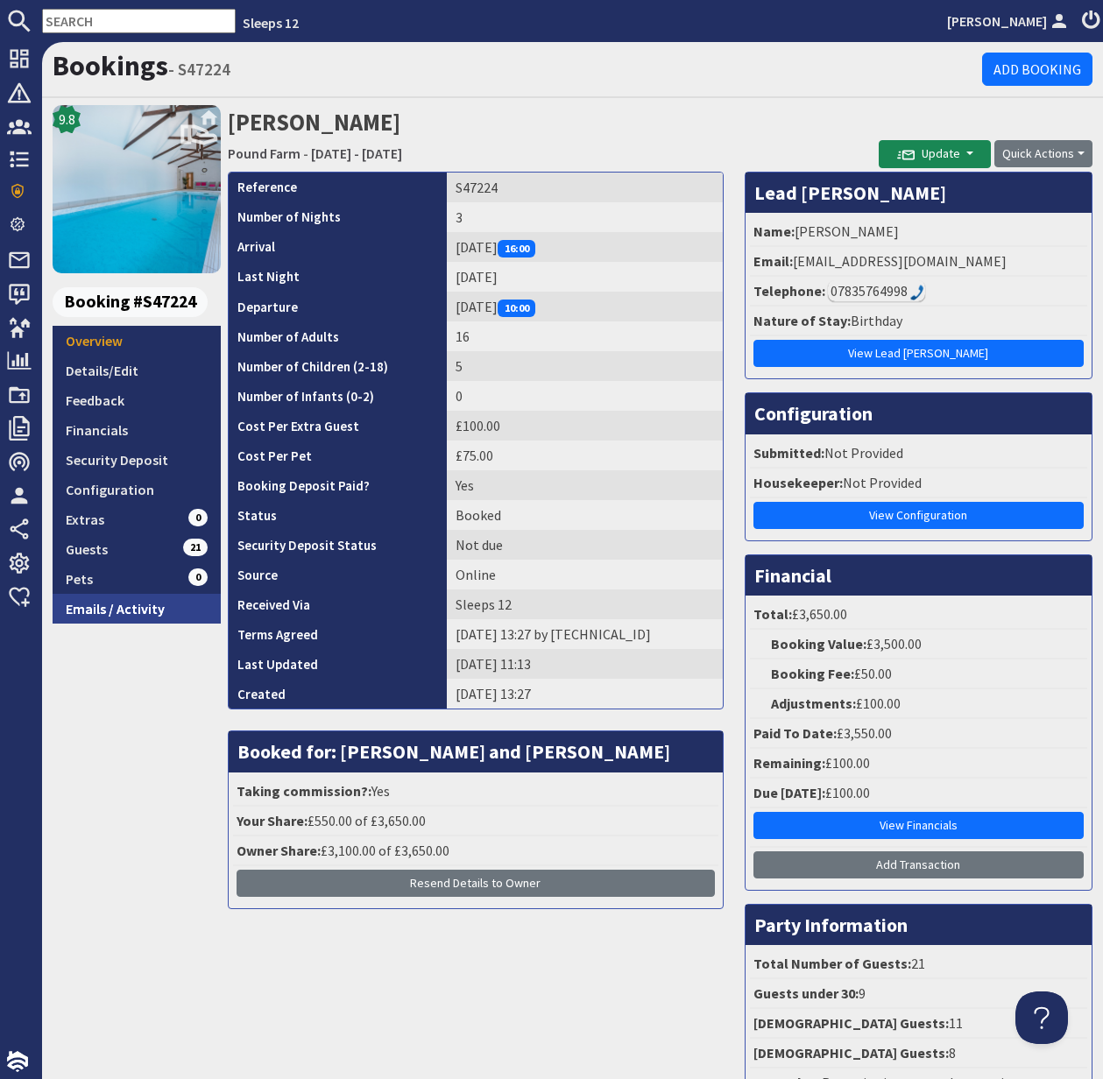
click at [124, 614] on link "Emails / Activity" at bounding box center [137, 609] width 168 height 30
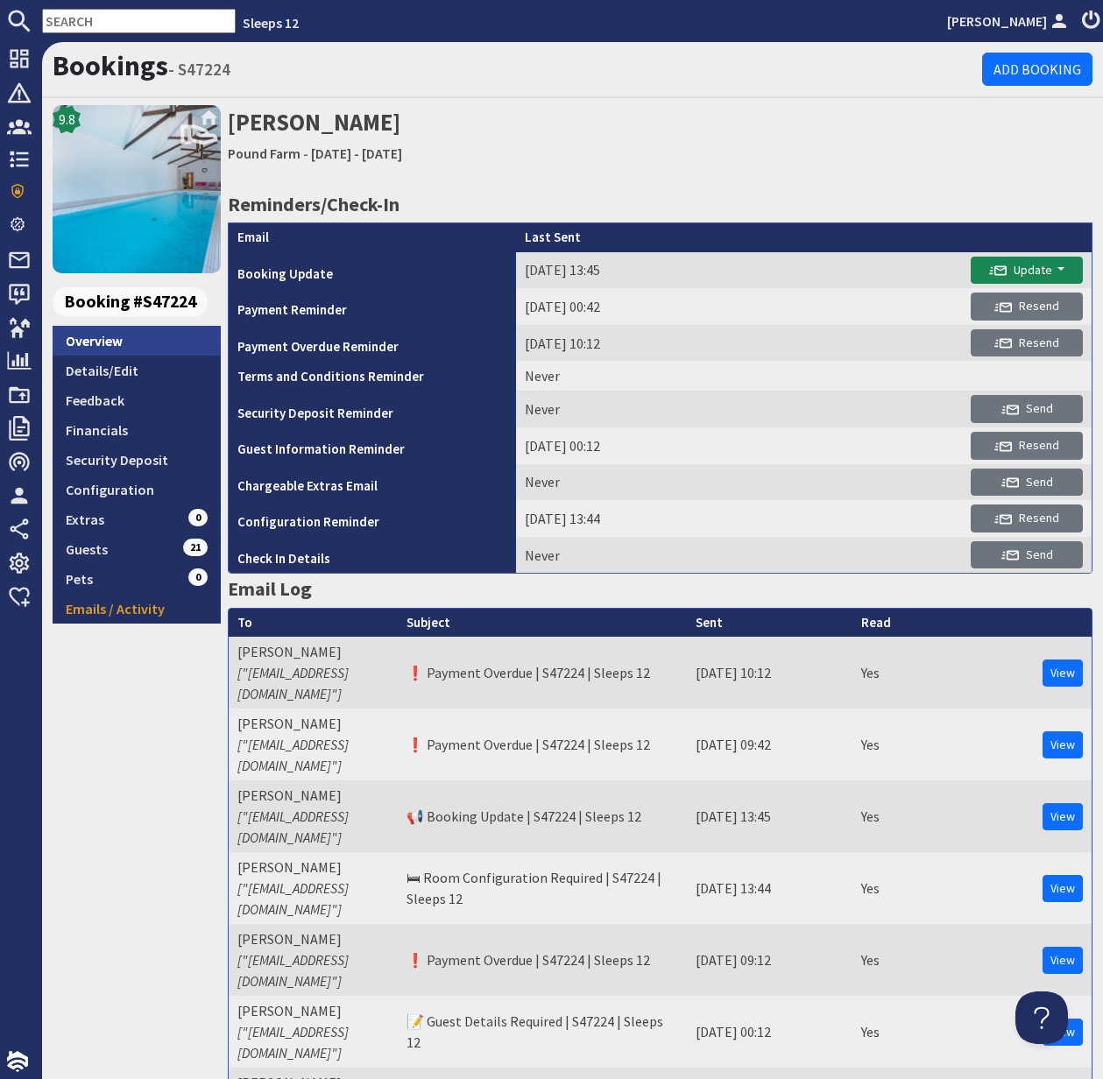
click at [109, 340] on link "Overview" at bounding box center [137, 341] width 168 height 30
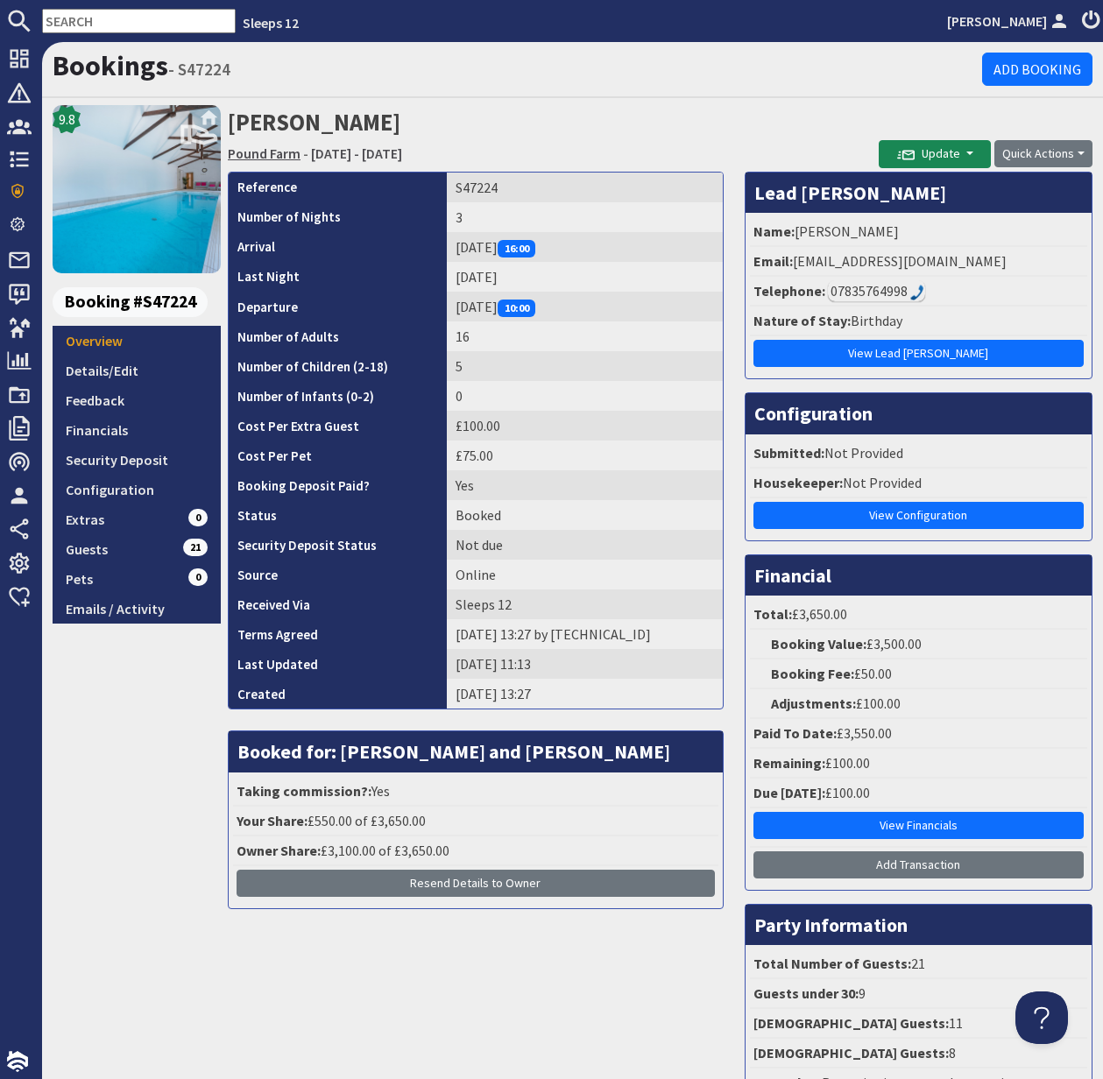
click at [266, 149] on link "Pound Farm" at bounding box center [264, 154] width 73 height 18
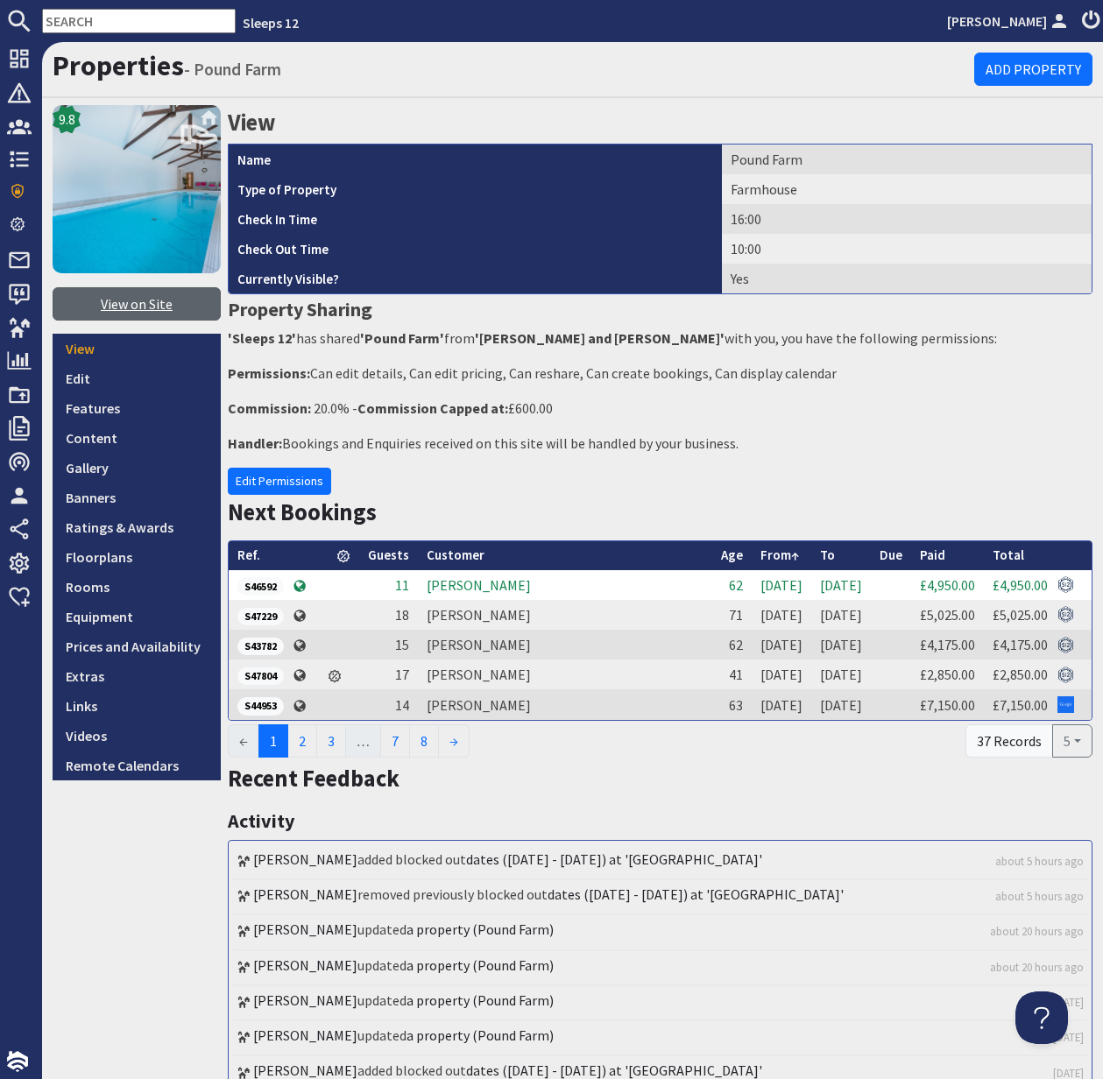
click at [153, 308] on link "View on Site" at bounding box center [137, 303] width 168 height 33
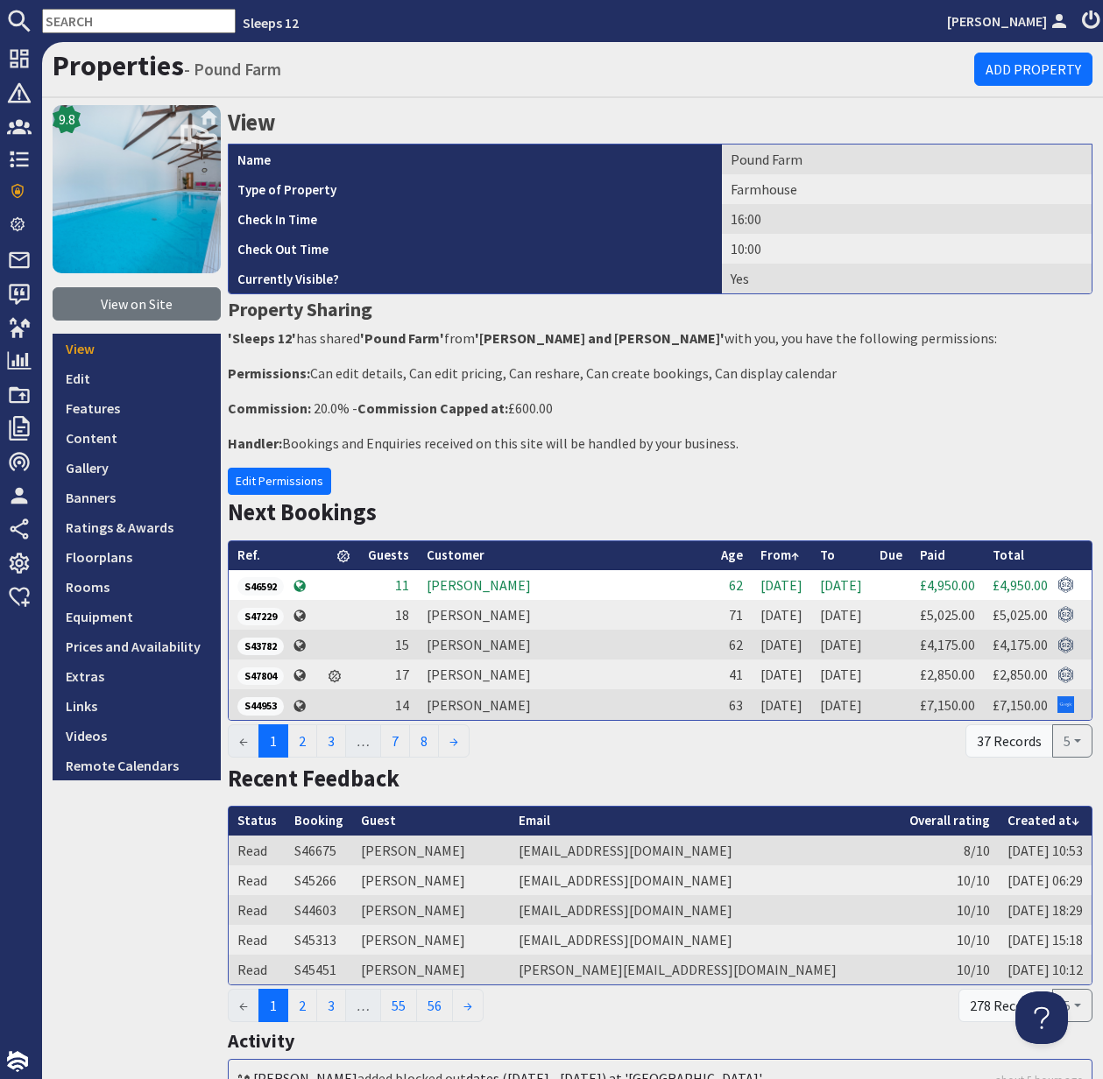
click at [83, 18] on input "text" at bounding box center [139, 21] width 194 height 25
click at [83, 19] on input "text" at bounding box center [139, 21] width 194 height 25
paste input "[EMAIL_ADDRESS][DOMAIN_NAME]"
type input "[EMAIL_ADDRESS][DOMAIN_NAME]"
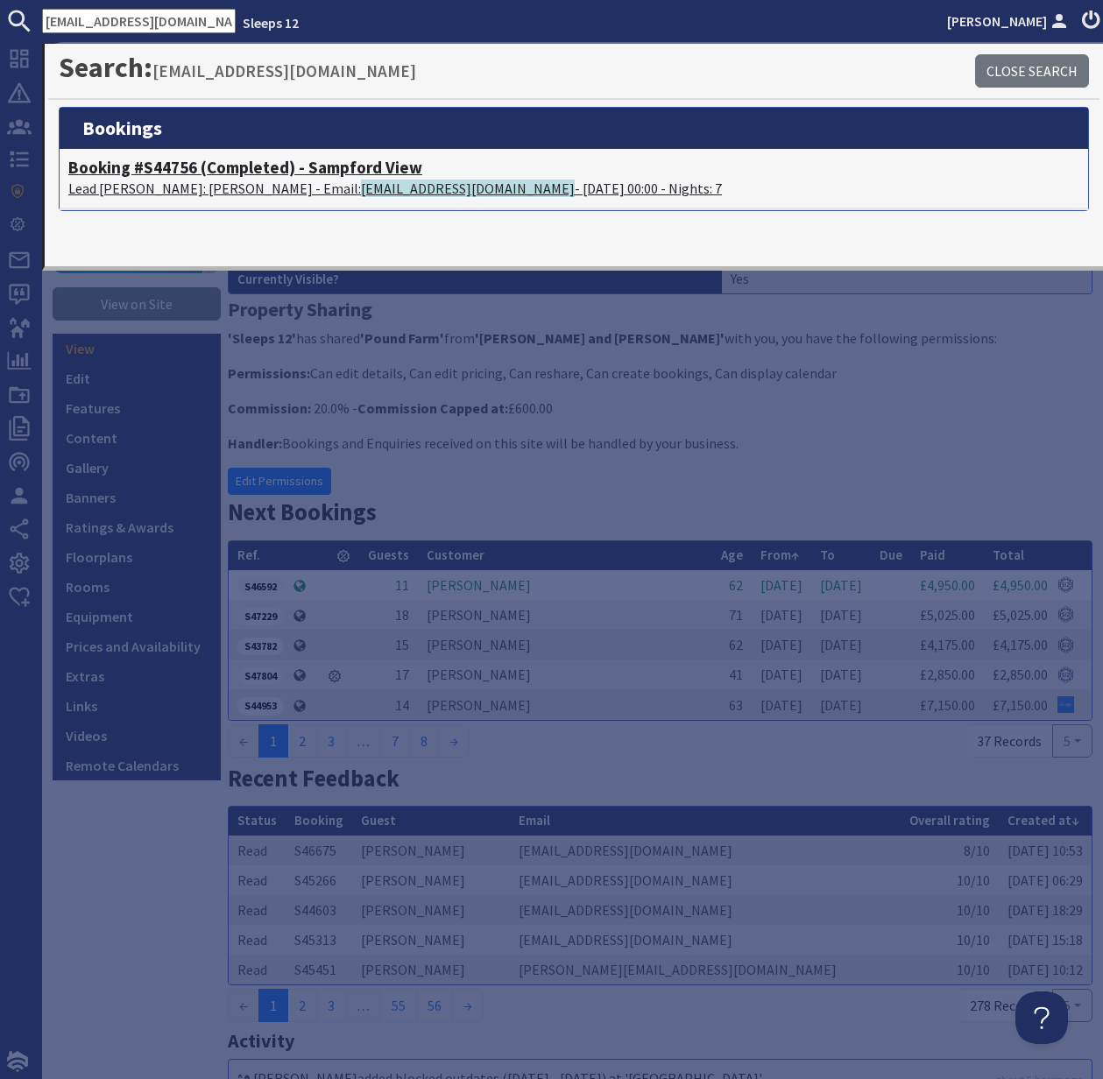
click at [159, 168] on h4 "Booking #S44756 (Completed) - Sampford View" at bounding box center [573, 168] width 1011 height 20
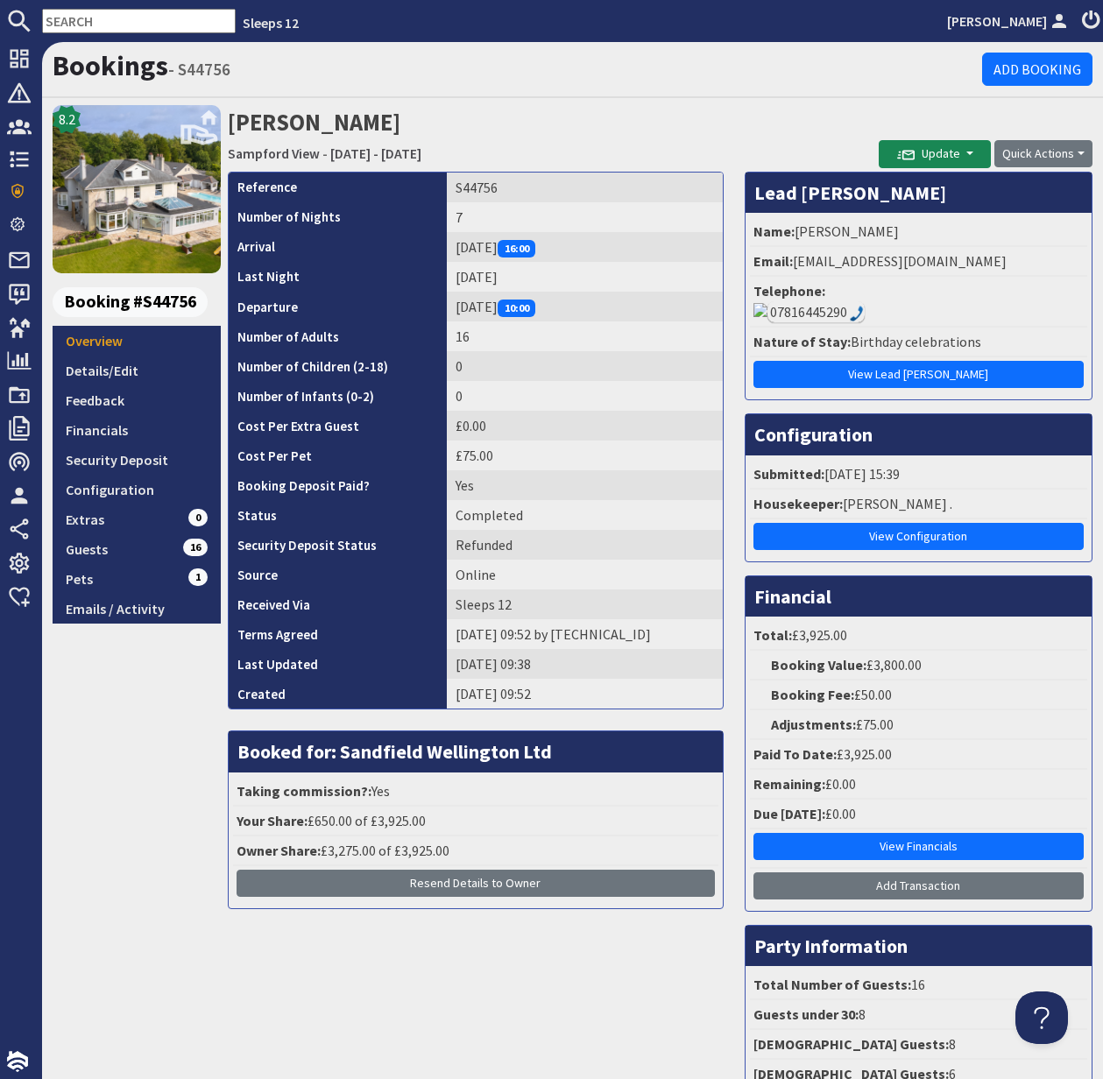
click at [94, 18] on input "text" at bounding box center [139, 21] width 194 height 25
click at [93, 18] on input "text" at bounding box center [139, 21] width 194 height 25
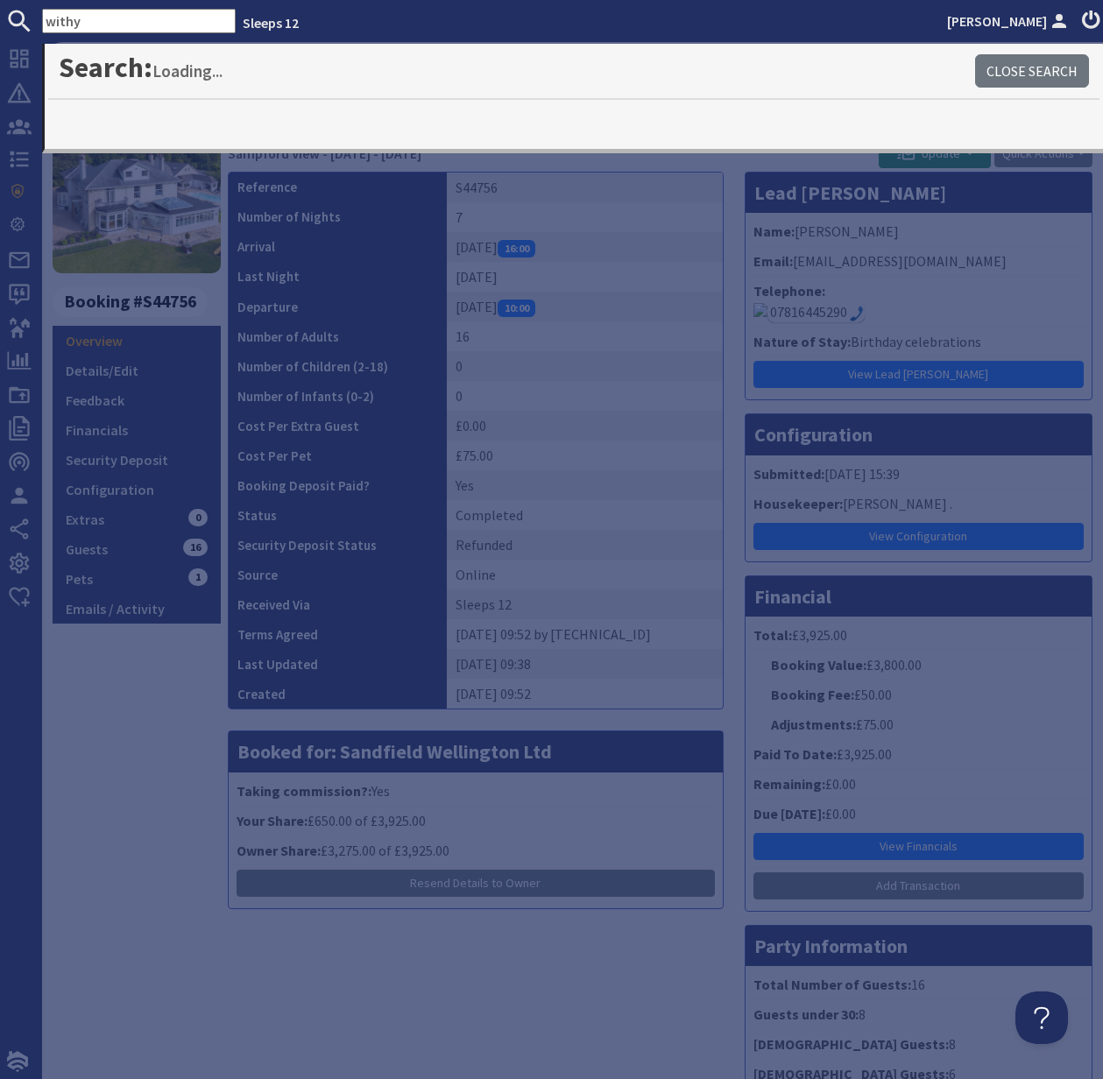
type input "withy"
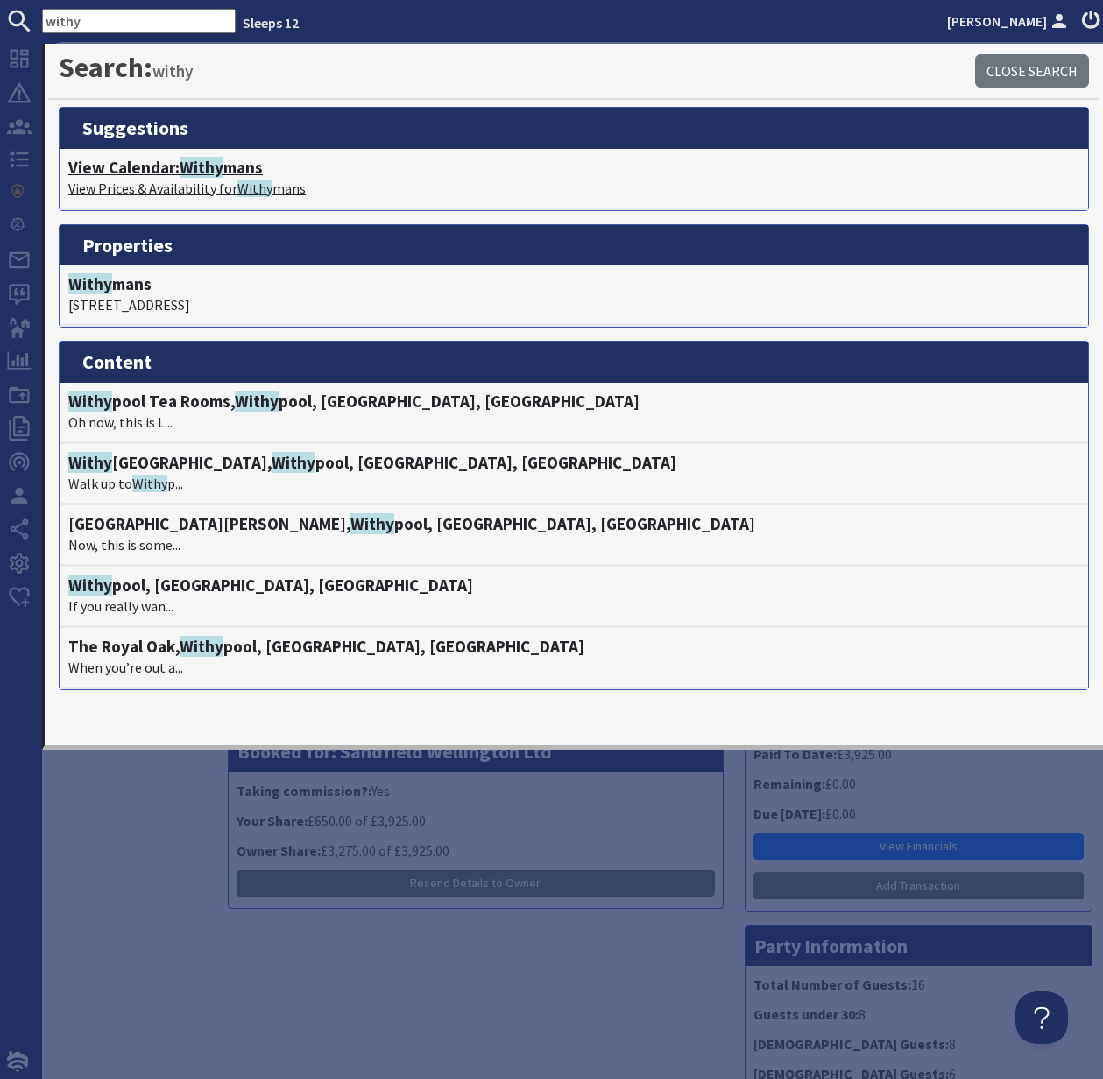
click at [163, 180] on p "View Prices & Availability for Withy mans" at bounding box center [573, 188] width 1011 height 21
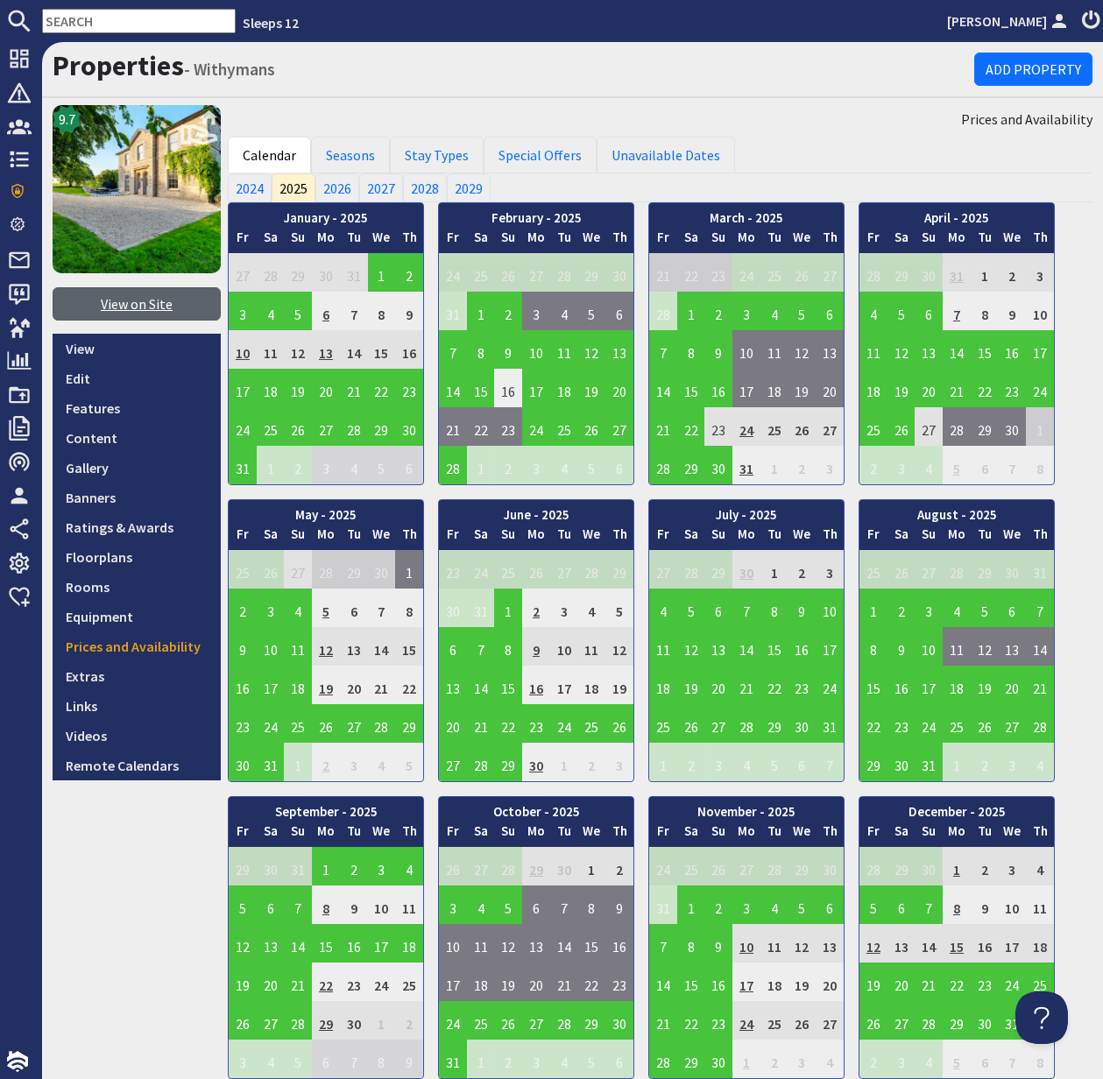
click at [153, 307] on link "View on Site" at bounding box center [137, 303] width 168 height 33
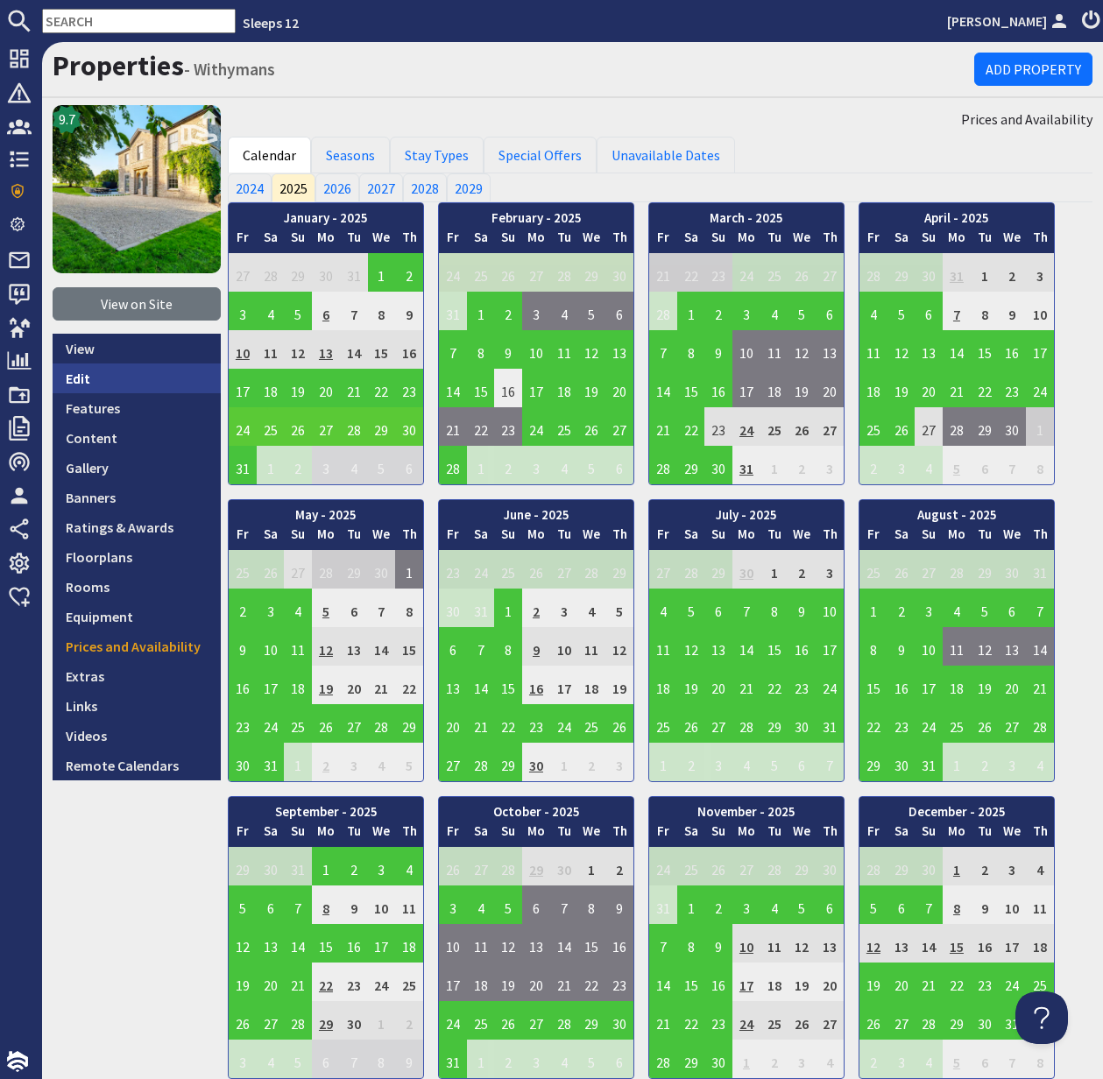
click at [74, 377] on link "Edit" at bounding box center [137, 379] width 168 height 30
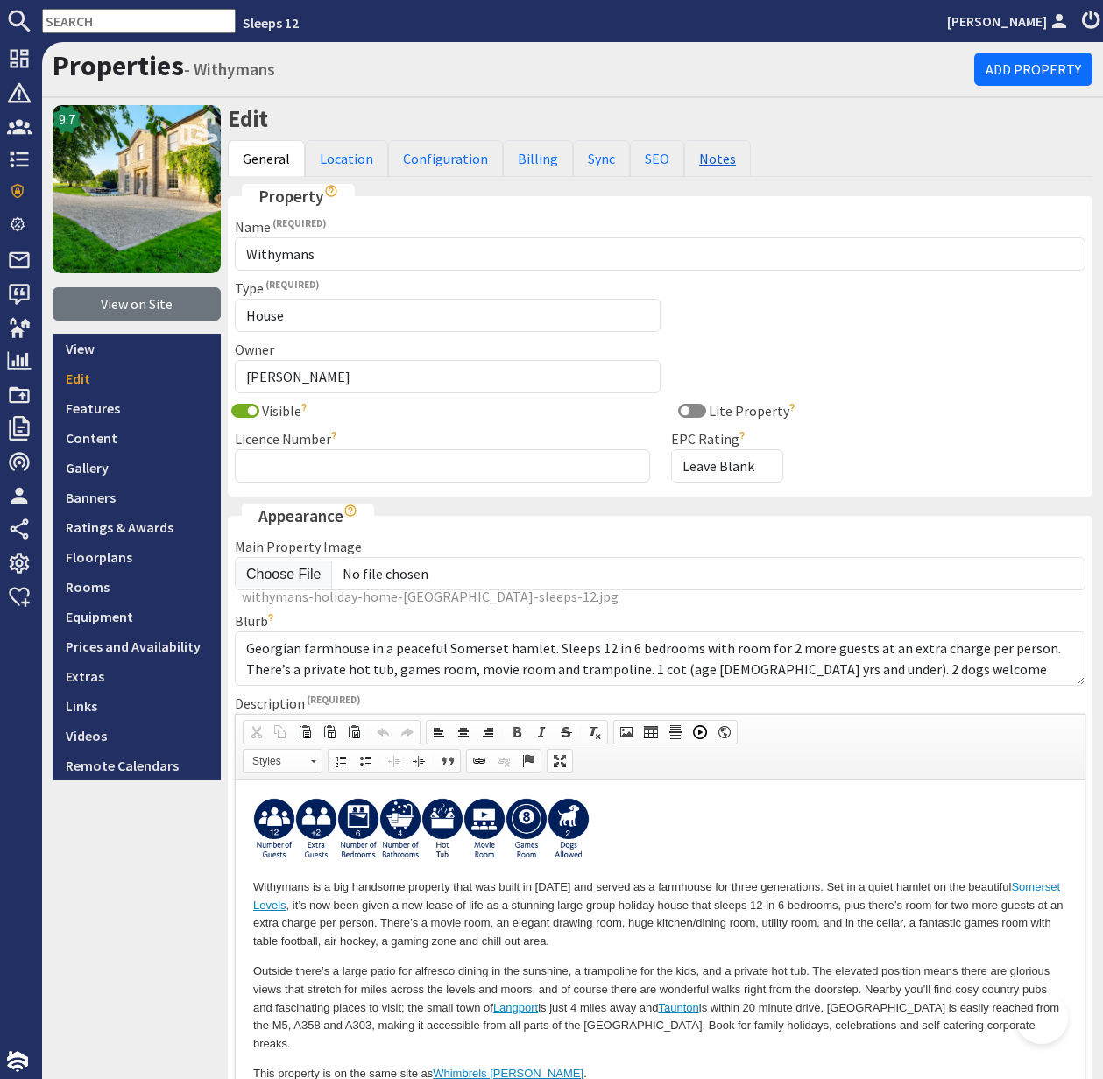
click at [711, 164] on link "Notes" at bounding box center [717, 158] width 67 height 37
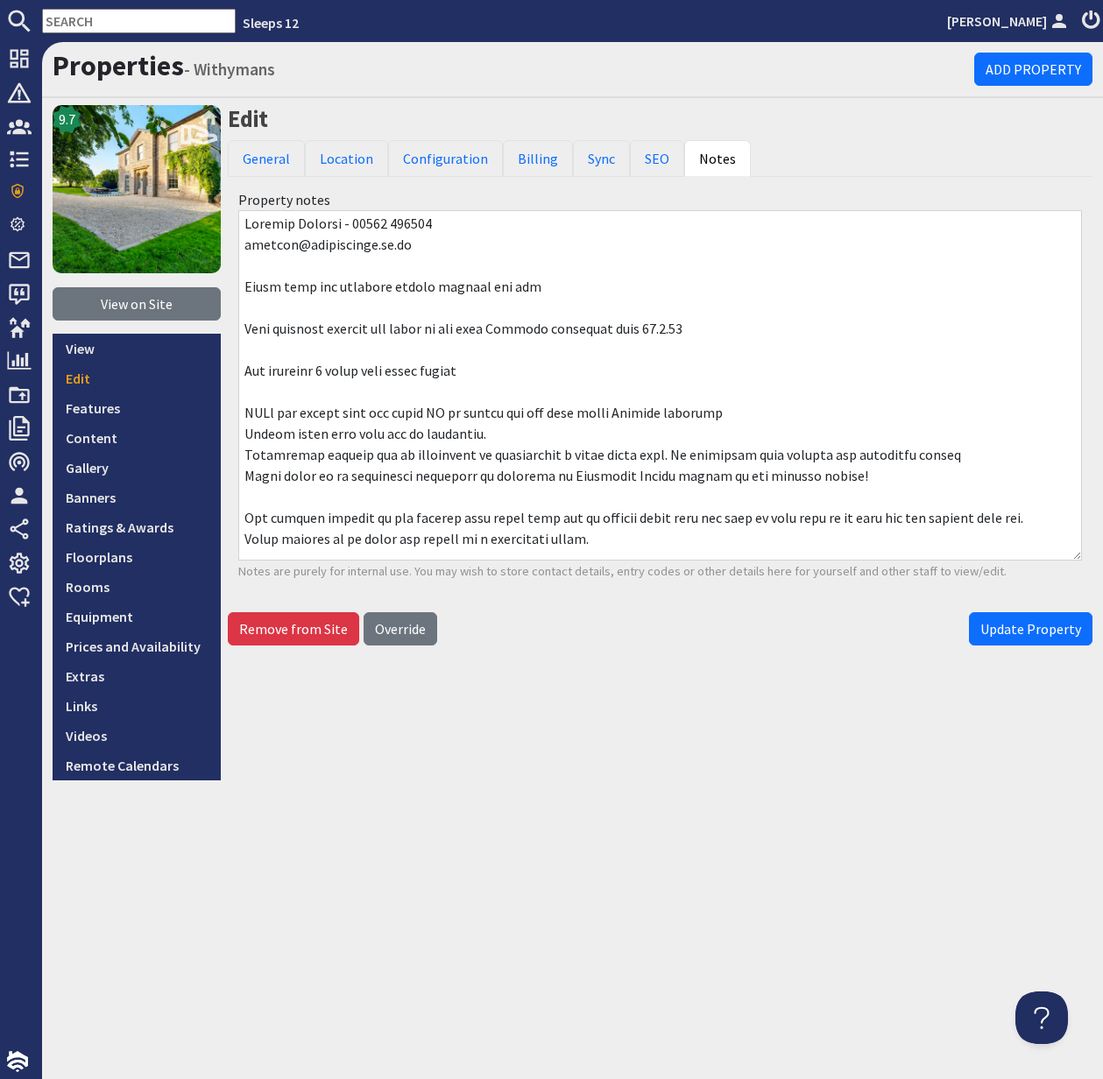
scroll to position [3, 0]
click at [152, 652] on link "Prices and Availability" at bounding box center [137, 647] width 168 height 30
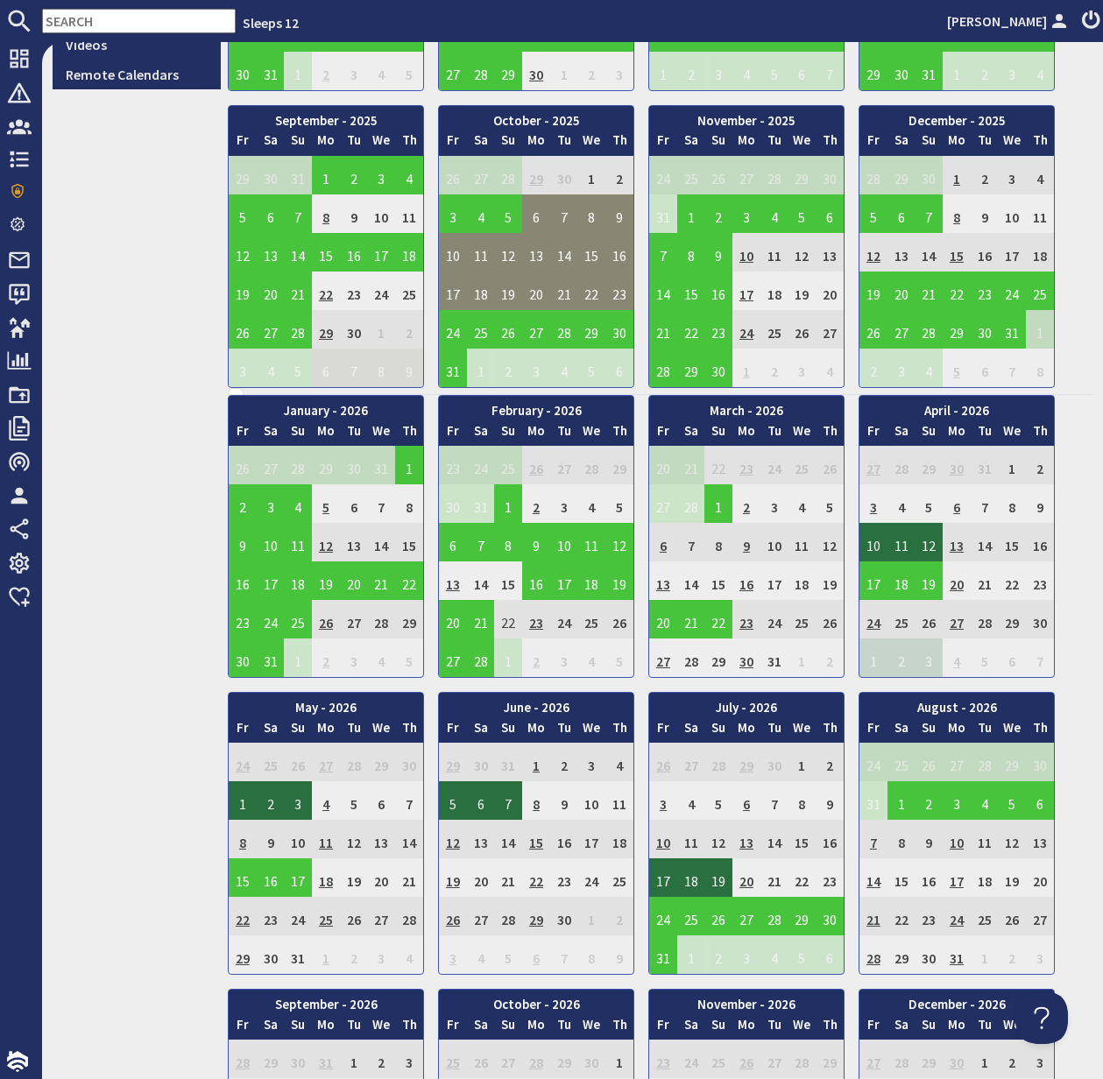
scroll to position [694, 0]
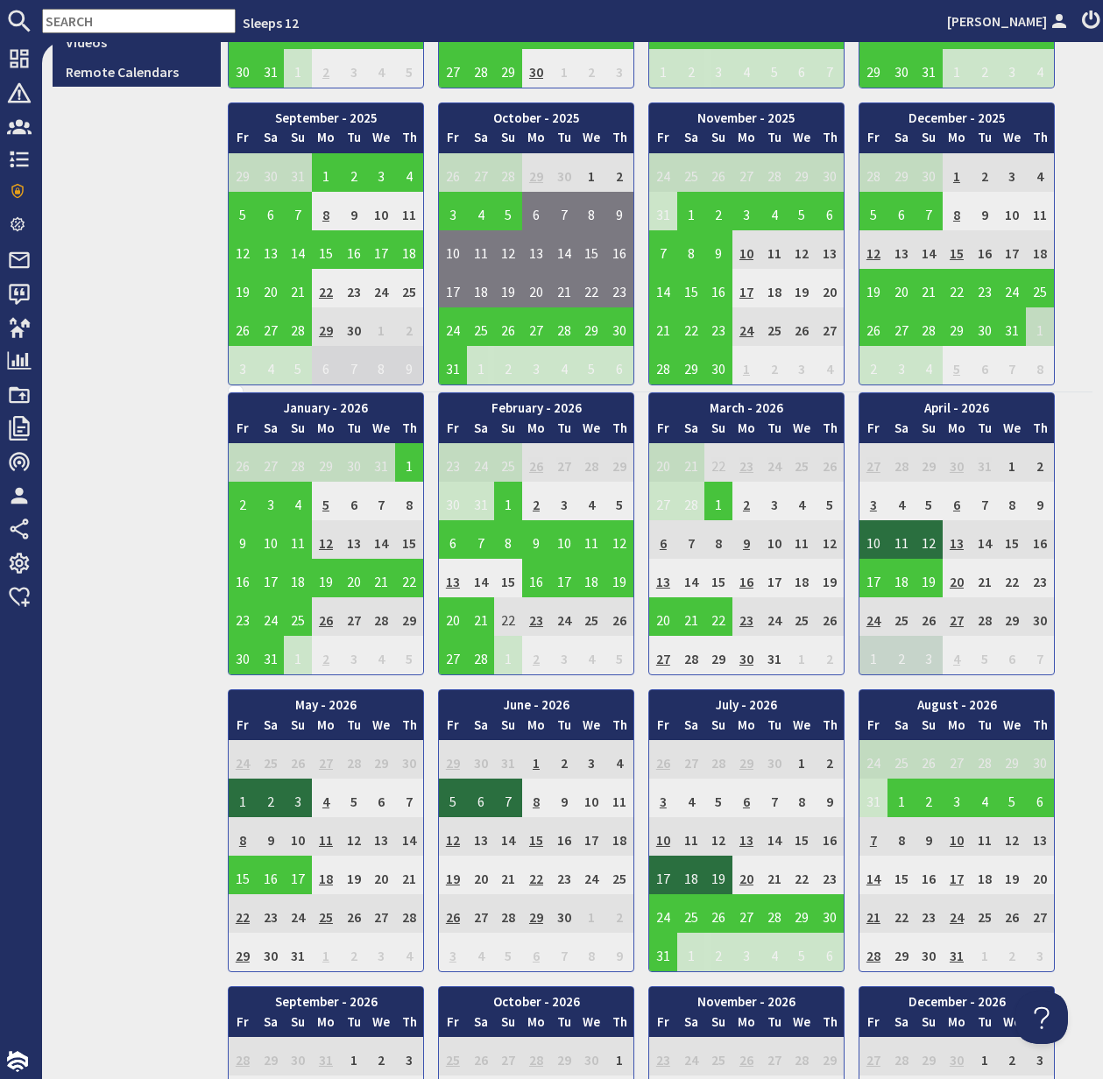
click at [243, 955] on td "29" at bounding box center [243, 952] width 28 height 39
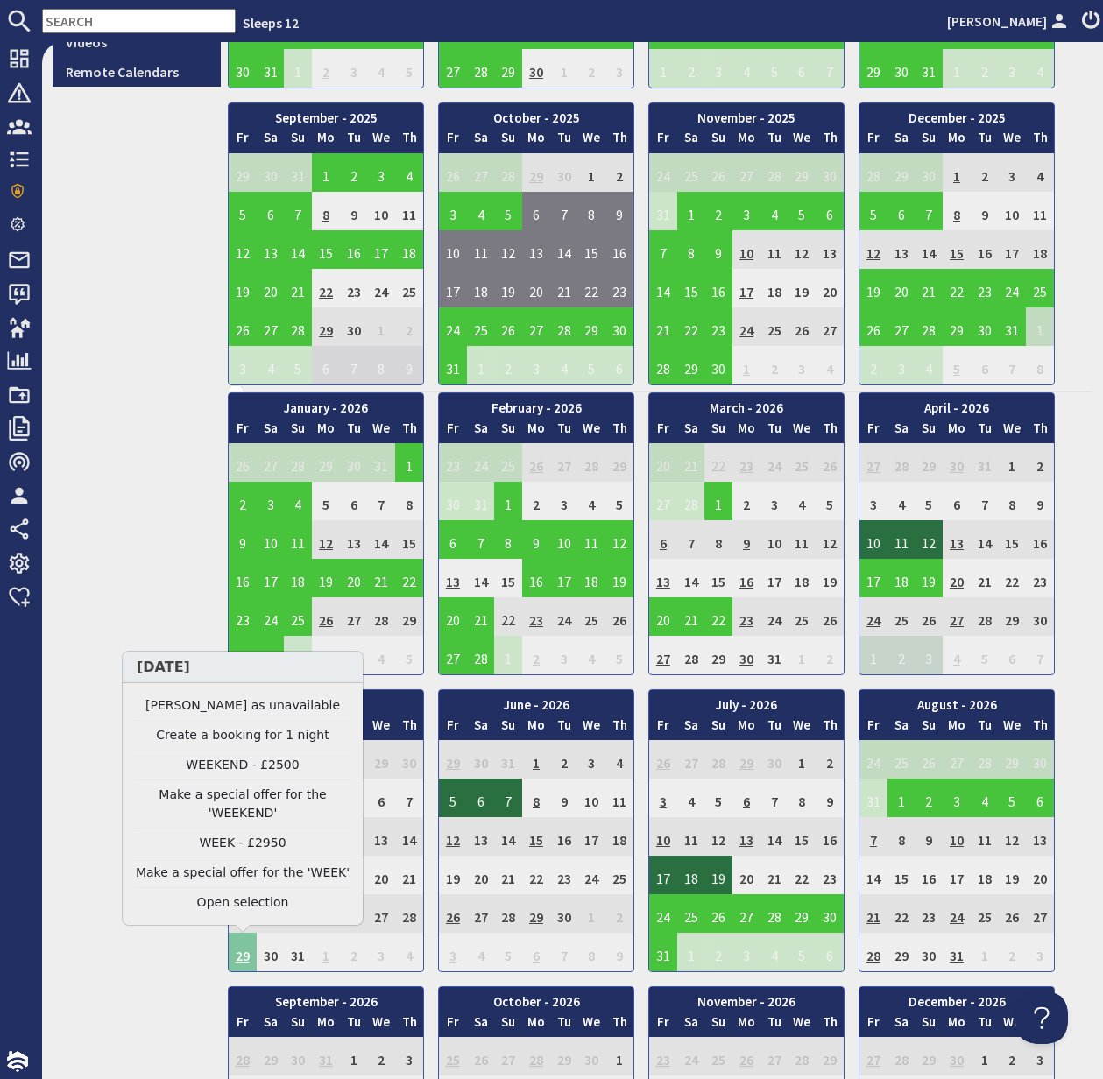
click at [243, 955] on td "29" at bounding box center [243, 952] width 28 height 39
click at [257, 764] on link "WEEKEND - £2500" at bounding box center [243, 765] width 216 height 18
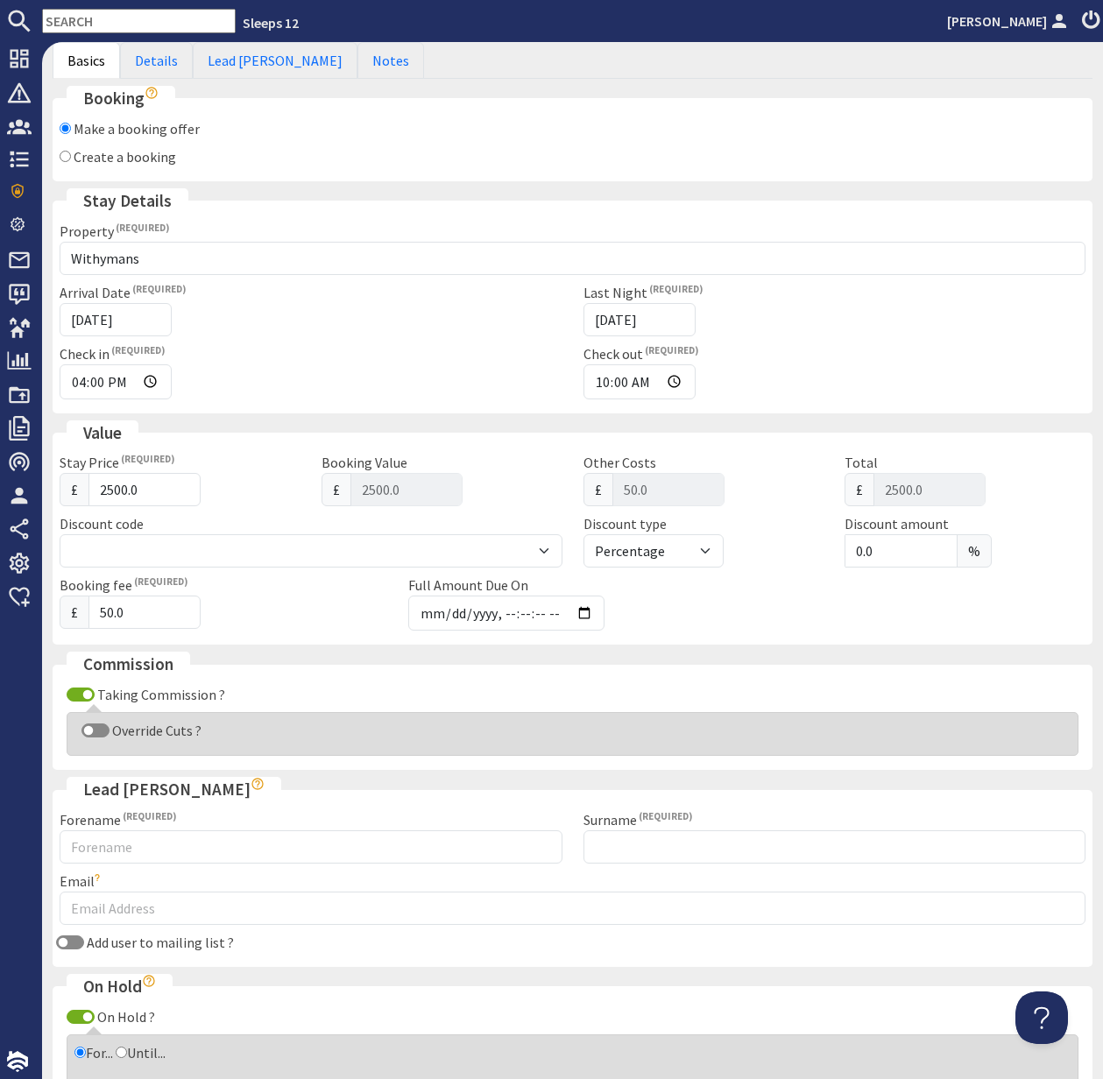
scroll to position [107, 0]
click at [153, 64] on link "Details" at bounding box center [156, 62] width 73 height 37
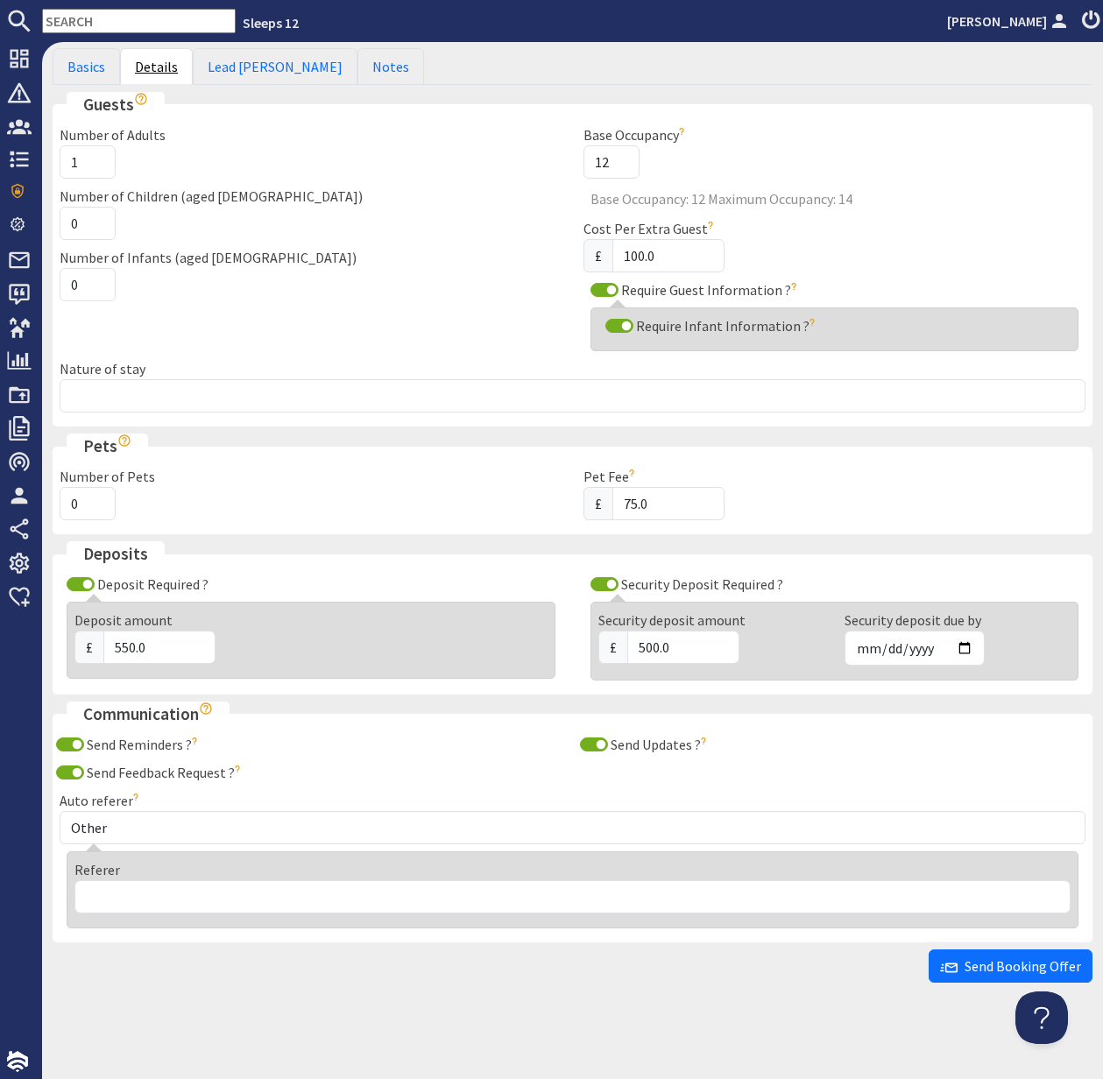
scroll to position [102, 0]
click at [77, 67] on link "Basics" at bounding box center [86, 66] width 67 height 37
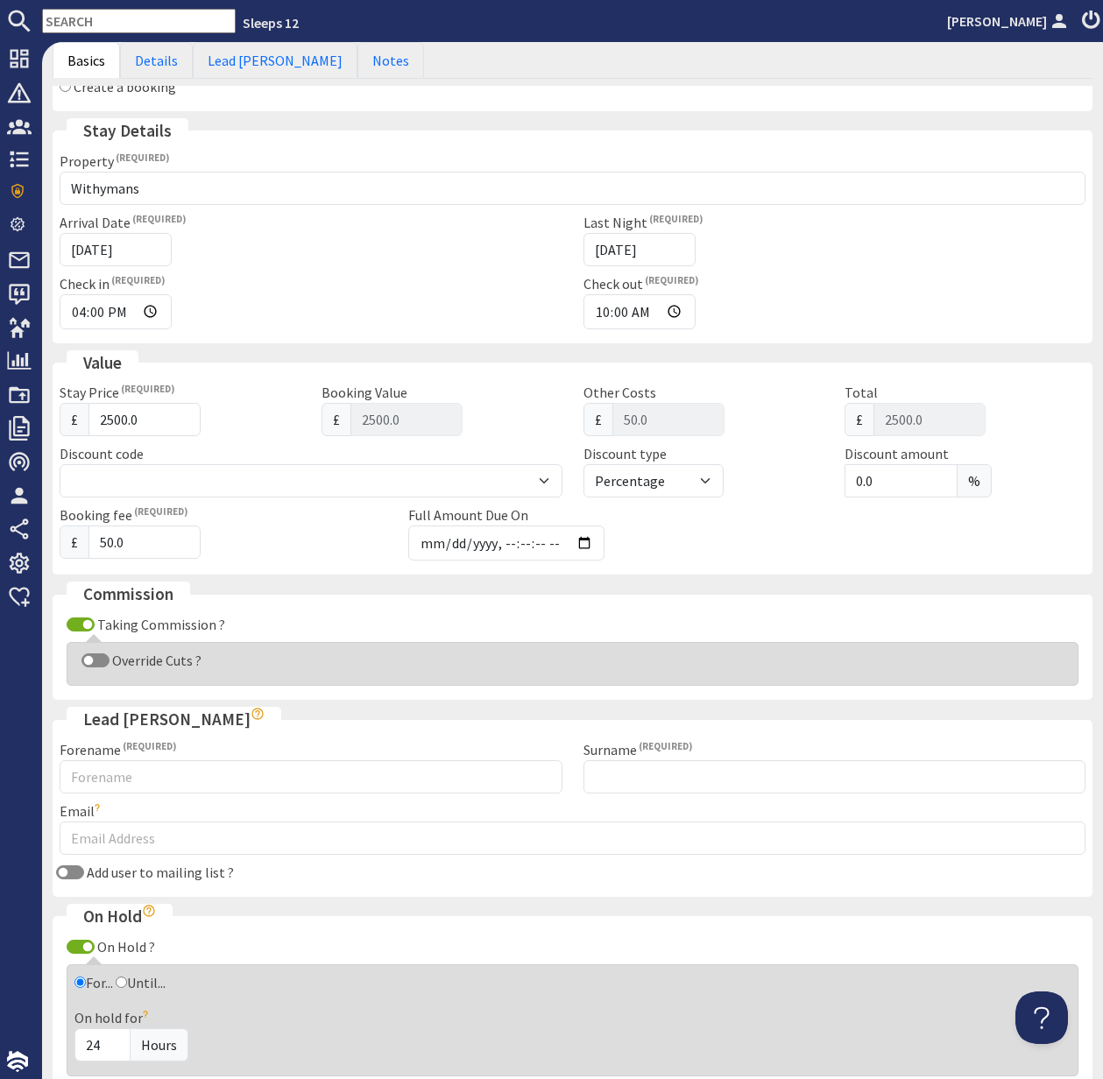
scroll to position [180, 0]
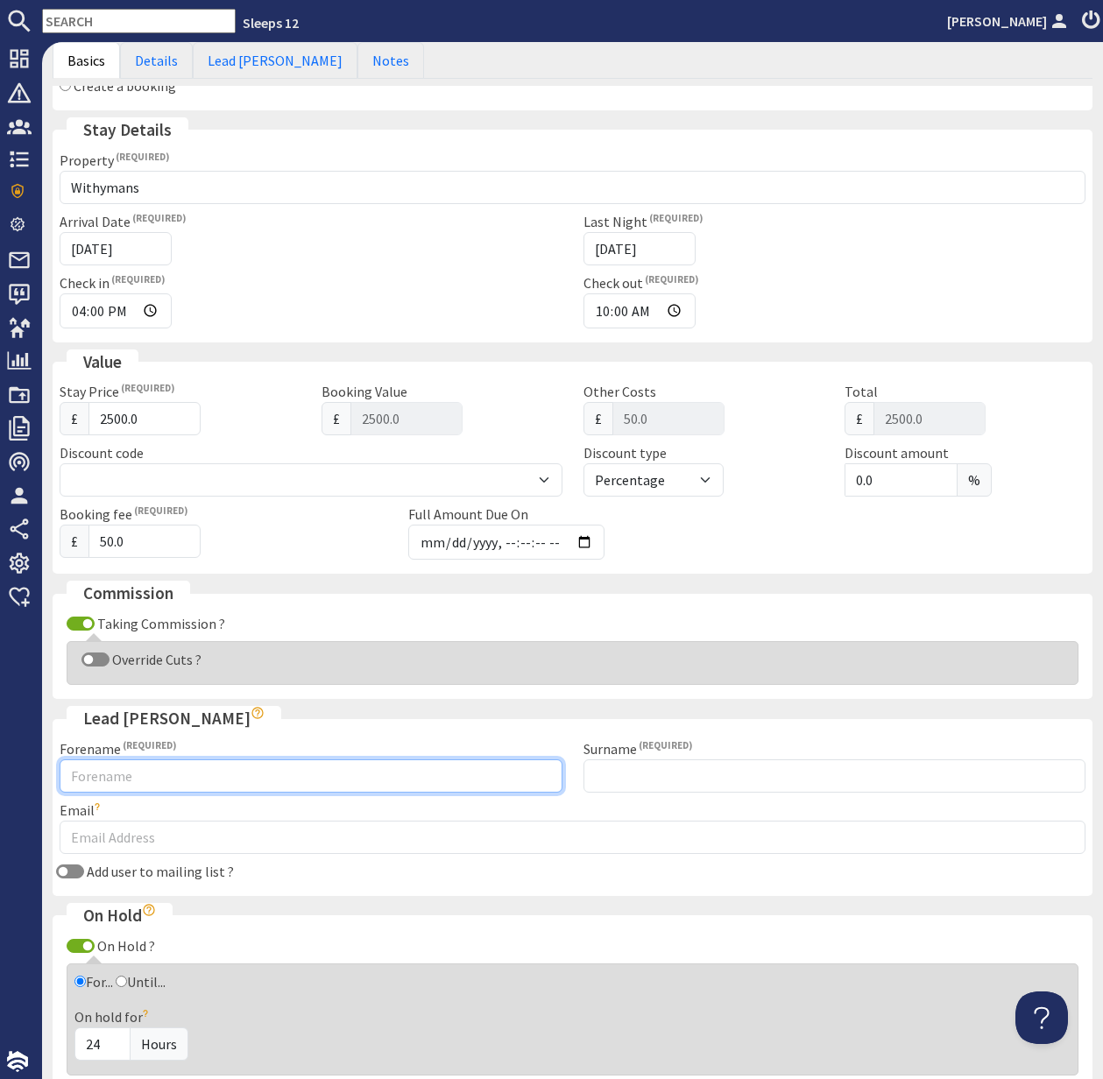
click at [155, 781] on input "Forename" at bounding box center [311, 776] width 503 height 33
type input "May"
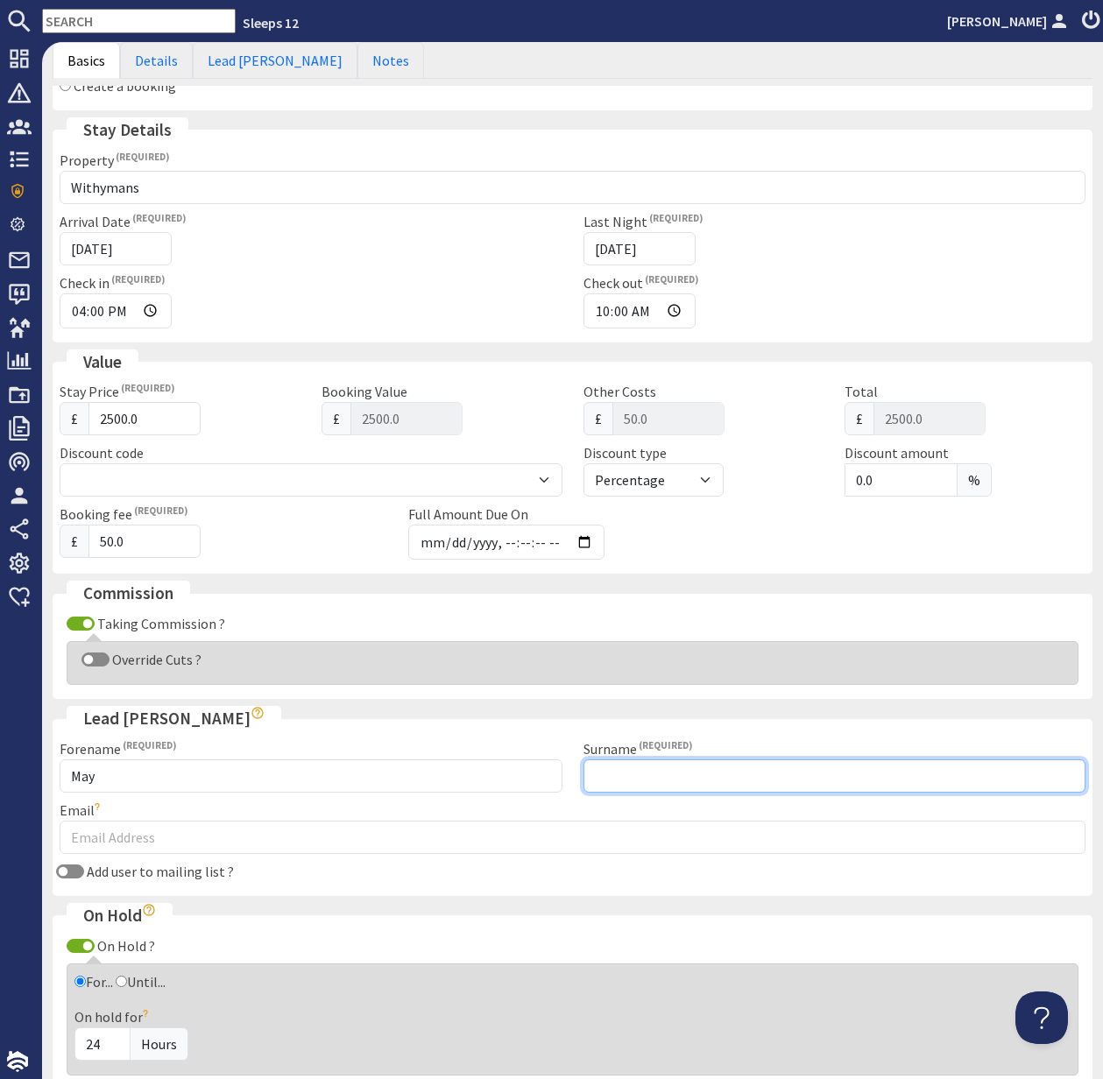
click at [627, 772] on input "Surname" at bounding box center [834, 776] width 503 height 33
type input "Obazuaye"
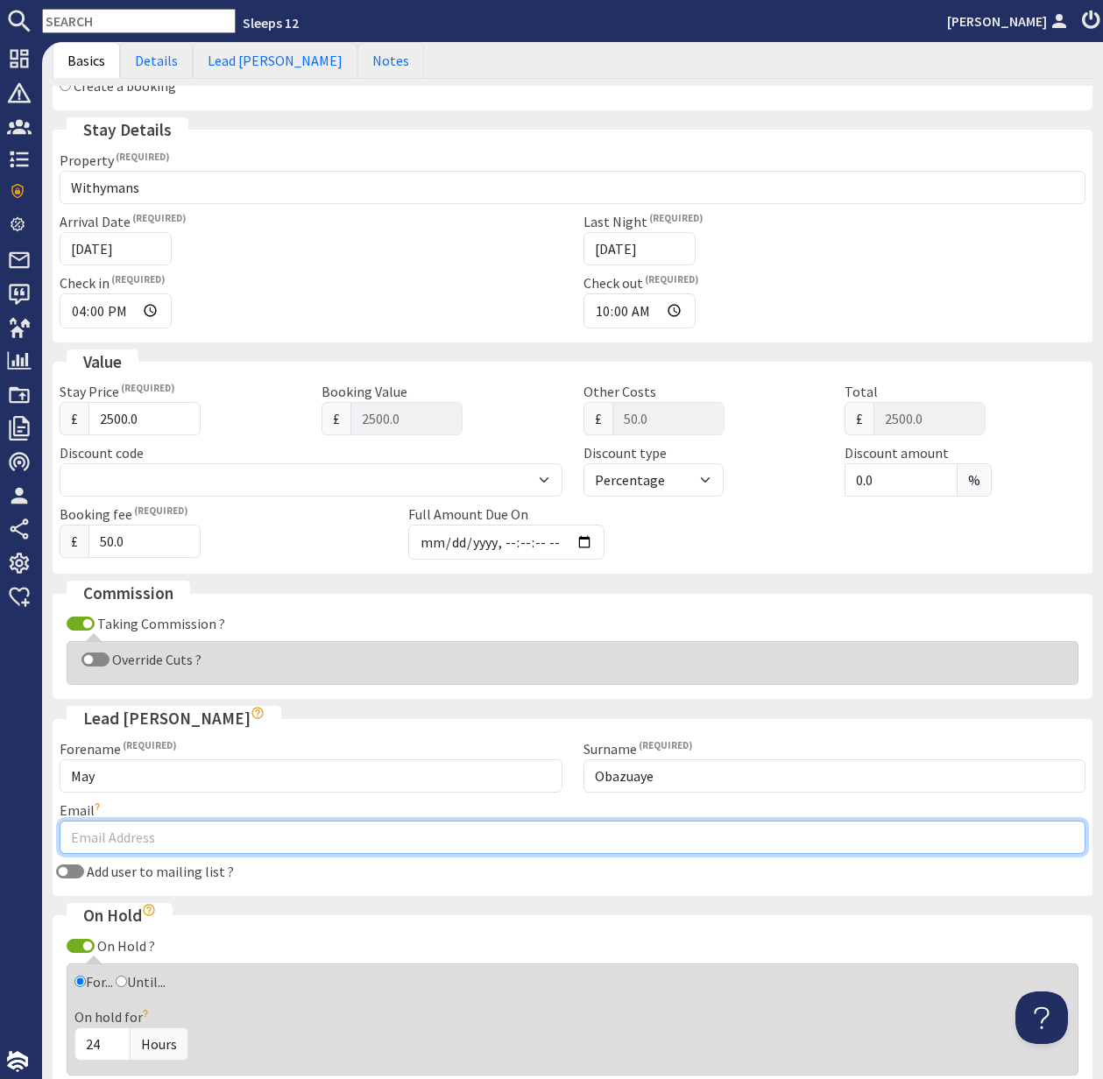
click at [153, 839] on input "Email" at bounding box center [573, 837] width 1026 height 33
type input "mayedobor25@gmail.com"
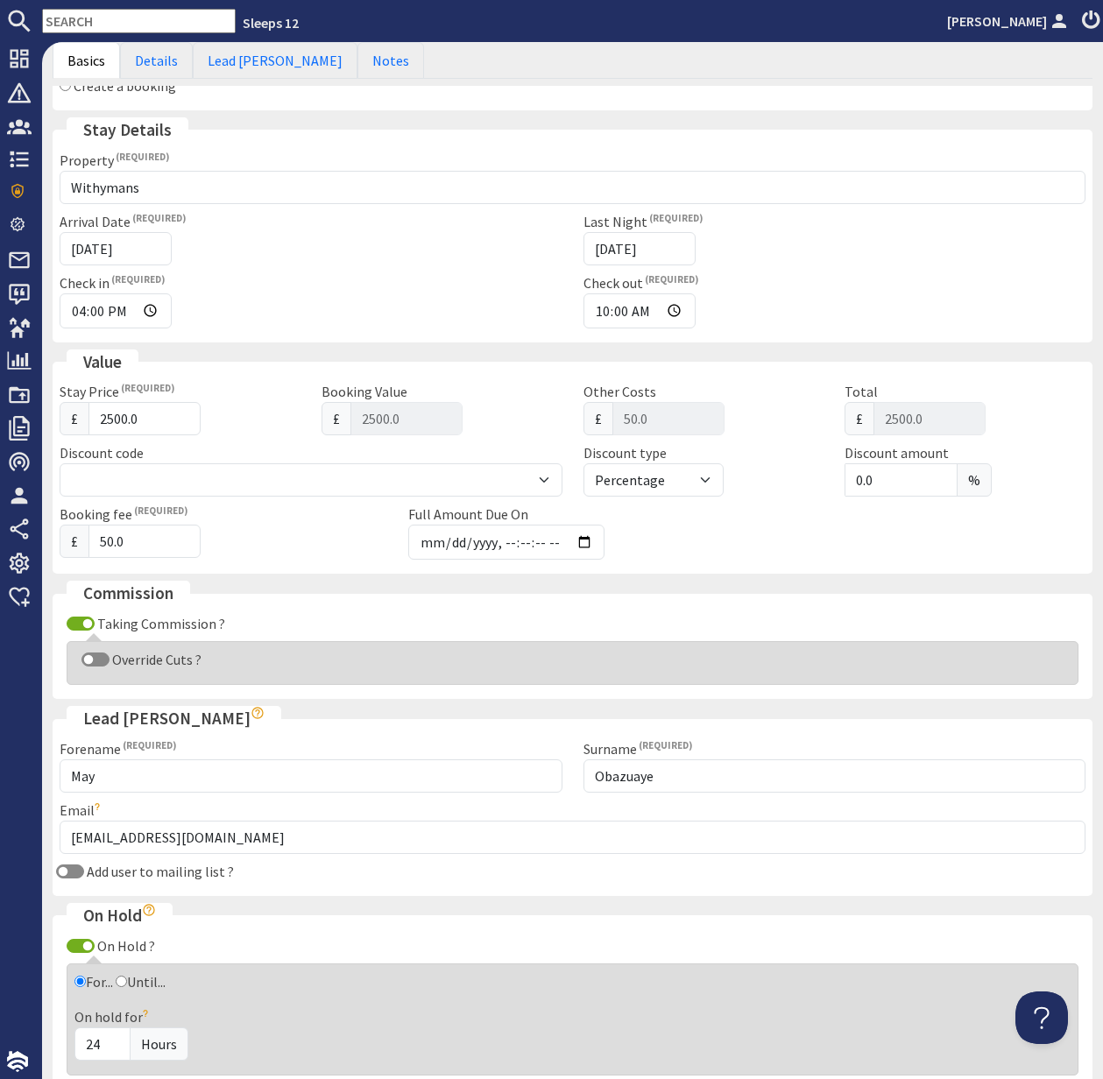
click at [464, 897] on div "Booking Make a booking offer Create a booking Making a booking offer will creat…" at bounding box center [573, 552] width 1040 height 1075
click at [159, 60] on link "Details" at bounding box center [156, 60] width 73 height 37
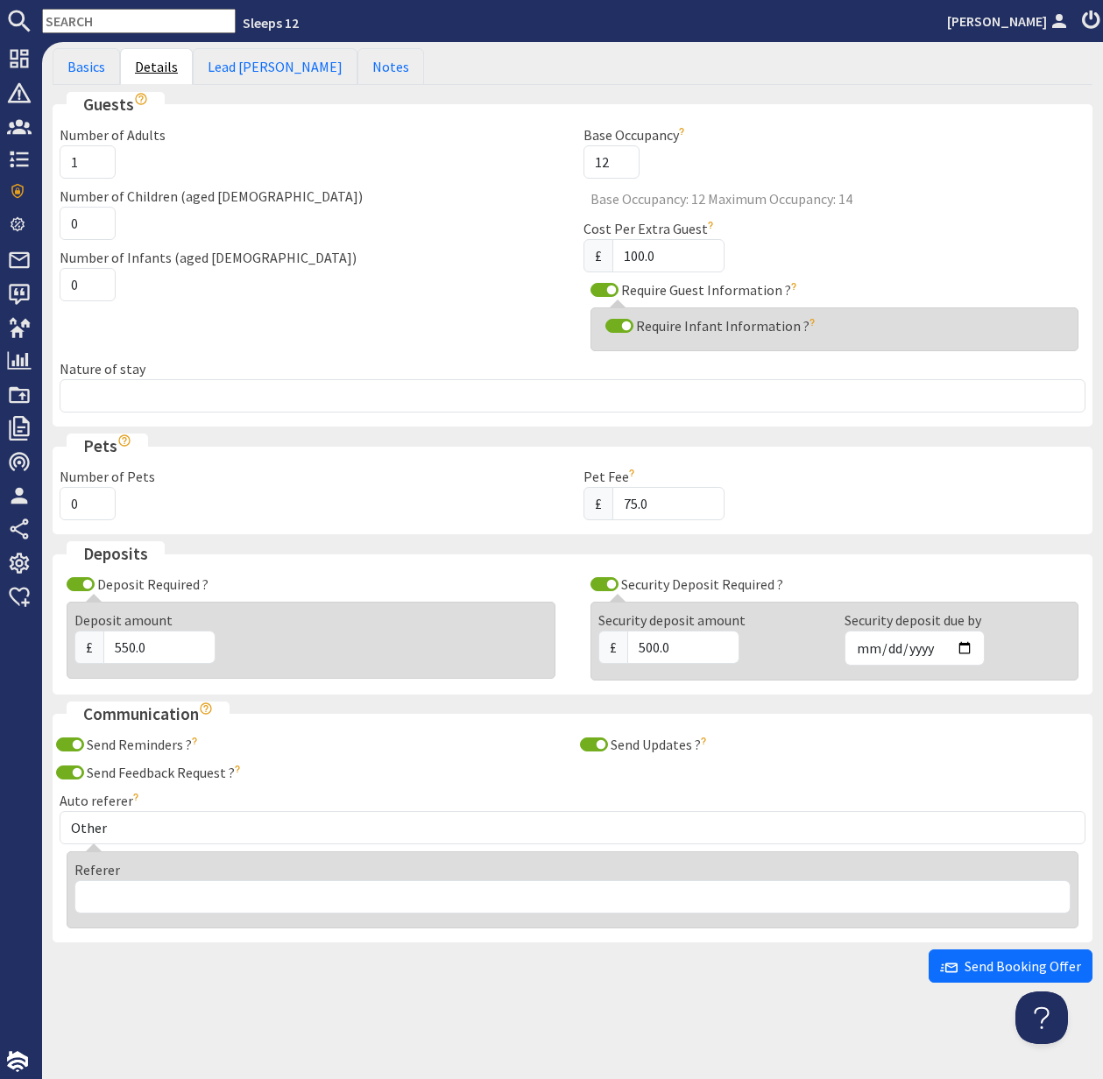
scroll to position [102, 0]
drag, startPoint x: 82, startPoint y: 160, endPoint x: 56, endPoint y: 159, distance: 26.3
click at [56, 159] on div "Number of Adults 1" at bounding box center [311, 151] width 524 height 54
type input "12"
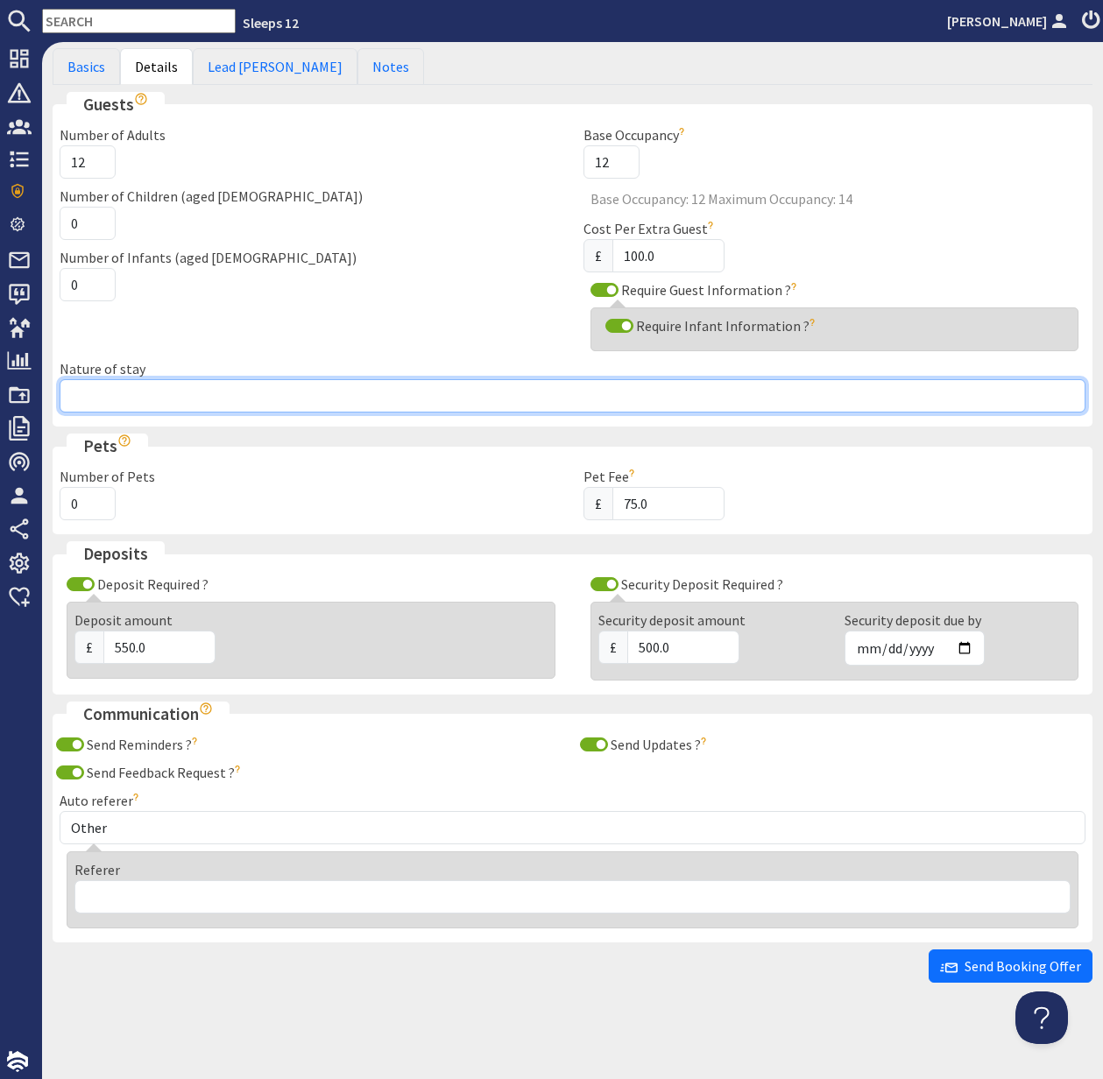
click at [131, 391] on input "Nature of stay" at bounding box center [573, 395] width 1026 height 33
click at [129, 388] on input "Nature of stay" at bounding box center [573, 395] width 1026 height 33
type input "Relaxed 30th Birthday Celebration"
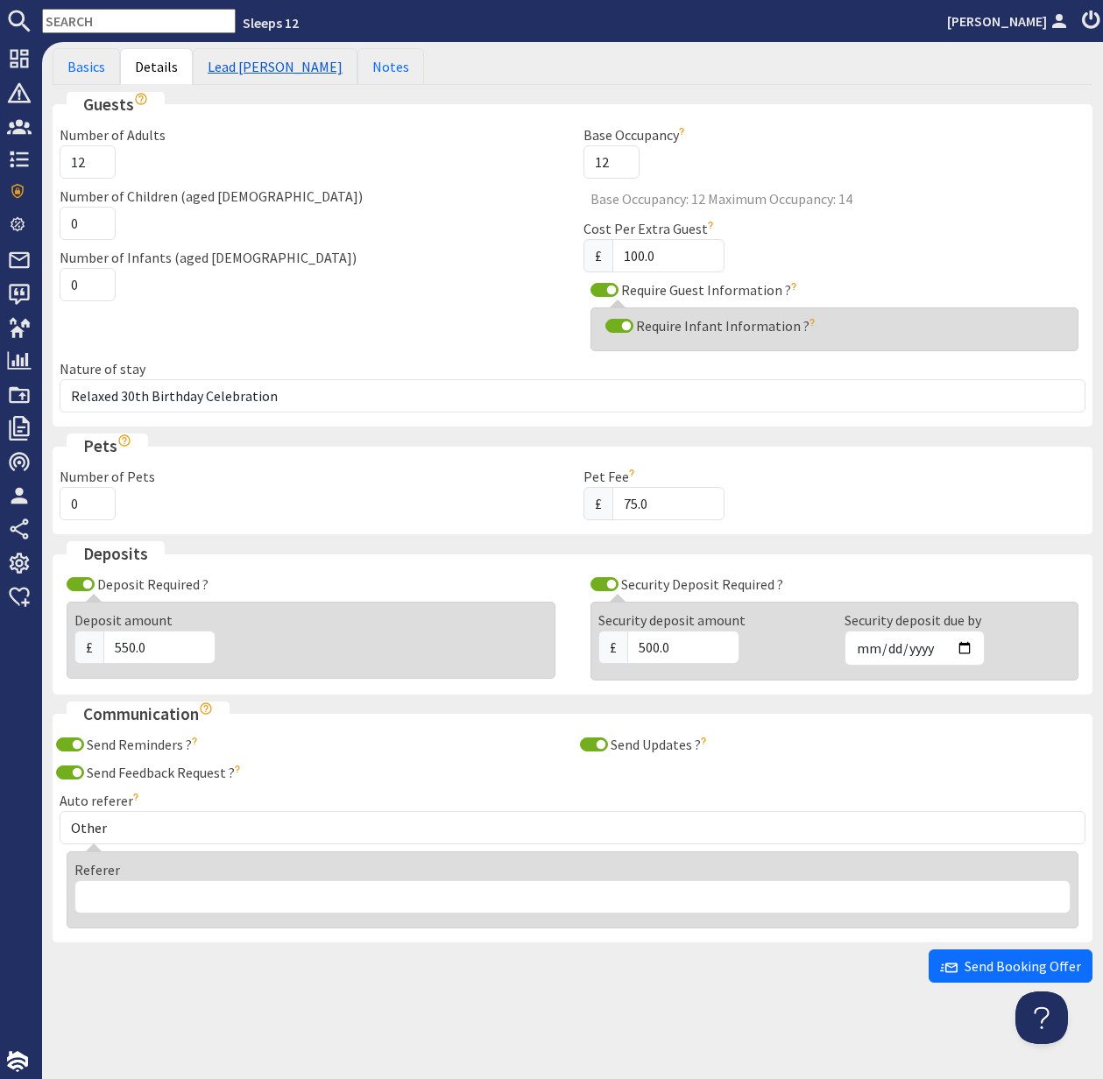
click at [239, 65] on link "Lead [PERSON_NAME]" at bounding box center [275, 66] width 165 height 37
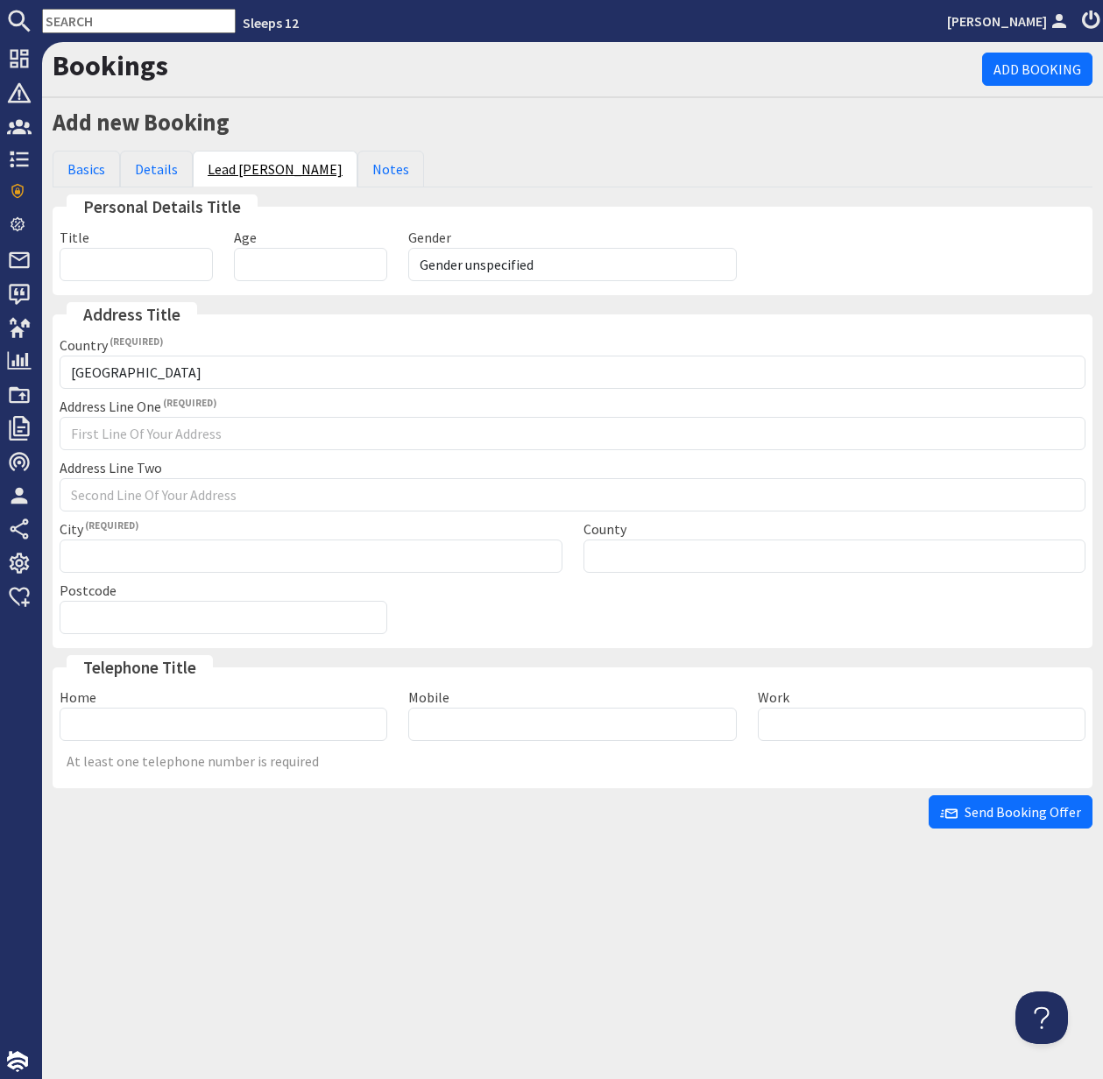
scroll to position [0, 0]
click at [298, 269] on input "Age" at bounding box center [310, 264] width 153 height 33
type input "29"
click at [545, 264] on select "Gender unspecified Gender male Gender female" at bounding box center [572, 264] width 328 height 33
select select "gender_female"
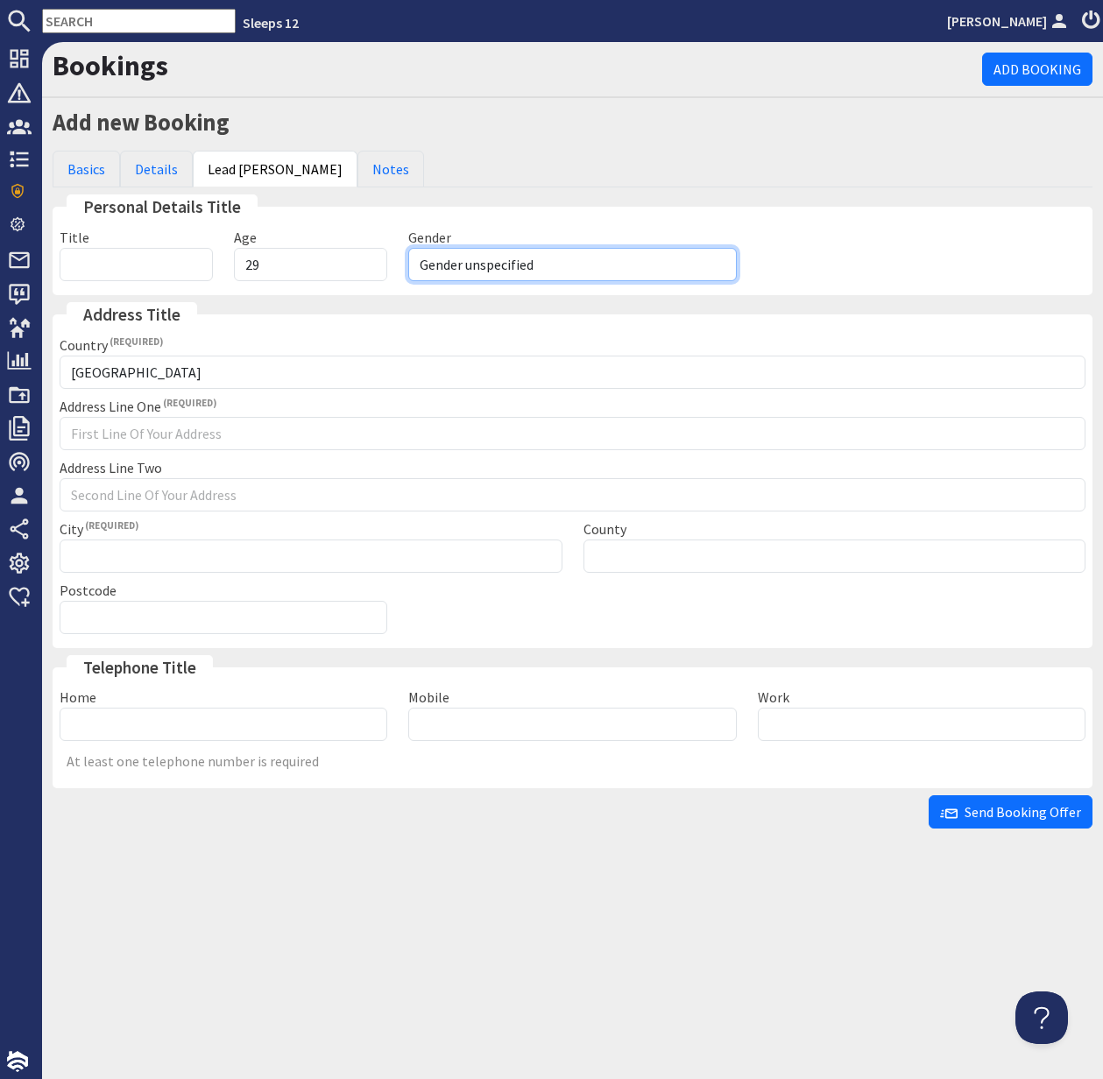
click at [408, 248] on select "Gender unspecified Gender male Gender female" at bounding box center [572, 264] width 328 height 33
click at [507, 726] on input "Mobile" at bounding box center [572, 724] width 328 height 33
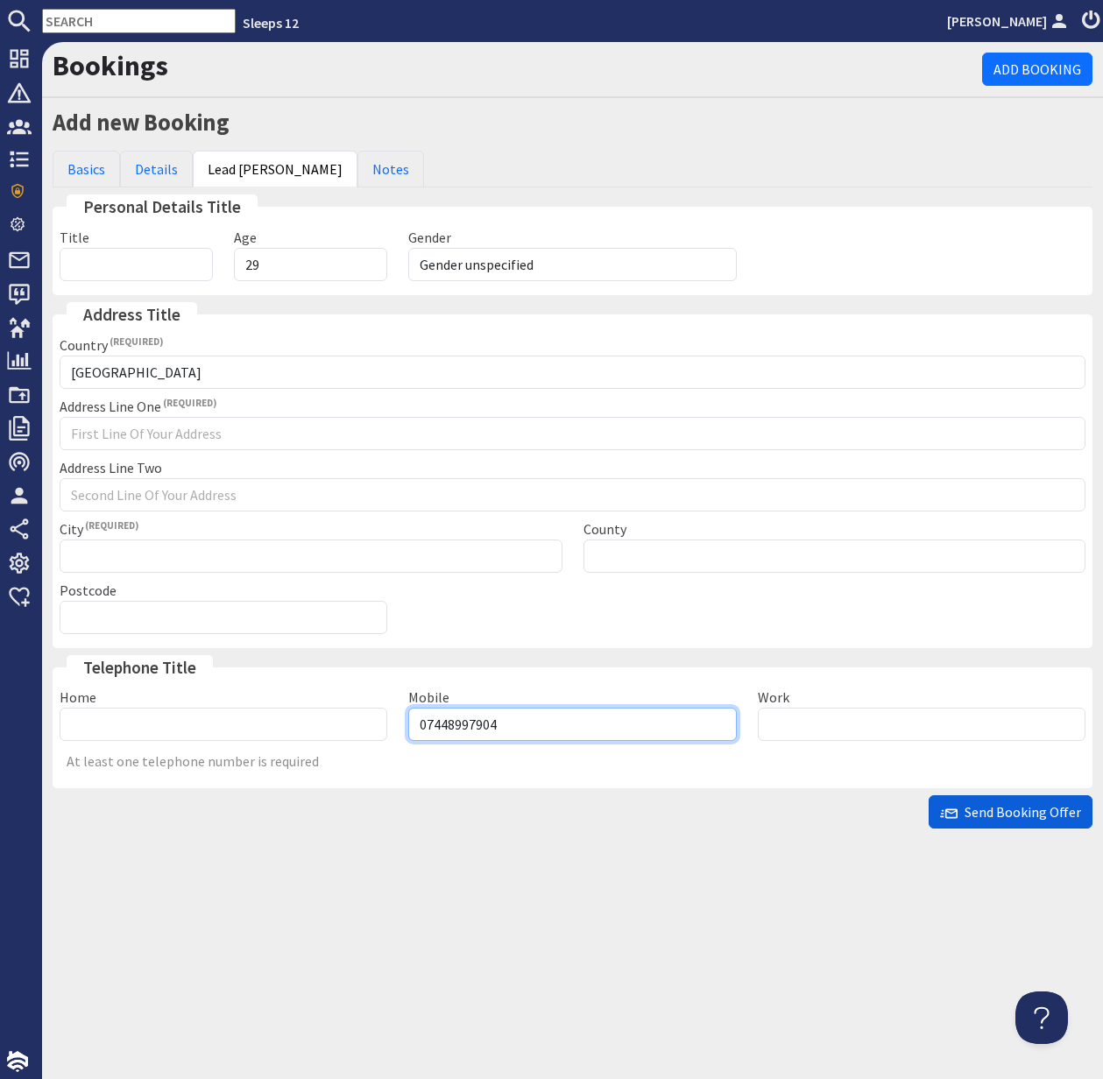
type input "07448997904"
click at [1005, 810] on span "Send Booking Offer" at bounding box center [1010, 812] width 141 height 18
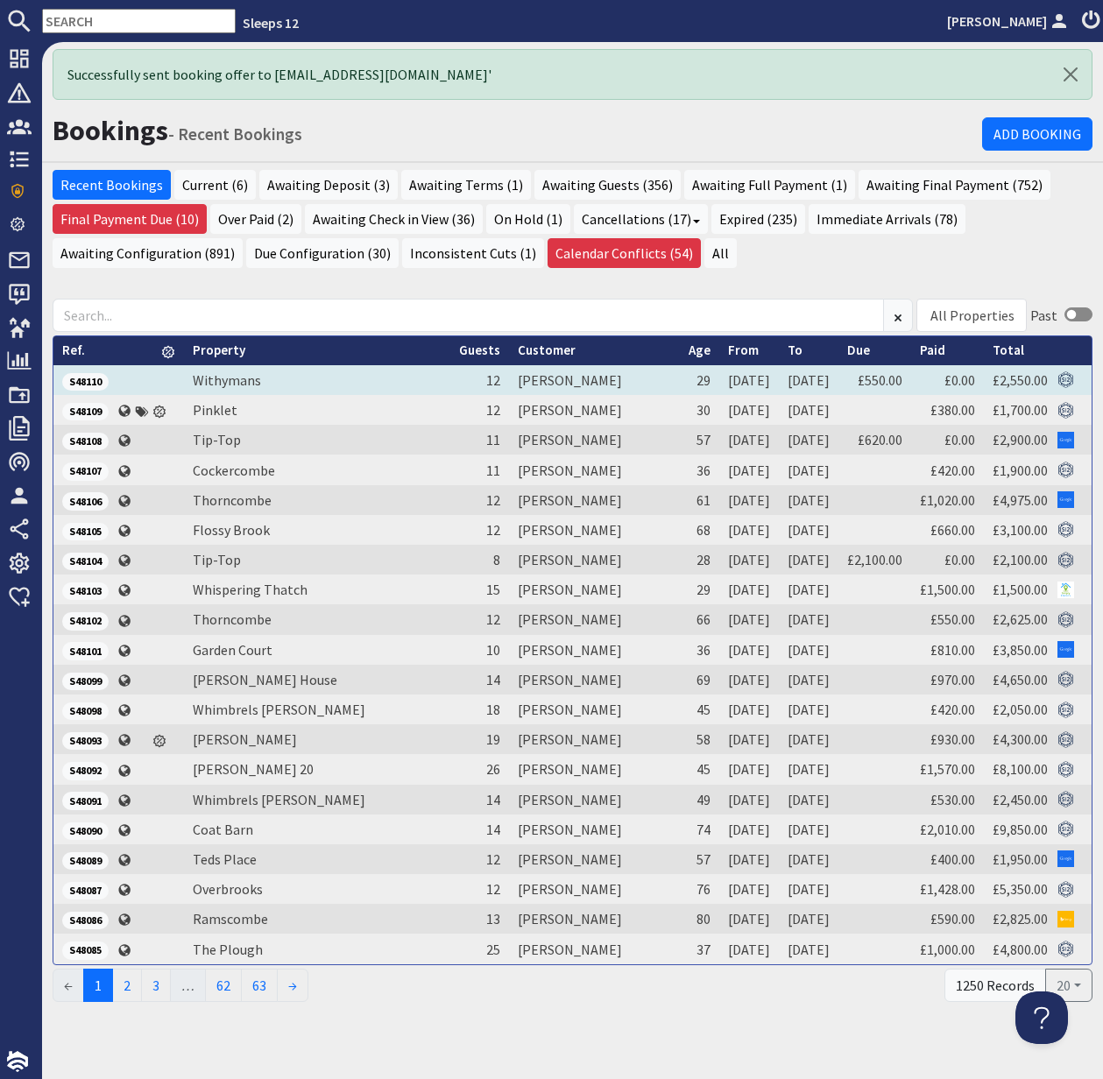
click at [96, 380] on span "S48110" at bounding box center [85, 382] width 46 height 18
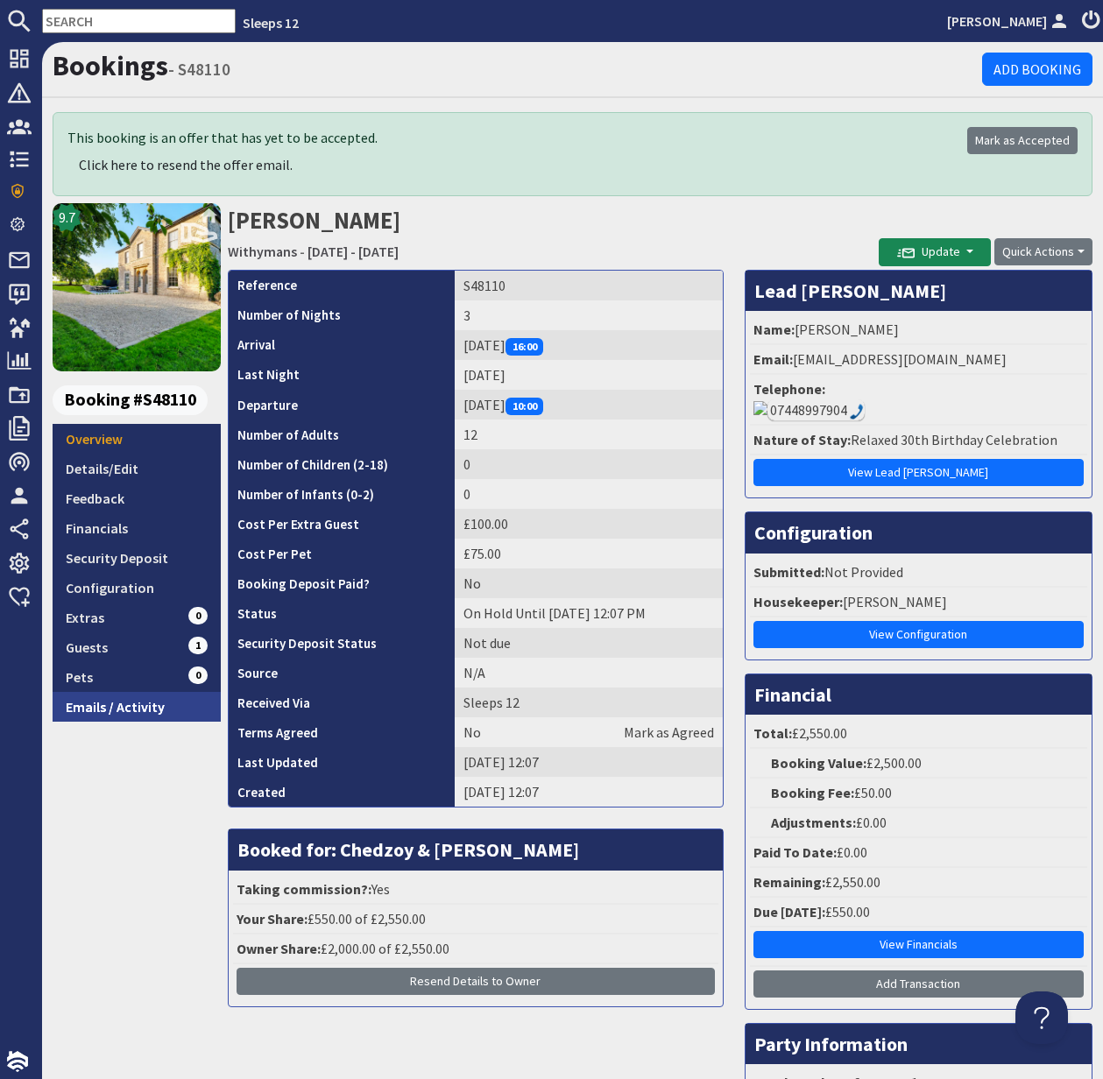
click at [121, 711] on link "Emails / Activity" at bounding box center [137, 707] width 168 height 30
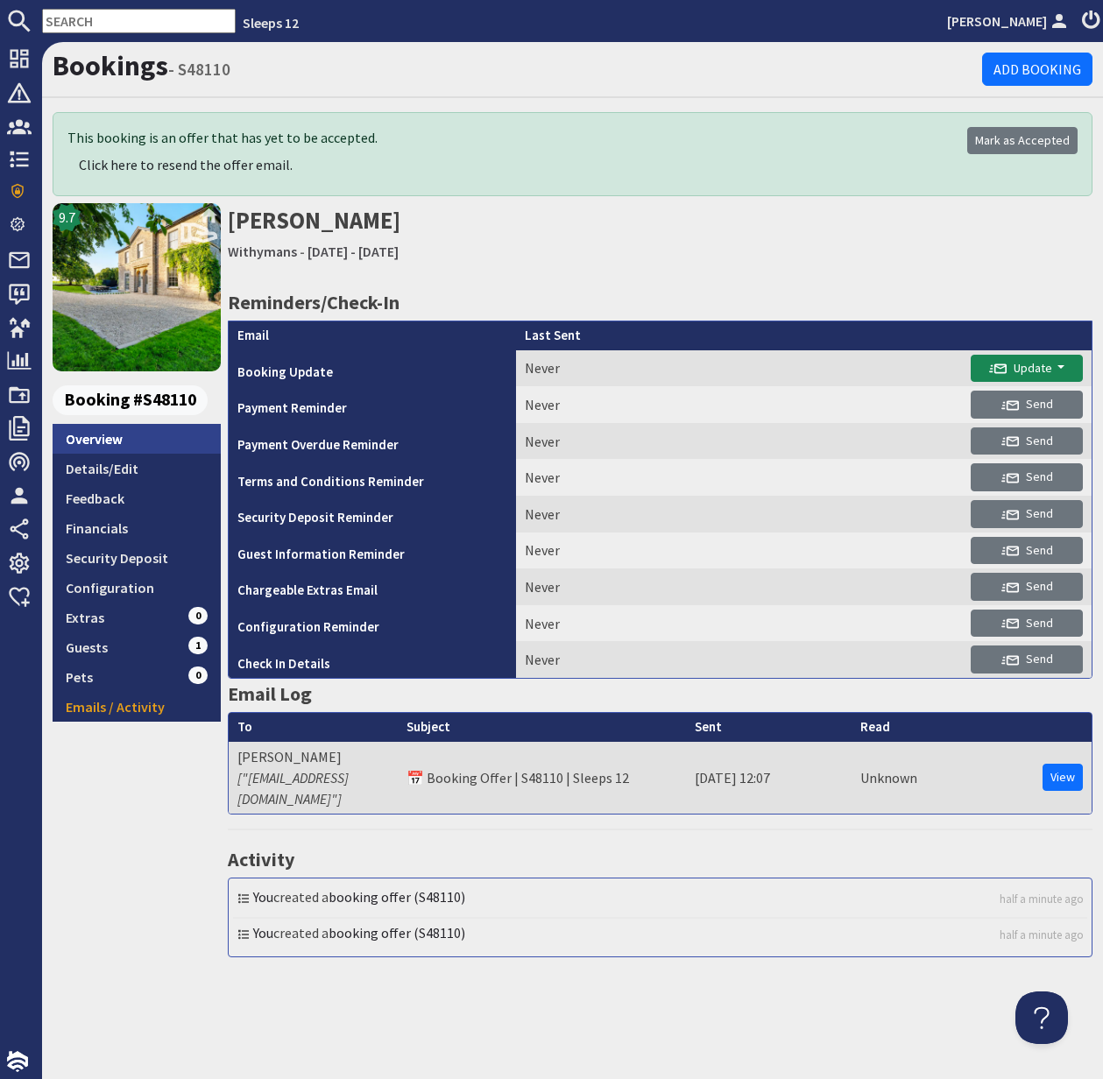
click at [123, 442] on link "Overview" at bounding box center [137, 439] width 168 height 30
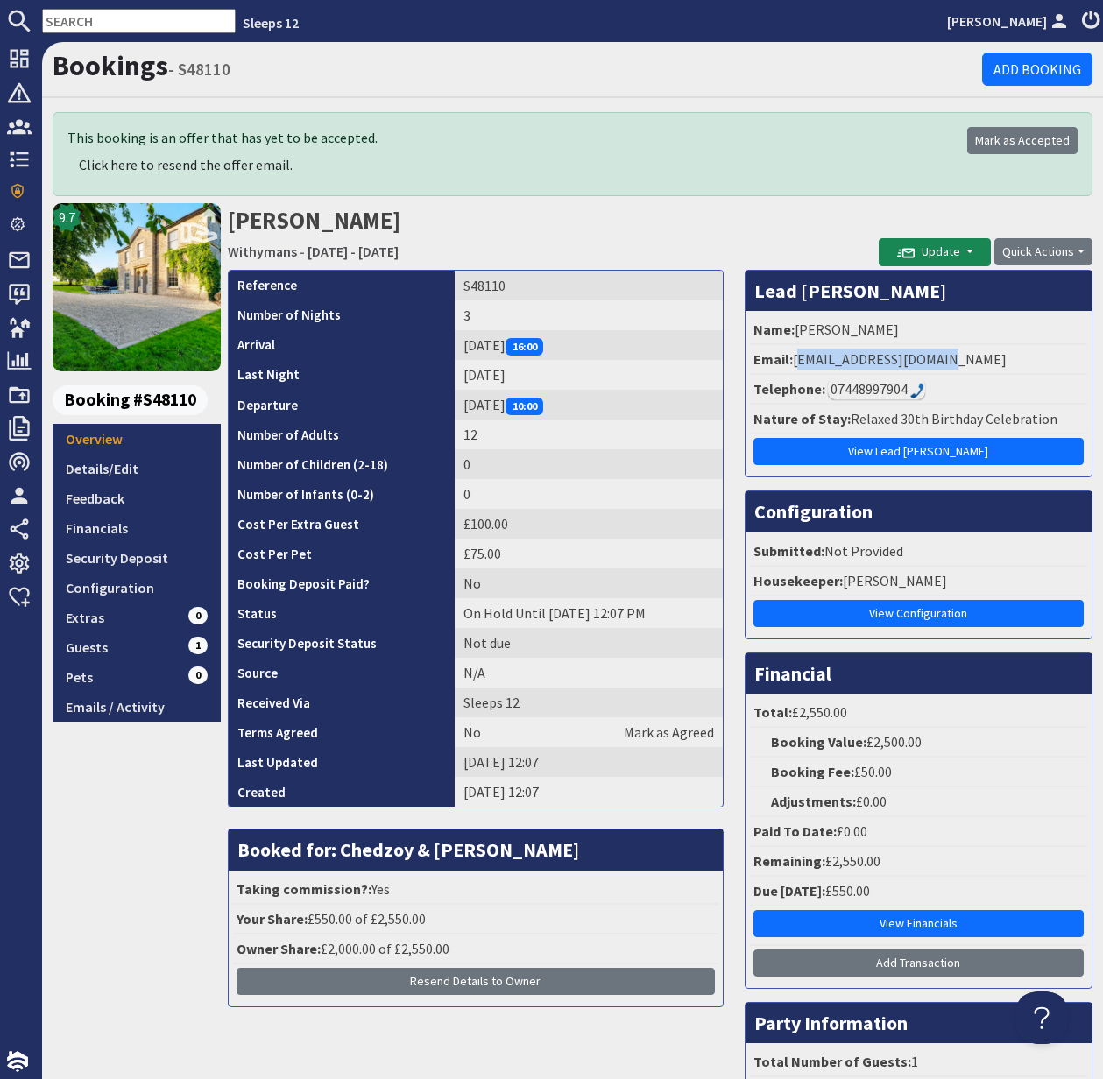
drag, startPoint x: 795, startPoint y: 359, endPoint x: 964, endPoint y: 360, distance: 168.2
click at [964, 360] on li "Email: mayedobor25@gmail.com" at bounding box center [918, 360] width 337 height 30
click at [106, 466] on link "Details/Edit" at bounding box center [137, 469] width 168 height 30
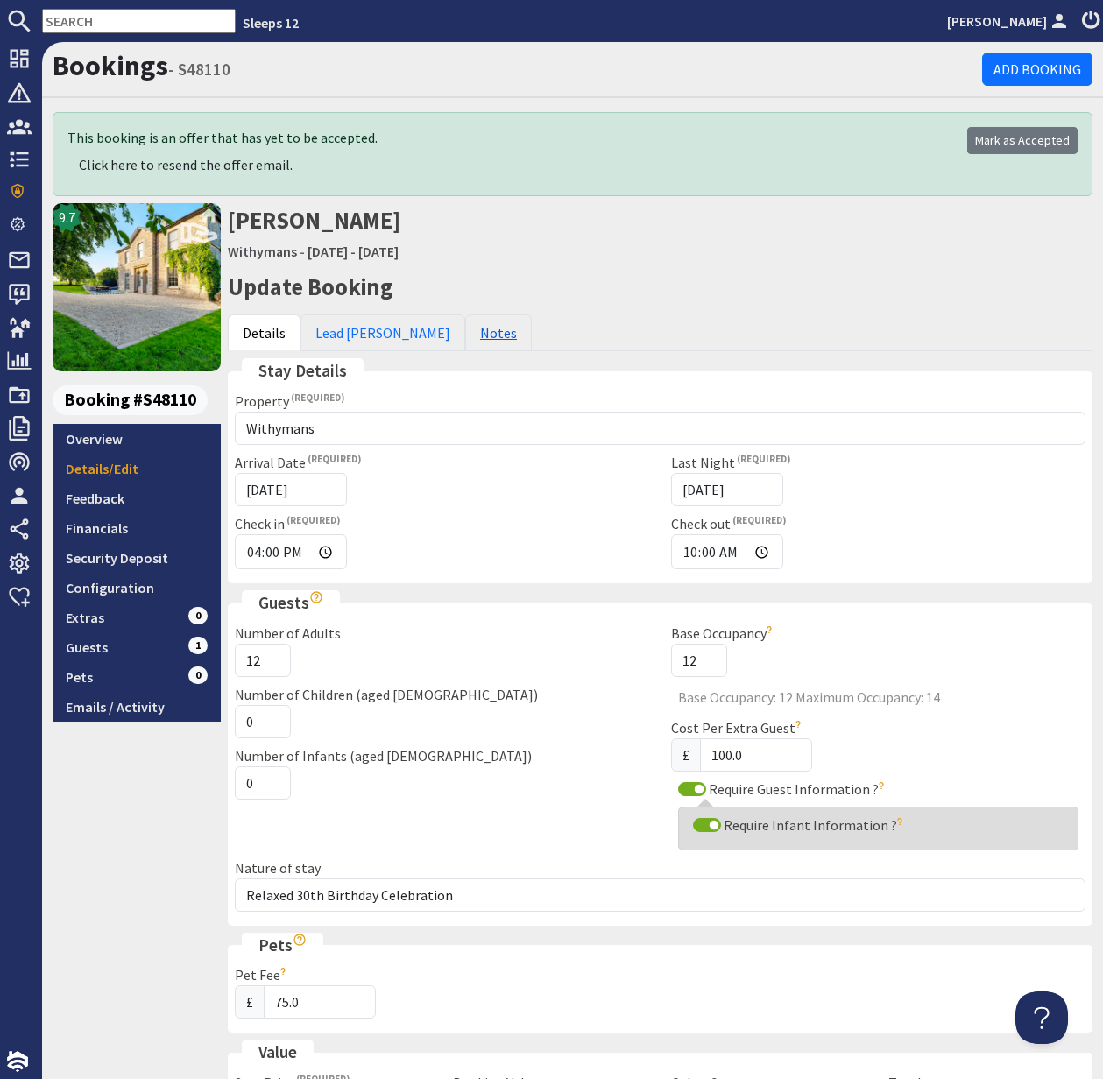
click at [465, 327] on link "Notes" at bounding box center [498, 332] width 67 height 37
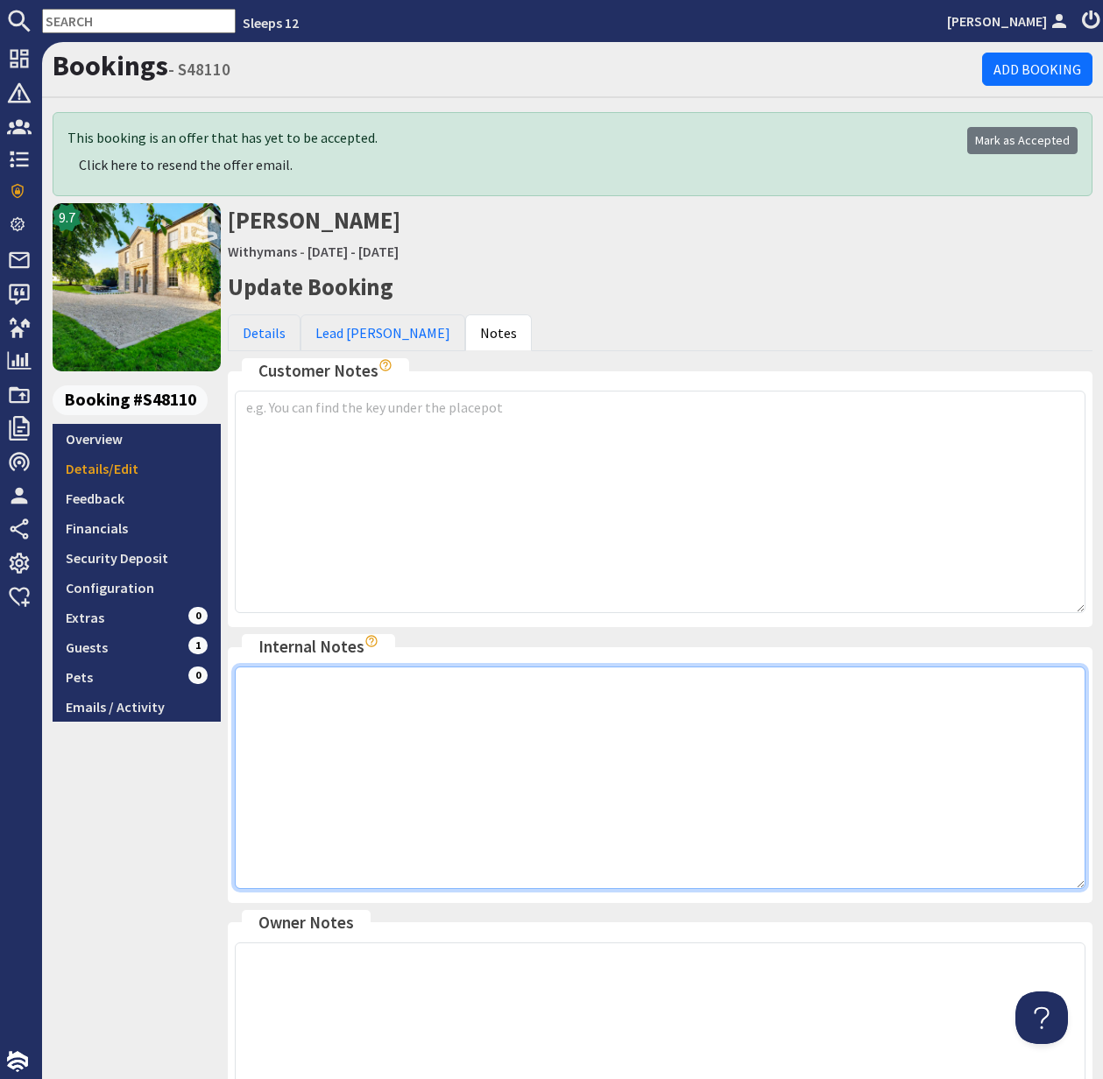
click at [364, 723] on textarea at bounding box center [660, 778] width 851 height 223
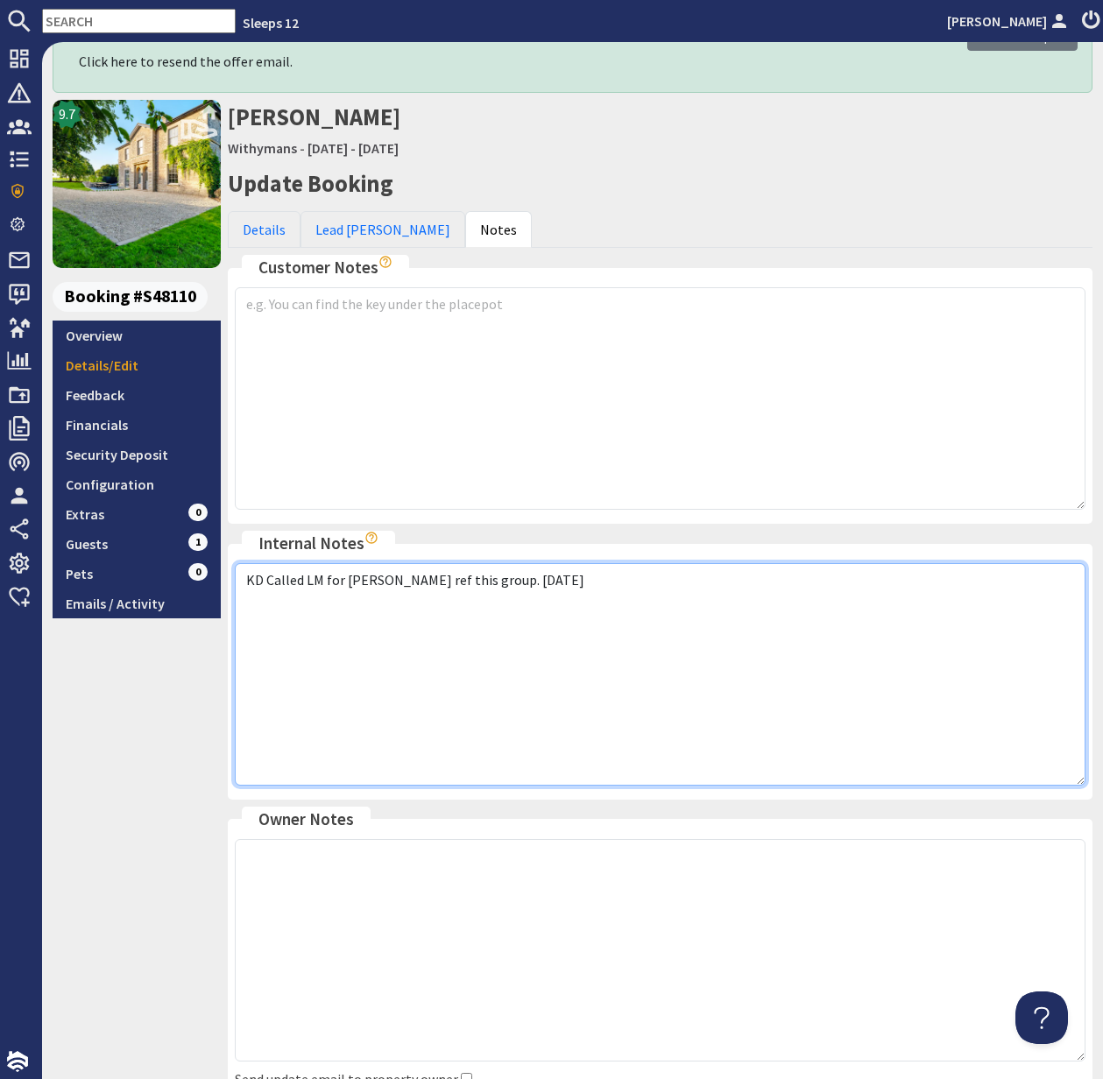
scroll to position [265, 0]
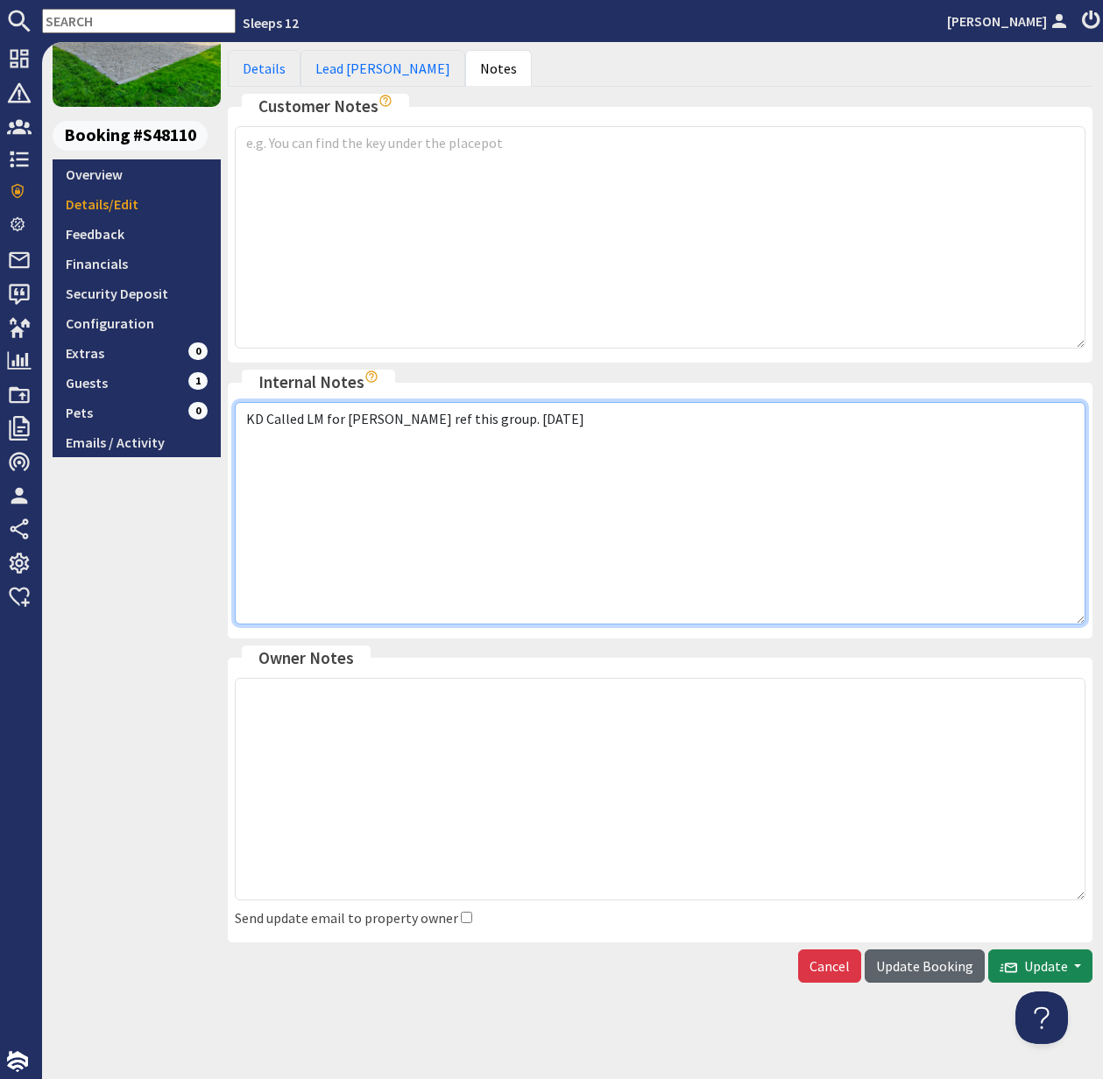
type textarea "KD Called LM for Natasha ref this group. 1.10.25"
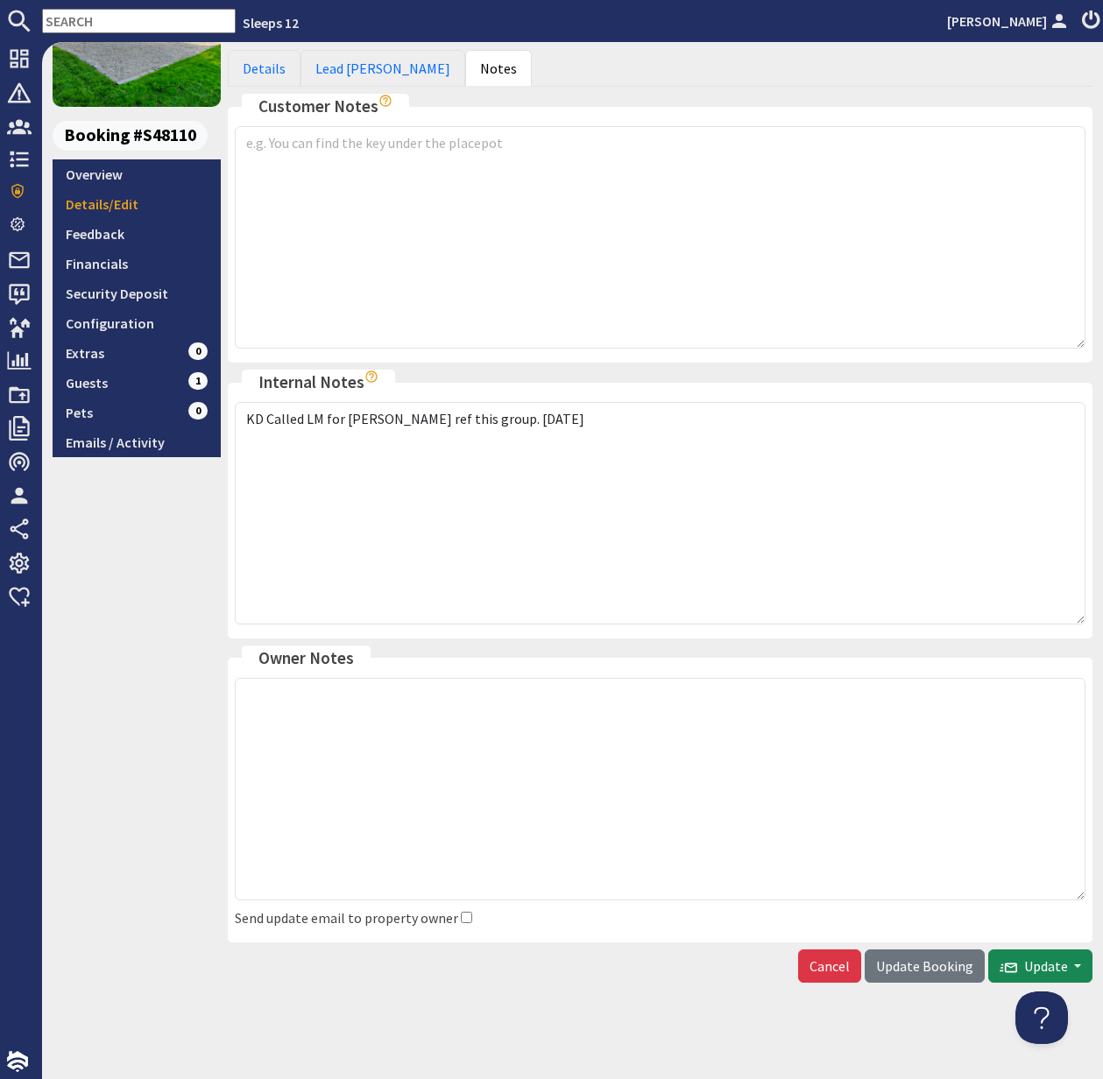
click at [908, 972] on span "Update Booking" at bounding box center [924, 966] width 97 height 18
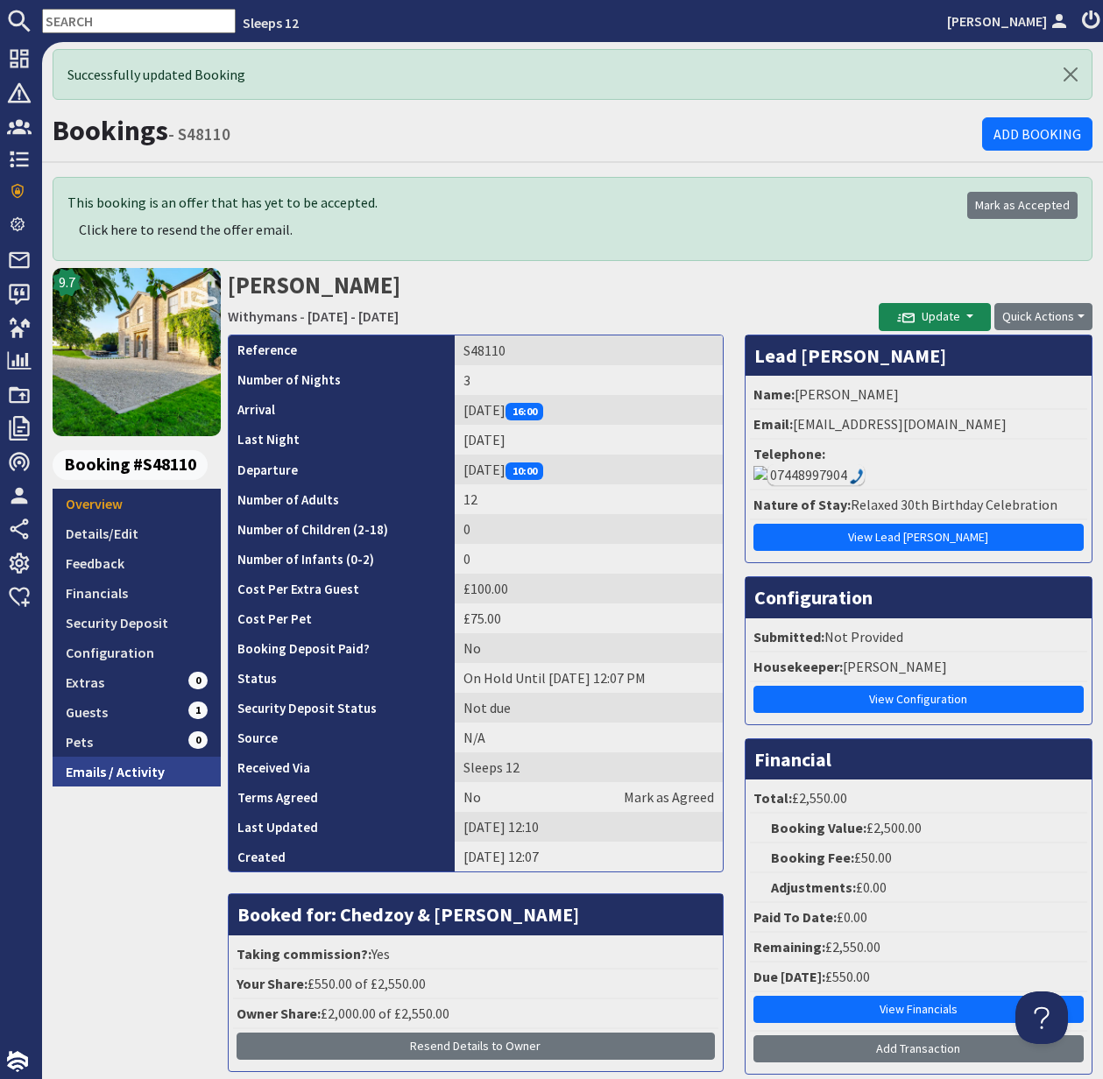
click at [150, 780] on link "Emails / Activity" at bounding box center [137, 772] width 168 height 30
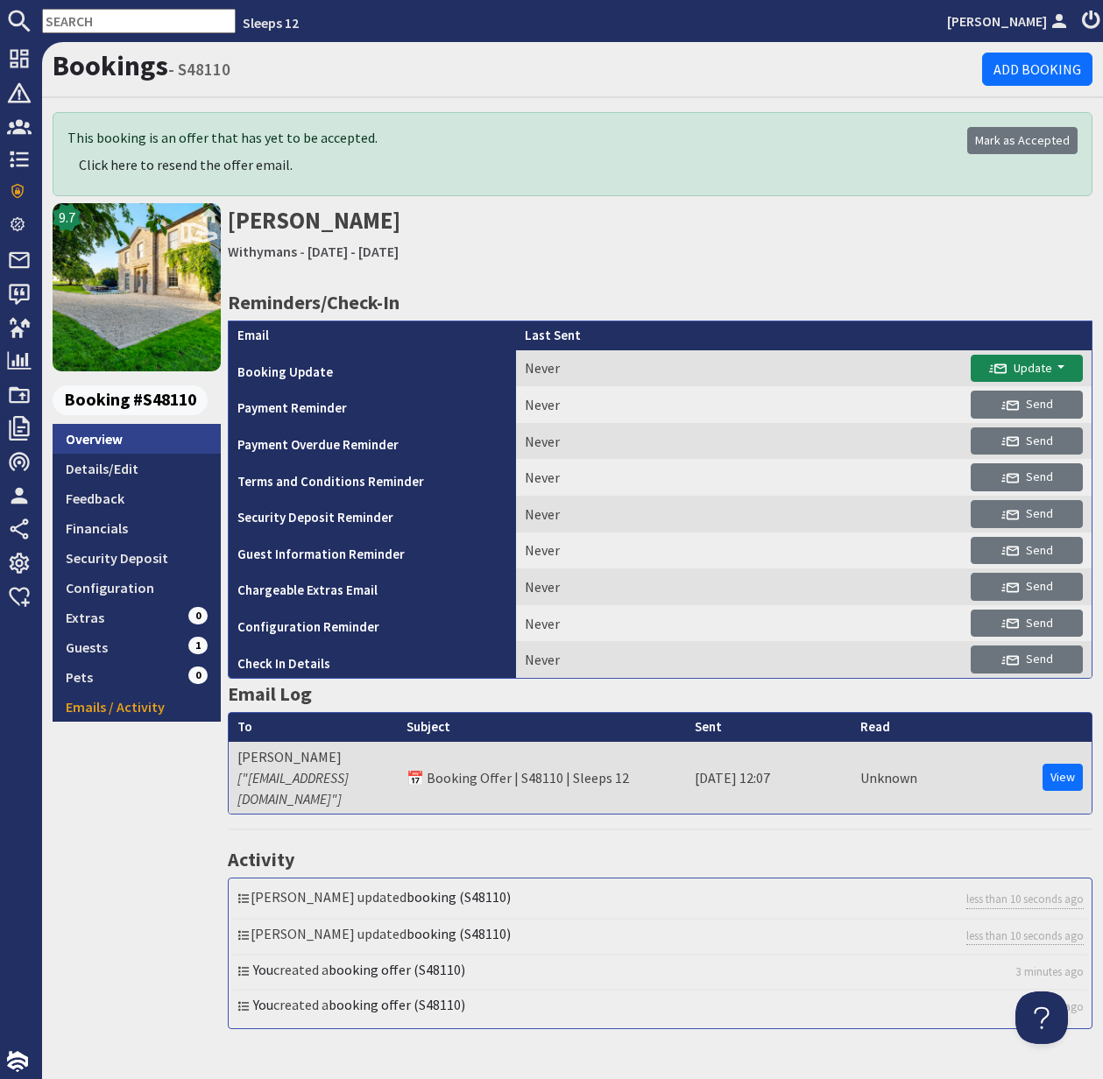
click at [102, 440] on link "Overview" at bounding box center [137, 439] width 168 height 30
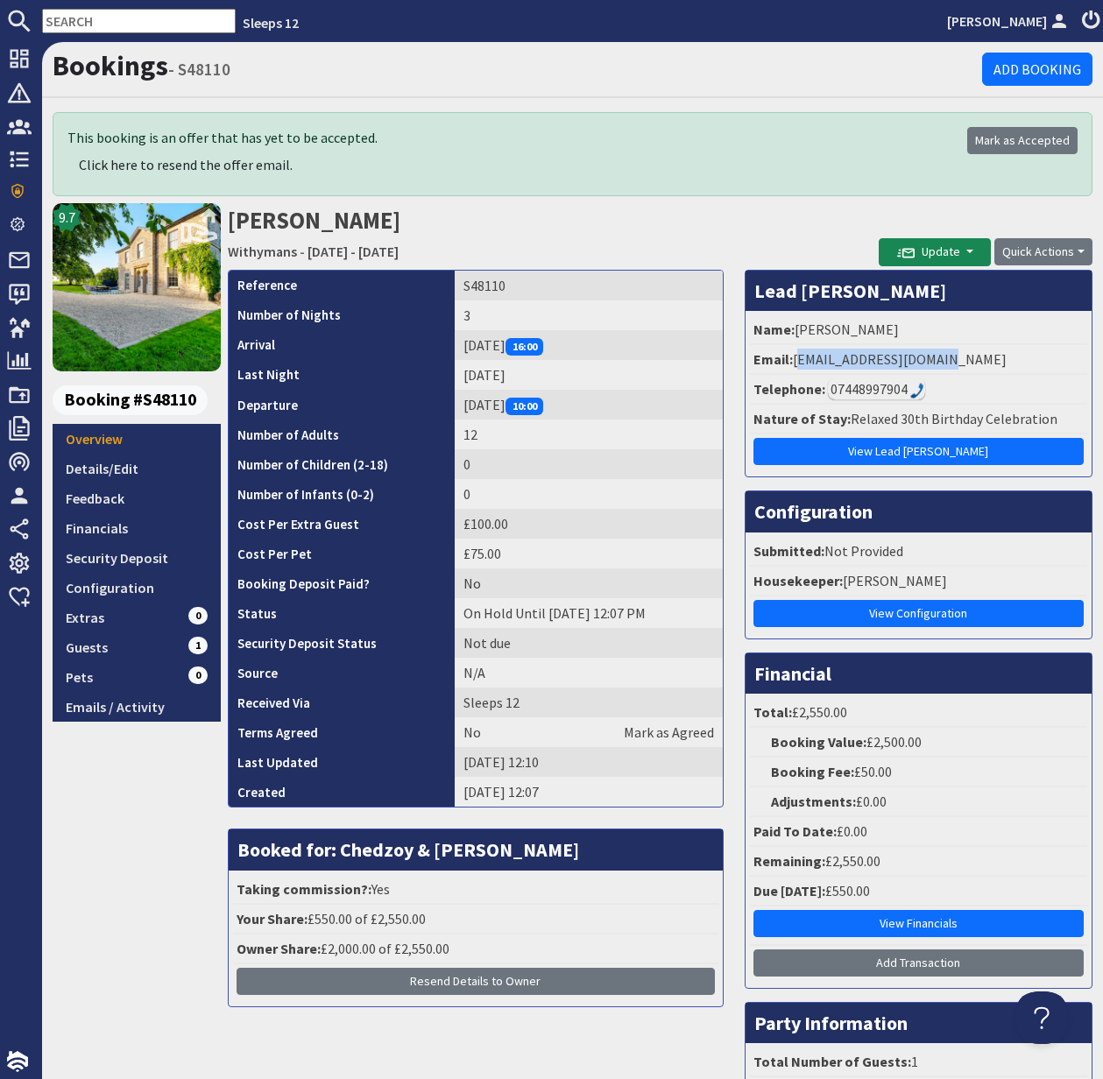
drag, startPoint x: 797, startPoint y: 360, endPoint x: 979, endPoint y: 362, distance: 182.2
click at [988, 363] on li "Email: mayedobor25@gmail.com" at bounding box center [918, 360] width 337 height 30
click at [82, 23] on input "text" at bounding box center [139, 21] width 194 height 25
paste input "[EMAIL_ADDRESS][DOMAIN_NAME]"
type input "[EMAIL_ADDRESS][DOMAIN_NAME]"
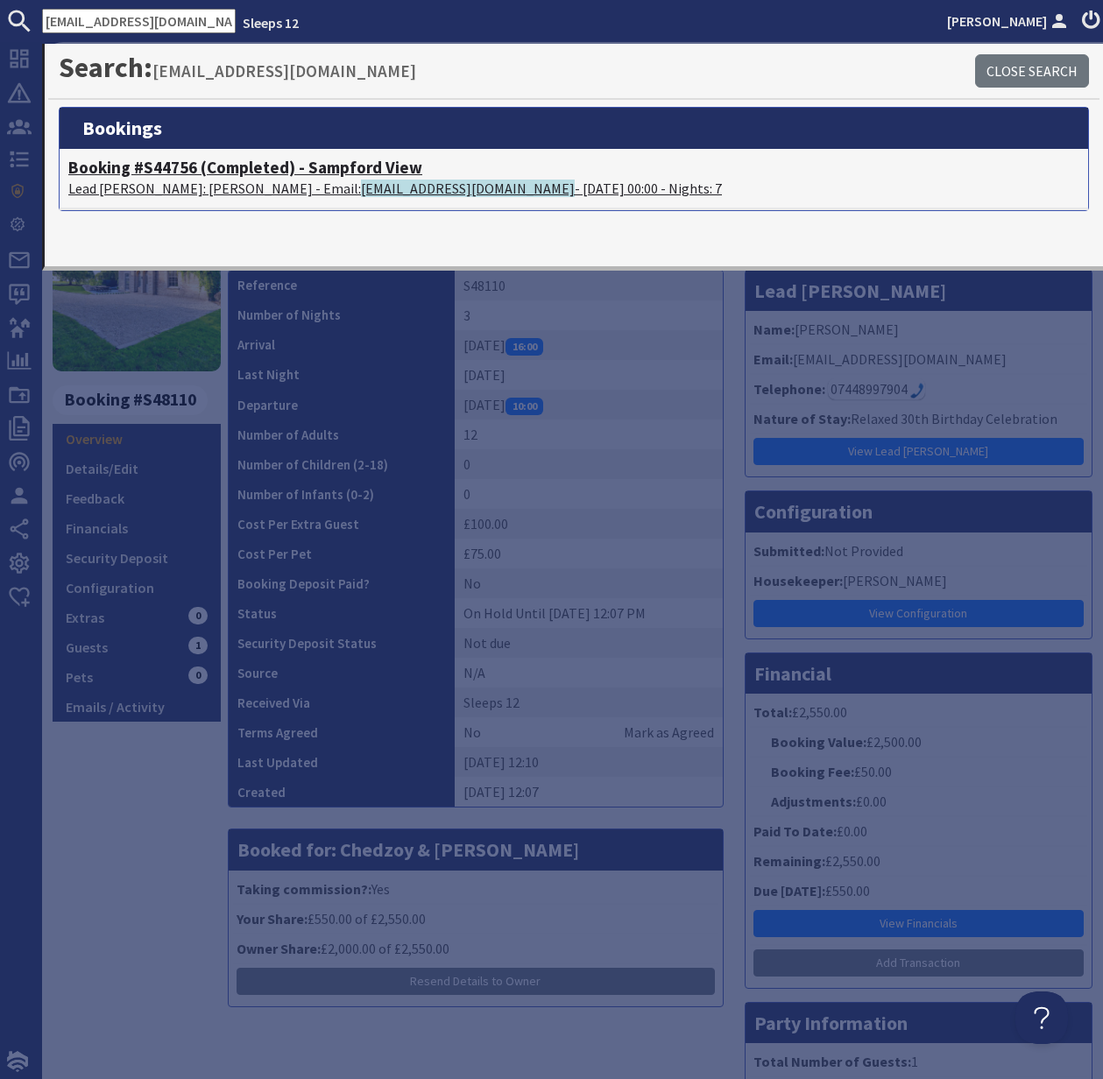
click at [132, 173] on h4 "Booking #S44756 (Completed) - Sampford View" at bounding box center [573, 168] width 1011 height 20
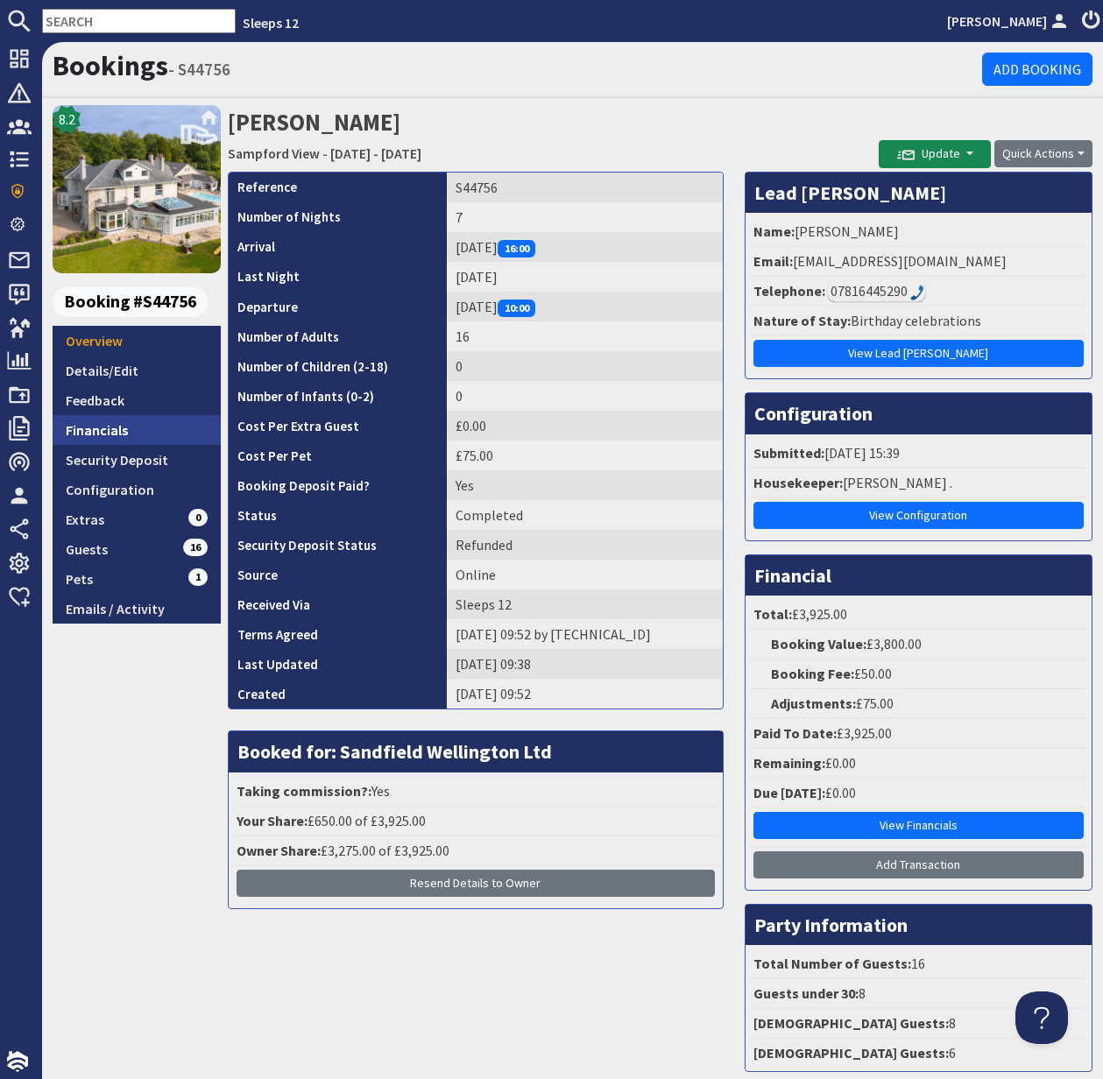
click at [109, 429] on link "Financials" at bounding box center [137, 430] width 168 height 30
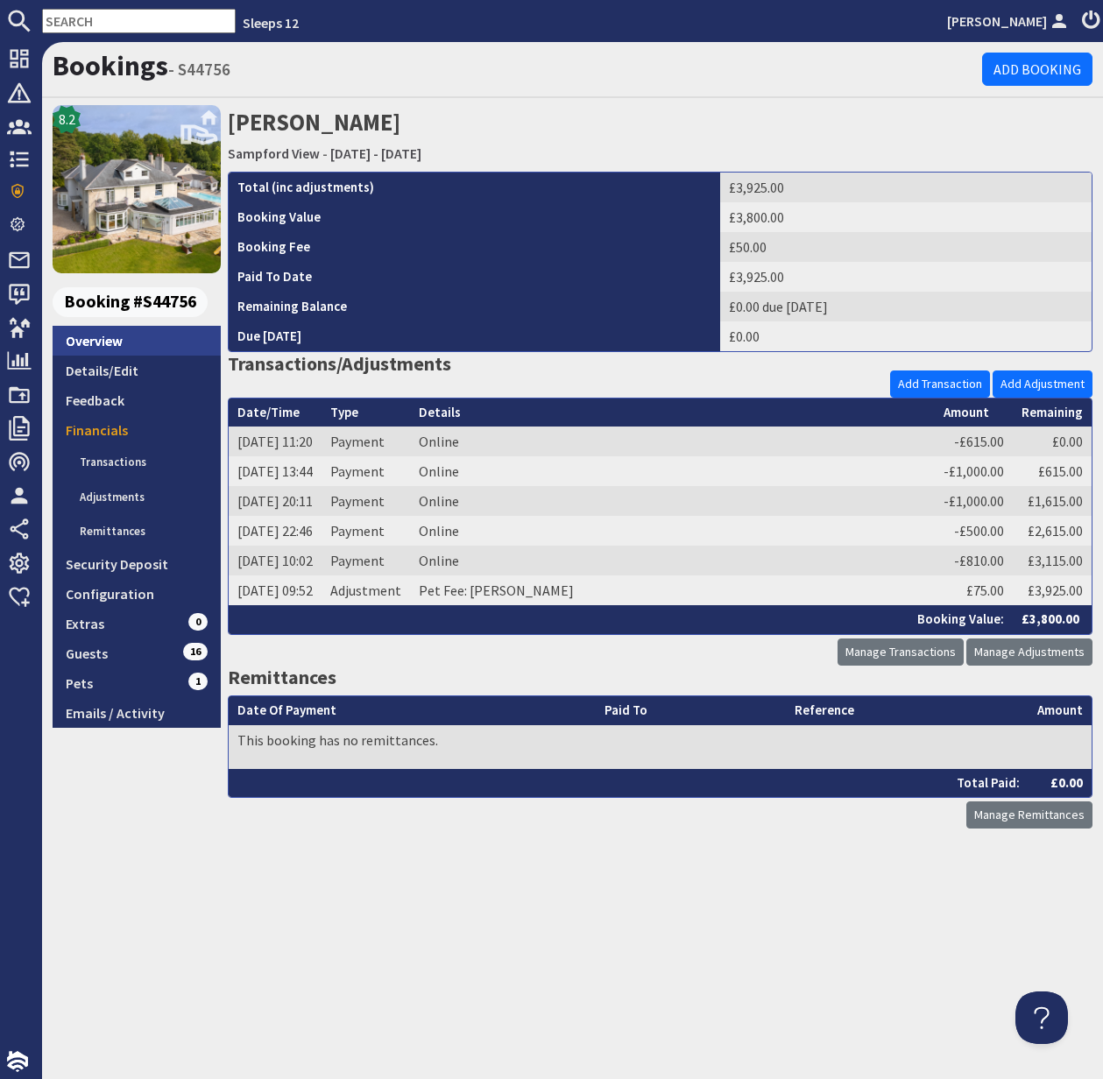
click at [102, 348] on link "Overview" at bounding box center [137, 341] width 168 height 30
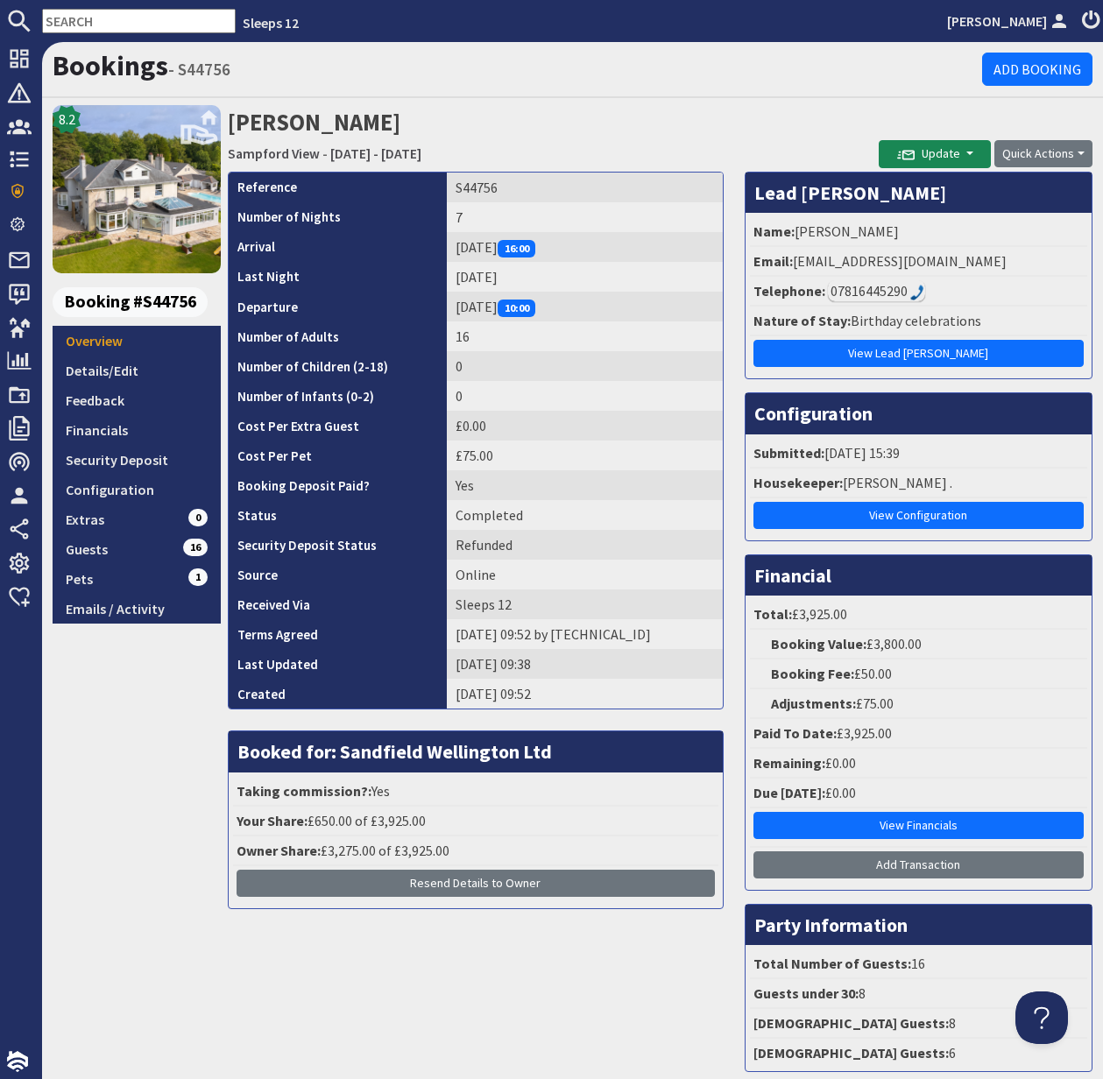
click at [160, 887] on div "8.2 Booking #S44756 Overview Details/Edit Feedback Financials Security Deposit …" at bounding box center [137, 595] width 168 height 980
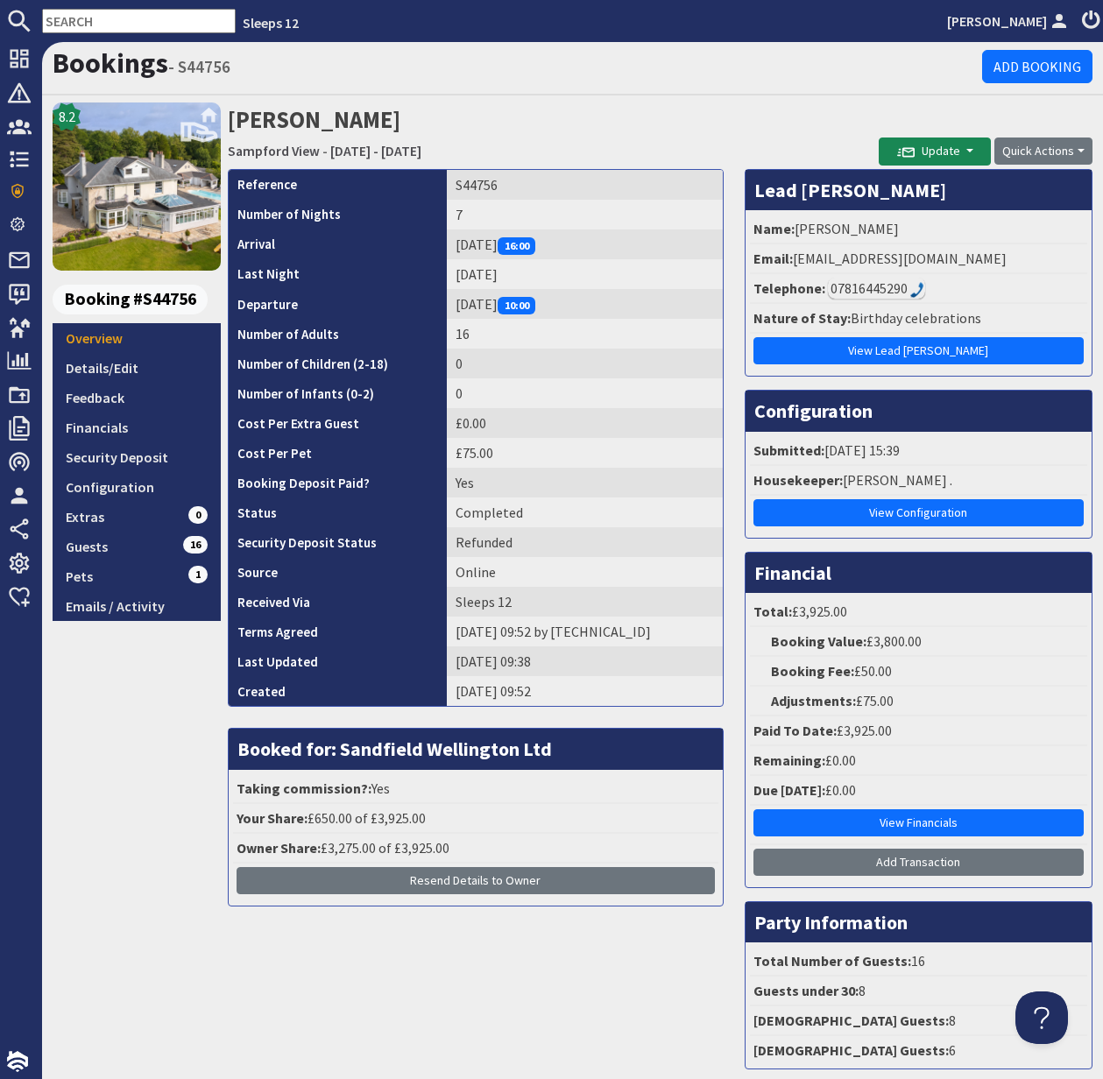
scroll to position [4, 0]
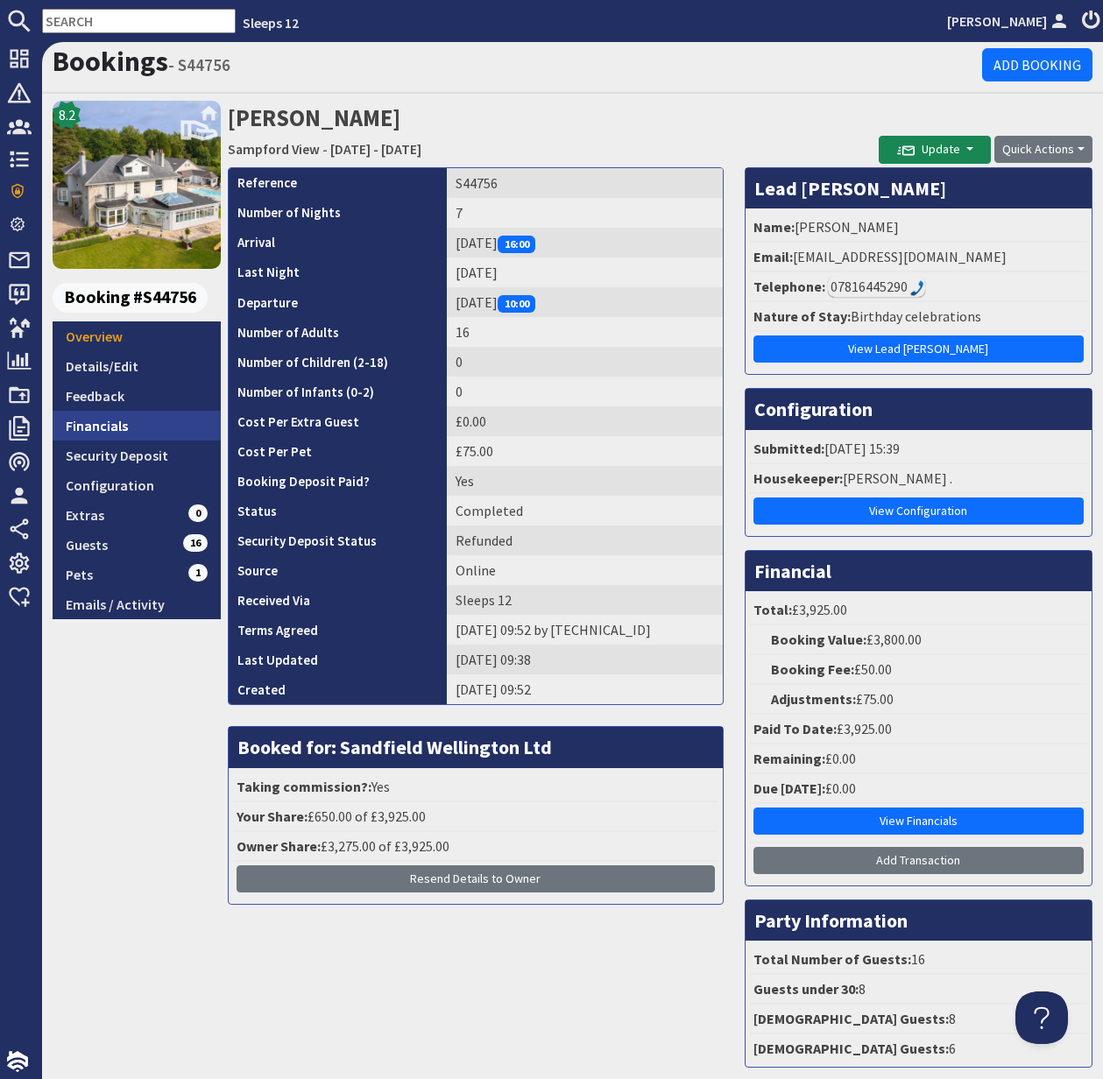
click at [81, 421] on link "Financials" at bounding box center [137, 426] width 168 height 30
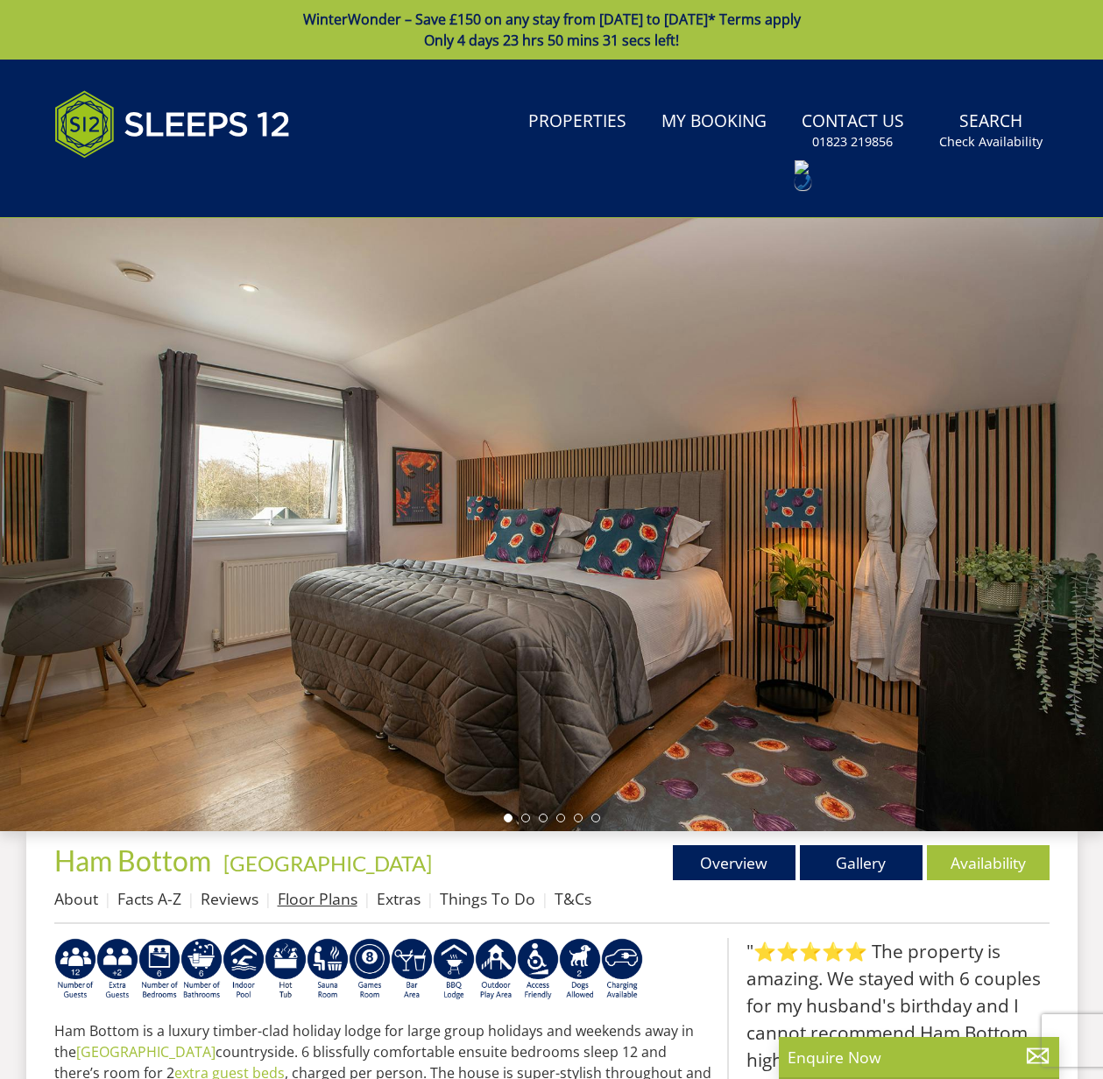
click at [351, 897] on link "Floor Plans" at bounding box center [318, 898] width 80 height 21
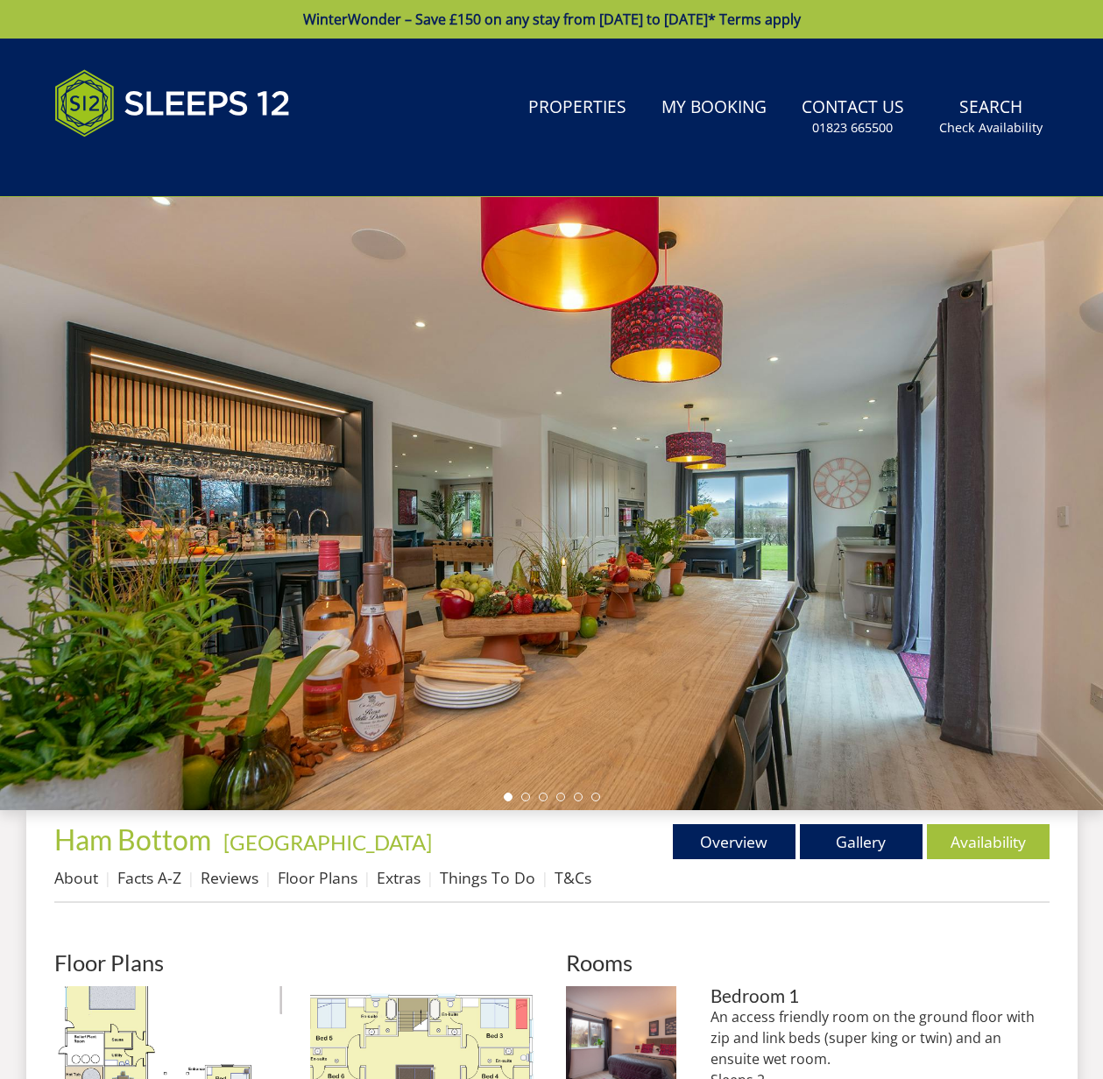
click at [387, 897] on ul "About Facts A-Z Reviews Floor Plans Extras Things To Do T&Cs" at bounding box center [551, 882] width 995 height 39
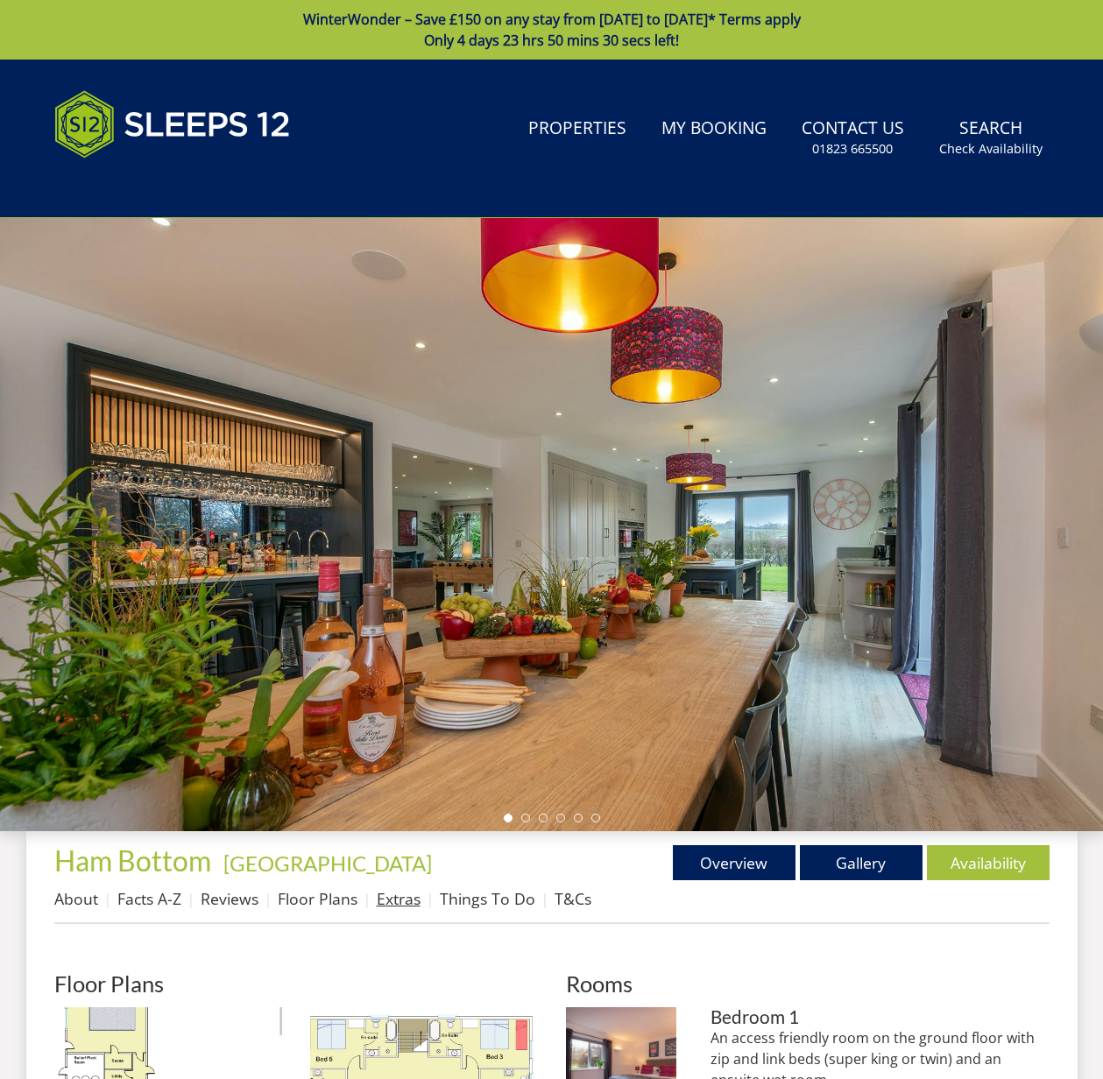
click at [397, 894] on link "Extras" at bounding box center [399, 898] width 44 height 21
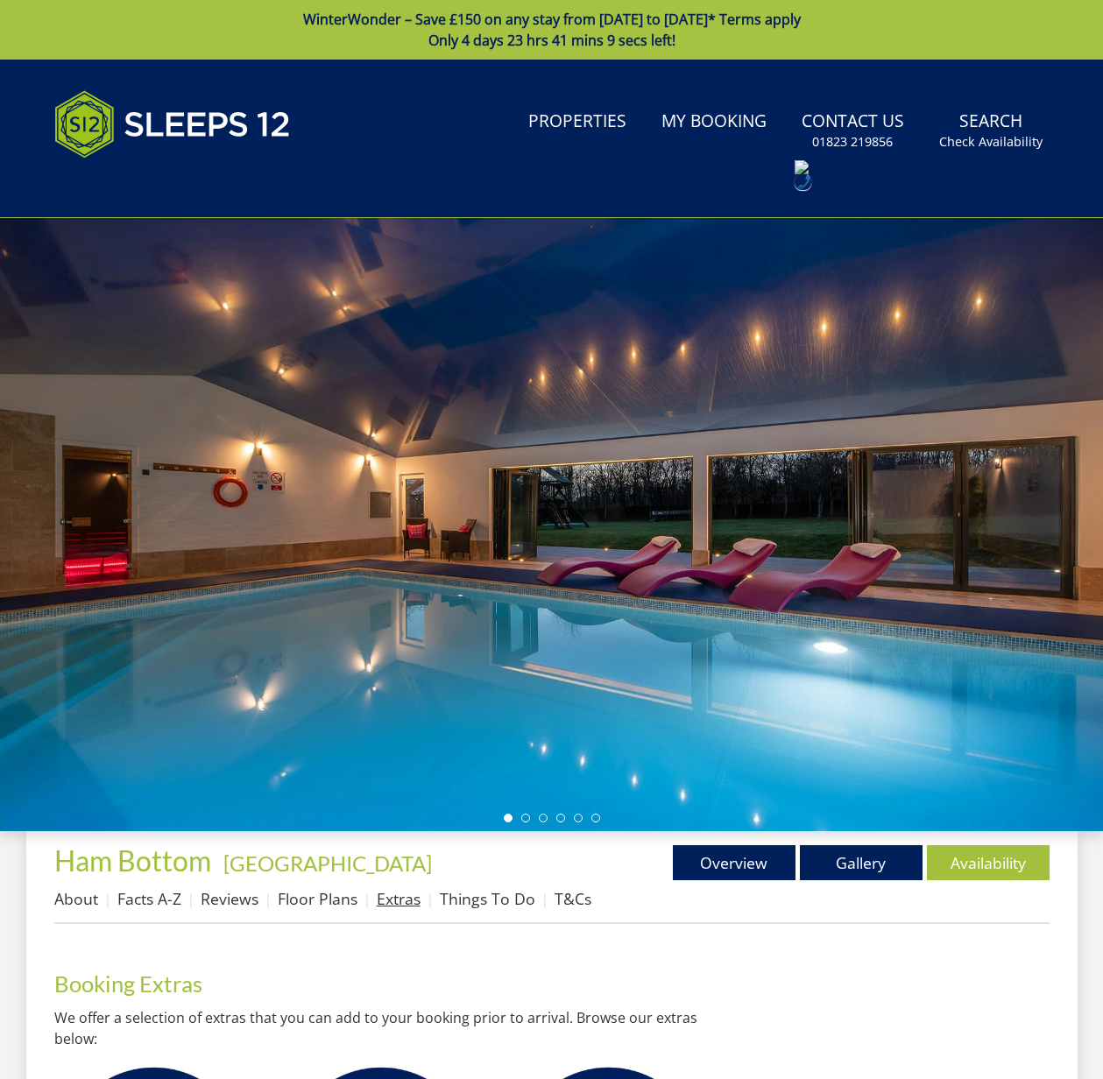
click at [401, 894] on link "Extras" at bounding box center [399, 898] width 44 height 21
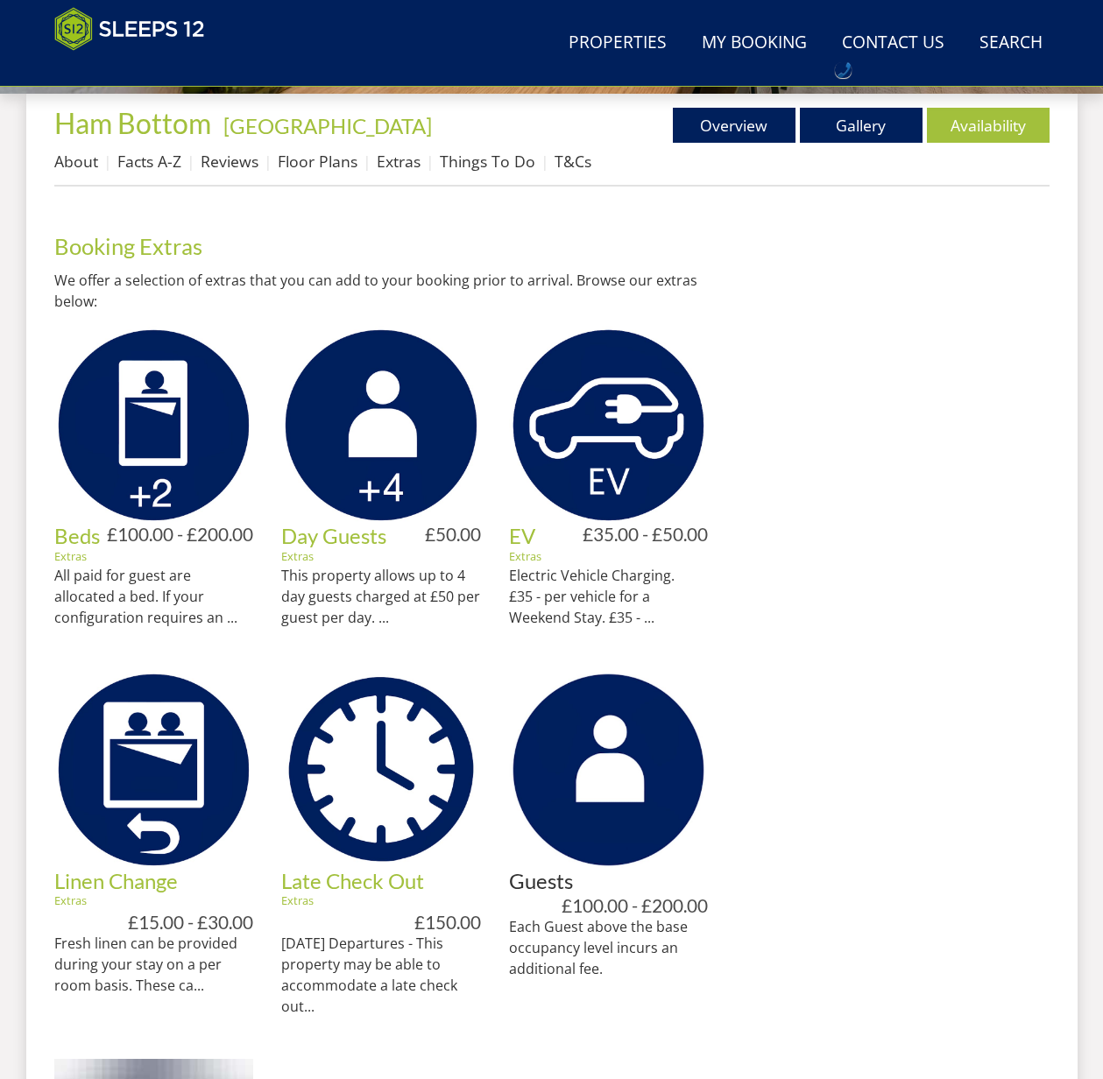
scroll to position [873, 0]
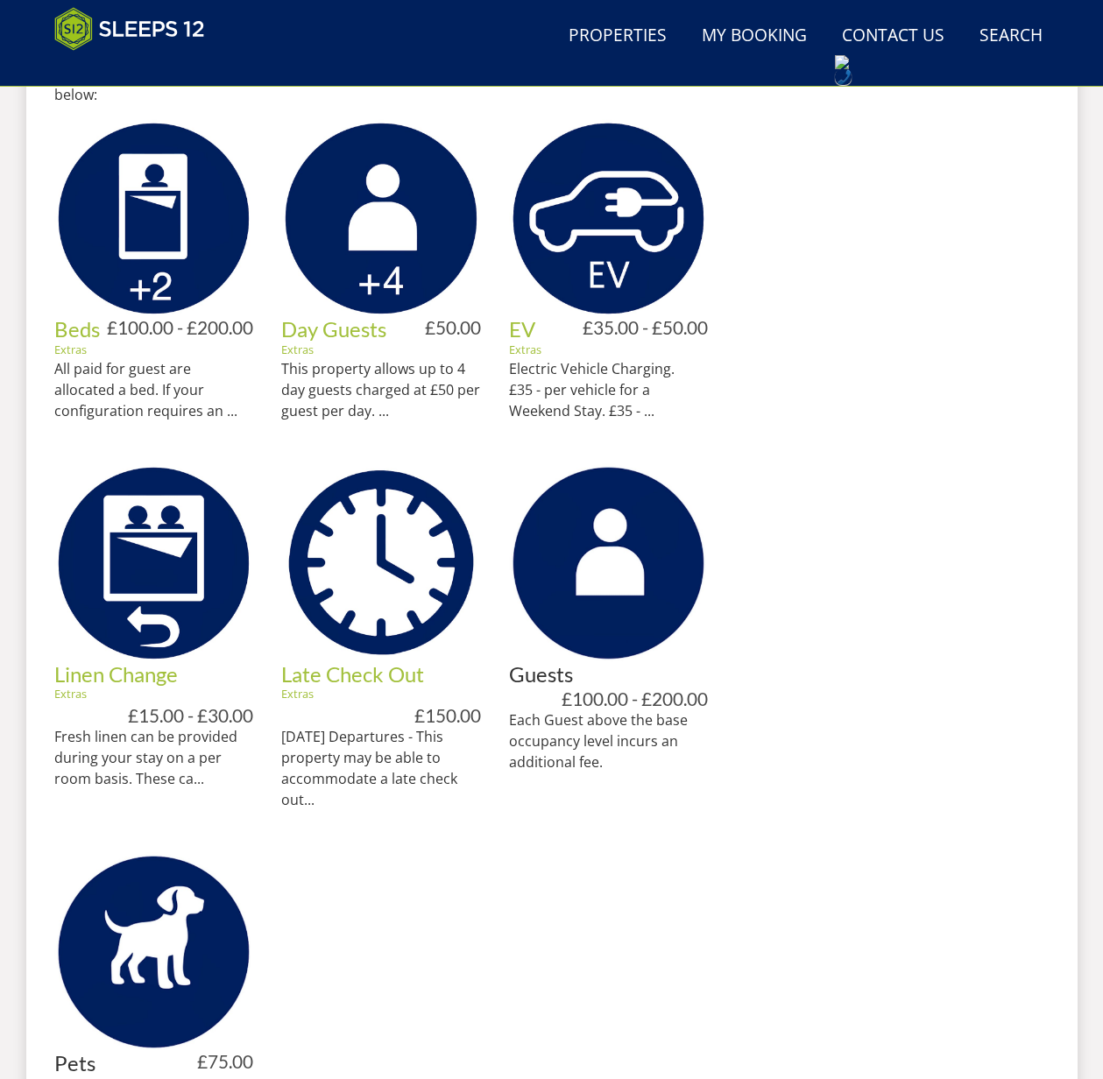
click at [556, 675] on h3 "Guests" at bounding box center [609, 674] width 200 height 23
drag, startPoint x: 765, startPoint y: 740, endPoint x: 760, endPoint y: 762, distance: 22.3
click at [765, 740] on div at bounding box center [892, 573] width 313 height 1158
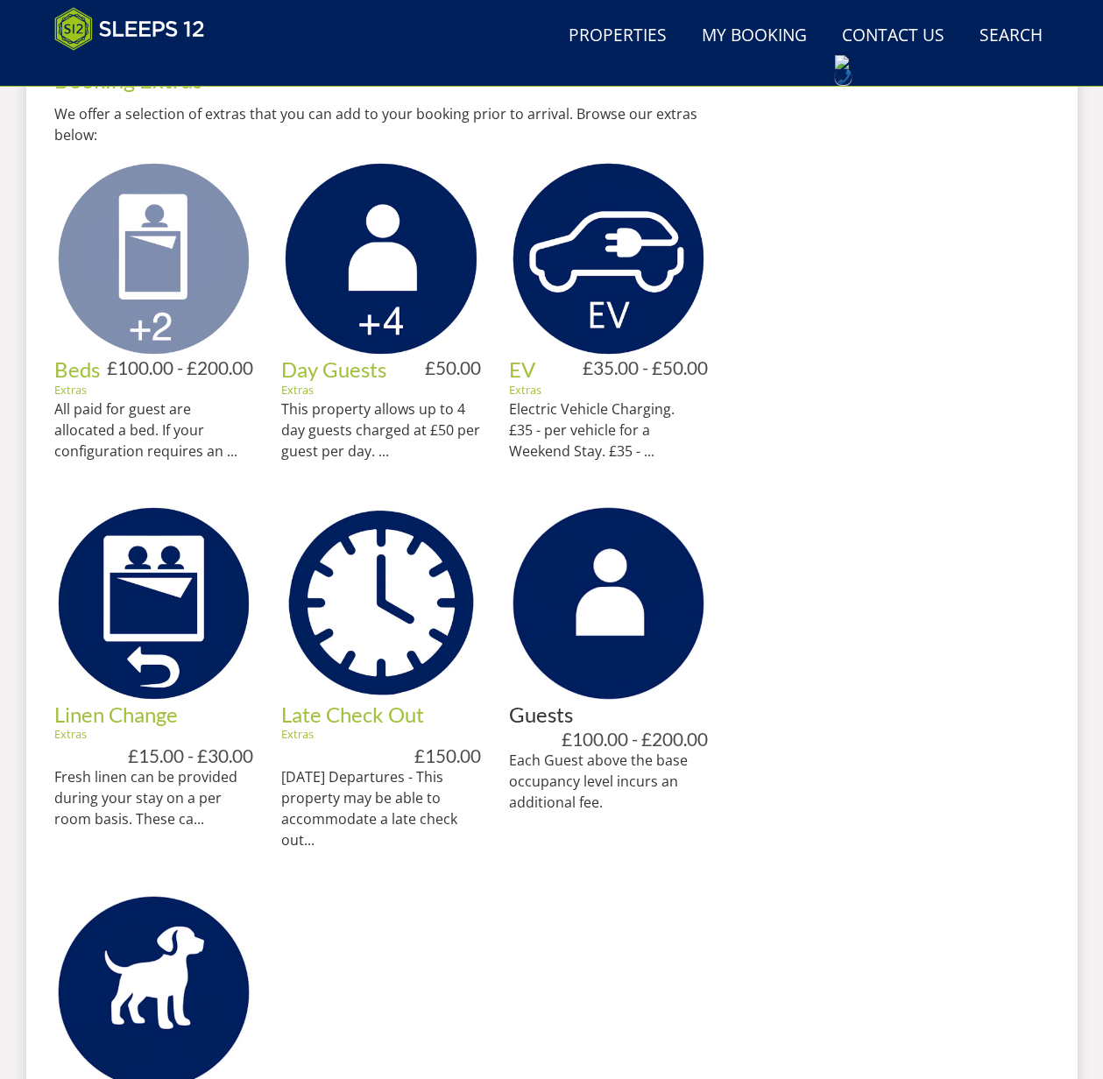
scroll to position [834, 0]
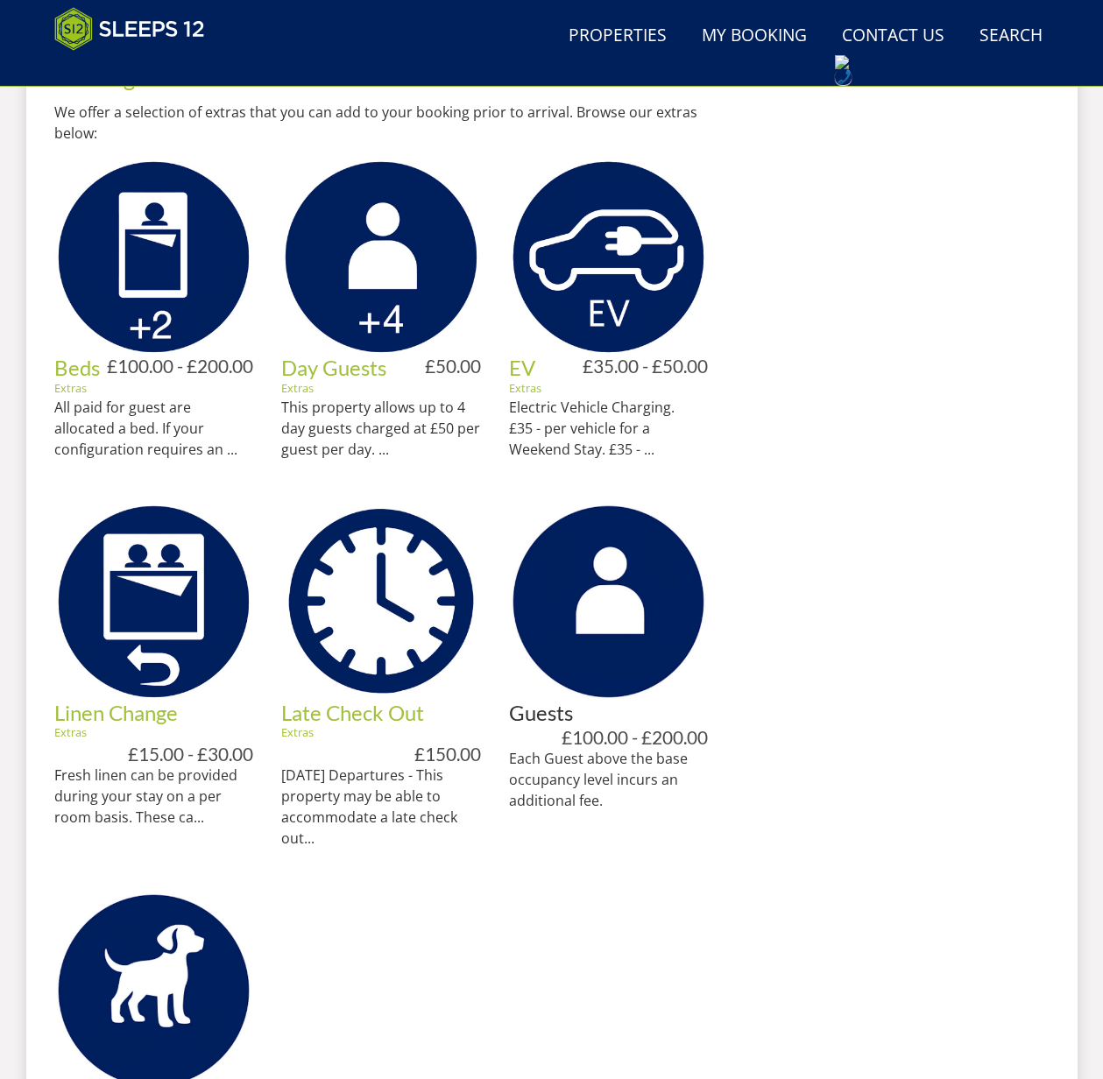
click at [77, 371] on link "Beds" at bounding box center [77, 367] width 46 height 25
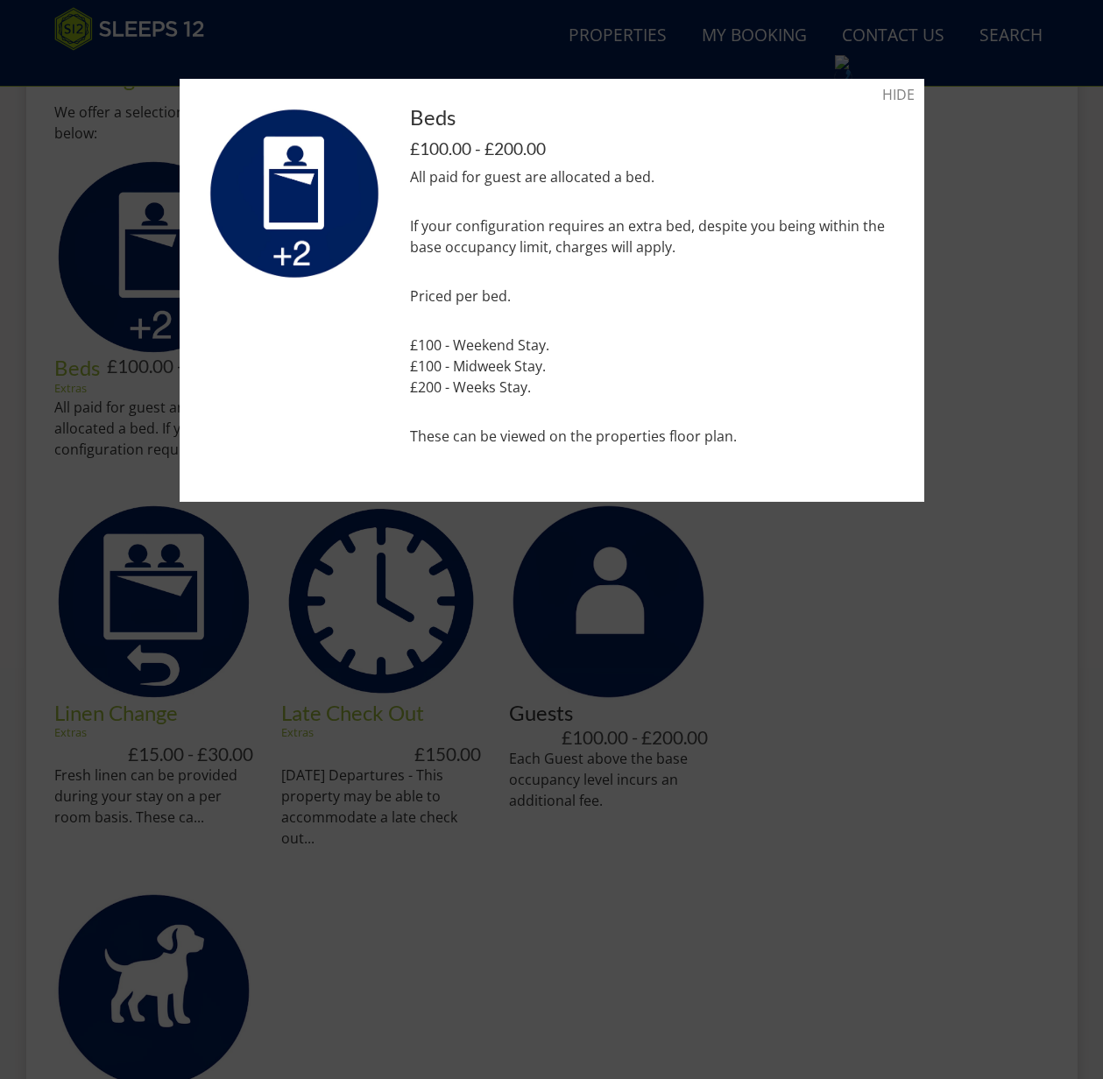
click at [964, 695] on div at bounding box center [551, 539] width 1103 height 1079
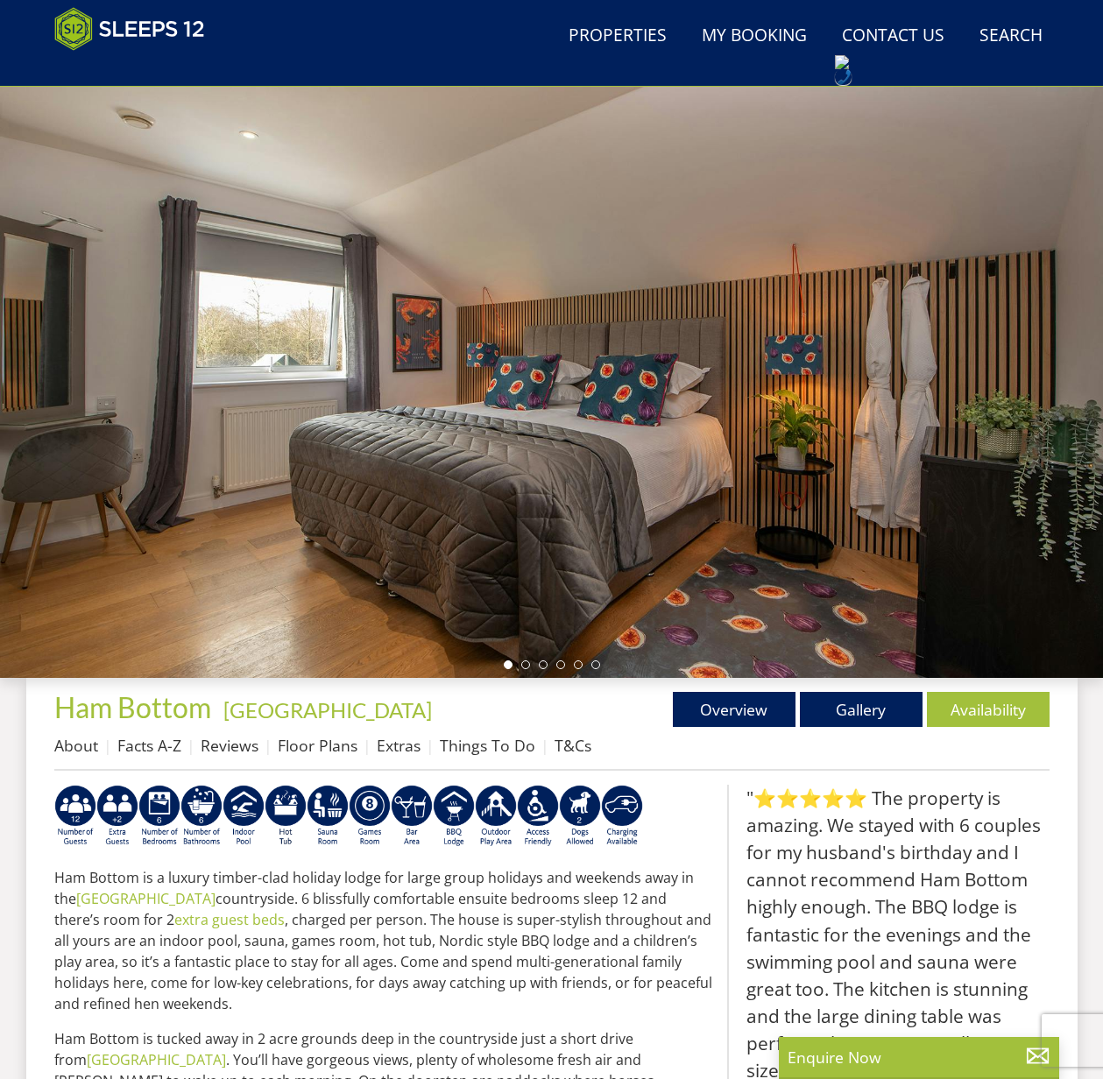
scroll to position [84, 0]
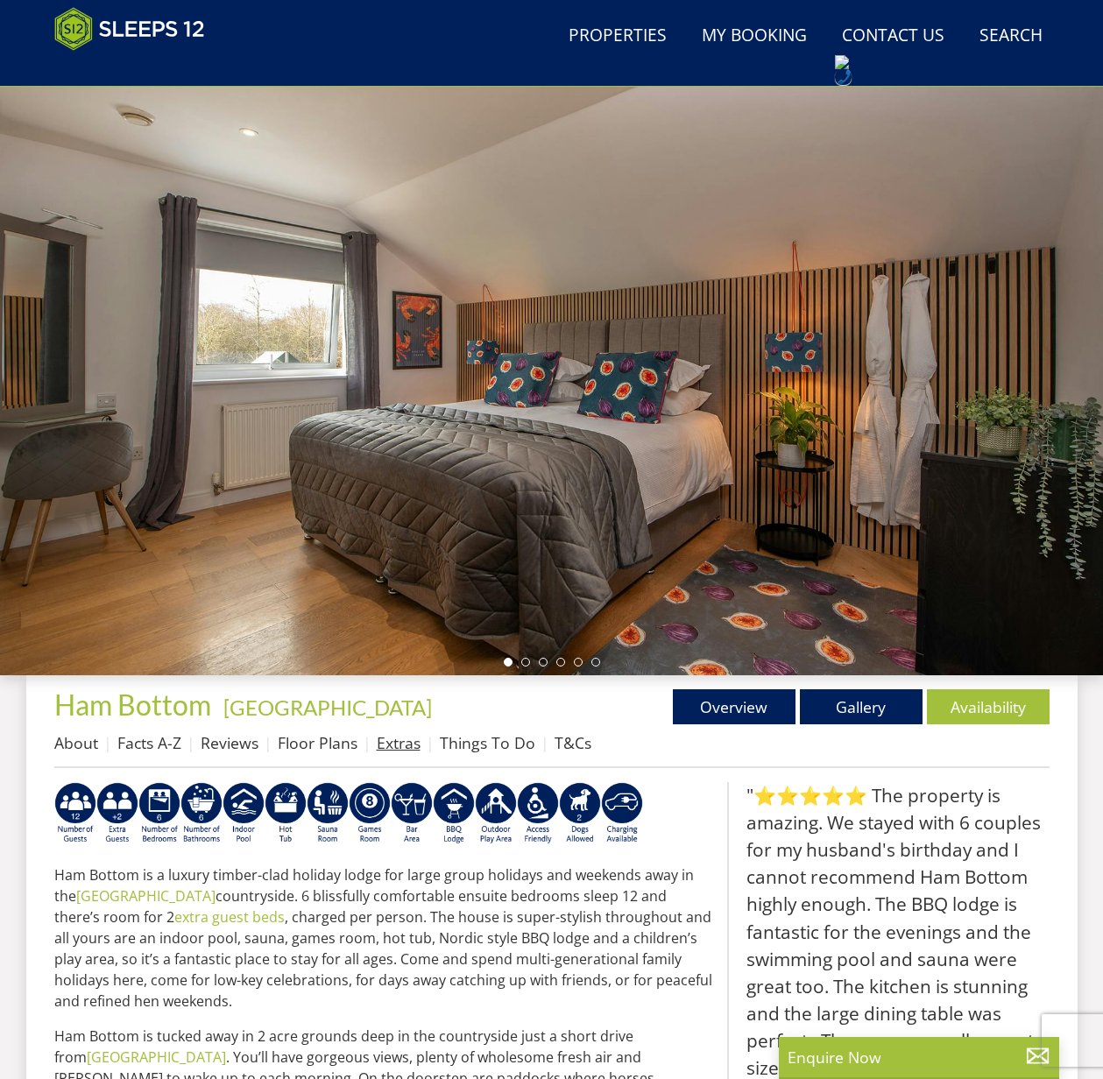
click at [406, 747] on link "Extras" at bounding box center [399, 742] width 44 height 21
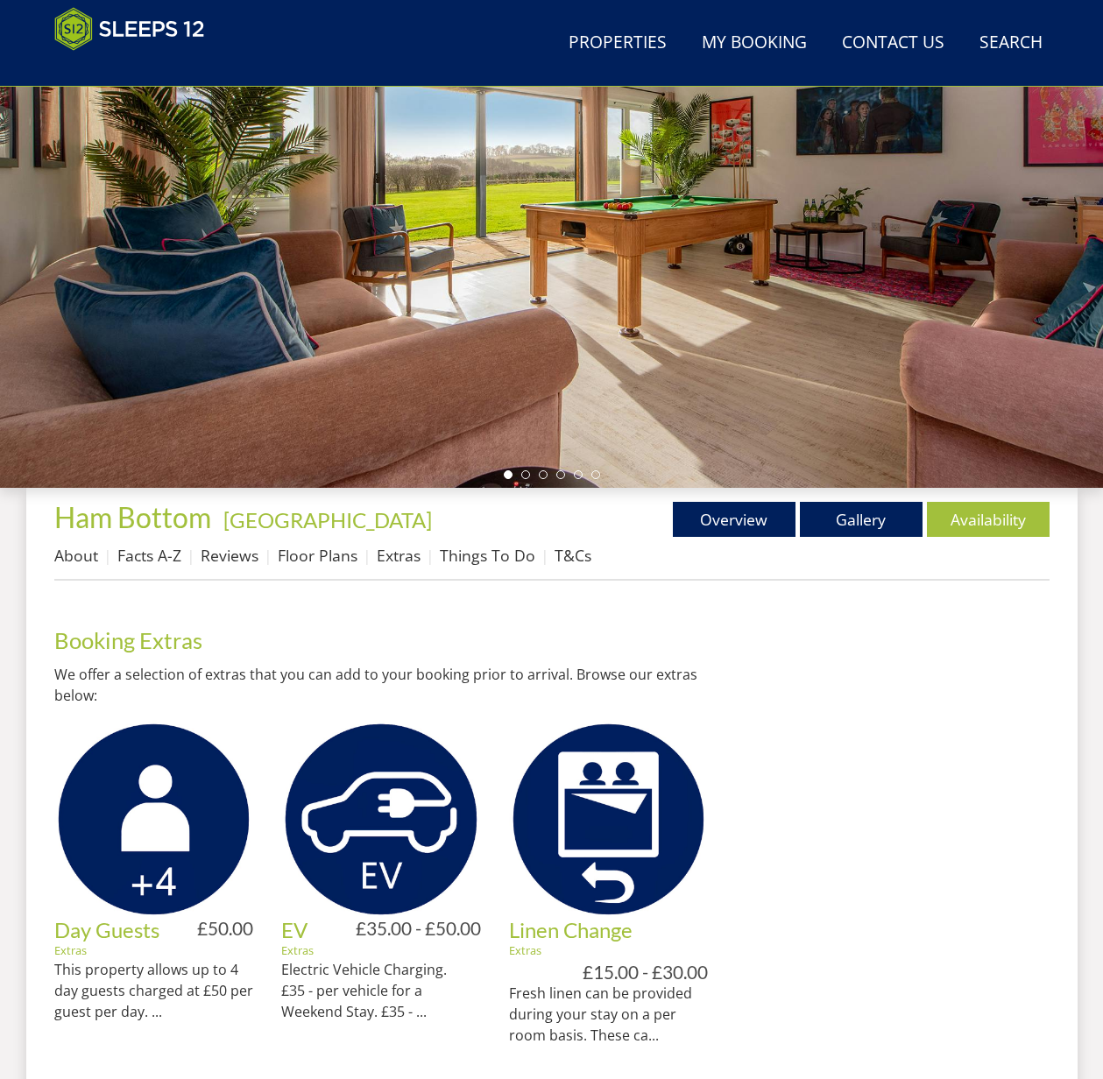
scroll to position [341, 0]
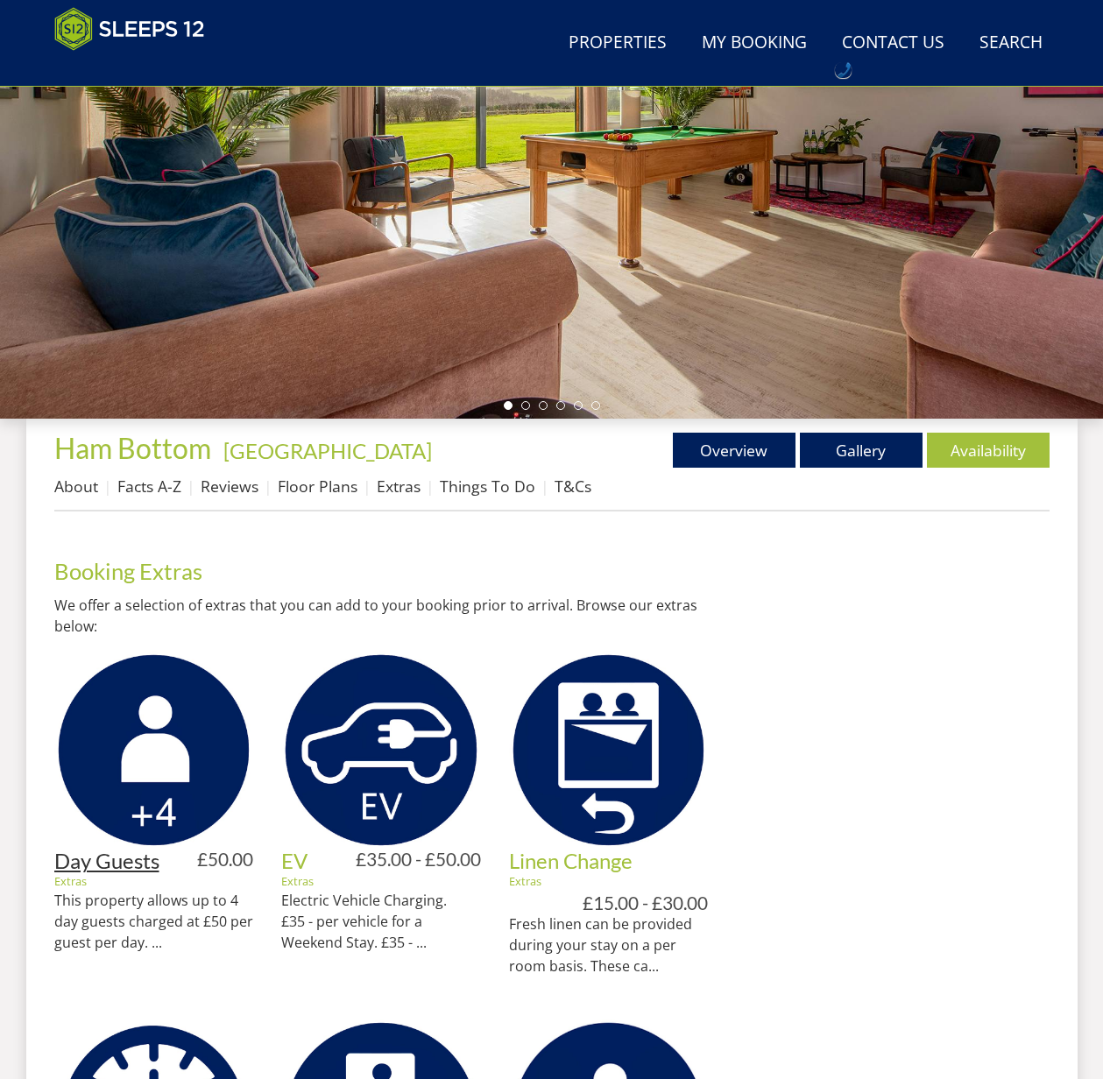
click at [110, 866] on link "Day Guests" at bounding box center [106, 860] width 105 height 25
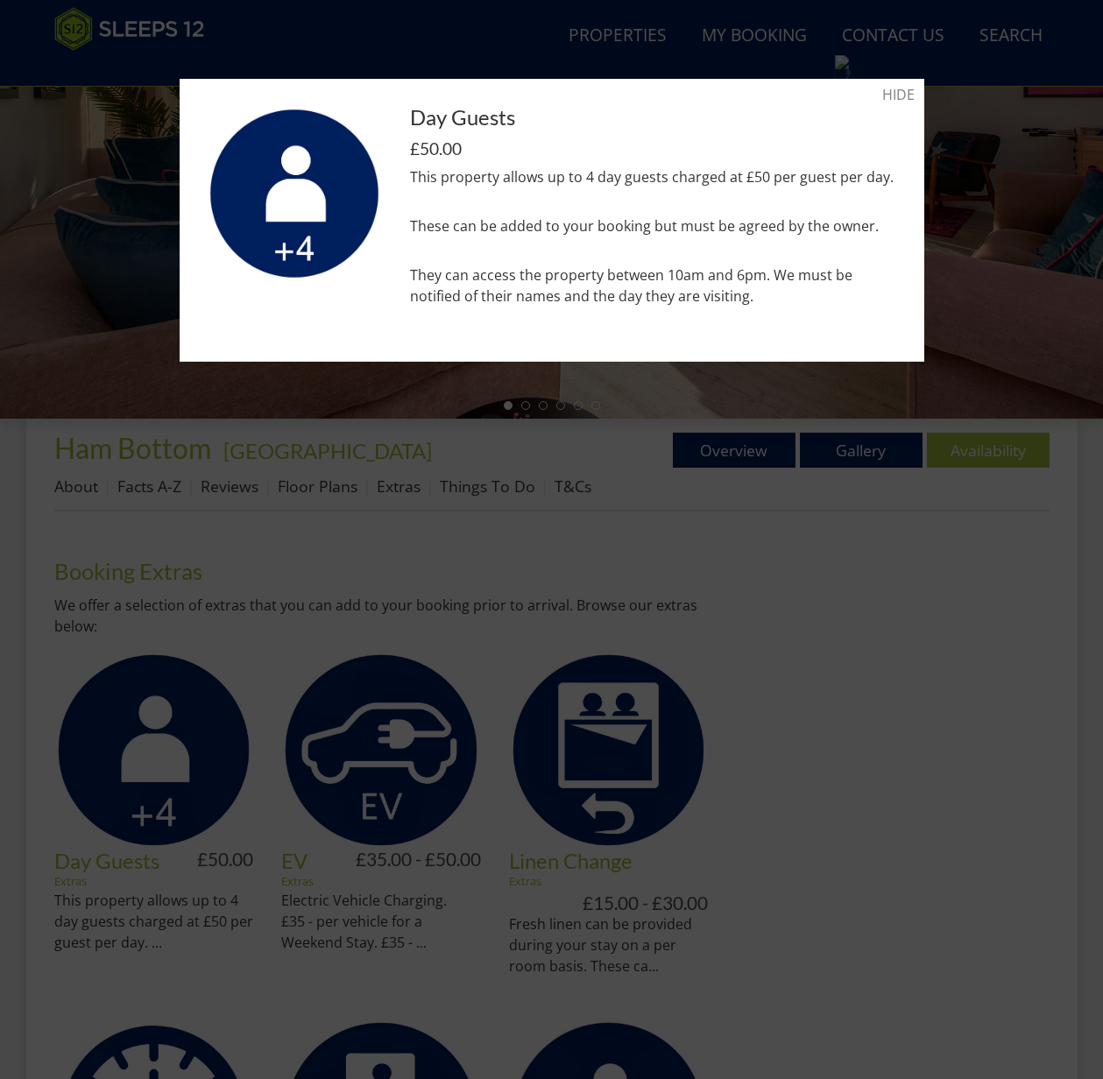
click at [918, 688] on div at bounding box center [551, 539] width 1103 height 1079
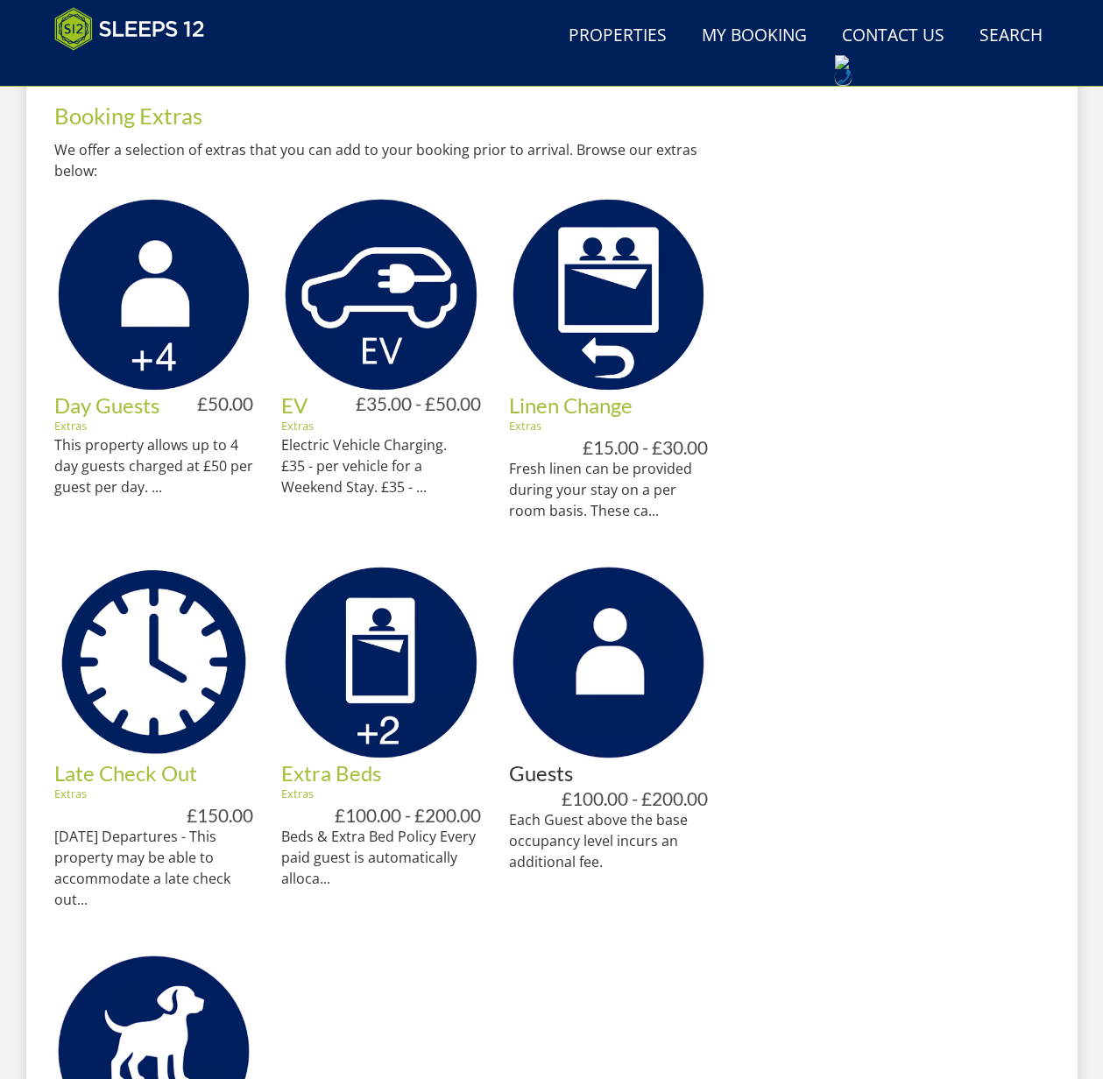
scroll to position [798, 0]
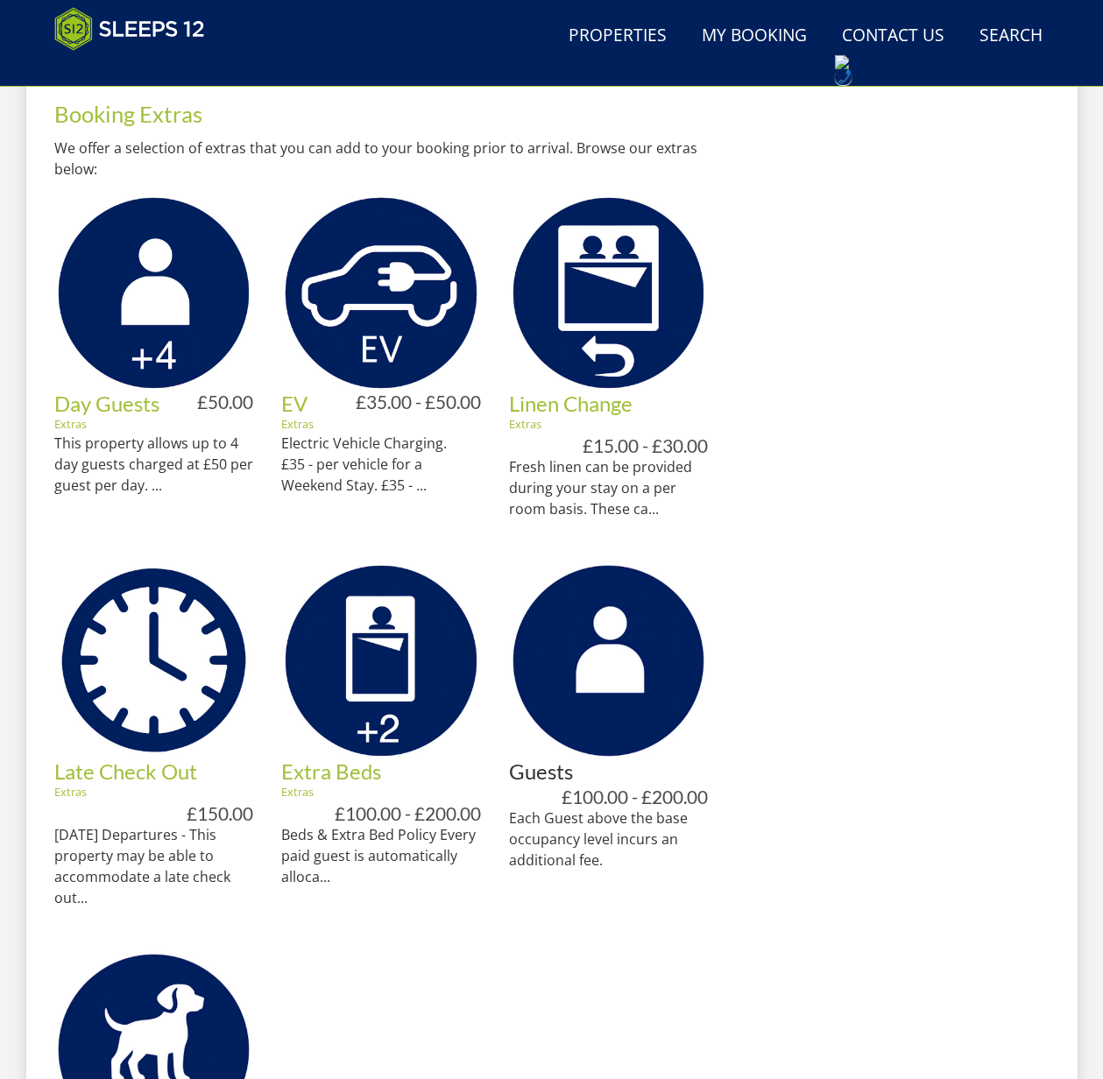
click at [339, 772] on link "Extra Beds" at bounding box center [331, 771] width 100 height 25
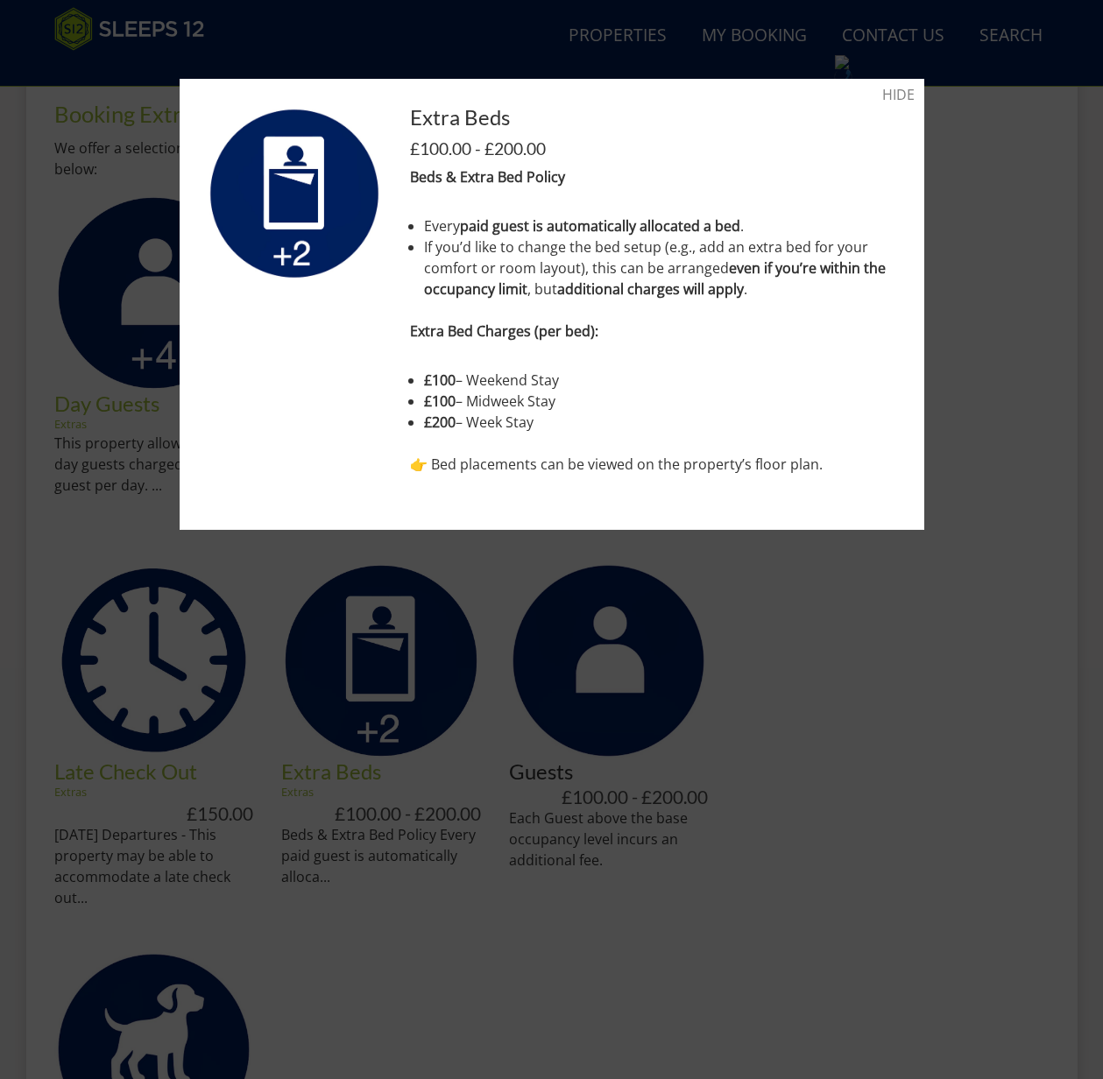
click at [877, 689] on div at bounding box center [551, 539] width 1103 height 1079
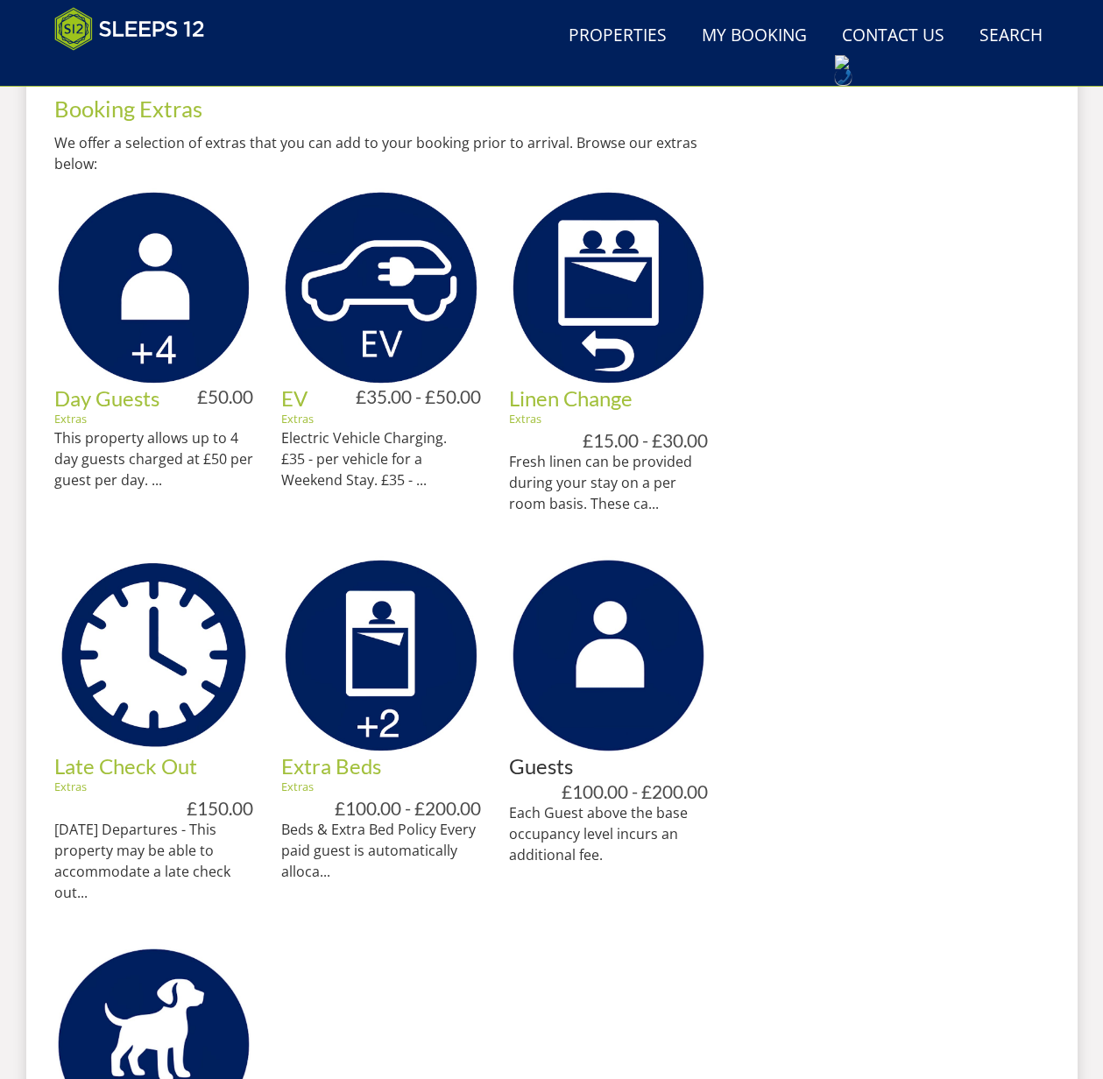
click at [466, 983] on ul "Day Guests Extras £50.00 This property allows up to 4 day guests charged at £50…" at bounding box center [381, 716] width 654 height 1056
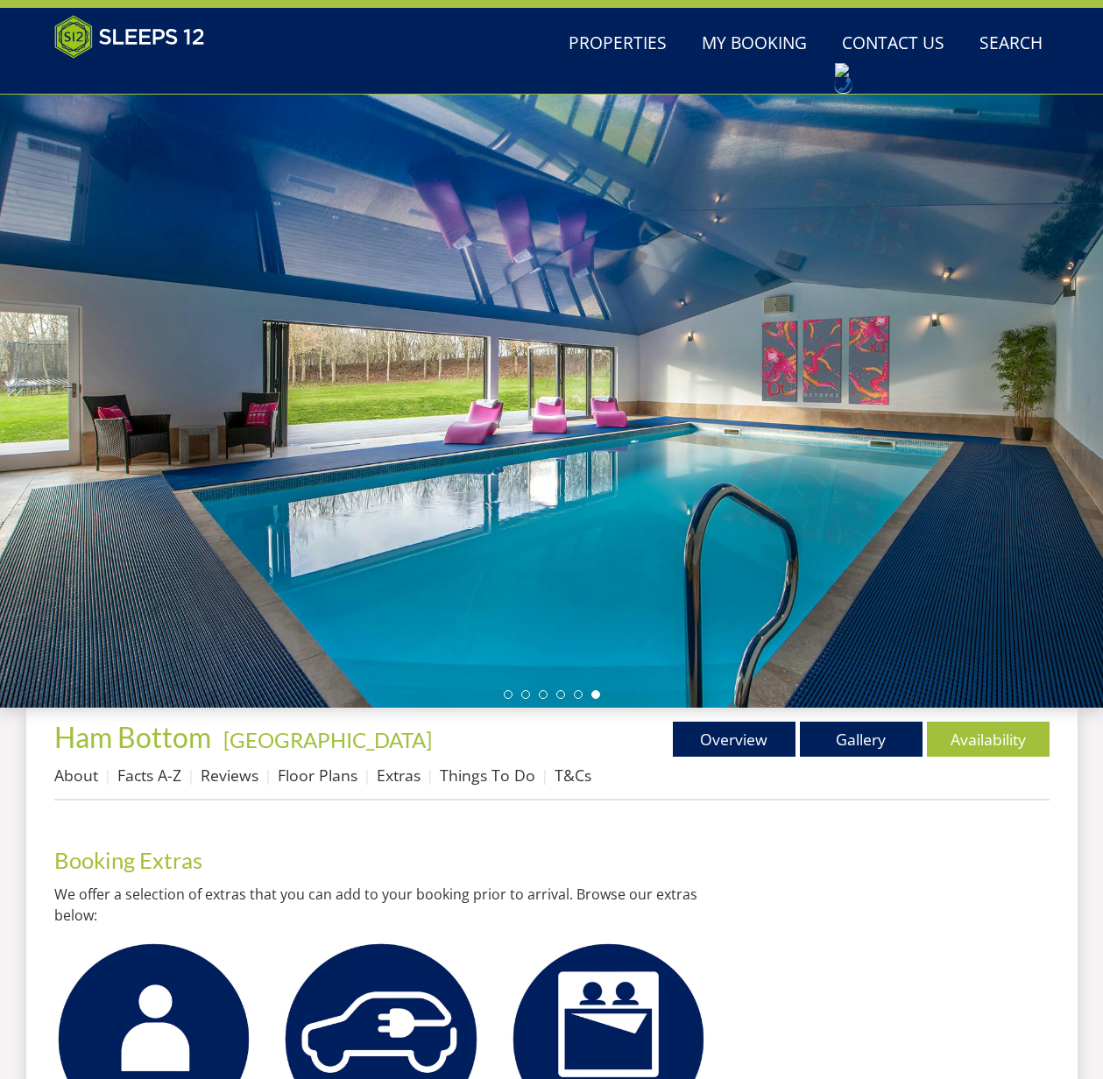
scroll to position [0, 0]
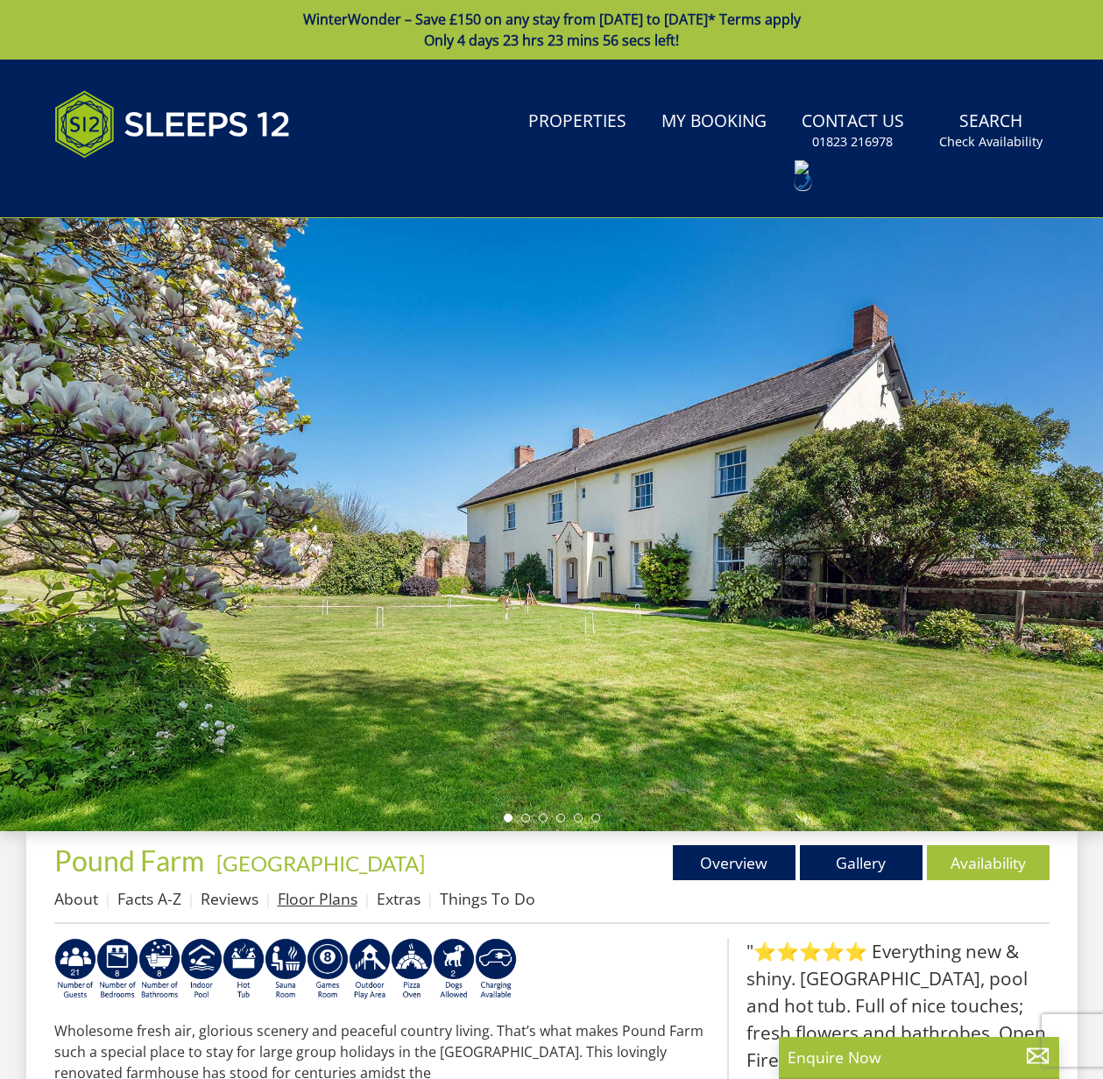
click at [308, 894] on link "Floor Plans" at bounding box center [318, 898] width 80 height 21
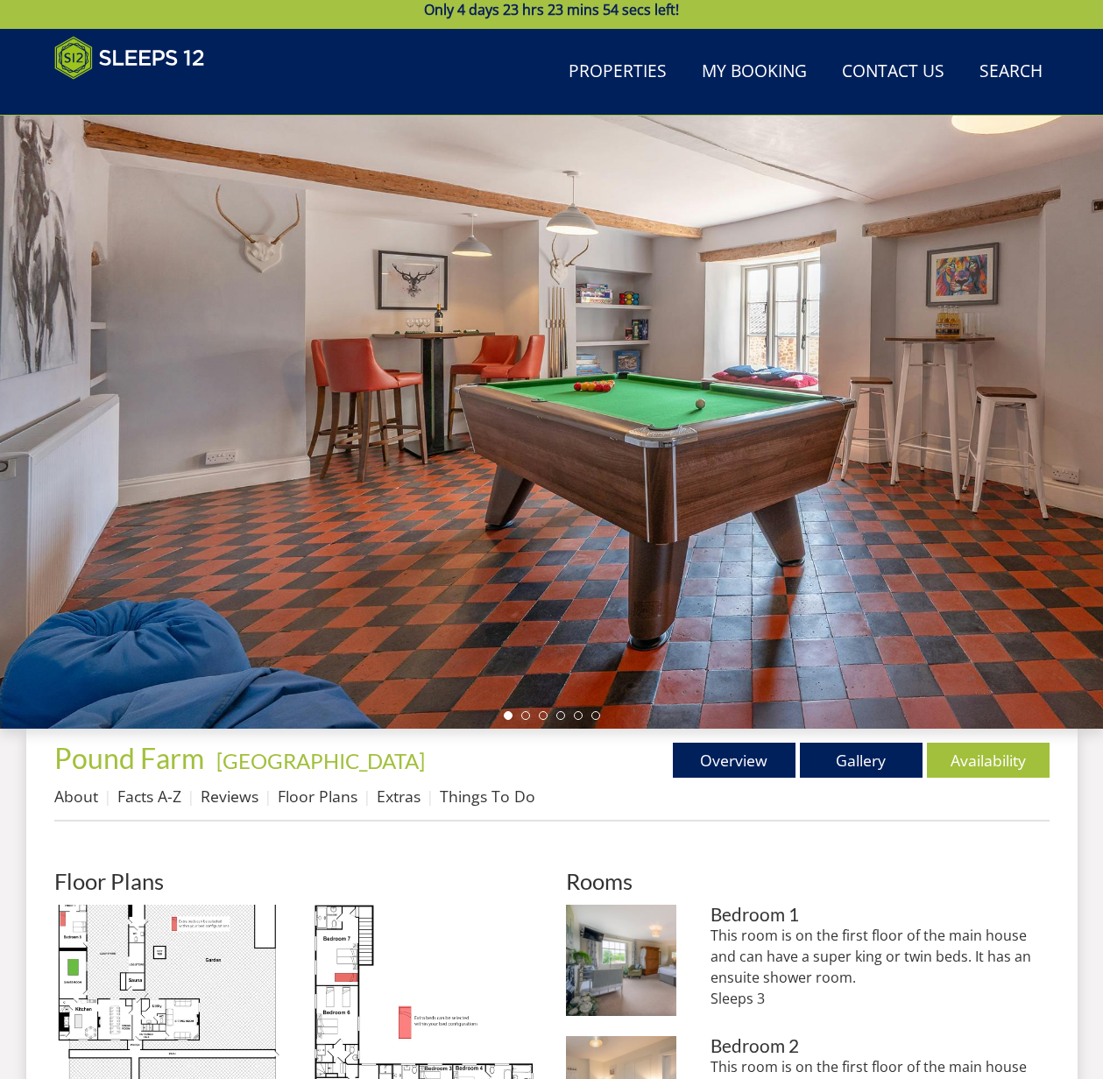
scroll to position [48, 0]
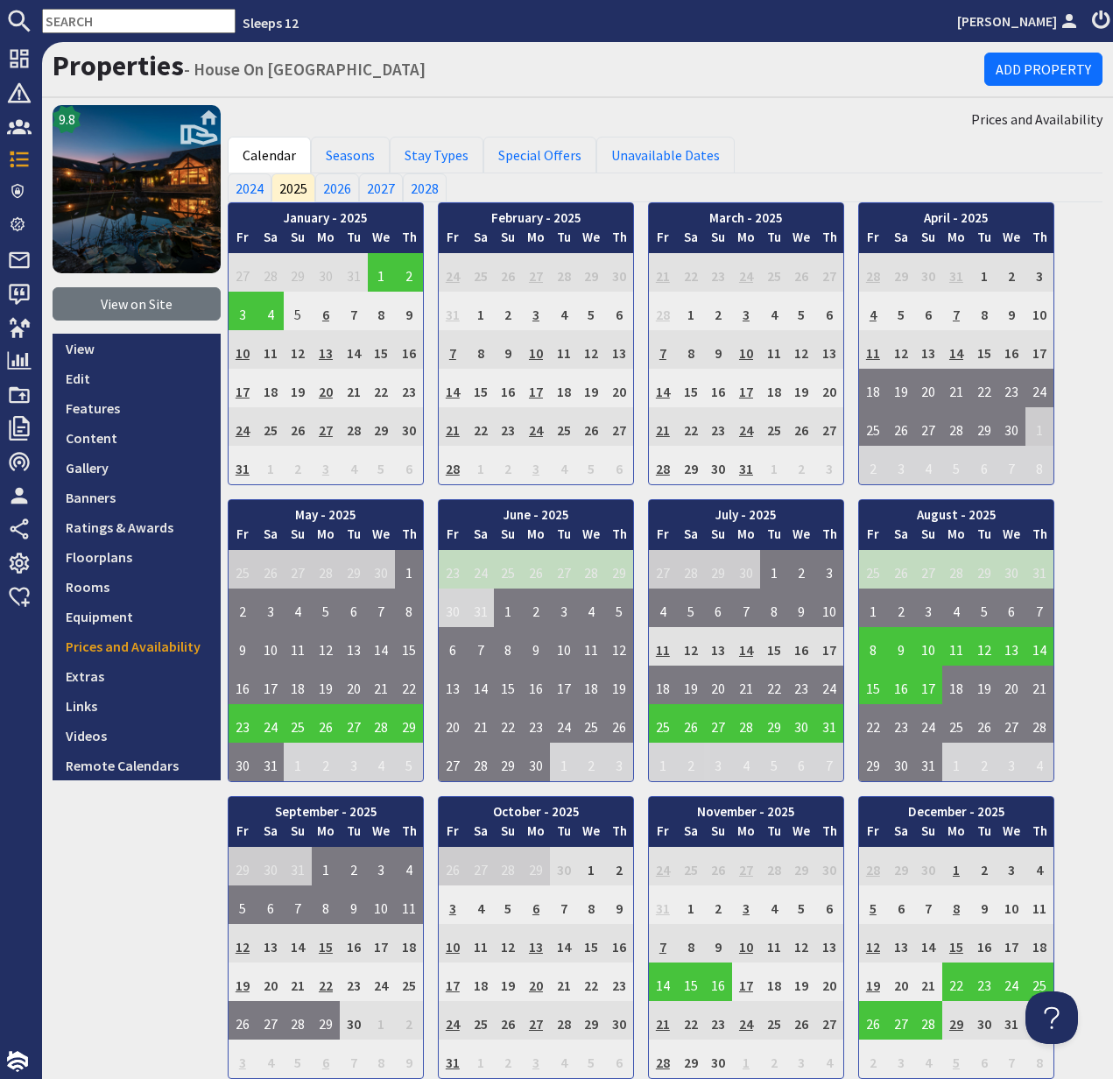
click at [96, 18] on input "text" at bounding box center [139, 21] width 194 height 25
paste input "S44982"
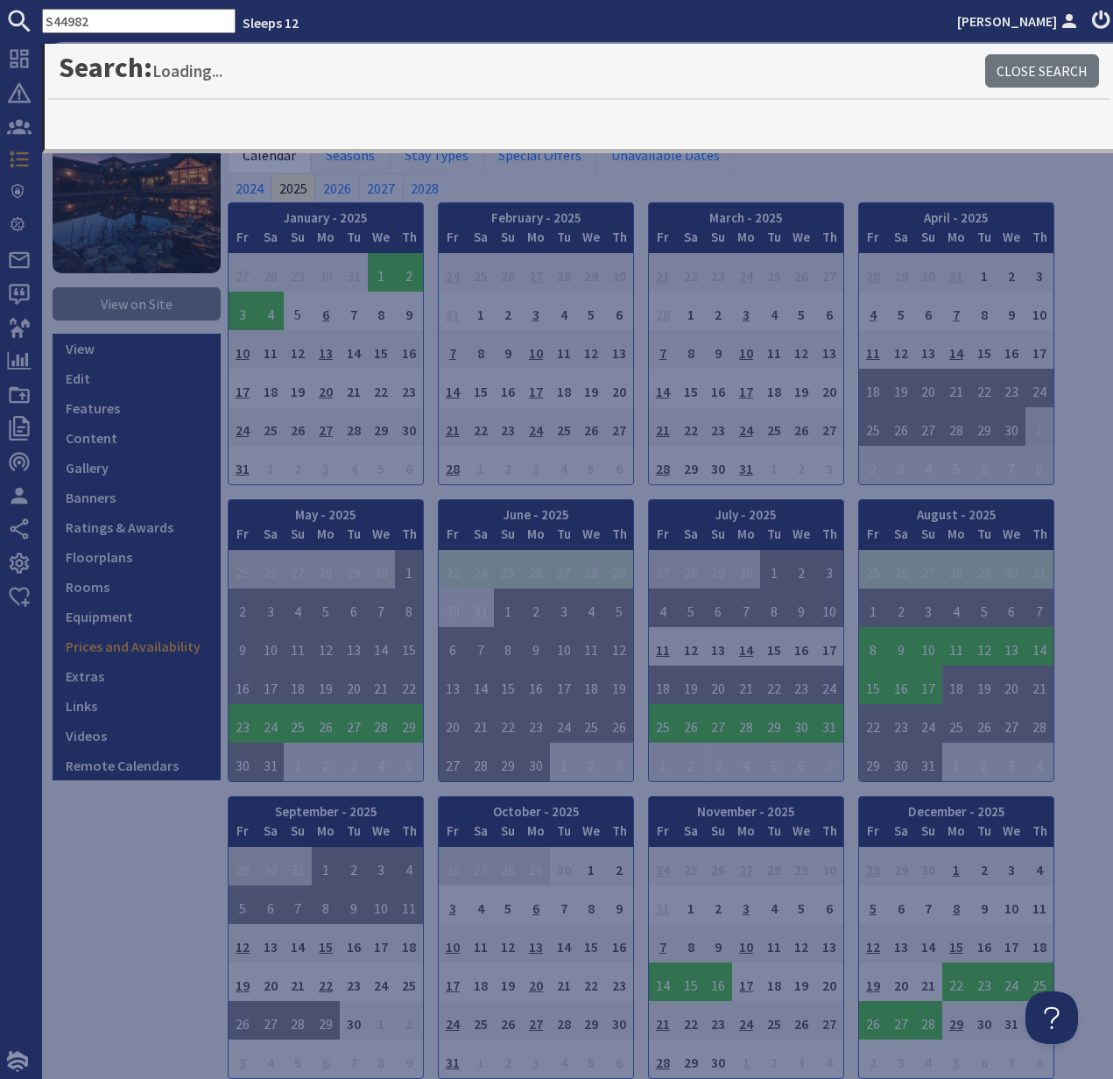
type input "S44982"
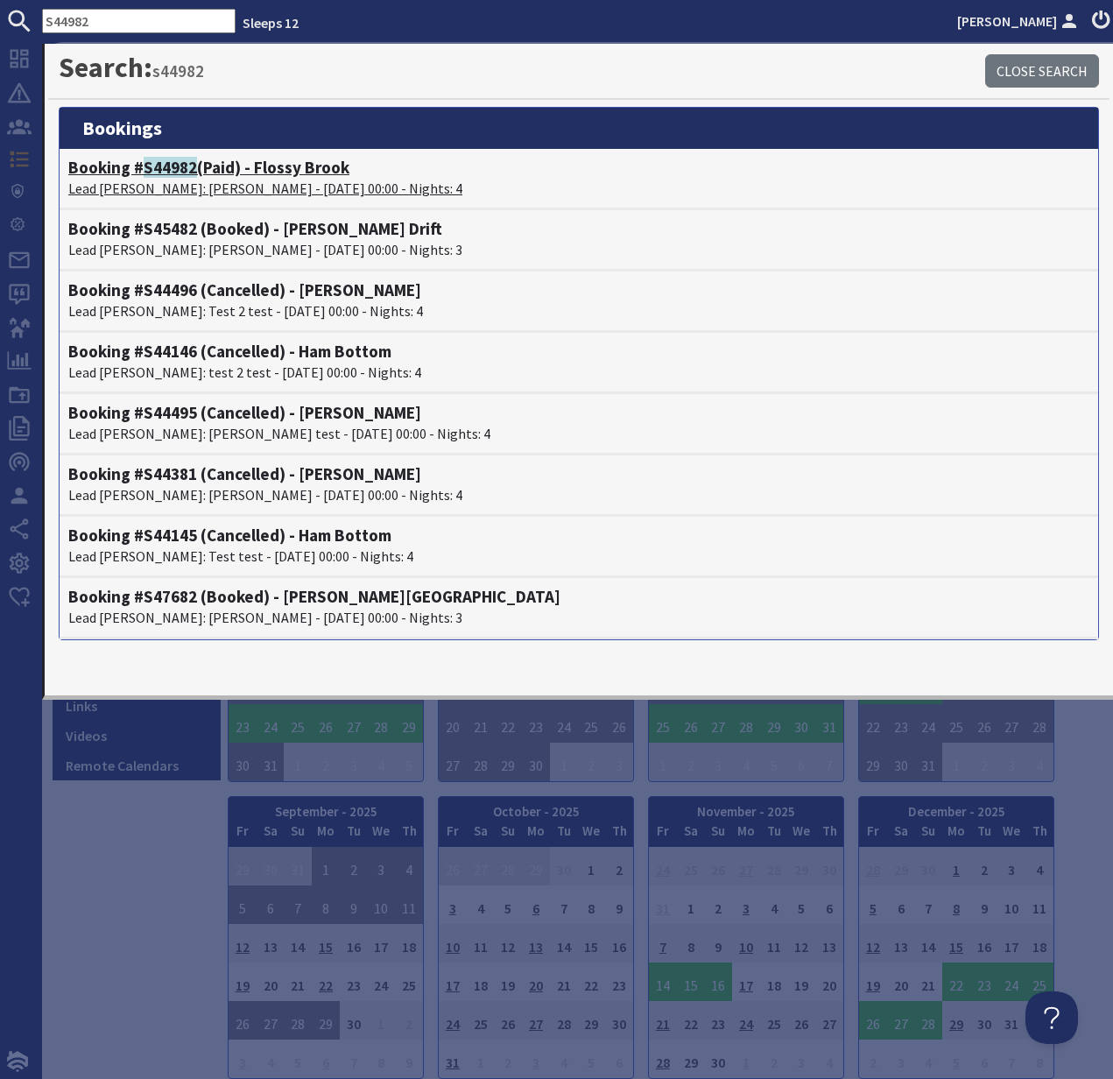
click at [222, 187] on p "Lead [PERSON_NAME]: [PERSON_NAME] - [DATE] 00:00 - Nights: 4" at bounding box center [578, 188] width 1021 height 21
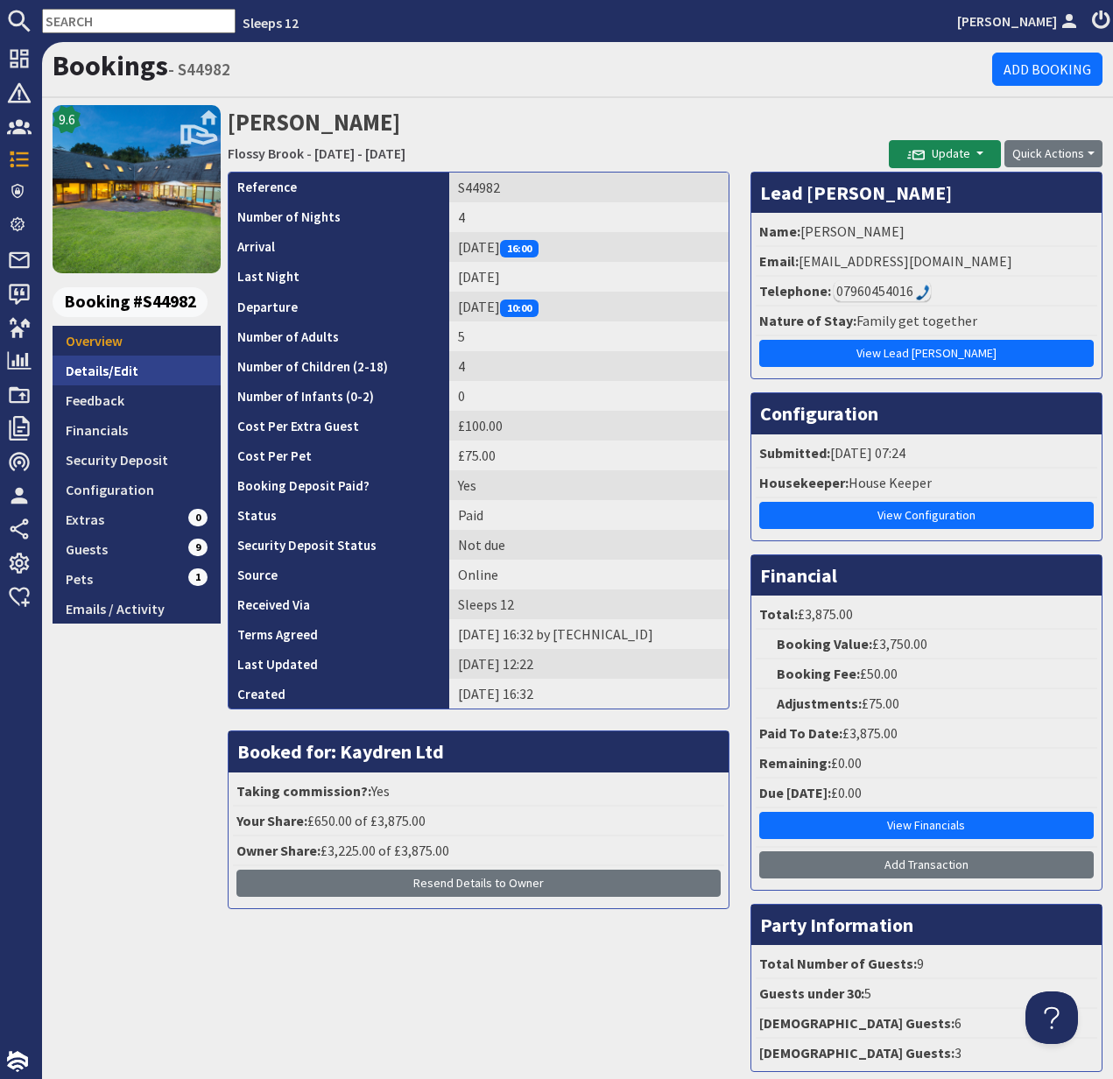
click at [94, 371] on link "Details/Edit" at bounding box center [137, 371] width 168 height 30
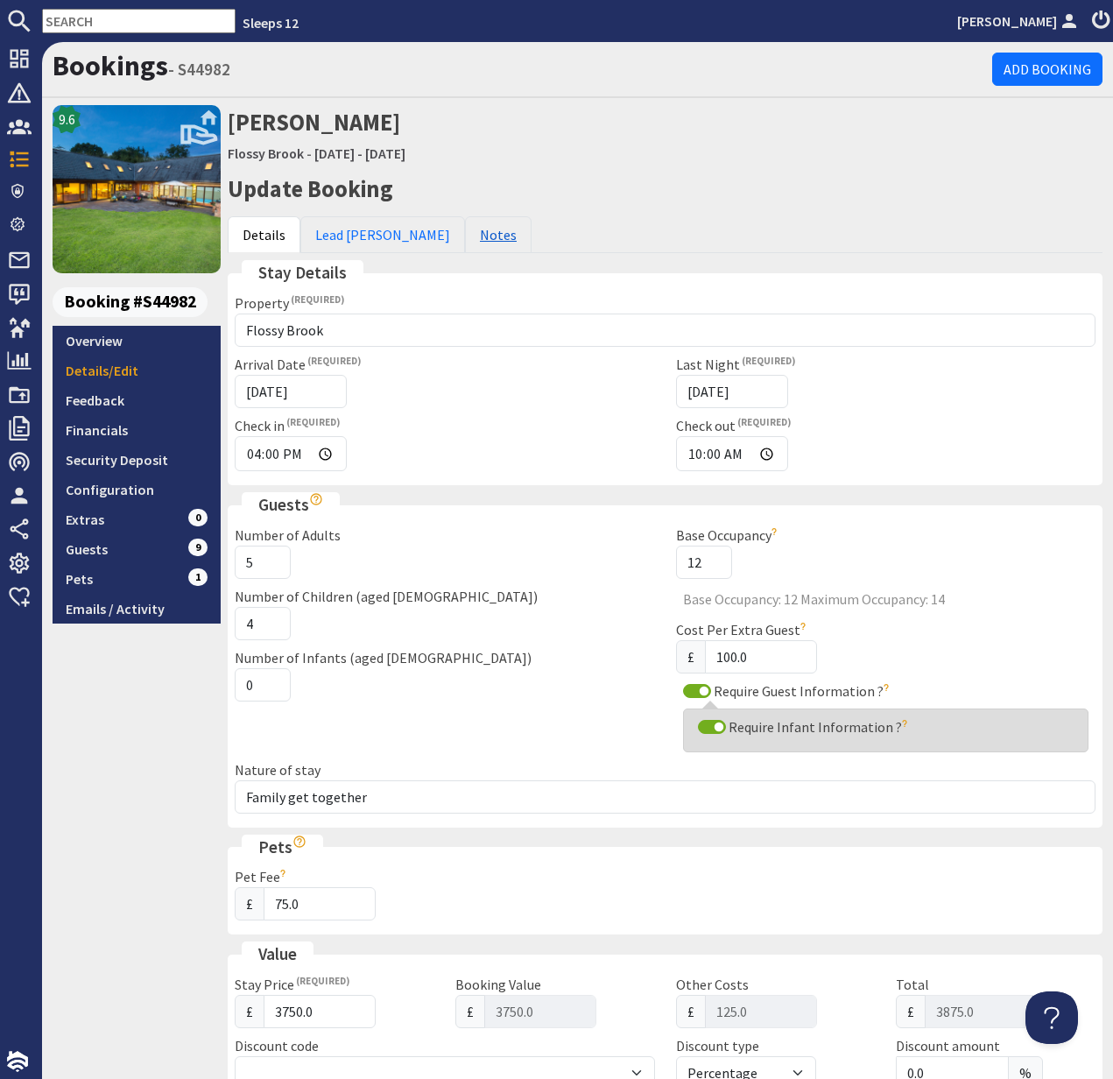
click at [465, 237] on link "Notes" at bounding box center [498, 234] width 67 height 37
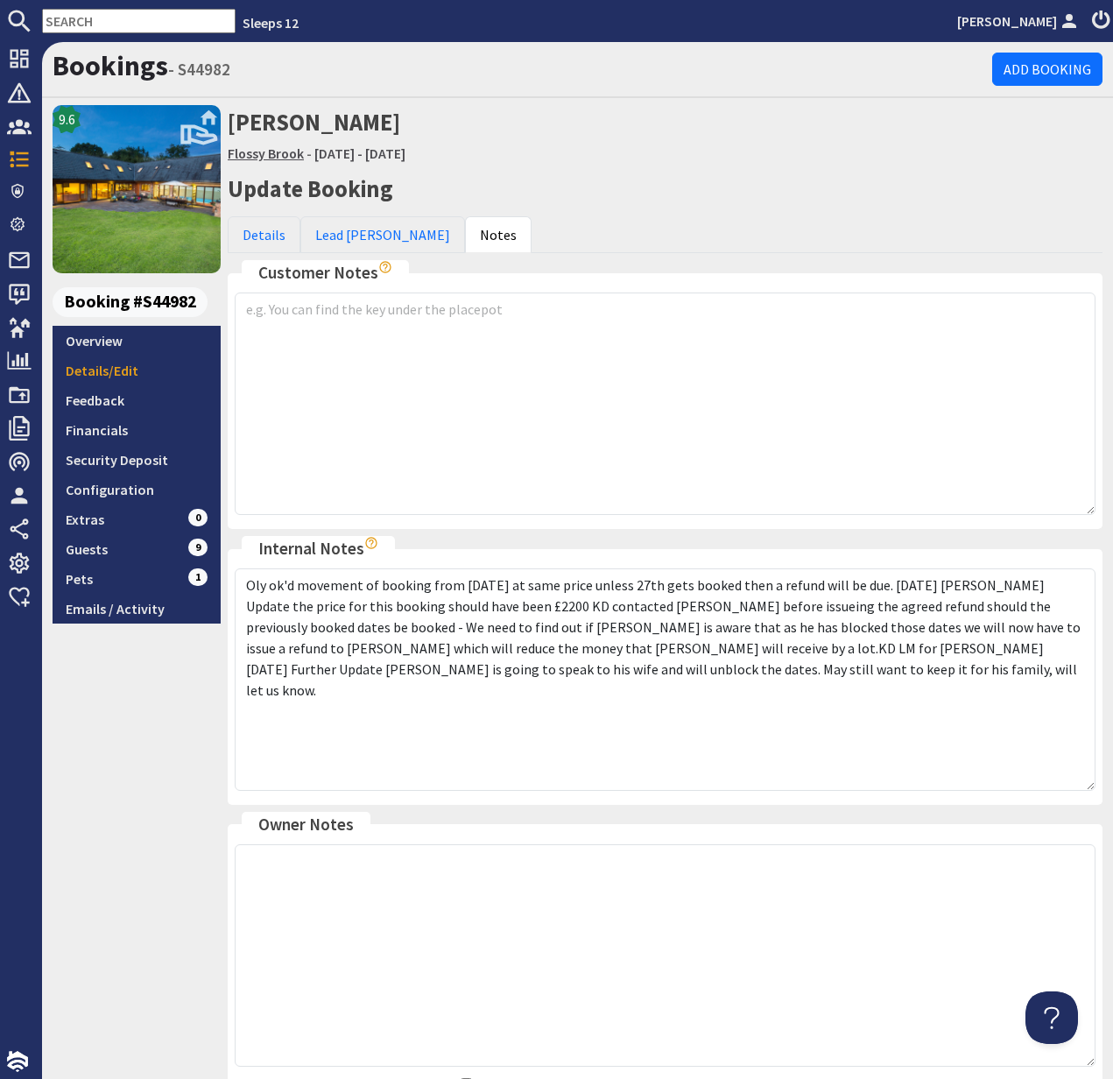
click at [259, 157] on link "Flossy Brook" at bounding box center [266, 154] width 76 height 18
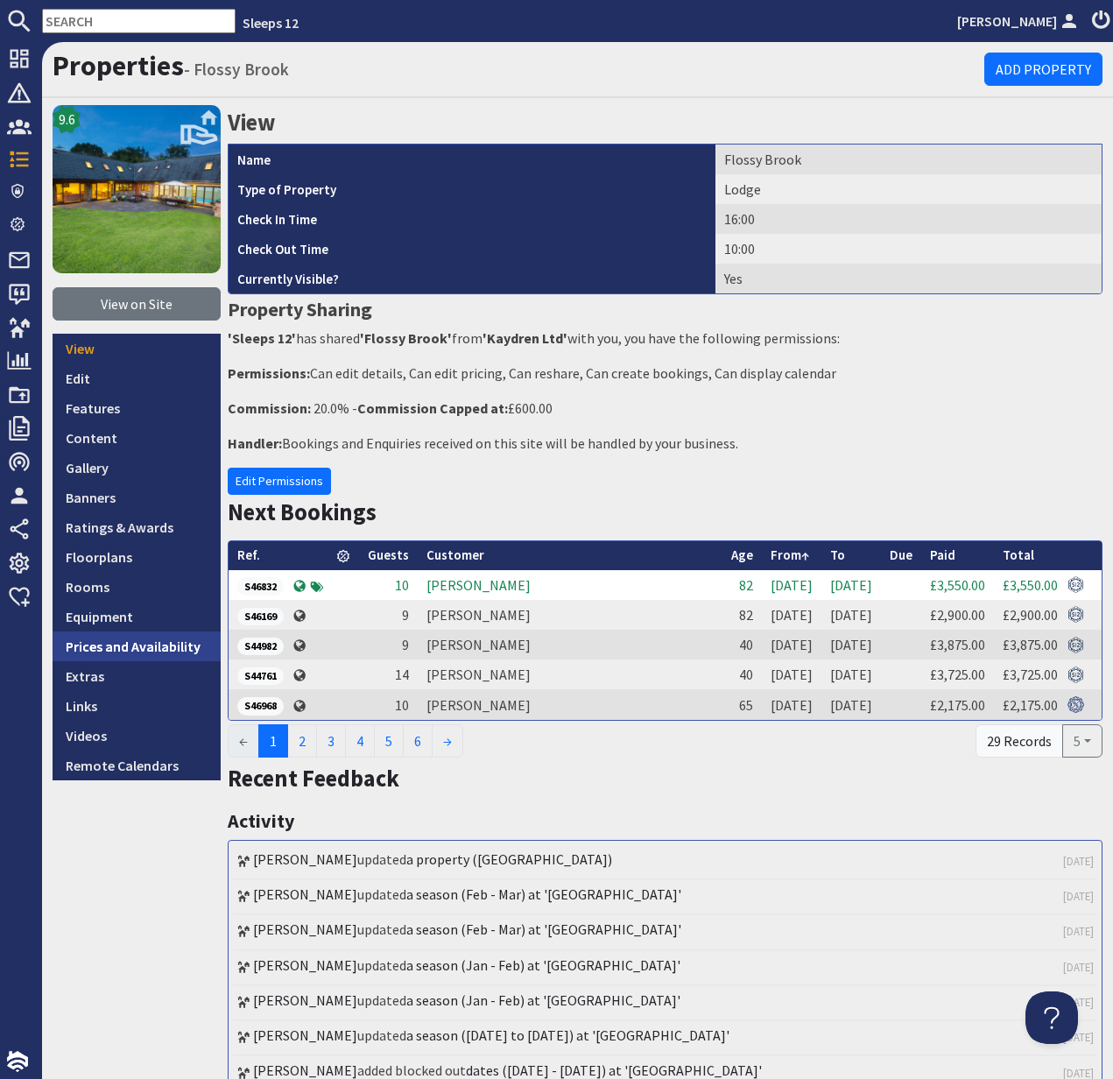
click at [138, 647] on link "Prices and Availability" at bounding box center [137, 647] width 168 height 30
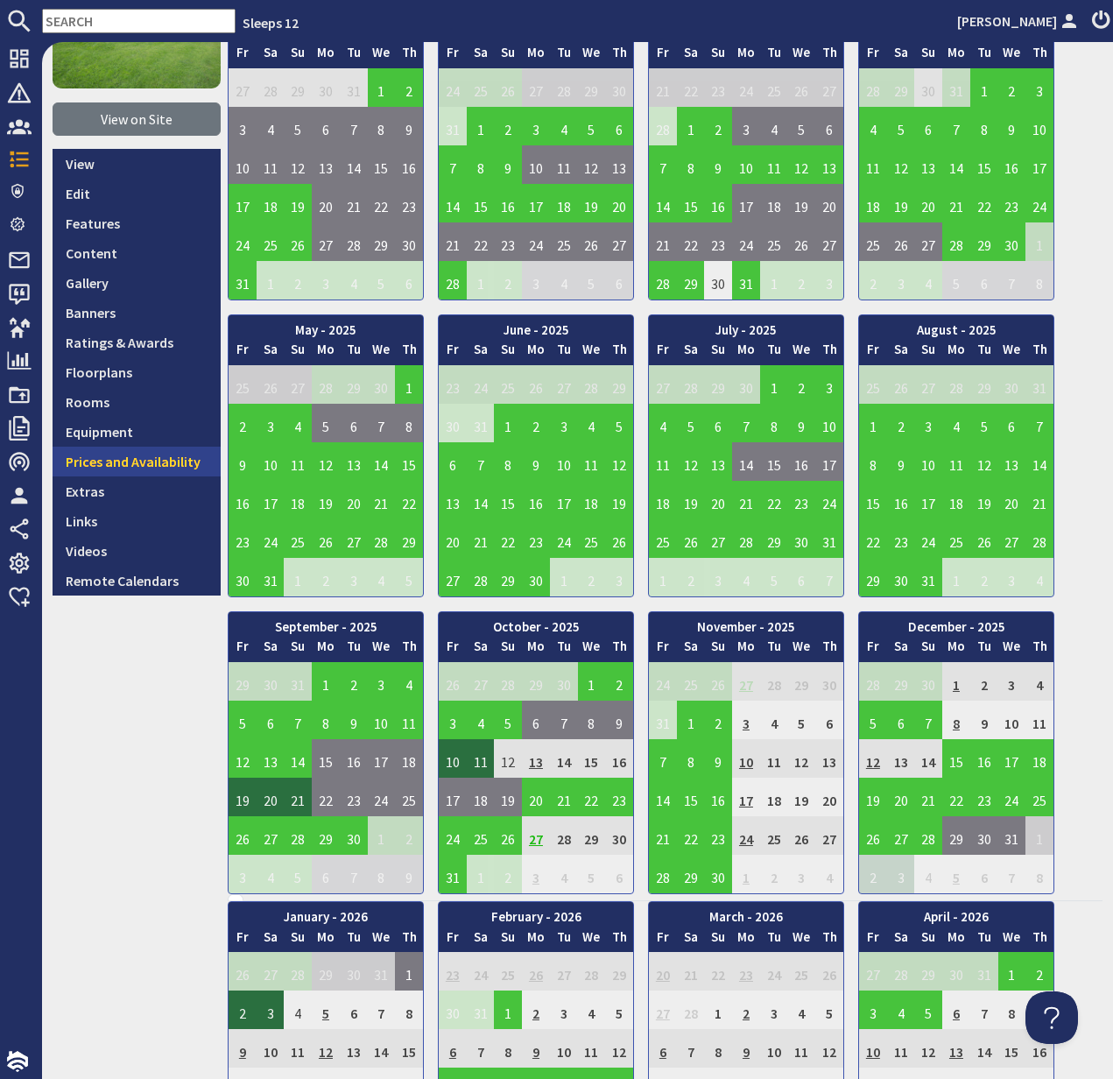
scroll to position [277, 0]
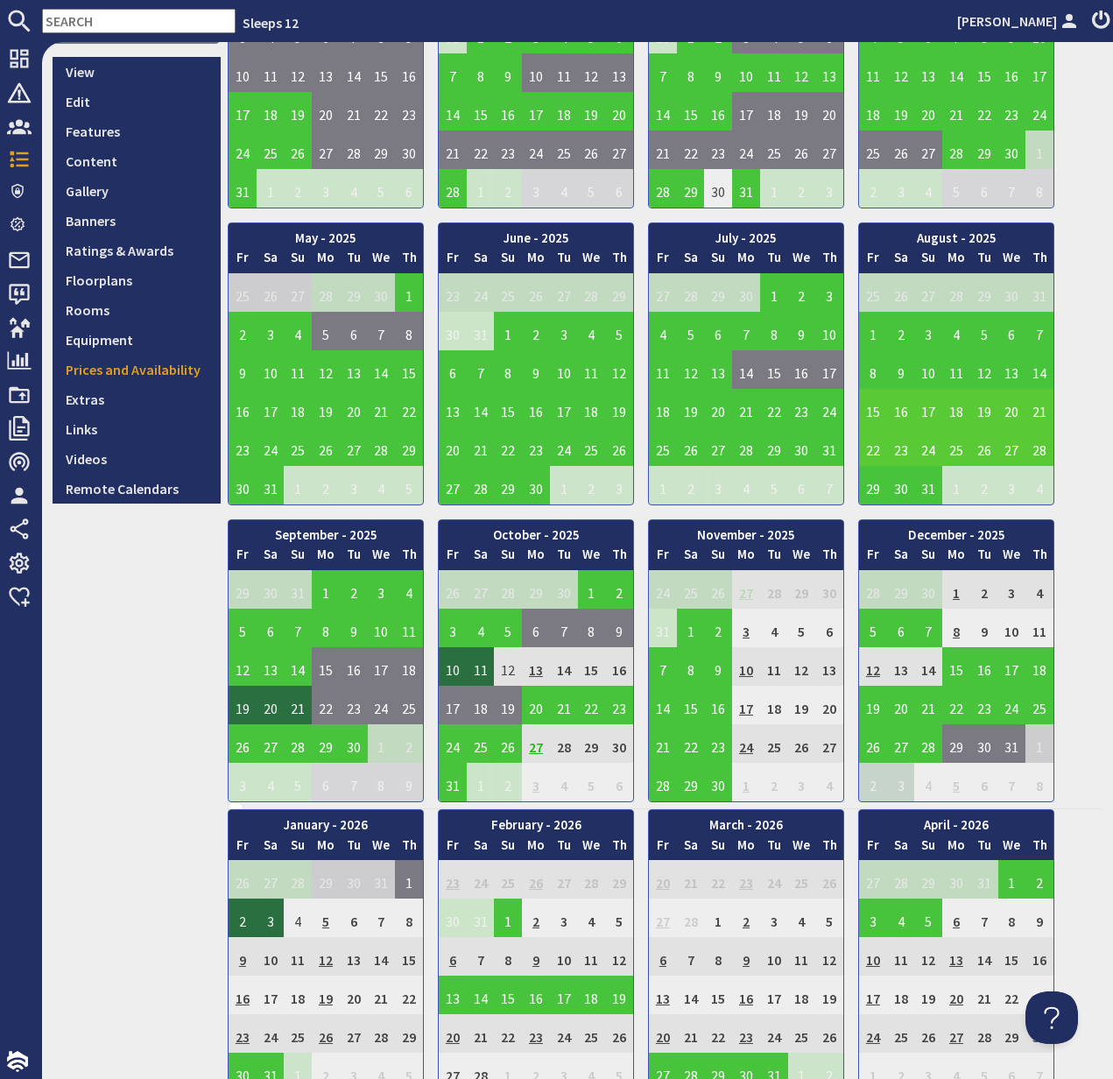
click at [76, 19] on input "text" at bounding box center [139, 21] width 194 height 25
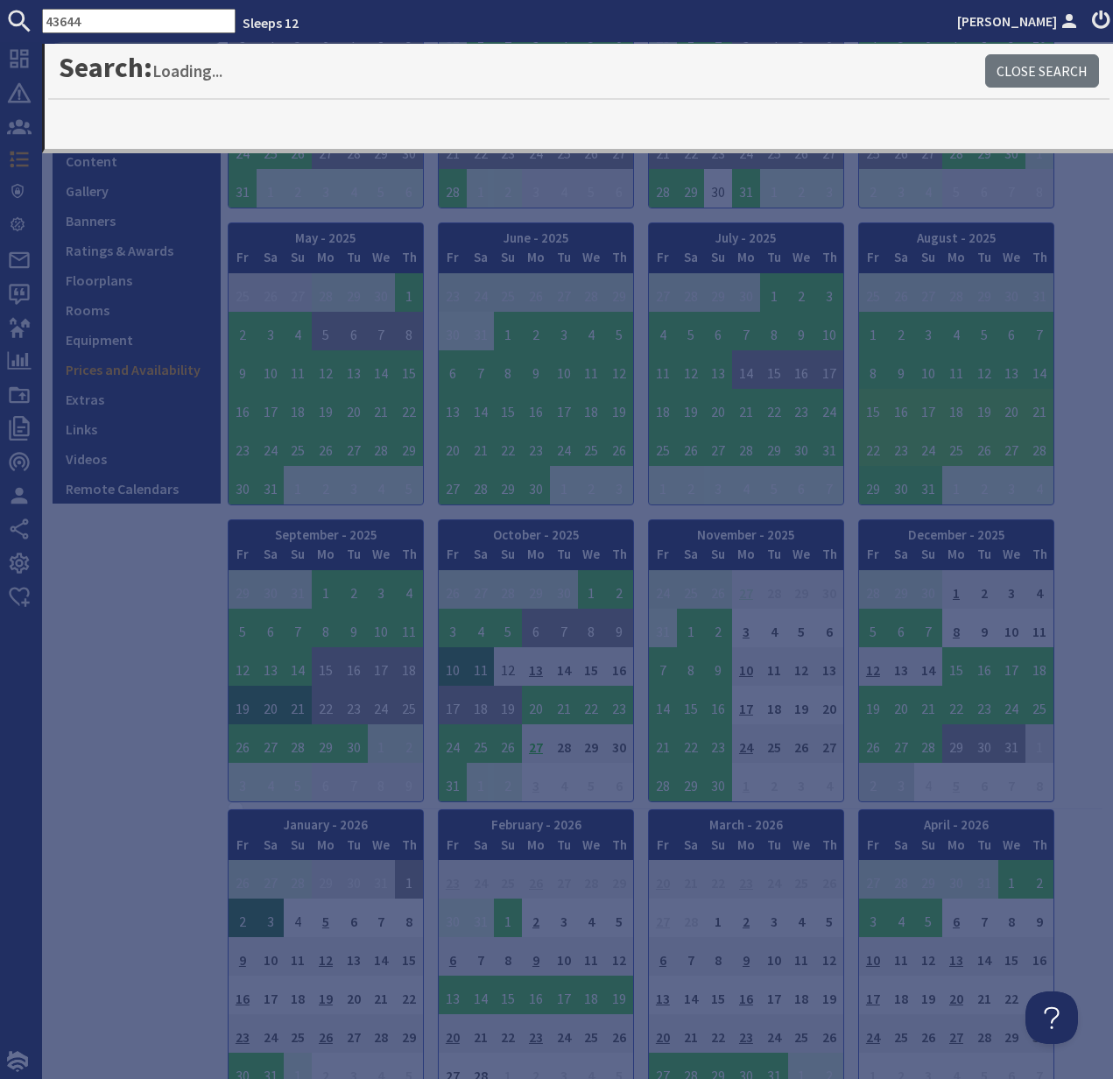
type input "43644"
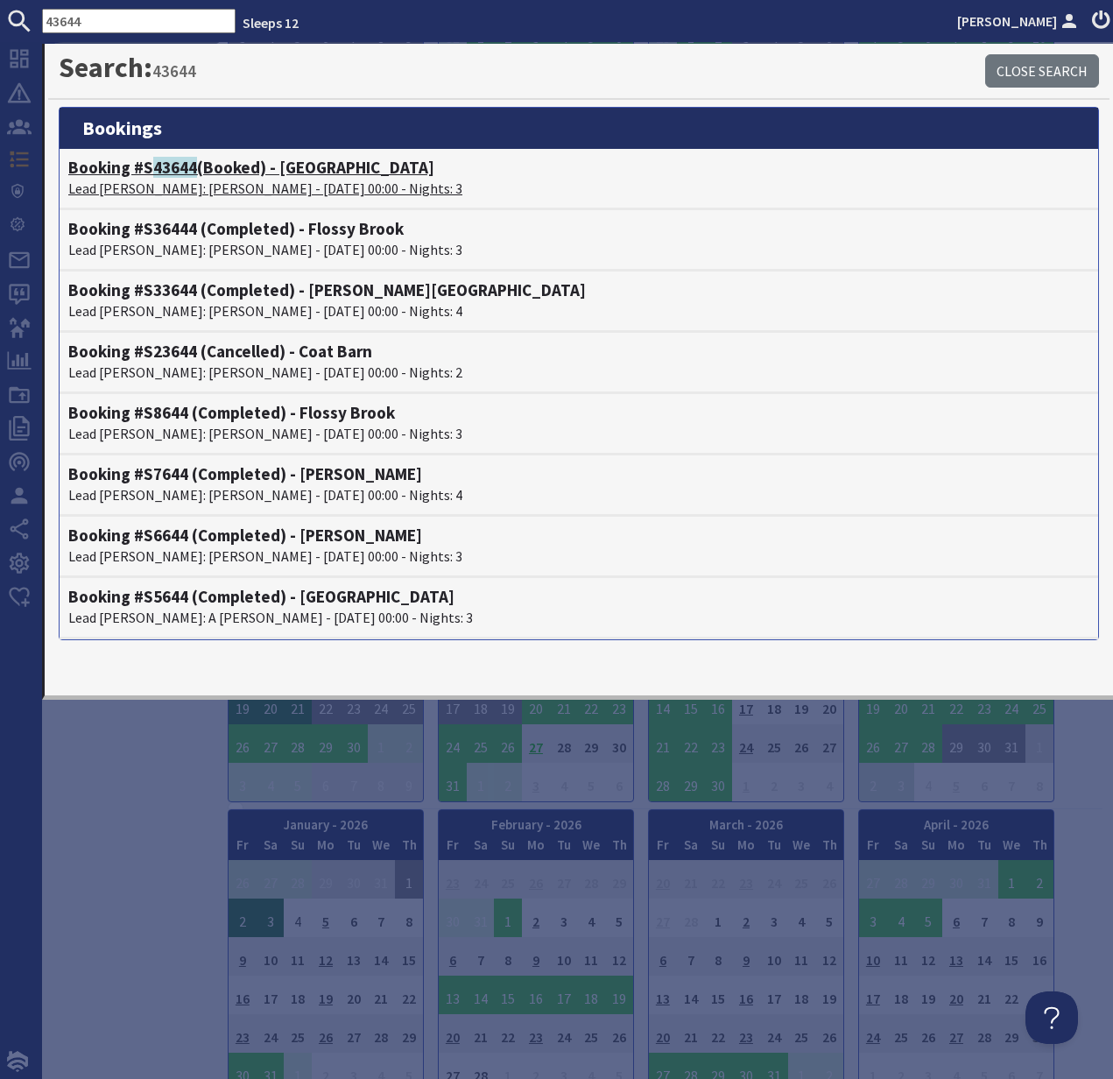
click at [193, 168] on span "43644" at bounding box center [175, 167] width 44 height 21
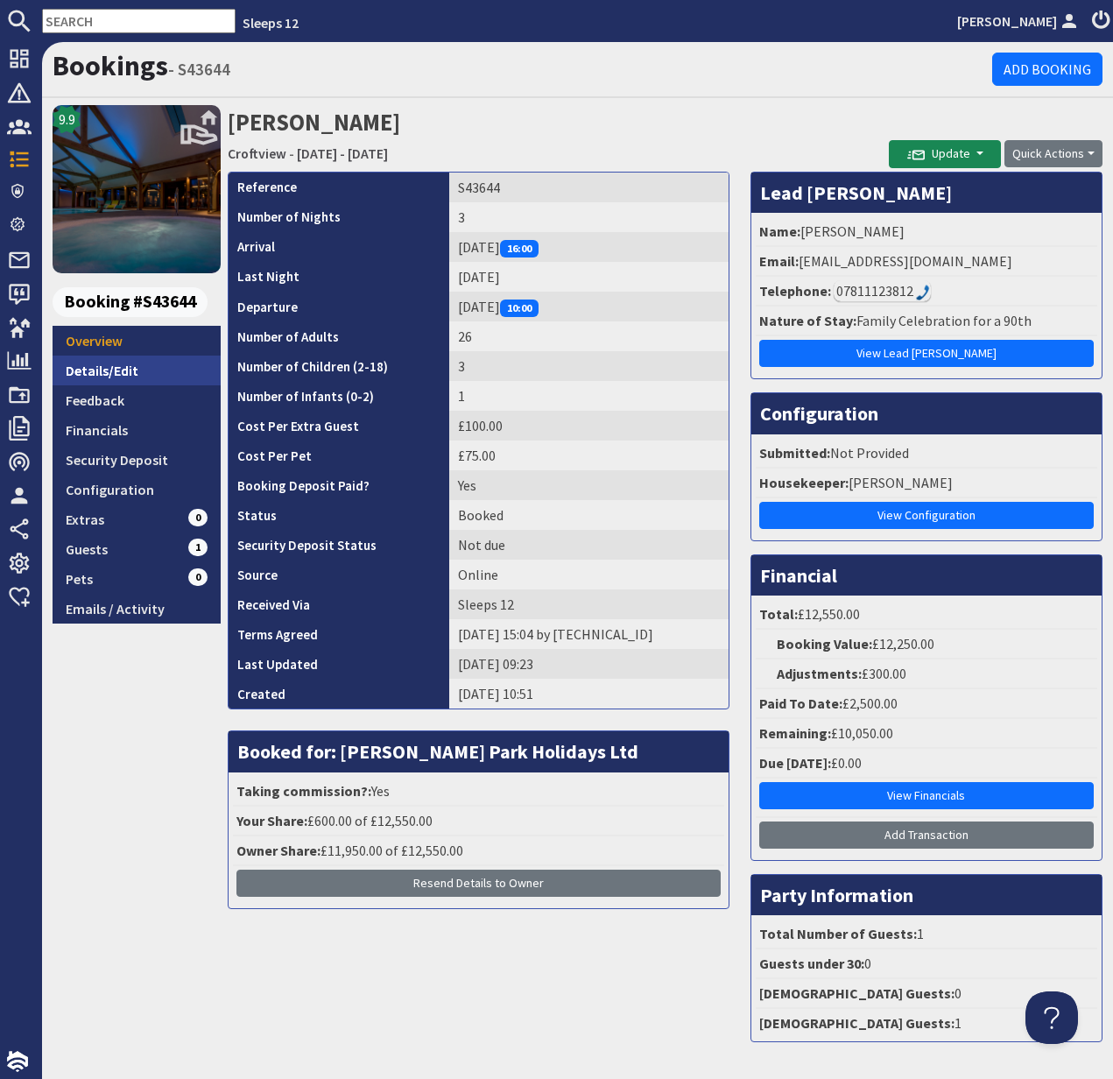
click at [110, 368] on link "Details/Edit" at bounding box center [137, 371] width 168 height 30
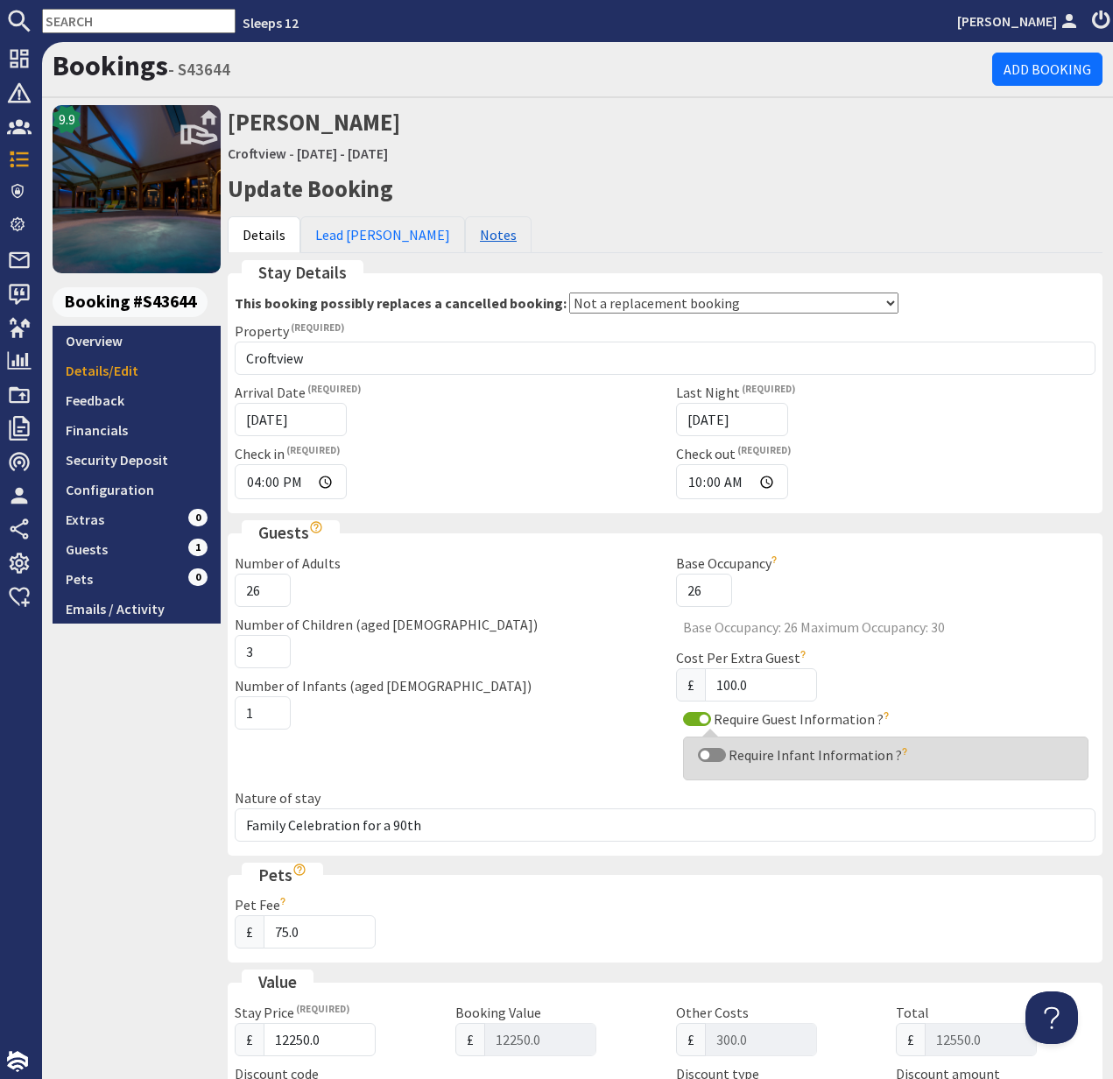
click at [465, 233] on link "Notes" at bounding box center [498, 234] width 67 height 37
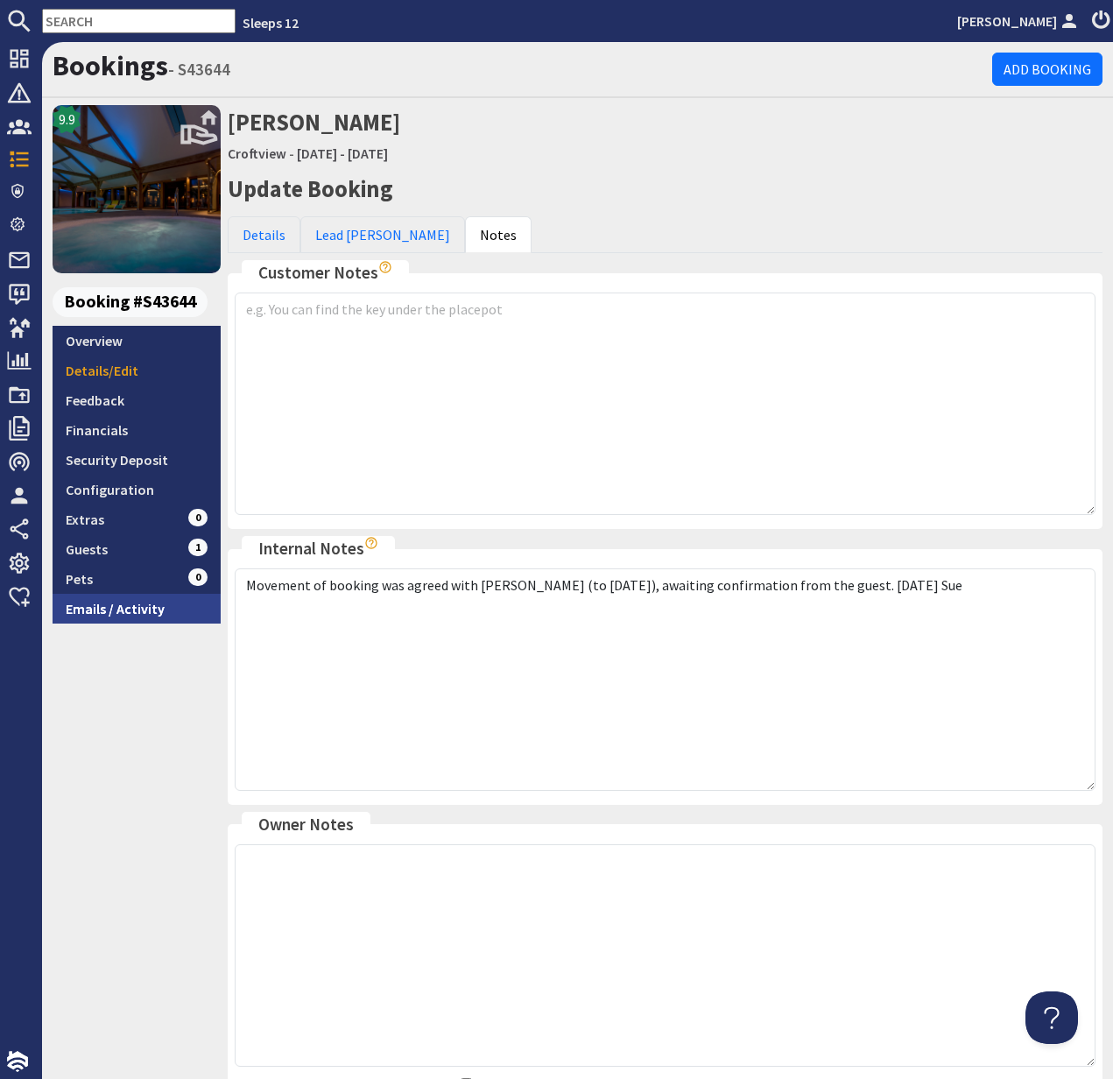
click at [144, 610] on link "Emails / Activity" at bounding box center [137, 609] width 168 height 30
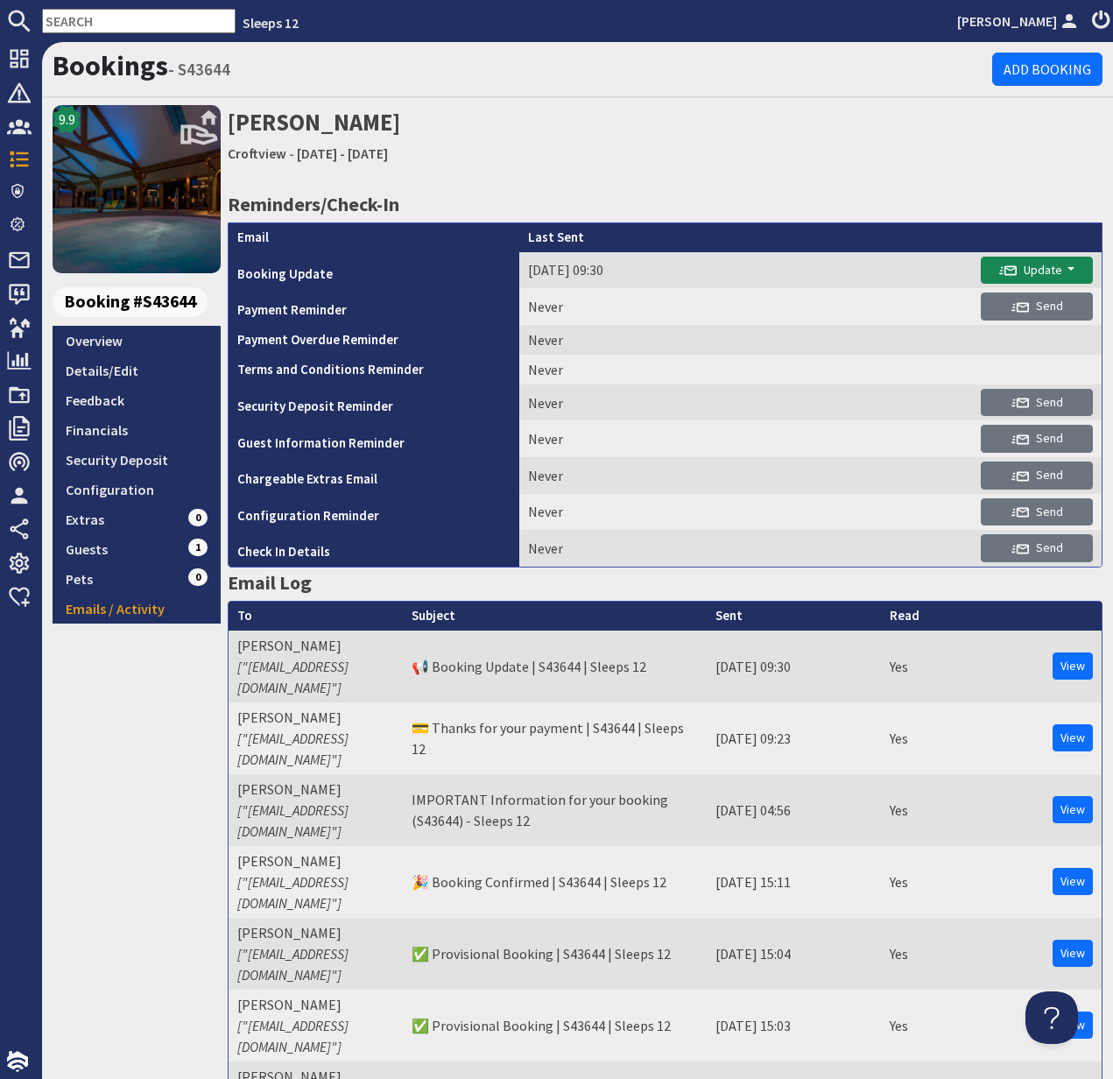
scroll to position [141, 0]
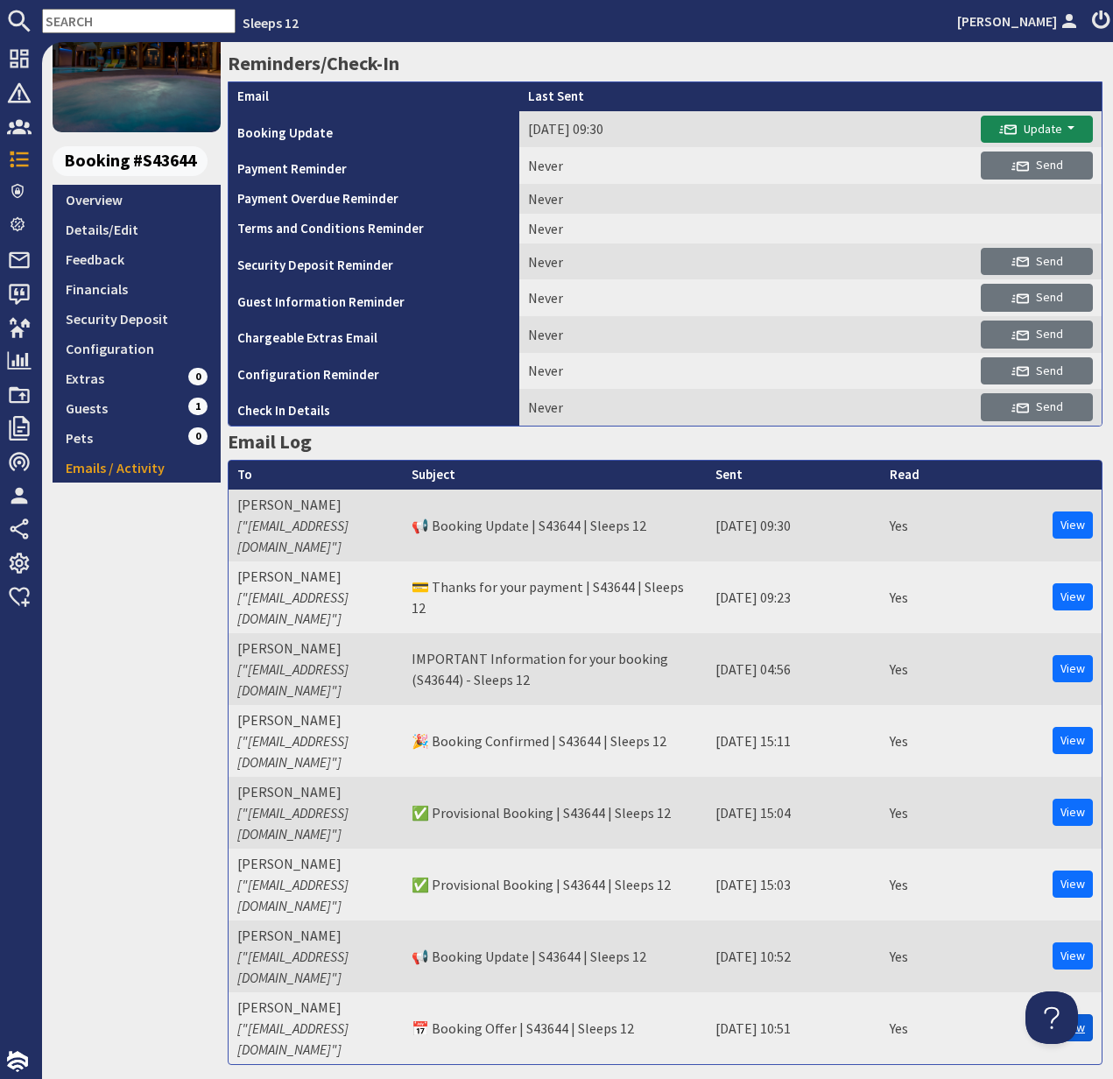
click at [1072, 1014] on link "View" at bounding box center [1073, 1027] width 40 height 27
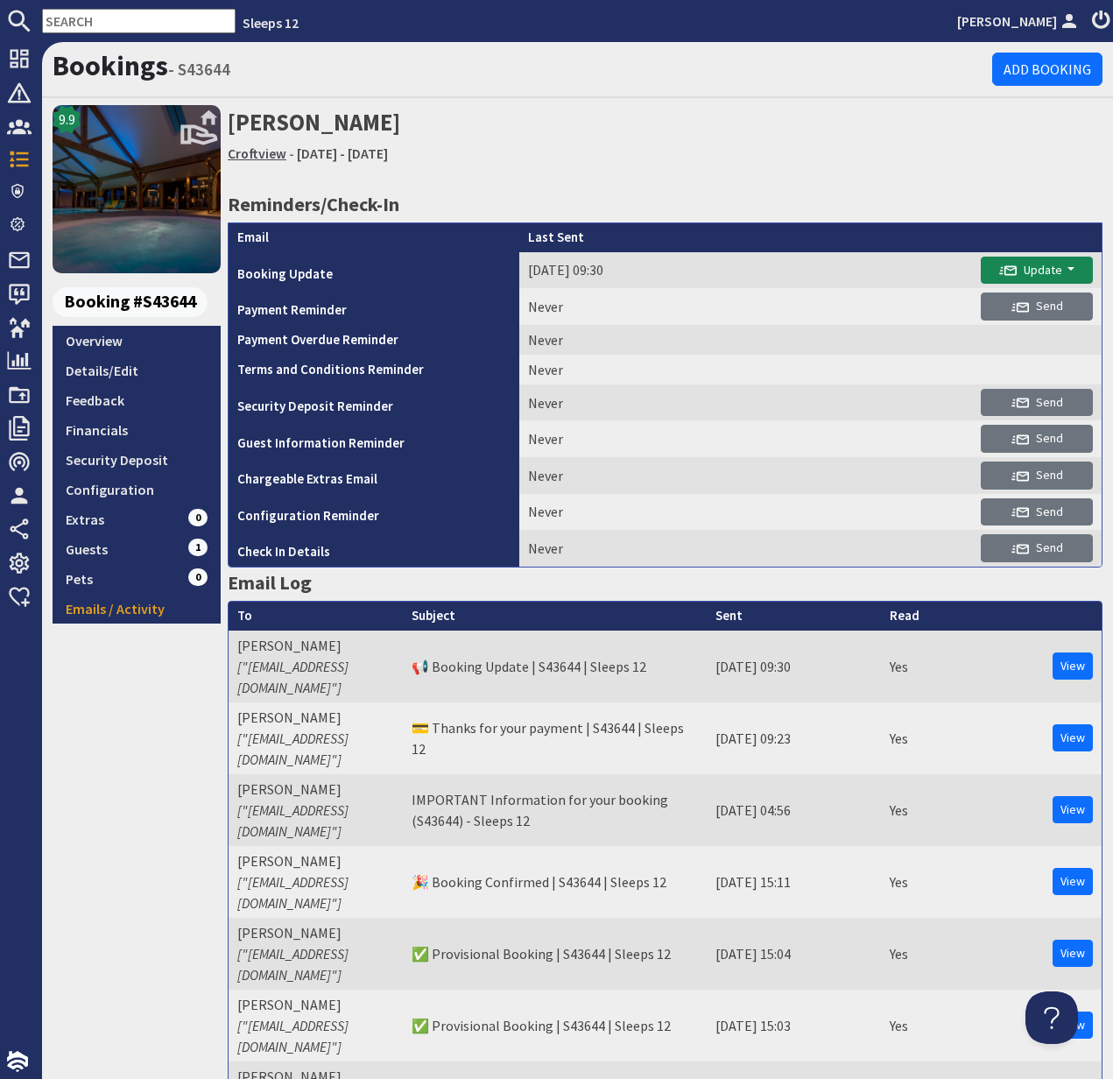
click at [254, 152] on link "Croftview" at bounding box center [257, 154] width 59 height 18
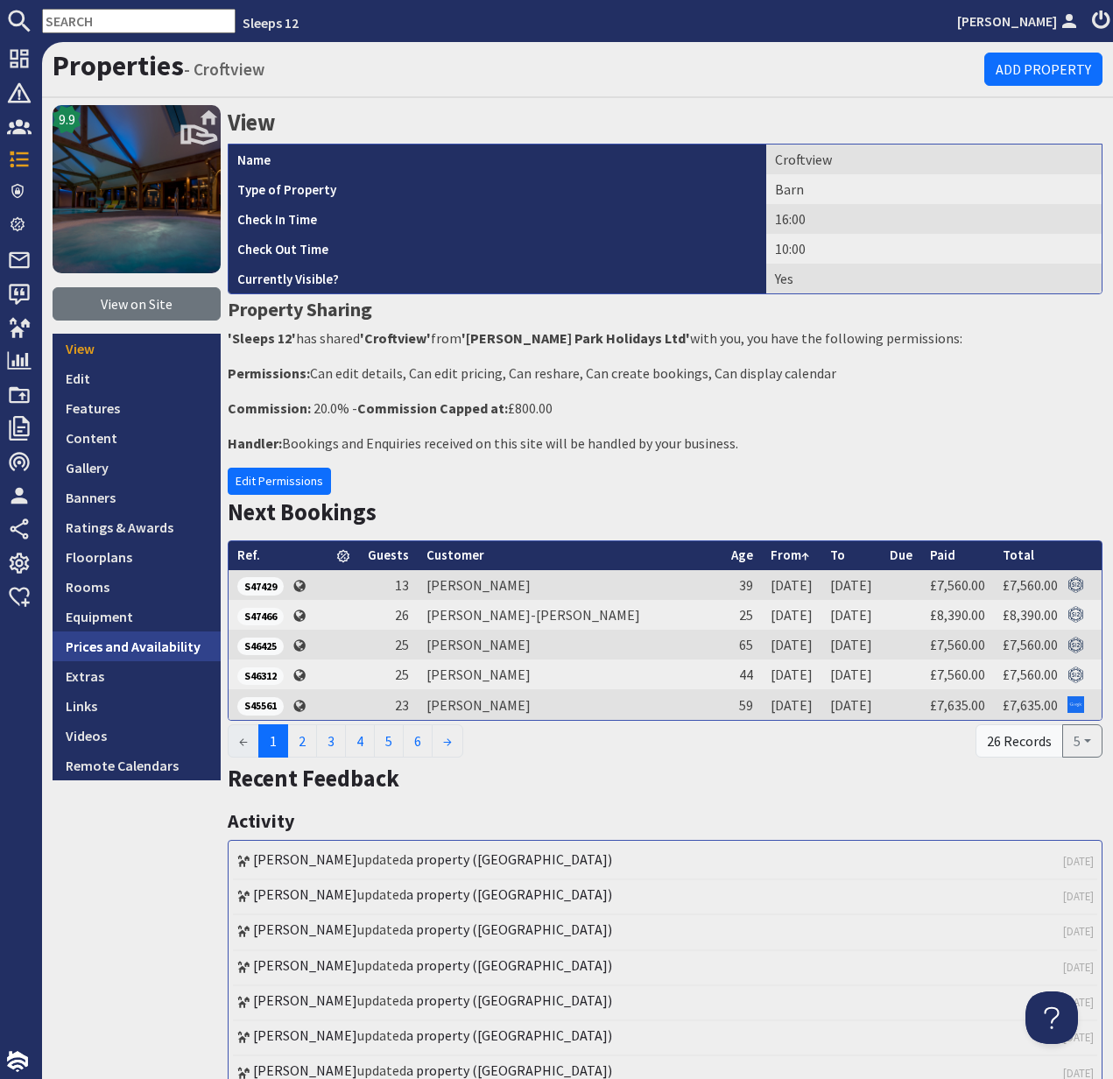
click at [141, 655] on link "Prices and Availability" at bounding box center [137, 647] width 168 height 30
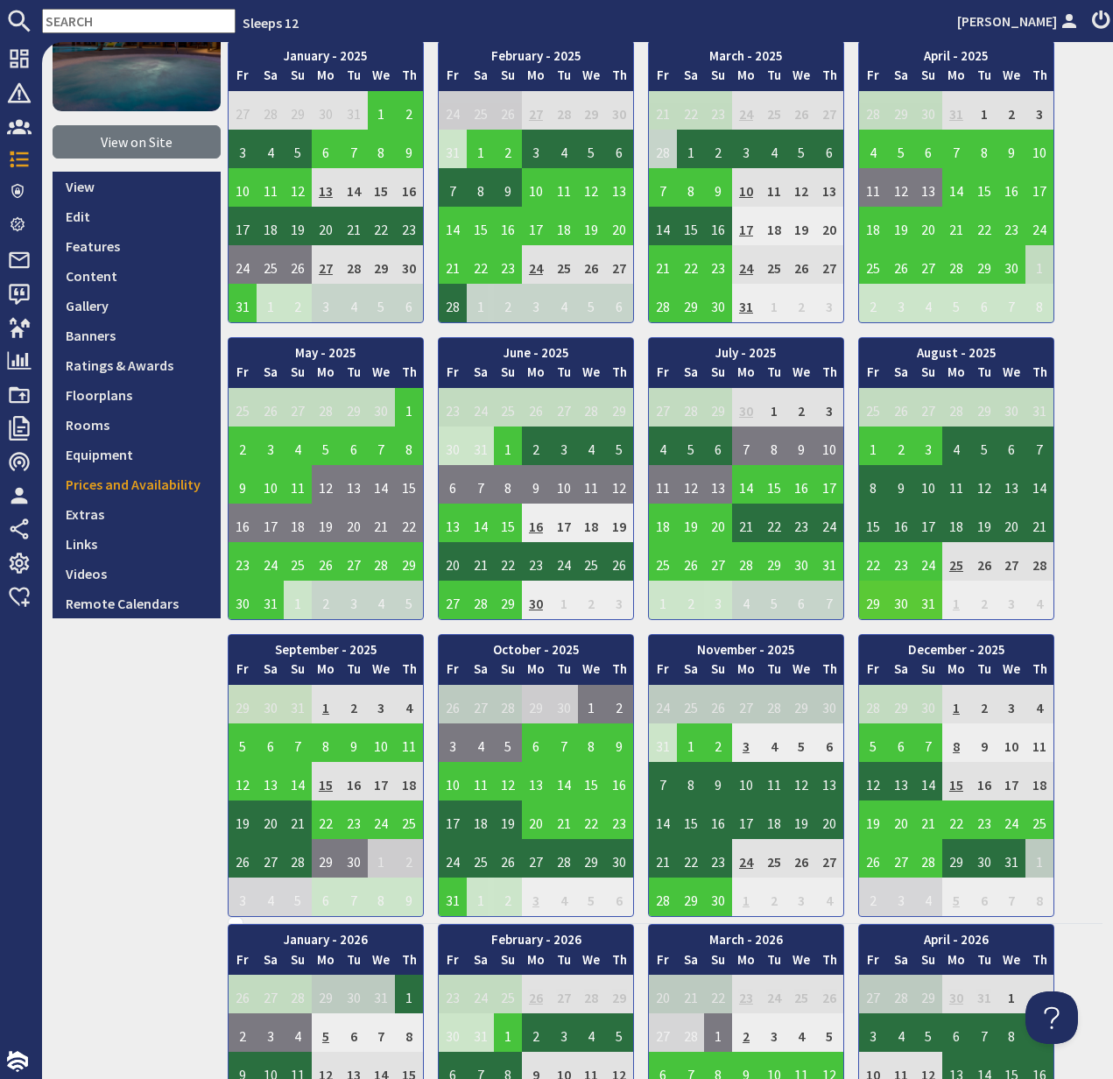
scroll to position [166, 0]
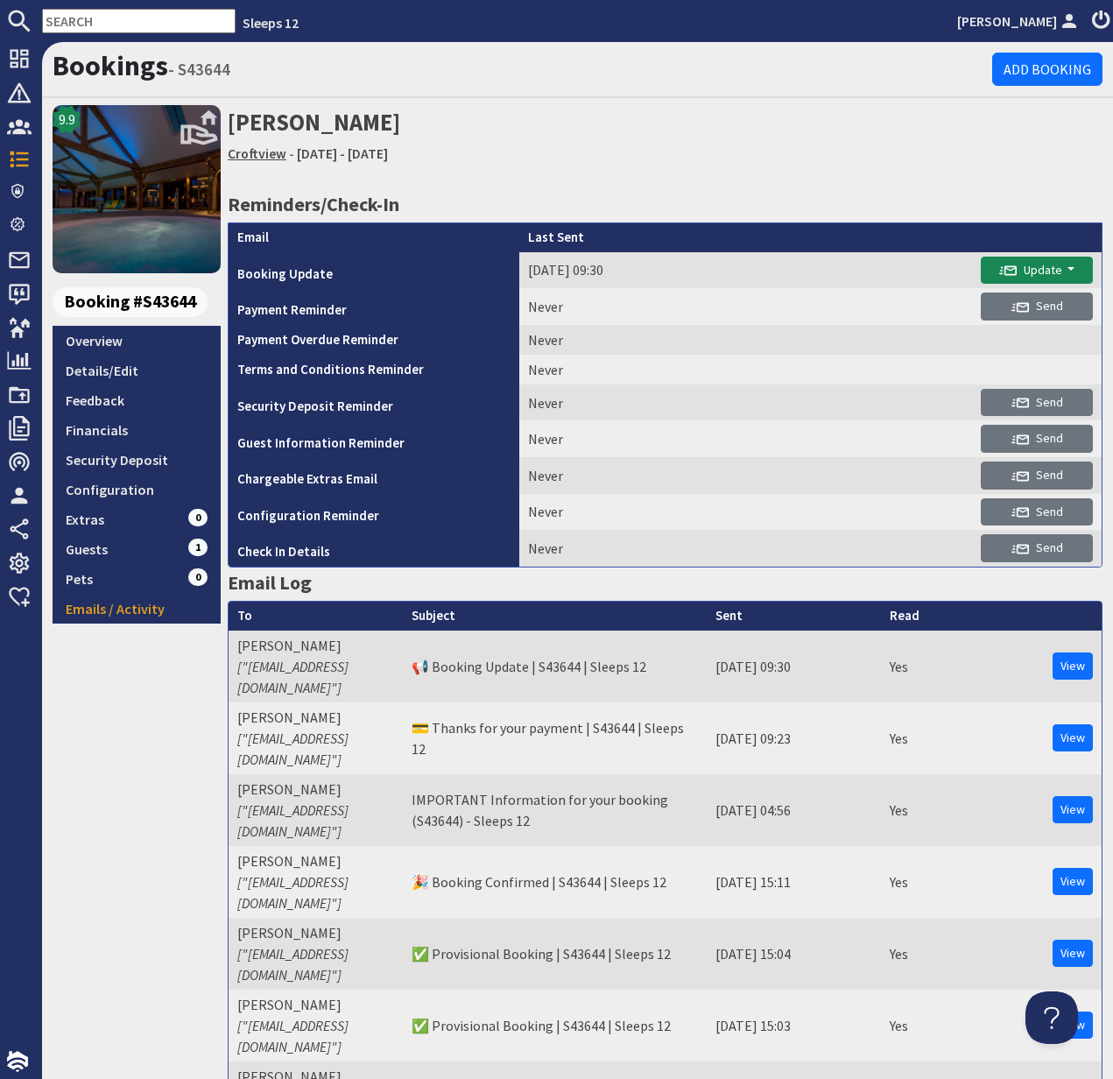
click at [253, 159] on link "Croftview" at bounding box center [257, 154] width 59 height 18
click at [266, 156] on link "Croftview" at bounding box center [257, 154] width 59 height 18
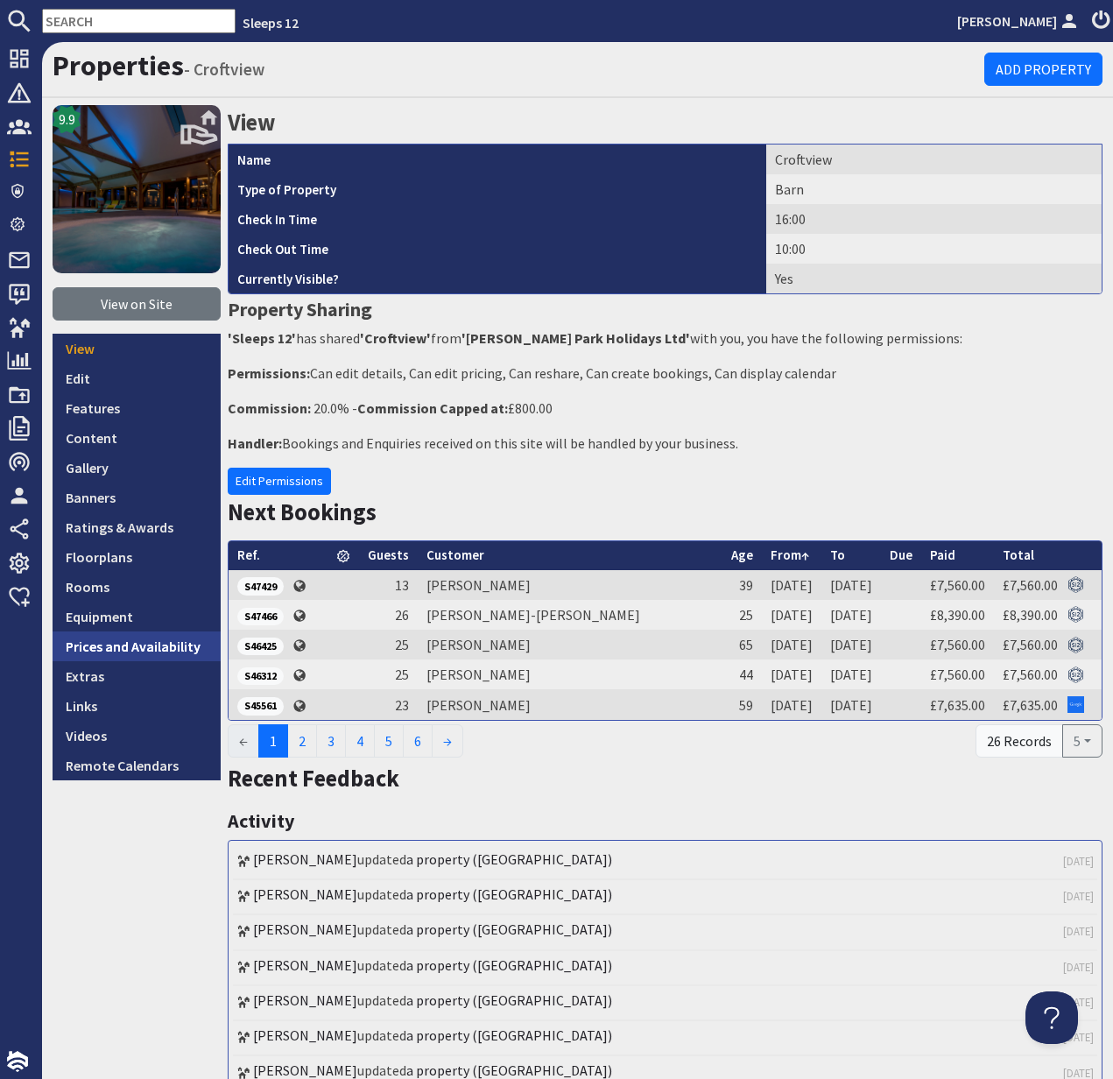
click at [131, 649] on link "Prices and Availability" at bounding box center [137, 647] width 168 height 30
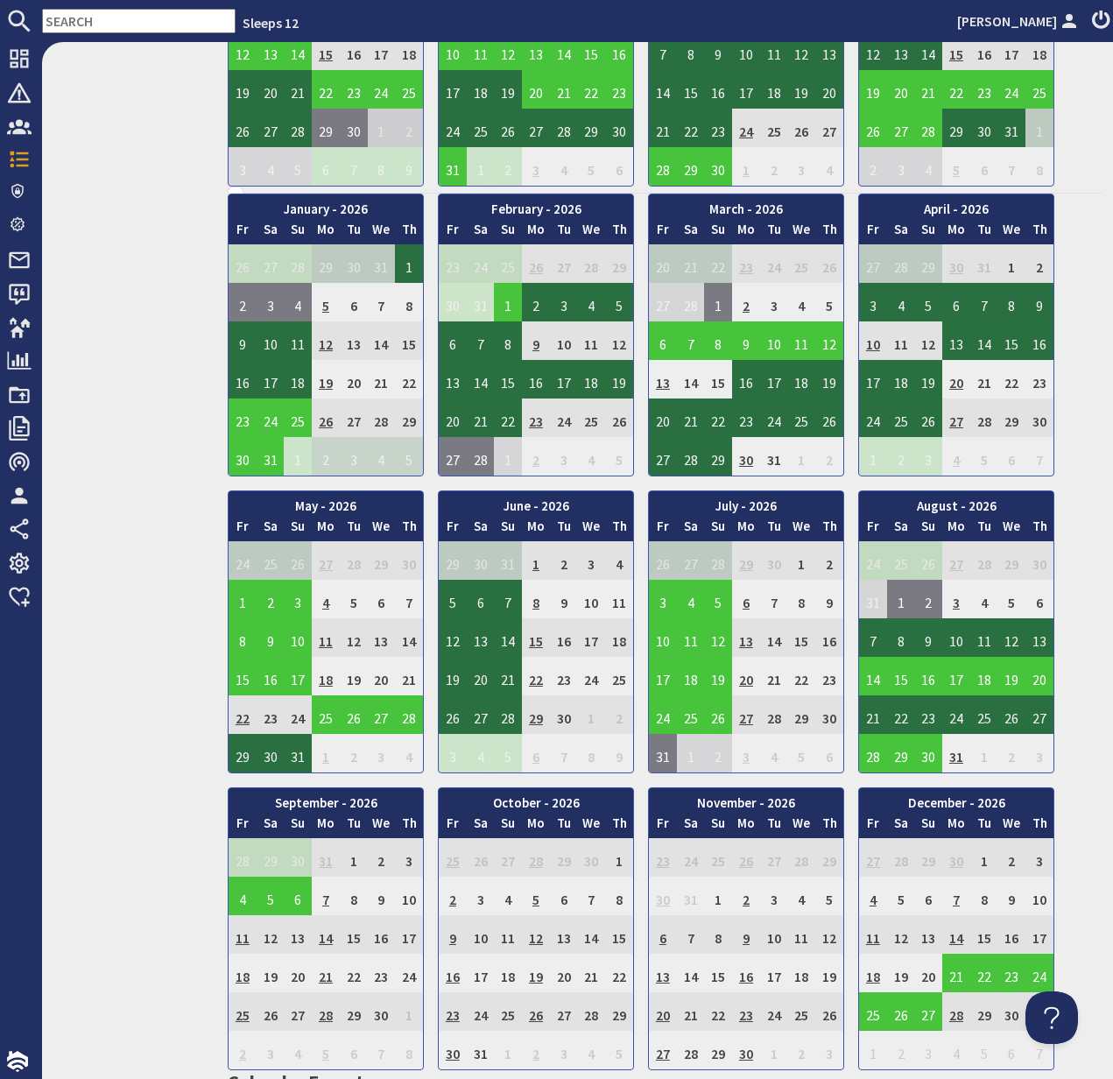
scroll to position [882, 0]
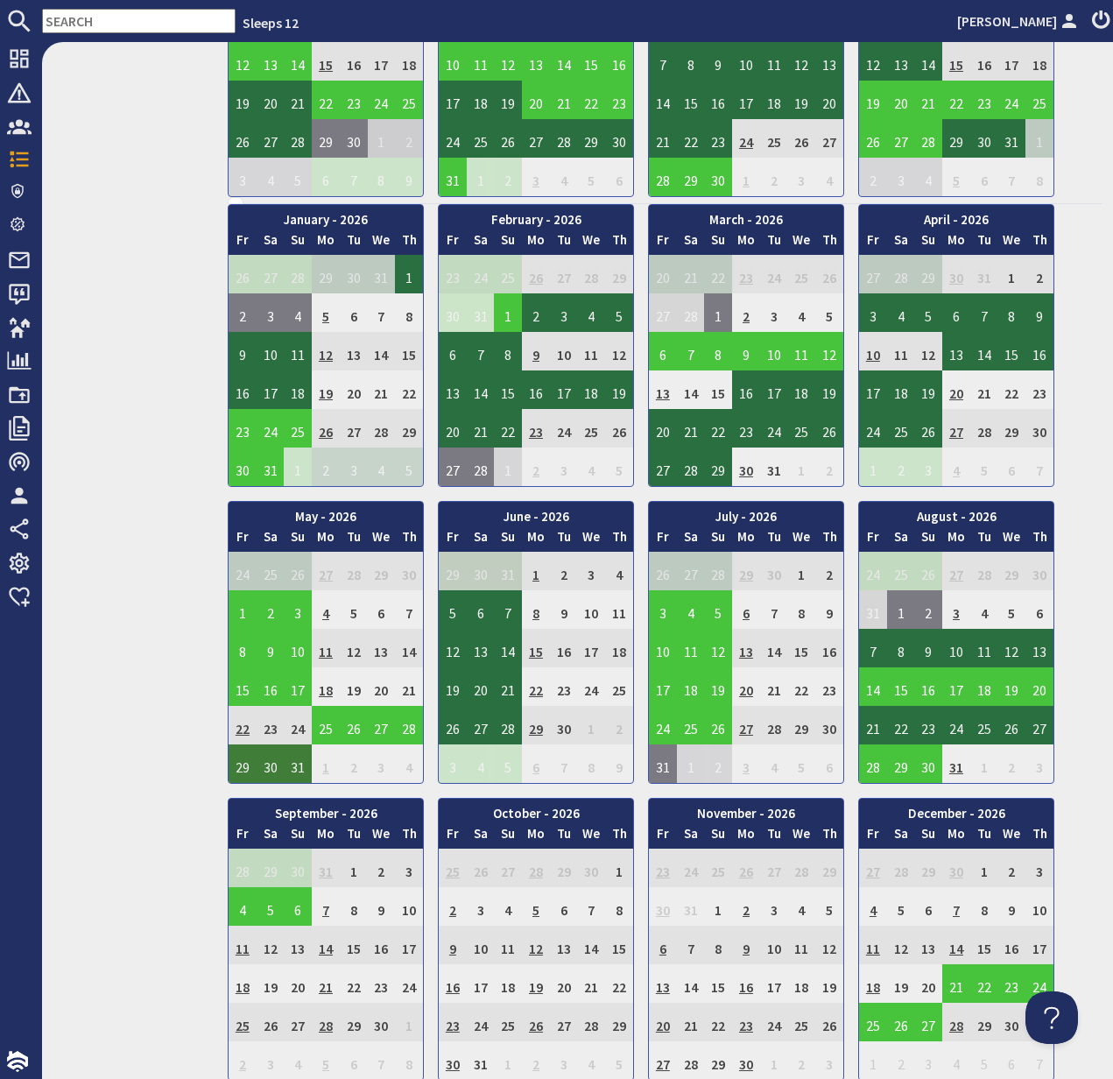
click at [106, 26] on input "text" at bounding box center [139, 21] width 194 height 25
paste input "S46830"
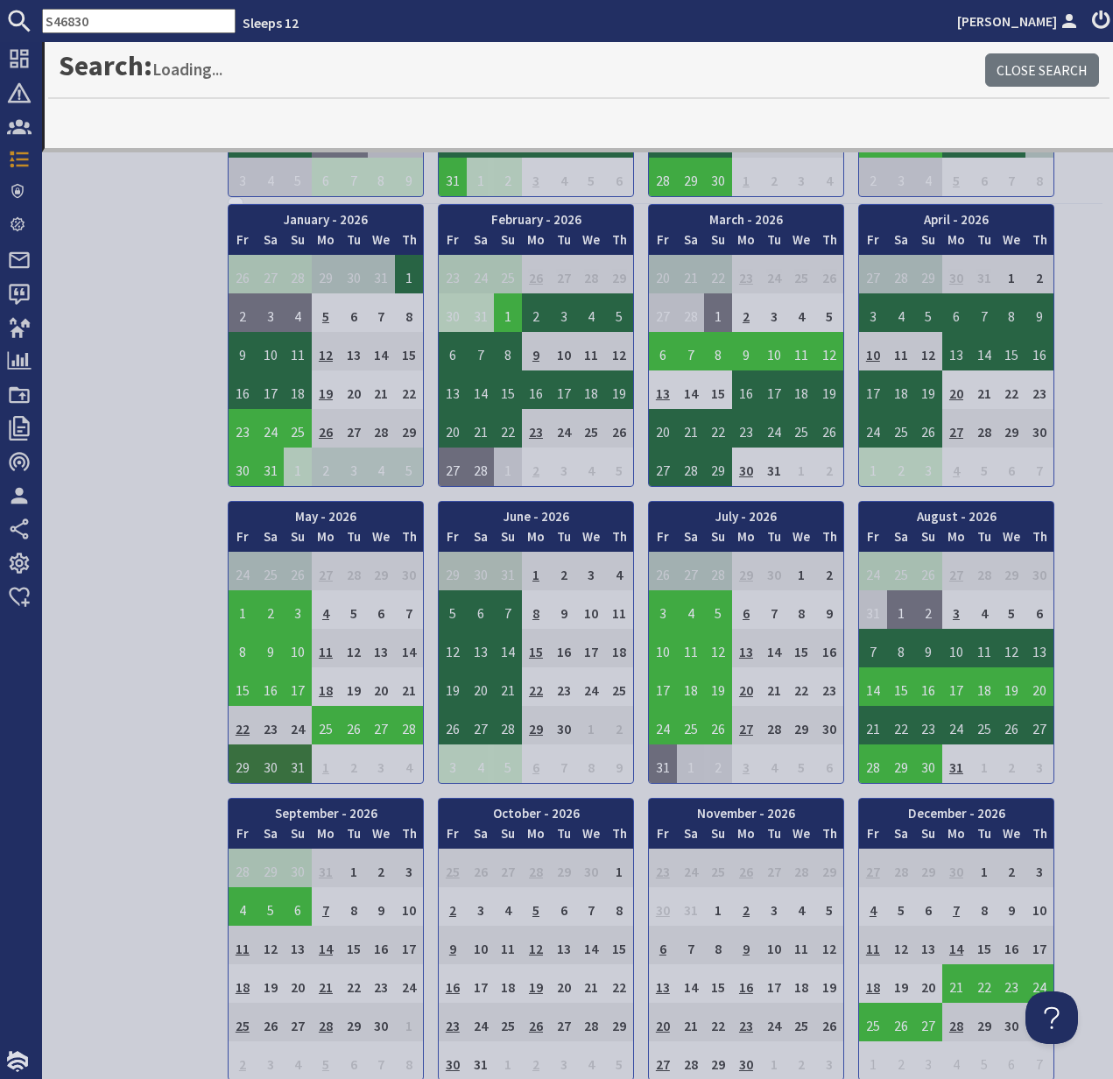
type input "S46830"
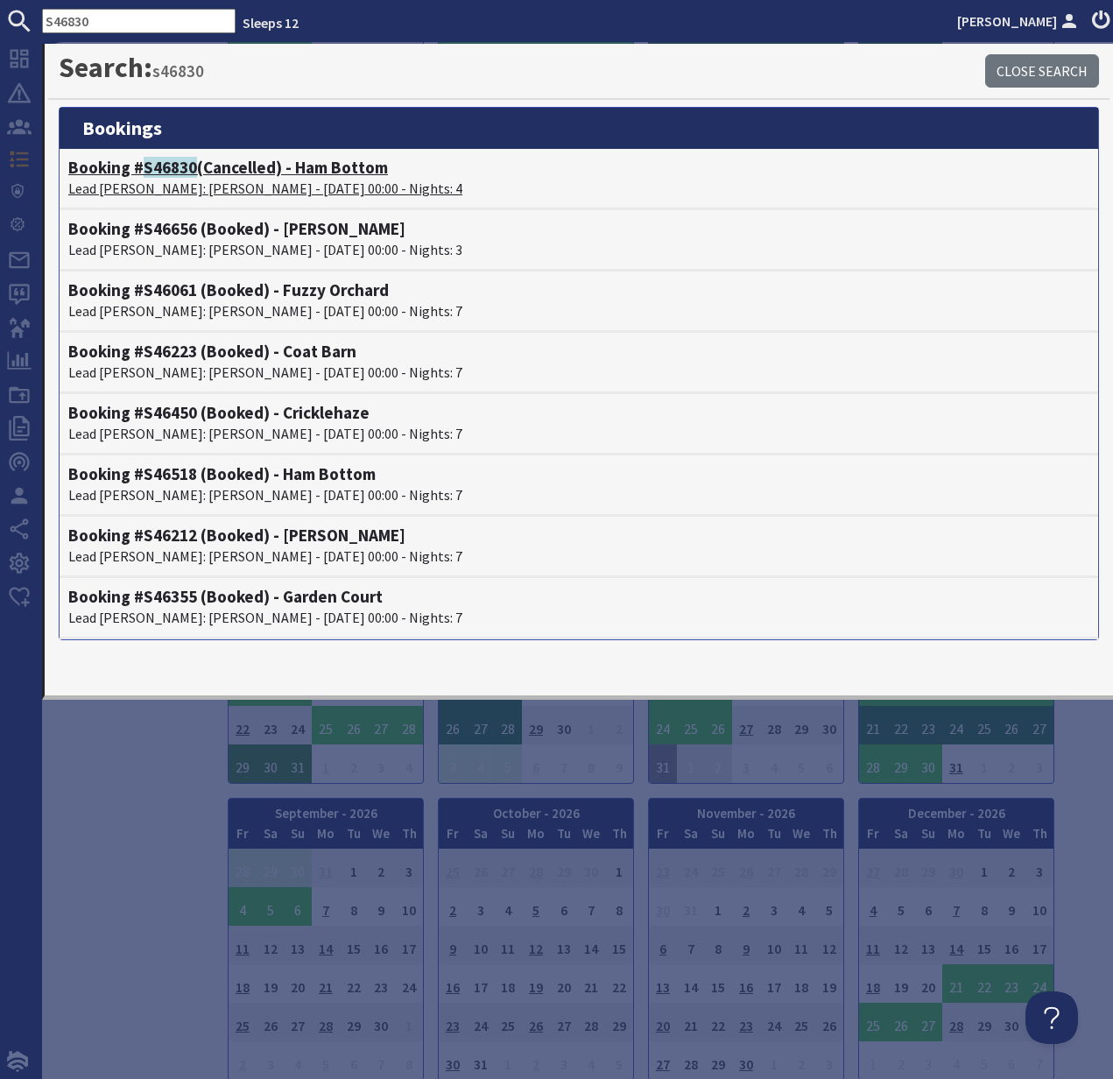
click at [171, 179] on p "Lead Booker: Jane Mably - 24/11/2025 00:00 - Nights: 4" at bounding box center [578, 188] width 1021 height 21
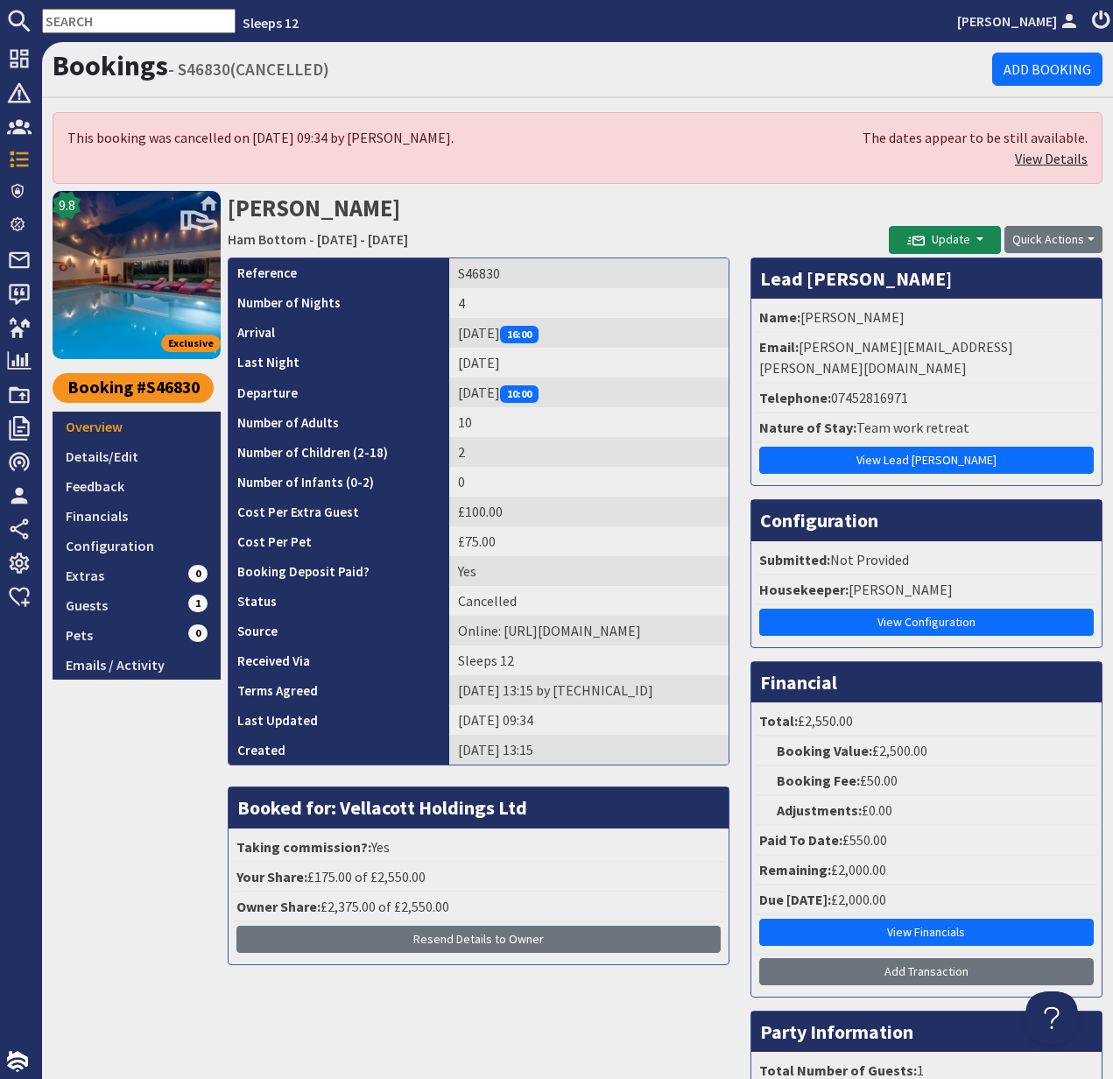
click at [1053, 160] on link "View Details" at bounding box center [1051, 159] width 73 height 18
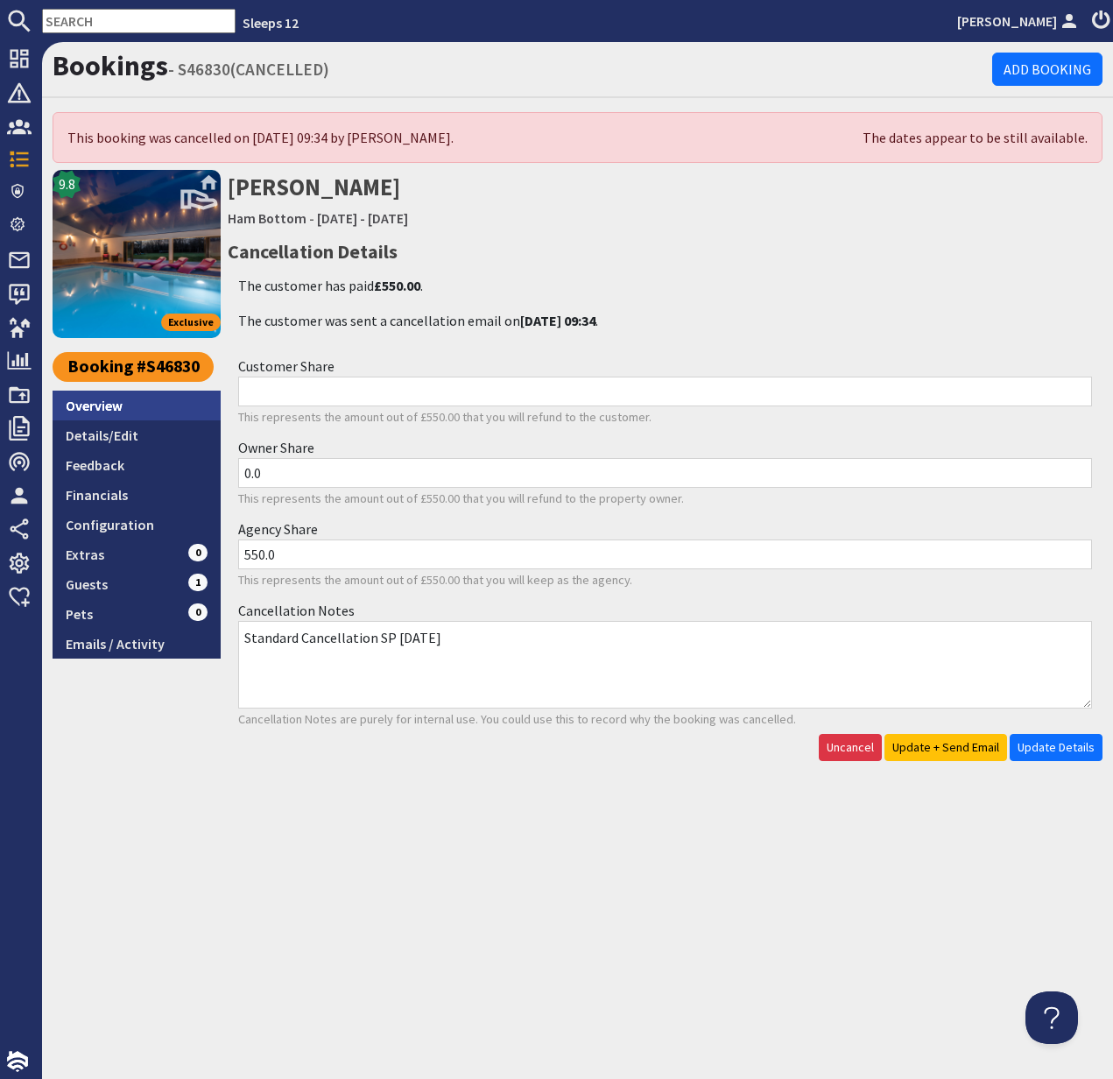
click at [98, 413] on link "Overview" at bounding box center [137, 406] width 168 height 30
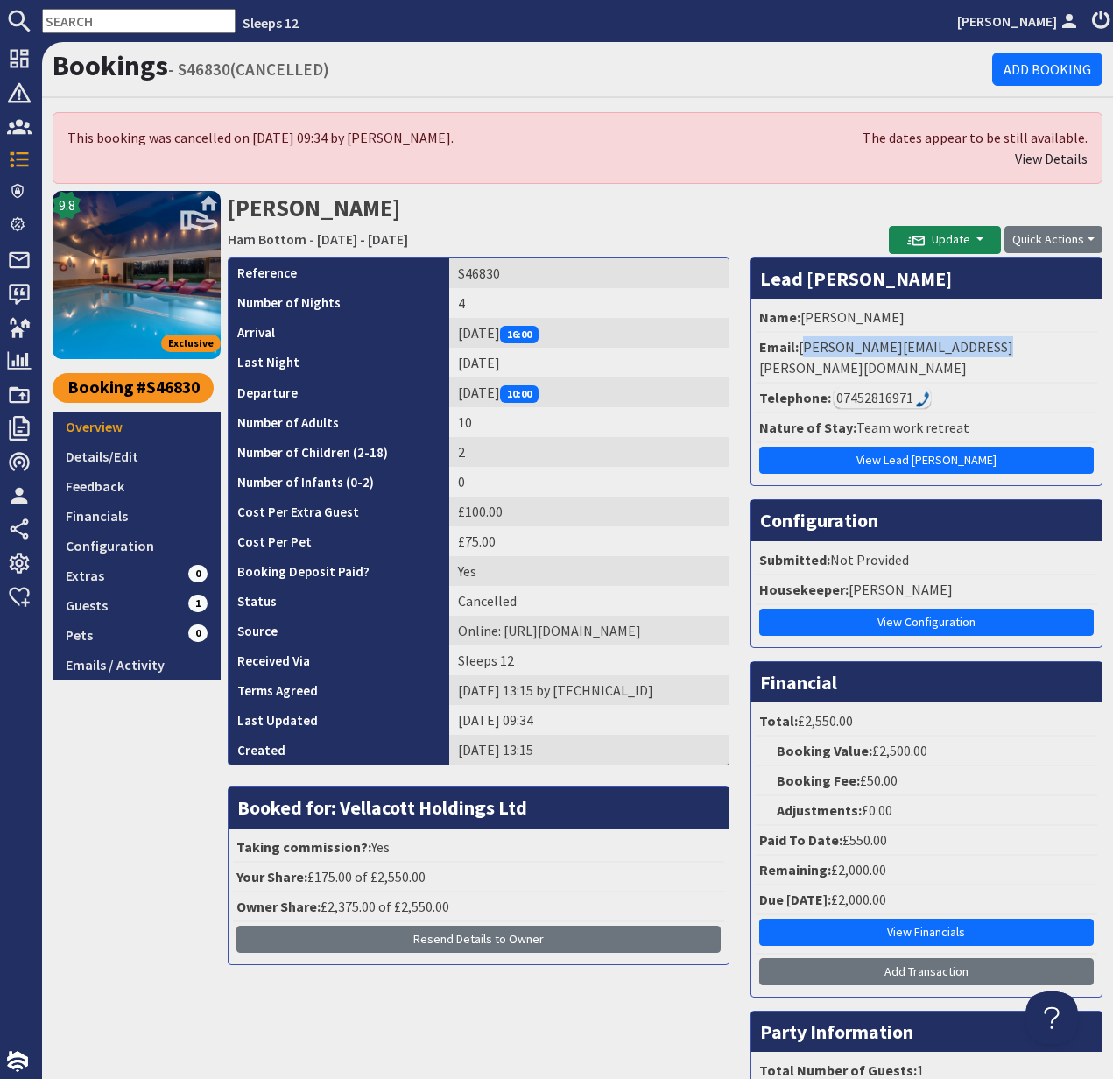
drag, startPoint x: 802, startPoint y: 348, endPoint x: 1014, endPoint y: 353, distance: 212.1
click at [1014, 353] on li "Email: dave.jane.mably@hotmail.com" at bounding box center [927, 358] width 342 height 51
copy li "dave.jane.mably@hotmail.com"
click at [80, 17] on input "text" at bounding box center [139, 21] width 194 height 25
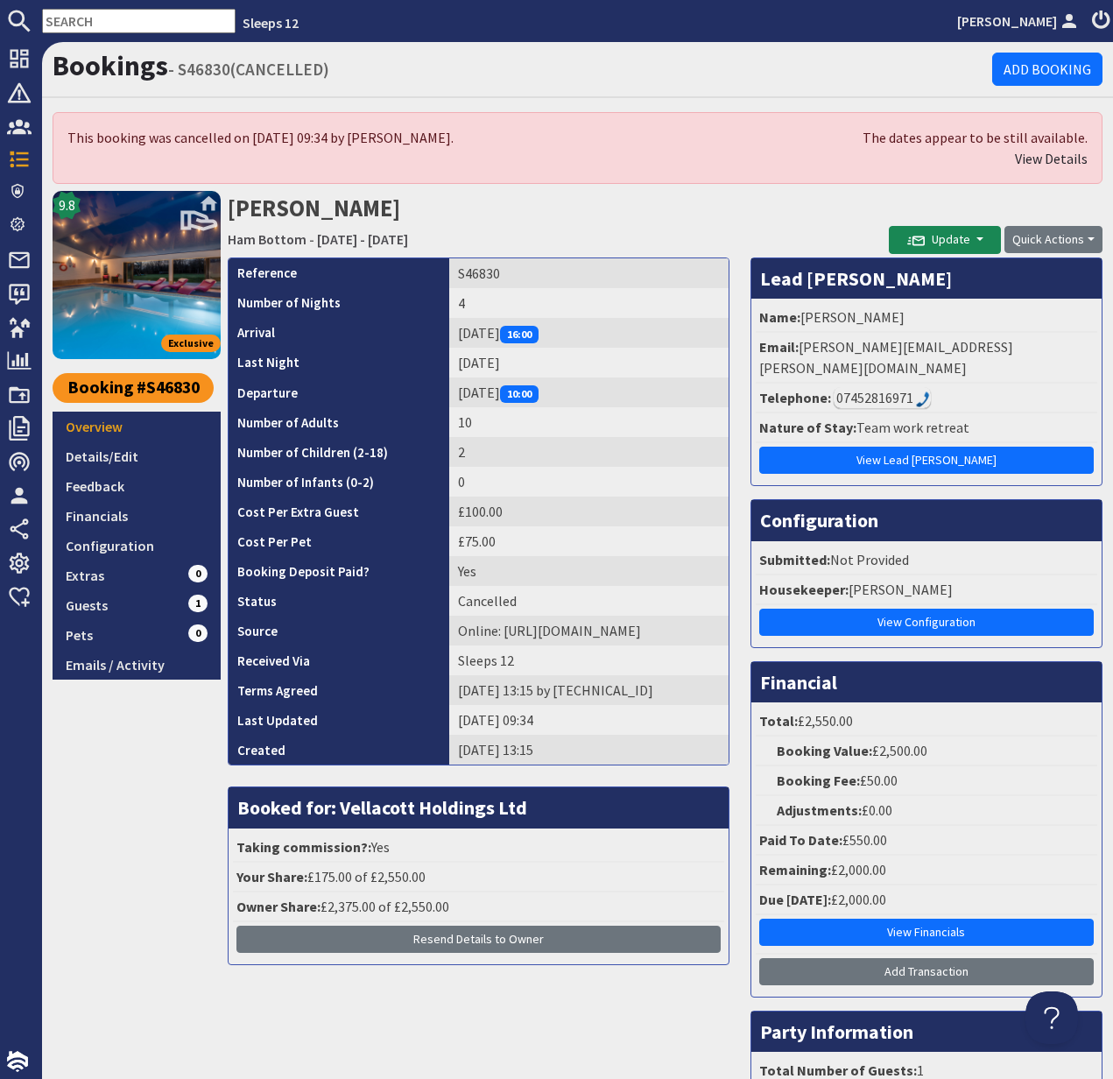
paste input "S47198"
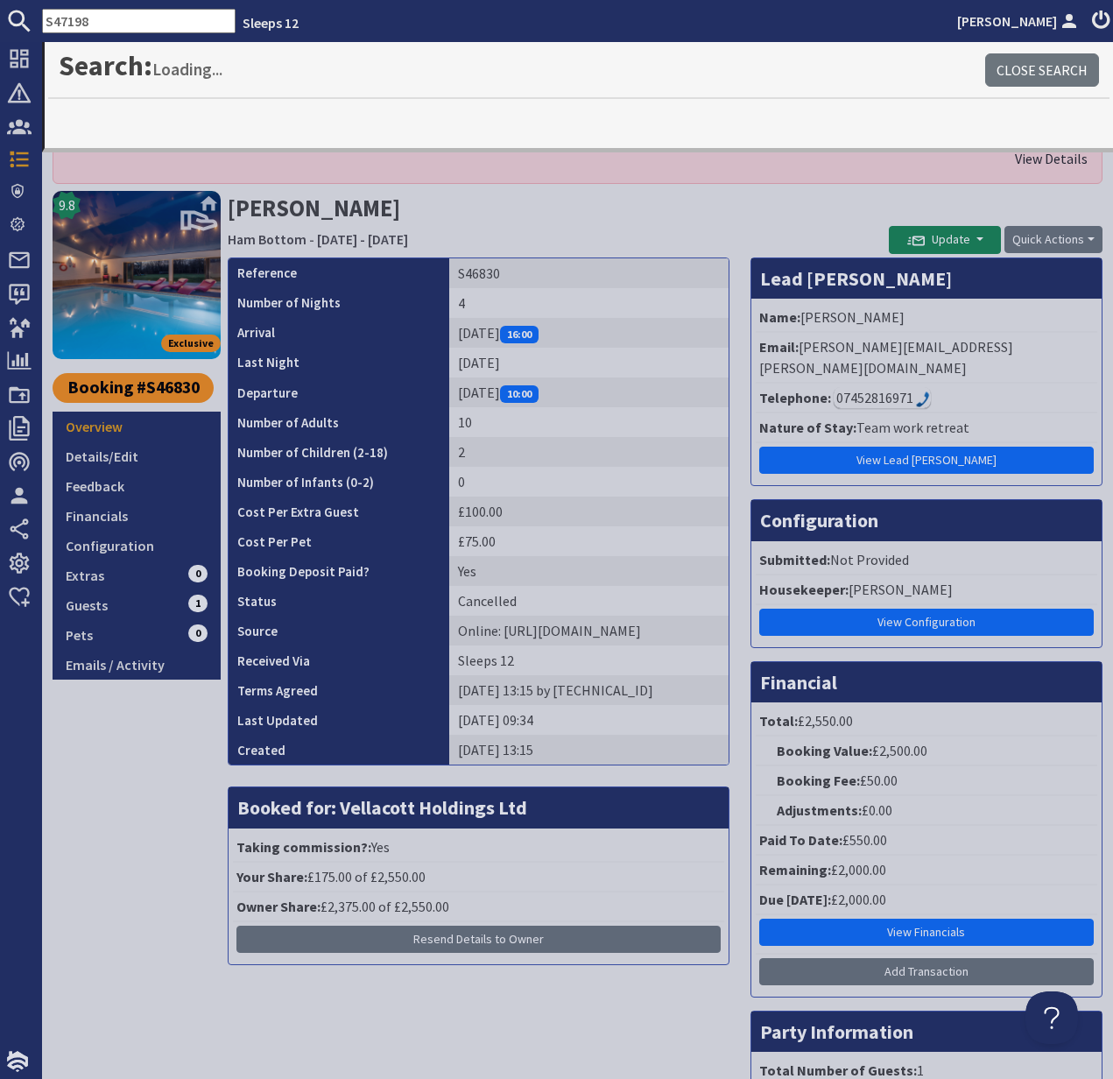
type input "S47198"
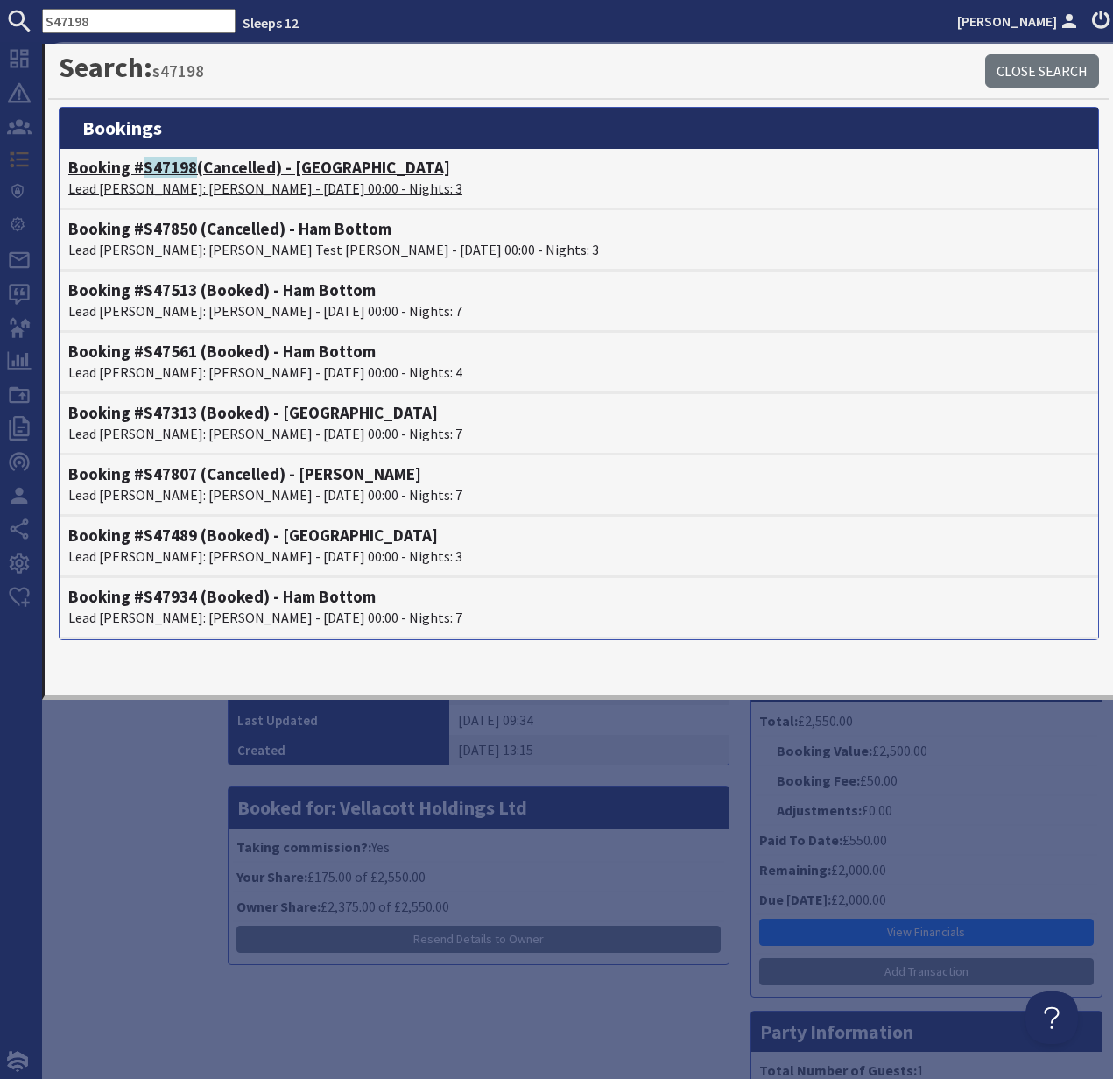
click at [179, 179] on p "Lead Booker: sinead Mack - 17/07/2026 00:00 - Nights: 3" at bounding box center [578, 188] width 1021 height 21
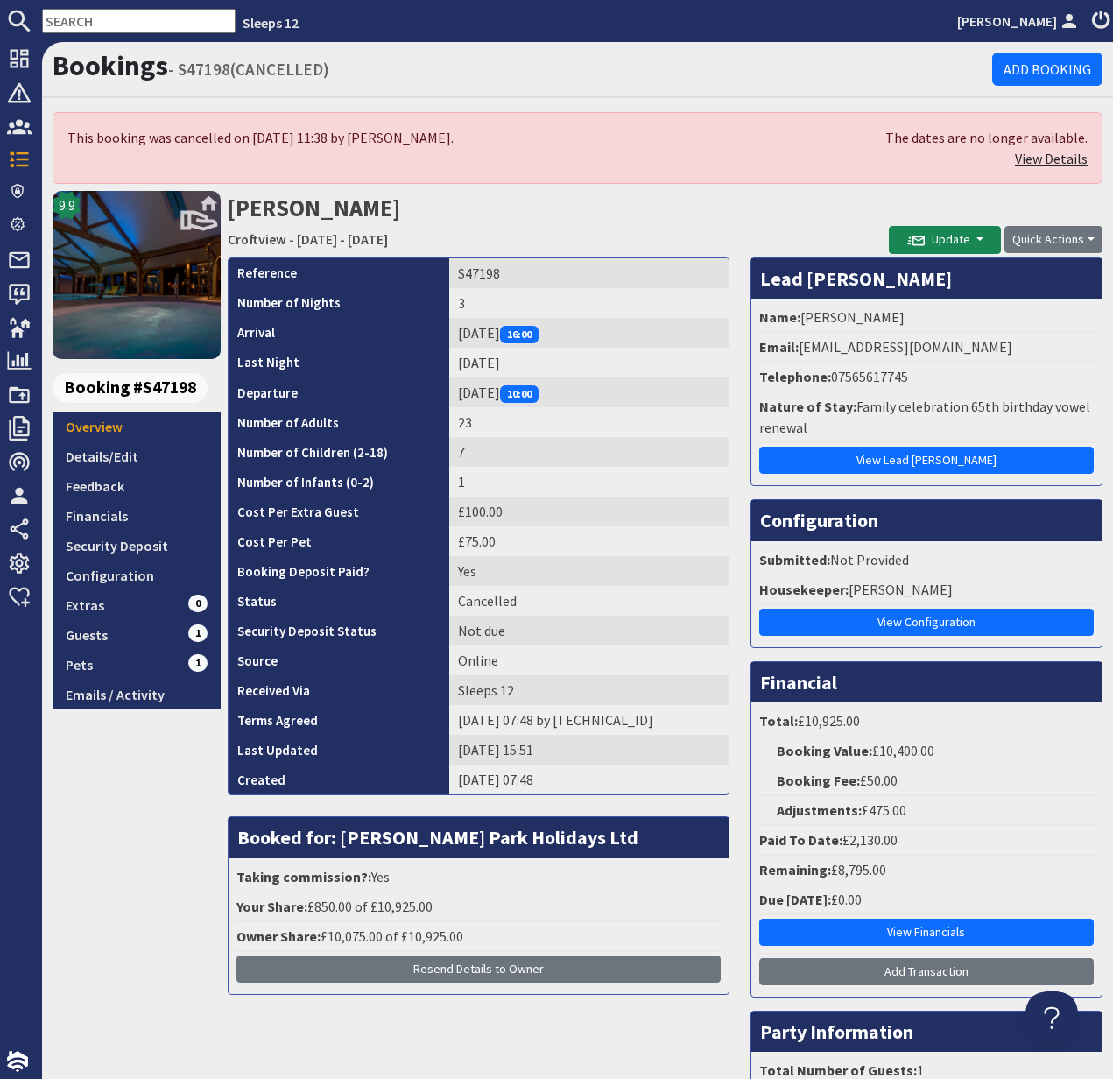
click at [1048, 155] on link "View Details" at bounding box center [1051, 159] width 73 height 18
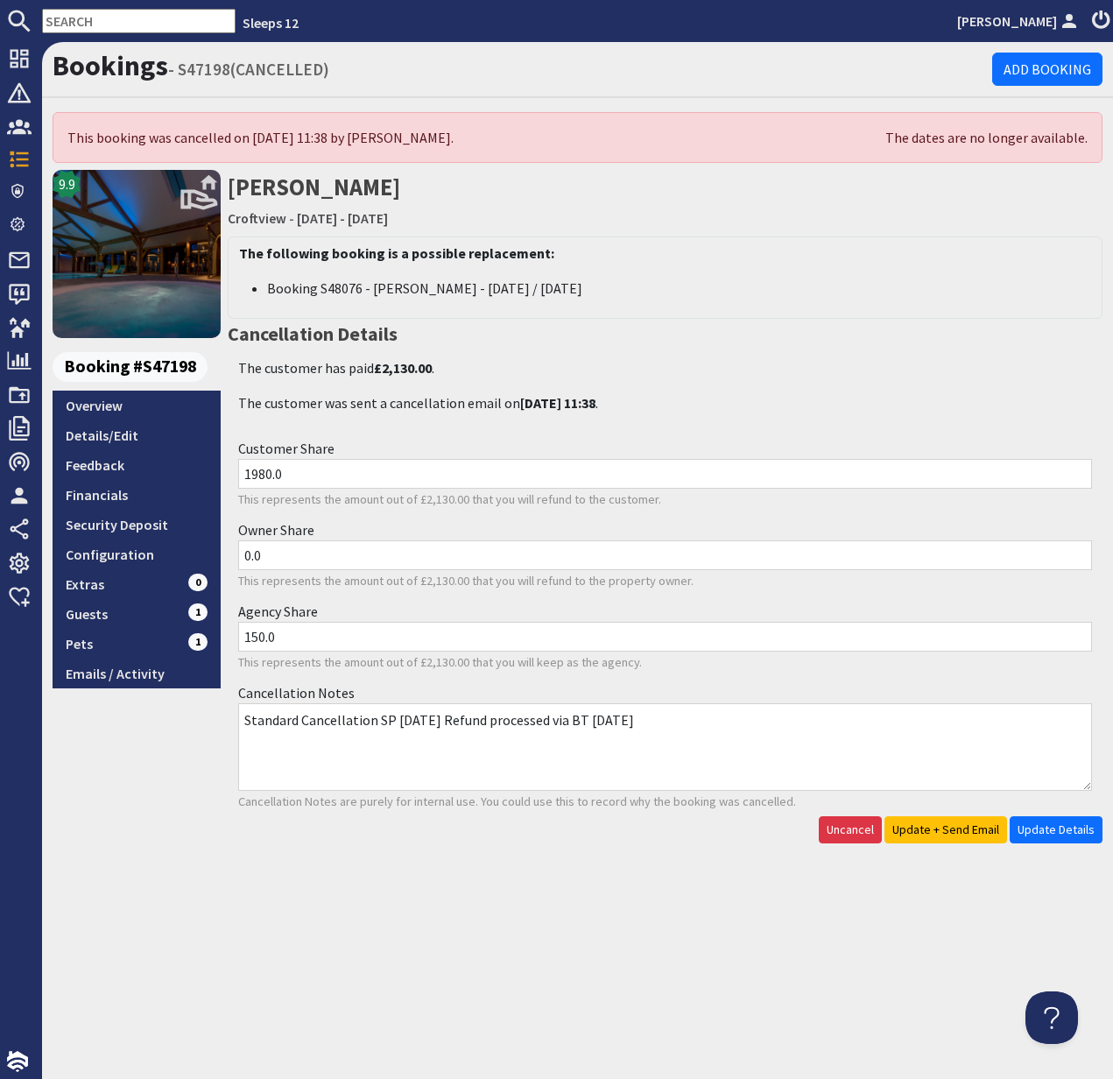
click at [67, 22] on input "text" at bounding box center [139, 21] width 194 height 25
click at [66, 22] on input "text" at bounding box center [139, 21] width 194 height 25
paste input "S45660"
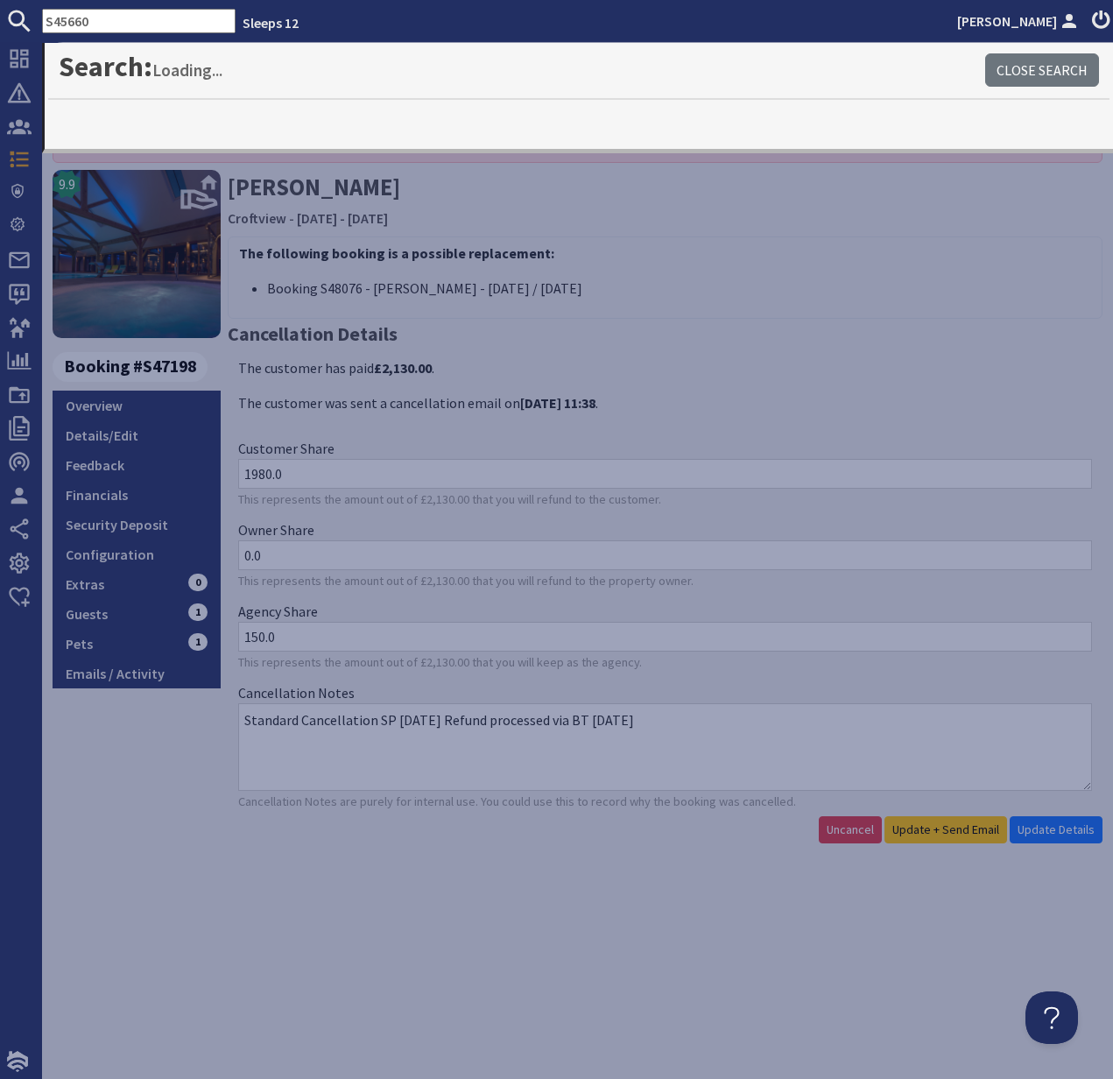
type input "S45660"
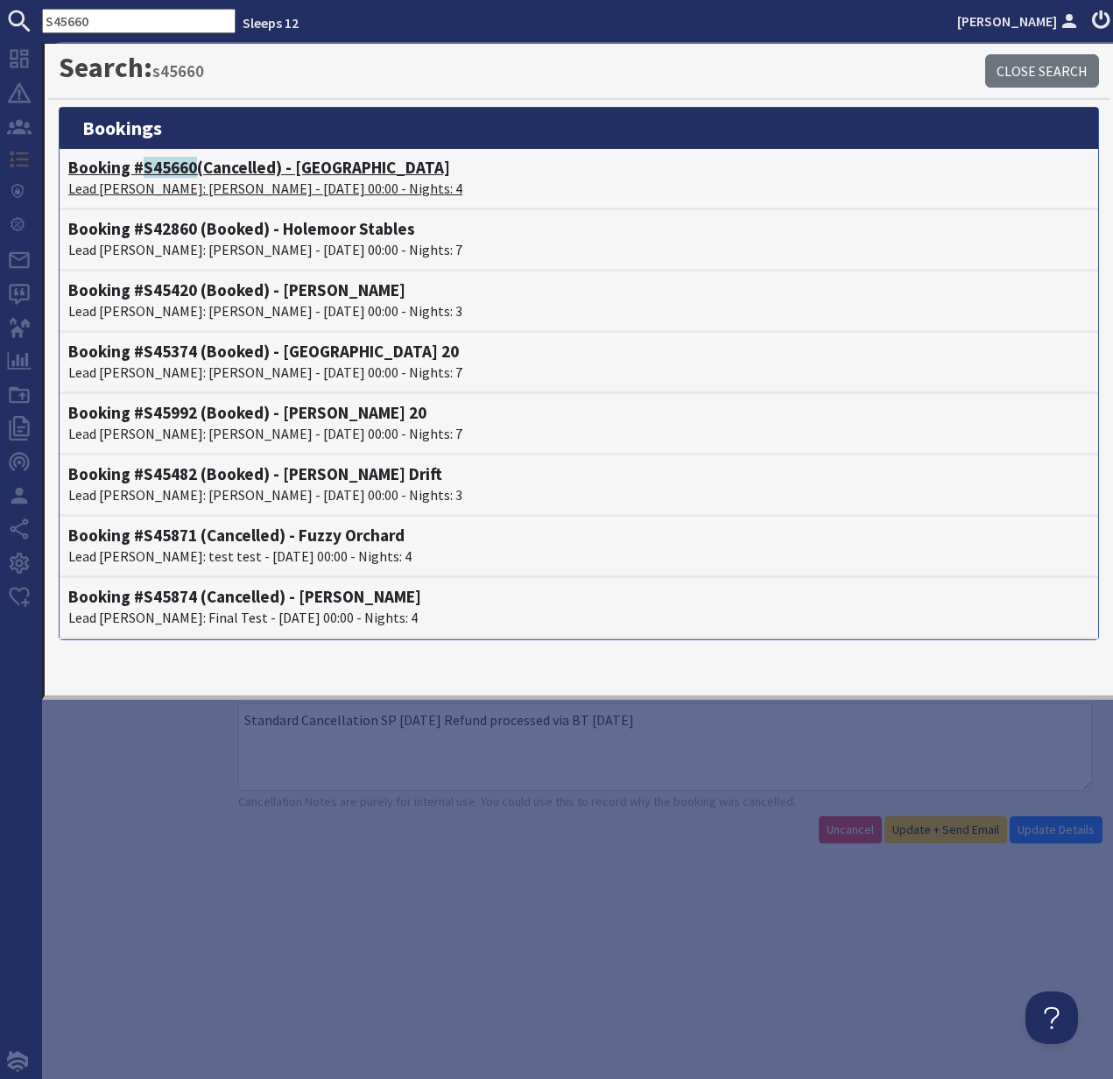
click at [224, 181] on p "Lead Booker: Louise Wellman - 07/09/2026 00:00 - Nights: 4" at bounding box center [578, 188] width 1021 height 21
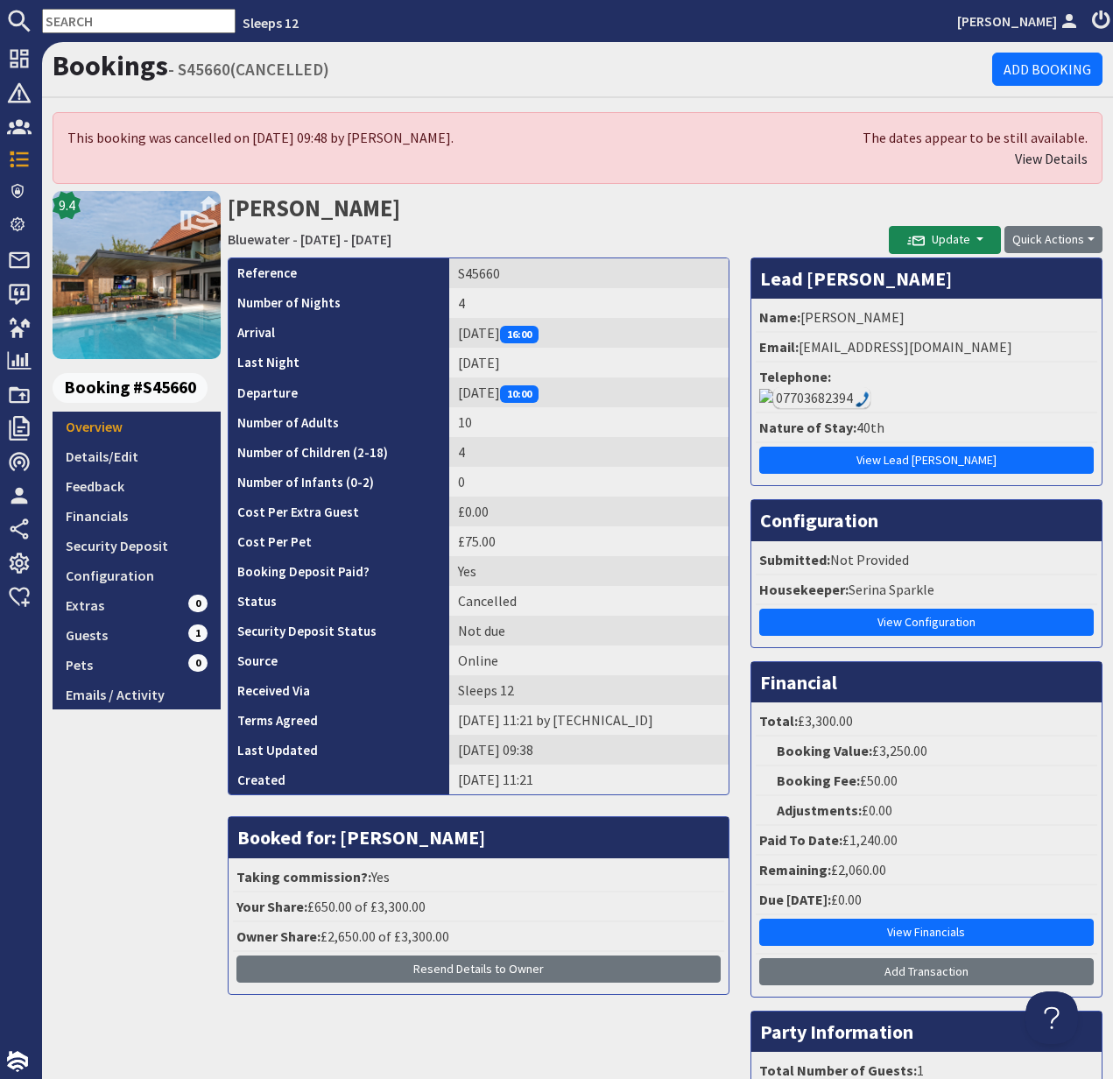
click at [56, 21] on input "text" at bounding box center [139, 21] width 194 height 25
paste input "S43644"
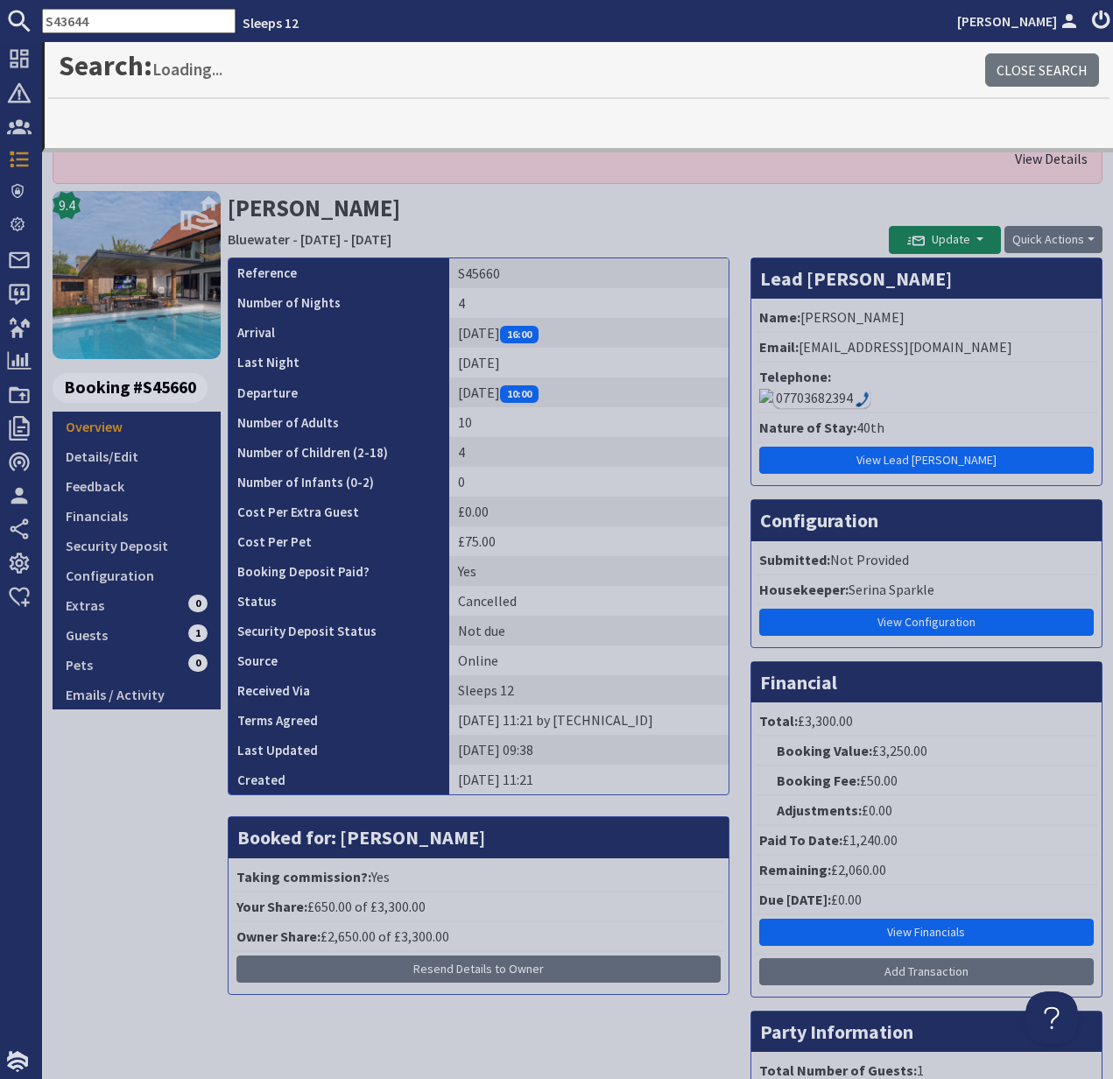
type input "S43644"
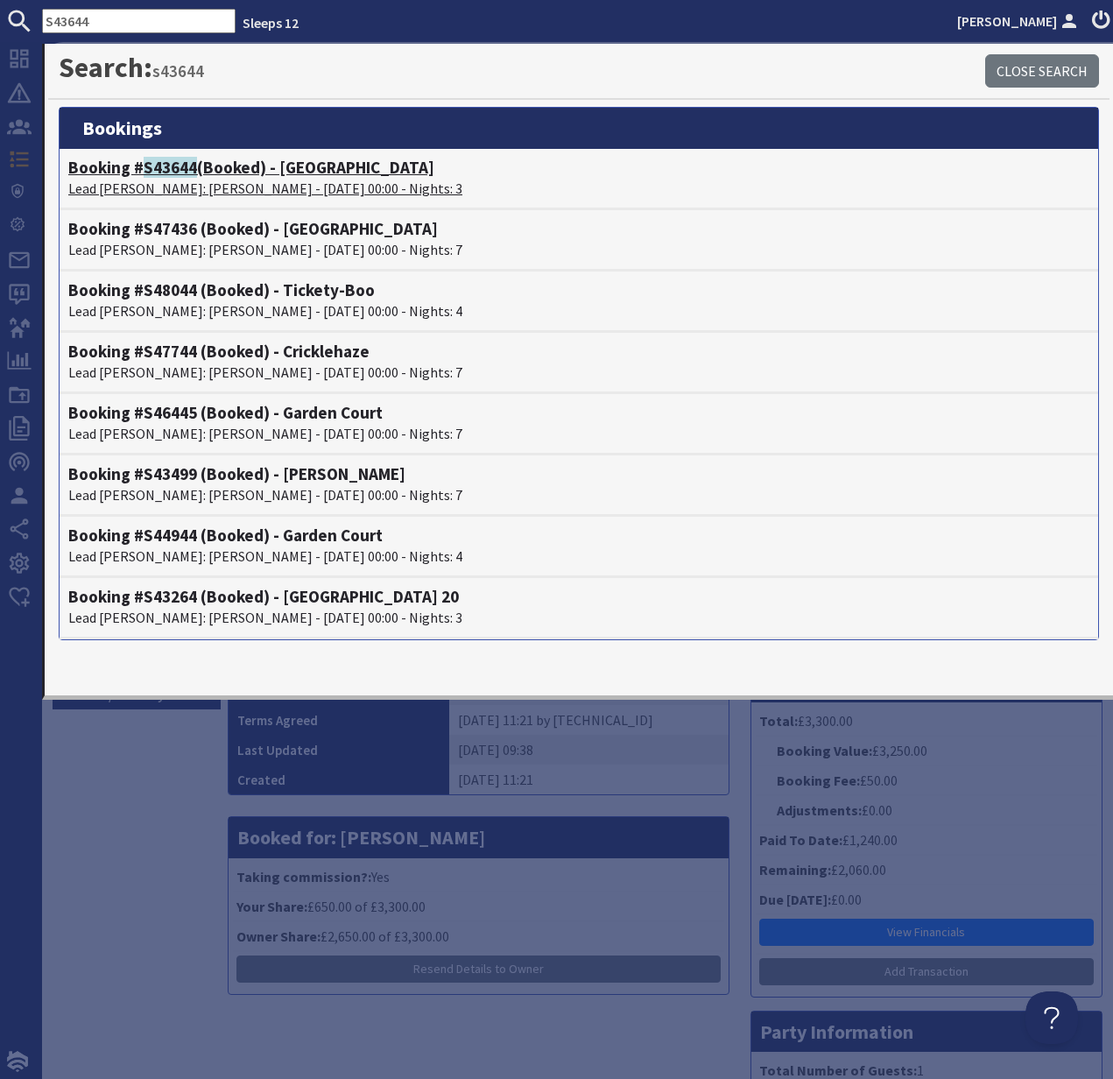
click at [176, 182] on p "Lead Booker: Jill Fortune - 15/05/2026 00:00 - Nights: 3" at bounding box center [578, 188] width 1021 height 21
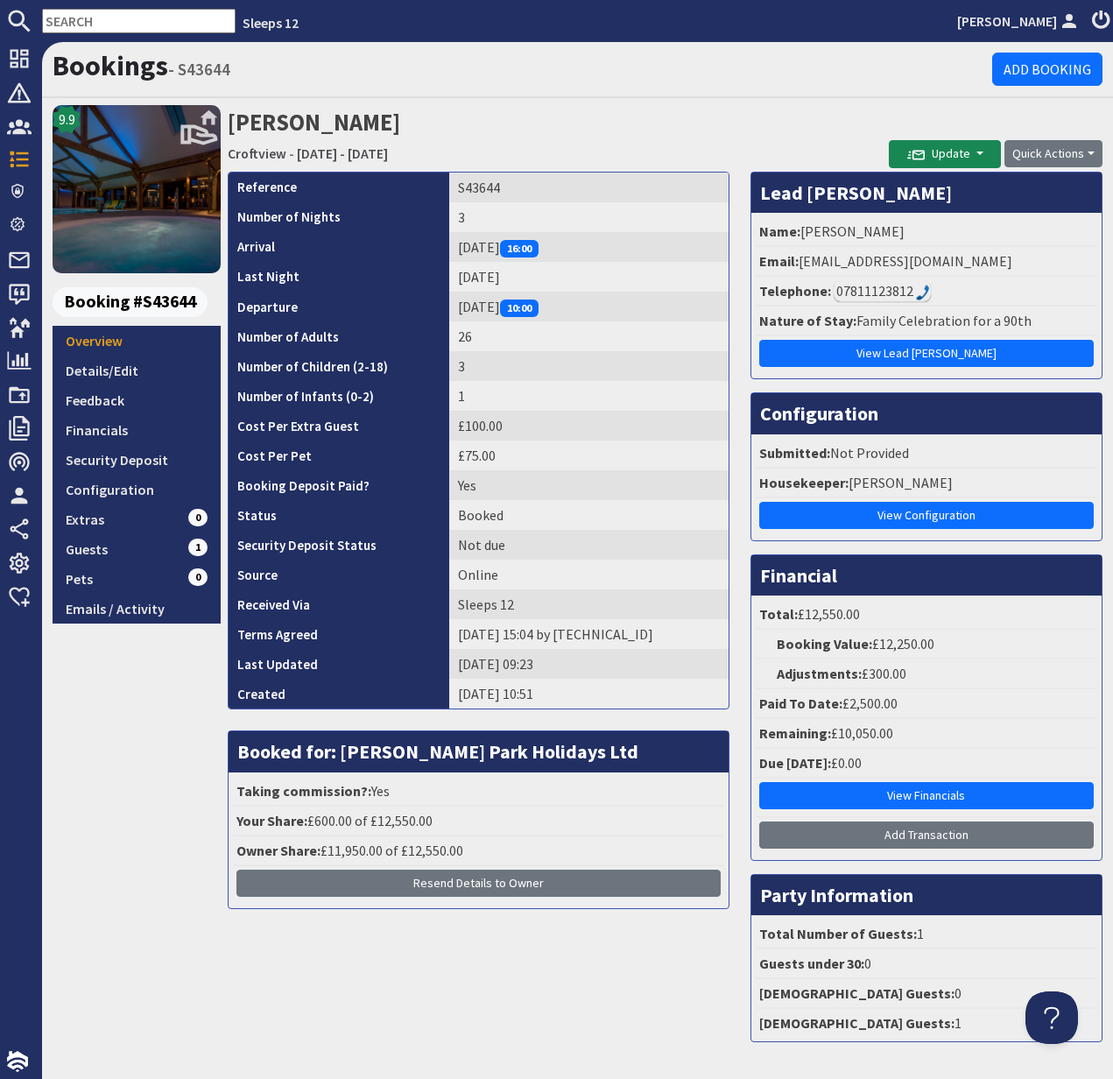
click at [73, 18] on input "text" at bounding box center [139, 21] width 194 height 25
paste input "S43574"
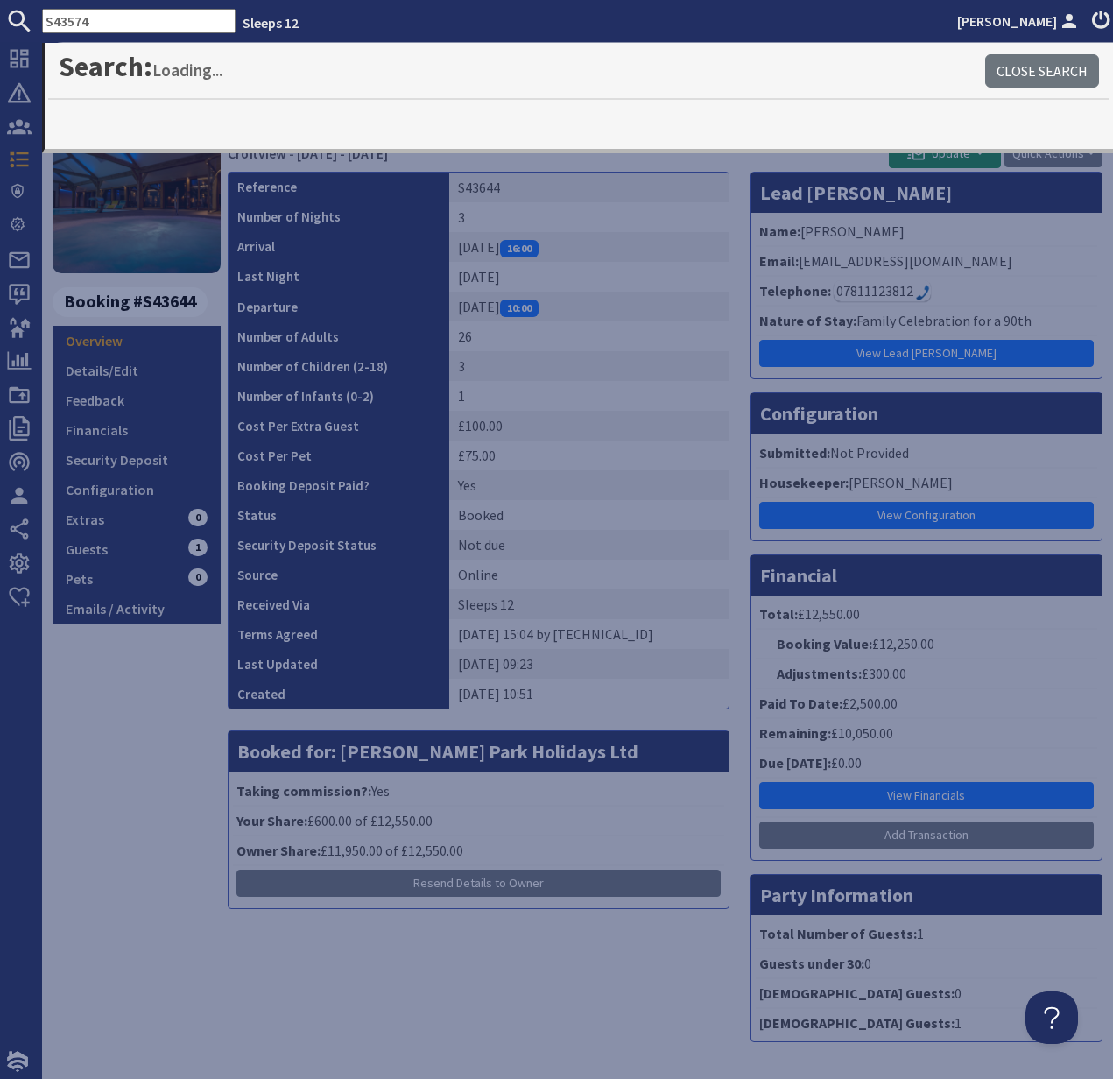
type input "S43574"
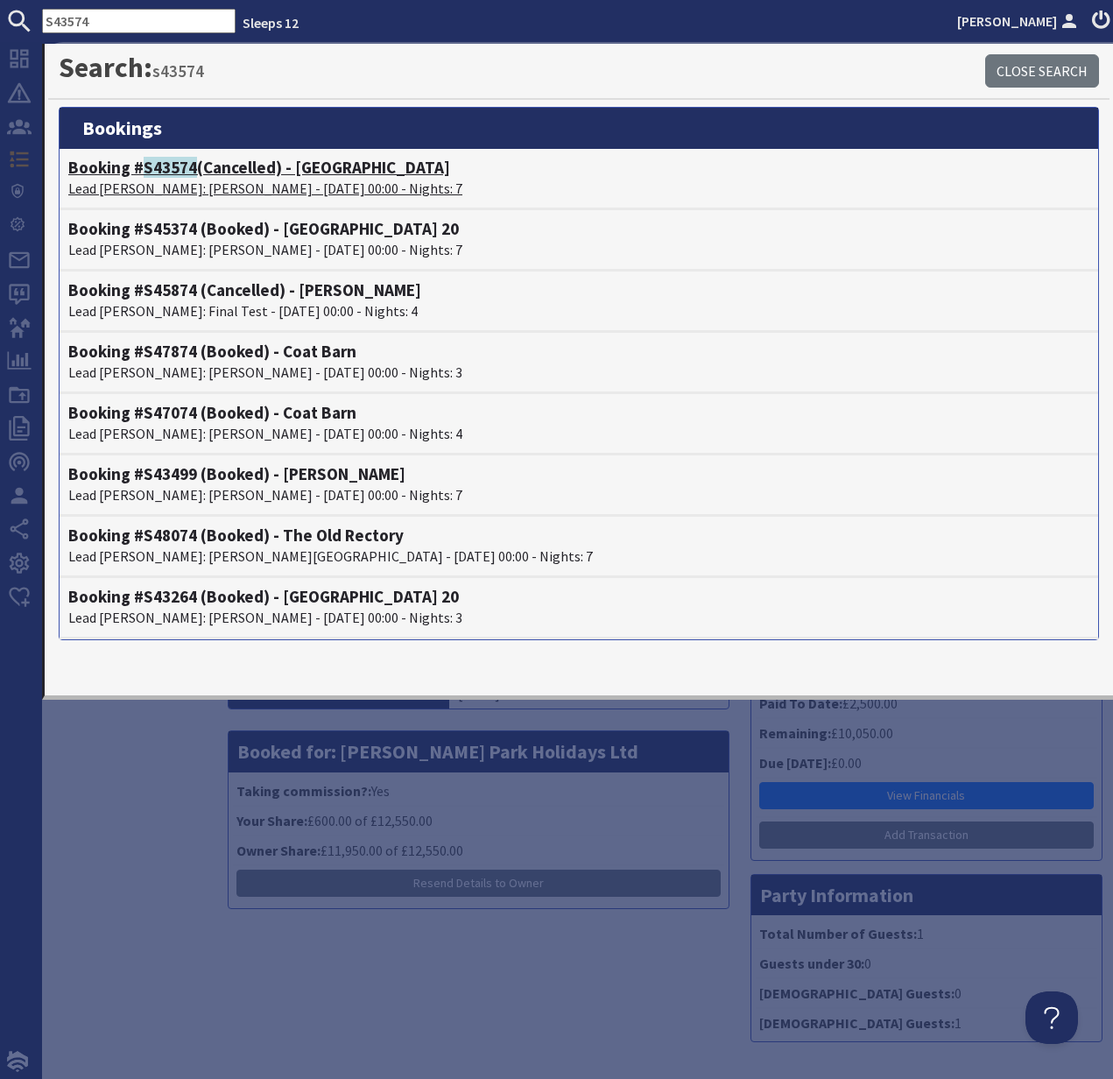
click at [175, 180] on p "Lead Booker: Emma Davies - 29/09/2025 00:00 - Nights: 7" at bounding box center [578, 188] width 1021 height 21
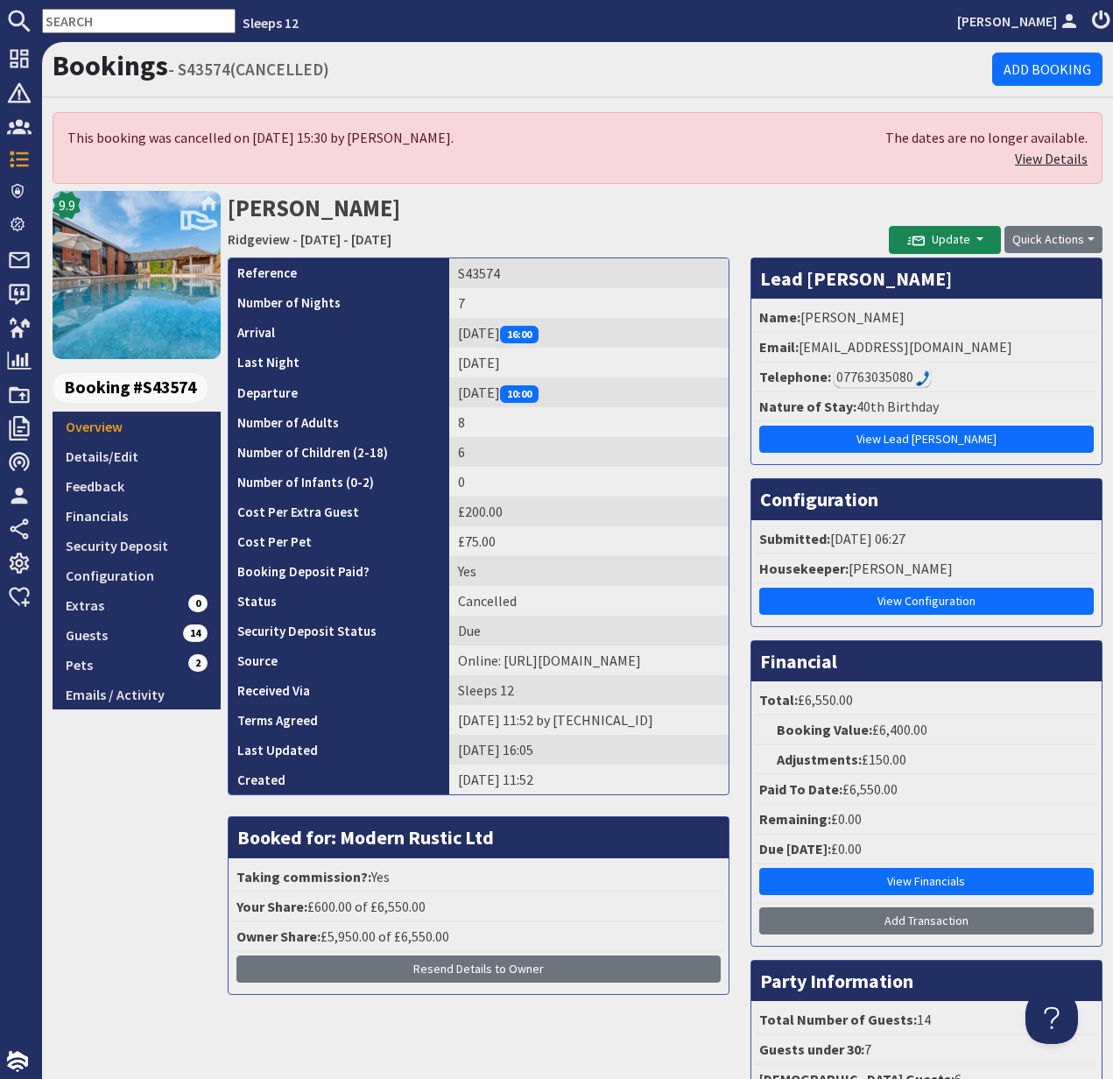
click at [1051, 152] on link "View Details" at bounding box center [1051, 159] width 73 height 18
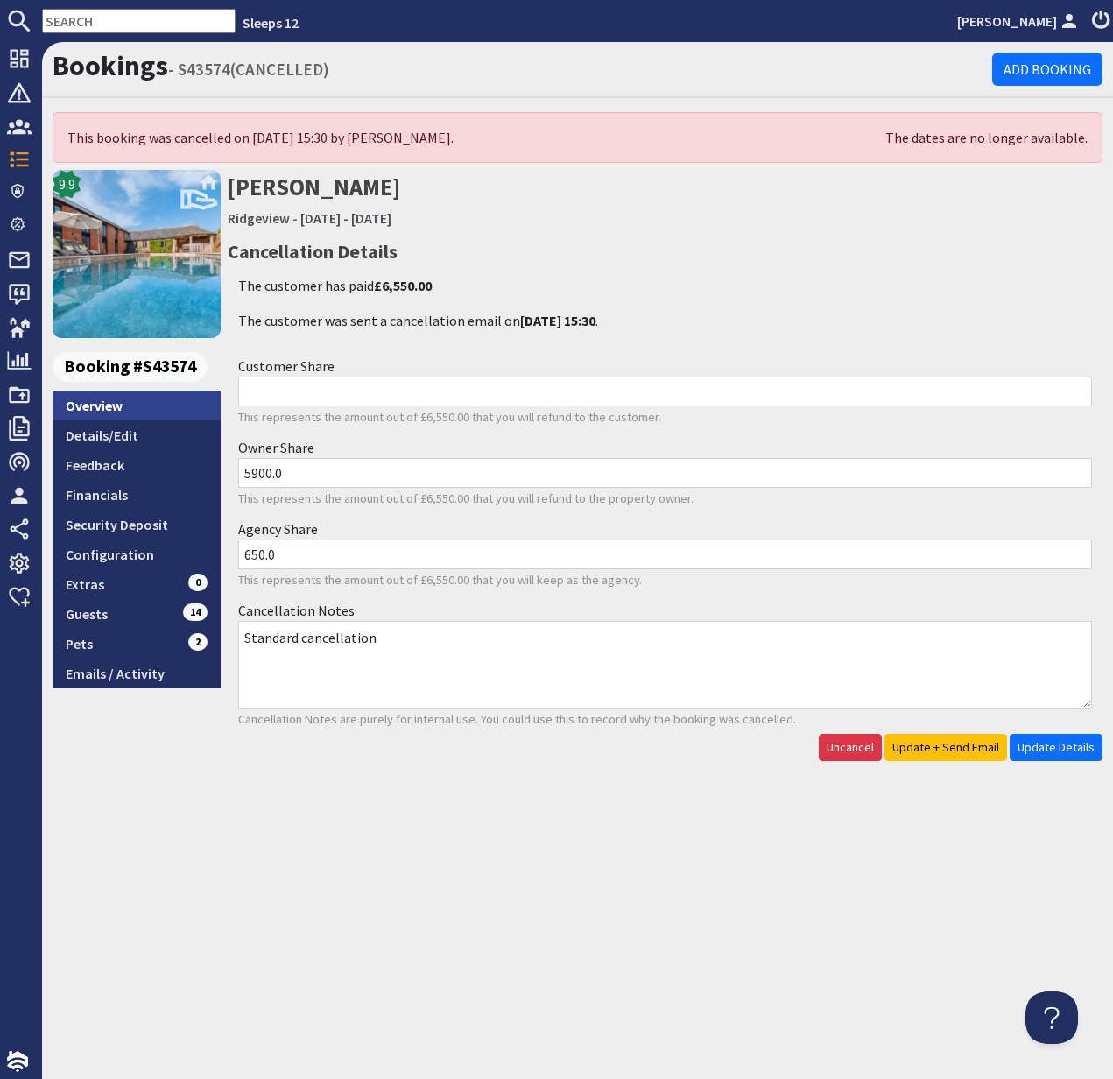
click at [94, 406] on link "Overview" at bounding box center [137, 406] width 168 height 30
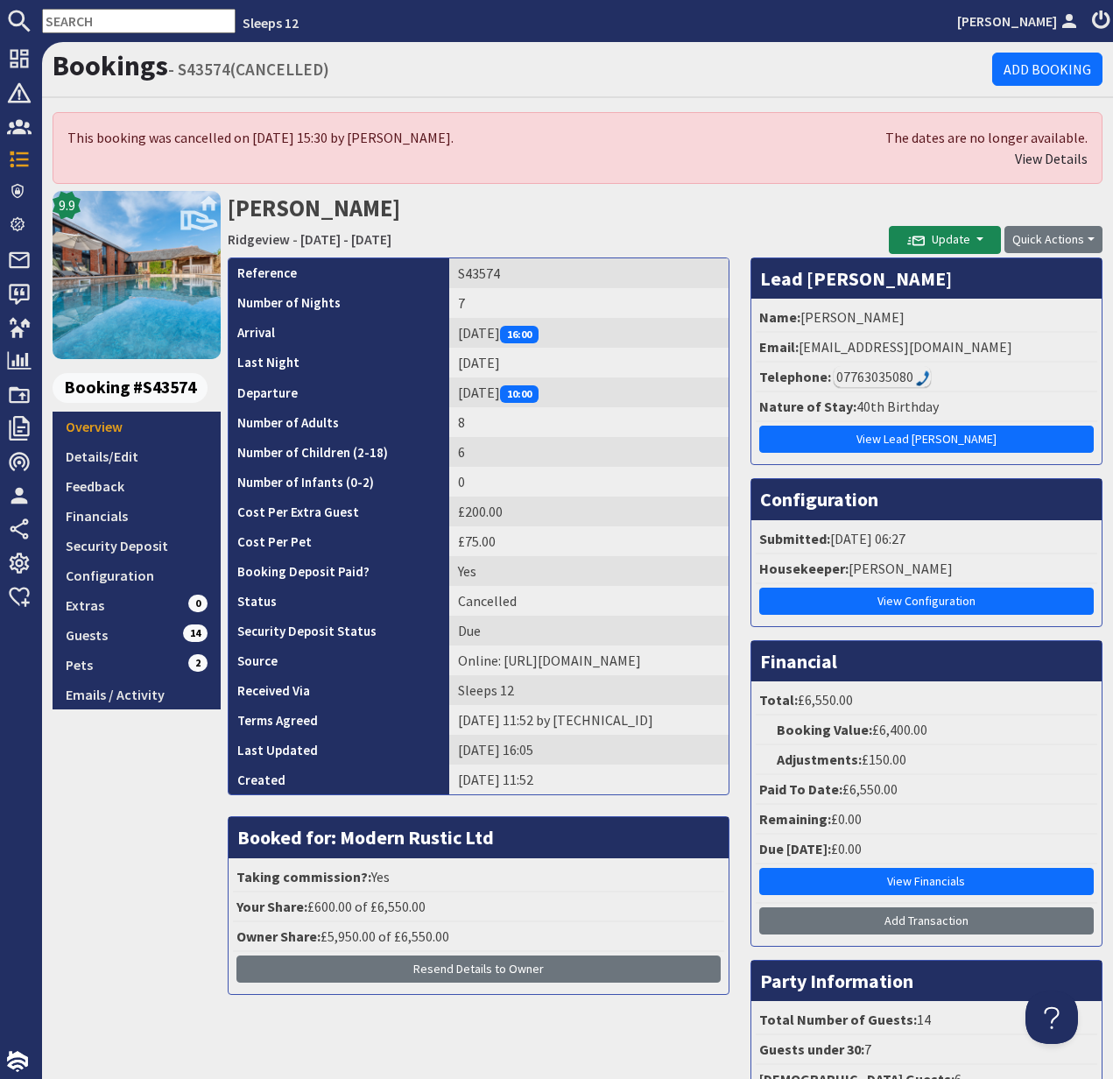
click at [166, 876] on div "9.9 Booking #S43574 Overview Details/Edit Feedback Financials Security Deposit …" at bounding box center [137, 666] width 168 height 950
drag, startPoint x: 803, startPoint y: 347, endPoint x: 940, endPoint y: 350, distance: 136.7
click at [940, 350] on li "Email: ejd0385@gmail.com" at bounding box center [927, 348] width 342 height 30
copy li "[EMAIL_ADDRESS][DOMAIN_NAME]"
click at [859, 350] on li "Email: ejd0385@gmail.com" at bounding box center [927, 348] width 342 height 30
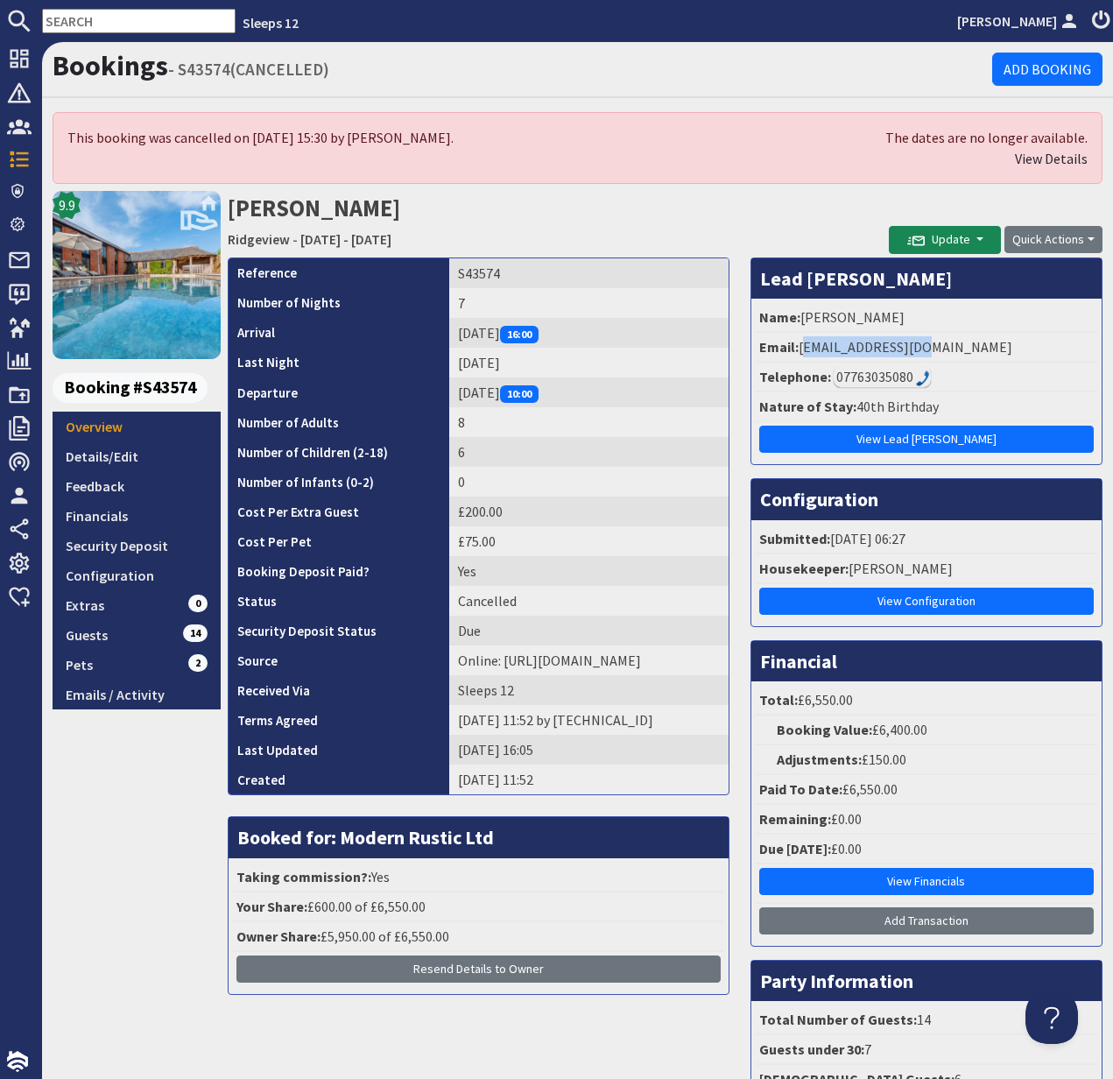
drag, startPoint x: 801, startPoint y: 347, endPoint x: 927, endPoint y: 353, distance: 126.3
click at [927, 353] on li "Email: ejd0385@gmail.com" at bounding box center [927, 348] width 342 height 30
copy li "[EMAIL_ADDRESS][DOMAIN_NAME]"
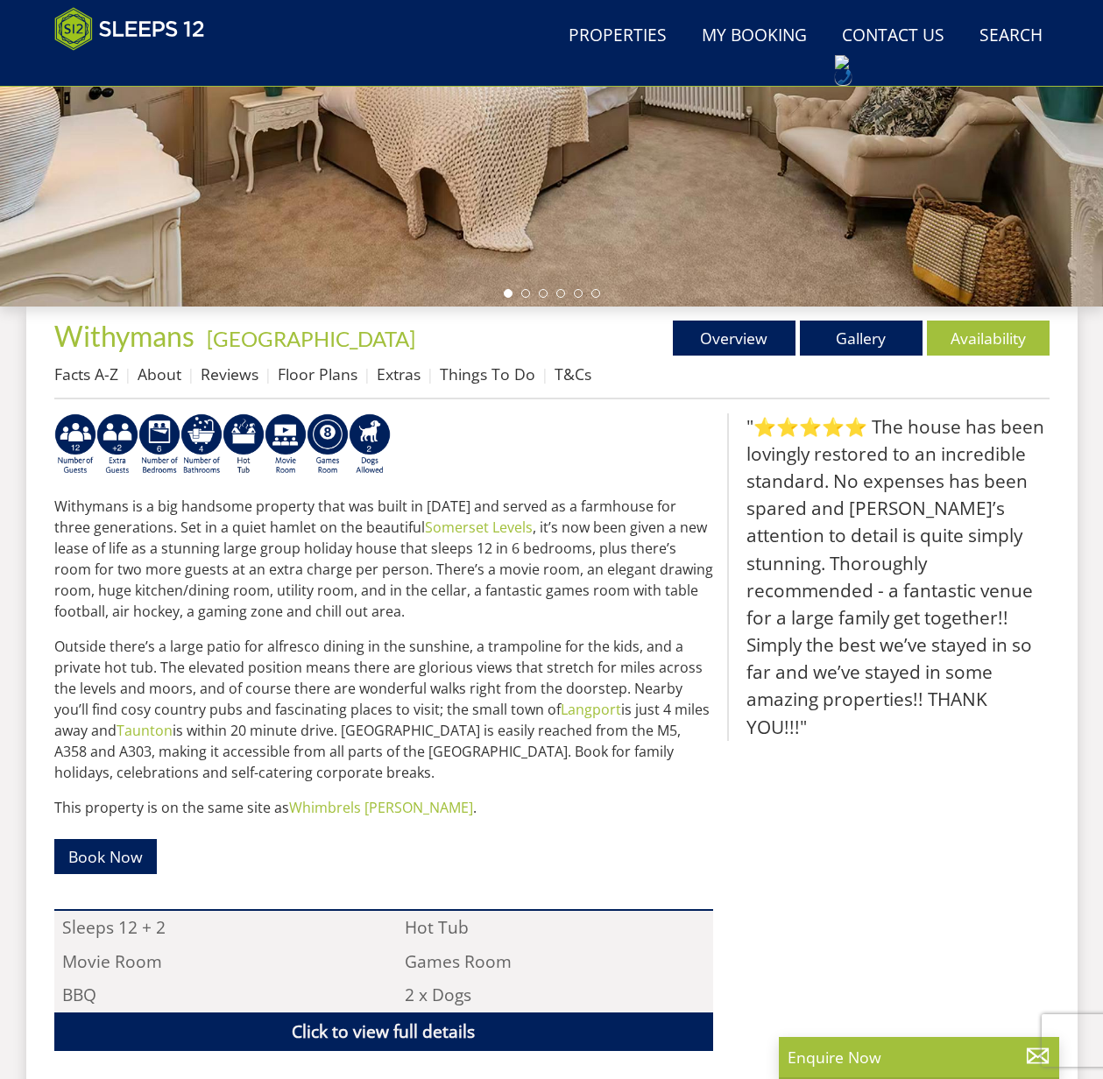
scroll to position [451, 0]
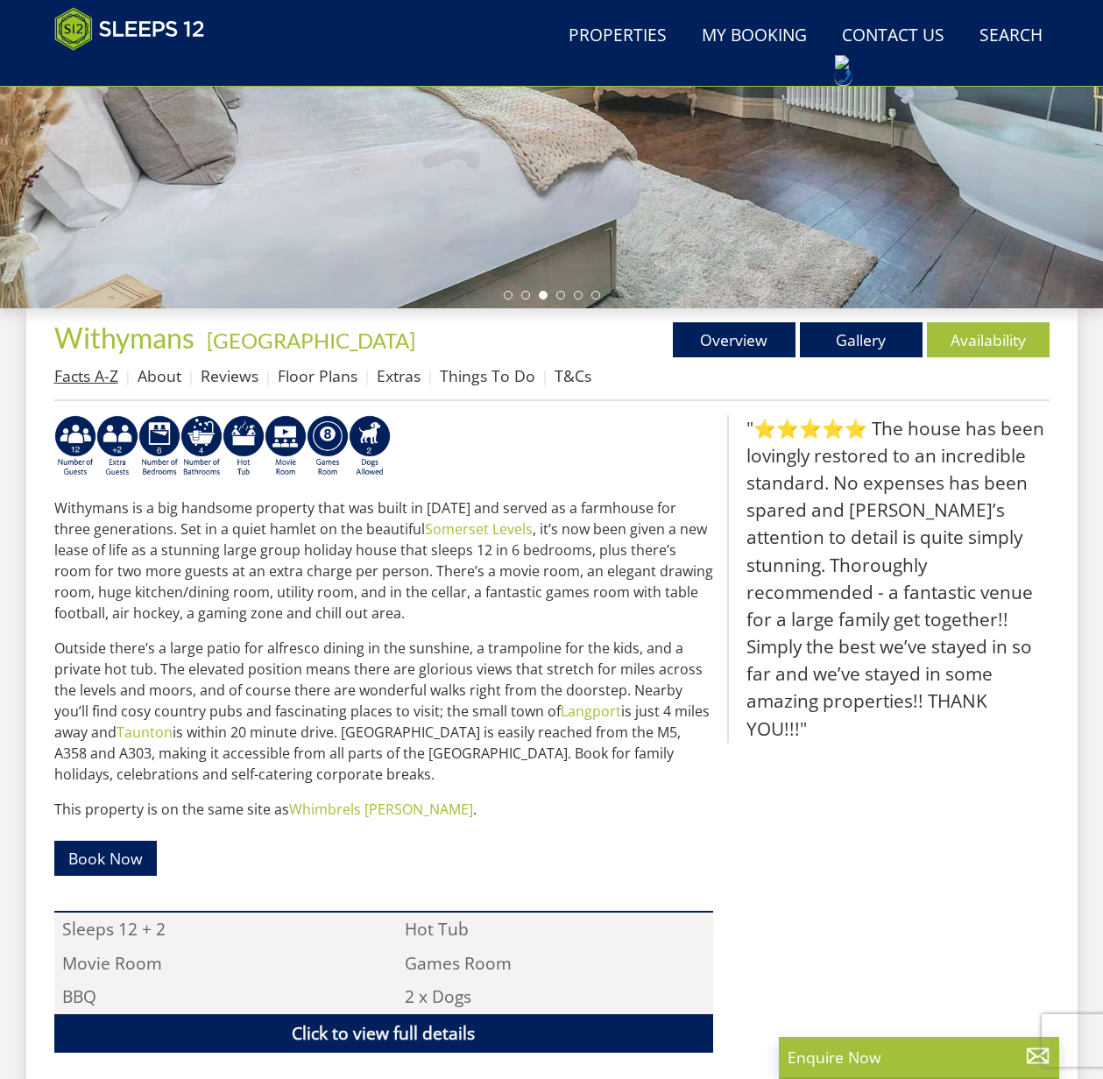
click at [79, 378] on link "Facts A-Z" at bounding box center [86, 375] width 64 height 21
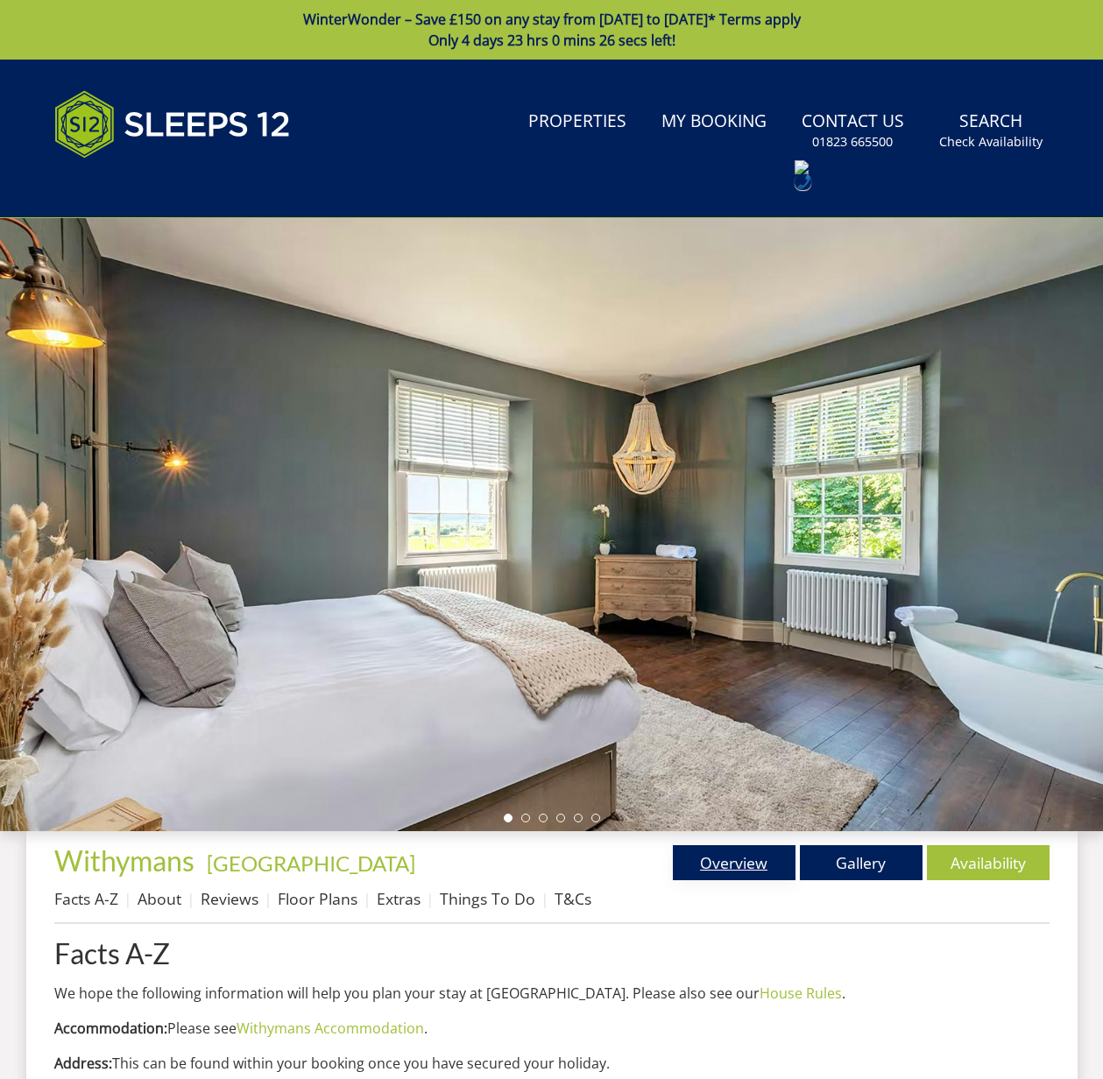
click at [730, 870] on link "Overview" at bounding box center [734, 862] width 123 height 35
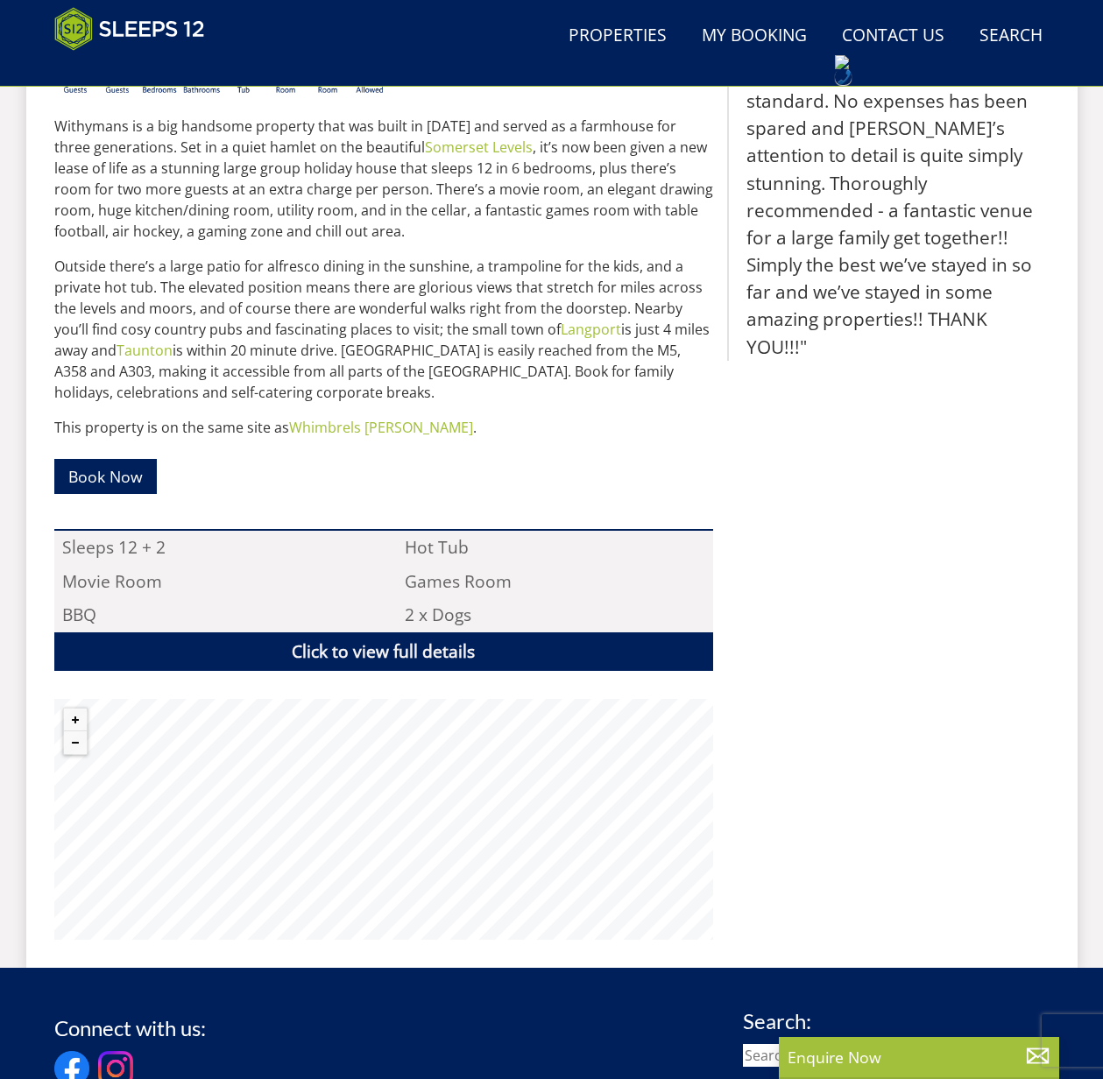
scroll to position [855, 0]
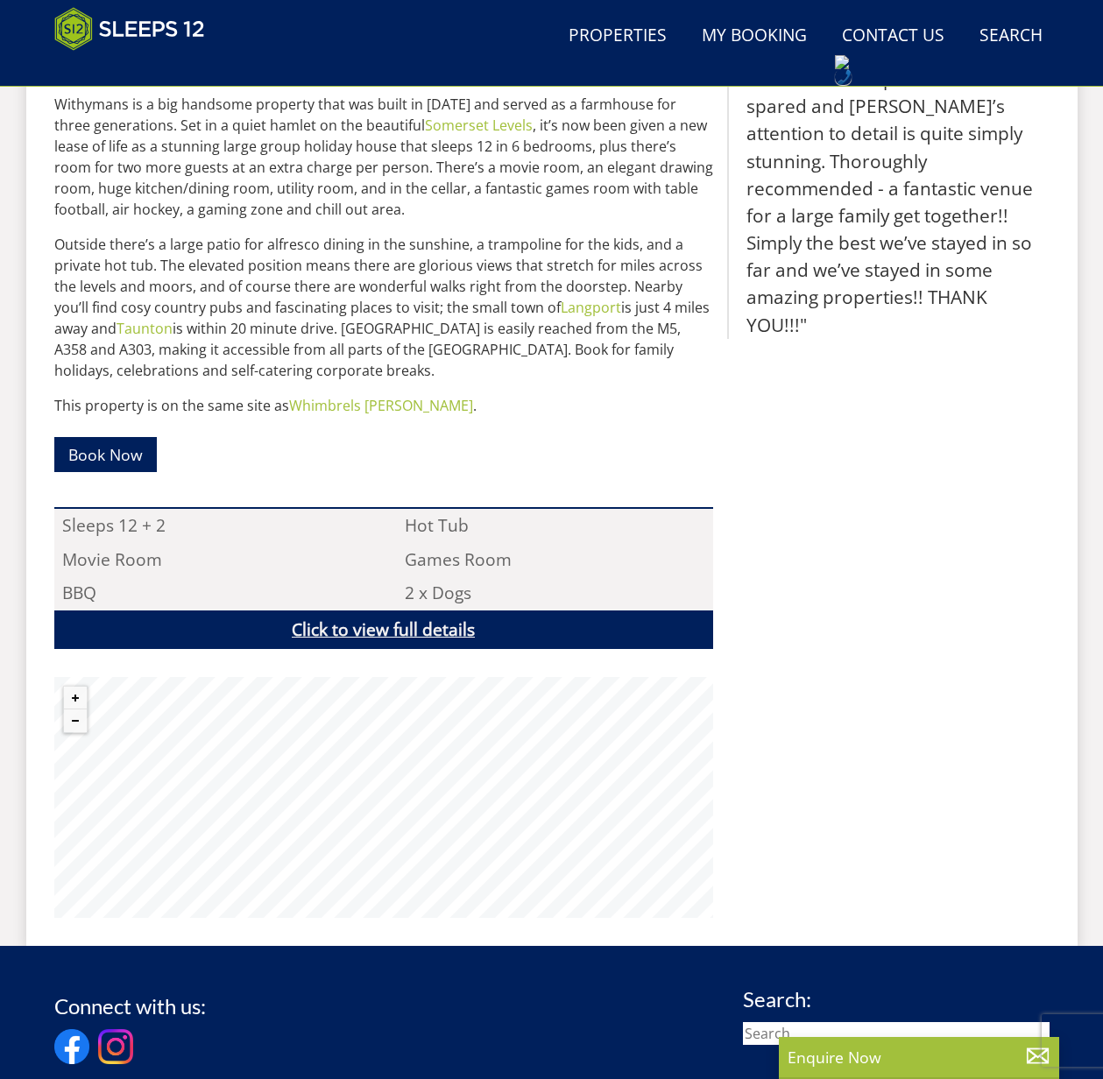
click at [385, 632] on link "Click to view full details" at bounding box center [383, 630] width 659 height 39
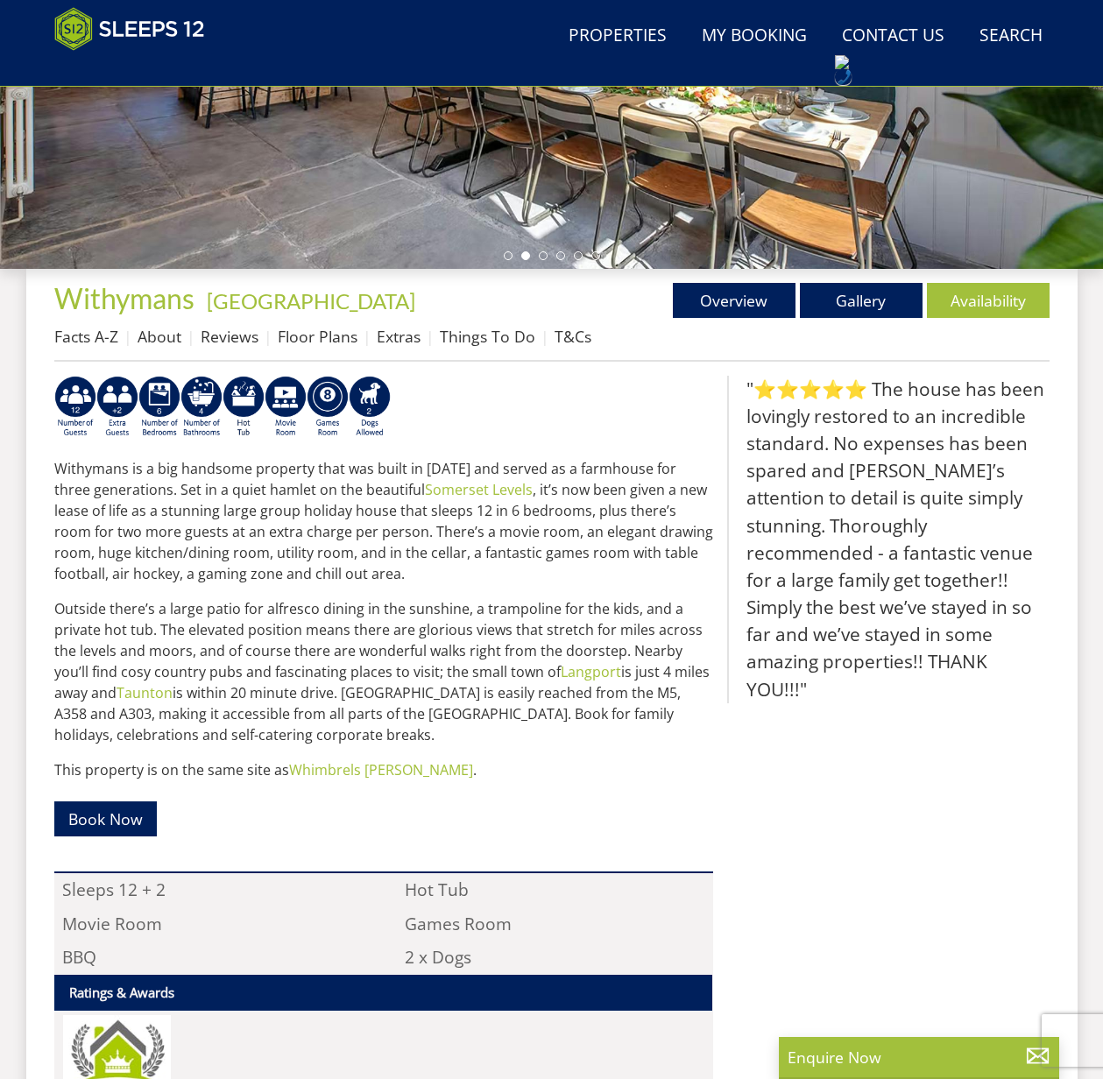
scroll to position [484, 0]
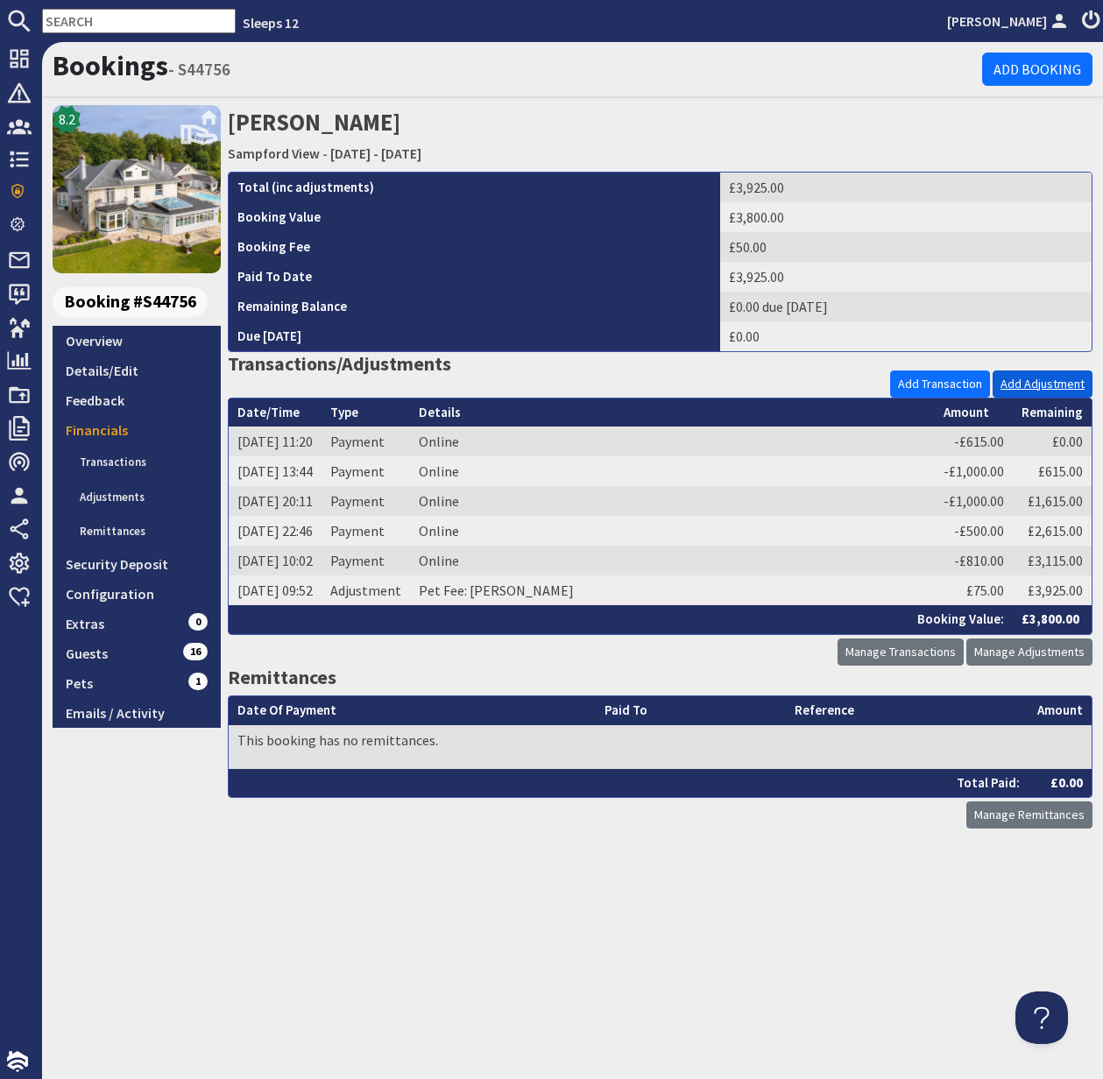
click at [1036, 383] on link "Add Adjustment" at bounding box center [1043, 384] width 100 height 27
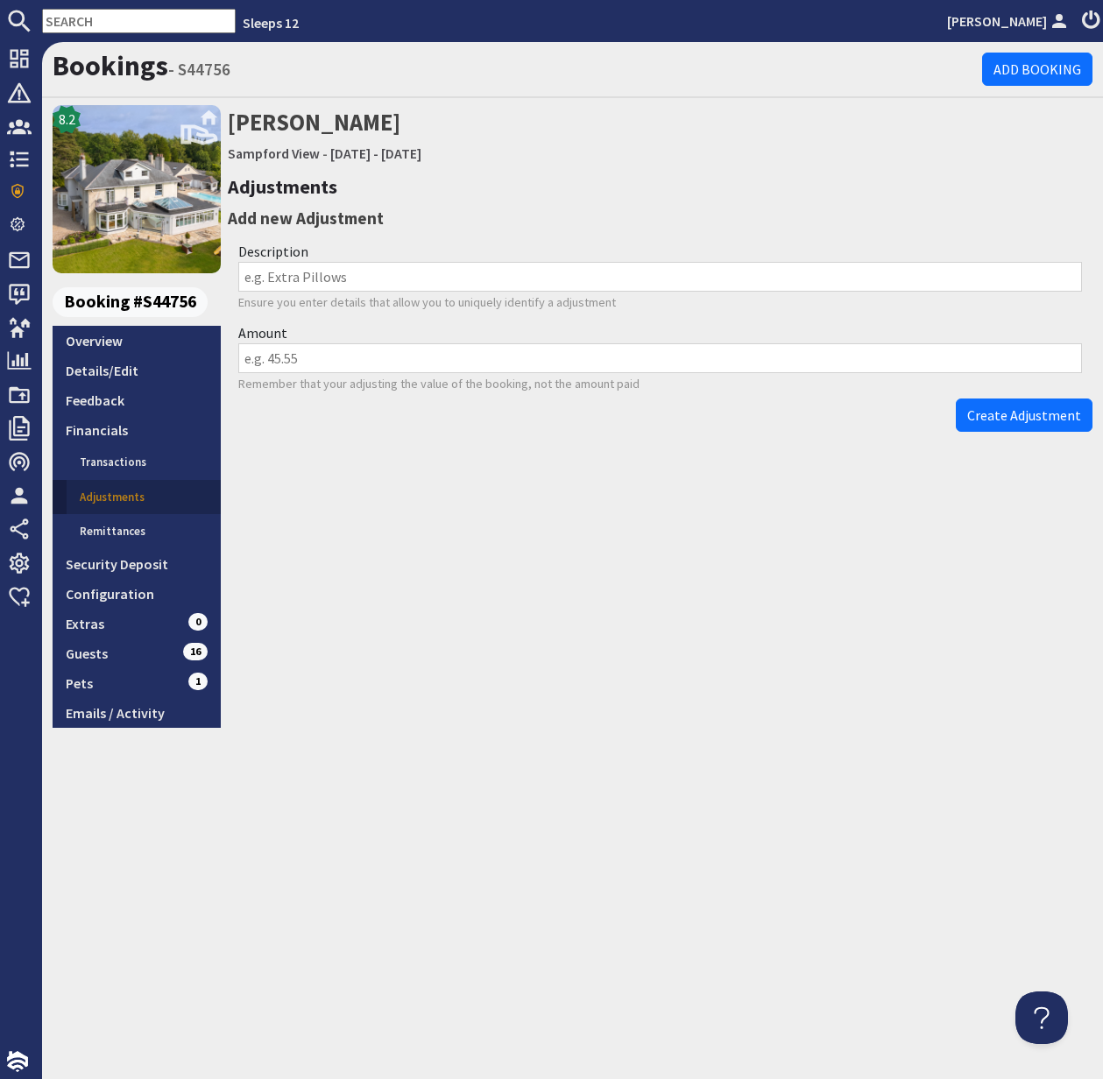
click at [295, 279] on input "Description" at bounding box center [660, 277] width 844 height 30
click at [295, 357] on input "Amount" at bounding box center [660, 358] width 844 height 30
type input "-200"
click at [308, 277] on input "Description" at bounding box center [660, 277] width 844 height 30
type input "Compensation"
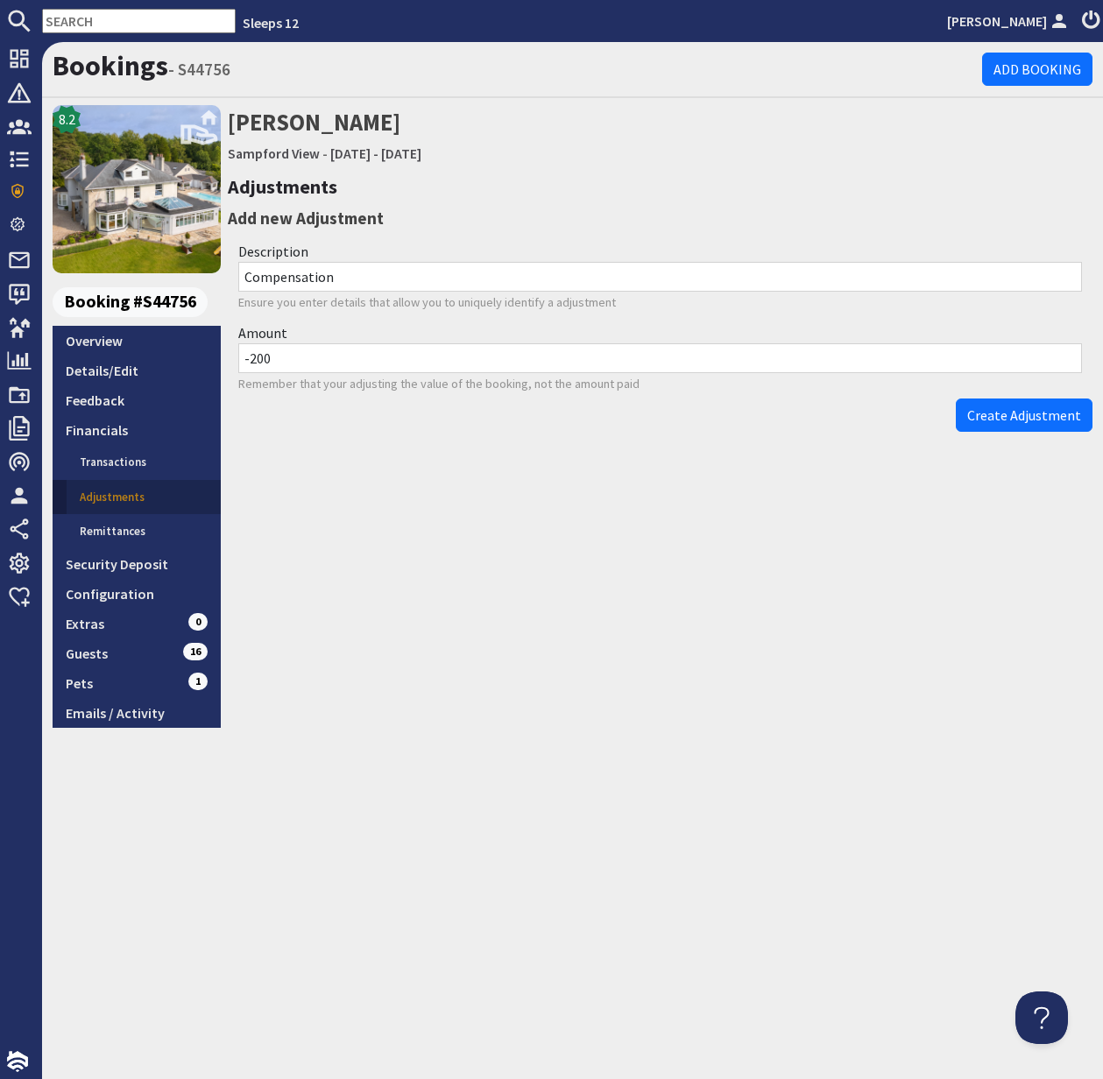
click at [1022, 414] on span "Create Adjustment" at bounding box center [1024, 415] width 114 height 18
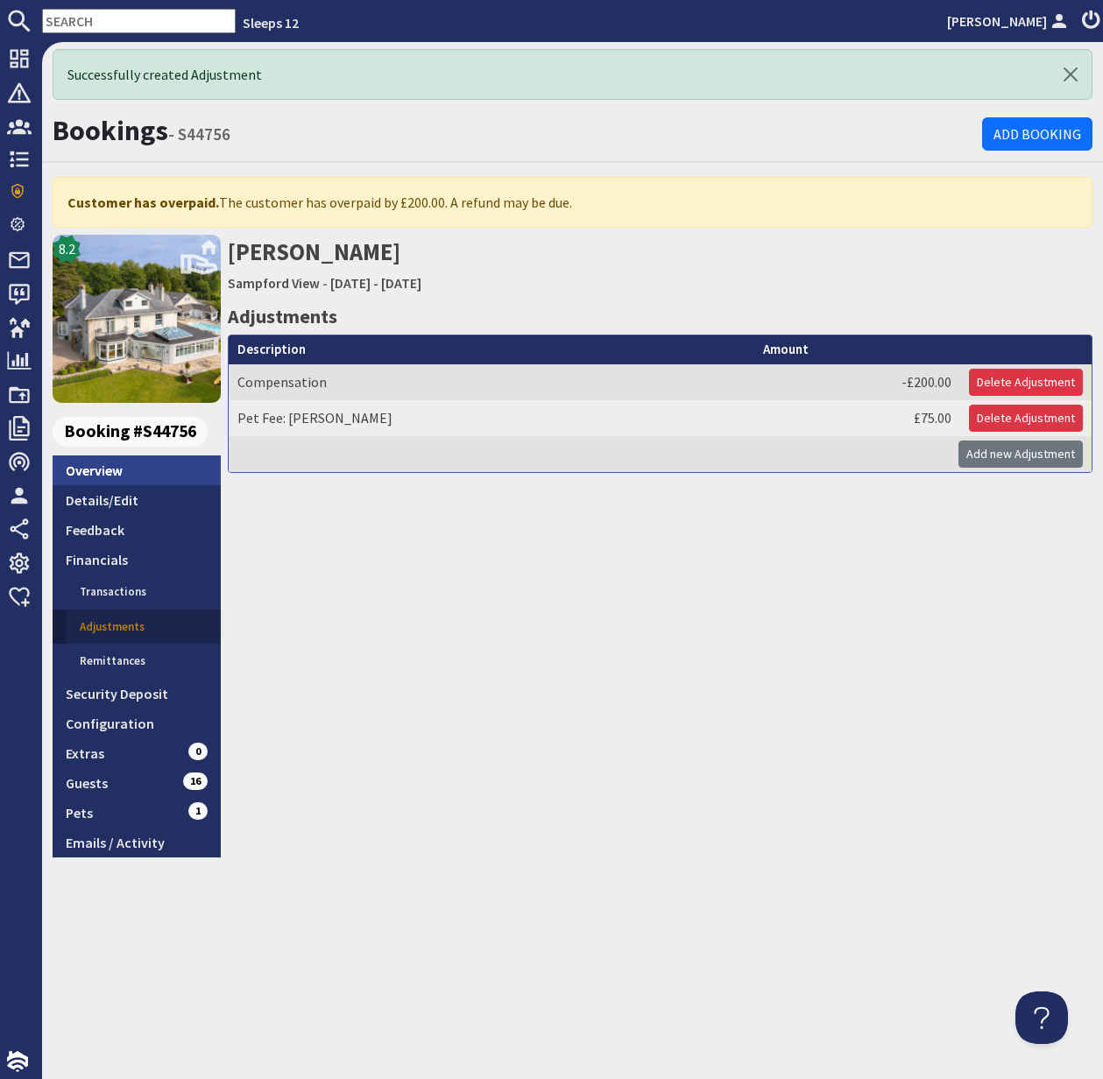
click at [93, 474] on link "Overview" at bounding box center [137, 471] width 168 height 30
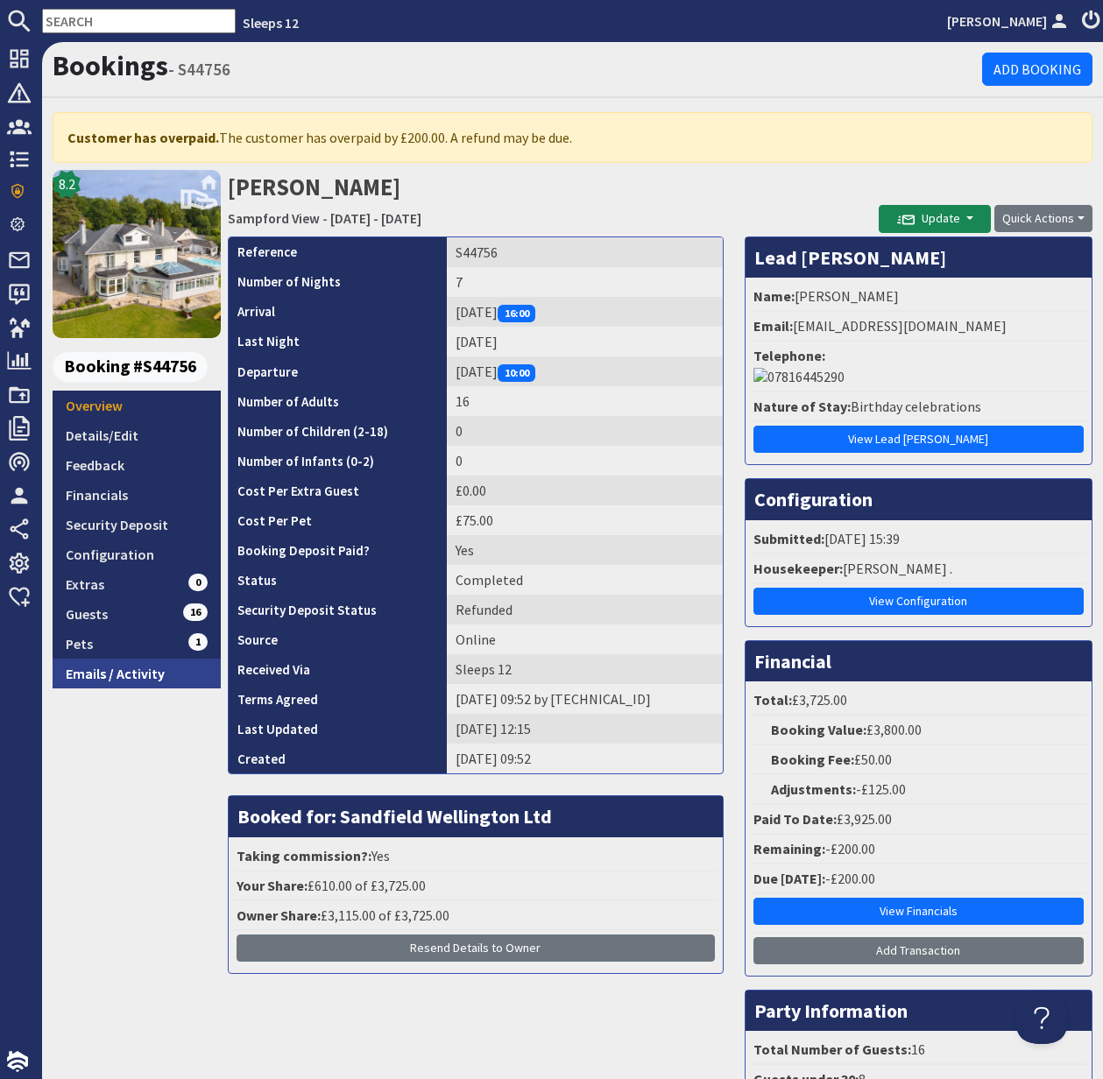
click at [116, 668] on link "Emails / Activity" at bounding box center [137, 674] width 168 height 30
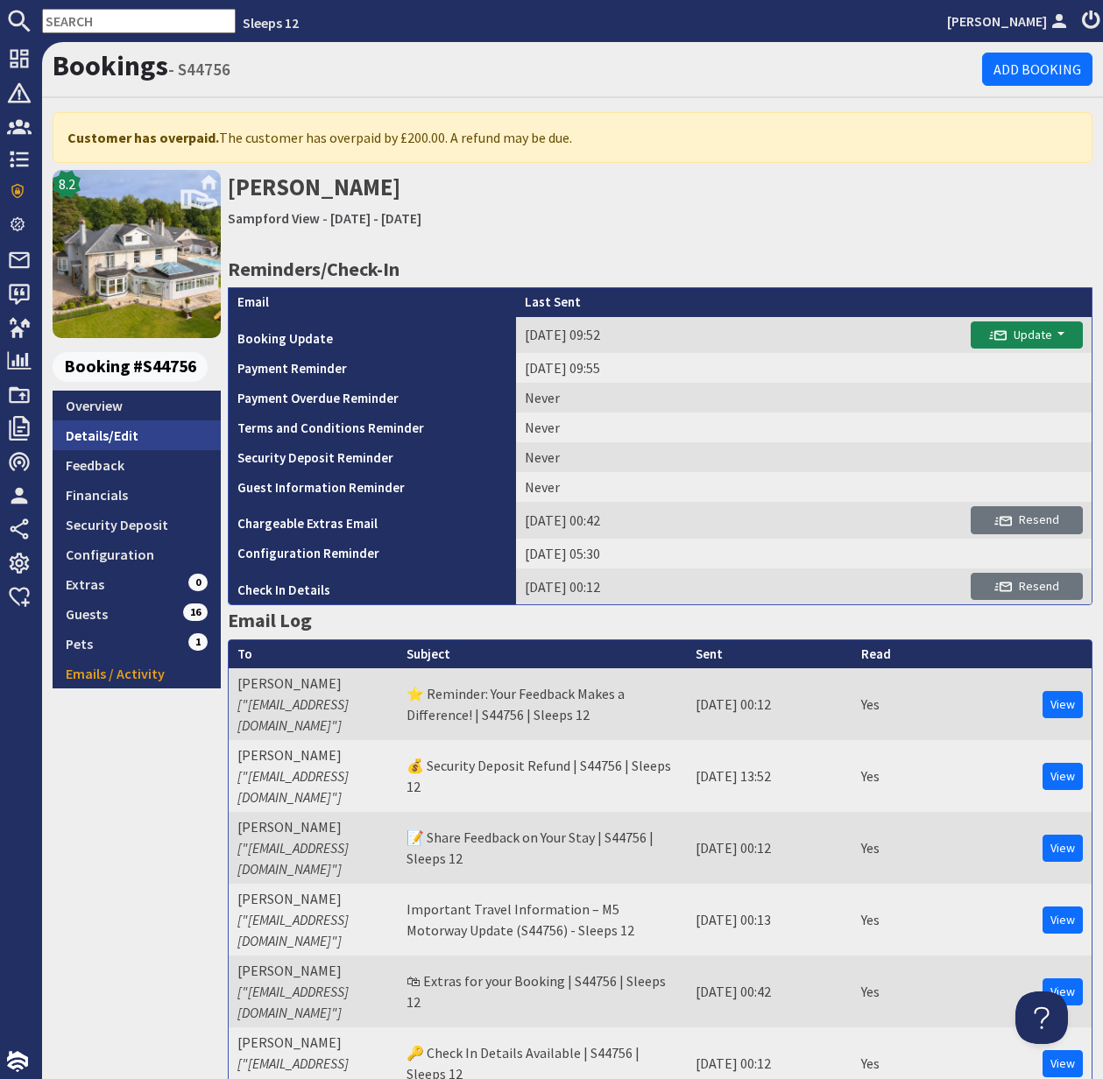
click at [114, 430] on link "Details/Edit" at bounding box center [137, 435] width 168 height 30
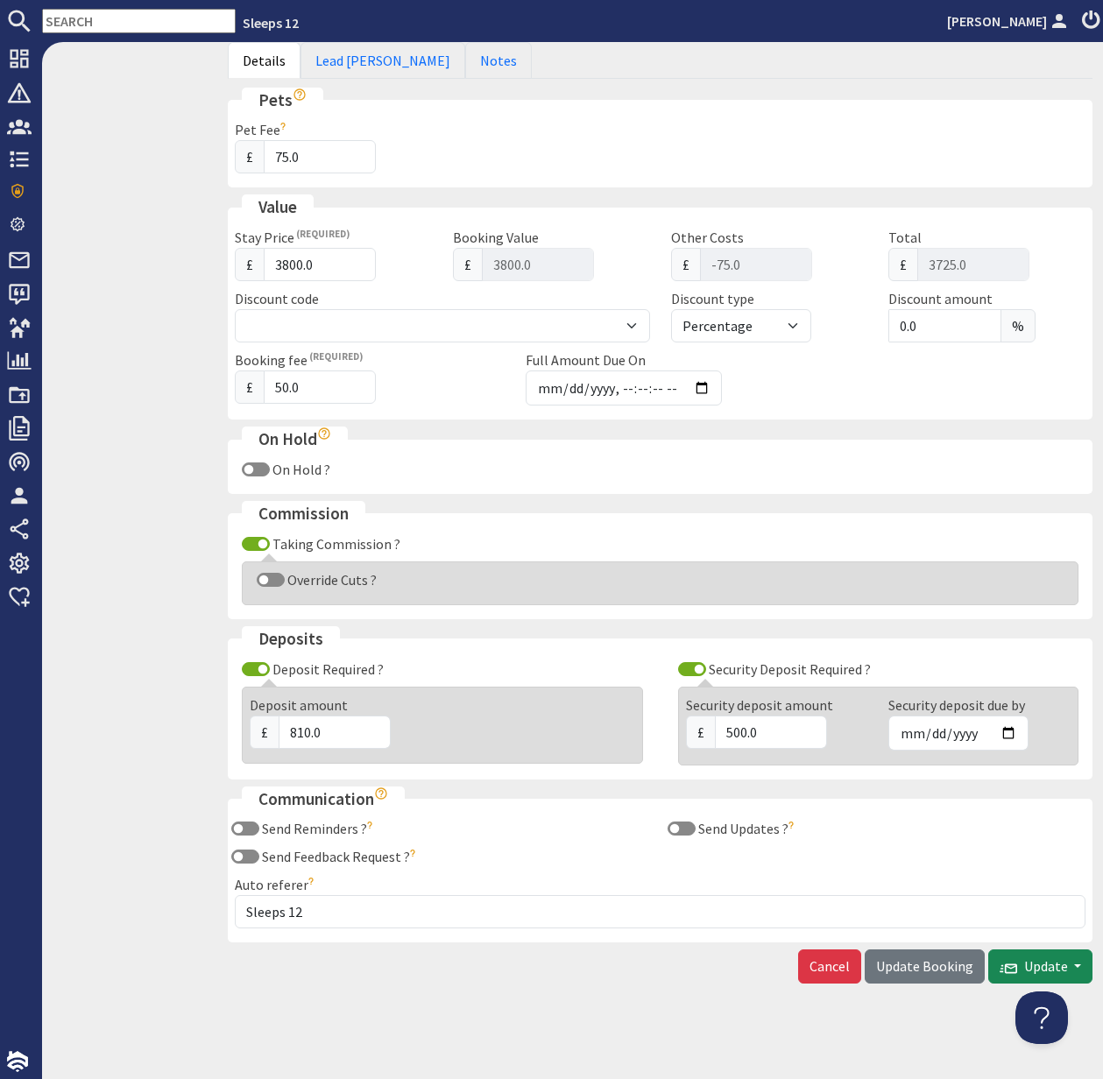
scroll to position [812, 0]
click at [673, 827] on input "Send Updates ?" at bounding box center [682, 829] width 28 height 14
checkbox input "true"
drag, startPoint x: 943, startPoint y: 966, endPoint x: 952, endPoint y: 967, distance: 9.7
click at [943, 966] on span "Update Booking" at bounding box center [924, 966] width 97 height 18
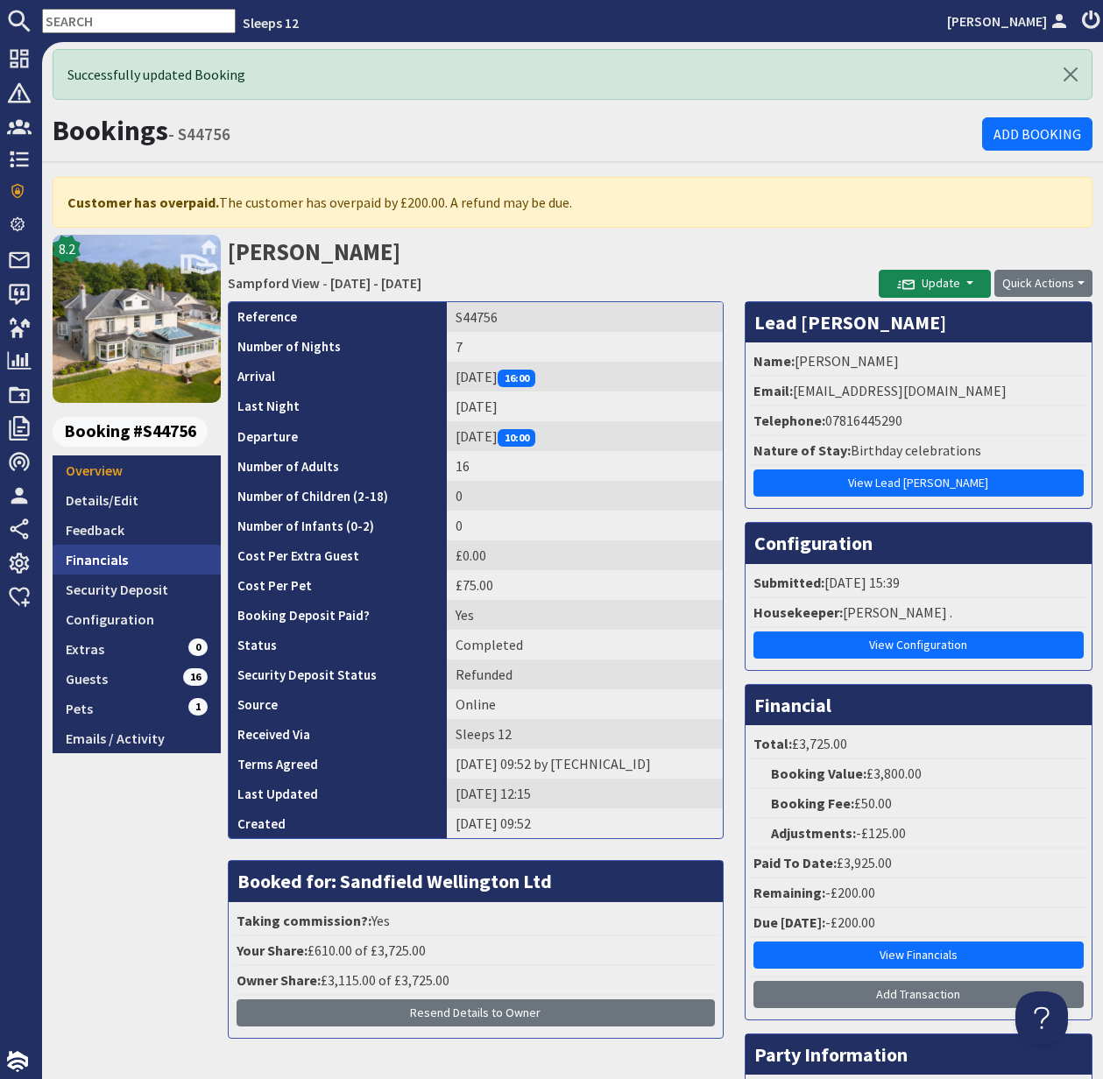
click at [110, 560] on link "Financials" at bounding box center [137, 560] width 168 height 30
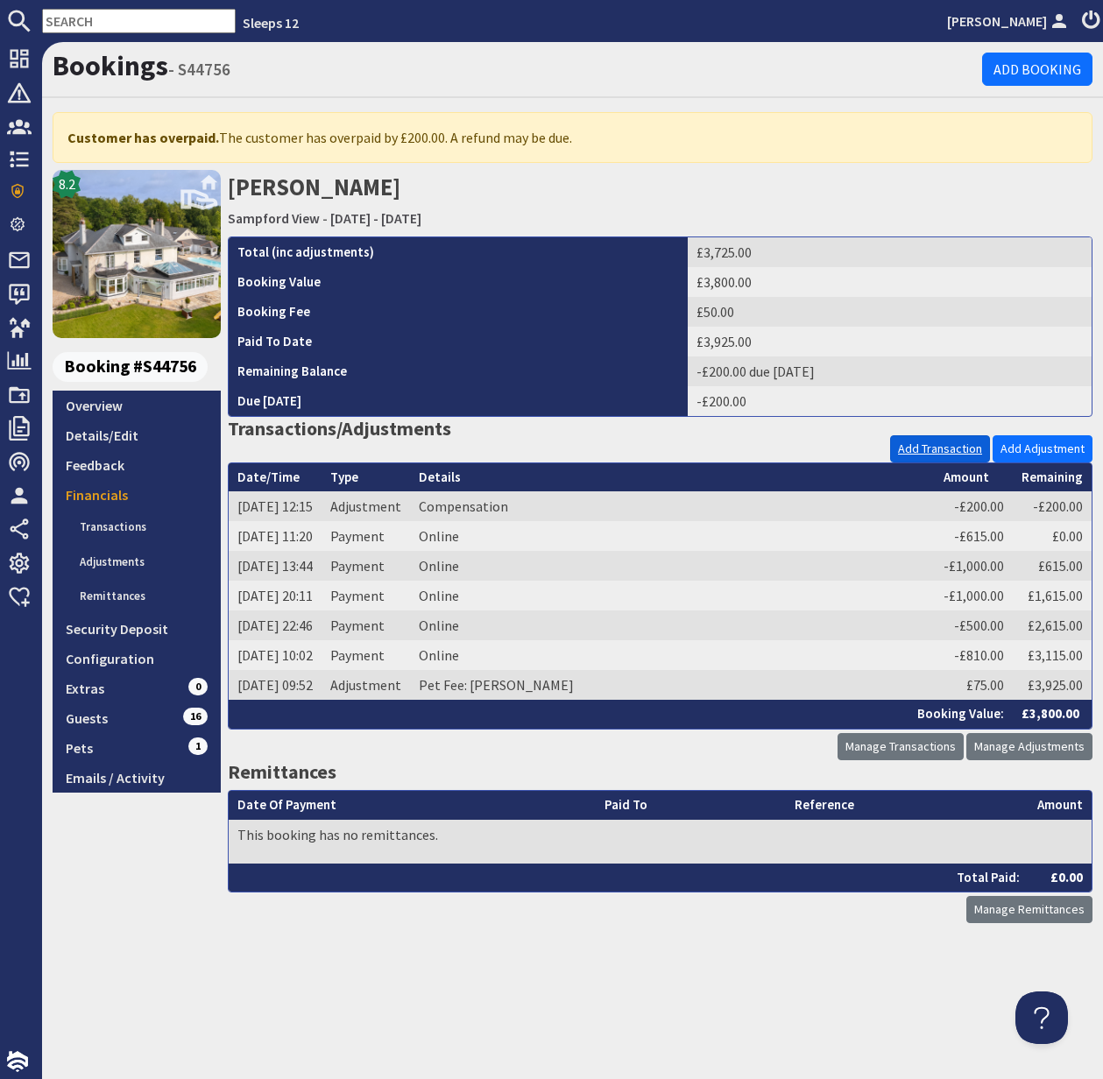
click at [952, 446] on link "Add Transaction" at bounding box center [940, 448] width 100 height 27
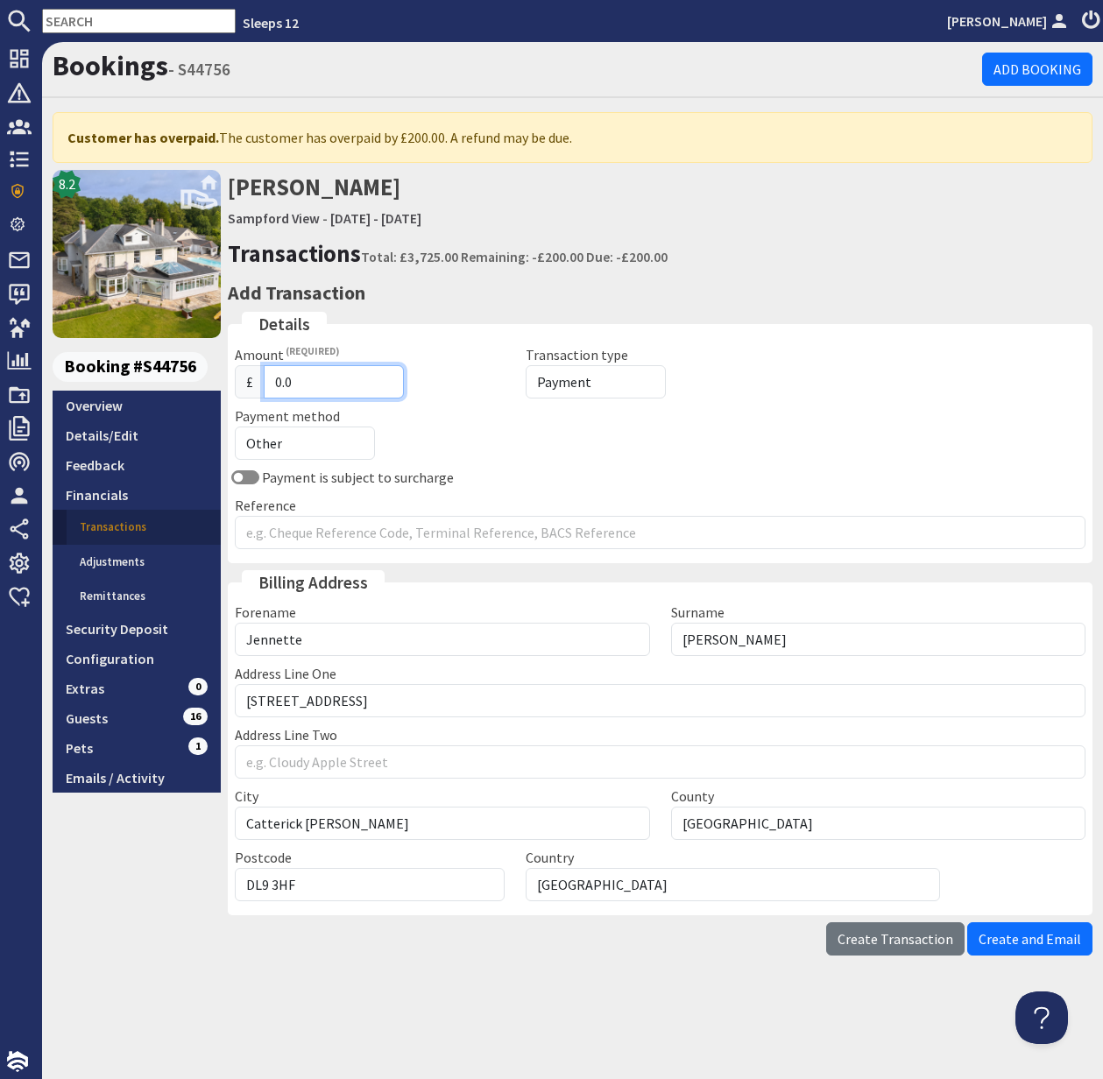
drag, startPoint x: 296, startPoint y: 378, endPoint x: 261, endPoint y: 377, distance: 35.1
click at [262, 377] on div "£ 0.0" at bounding box center [370, 381] width 270 height 33
type input "200"
click at [552, 375] on select "Payment Refund" at bounding box center [596, 381] width 140 height 33
select select "refund"
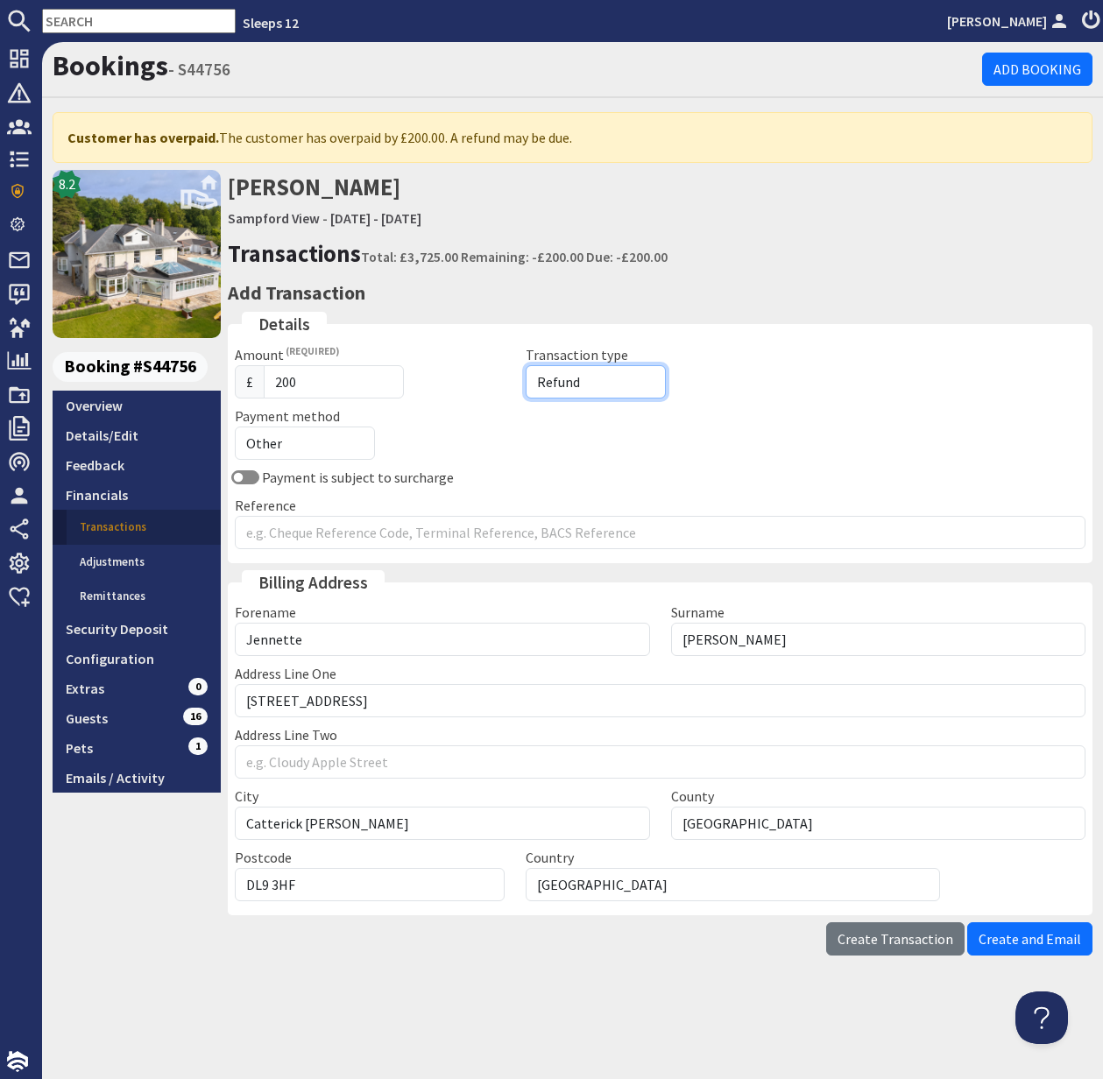
click at [526, 365] on select "Payment Refund" at bounding box center [596, 381] width 140 height 33
click at [320, 443] on select "Other Cash Bank Transfer Offline Card Cheque Online External" at bounding box center [305, 443] width 140 height 33
select select "offline_bank_transfer_payment"
click at [235, 427] on select "Other Cash Bank Transfer Offline Card Cheque Online External" at bounding box center [305, 443] width 140 height 33
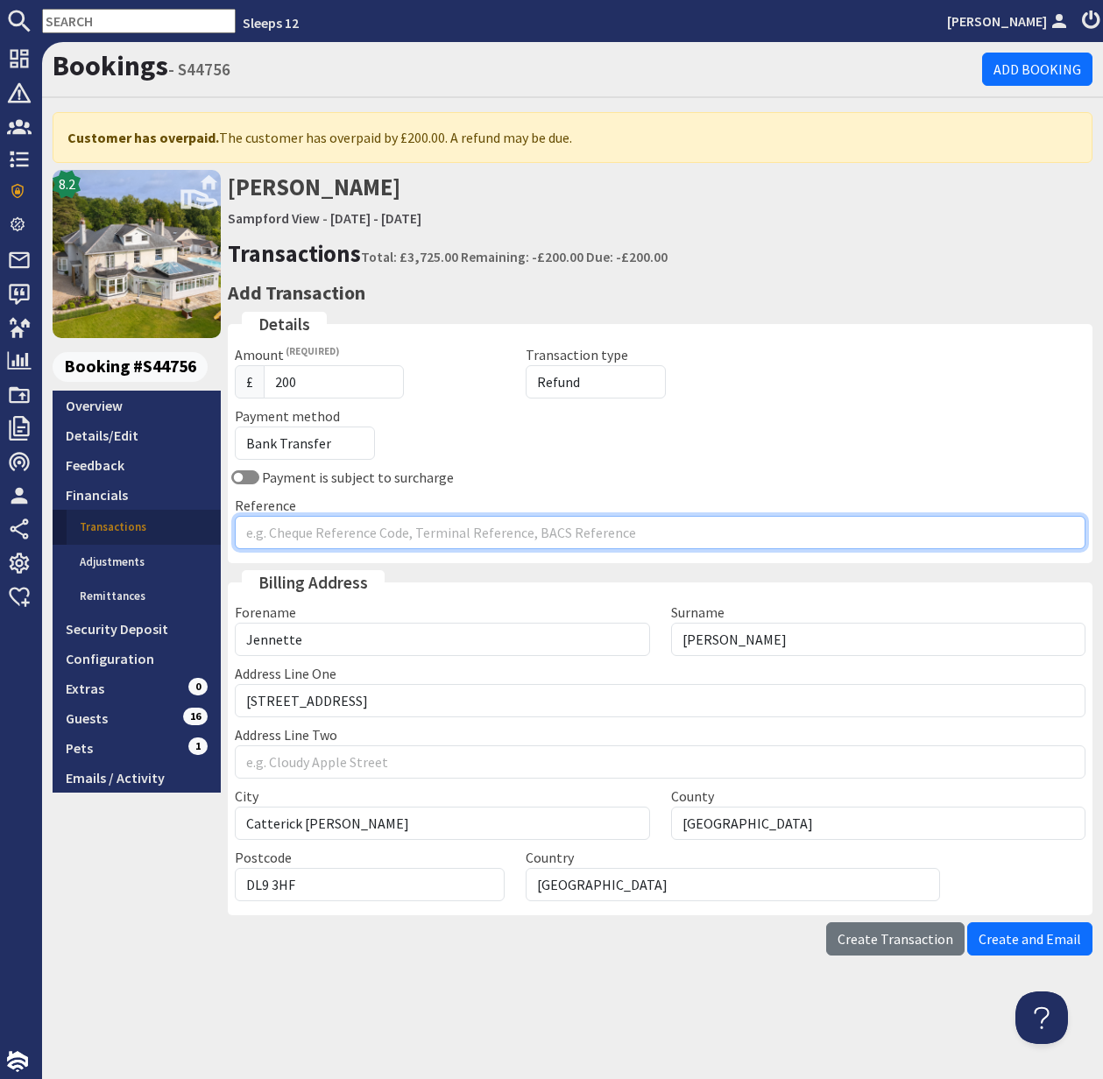
click at [300, 536] on input "Reference" at bounding box center [660, 532] width 851 height 33
type input "Compensation"
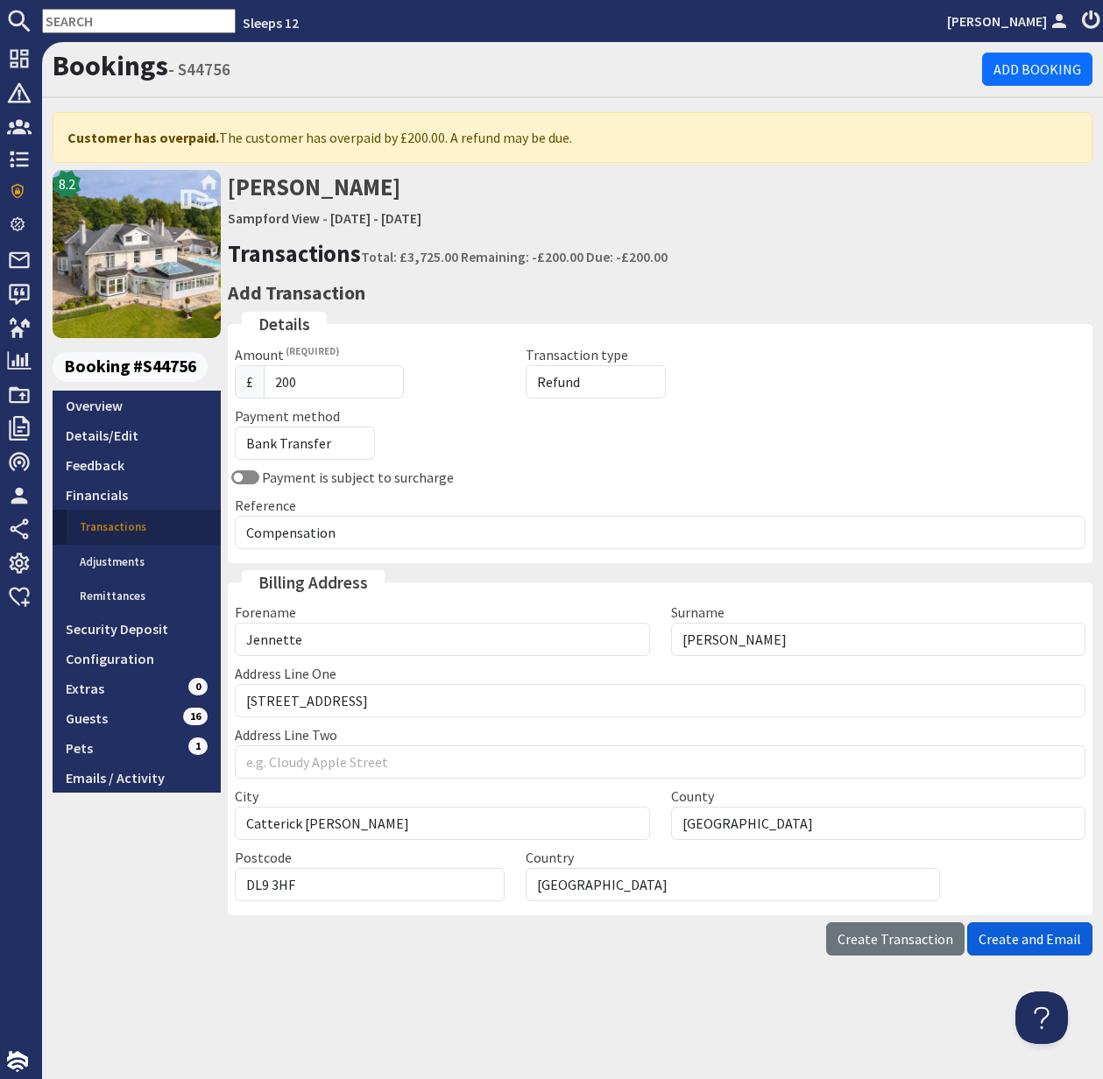
click at [1049, 940] on span "Create and Email" at bounding box center [1030, 939] width 102 height 18
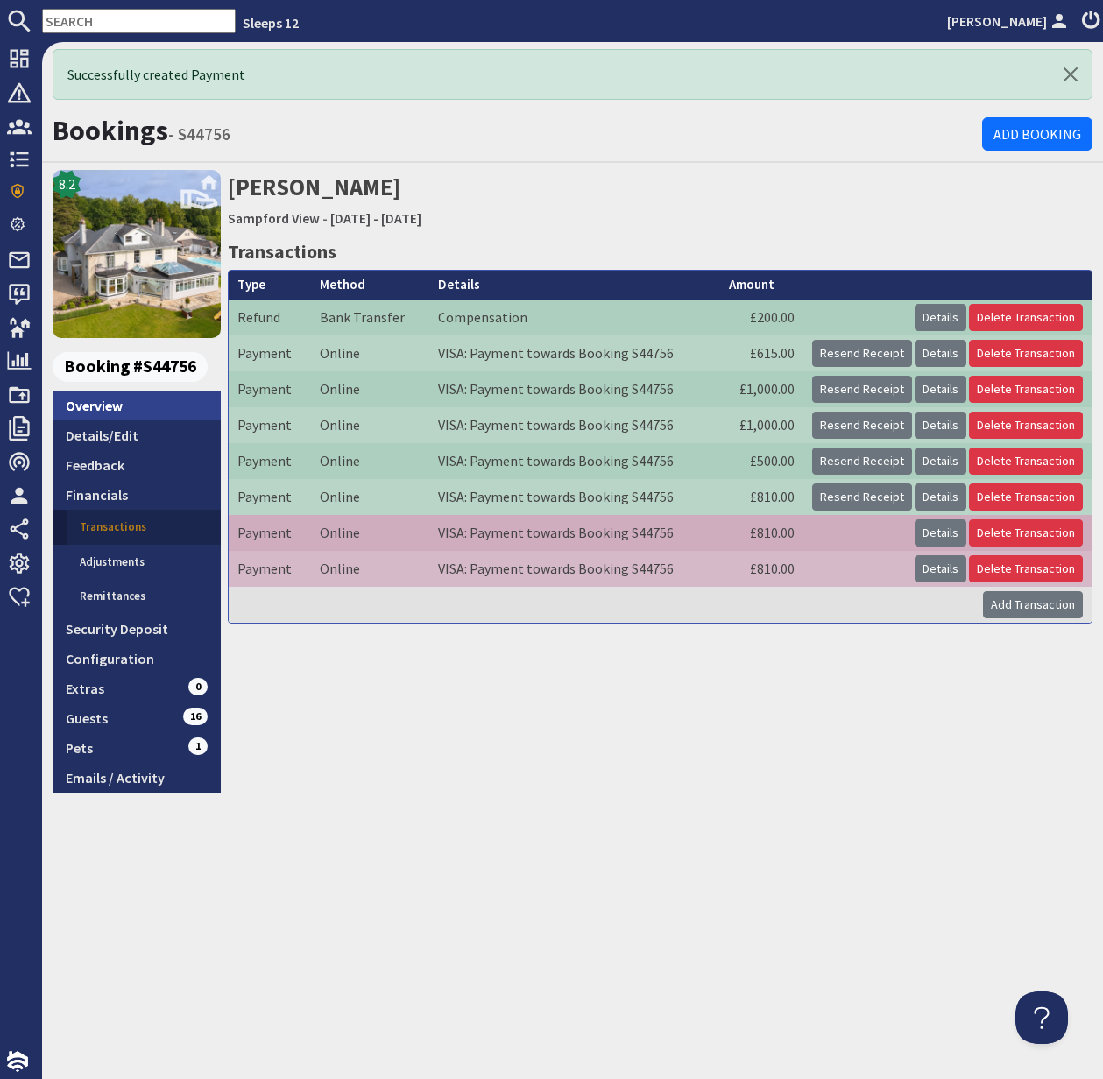
click at [131, 404] on link "Overview" at bounding box center [137, 406] width 168 height 30
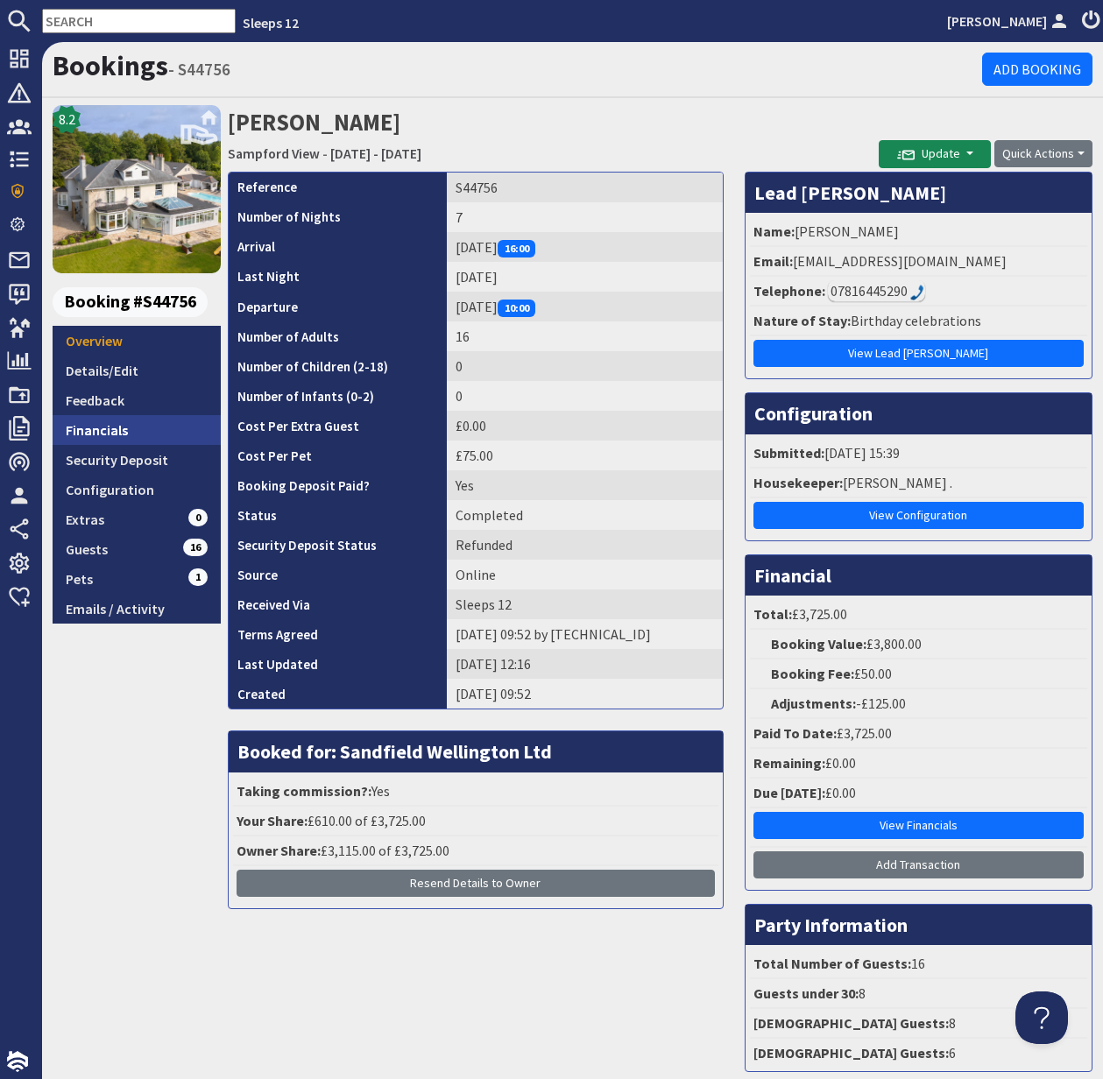
click at [107, 429] on link "Financials" at bounding box center [137, 430] width 168 height 30
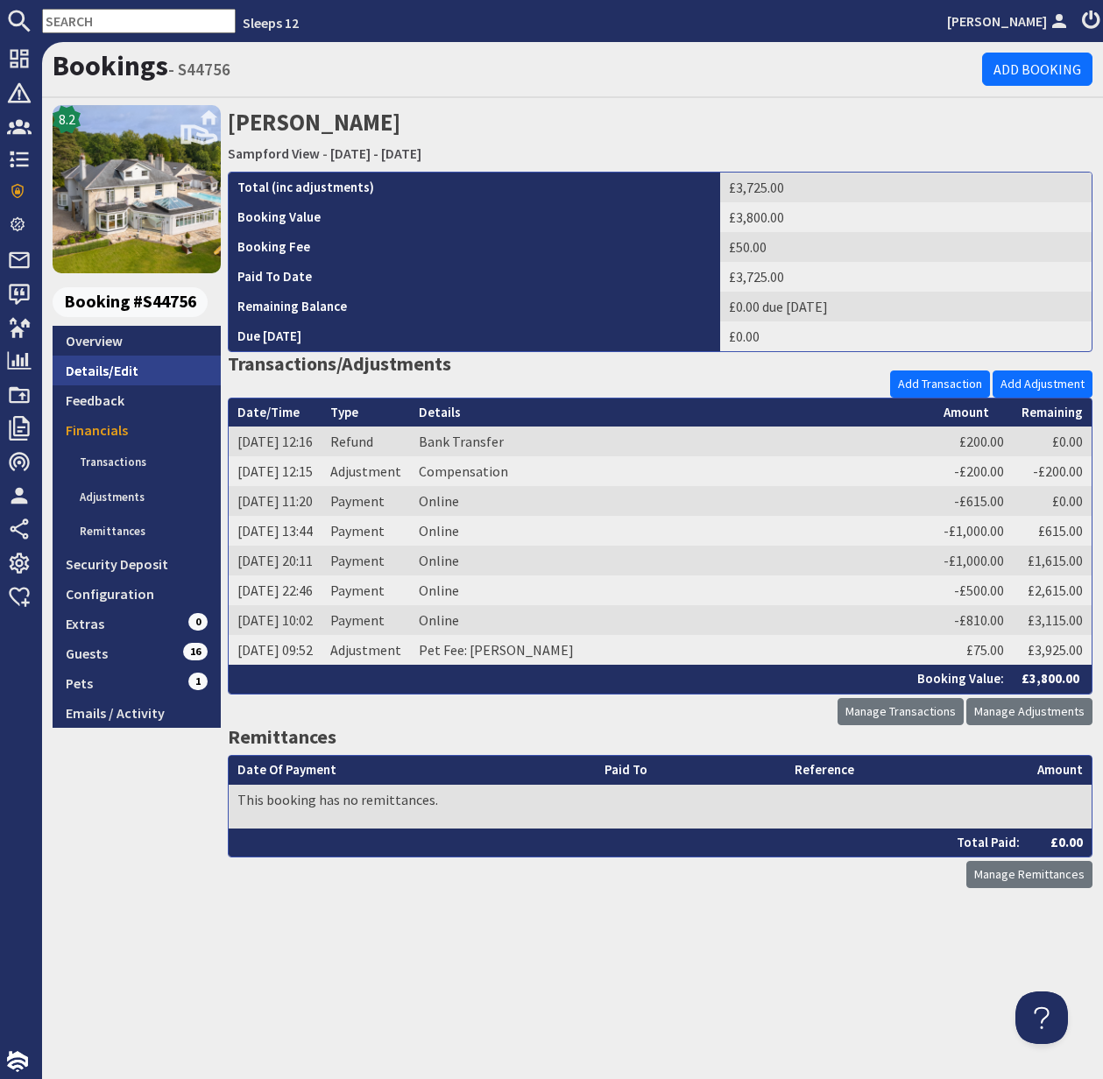
click at [108, 366] on link "Details/Edit" at bounding box center [137, 371] width 168 height 30
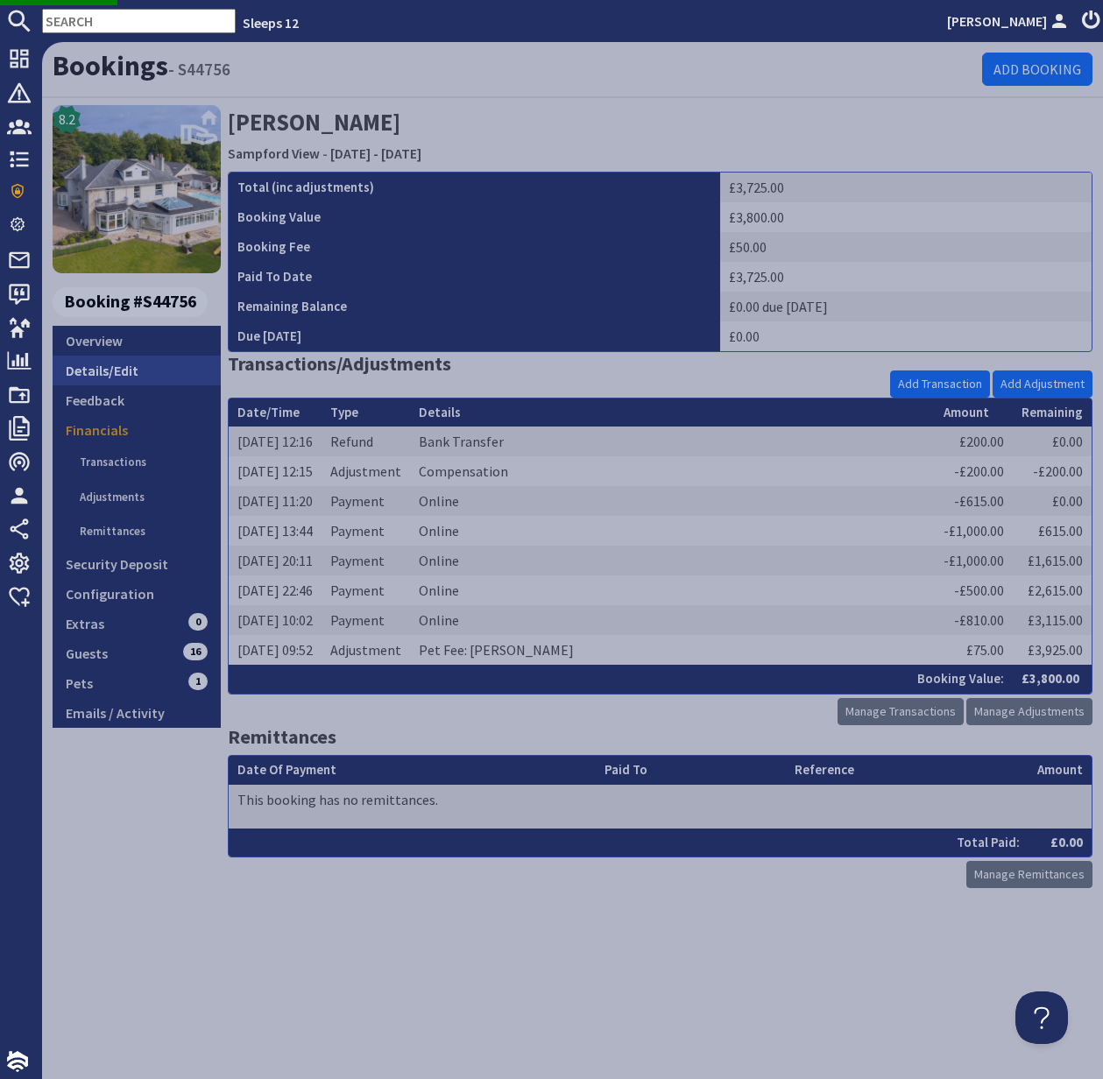
click at [95, 369] on link "Details/Edit" at bounding box center [137, 371] width 168 height 30
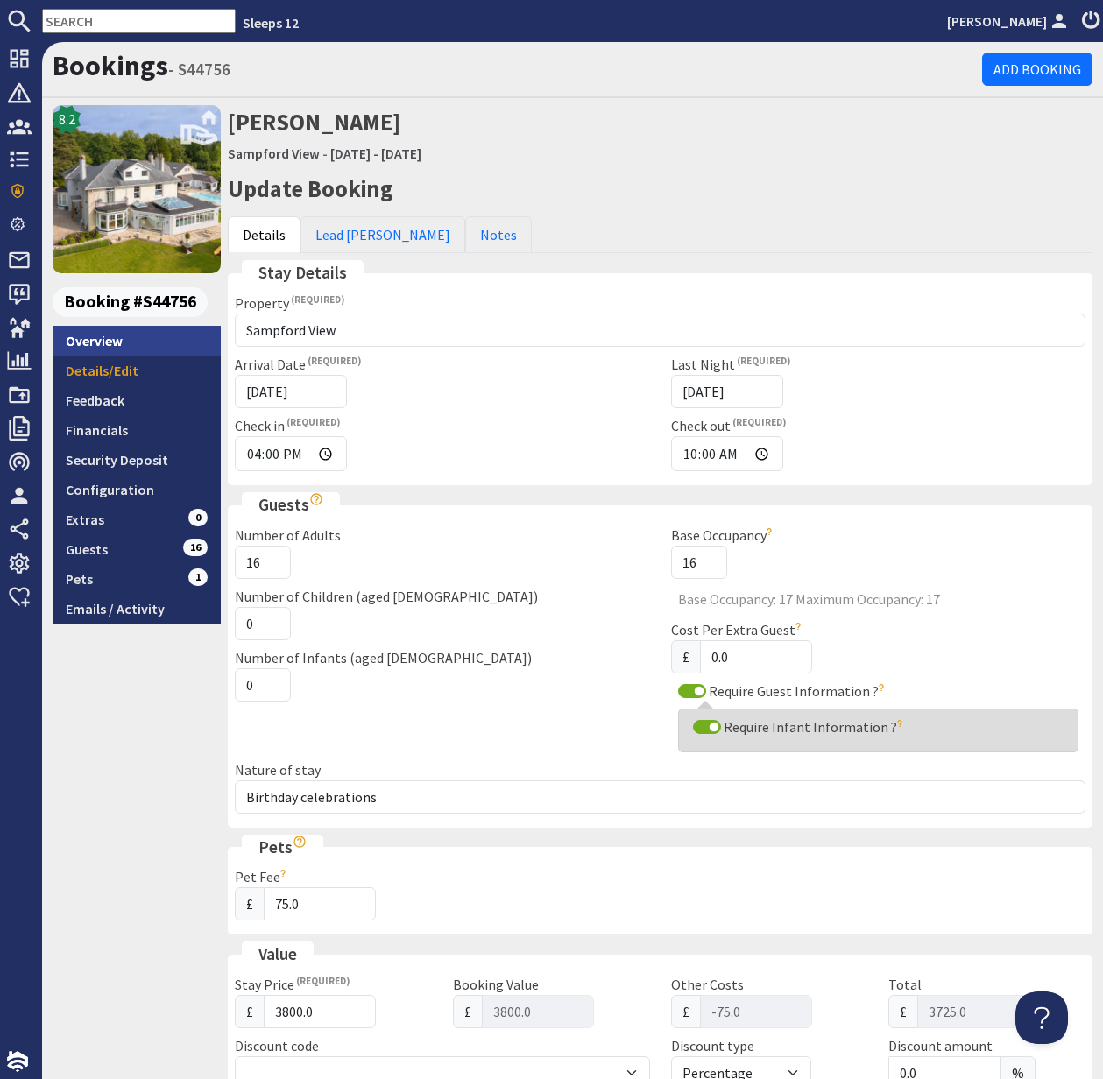
click at [112, 339] on link "Overview" at bounding box center [137, 341] width 168 height 30
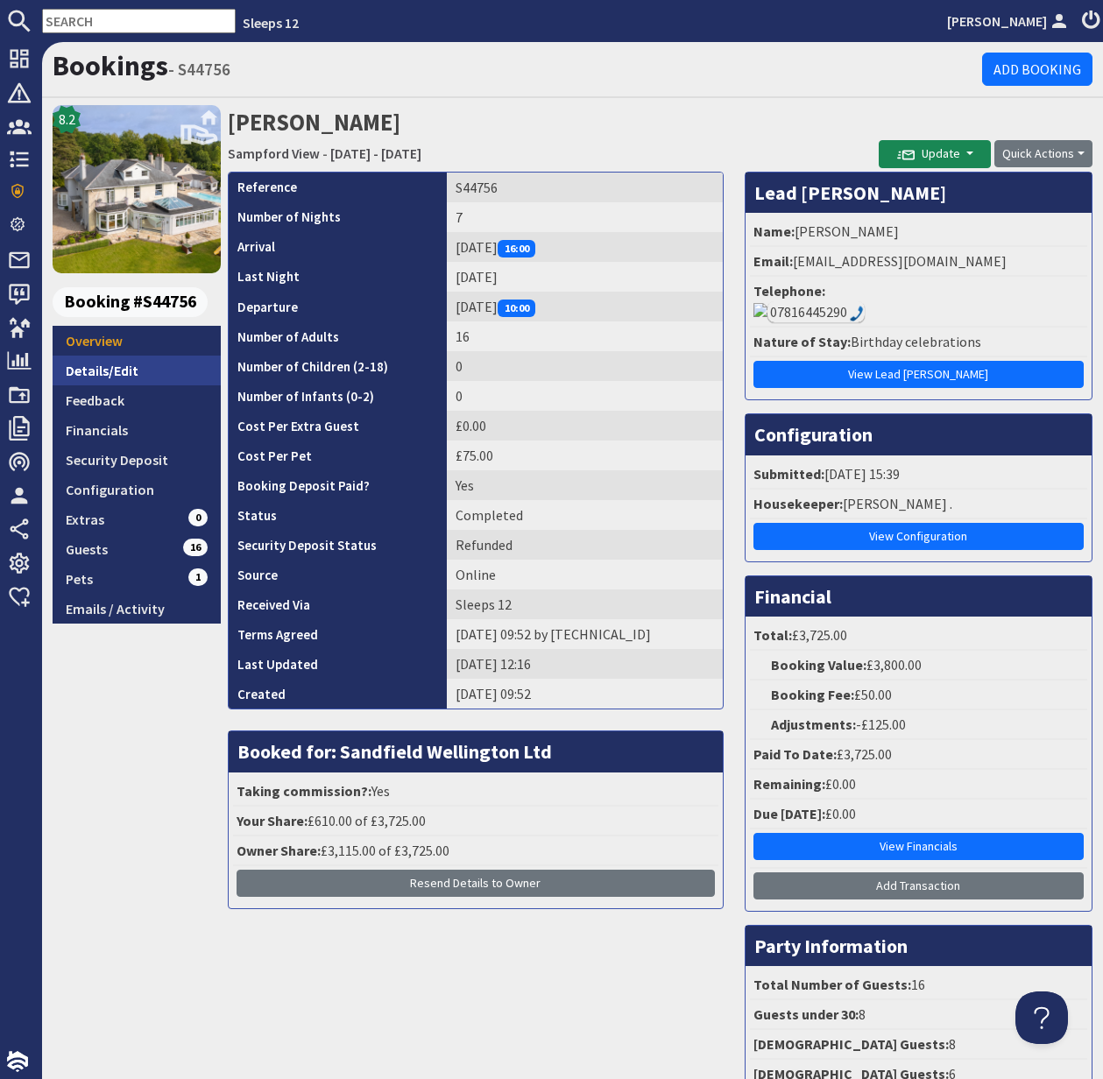
click at [128, 364] on link "Details/Edit" at bounding box center [137, 371] width 168 height 30
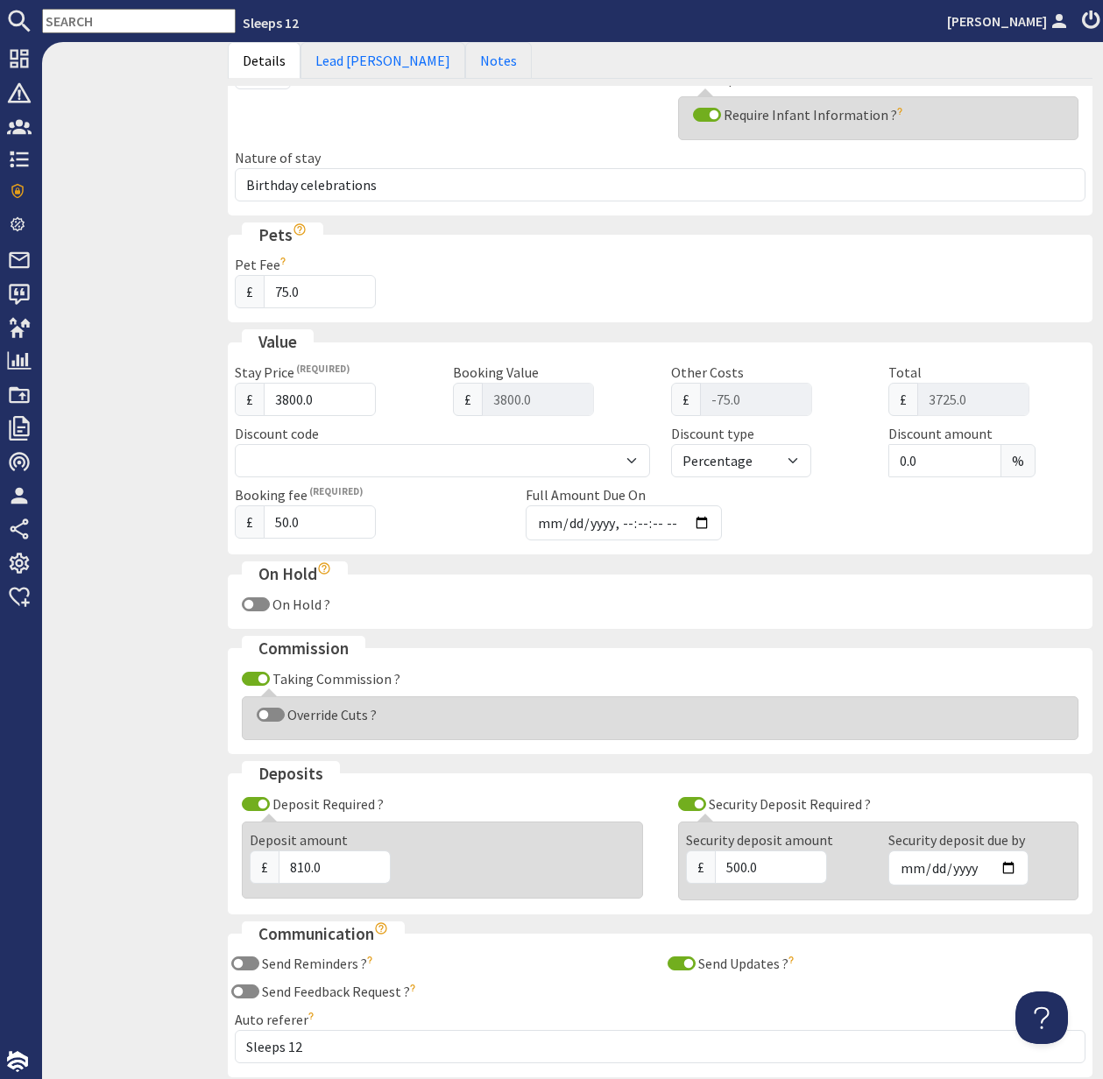
scroll to position [613, 0]
click at [266, 712] on input "Override Cuts ?" at bounding box center [271, 714] width 28 height 14
checkbox input "true"
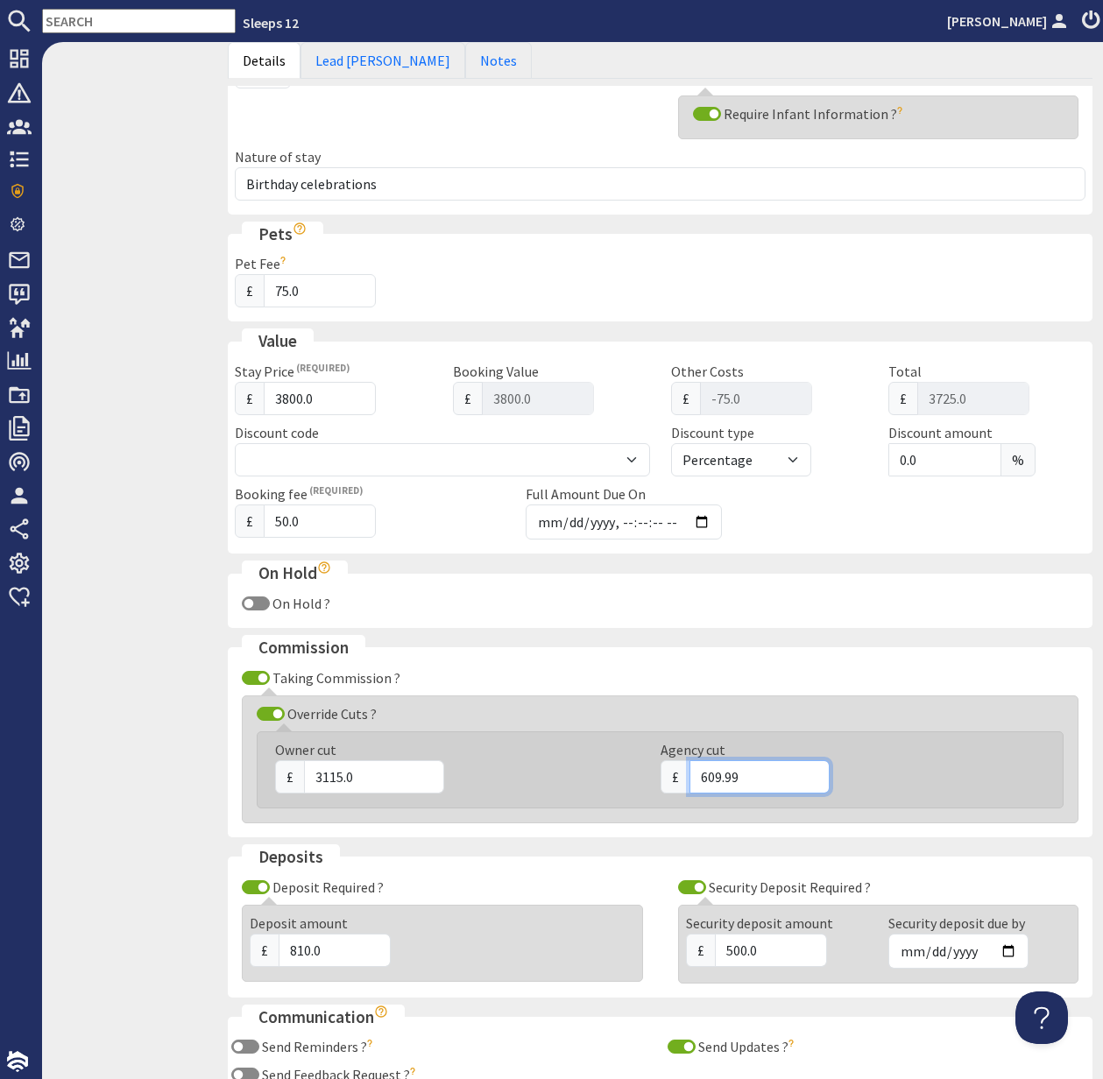
scroll to position [614, 0]
drag, startPoint x: 760, startPoint y: 779, endPoint x: 692, endPoint y: 779, distance: 68.3
click at [692, 779] on input "609.99" at bounding box center [759, 776] width 140 height 33
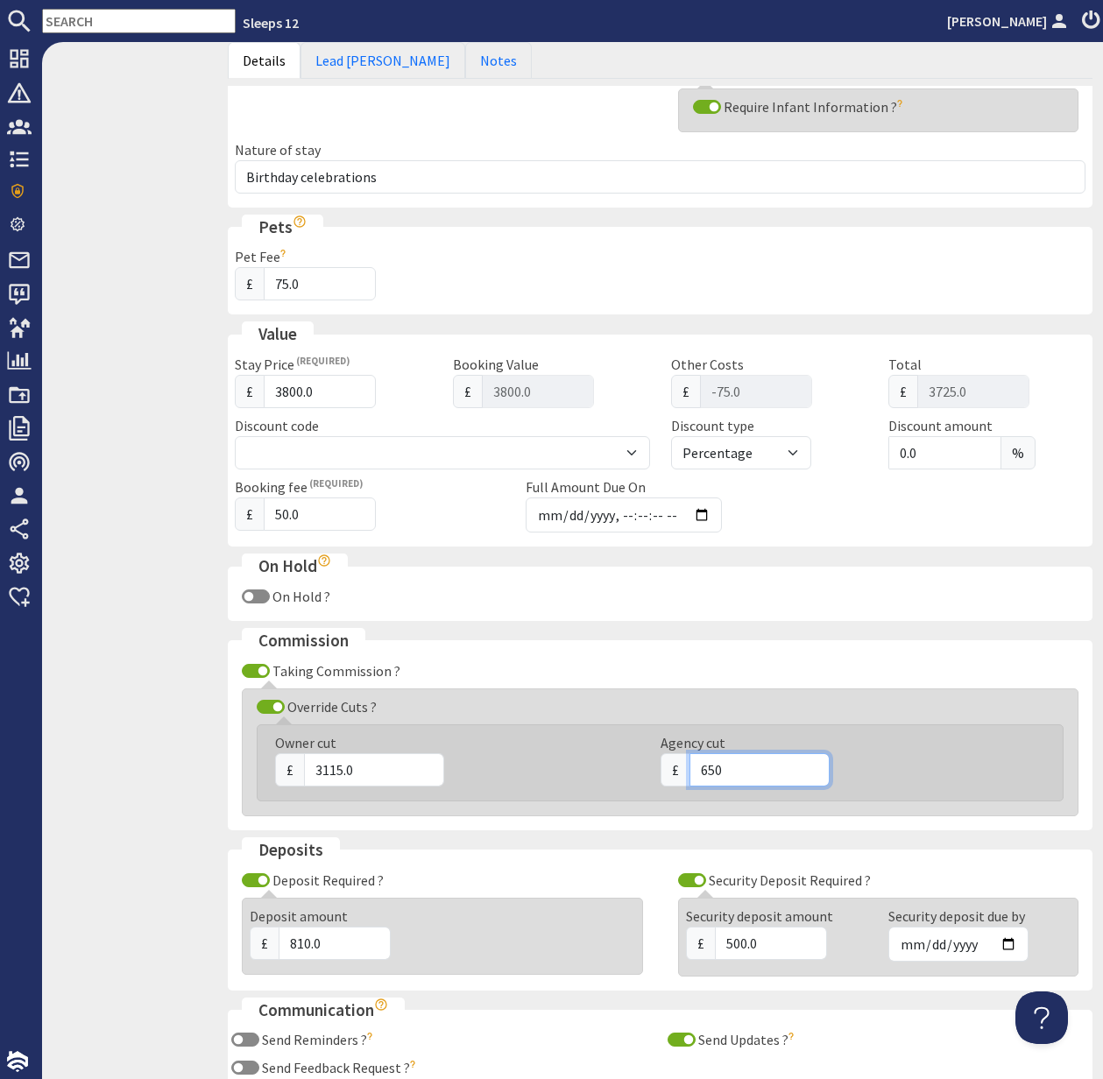
type input "650"
click at [368, 772] on input "3115.0" at bounding box center [374, 769] width 140 height 33
drag, startPoint x: 372, startPoint y: 774, endPoint x: 307, endPoint y: 774, distance: 64.8
click at [307, 774] on input "3115.0" at bounding box center [374, 769] width 140 height 33
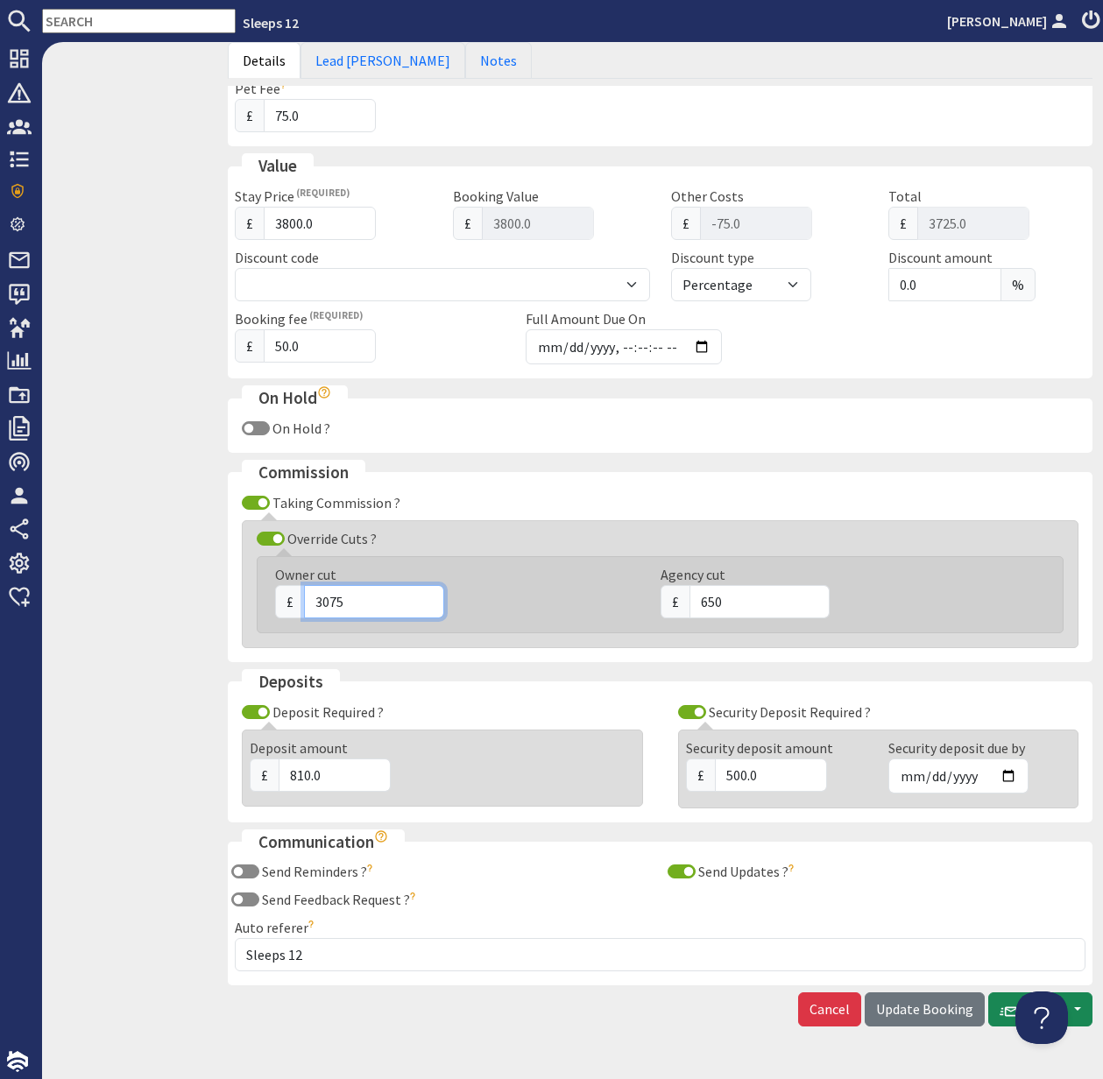
scroll to position [831, 0]
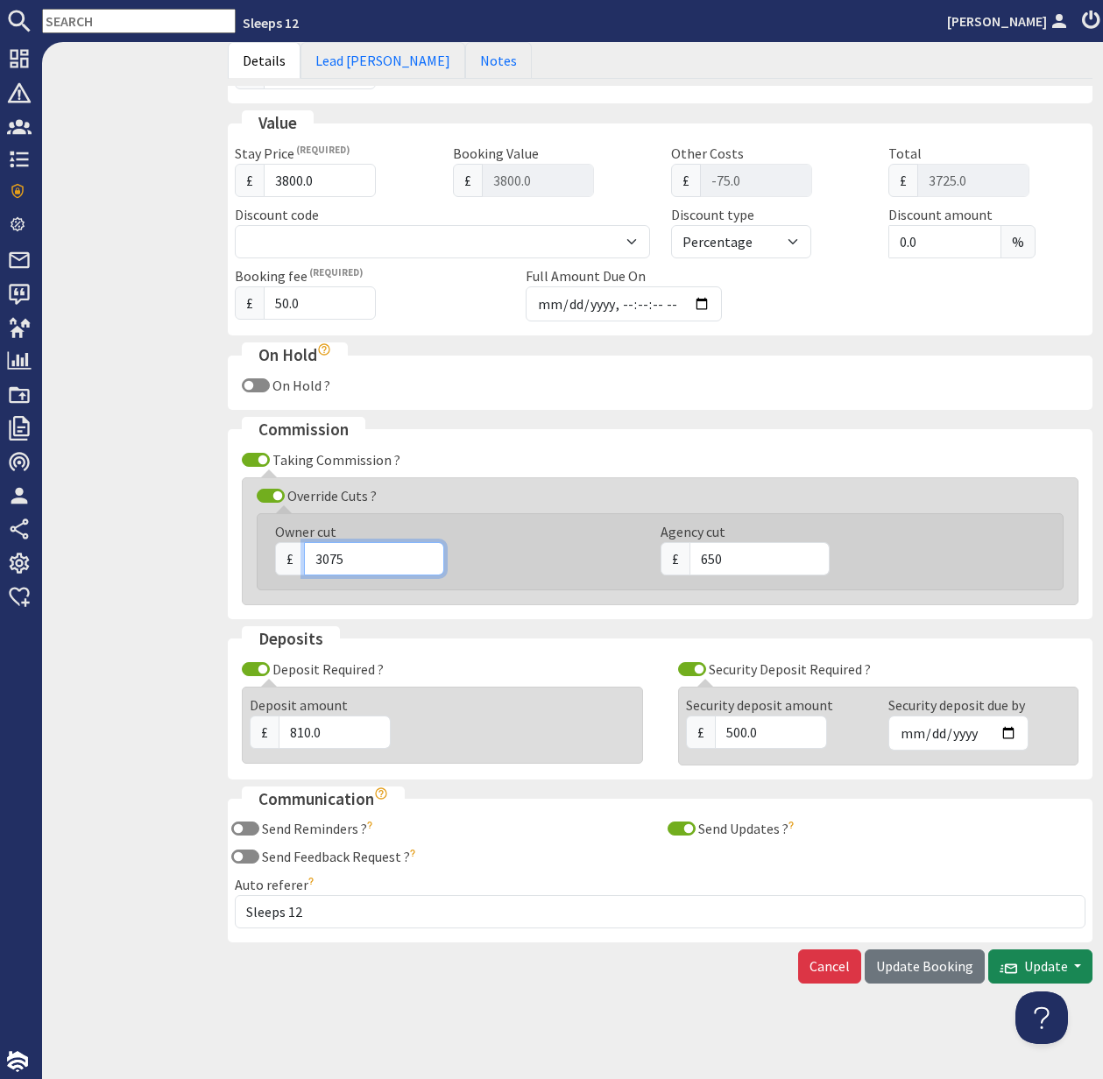
type input "3075"
click at [918, 974] on span "Update Booking" at bounding box center [924, 966] width 97 height 18
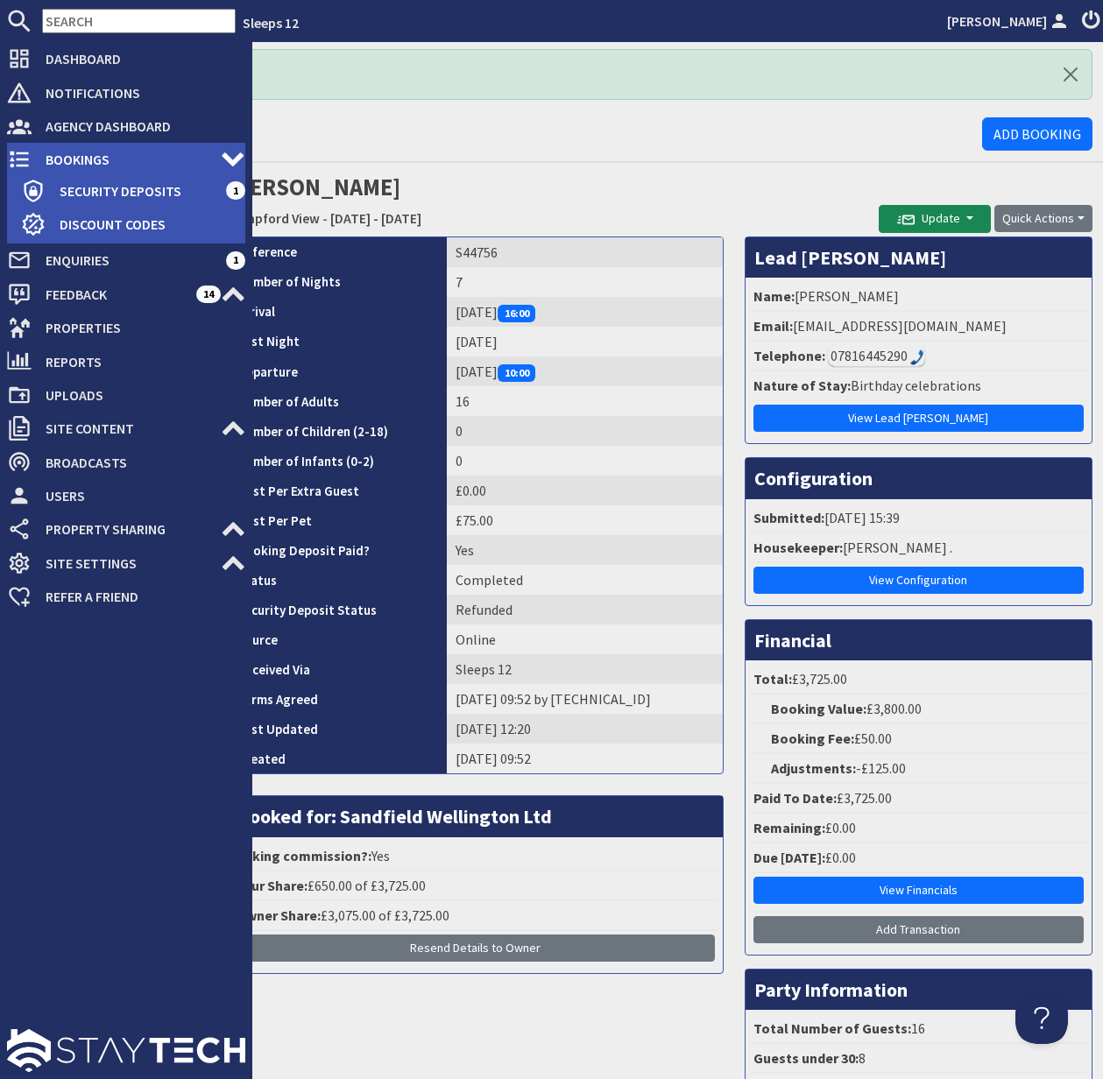
click at [76, 155] on span "Bookings" at bounding box center [126, 159] width 189 height 28
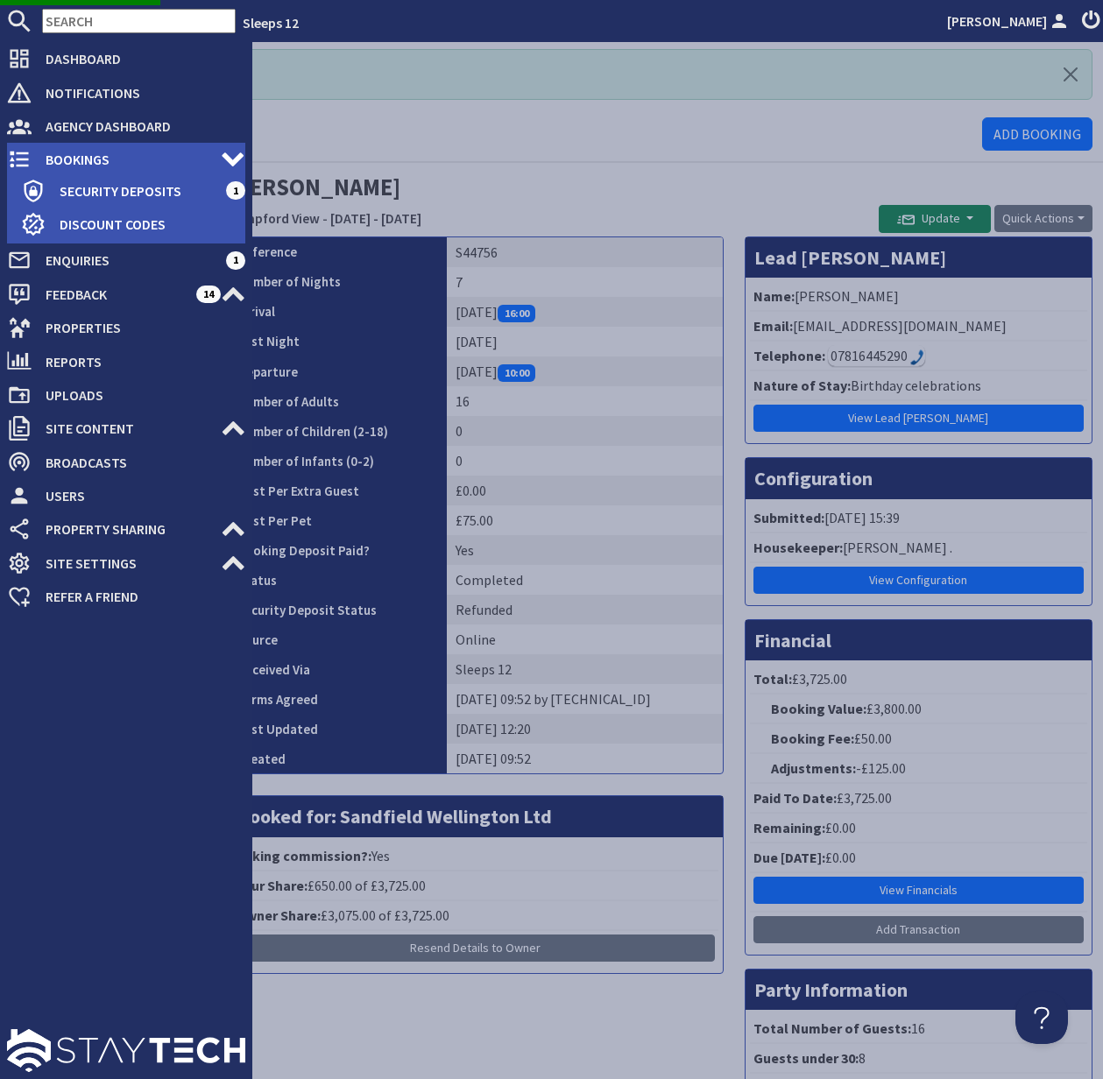
click at [102, 159] on span "Bookings" at bounding box center [126, 159] width 189 height 28
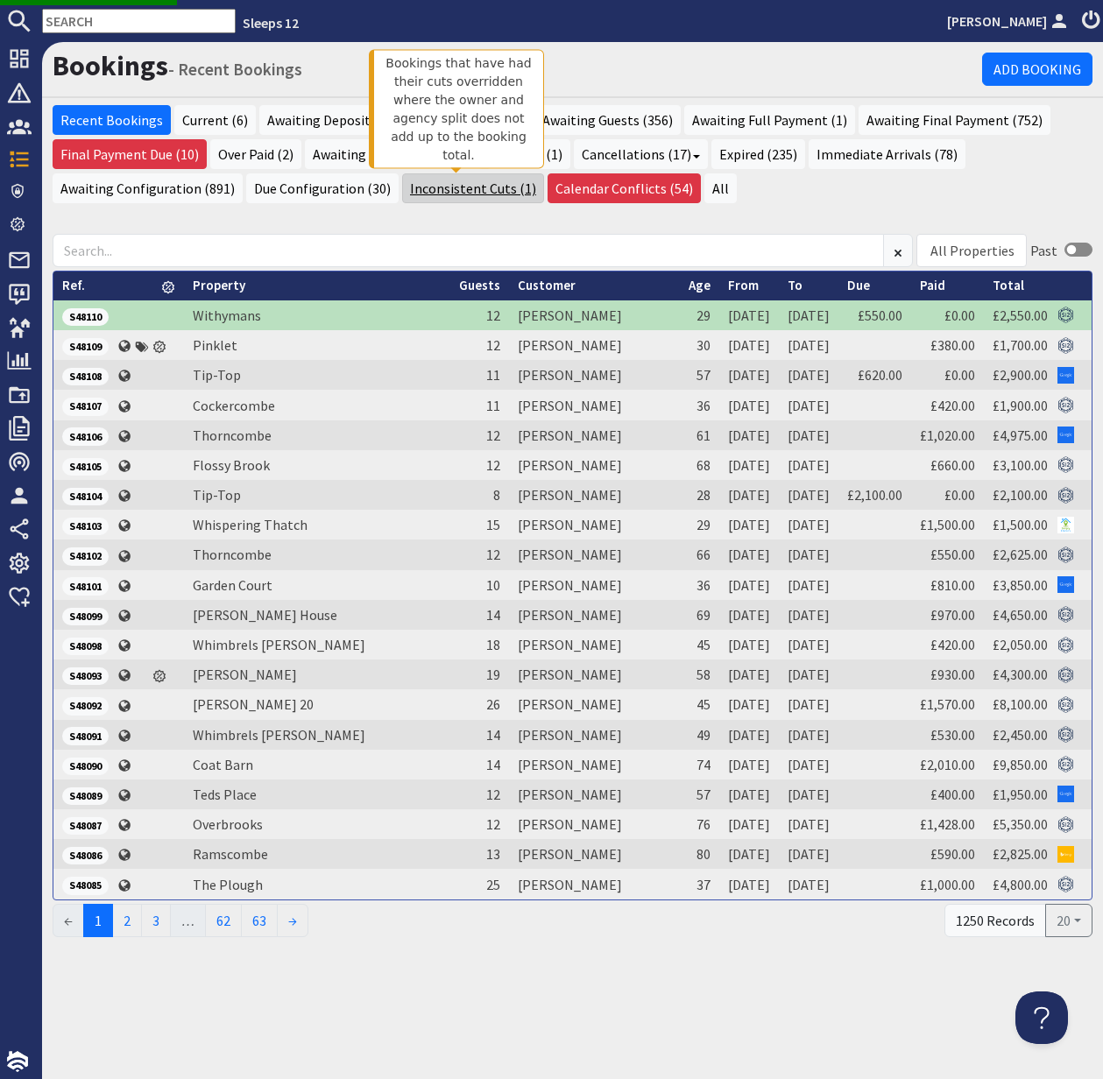
click at [456, 193] on link "Inconsistent Cuts (1)" at bounding box center [473, 188] width 142 height 30
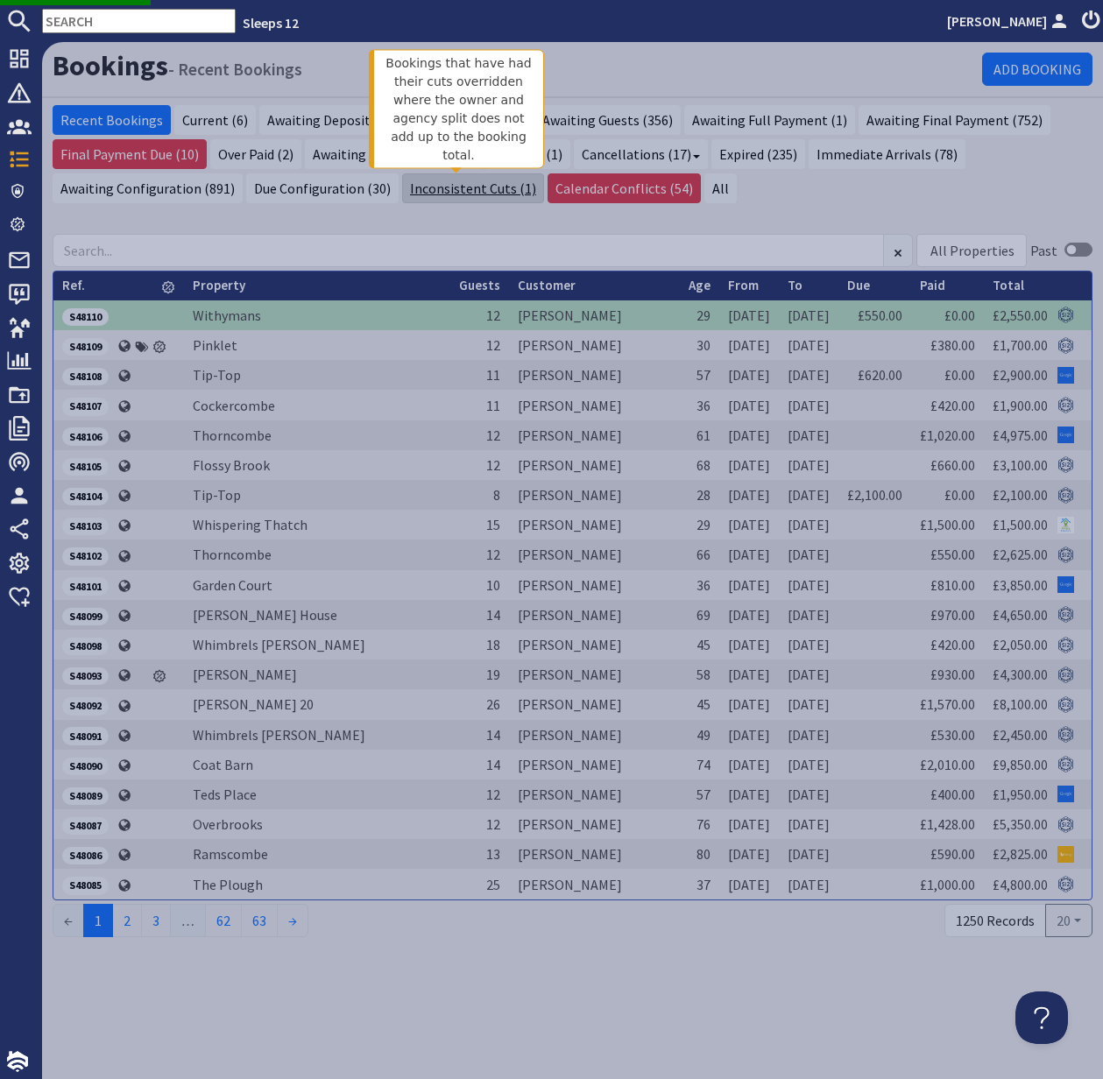
click at [461, 190] on link "Inconsistent Cuts (1)" at bounding box center [473, 188] width 142 height 30
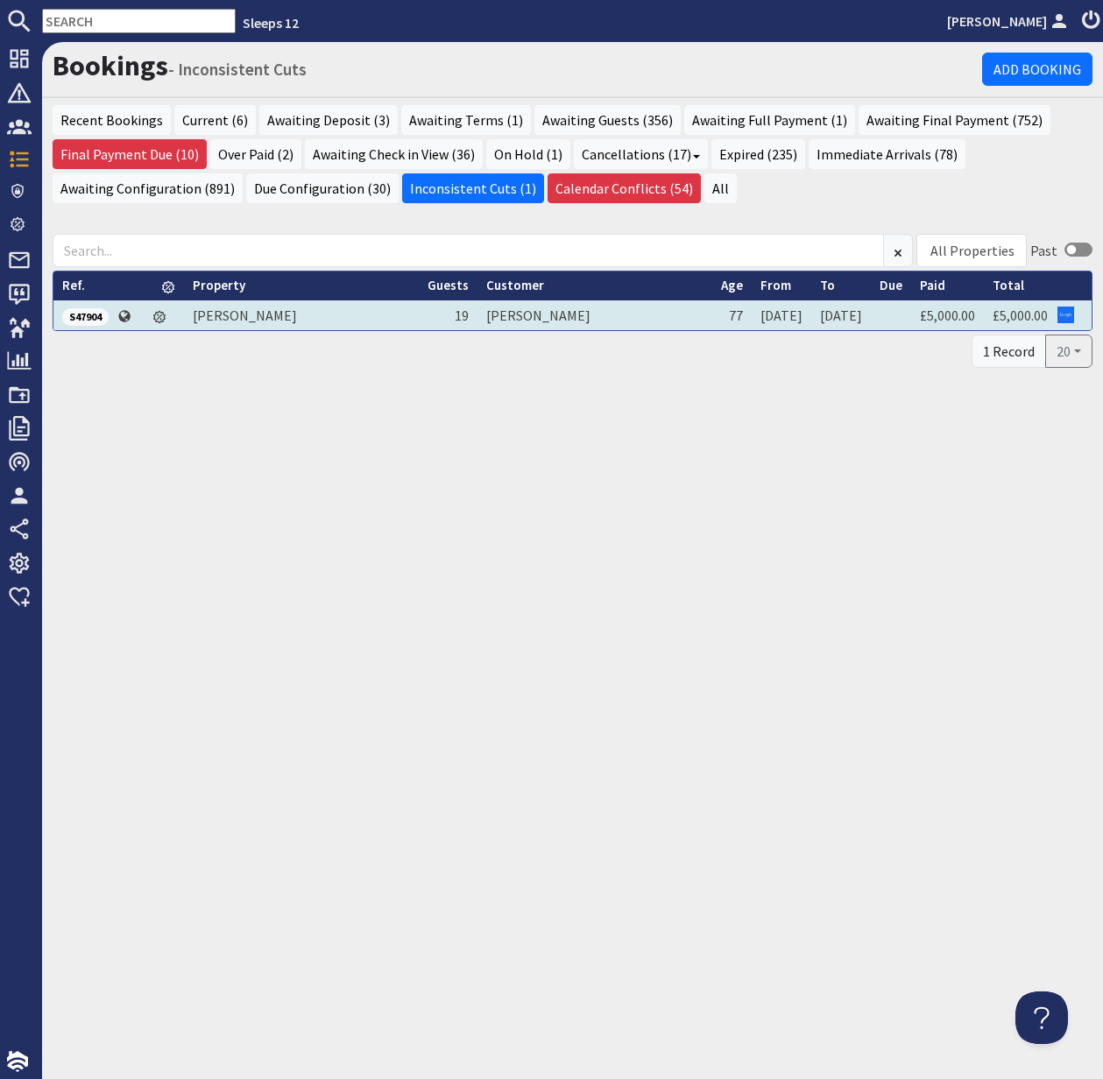
click at [81, 308] on span "S47904" at bounding box center [85, 317] width 46 height 18
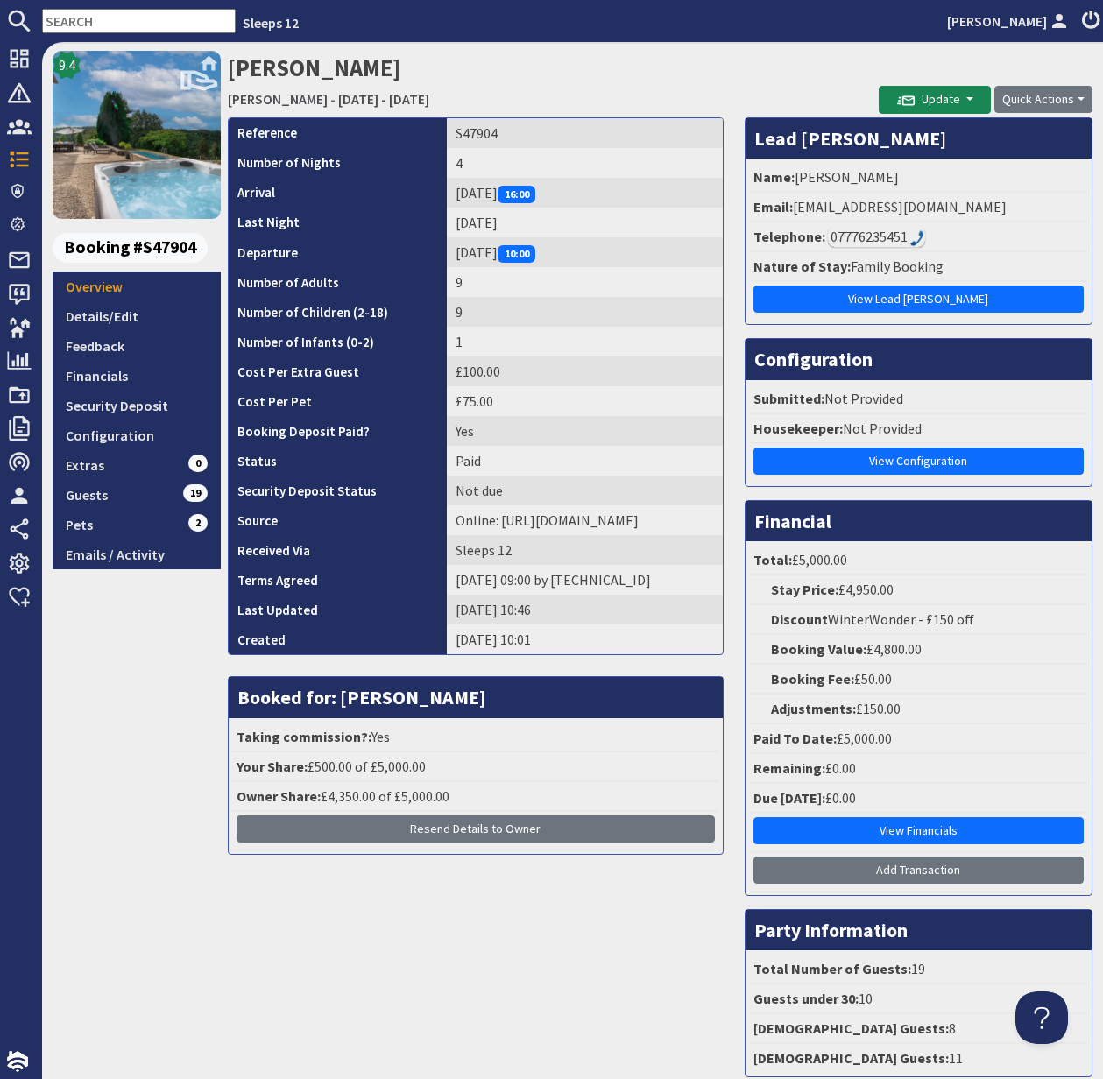
scroll to position [55, 0]
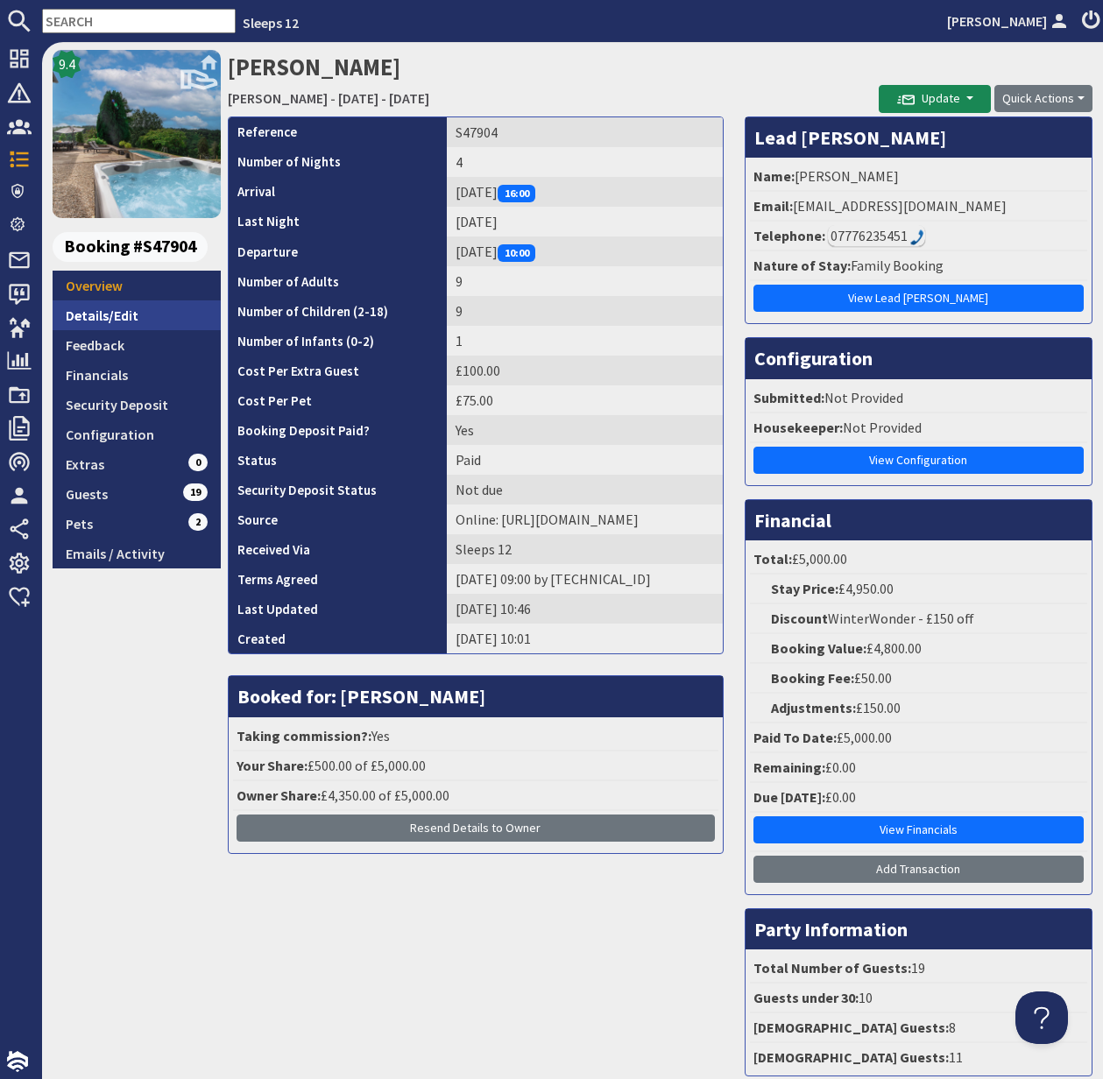
click at [110, 316] on link "Details/Edit" at bounding box center [137, 315] width 168 height 30
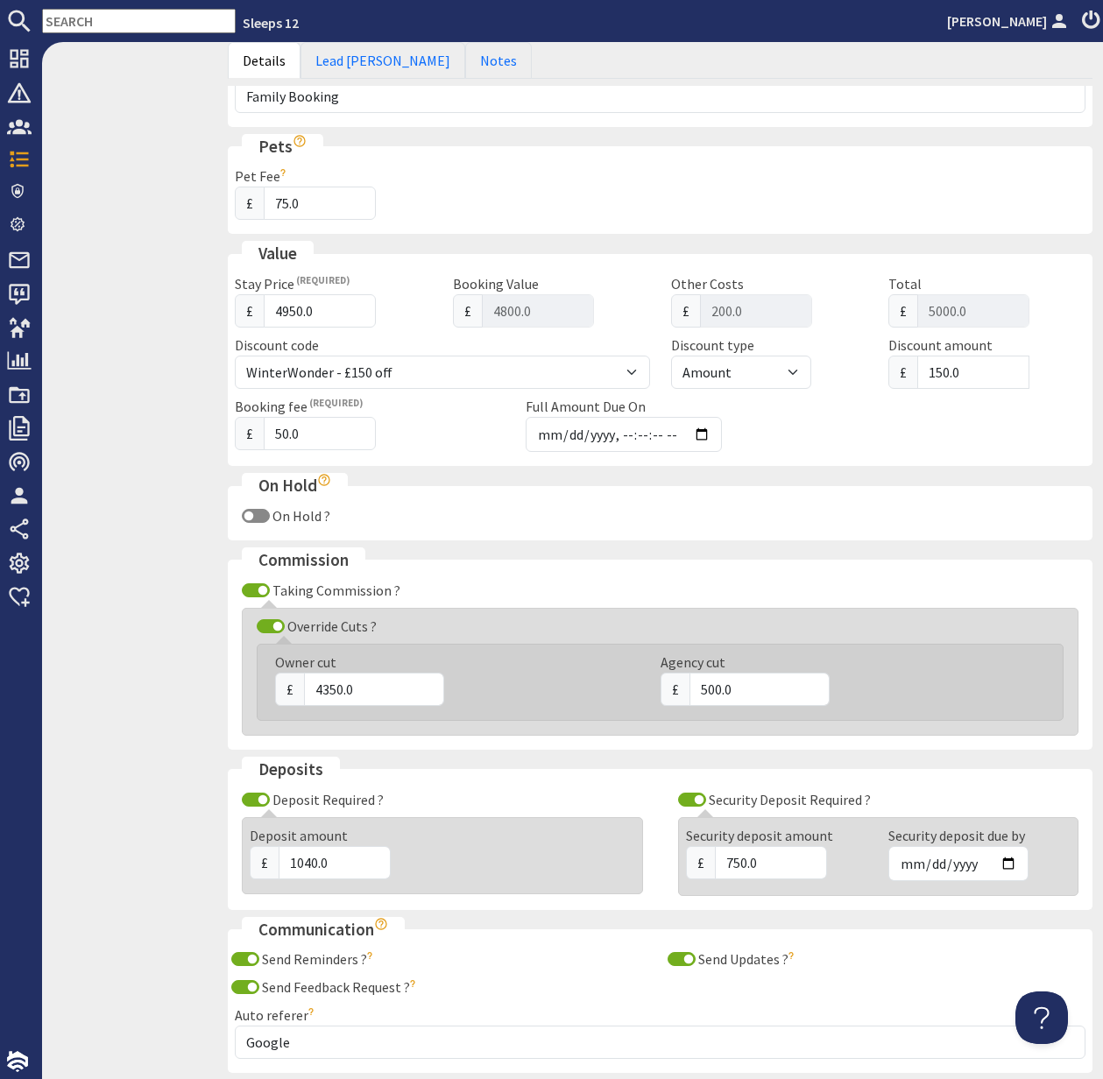
scroll to position [831, 0]
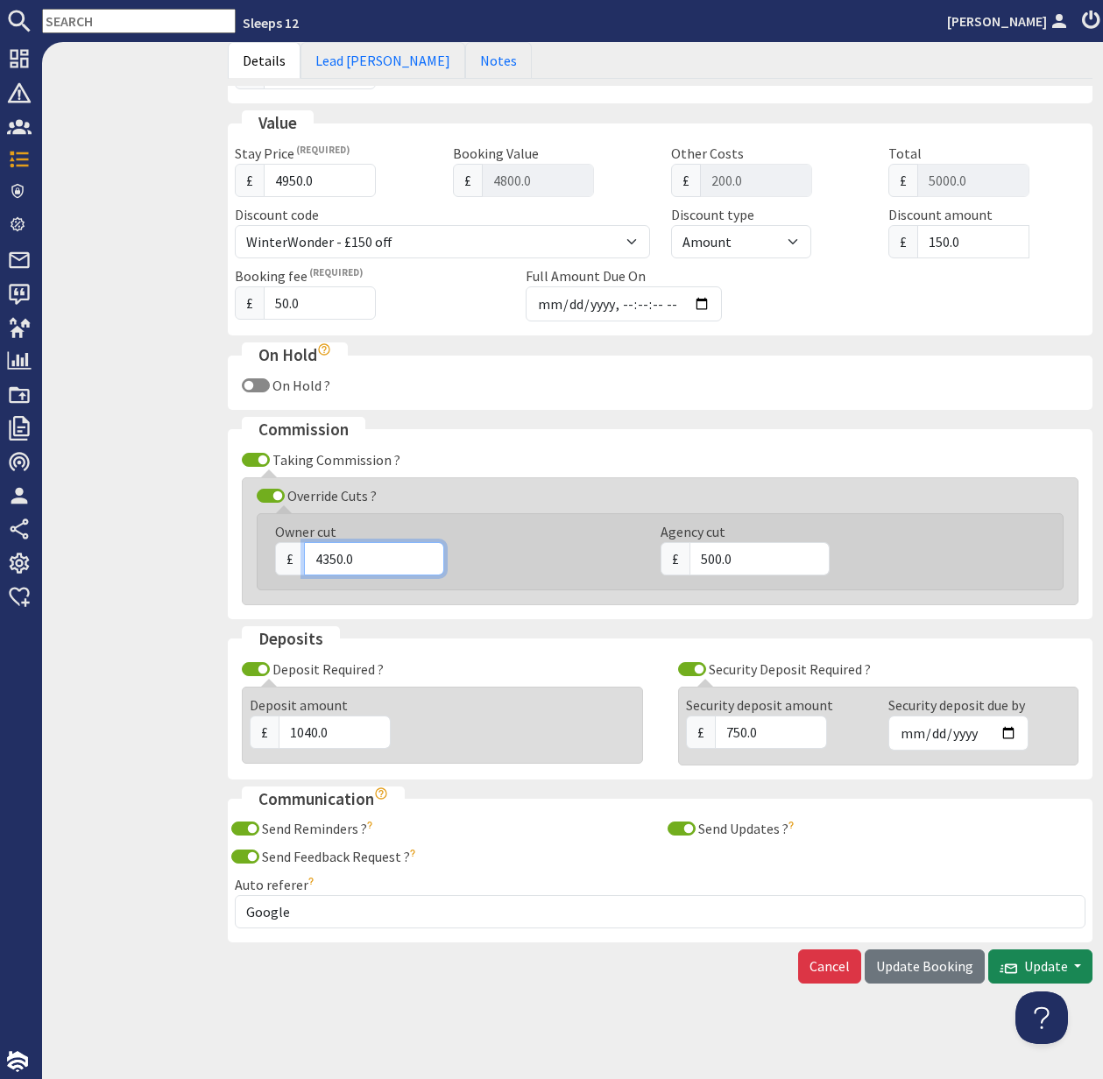
drag, startPoint x: 367, startPoint y: 559, endPoint x: 309, endPoint y: 560, distance: 57.8
click at [309, 560] on input "4350.0" at bounding box center [374, 558] width 140 height 33
type input "4500"
click at [937, 969] on span "Update Booking" at bounding box center [924, 966] width 97 height 18
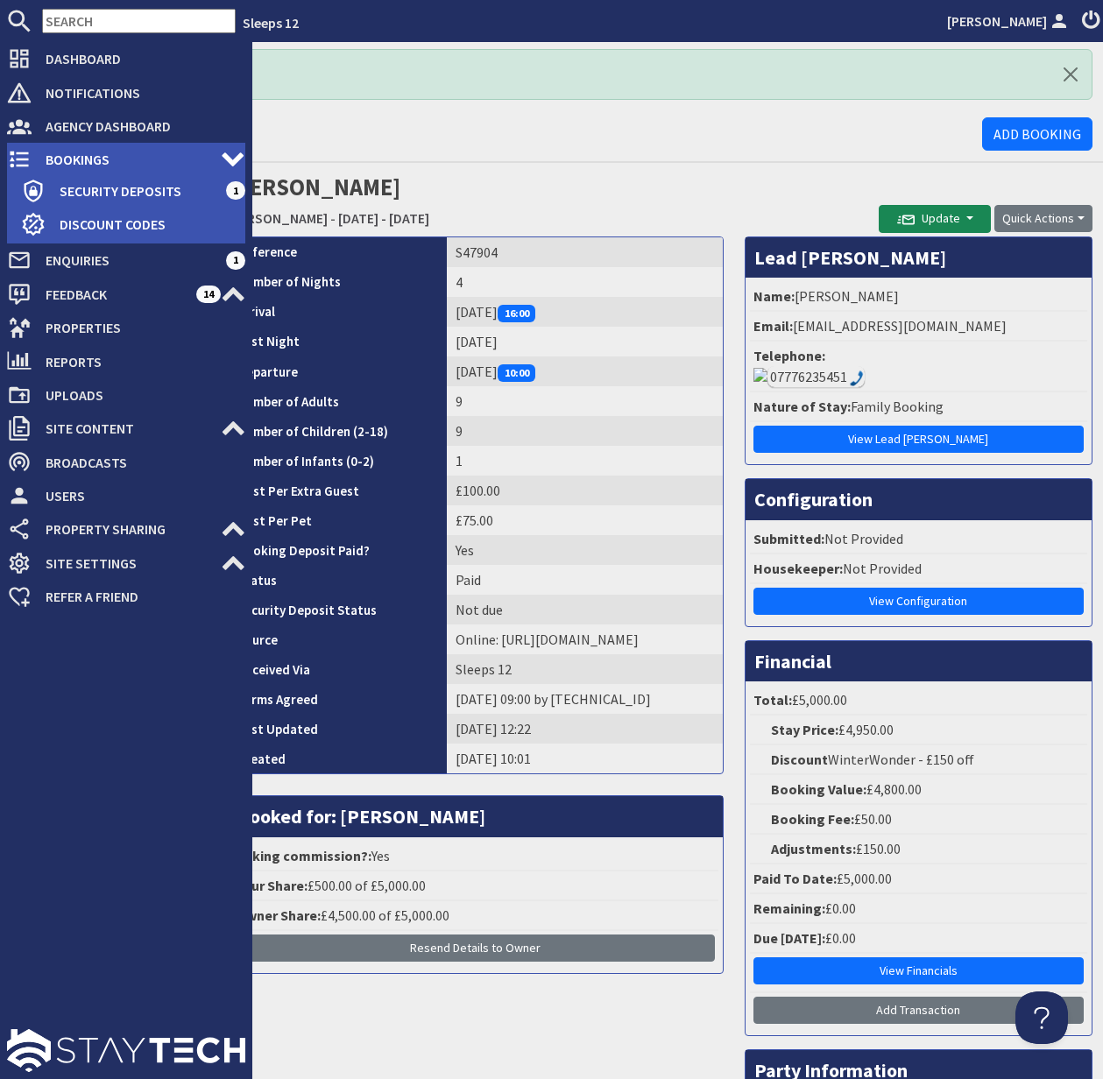
click at [69, 152] on span "Bookings" at bounding box center [126, 159] width 189 height 28
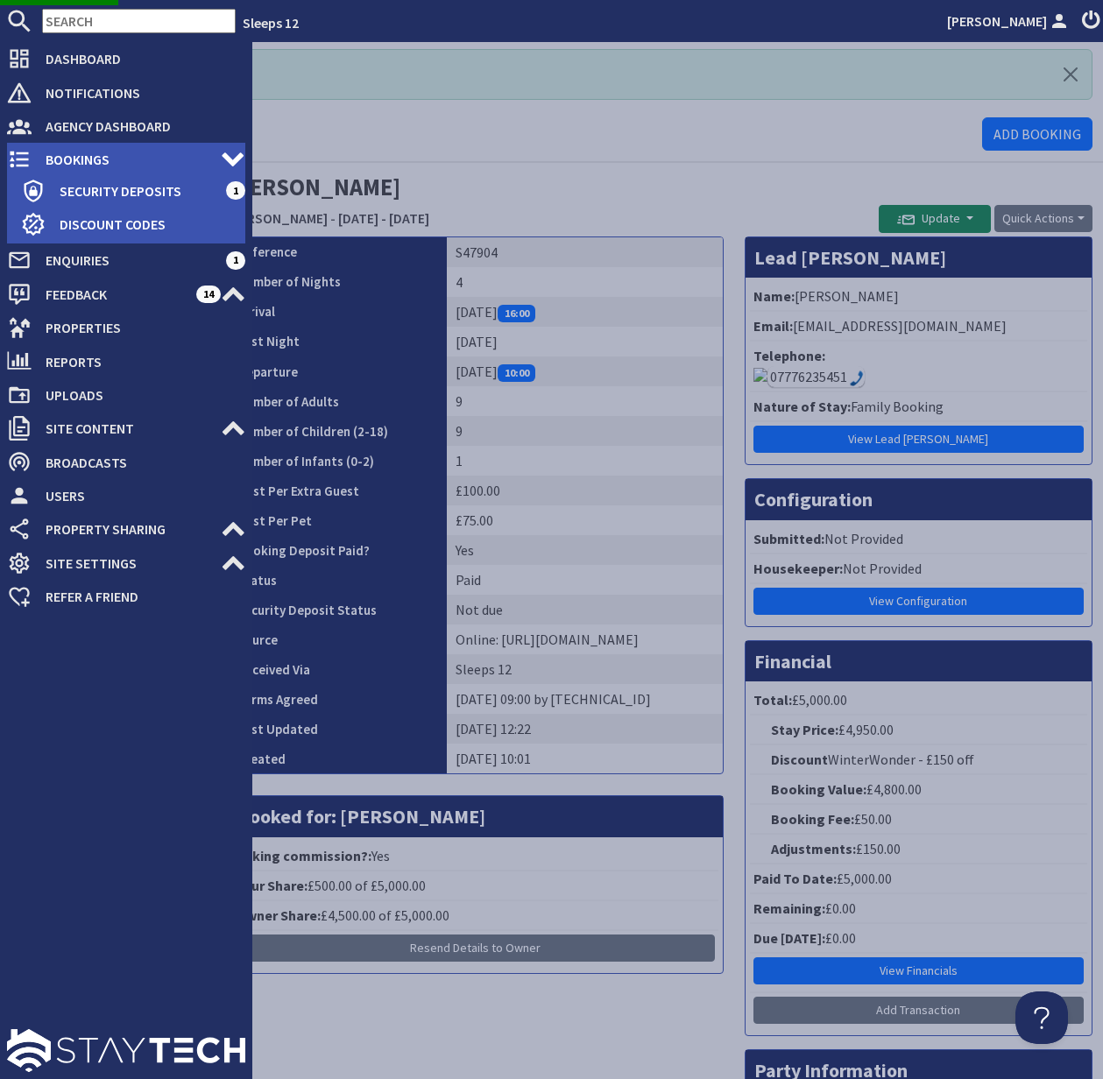
click at [77, 152] on span "Bookings" at bounding box center [126, 159] width 189 height 28
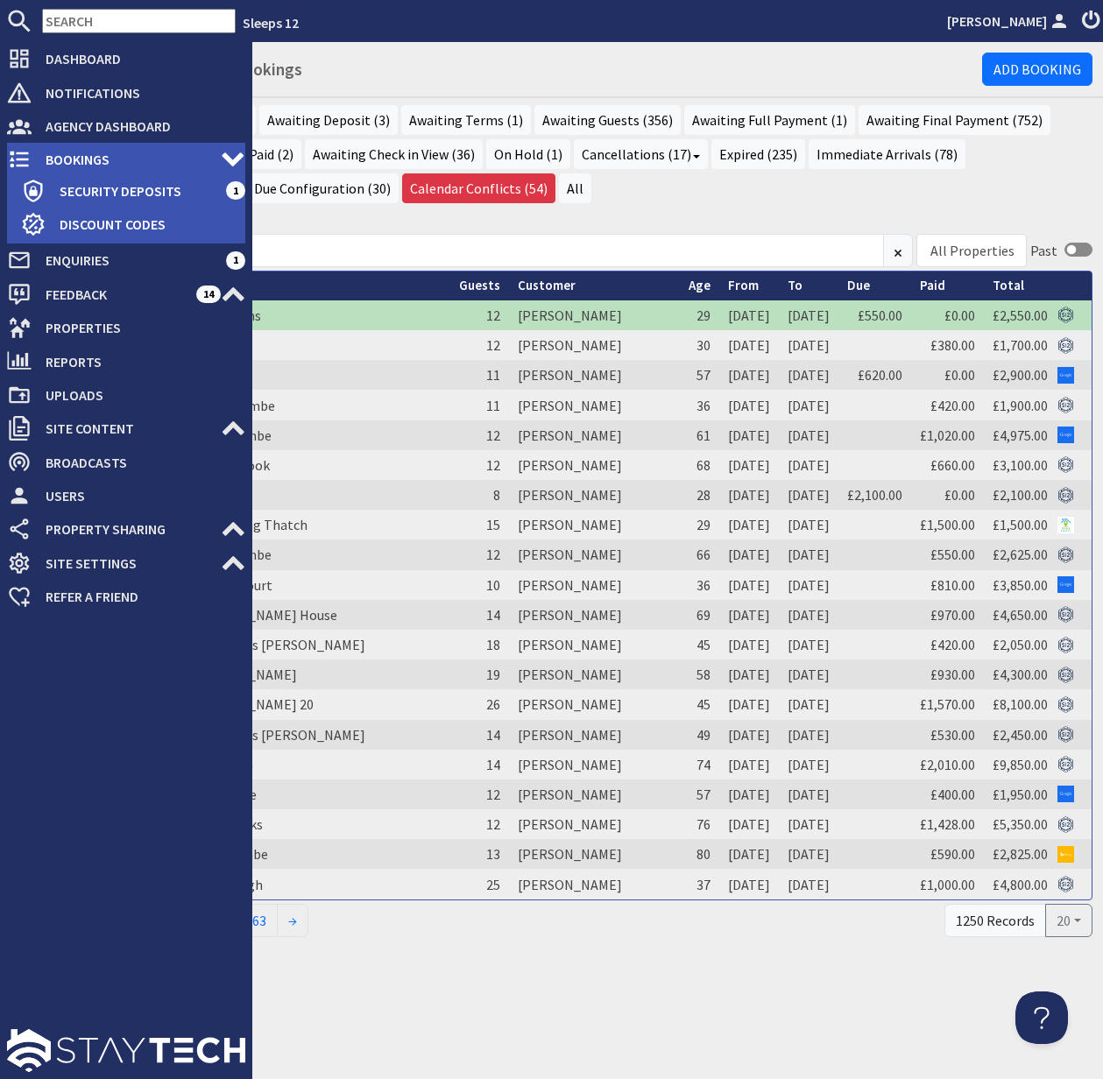
click at [68, 152] on span "Bookings" at bounding box center [126, 159] width 189 height 28
click at [90, 163] on span "Bookings" at bounding box center [126, 159] width 189 height 28
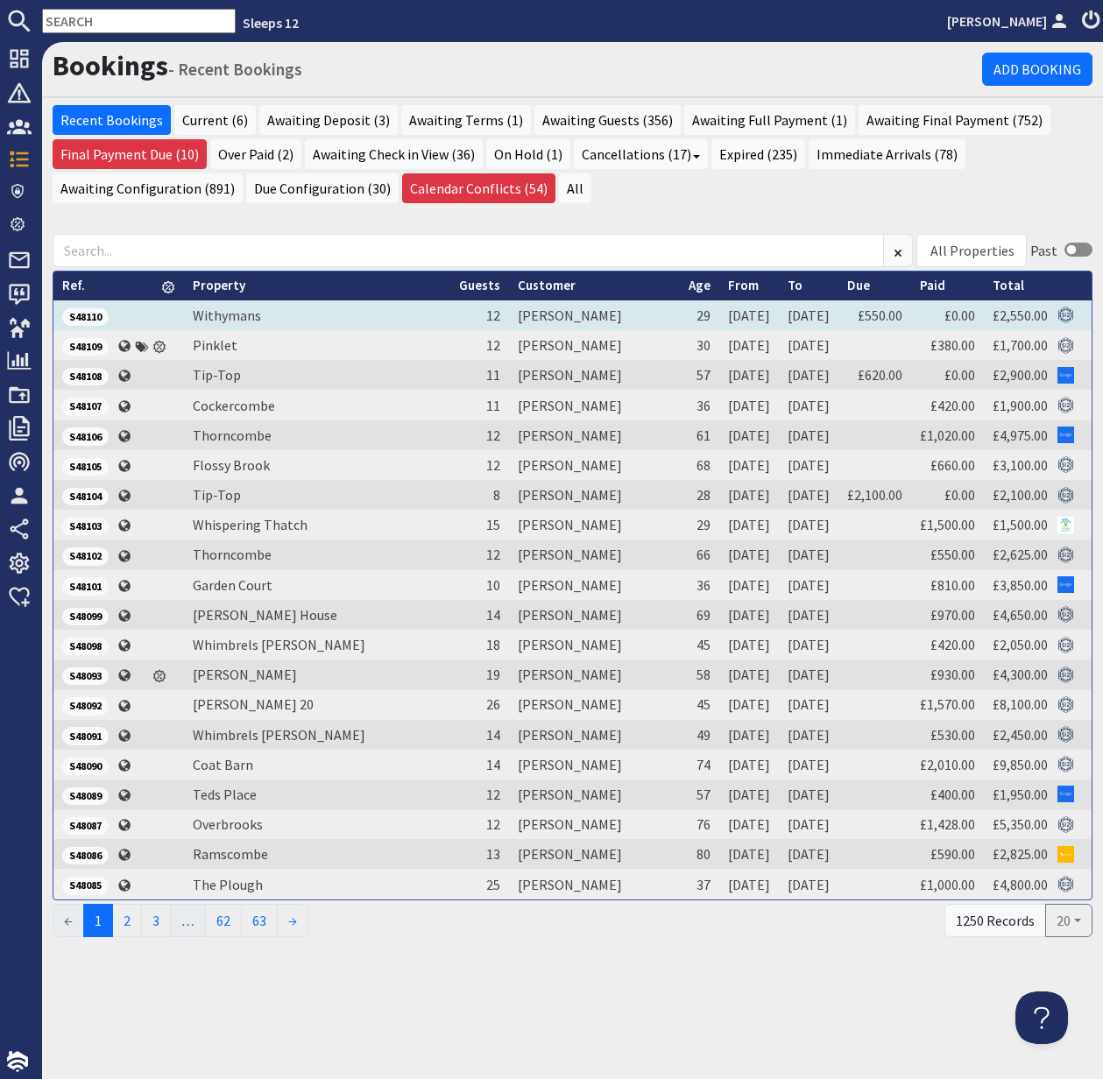
click at [80, 316] on span "S48110" at bounding box center [85, 317] width 46 height 18
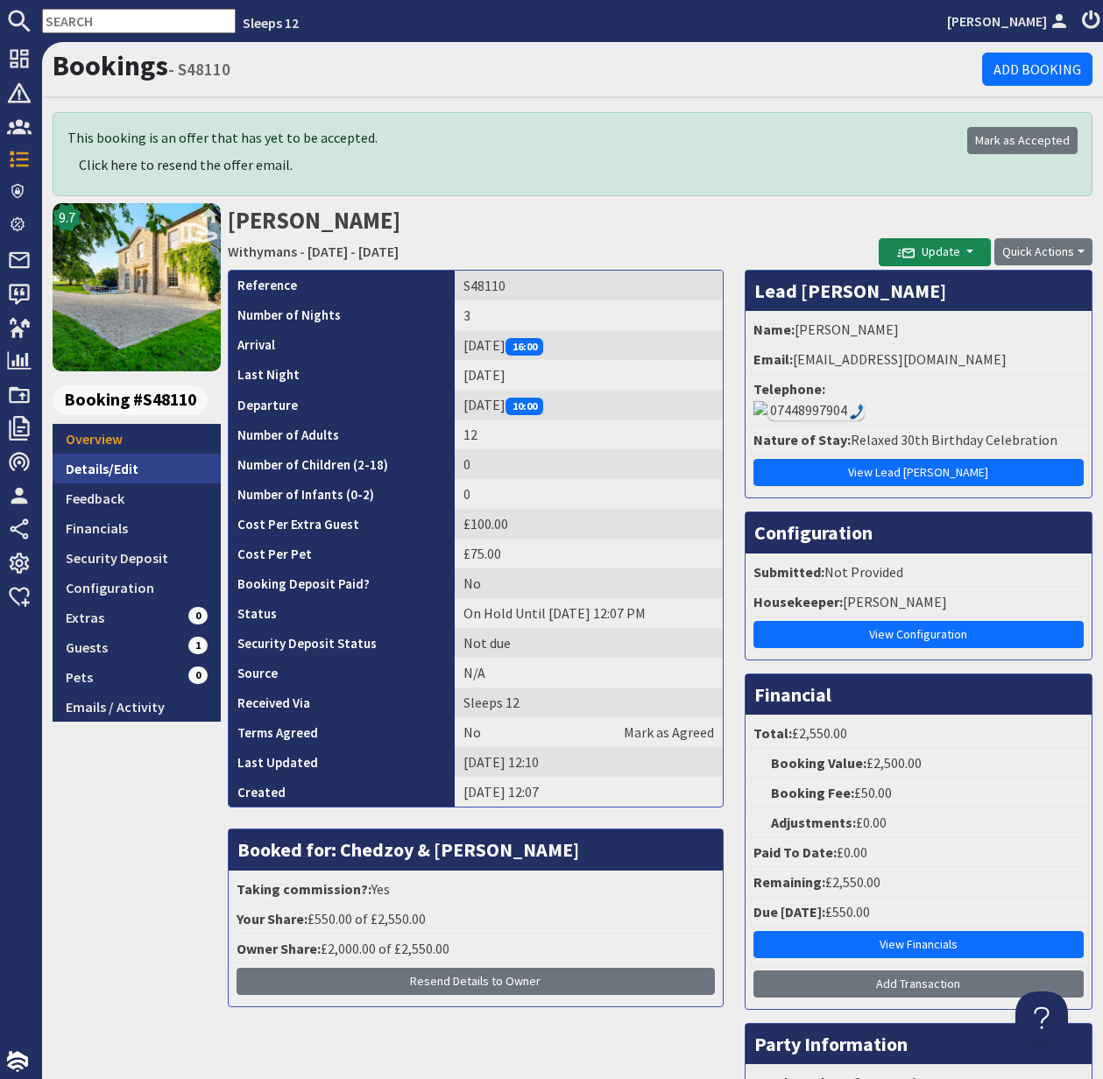
click at [134, 471] on link "Details/Edit" at bounding box center [137, 469] width 168 height 30
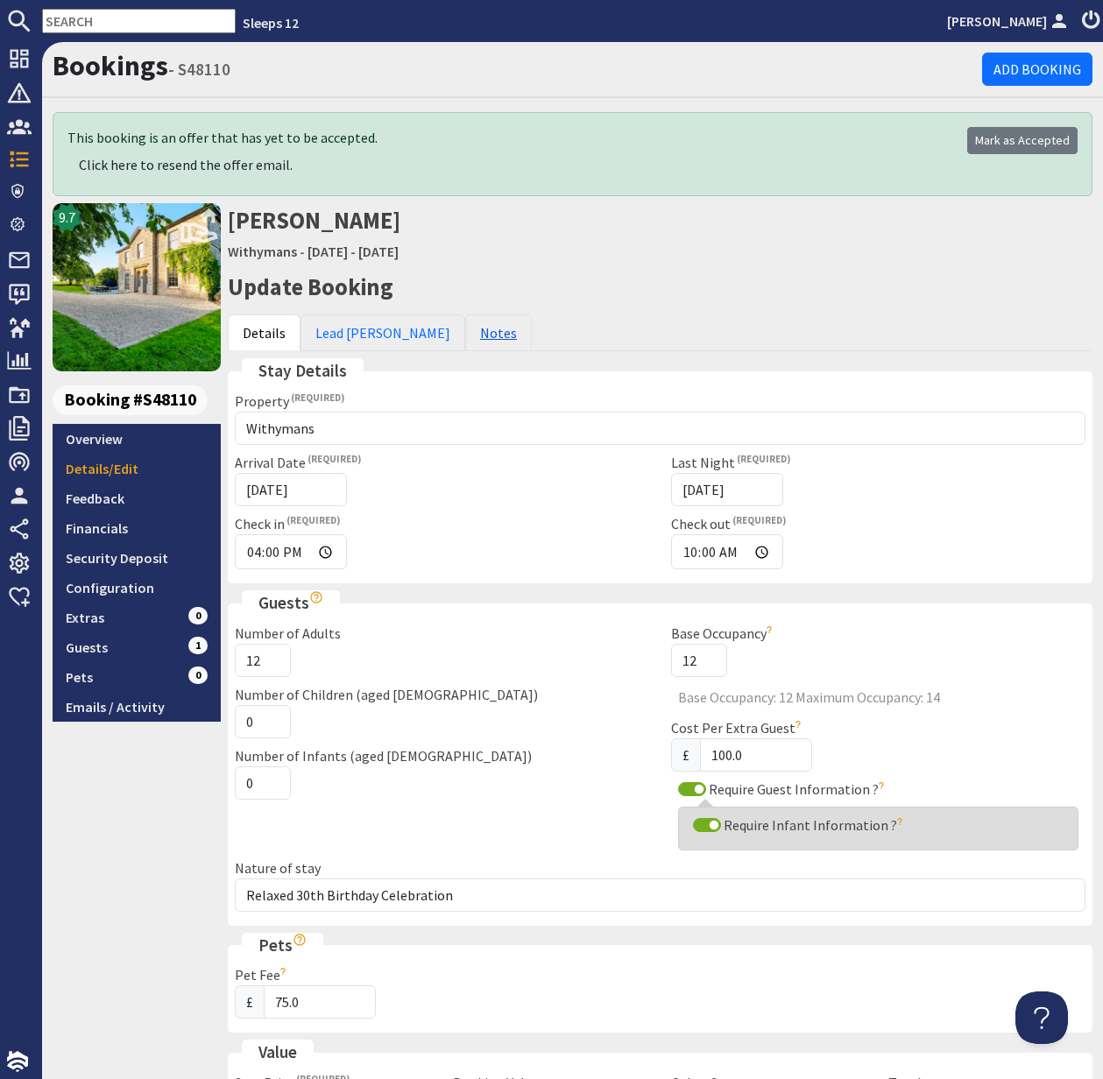
click at [465, 334] on link "Notes" at bounding box center [498, 332] width 67 height 37
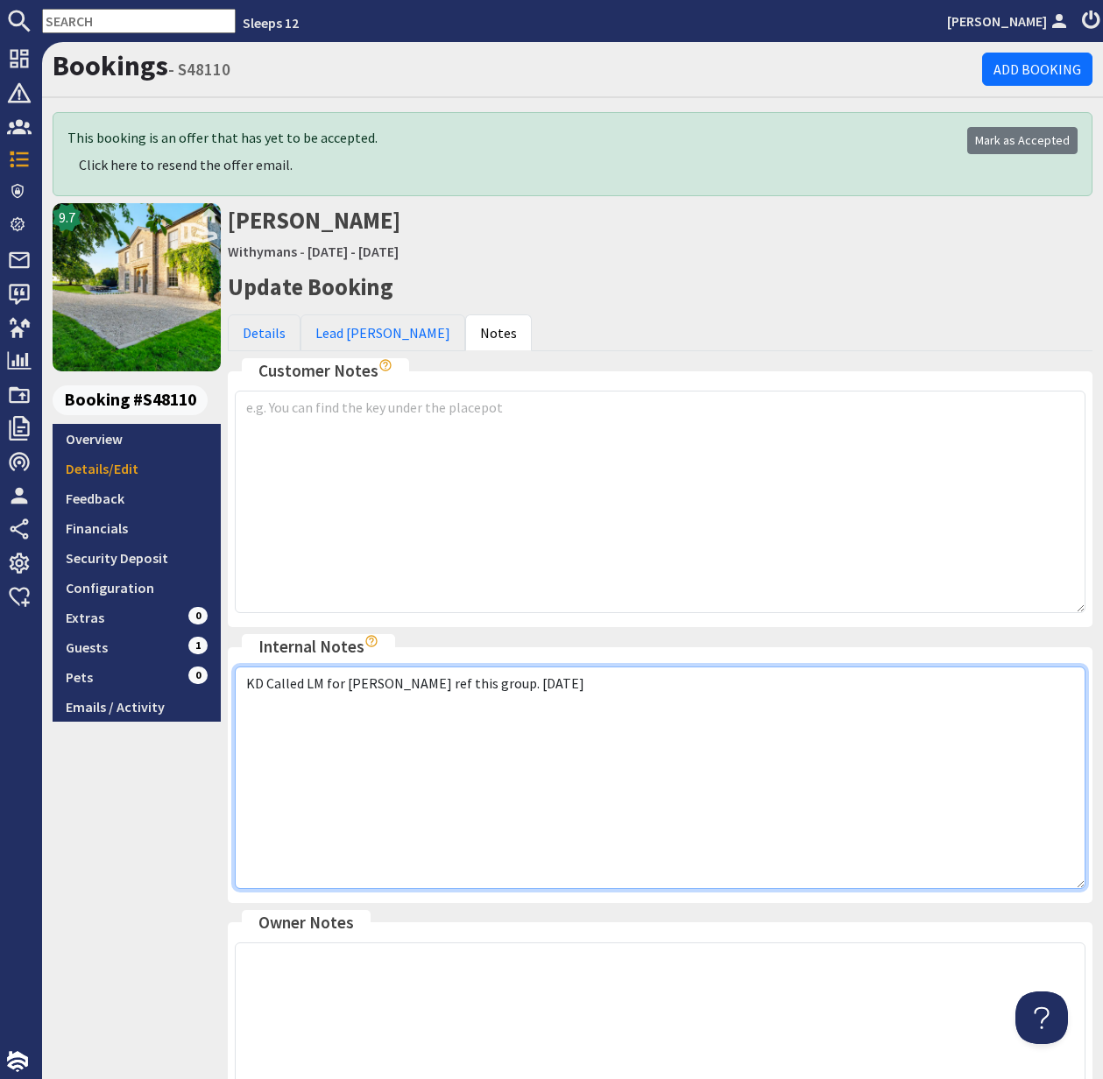
click at [532, 685] on textarea "KD Called LM for [PERSON_NAME] ref this group. [DATE]" at bounding box center [660, 778] width 851 height 223
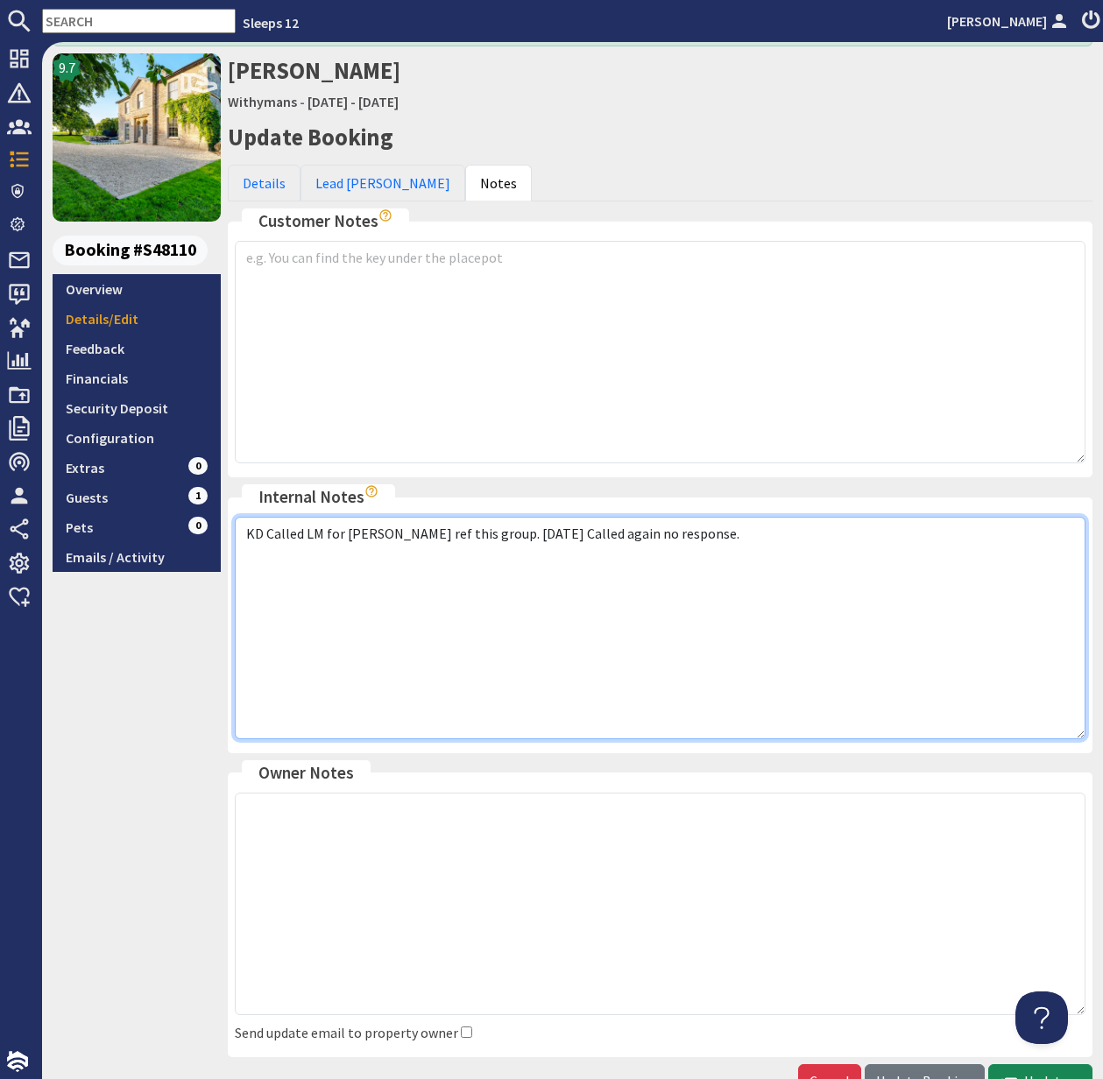
scroll to position [265, 0]
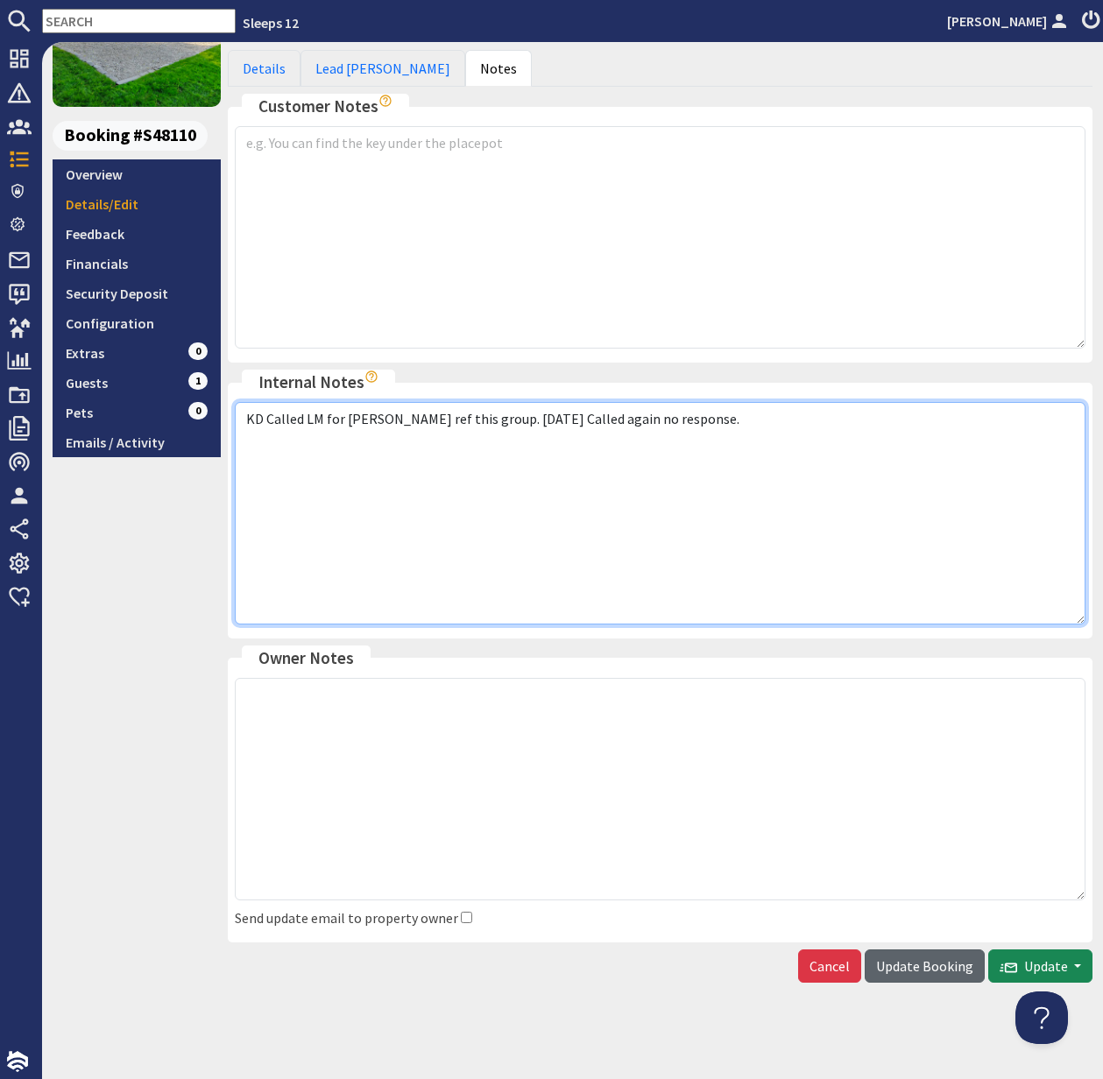
type textarea "KD Called LM for [PERSON_NAME] ref this group. [DATE] Called again no response."
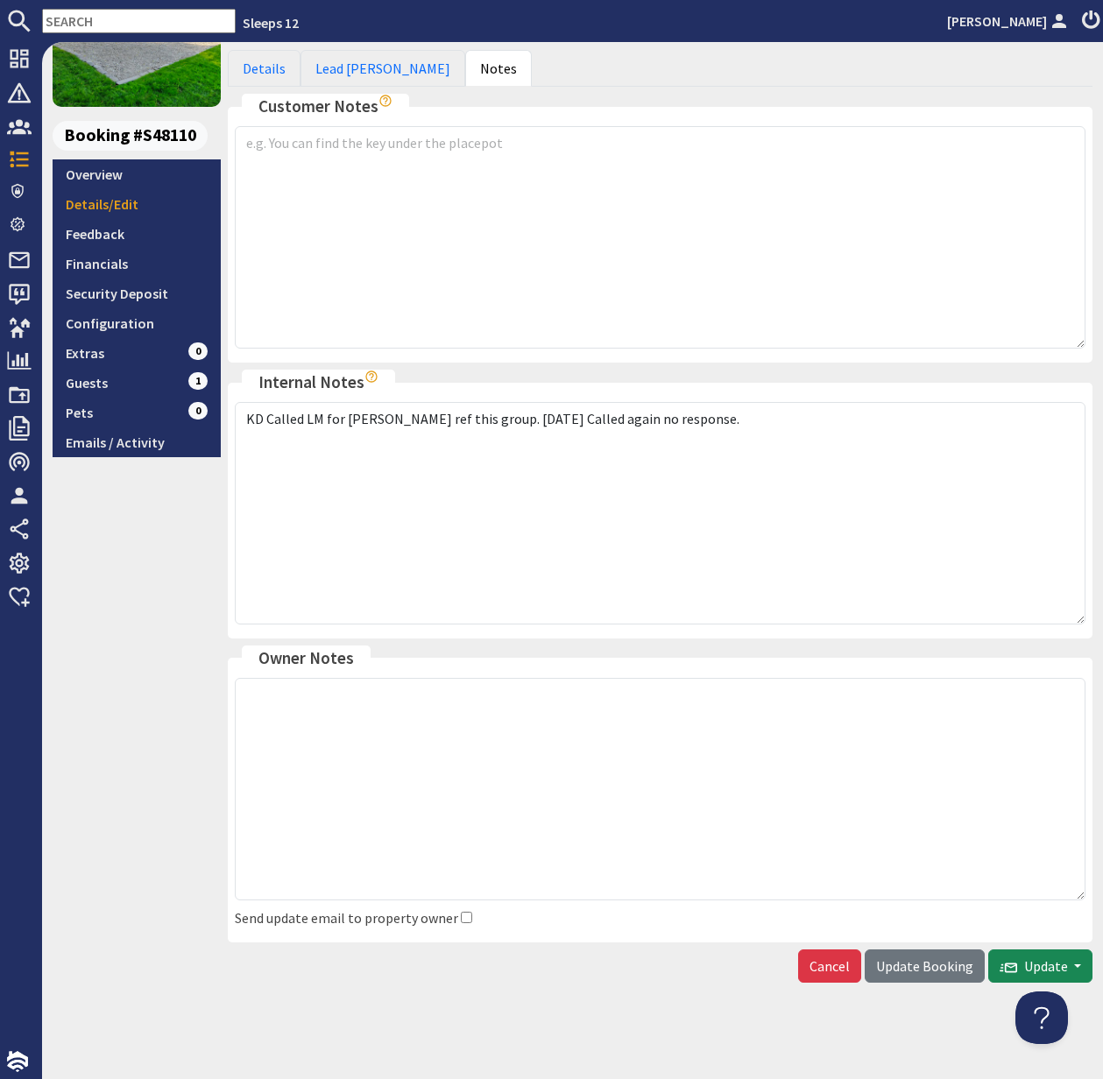
click at [936, 964] on span "Update Booking" at bounding box center [924, 966] width 97 height 18
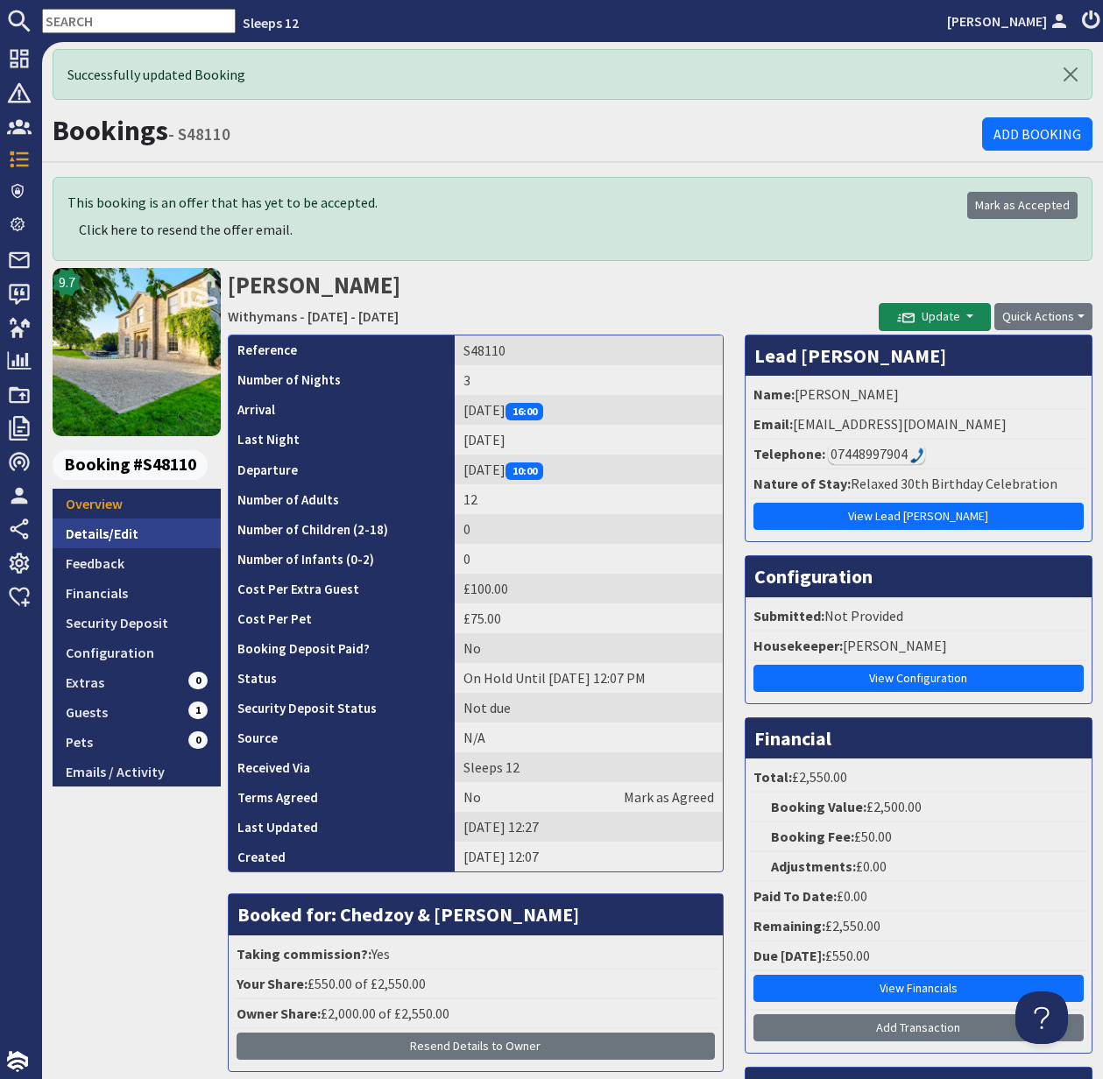
click at [124, 533] on link "Details/Edit" at bounding box center [137, 534] width 168 height 30
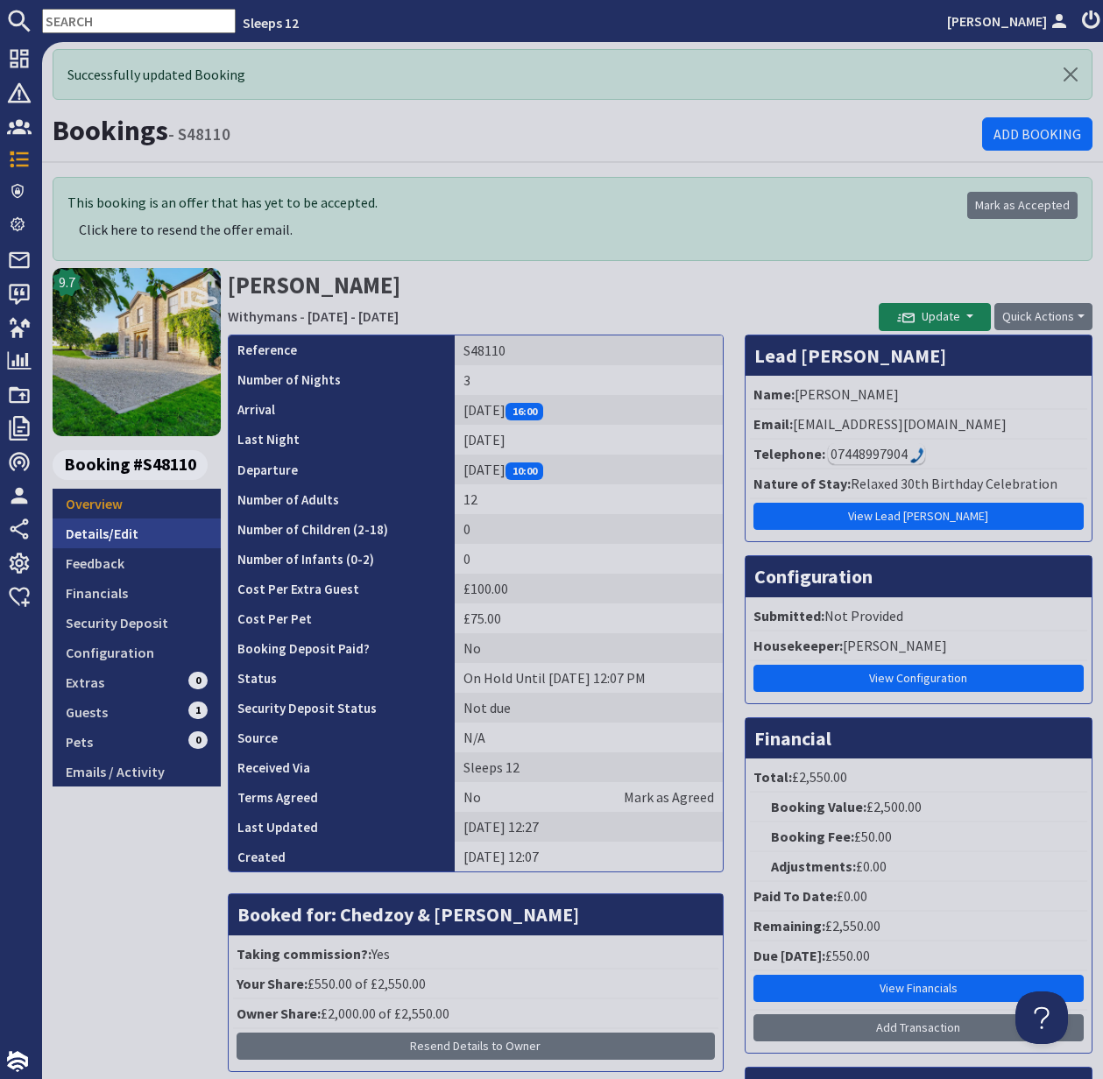
click at [123, 532] on link "Details/Edit" at bounding box center [137, 534] width 168 height 30
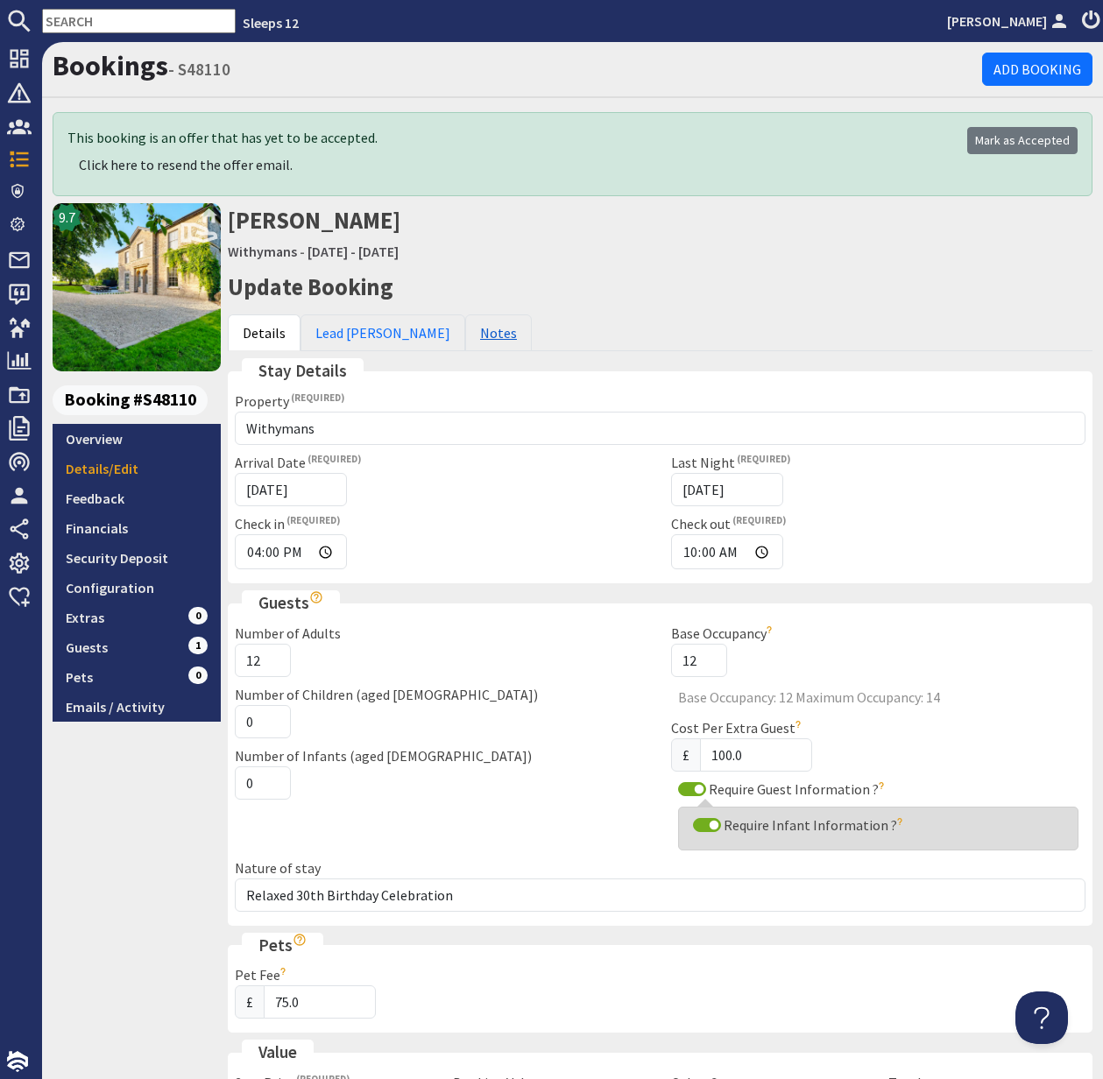
click at [465, 333] on link "Notes" at bounding box center [498, 332] width 67 height 37
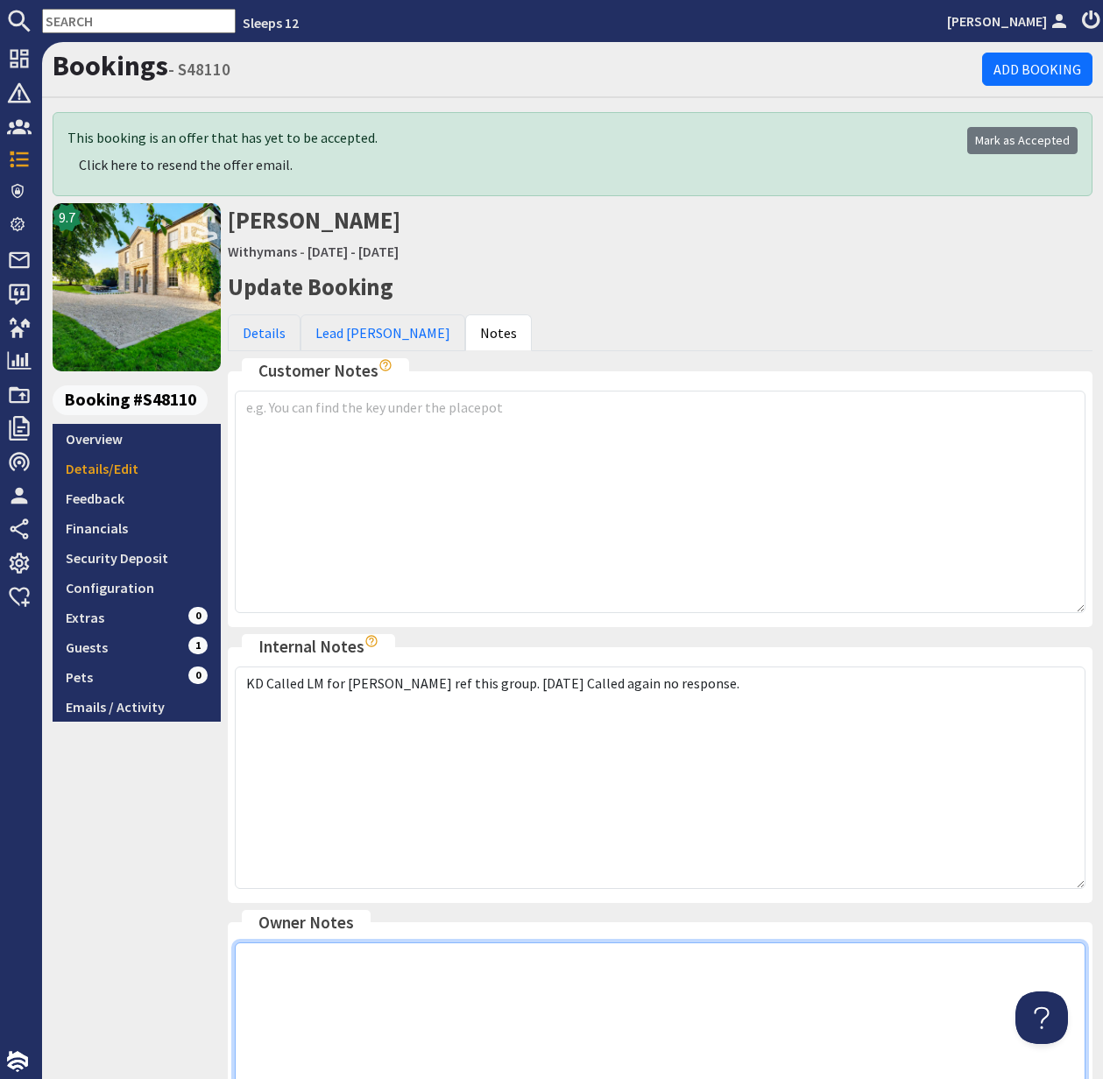
click at [355, 992] on textarea at bounding box center [660, 1054] width 851 height 223
type textarea "3"
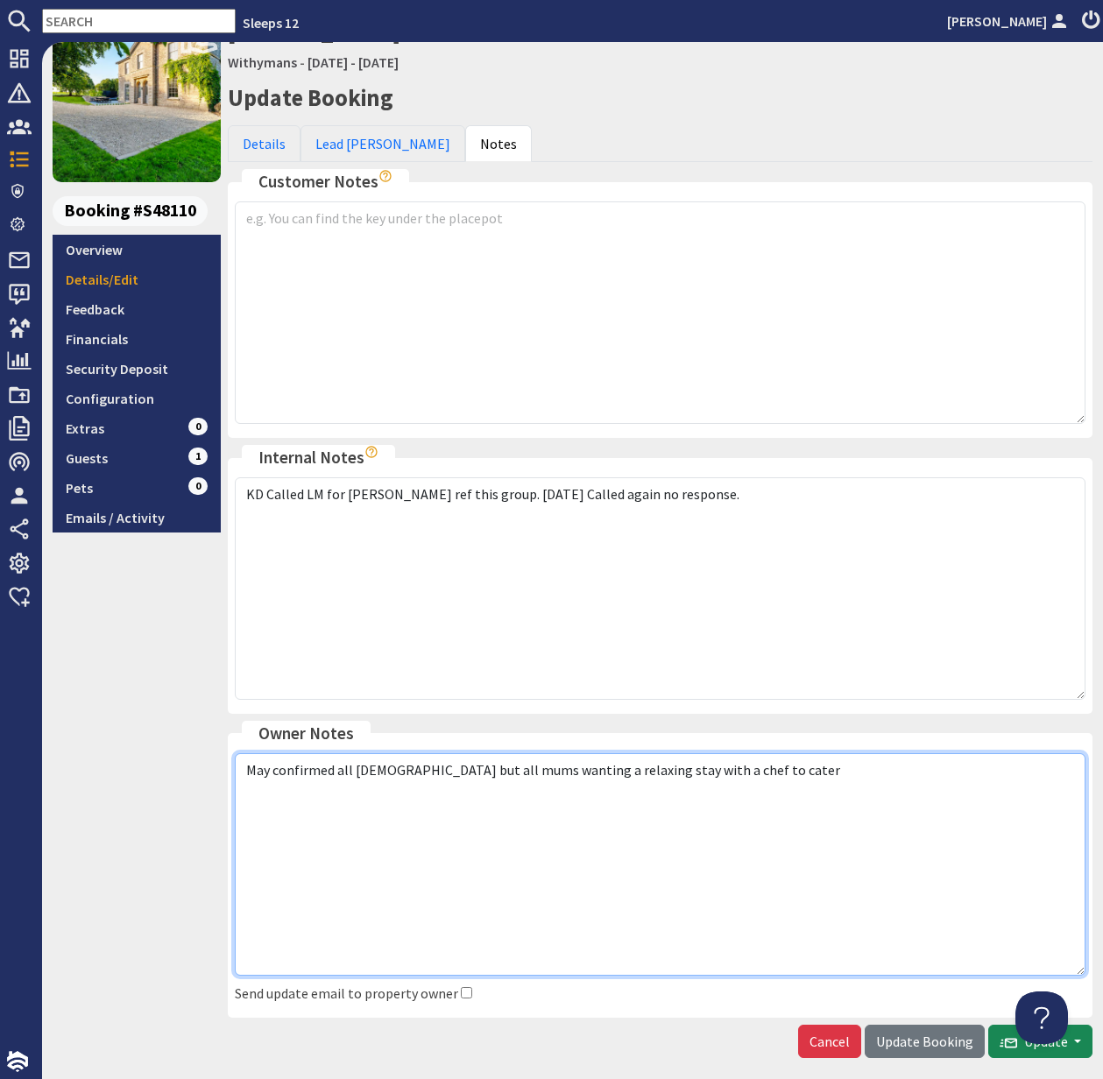
scroll to position [265, 0]
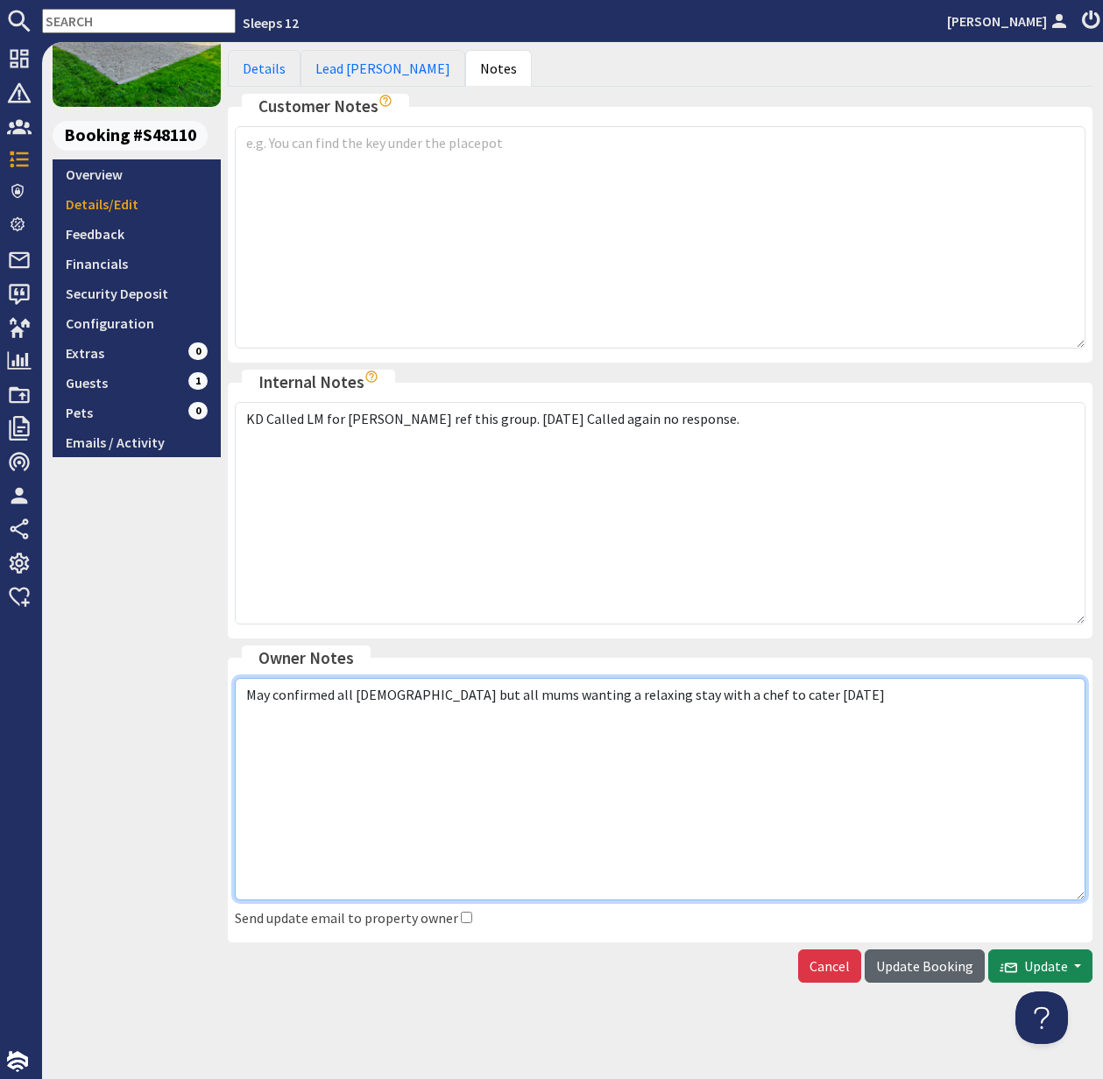
type textarea "May confirmed all [DEMOGRAPHIC_DATA] but all mums wanting a relaxing stay with …"
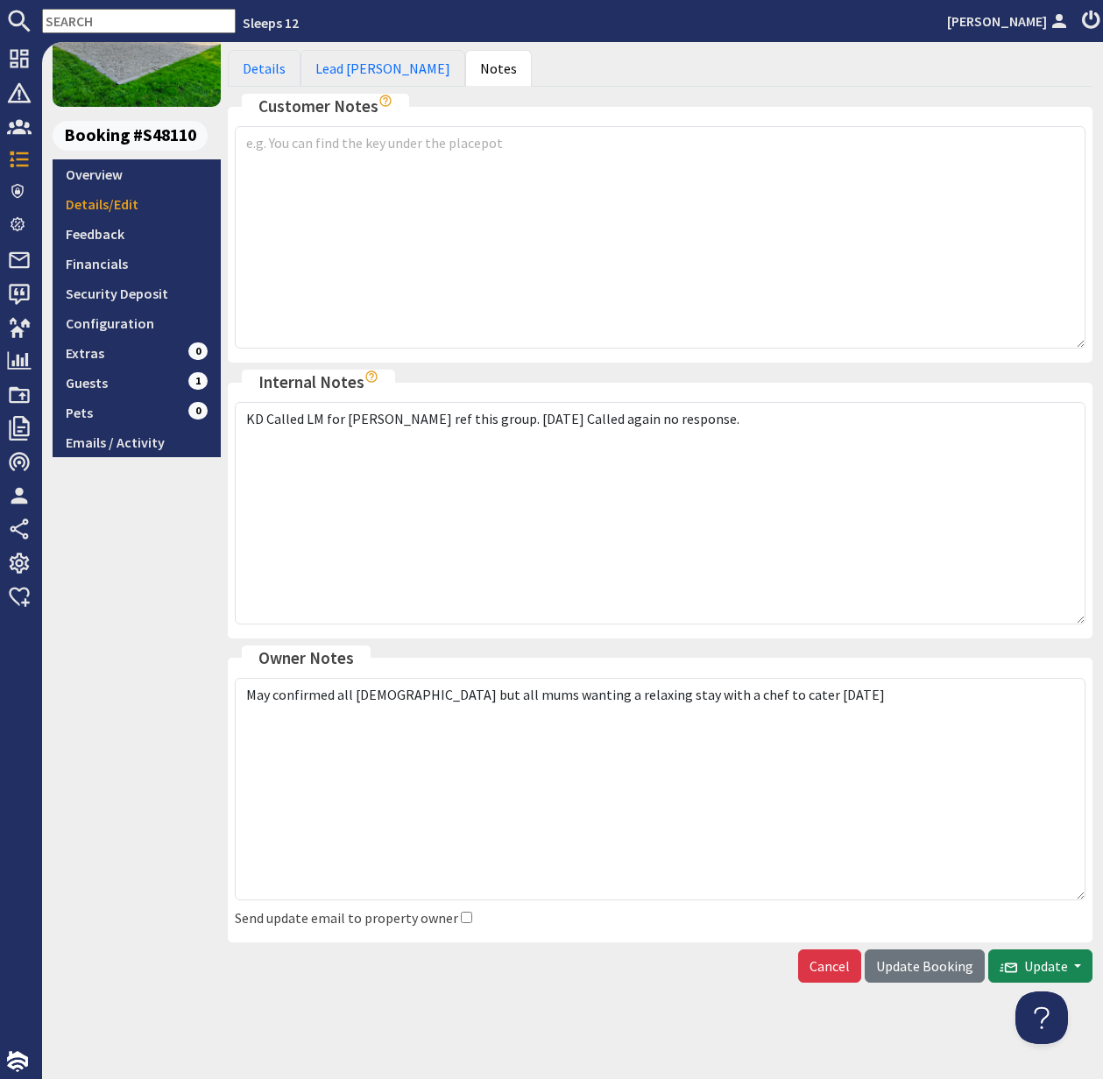
click at [927, 966] on span "Update Booking" at bounding box center [924, 966] width 97 height 18
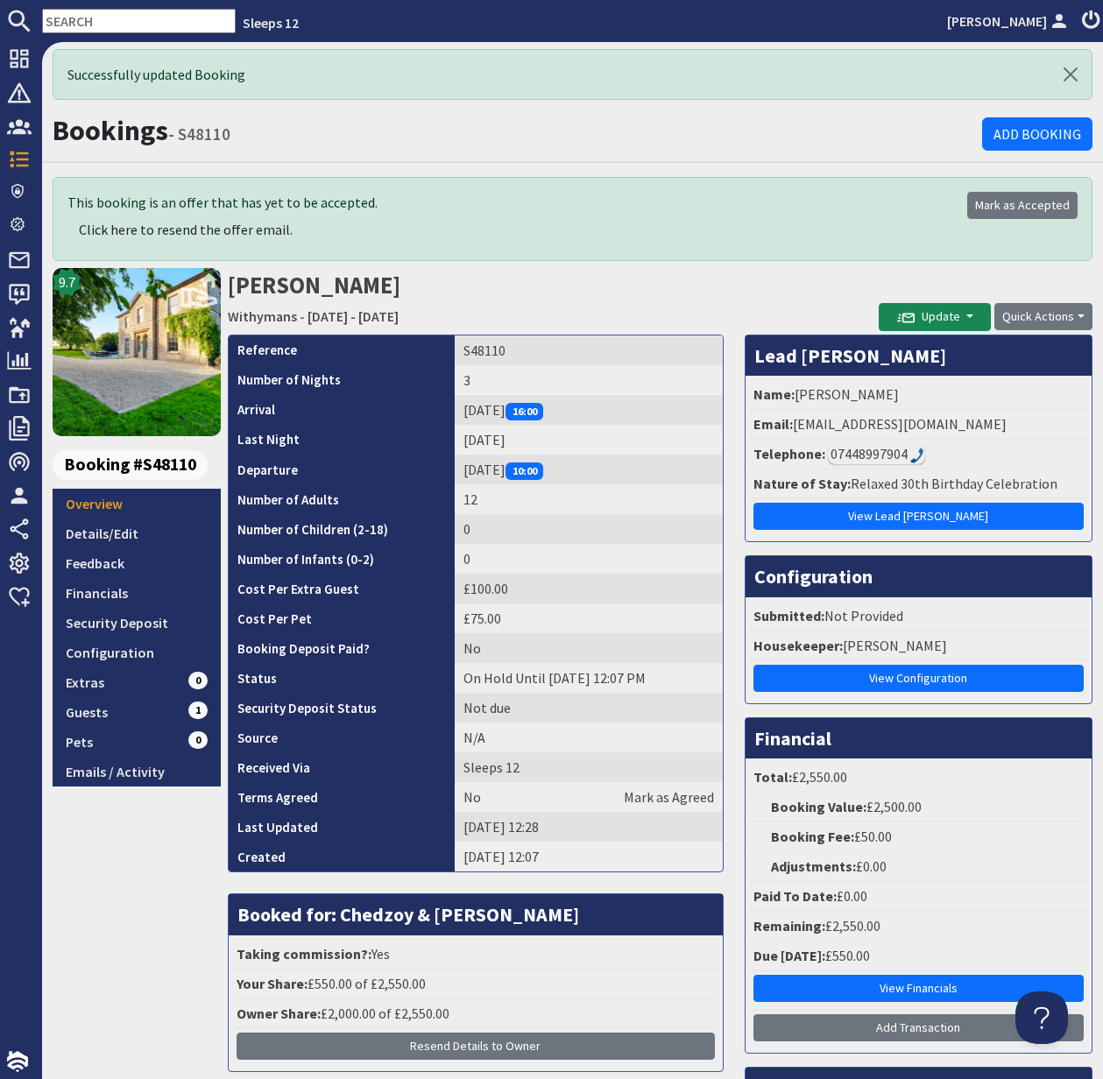
click at [82, 17] on input "text" at bounding box center [139, 21] width 194 height 25
click at [83, 15] on input "text" at bounding box center [139, 21] width 194 height 25
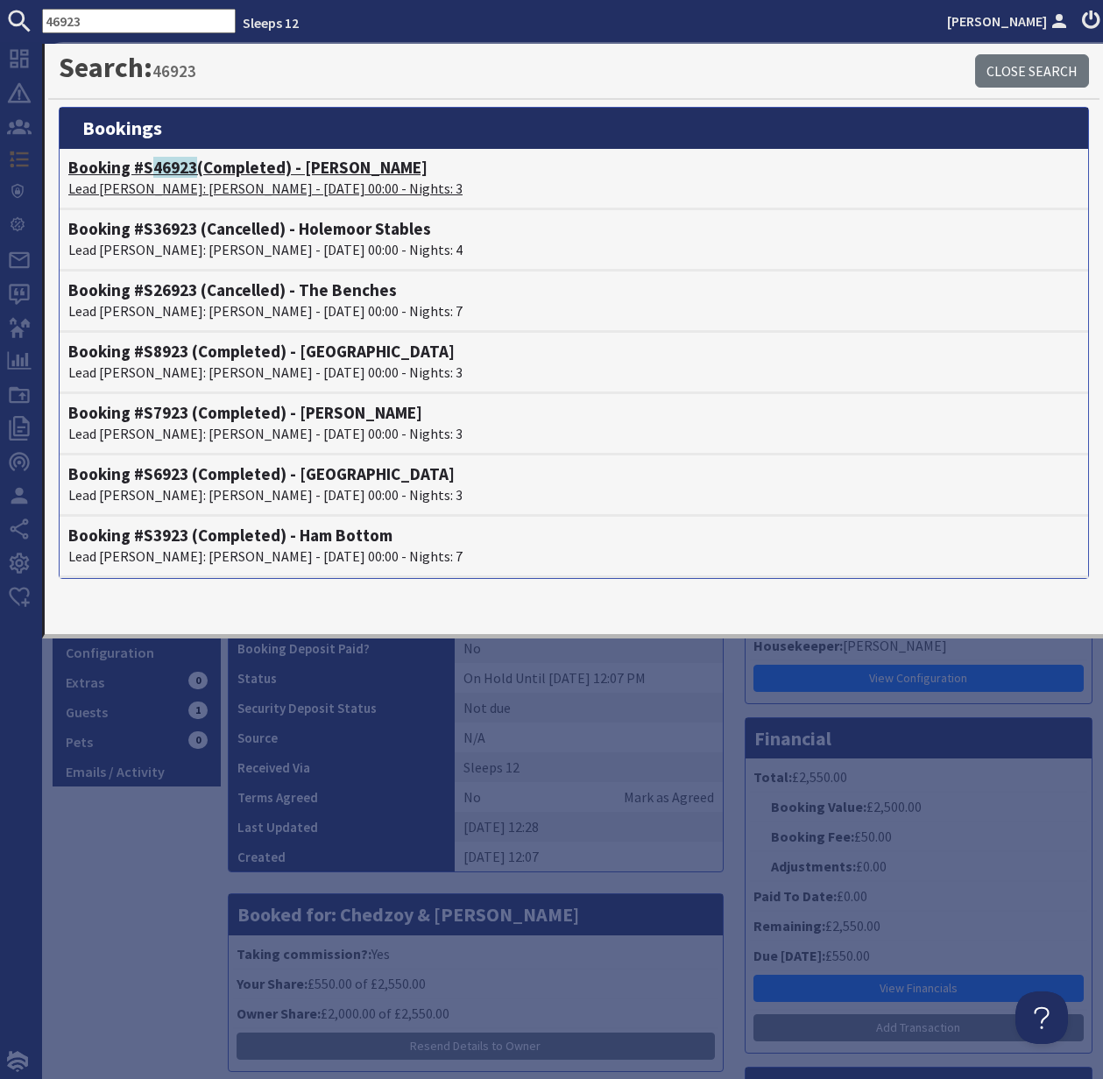
type input "46923"
click at [178, 177] on span "46923" at bounding box center [175, 167] width 44 height 21
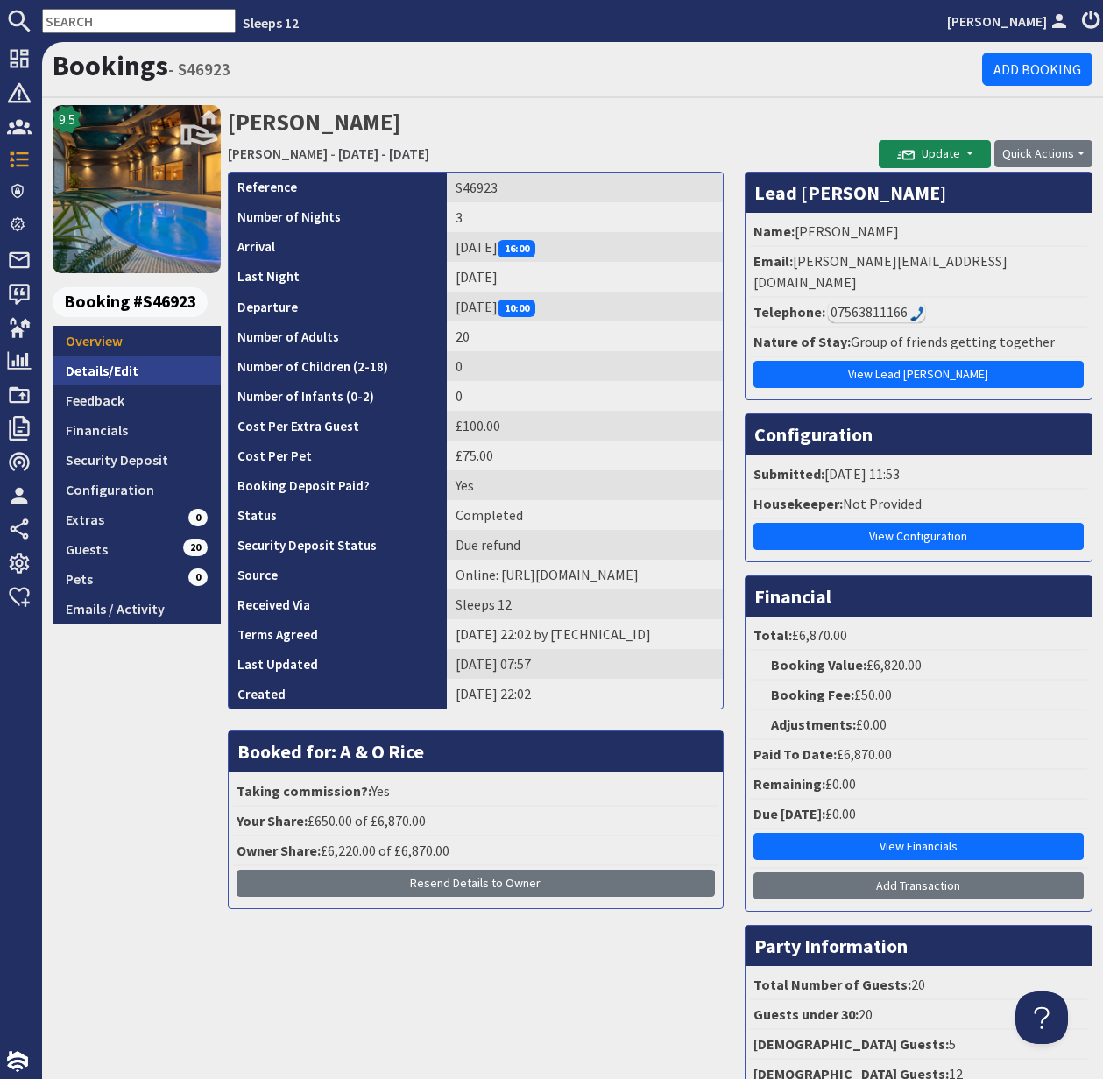
click at [102, 368] on link "Details/Edit" at bounding box center [137, 371] width 168 height 30
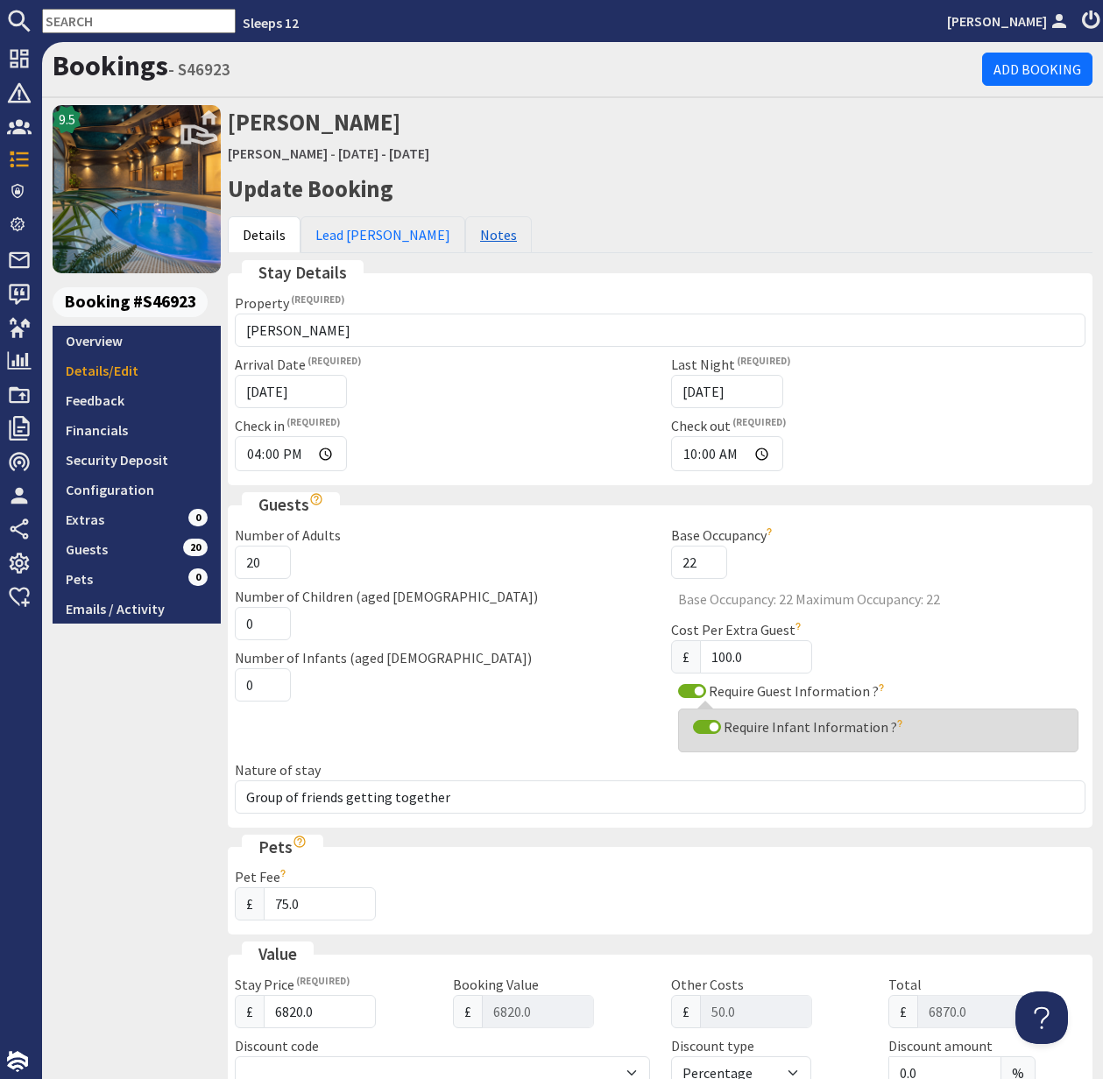
click at [465, 237] on link "Notes" at bounding box center [498, 234] width 67 height 37
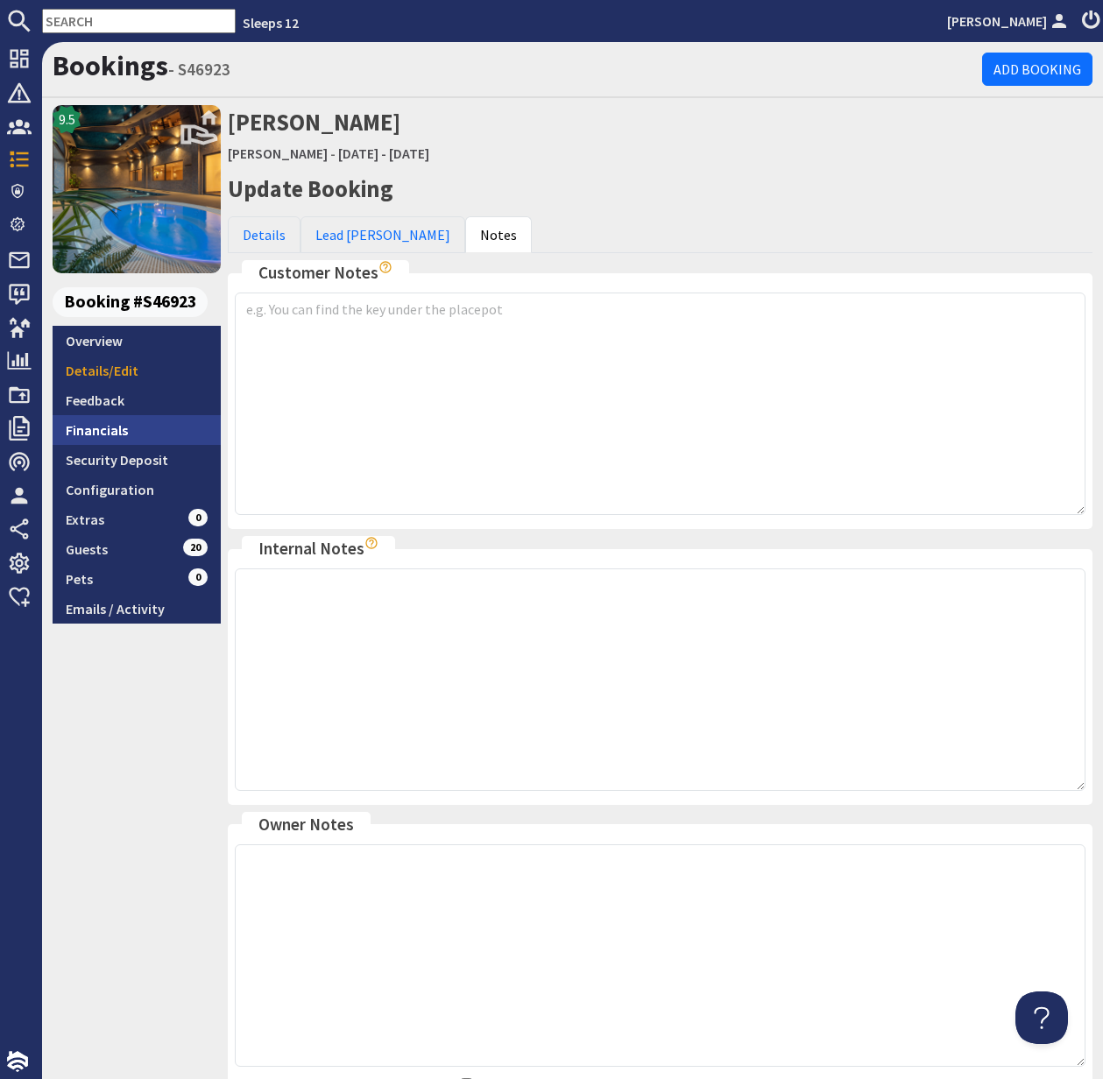
click at [121, 427] on link "Financials" at bounding box center [137, 430] width 168 height 30
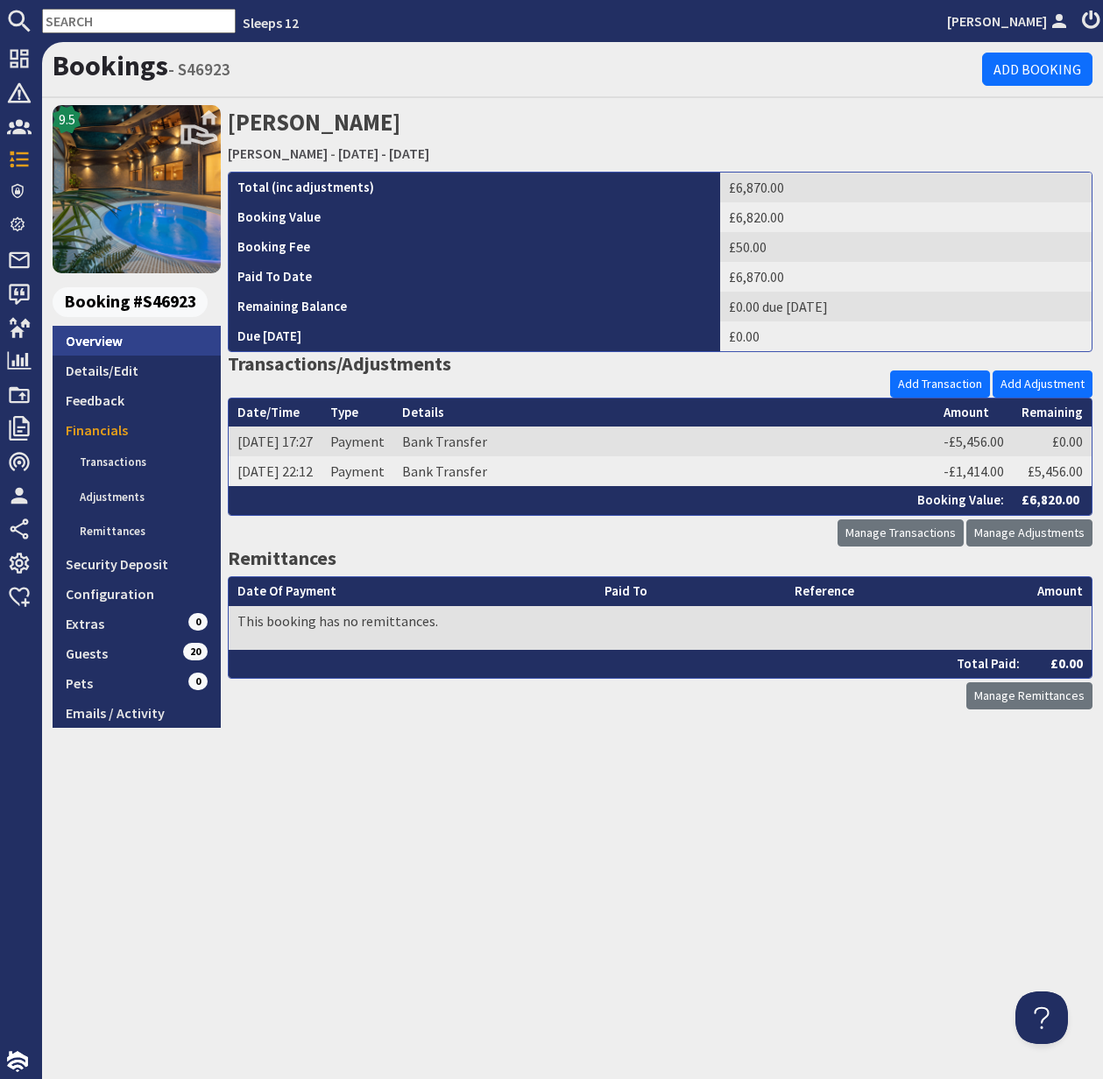
click at [110, 345] on link "Overview" at bounding box center [137, 341] width 168 height 30
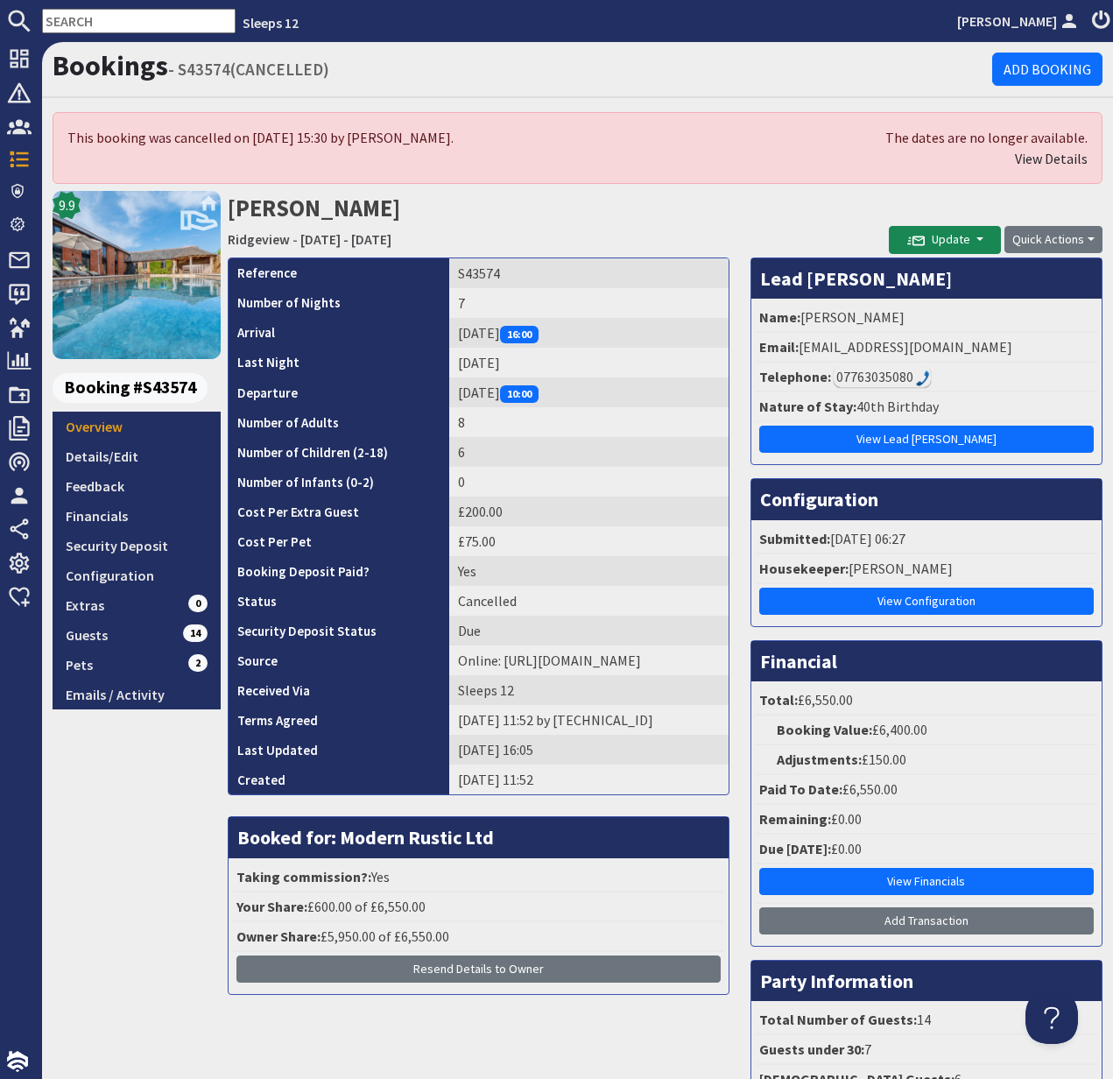
click at [91, 12] on input "text" at bounding box center [139, 21] width 194 height 25
click at [90, 12] on input "text" at bounding box center [139, 21] width 194 height 25
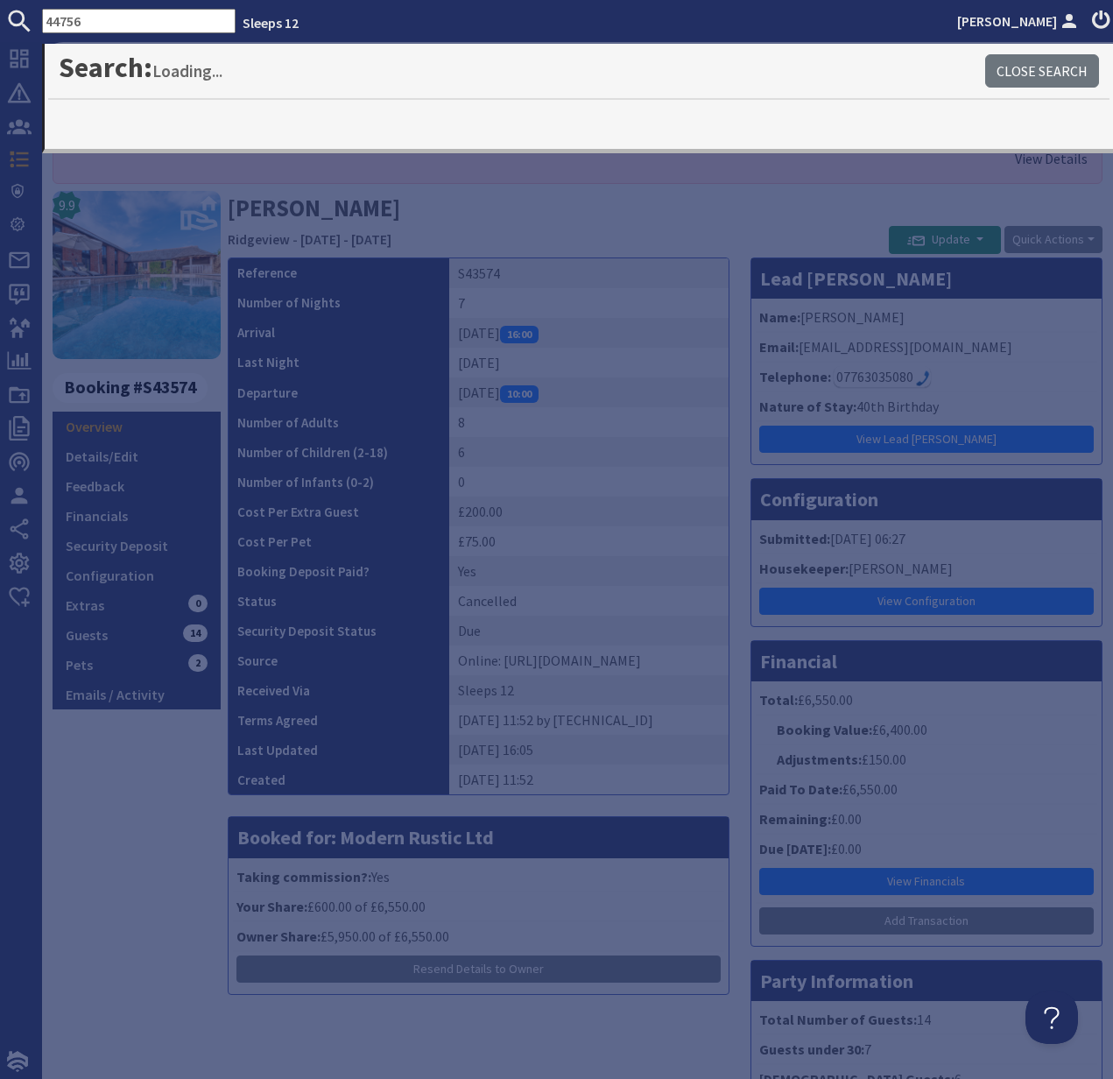
type input "44756"
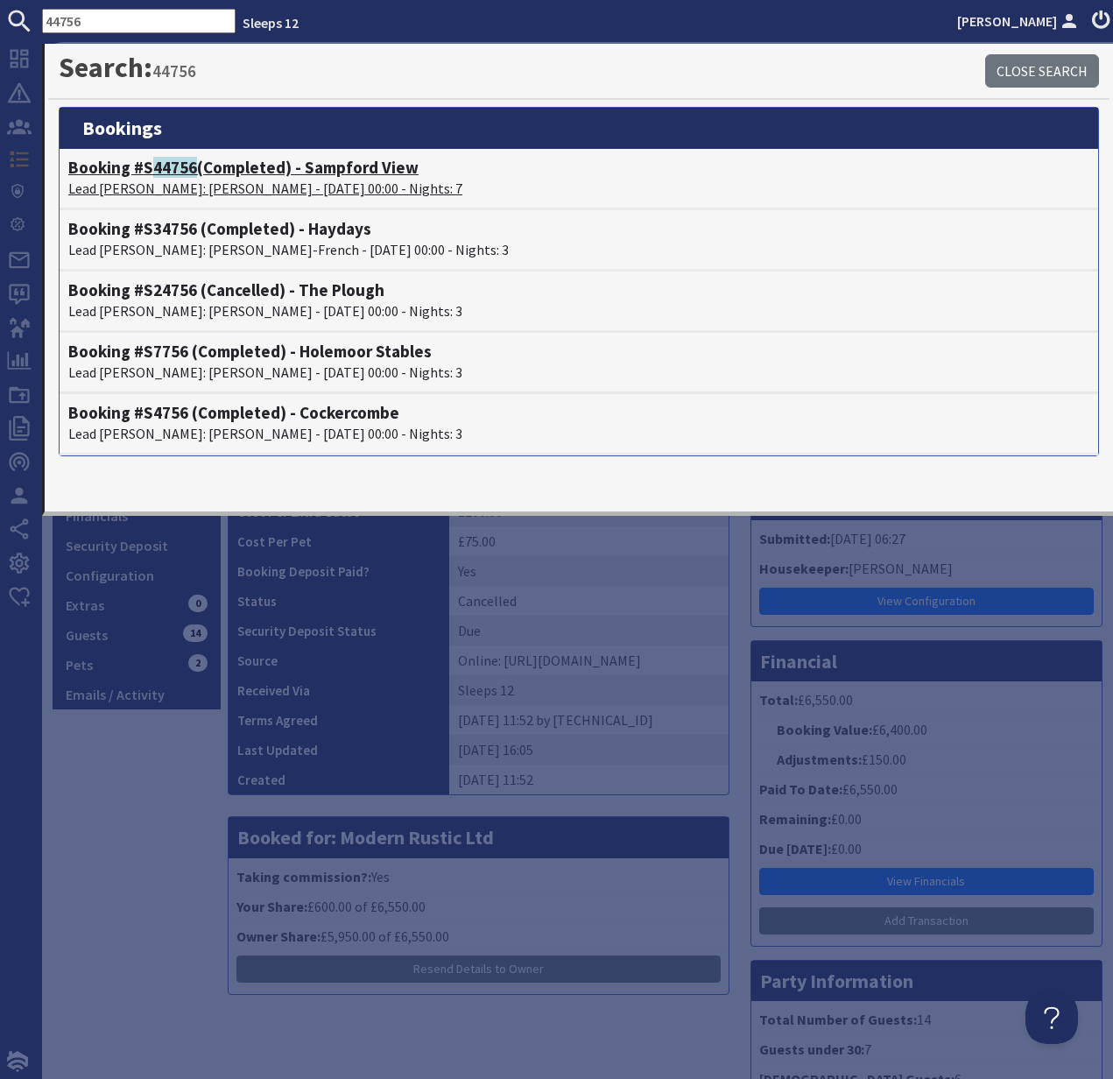
click at [164, 178] on p "Lead [PERSON_NAME]: [PERSON_NAME] - [DATE] 00:00 - Nights: 7" at bounding box center [578, 188] width 1021 height 21
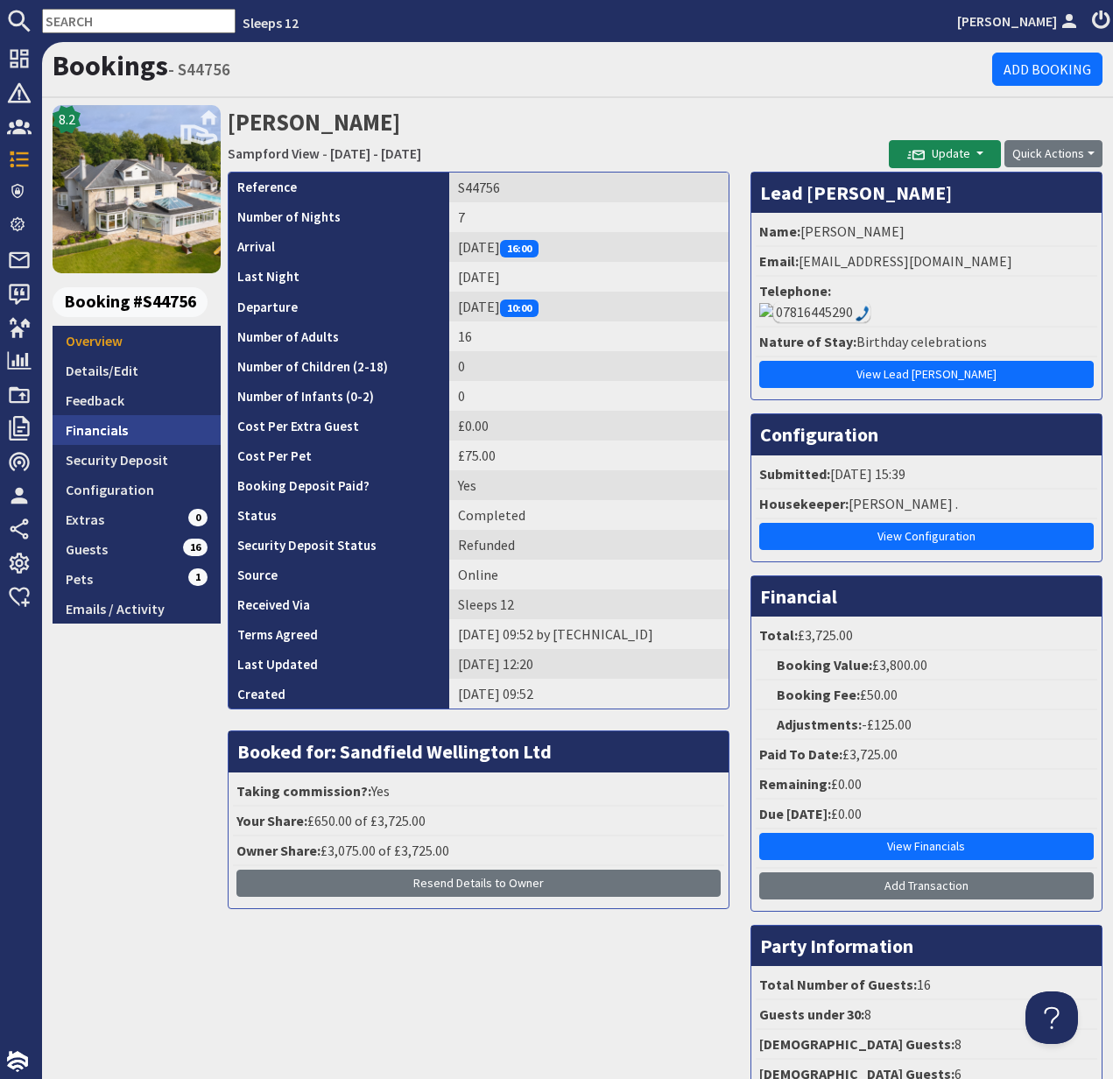
click at [103, 428] on link "Financials" at bounding box center [137, 430] width 168 height 30
